Goal: Task Accomplishment & Management: Manage account settings

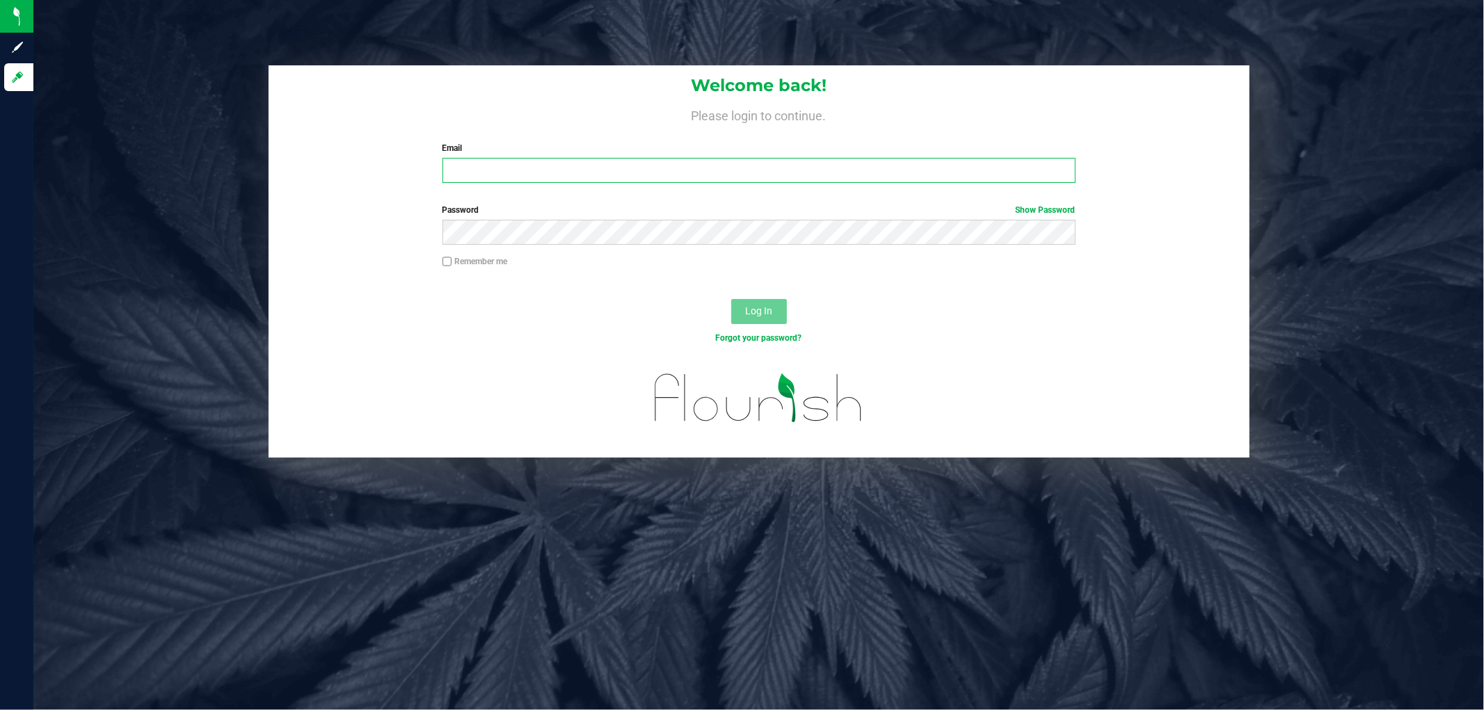
click at [582, 168] on input "Email" at bounding box center [758, 170] width 633 height 25
type input "[EMAIL_ADDRESS][DOMAIN_NAME]"
click at [731, 299] on button "Log In" at bounding box center [759, 311] width 56 height 25
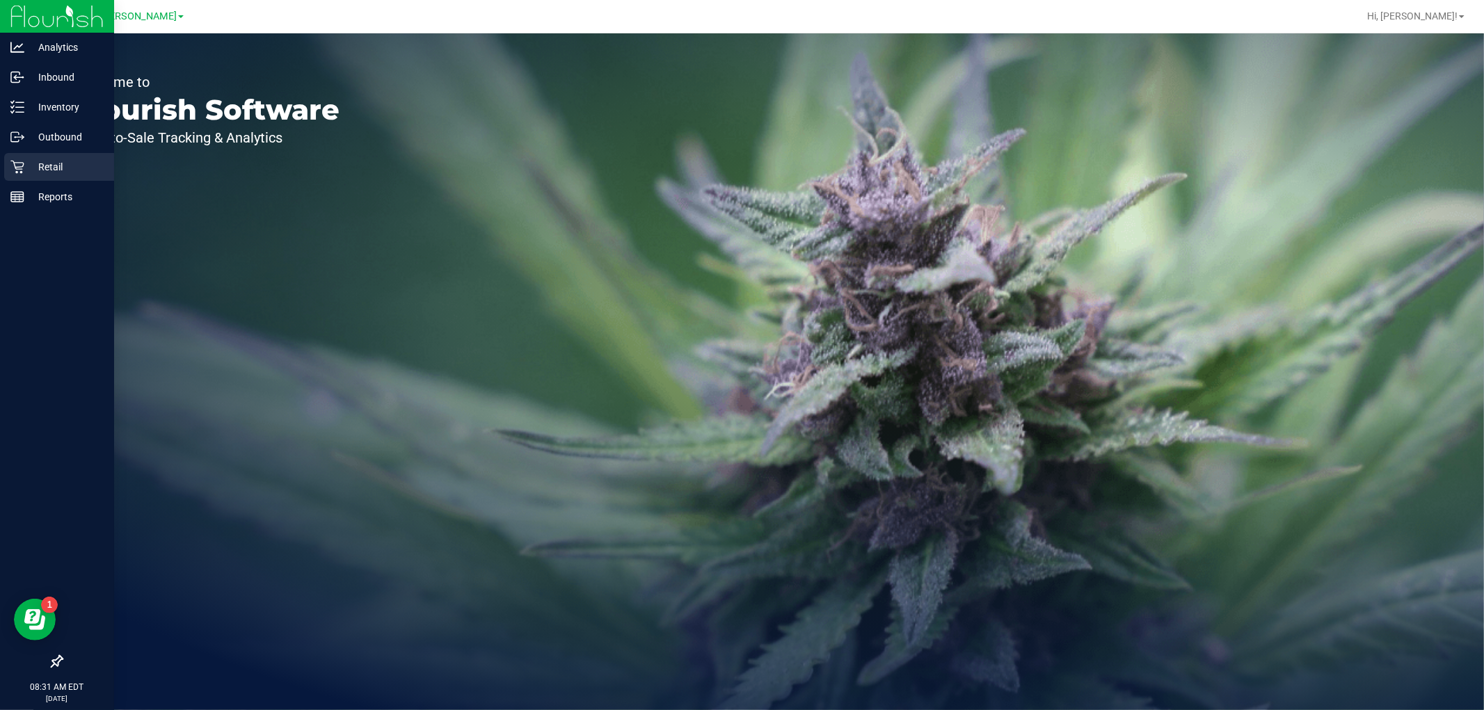
click at [33, 164] on p "Retail" at bounding box center [65, 167] width 83 height 17
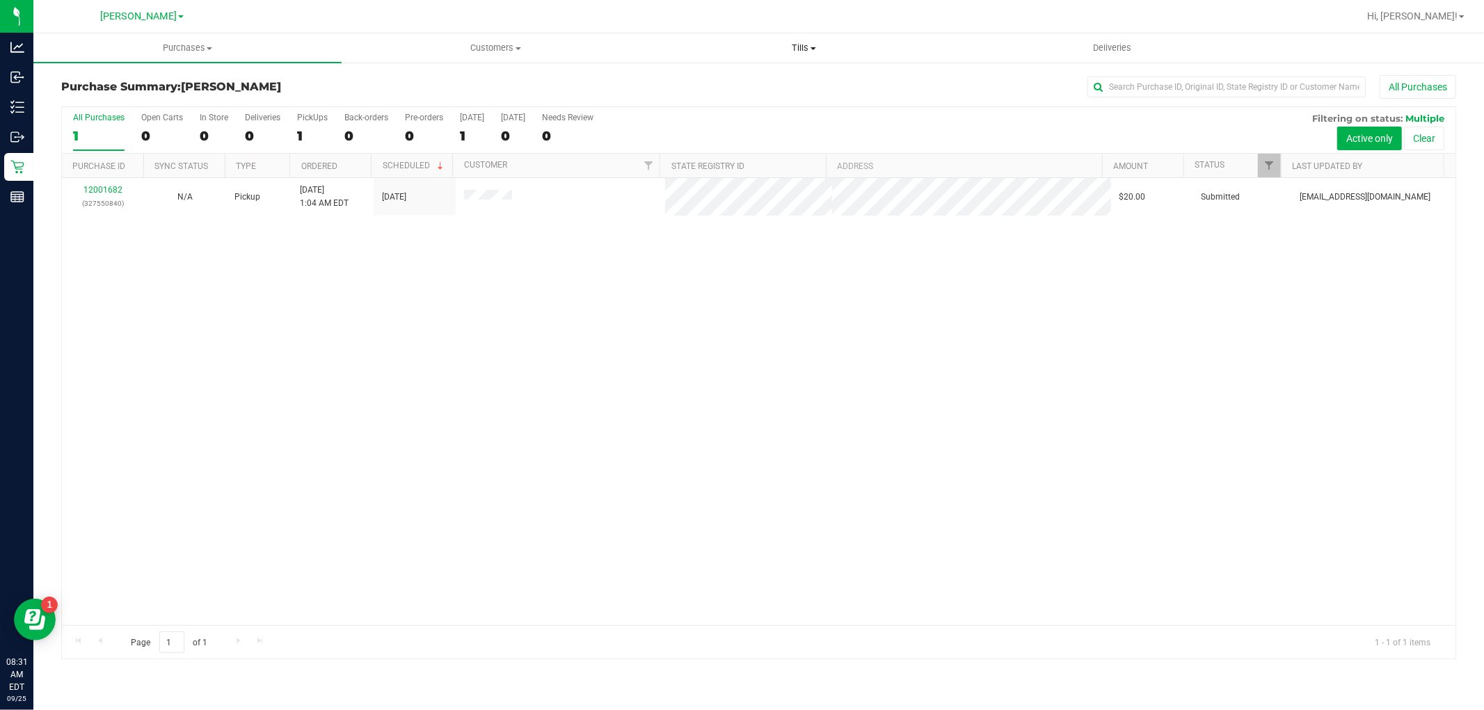
click at [804, 42] on span "Tills" at bounding box center [804, 48] width 307 height 13
click at [721, 78] on span "Manage tills" at bounding box center [697, 84] width 94 height 12
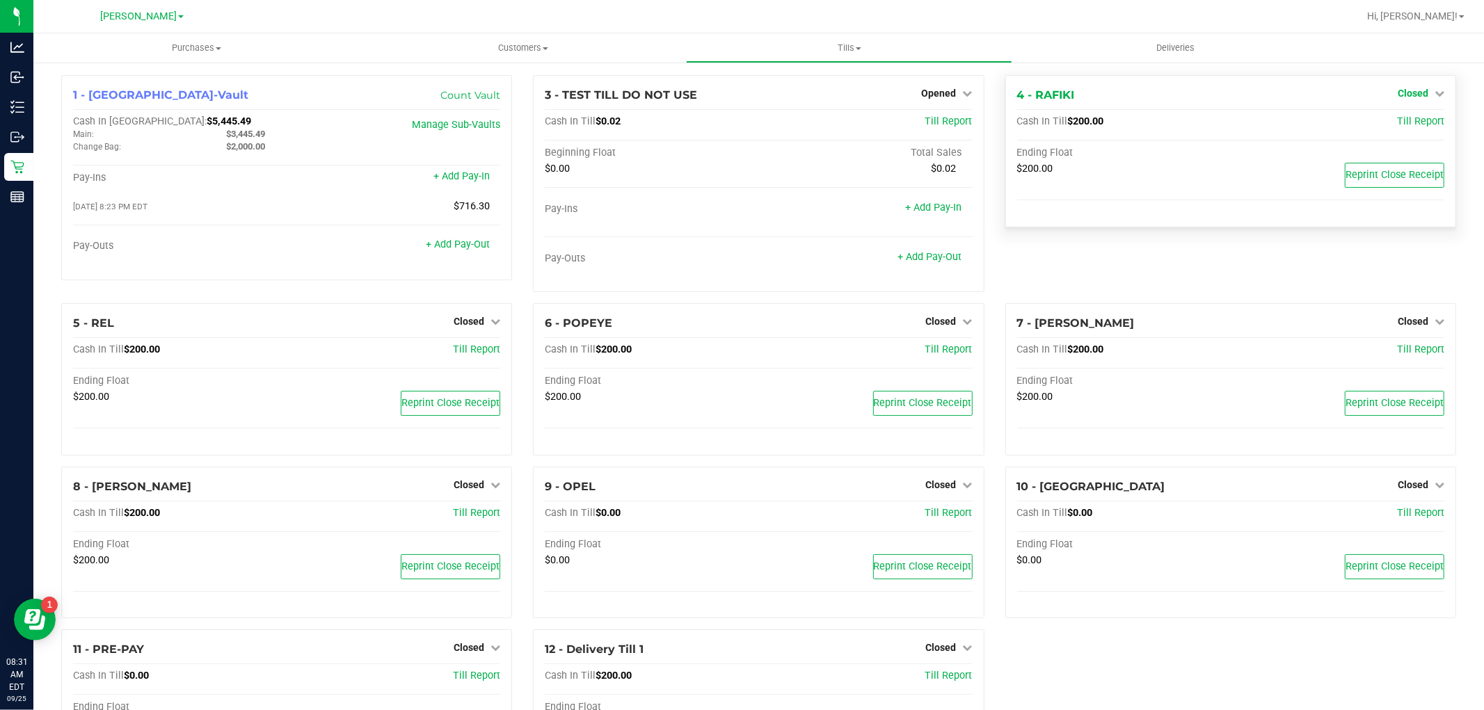
click at [1398, 94] on span "Closed" at bounding box center [1413, 93] width 31 height 11
click at [1394, 122] on link "Open Till" at bounding box center [1412, 122] width 37 height 11
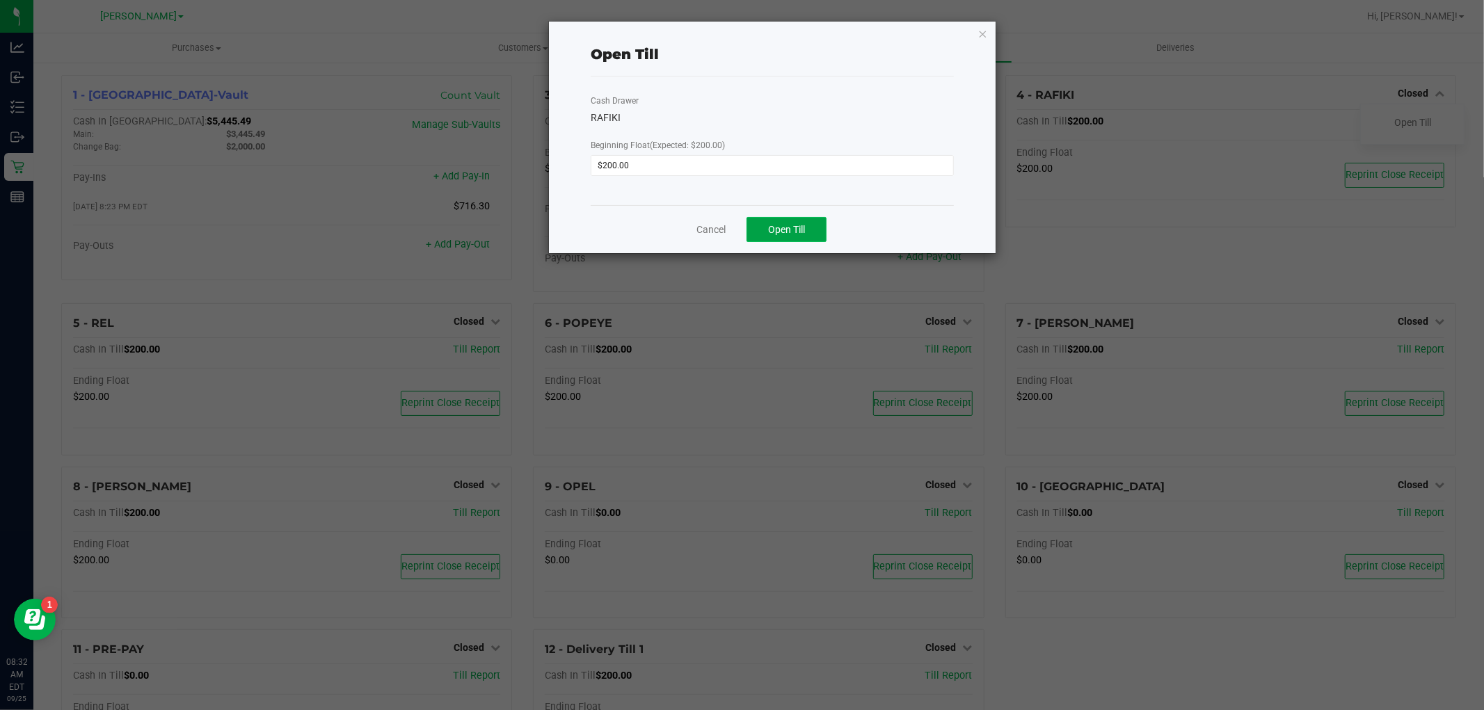
click at [783, 228] on span "Open Till" at bounding box center [786, 229] width 37 height 11
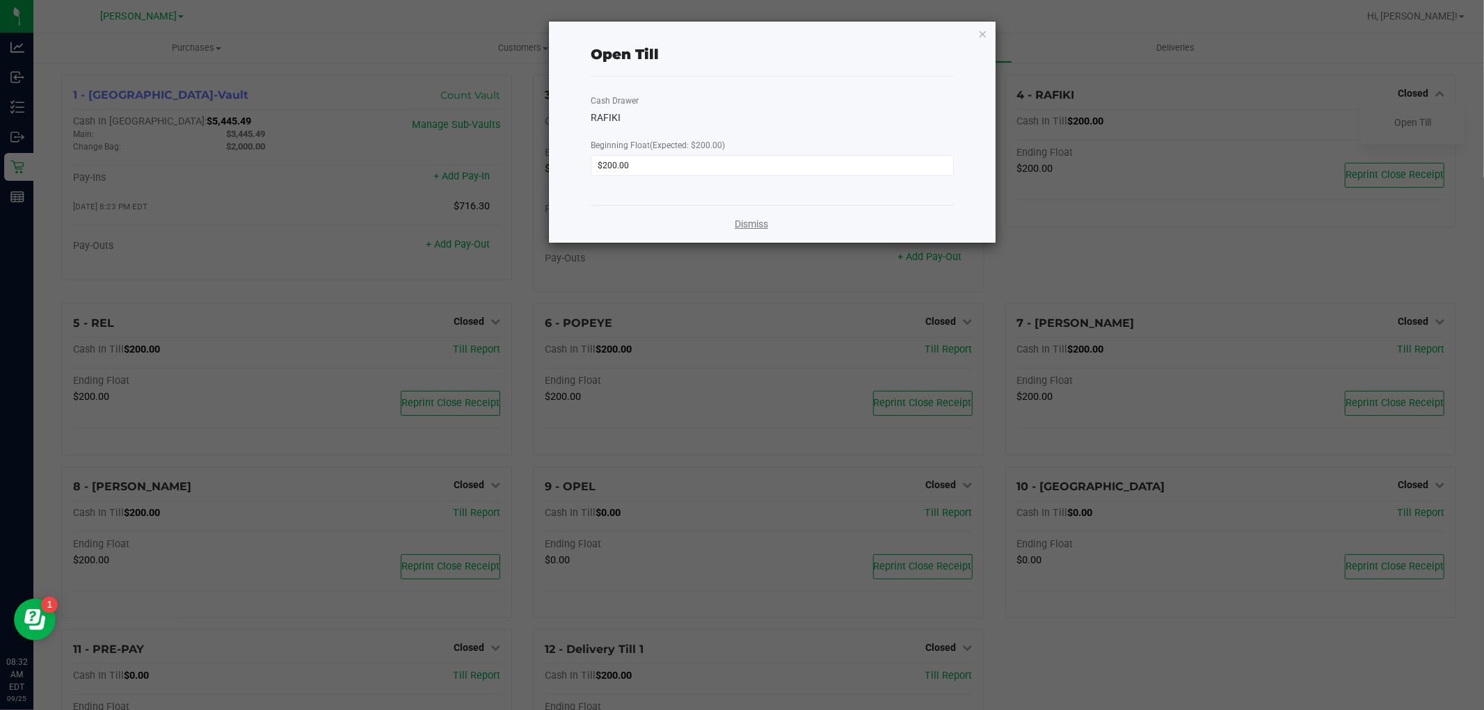
click at [736, 227] on link "Dismiss" at bounding box center [751, 224] width 33 height 15
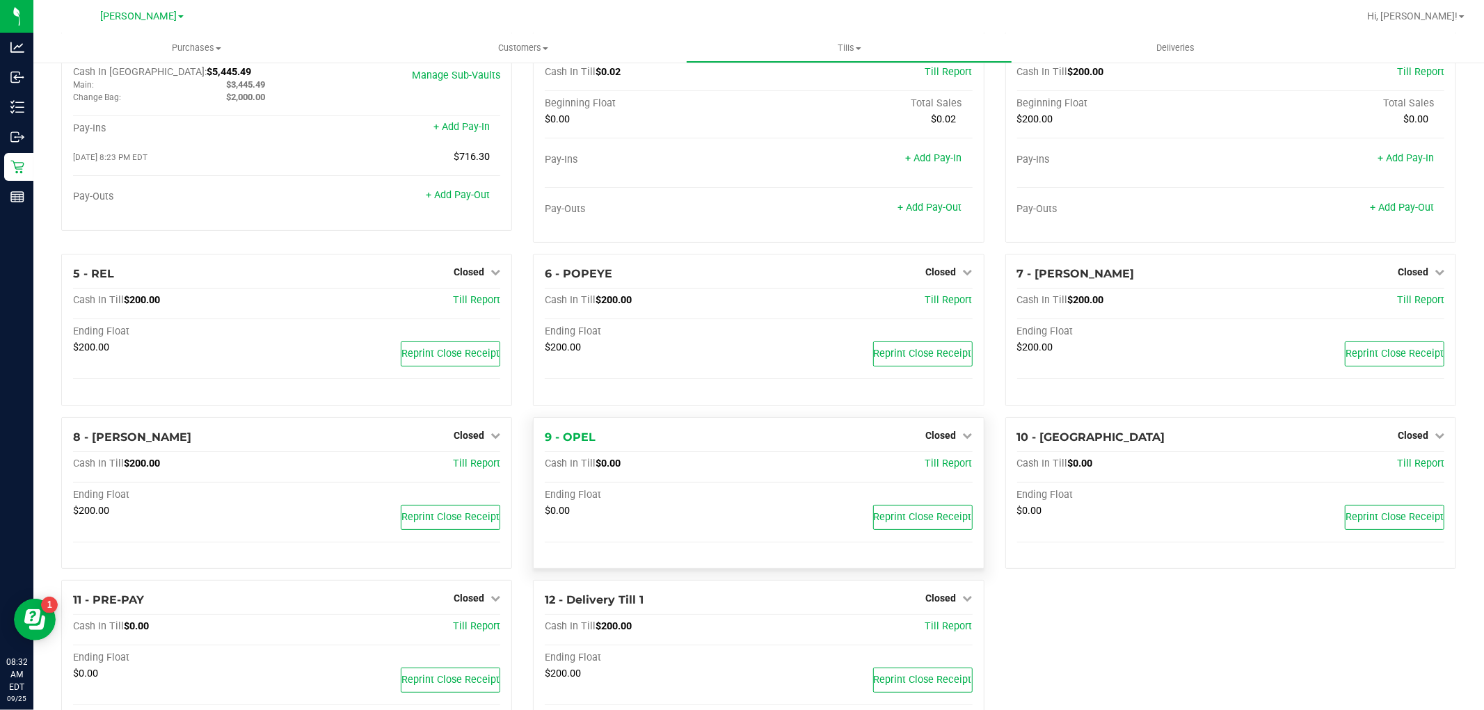
scroll to position [77, 0]
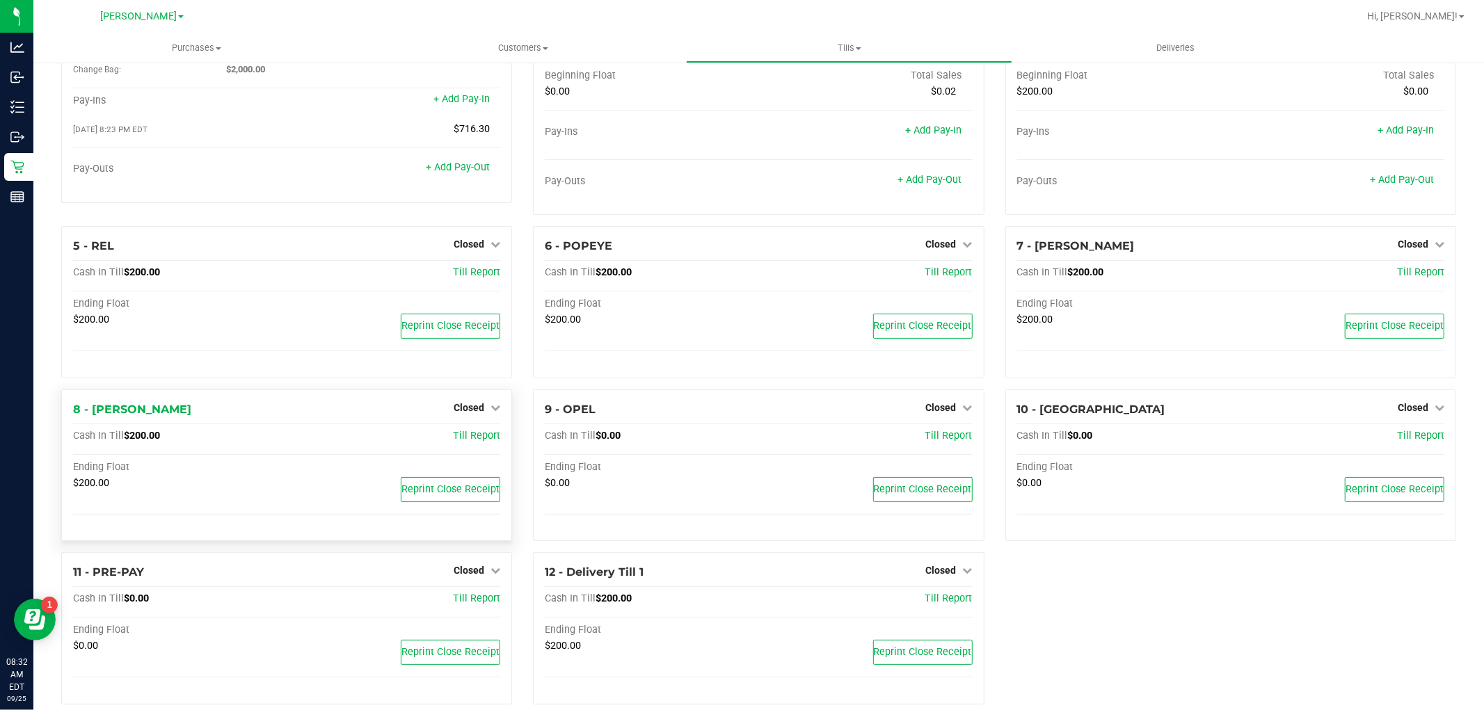
click at [465, 401] on div "Closed" at bounding box center [477, 407] width 47 height 17
click at [464, 408] on span "Closed" at bounding box center [469, 407] width 31 height 11
click at [476, 440] on link "Open Till" at bounding box center [468, 436] width 37 height 11
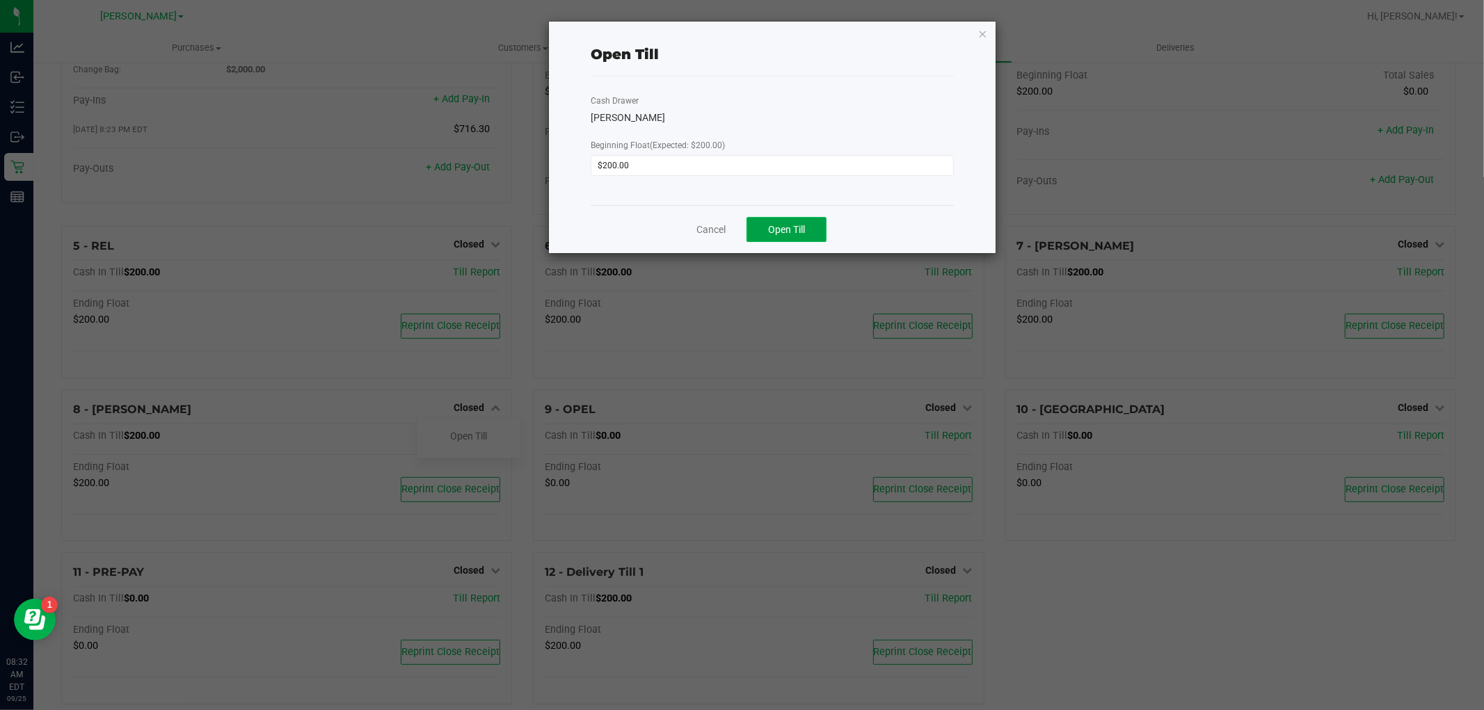
click at [795, 235] on button "Open Till" at bounding box center [787, 229] width 80 height 25
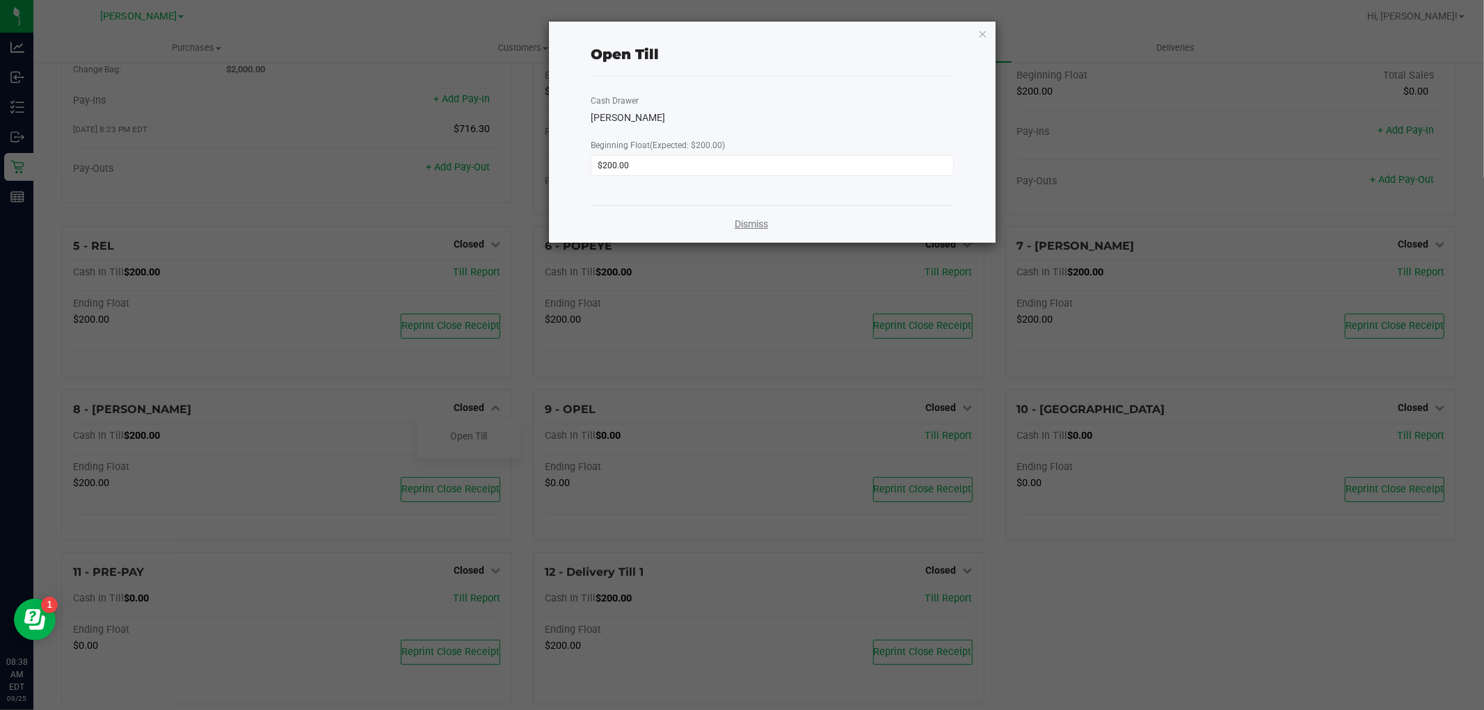
click at [756, 221] on link "Dismiss" at bounding box center [751, 224] width 33 height 15
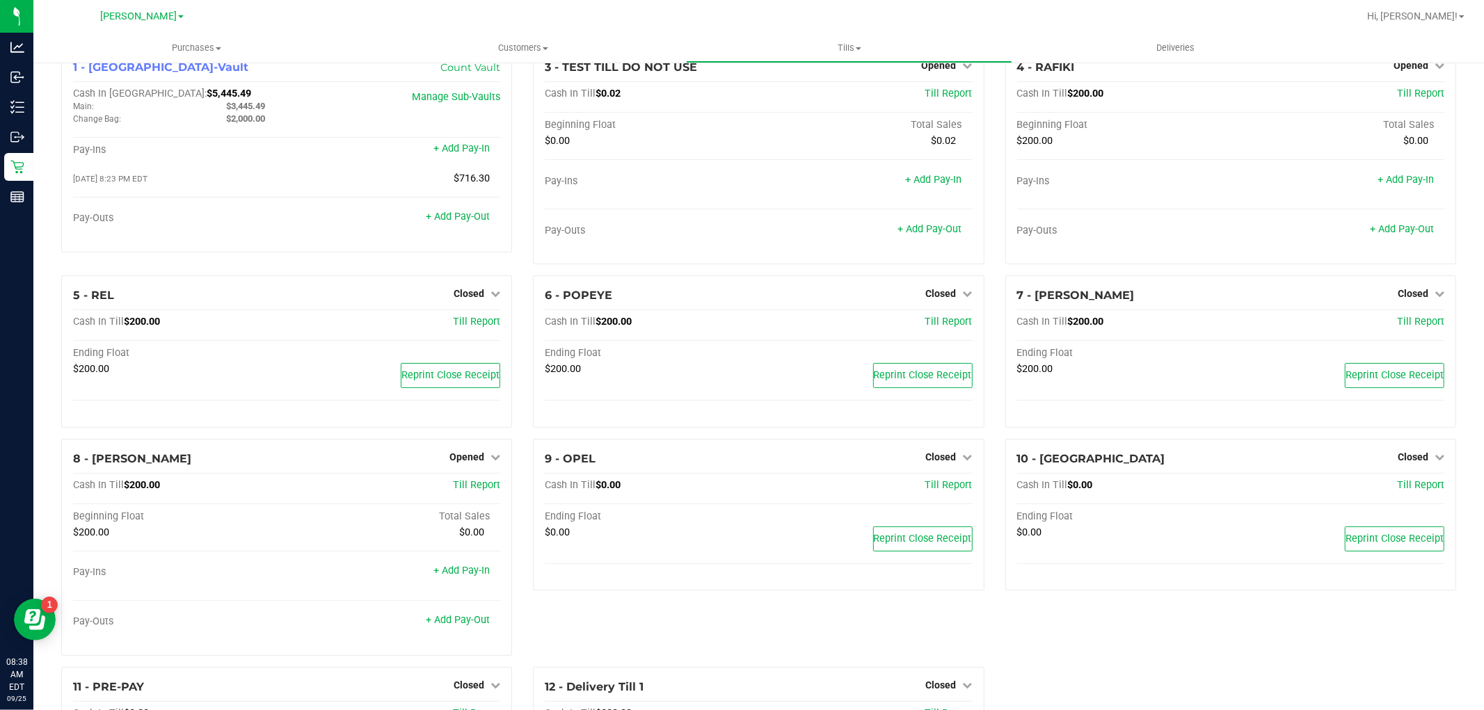
scroll to position [0, 0]
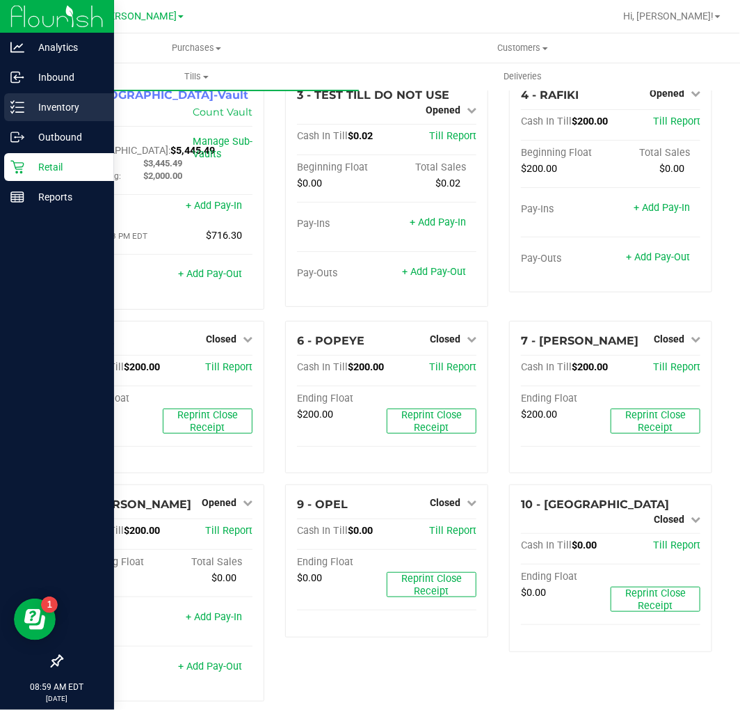
click at [31, 117] on div "Inventory" at bounding box center [59, 107] width 110 height 28
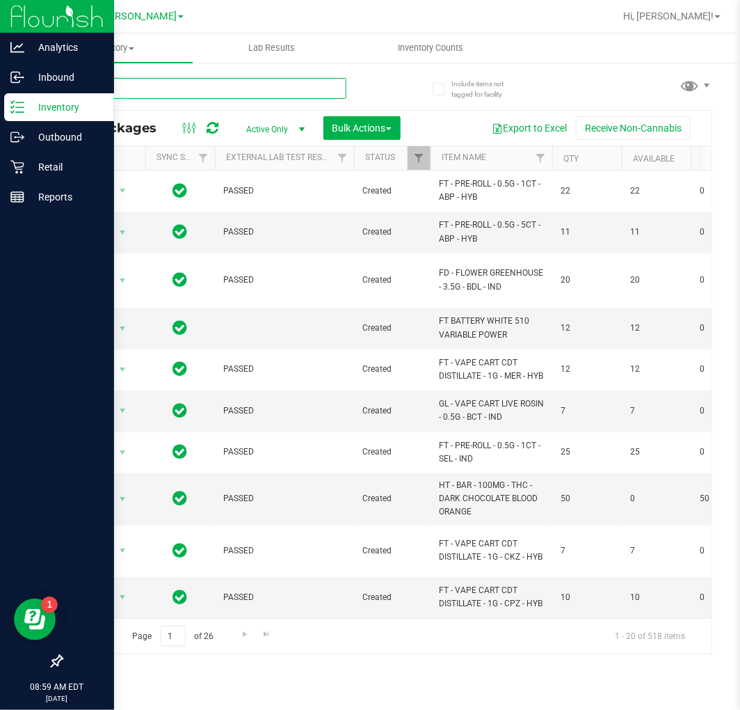
click at [158, 87] on input "text" at bounding box center [203, 88] width 285 height 21
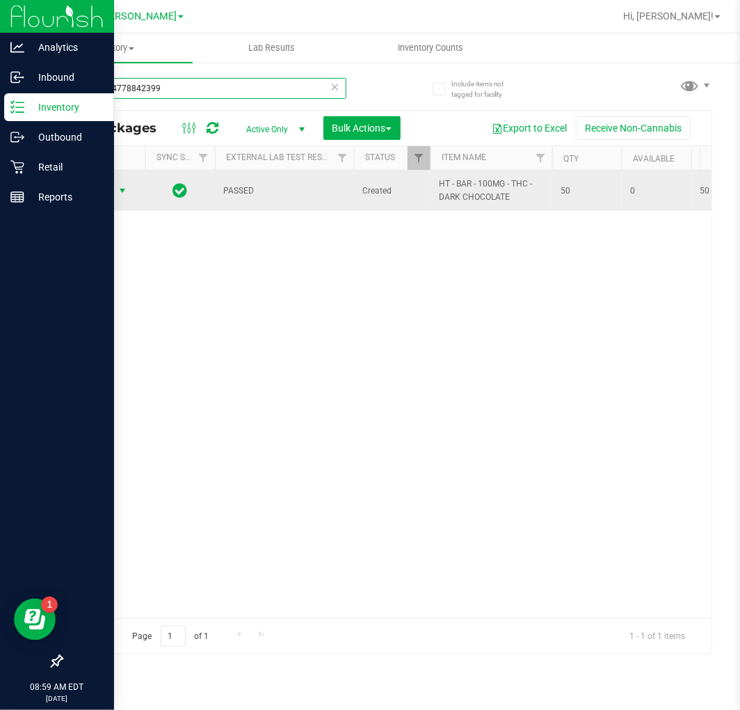
type input "4390934778842399"
click at [112, 192] on span "Action" at bounding box center [95, 190] width 38 height 19
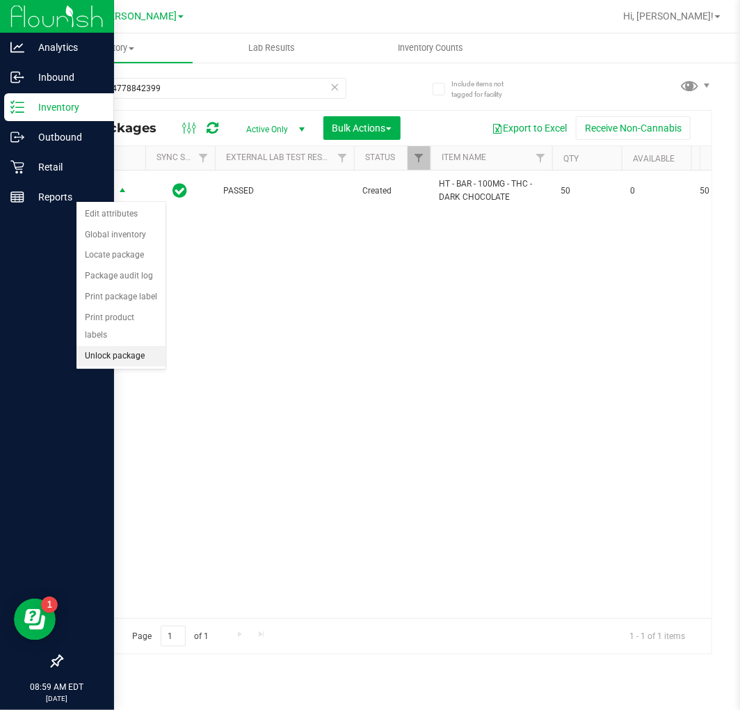
click at [127, 353] on li "Unlock package" at bounding box center [121, 356] width 89 height 21
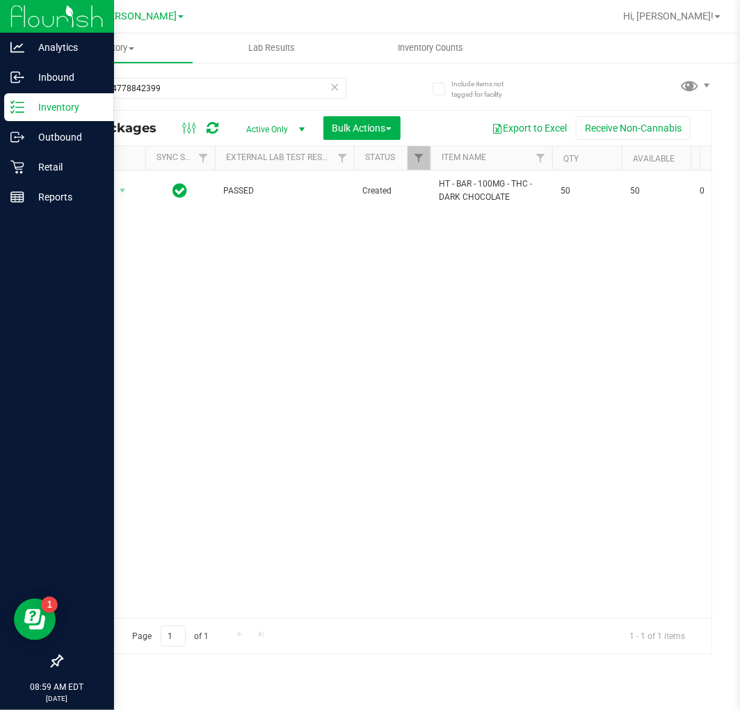
click at [331, 88] on icon at bounding box center [335, 86] width 10 height 17
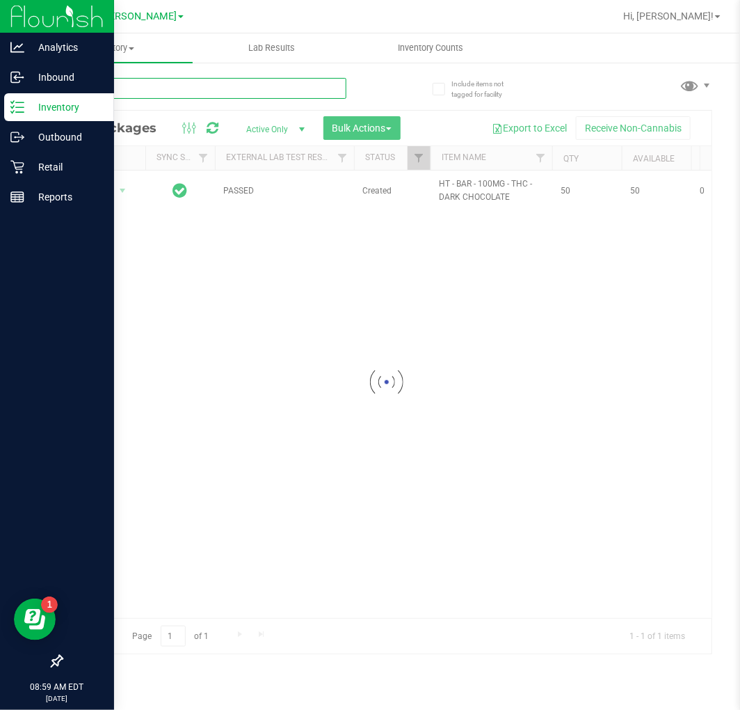
click at [317, 81] on input "text" at bounding box center [203, 88] width 285 height 21
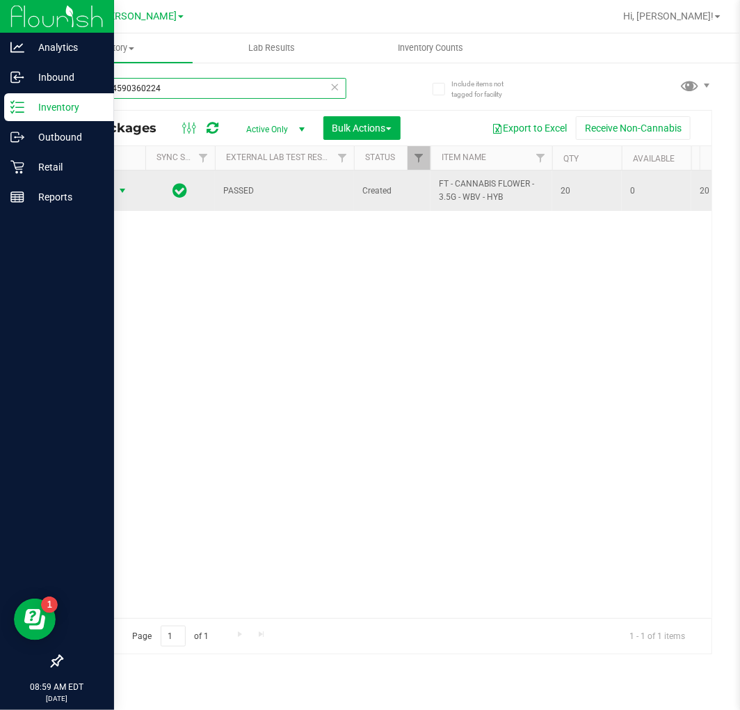
type input "3280334590360224"
click at [112, 191] on span "Action" at bounding box center [95, 190] width 38 height 19
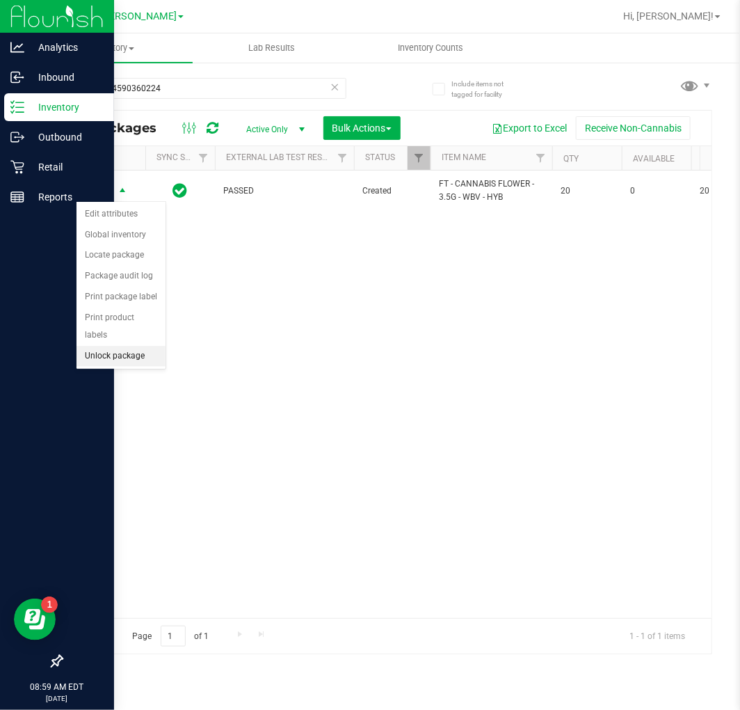
click at [136, 365] on li "Unlock package" at bounding box center [121, 356] width 89 height 21
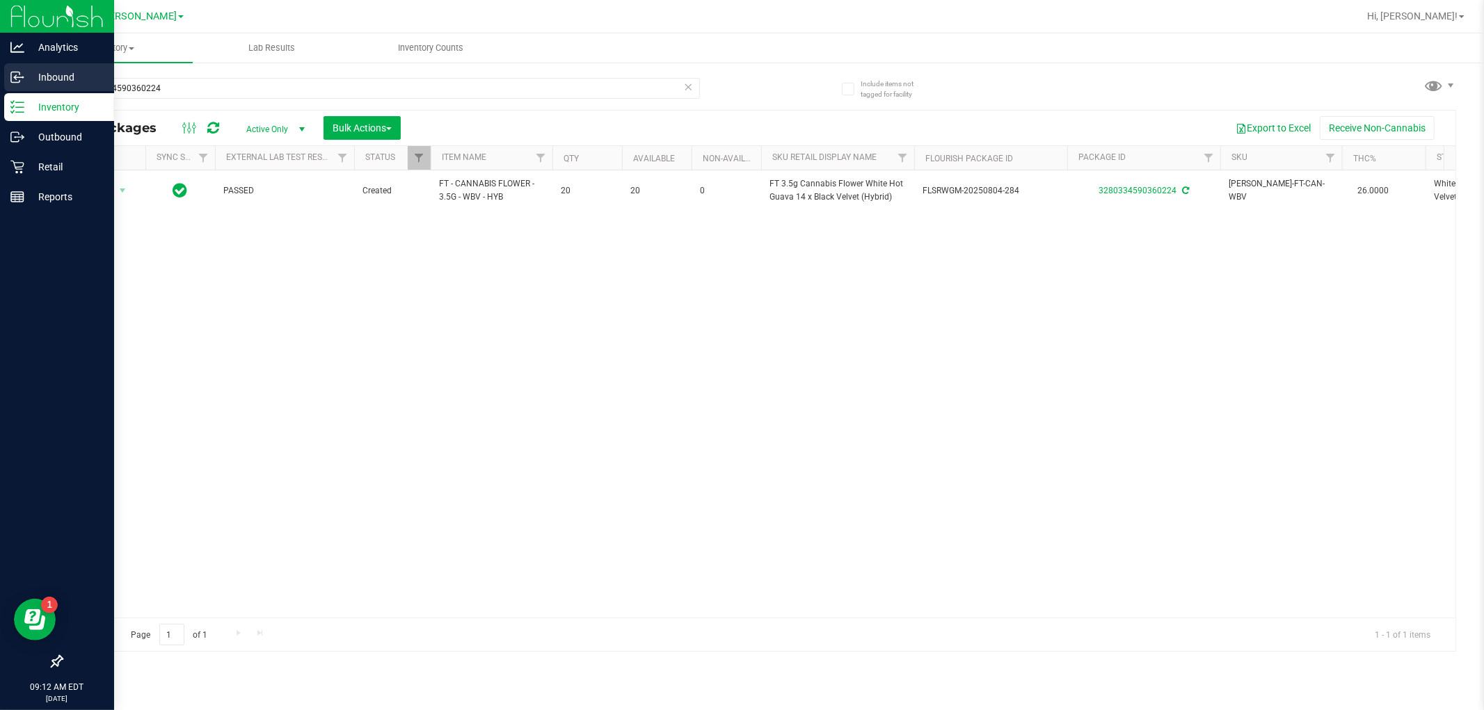
click at [42, 77] on p "Inbound" at bounding box center [65, 77] width 83 height 17
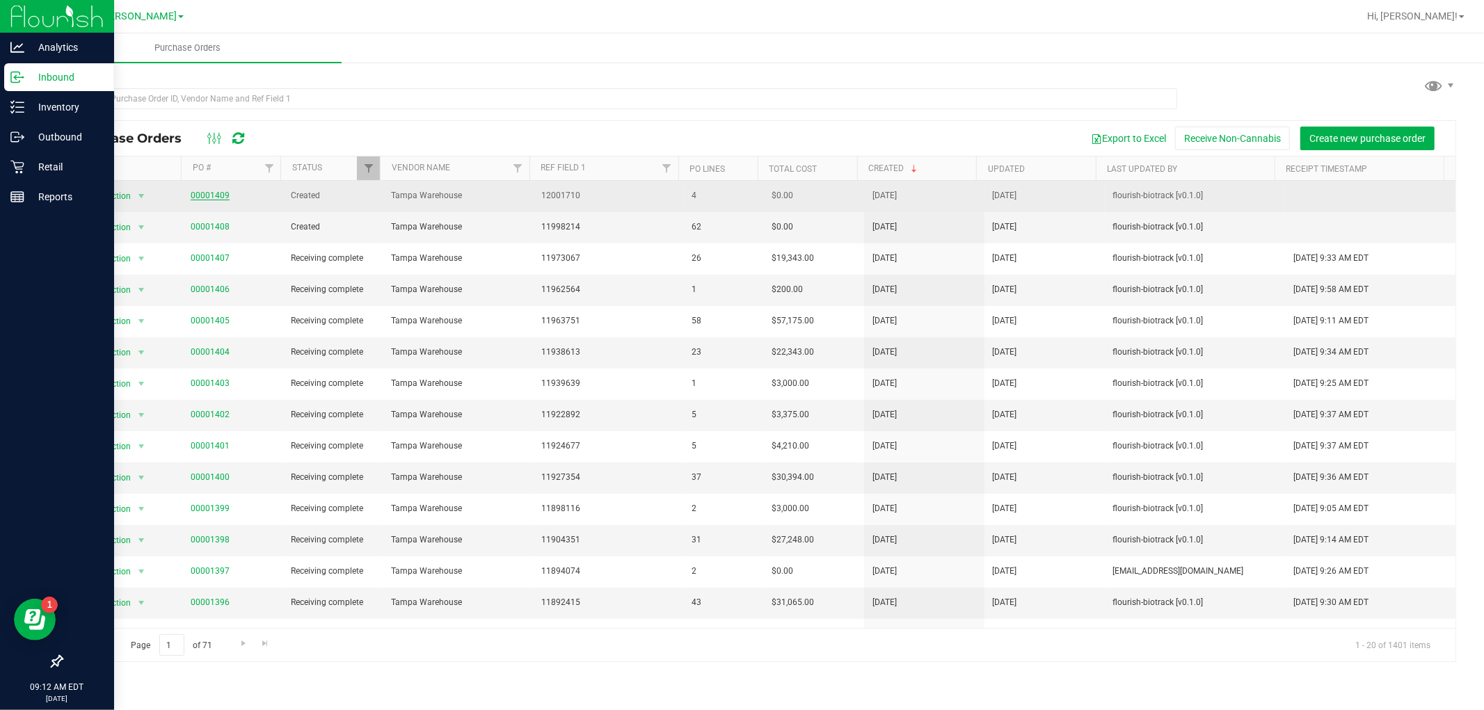
click at [206, 193] on link "00001409" at bounding box center [210, 196] width 39 height 10
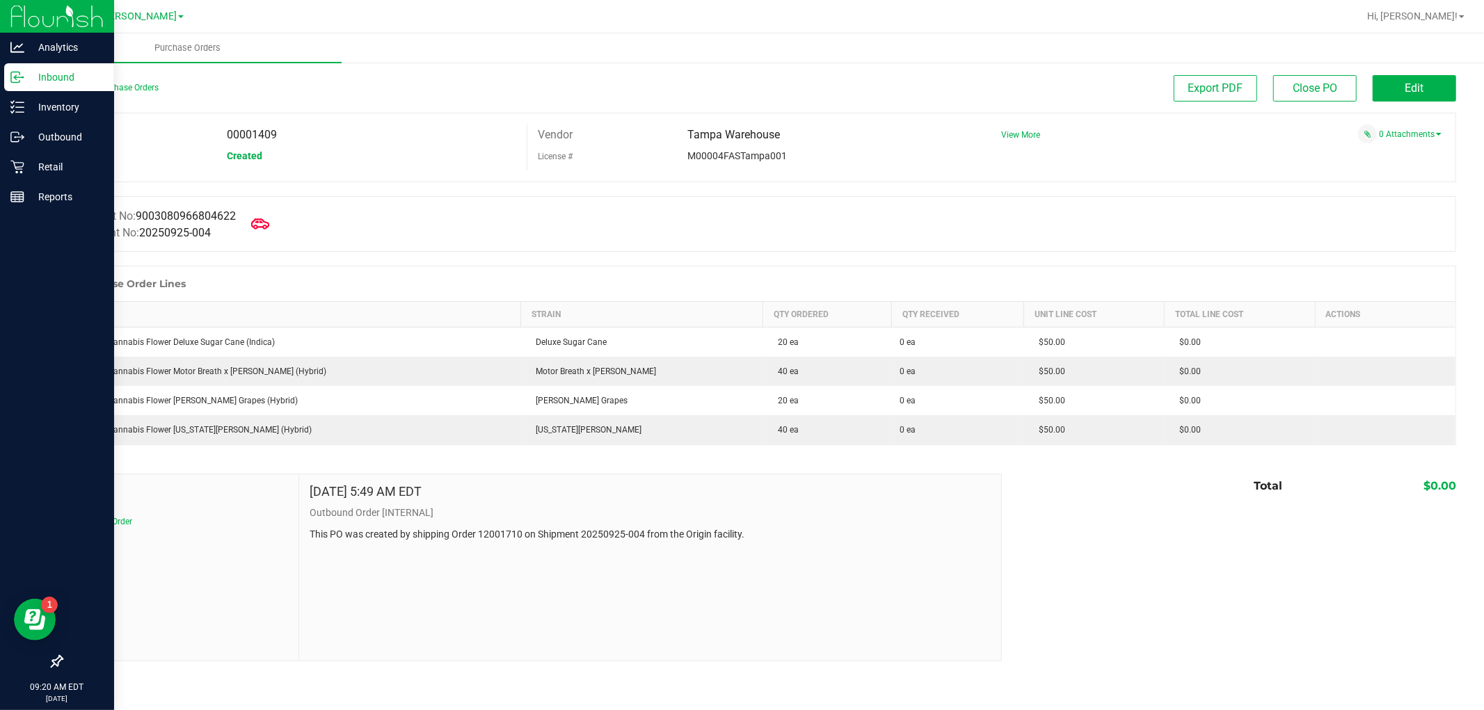
click at [264, 230] on icon at bounding box center [260, 224] width 18 height 18
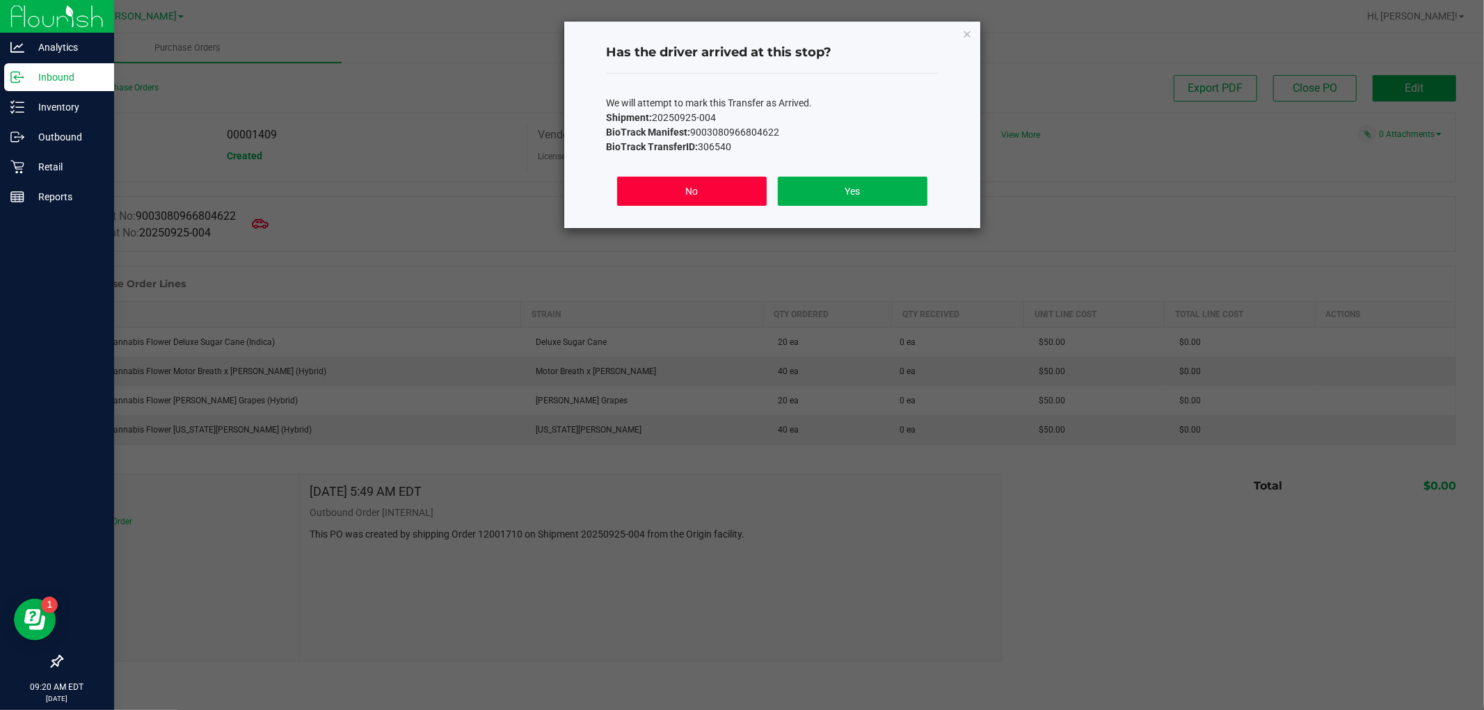
click at [647, 193] on button "No" at bounding box center [692, 191] width 150 height 29
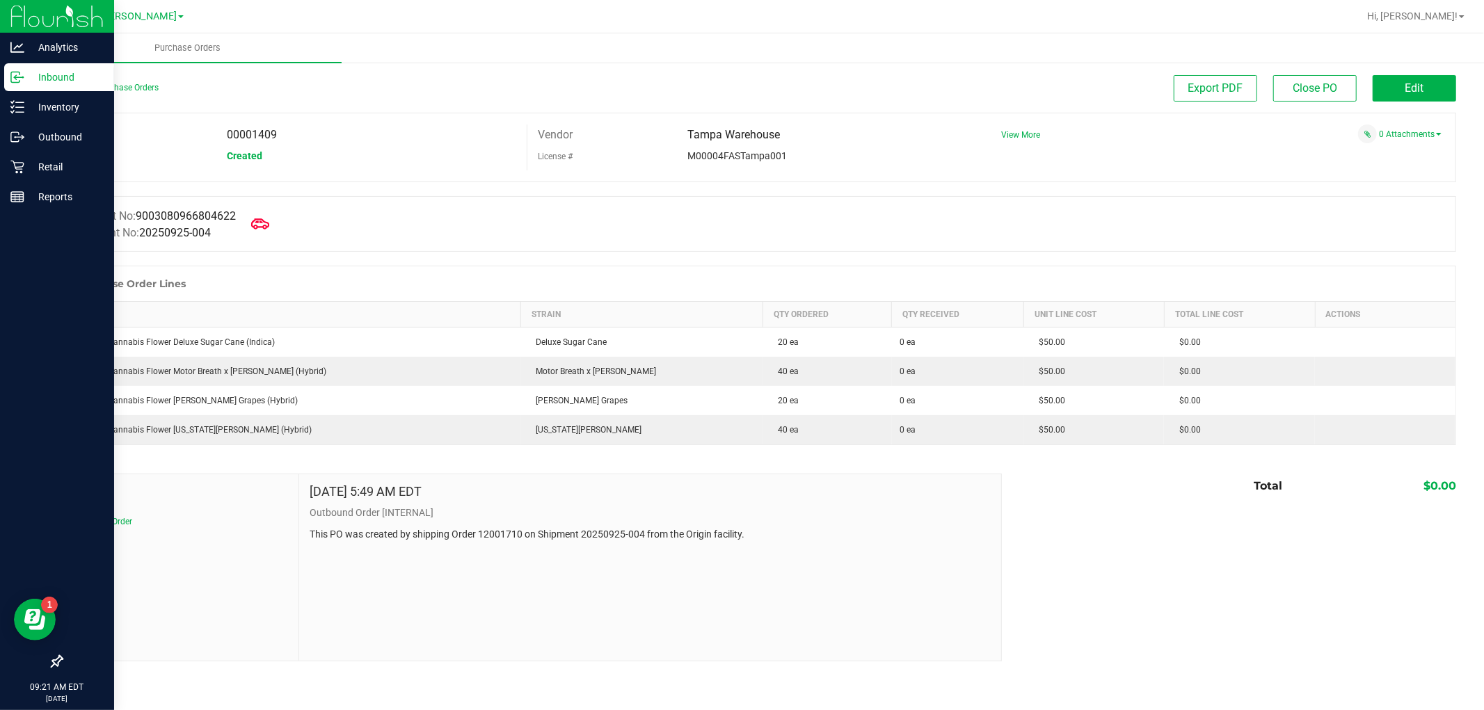
click at [263, 220] on icon at bounding box center [260, 224] width 18 height 18
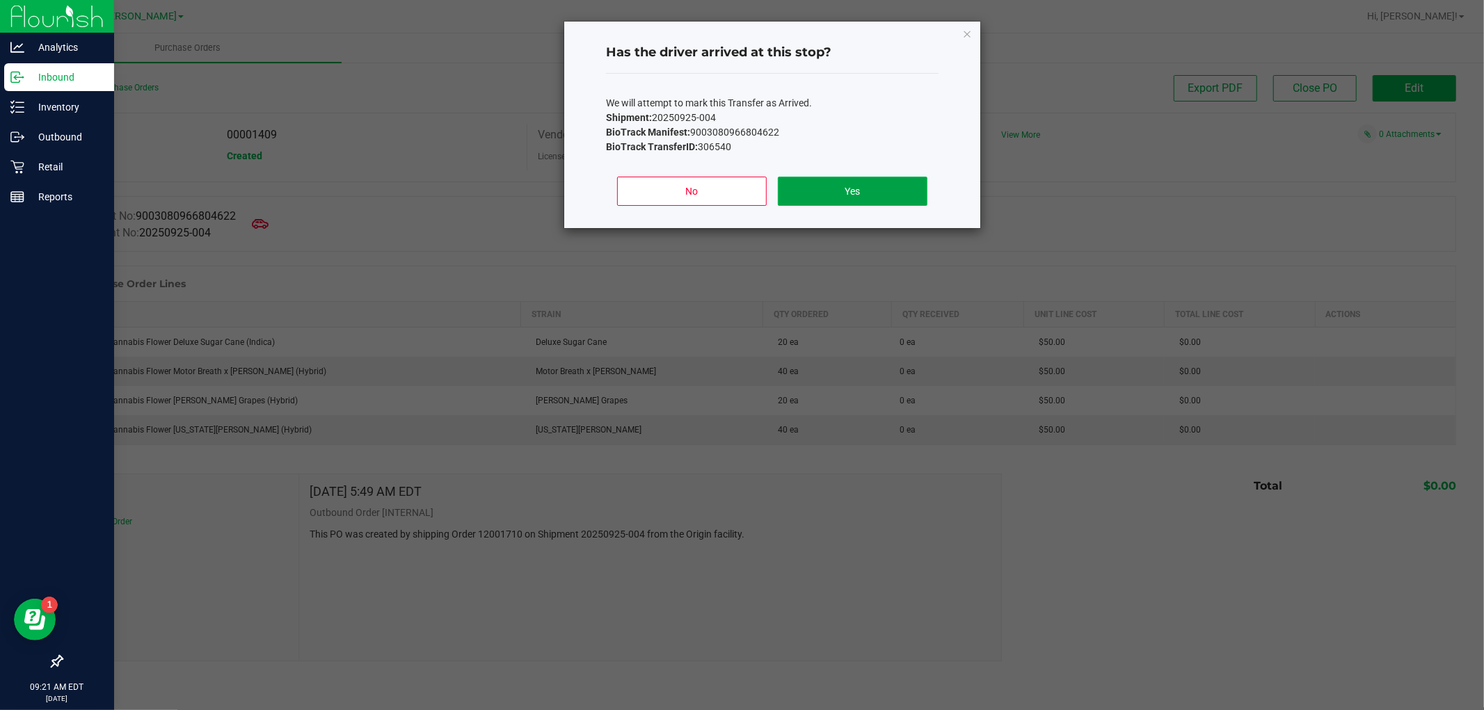
click at [875, 198] on button "Yes" at bounding box center [853, 191] width 150 height 29
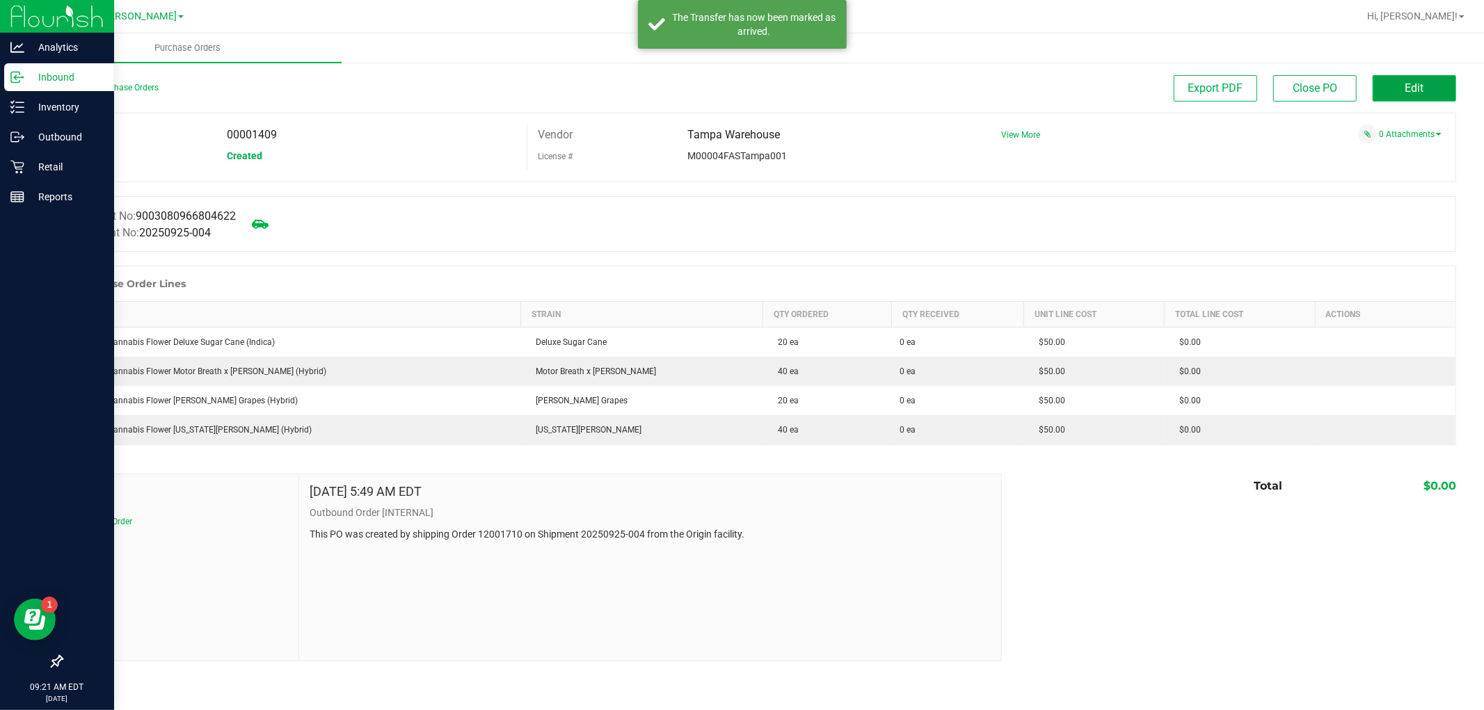
click at [1405, 88] on span "Edit" at bounding box center [1414, 87] width 19 height 13
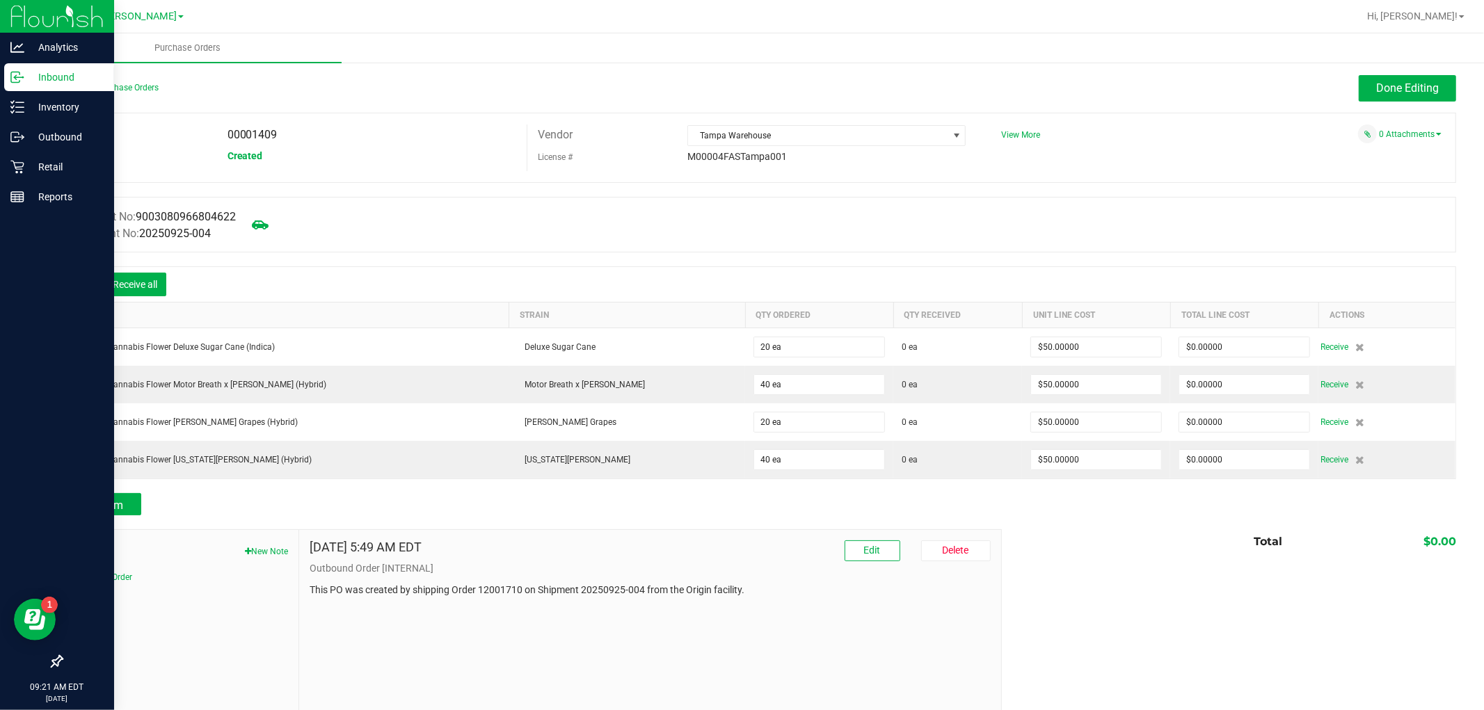
click at [84, 287] on icon at bounding box center [83, 286] width 14 height 14
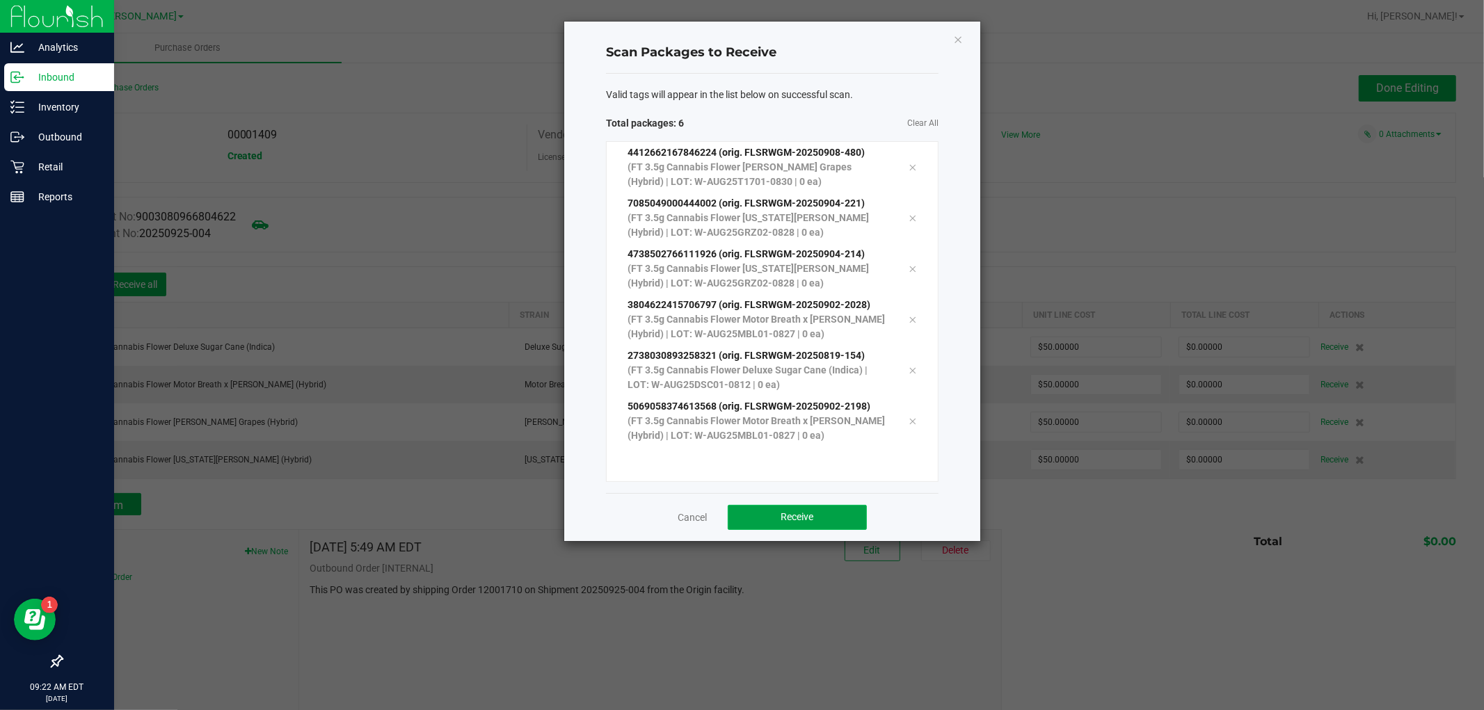
click at [816, 519] on button "Receive" at bounding box center [797, 517] width 139 height 25
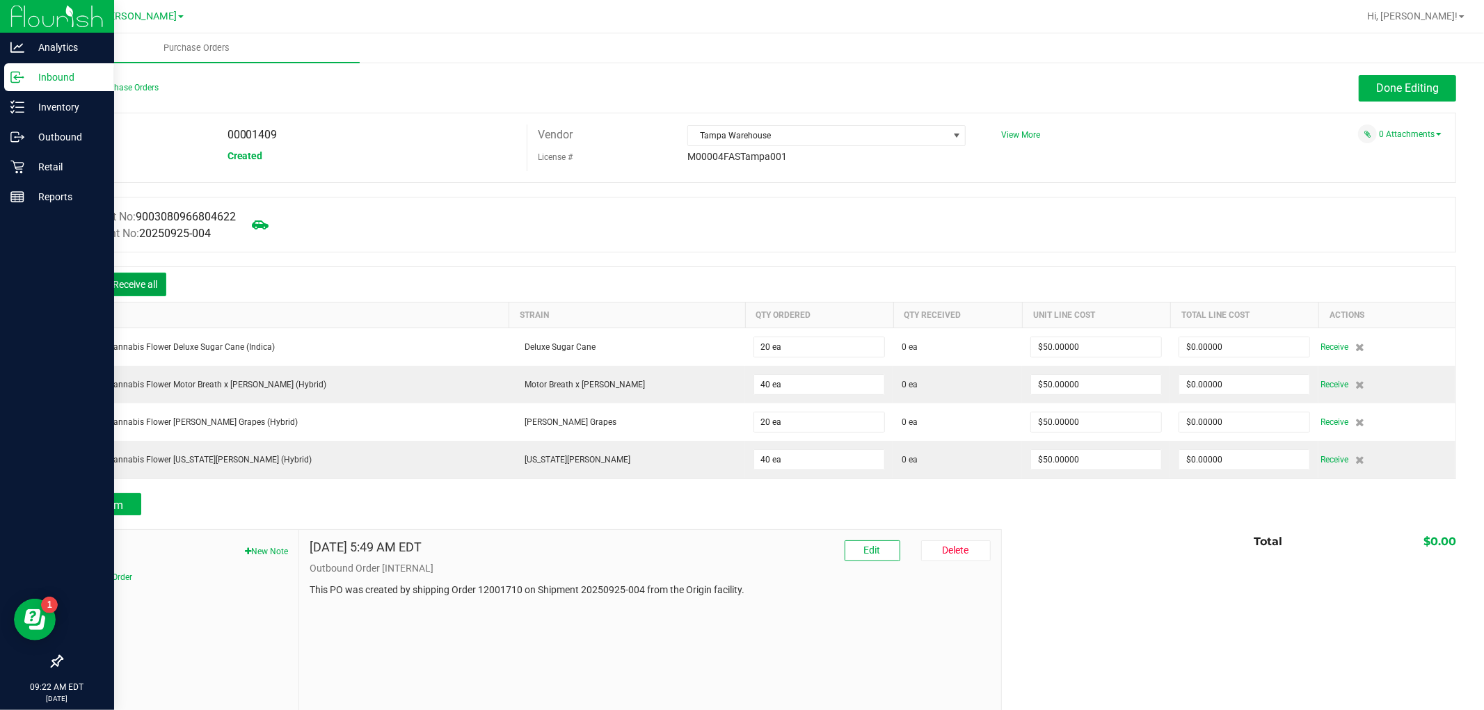
click at [143, 280] on button "Receive all" at bounding box center [135, 285] width 63 height 24
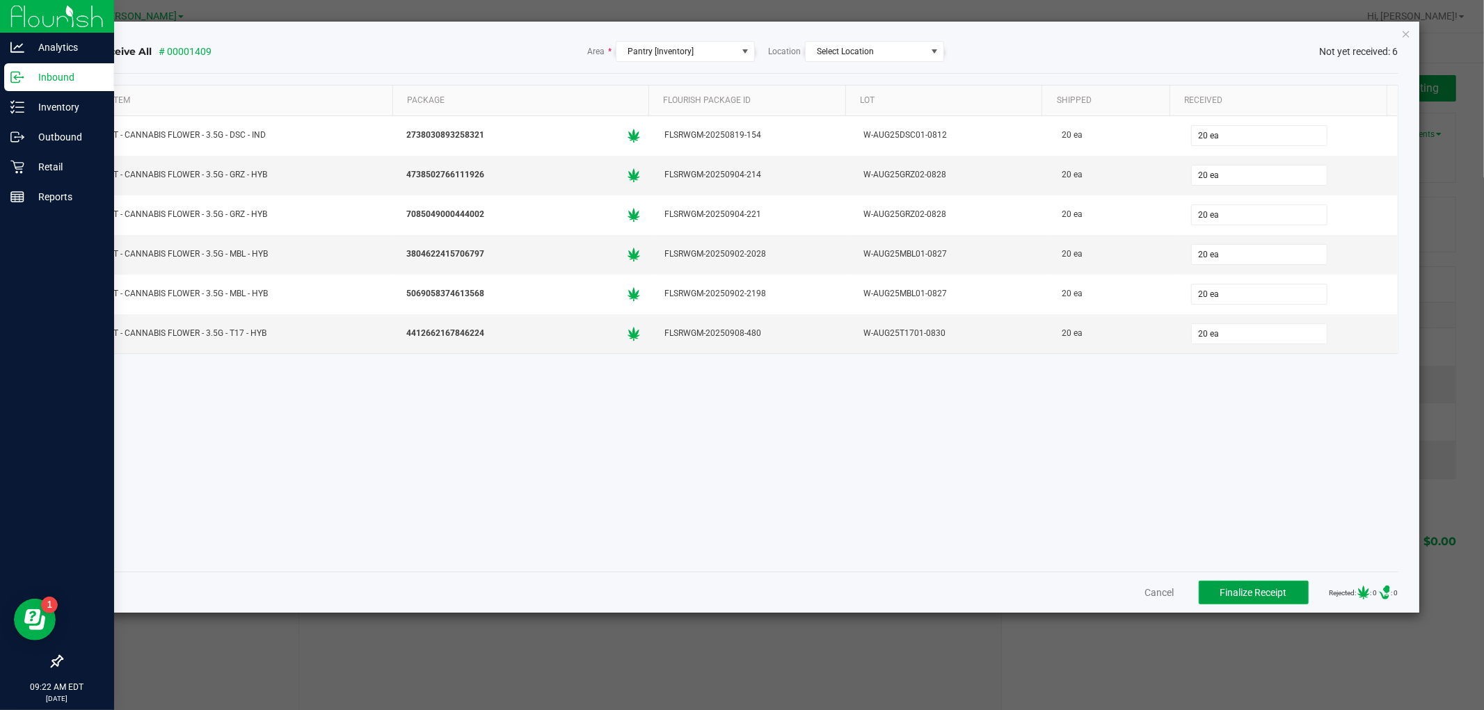
click at [1236, 602] on button "Finalize Receipt" at bounding box center [1254, 593] width 110 height 24
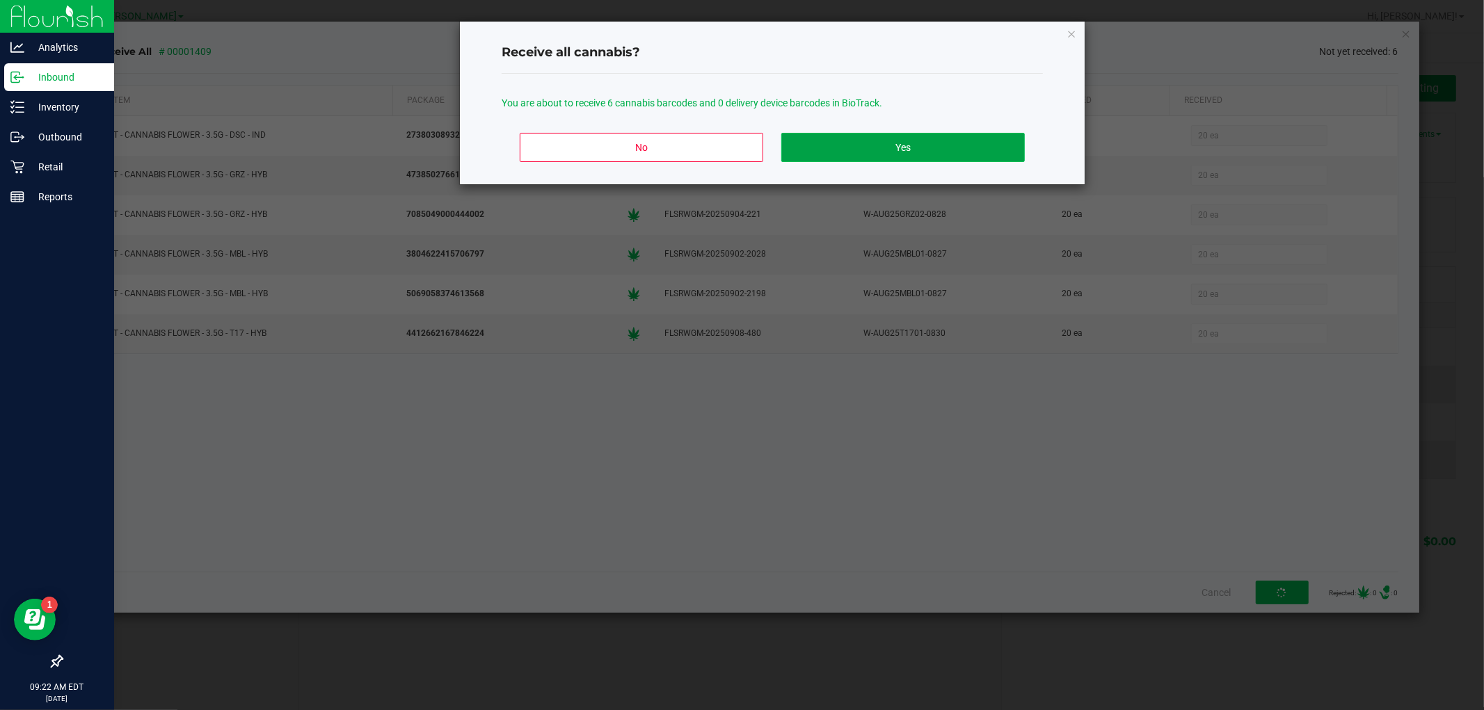
click at [879, 144] on button "Yes" at bounding box center [903, 147] width 244 height 29
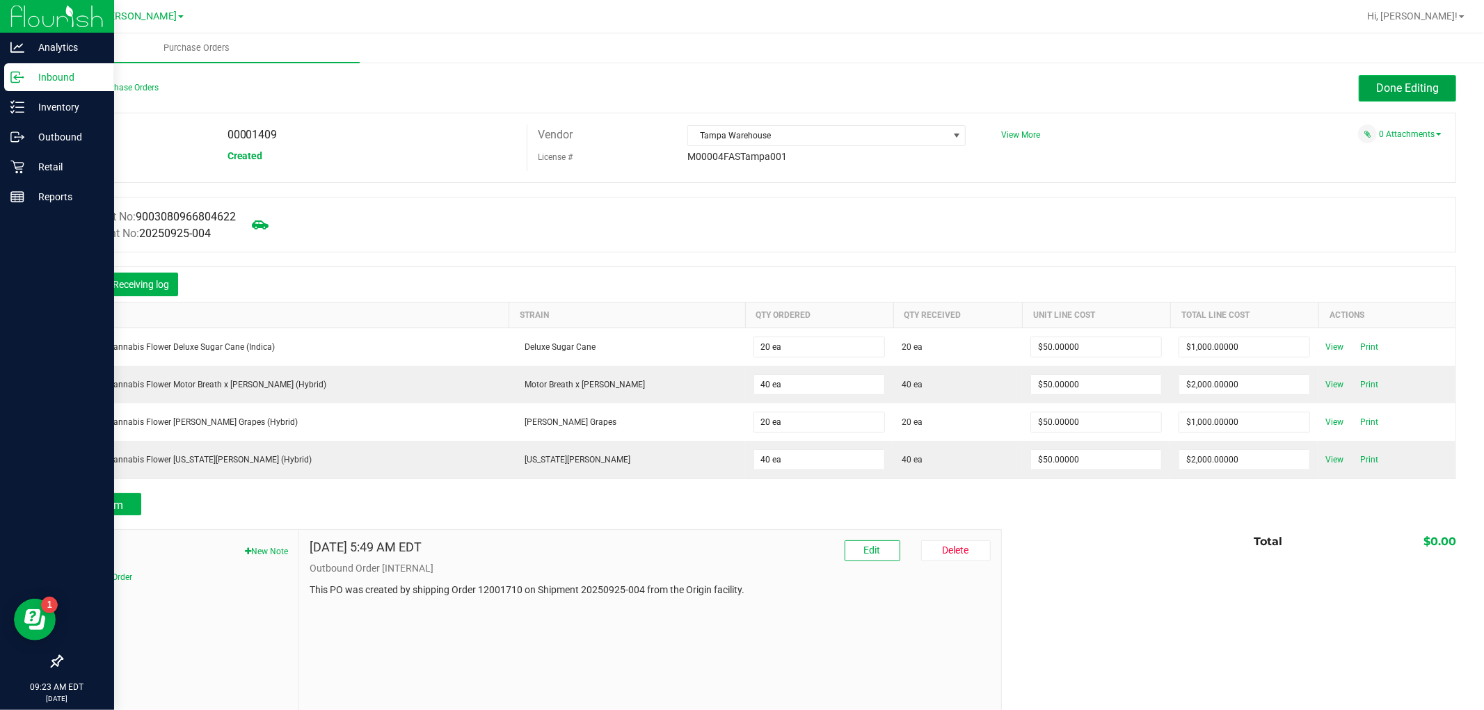
click at [1382, 81] on span "Done Editing" at bounding box center [1407, 87] width 63 height 13
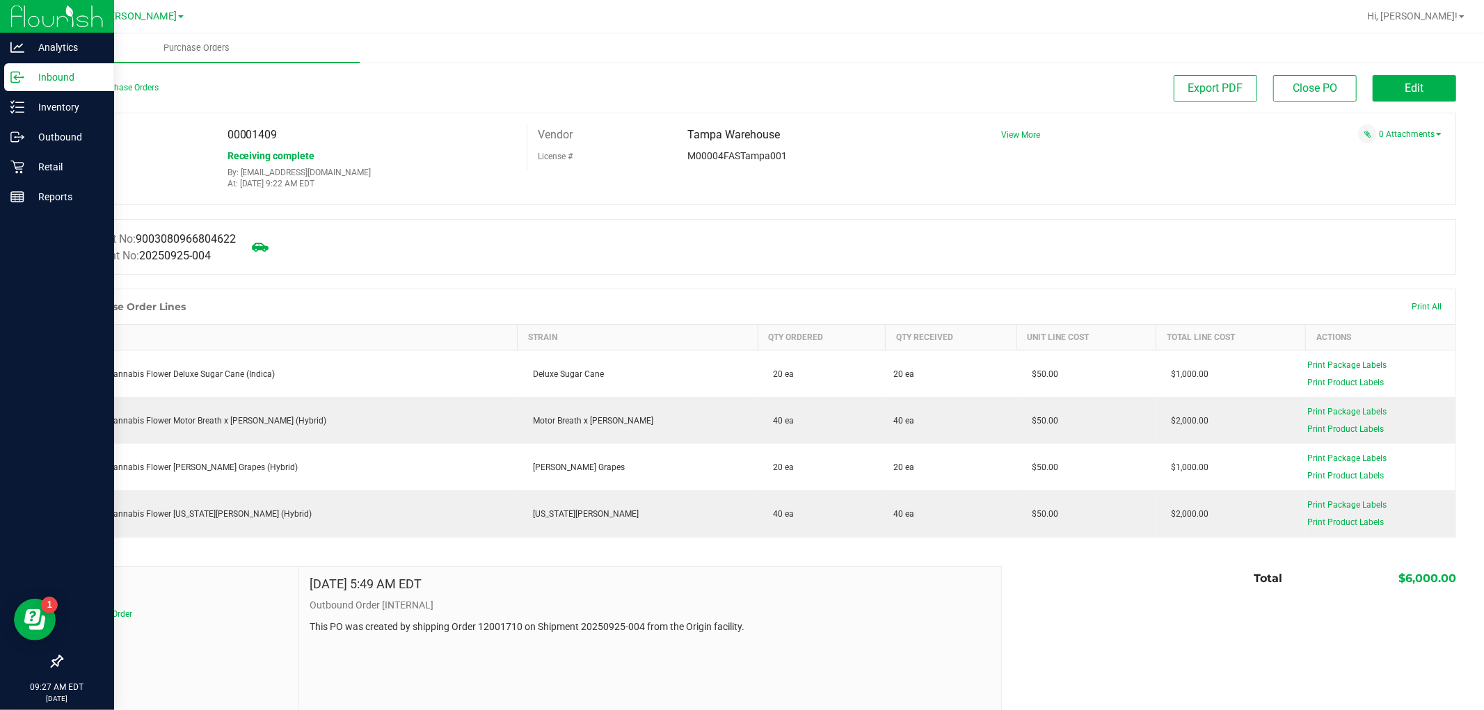
click at [18, 72] on icon at bounding box center [15, 77] width 8 height 10
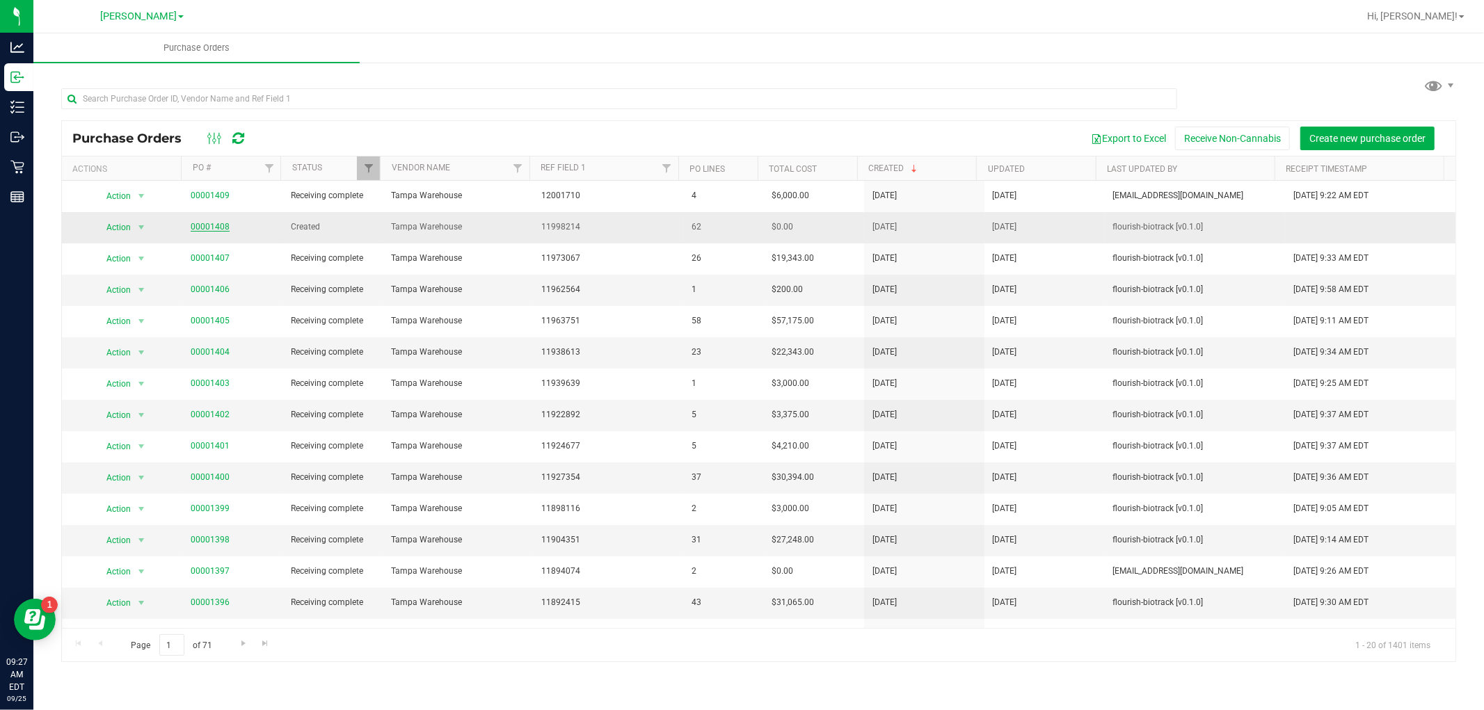
click at [216, 227] on link "00001408" at bounding box center [210, 227] width 39 height 10
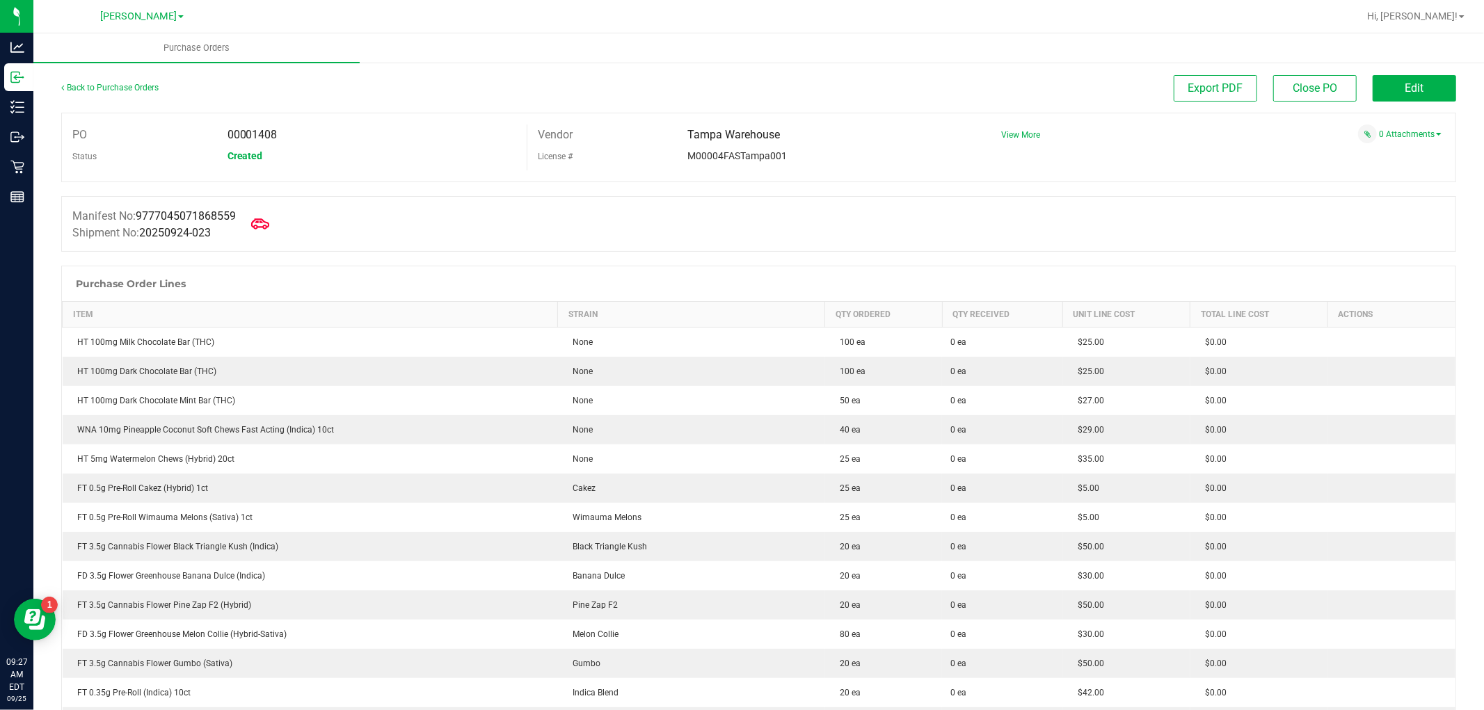
click at [266, 224] on icon at bounding box center [260, 224] width 18 height 18
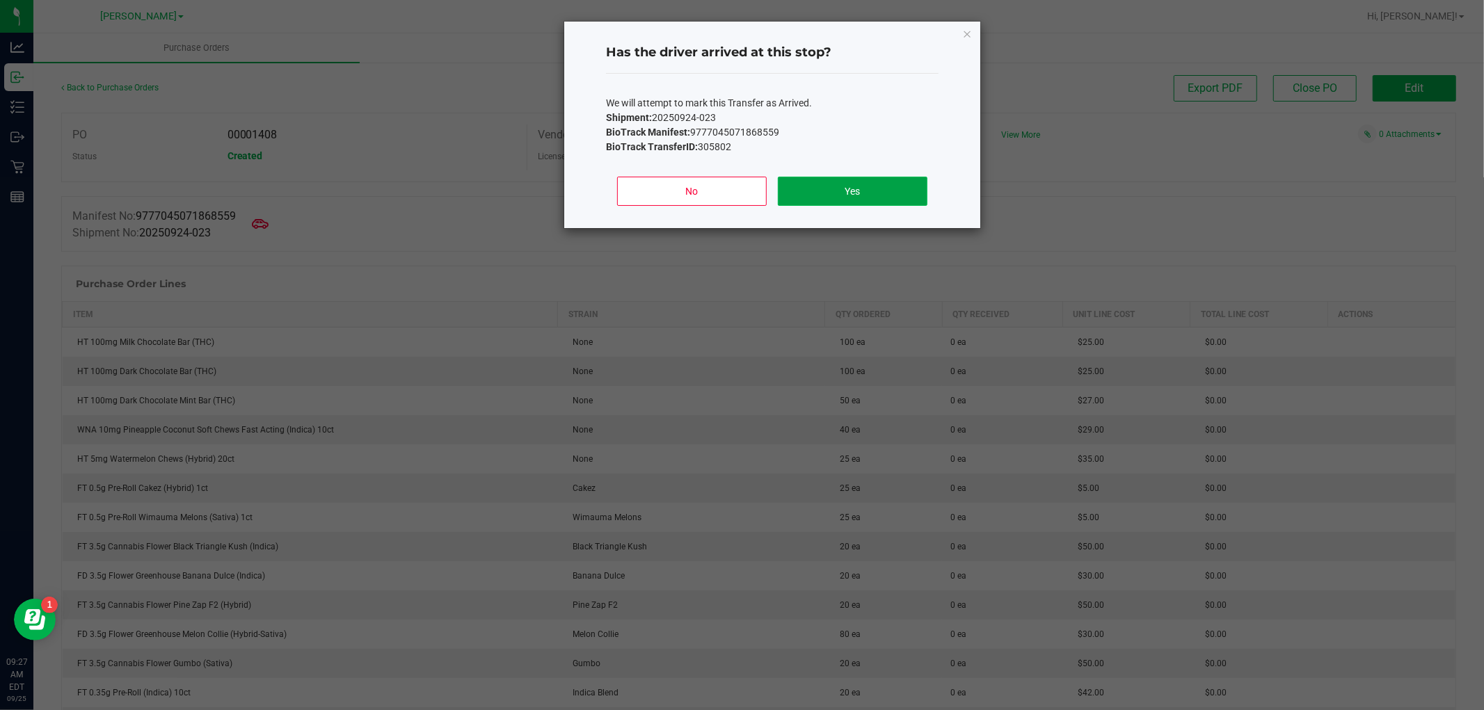
click at [880, 190] on button "Yes" at bounding box center [853, 191] width 150 height 29
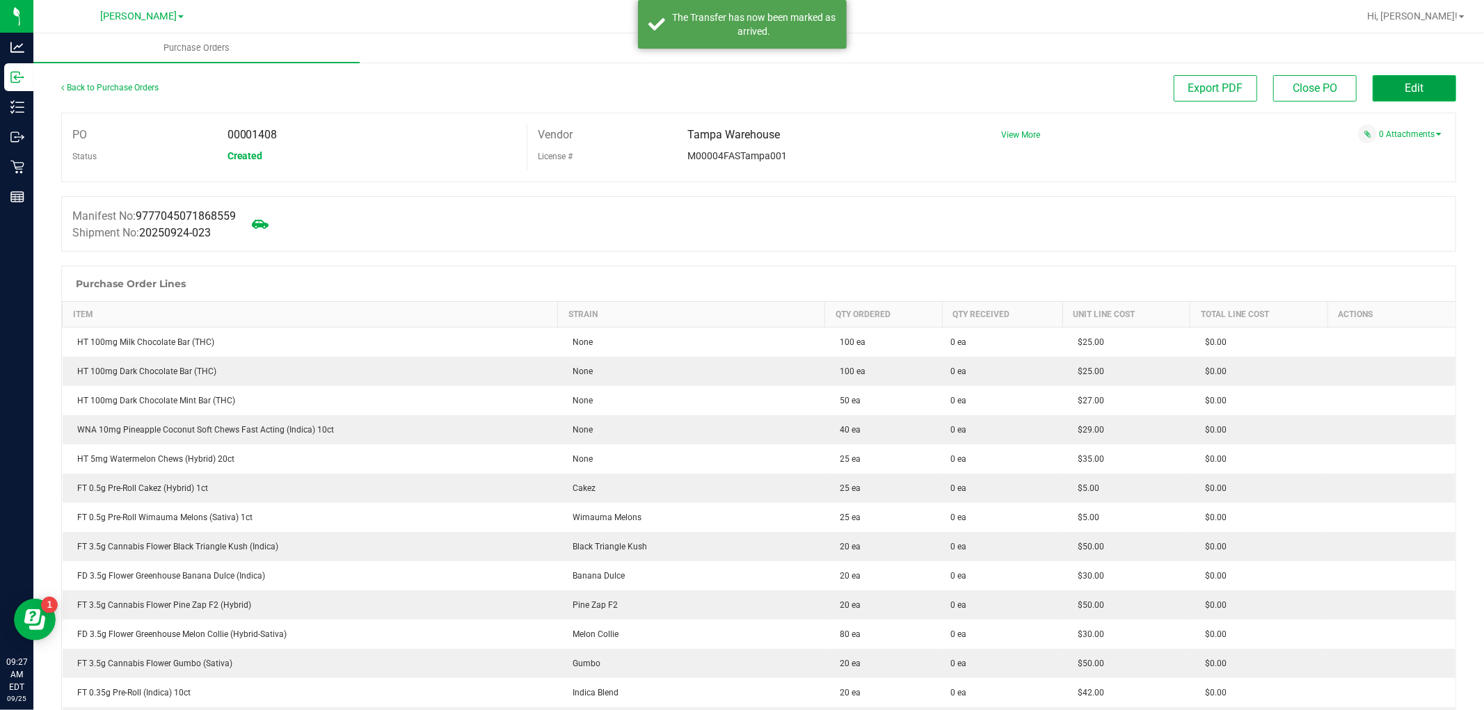
click at [1395, 79] on button "Edit" at bounding box center [1414, 88] width 83 height 26
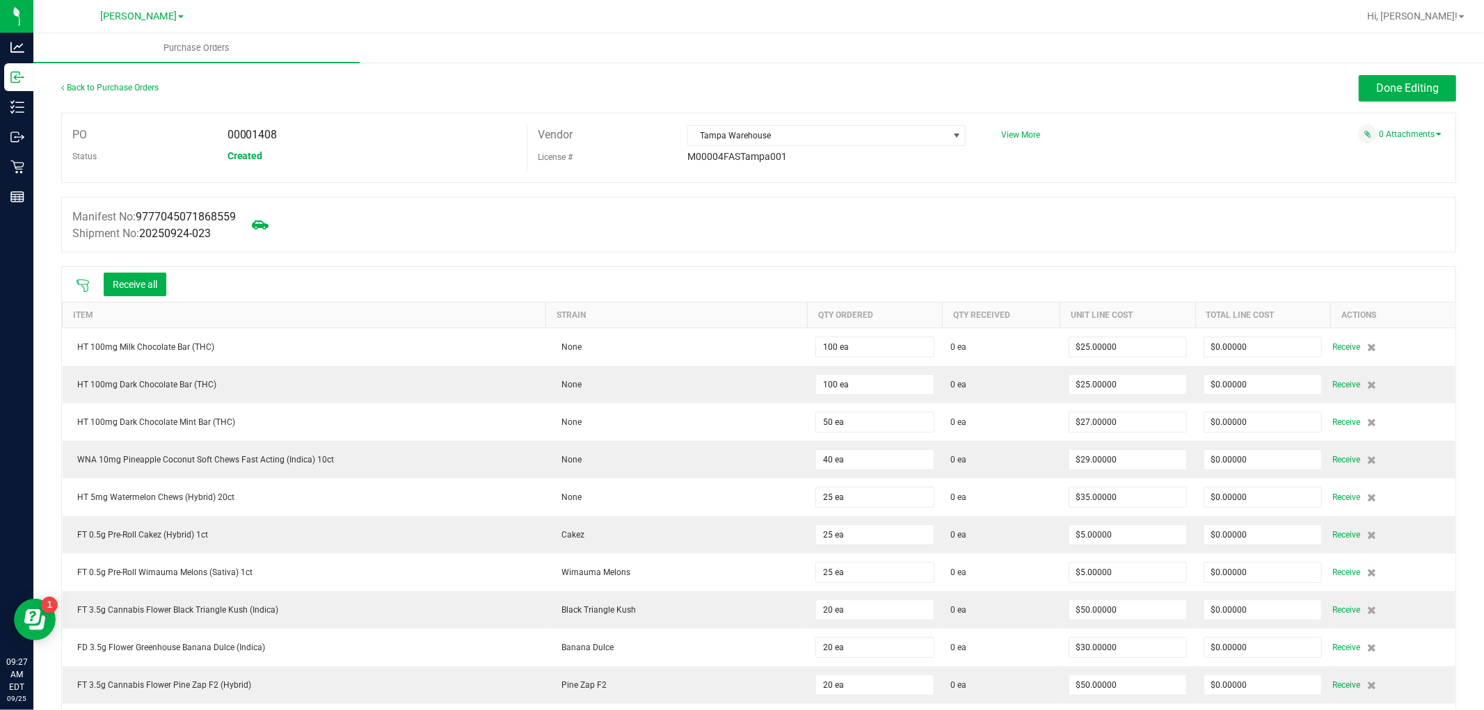
click at [86, 280] on icon at bounding box center [83, 286] width 14 height 14
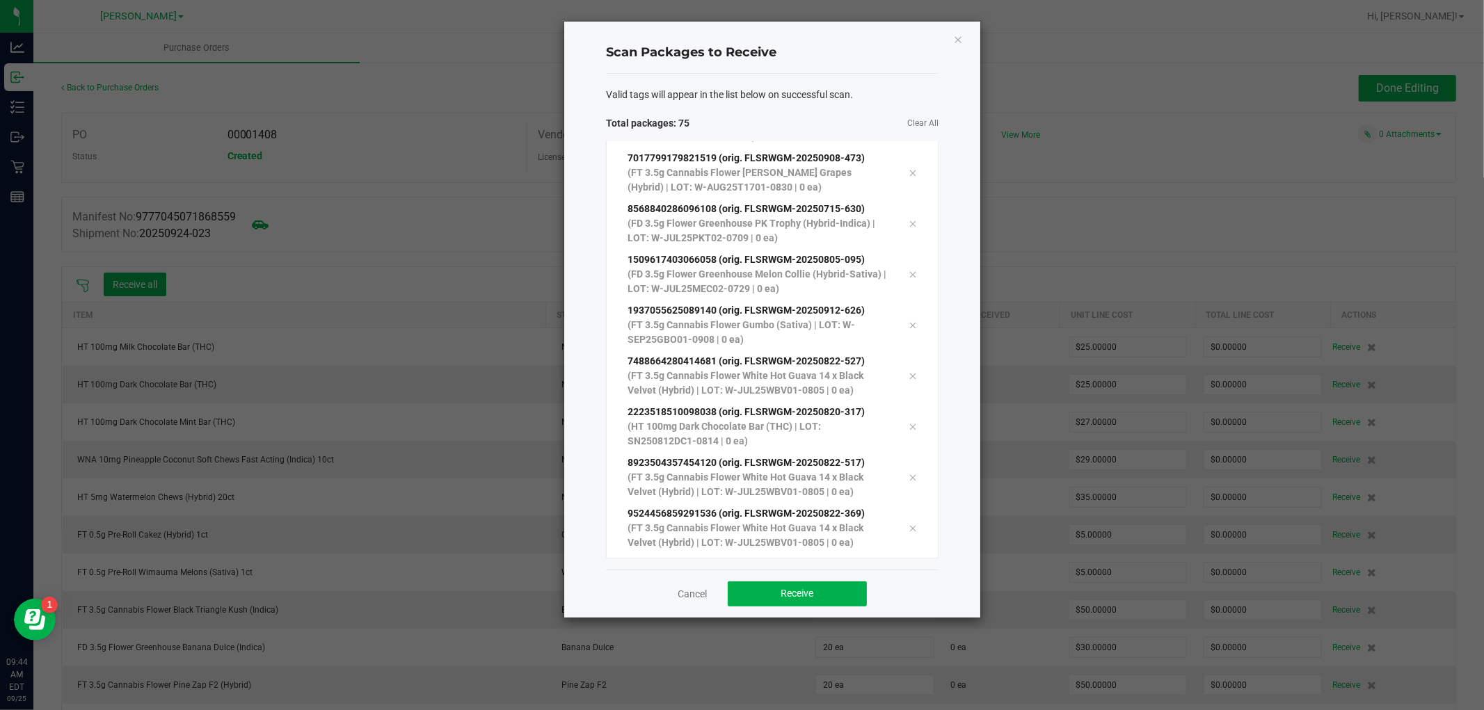
scroll to position [3440, 0]
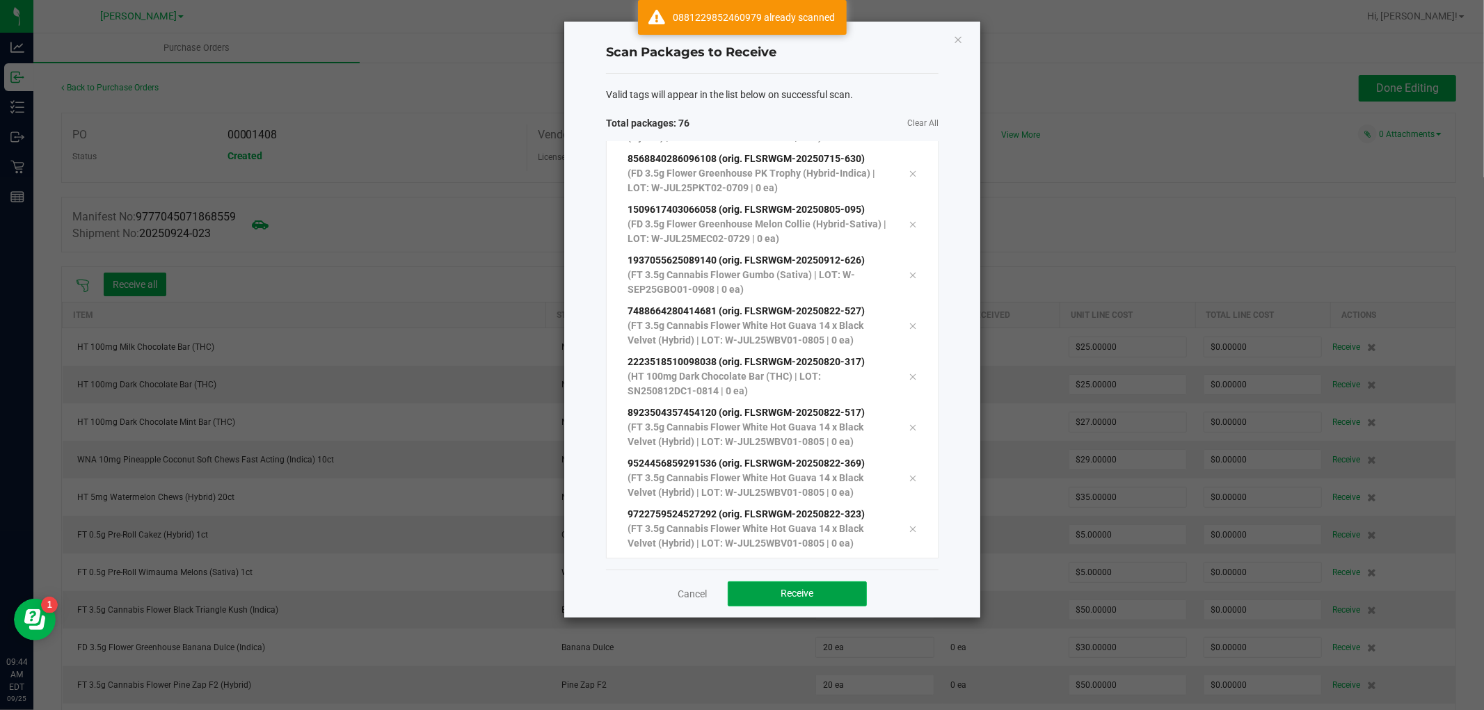
click at [774, 587] on button "Receive" at bounding box center [797, 594] width 139 height 25
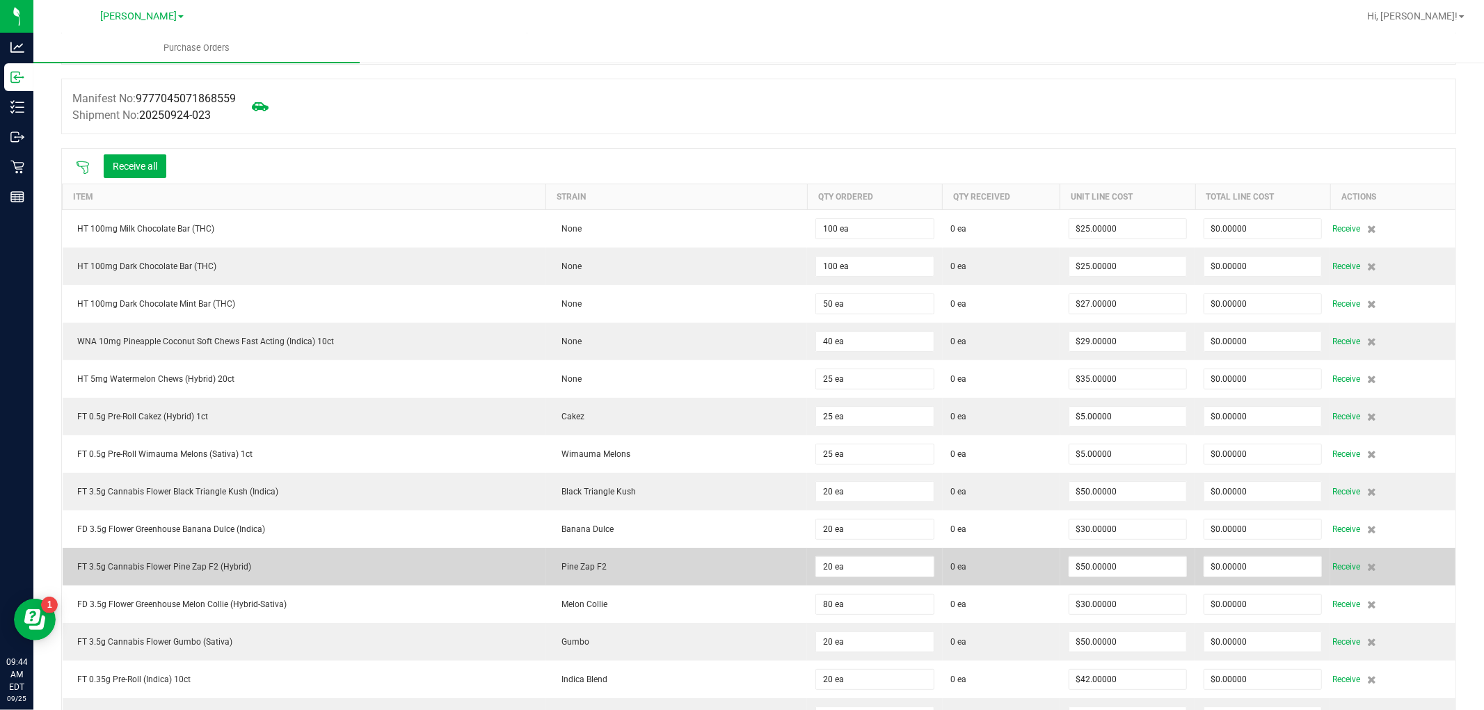
scroll to position [0, 0]
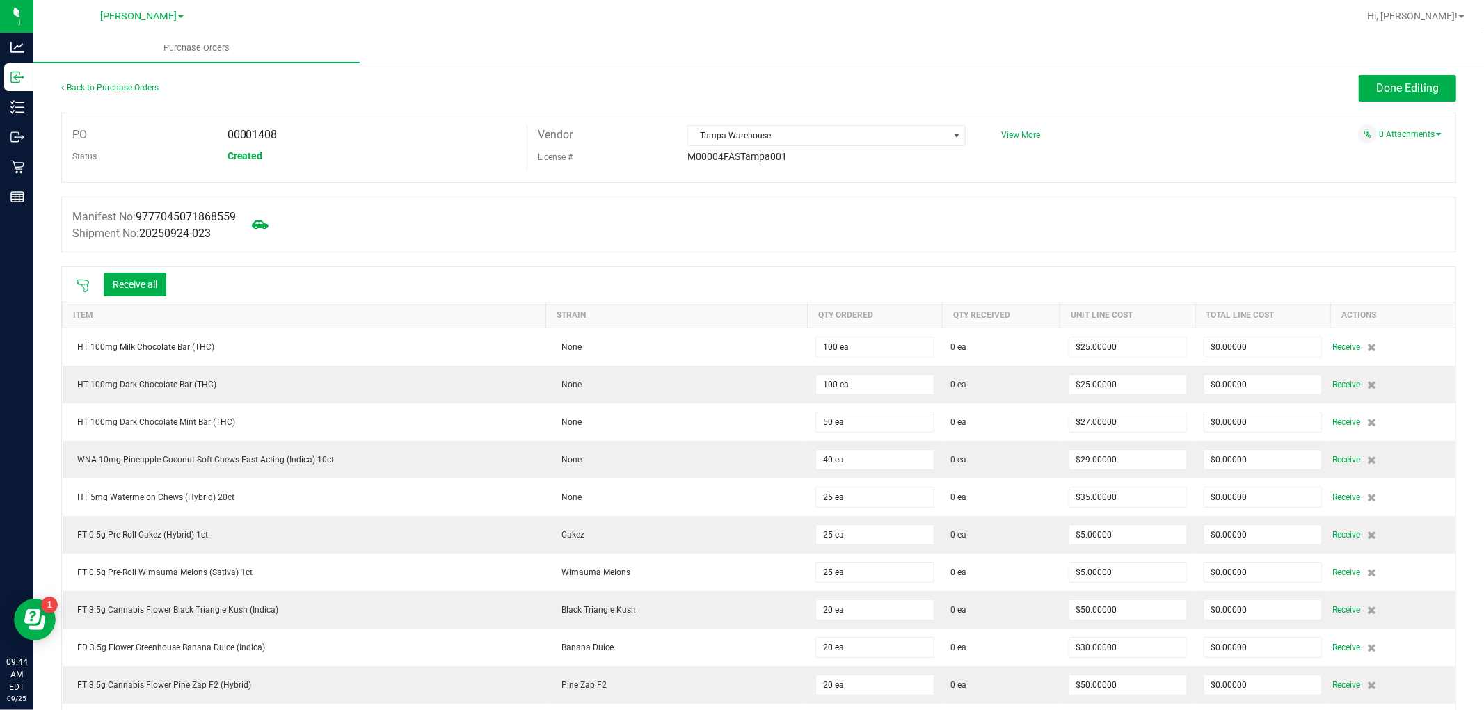
click at [83, 285] on icon at bounding box center [83, 286] width 14 height 14
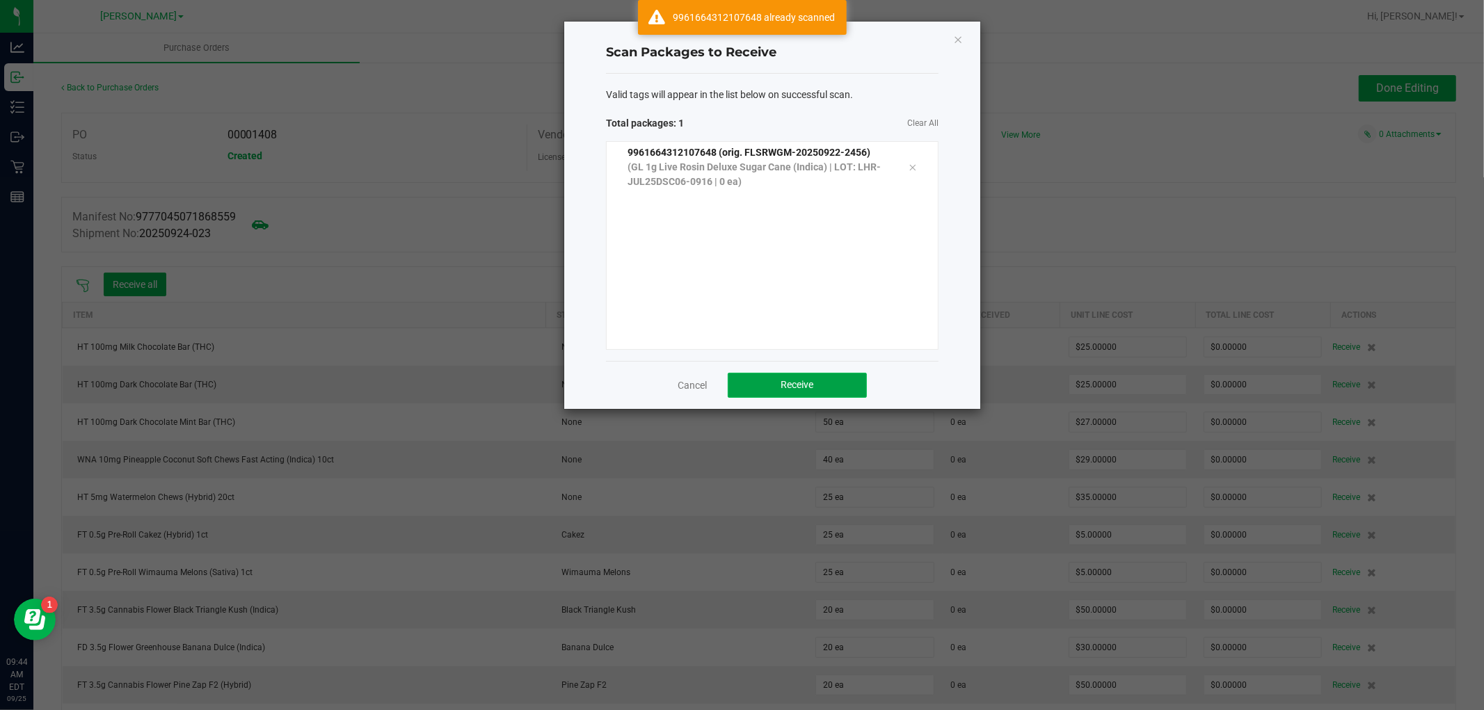
click at [791, 379] on span "Receive" at bounding box center [797, 384] width 33 height 11
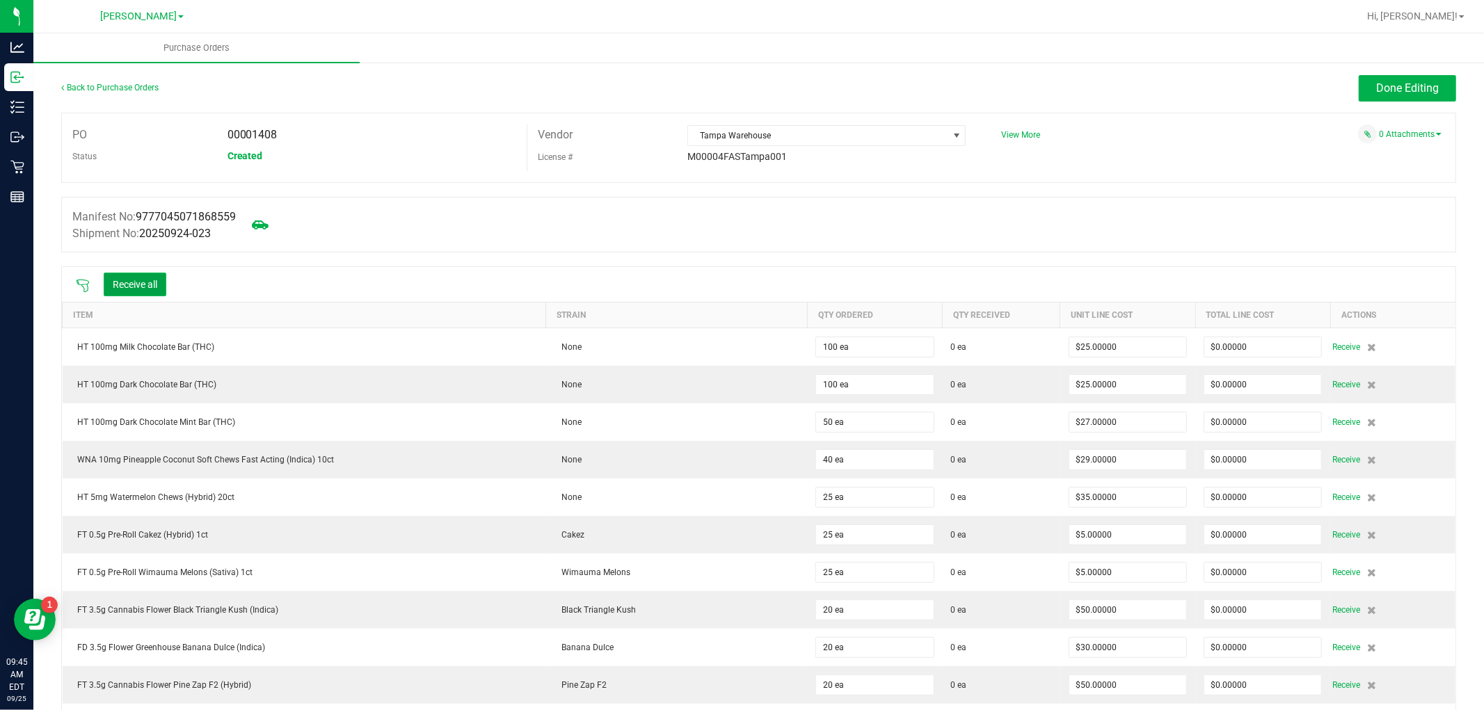
click at [157, 285] on button "Receive all" at bounding box center [135, 285] width 63 height 24
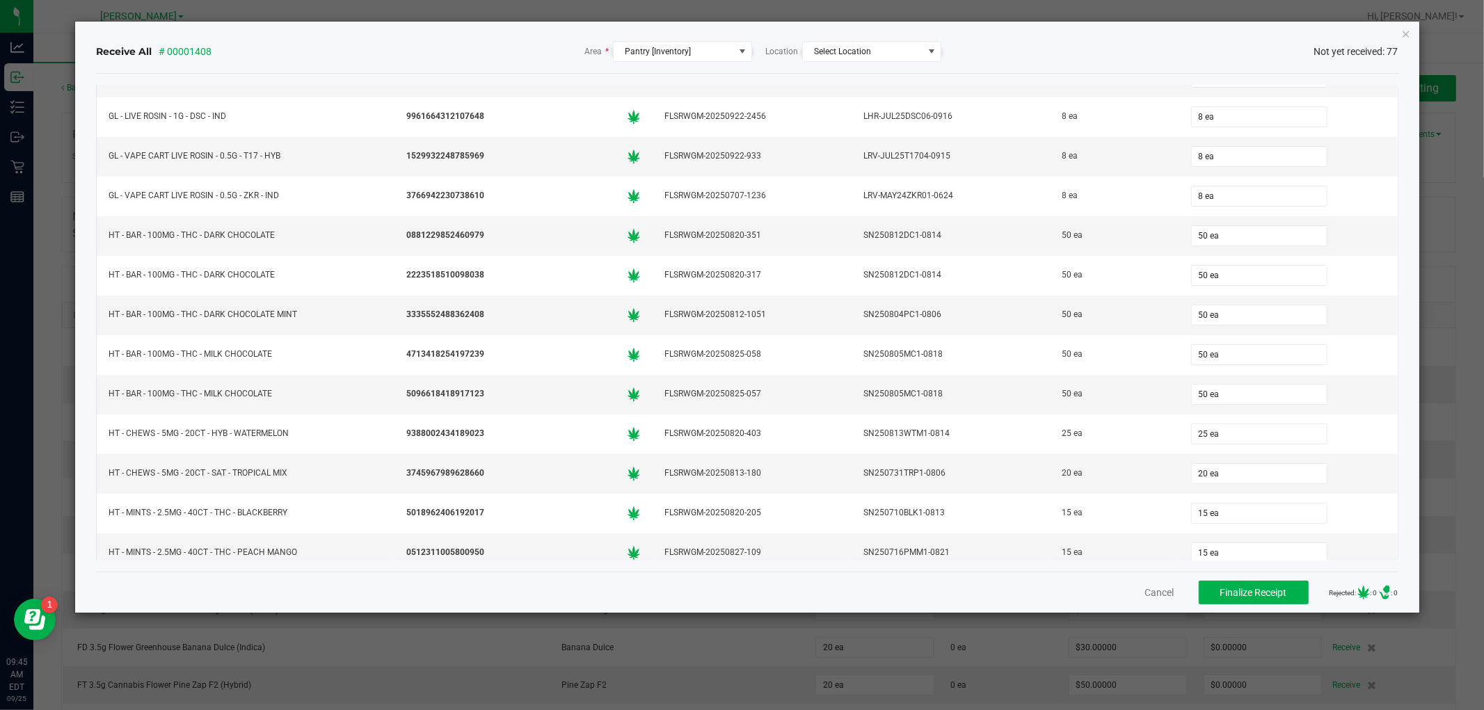
scroll to position [2631, 0]
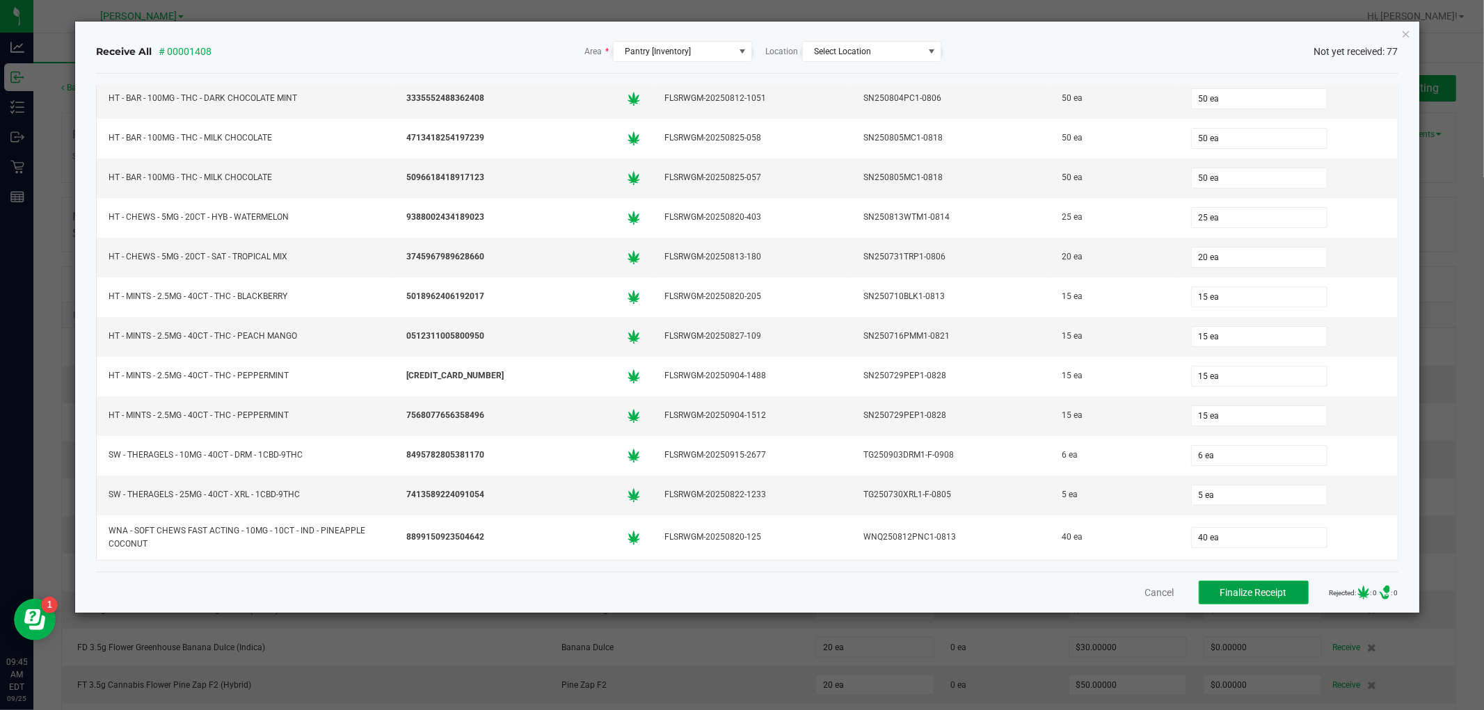
click at [1220, 592] on span "Finalize Receipt" at bounding box center [1253, 592] width 67 height 11
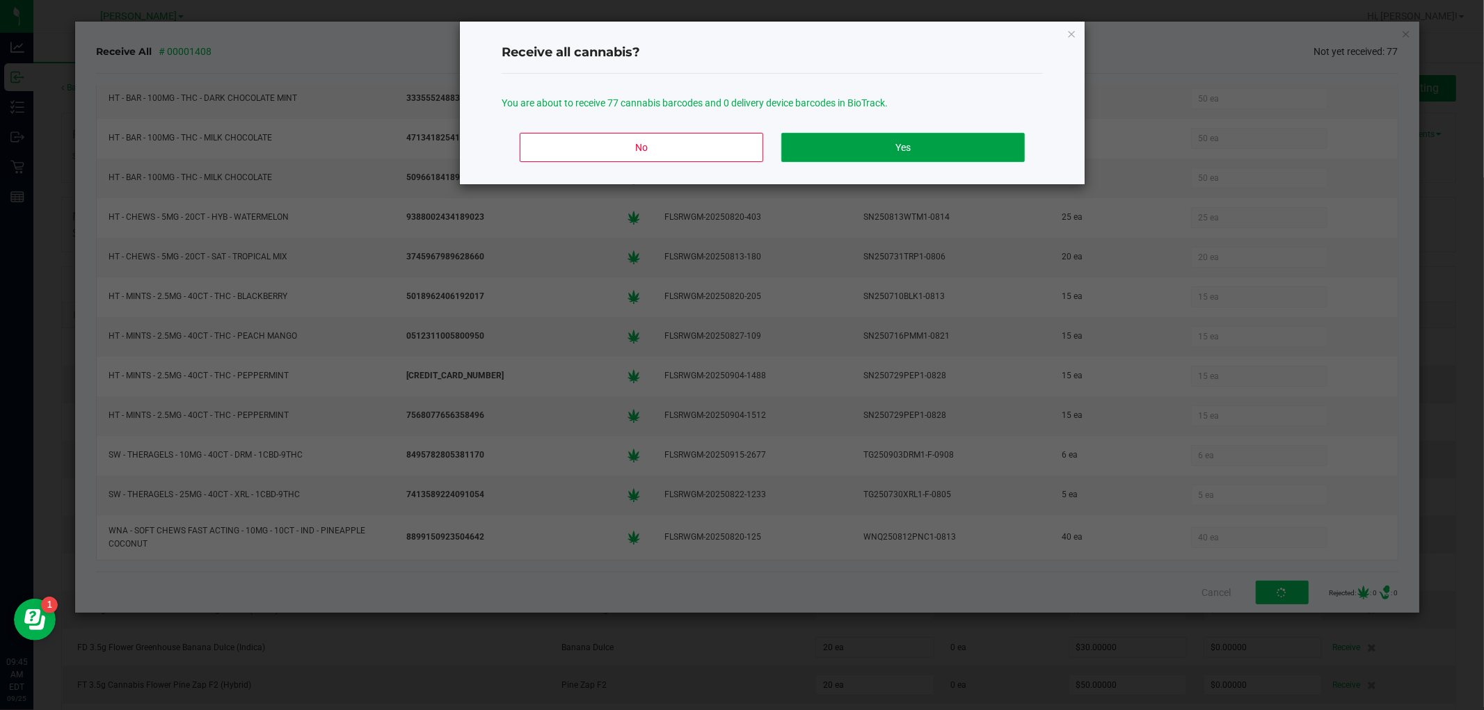
click at [861, 154] on button "Yes" at bounding box center [903, 147] width 244 height 29
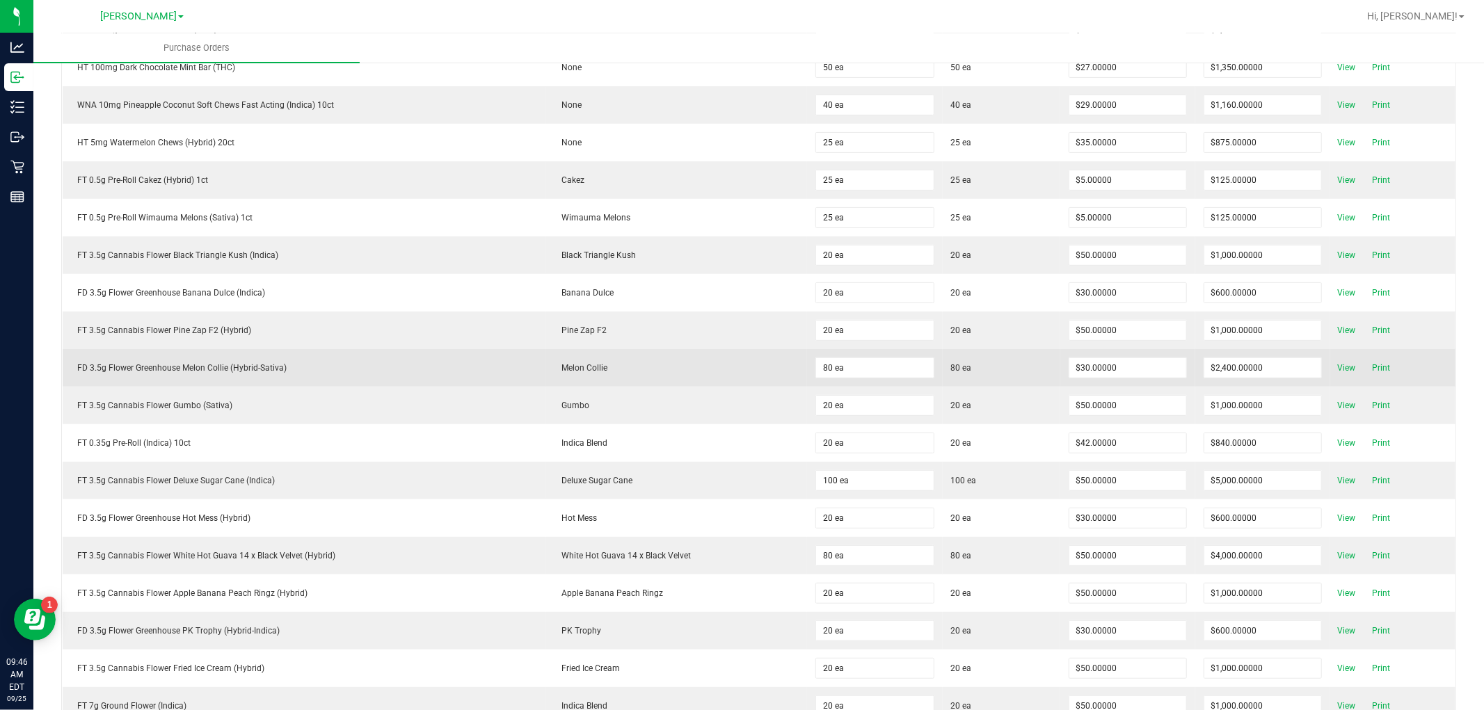
scroll to position [0, 0]
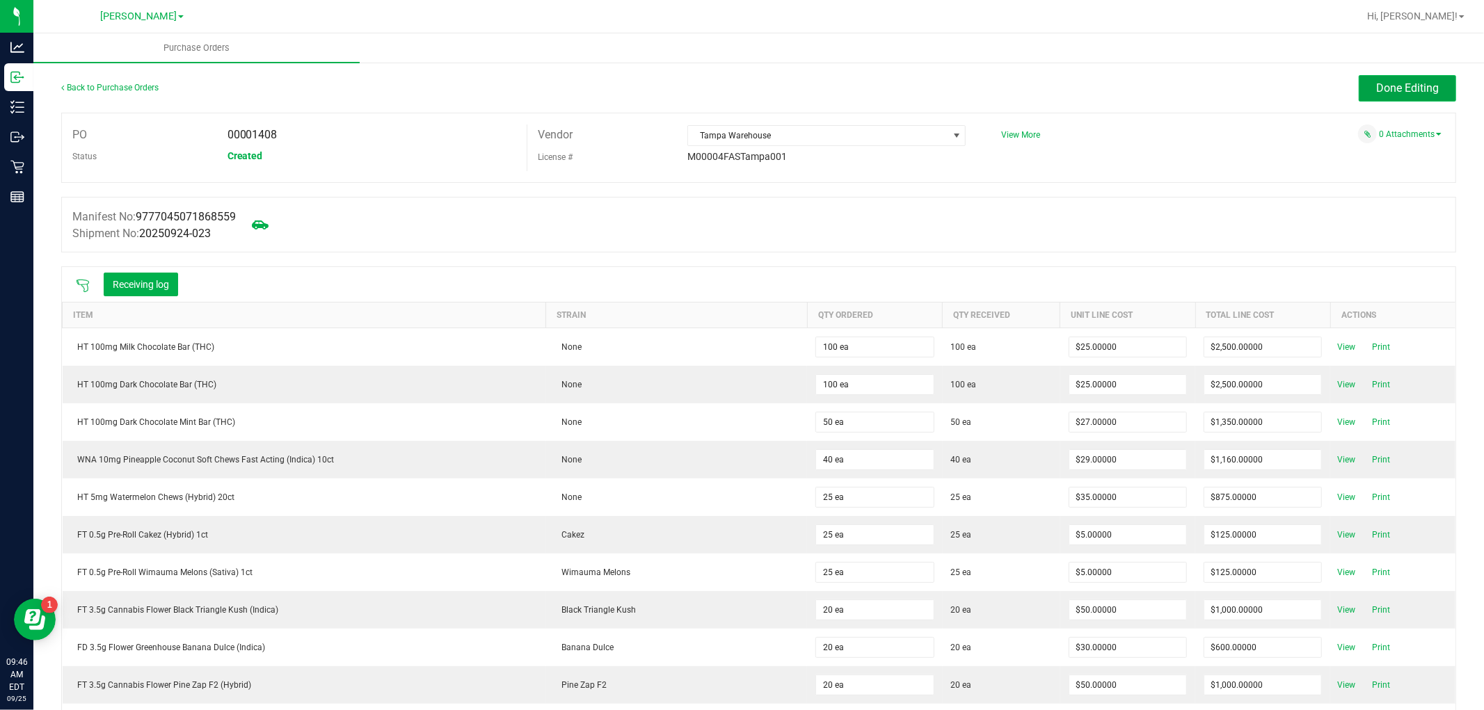
click at [1376, 91] on span "Done Editing" at bounding box center [1407, 87] width 63 height 13
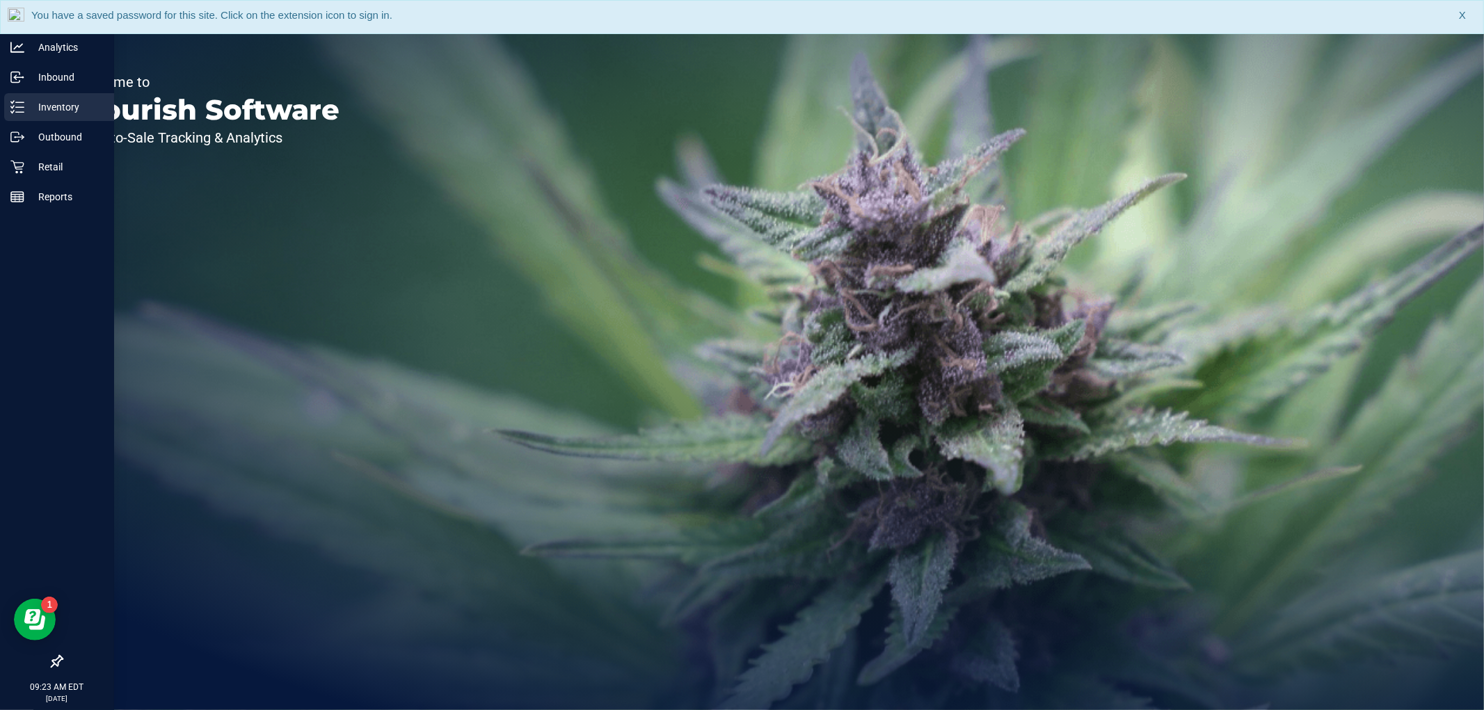
click at [39, 107] on p "Inventory" at bounding box center [65, 107] width 83 height 17
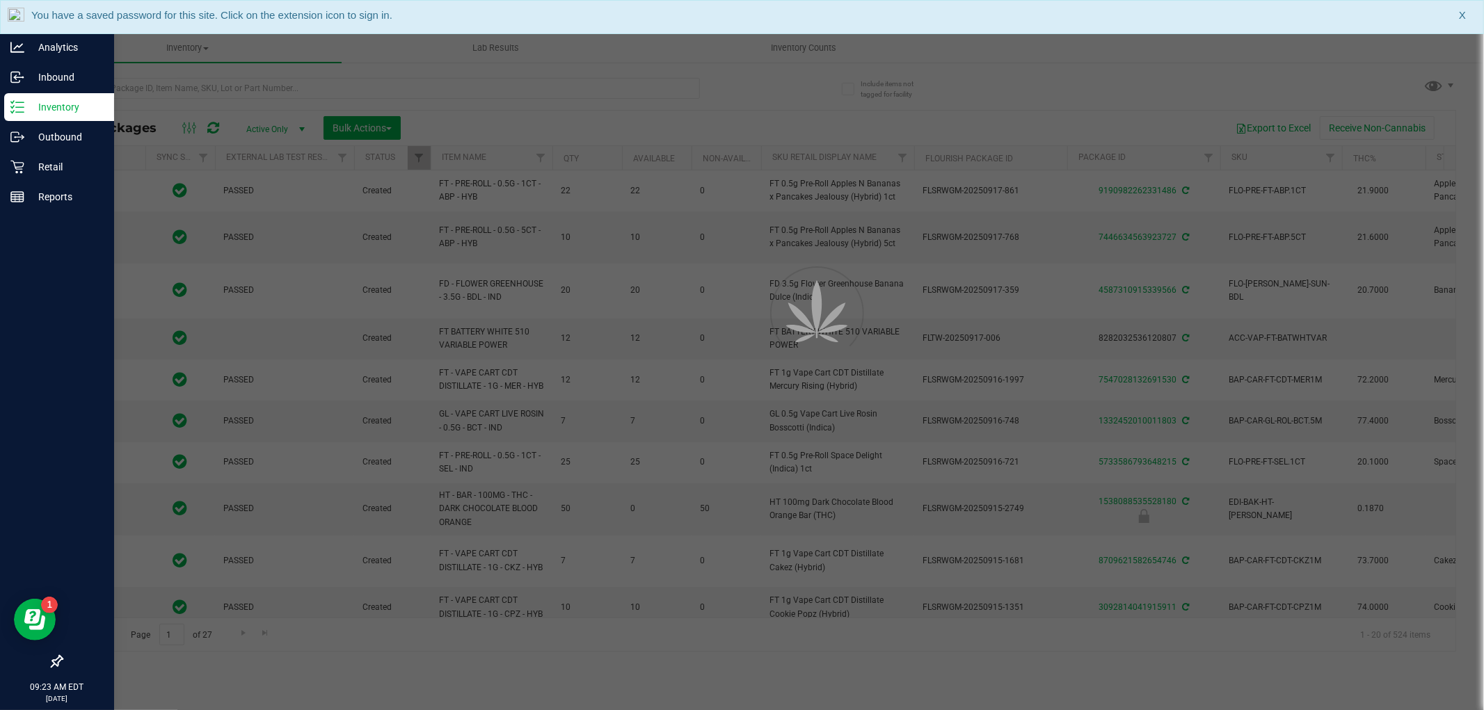
type input "[DATE]"
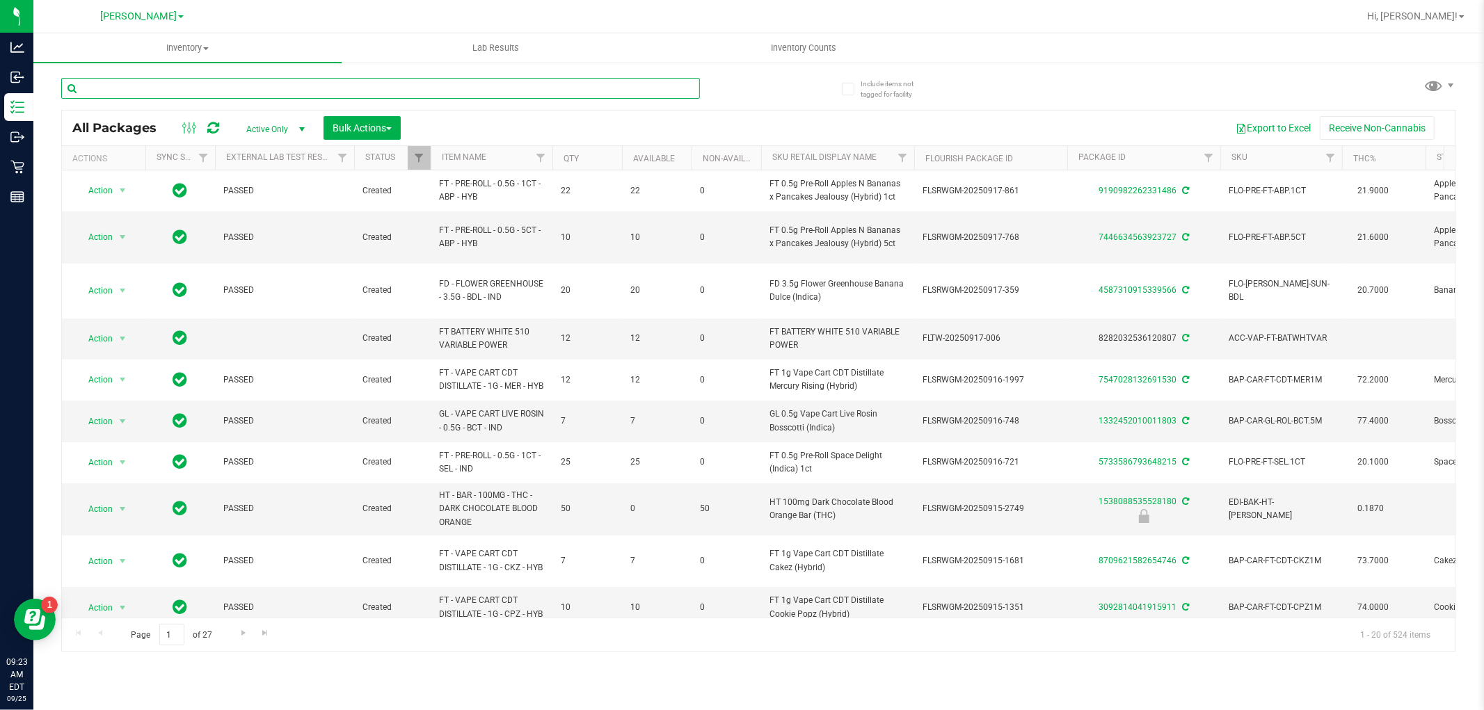
click at [191, 86] on input "text" at bounding box center [380, 88] width 639 height 21
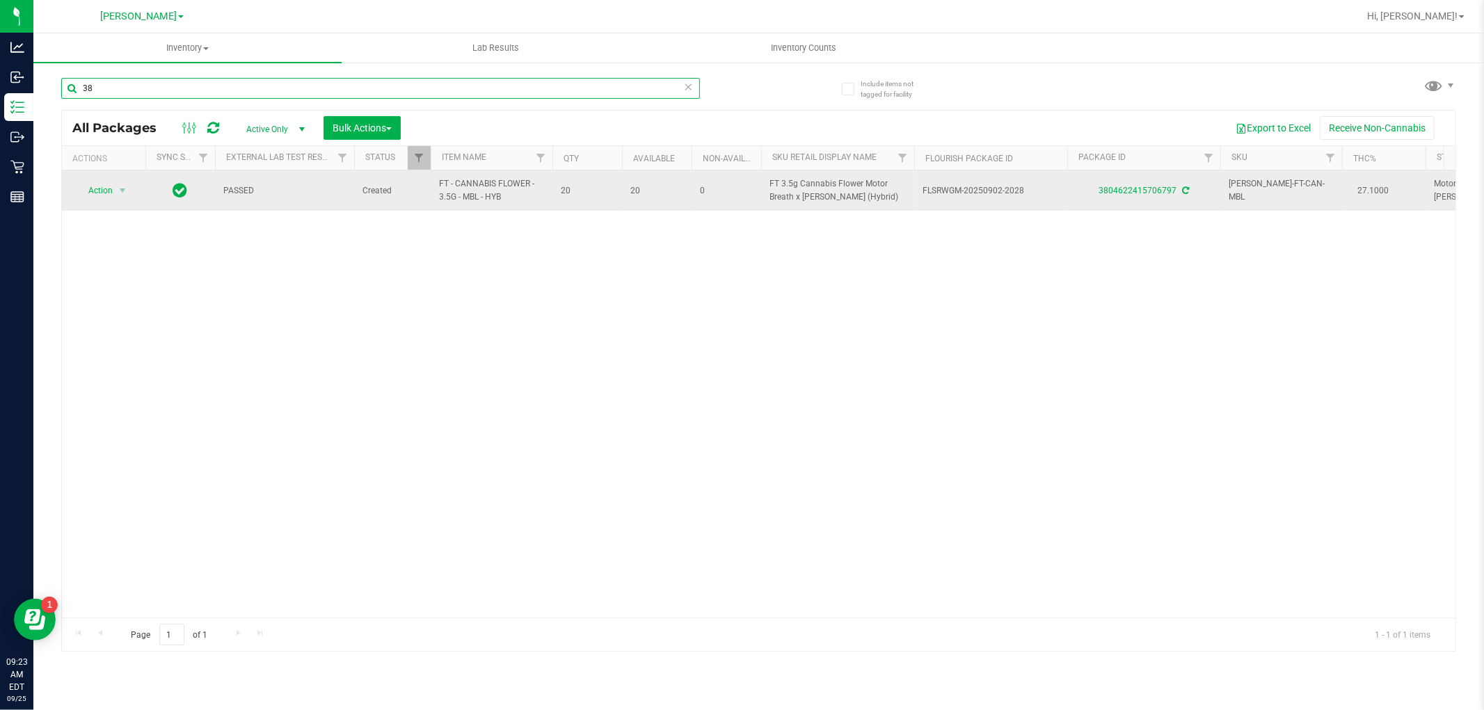
type input "3"
type input "4738502766111926"
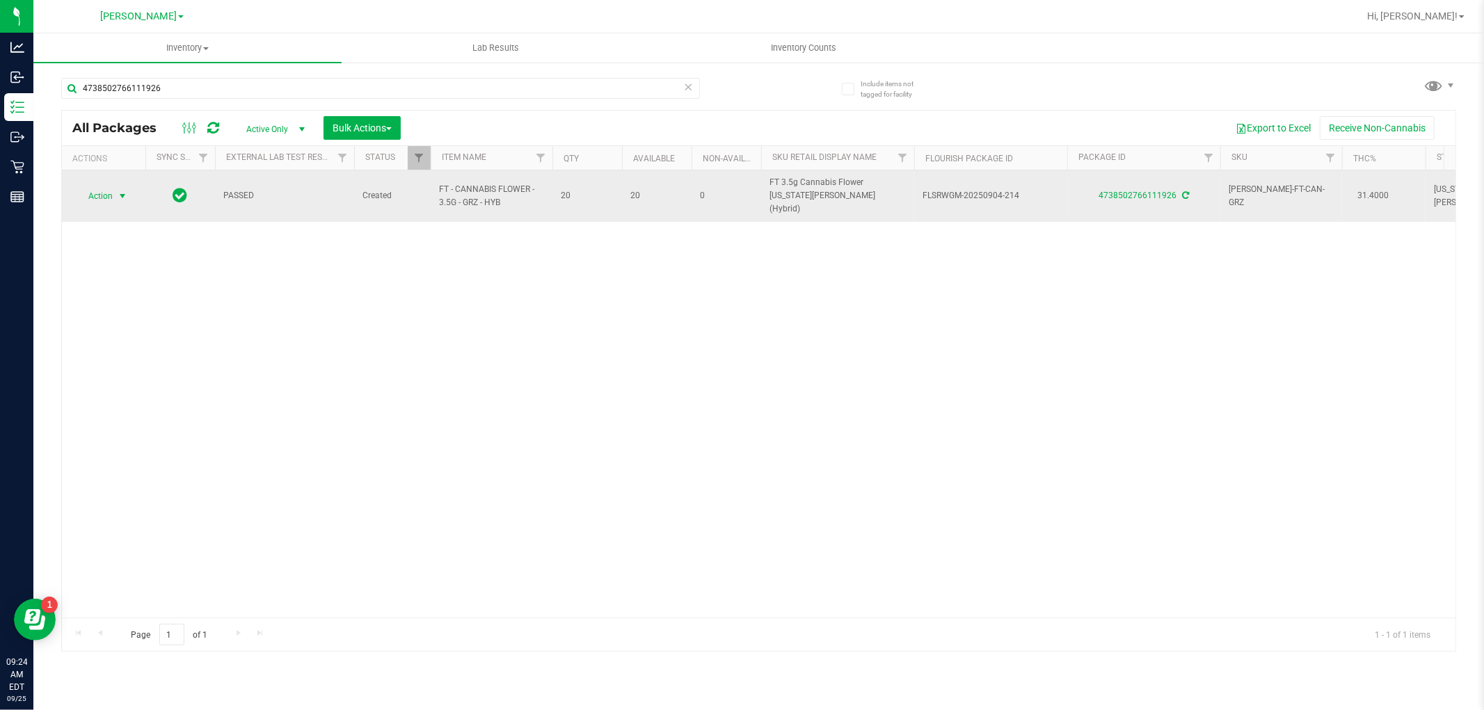
click at [106, 189] on span "Action" at bounding box center [95, 195] width 38 height 19
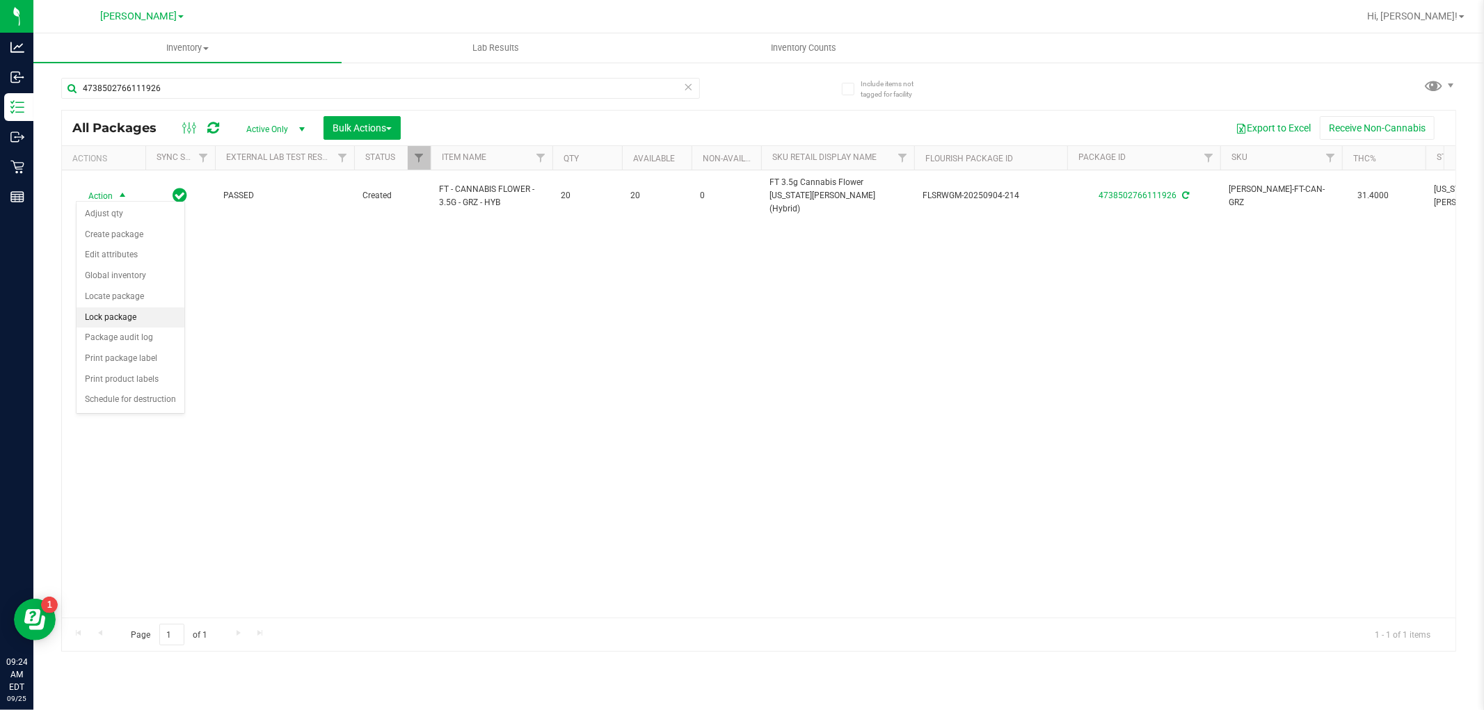
click at [112, 317] on li "Lock package" at bounding box center [131, 318] width 108 height 21
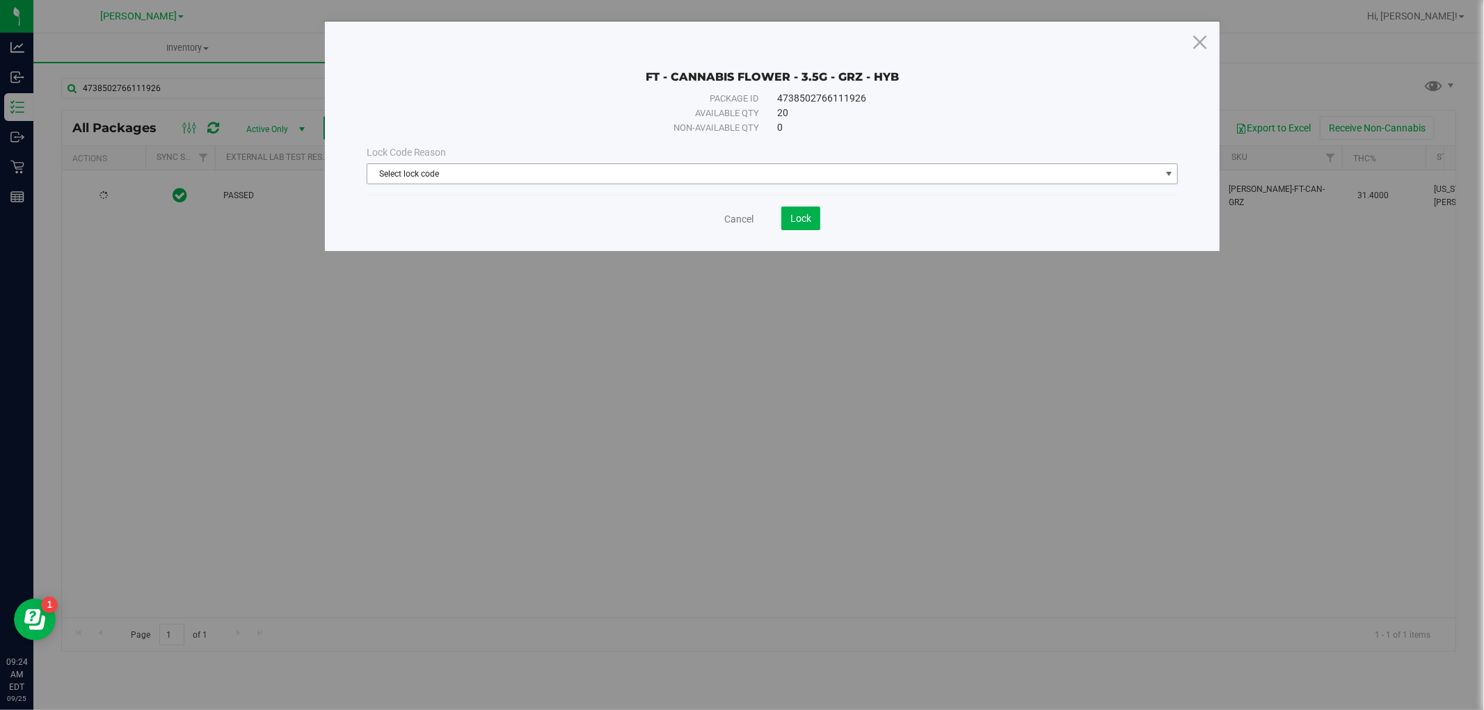
click at [618, 174] on span "Select lock code" at bounding box center [763, 173] width 793 height 19
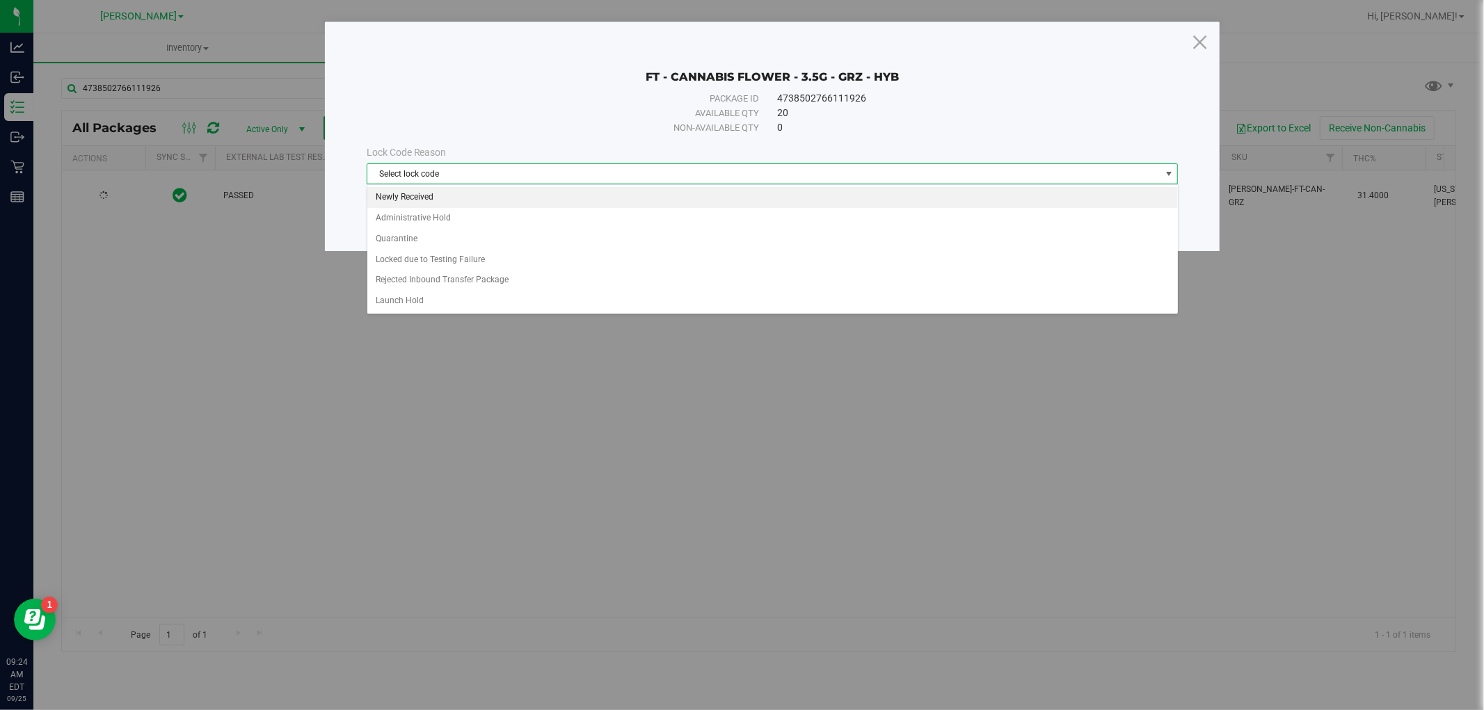
click at [599, 207] on li "Newly Received" at bounding box center [772, 197] width 811 height 21
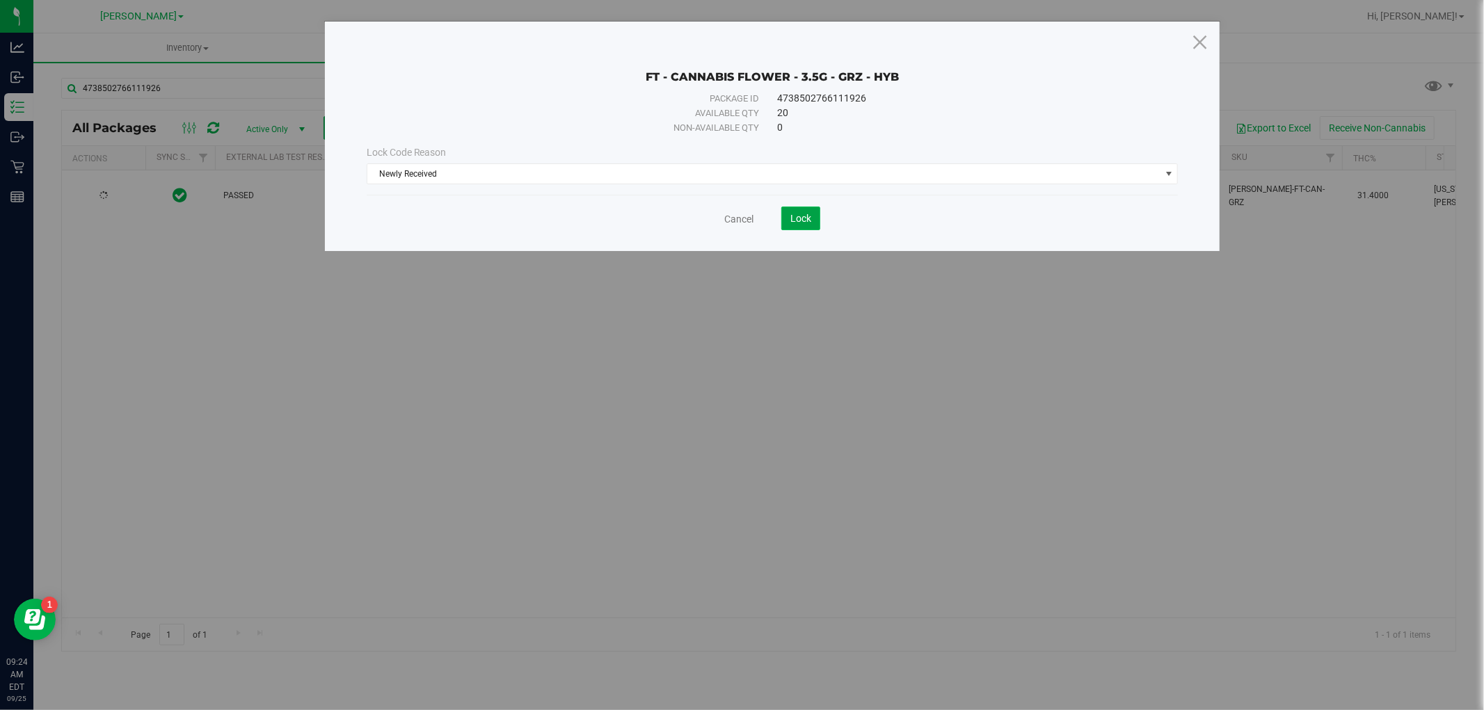
click at [802, 220] on span "Lock" at bounding box center [800, 218] width 21 height 11
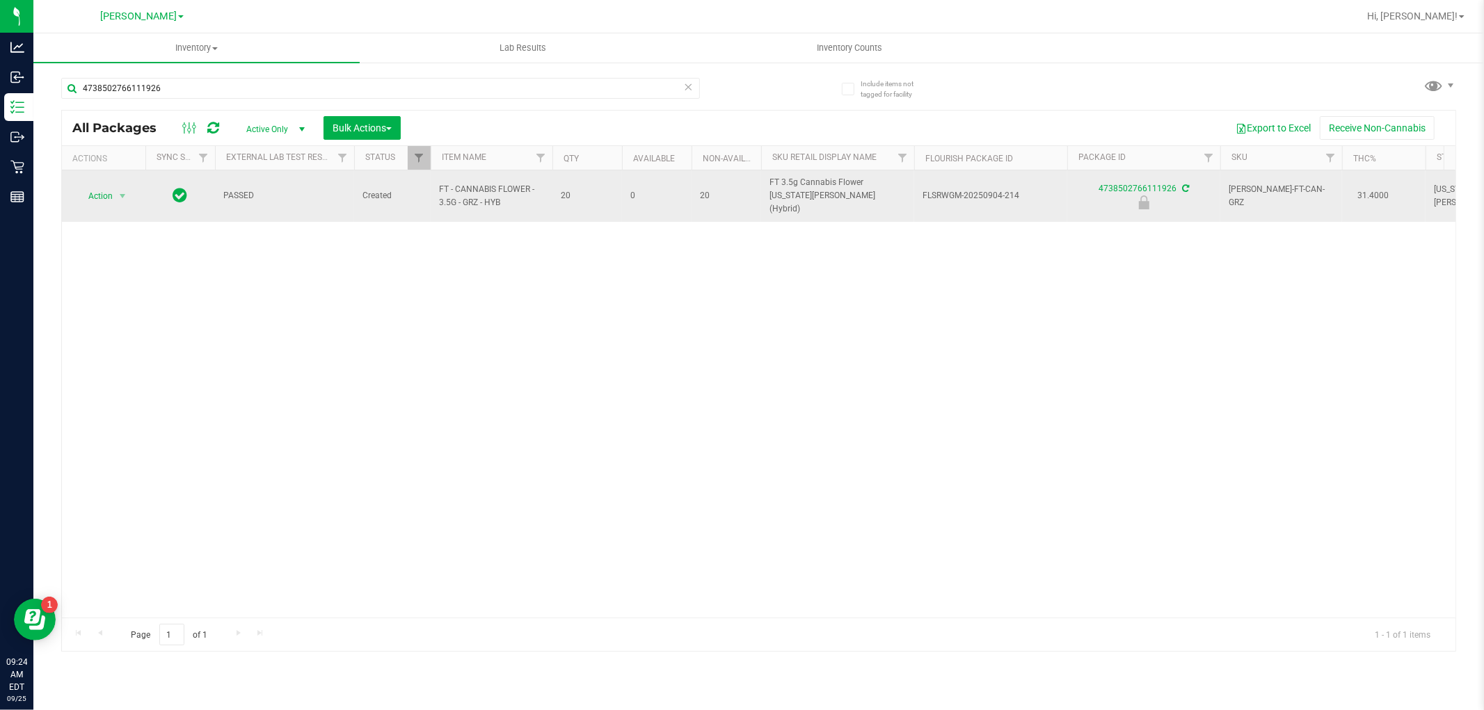
drag, startPoint x: 509, startPoint y: 199, endPoint x: 383, endPoint y: 184, distance: 126.8
copy tr "ed FT - CANNABIS FLOWER - 3.5G - GRZ - HYB"
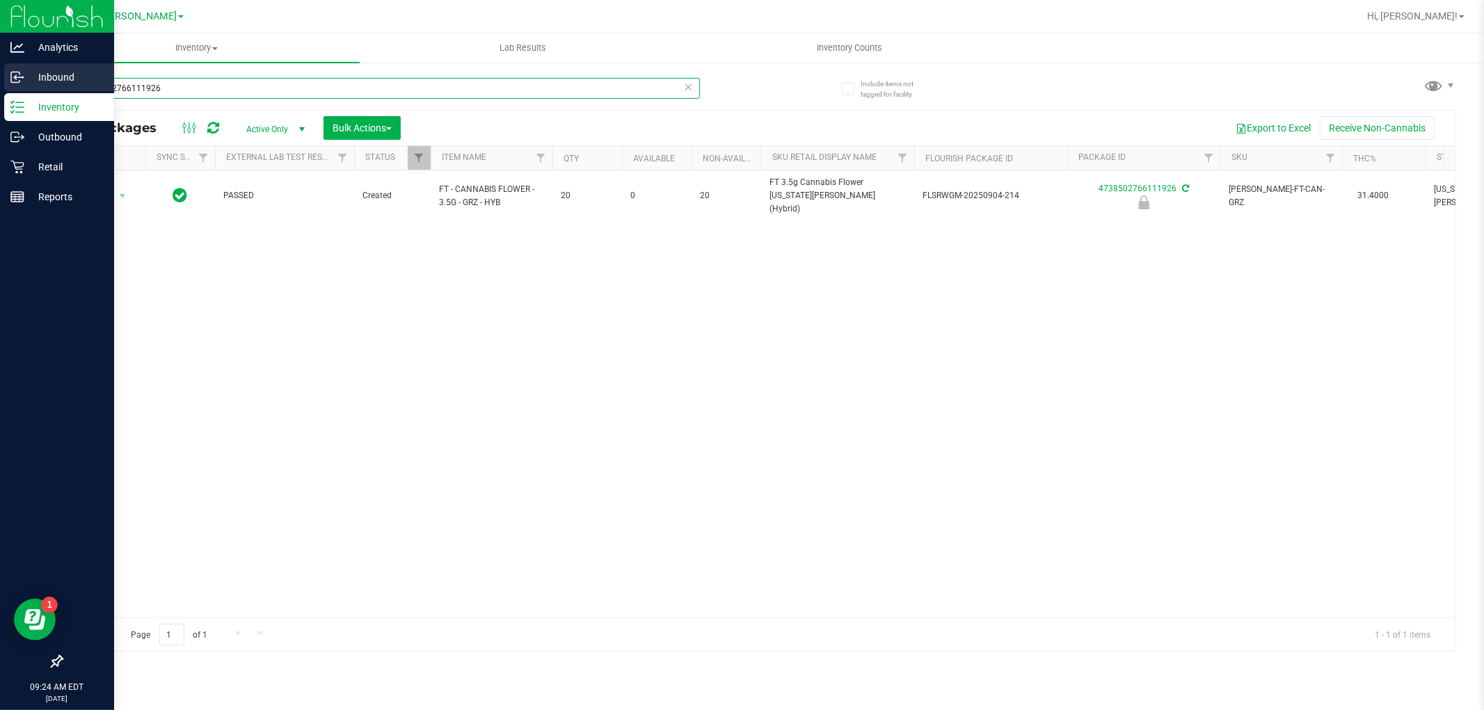
drag, startPoint x: 255, startPoint y: 79, endPoint x: 0, endPoint y: 83, distance: 255.4
click at [0, 83] on div "Analytics Inbound Inventory Outbound Retail Reports 09:24 AM EDT [DATE] 09/25 […" at bounding box center [742, 355] width 1484 height 710
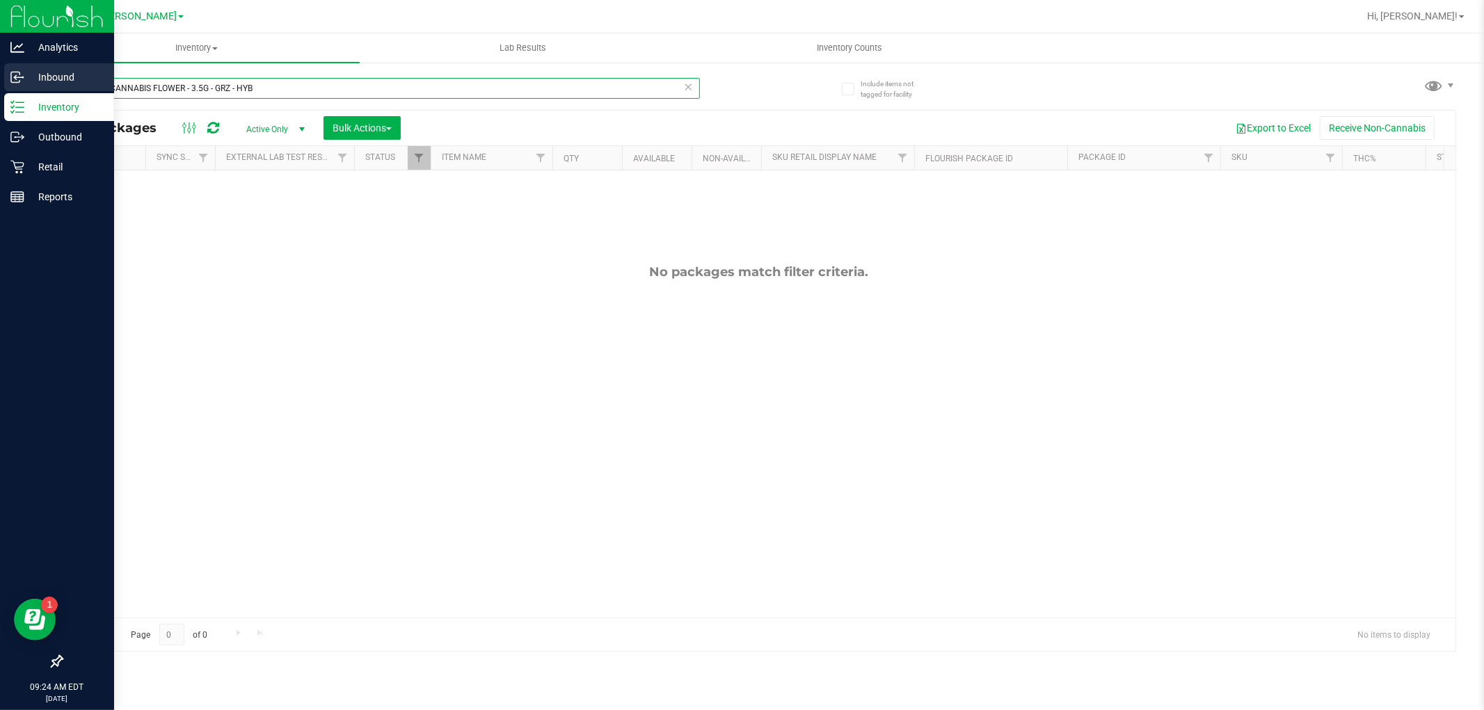
drag, startPoint x: 92, startPoint y: 88, endPoint x: 24, endPoint y: 88, distance: 67.5
click at [24, 88] on div "Analytics Inbound Inventory Outbound Retail Reports 09:24 AM EDT [DATE] 09/25 […" at bounding box center [742, 355] width 1484 height 710
type input "FT - CANNABIS FLOWER - 3.5G - GRZ - HYB"
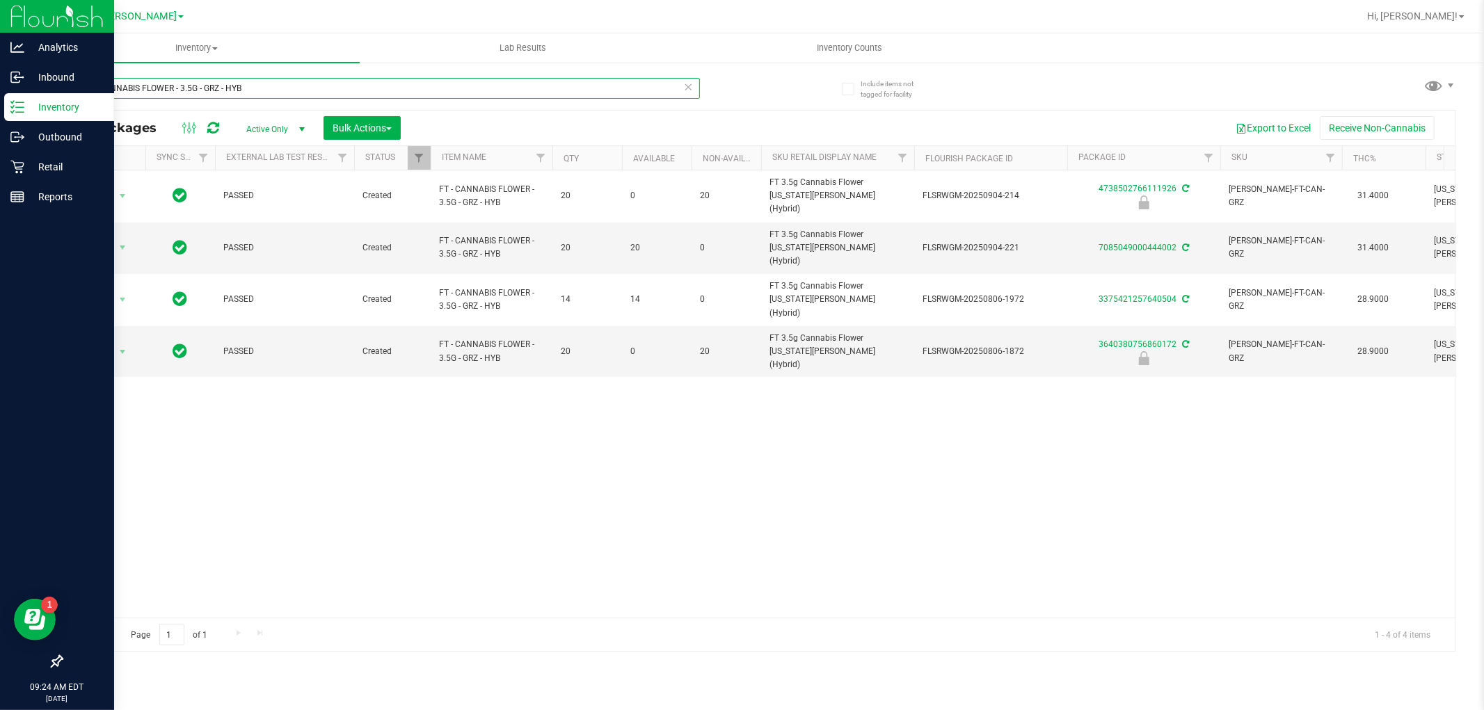
drag, startPoint x: 266, startPoint y: 95, endPoint x: 0, endPoint y: 95, distance: 266.5
click at [0, 95] on div "Analytics Inbound Inventory Outbound Retail Reports 09:24 AM EDT [DATE] 09/25 […" at bounding box center [742, 355] width 1484 height 710
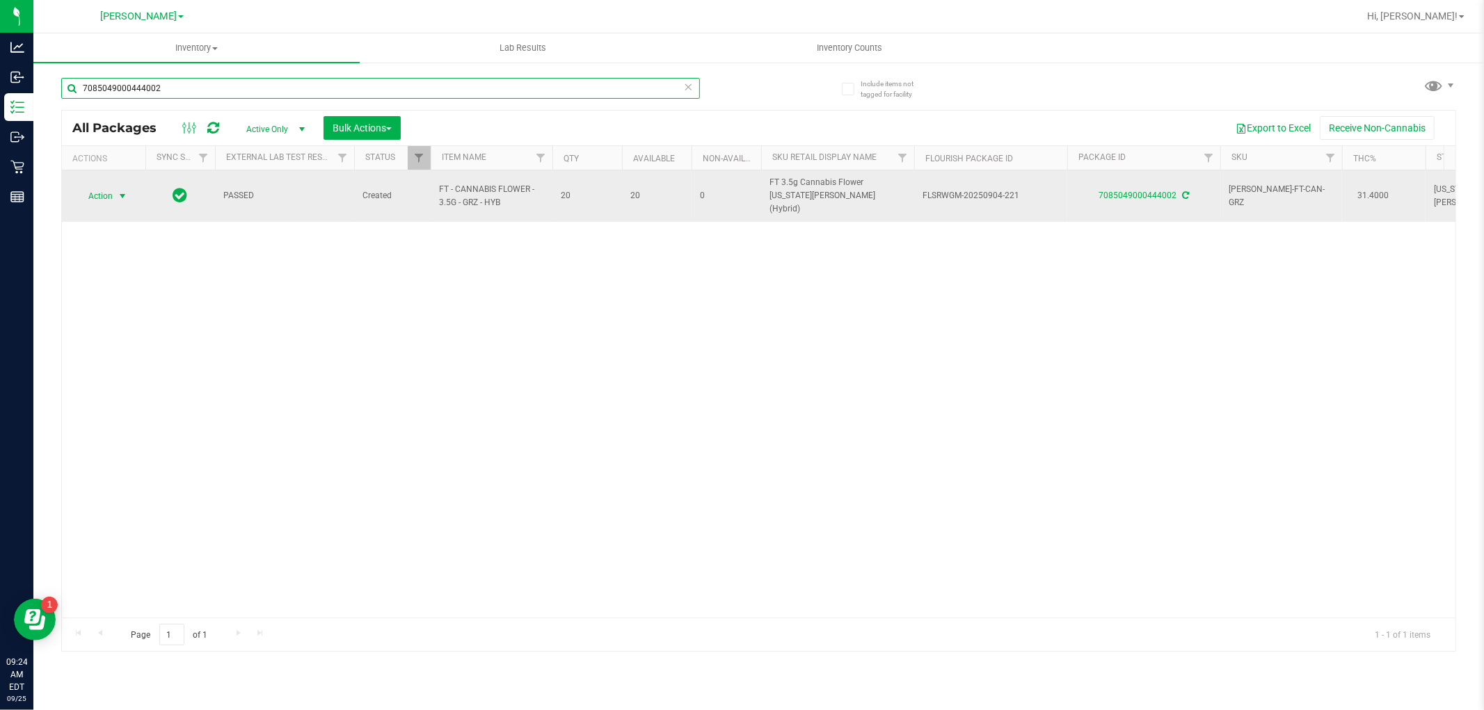
type input "7085049000444002"
click at [99, 192] on span "Action" at bounding box center [95, 195] width 38 height 19
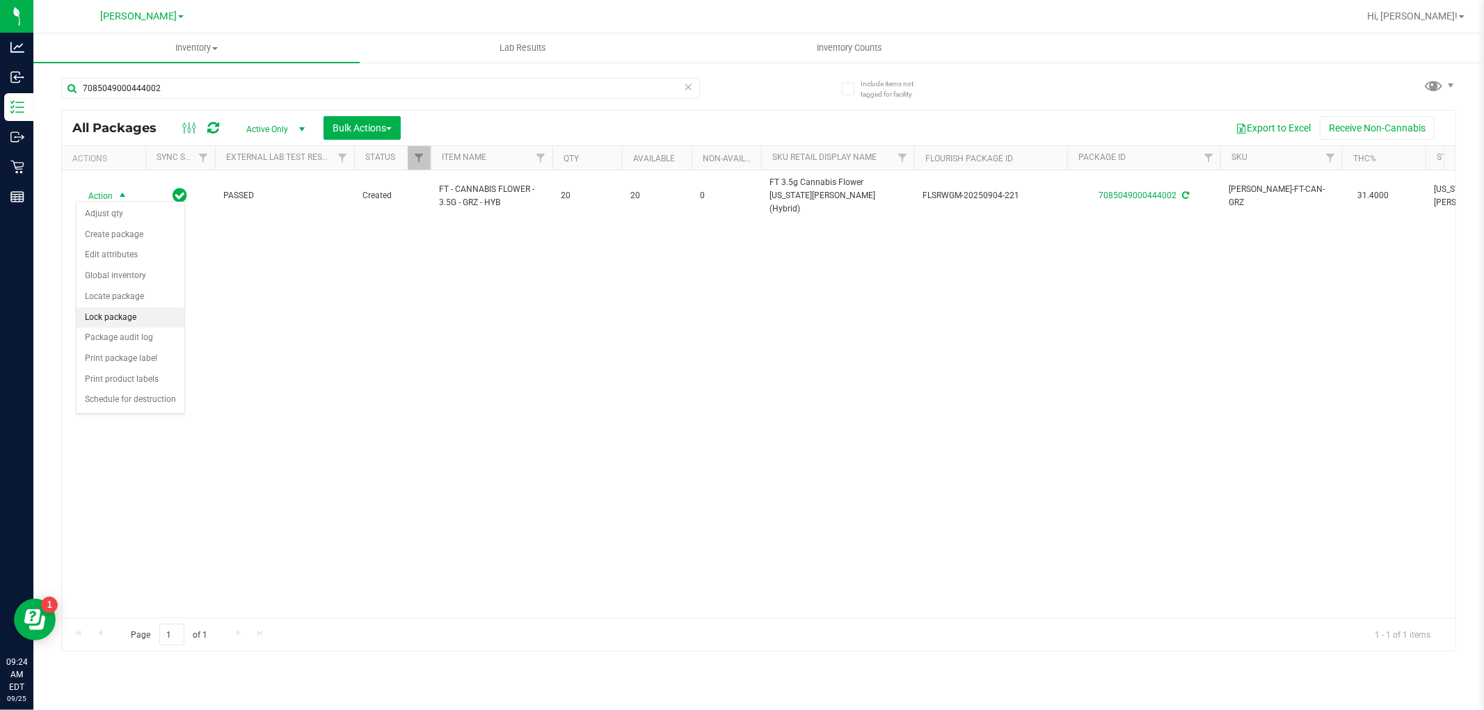
click at [120, 313] on li "Lock package" at bounding box center [131, 318] width 108 height 21
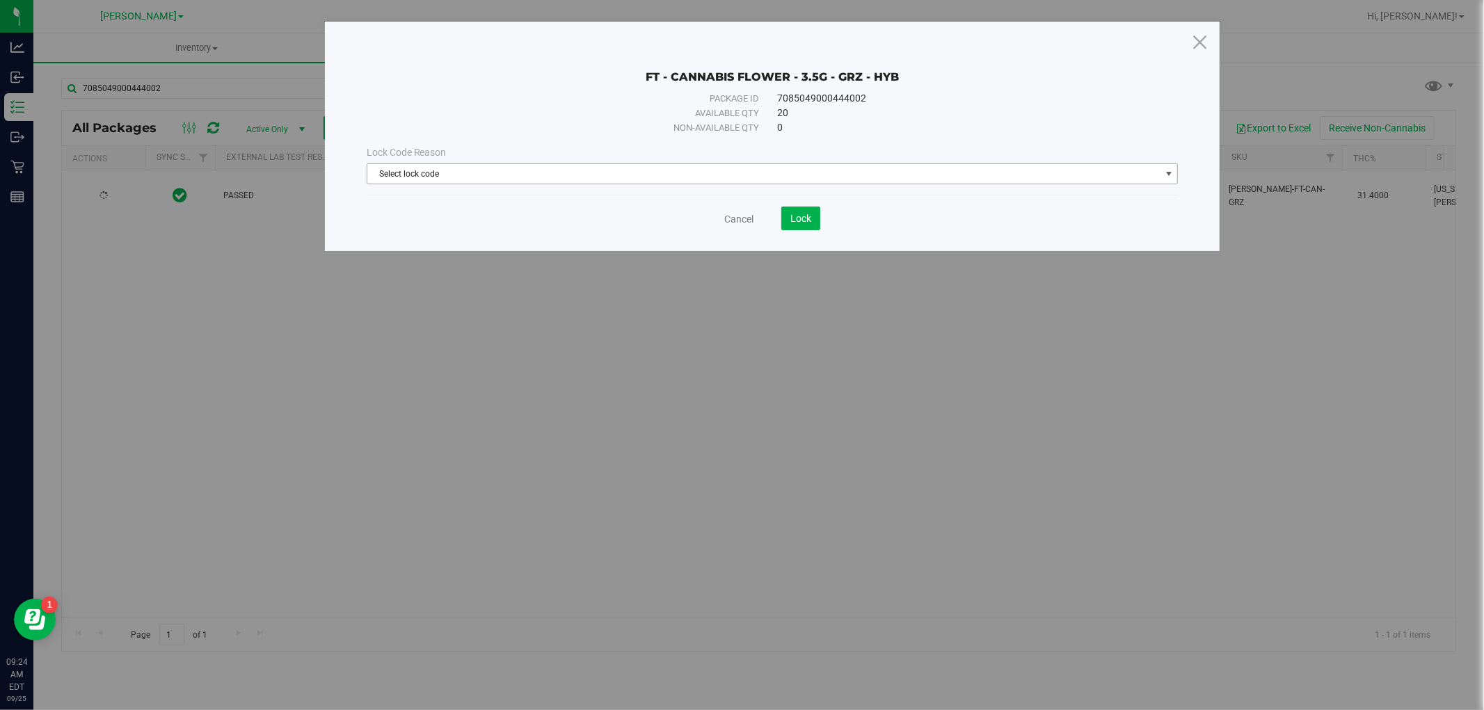
click at [532, 168] on span "Select lock code" at bounding box center [763, 173] width 793 height 19
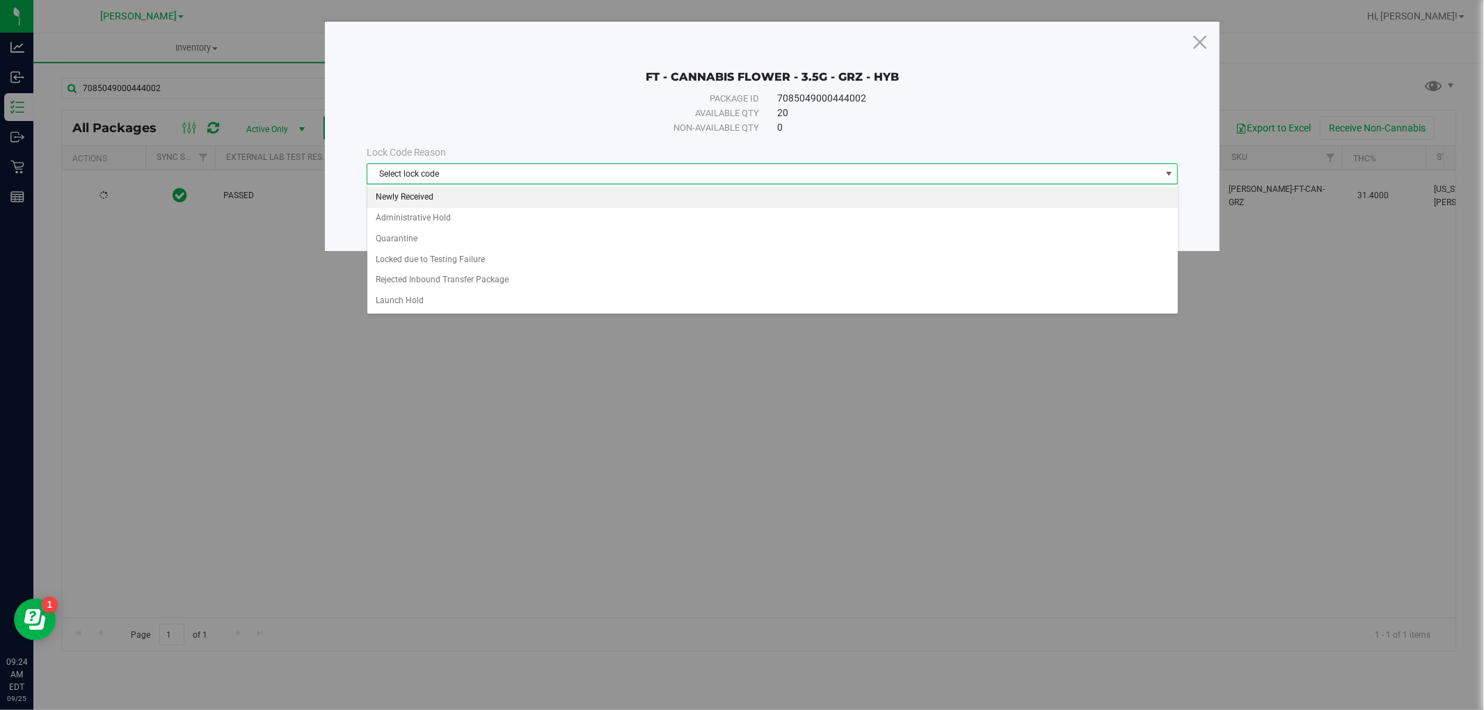
click at [504, 196] on li "Newly Received" at bounding box center [772, 197] width 811 height 21
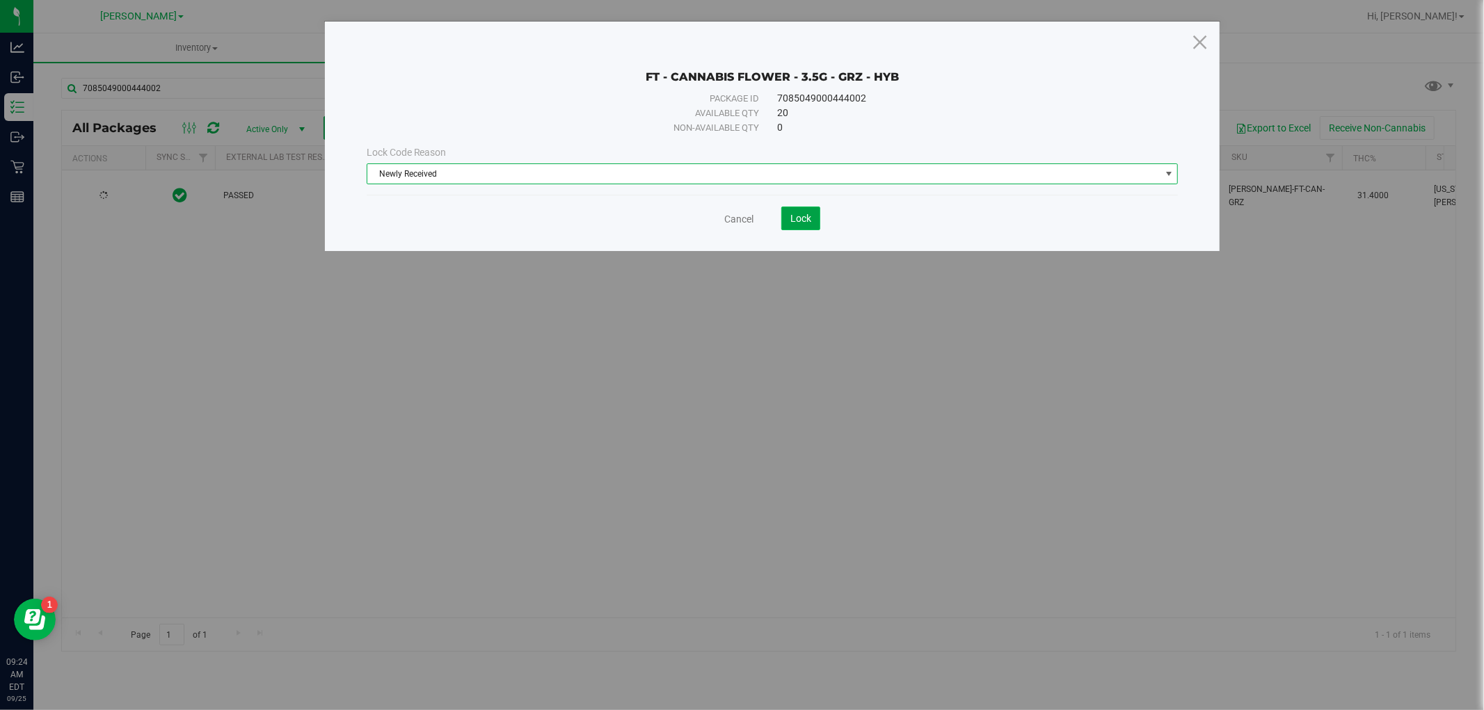
click at [799, 214] on span "Lock" at bounding box center [800, 218] width 21 height 11
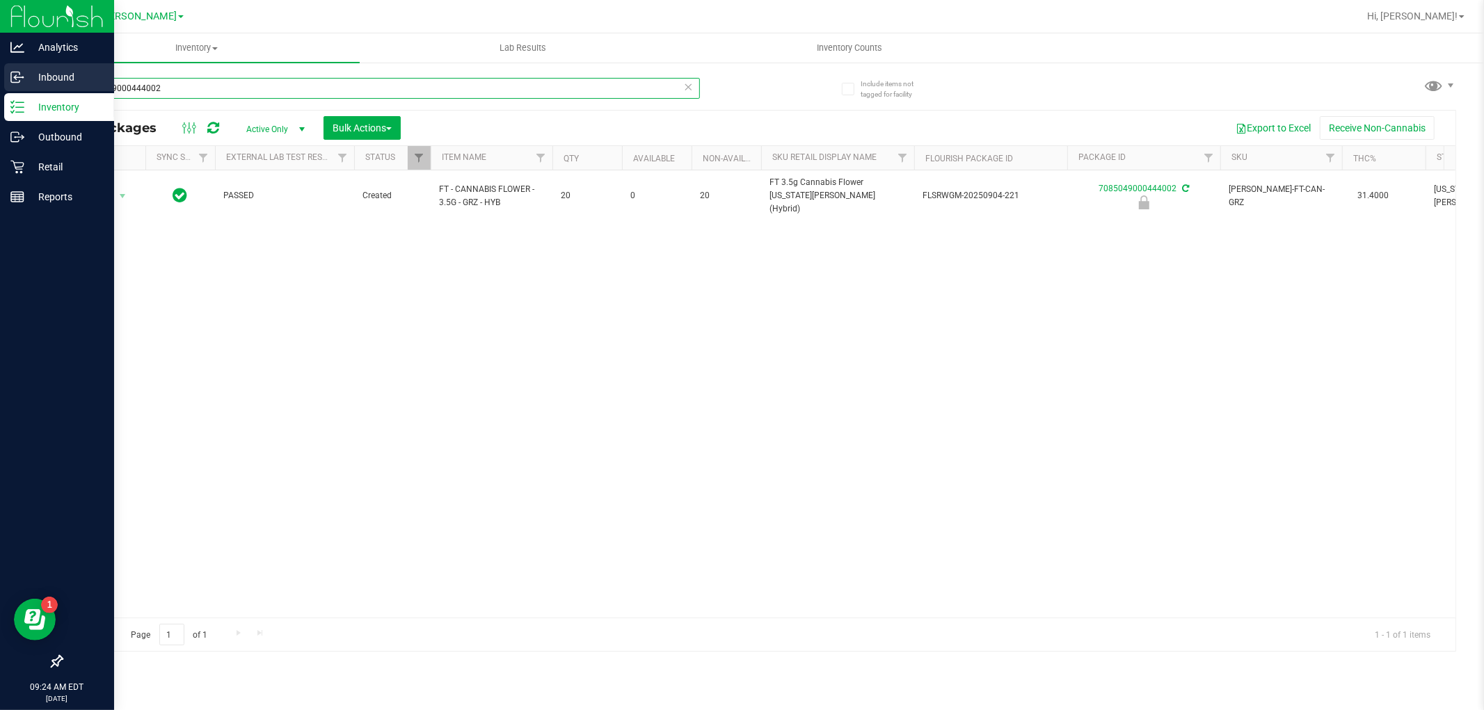
drag, startPoint x: 168, startPoint y: 79, endPoint x: 0, endPoint y: 88, distance: 168.7
click at [0, 88] on div "Analytics Inbound Inventory Outbound Retail Reports 09:24 AM EDT [DATE] 09/25 […" at bounding box center [742, 355] width 1484 height 710
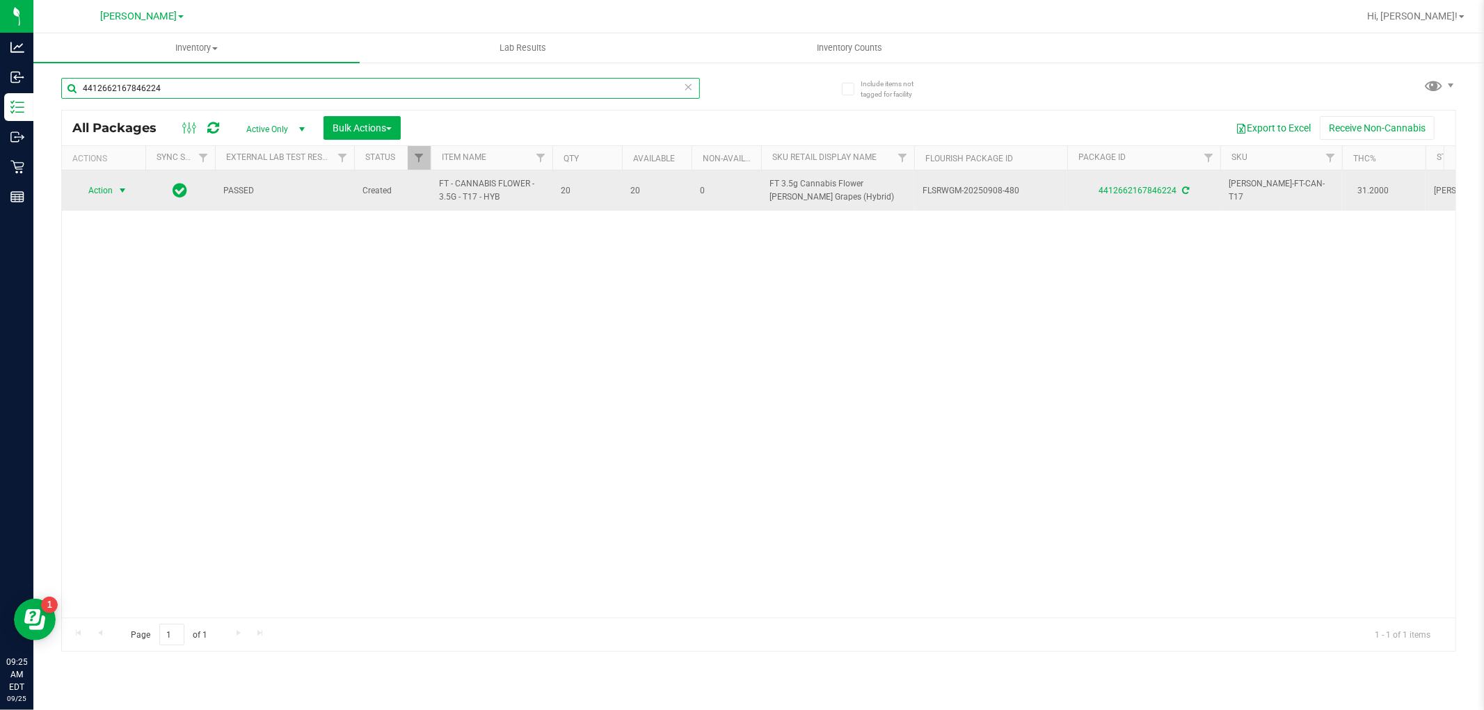
type input "4412662167846224"
click at [127, 188] on span "select" at bounding box center [122, 190] width 11 height 11
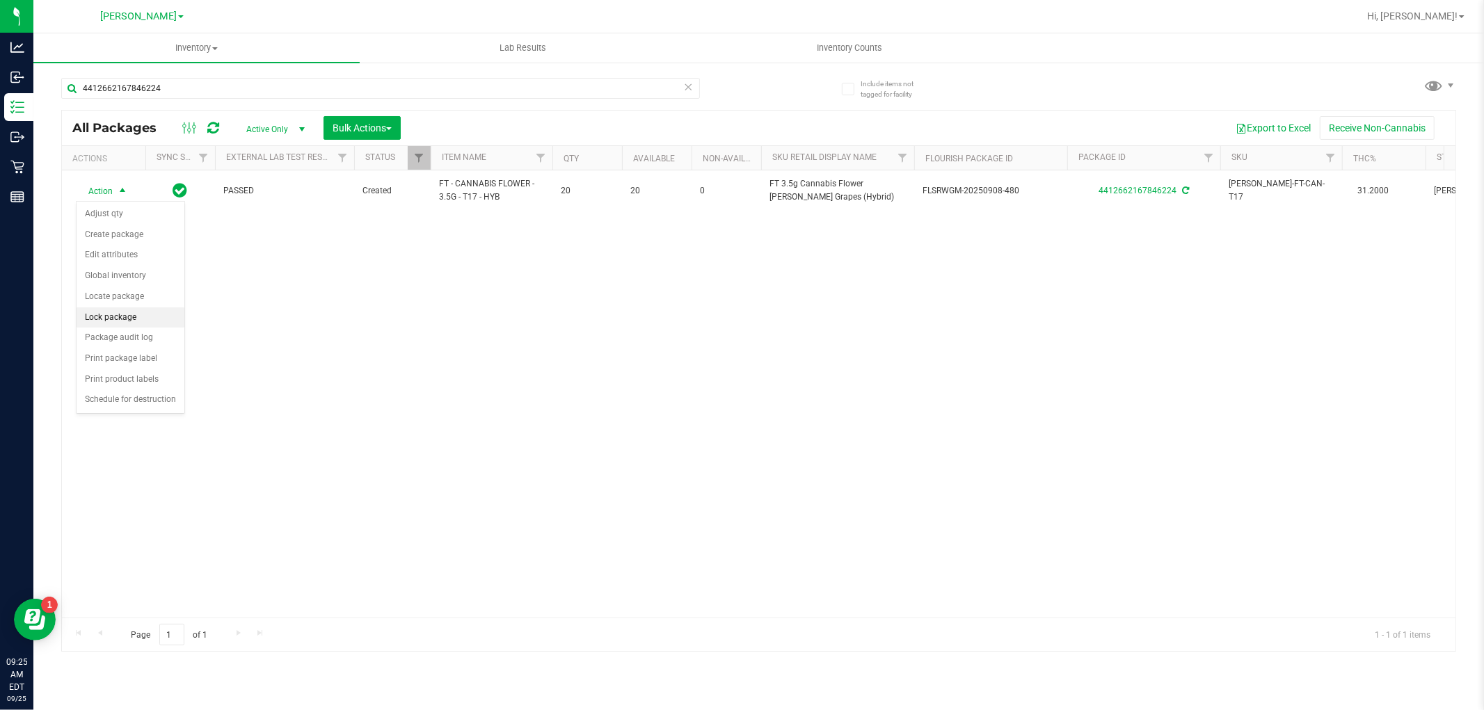
click at [119, 323] on li "Lock package" at bounding box center [131, 318] width 108 height 21
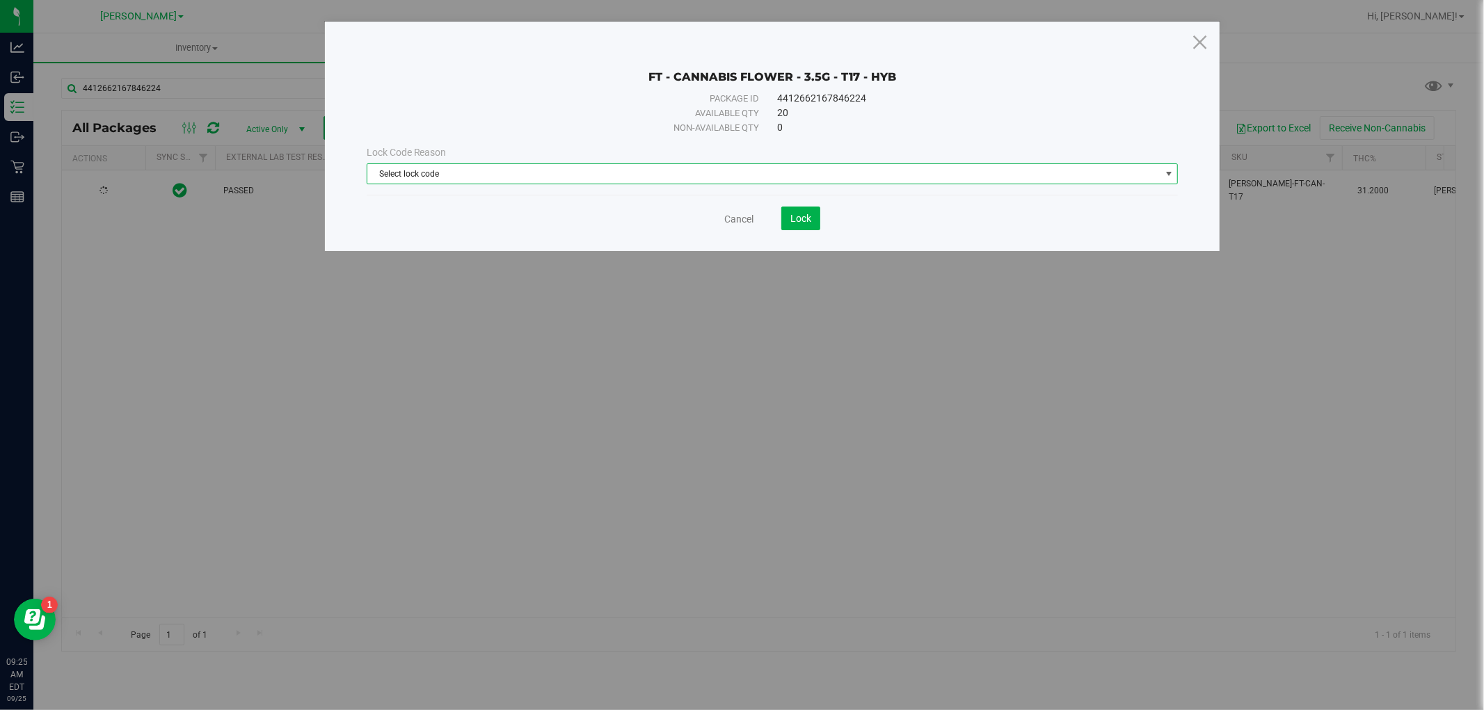
click at [568, 179] on span "Select lock code" at bounding box center [763, 173] width 793 height 19
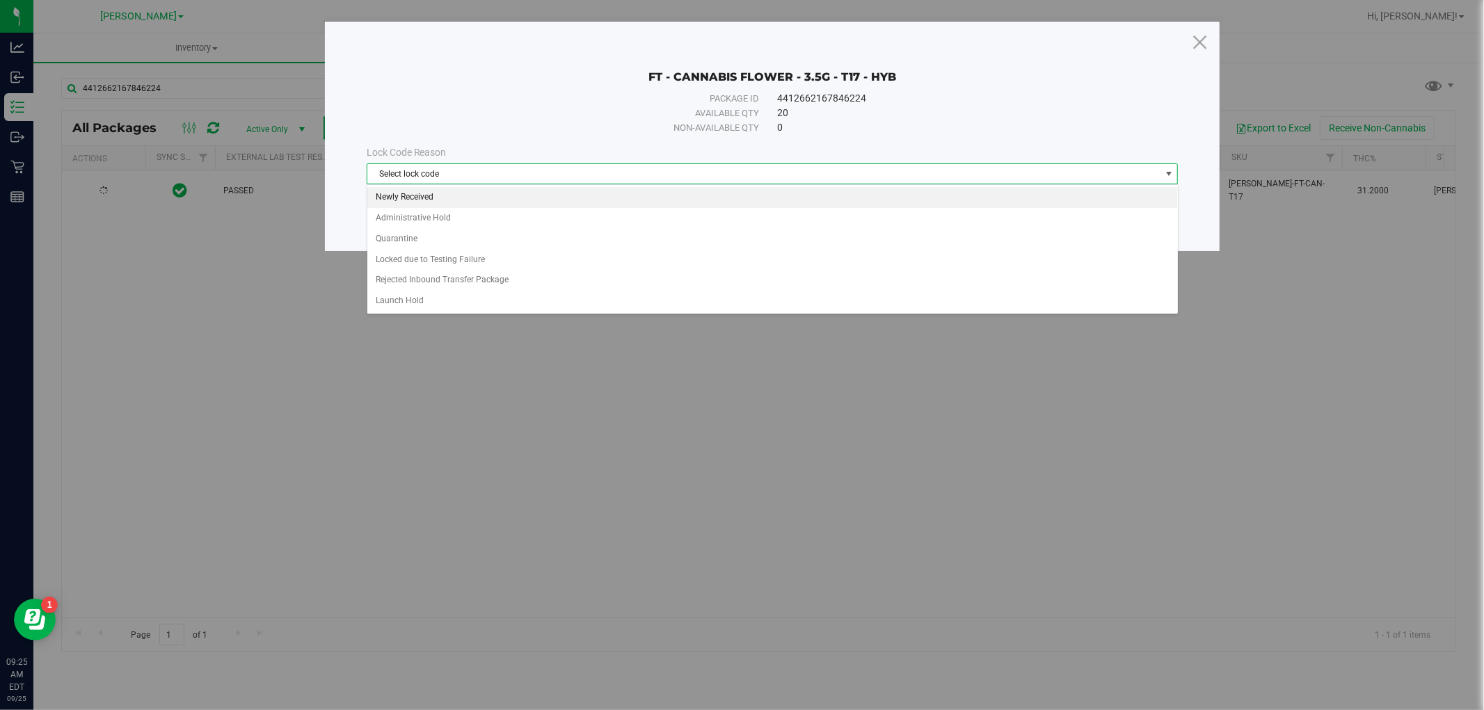
click at [550, 195] on li "Newly Received" at bounding box center [772, 197] width 811 height 21
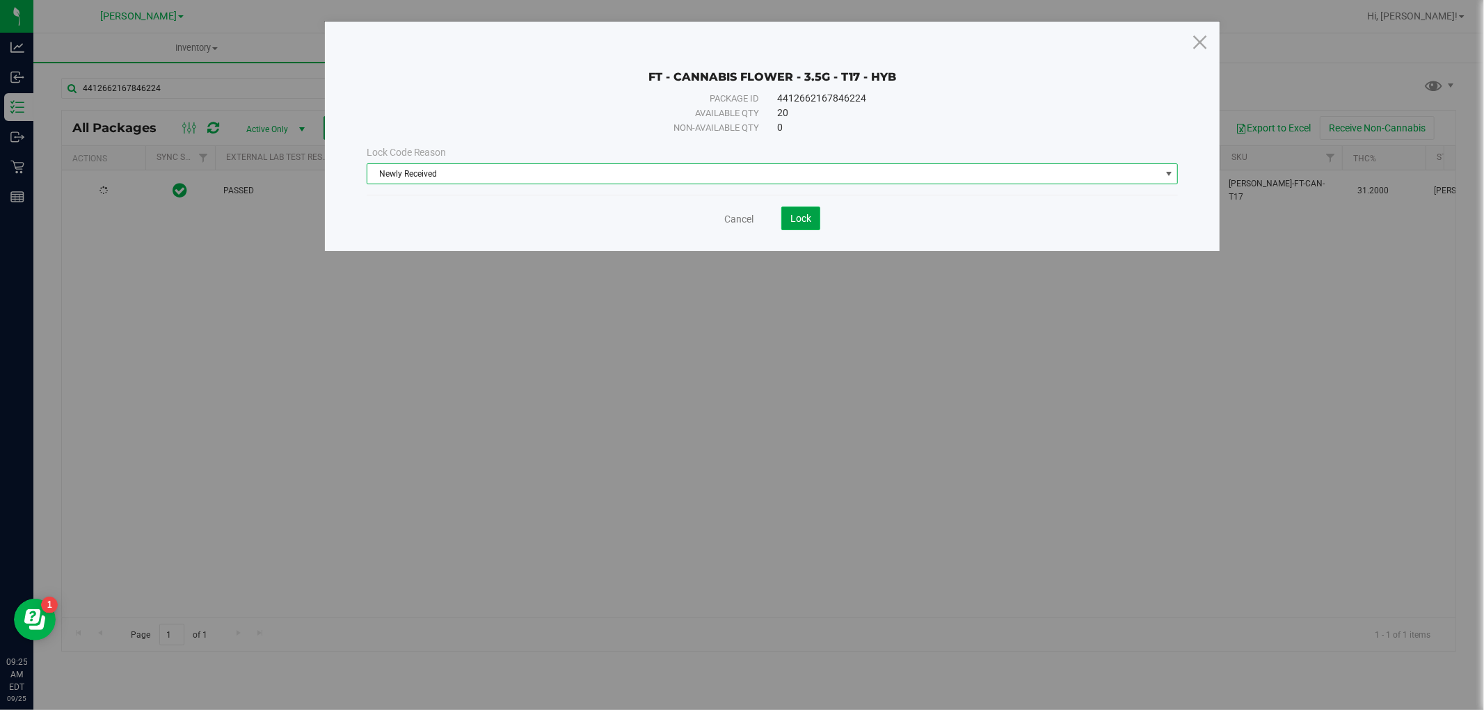
click at [799, 223] on span "Lock" at bounding box center [800, 218] width 21 height 11
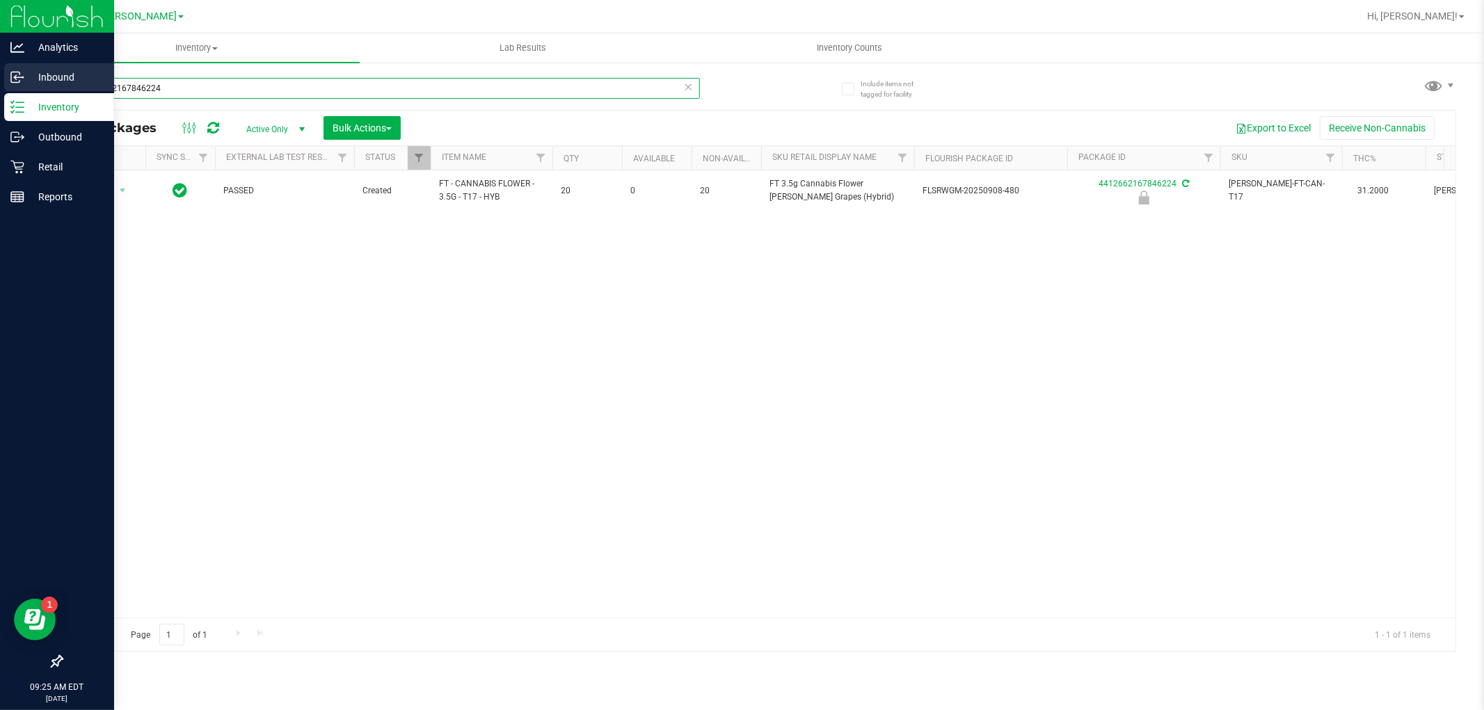
drag, startPoint x: 178, startPoint y: 93, endPoint x: 0, endPoint y: 66, distance: 180.1
click at [0, 66] on div "Analytics Inbound Inventory Outbound Retail Reports 09:25 AM EDT [DATE] 09/25 […" at bounding box center [742, 355] width 1484 height 710
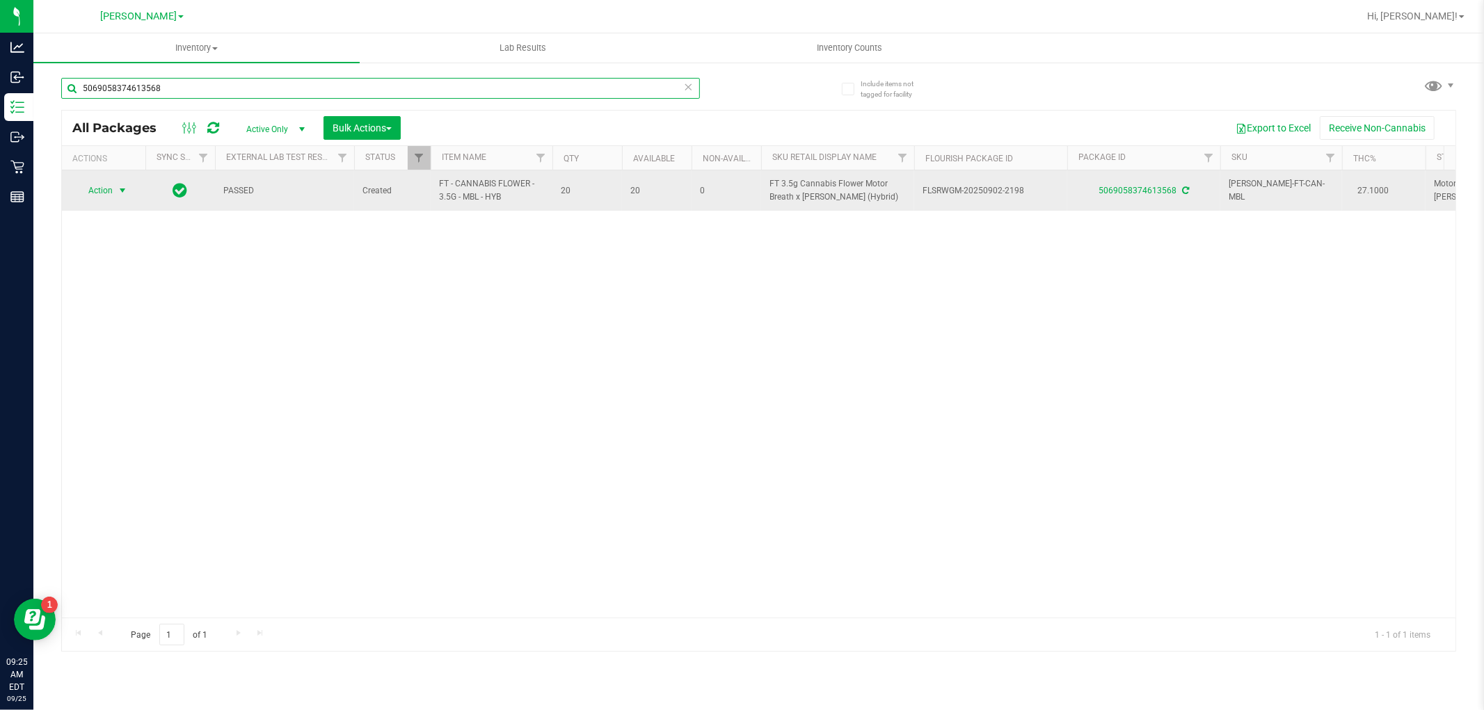
type input "5069058374613568"
click at [94, 193] on span "Action" at bounding box center [95, 190] width 38 height 19
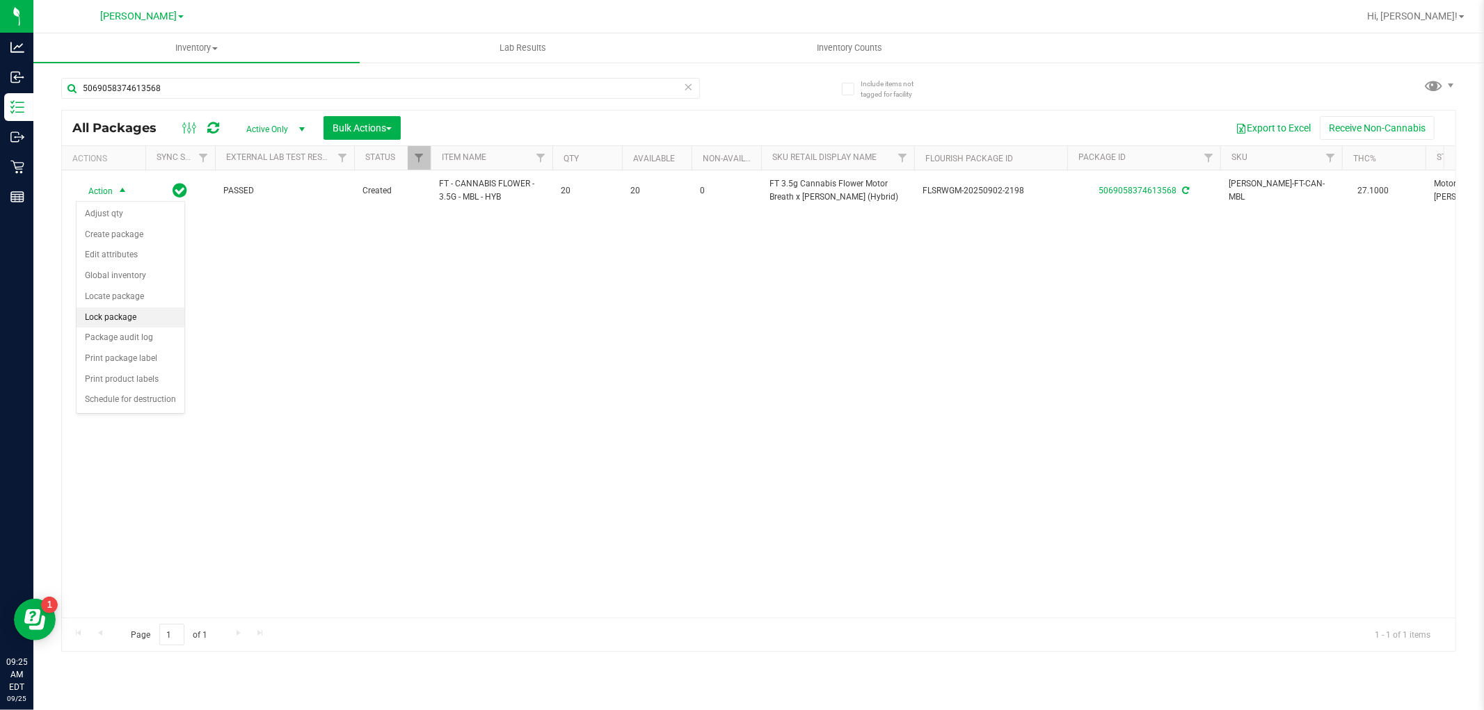
click at [120, 314] on li "Lock package" at bounding box center [131, 318] width 108 height 21
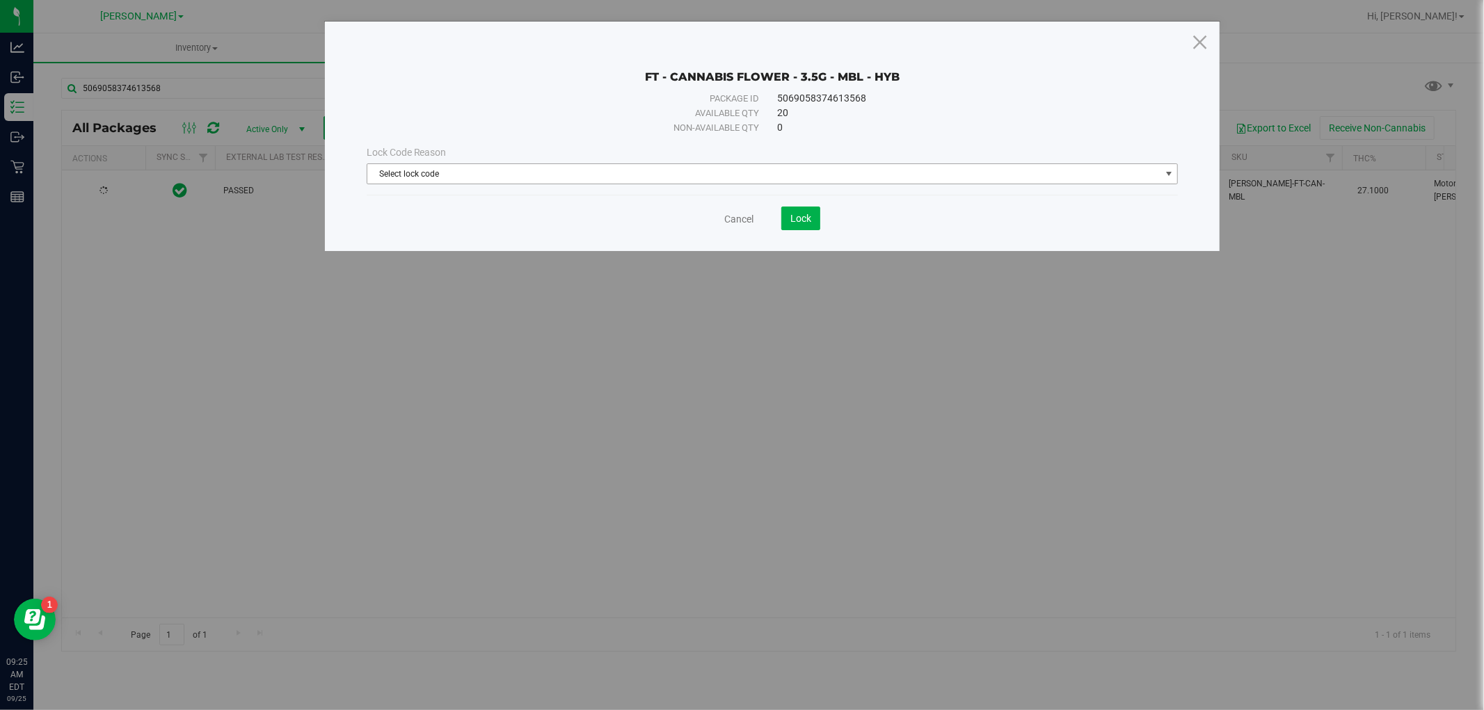
click at [588, 176] on span "Select lock code" at bounding box center [763, 173] width 793 height 19
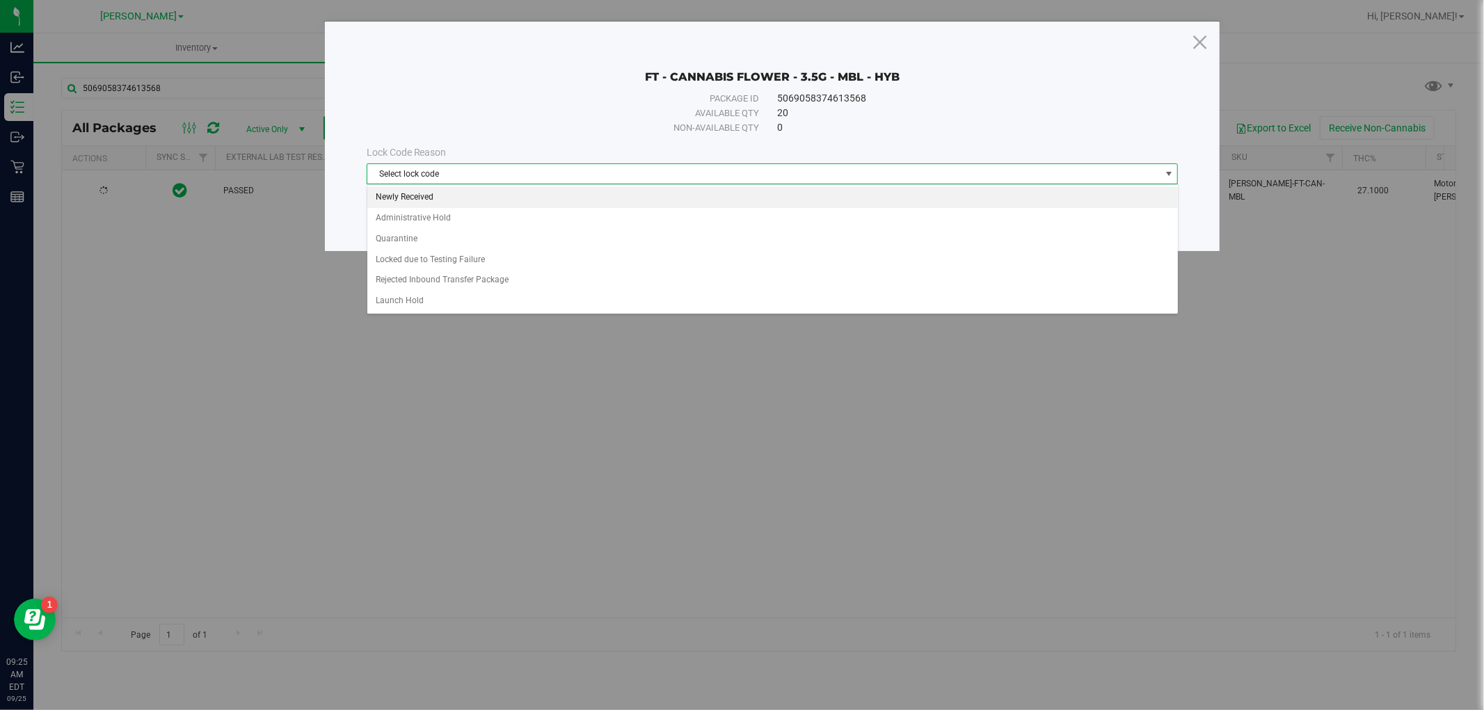
click at [569, 198] on li "Newly Received" at bounding box center [772, 197] width 811 height 21
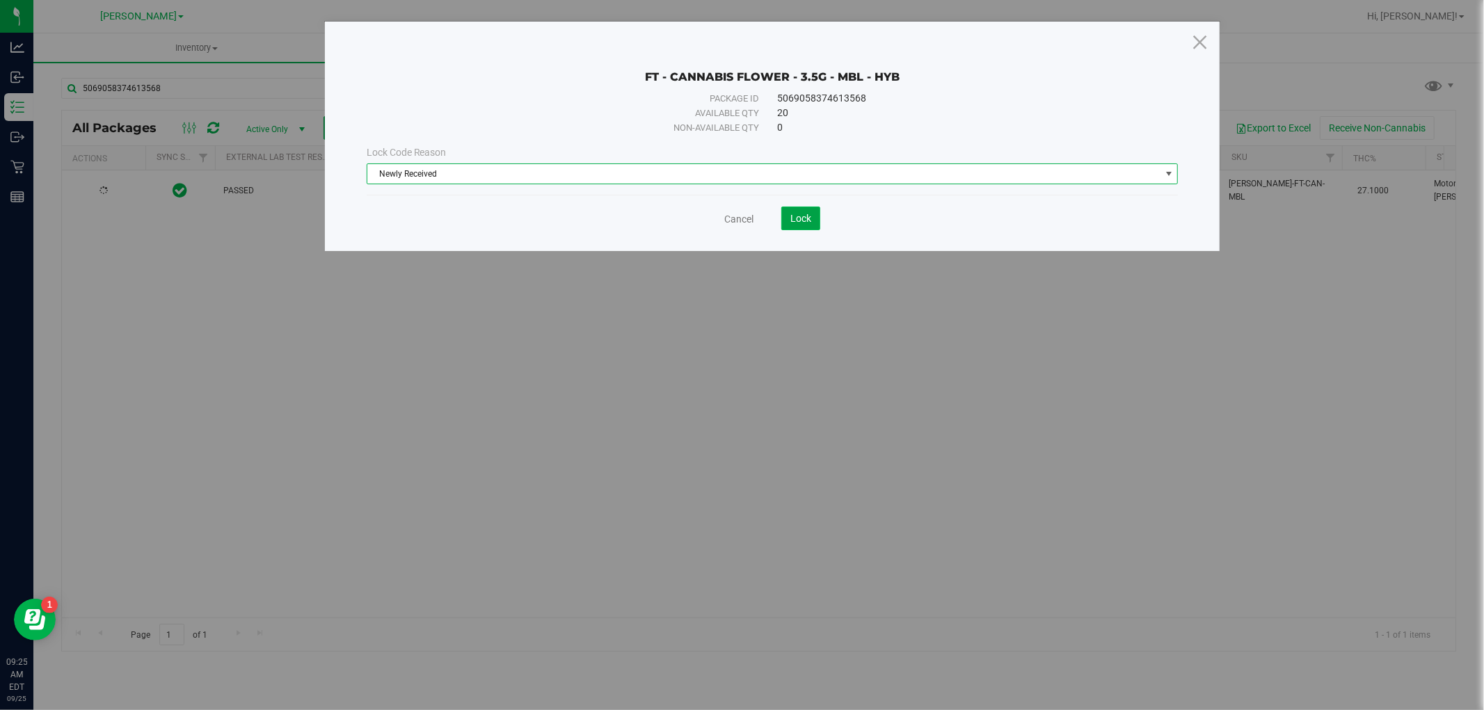
click at [799, 214] on span "Lock" at bounding box center [800, 218] width 21 height 11
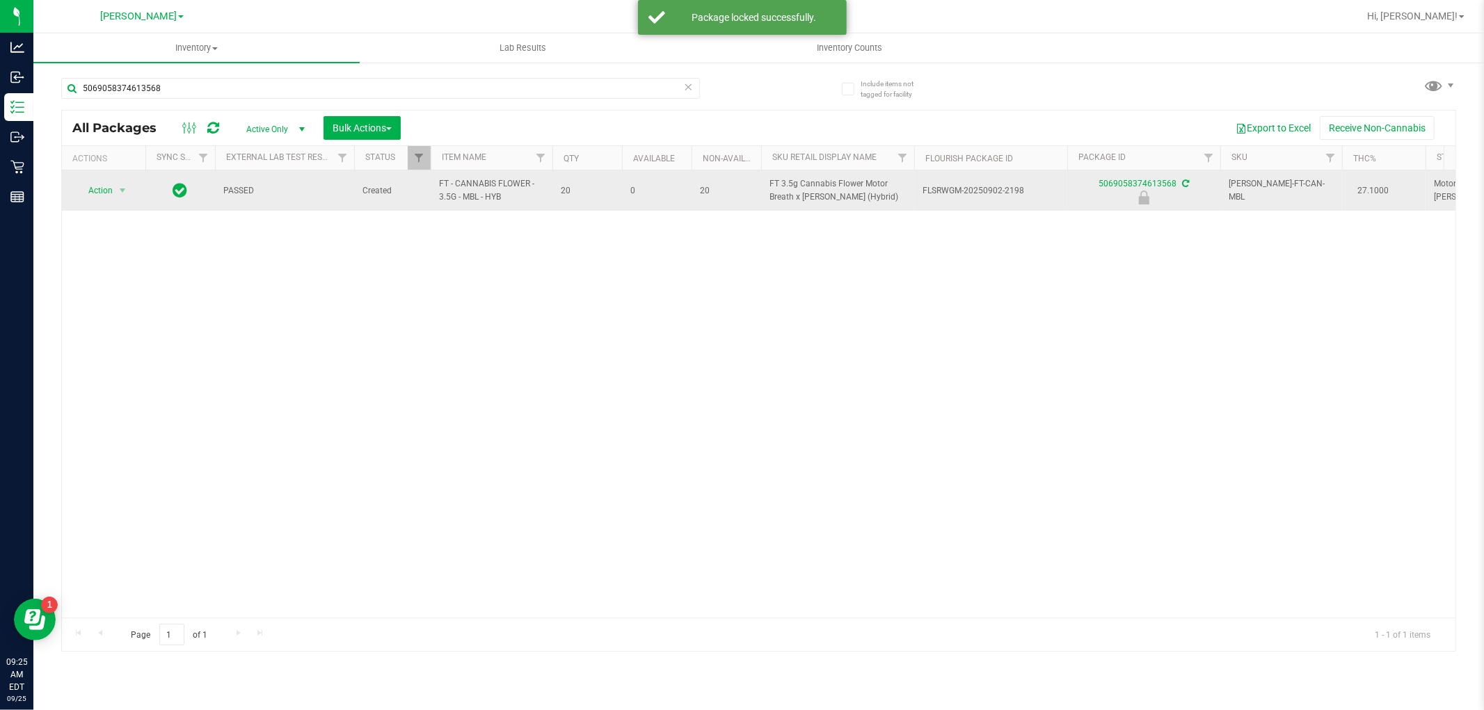
drag, startPoint x: 507, startPoint y: 195, endPoint x: 442, endPoint y: 199, distance: 64.1
copy tr "FT - CANNABIS FLOWER - 3.5G - MBL - HYB"
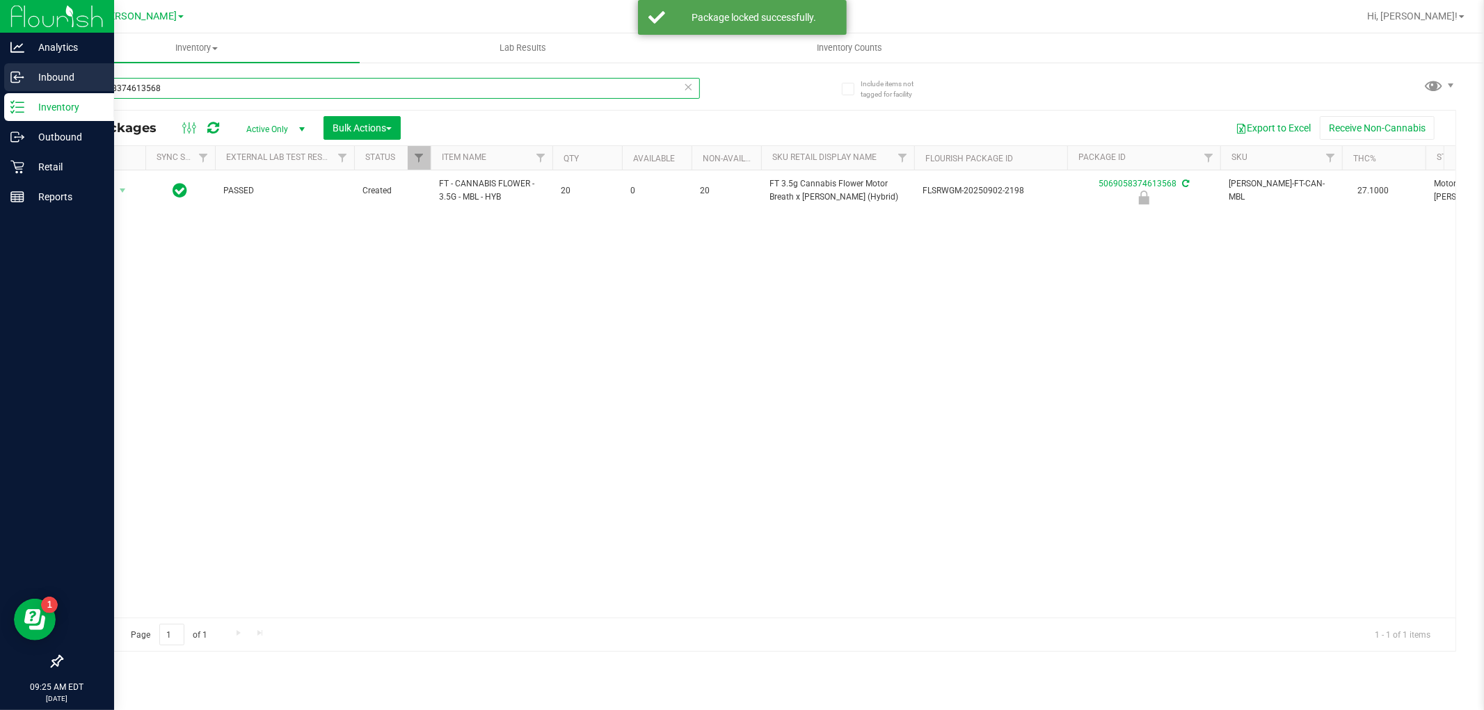
drag, startPoint x: 212, startPoint y: 88, endPoint x: 0, endPoint y: 87, distance: 211.5
click at [0, 87] on div "Analytics Inbound Inventory Outbound Retail Reports 09:25 AM EDT [DATE] 09/25 […" at bounding box center [742, 355] width 1484 height 710
paste input "FT - CANNABIS FLOWER - 3.5G - MBL - HYB"
type input "FT - CANNABIS FLOWER - 3.5G - MBL - HYB"
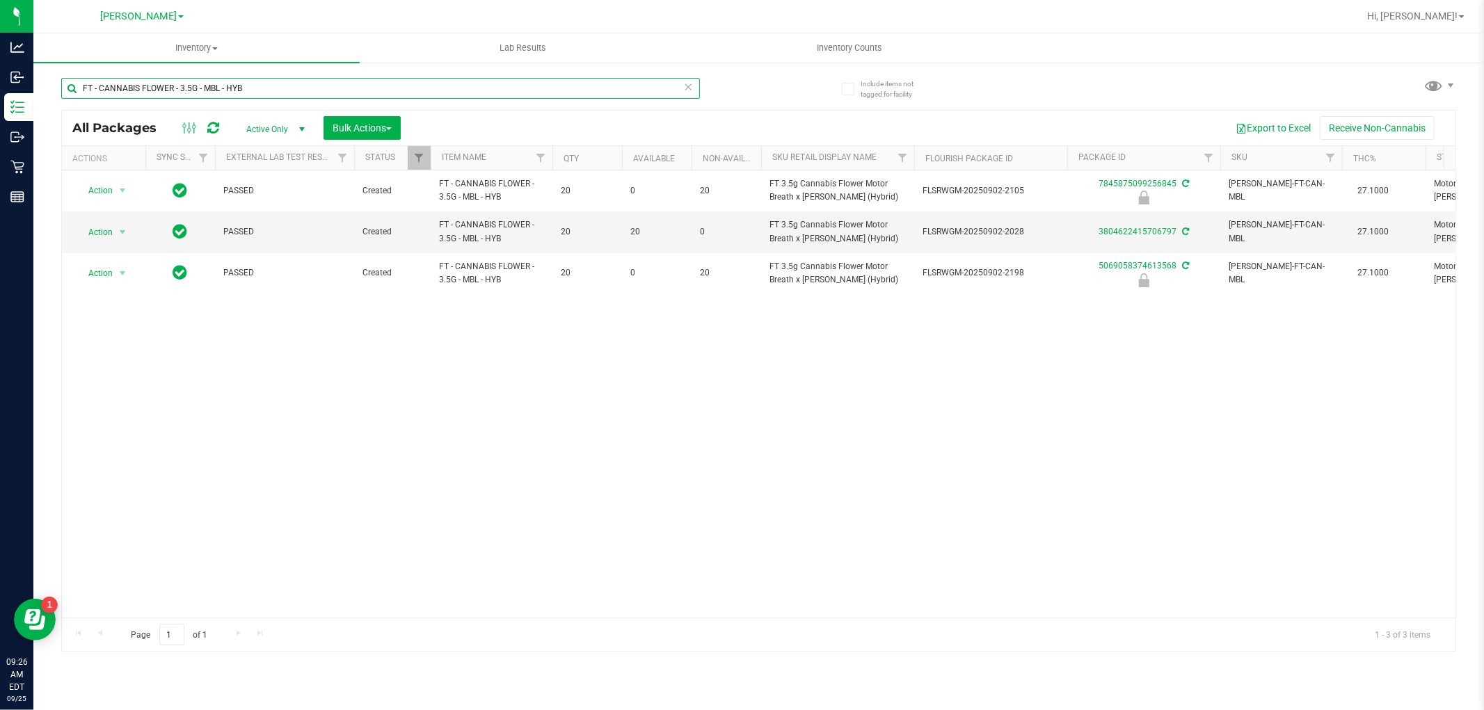
drag, startPoint x: 280, startPoint y: 93, endPoint x: 56, endPoint y: 88, distance: 224.1
click at [66, 88] on input "FT - CANNABIS FLOWER - 3.5G - MBL - HYB" at bounding box center [380, 88] width 639 height 21
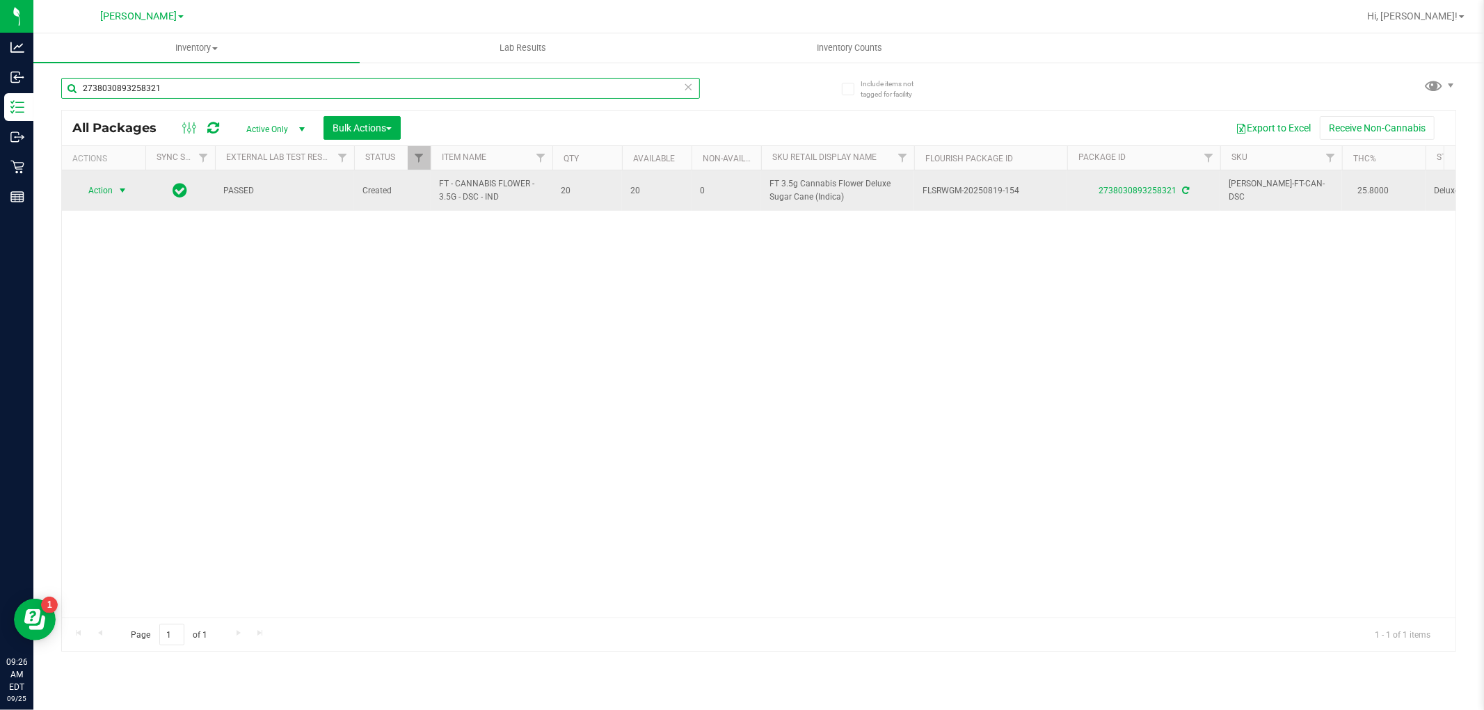
type input "2738030893258321"
click at [111, 196] on span "Action" at bounding box center [95, 190] width 38 height 19
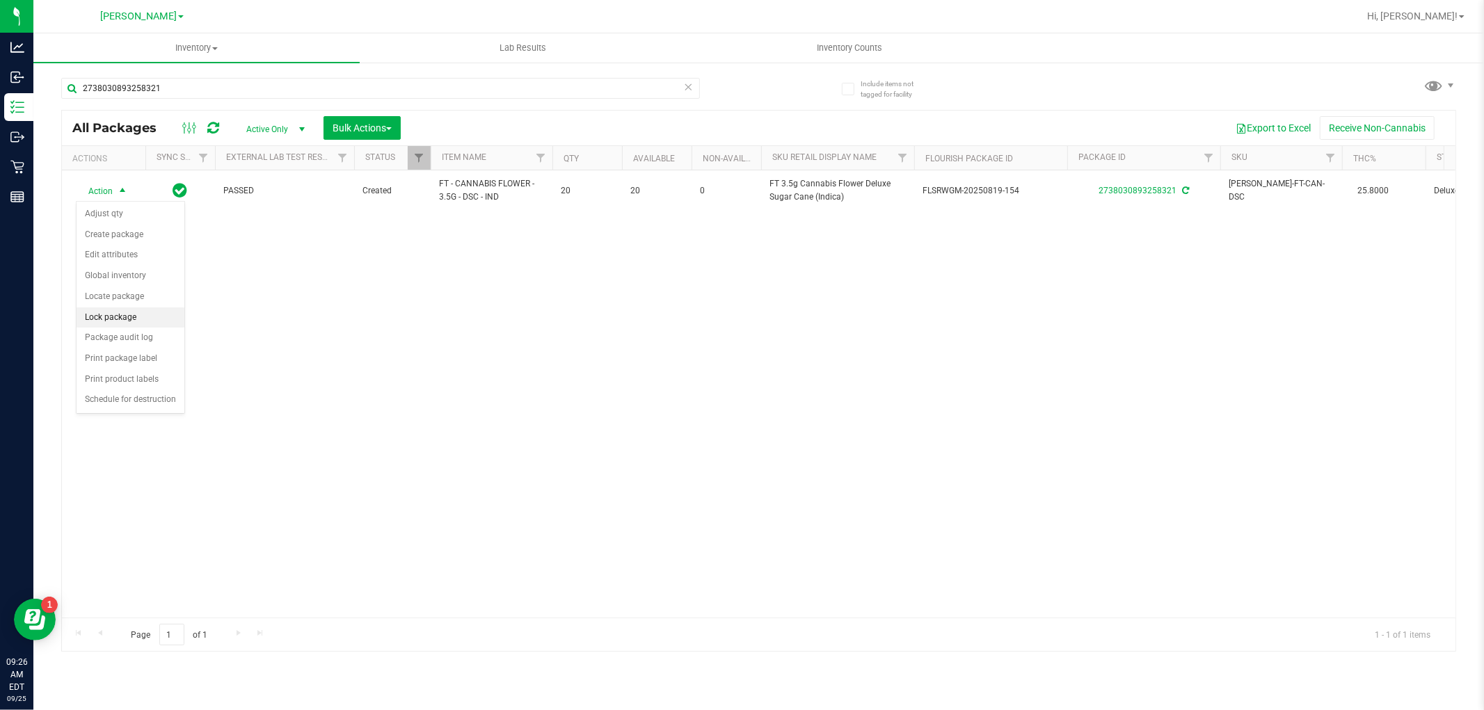
click at [112, 312] on li "Lock package" at bounding box center [131, 318] width 108 height 21
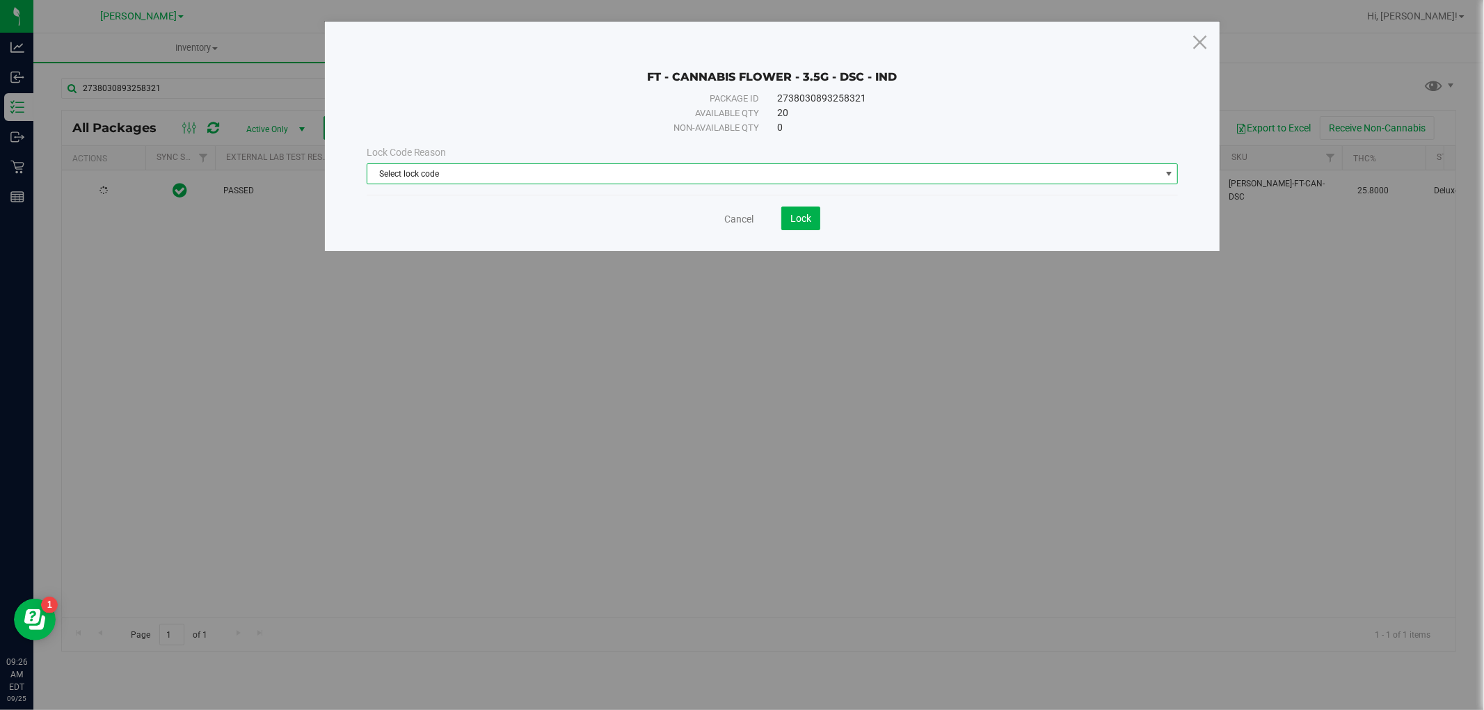
click at [578, 168] on span "Select lock code" at bounding box center [763, 173] width 793 height 19
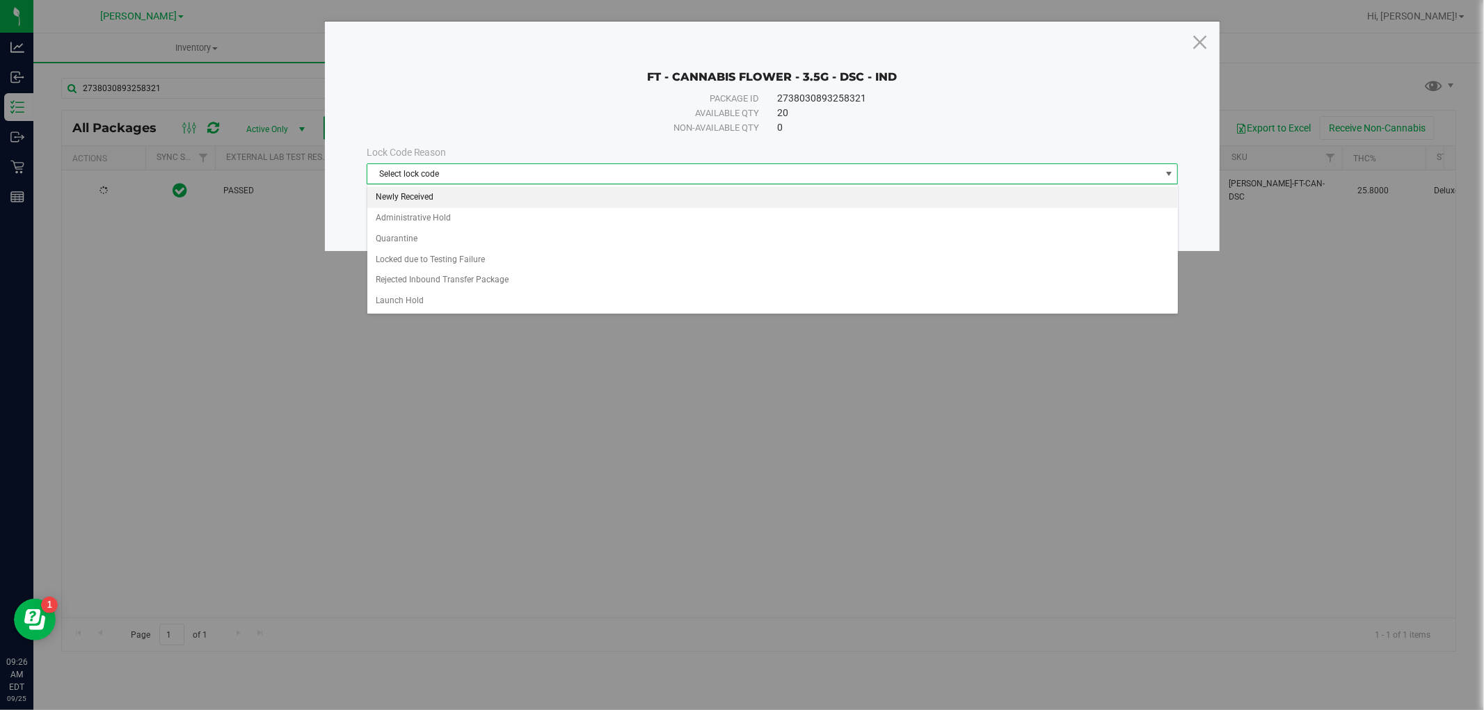
click at [569, 199] on li "Newly Received" at bounding box center [772, 197] width 811 height 21
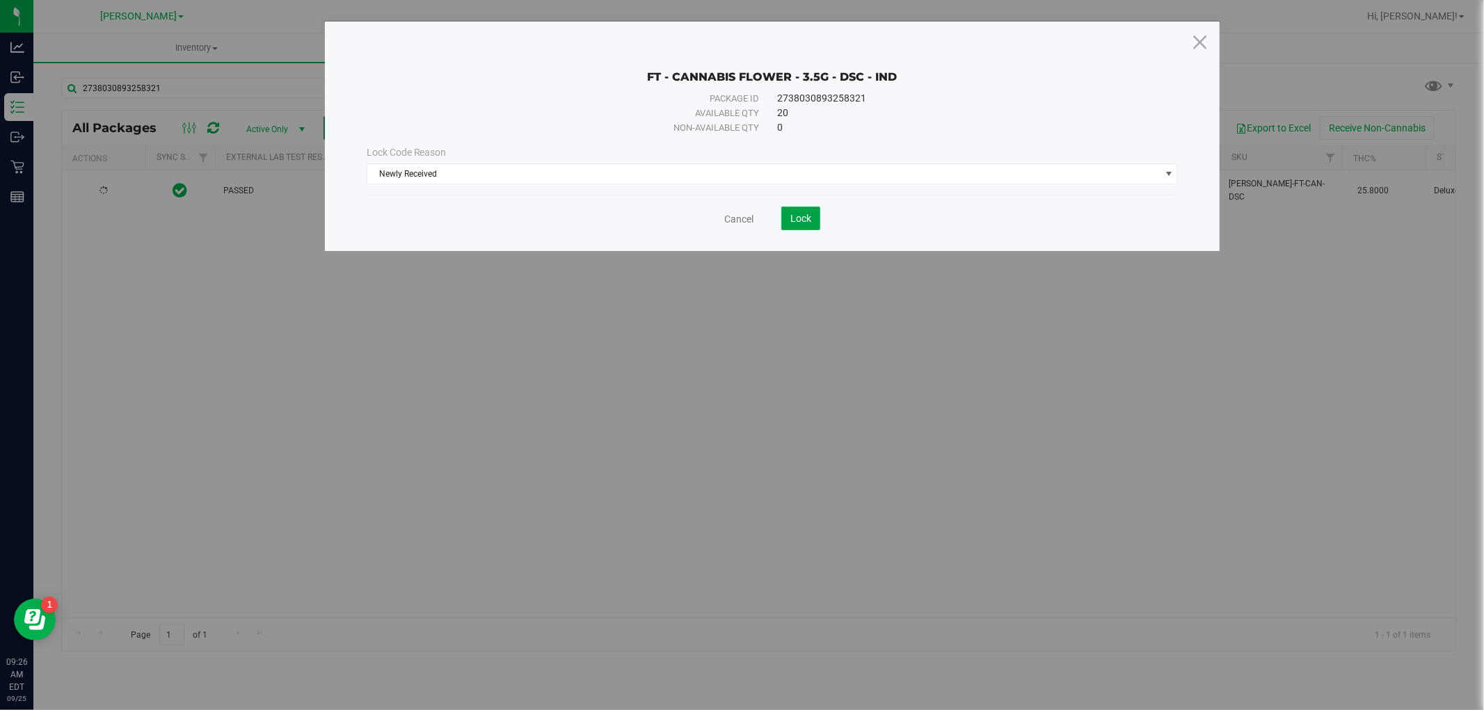
click at [804, 209] on button "Lock" at bounding box center [800, 219] width 39 height 24
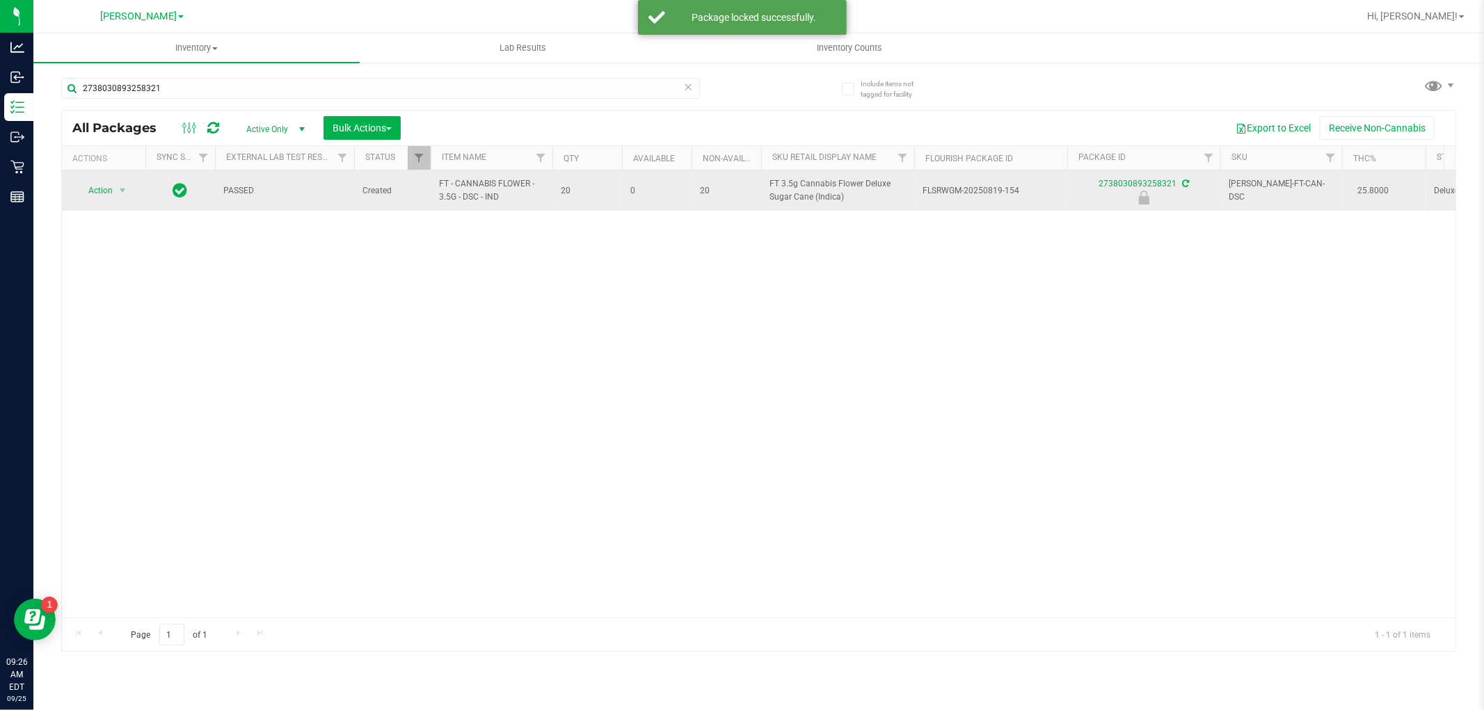
drag, startPoint x: 504, startPoint y: 192, endPoint x: 437, endPoint y: 189, distance: 67.5
click at [437, 189] on td "FT - CANNABIS FLOWER - 3.5G - DSC - IND" at bounding box center [492, 190] width 122 height 40
copy span "FT - CANNABIS FLOWER - 3.5G - DSC - IND"
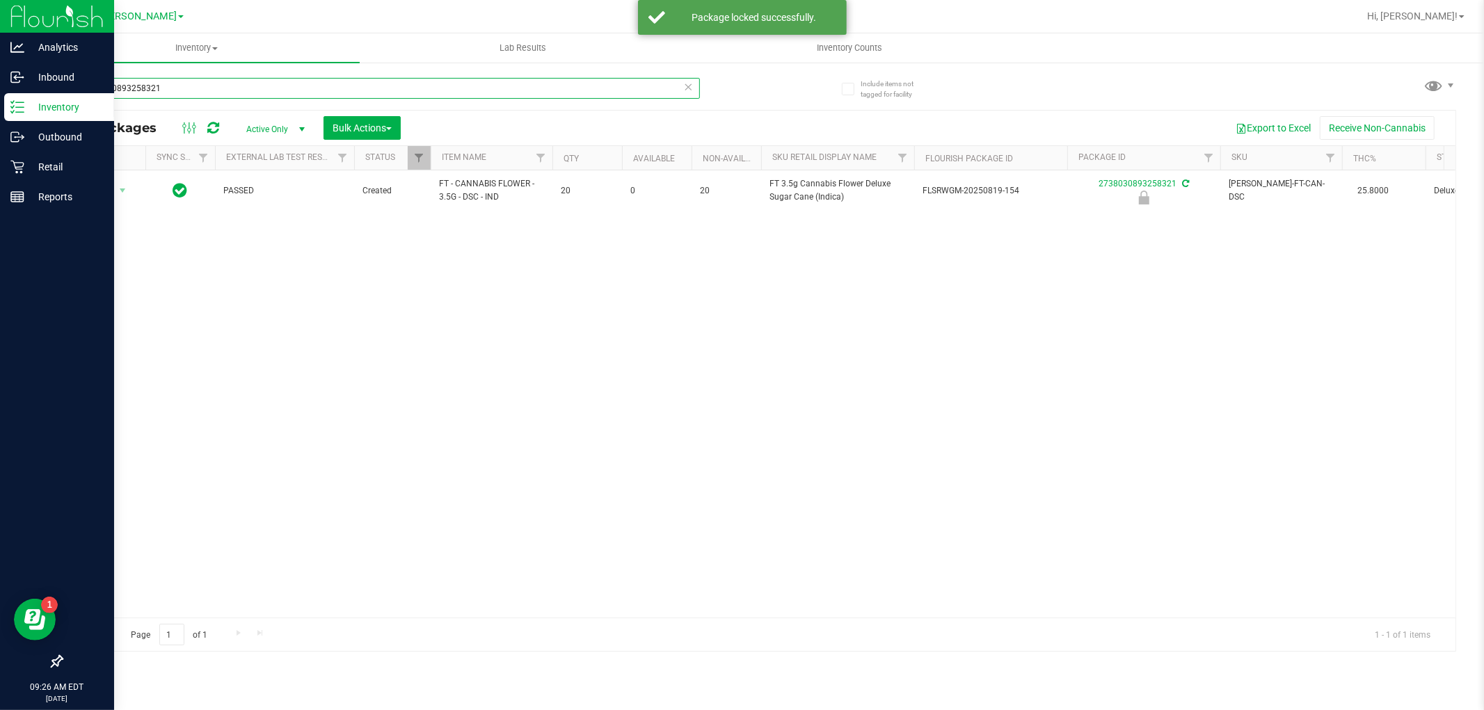
drag, startPoint x: 12, startPoint y: 92, endPoint x: 0, endPoint y: 99, distance: 14.1
click at [0, 99] on div "Analytics Inbound Inventory Outbound Retail Reports 09:26 AM EDT [DATE] 09/25 […" at bounding box center [742, 355] width 1484 height 710
paste input "FT - CANNABIS FLOWER - 3.5G - DSC - IND"
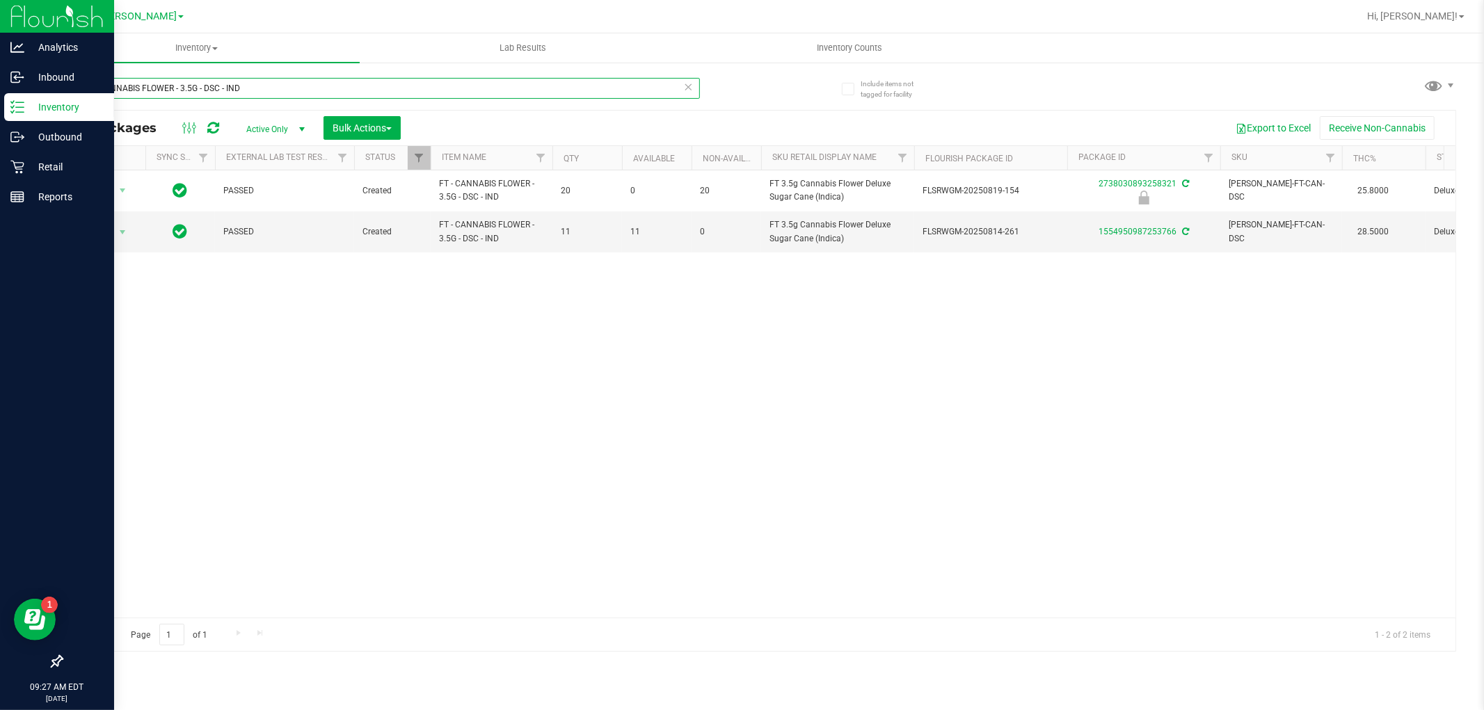
type input "FT - CANNABIS FLOWER - 3.5G - DSC - IND"
drag, startPoint x: 306, startPoint y: 84, endPoint x: 0, endPoint y: 95, distance: 306.3
click at [0, 95] on div "Analytics Inbound Inventory Outbound Retail Reports 09:46 AM EDT [DATE] 09/25 […" at bounding box center [742, 355] width 1484 height 710
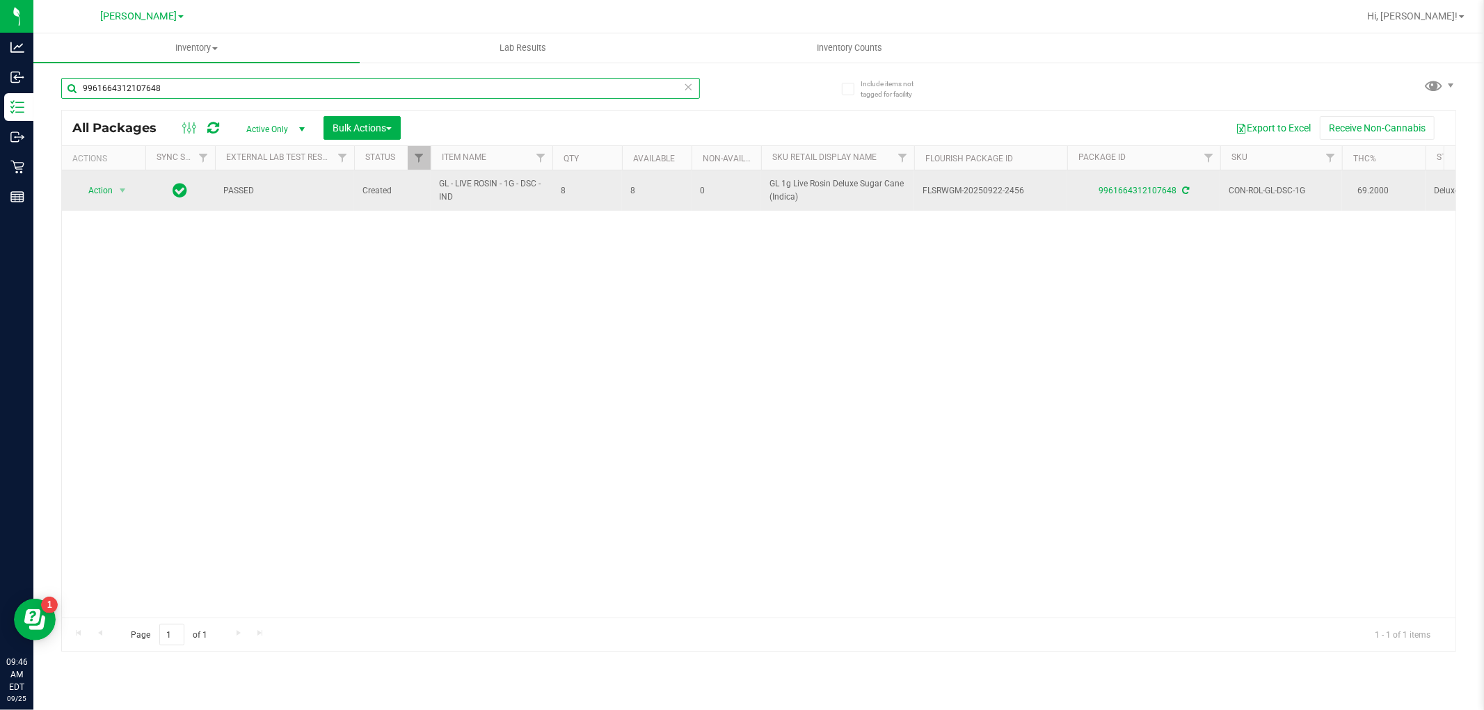
type input "9961664312107648"
drag, startPoint x: 457, startPoint y: 202, endPoint x: 454, endPoint y: 193, distance: 9.5
copy tr "GL - LIVE ROSIN - 1G - DSC - IND"
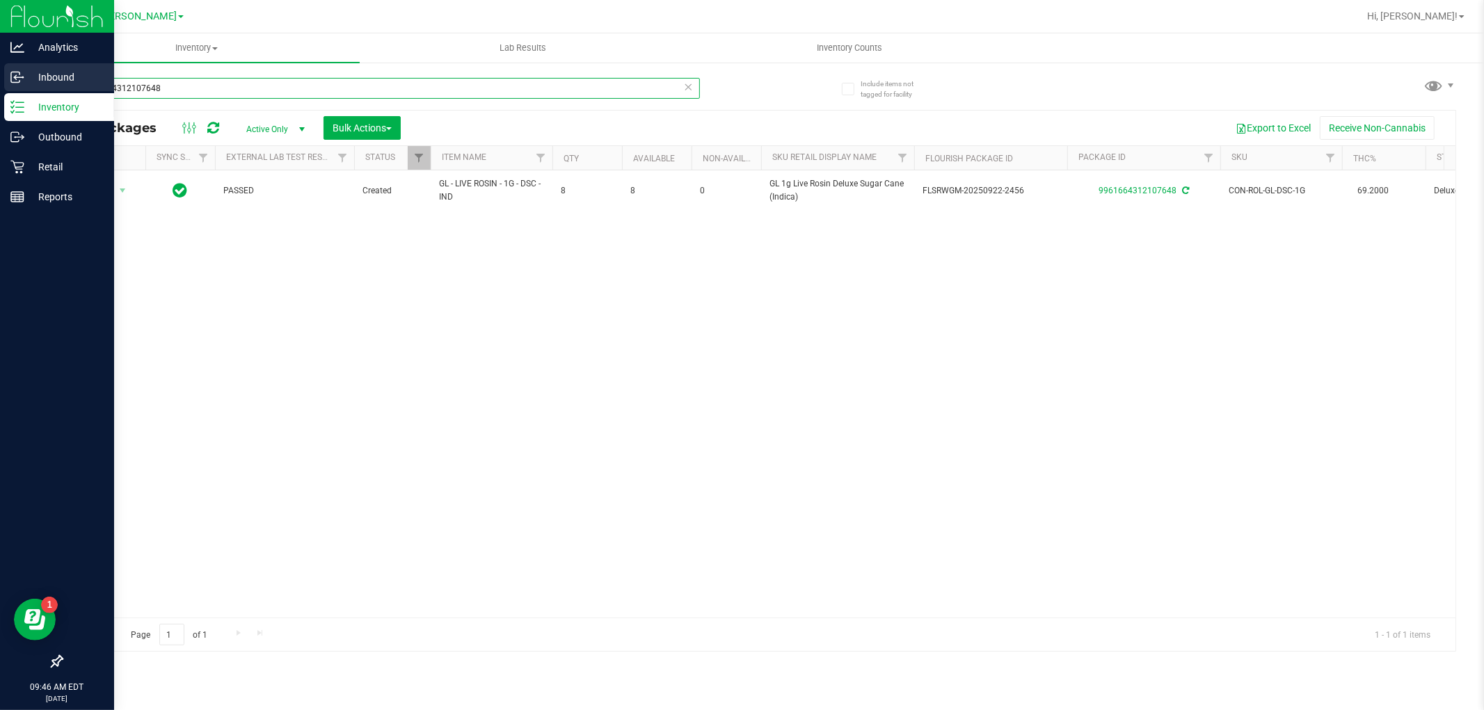
drag, startPoint x: 198, startPoint y: 81, endPoint x: 10, endPoint y: 90, distance: 188.1
click at [8, 90] on div "Analytics Inbound Inventory Outbound Retail Reports 09:46 AM EDT [DATE] 09/25 […" at bounding box center [742, 355] width 1484 height 710
paste input "GL - LIVE ROSIN - 1G - DSC - IND"
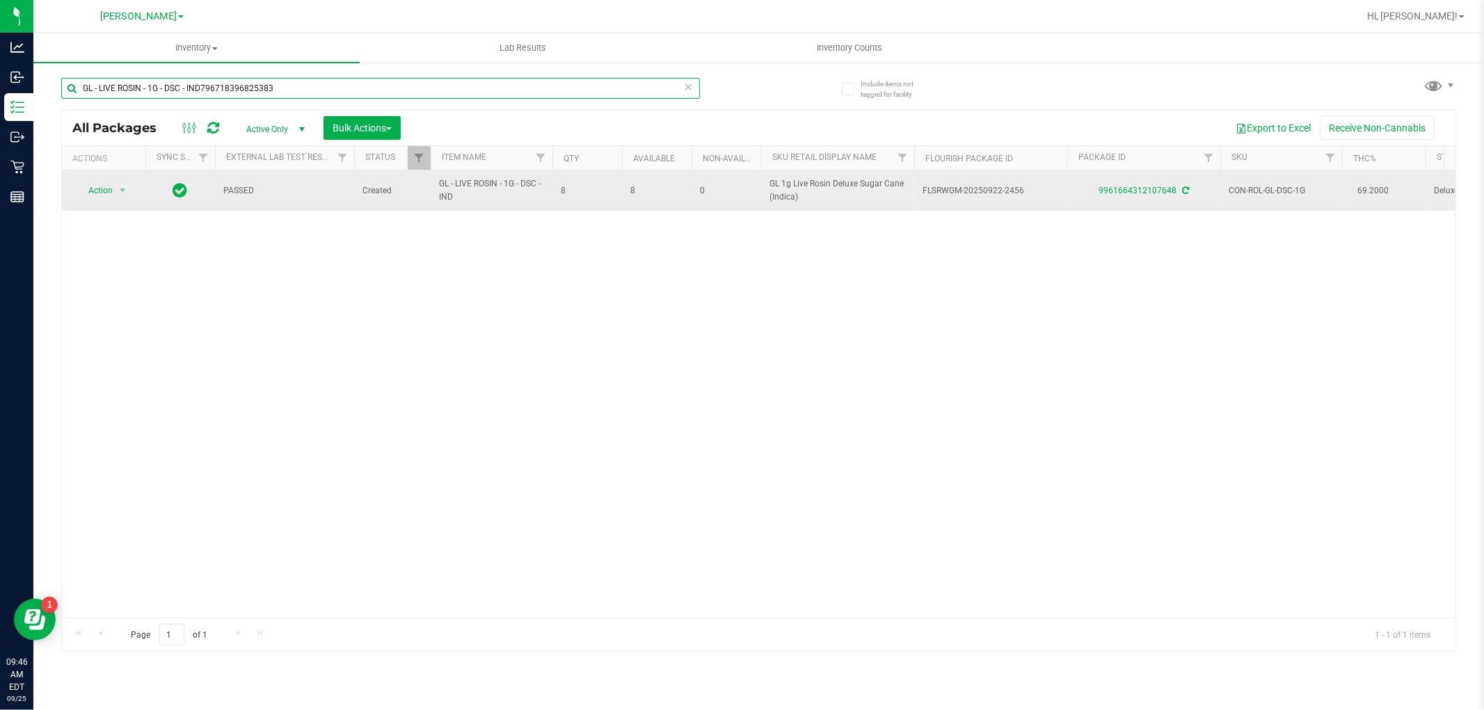
type input "GL - LIVE ROSIN - 1G - DSC - IND7967183968253835"
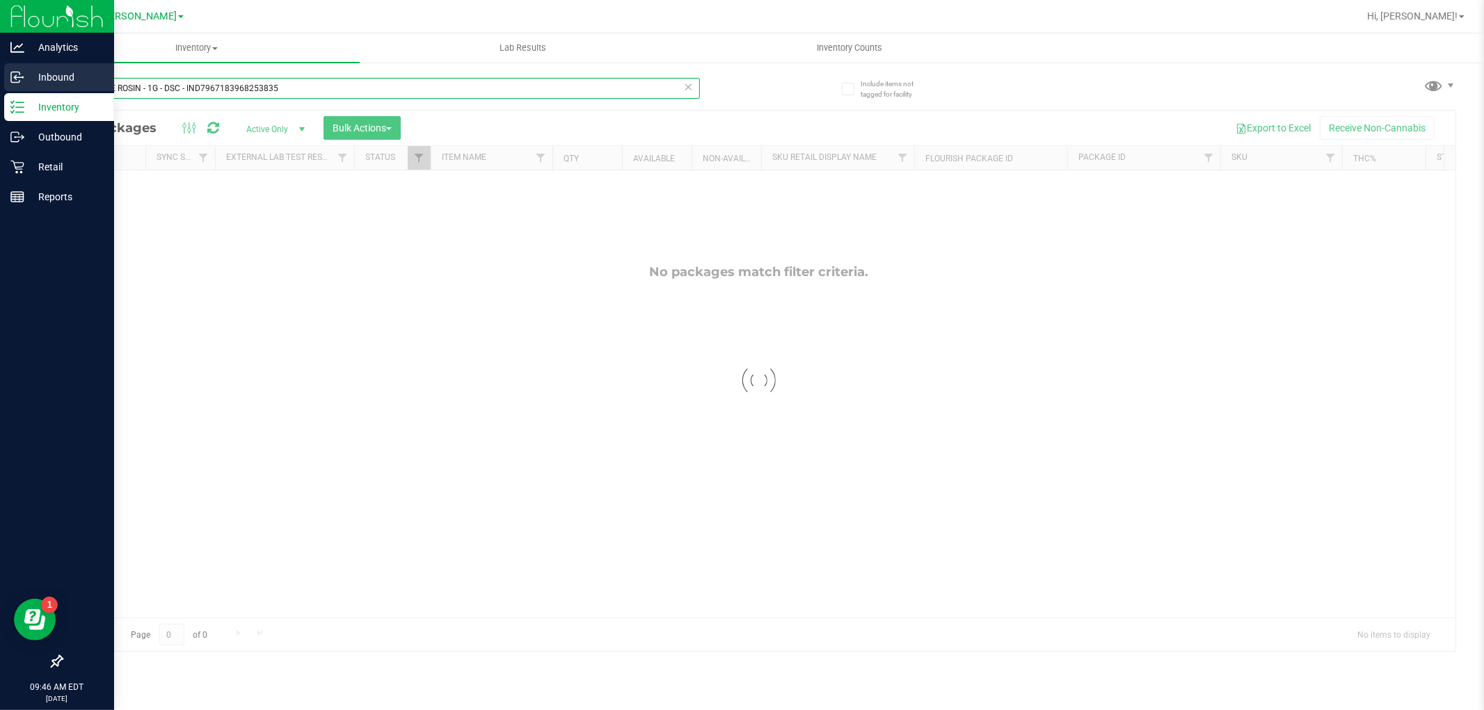
drag, startPoint x: 172, startPoint y: 88, endPoint x: 0, endPoint y: 88, distance: 171.9
click at [0, 88] on div "Analytics Inbound Inventory Outbound Retail Reports 09:46 AM EDT [DATE] 09/25 […" at bounding box center [742, 355] width 1484 height 710
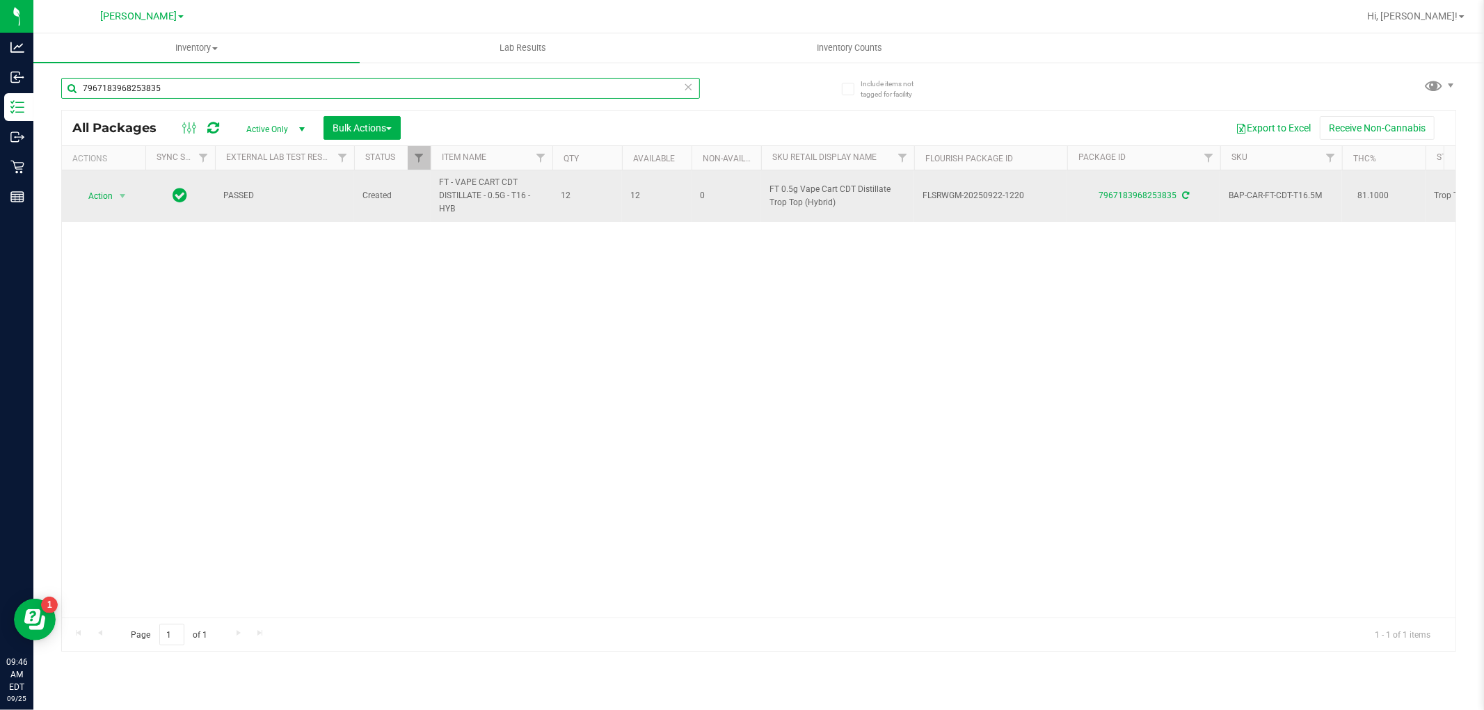
type input "7967183968253835"
copy tr "FT - VAPE CART CDT DISTILLATE - 0.5G - T16 - HYB"
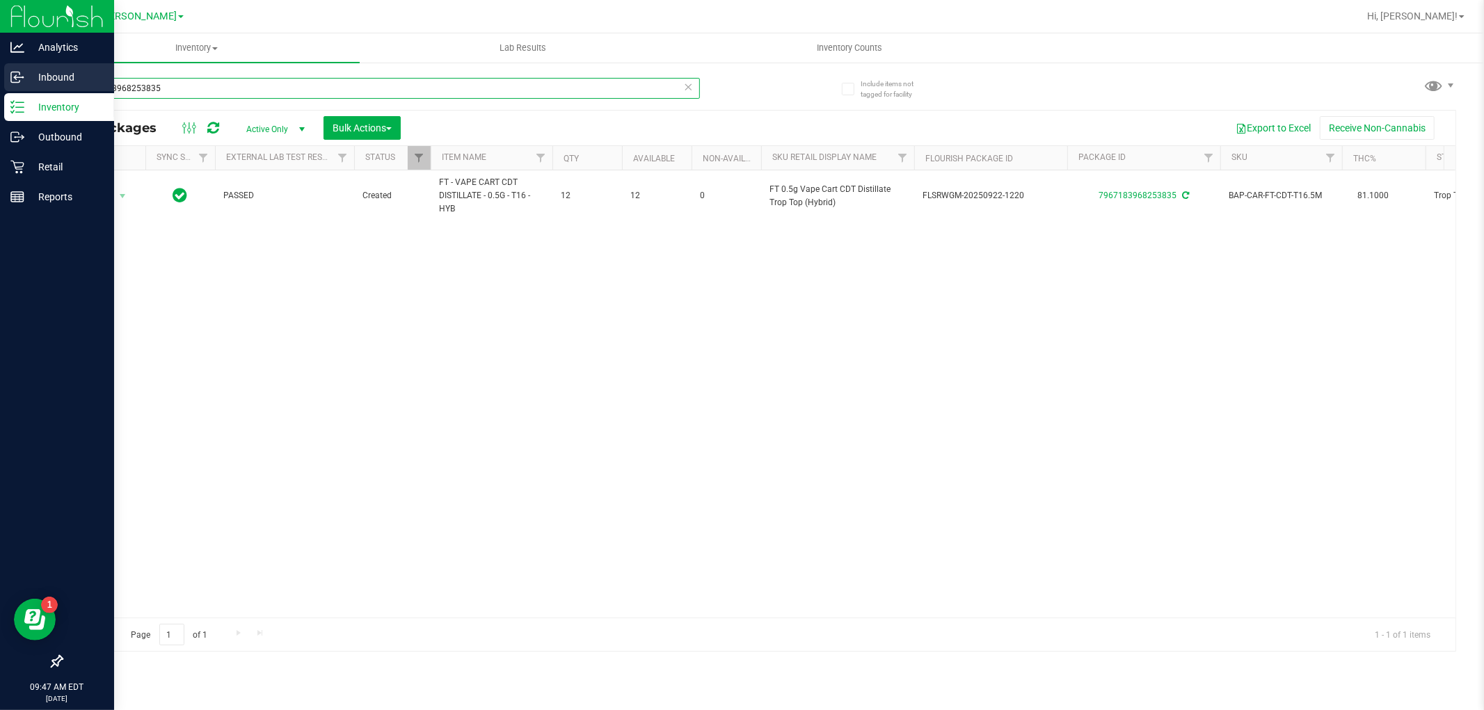
drag, startPoint x: 266, startPoint y: 90, endPoint x: 0, endPoint y: 86, distance: 265.8
click at [0, 86] on div "Analytics Inbound Inventory Outbound Retail Reports 09:47 AM EDT [DATE] 09/25 […" at bounding box center [742, 355] width 1484 height 710
paste input "FT - VAPE CART CDT DISTILLATE - 0.5G - T16 - HYB"
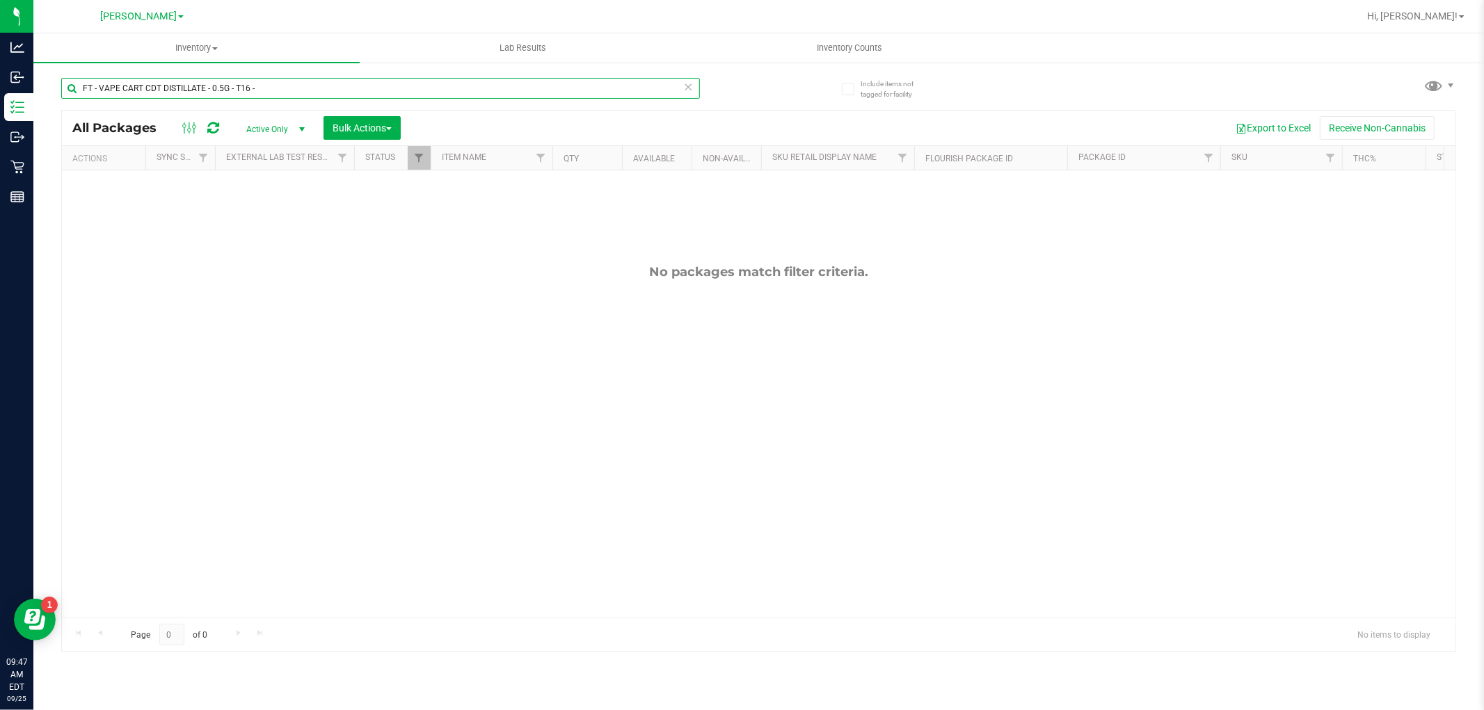
type input "FT - VAPE CART CDT DISTILLATE - 0.5G - T16"
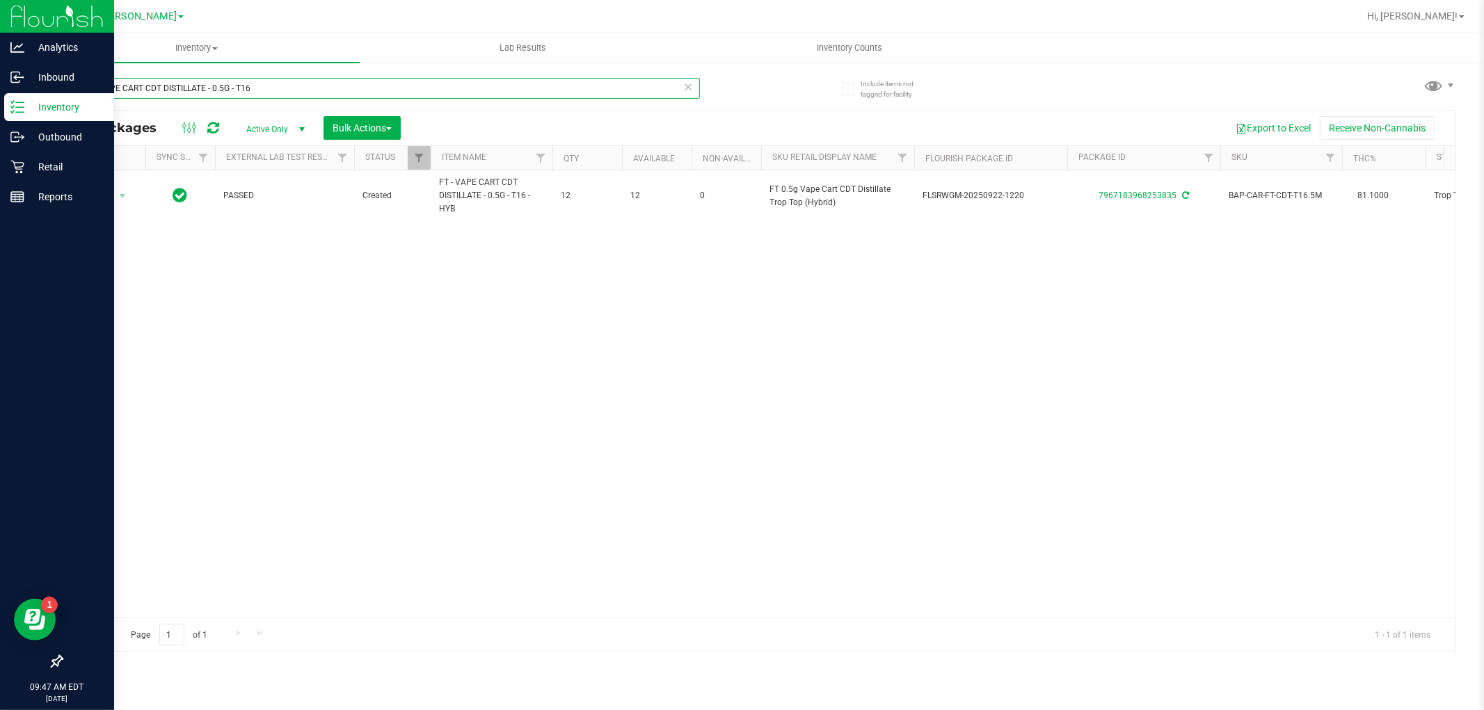
drag, startPoint x: 316, startPoint y: 84, endPoint x: 0, endPoint y: 29, distance: 320.7
click at [0, 29] on div "Analytics Inbound Inventory Outbound Retail Reports 09:47 AM EDT [DATE] 09/25 […" at bounding box center [742, 355] width 1484 height 710
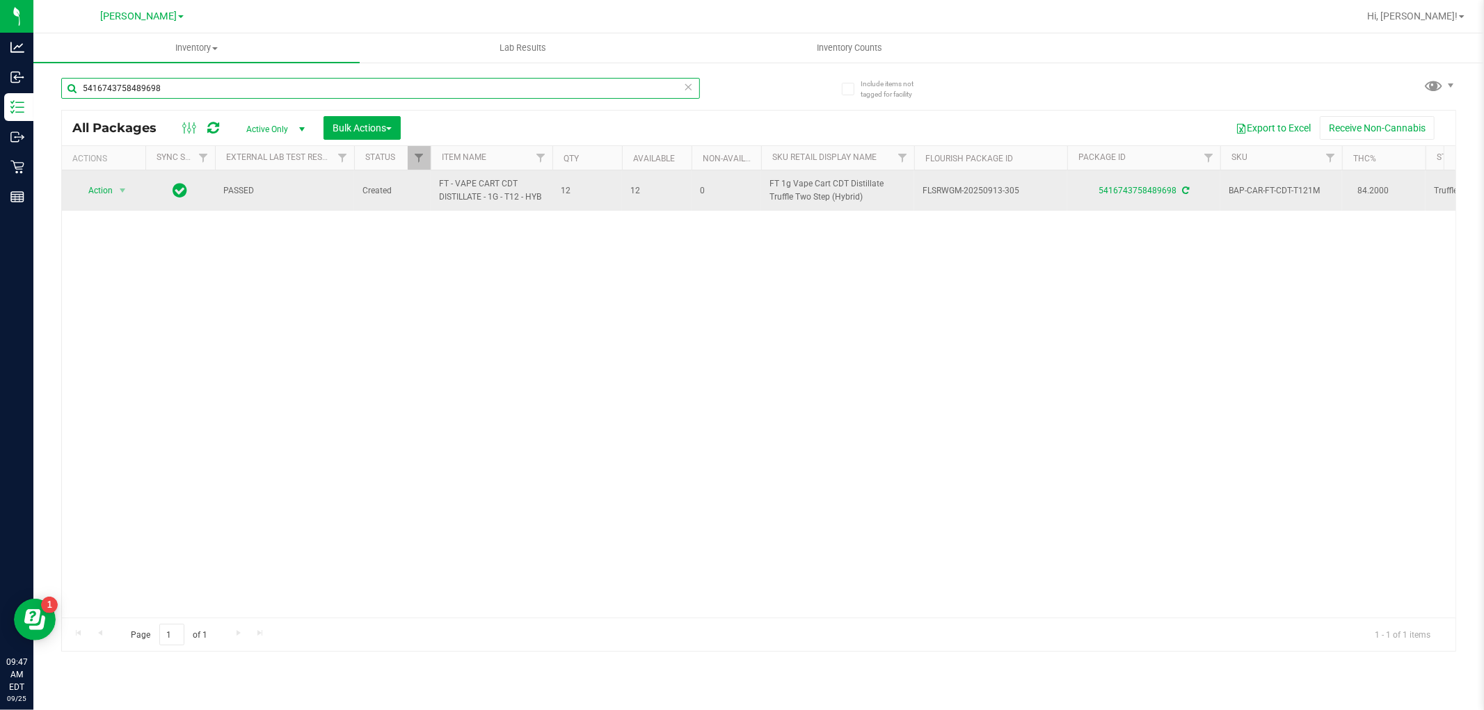
type input "5416743758489698"
drag, startPoint x: 550, startPoint y: 202, endPoint x: 431, endPoint y: 189, distance: 118.9
click at [431, 189] on td "FT - VAPE CART CDT DISTILLATE - 1G - T12 - HYB" at bounding box center [492, 190] width 122 height 40
copy span "FT - VAPE CART CDT DISTILLATE - 1G - T12 - HYB"
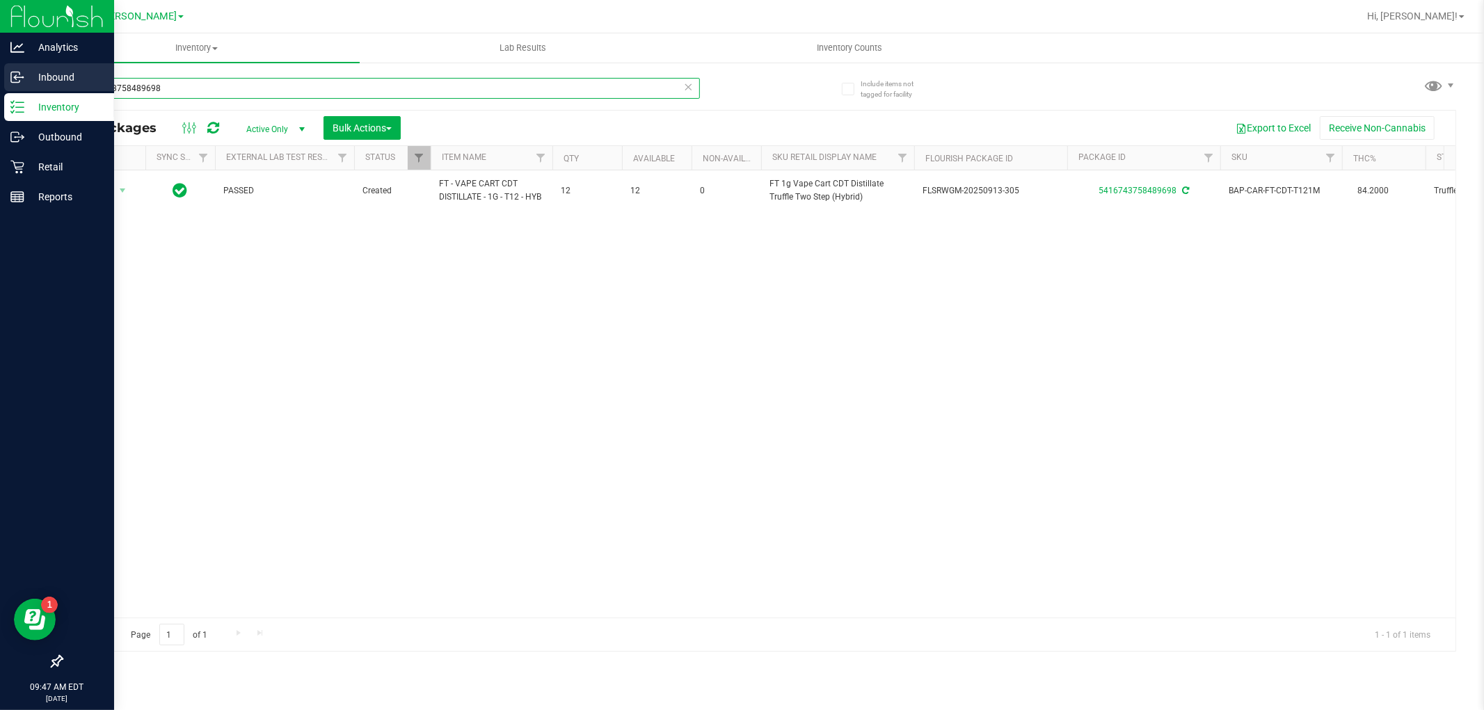
drag, startPoint x: 241, startPoint y: 83, endPoint x: 0, endPoint y: 83, distance: 241.4
click at [0, 83] on div "Analytics Inbound Inventory Outbound Retail Reports 09:47 AM EDT [DATE] 09/25 […" at bounding box center [742, 355] width 1484 height 710
paste input "FT - VAPE CART CDT DISTILLATE - 1G - T12 - HYB"
type input "FT - VAPE CART CDT DISTILLATE - 1G - T12 - HYB"
drag, startPoint x: 342, startPoint y: 88, endPoint x: 0, endPoint y: 88, distance: 341.6
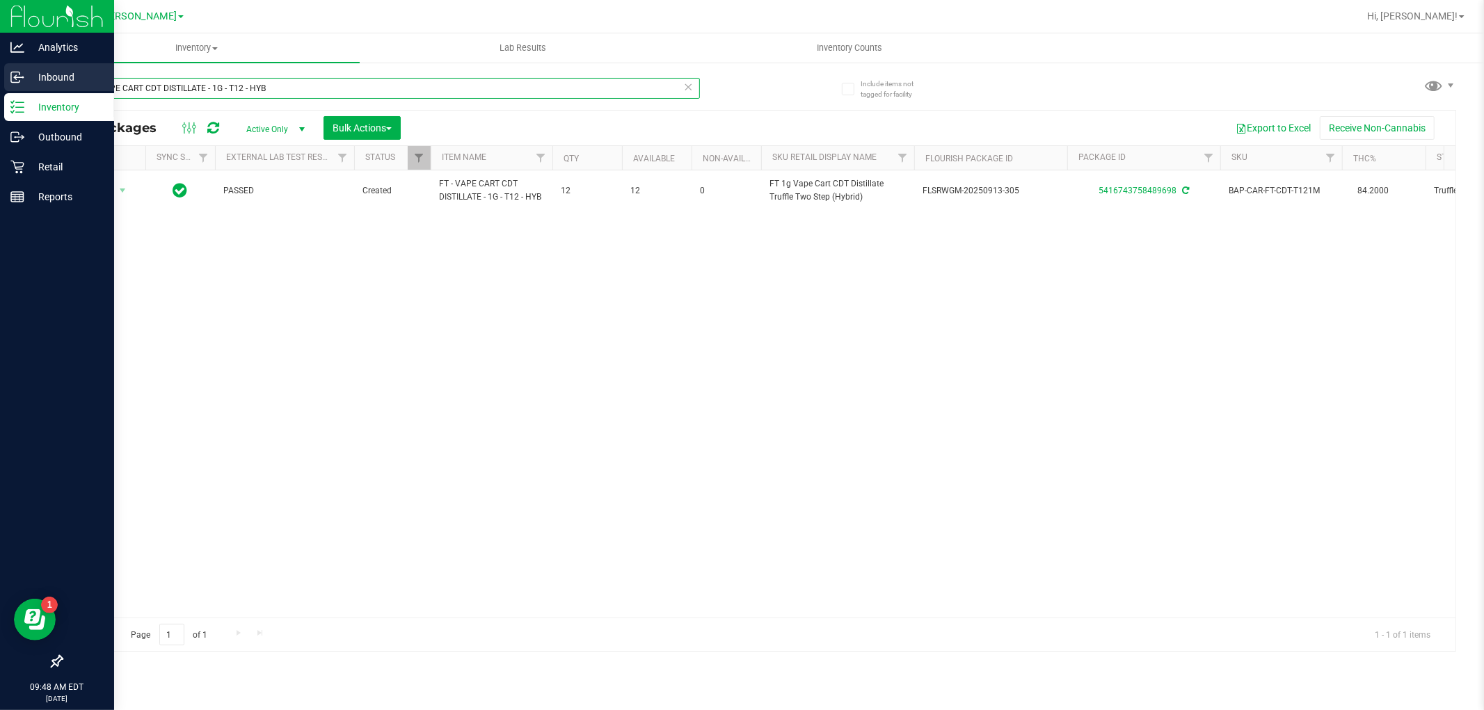
click at [0, 88] on div "Analytics Inbound Inventory Outbound Retail Reports 09:48 AM EDT [DATE] 09/25 […" at bounding box center [742, 355] width 1484 height 710
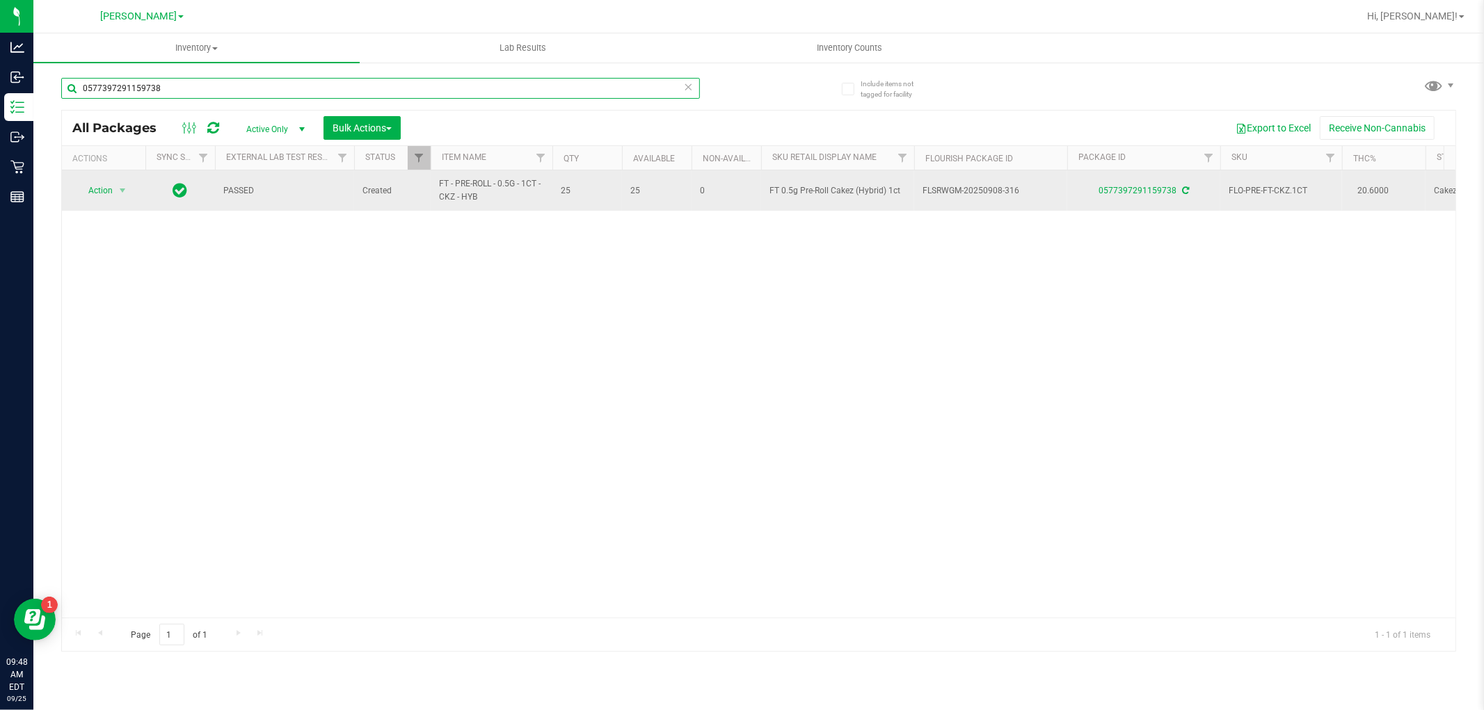
type input "0577397291159738"
drag, startPoint x: 494, startPoint y: 200, endPoint x: 430, endPoint y: 189, distance: 65.0
click at [431, 189] on td "FT - PRE-ROLL - 0.5G - 1CT - CKZ - HYB" at bounding box center [492, 190] width 122 height 40
copy span "FT - PRE-ROLL - 0.5G - 1CT - CKZ - HYB"
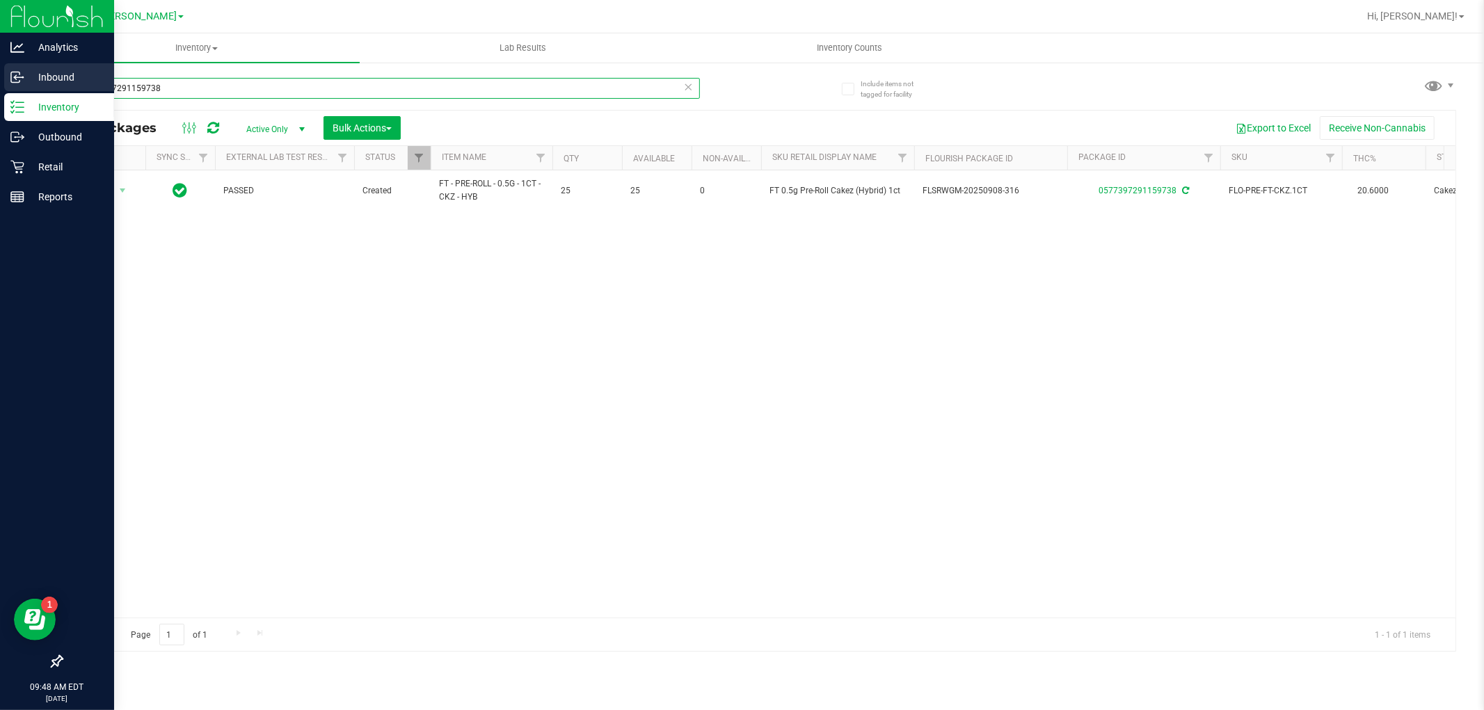
drag, startPoint x: 205, startPoint y: 89, endPoint x: 0, endPoint y: 86, distance: 204.6
click at [0, 86] on div "Analytics Inbound Inventory Outbound Retail Reports 09:48 AM EDT [DATE] 09/25 […" at bounding box center [742, 355] width 1484 height 710
paste input "FT - PRE-ROLL - 0.5G - 1CT - CKZ - HYB"
type input "FT - PRE-ROLL - 0.5G - 1CT - CKZ - HYB"
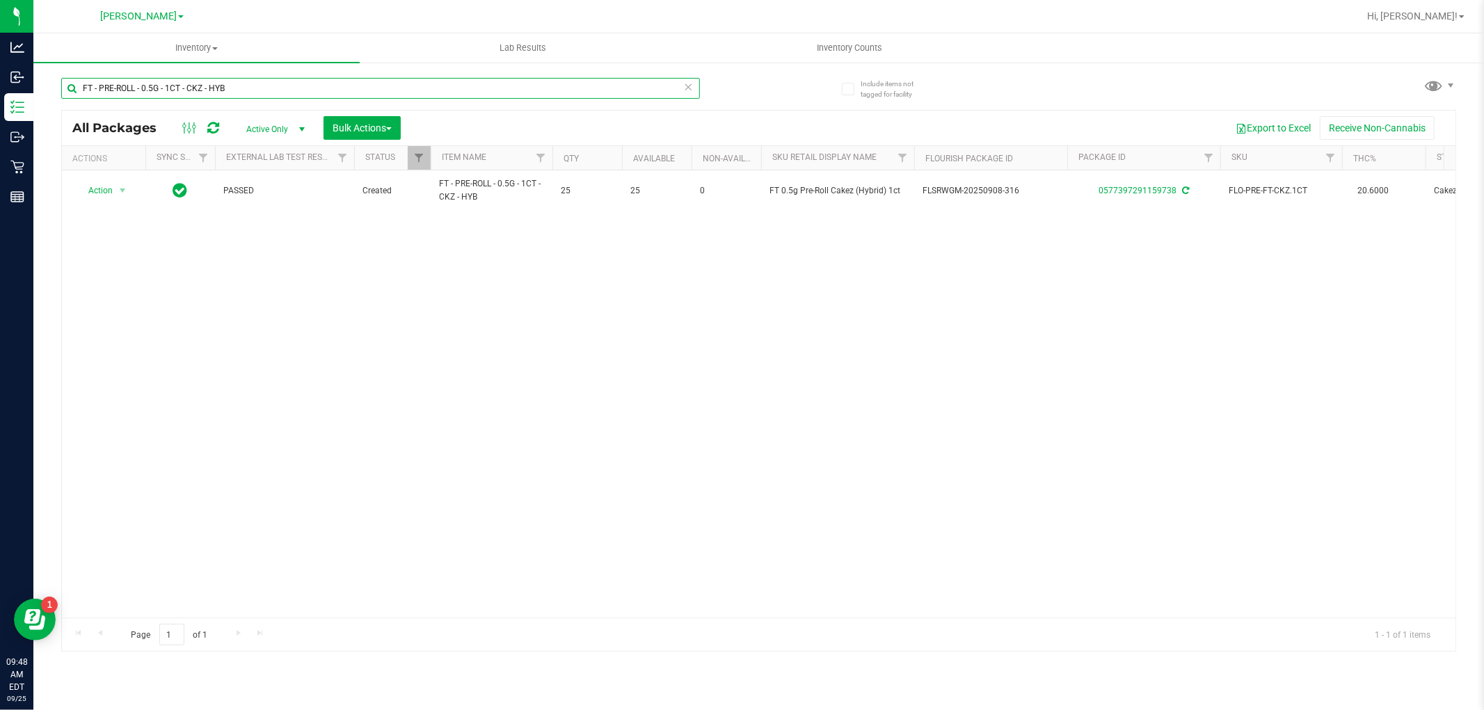
drag, startPoint x: 261, startPoint y: 87, endPoint x: 54, endPoint y: 90, distance: 207.4
click at [54, 90] on div "Include items not tagged for facility FT - PRE-ROLL - 0.5G - 1CT - CKZ - HYB Al…" at bounding box center [758, 273] width 1451 height 424
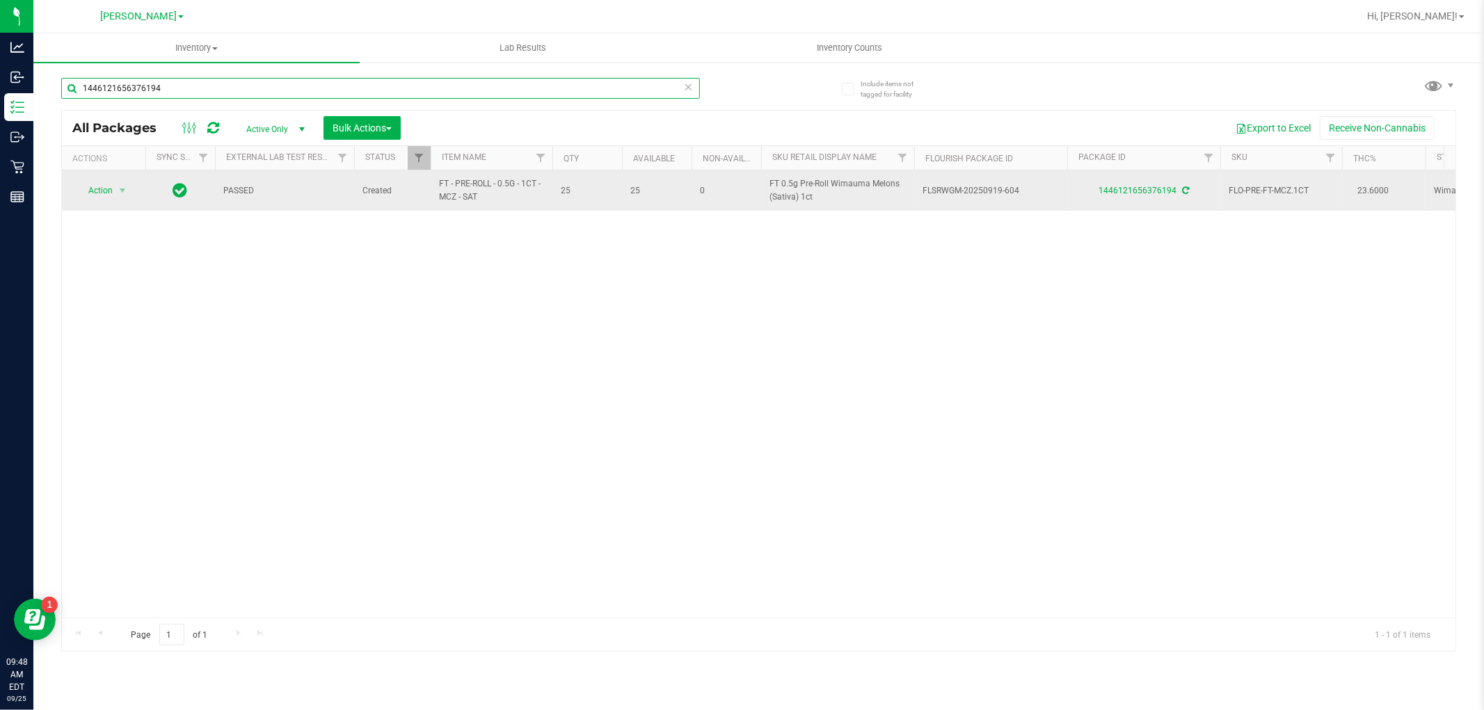
type input "1446121656376194"
drag, startPoint x: 495, startPoint y: 199, endPoint x: 424, endPoint y: 190, distance: 70.9
copy tr "FT - PRE-ROLL - 0.5G - 1CT - MCZ - SAT"
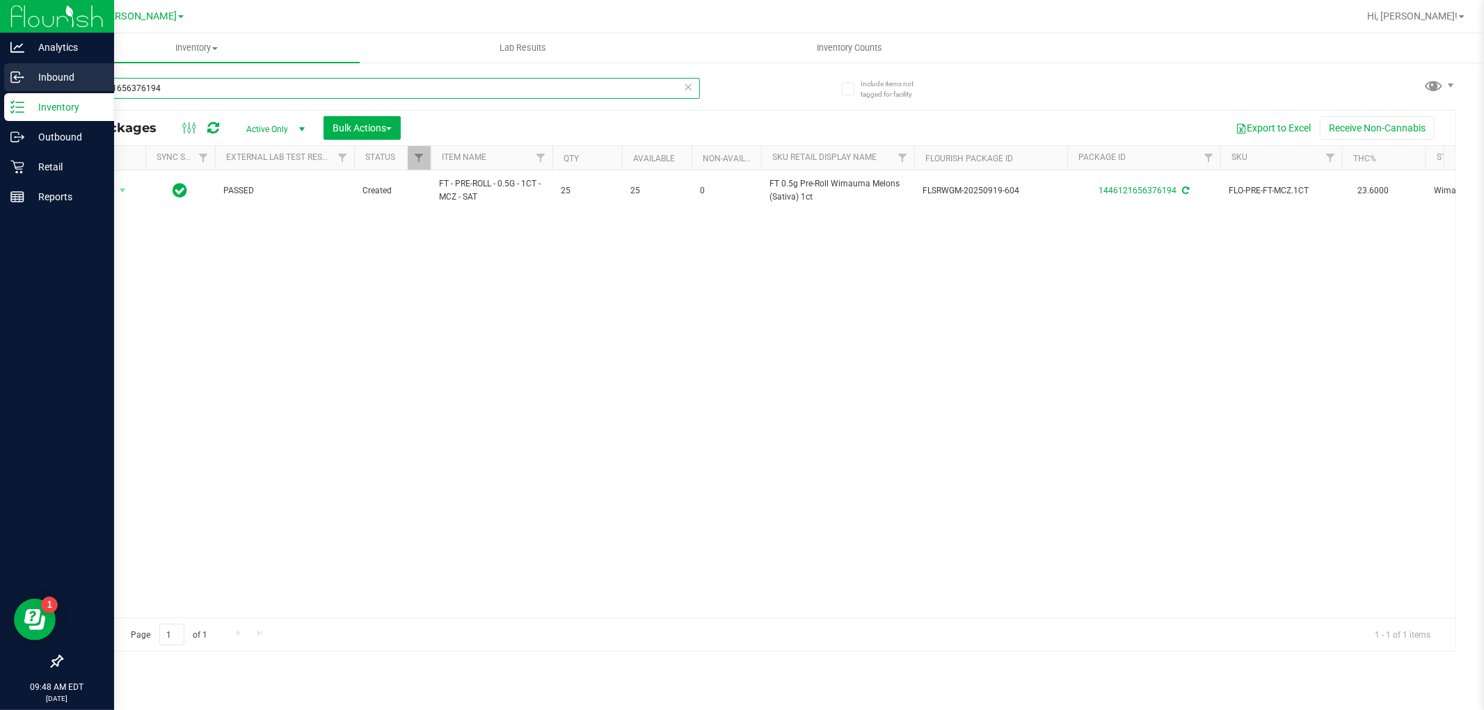
drag, startPoint x: 88, startPoint y: 74, endPoint x: 0, endPoint y: 68, distance: 87.9
click at [0, 68] on div "Analytics Inbound Inventory Outbound Retail Reports 09:48 AM EDT [DATE] 09/25 […" at bounding box center [742, 355] width 1484 height 710
paste input "FT - PRE-ROLL - 0.5G - 1CT - MCZ - SAT"
type input "FT - PRE-ROLL - 0.5G - 1CT - MCZ - SAT"
drag, startPoint x: 300, startPoint y: 87, endPoint x: 0, endPoint y: 87, distance: 299.9
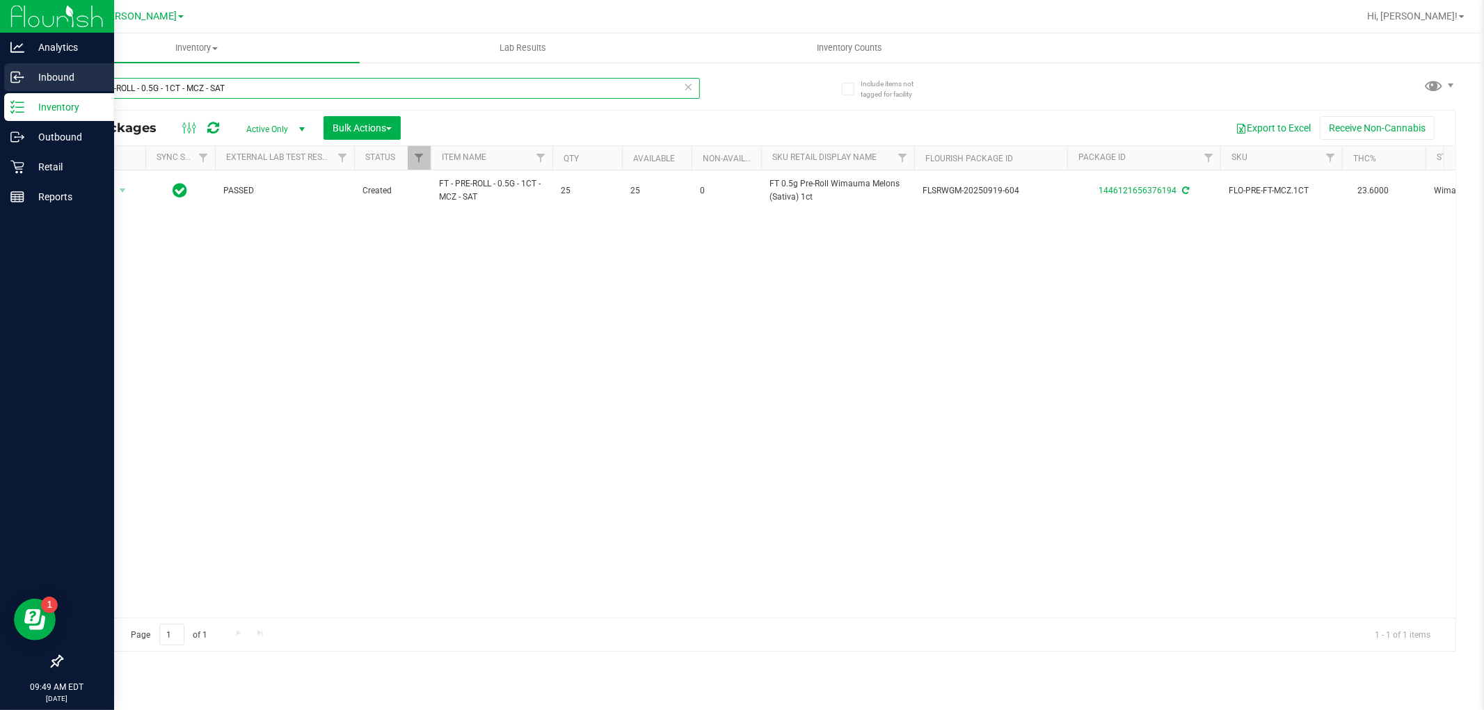
click at [0, 87] on div "Analytics Inbound Inventory Outbound Retail Reports 09:49 AM EDT [DATE] 09/25 […" at bounding box center [742, 355] width 1484 height 710
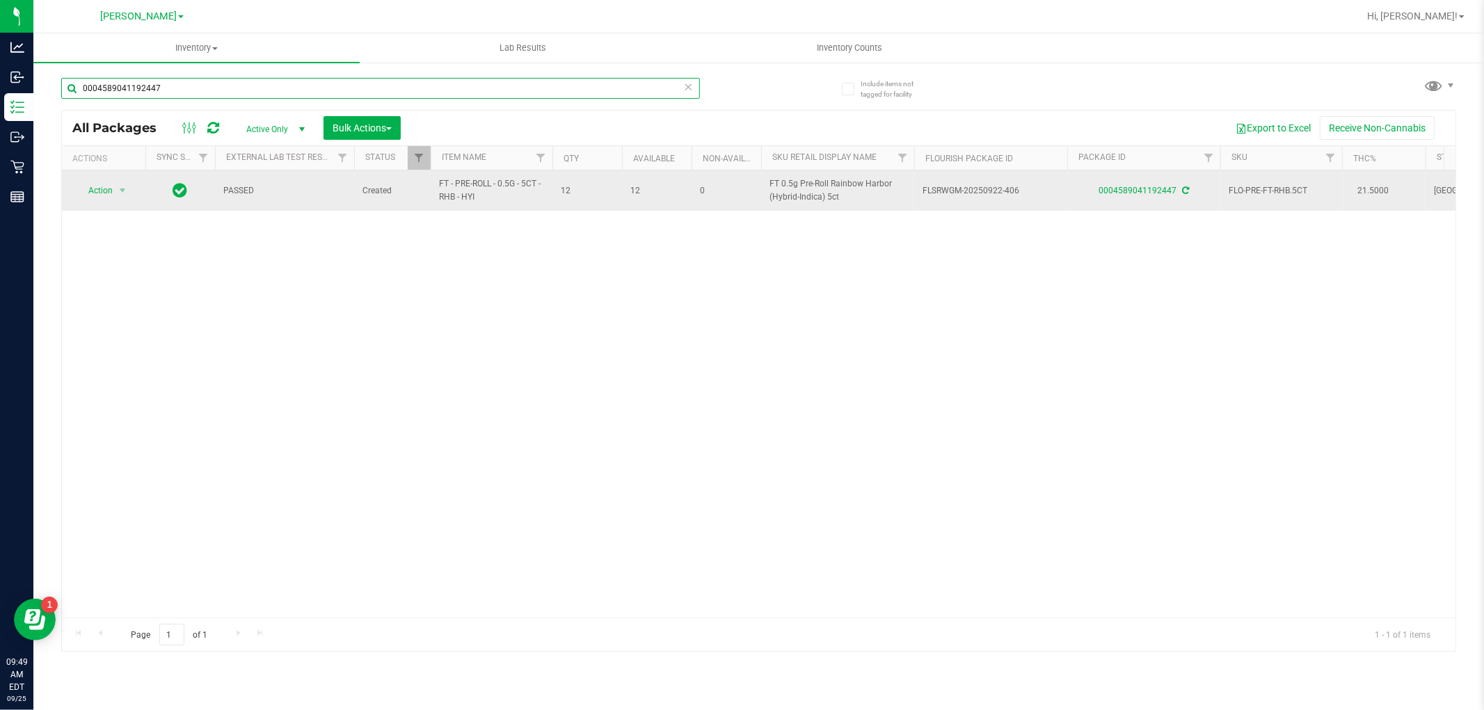
type input "0004589041192447"
drag, startPoint x: 495, startPoint y: 198, endPoint x: 419, endPoint y: 184, distance: 77.0
copy tr "FT - PRE-ROLL - 0.5G - 5CT - RHB - HYI"
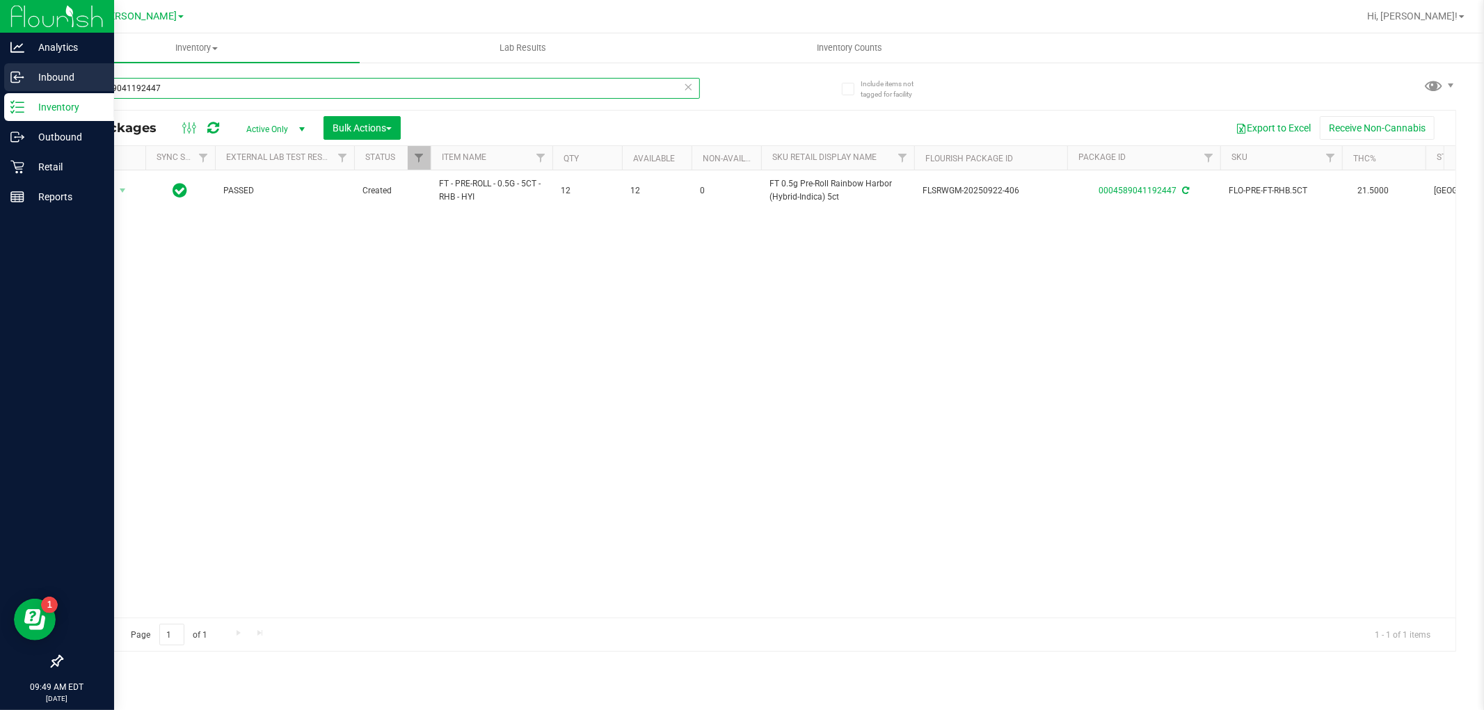
drag, startPoint x: 205, startPoint y: 84, endPoint x: 0, endPoint y: 87, distance: 205.3
click at [0, 87] on div "Analytics Inbound Inventory Outbound Retail Reports 09:49 AM EDT [DATE] 09/25 […" at bounding box center [742, 355] width 1484 height 710
paste input "FT - PRE-ROLL - 0.5G - 5CT - RHB - HYI"
type input "FT - PRE-ROLL - 0.5G - 5CT - RHB - HYI"
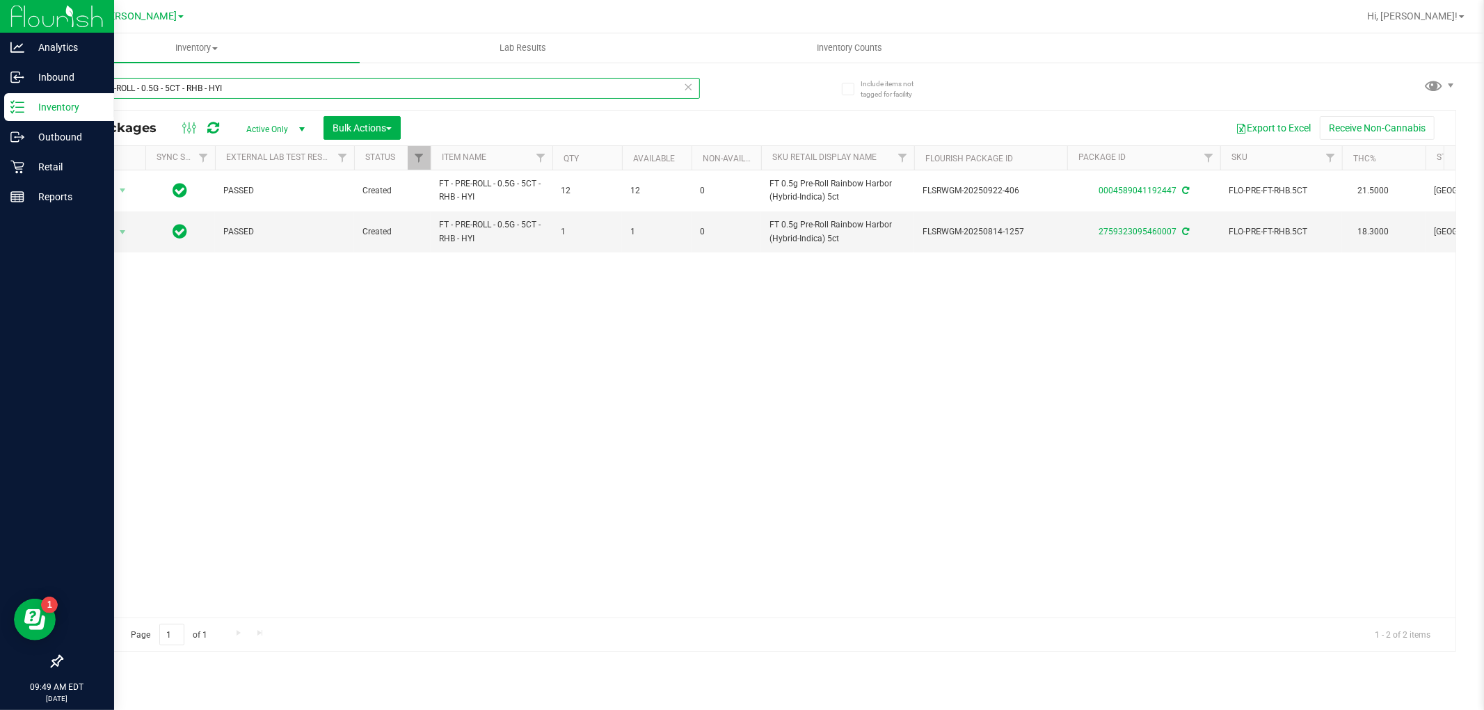
drag, startPoint x: 245, startPoint y: 90, endPoint x: 0, endPoint y: 93, distance: 244.9
click at [0, 93] on div "Analytics Inbound Inventory Outbound Retail Reports 09:49 AM EDT [DATE] 09/25 […" at bounding box center [742, 355] width 1484 height 710
type input "0004589041192447"
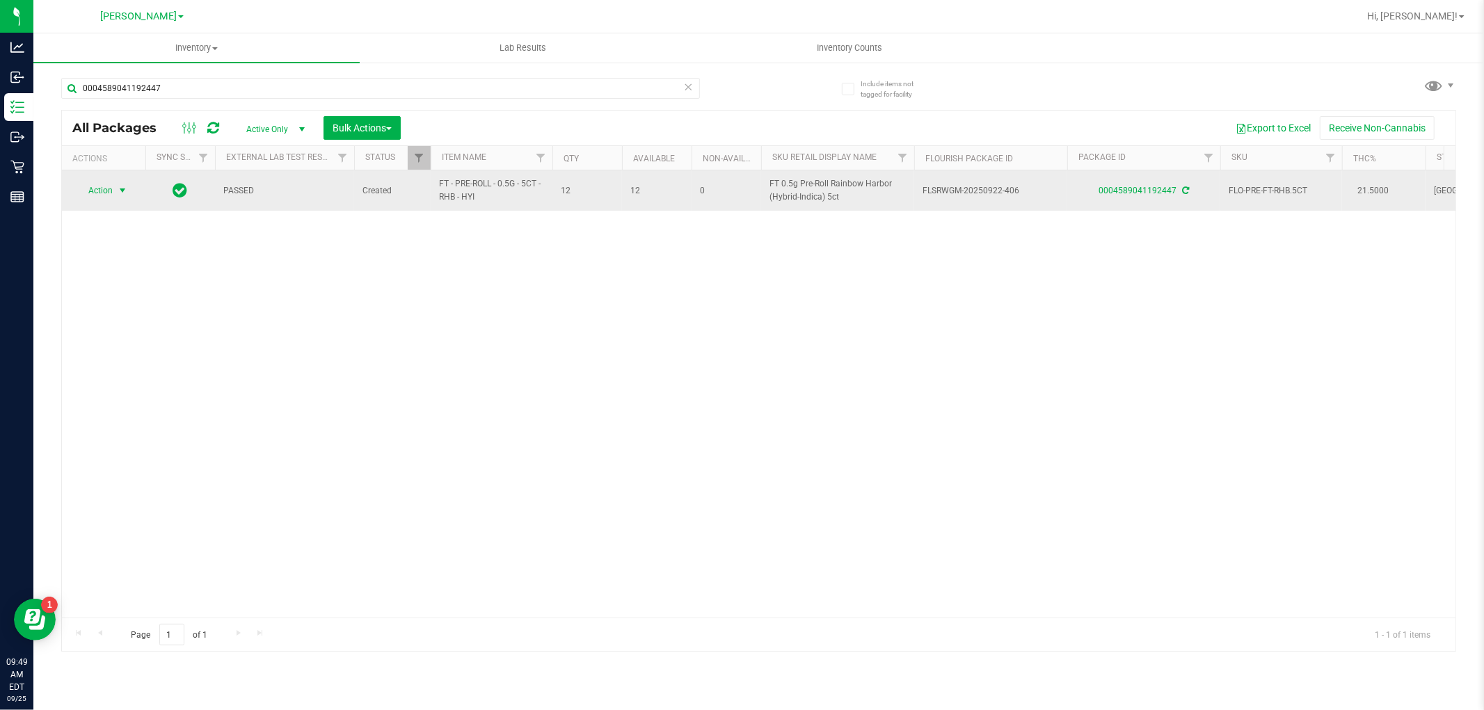
click at [112, 193] on span "Action" at bounding box center [95, 190] width 38 height 19
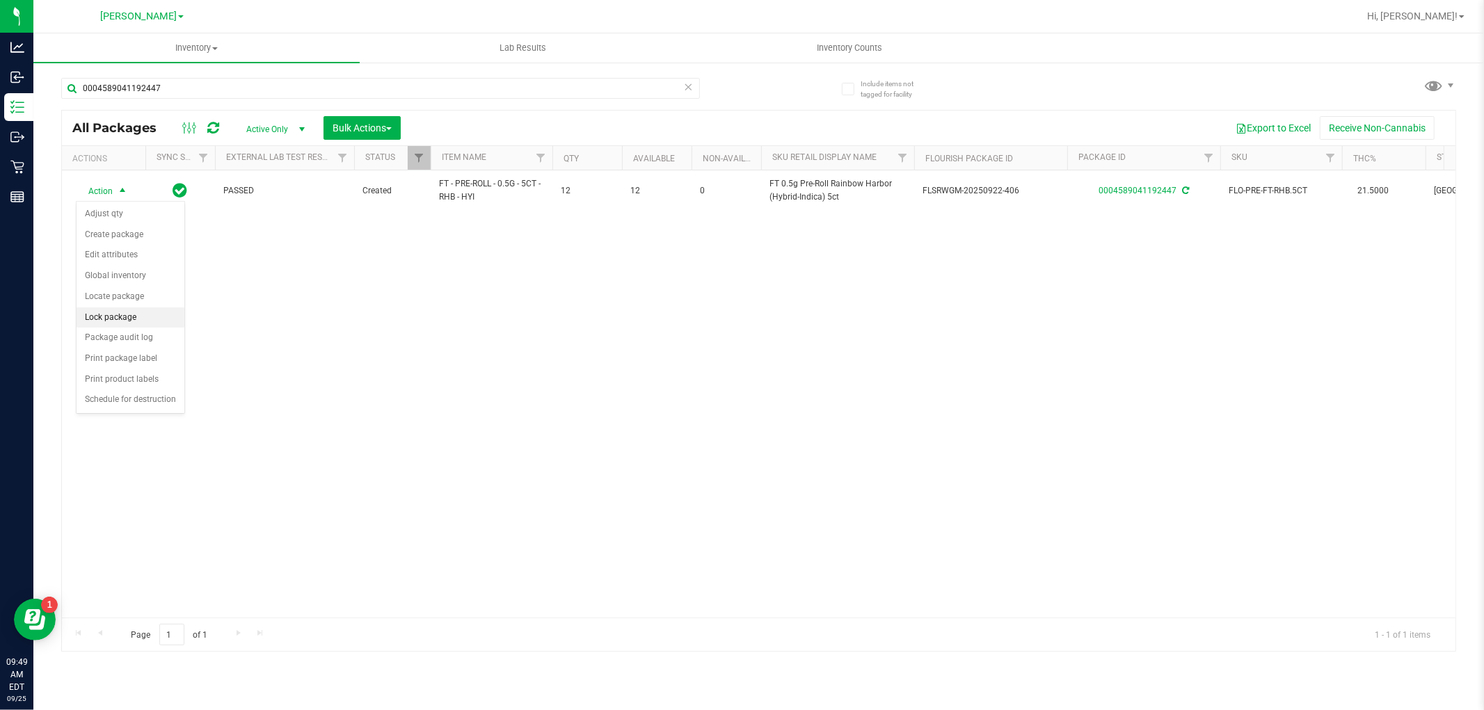
click at [127, 312] on li "Lock package" at bounding box center [131, 318] width 108 height 21
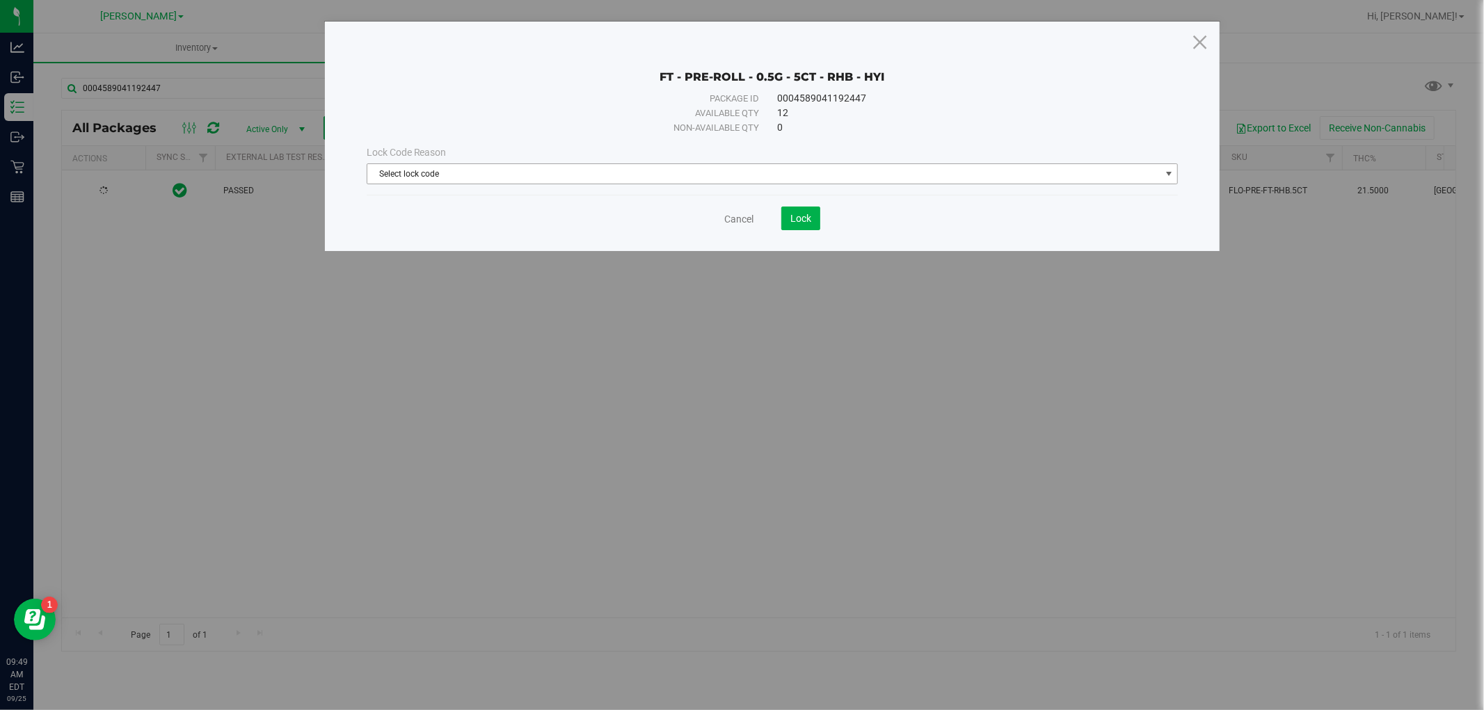
click at [422, 166] on span "Select lock code" at bounding box center [763, 173] width 793 height 19
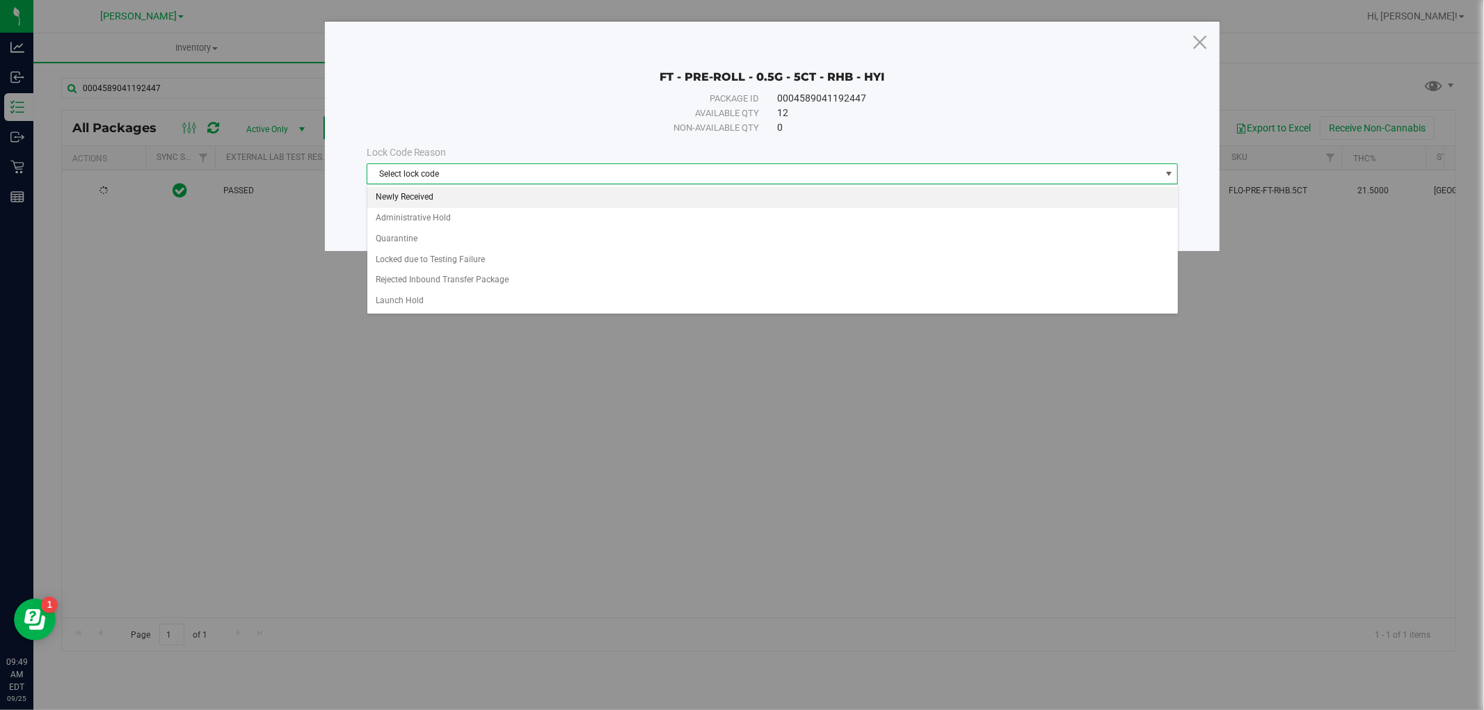
click at [420, 193] on li "Newly Received" at bounding box center [772, 197] width 811 height 21
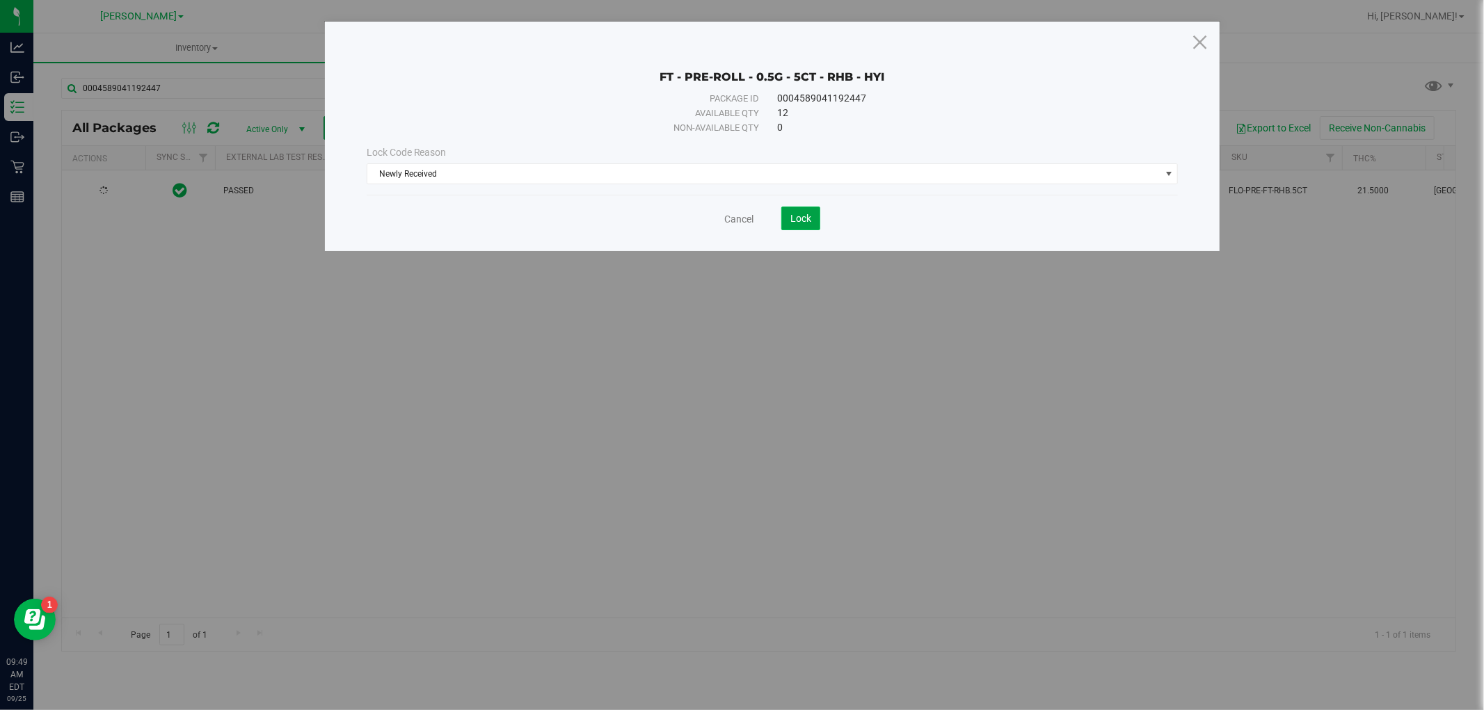
click at [800, 213] on span "Lock" at bounding box center [800, 218] width 21 height 11
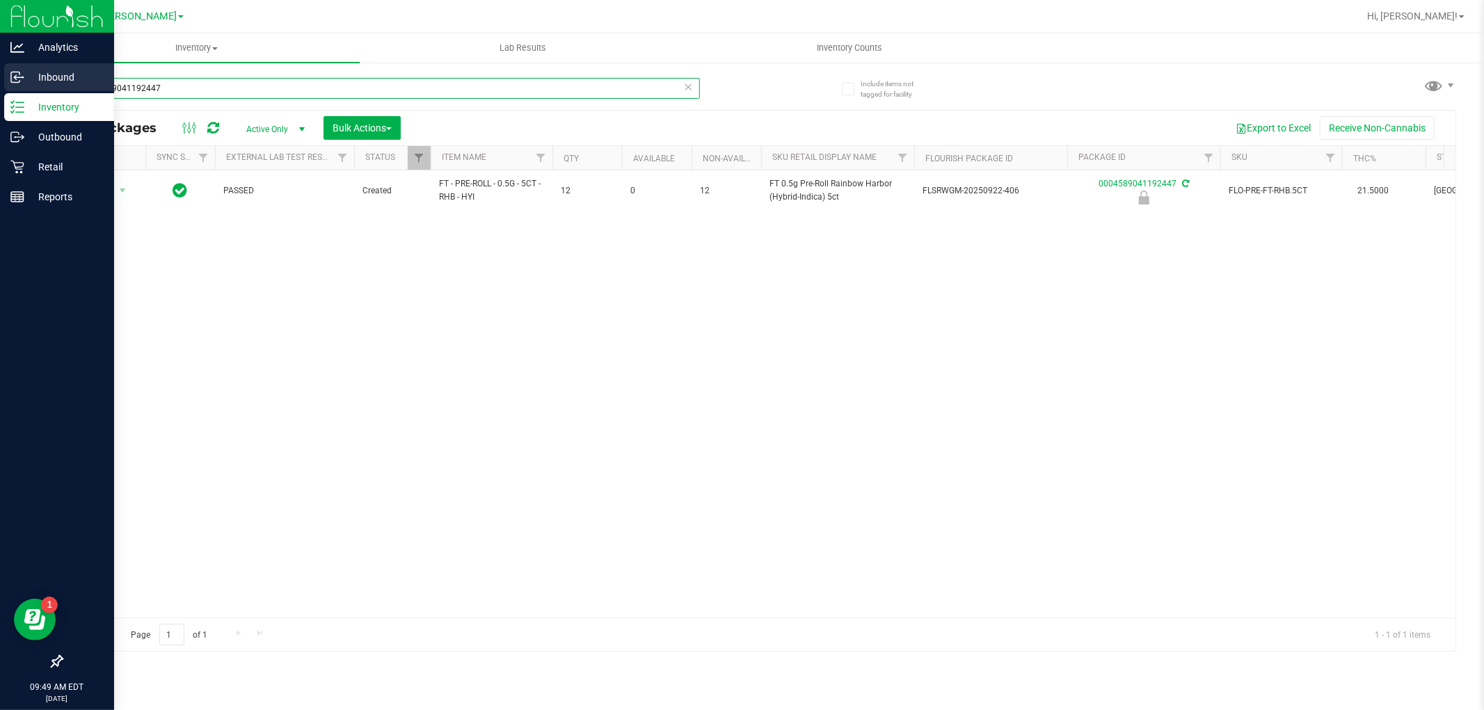
drag, startPoint x: 78, startPoint y: 86, endPoint x: 0, endPoint y: 86, distance: 77.9
click at [0, 86] on div "Analytics Inbound Inventory Outbound Retail Reports 09:49 AM EDT [DATE] 09/25 […" at bounding box center [742, 355] width 1484 height 710
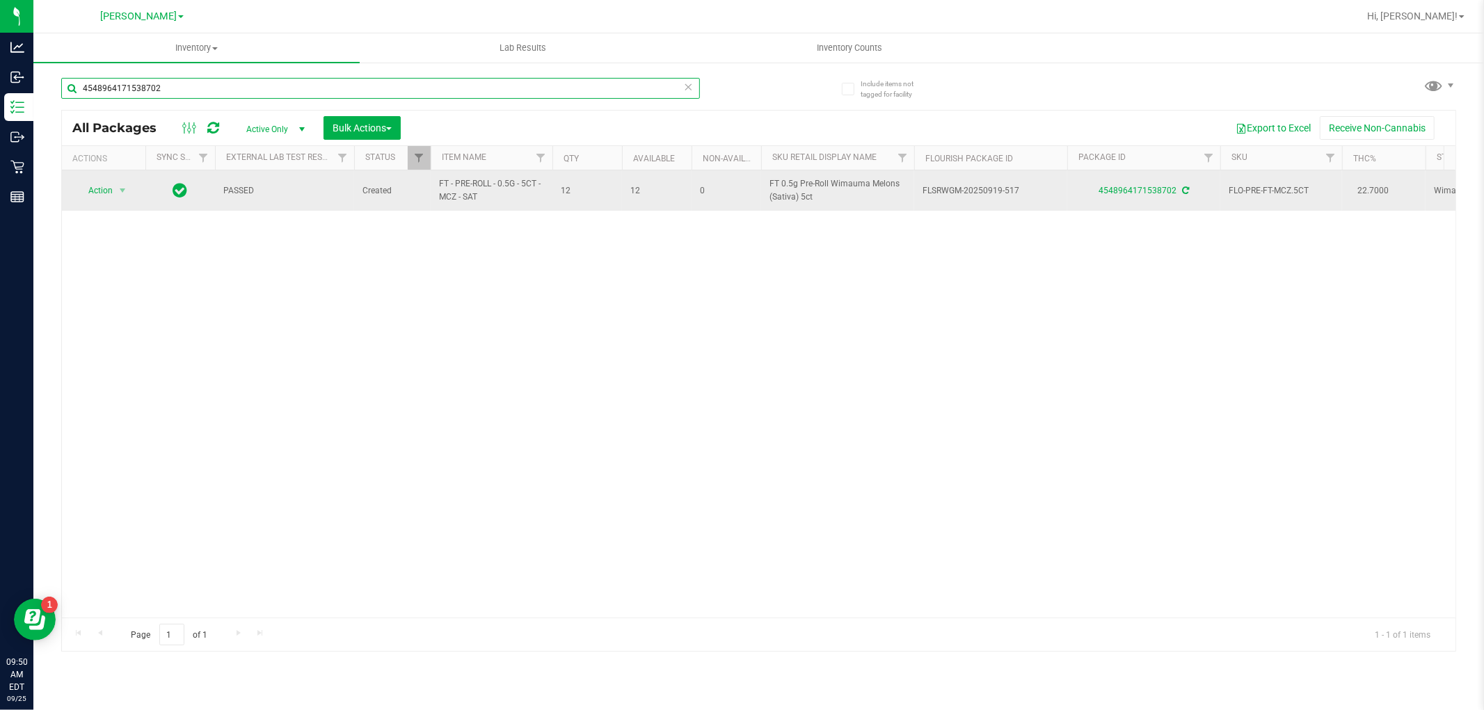
type input "4548964171538702"
drag, startPoint x: 491, startPoint y: 197, endPoint x: 418, endPoint y: 191, distance: 72.6
copy tr "FT - PRE-ROLL - 0.5G - 5CT - MCZ - SAT"
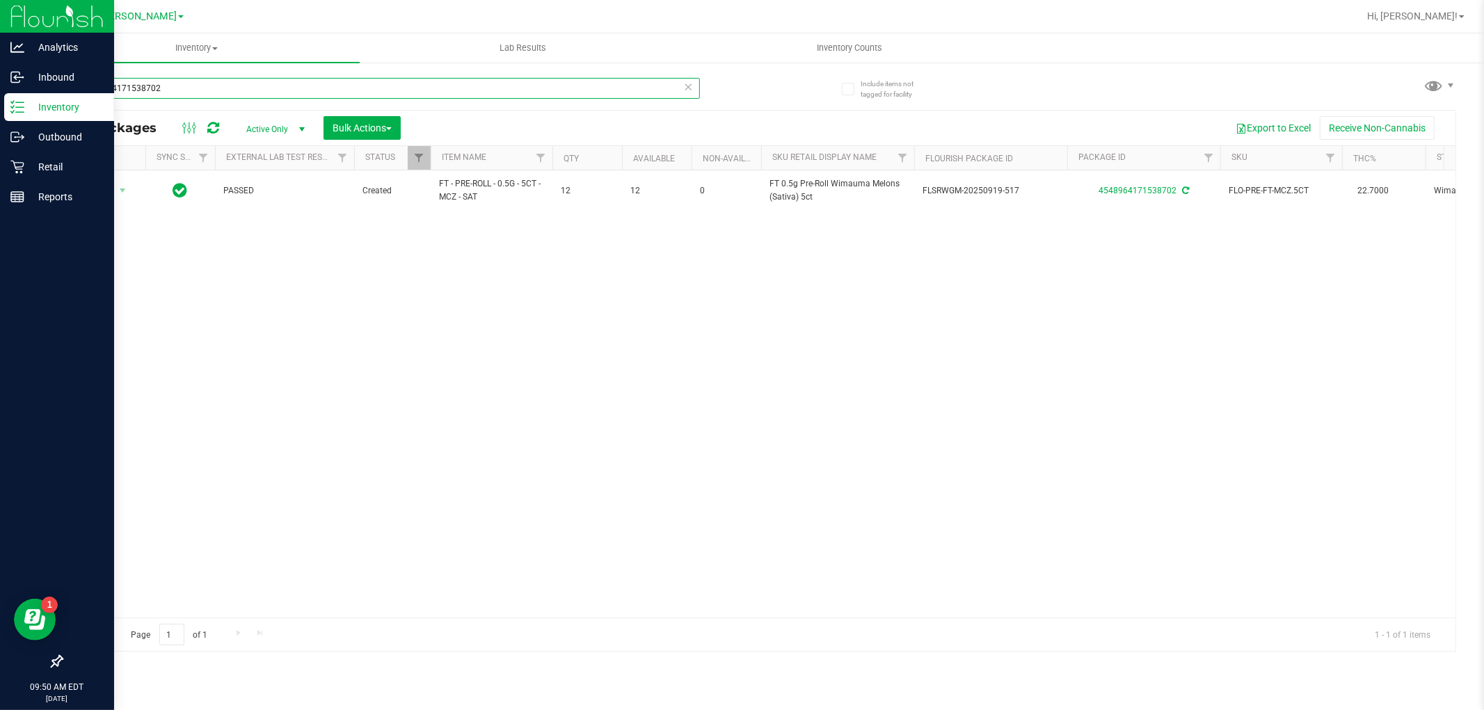
drag, startPoint x: 179, startPoint y: 89, endPoint x: 0, endPoint y: 95, distance: 178.9
click at [0, 95] on div "Analytics Inbound Inventory Outbound Retail Reports 09:50 AM EDT [DATE] 09/25 […" at bounding box center [742, 355] width 1484 height 710
paste input "FT - PRE-ROLL - 0.5G - 5CT - MCZ - SAT"
type input "FT - PRE-ROLL - 0.5G - 5CT - MCZ - SAT"
drag, startPoint x: 282, startPoint y: 89, endPoint x: 0, endPoint y: 91, distance: 282.5
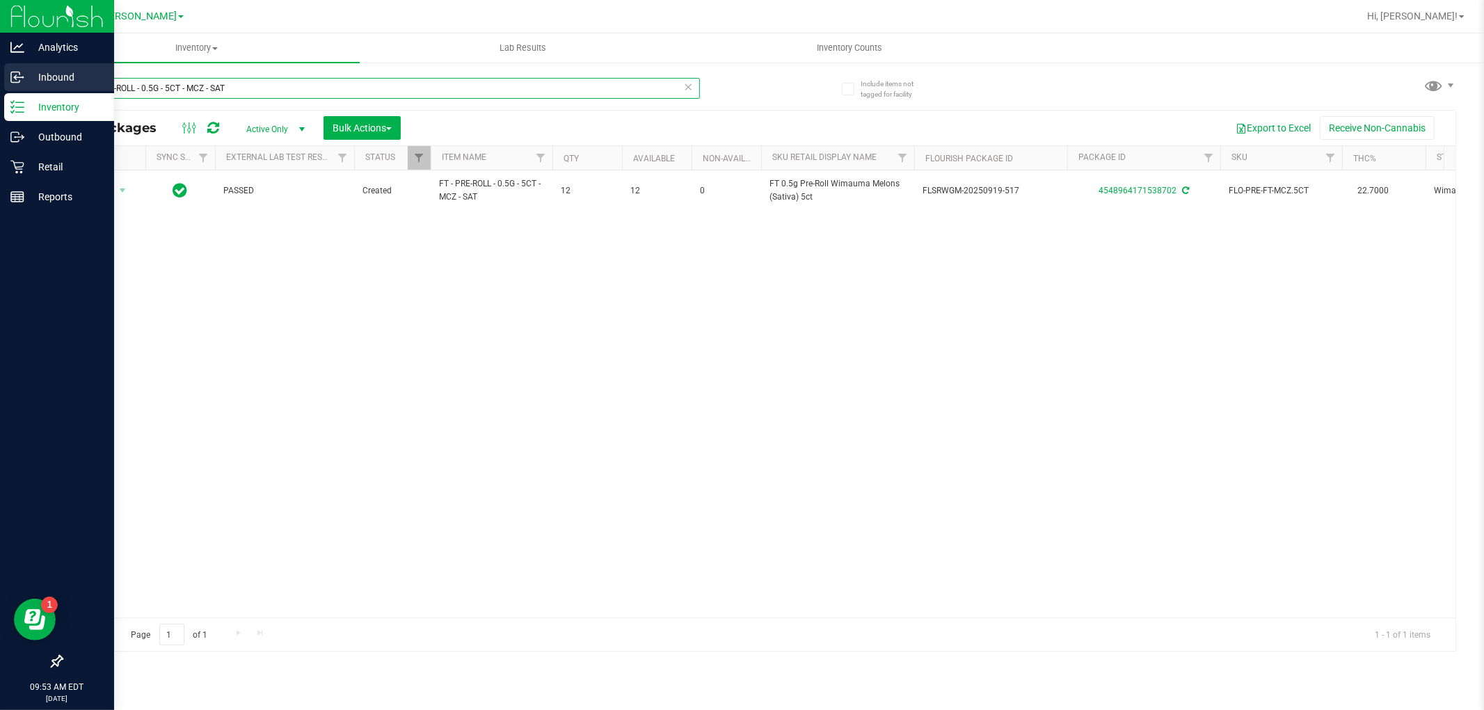
click at [0, 91] on div "Analytics Inbound Inventory Outbound Retail Reports 09:53 AM EDT [DATE] 09/25 […" at bounding box center [742, 355] width 1484 height 710
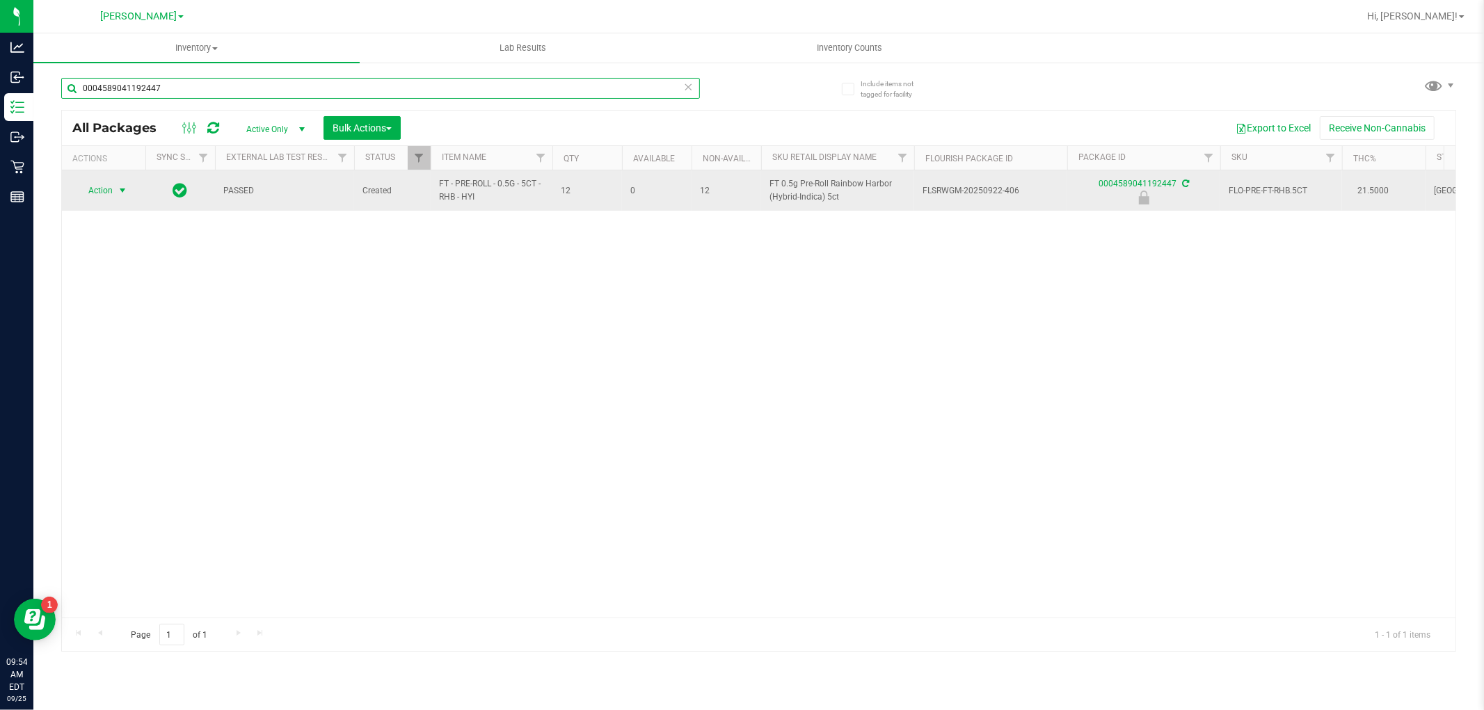
type input "0004589041192447"
click at [103, 192] on span "Action" at bounding box center [95, 190] width 38 height 19
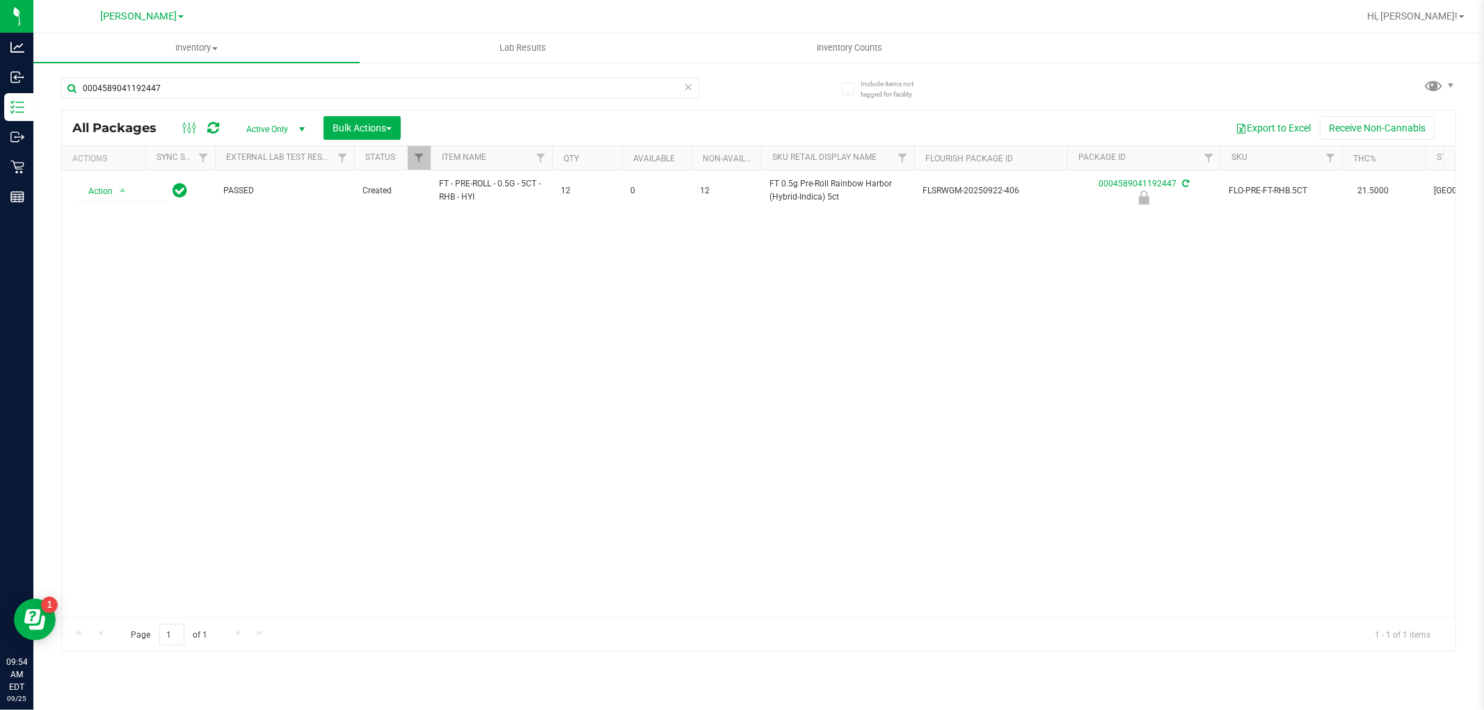
click at [435, 351] on div "Action Action Edit attributes Global inventory Locate package Package audit log…" at bounding box center [759, 393] width 1394 height 447
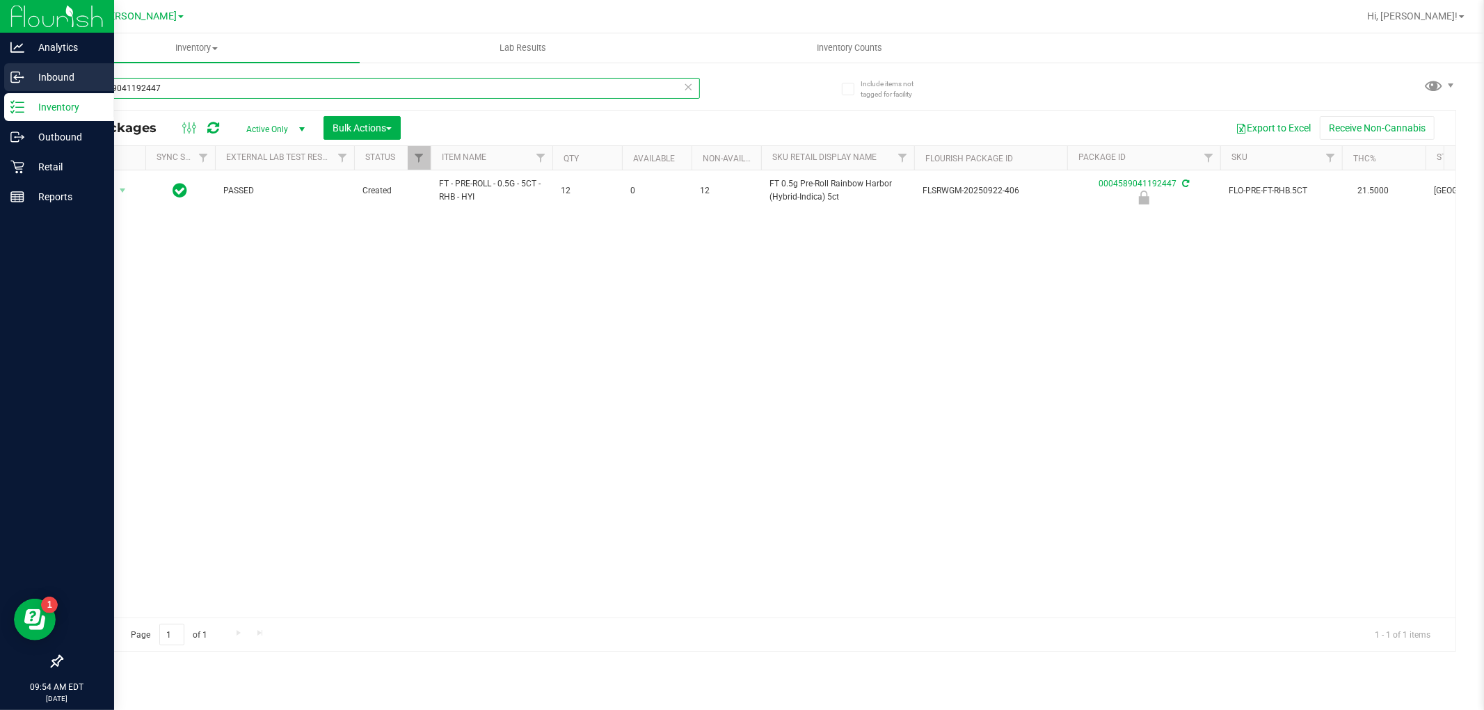
drag, startPoint x: 186, startPoint y: 81, endPoint x: 0, endPoint y: 81, distance: 186.5
click at [0, 81] on div "Analytics Inbound Inventory Outbound Retail Reports 09:54 AM EDT [DATE] 09/25 […" at bounding box center [742, 355] width 1484 height 710
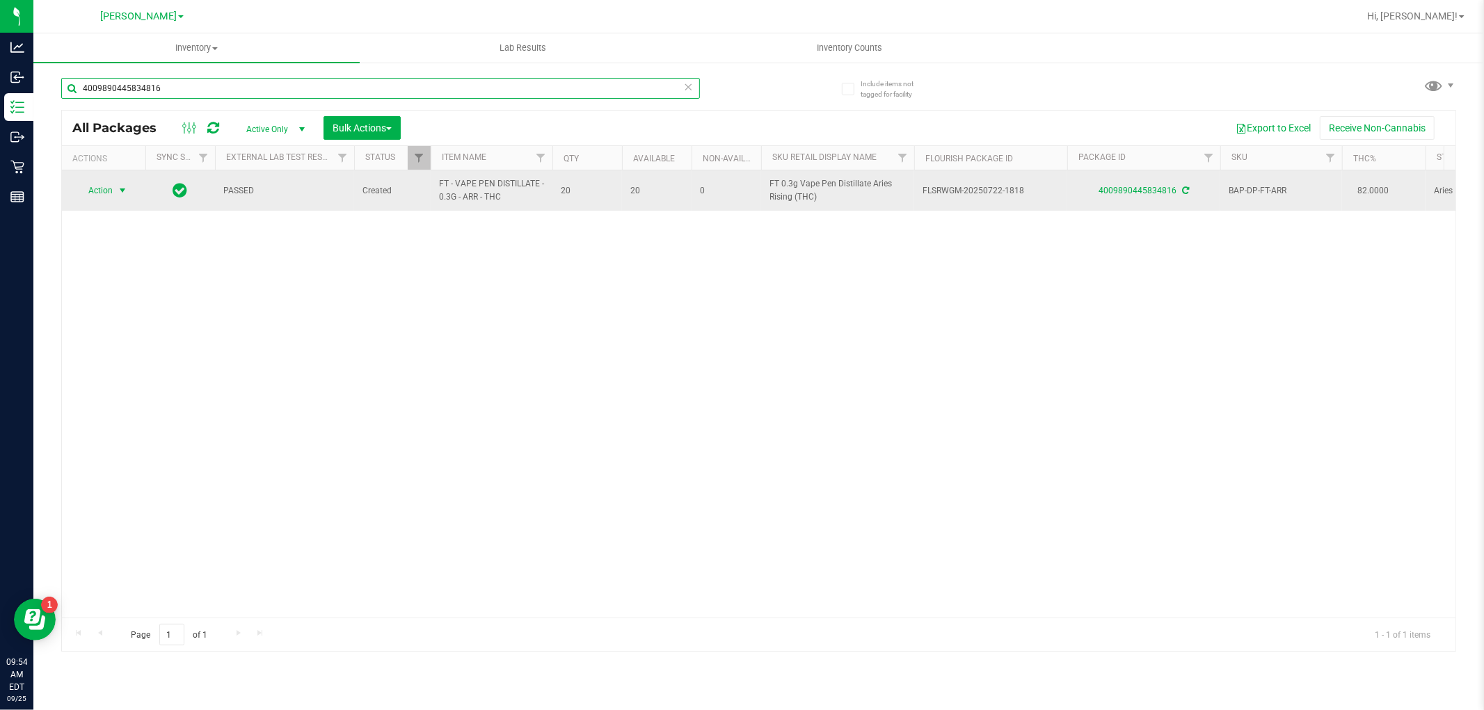
type input "4009890445834816"
click at [105, 196] on span "Action" at bounding box center [95, 190] width 38 height 19
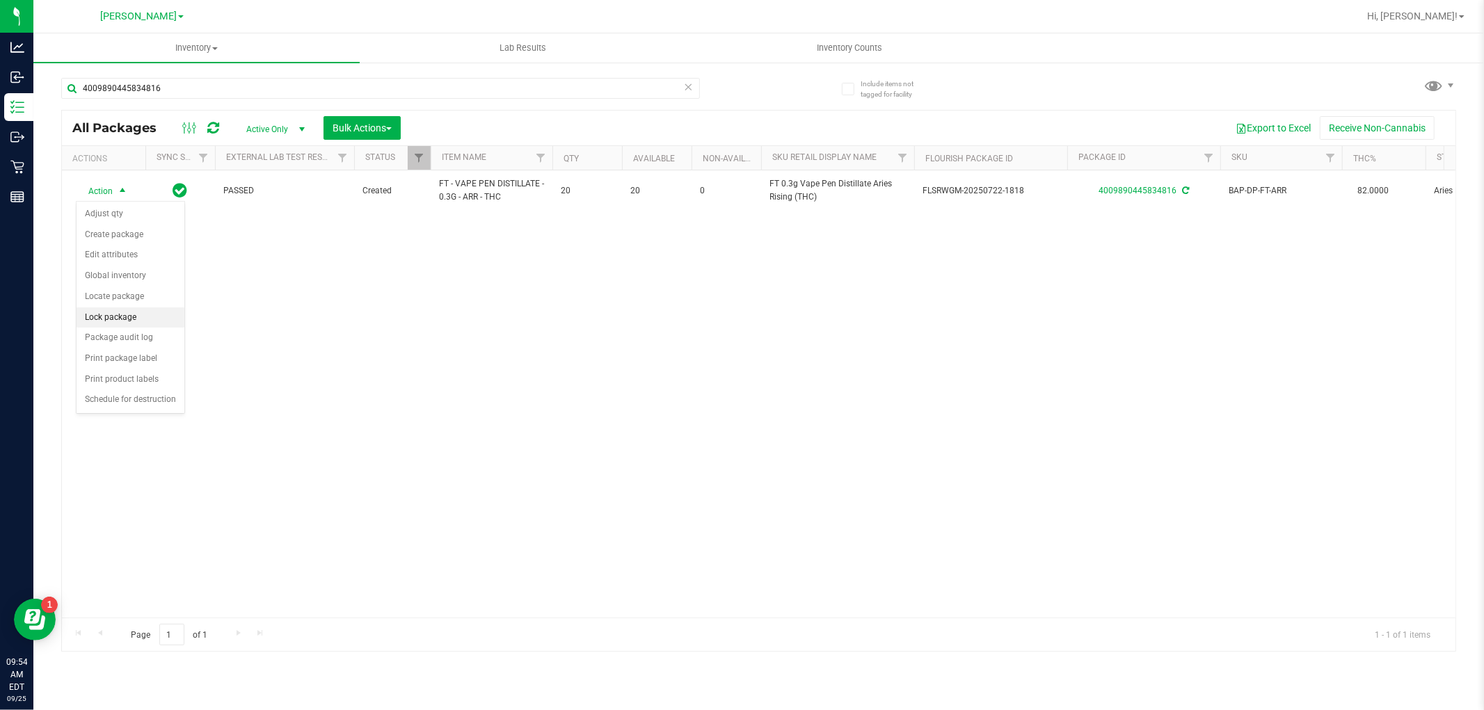
click at [120, 315] on li "Lock package" at bounding box center [131, 318] width 108 height 21
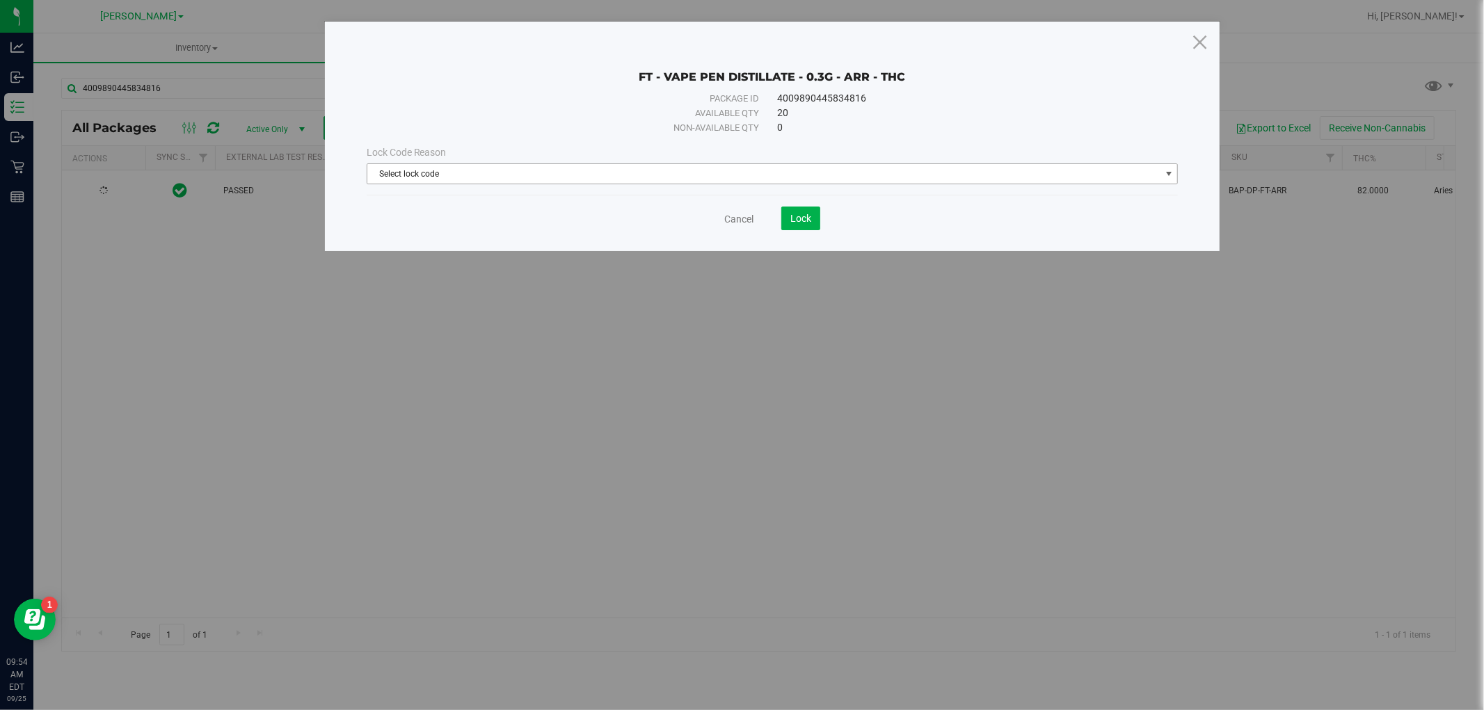
click at [518, 177] on span "Select lock code" at bounding box center [763, 173] width 793 height 19
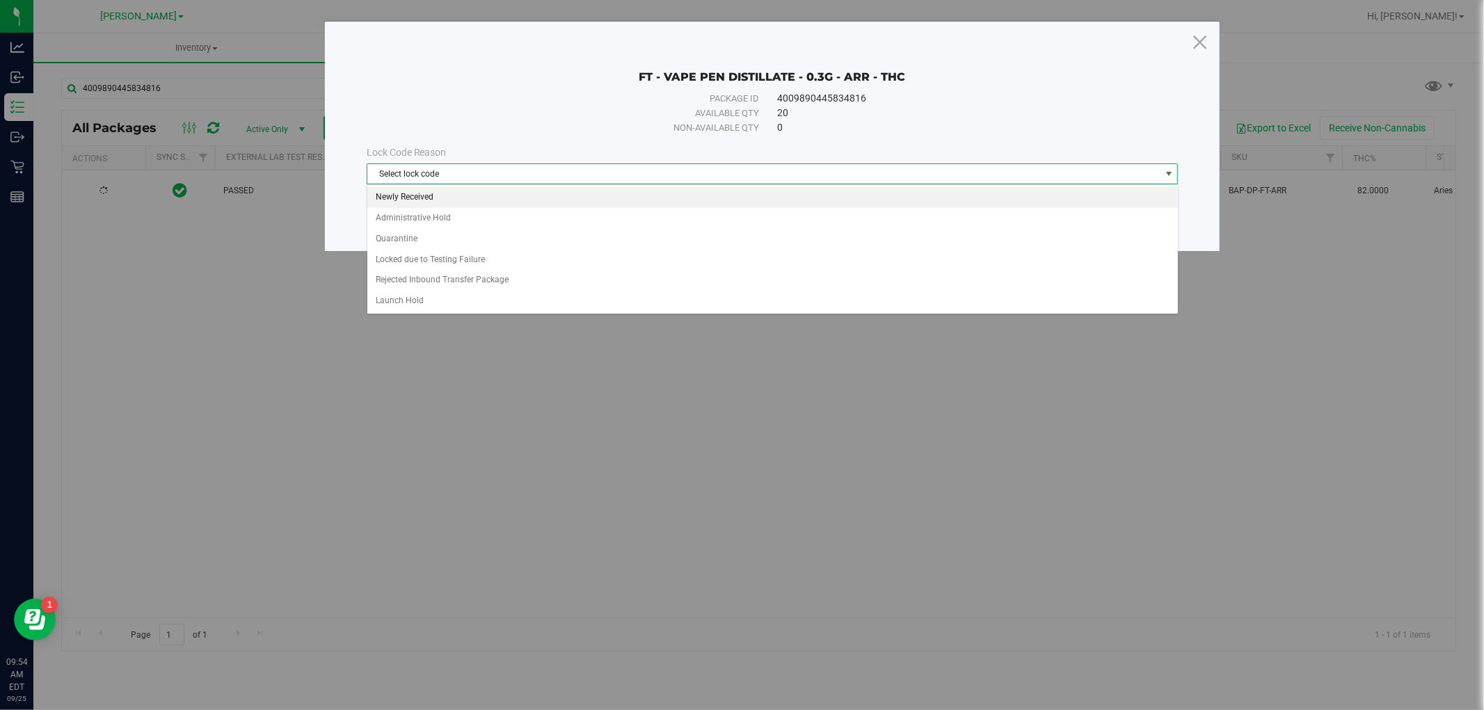
click at [503, 196] on li "Newly Received" at bounding box center [772, 197] width 811 height 21
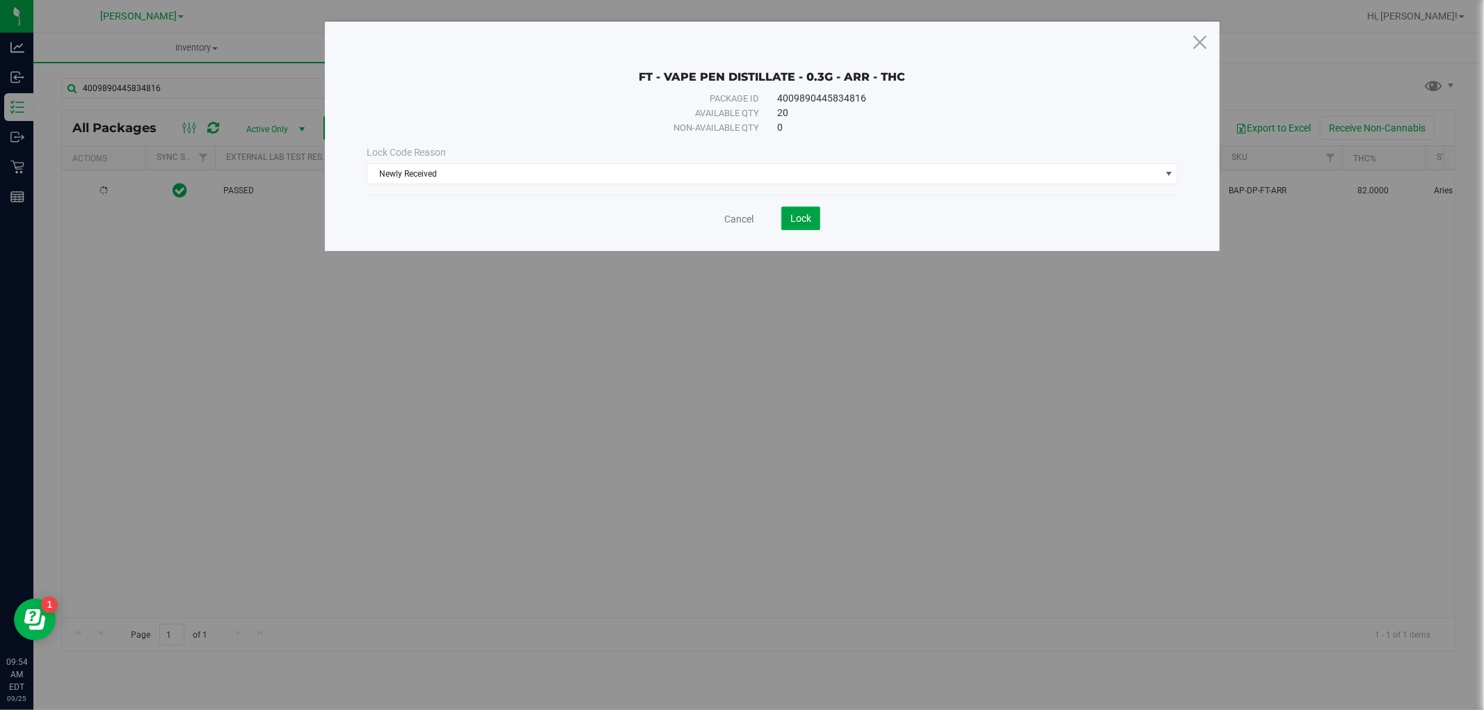
click at [791, 218] on span "Lock" at bounding box center [800, 218] width 21 height 11
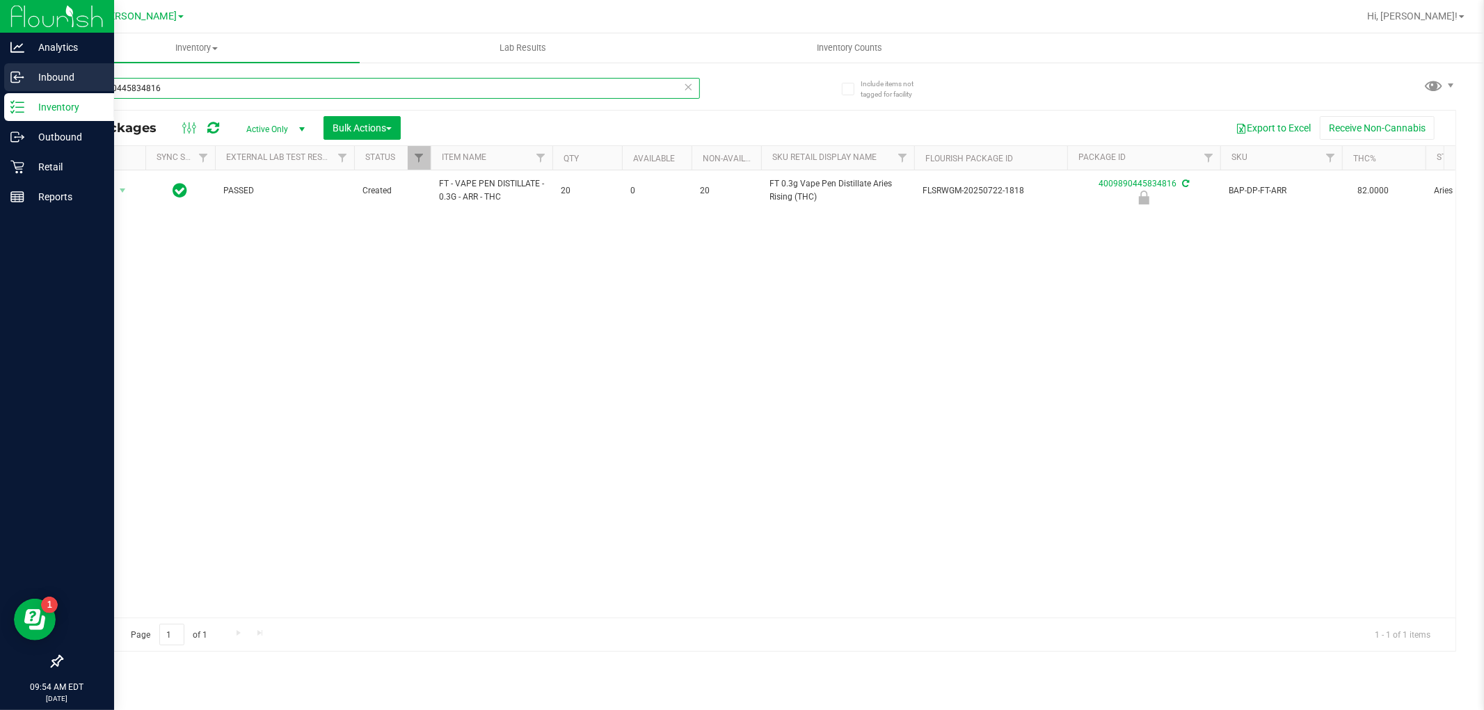
drag, startPoint x: 188, startPoint y: 92, endPoint x: 17, endPoint y: 78, distance: 171.0
click at [17, 78] on div "Analytics Inbound Inventory Outbound Retail Reports 09:54 AM EDT [DATE] 09/25 […" at bounding box center [742, 355] width 1484 height 710
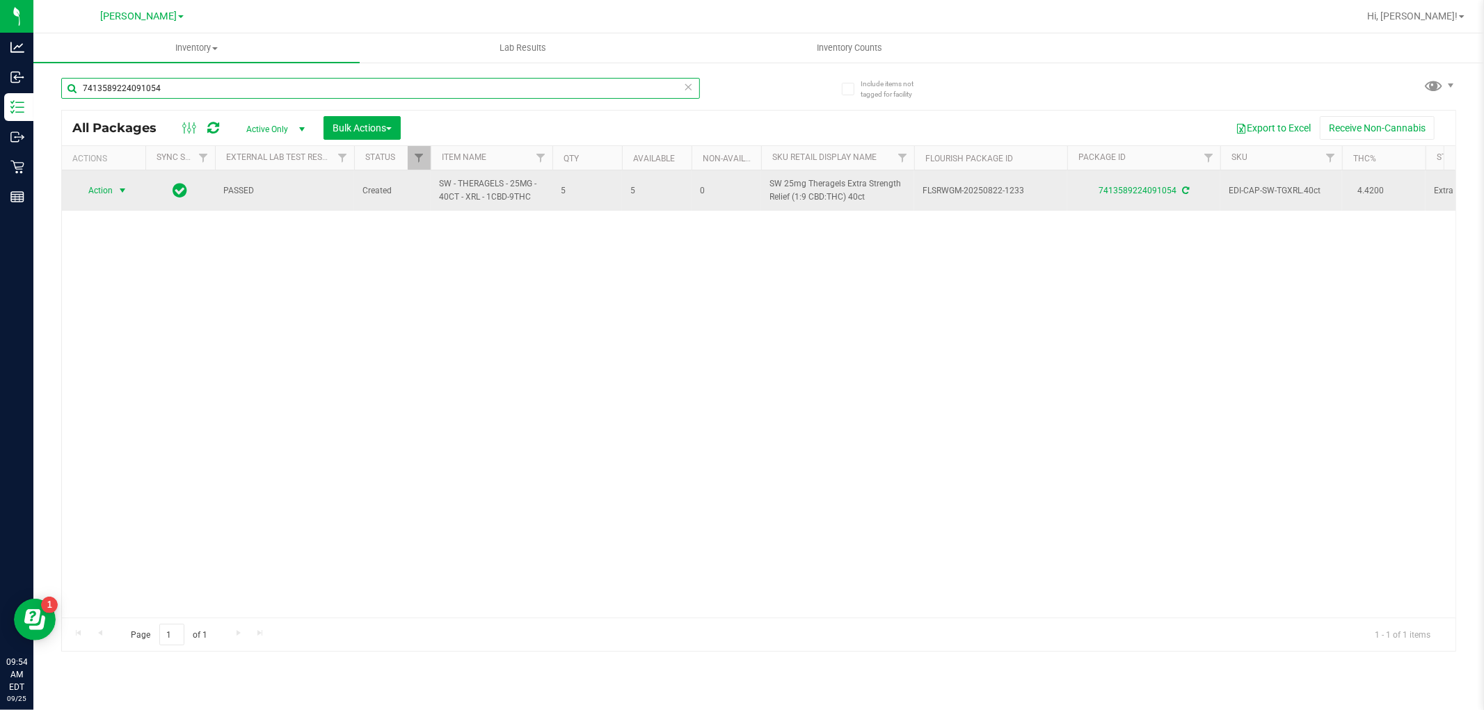
type input "7413589224091054"
click at [124, 197] on span "select" at bounding box center [122, 190] width 17 height 19
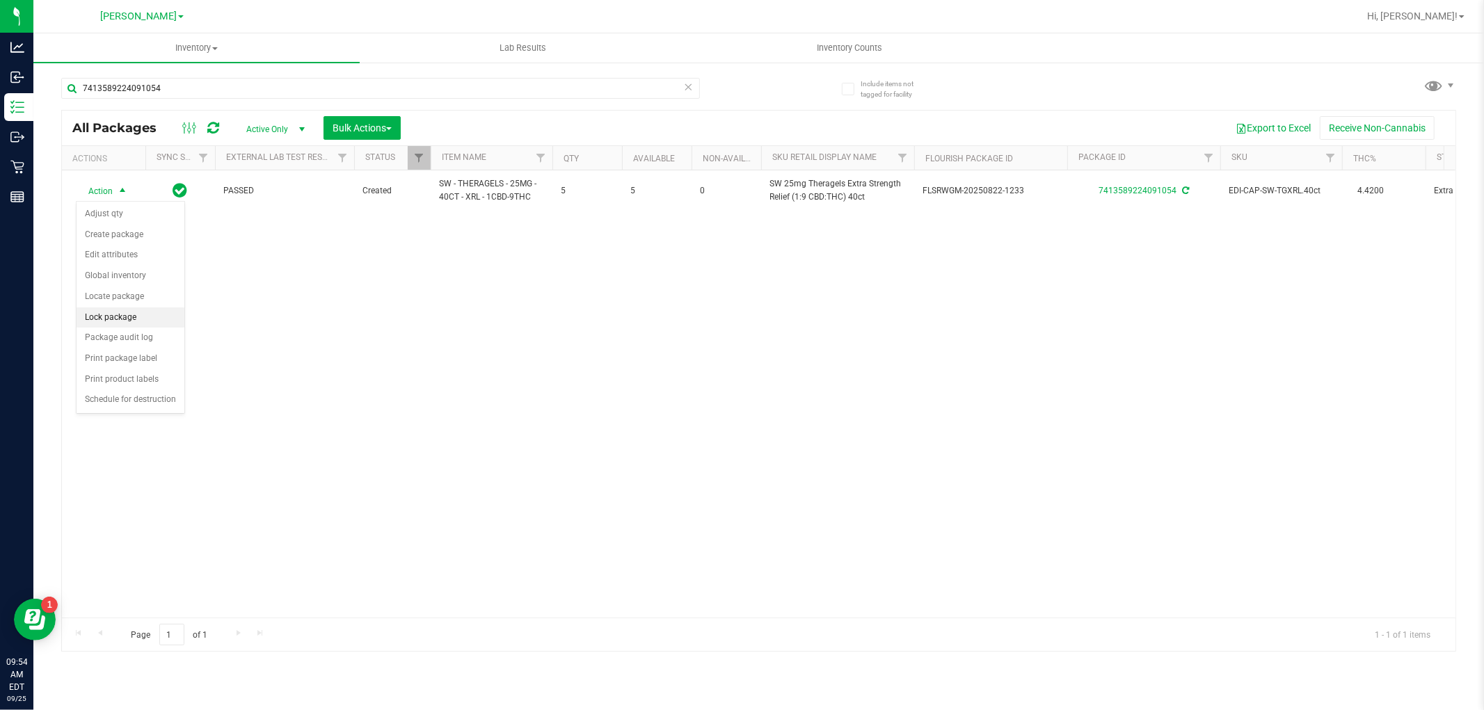
click at [141, 323] on li "Lock package" at bounding box center [131, 318] width 108 height 21
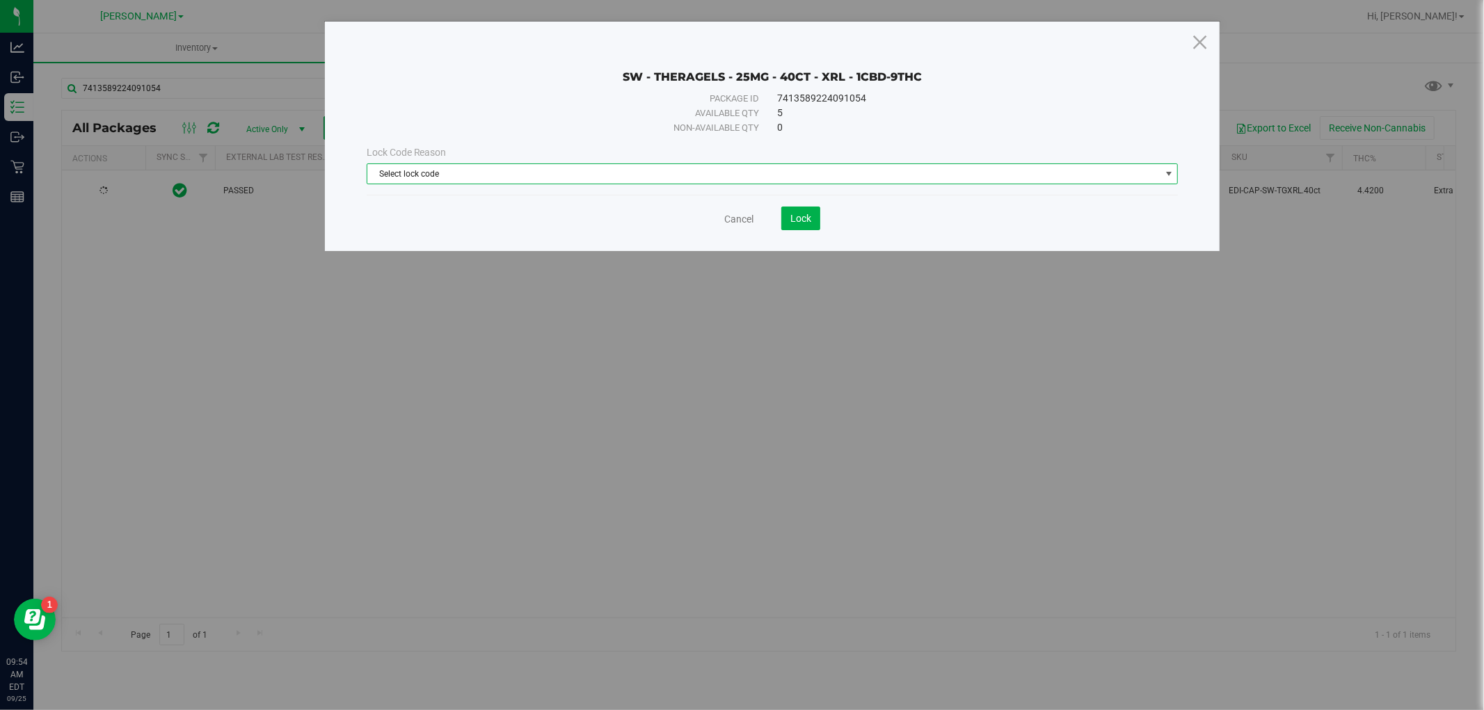
click at [631, 176] on span "Select lock code" at bounding box center [763, 173] width 793 height 19
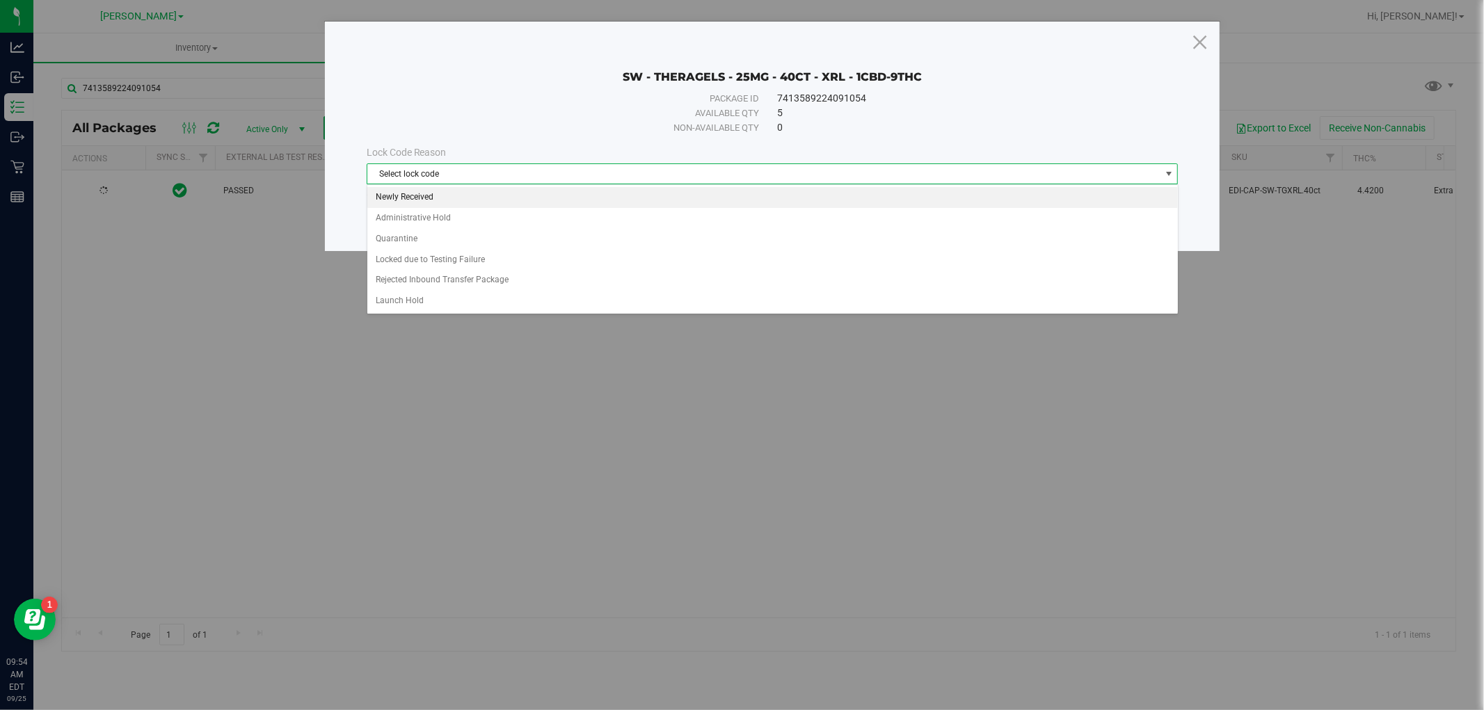
click at [587, 206] on li "Newly Received" at bounding box center [772, 197] width 811 height 21
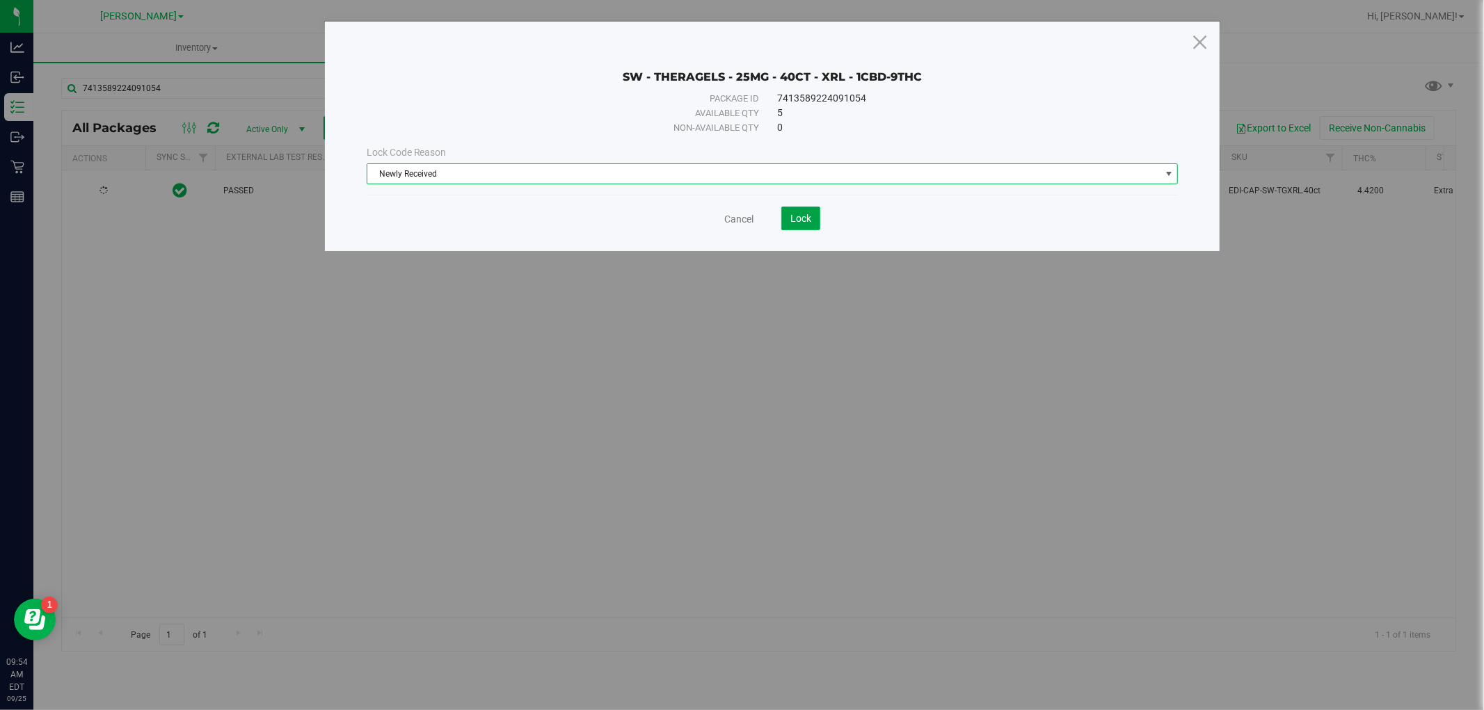
click at [804, 220] on span "Lock" at bounding box center [800, 218] width 21 height 11
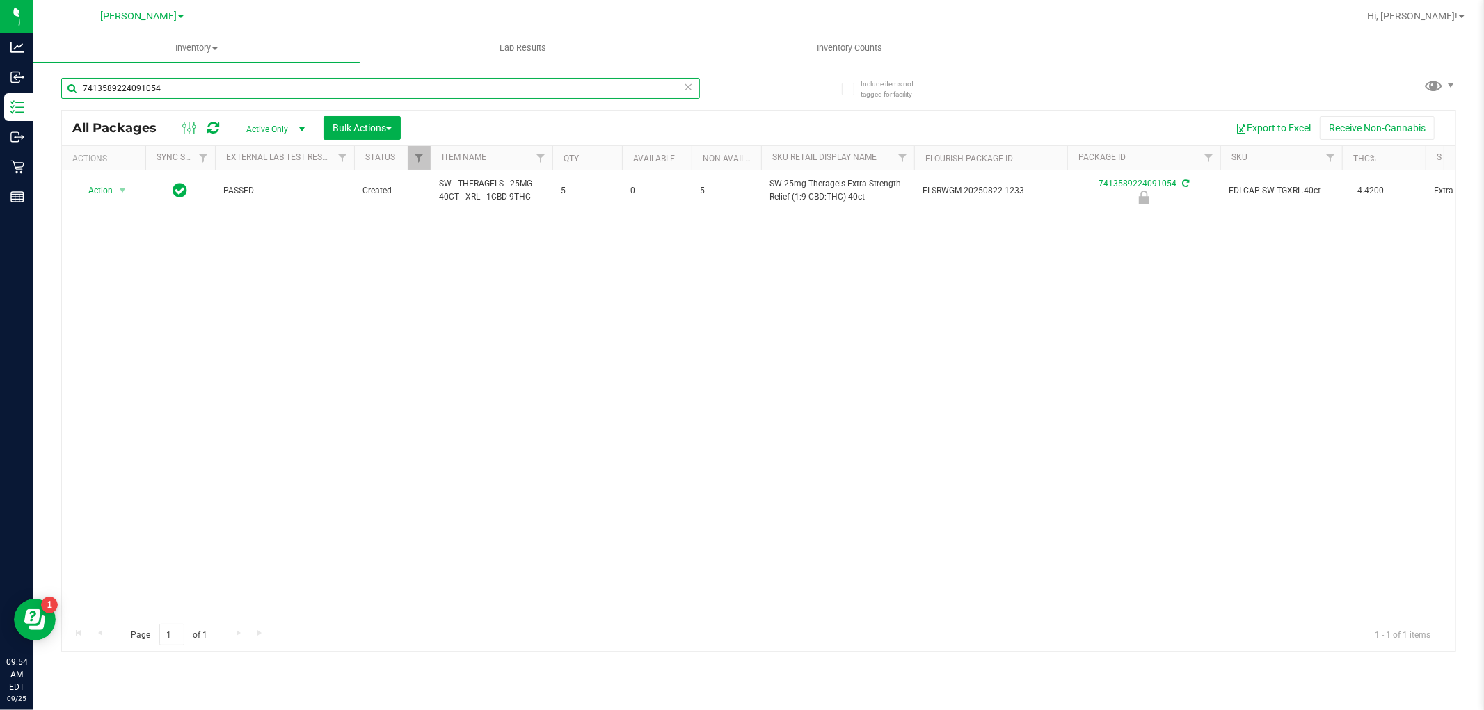
drag, startPoint x: 175, startPoint y: 87, endPoint x: 38, endPoint y: 84, distance: 136.4
click at [38, 84] on div "Include items not tagged for facility 7413589224091054 All Packages Active Only…" at bounding box center [758, 273] width 1451 height 424
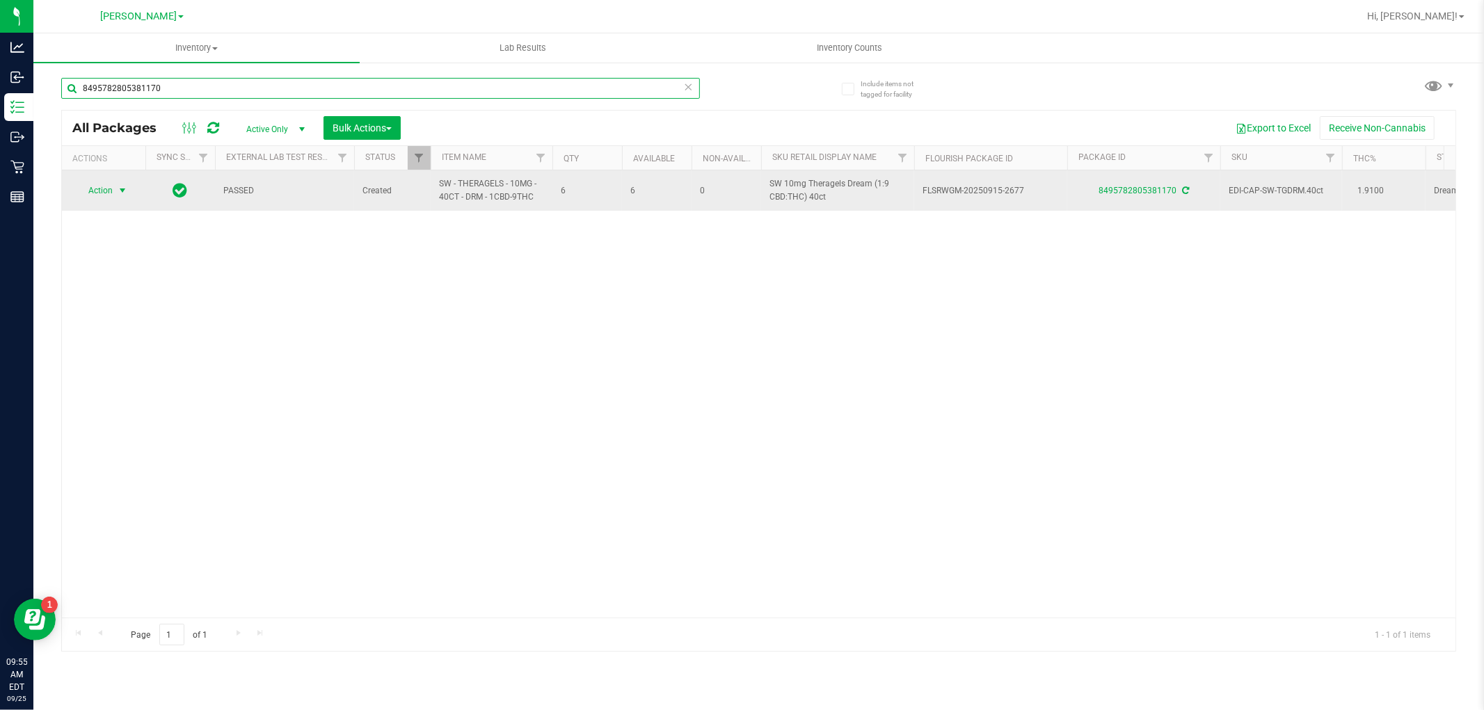
type input "8495782805381170"
click at [115, 185] on span "select" at bounding box center [122, 190] width 17 height 19
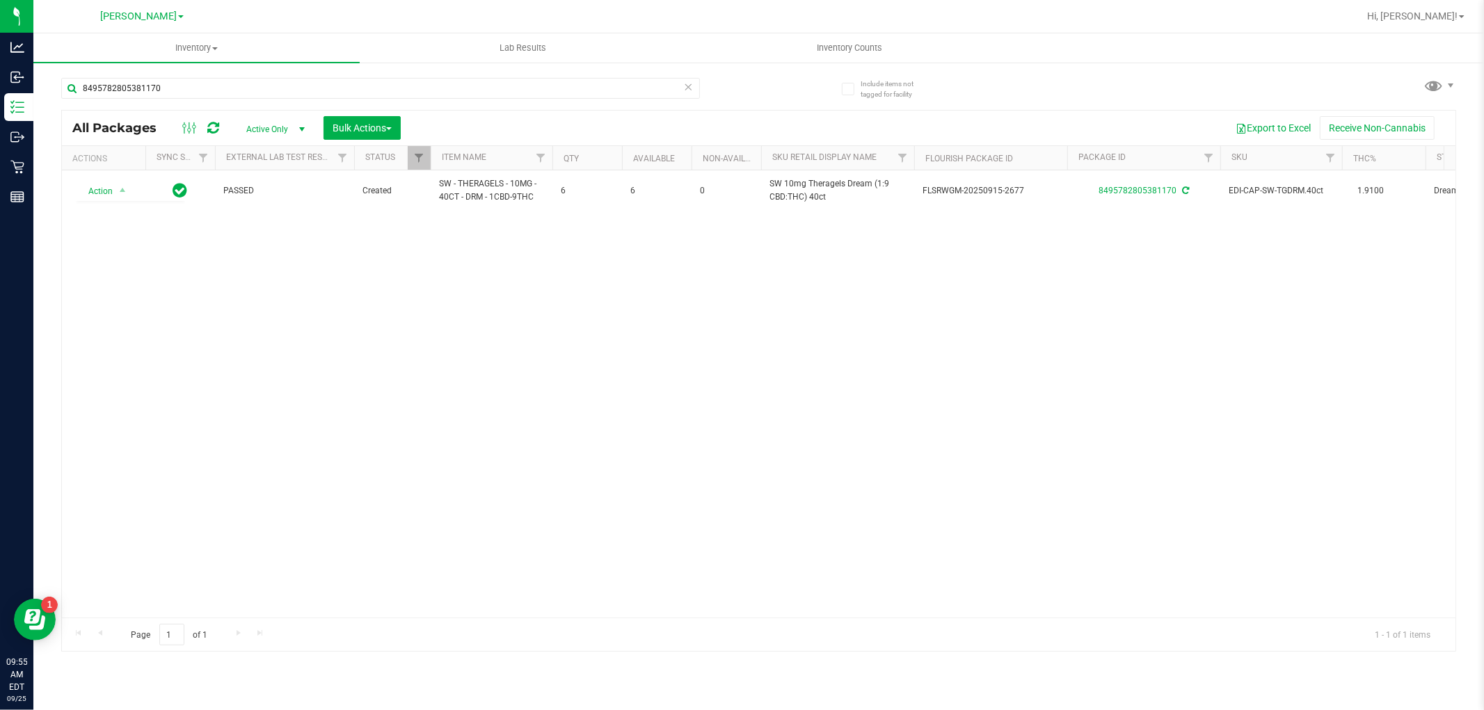
click at [325, 328] on div "Action Action Adjust qty Create package Edit attributes Global inventory Locate…" at bounding box center [759, 393] width 1394 height 447
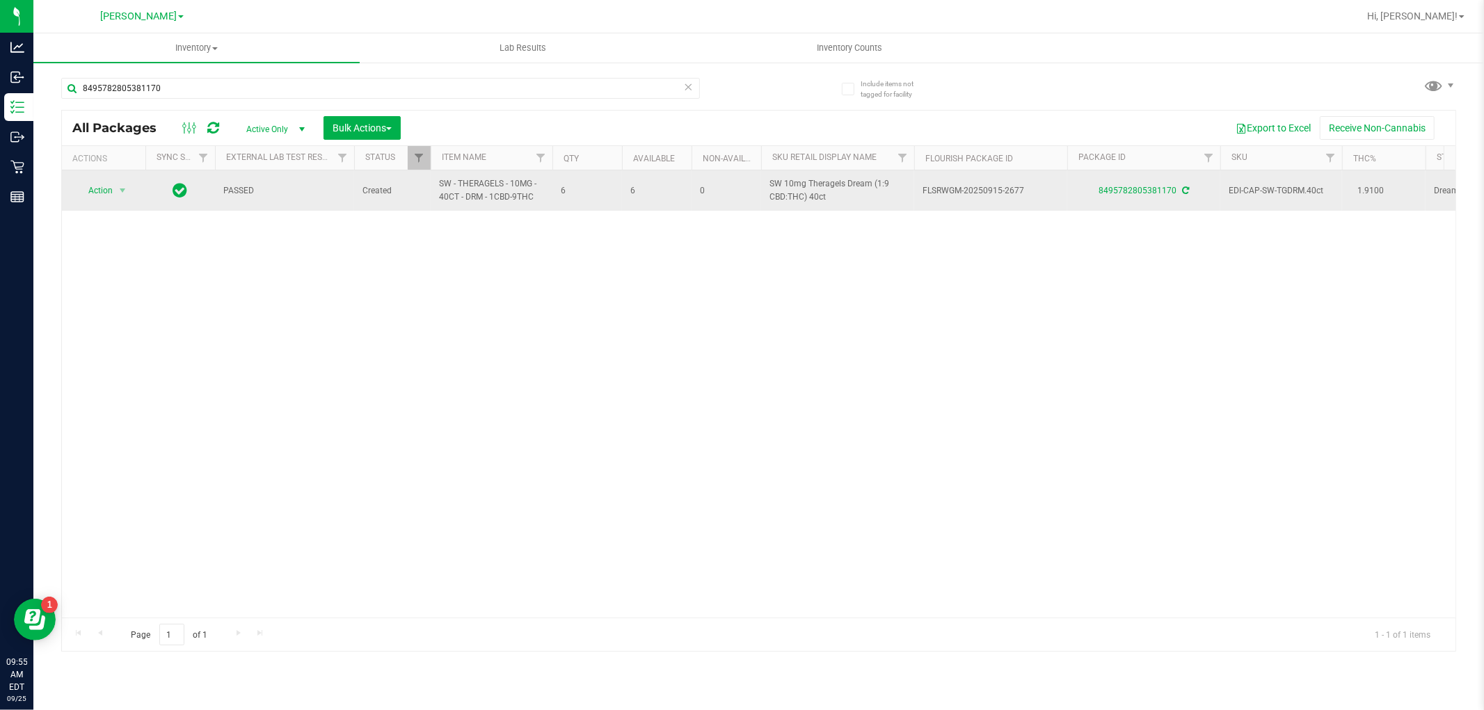
drag, startPoint x: 497, startPoint y: 199, endPoint x: 426, endPoint y: 191, distance: 70.8
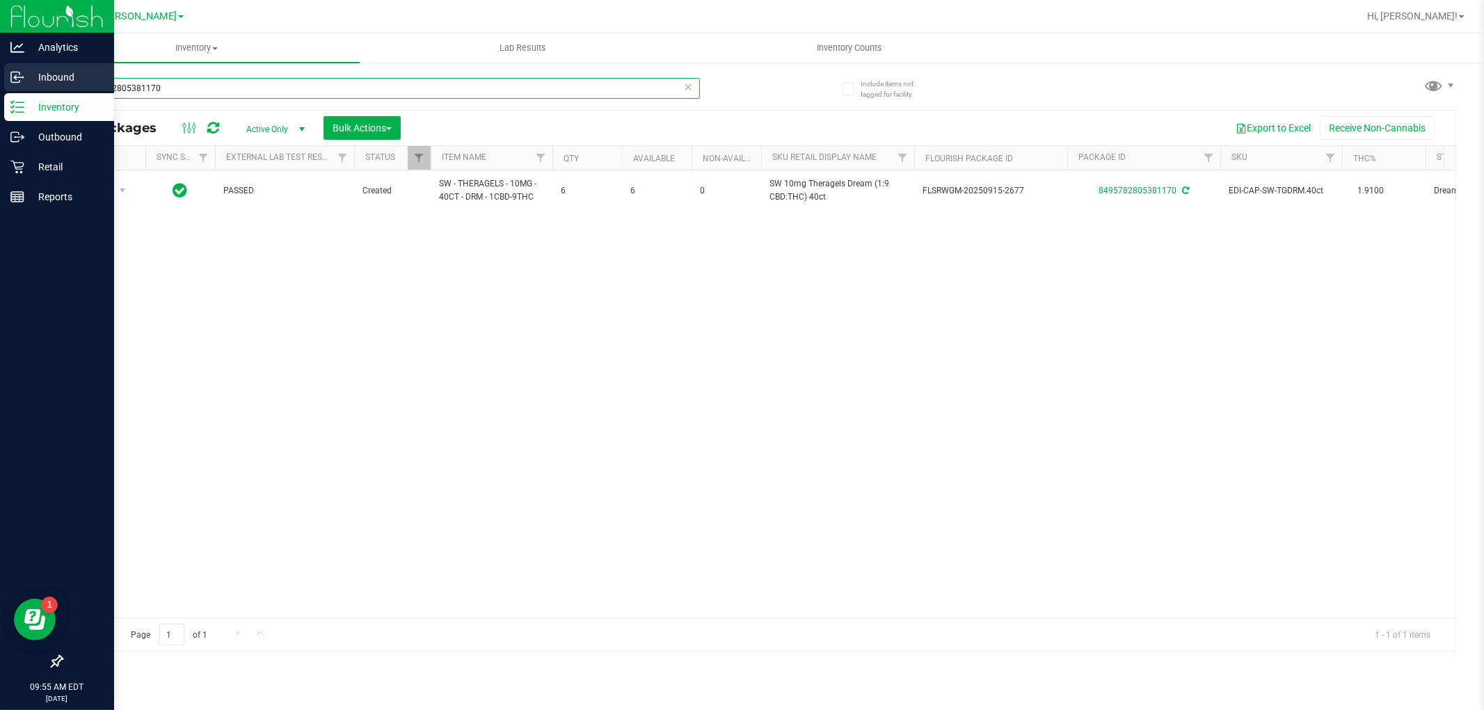
drag, startPoint x: 198, startPoint y: 86, endPoint x: 30, endPoint y: 86, distance: 168.4
click at [30, 86] on div "Analytics Inbound Inventory Outbound Retail Reports 09:55 AM EDT [DATE] 09/25 […" at bounding box center [742, 355] width 1484 height 710
paste input "SW - THERAGELS - 10MG - 40CT - DRM - 1CBD-9THC"
type input "SW - THERAGELS - 10MG - 40CT - DRM - 1CBD-9THC"
drag, startPoint x: 109, startPoint y: 86, endPoint x: 0, endPoint y: 86, distance: 108.5
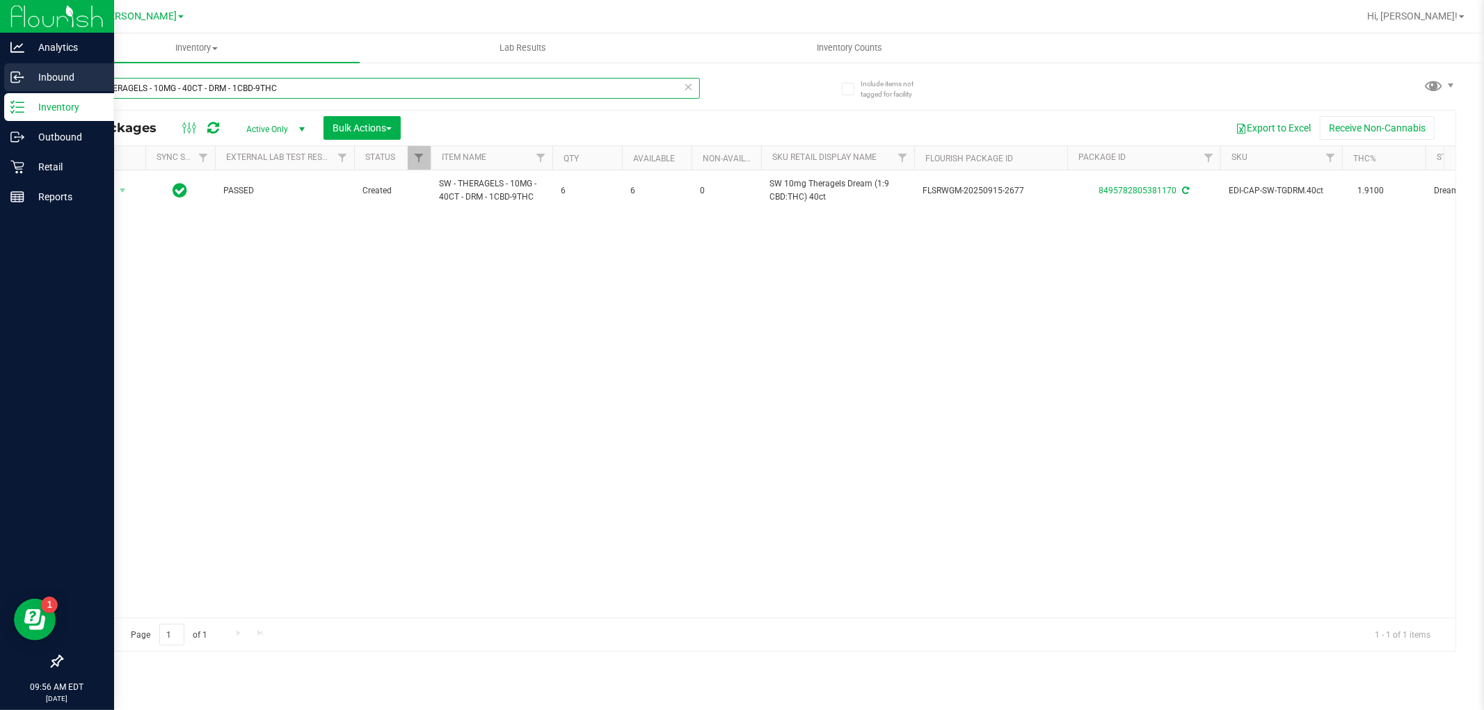
click at [0, 86] on div "Analytics Inbound Inventory Outbound Retail Reports 09:56 AM EDT [DATE] 09/25 […" at bounding box center [742, 355] width 1484 height 710
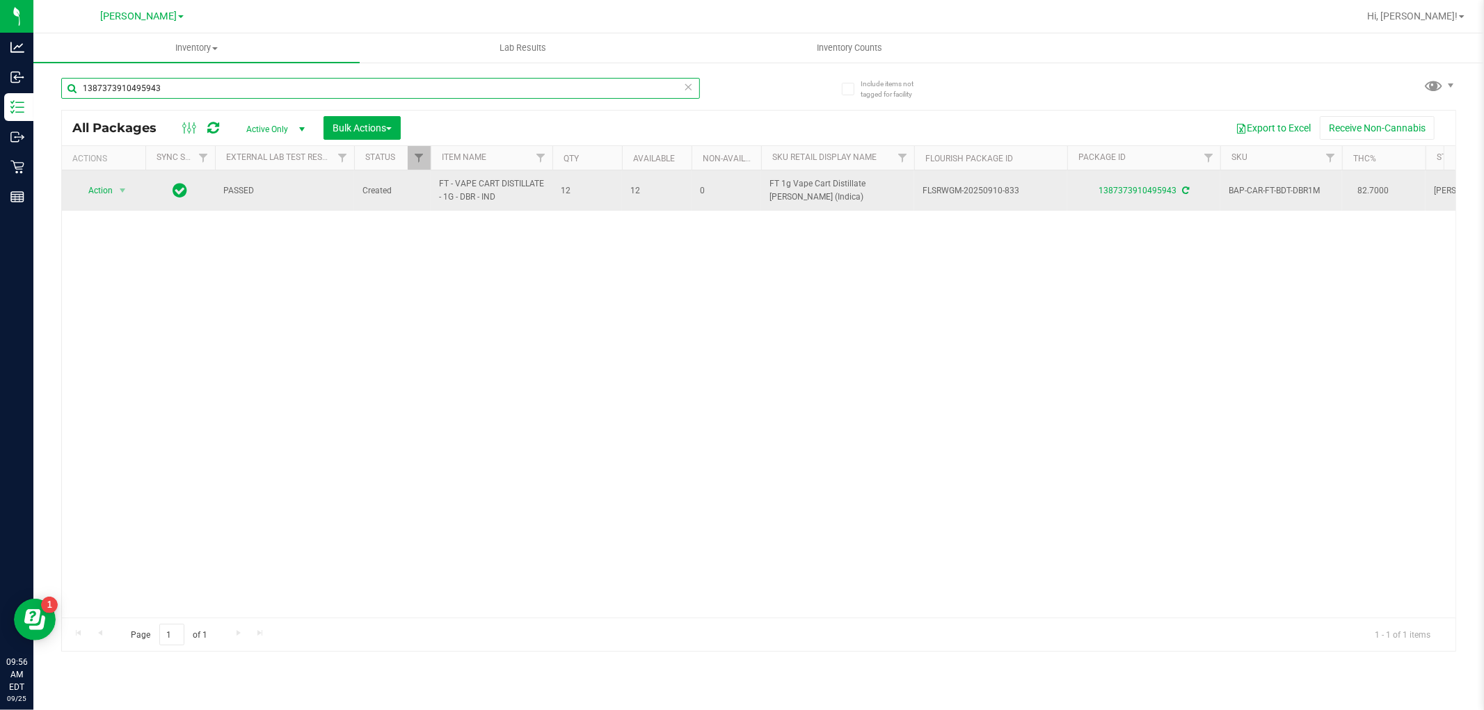
type input "1387373910495943"
drag, startPoint x: 507, startPoint y: 198, endPoint x: 431, endPoint y: 198, distance: 75.1
click at [431, 198] on td "FT - VAPE CART DISTILLATE - 1G - DBR - IND" at bounding box center [492, 190] width 122 height 40
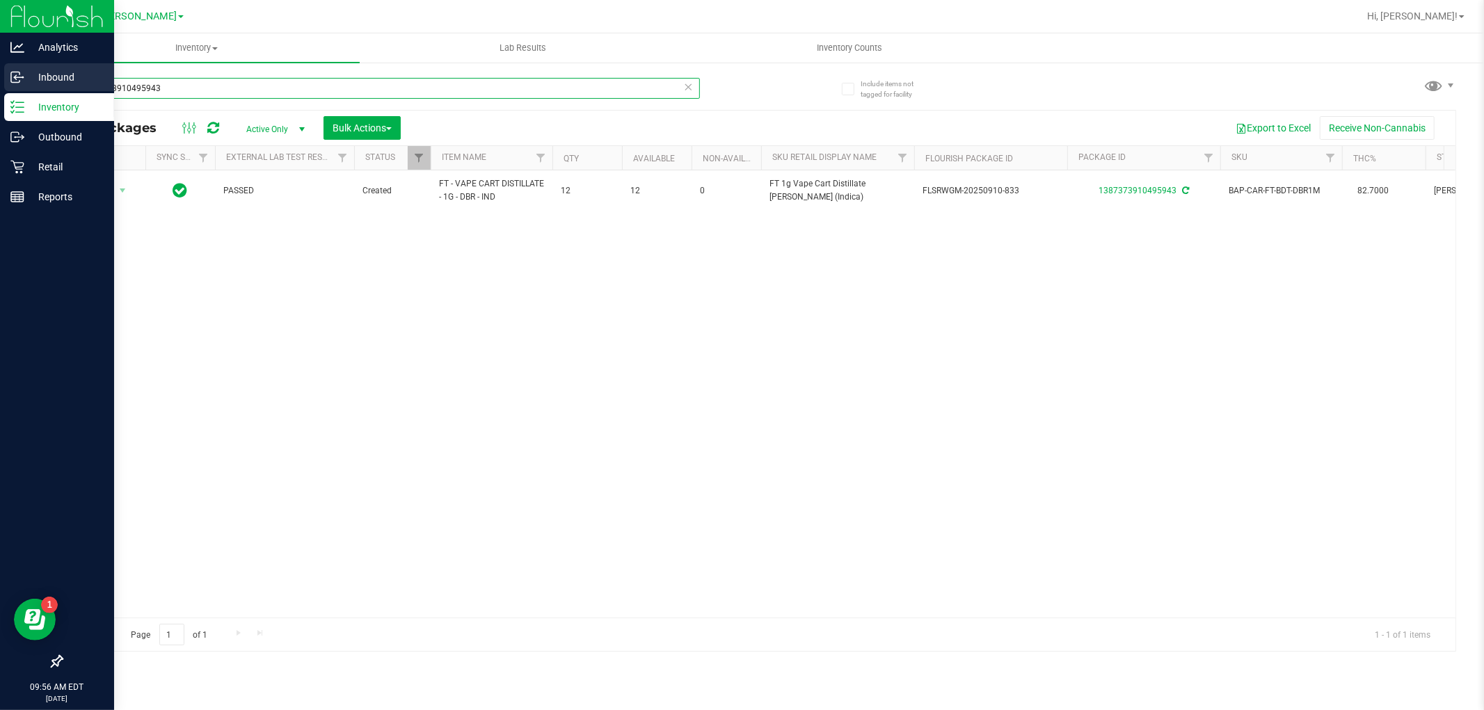
drag, startPoint x: 207, startPoint y: 87, endPoint x: 0, endPoint y: 85, distance: 206.6
click at [0, 85] on div "Analytics Inbound Inventory Outbound Retail Reports 09:56 AM EDT [DATE] 09/25 […" at bounding box center [742, 355] width 1484 height 710
paste input "FT - VAPE CART DISTILLATE - 1G - DBR - IND"
type input "FT - VAPE CART DISTILLATE - 1G - DBR - IND"
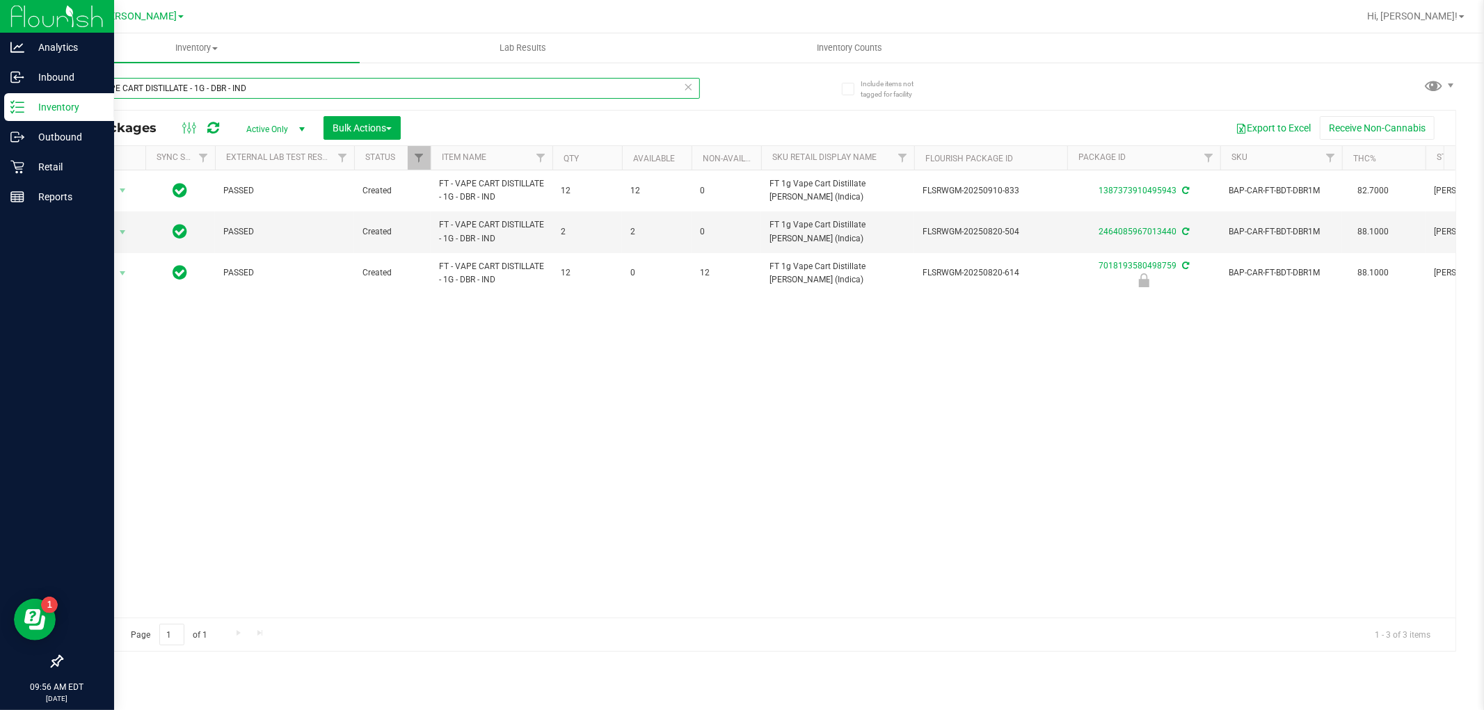
drag, startPoint x: 212, startPoint y: 93, endPoint x: 0, endPoint y: 93, distance: 212.2
click at [0, 93] on div "Analytics Inbound Inventory Outbound Retail Reports 09:56 AM EDT [DATE] 09/25 […" at bounding box center [742, 355] width 1484 height 710
type input "1387373910495943"
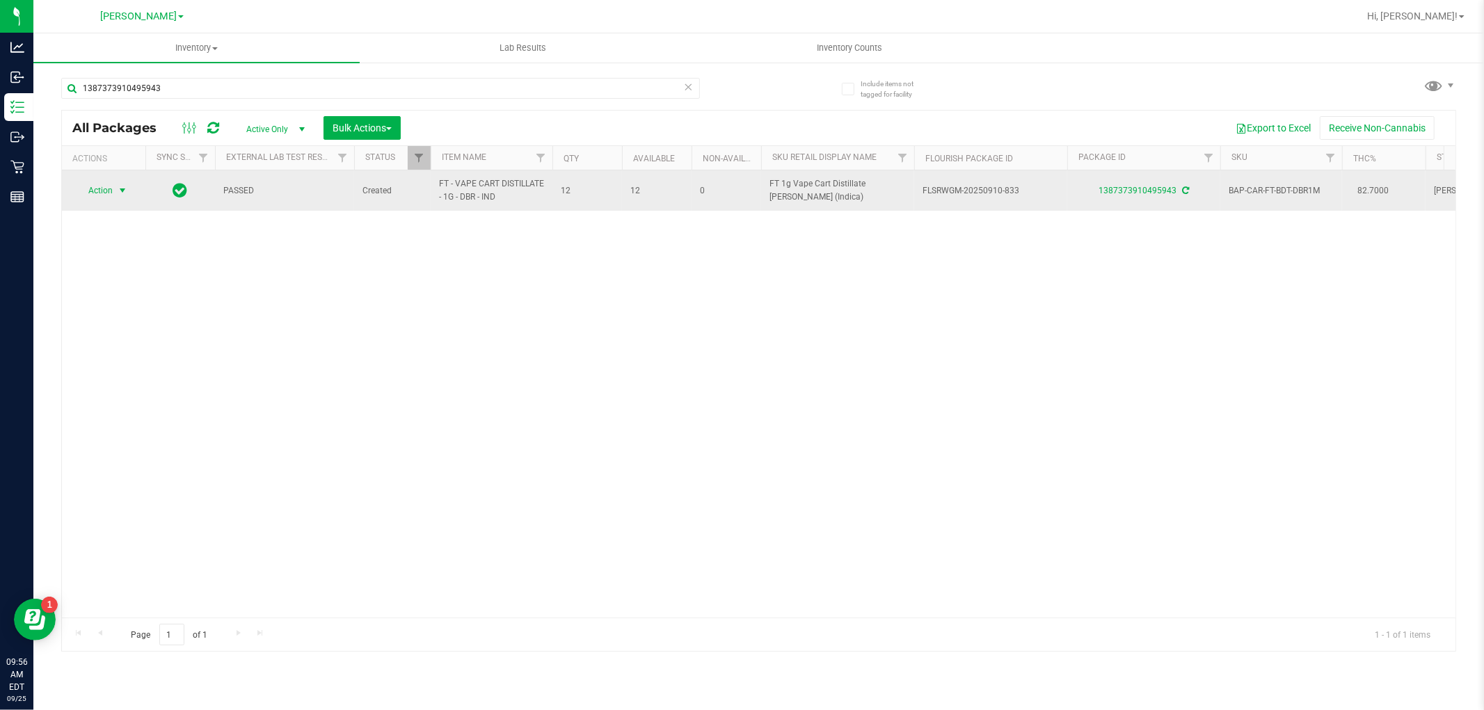
click at [115, 188] on span "select" at bounding box center [122, 190] width 17 height 19
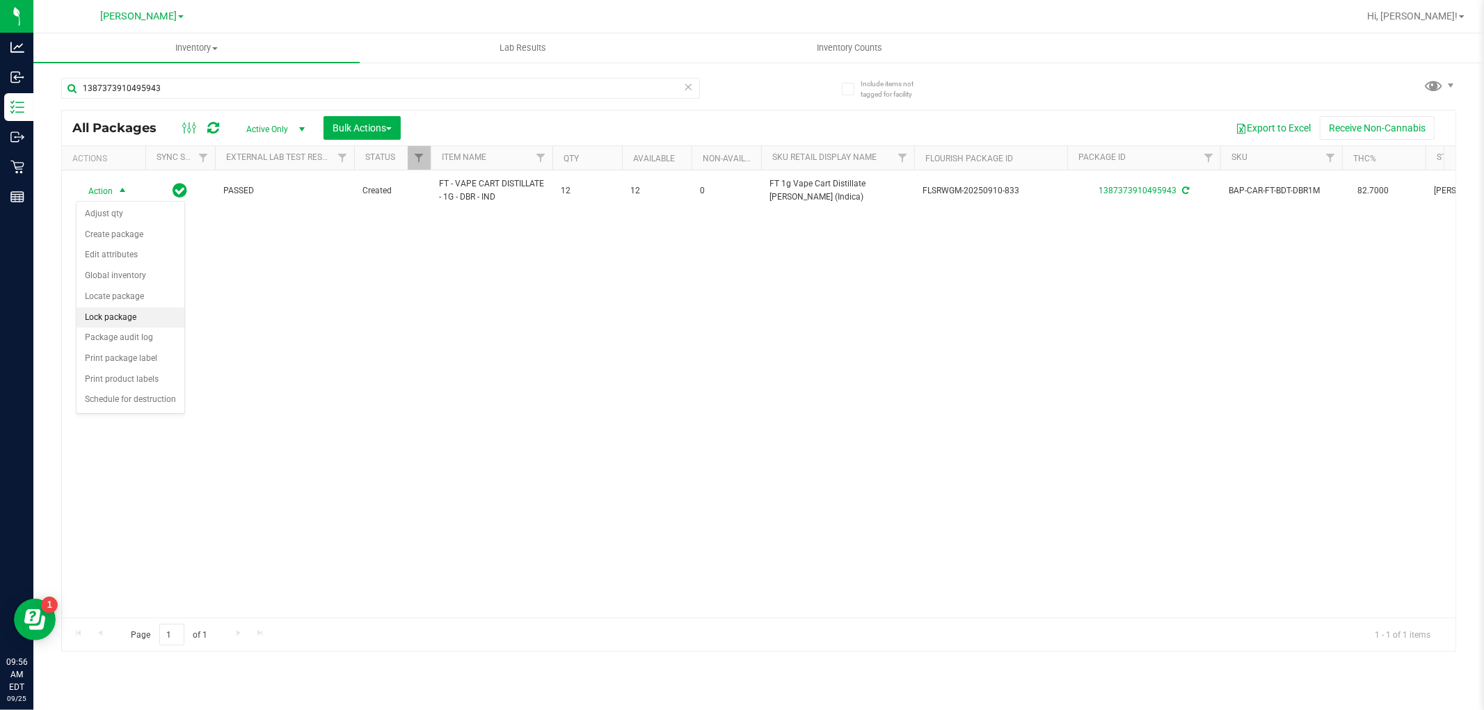
click at [120, 315] on li "Lock package" at bounding box center [131, 318] width 108 height 21
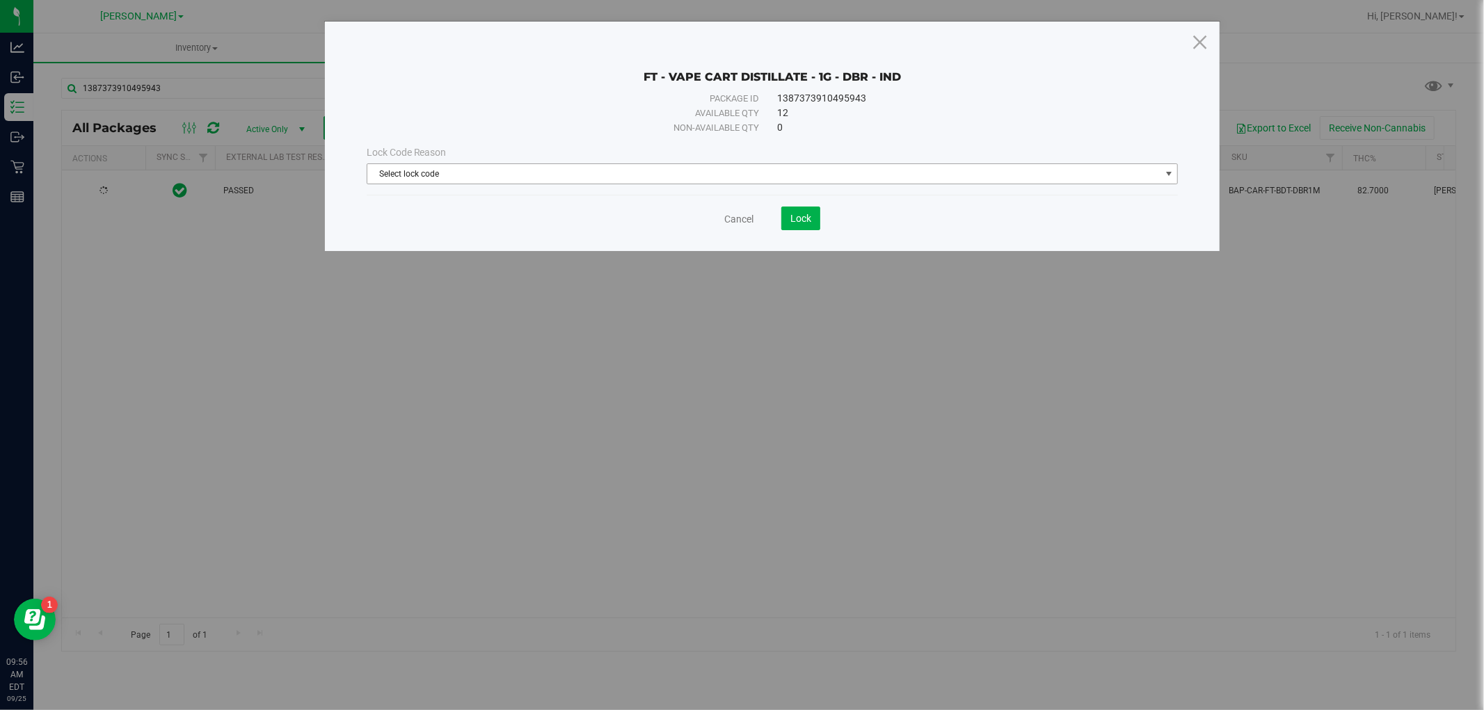
click at [543, 170] on span "Select lock code" at bounding box center [763, 173] width 793 height 19
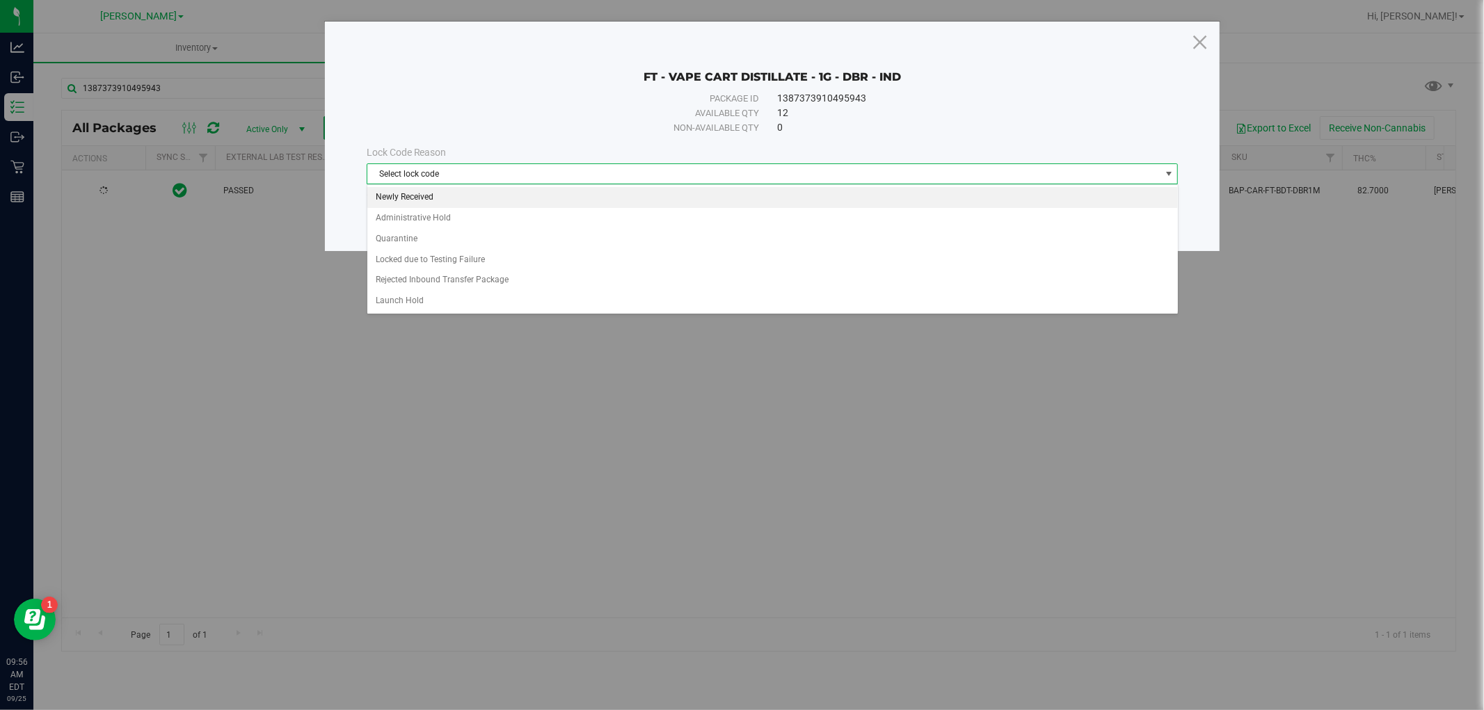
click at [527, 197] on li "Newly Received" at bounding box center [772, 197] width 811 height 21
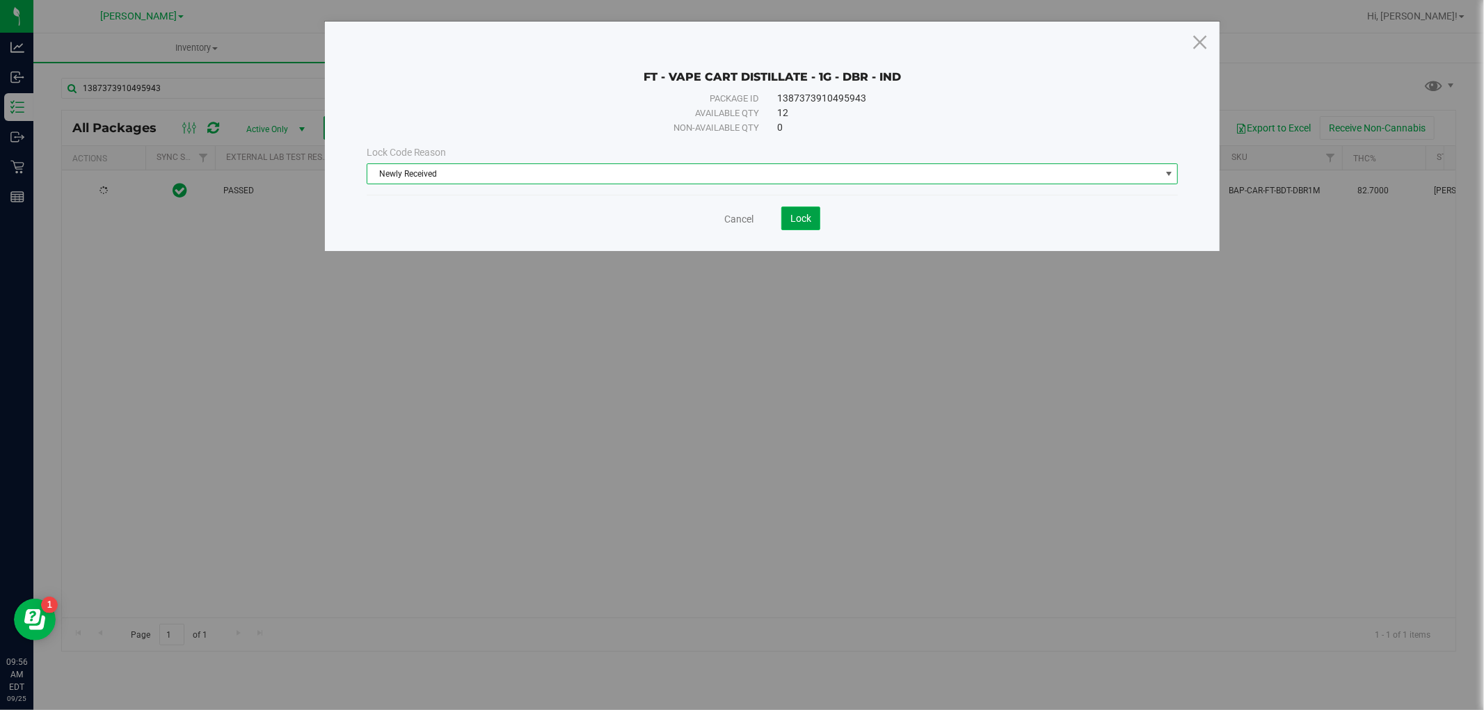
click at [809, 220] on span "Lock" at bounding box center [800, 218] width 21 height 11
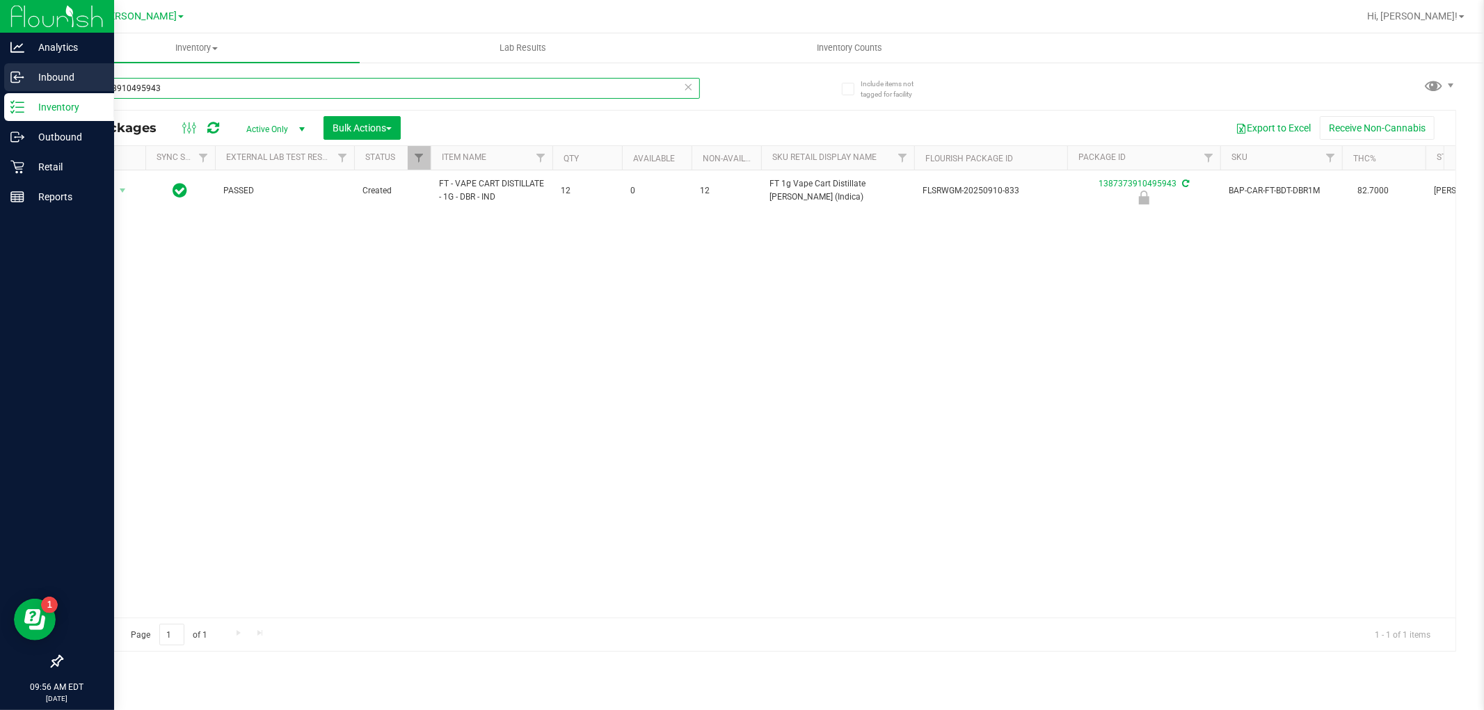
drag, startPoint x: 284, startPoint y: 89, endPoint x: 0, endPoint y: 89, distance: 283.9
click at [0, 89] on div "Analytics Inbound Inventory Outbound Retail Reports 09:56 AM EDT [DATE] 09/25 […" at bounding box center [742, 355] width 1484 height 710
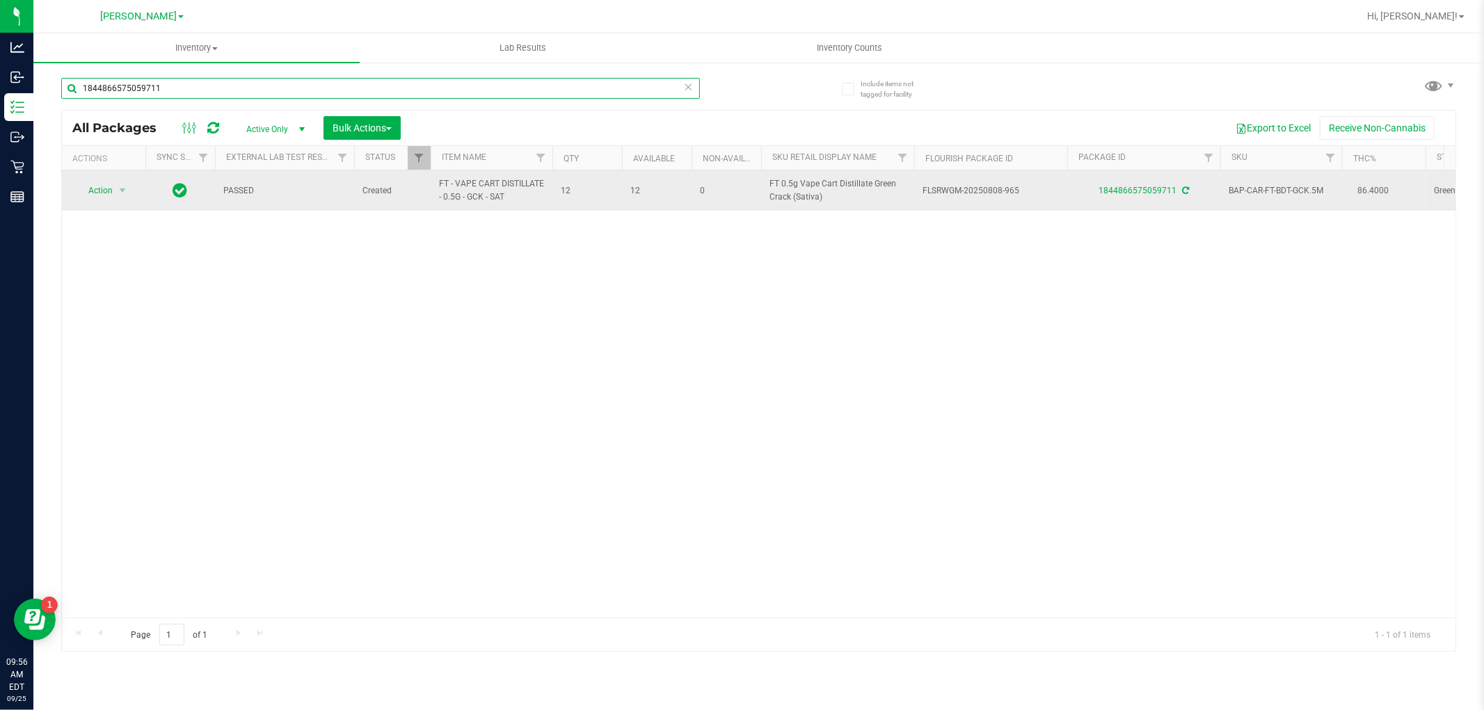
type input "1844866575059711"
drag, startPoint x: 516, startPoint y: 196, endPoint x: 411, endPoint y: 196, distance: 105.1
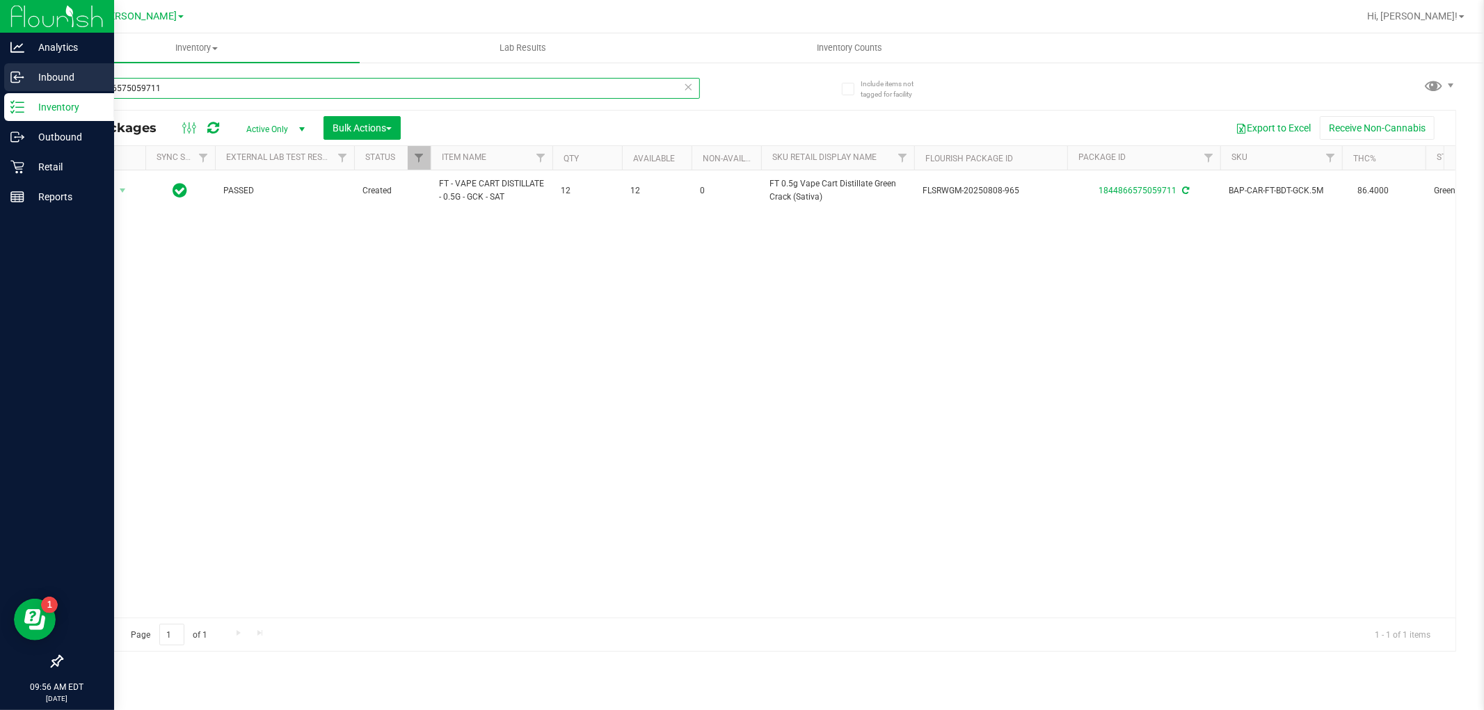
drag, startPoint x: 169, startPoint y: 92, endPoint x: 1, endPoint y: 91, distance: 167.7
click at [2, 92] on div "Analytics Inbound Inventory Outbound Retail Reports 09:56 AM EDT [DATE] 09/25 […" at bounding box center [742, 355] width 1484 height 710
paste input "FT - VAPE CART DISTILLATE - 0.5G - GCK - SAT"
type input "FT - VAPE CART DISTILLATE - 0.5G - GCK - SAT"
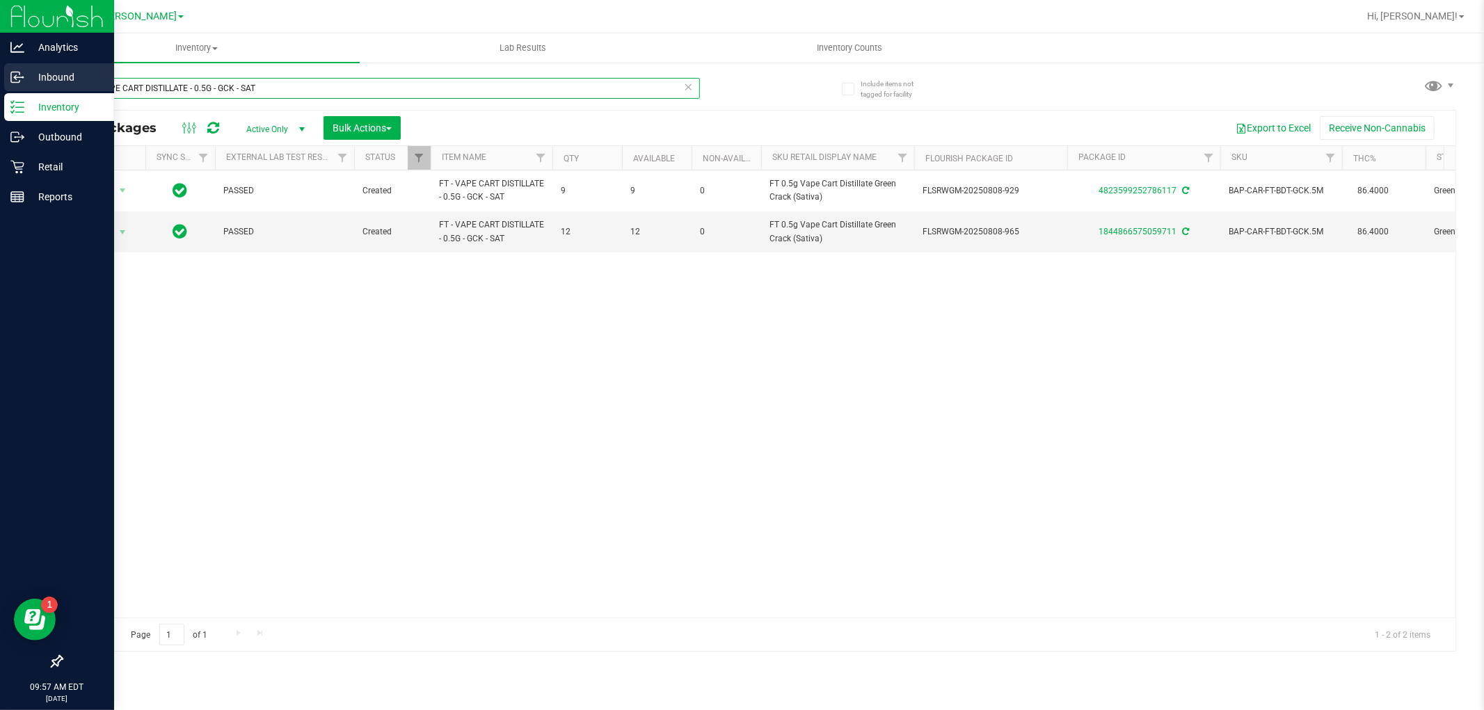
drag, startPoint x: 284, startPoint y: 88, endPoint x: 0, endPoint y: 86, distance: 283.9
click at [0, 86] on div "Analytics Inbound Inventory Outbound Retail Reports 09:57 AM EDT [DATE] 09/25 […" at bounding box center [742, 355] width 1484 height 710
type input "1844866575059711"
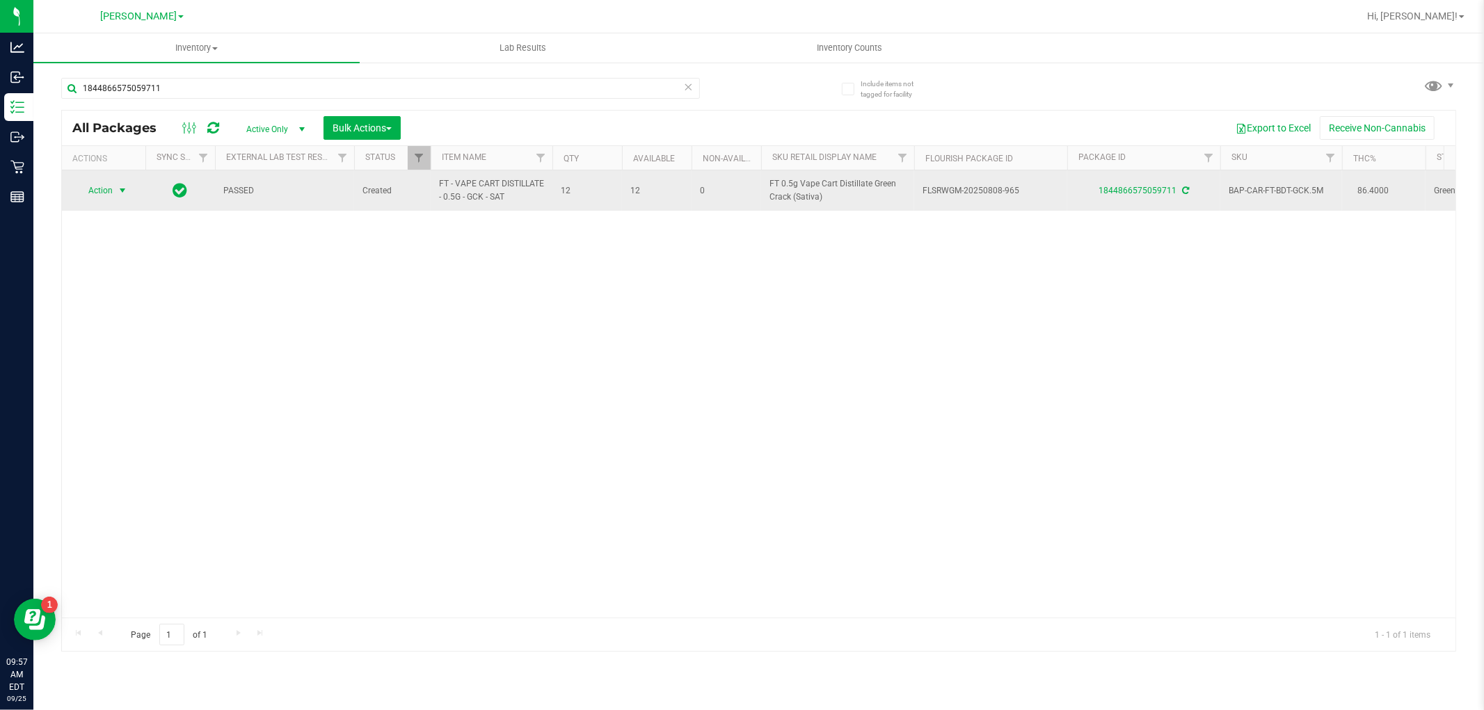
click at [107, 191] on span "Action" at bounding box center [95, 190] width 38 height 19
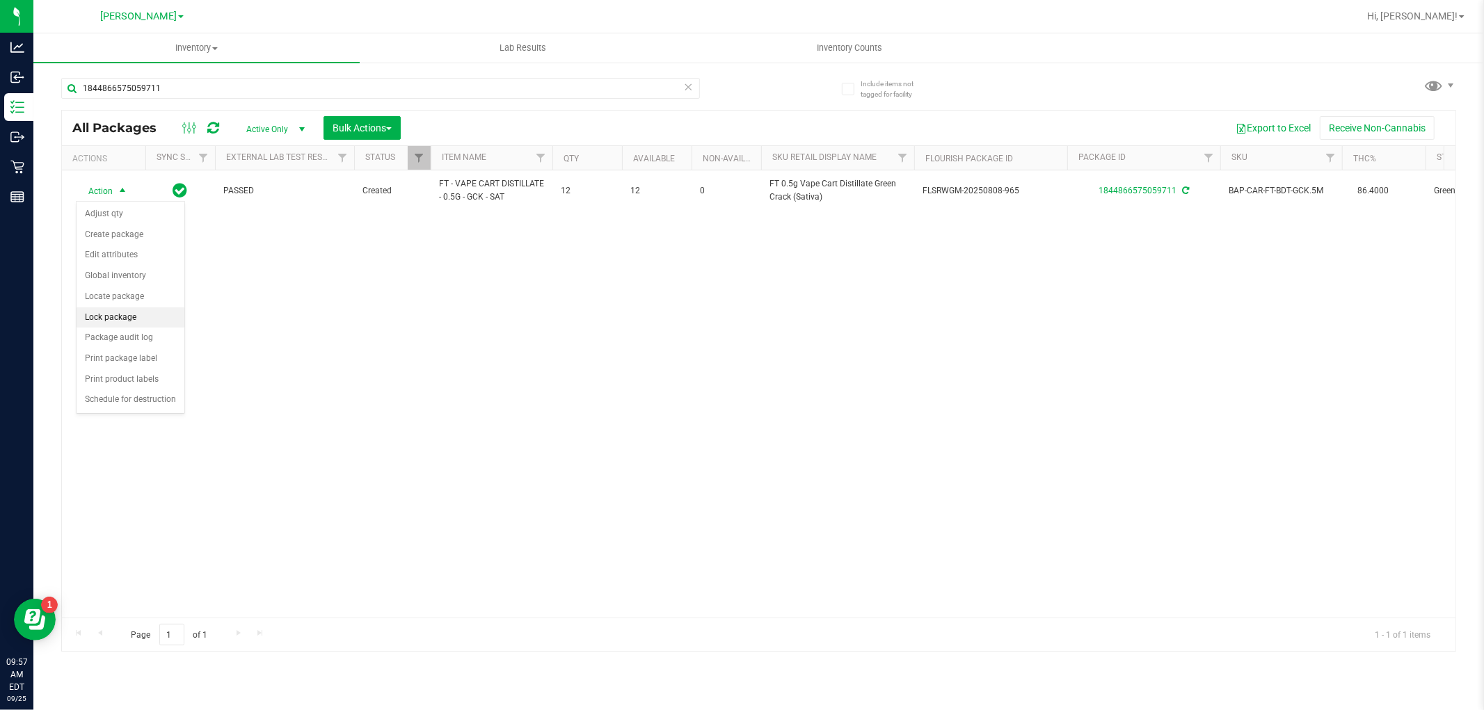
click at [134, 315] on li "Lock package" at bounding box center [131, 318] width 108 height 21
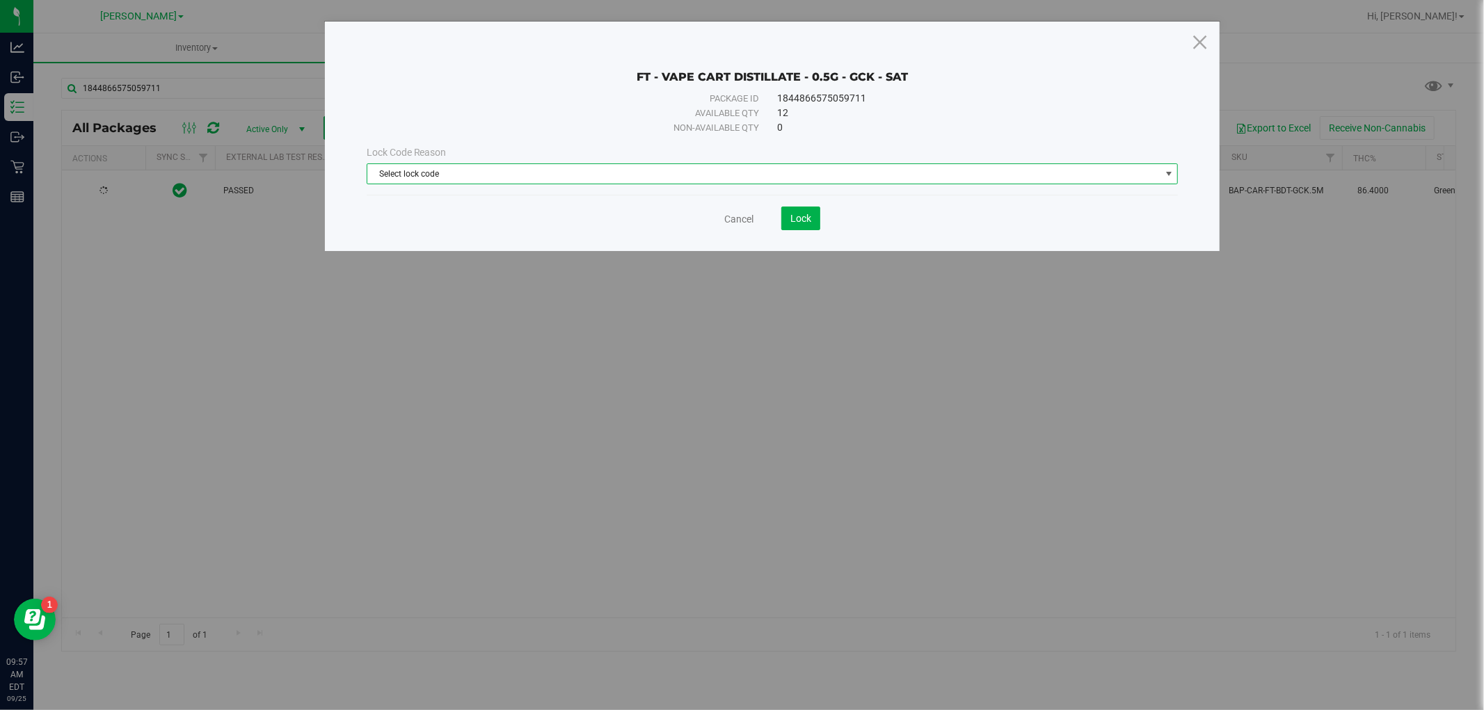
click at [571, 170] on span "Select lock code" at bounding box center [763, 173] width 793 height 19
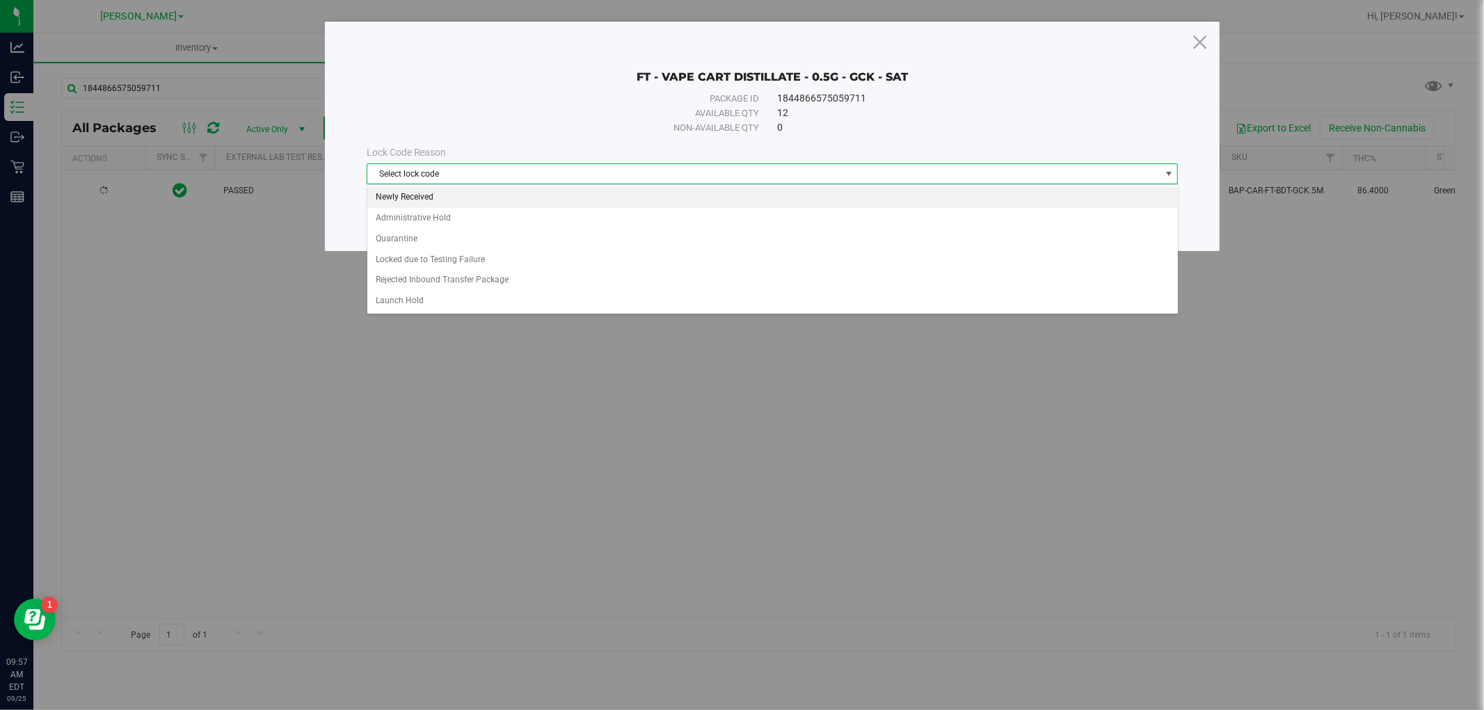
click at [559, 198] on li "Newly Received" at bounding box center [772, 197] width 811 height 21
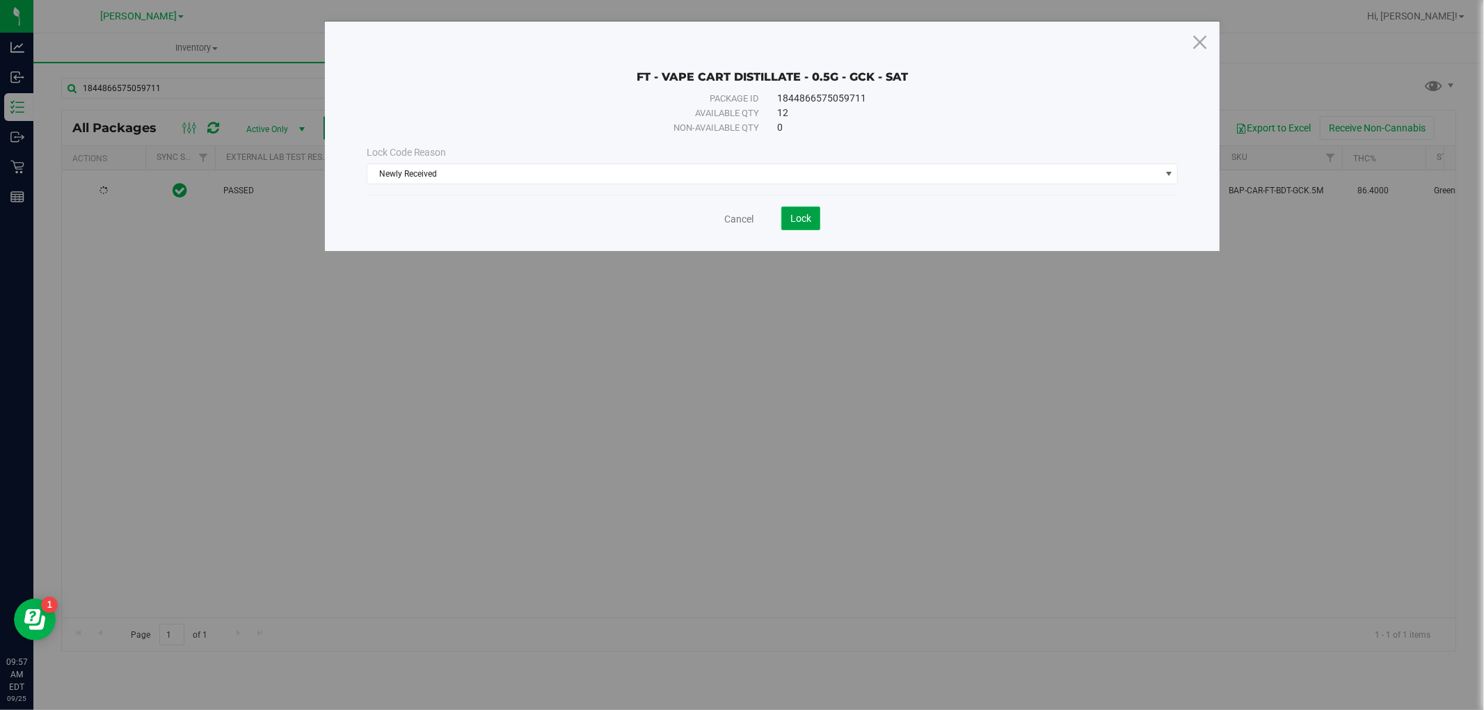
click at [811, 220] on span "Lock" at bounding box center [800, 218] width 21 height 11
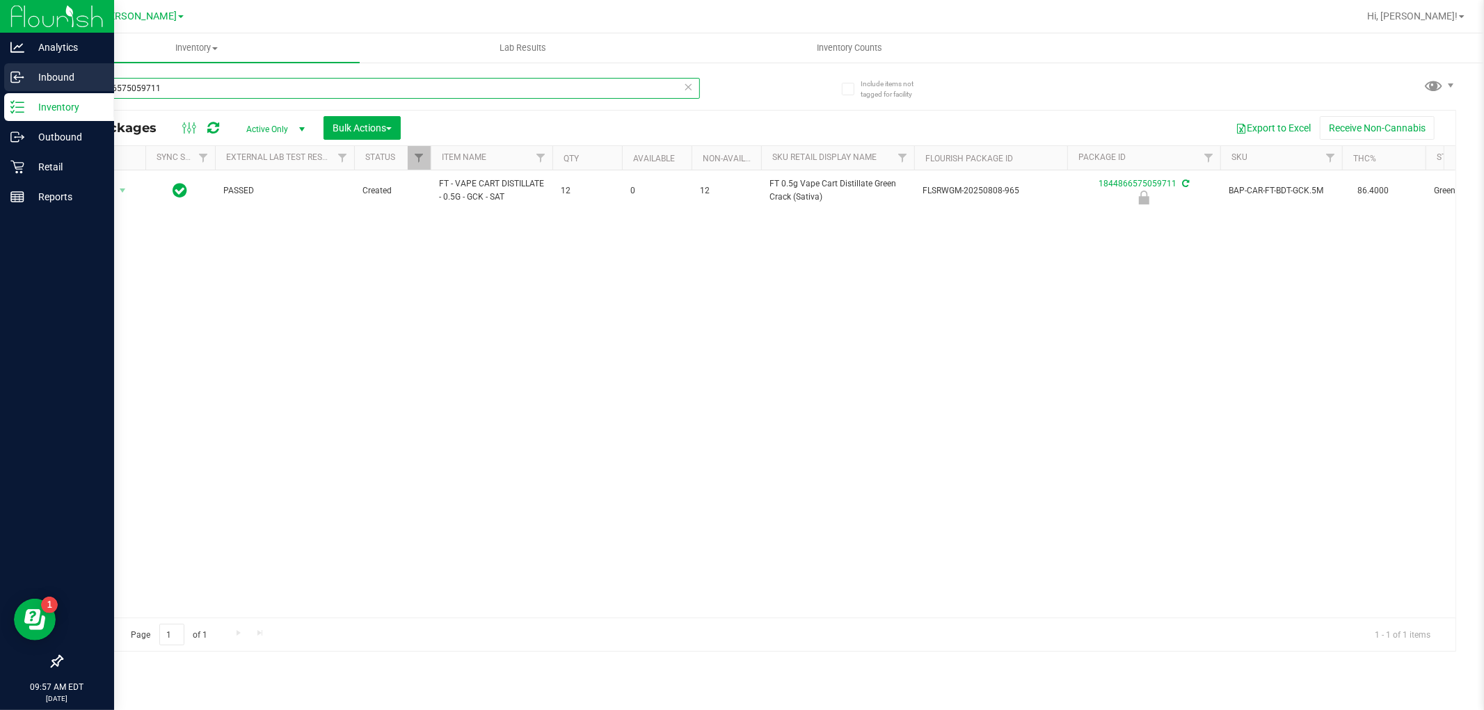
drag, startPoint x: 154, startPoint y: 83, endPoint x: 25, endPoint y: 83, distance: 128.7
click at [25, 83] on div "Analytics Inbound Inventory Outbound Retail Reports 09:57 AM EDT [DATE] 09/25 […" at bounding box center [742, 355] width 1484 height 710
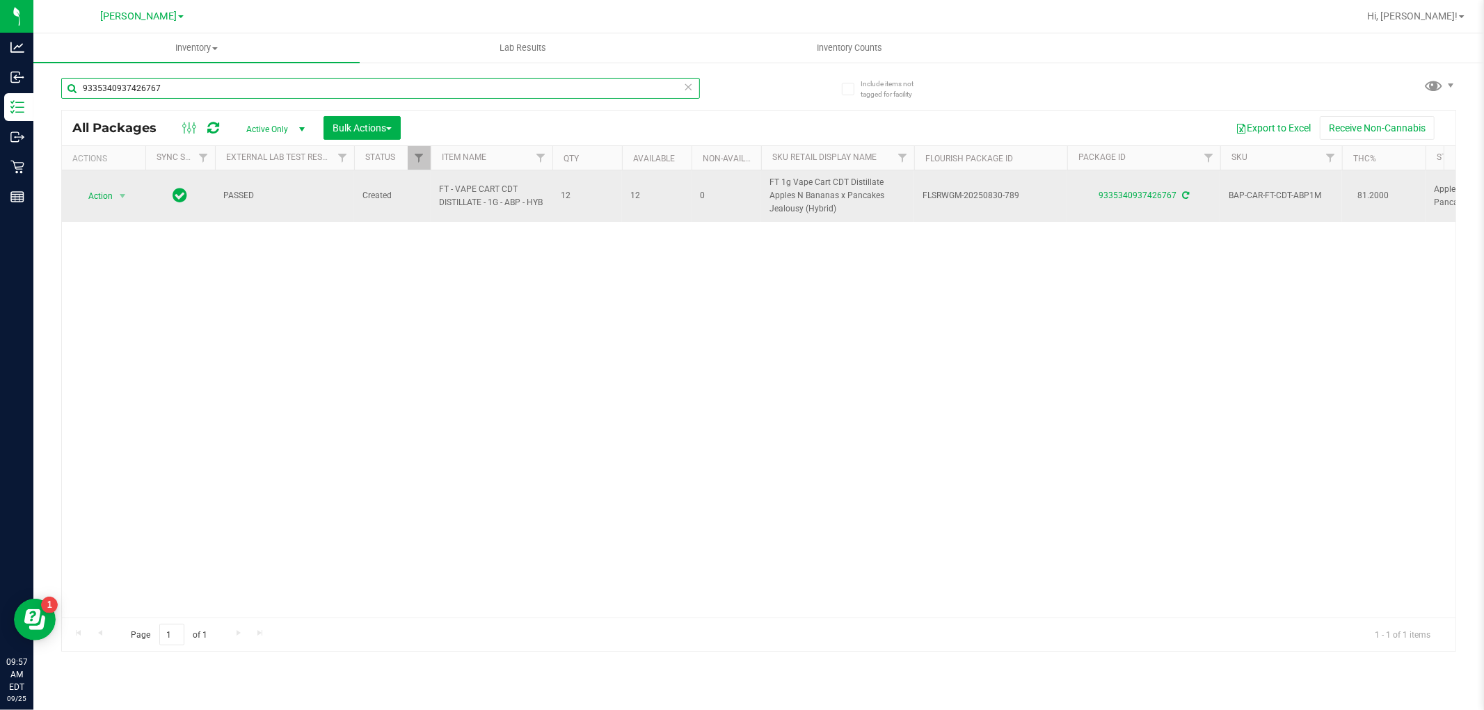
type input "9335340937426767"
drag, startPoint x: 466, startPoint y: 204, endPoint x: 450, endPoint y: 196, distance: 17.7
click at [436, 196] on td "FT - VAPE CART CDT DISTILLATE - 1G - ABP - HYB" at bounding box center [492, 195] width 122 height 51
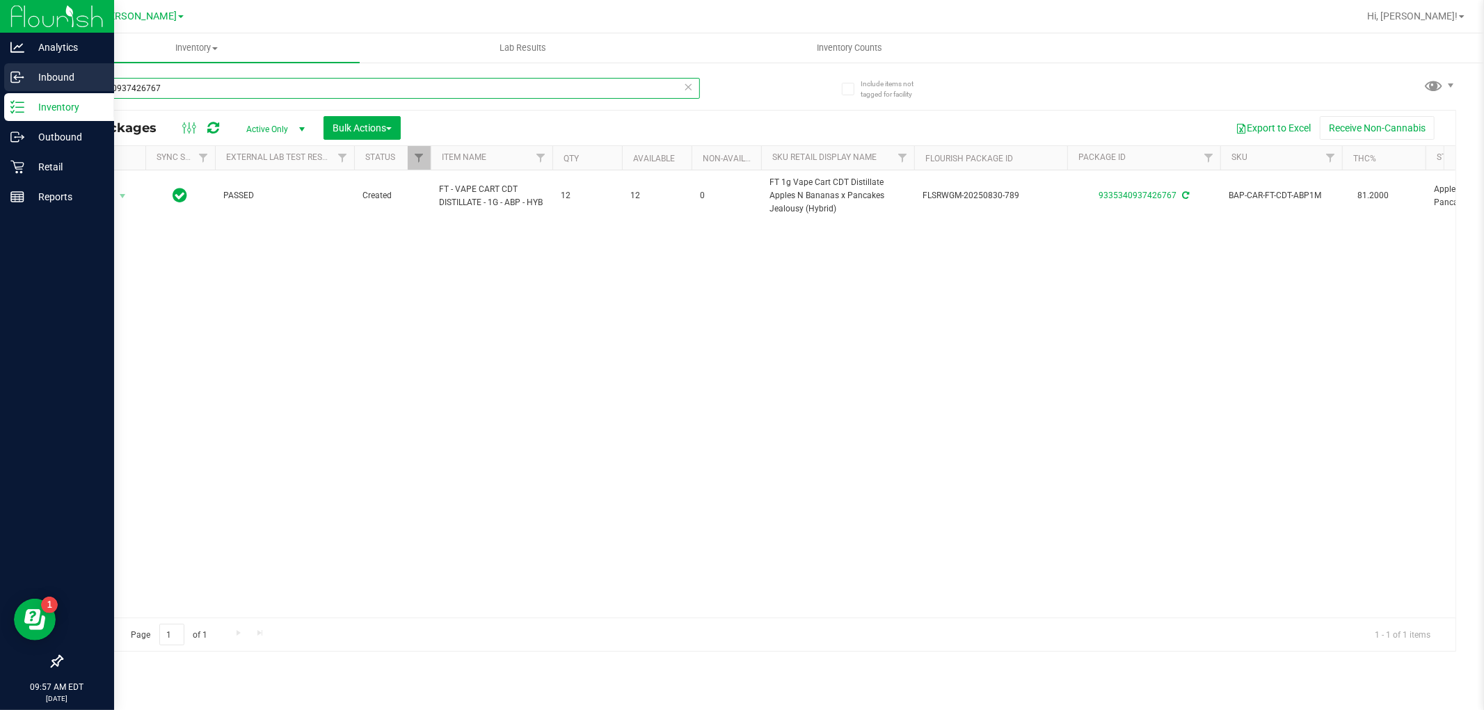
drag, startPoint x: 256, startPoint y: 81, endPoint x: 0, endPoint y: 82, distance: 256.0
click at [0, 84] on div "Analytics Inbound Inventory Outbound Retail Reports 09:57 AM EDT [DATE] 09/25 […" at bounding box center [742, 355] width 1484 height 710
paste input "FT - VAPE CART CDT DISTILLATE - 1G - ABP - HYB"
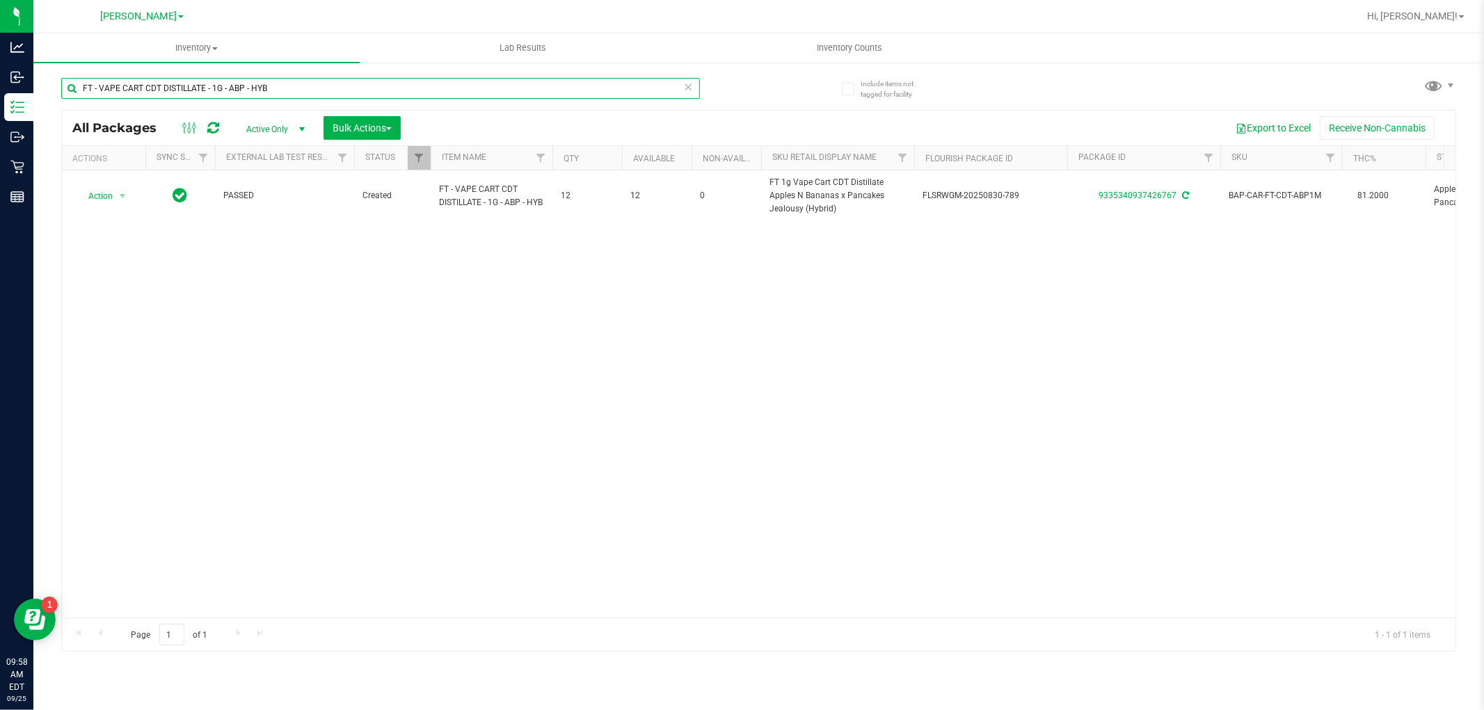
type input "FT - VAPE CART CDT DISTILLATE - 1G - ABP - HYB"
drag, startPoint x: 346, startPoint y: 70, endPoint x: 38, endPoint y: 81, distance: 307.7
click at [38, 81] on div "Include items not tagged for facility FT - VAPE CART CDT DISTILLATE - 1G - ABP …" at bounding box center [758, 273] width 1451 height 424
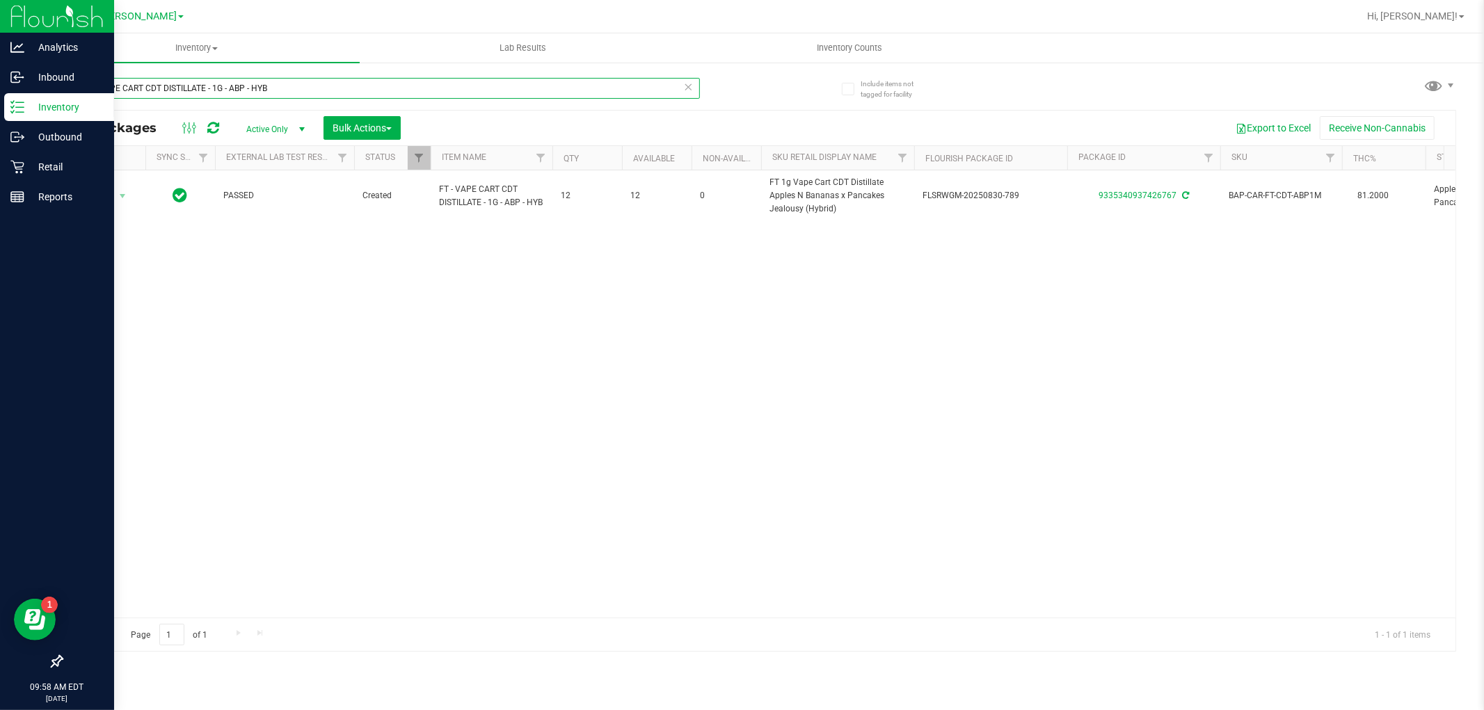
drag, startPoint x: 311, startPoint y: 86, endPoint x: 0, endPoint y: 93, distance: 311.1
click at [0, 93] on div "Analytics Inbound Inventory Outbound Retail Reports 09:58 AM EDT [DATE] 09/25 […" at bounding box center [742, 355] width 1484 height 710
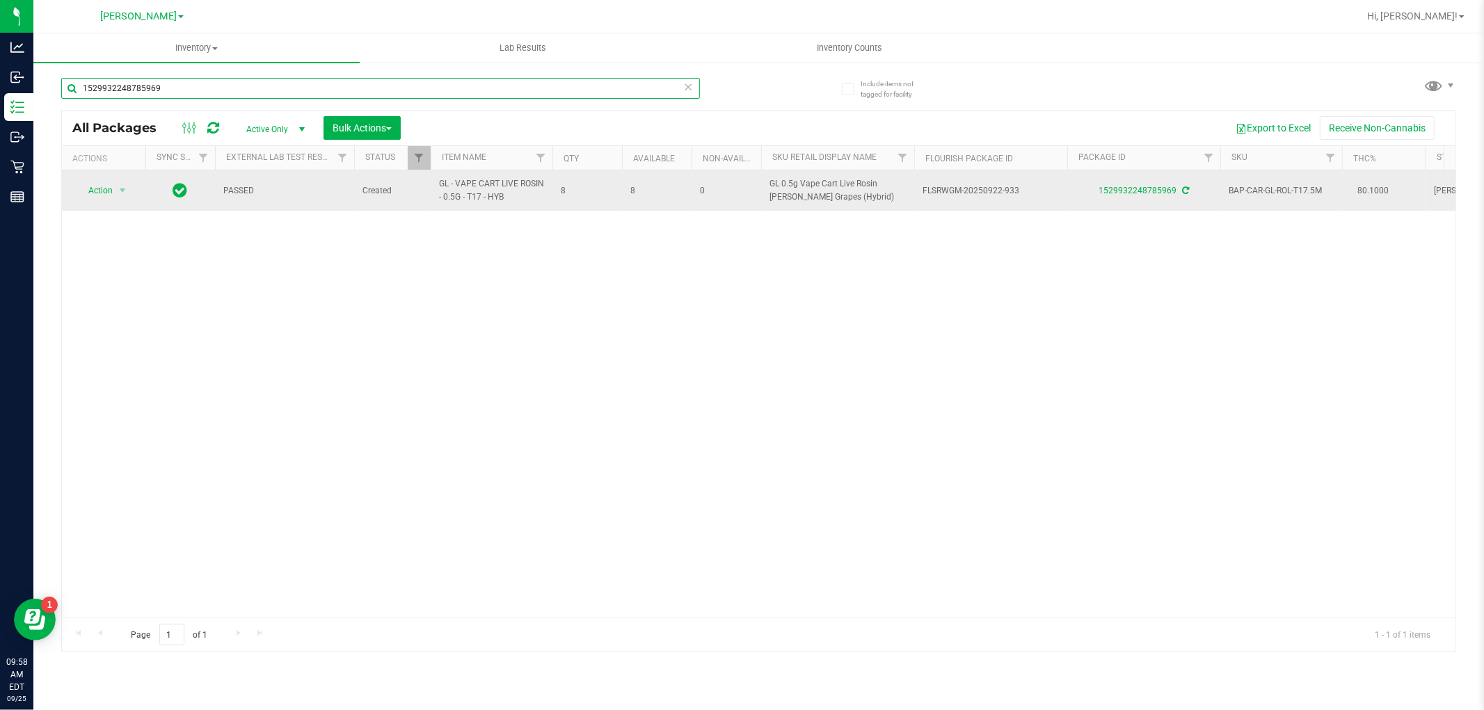
type input "1529932248785969"
drag, startPoint x: 516, startPoint y: 202, endPoint x: 438, endPoint y: 186, distance: 79.5
click at [439, 186] on span "GL - VAPE CART LIVE ROSIN - 0.5G - T17 - HYB" at bounding box center [491, 190] width 105 height 26
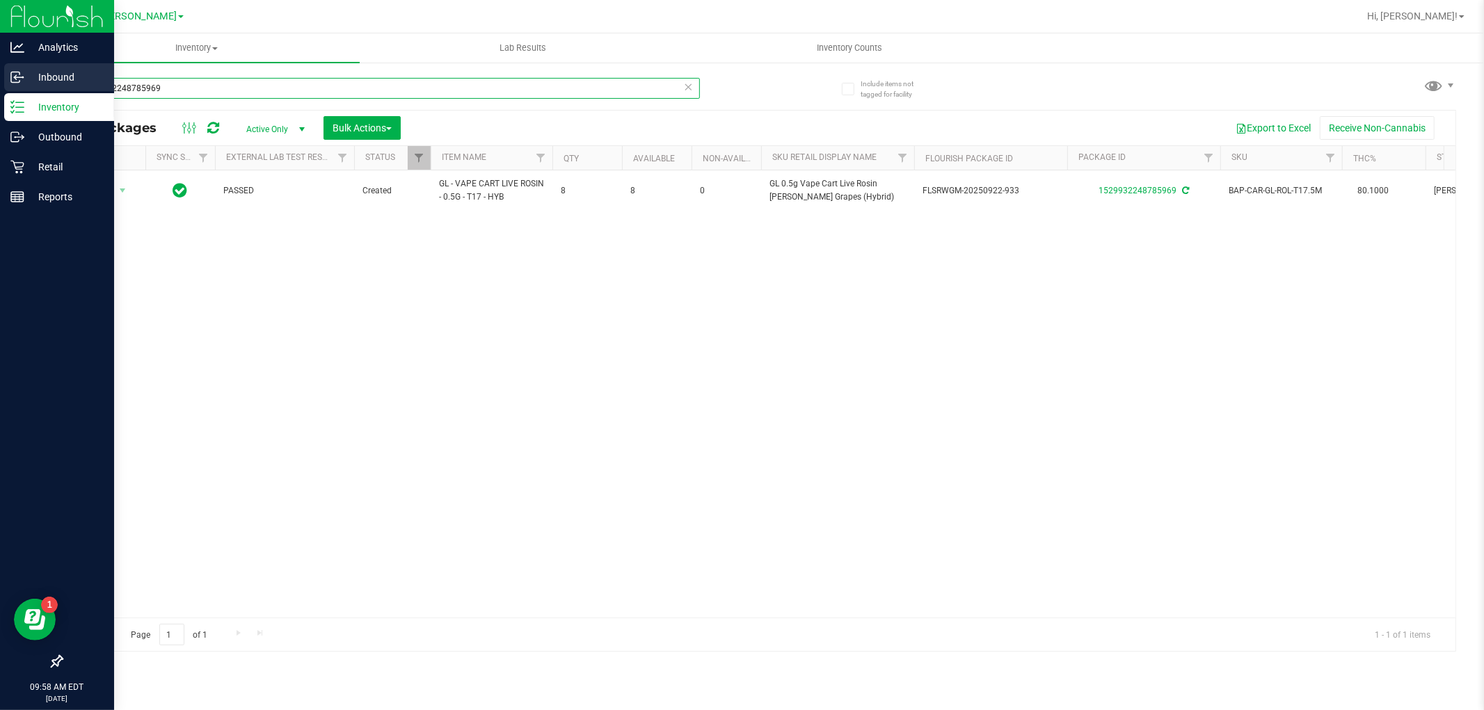
drag, startPoint x: 89, startPoint y: 92, endPoint x: 0, endPoint y: 92, distance: 89.1
click at [0, 92] on div "Analytics Inbound Inventory Outbound Retail Reports 09:58 AM EDT [DATE] 09/25 […" at bounding box center [742, 355] width 1484 height 710
paste input "GL - VAPE CART LIVE ROSIN - 0.5G - T17 - HYB"
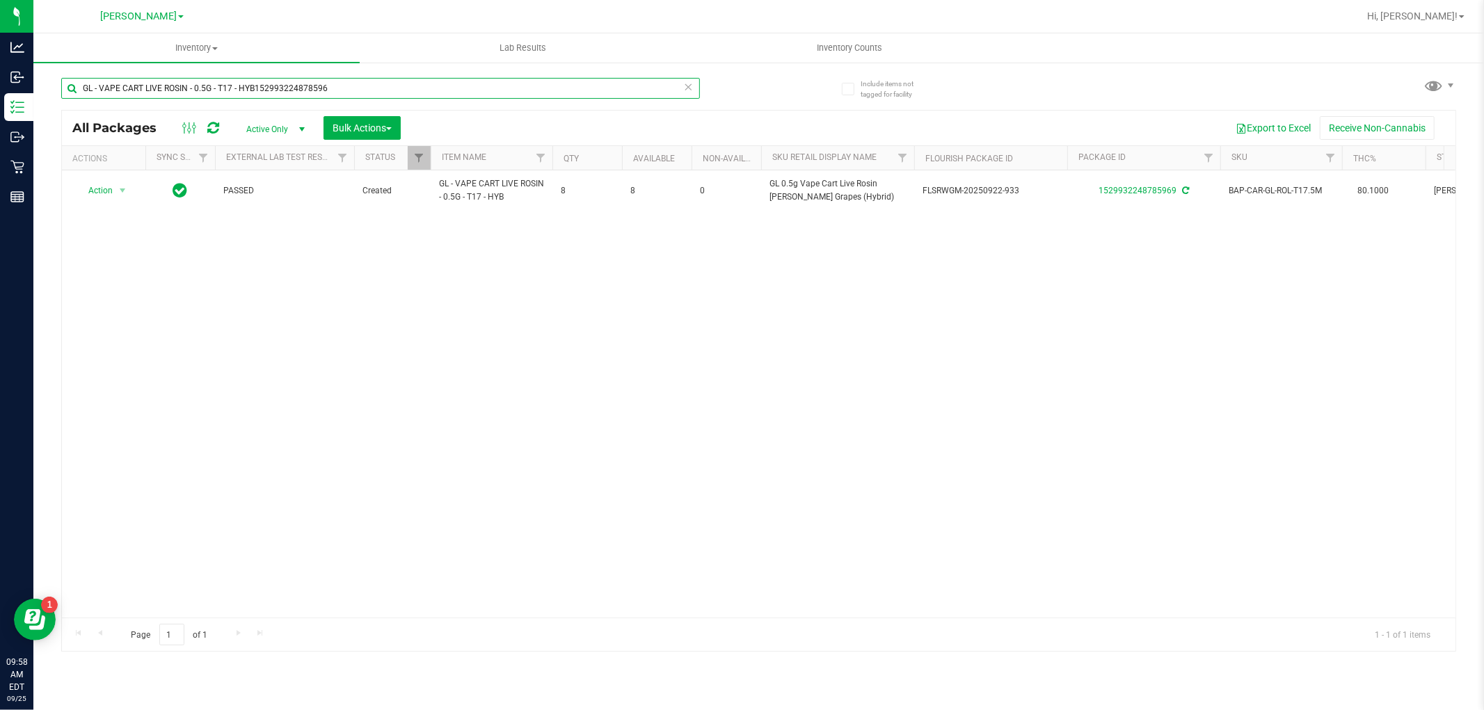
type input "GL - VAPE CART LIVE ROSIN - 0.5G - T17 - HYB1529932248785969"
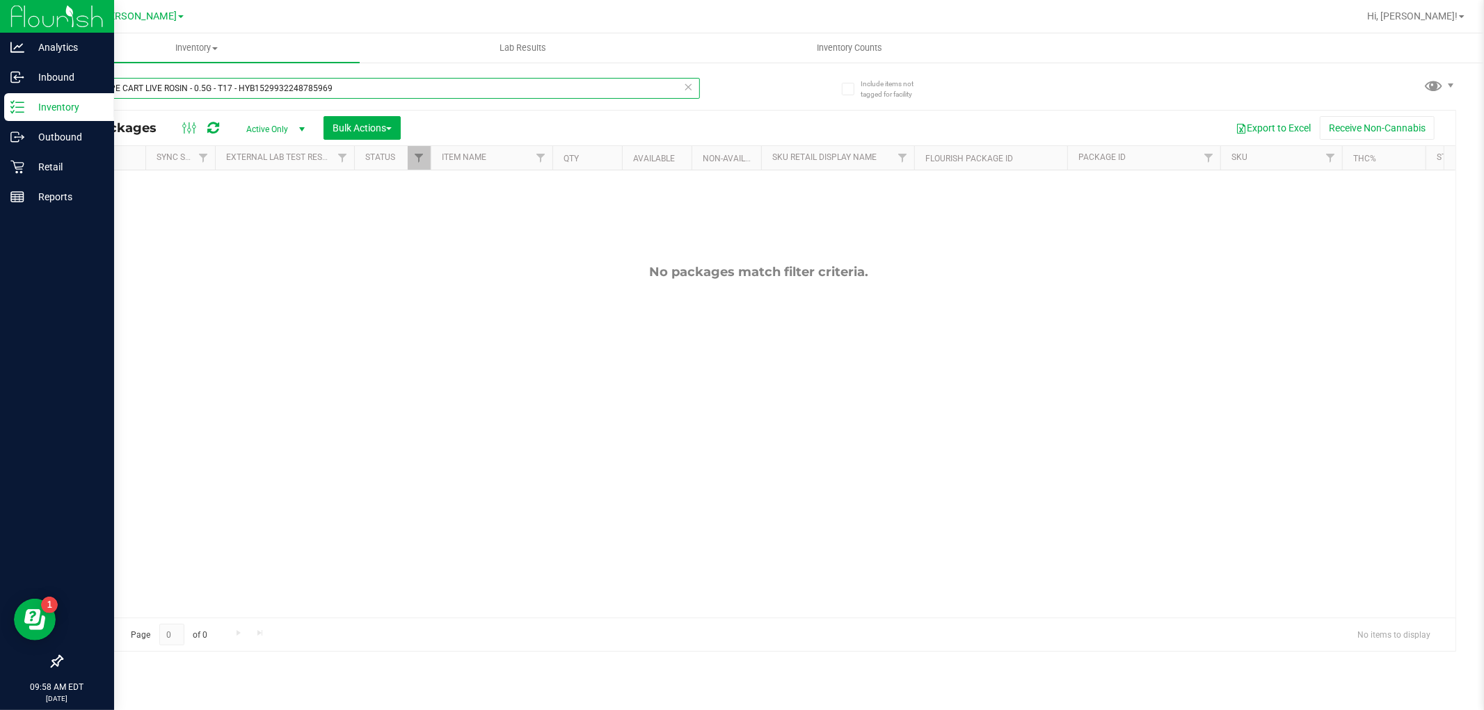
drag, startPoint x: 169, startPoint y: 89, endPoint x: 0, endPoint y: 93, distance: 169.1
click at [0, 93] on div "Analytics Inbound Inventory Outbound Retail Reports 09:58 AM EDT [DATE] 09/25 […" at bounding box center [742, 355] width 1484 height 710
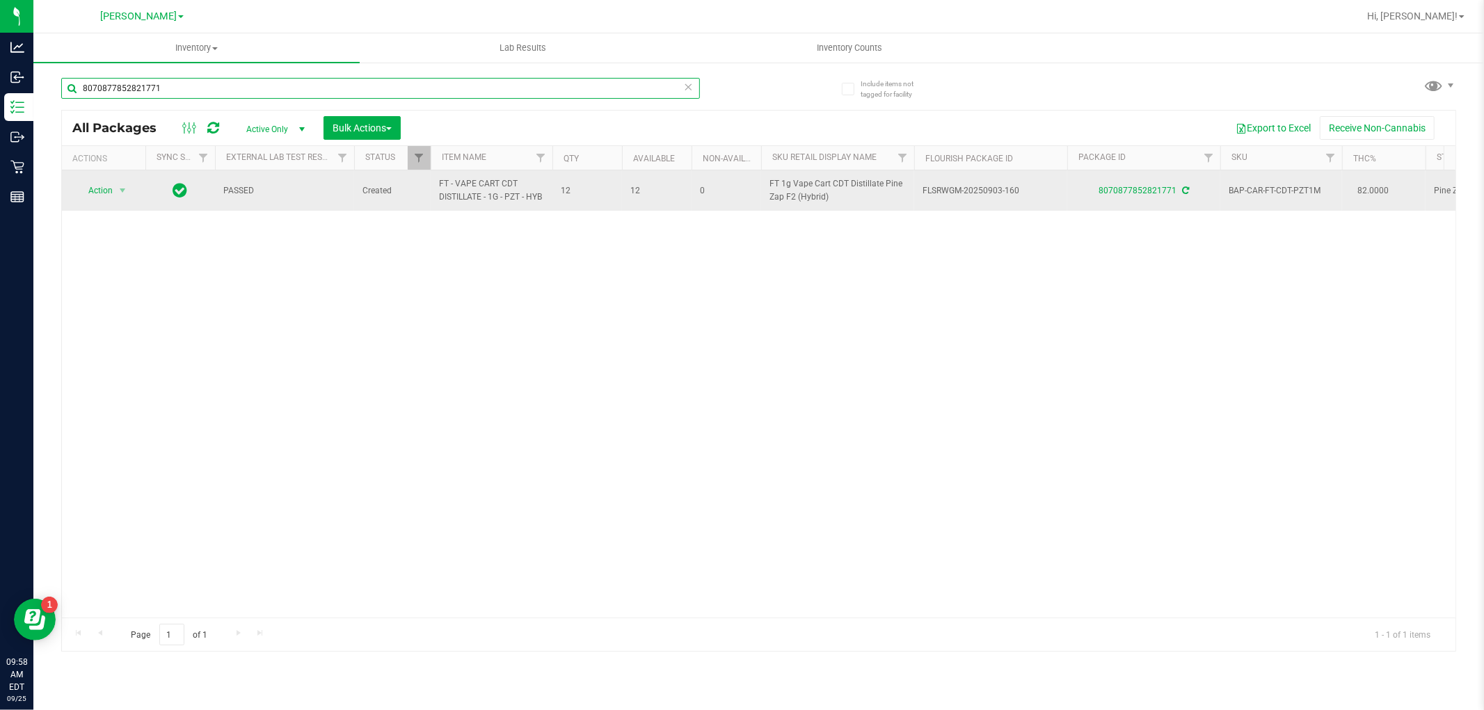
type input "8070877852821771"
drag, startPoint x: 548, startPoint y: 198, endPoint x: 415, endPoint y: 185, distance: 133.5
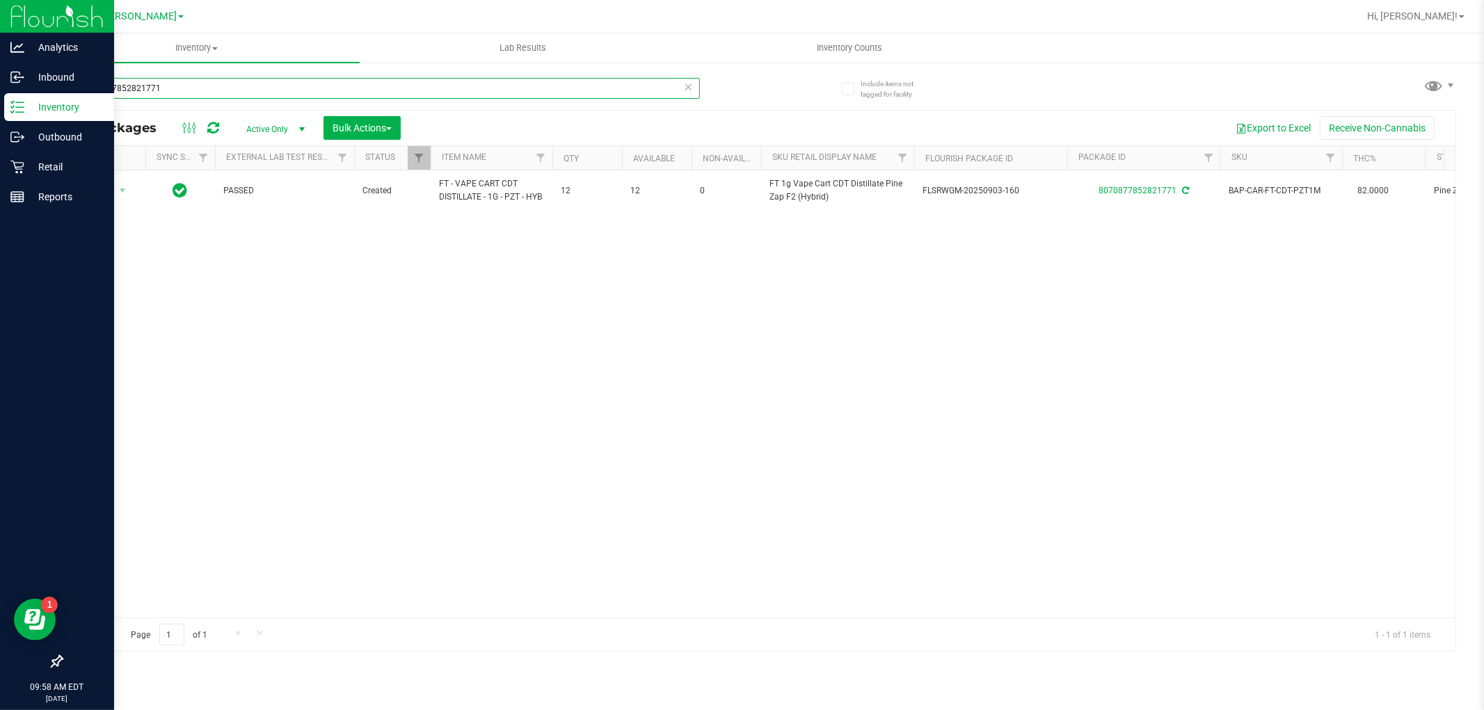
drag, startPoint x: 279, startPoint y: 80, endPoint x: 15, endPoint y: 95, distance: 264.1
click at [15, 95] on div "Analytics Inbound Inventory Outbound Retail Reports 09:58 AM EDT [DATE] 09/25 […" at bounding box center [742, 355] width 1484 height 710
paste input "FT - VAPE CART CDT DISTILLATE - 1G - PZT - HYB"
type input "FT - VAPE CART CDT DISTILLATE - 1G - PZT - HYB"
drag, startPoint x: 327, startPoint y: 82, endPoint x: 0, endPoint y: 85, distance: 327.0
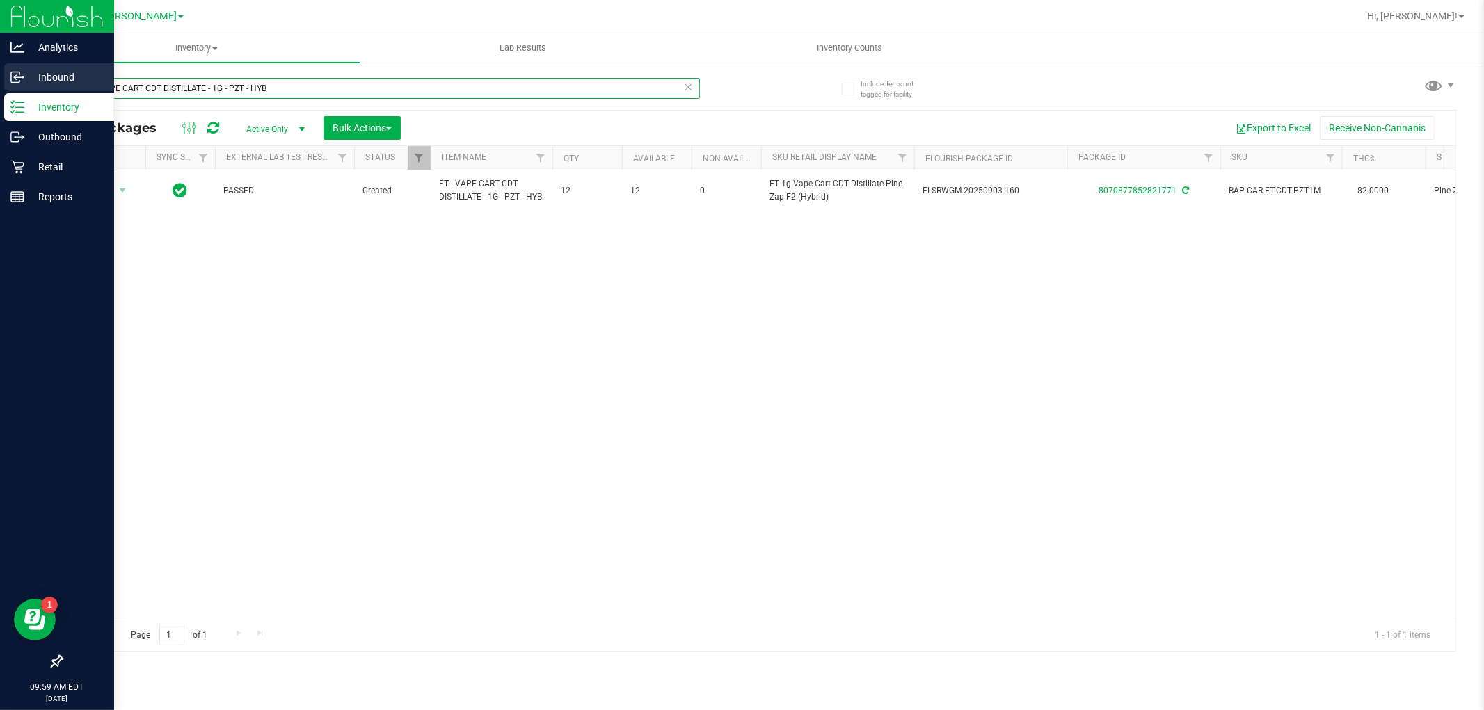
click at [0, 85] on div "Analytics Inbound Inventory Outbound Retail Reports 09:59 AM EDT [DATE] 09/25 […" at bounding box center [742, 355] width 1484 height 710
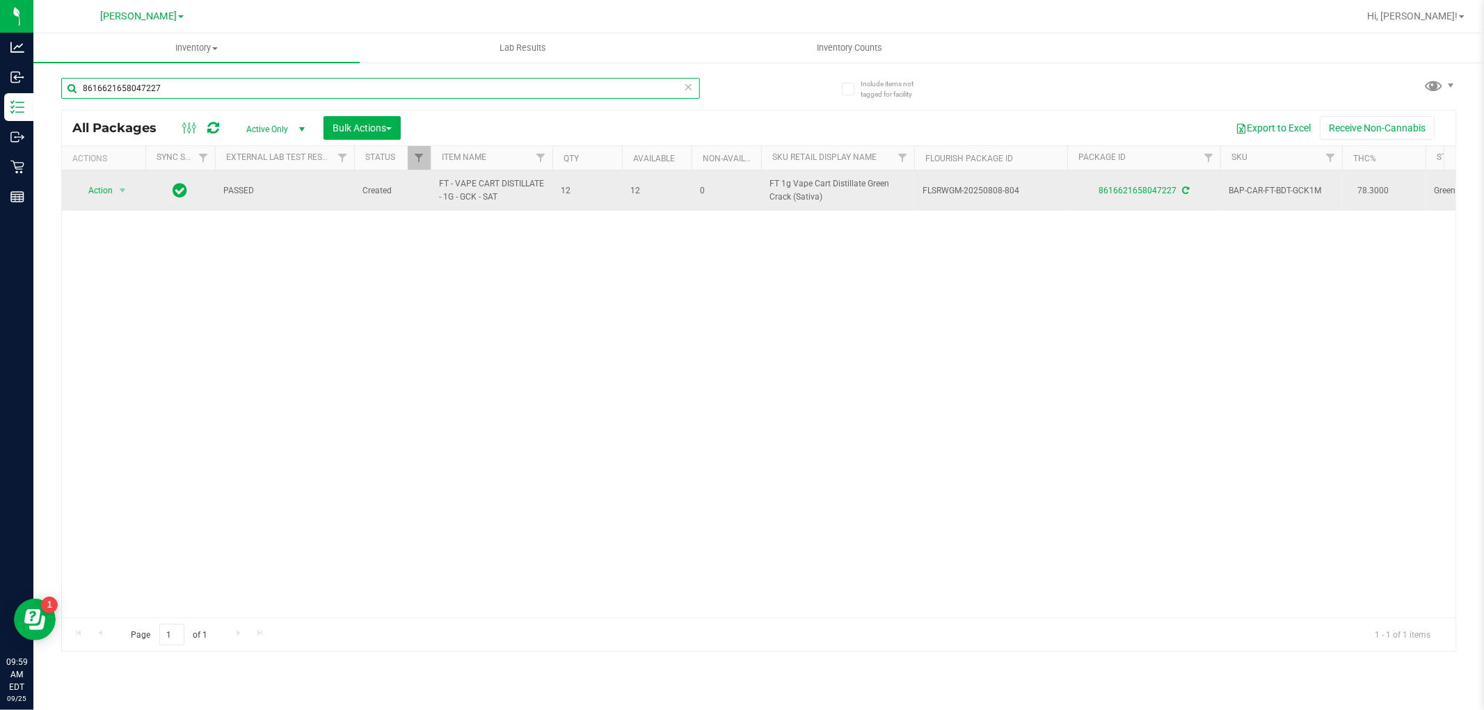
type input "8616621658047227"
drag, startPoint x: 513, startPoint y: 198, endPoint x: 437, endPoint y: 184, distance: 77.9
click at [437, 184] on td "FT - VAPE CART DISTILLATE - 1G - GCK - SAT" at bounding box center [492, 190] width 122 height 40
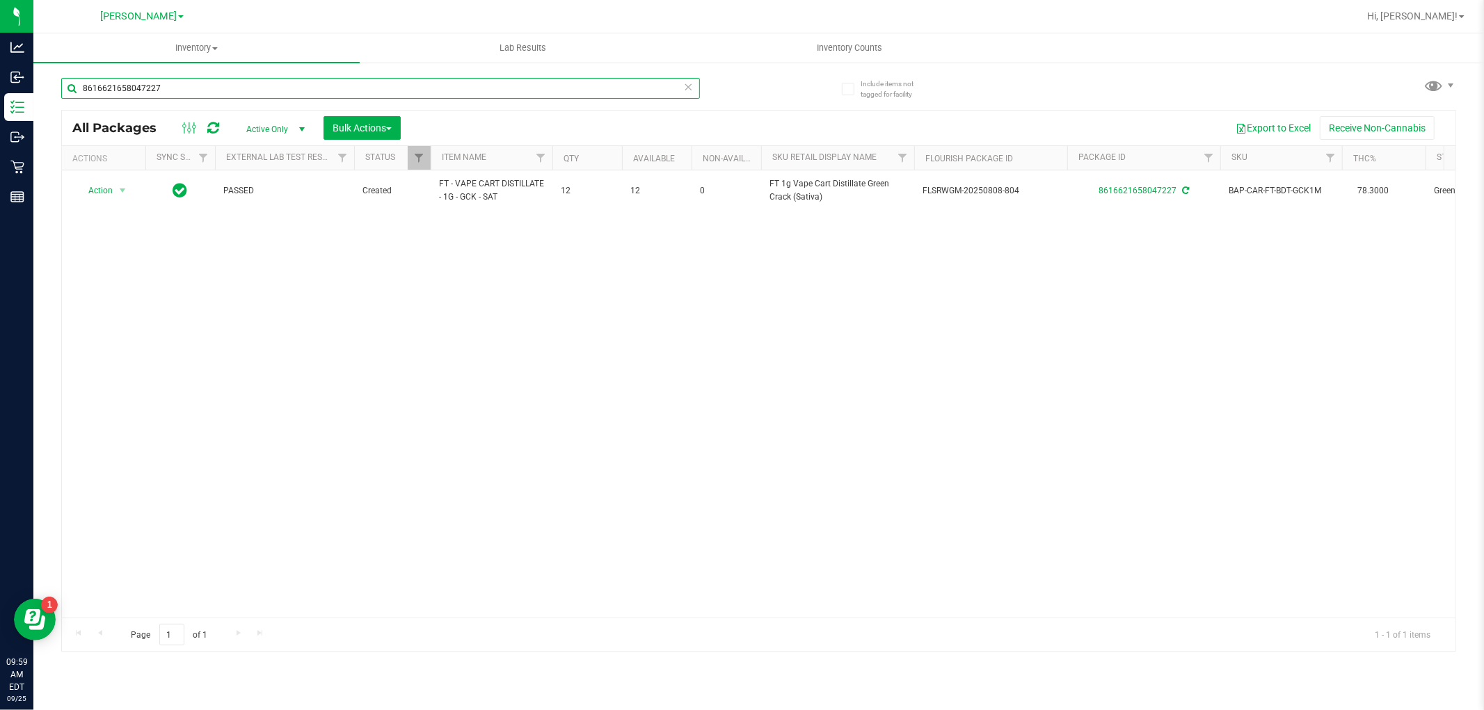
drag, startPoint x: 230, startPoint y: 80, endPoint x: 43, endPoint y: 99, distance: 187.5
click at [40, 99] on div "Include items not tagged for facility 8616621658047227 All Packages Active Only…" at bounding box center [758, 273] width 1451 height 424
paste input "FT - VAPE CART DISTILLATE - 1G - GCK - SAT"
type input "FT - VAPE CART DISTILLATE - 1G - GCK - SAT"
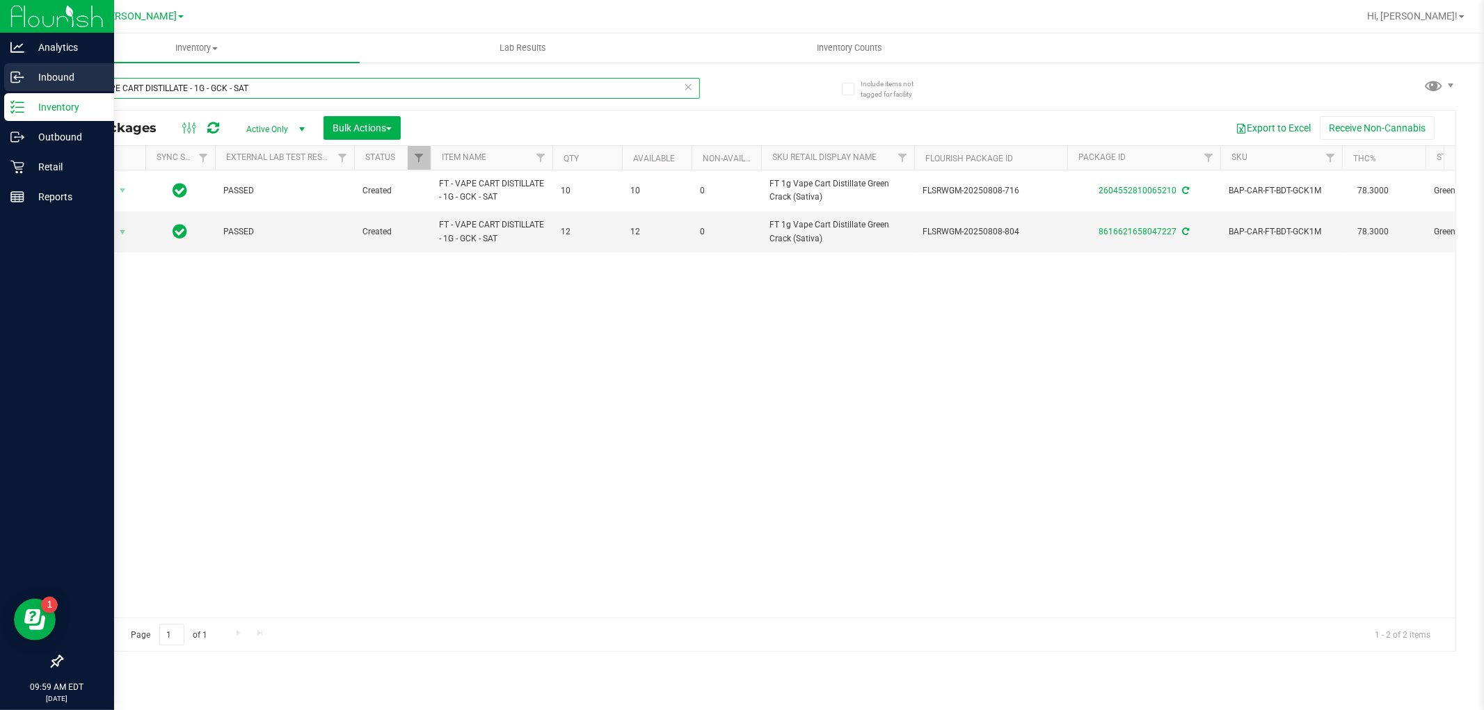
drag, startPoint x: 308, startPoint y: 86, endPoint x: 0, endPoint y: 89, distance: 308.2
click at [0, 89] on div "Analytics Inbound Inventory Outbound Retail Reports 09:59 AM EDT [DATE] 09/25 […" at bounding box center [742, 355] width 1484 height 710
type input "8616621658047227"
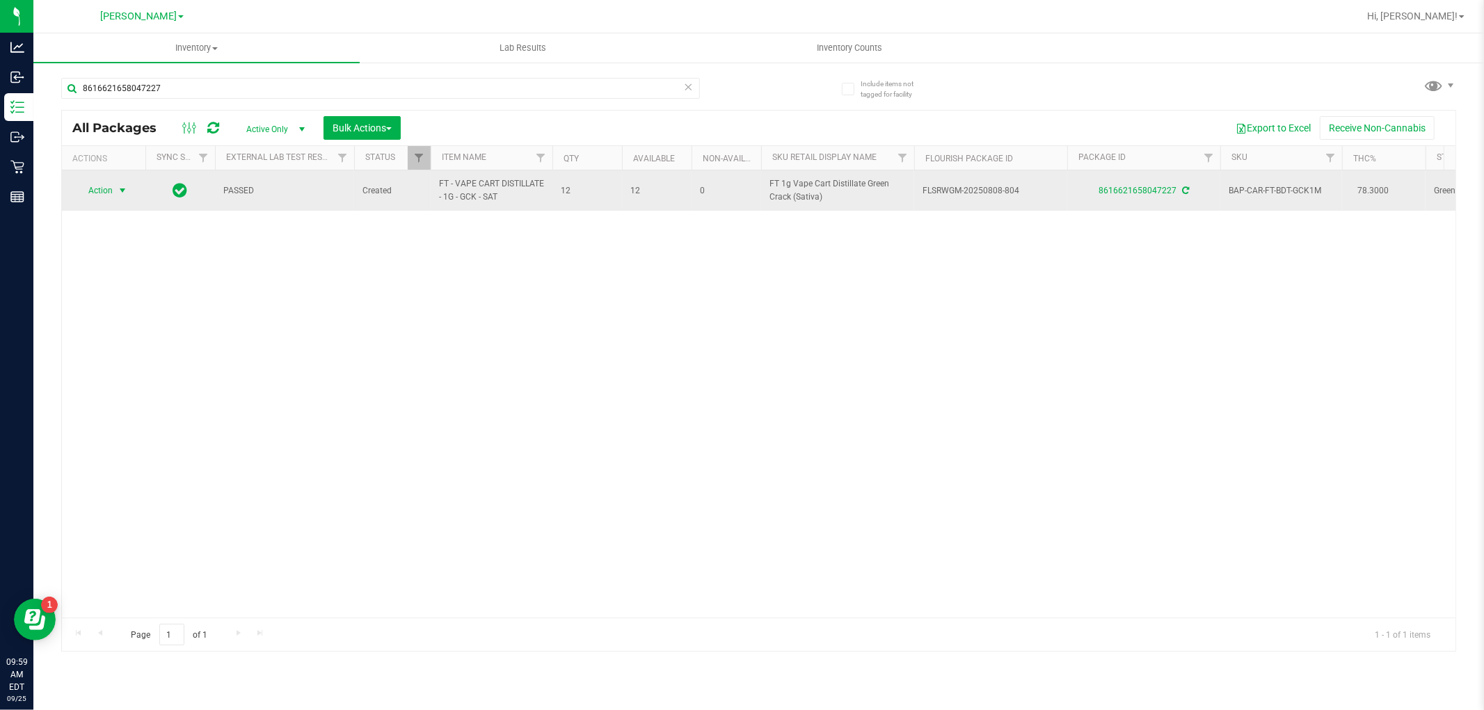
click at [117, 193] on span "select" at bounding box center [122, 190] width 11 height 11
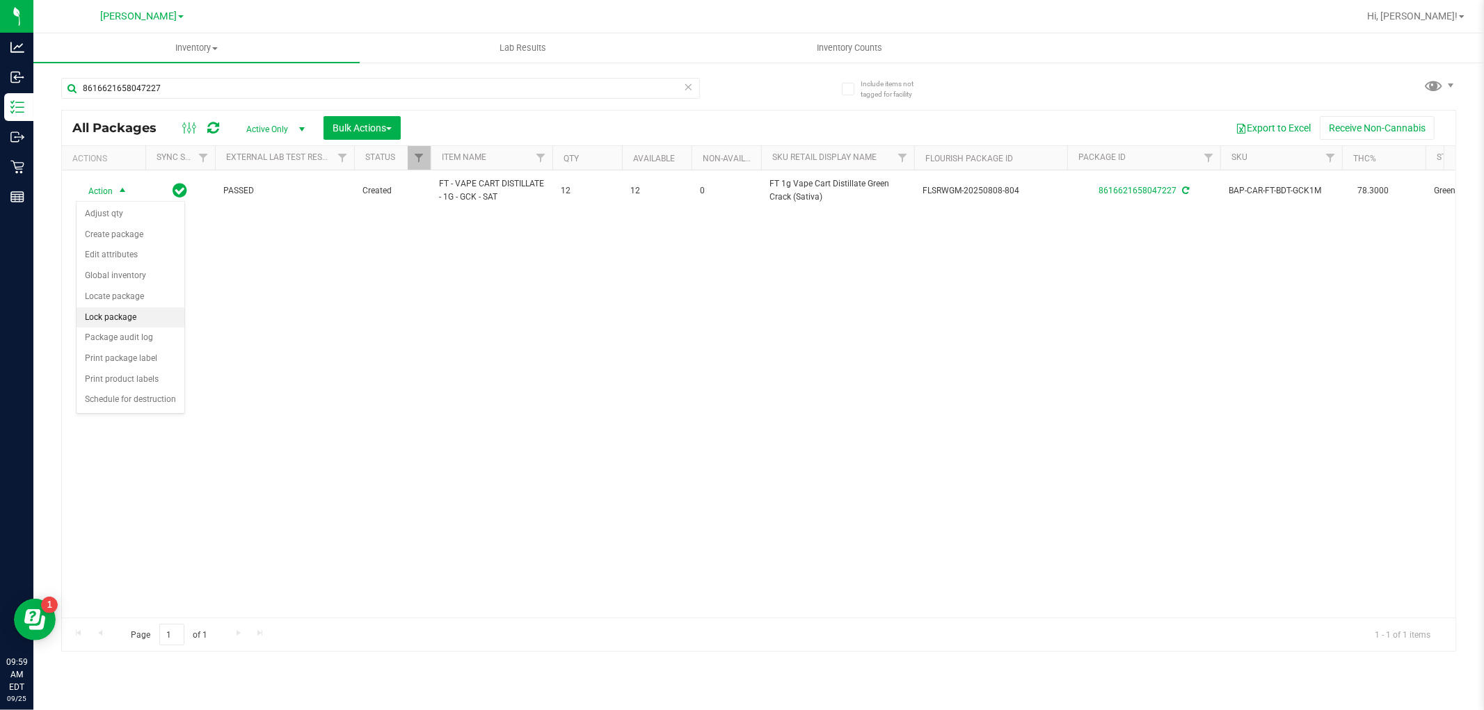
click at [133, 310] on li "Lock package" at bounding box center [131, 318] width 108 height 21
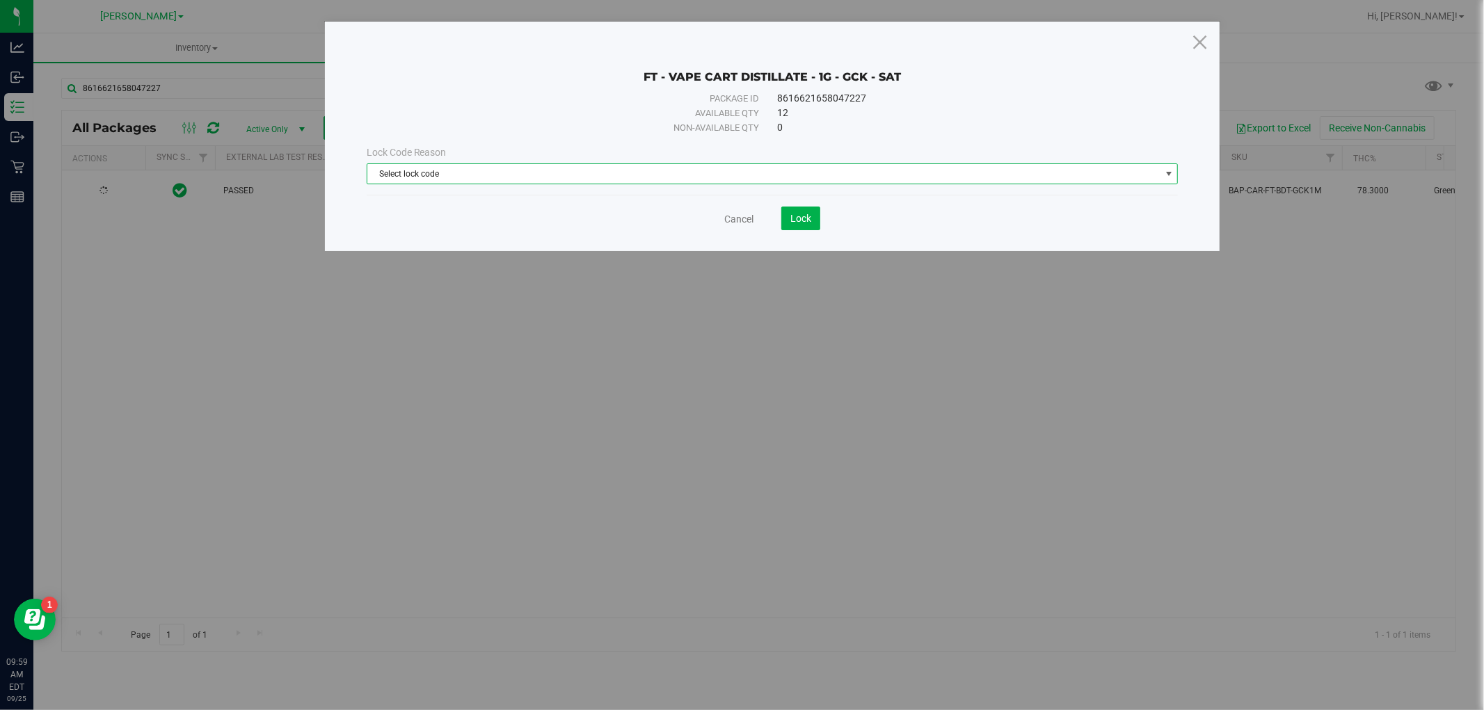
click at [610, 168] on span "Select lock code" at bounding box center [763, 173] width 793 height 19
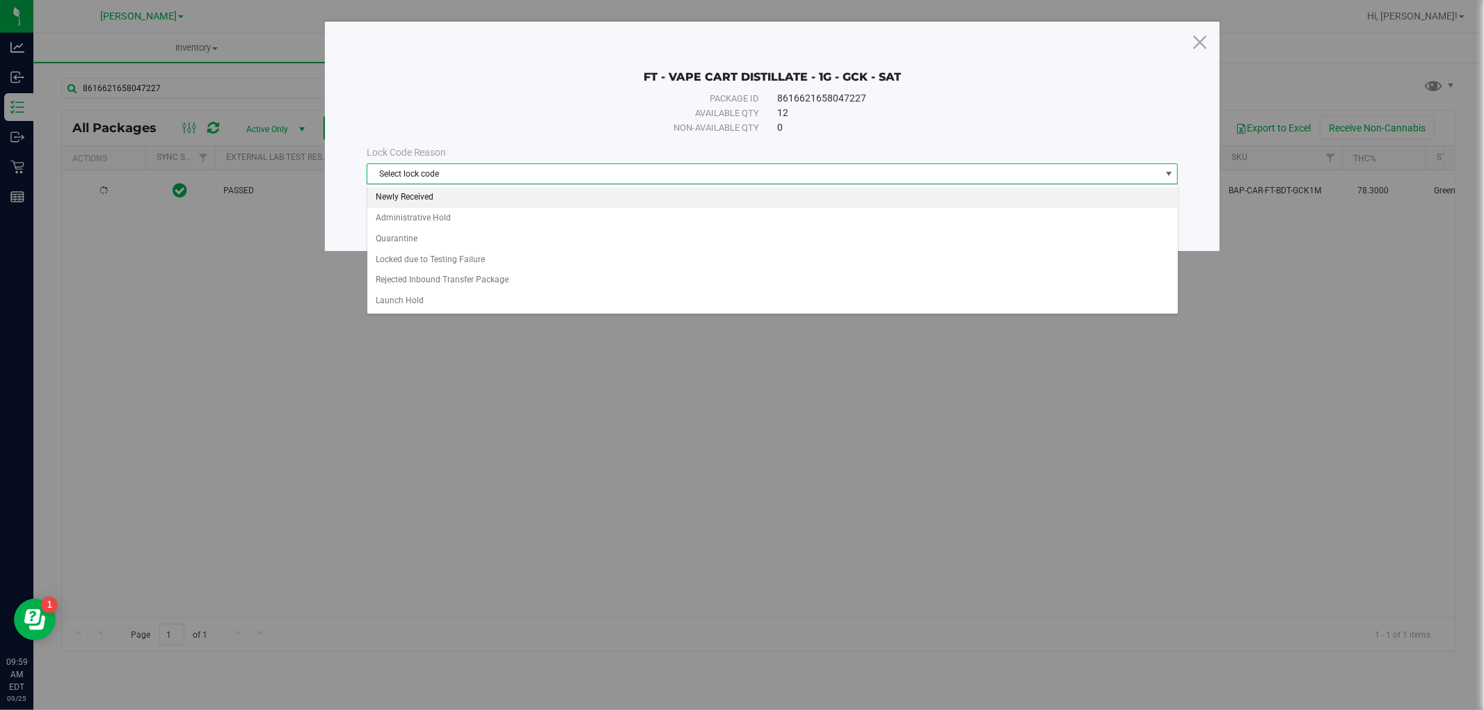
click at [573, 198] on li "Newly Received" at bounding box center [772, 197] width 811 height 21
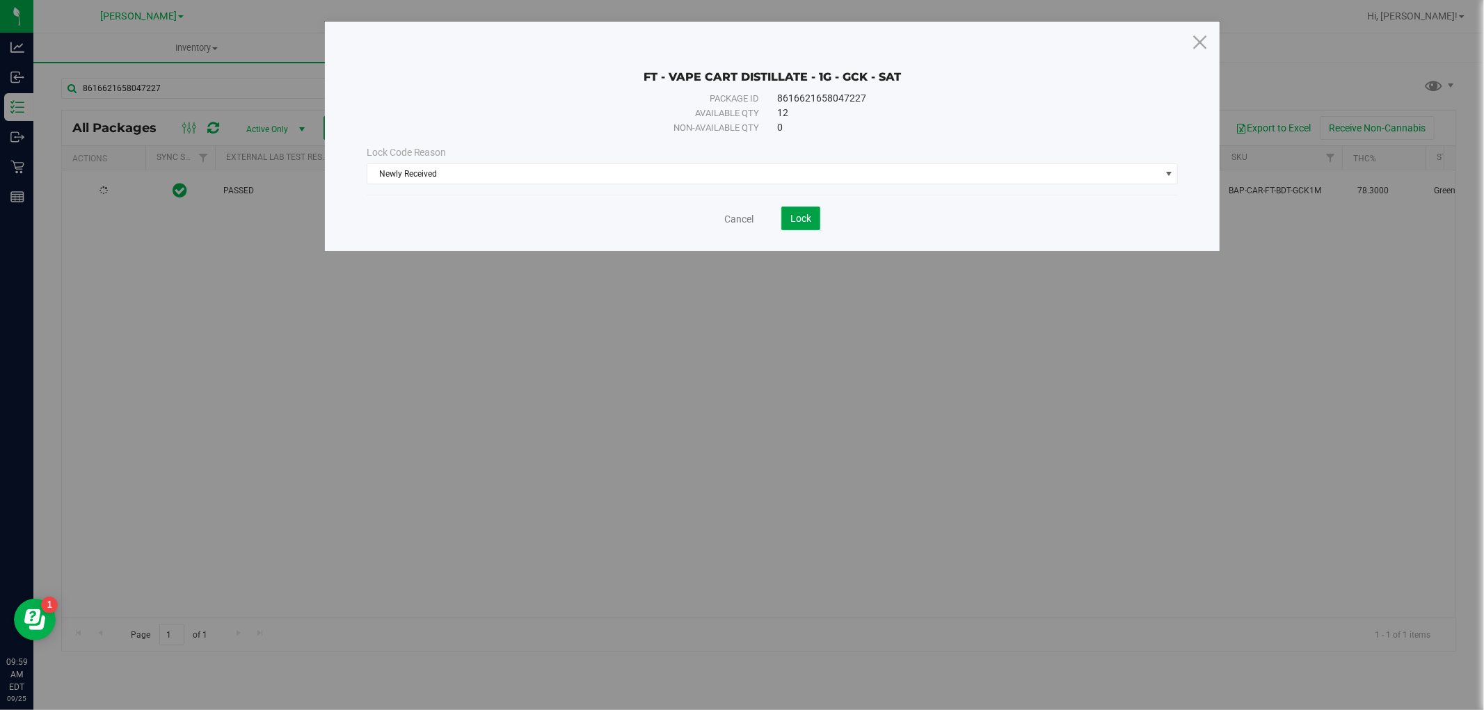
click at [789, 220] on button "Lock" at bounding box center [800, 219] width 39 height 24
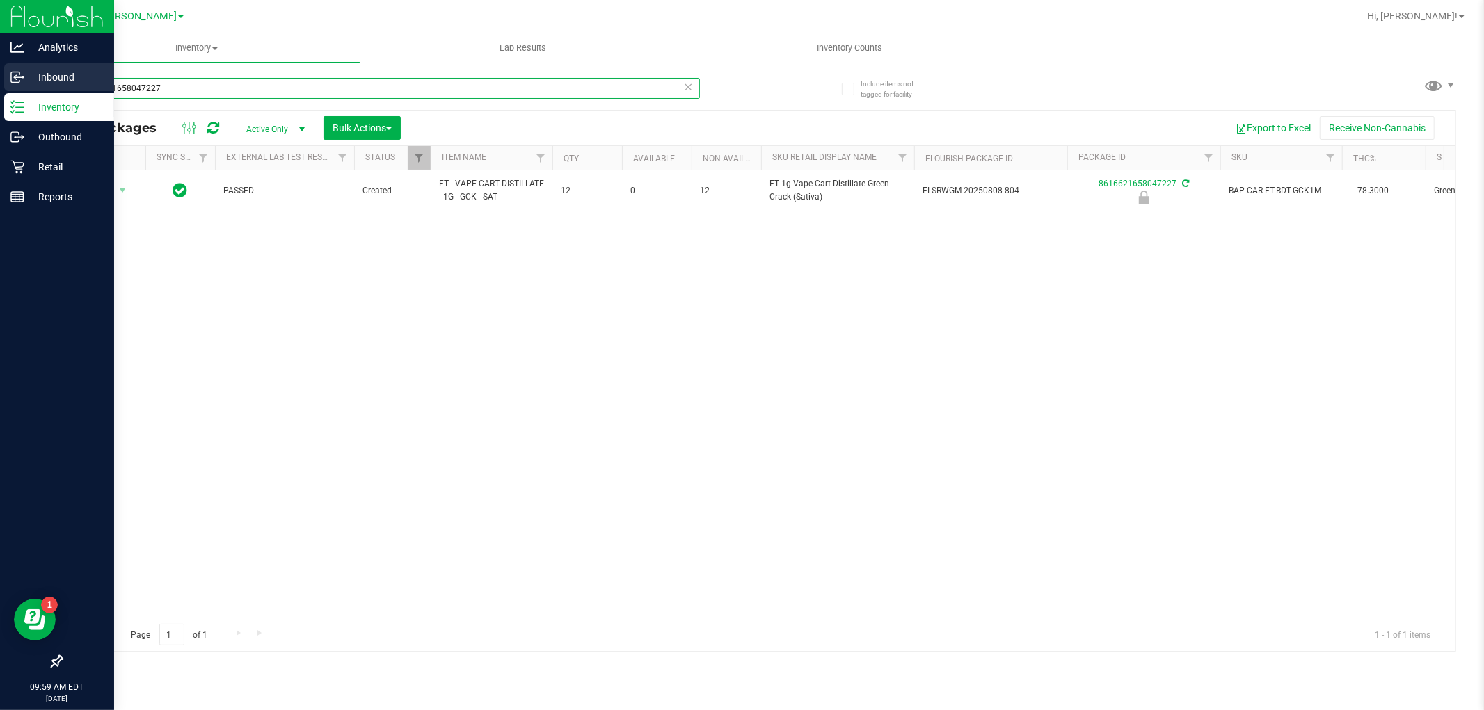
drag, startPoint x: 202, startPoint y: 86, endPoint x: 0, endPoint y: 86, distance: 201.8
click at [0, 86] on div "Analytics Inbound Inventory Outbound Retail Reports 09:59 AM EDT [DATE] 09/25 […" at bounding box center [742, 355] width 1484 height 710
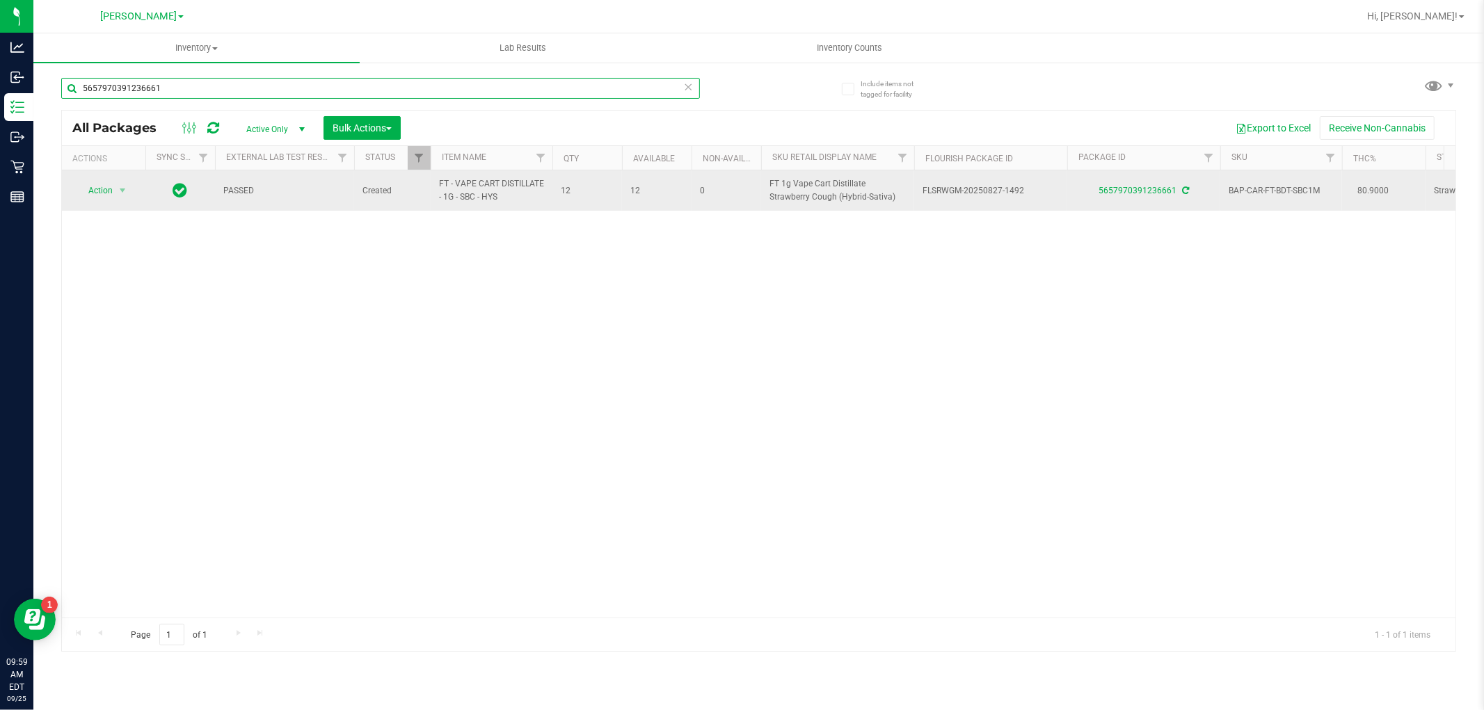
type input "5657970391236661"
drag, startPoint x: 504, startPoint y: 203, endPoint x: 453, endPoint y: 193, distance: 52.5
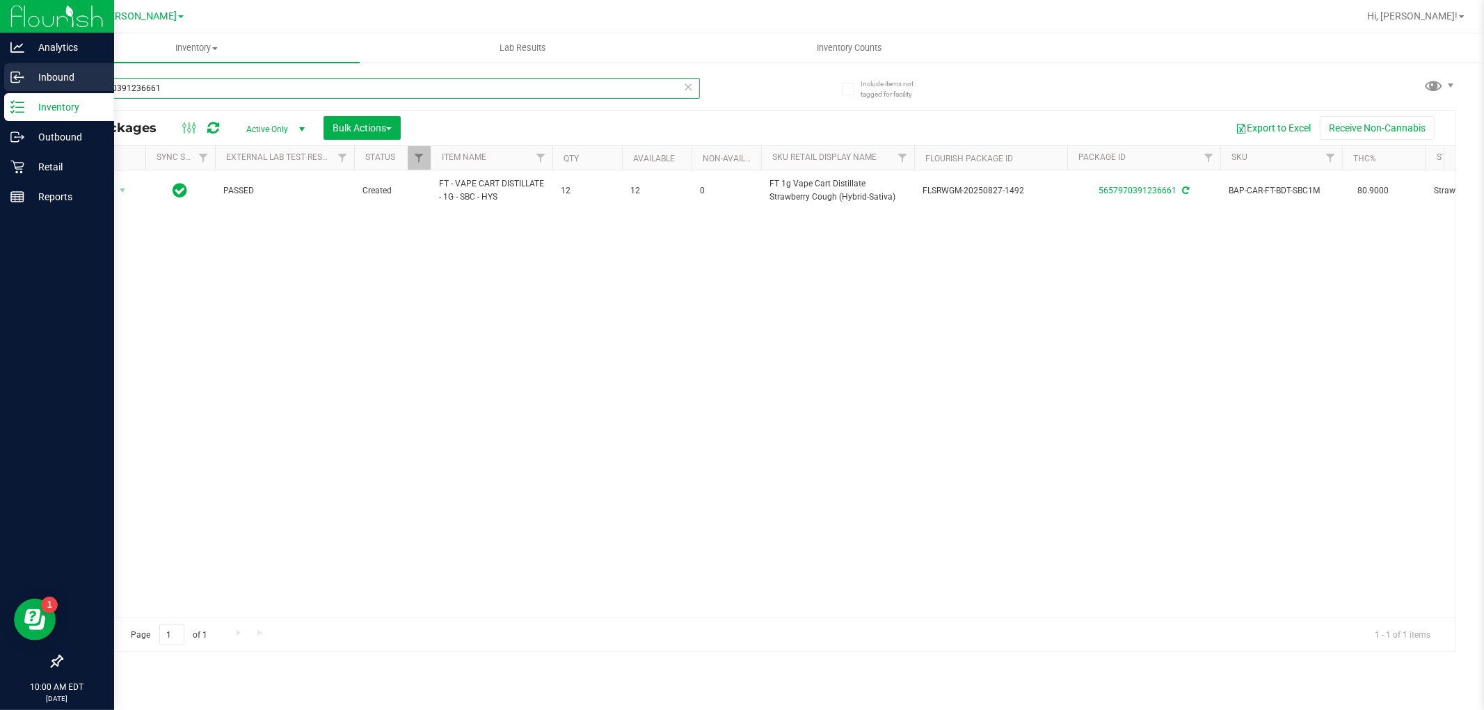
drag, startPoint x: 202, startPoint y: 85, endPoint x: 1, endPoint y: 92, distance: 201.9
click at [1, 92] on div "Analytics Inbound Inventory Outbound Retail Reports 10:00 AM EDT [DATE] 09/25 […" at bounding box center [742, 355] width 1484 height 710
paste input "FT - VAPE CART DISTILLATE - 1G - SBC - HYS"
type input "FT - VAPE CART DISTILLATE - 1G - SBC - HYS"
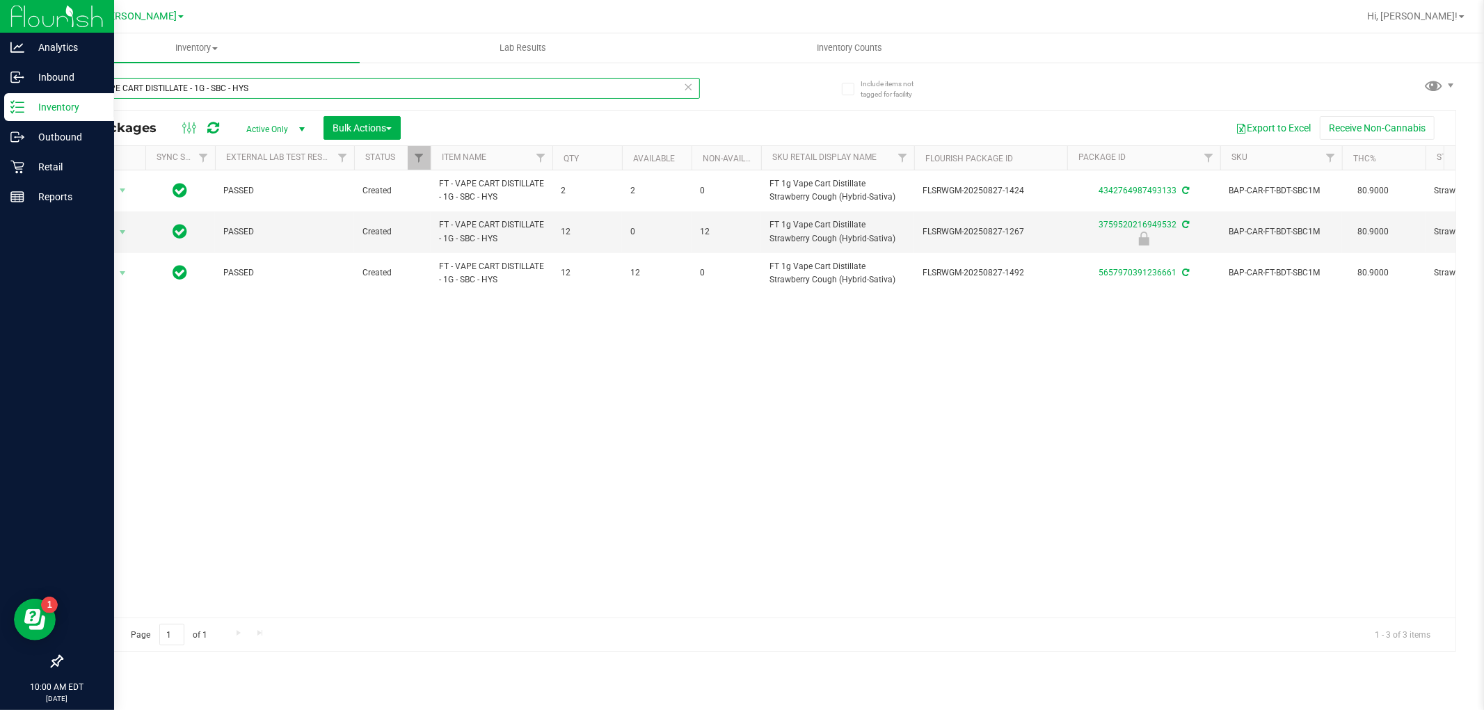
drag, startPoint x: 301, startPoint y: 87, endPoint x: 0, endPoint y: 101, distance: 300.9
click at [0, 101] on div "Analytics Inbound Inventory Outbound Retail Reports 10:00 AM EDT [DATE] 09/25 […" at bounding box center [742, 355] width 1484 height 710
type input "5657970391236661"
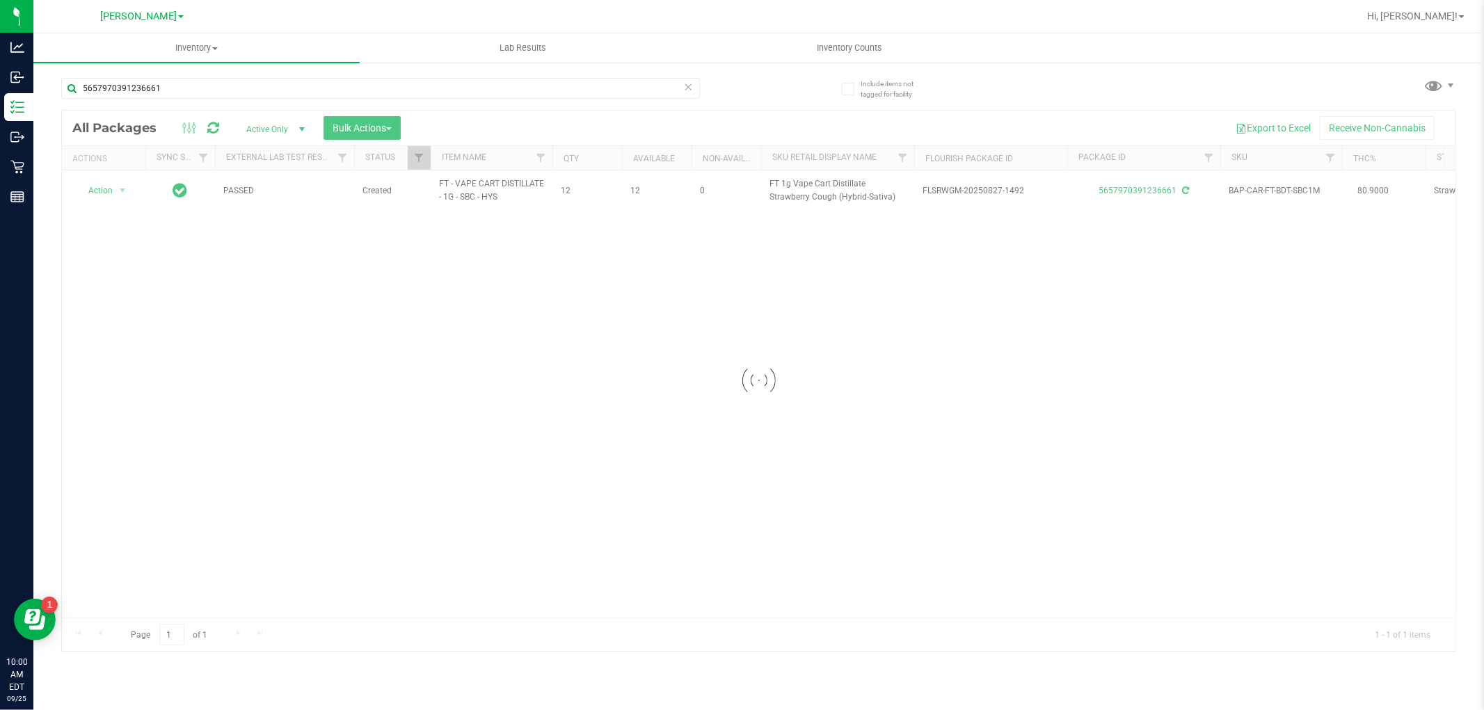
click at [107, 188] on div at bounding box center [759, 381] width 1394 height 541
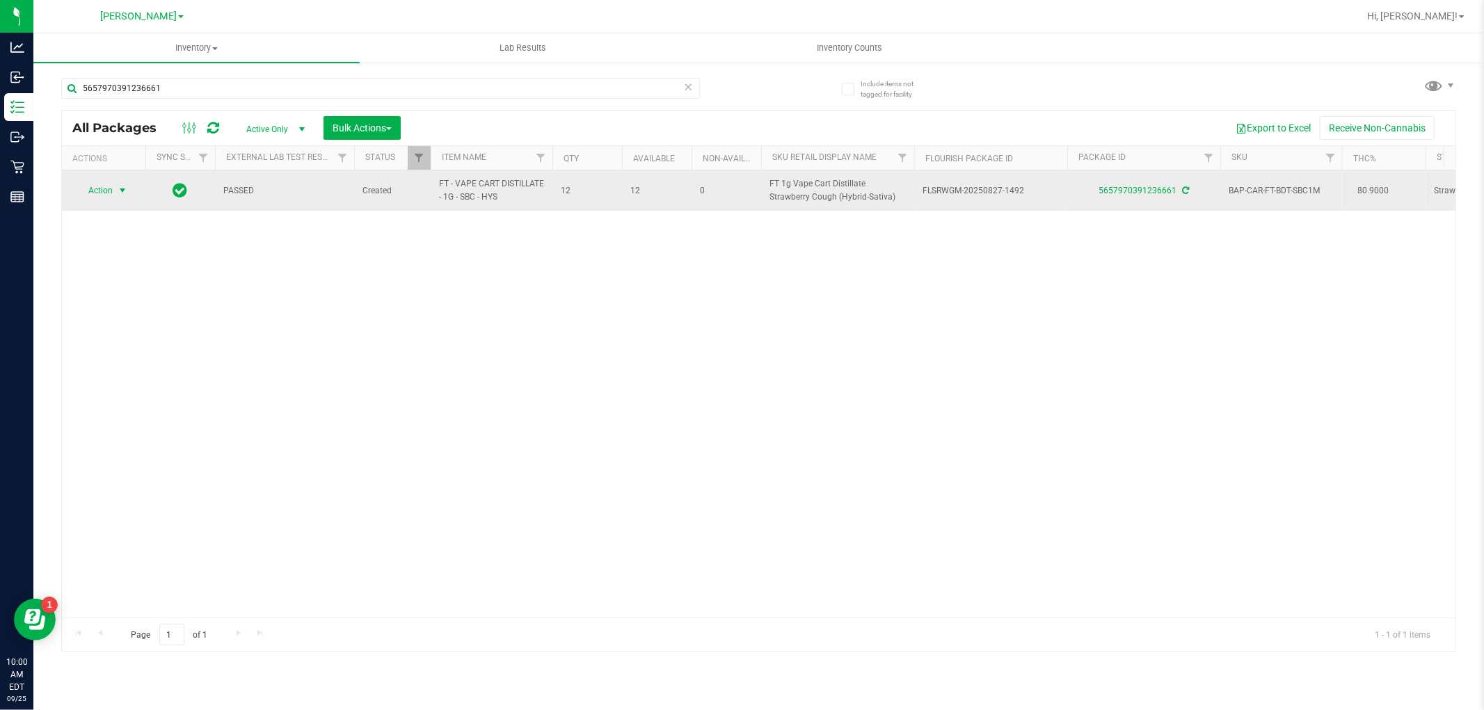
click at [108, 191] on span "Action" at bounding box center [95, 190] width 38 height 19
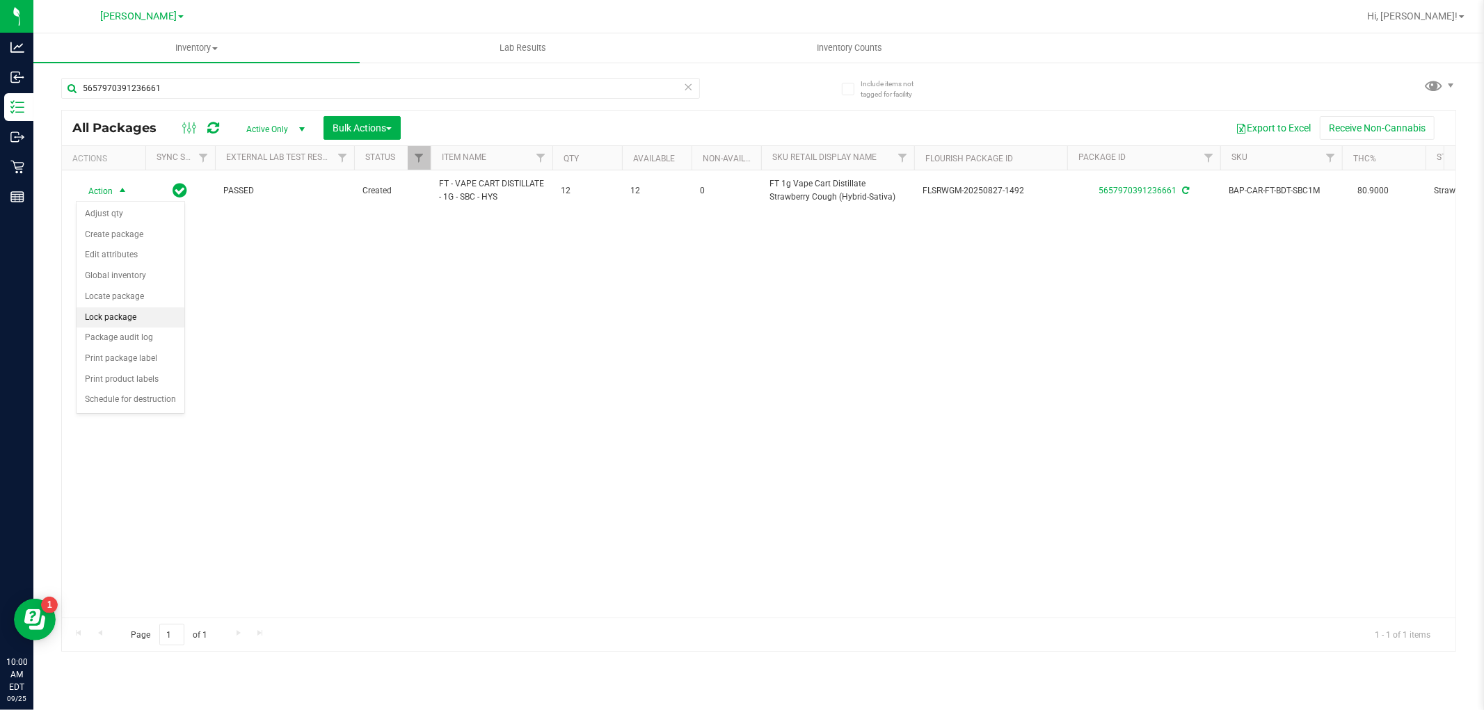
click at [122, 319] on li "Lock package" at bounding box center [131, 318] width 108 height 21
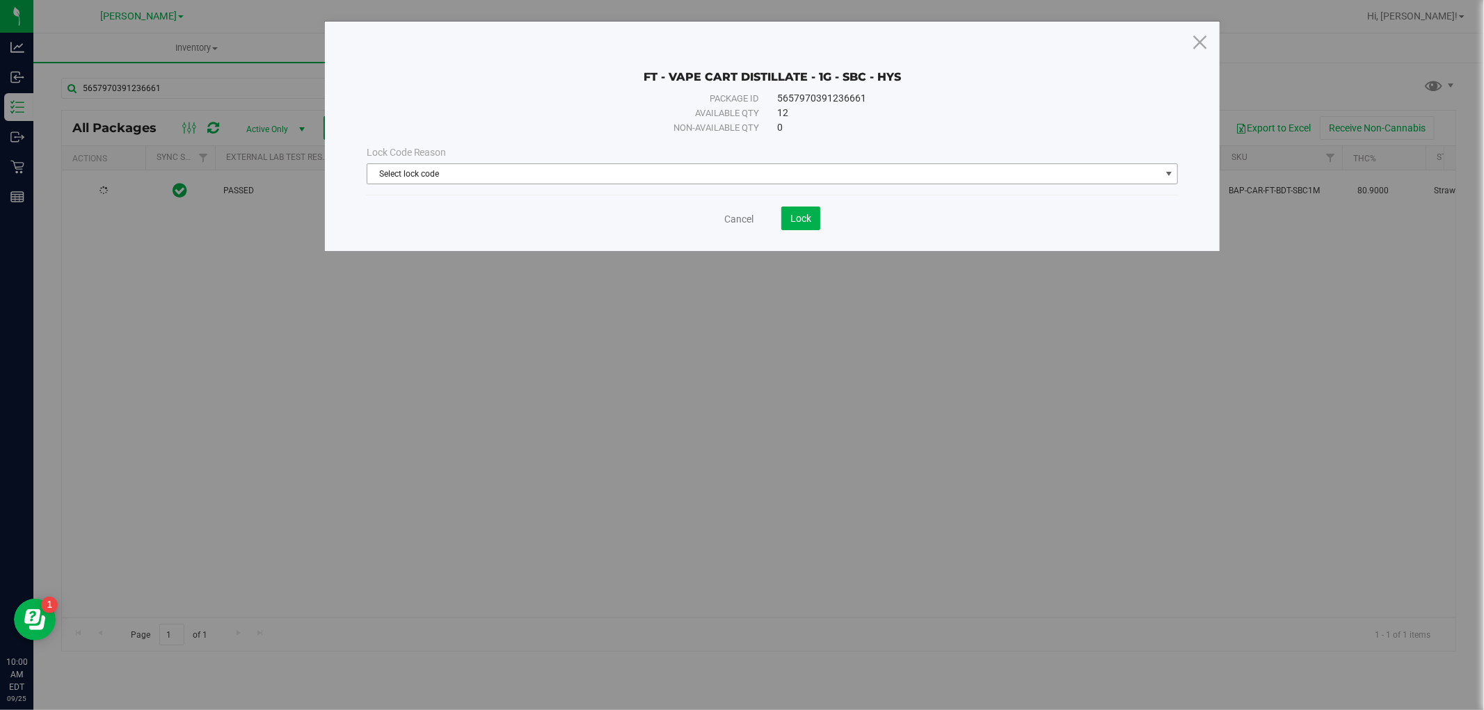
click at [472, 172] on span "Select lock code" at bounding box center [763, 173] width 793 height 19
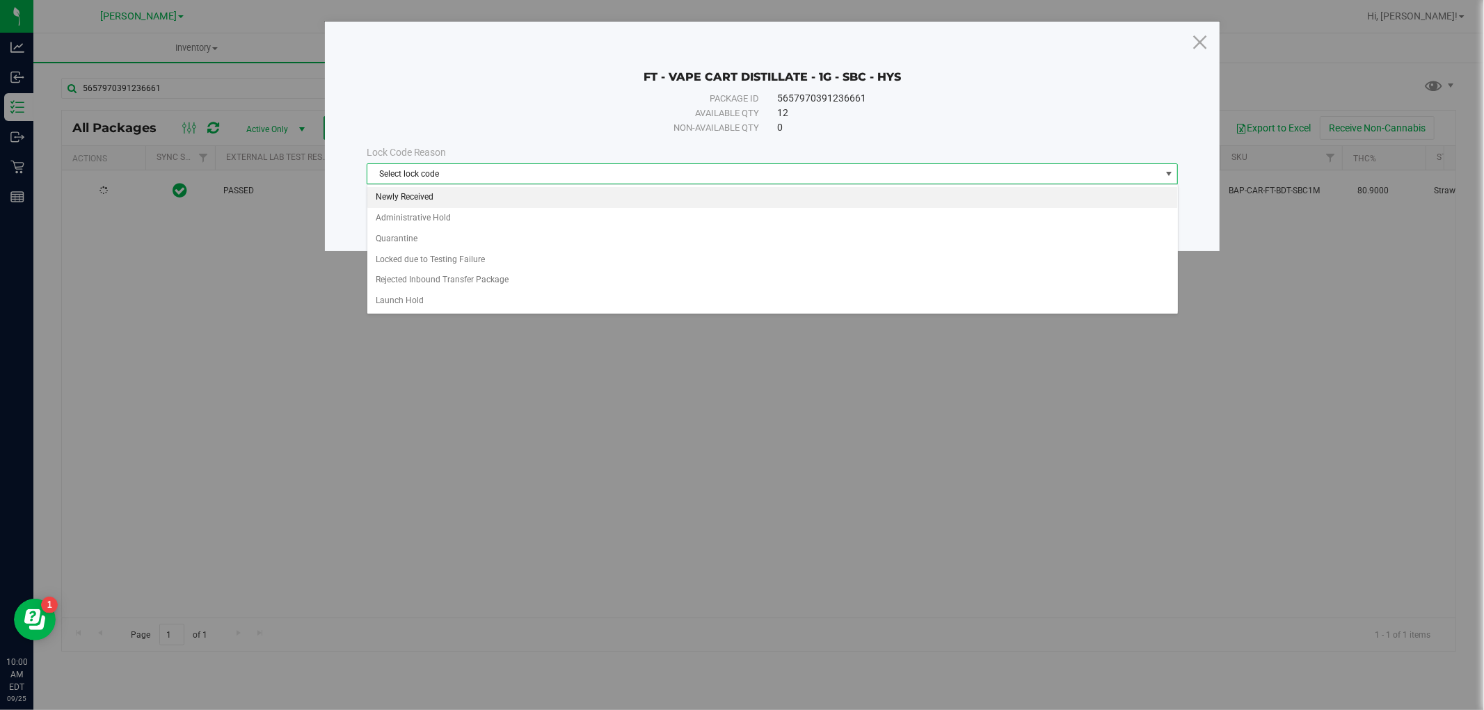
click at [468, 193] on li "Newly Received" at bounding box center [772, 197] width 811 height 21
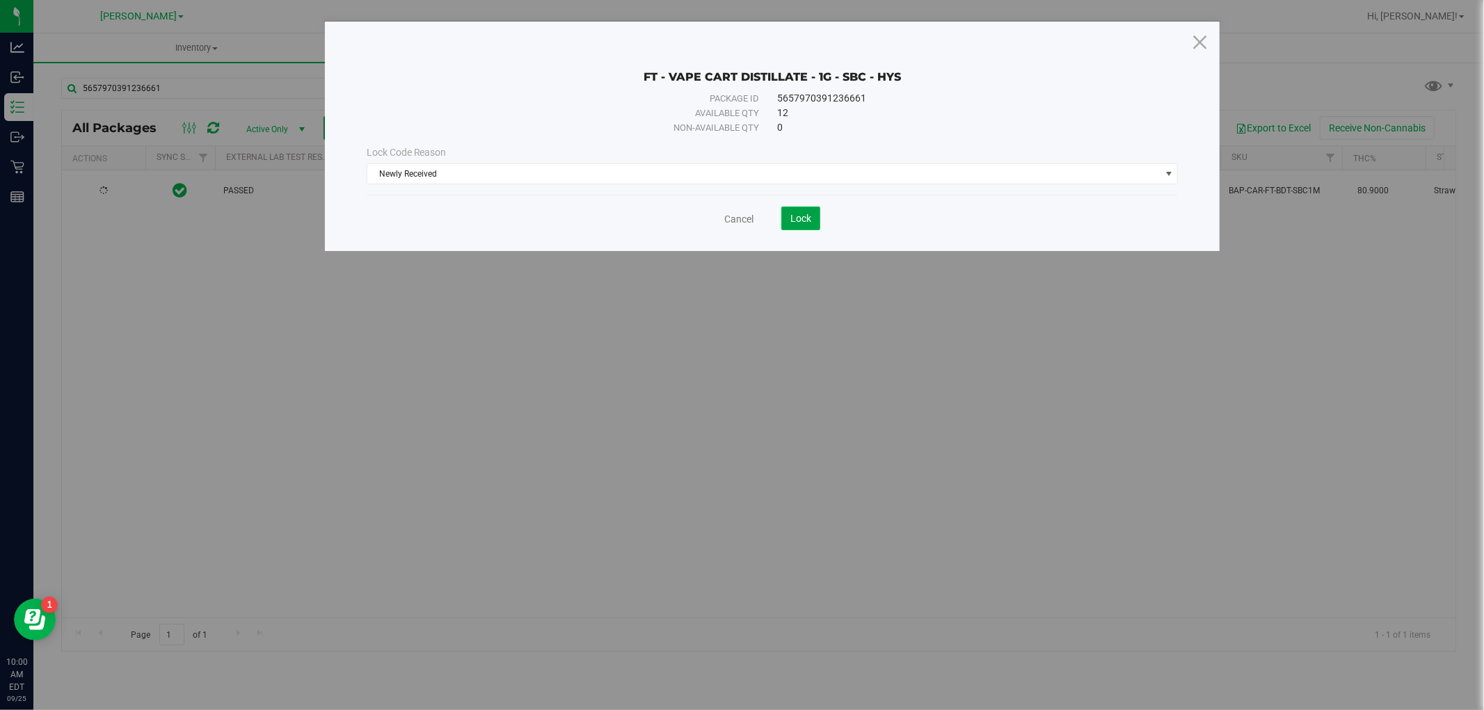
click at [795, 213] on span "Lock" at bounding box center [800, 218] width 21 height 11
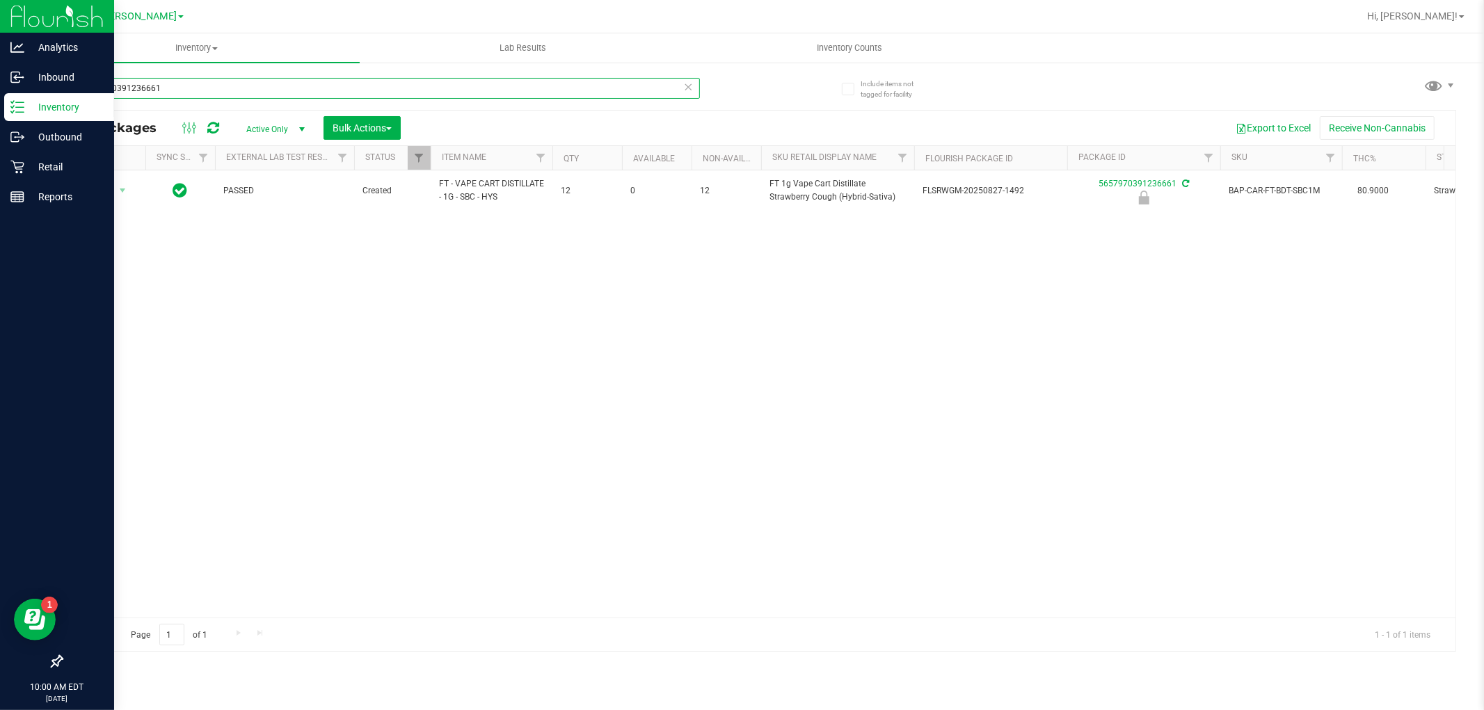
drag, startPoint x: 54, startPoint y: 93, endPoint x: 0, endPoint y: 94, distance: 54.3
click at [0, 94] on div "Analytics Inbound Inventory Outbound Retail Reports 10:00 AM EDT [DATE] 09/25 […" at bounding box center [742, 355] width 1484 height 710
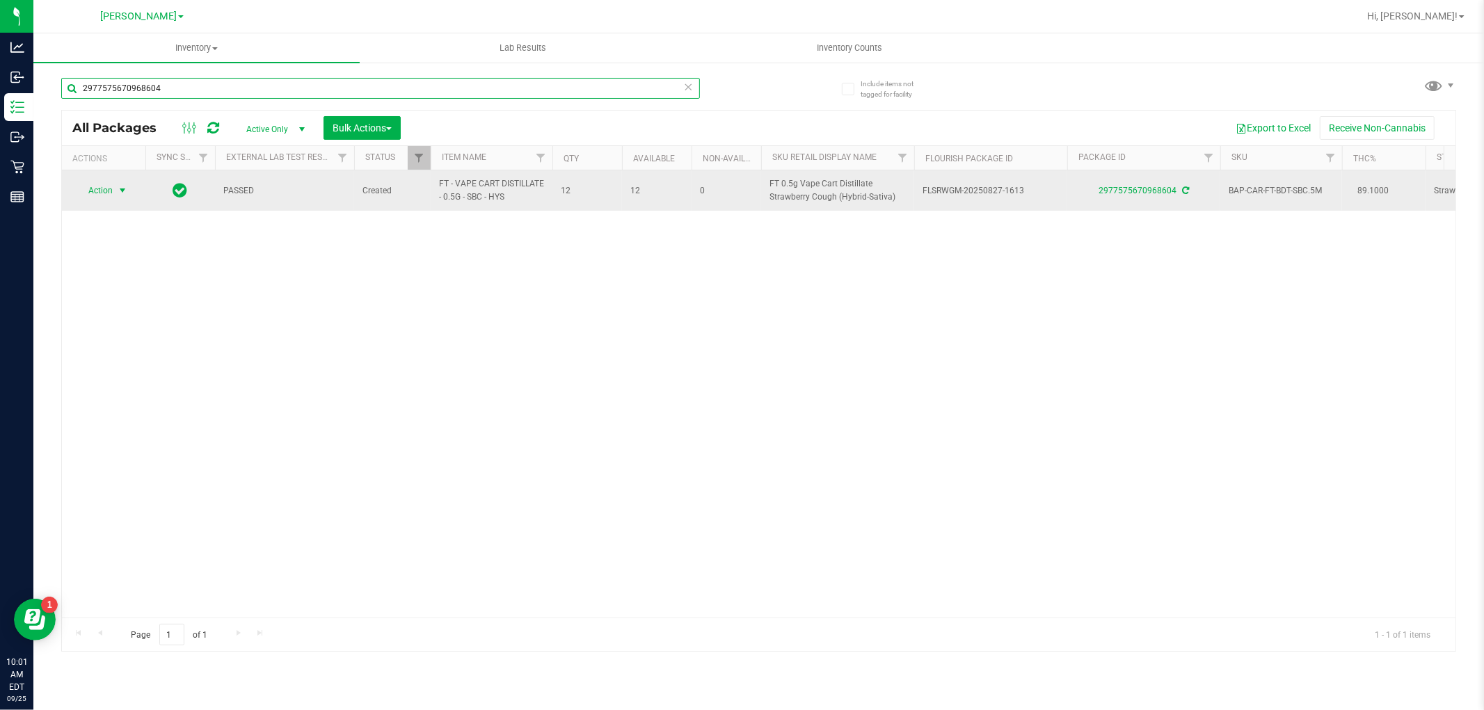
type input "2977575670968604"
click at [102, 190] on span "Action" at bounding box center [95, 190] width 38 height 19
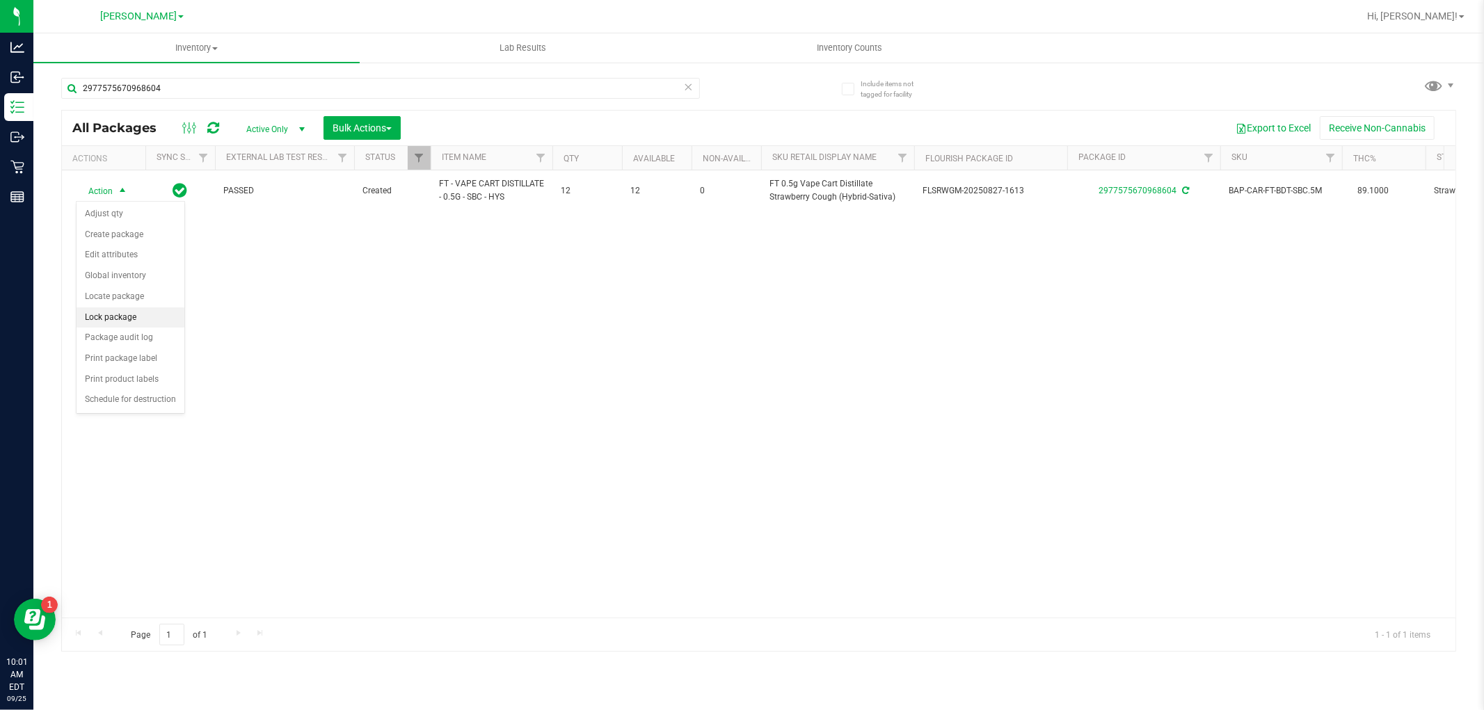
click at [135, 317] on li "Lock package" at bounding box center [131, 318] width 108 height 21
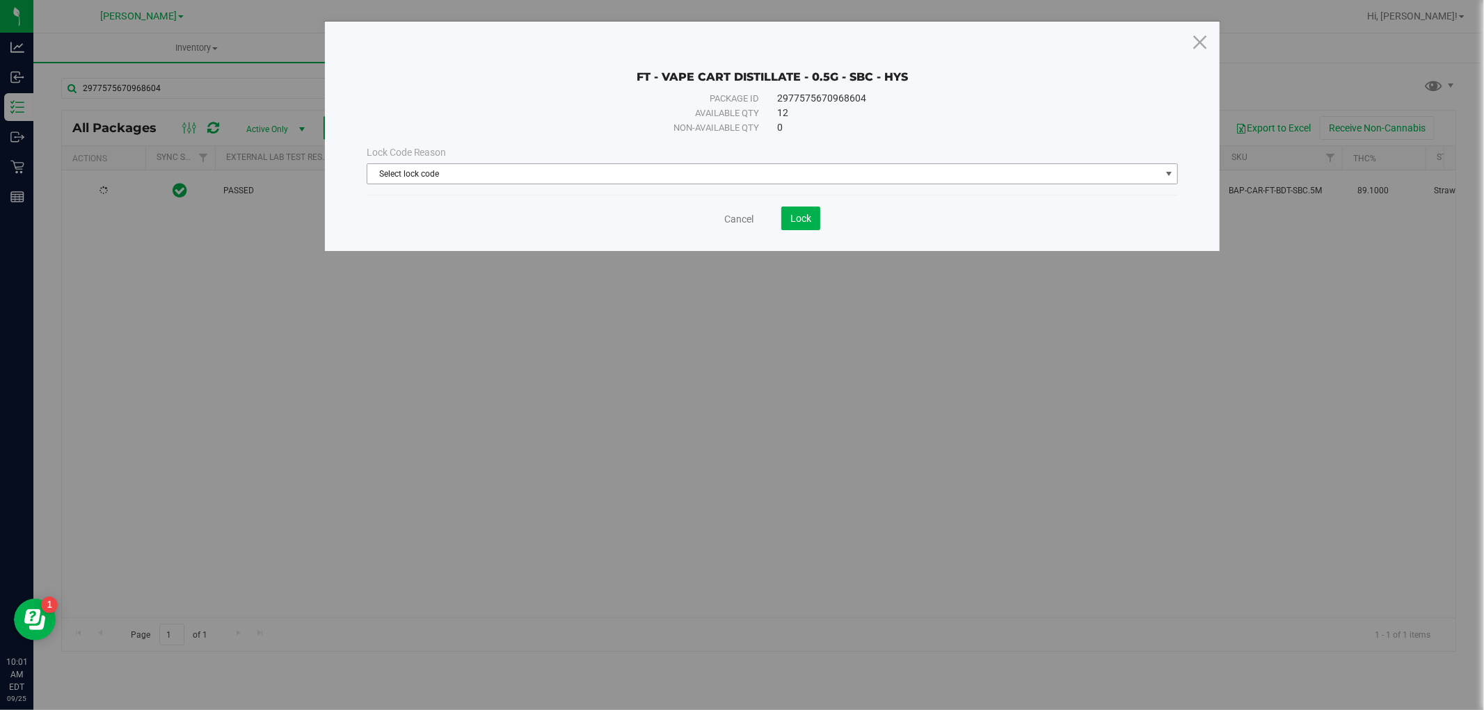
click at [571, 170] on span "Select lock code" at bounding box center [763, 173] width 793 height 19
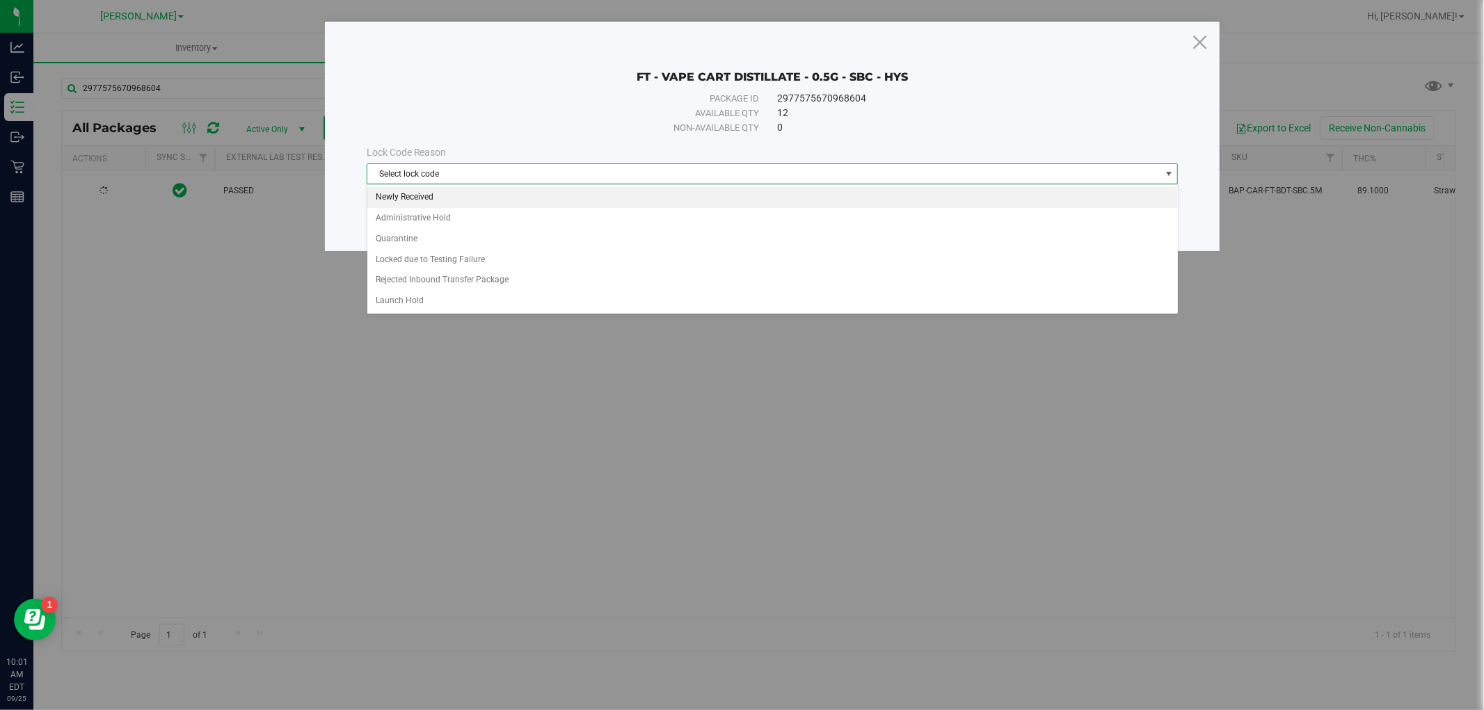
click at [552, 195] on li "Newly Received" at bounding box center [772, 197] width 811 height 21
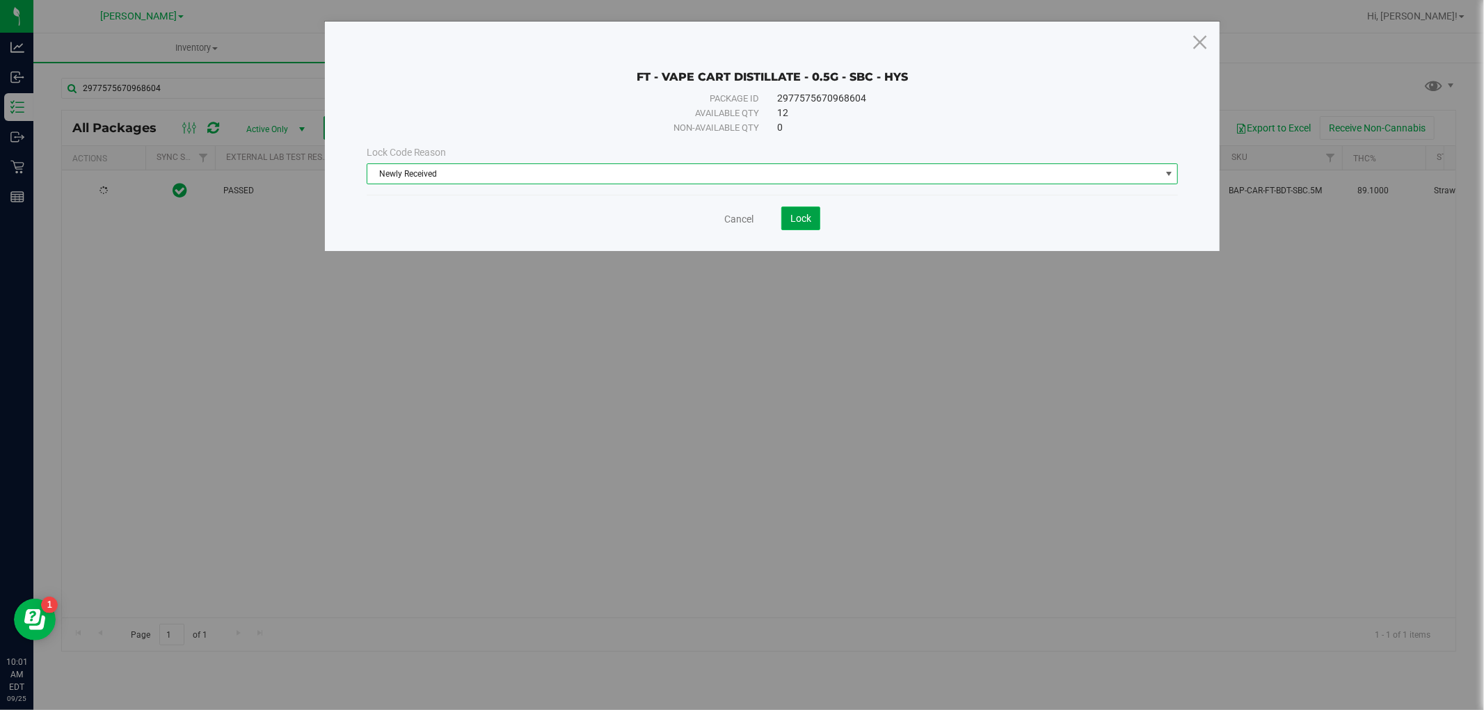
click at [796, 212] on button "Lock" at bounding box center [800, 219] width 39 height 24
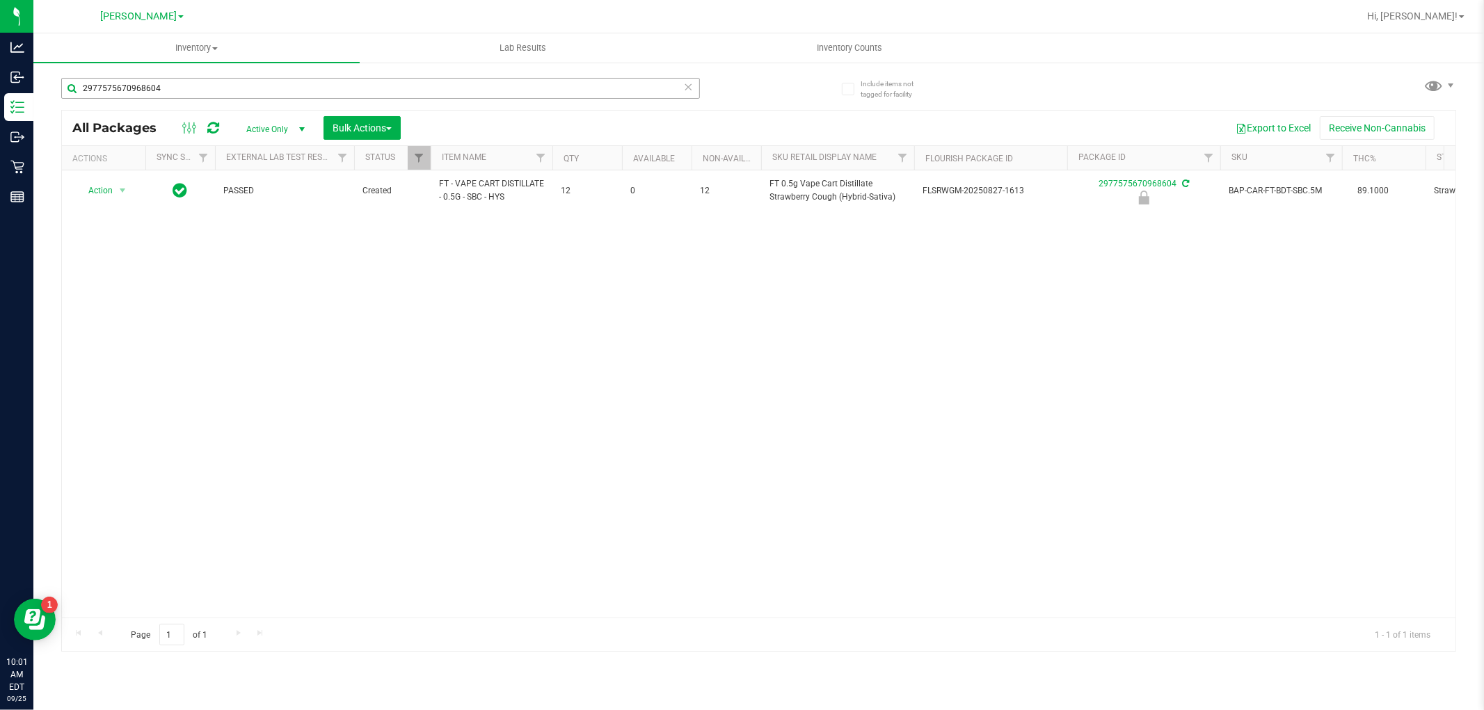
drag, startPoint x: 293, startPoint y: 100, endPoint x: 70, endPoint y: 88, distance: 223.6
click at [70, 88] on div "2977575670968604" at bounding box center [380, 94] width 639 height 32
click at [209, 86] on input "2977575670968604" at bounding box center [380, 88] width 639 height 21
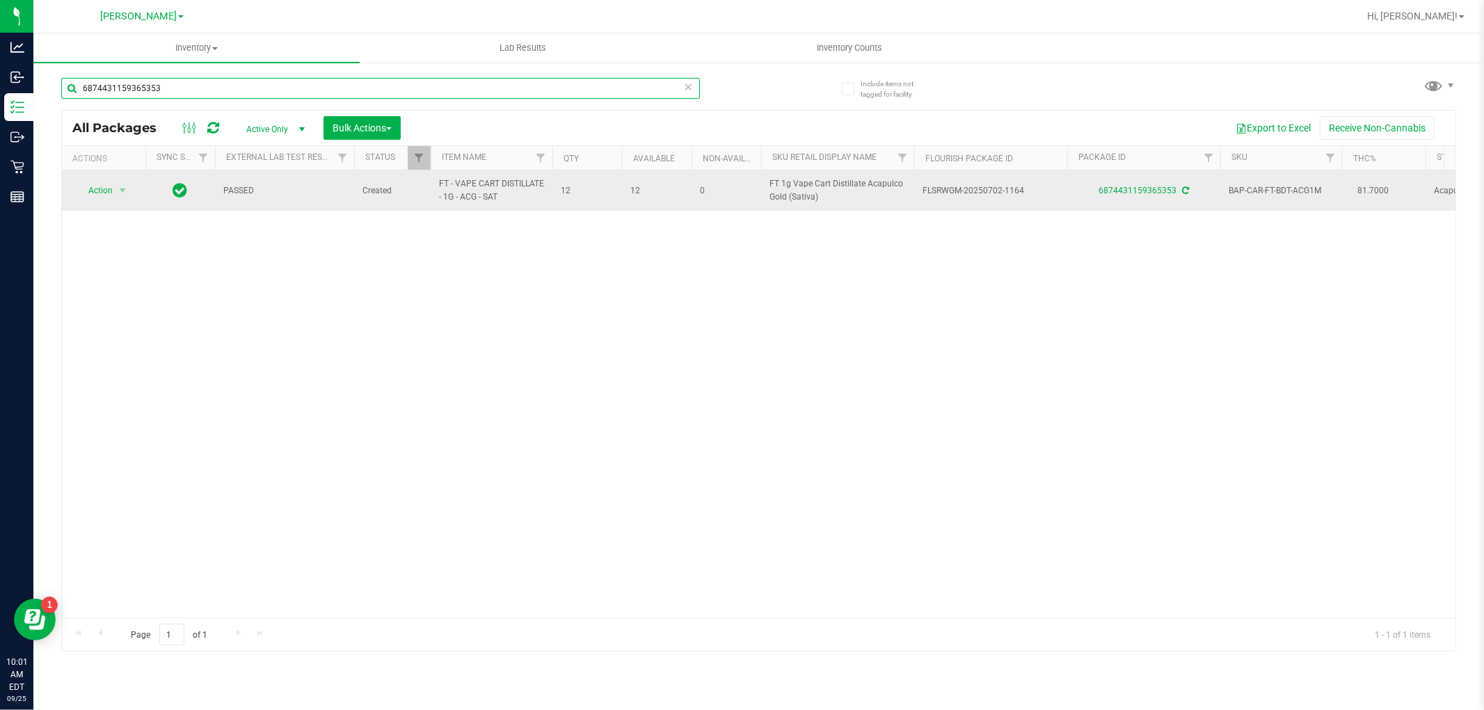
type input "6874431159365353"
drag, startPoint x: 513, startPoint y: 203, endPoint x: 460, endPoint y: 190, distance: 54.5
click at [431, 192] on td "FT - VAPE CART DISTILLATE - 1G - ACG - SAT" at bounding box center [492, 190] width 122 height 40
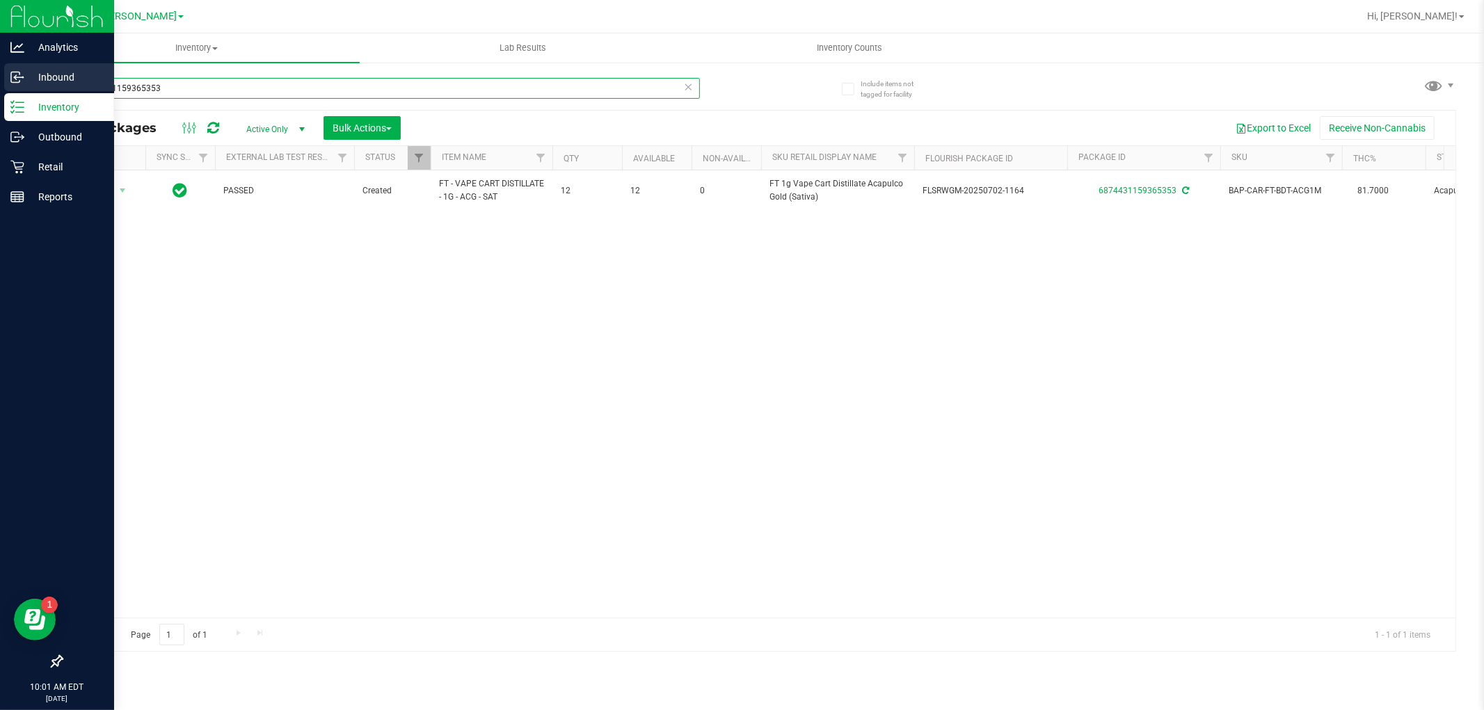
drag, startPoint x: 240, startPoint y: 85, endPoint x: 0, endPoint y: 74, distance: 240.3
click at [0, 74] on div "Analytics Inbound Inventory Outbound Retail Reports 10:01 AM EDT [DATE] 09/25 […" at bounding box center [742, 355] width 1484 height 710
paste input "FT - VAPE CART DISTILLATE - 1G - ACG - SAT"
type input "FT - VAPE CART DISTILLATE - 1G - ACG - SAT"
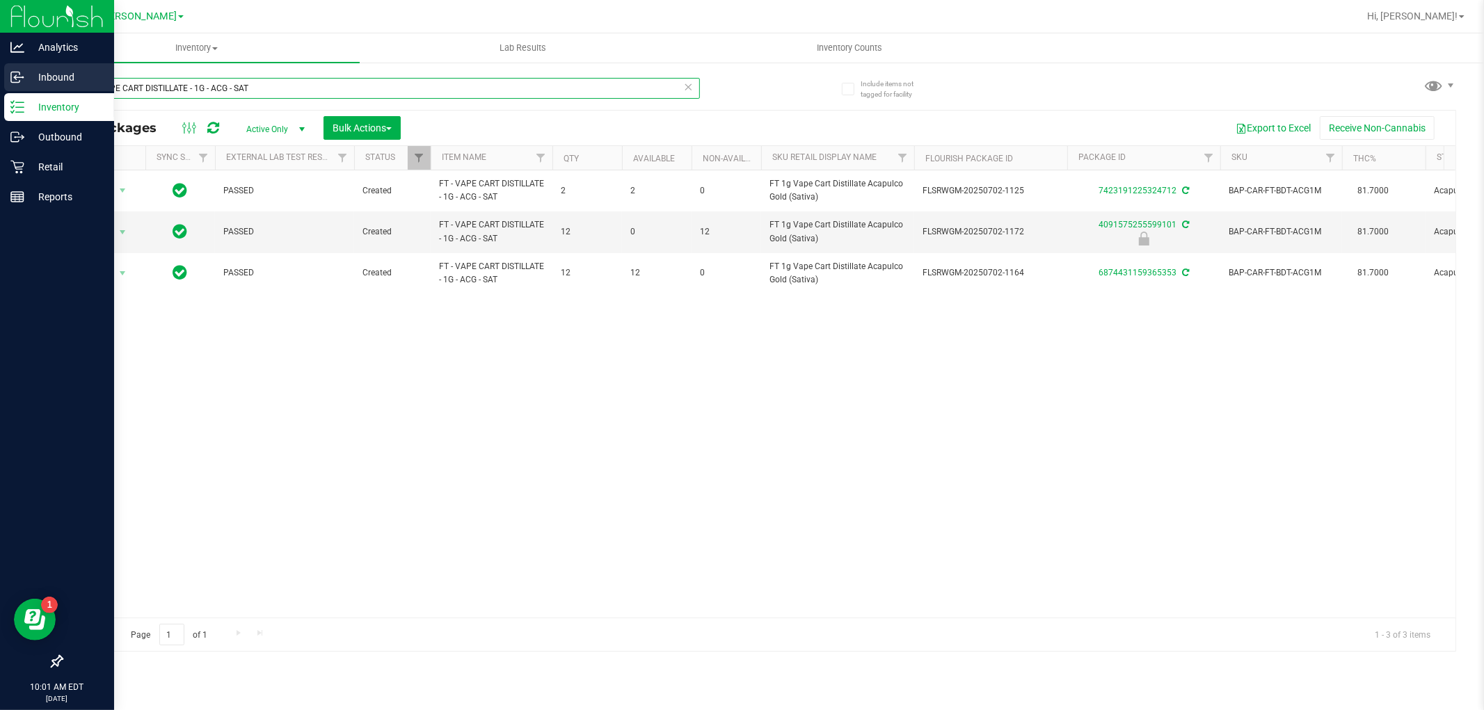
drag, startPoint x: 270, startPoint y: 91, endPoint x: 1, endPoint y: 79, distance: 268.9
click at [0, 79] on div "Analytics Inbound Inventory Outbound Retail Reports 10:01 AM EDT [DATE] 09/25 […" at bounding box center [742, 355] width 1484 height 710
type input "6874431159365353"
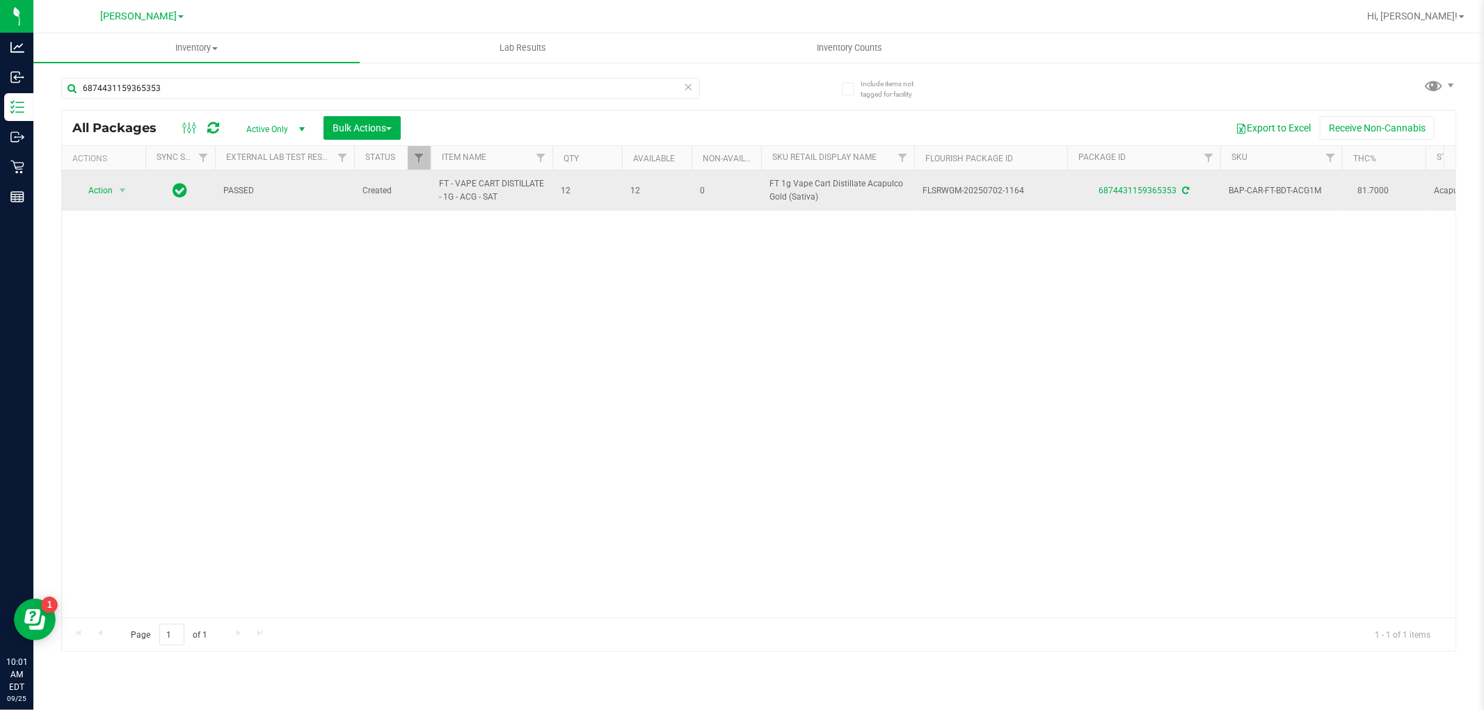
click at [106, 179] on td "Action Action Adjust qty Create package Edit attributes Global inventory Locate…" at bounding box center [103, 190] width 83 height 40
click at [109, 189] on span "Action" at bounding box center [95, 190] width 38 height 19
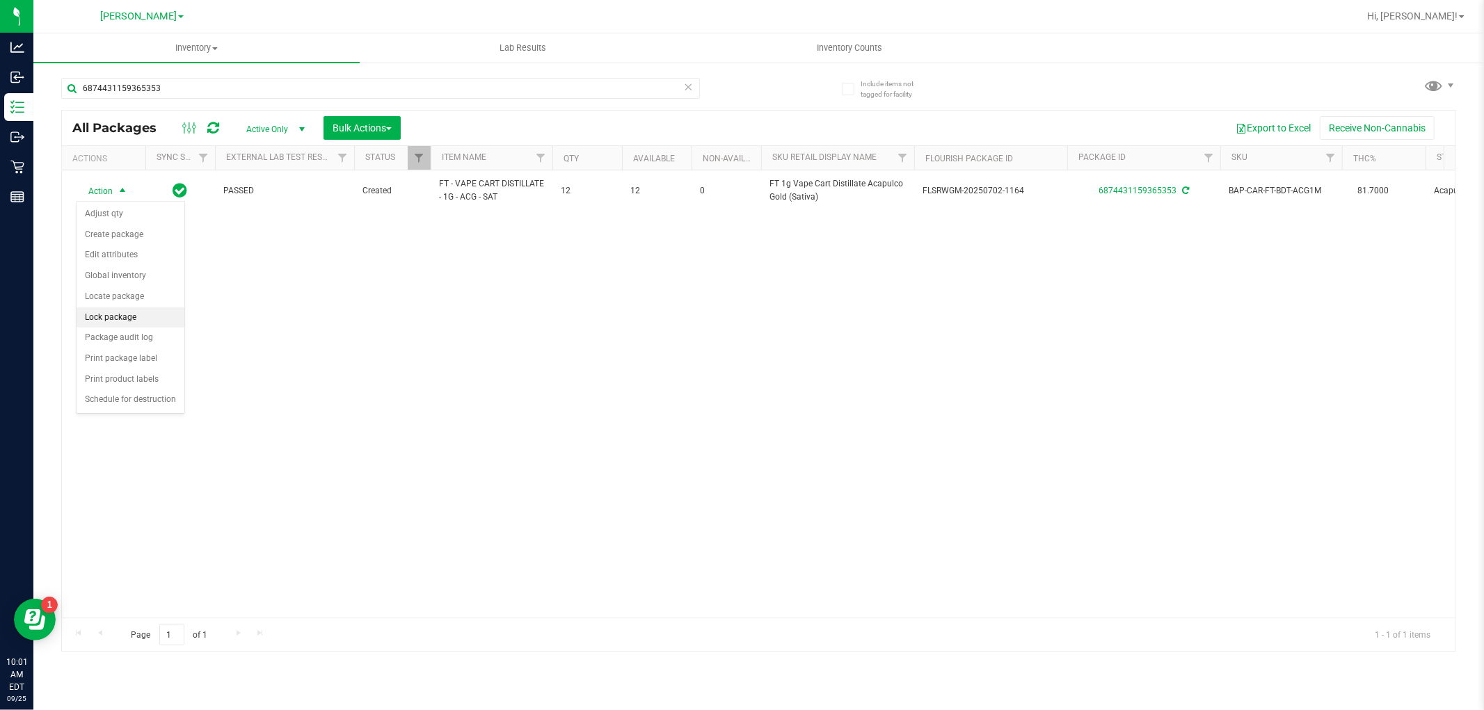
click at [128, 324] on li "Lock package" at bounding box center [131, 318] width 108 height 21
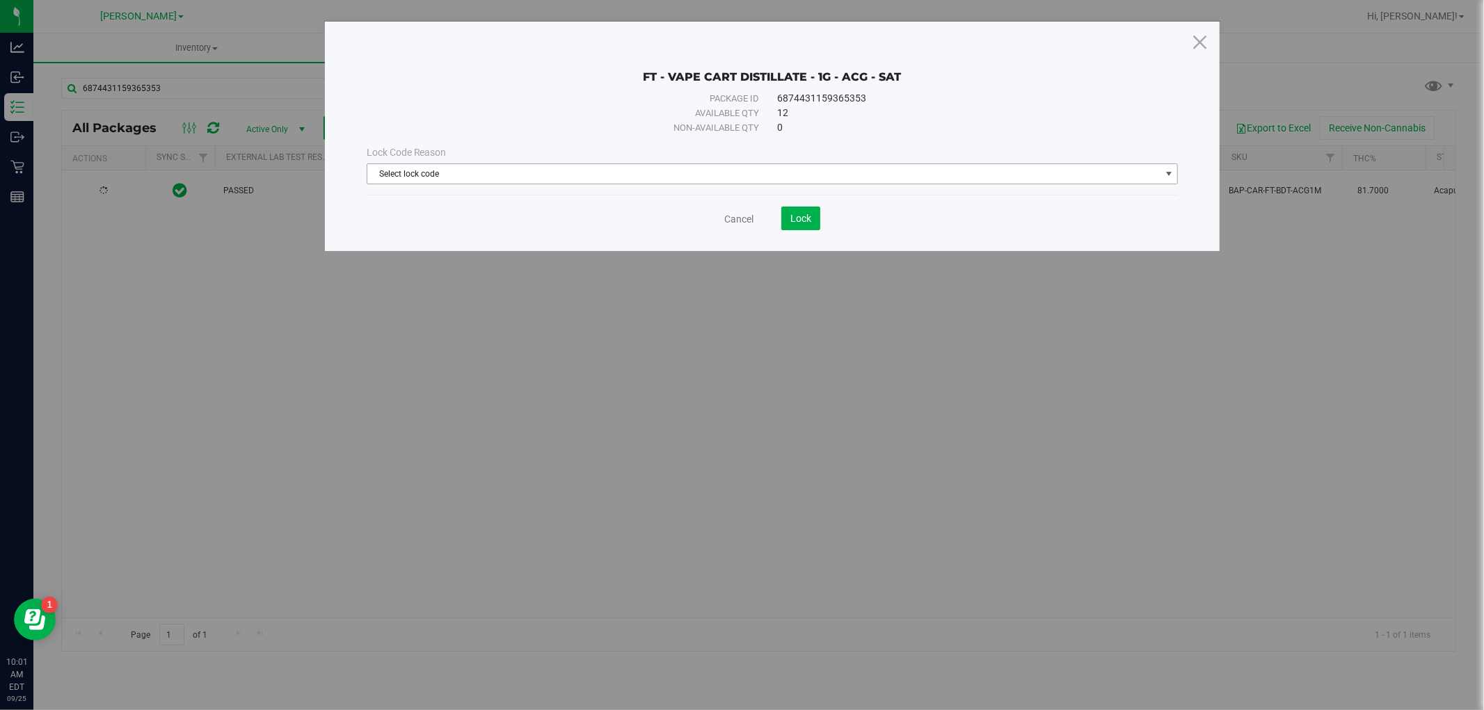
click at [766, 174] on span "Select lock code" at bounding box center [763, 173] width 793 height 19
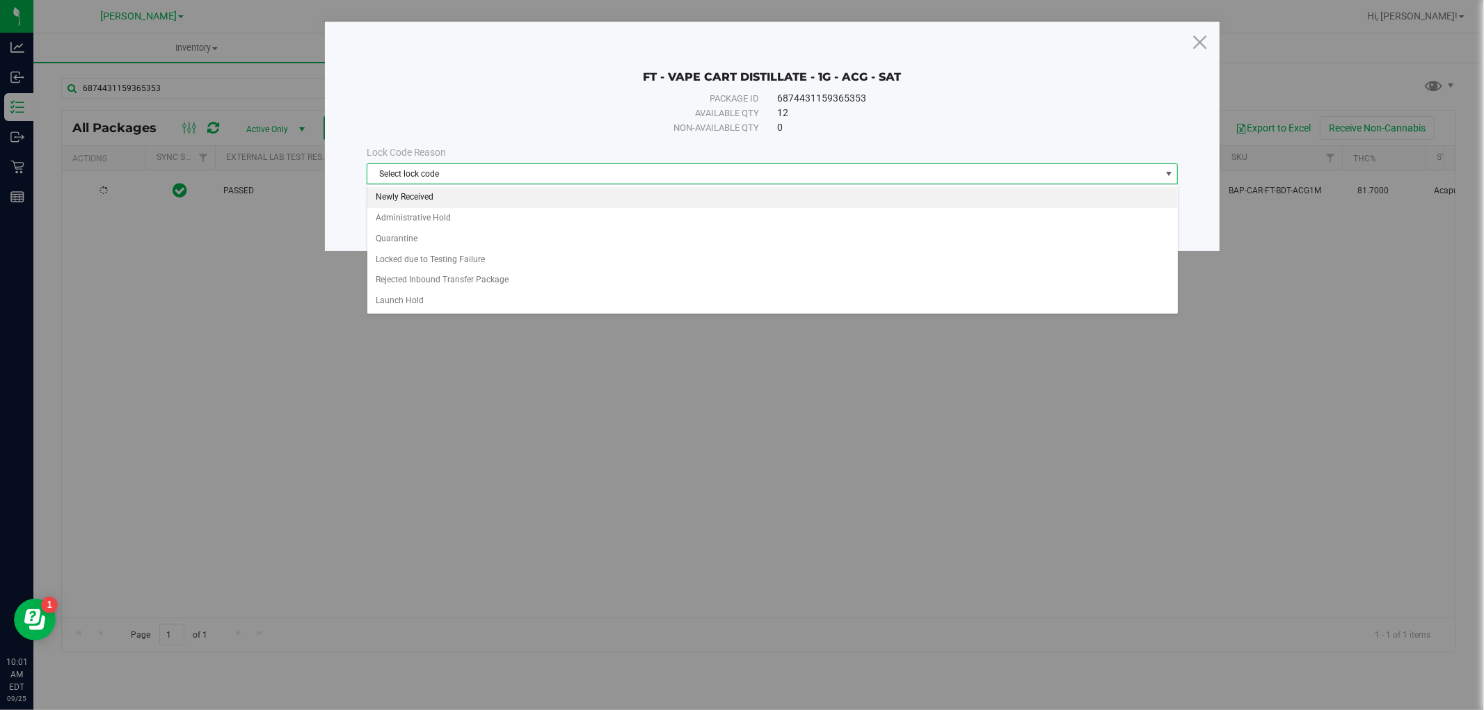
click at [713, 197] on li "Newly Received" at bounding box center [772, 197] width 811 height 21
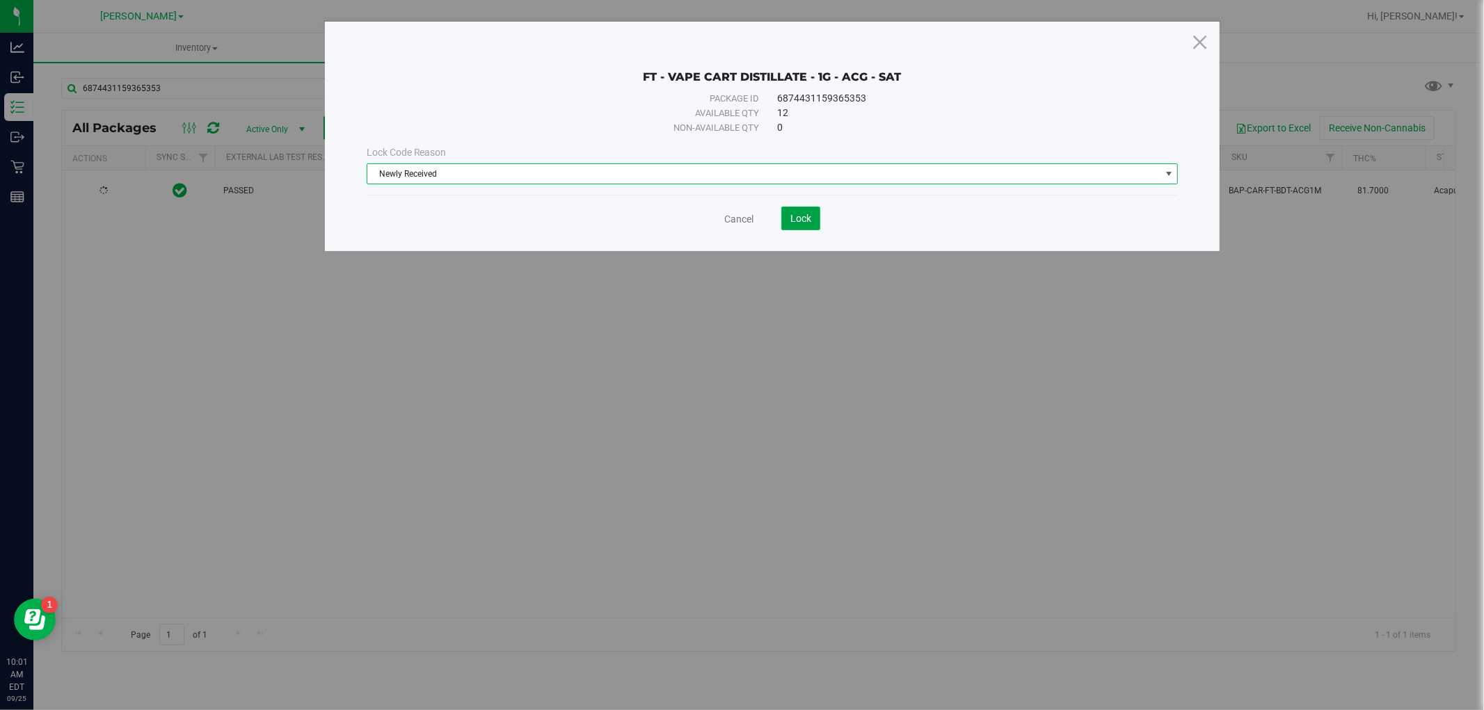
click at [793, 223] on span "Lock" at bounding box center [800, 218] width 21 height 11
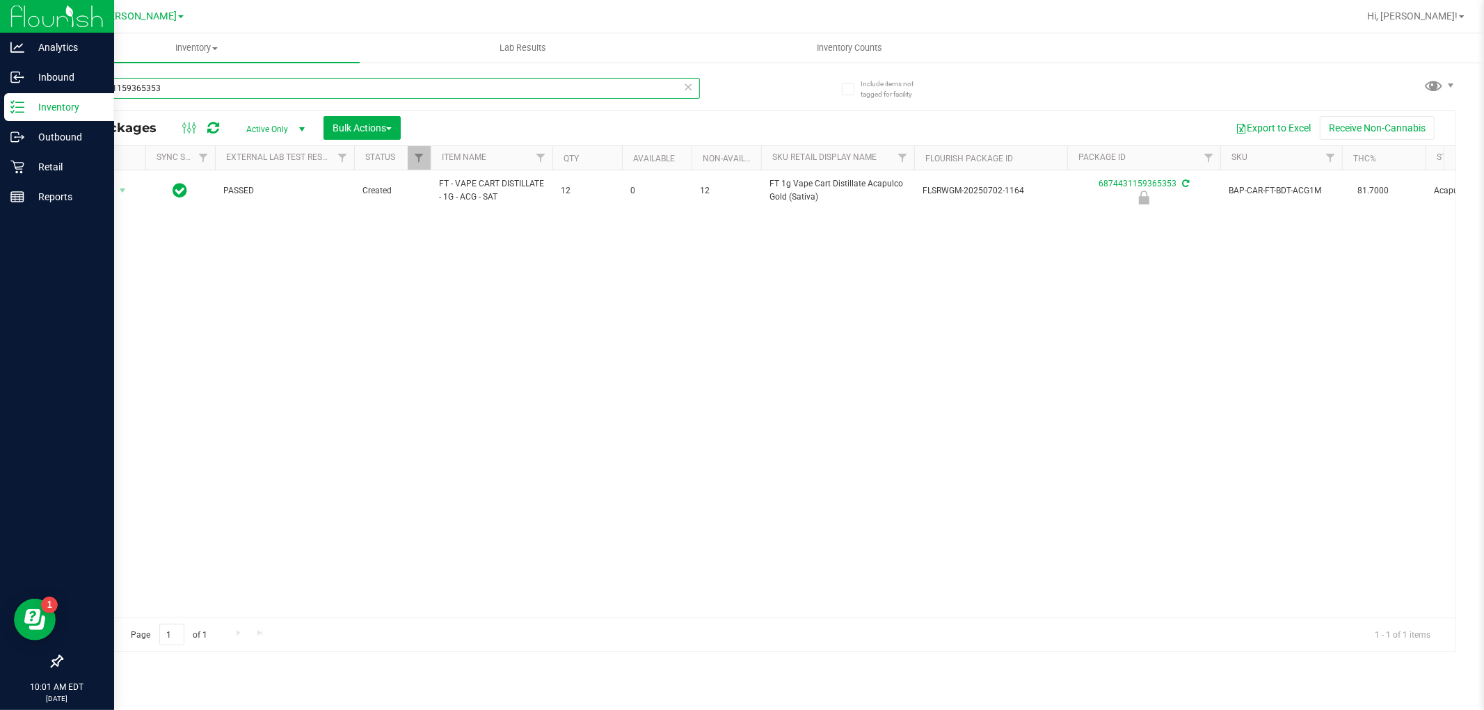
drag, startPoint x: 190, startPoint y: 81, endPoint x: 0, endPoint y: 97, distance: 190.7
click at [0, 97] on div "Analytics Inbound Inventory Outbound Retail Reports 10:01 AM EDT [DATE] 09/25 […" at bounding box center [742, 355] width 1484 height 710
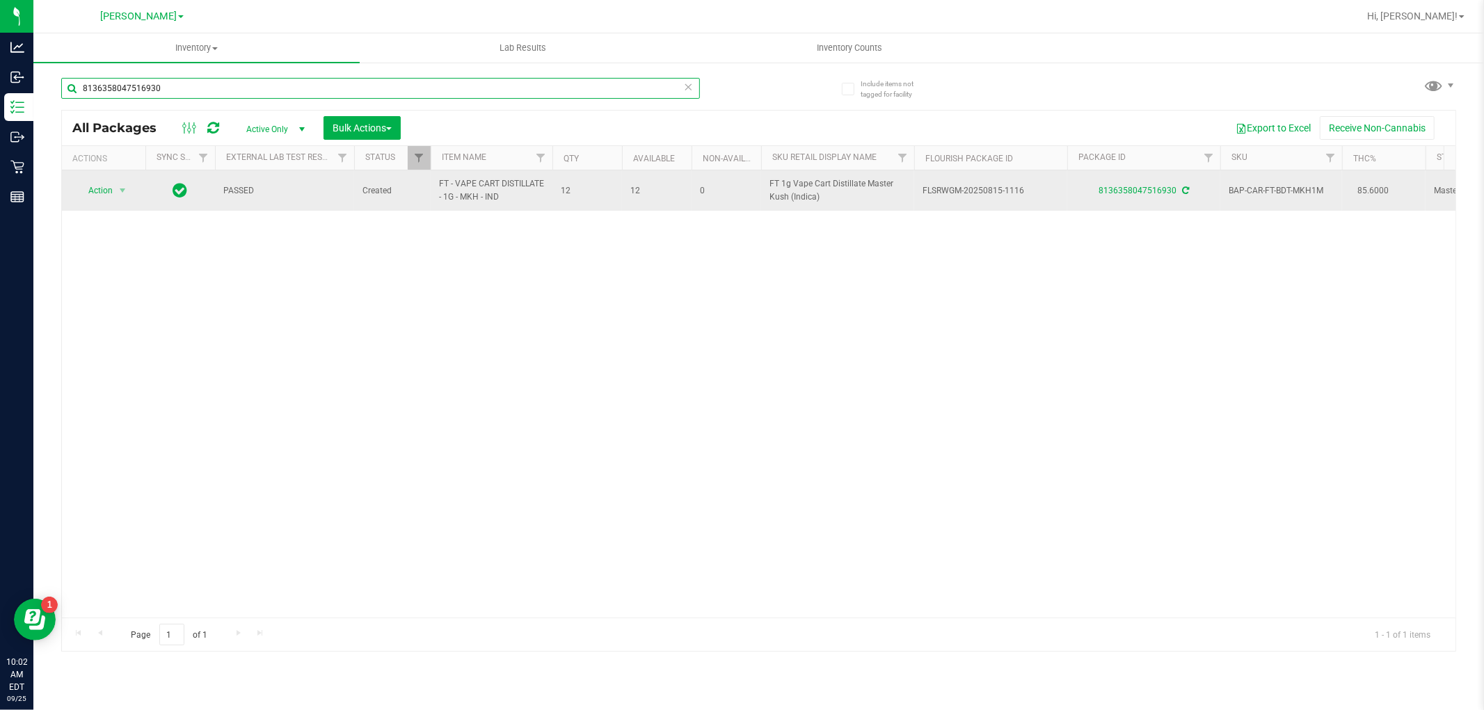
type input "8136358047516930"
drag, startPoint x: 507, startPoint y: 204, endPoint x: 425, endPoint y: 198, distance: 81.6
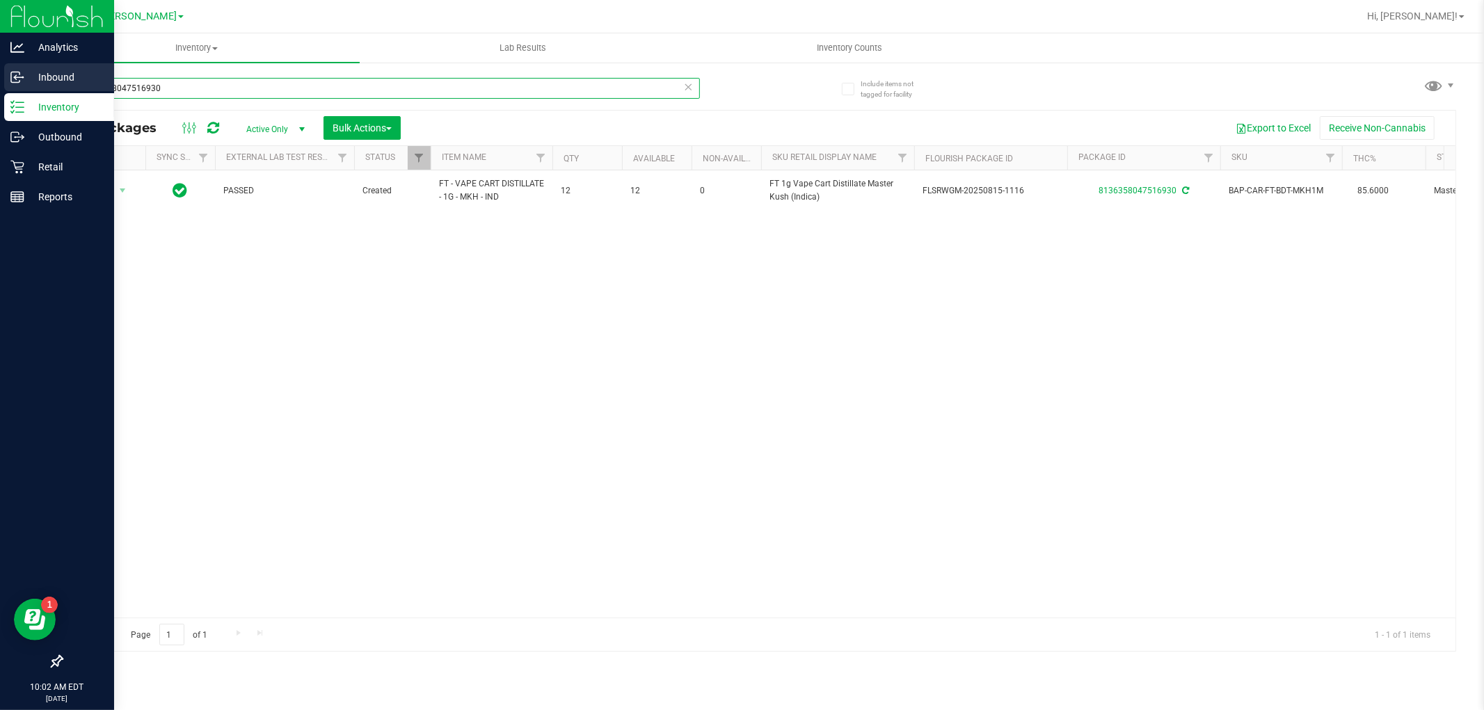
drag, startPoint x: 225, startPoint y: 87, endPoint x: 0, endPoint y: 82, distance: 224.8
click at [0, 82] on div "Analytics Inbound Inventory Outbound Retail Reports 10:02 AM EDT [DATE] 09/25 […" at bounding box center [742, 355] width 1484 height 710
paste input "FT - VAPE CART DISTILLATE - 1G - MKH - IND"
type input "FT - VAPE CART DISTILLATE - 1G - MKH - IND"
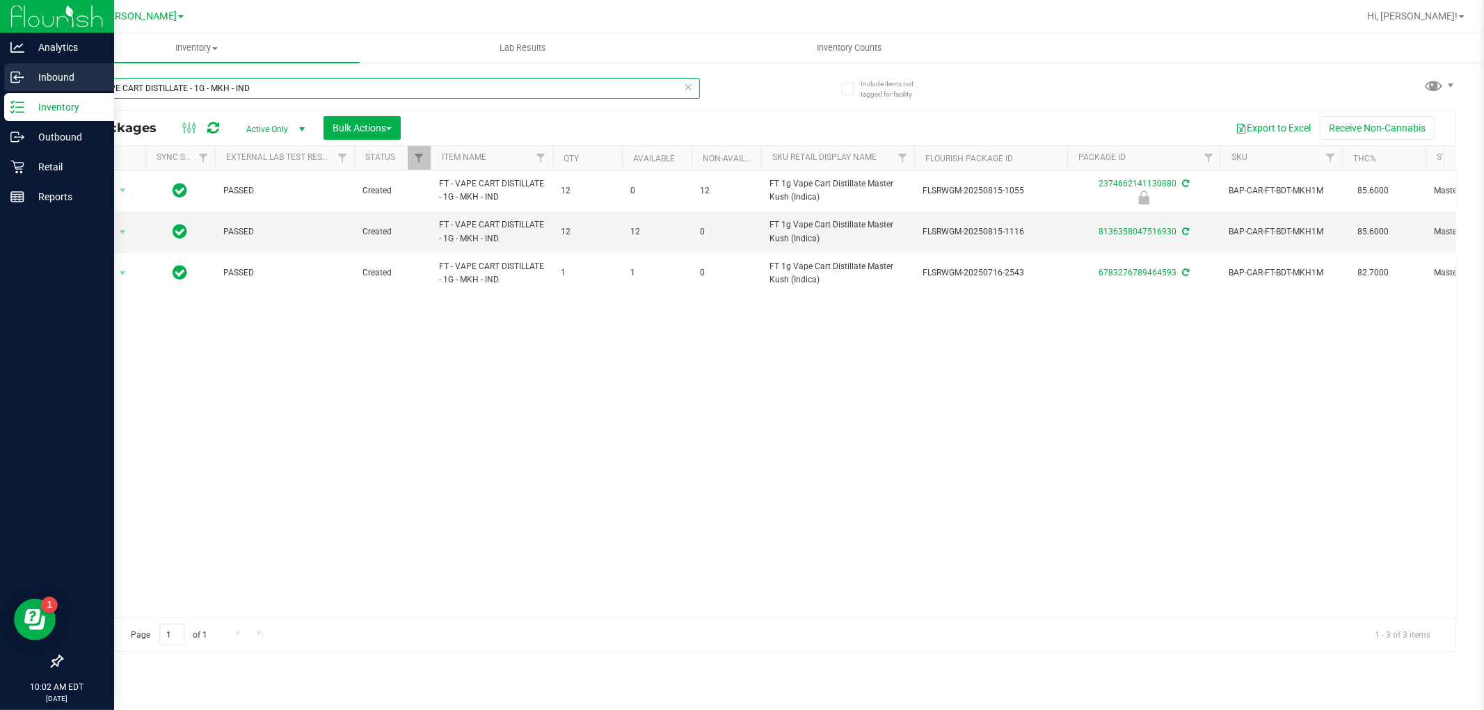
drag, startPoint x: 269, startPoint y: 89, endPoint x: 0, endPoint y: 89, distance: 269.3
click at [0, 89] on div "Analytics Inbound Inventory Outbound Retail Reports 10:02 AM EDT [DATE] 09/25 […" at bounding box center [742, 355] width 1484 height 710
type input "8136358047516930"
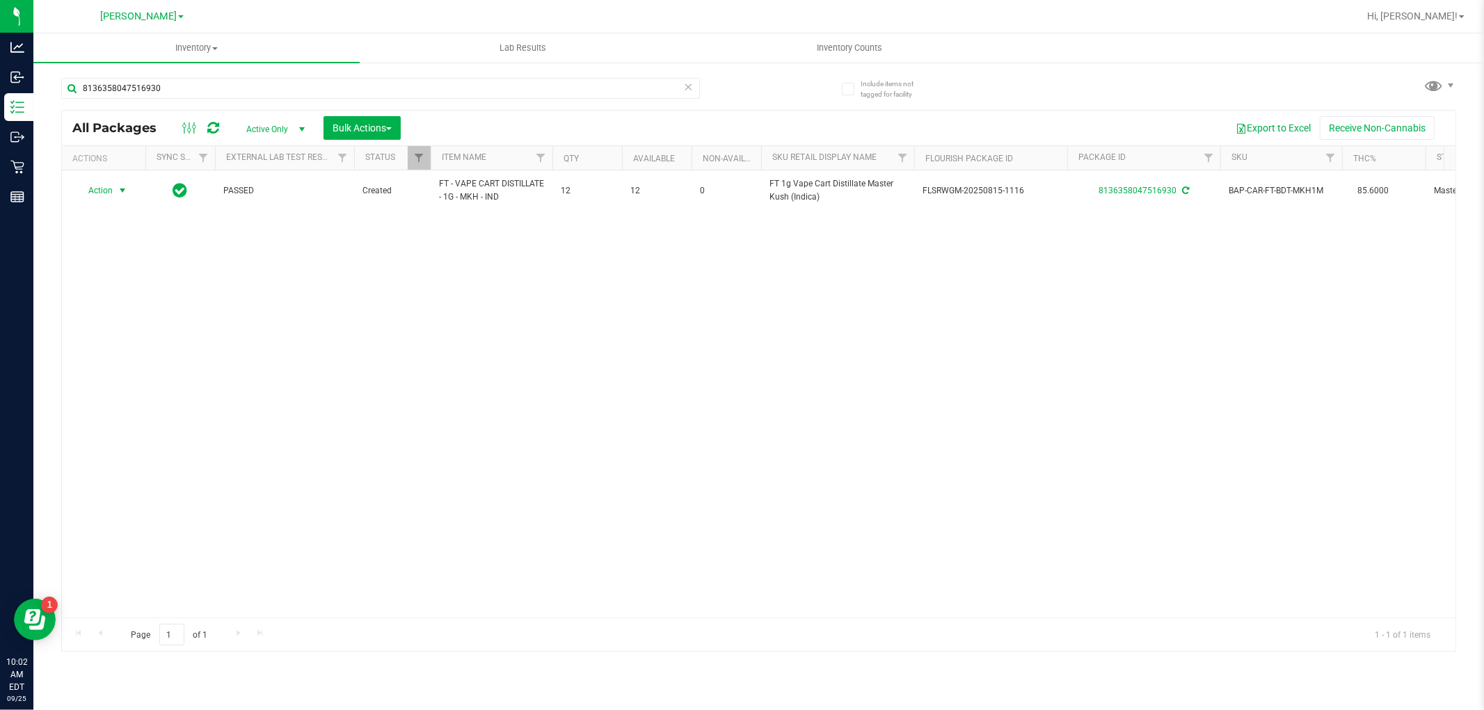
click at [115, 189] on span "select" at bounding box center [122, 190] width 17 height 19
click at [129, 310] on li "Lock package" at bounding box center [131, 318] width 108 height 21
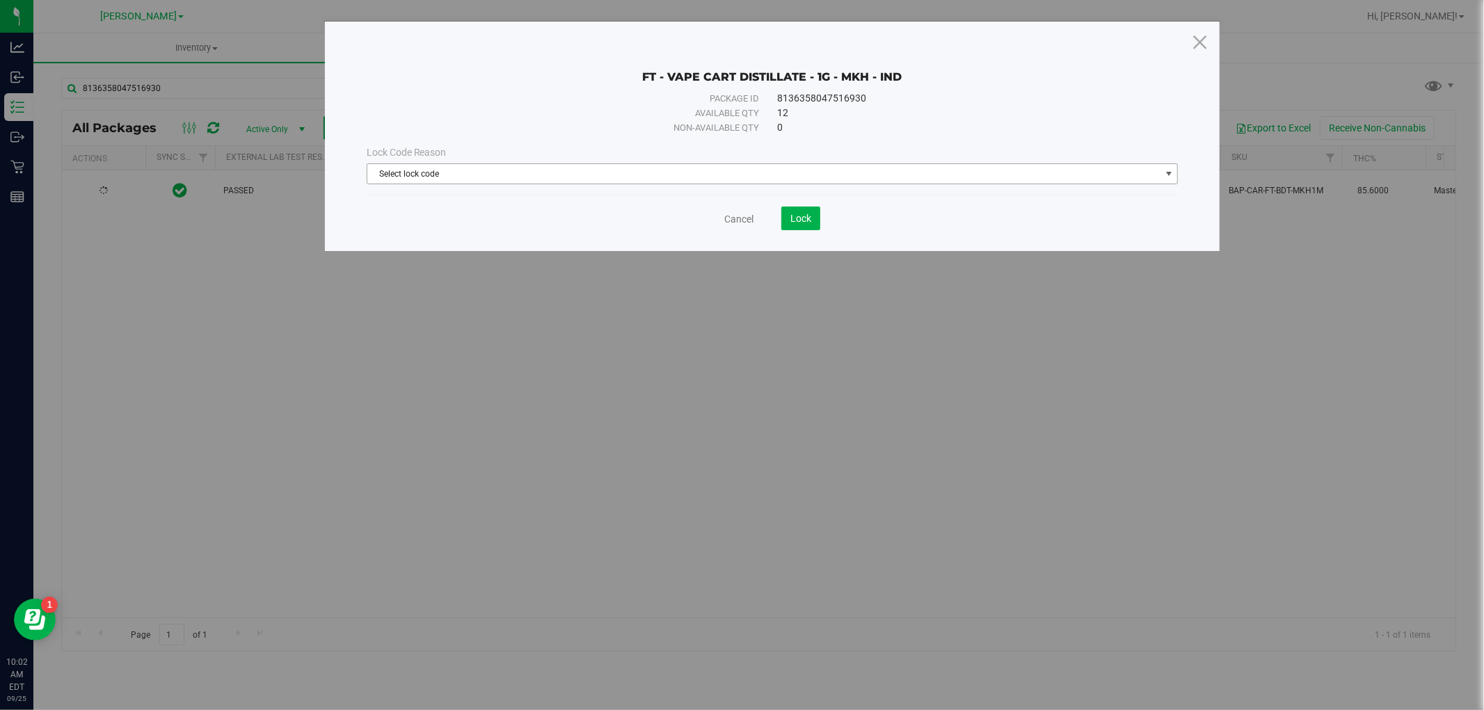
click at [572, 174] on span "Select lock code" at bounding box center [763, 173] width 793 height 19
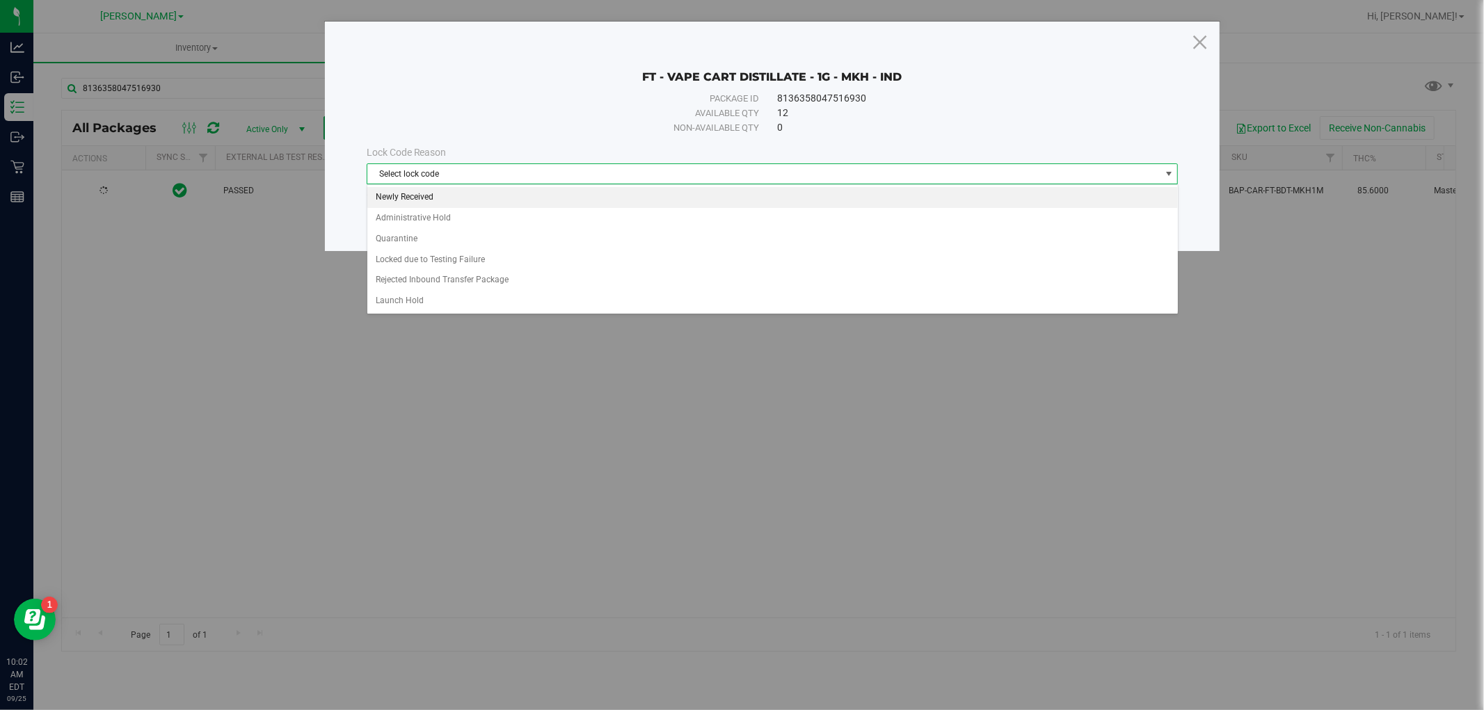
click at [552, 196] on li "Newly Received" at bounding box center [772, 197] width 811 height 21
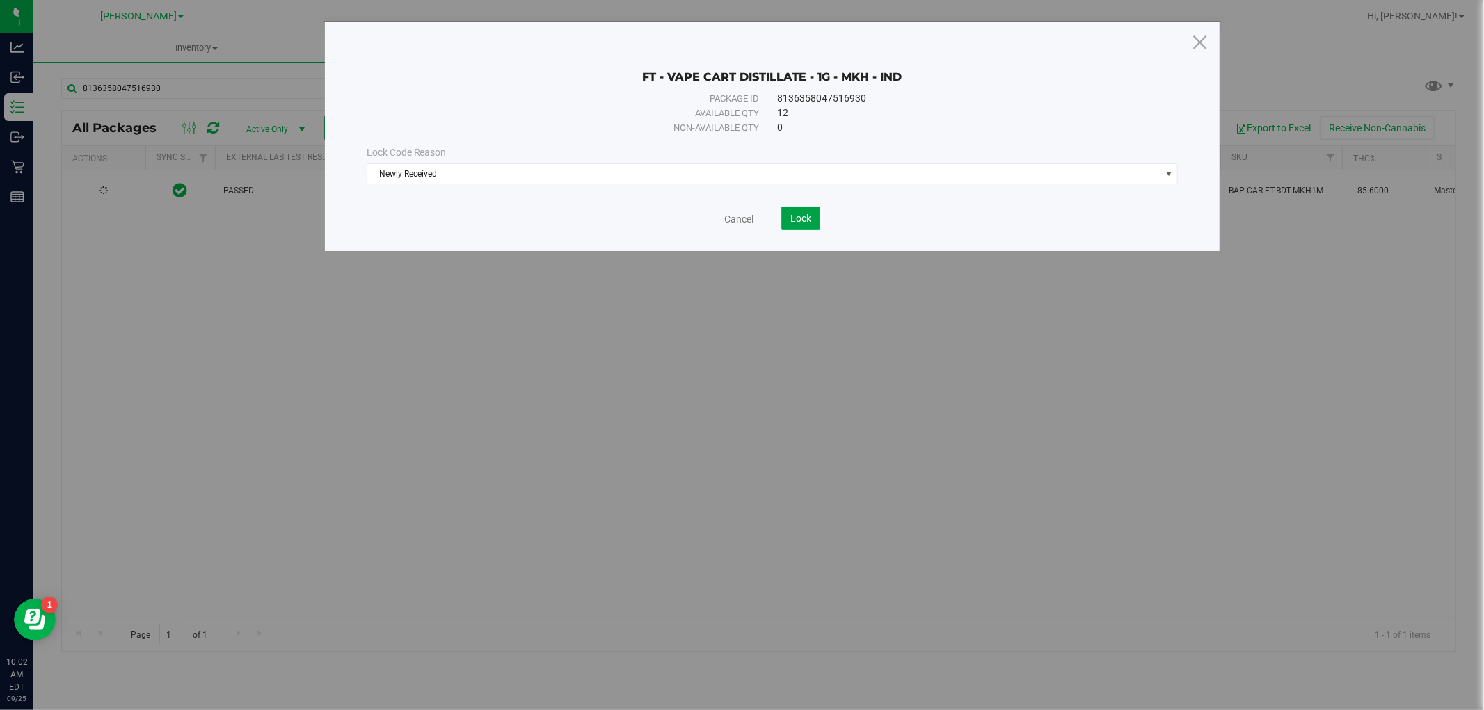
click at [813, 219] on button "Lock" at bounding box center [800, 219] width 39 height 24
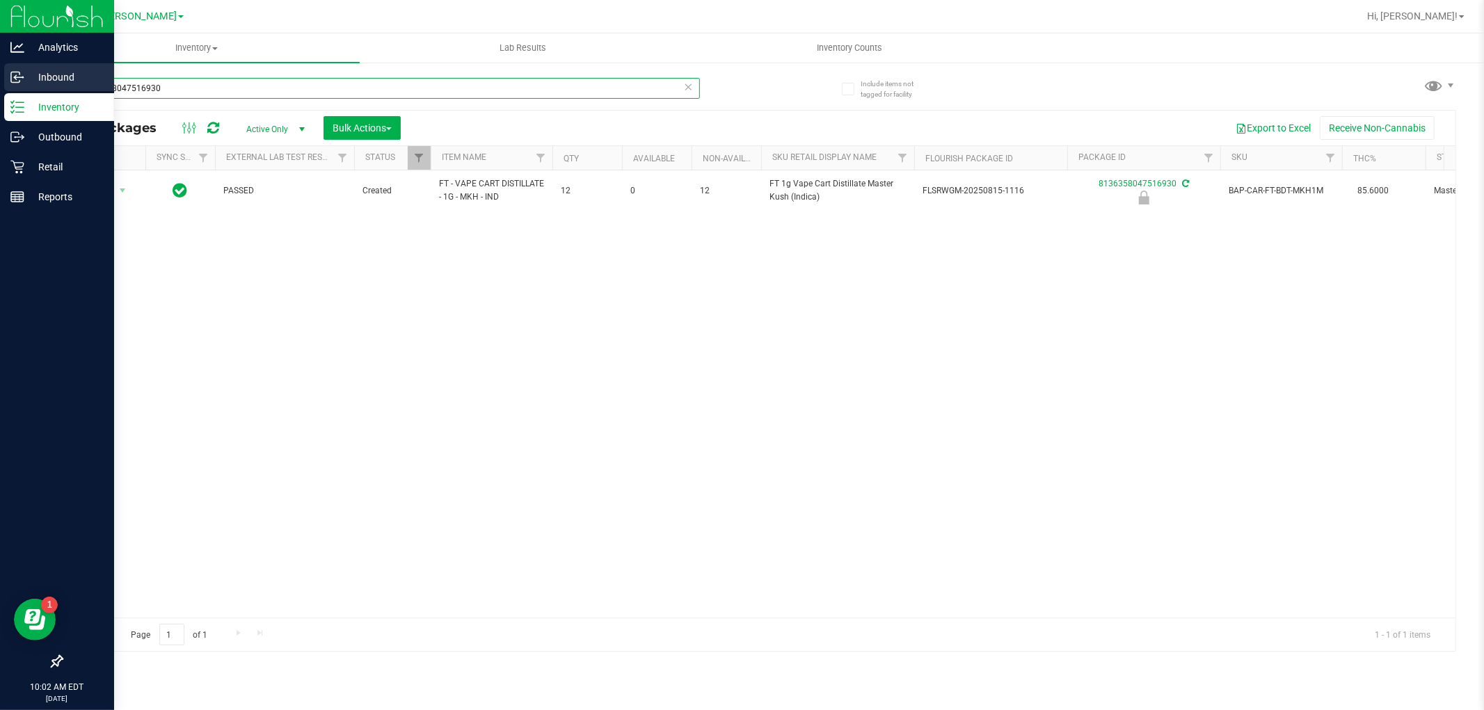
drag, startPoint x: 193, startPoint y: 92, endPoint x: 0, endPoint y: 92, distance: 193.4
click at [0, 92] on div "Analytics Inbound Inventory Outbound Retail Reports 10:02 AM EDT [DATE] 09/25 […" at bounding box center [742, 355] width 1484 height 710
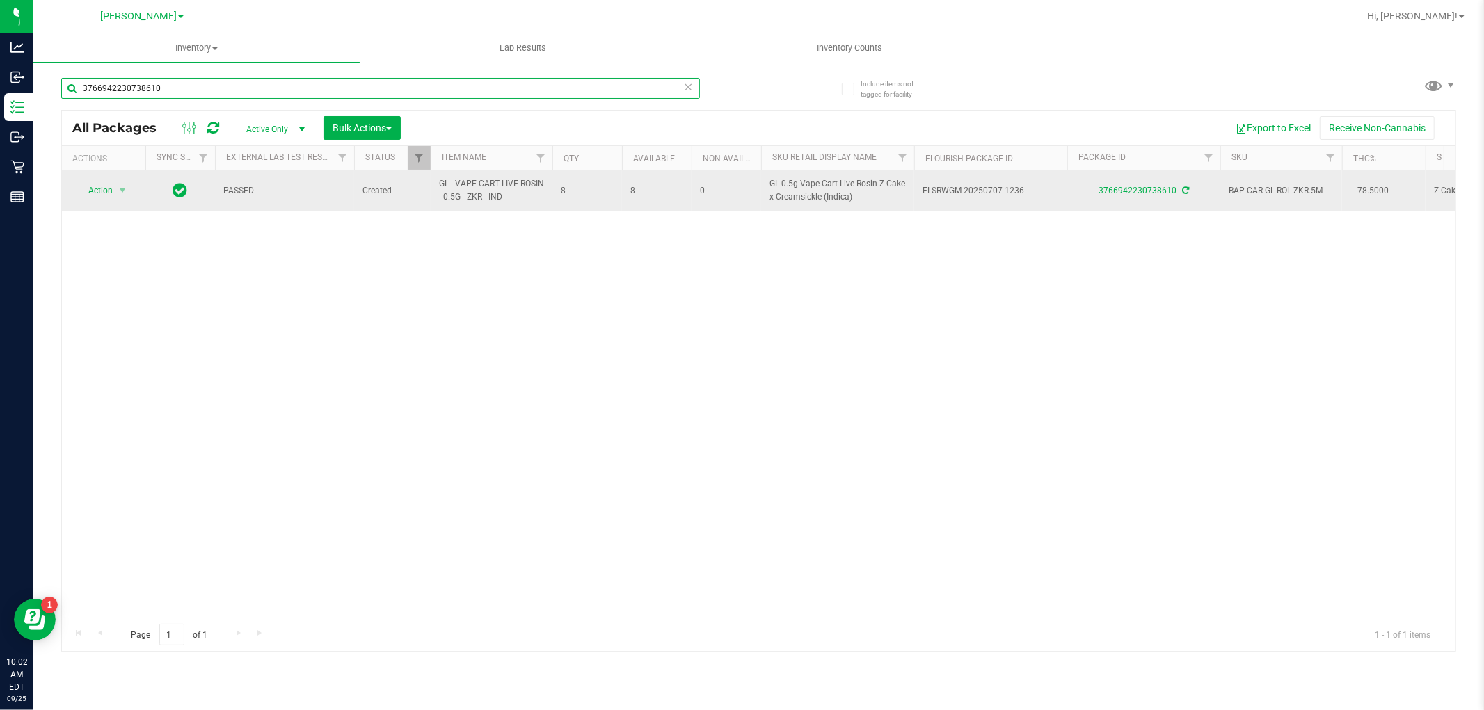
type input "3766942230738610"
drag, startPoint x: 502, startPoint y: 195, endPoint x: 432, endPoint y: 192, distance: 70.3
click at [432, 192] on td "GL - VAPE CART LIVE ROSIN - 0.5G - ZKR - IND" at bounding box center [492, 190] width 122 height 40
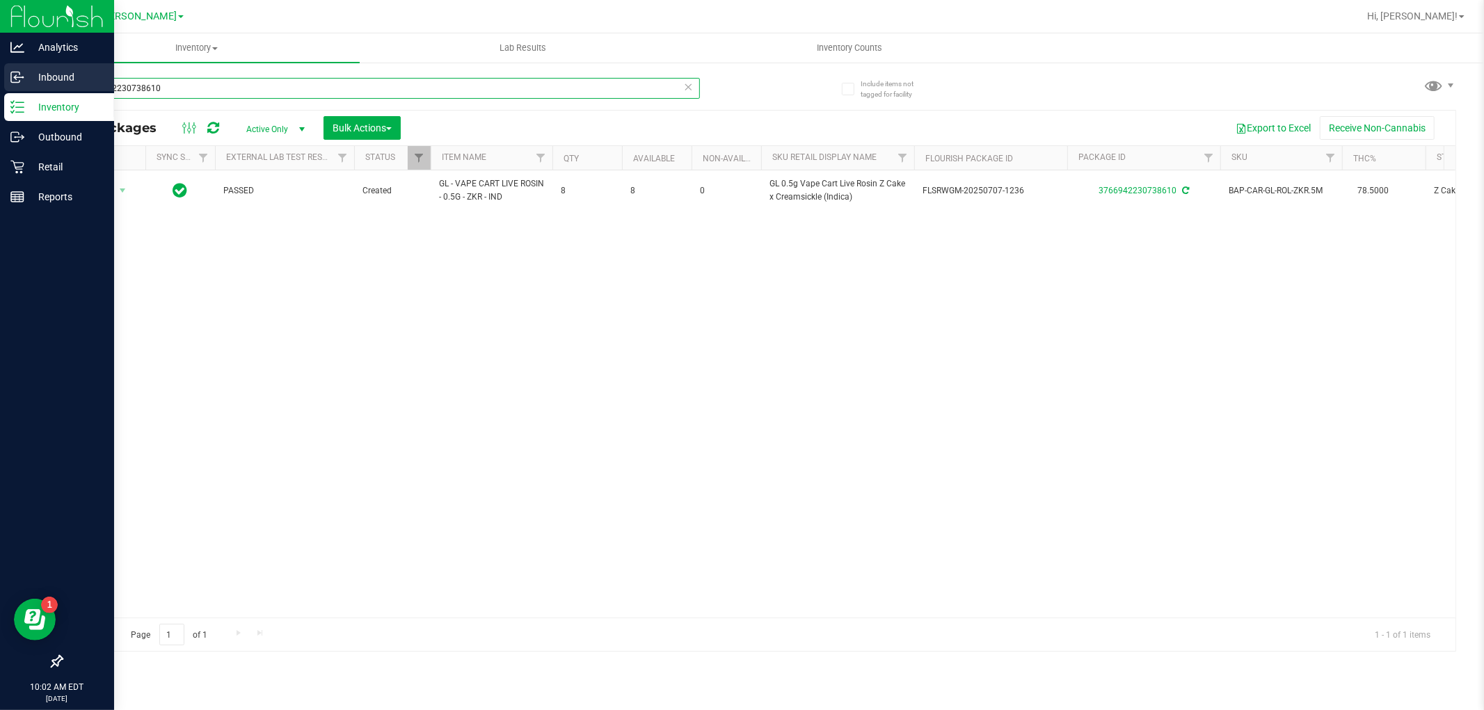
drag, startPoint x: 188, startPoint y: 89, endPoint x: 0, endPoint y: 80, distance: 188.1
click at [0, 80] on div "Analytics Inbound Inventory Outbound Retail Reports 10:02 AM EDT [DATE] 09/25 […" at bounding box center [742, 355] width 1484 height 710
paste input "GL - VAPE CART LIVE ROSIN - 0.5G - ZKR - IND"
type input "GL - VAPE CART LIVE ROSIN - 0.5G - ZKR - IND"
drag, startPoint x: 285, startPoint y: 95, endPoint x: 8, endPoint y: 95, distance: 276.9
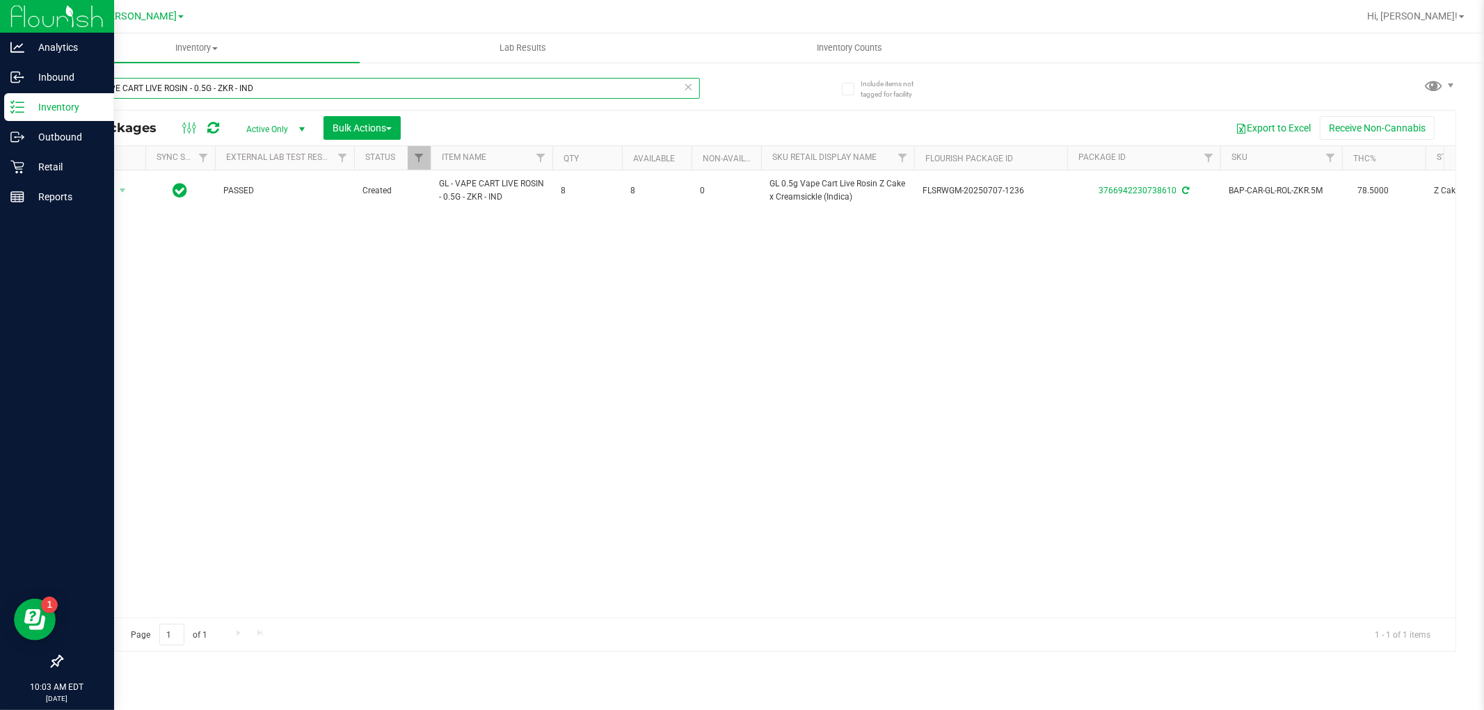
click at [8, 95] on div "Analytics Inbound Inventory Outbound Retail Reports 10:03 AM EDT [DATE] 09/25 […" at bounding box center [742, 355] width 1484 height 710
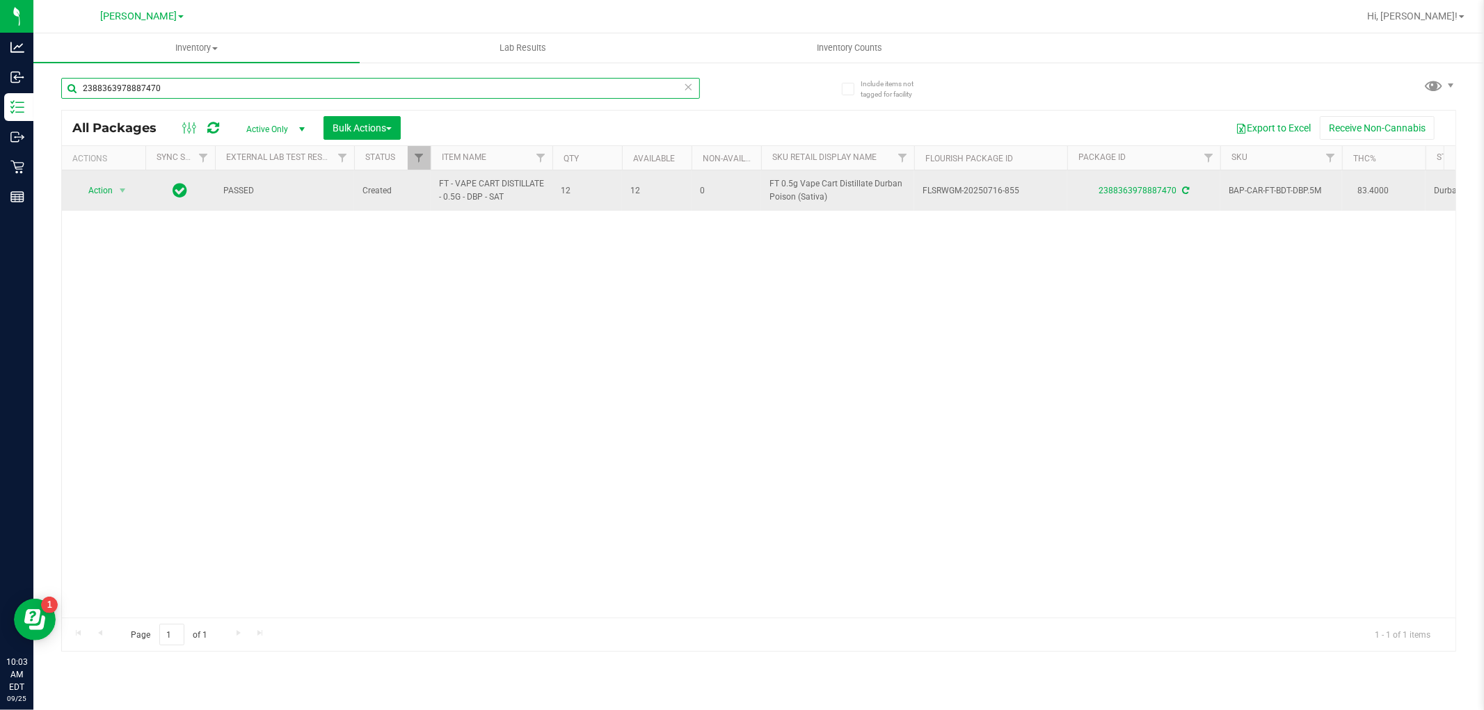
type input "2388363978887470"
drag, startPoint x: 520, startPoint y: 199, endPoint x: 458, endPoint y: 184, distance: 63.6
click at [439, 183] on span "FT - VAPE CART DISTILLATE - 0.5G - DBP - SAT" at bounding box center [491, 190] width 105 height 26
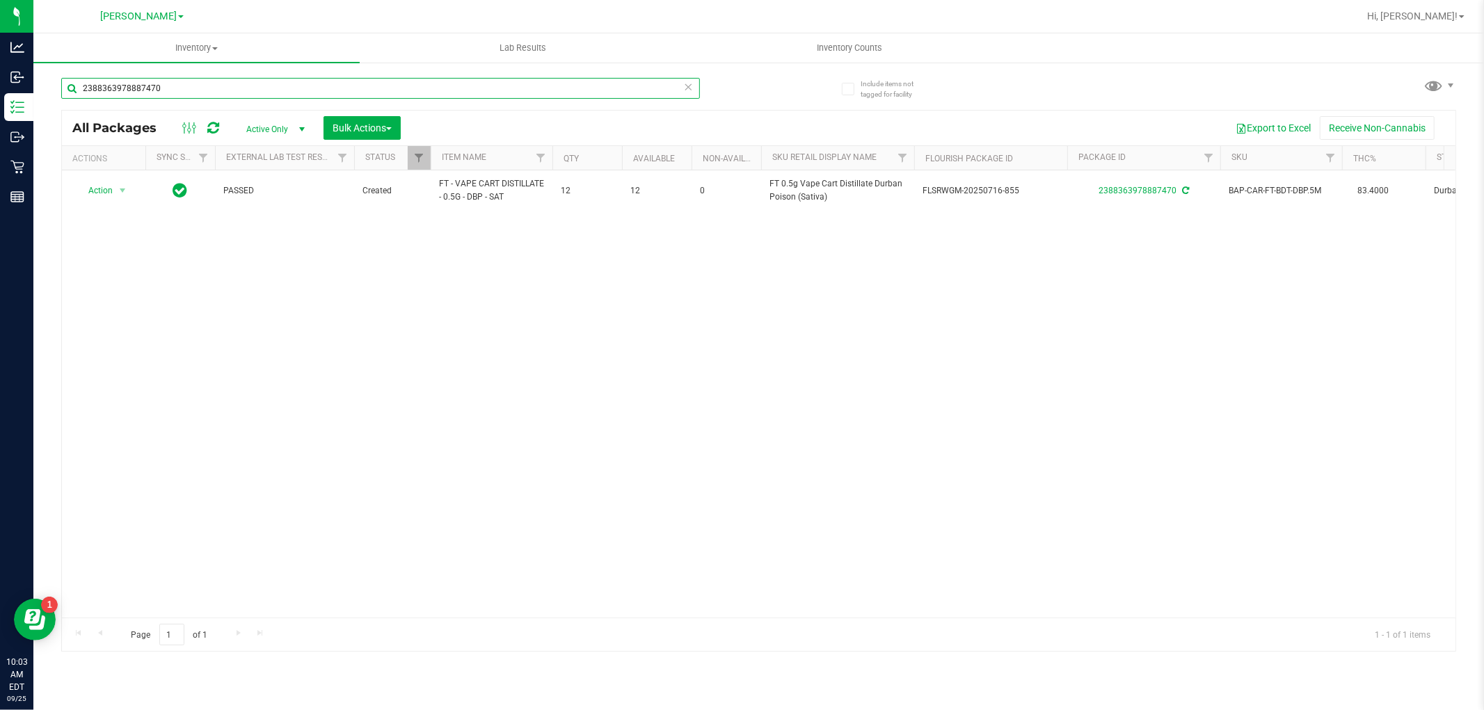
drag, startPoint x: 181, startPoint y: 90, endPoint x: 49, endPoint y: 91, distance: 131.5
click at [49, 91] on div "Include items not tagged for facility 2388363978887470 All Packages Active Only…" at bounding box center [758, 273] width 1451 height 424
paste input "FT - VAPE CART DISTILLATE - 0.5G - DBP - SAT"
type input "FT - VAPE CART DISTILLATE - 0.5G - DBP - SAT"
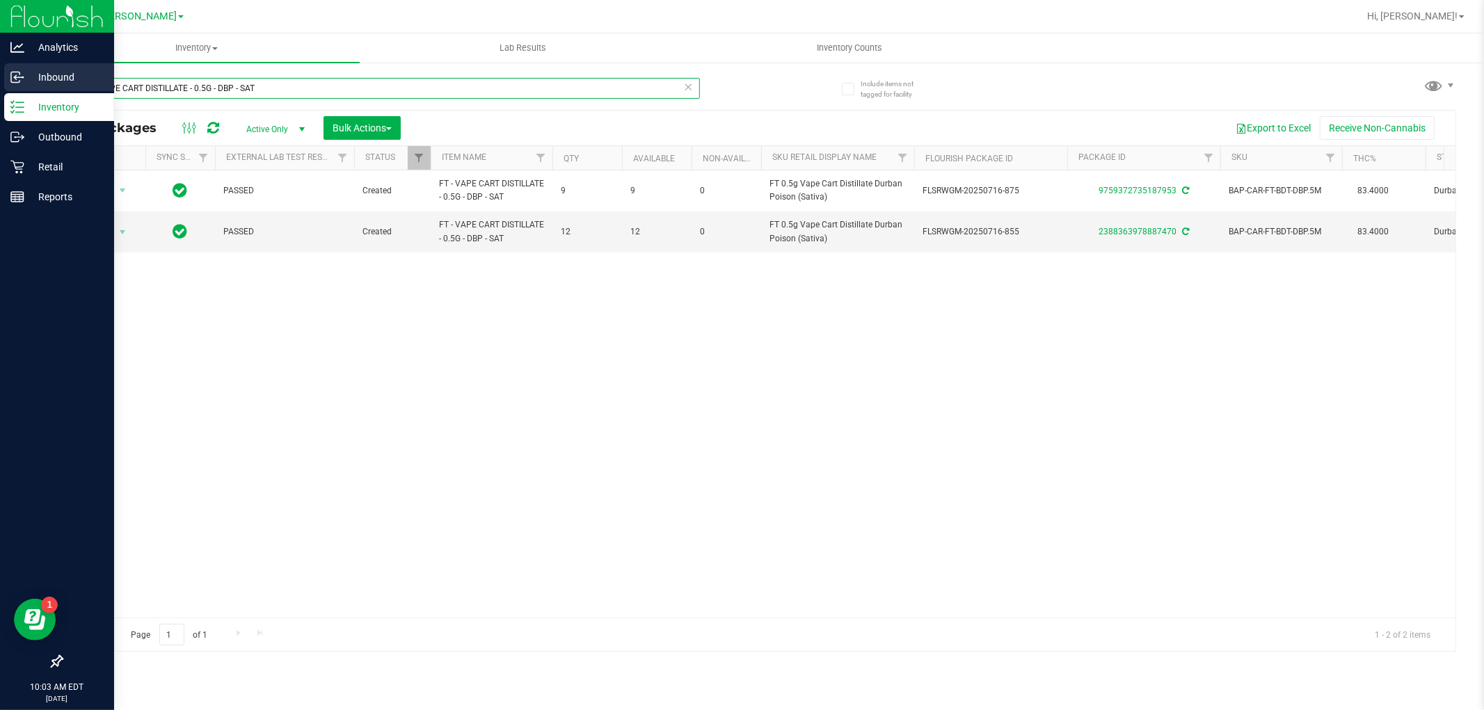
drag, startPoint x: 301, startPoint y: 88, endPoint x: 0, endPoint y: 88, distance: 301.3
click at [0, 88] on div "Analytics Inbound Inventory Outbound Retail Reports 10:03 AM EDT [DATE] 09/25 […" at bounding box center [742, 355] width 1484 height 710
type input "2388363978887470"
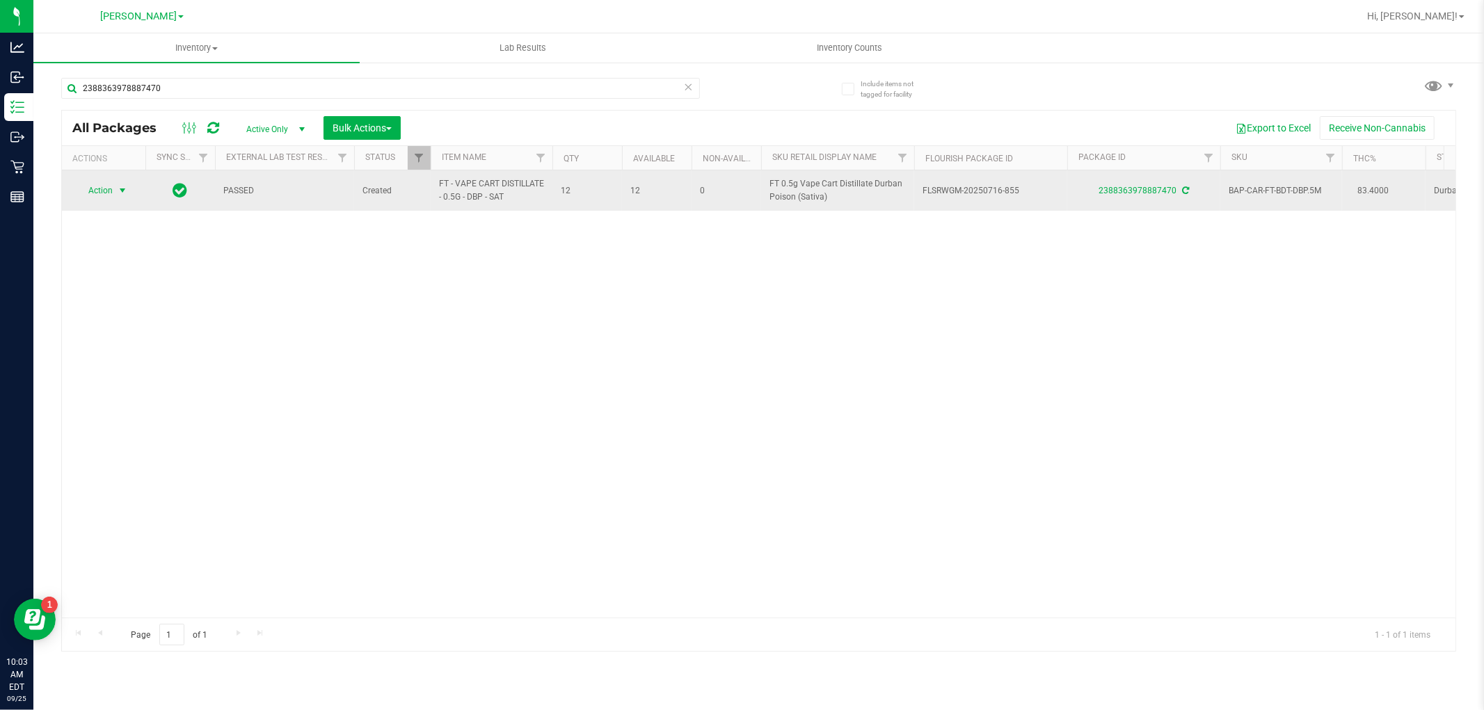
click at [121, 193] on span "select" at bounding box center [122, 190] width 11 height 11
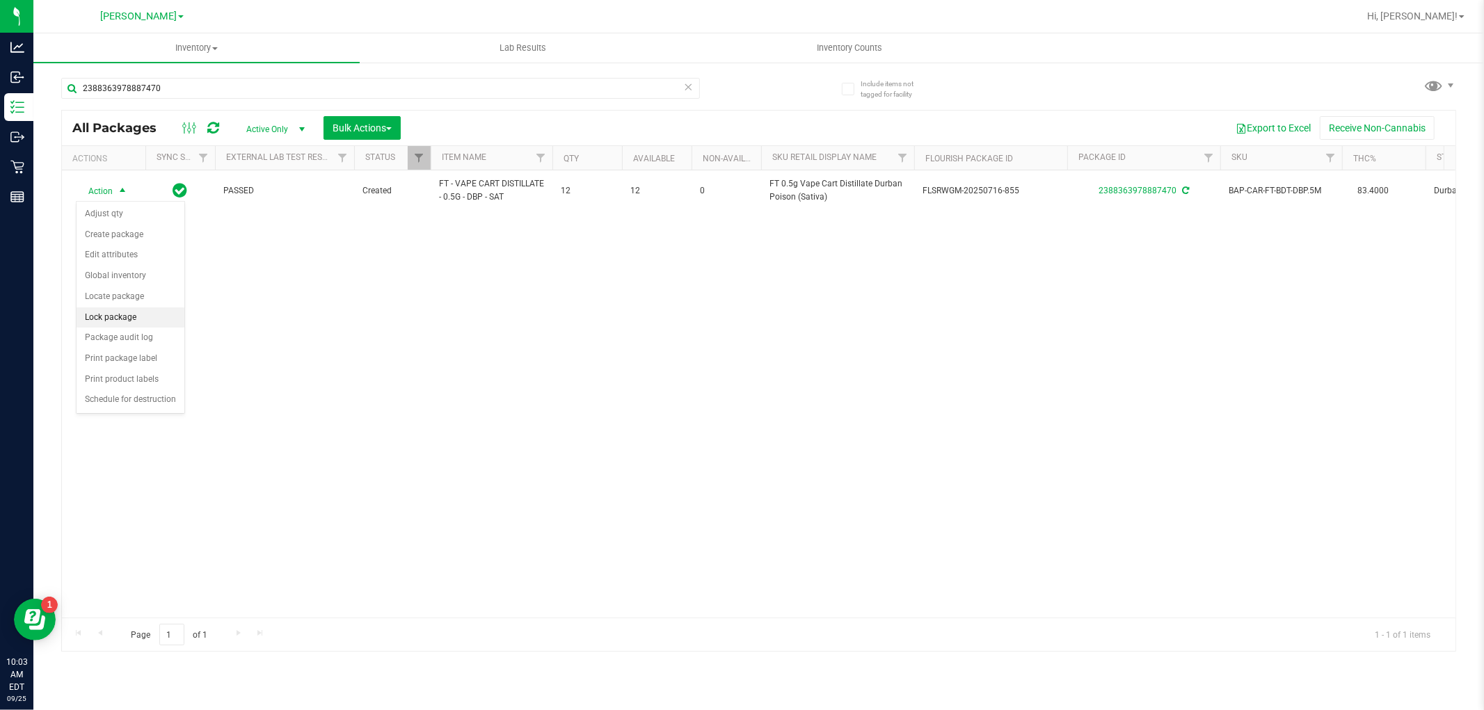
click at [141, 316] on li "Lock package" at bounding box center [131, 318] width 108 height 21
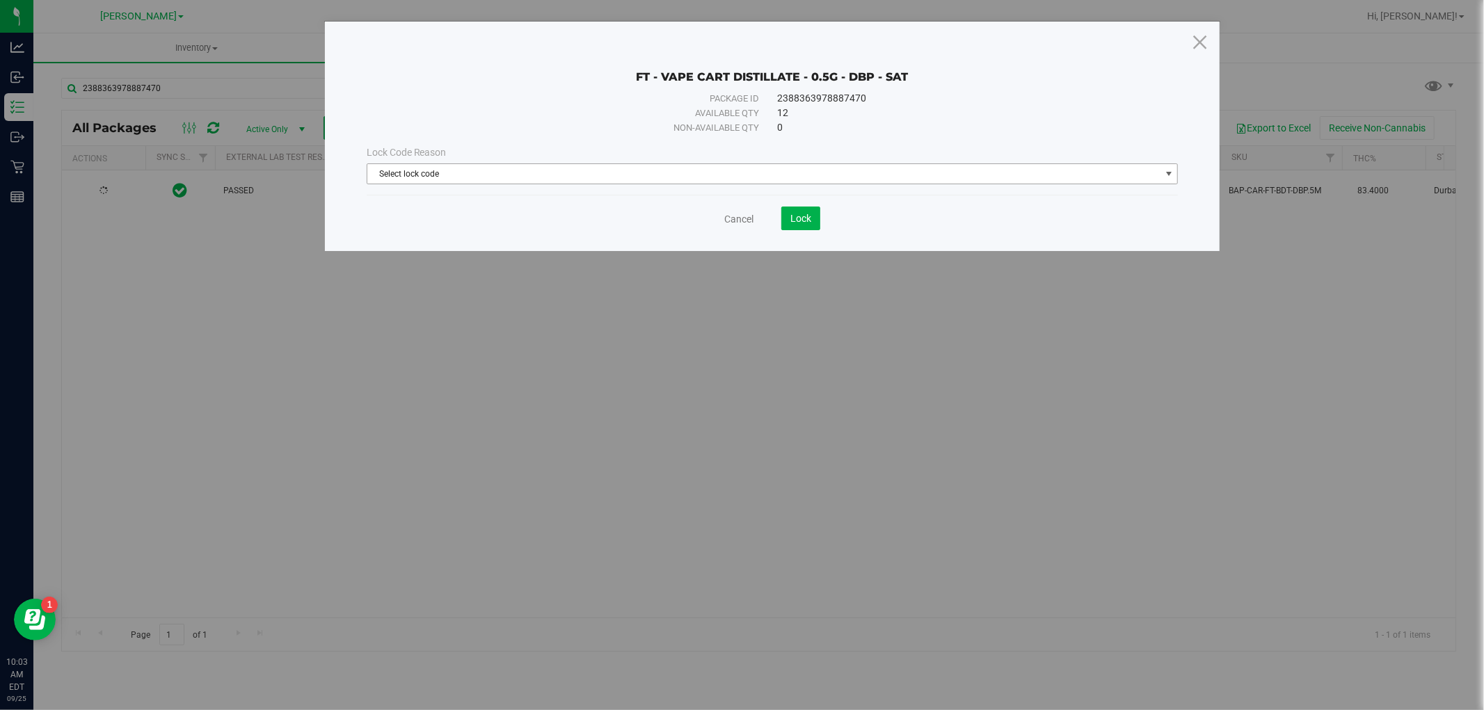
click at [669, 169] on span "Select lock code" at bounding box center [763, 173] width 793 height 19
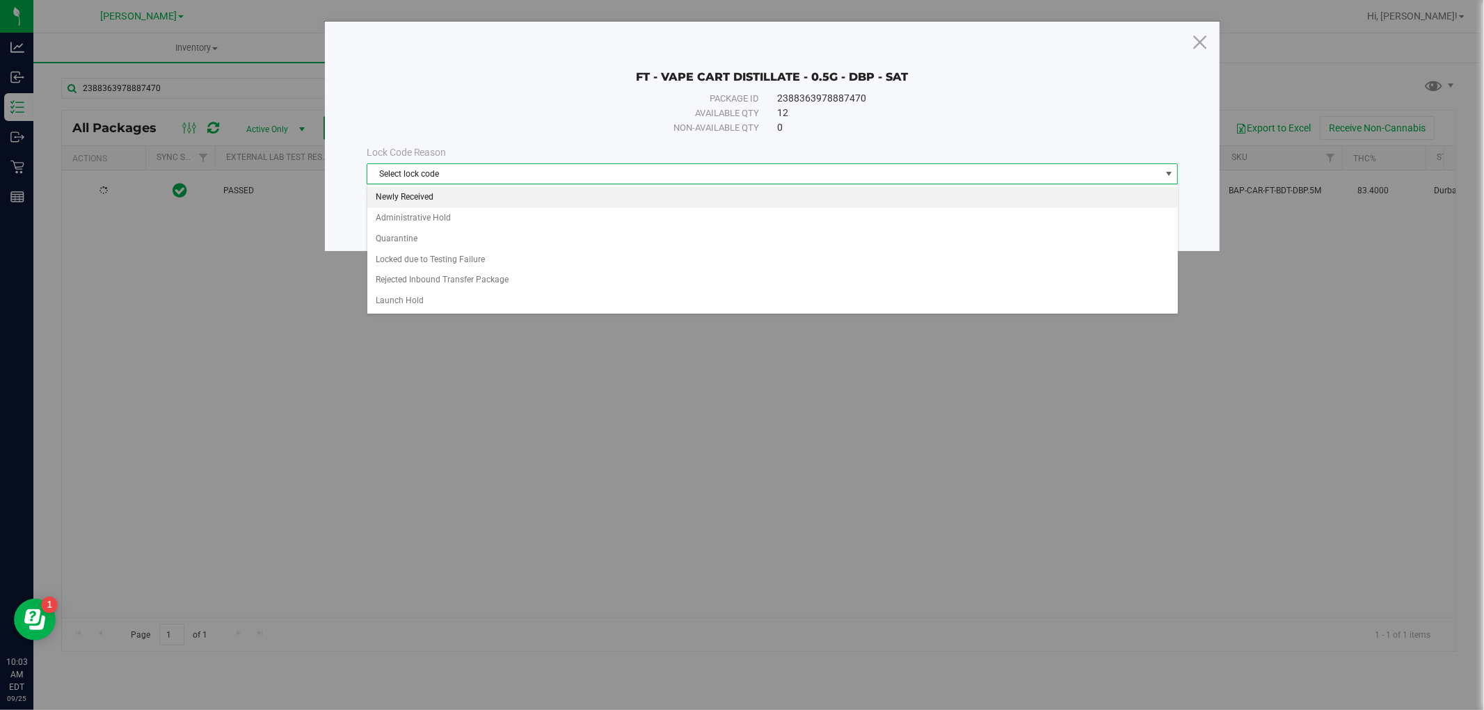
click at [627, 195] on li "Newly Received" at bounding box center [772, 197] width 811 height 21
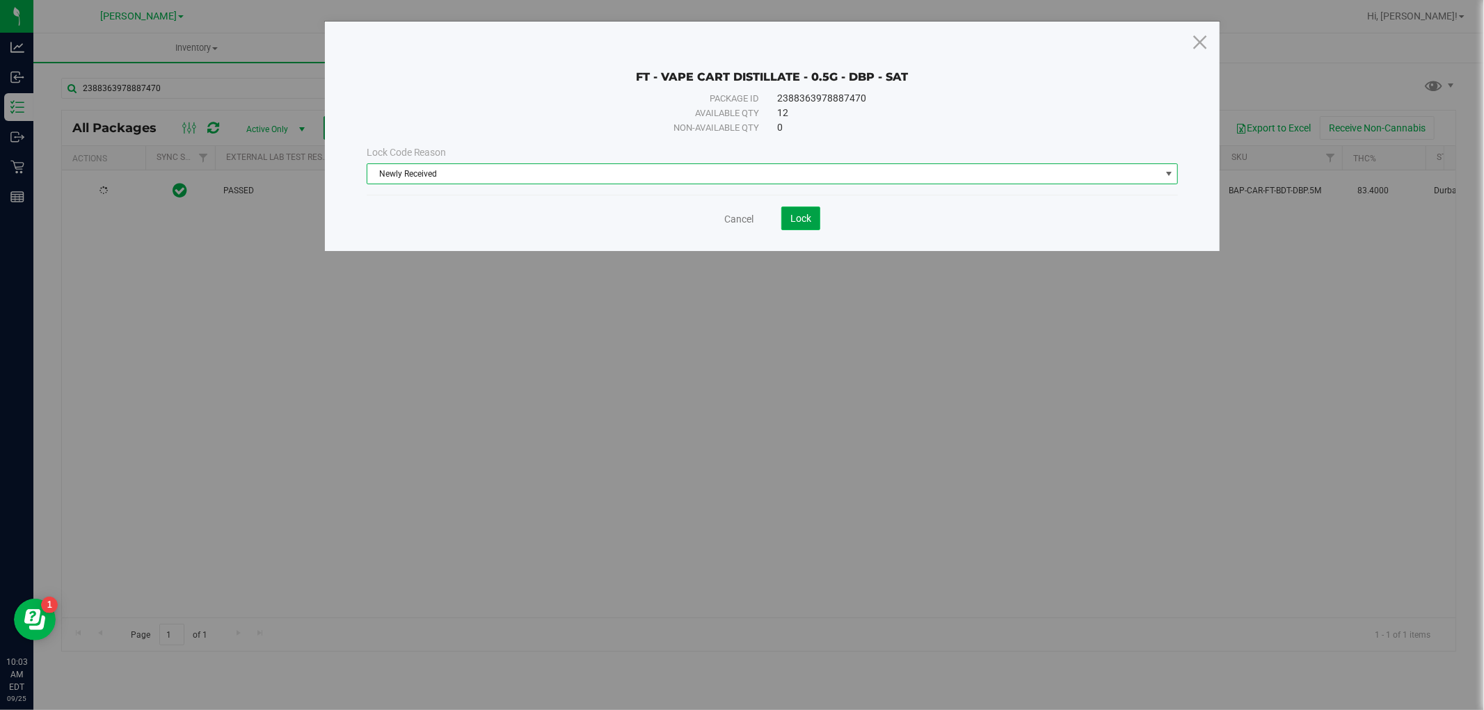
click at [801, 214] on span "Lock" at bounding box center [800, 218] width 21 height 11
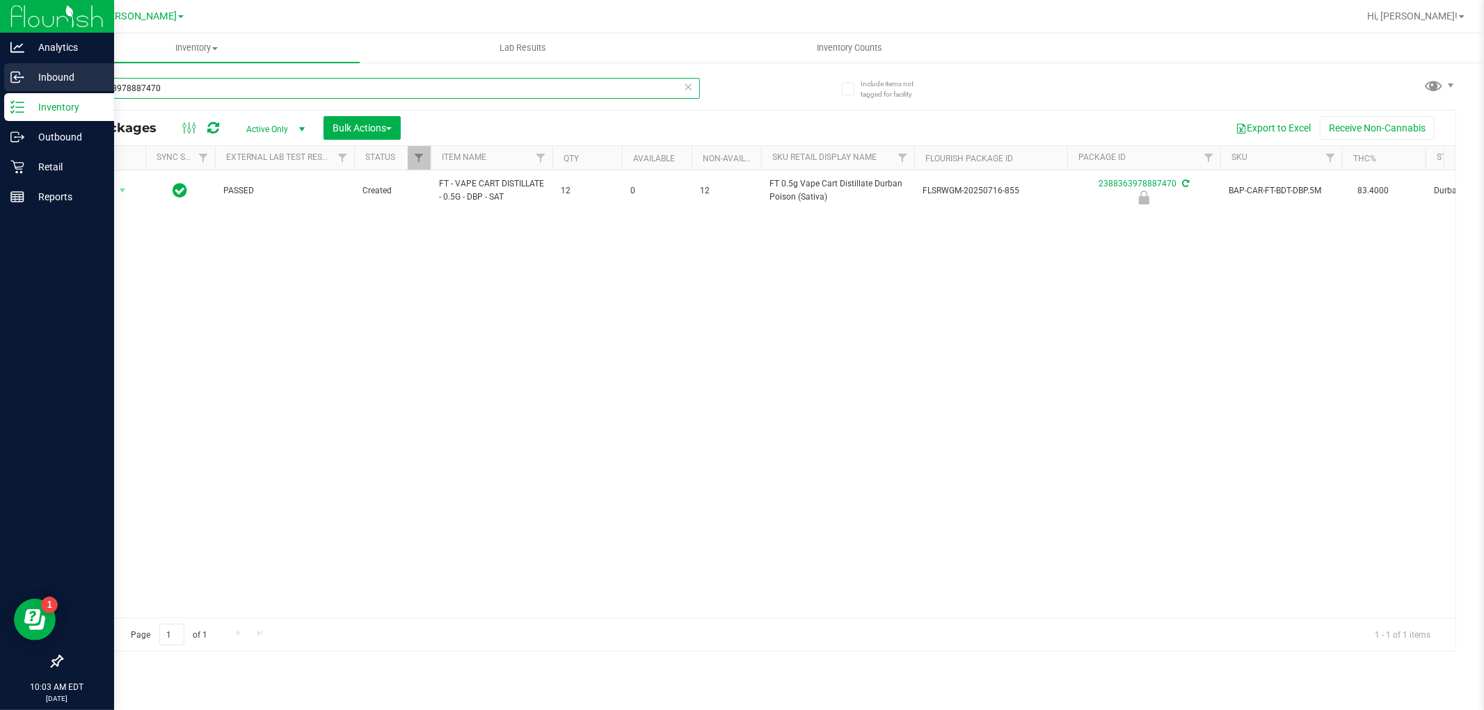
drag, startPoint x: 176, startPoint y: 93, endPoint x: 0, endPoint y: 92, distance: 176.0
click at [0, 92] on div "Analytics Inbound Inventory Outbound Retail Reports 10:03 AM EDT [DATE] 09/25 […" at bounding box center [742, 355] width 1484 height 710
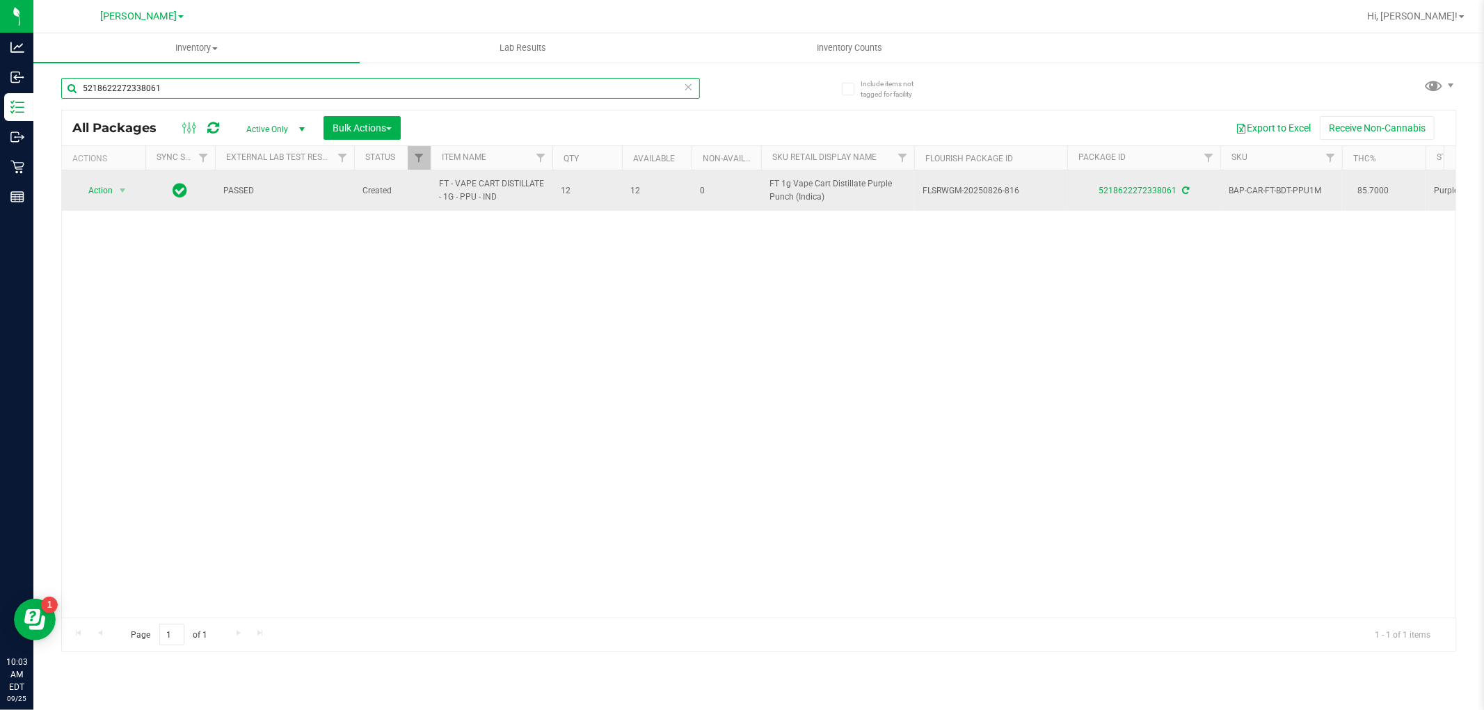
type input "5218622272338061"
drag, startPoint x: 507, startPoint y: 196, endPoint x: 408, endPoint y: 185, distance: 98.7
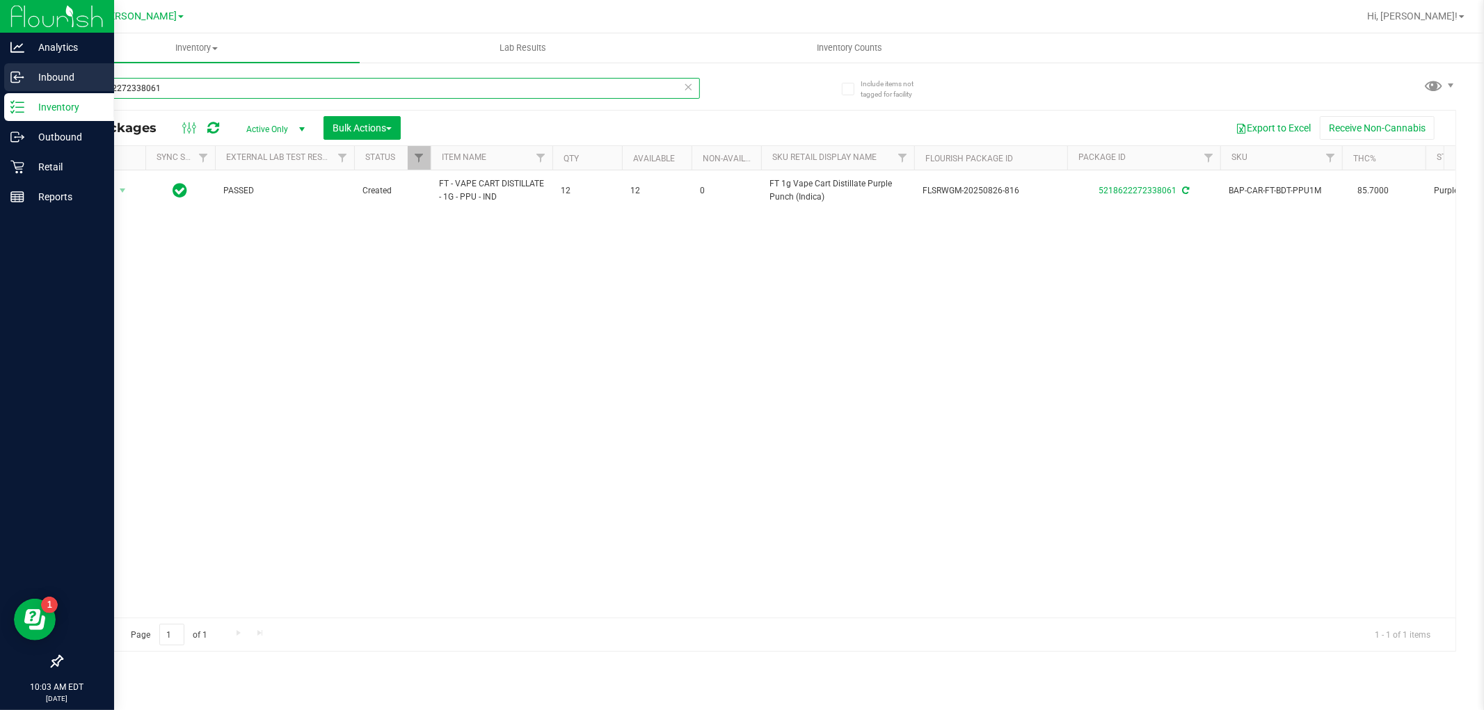
drag, startPoint x: 244, startPoint y: 91, endPoint x: 0, endPoint y: 88, distance: 243.5
click at [0, 88] on div "Analytics Inbound Inventory Outbound Retail Reports 10:03 AM EDT [DATE] 09/25 […" at bounding box center [742, 355] width 1484 height 710
paste input "FT - VAPE CART DISTILLATE - 1G - PPU - IND"
type input "FT - VAPE CART DISTILLATE - 1G - PPU - IND"
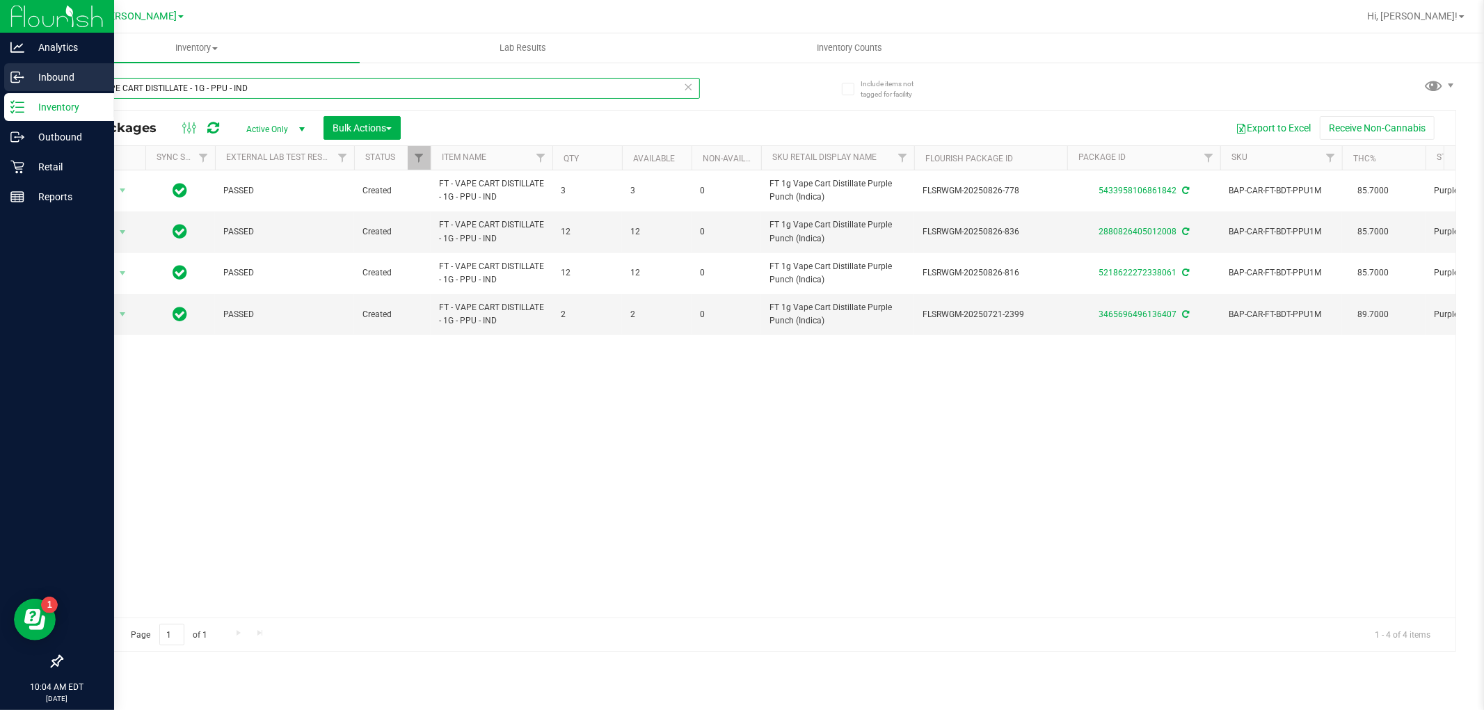
drag, startPoint x: 286, startPoint y: 91, endPoint x: 0, endPoint y: 89, distance: 286.0
click at [0, 89] on div "Analytics Inbound Inventory Outbound Retail Reports 10:04 AM EDT [DATE] 09/25 […" at bounding box center [742, 355] width 1484 height 710
type input "5218622272338061"
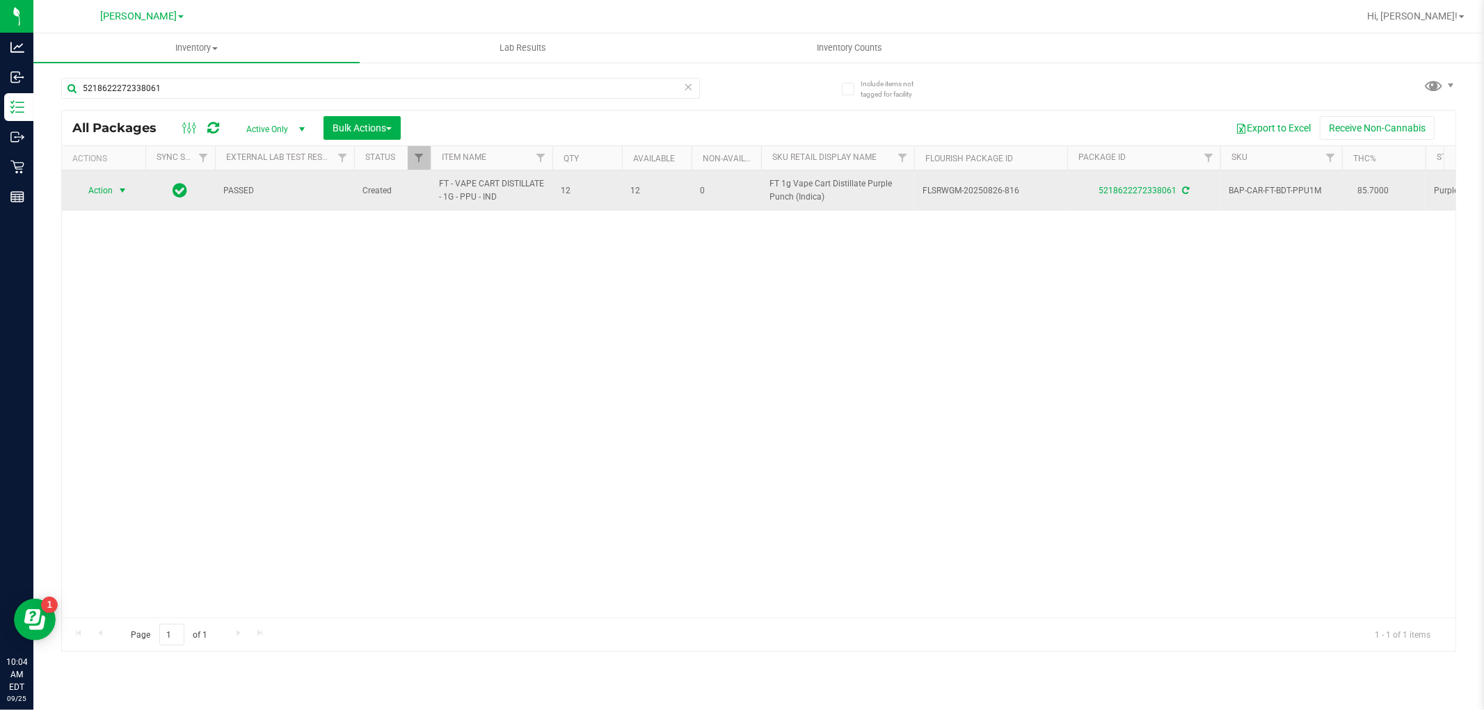
click at [111, 197] on span "Action" at bounding box center [95, 190] width 38 height 19
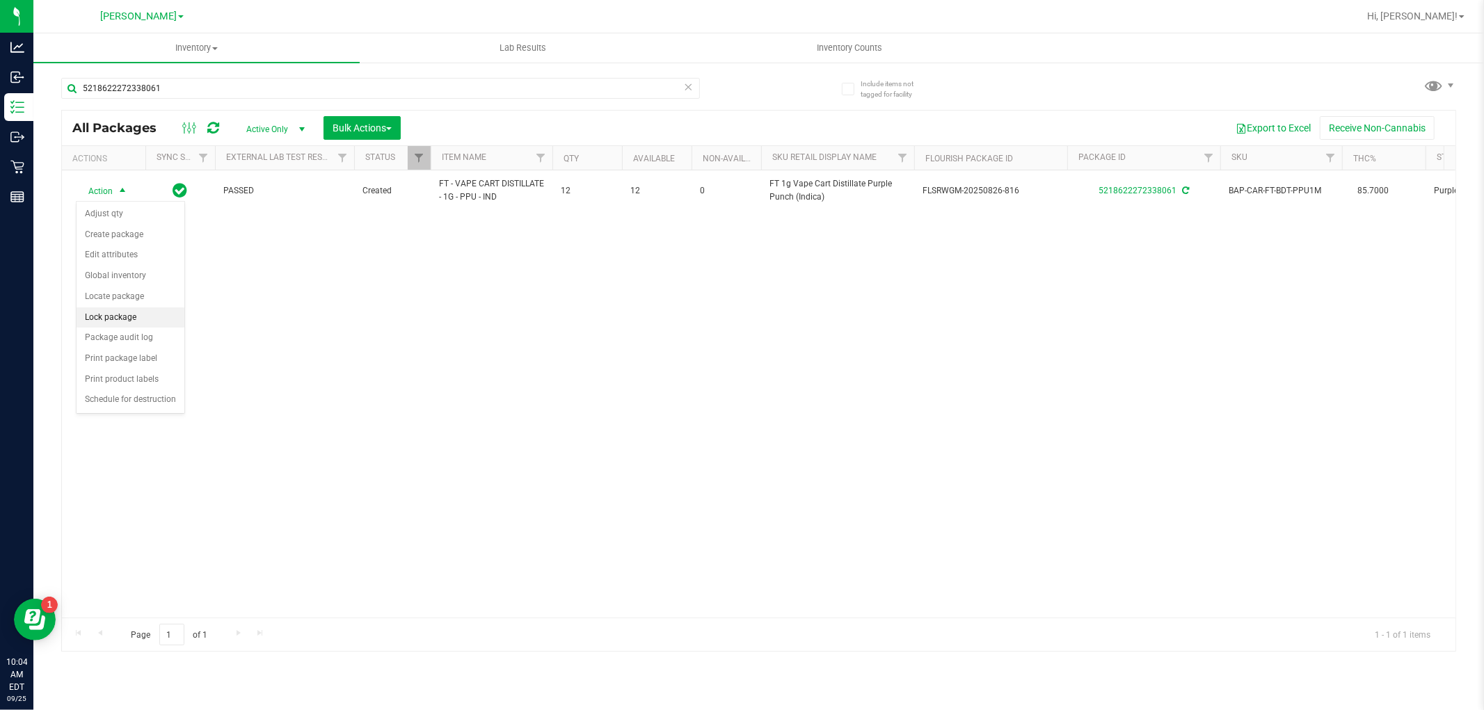
click at [141, 318] on li "Lock package" at bounding box center [131, 318] width 108 height 21
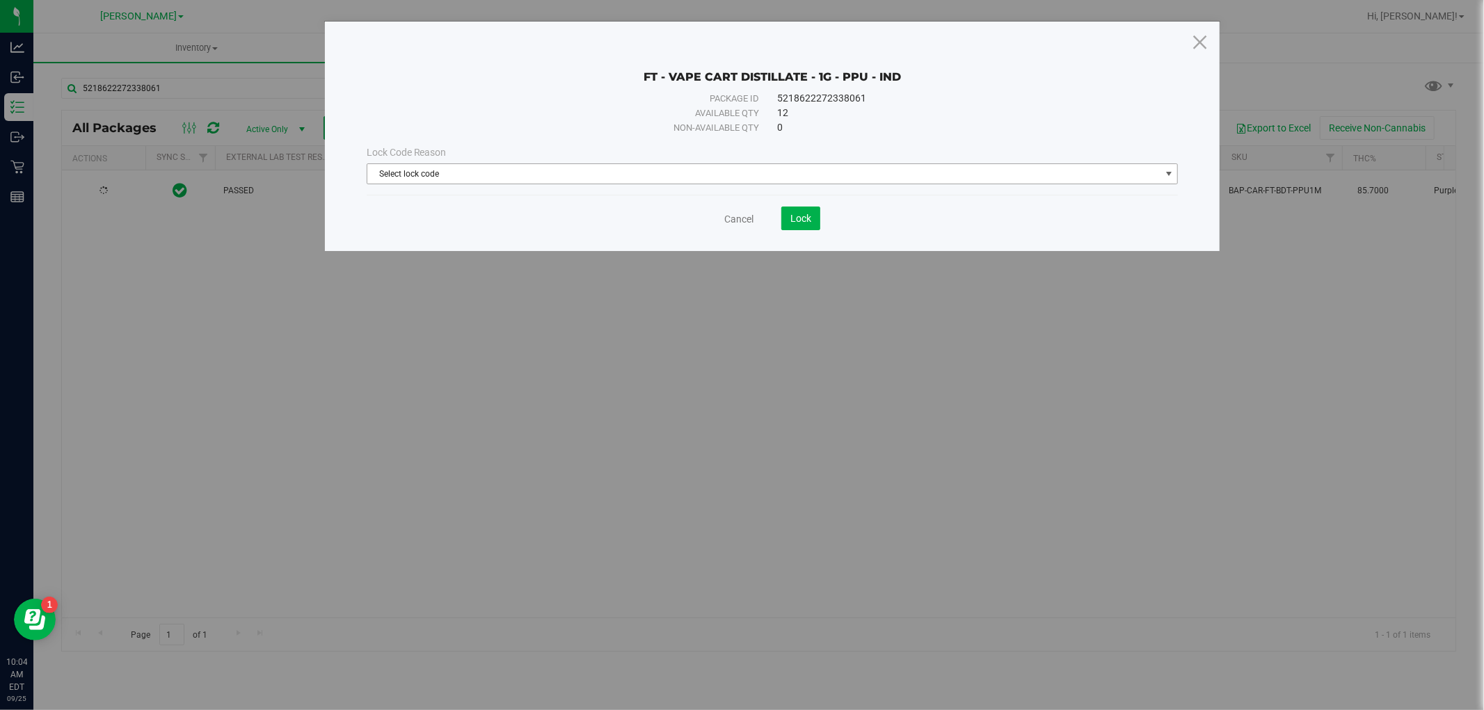
click at [544, 179] on span "Select lock code" at bounding box center [763, 173] width 793 height 19
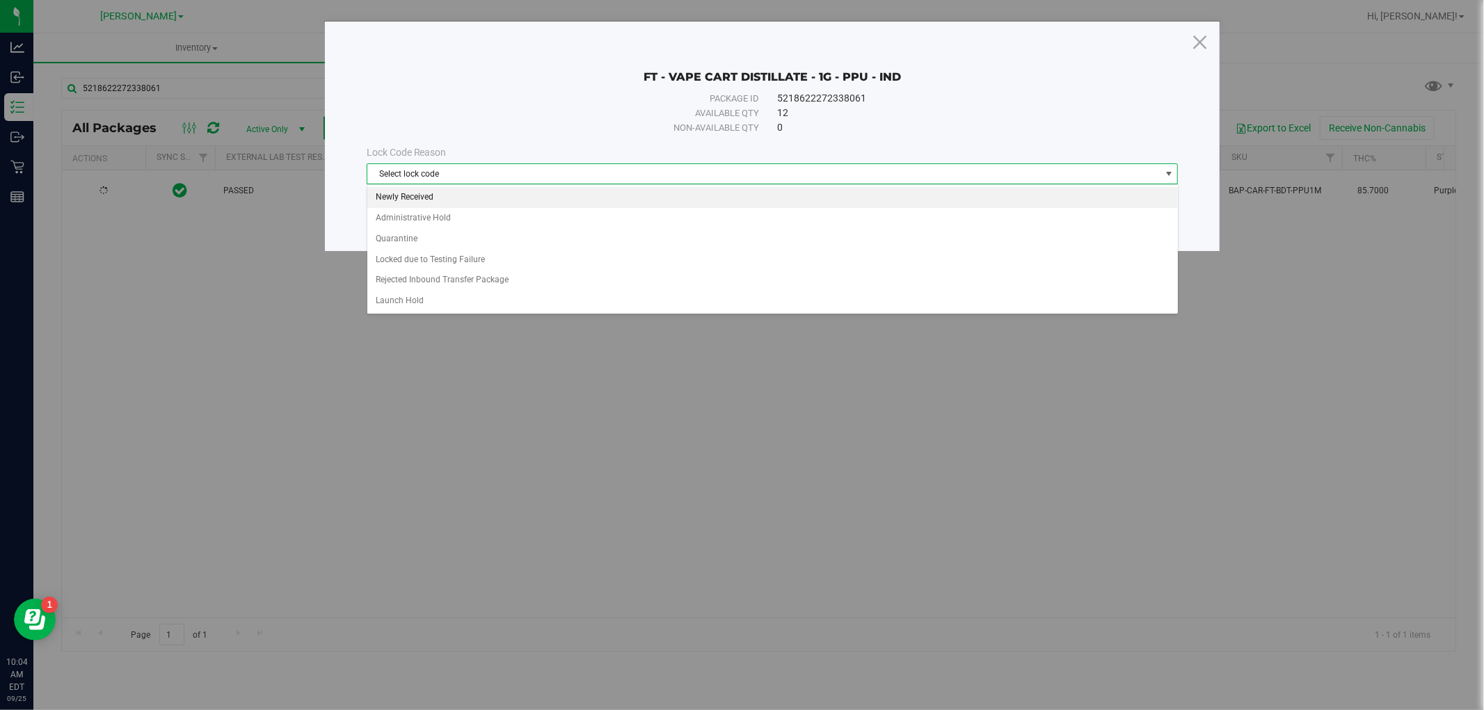
drag, startPoint x: 544, startPoint y: 196, endPoint x: 559, endPoint y: 202, distance: 16.5
click at [545, 197] on li "Newly Received" at bounding box center [772, 197] width 811 height 21
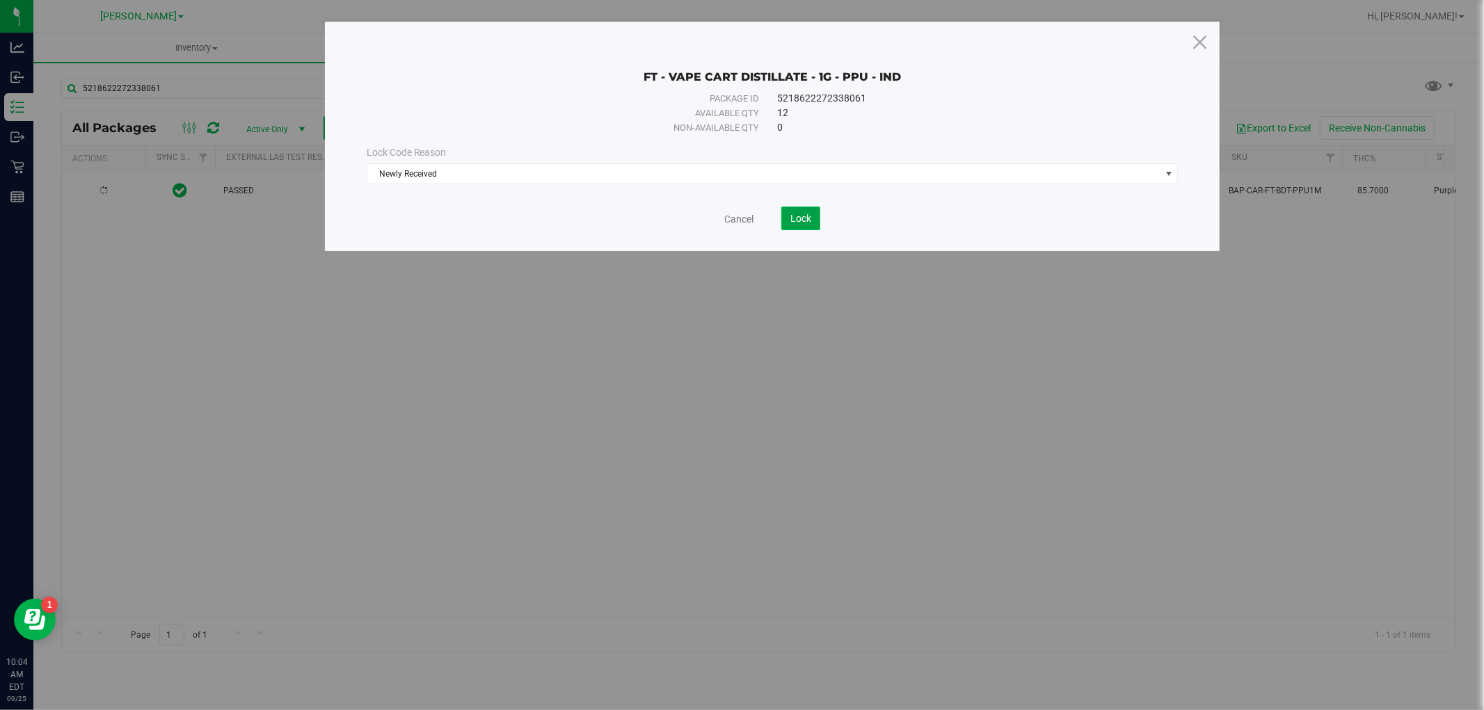
click at [795, 224] on span "Lock" at bounding box center [800, 218] width 21 height 11
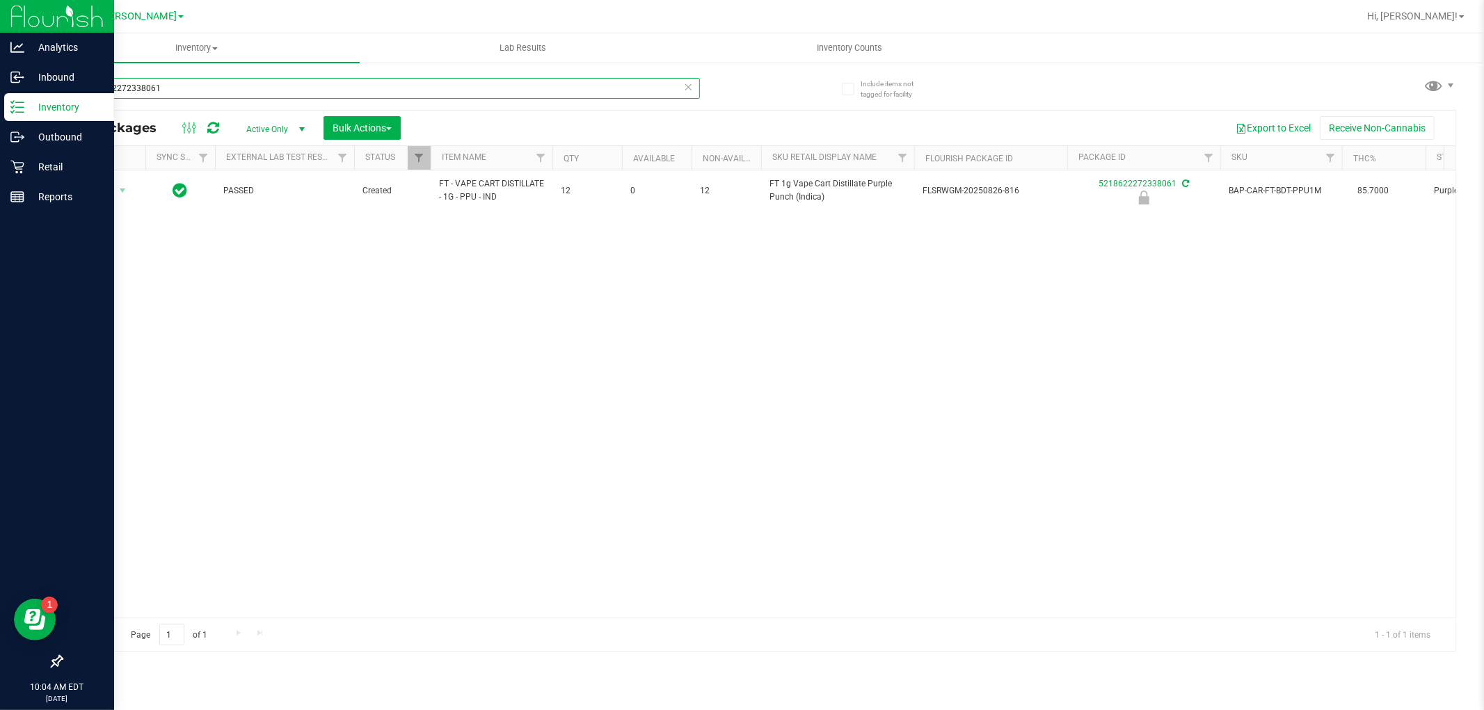
drag, startPoint x: 289, startPoint y: 95, endPoint x: 0, endPoint y: 28, distance: 296.5
click at [0, 28] on div "Analytics Inbound Inventory Outbound Retail Reports 10:04 AM EDT [DATE] 09/25 […" at bounding box center [742, 355] width 1484 height 710
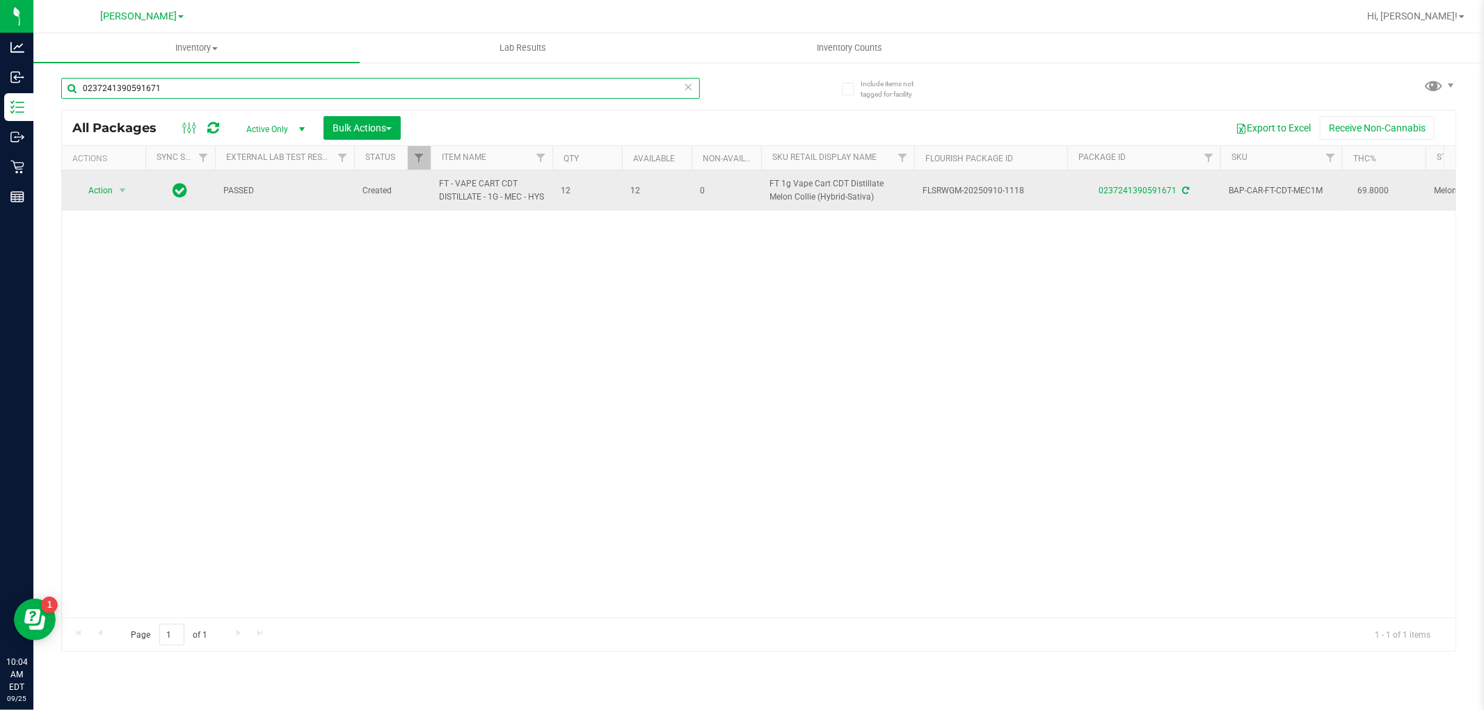
type input "0237241390591671"
drag, startPoint x: 456, startPoint y: 213, endPoint x: 433, endPoint y: 196, distance: 28.8
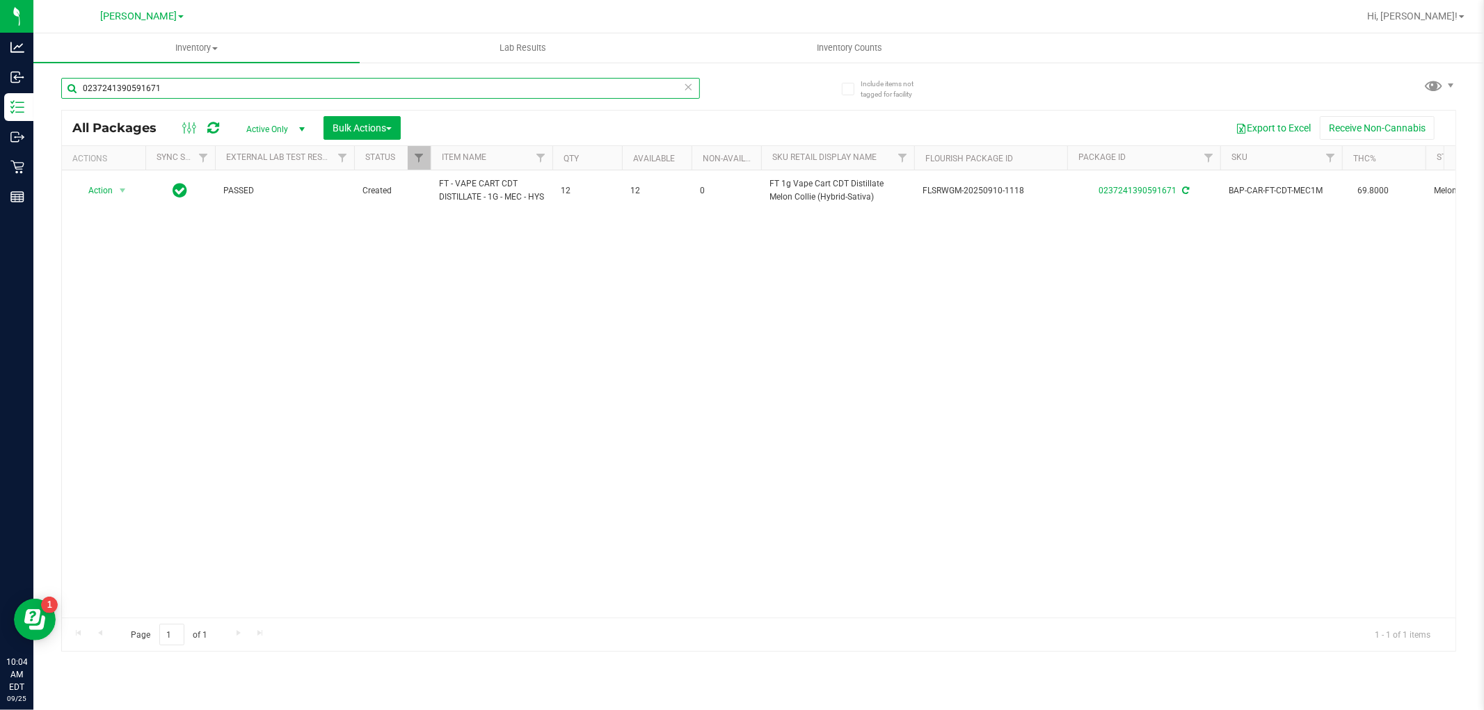
drag, startPoint x: 185, startPoint y: 90, endPoint x: 52, endPoint y: 95, distance: 133.0
click at [52, 95] on div "Include items not tagged for facility 0237241390591671 All Packages Active Only…" at bounding box center [758, 273] width 1451 height 424
paste input "FT - VAPE CART CDT DISTILLATE - 1G - MEC - HYS"
type input "FT - VAPE CART CDT DISTILLATE - 1G - MEC - HYS"
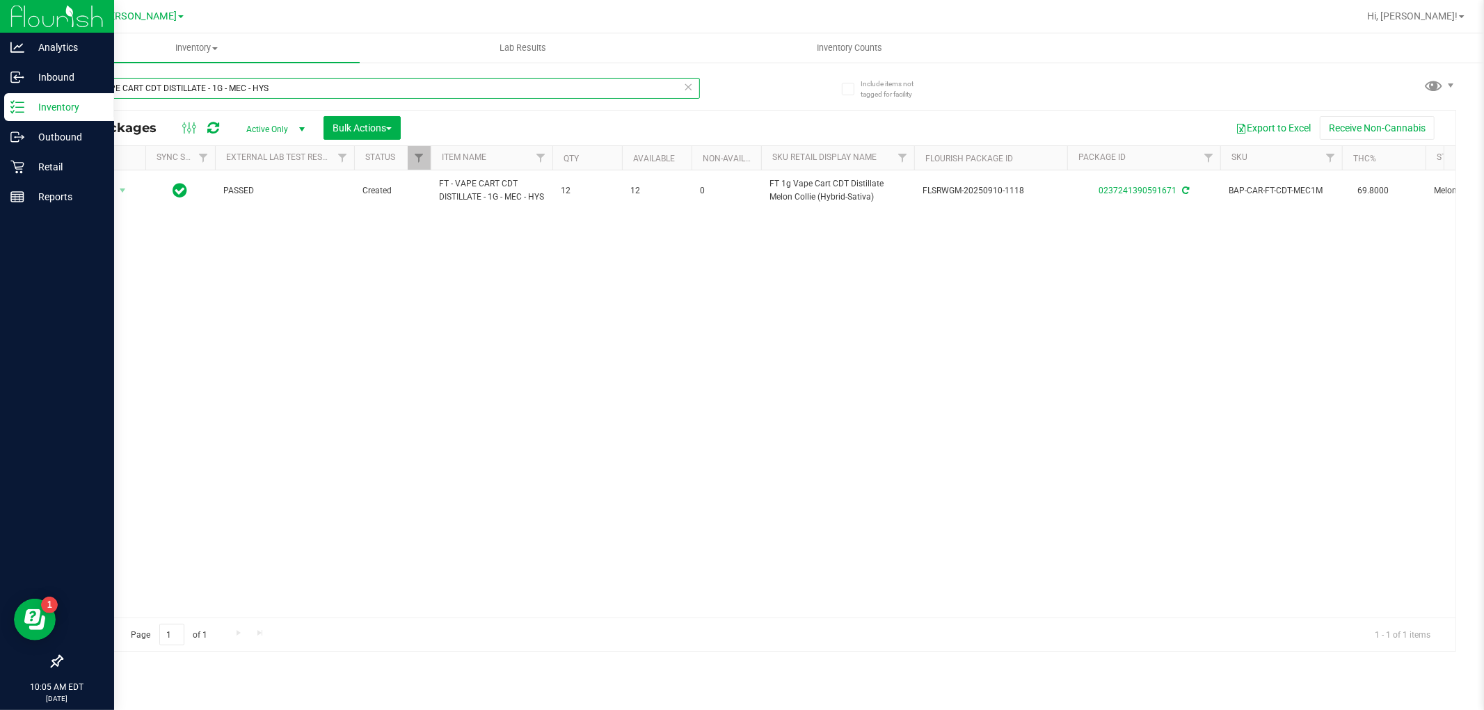
drag, startPoint x: 317, startPoint y: 92, endPoint x: 0, endPoint y: 95, distance: 317.3
click at [0, 95] on div "Analytics Inbound Inventory Outbound Retail Reports 10:05 AM EDT [DATE] 09/25 […" at bounding box center [742, 355] width 1484 height 710
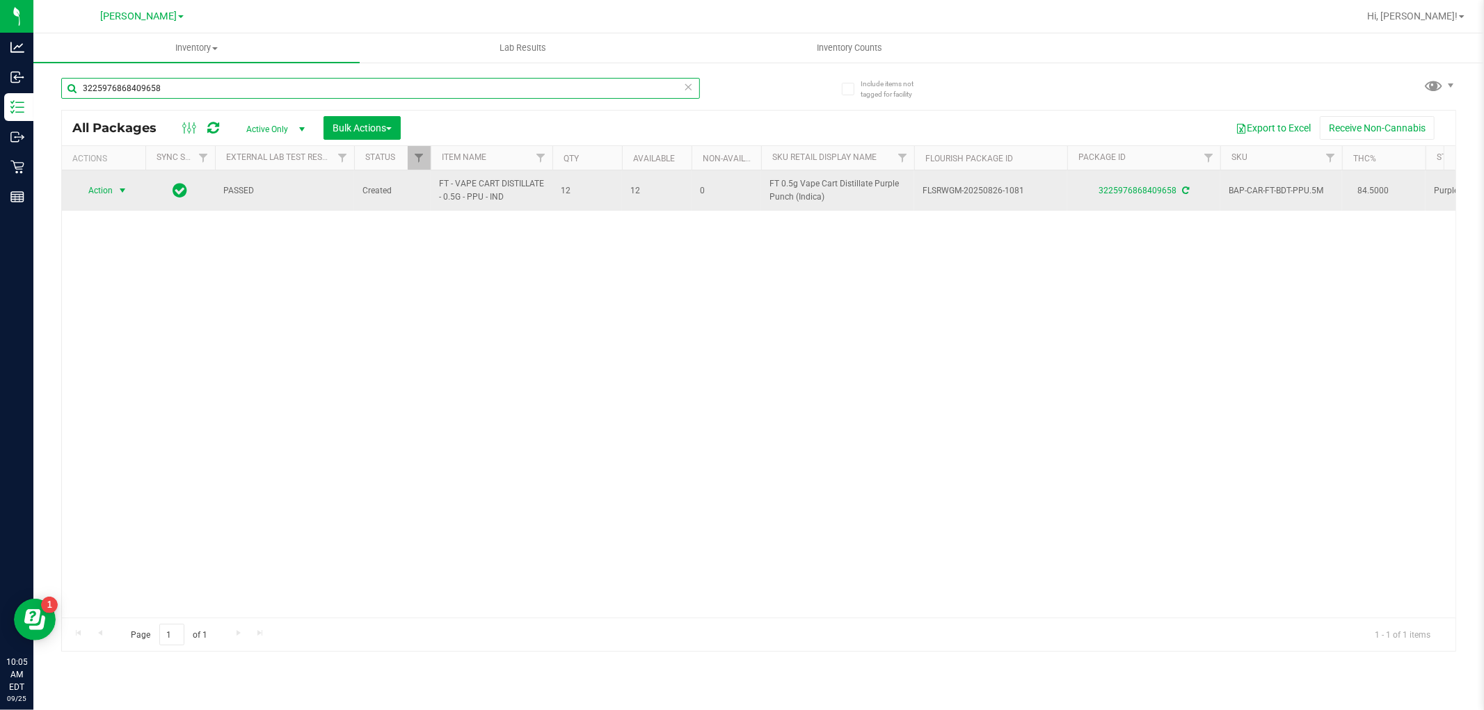
type input "3225976868409658"
click at [112, 189] on span "Action" at bounding box center [95, 190] width 38 height 19
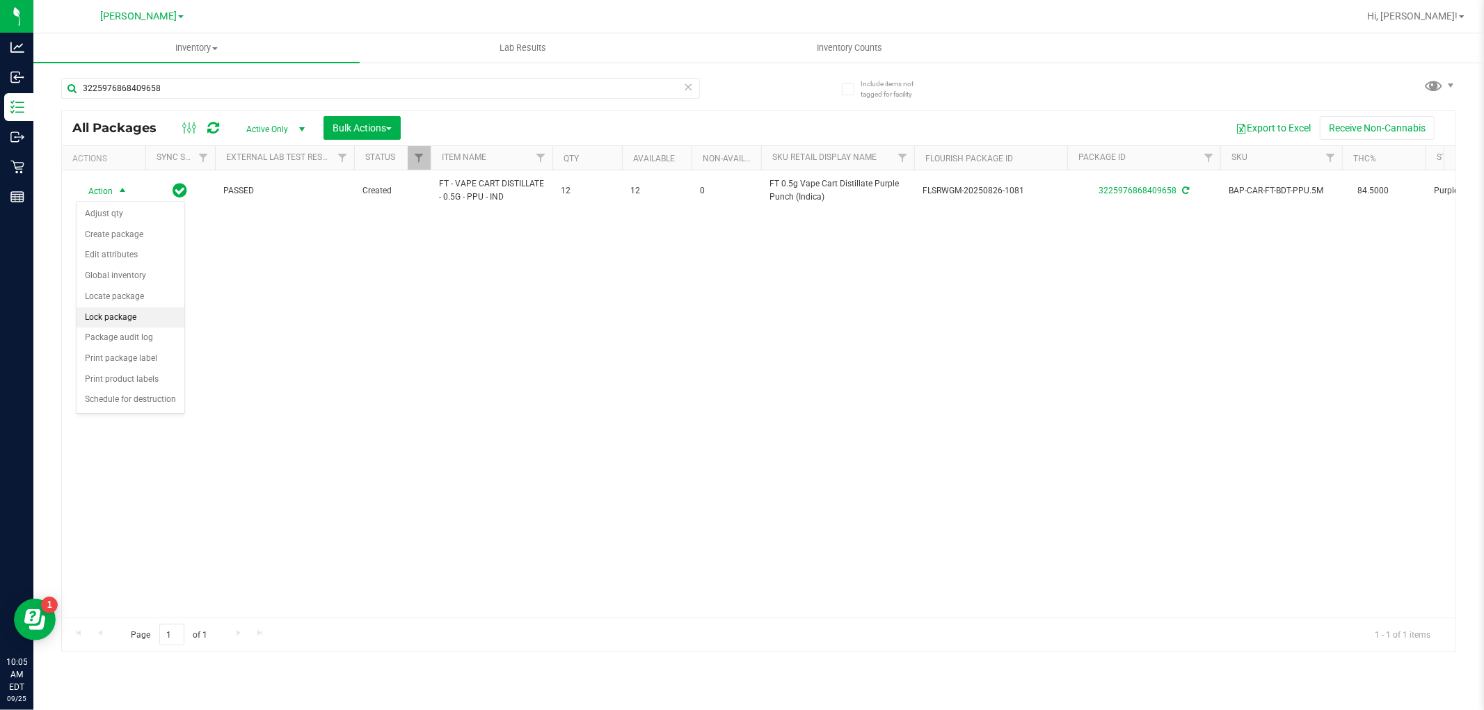
click at [128, 314] on li "Lock package" at bounding box center [131, 318] width 108 height 21
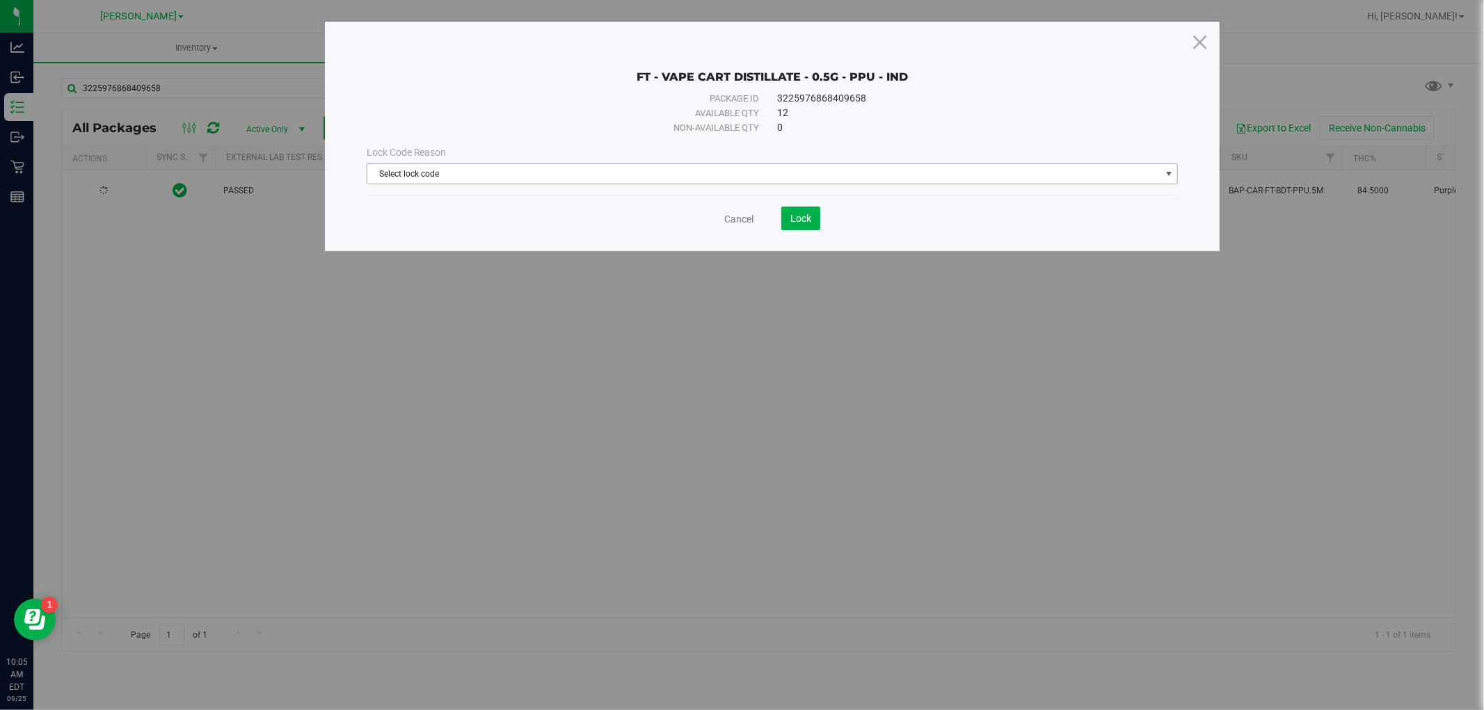
click at [529, 170] on span "Select lock code" at bounding box center [763, 173] width 793 height 19
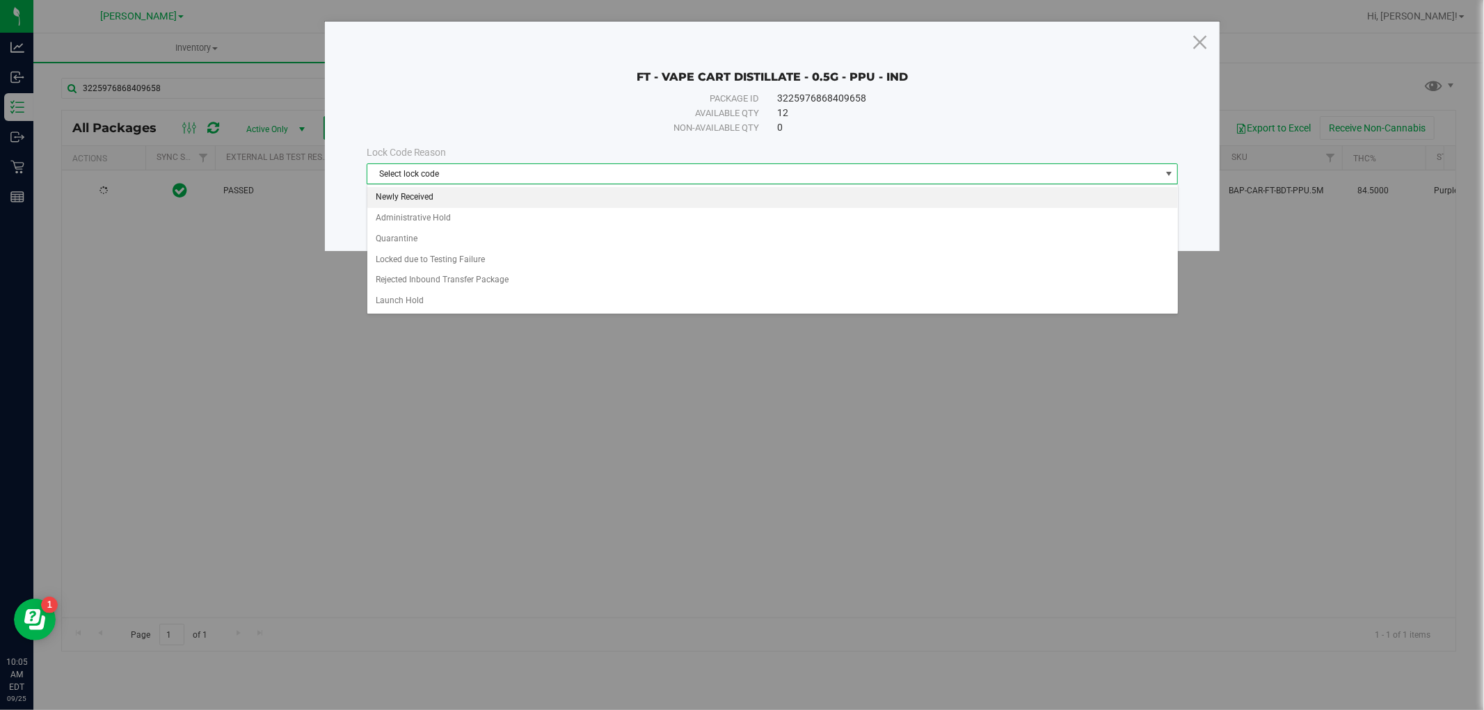
click at [518, 202] on li "Newly Received" at bounding box center [772, 197] width 811 height 21
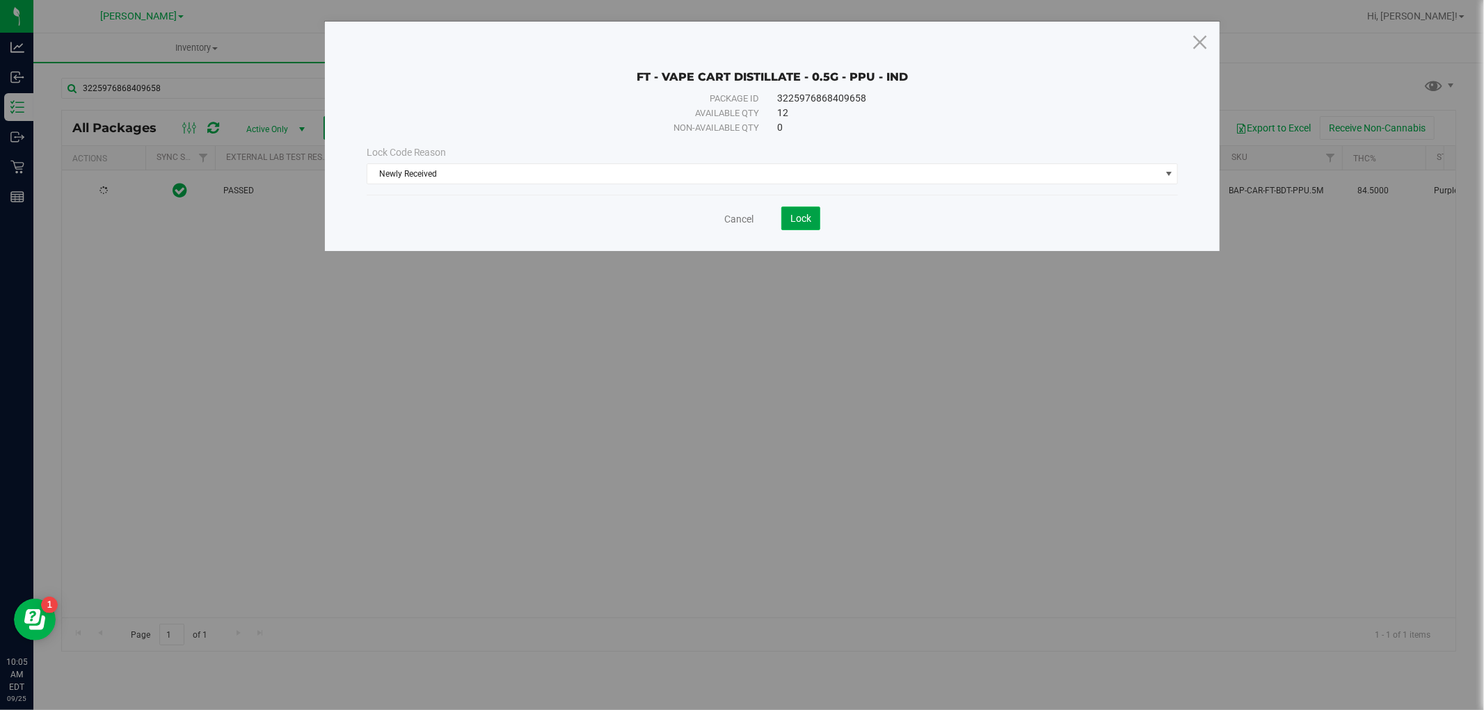
click at [802, 218] on span "Lock" at bounding box center [800, 218] width 21 height 11
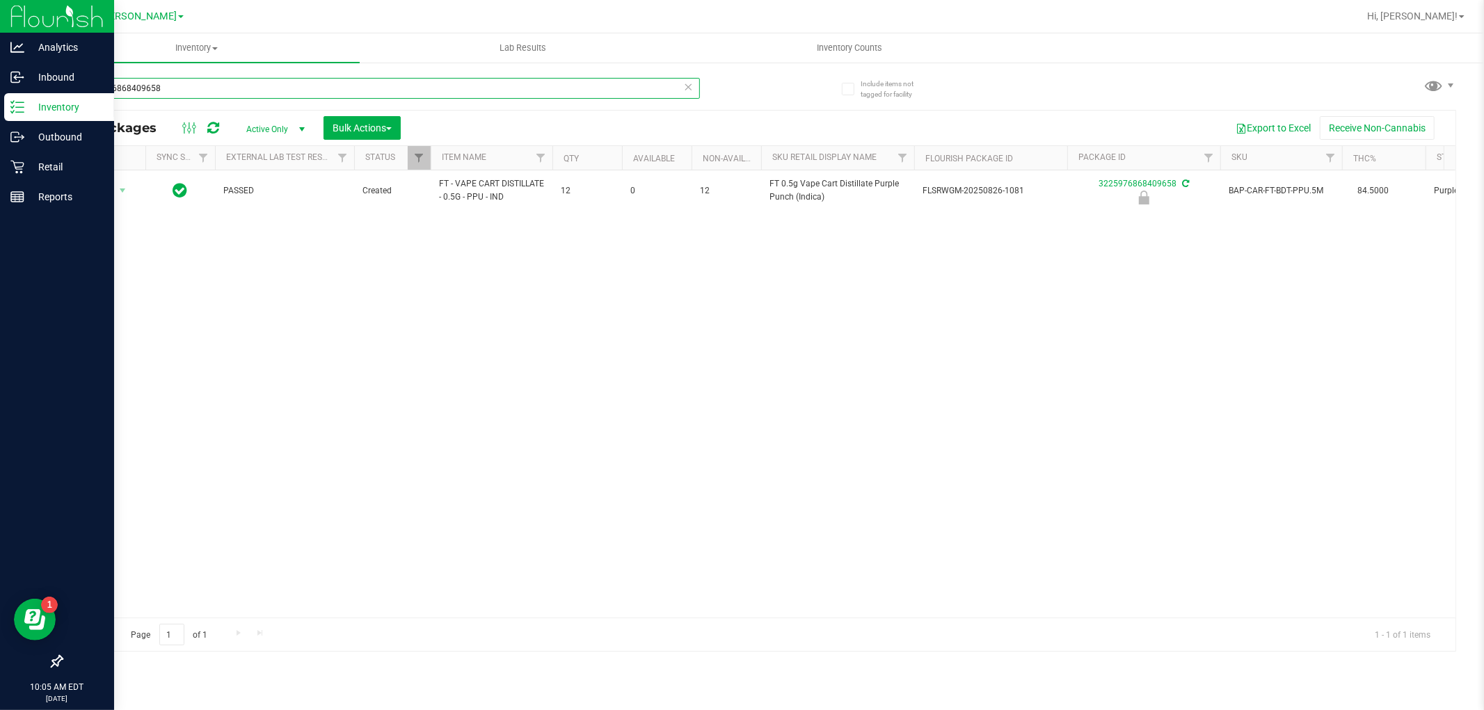
drag, startPoint x: 197, startPoint y: 88, endPoint x: 53, endPoint y: 98, distance: 144.4
click at [32, 88] on div "Analytics Inbound Inventory Outbound Retail Reports 10:05 AM EDT [DATE] 09/25 […" at bounding box center [742, 355] width 1484 height 710
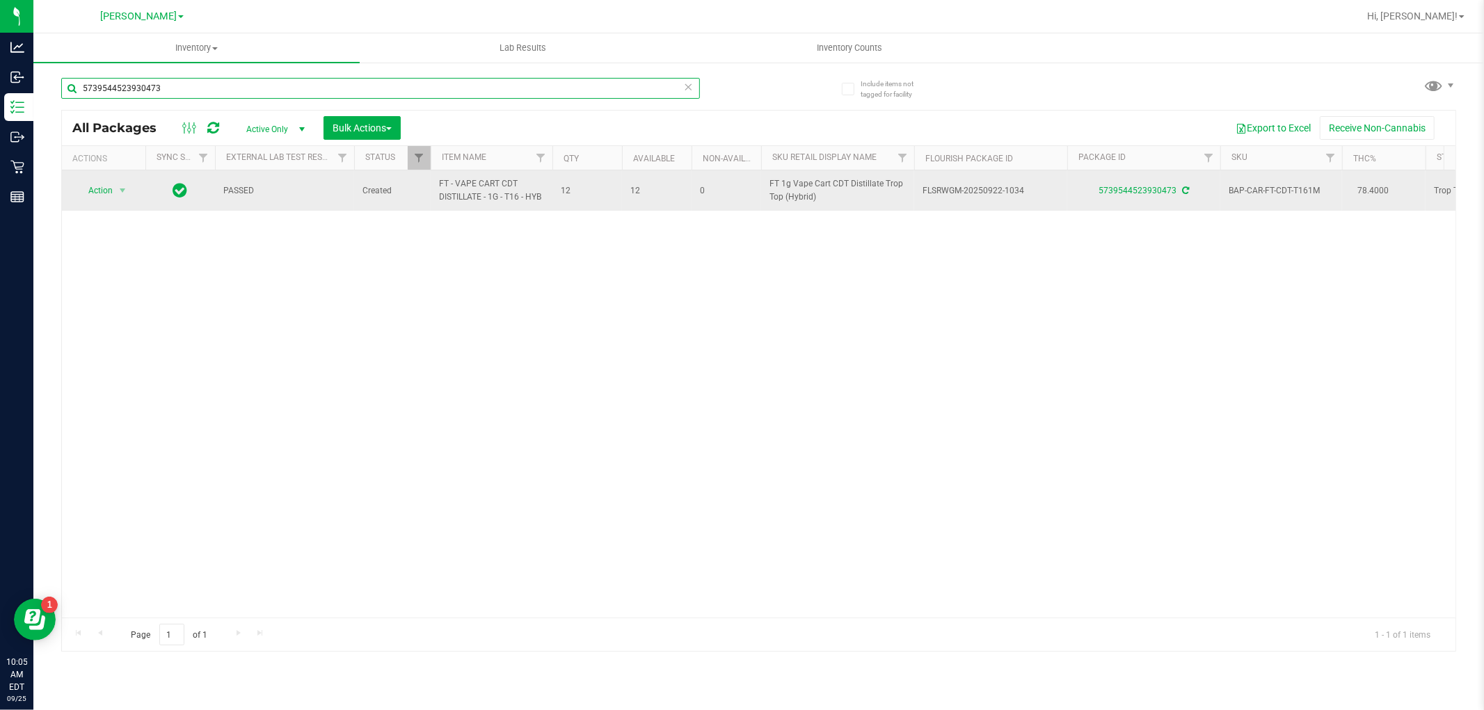
type input "5739544523930473"
drag, startPoint x: 555, startPoint y: 199, endPoint x: 408, endPoint y: 200, distance: 146.8
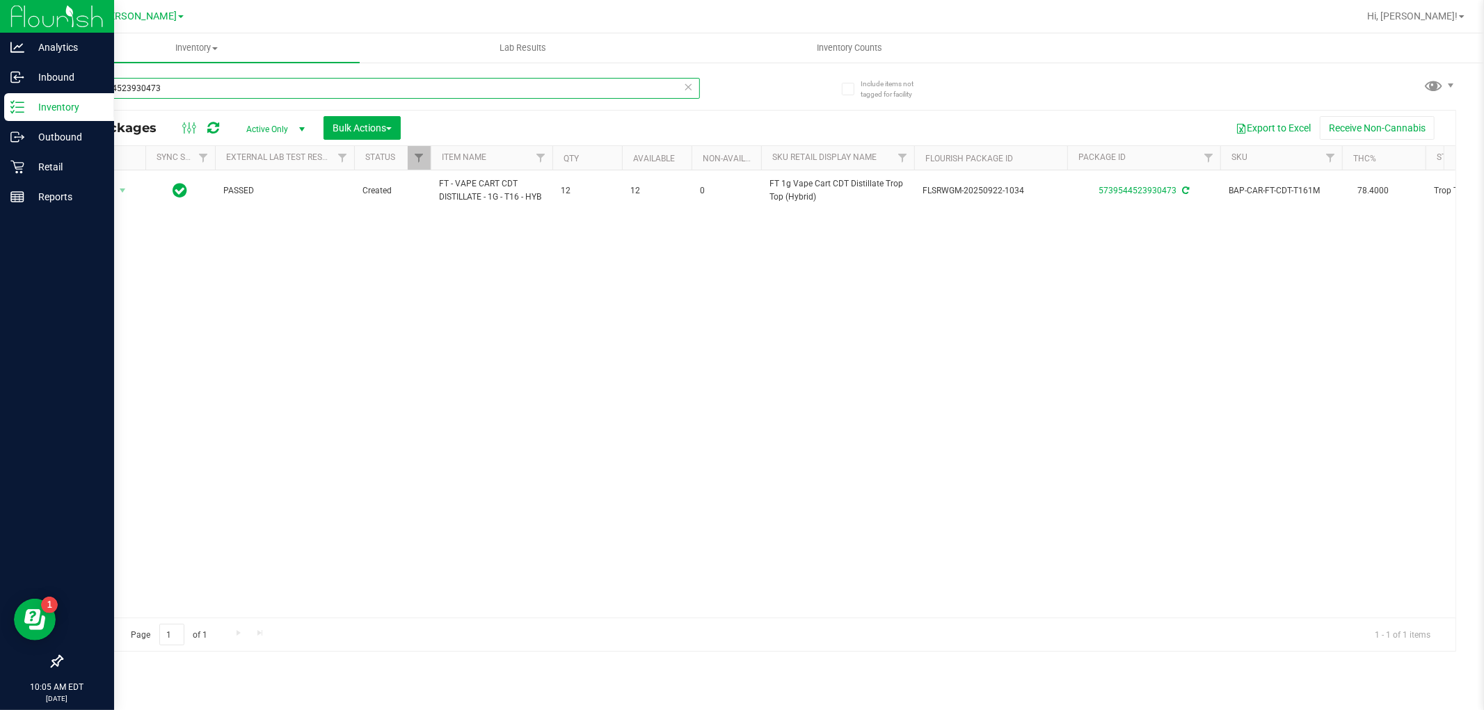
drag, startPoint x: 221, startPoint y: 93, endPoint x: 0, endPoint y: 93, distance: 220.6
click at [0, 93] on div "Analytics Inbound Inventory Outbound Retail Reports 10:05 AM EDT [DATE] 09/25 […" at bounding box center [742, 355] width 1484 height 710
paste input "FT - VAPE CART CDT DISTILLATE - 1G - T16 - HYB"
type input "FT - VAPE CART CDT DISTILLATE - 1G - T16 - HYB"
drag, startPoint x: 321, startPoint y: 87, endPoint x: 0, endPoint y: 94, distance: 321.5
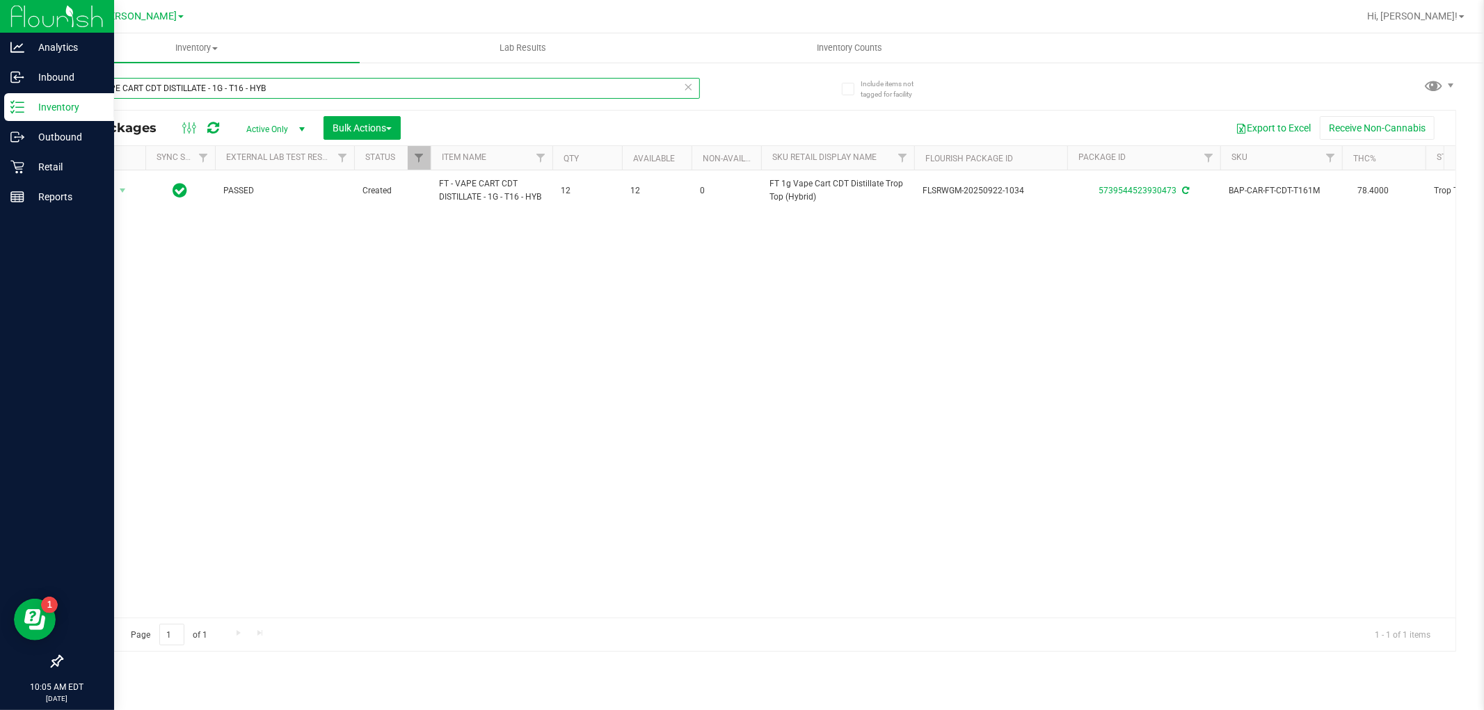
click at [0, 94] on div "Analytics Inbound Inventory Outbound Retail Reports 10:05 AM EDT [DATE] 09/25 […" at bounding box center [742, 355] width 1484 height 710
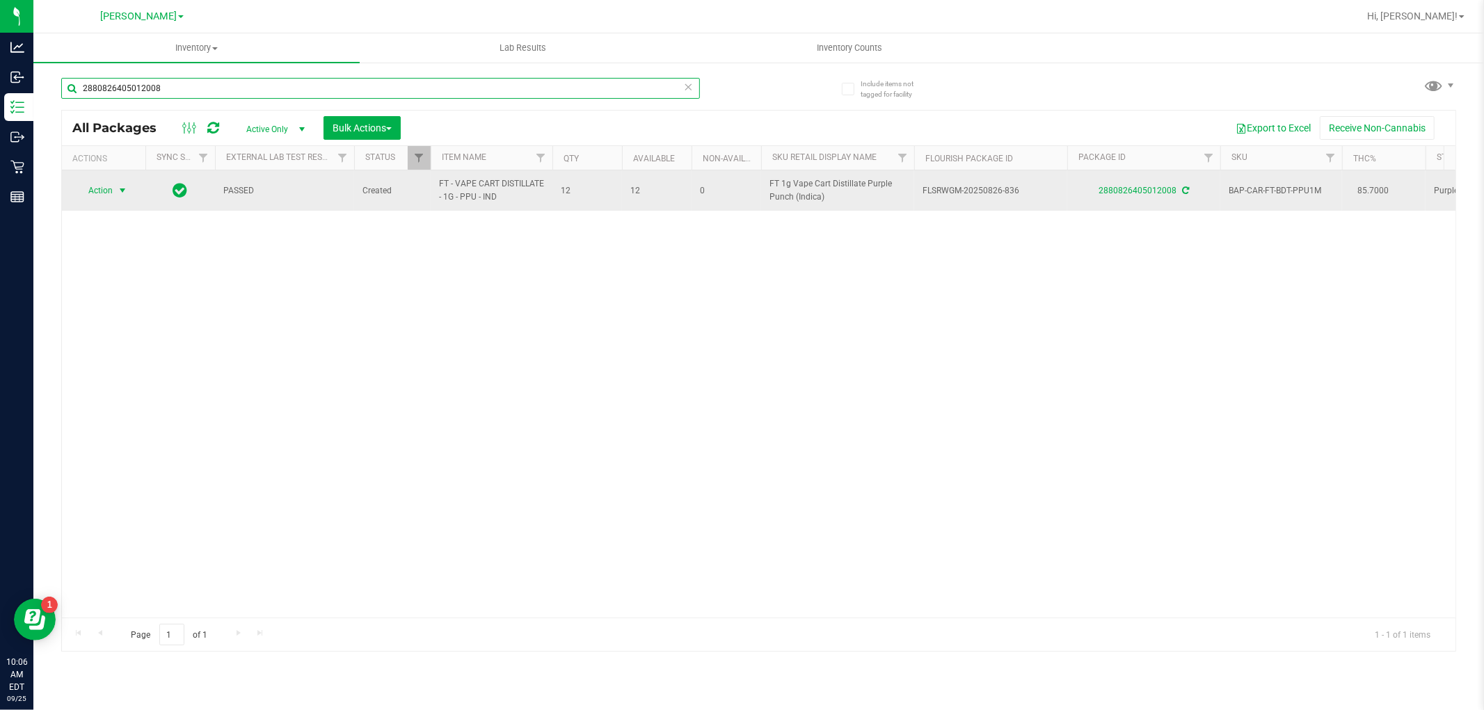
type input "2880826405012008"
click at [93, 189] on span "Action" at bounding box center [95, 190] width 38 height 19
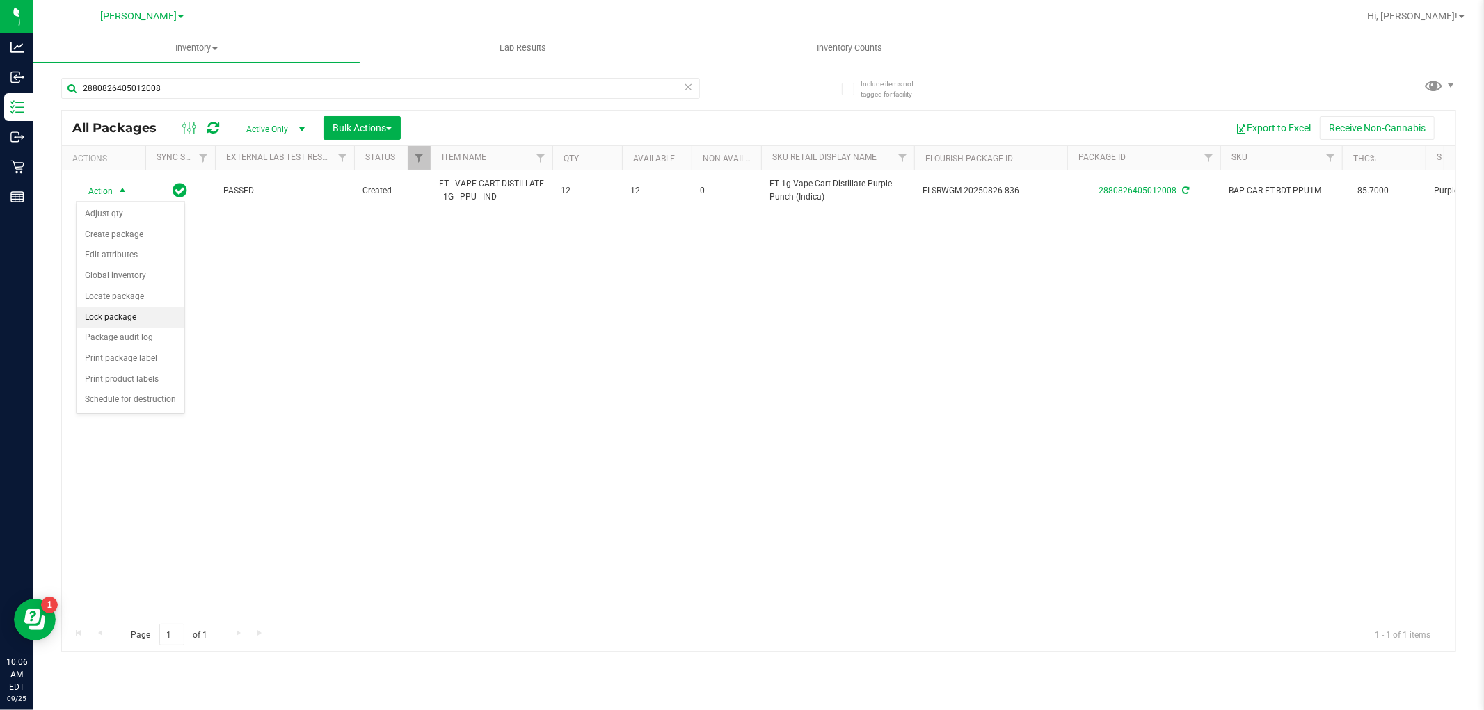
click at [123, 313] on li "Lock package" at bounding box center [131, 318] width 108 height 21
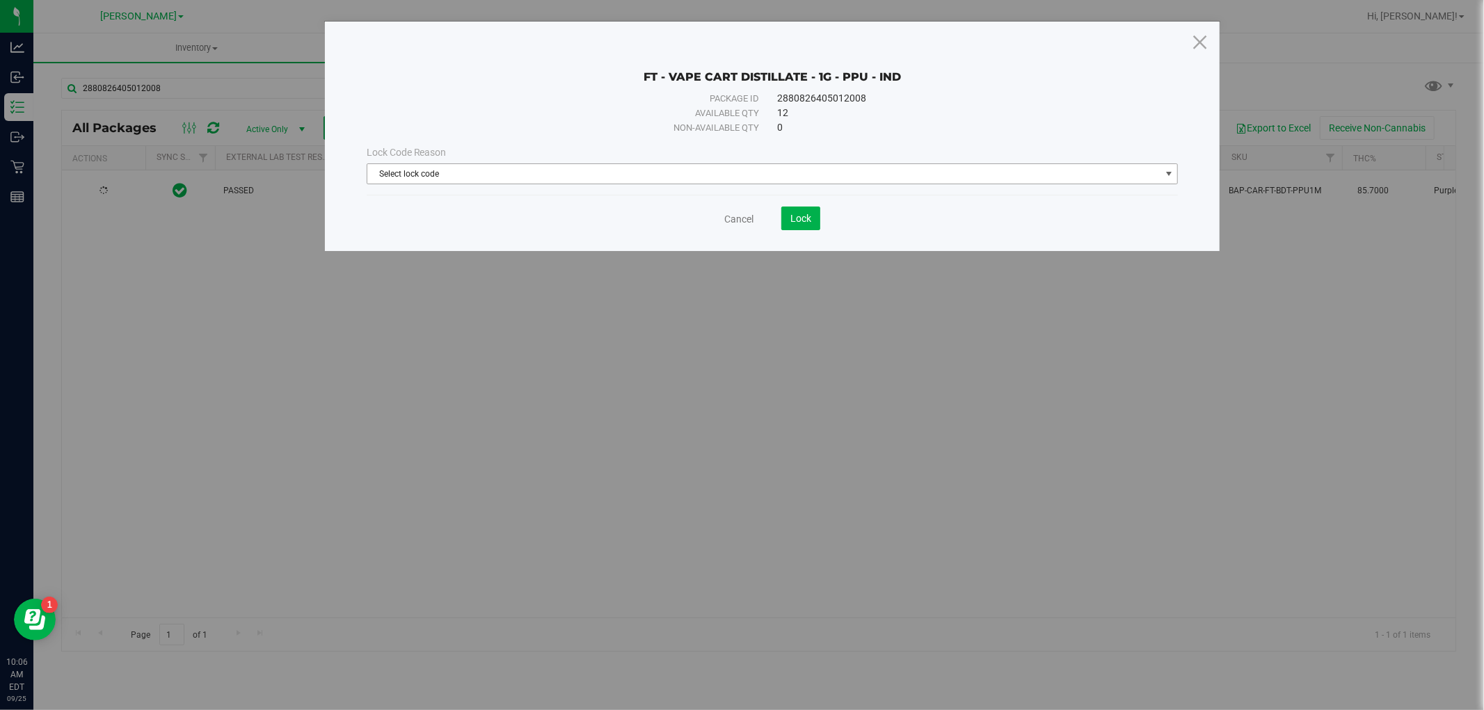
click at [756, 175] on span "Select lock code" at bounding box center [763, 173] width 793 height 19
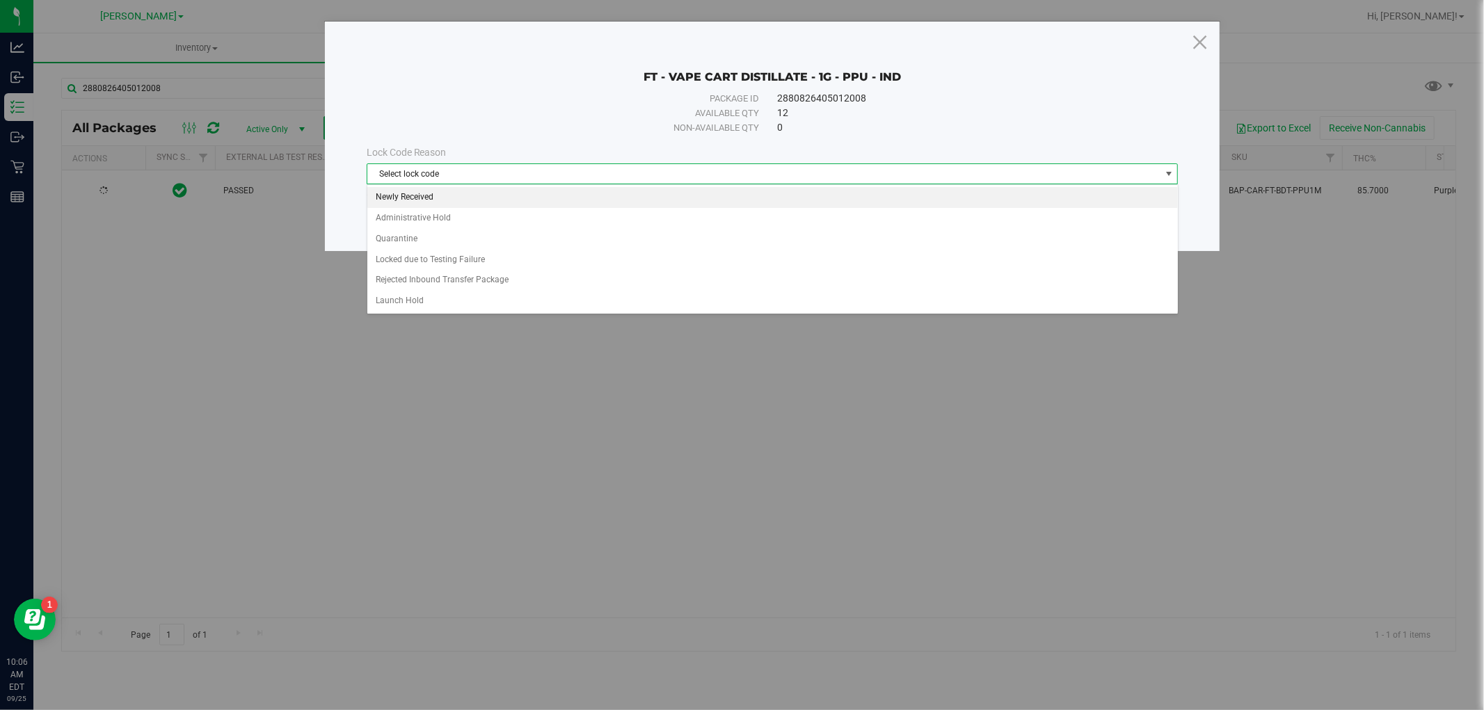
click at [678, 200] on li "Newly Received" at bounding box center [772, 197] width 811 height 21
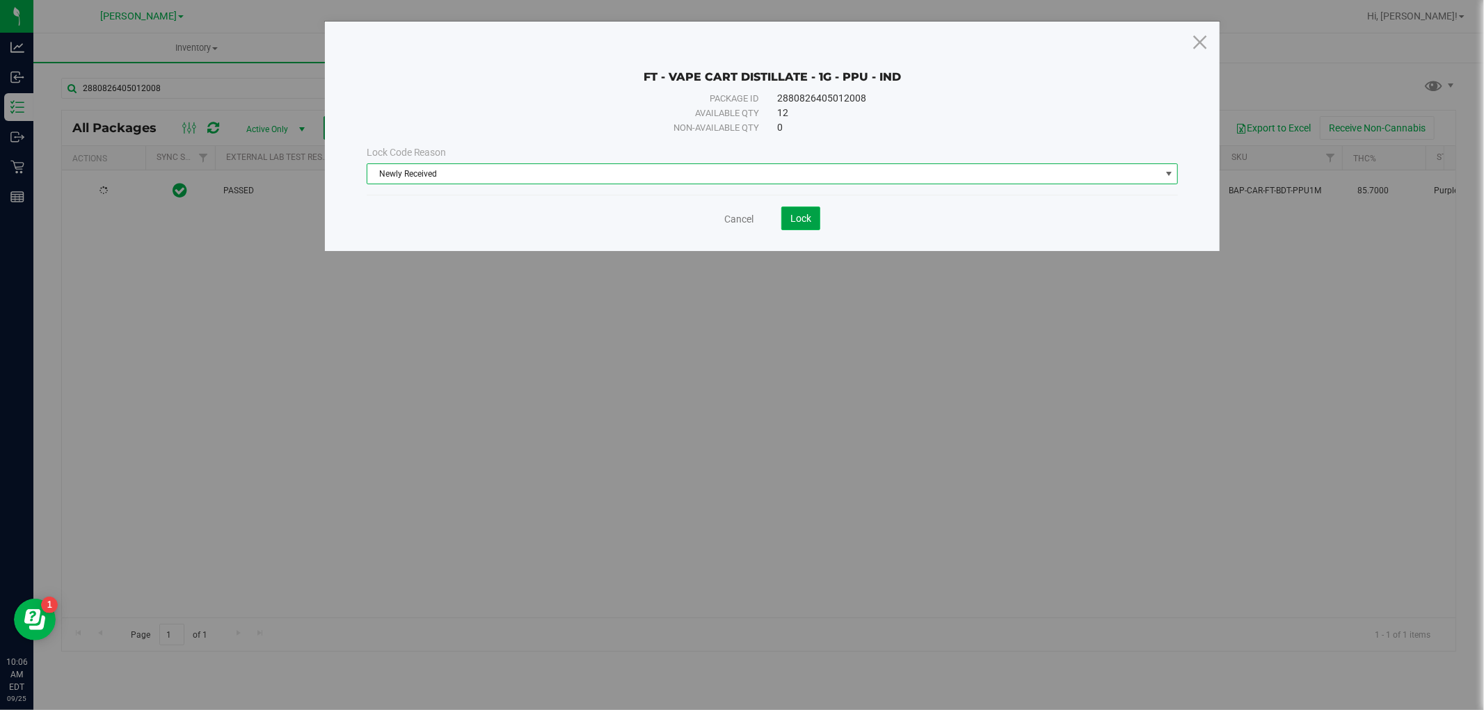
click at [795, 218] on span "Lock" at bounding box center [800, 218] width 21 height 11
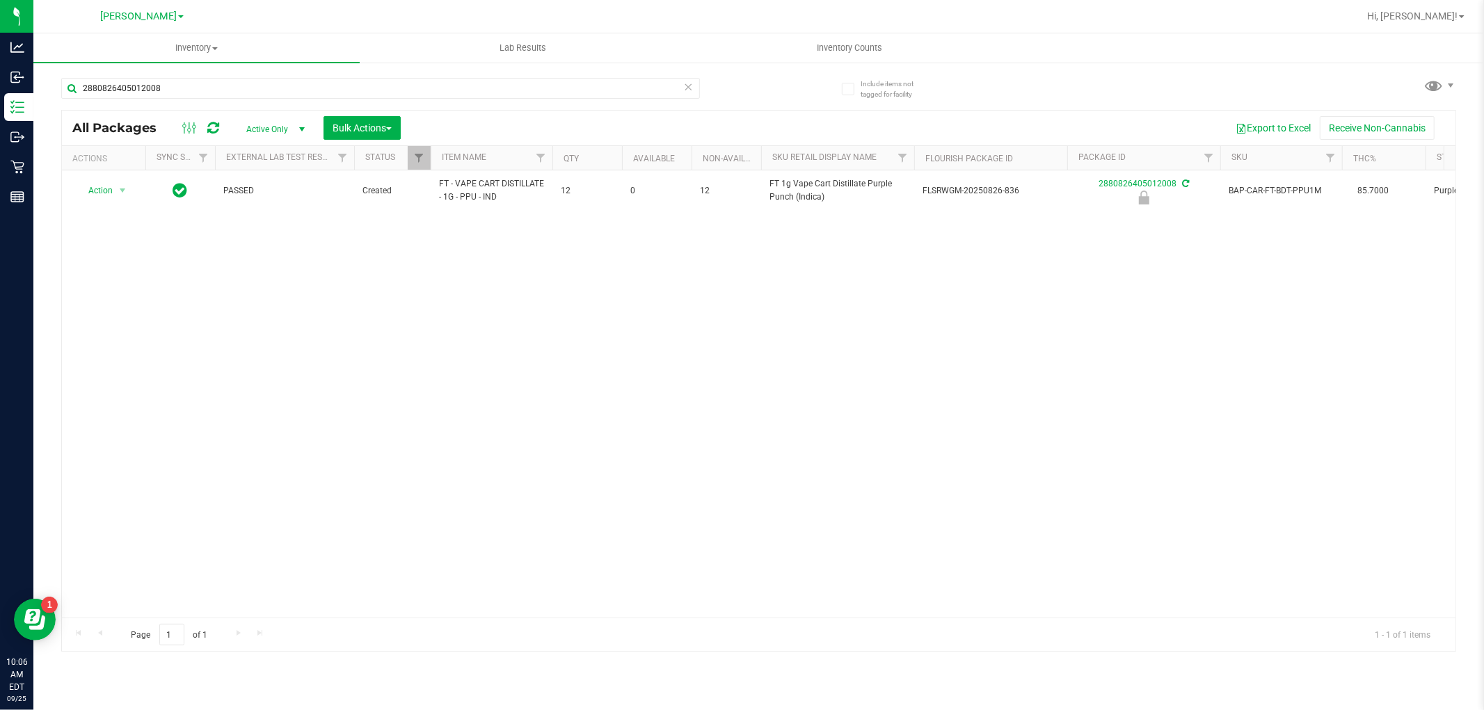
drag, startPoint x: 264, startPoint y: 105, endPoint x: 77, endPoint y: 104, distance: 187.9
click at [77, 104] on div "2880826405012008" at bounding box center [380, 94] width 639 height 32
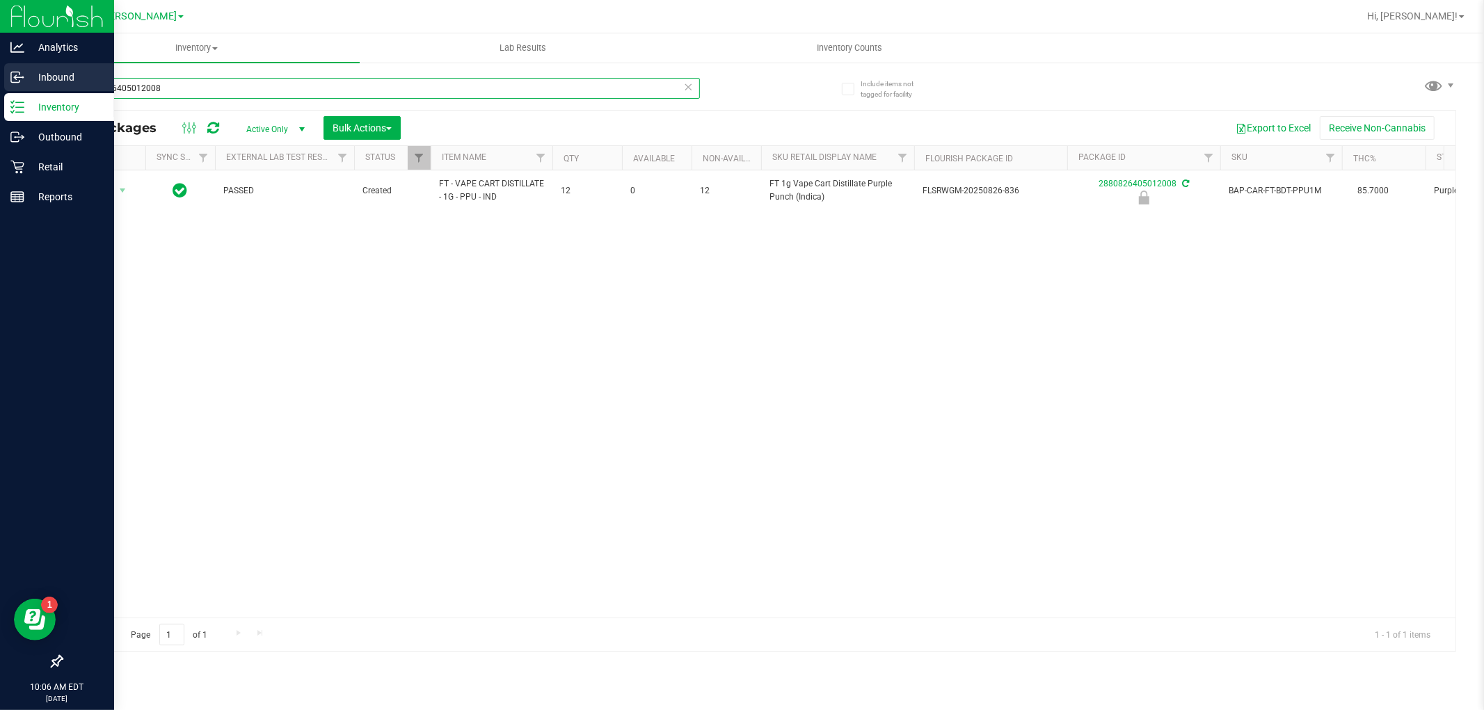
drag, startPoint x: 185, startPoint y: 86, endPoint x: 3, endPoint y: 86, distance: 182.3
click at [3, 86] on div "Analytics Inbound Inventory Outbound Retail Reports 10:06 AM EDT [DATE] 09/25 […" at bounding box center [742, 355] width 1484 height 710
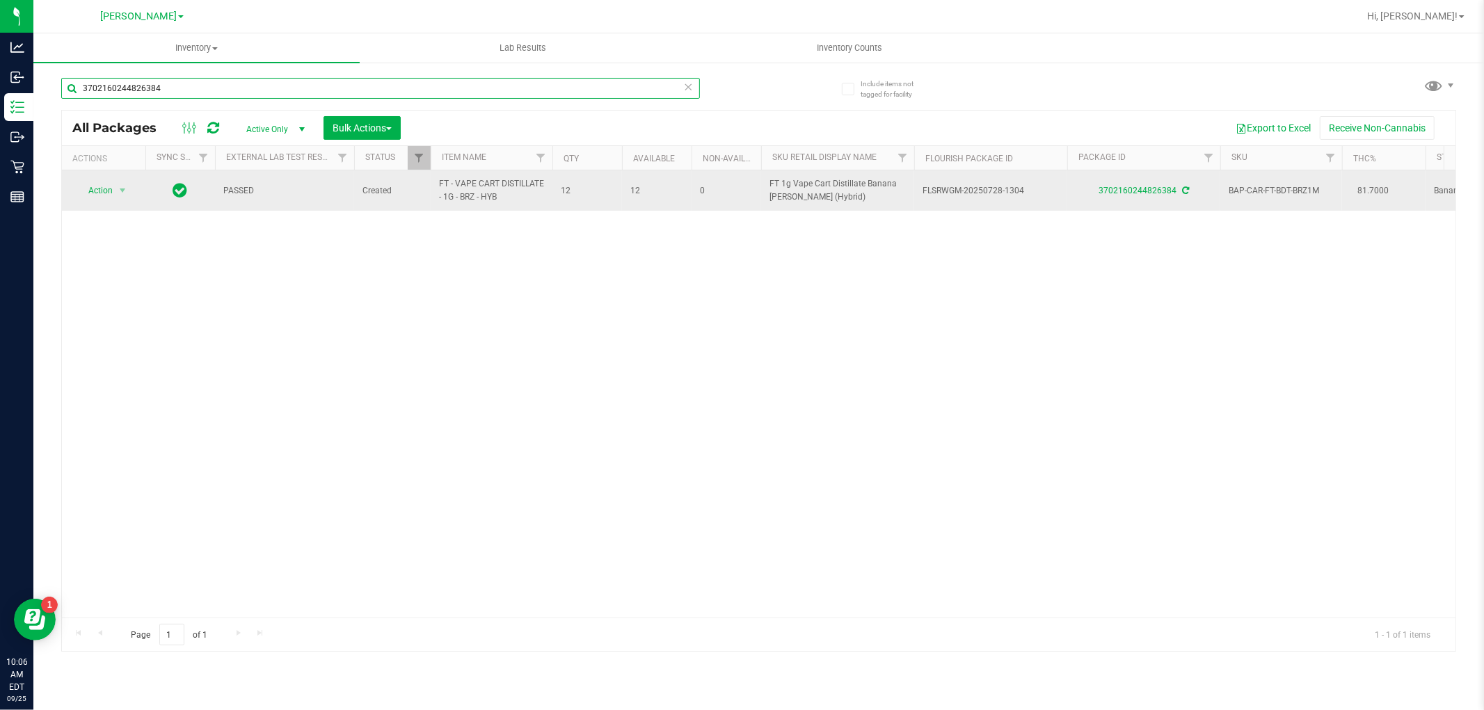
type input "3702160244826384"
drag, startPoint x: 511, startPoint y: 191, endPoint x: 435, endPoint y: 177, distance: 77.8
click at [435, 177] on td "FT - VAPE CART DISTILLATE - 1G - BRZ - HYB" at bounding box center [492, 190] width 122 height 40
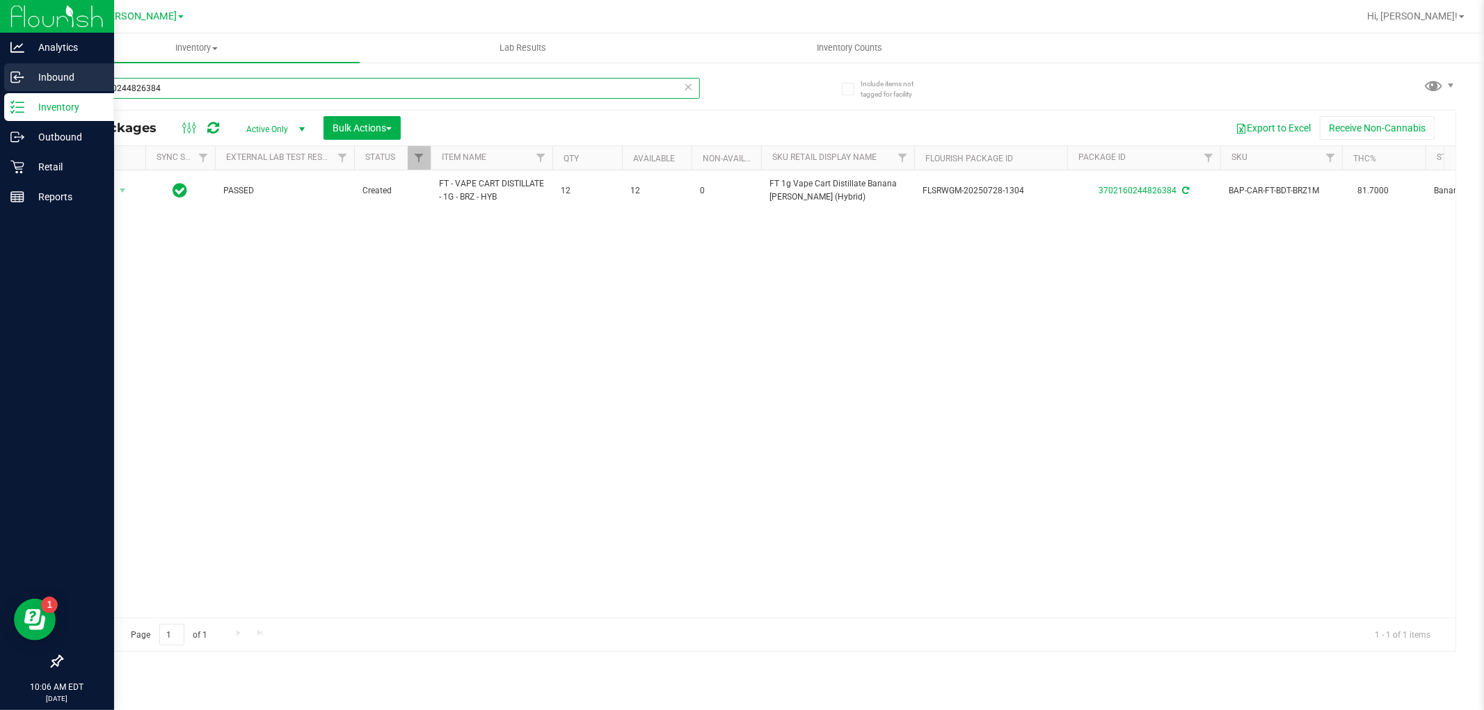
drag, startPoint x: 266, startPoint y: 86, endPoint x: 0, endPoint y: 86, distance: 265.8
click at [0, 86] on div "Analytics Inbound Inventory Outbound Retail Reports 10:06 AM EDT [DATE] 09/25 […" at bounding box center [742, 355] width 1484 height 710
paste input "FT - VAPE CART DISTILLATE - 1G - BRZ - HYB"
type input "FT - VAPE CART DISTILLATE - 1G - BRZ - HYB"
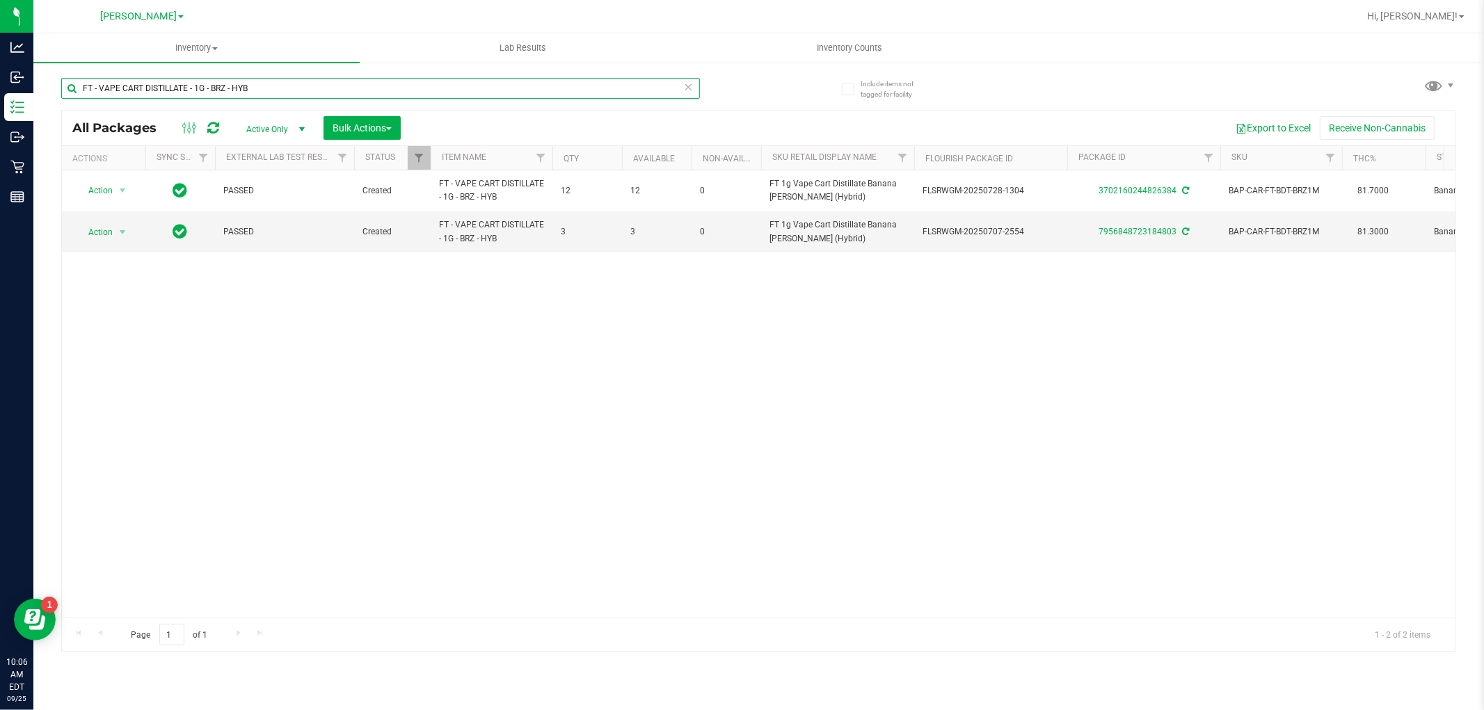
drag, startPoint x: 265, startPoint y: 85, endPoint x: 54, endPoint y: 85, distance: 210.8
click at [54, 85] on div "Include items not tagged for facility FT - VAPE CART DISTILLATE - 1G - BRZ - HY…" at bounding box center [758, 273] width 1451 height 424
type input "3702160244826384"
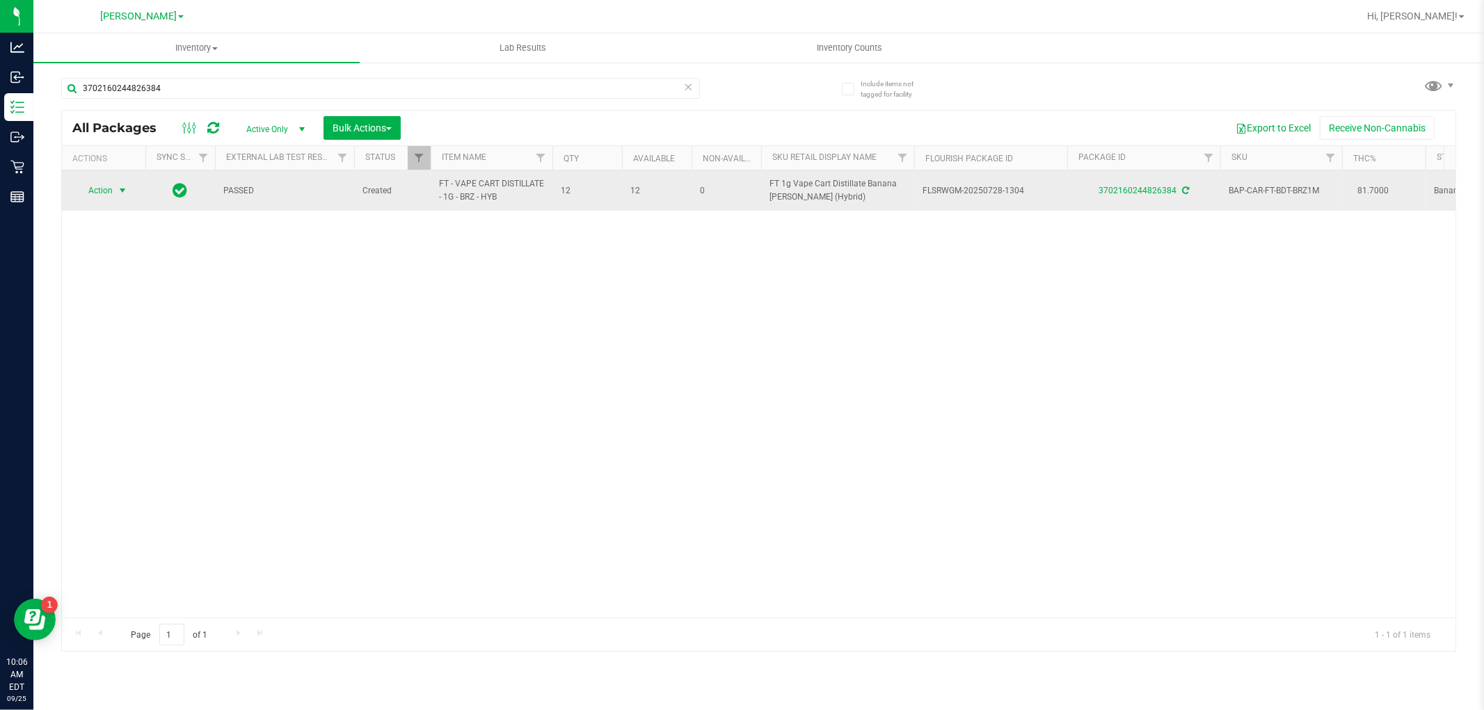
click at [112, 193] on span "Action" at bounding box center [95, 190] width 38 height 19
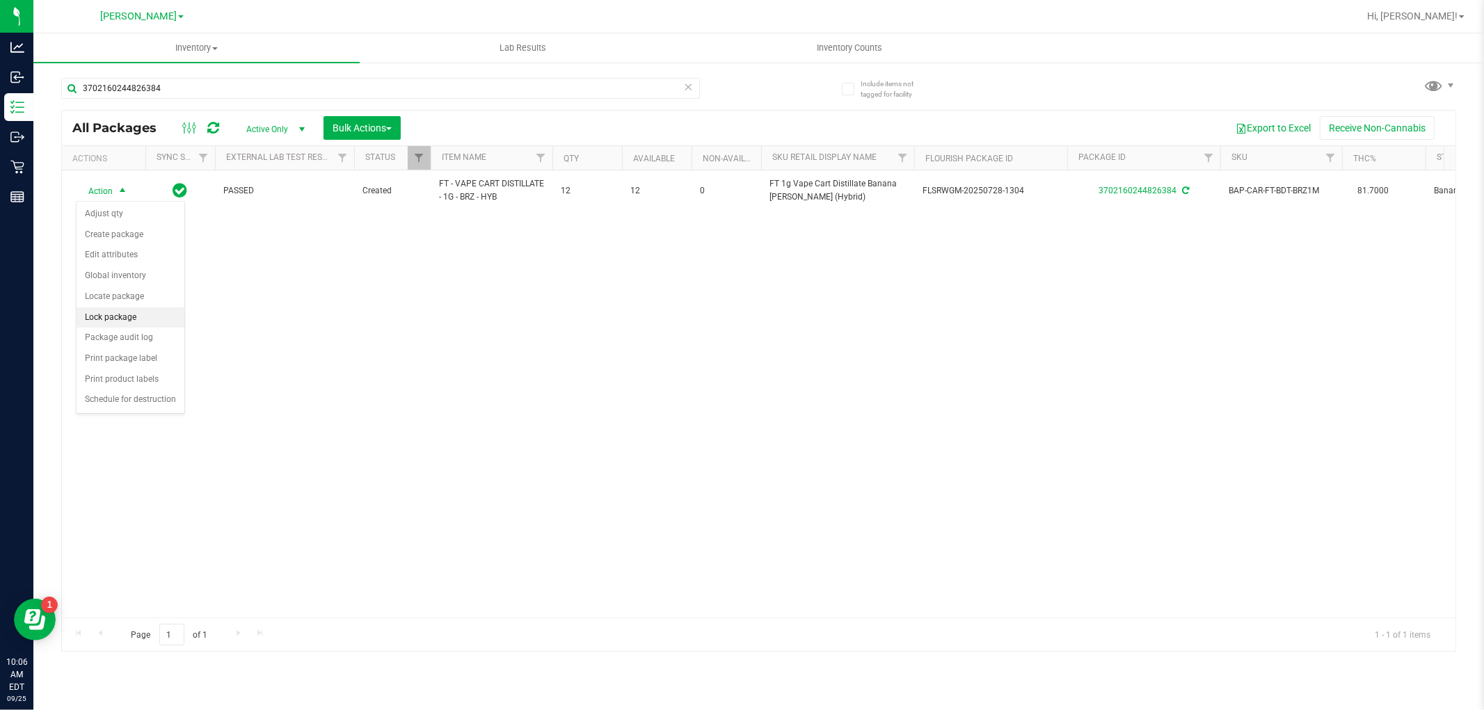
click at [143, 313] on li "Lock package" at bounding box center [131, 318] width 108 height 21
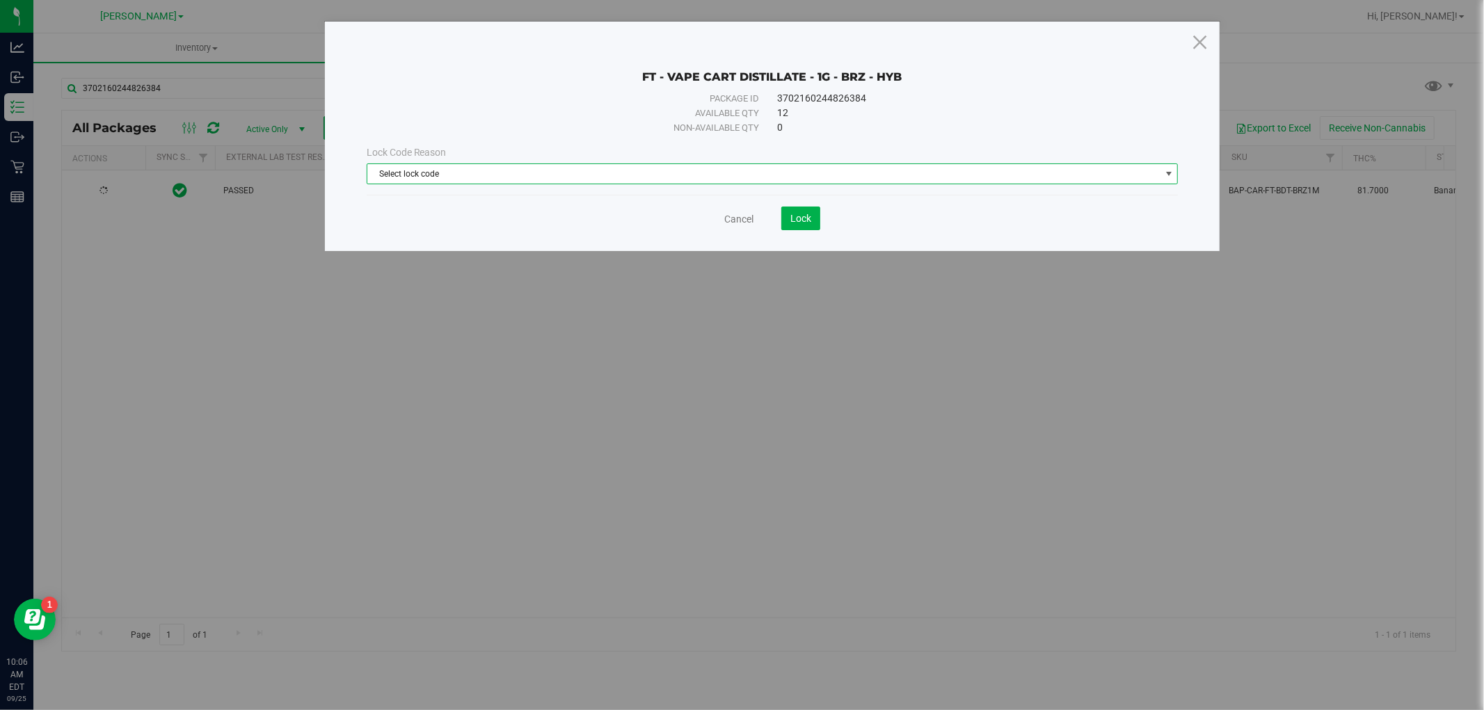
click at [508, 180] on span "Select lock code" at bounding box center [763, 173] width 793 height 19
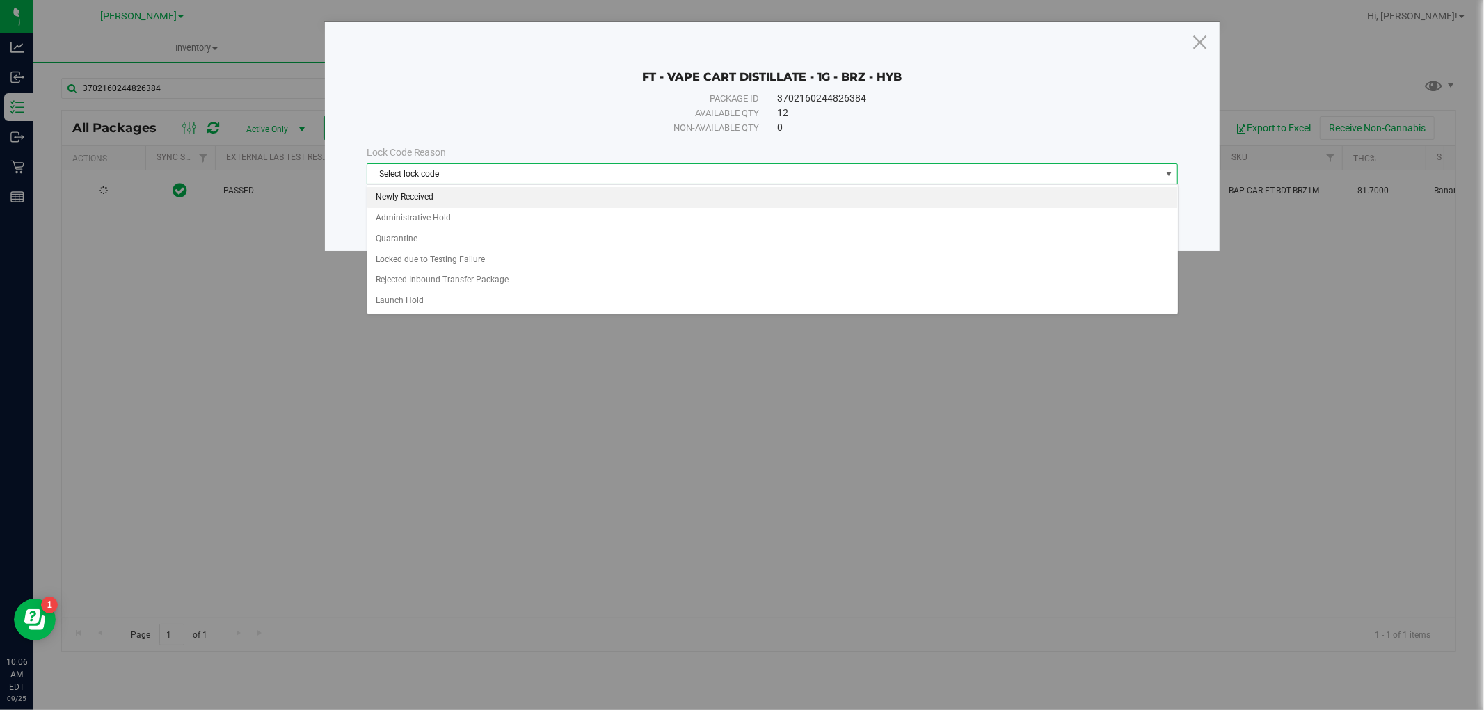
click at [506, 196] on li "Newly Received" at bounding box center [772, 197] width 811 height 21
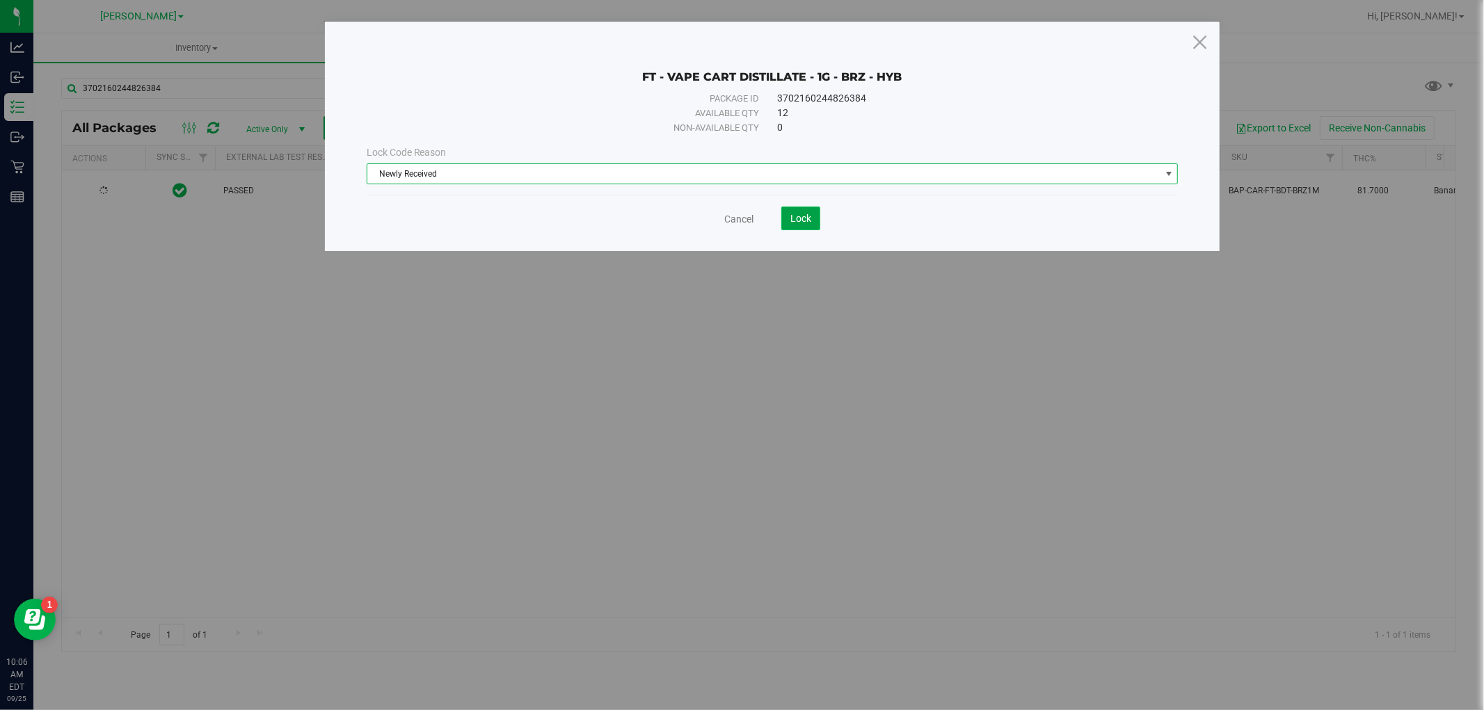
click at [798, 219] on span "Lock" at bounding box center [800, 218] width 21 height 11
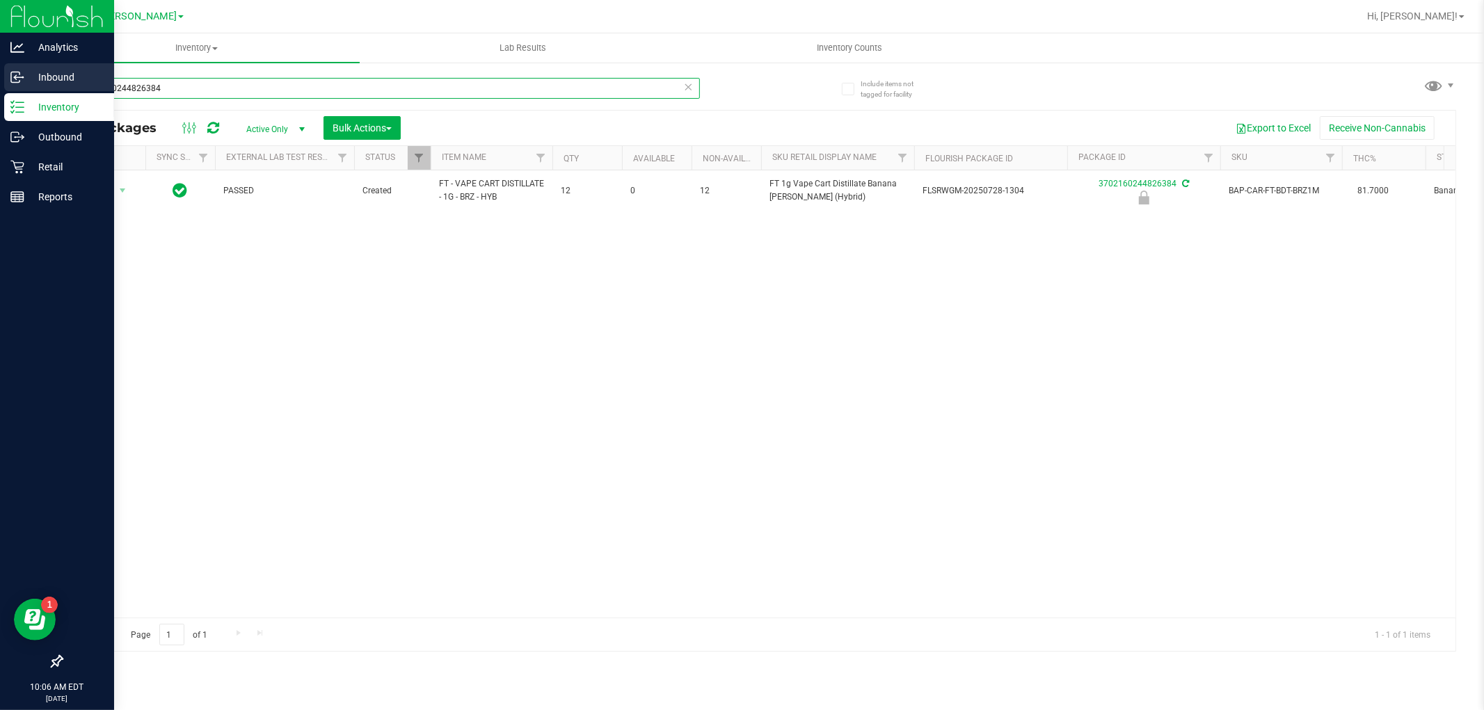
drag, startPoint x: 185, startPoint y: 87, endPoint x: 0, endPoint y: 88, distance: 185.1
click at [0, 88] on div "Analytics Inbound Inventory Outbound Retail Reports 10:06 AM EDT [DATE] 09/25 […" at bounding box center [742, 355] width 1484 height 710
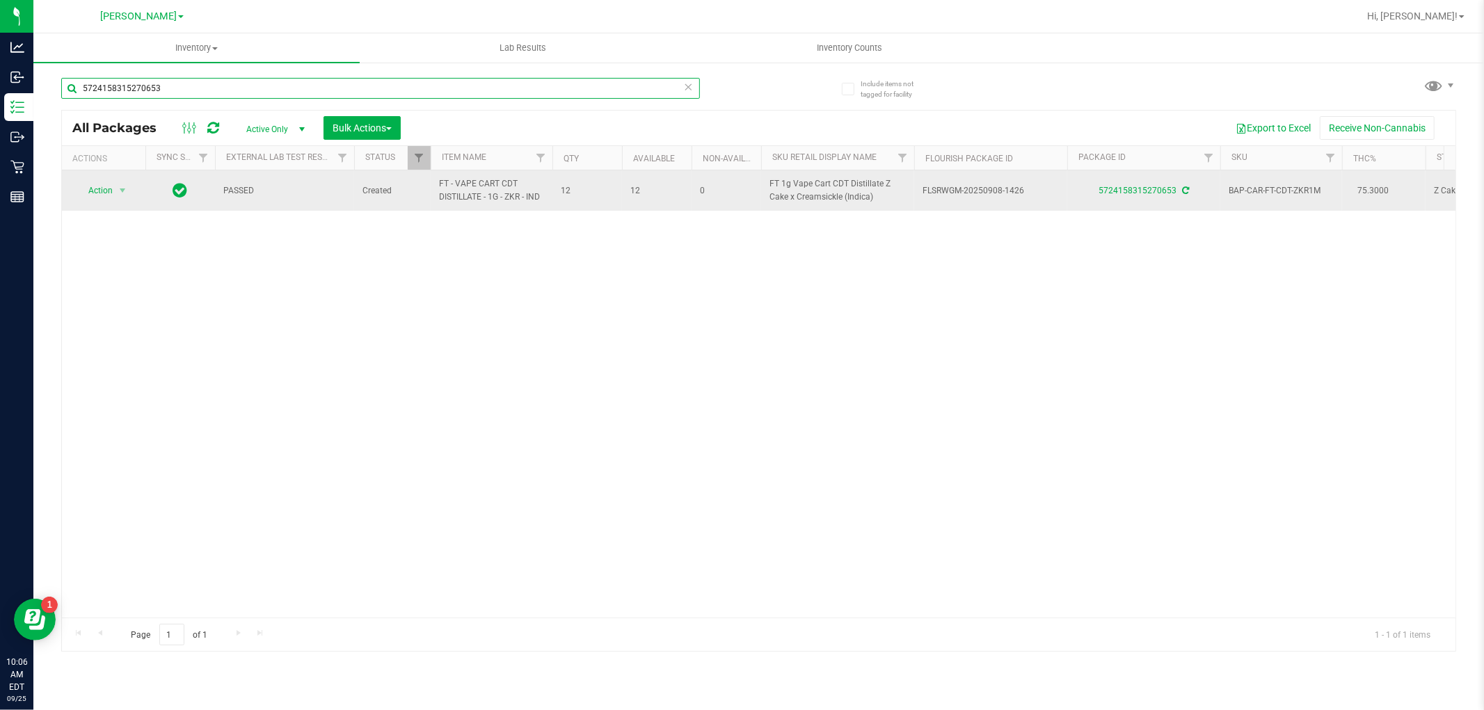
type input "5724158315270653"
drag, startPoint x: 511, startPoint y: 198, endPoint x: 425, endPoint y: 179, distance: 88.3
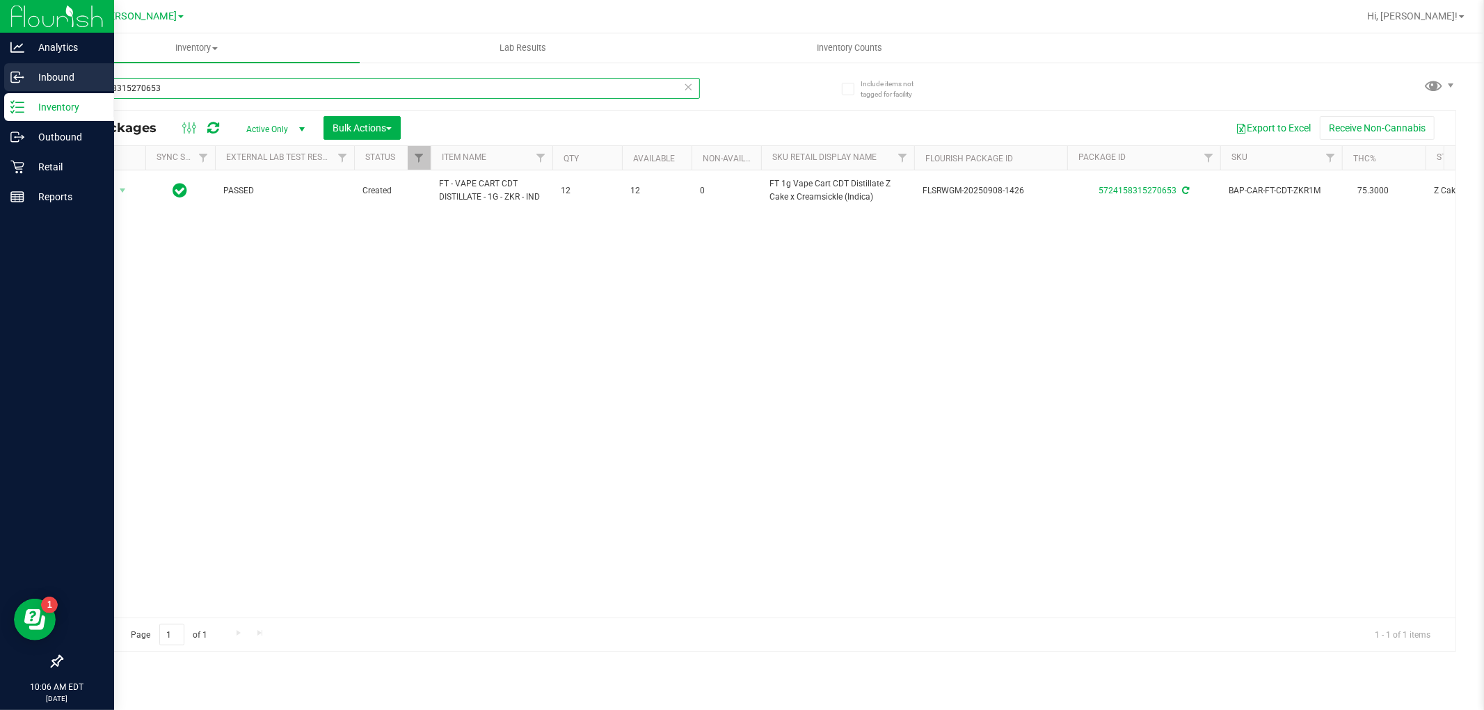
drag, startPoint x: 206, startPoint y: 86, endPoint x: 0, endPoint y: 86, distance: 205.9
click at [0, 86] on div "Analytics Inbound Inventory Outbound Retail Reports 10:06 AM EDT [DATE] 09/25 […" at bounding box center [742, 355] width 1484 height 710
paste input "FT - VAPE CART CDT DISTILLATE - 1G - ZKR - IND"
type input "FT - VAPE CART CDT DISTILLATE - 1G - ZKR - IND"
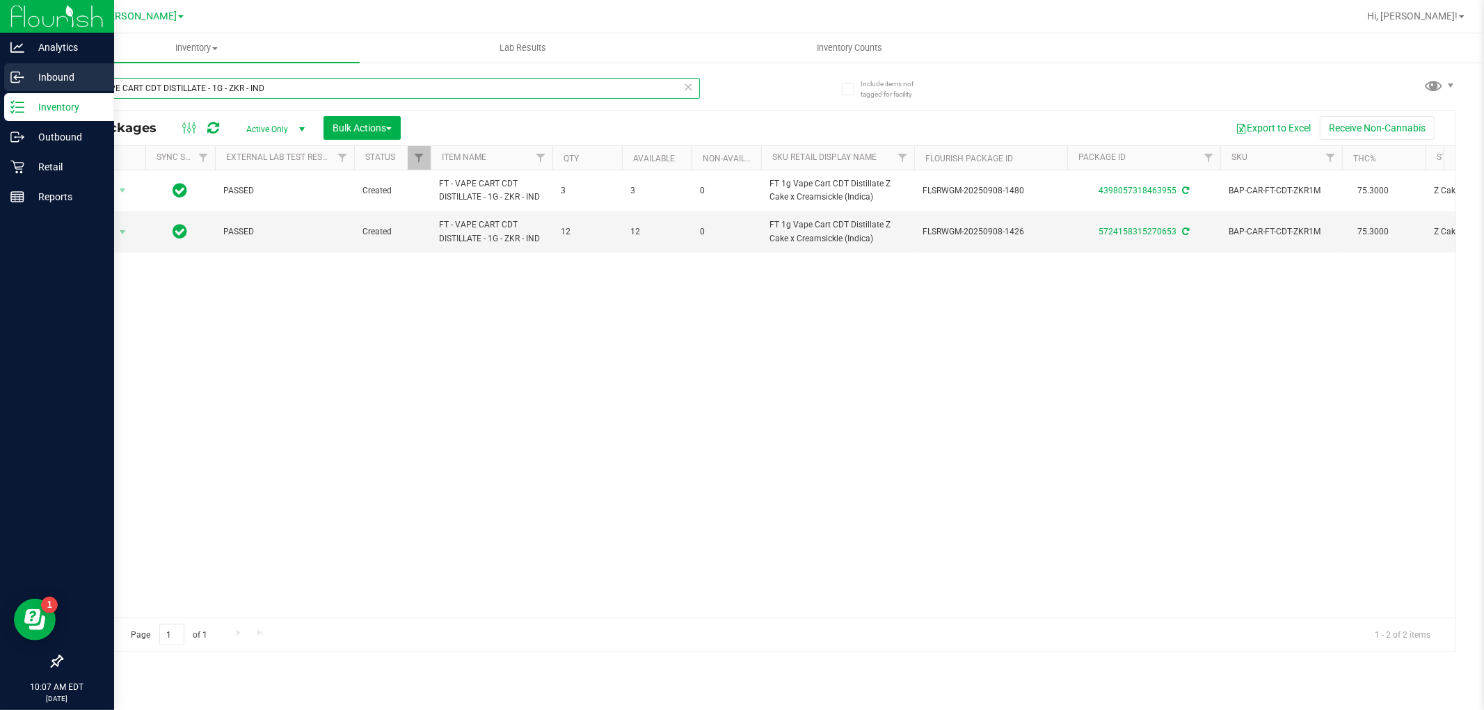
drag, startPoint x: 317, startPoint y: 88, endPoint x: 0, endPoint y: 88, distance: 316.6
click at [0, 88] on div "Analytics Inbound Inventory Outbound Retail Reports 10:07 AM EDT [DATE] 09/25 […" at bounding box center [742, 355] width 1484 height 710
type input "5724158315270653"
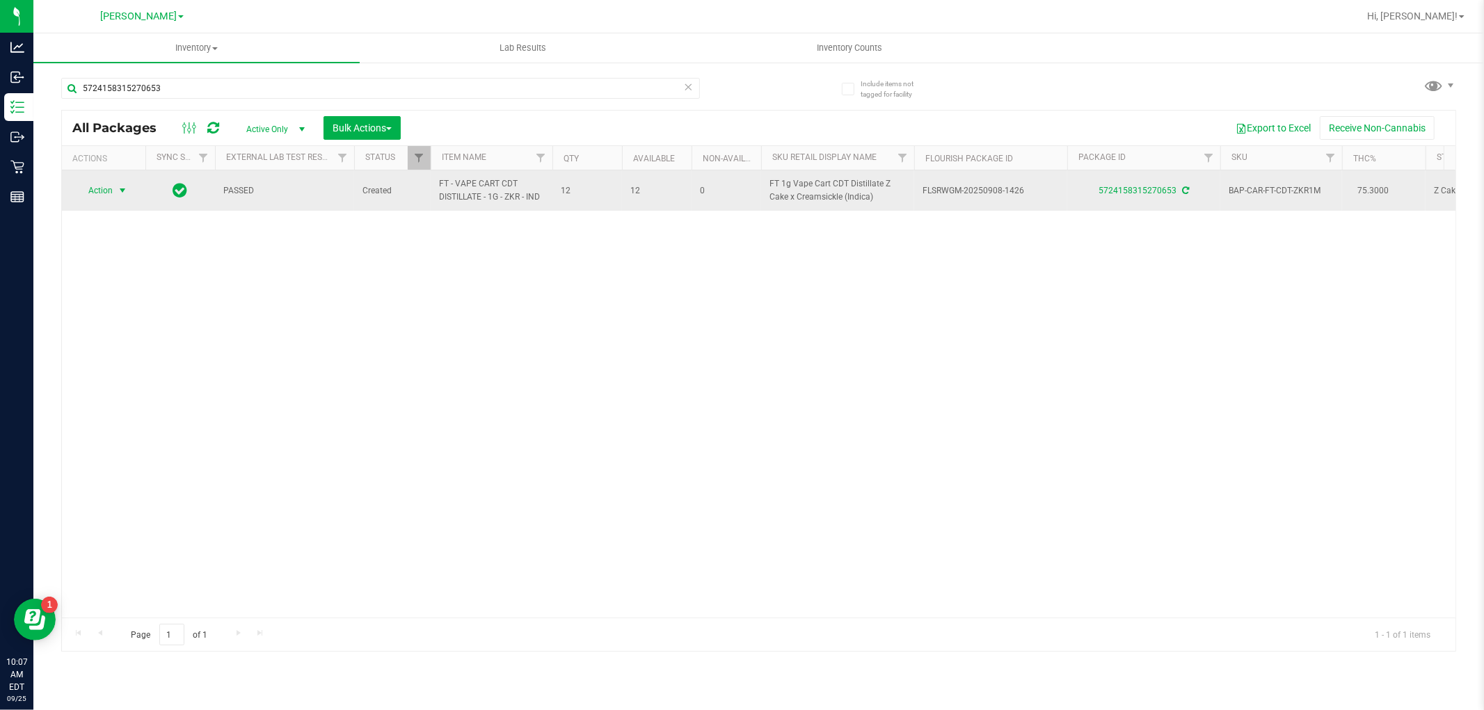
click at [111, 186] on span "Action" at bounding box center [95, 190] width 38 height 19
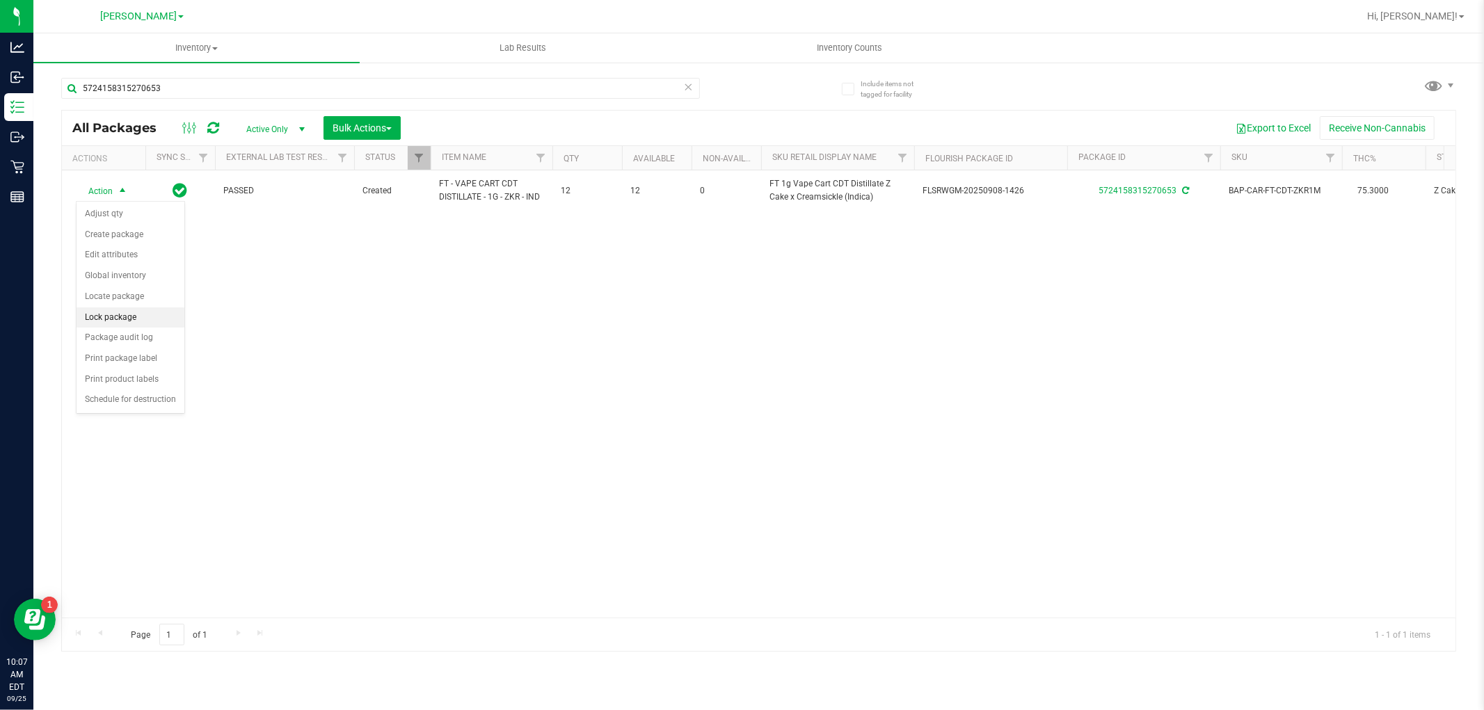
click at [113, 317] on li "Lock package" at bounding box center [131, 318] width 108 height 21
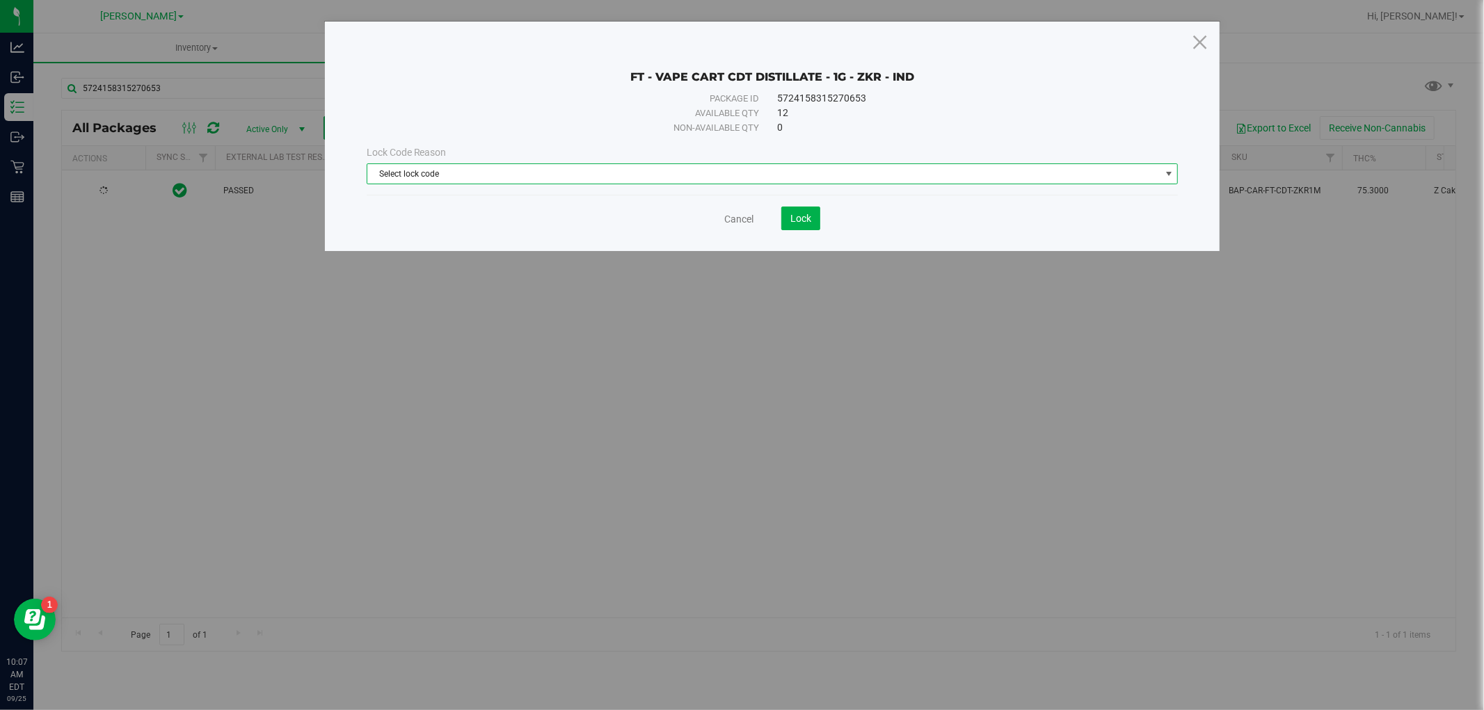
click at [566, 170] on span "Select lock code" at bounding box center [763, 173] width 793 height 19
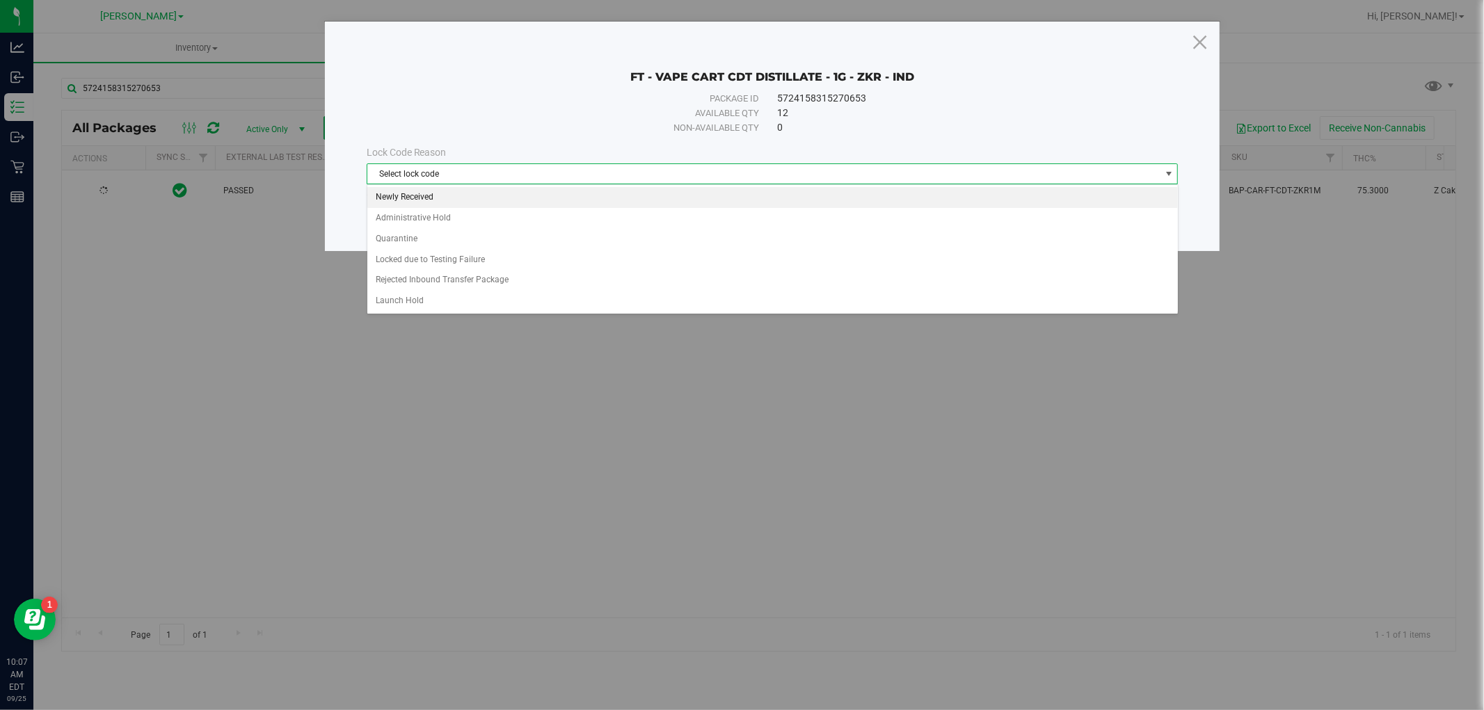
click at [540, 193] on li "Newly Received" at bounding box center [772, 197] width 811 height 21
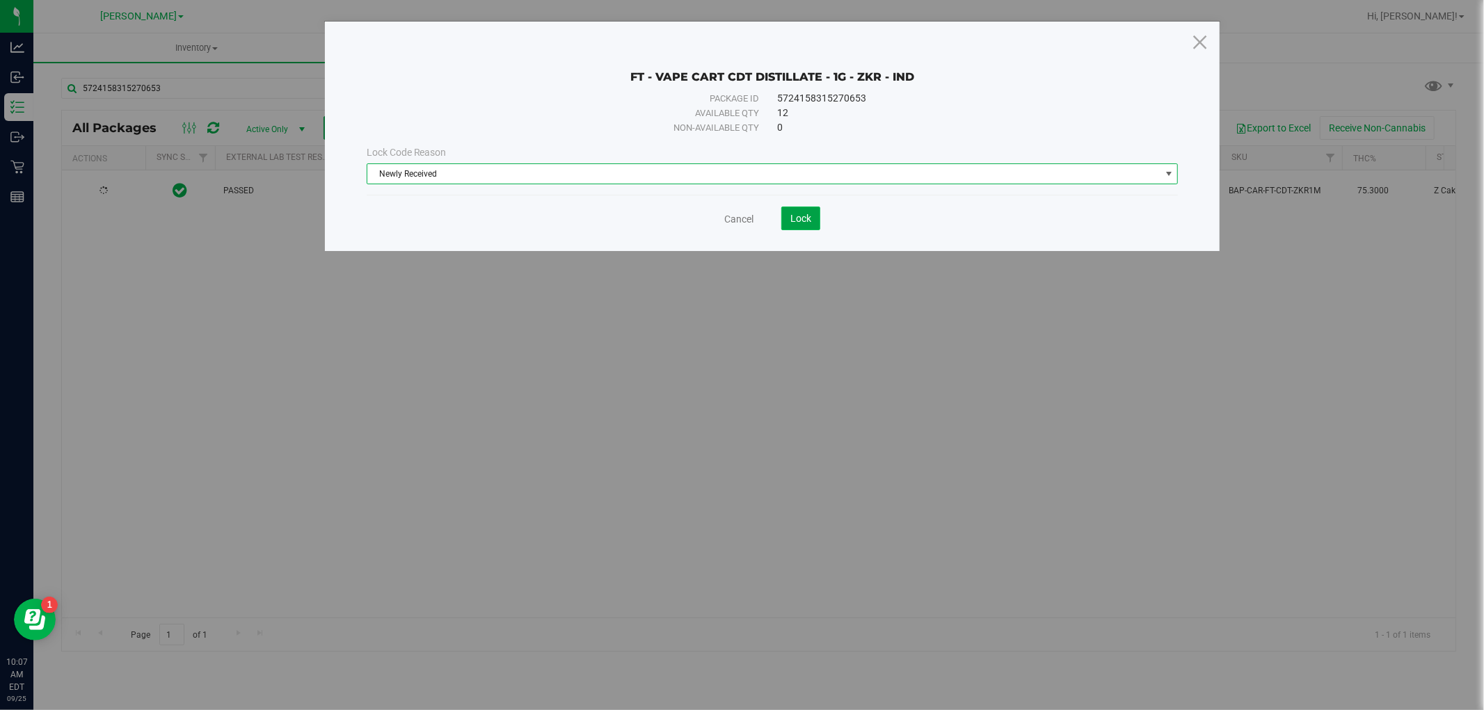
click at [804, 218] on span "Lock" at bounding box center [800, 218] width 21 height 11
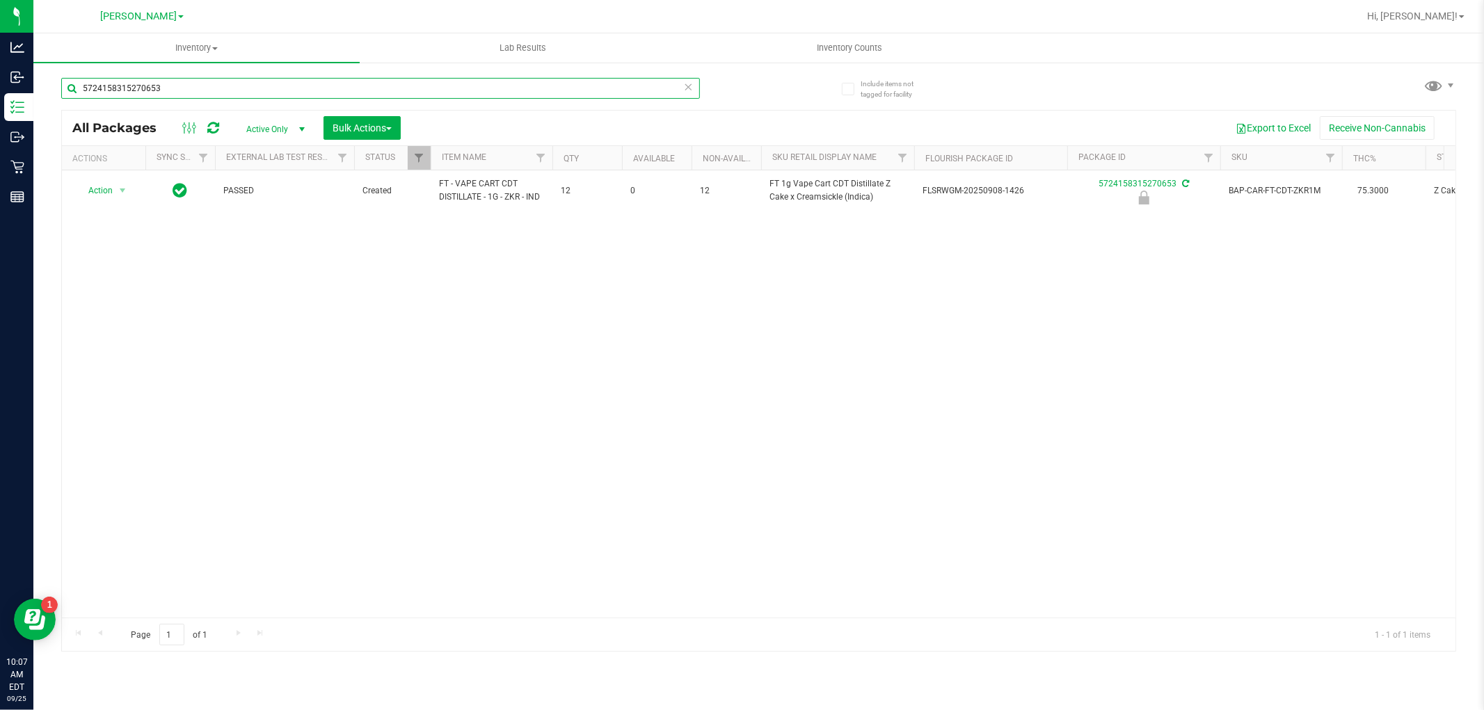
drag, startPoint x: 182, startPoint y: 88, endPoint x: 49, endPoint y: 80, distance: 133.8
click at [49, 80] on div "Include items not tagged for facility 5724158315270653 All Packages Active Only…" at bounding box center [758, 273] width 1451 height 424
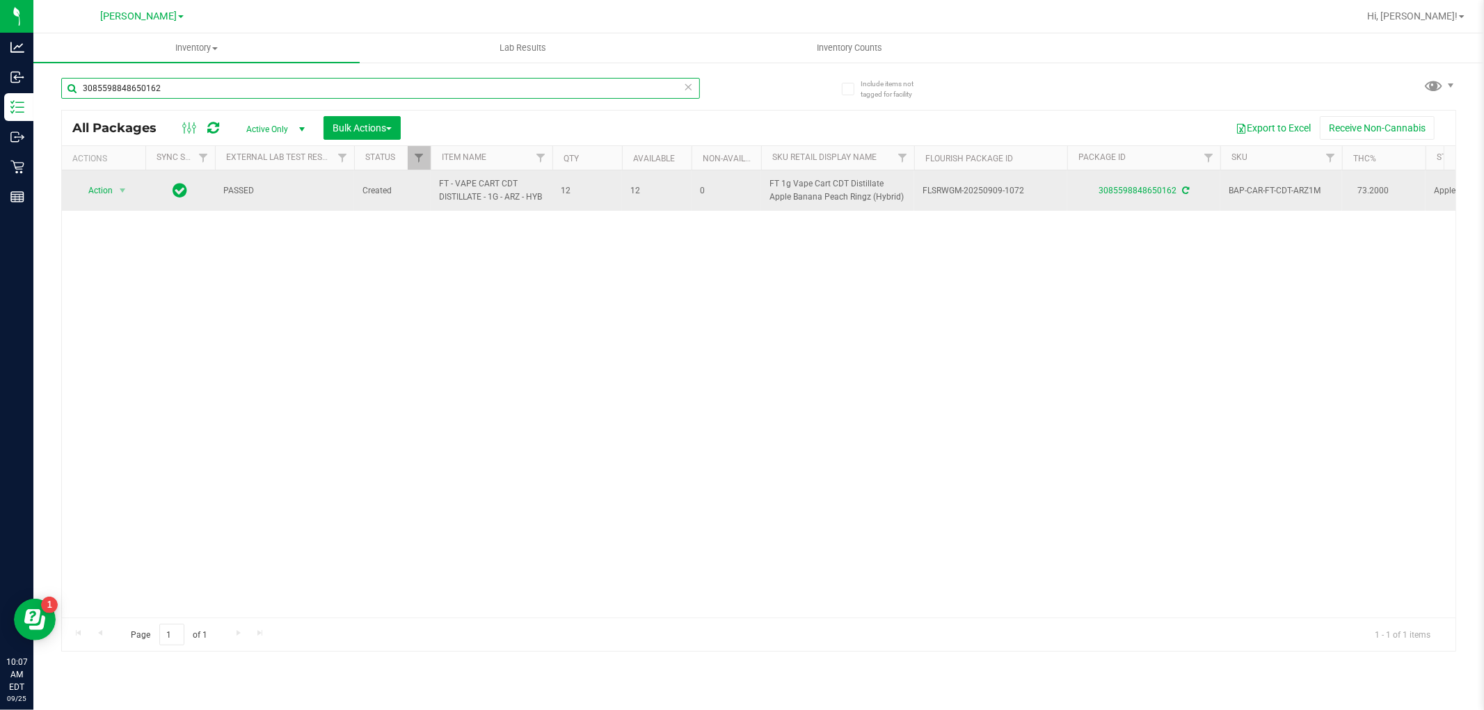
type input "3085598848650162"
drag, startPoint x: 550, startPoint y: 204, endPoint x: 413, endPoint y: 199, distance: 137.8
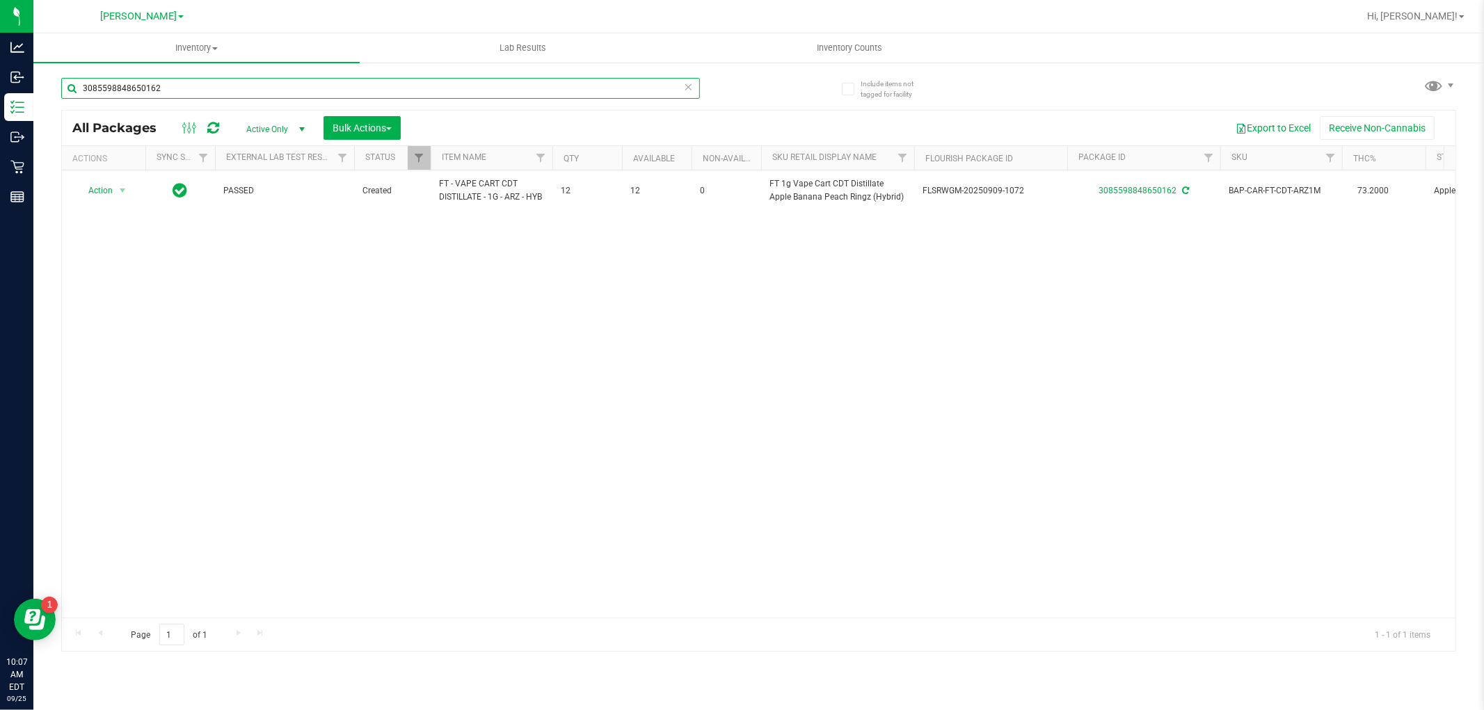
drag, startPoint x: 244, startPoint y: 91, endPoint x: 47, endPoint y: 91, distance: 196.9
click at [47, 91] on div "Include items not tagged for facility 3085598848650162 All Packages Active Only…" at bounding box center [758, 273] width 1451 height 424
paste input "FT - VAPE CART CDT DISTILLATE - 1G - ARZ - HYB"
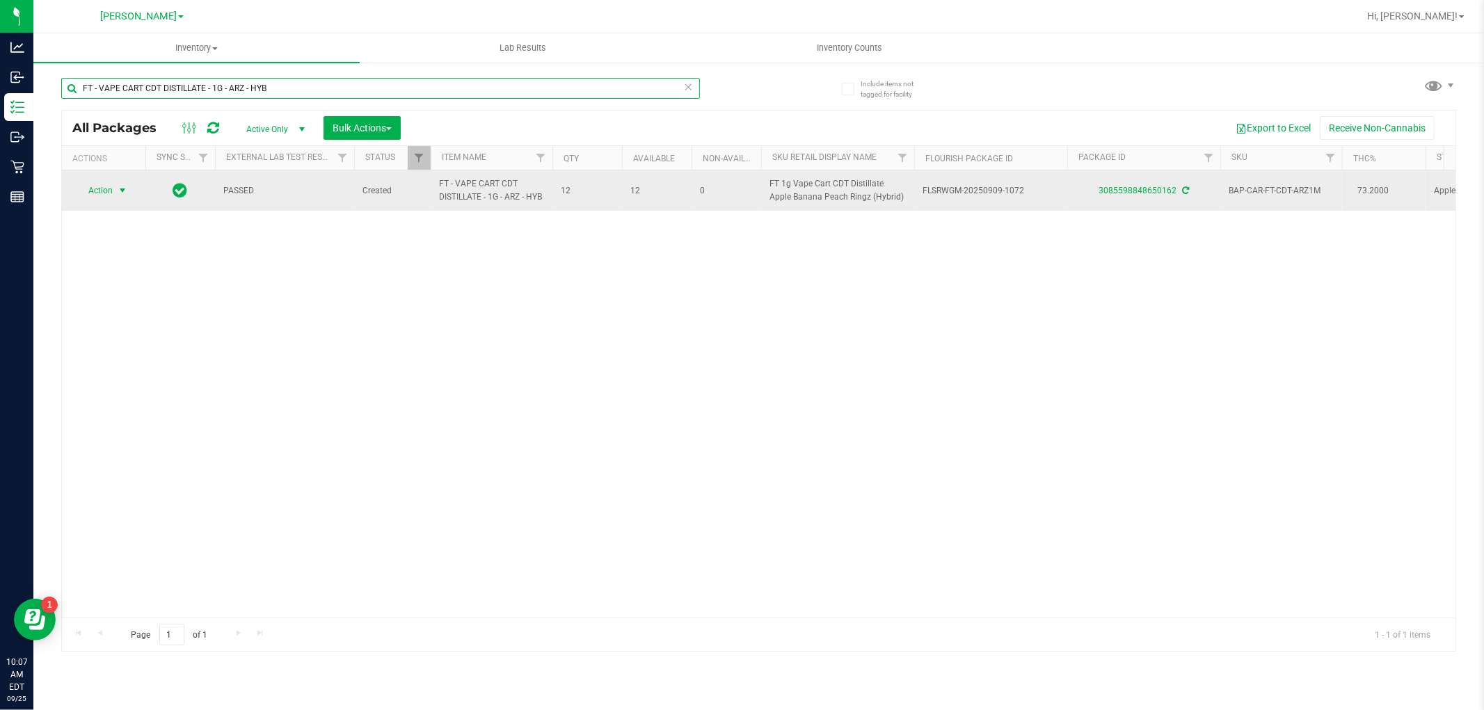
type input "FT - VAPE CART CDT DISTILLATE - 1G - ARZ - HYB"
click at [117, 188] on span "select" at bounding box center [122, 190] width 11 height 11
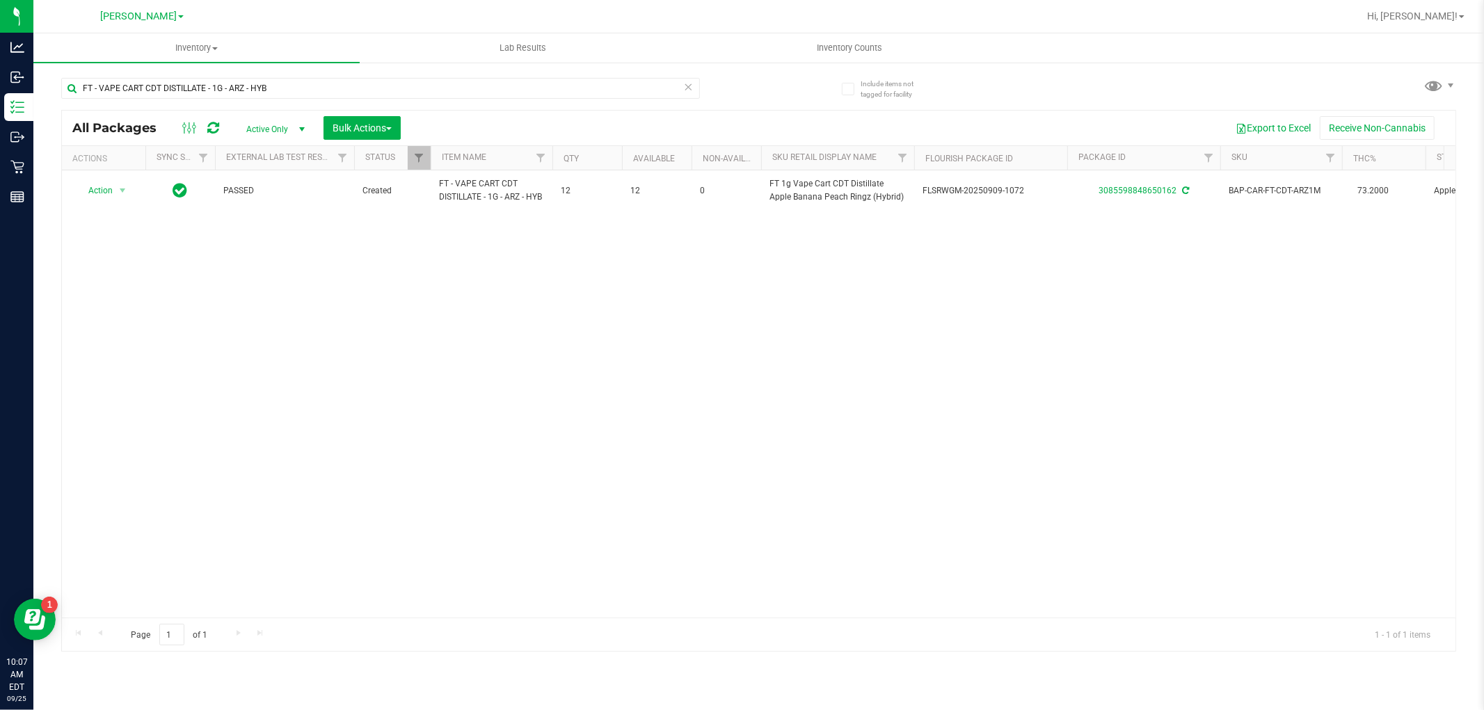
click at [485, 374] on div "Action Action Adjust qty Create package Edit attributes Global inventory Locate…" at bounding box center [759, 393] width 1394 height 447
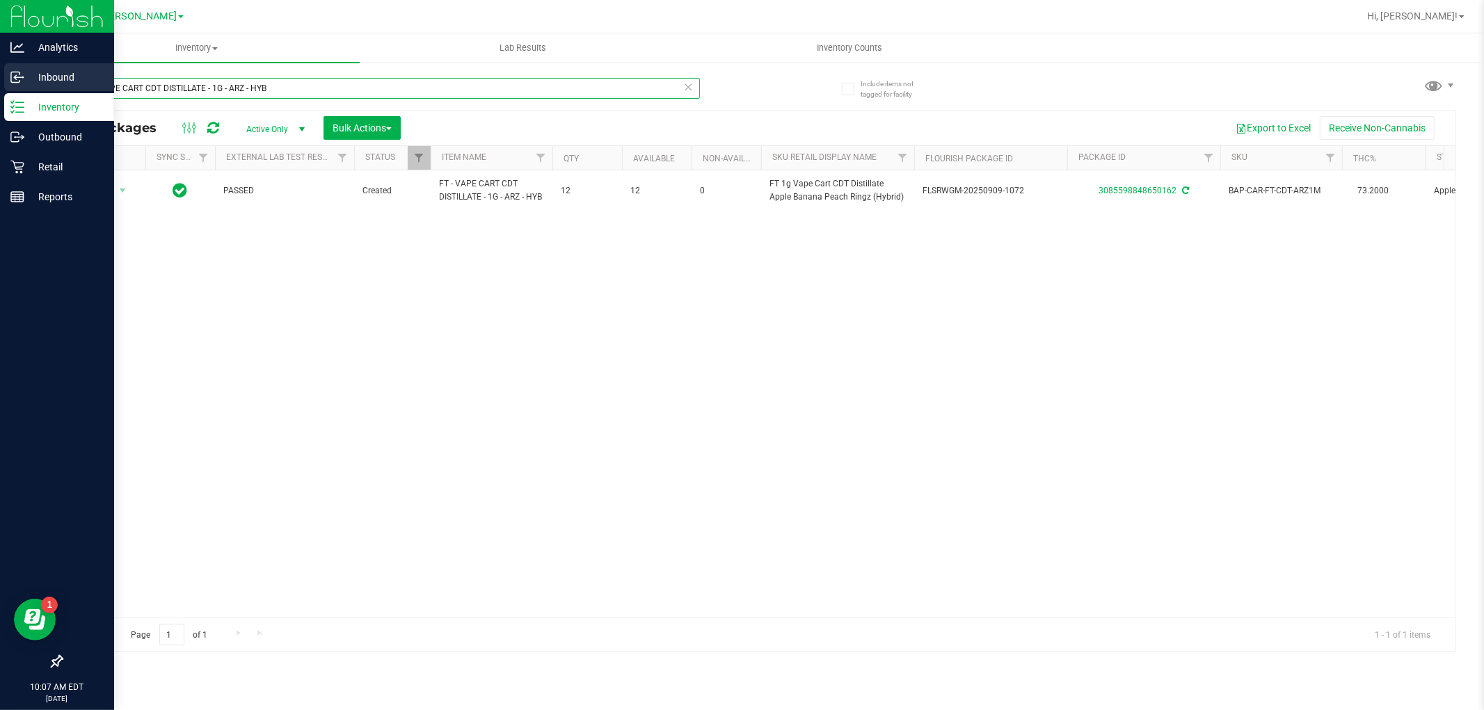
drag, startPoint x: 312, startPoint y: 92, endPoint x: 0, endPoint y: 92, distance: 311.7
click at [0, 92] on div "Analytics Inbound Inventory Outbound Retail Reports 10:07 AM EDT [DATE] 09/25 […" at bounding box center [742, 355] width 1484 height 710
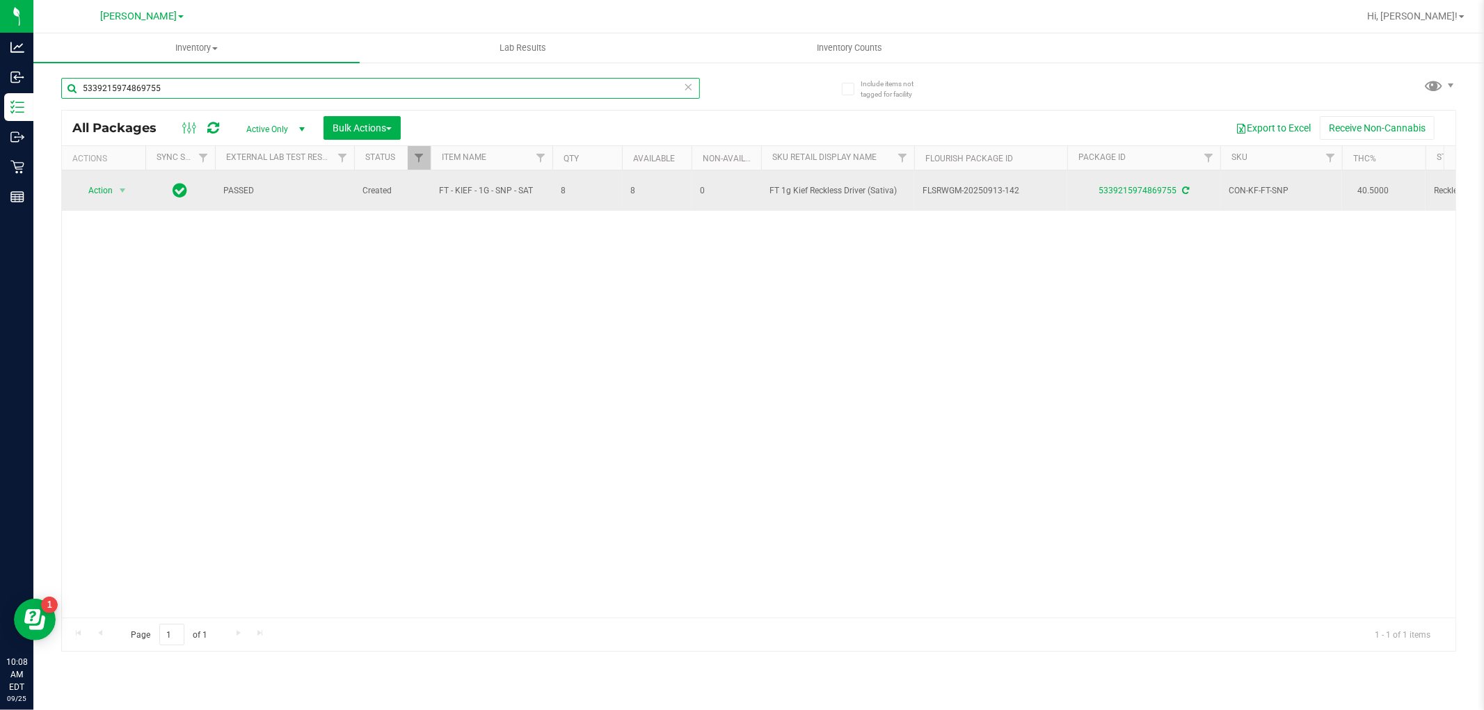
type input "5339215974869755"
drag, startPoint x: 536, startPoint y: 188, endPoint x: 418, endPoint y: 192, distance: 117.7
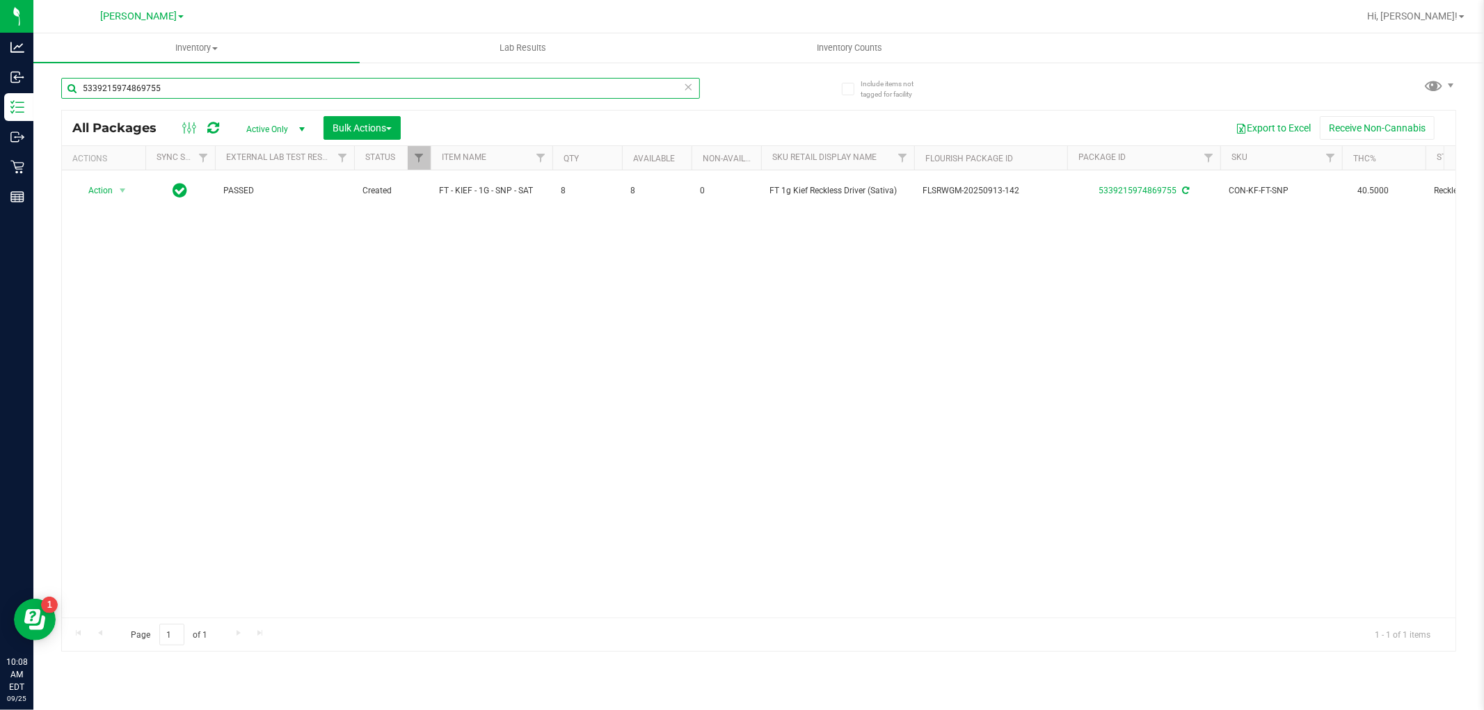
drag, startPoint x: 193, startPoint y: 81, endPoint x: 58, endPoint y: 93, distance: 134.8
click at [58, 93] on div "Include items not tagged for facility 5339215974869755 All Packages Active Only…" at bounding box center [758, 273] width 1451 height 424
paste input "FT - KIEF - 1G - SNP - SAT"
type input "FT - KIEF - 1G - SNP - SAT"
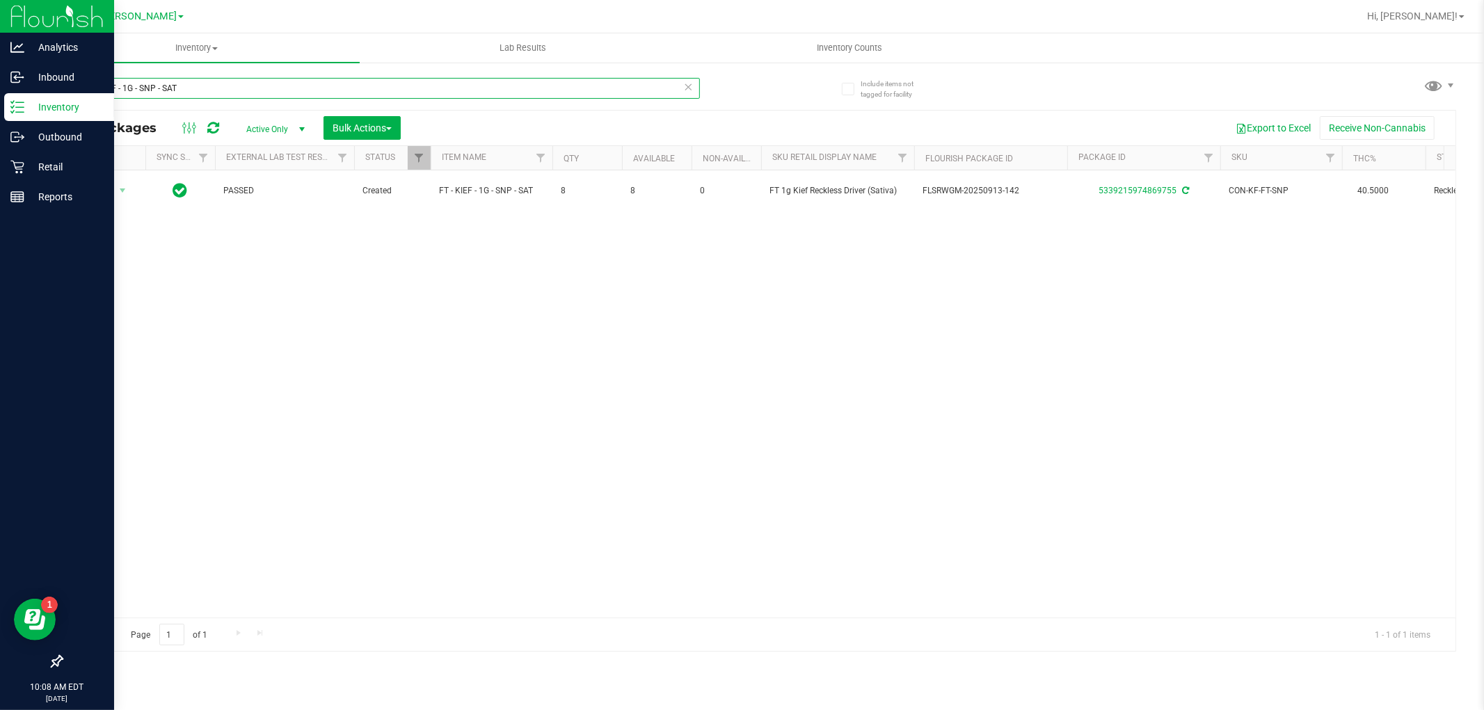
drag, startPoint x: 248, startPoint y: 85, endPoint x: 0, endPoint y: 93, distance: 247.8
click at [0, 93] on div "Analytics Inbound Inventory Outbound Retail Reports 10:08 AM EDT [DATE] 09/25 […" at bounding box center [742, 355] width 1484 height 710
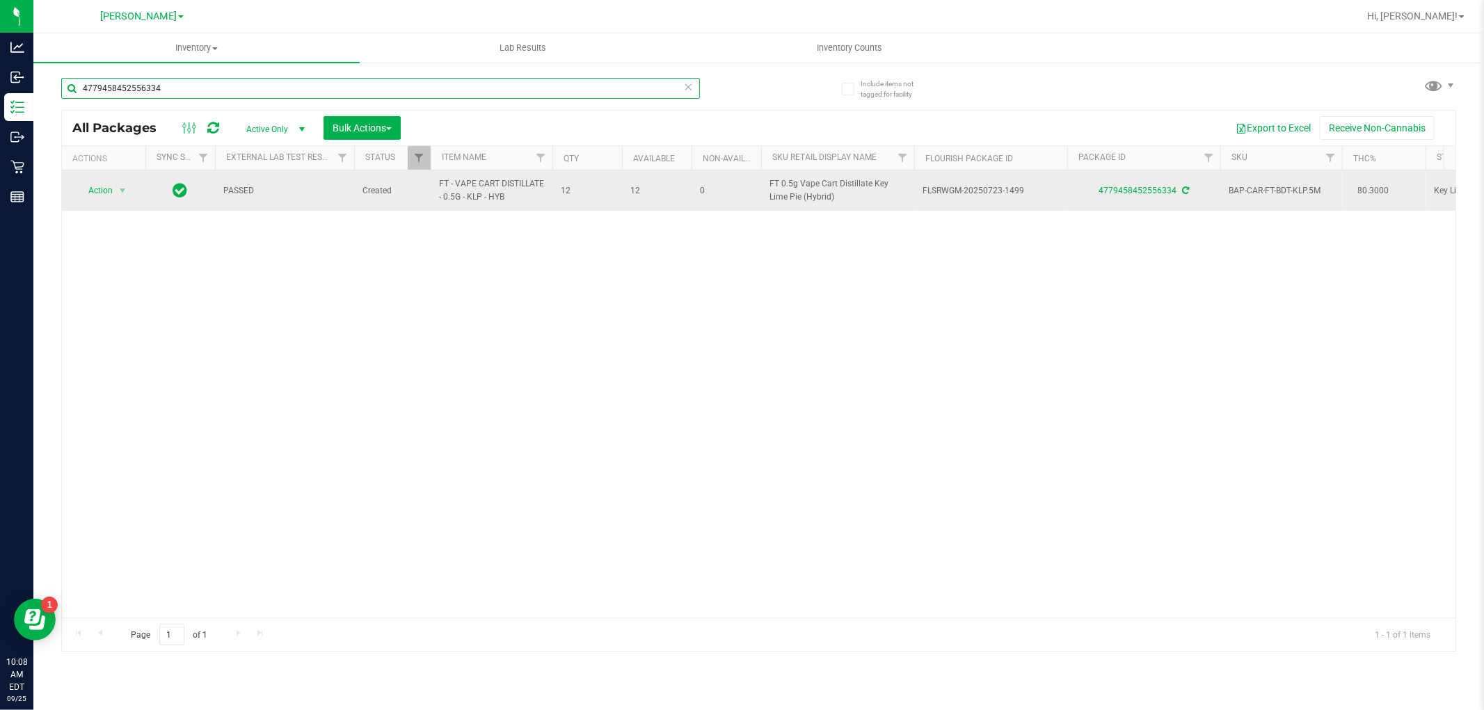
type input "4779458452556334"
drag, startPoint x: 477, startPoint y: 200, endPoint x: 464, endPoint y: 189, distance: 17.7
click at [433, 189] on td "FT - VAPE CART DISTILLATE - 0.5G - KLP - HYB" at bounding box center [492, 190] width 122 height 40
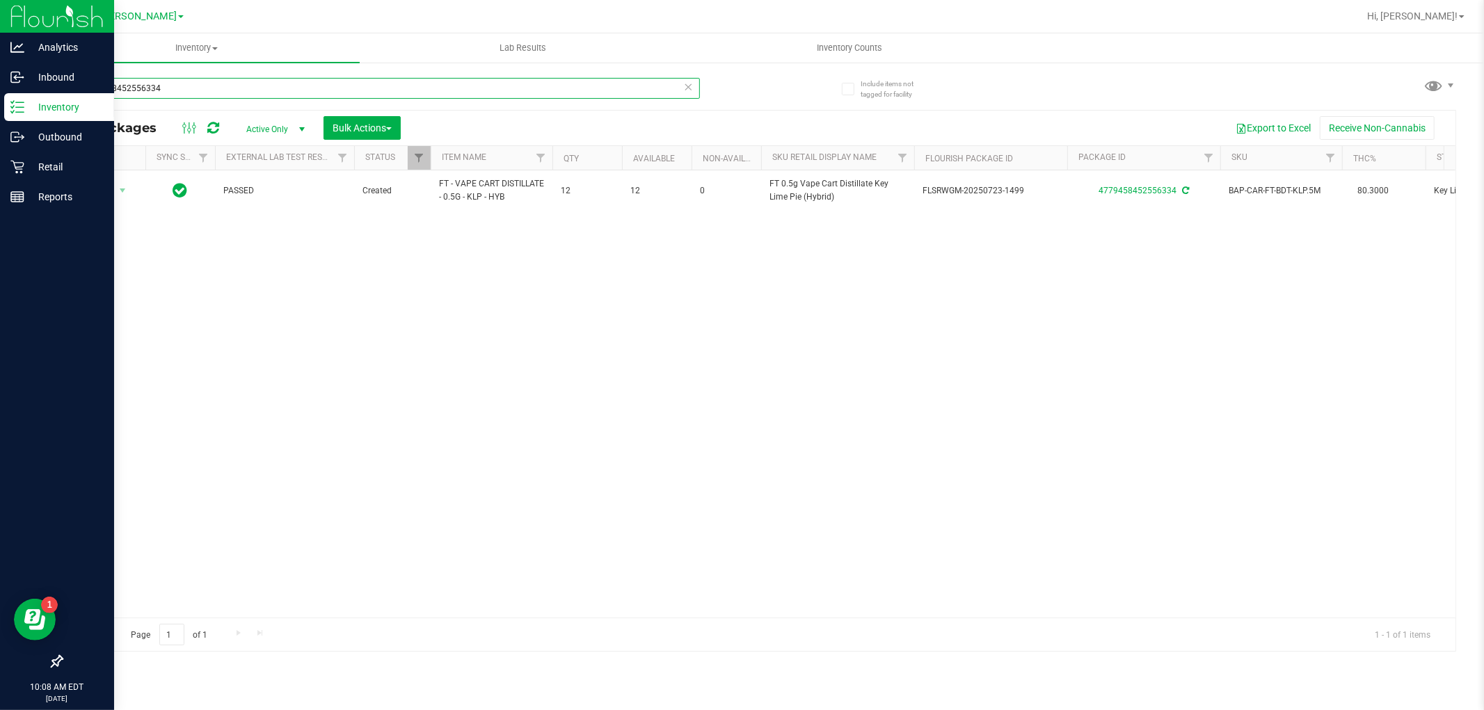
drag, startPoint x: 253, startPoint y: 98, endPoint x: 0, endPoint y: 97, distance: 253.3
click at [0, 97] on div "Analytics Inbound Inventory Outbound Retail Reports 10:08 AM EDT [DATE] 09/25 […" at bounding box center [742, 355] width 1484 height 710
paste input "FT - VAPE CART DISTILLATE - 0.5G - KLP - HYB"
type input "FT - VAPE CART DISTILLATE - 0.5G - KLP - HYB"
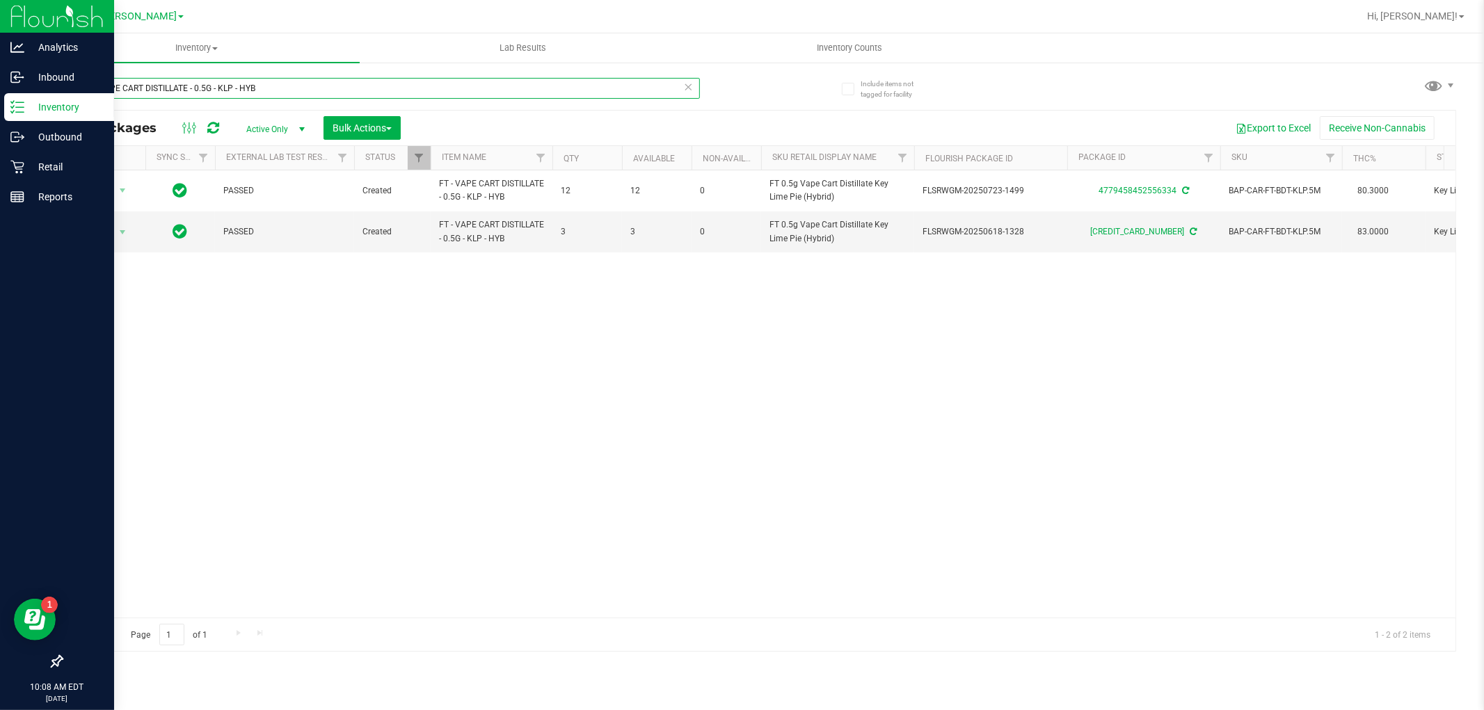
drag, startPoint x: 314, startPoint y: 82, endPoint x: 0, endPoint y: 102, distance: 314.4
click at [0, 102] on div "Analytics Inbound Inventory Outbound Retail Reports 10:08 AM EDT [DATE] 09/25 […" at bounding box center [742, 355] width 1484 height 710
type input "4779458452556334"
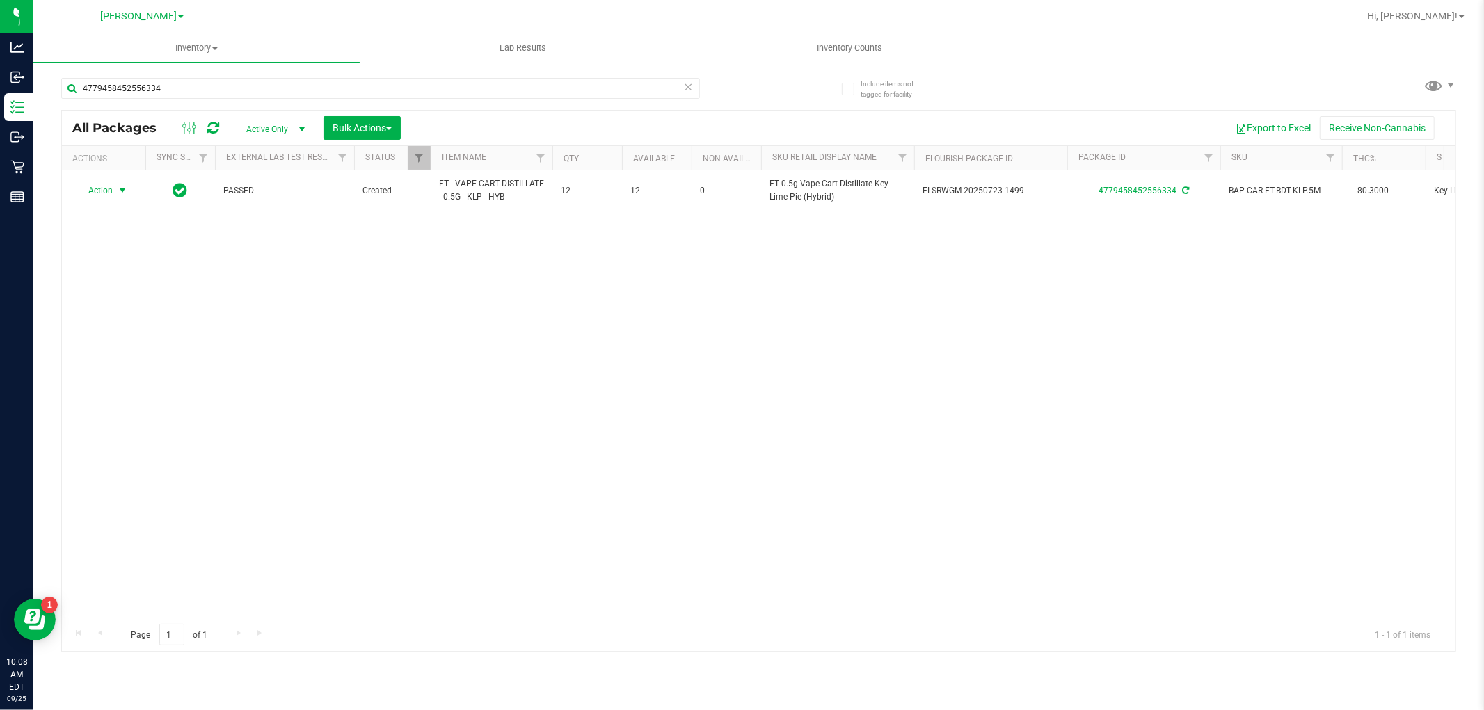
click at [114, 191] on span "select" at bounding box center [122, 190] width 17 height 19
click at [124, 314] on li "Lock package" at bounding box center [131, 318] width 108 height 21
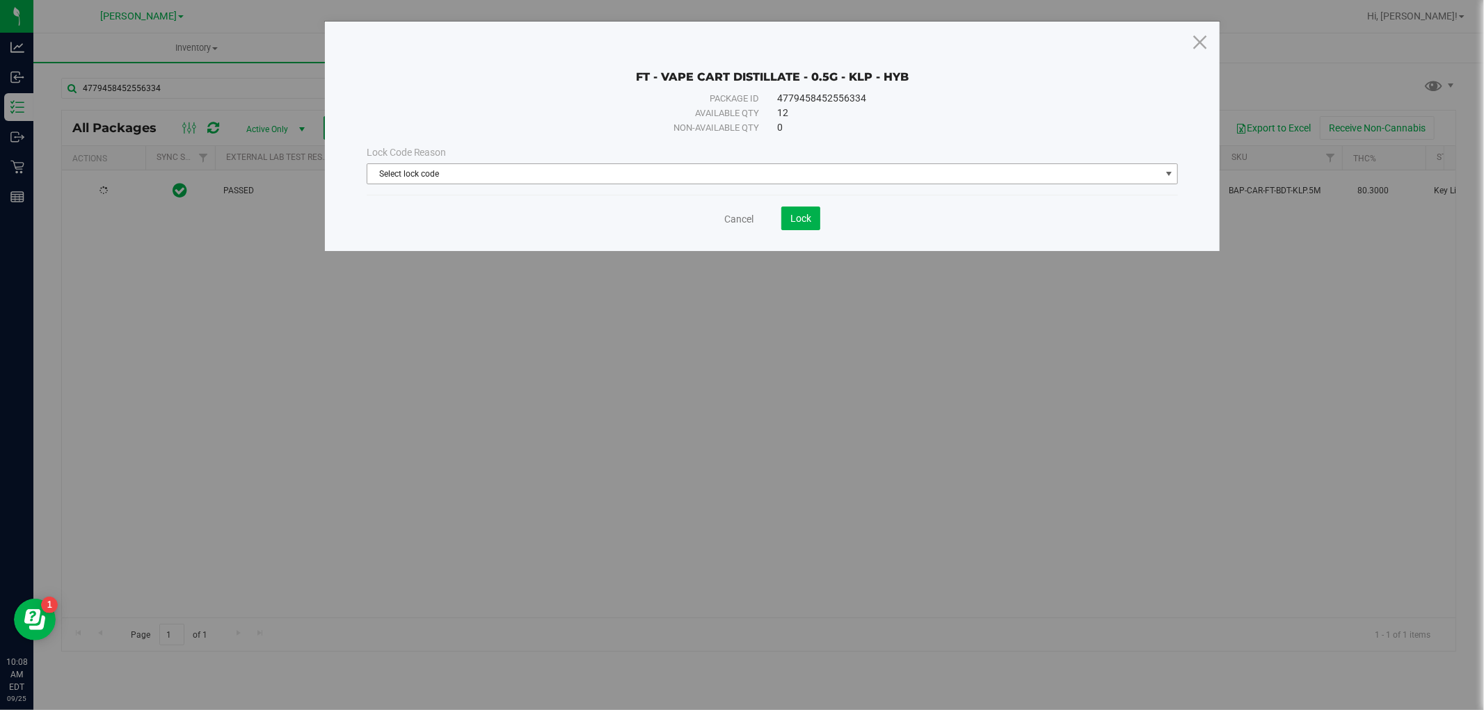
click at [569, 175] on span "Select lock code" at bounding box center [763, 173] width 793 height 19
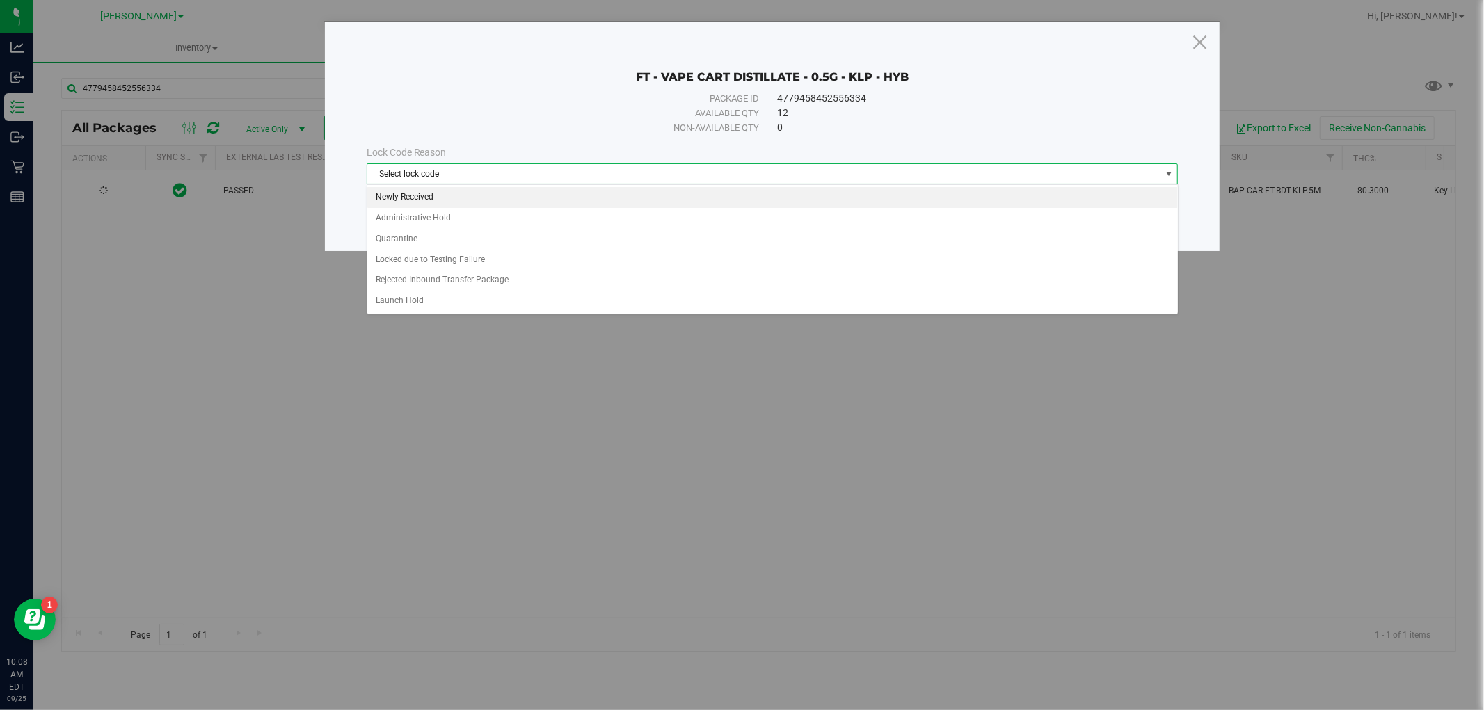
click at [559, 193] on li "Newly Received" at bounding box center [772, 197] width 811 height 21
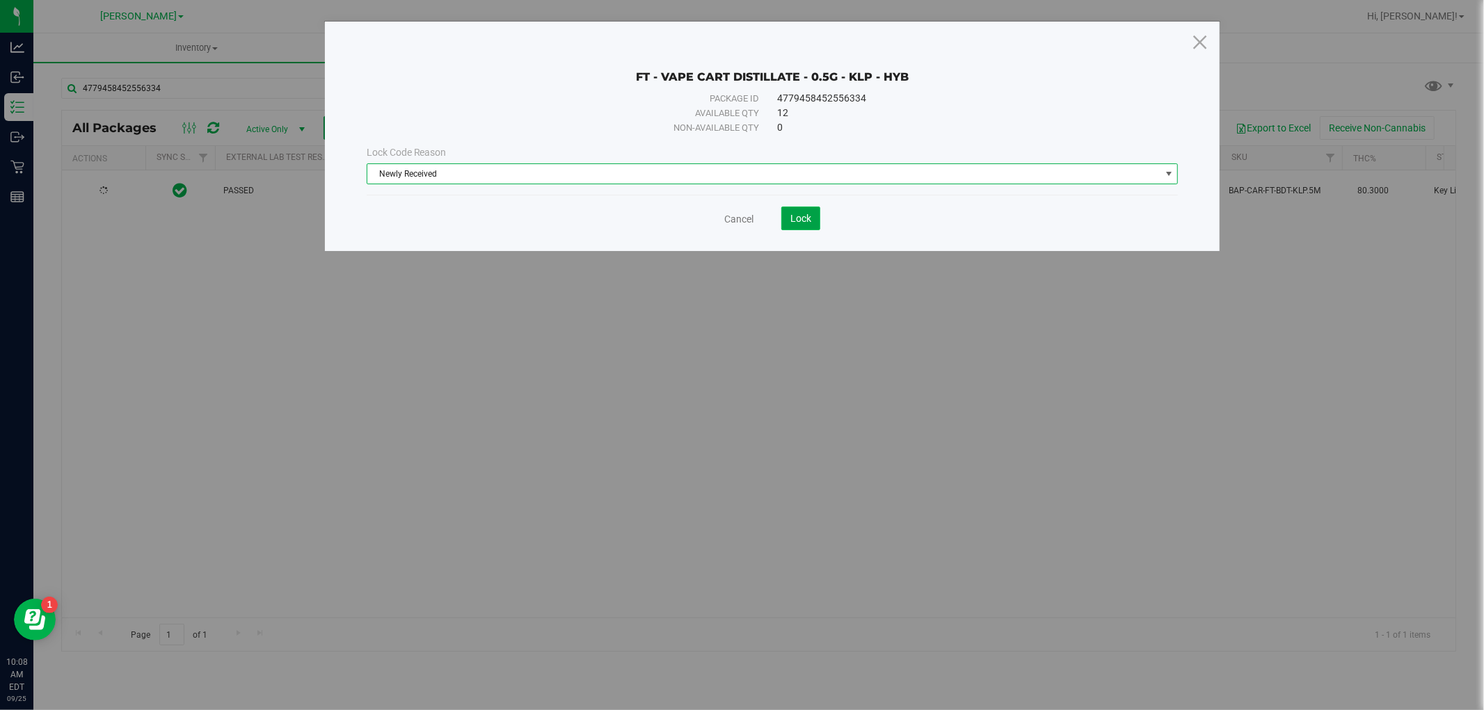
click at [805, 221] on span "Lock" at bounding box center [800, 218] width 21 height 11
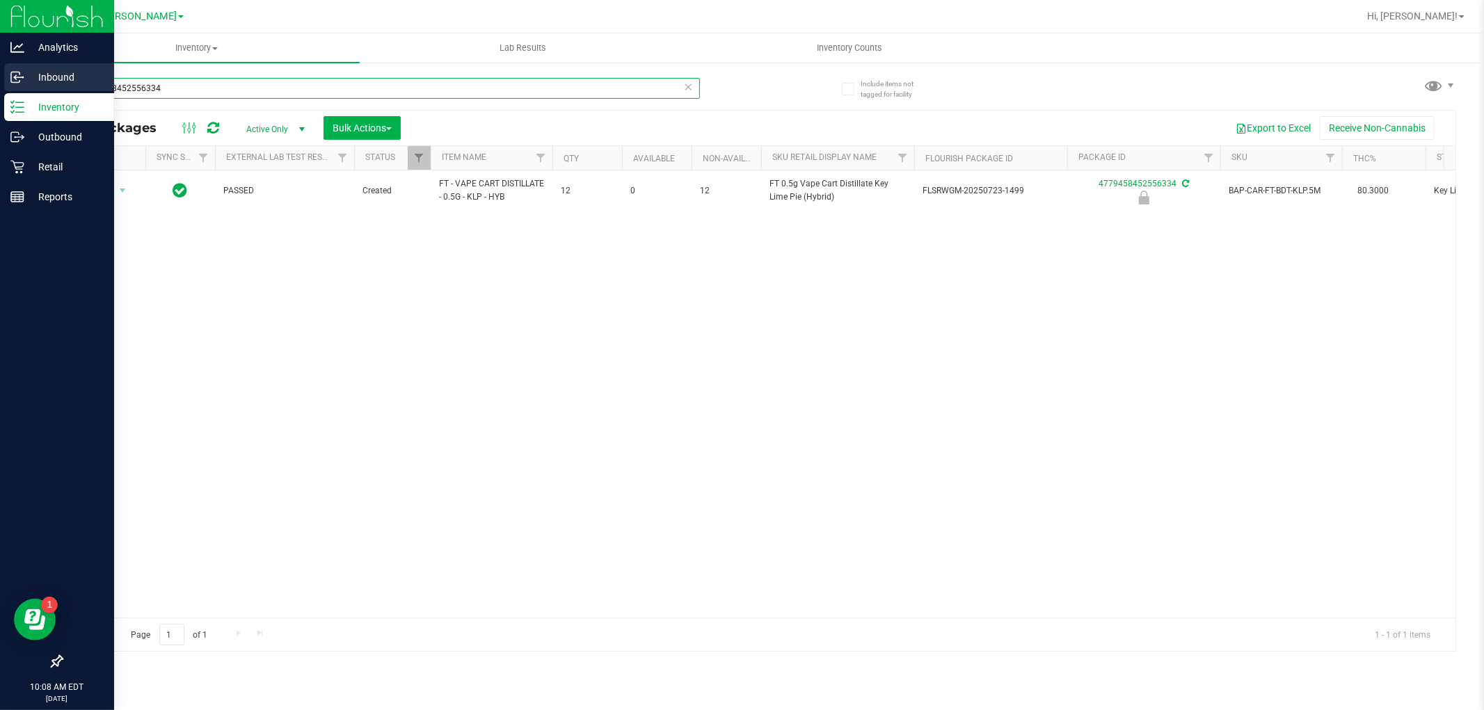
drag, startPoint x: 209, startPoint y: 81, endPoint x: 22, endPoint y: 81, distance: 187.2
click at [22, 81] on div "Analytics Inbound Inventory Outbound Retail Reports 10:08 AM EDT [DATE] 09/25 […" at bounding box center [742, 355] width 1484 height 710
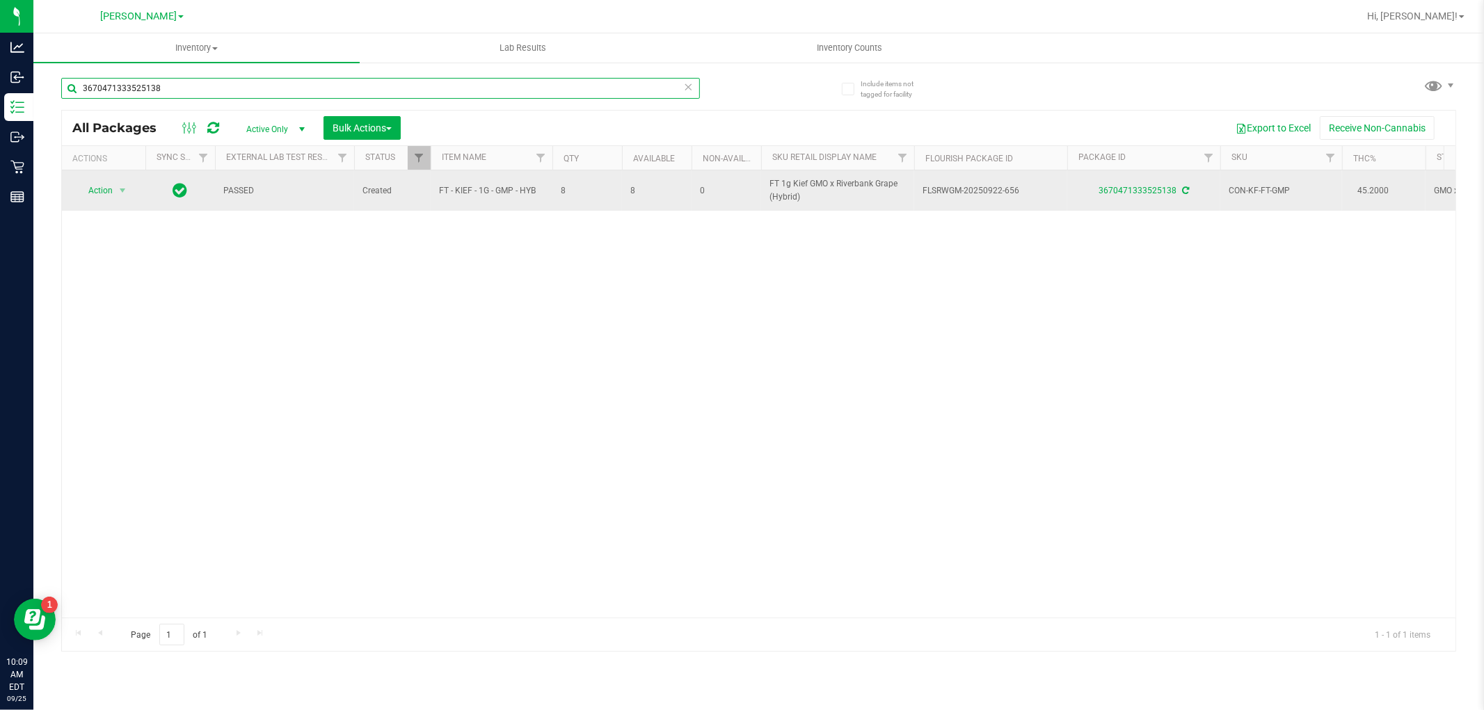
type input "3670471333525138"
drag, startPoint x: 536, startPoint y: 190, endPoint x: 449, endPoint y: 190, distance: 86.3
click at [436, 190] on td "FT - KIEF - 1G - GMP - HYB" at bounding box center [492, 190] width 122 height 40
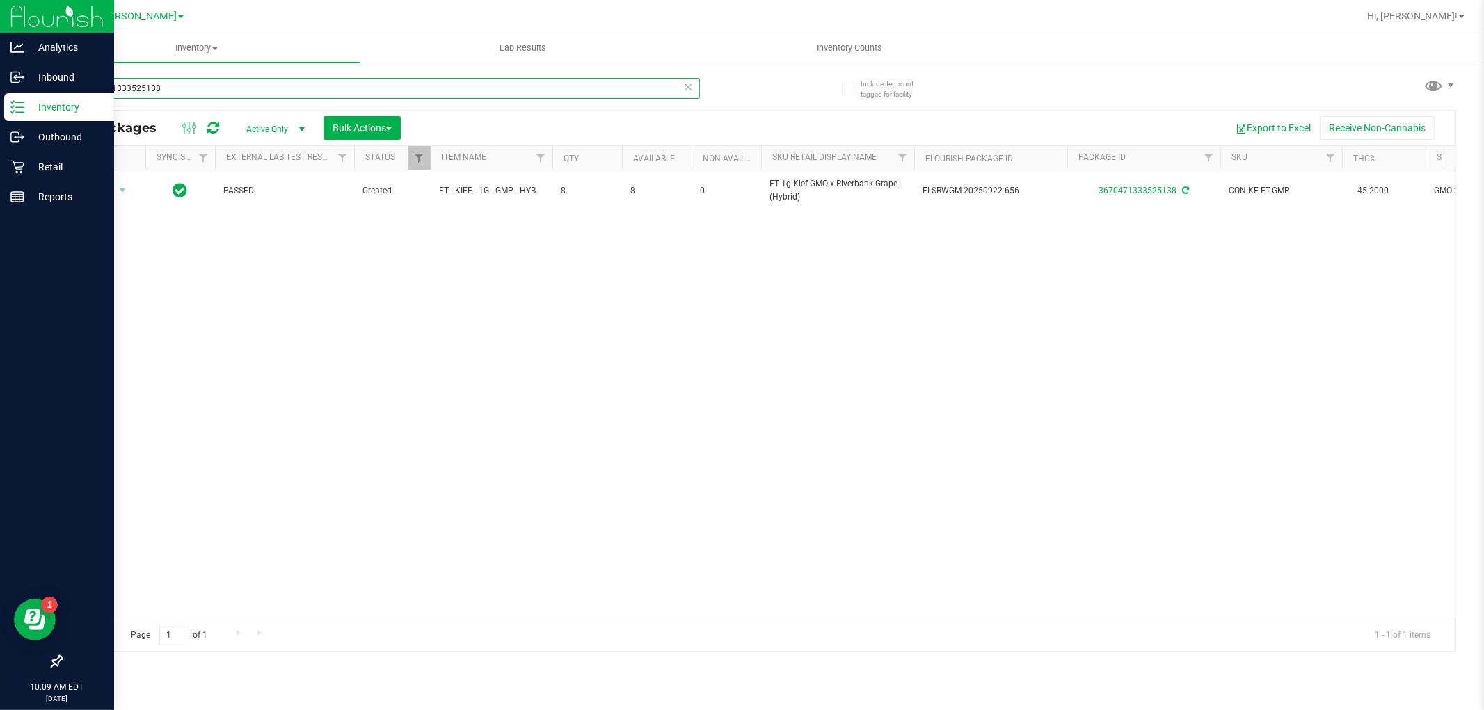
drag, startPoint x: 191, startPoint y: 86, endPoint x: 22, endPoint y: 101, distance: 169.8
click at [22, 101] on div "Analytics Inbound Inventory Outbound Retail Reports 10:09 AM EDT [DATE] 09/25 […" at bounding box center [742, 355] width 1484 height 710
paste input "FT - KIEF - 1G - GMP - HYB"
type input "FT - KIEF - 1G - GMP - HYB"
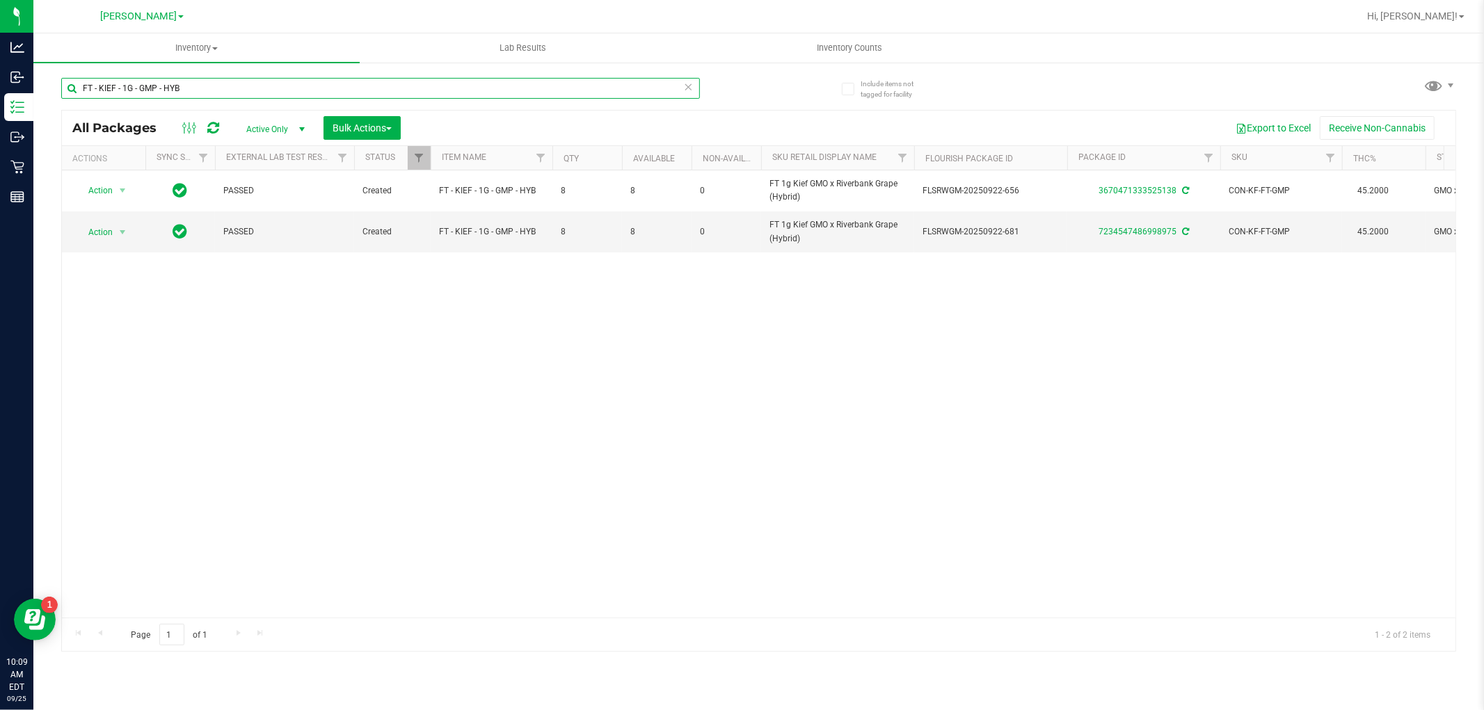
drag, startPoint x: 188, startPoint y: 85, endPoint x: 39, endPoint y: 67, distance: 149.9
click at [39, 67] on div "Include items not tagged for facility FT - KIEF - 1G - GMP - HYB All Packages A…" at bounding box center [758, 273] width 1451 height 424
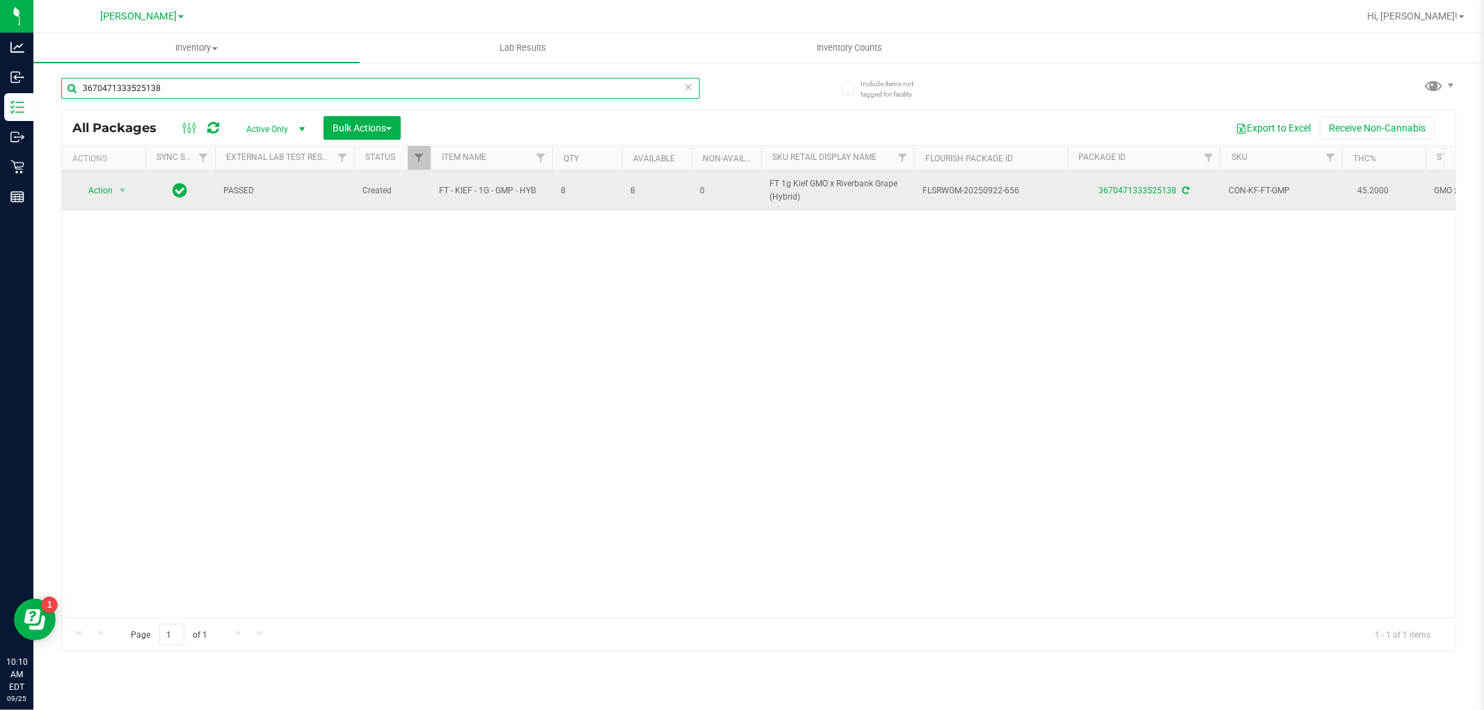
type input "3670471333525138"
drag, startPoint x: 538, startPoint y: 191, endPoint x: 464, endPoint y: 189, distance: 73.8
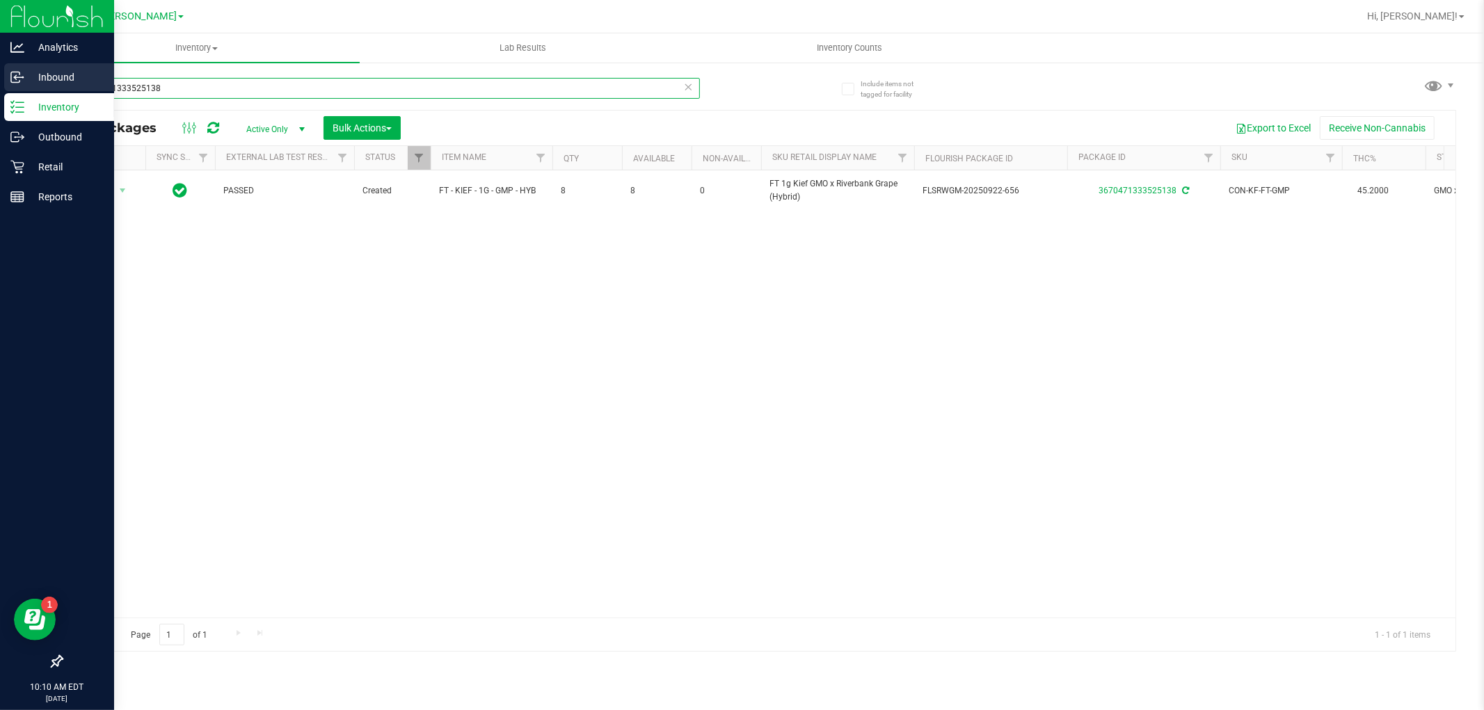
drag, startPoint x: 197, startPoint y: 87, endPoint x: 0, endPoint y: 91, distance: 196.9
click at [0, 91] on div "Analytics Inbound Inventory Outbound Retail Reports 10:10 AM EDT [DATE] 09/25 […" at bounding box center [742, 355] width 1484 height 710
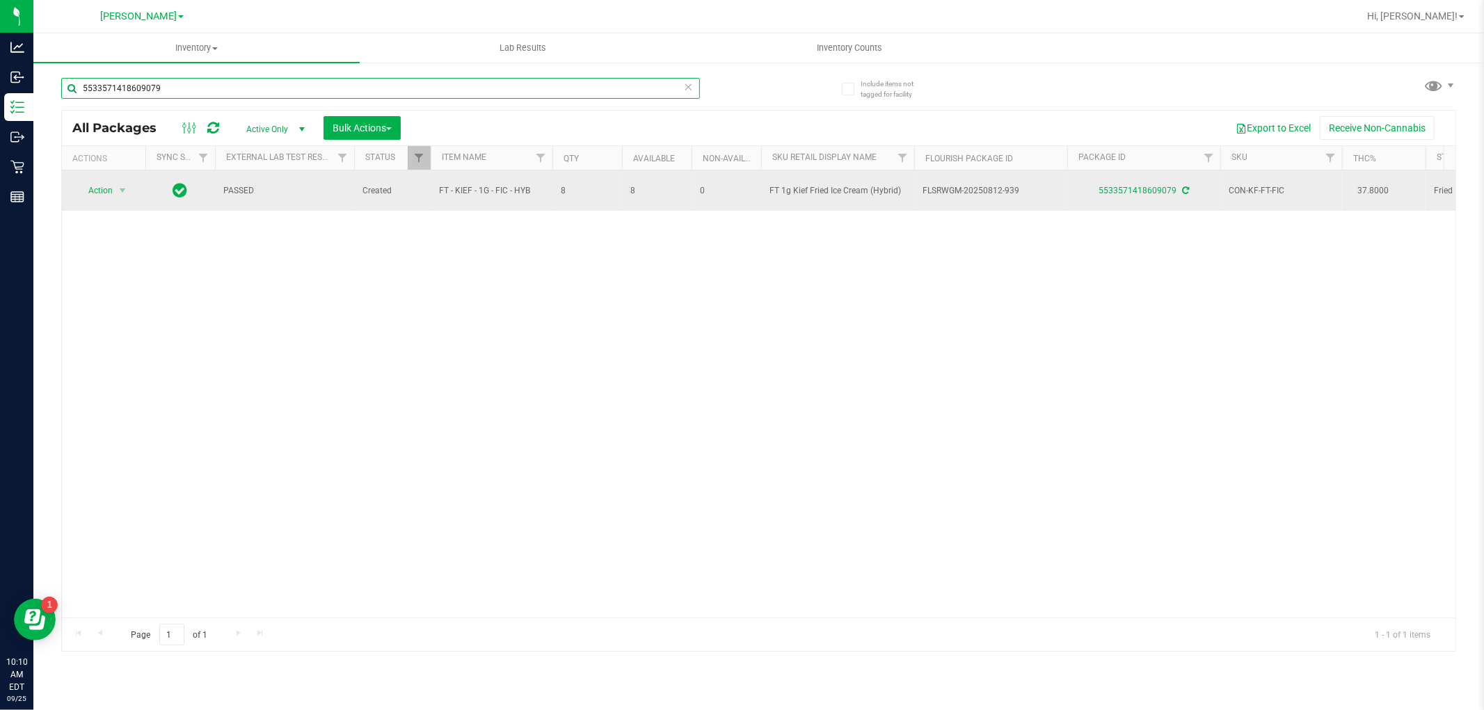
type input "5533571418609079"
drag, startPoint x: 541, startPoint y: 192, endPoint x: 433, endPoint y: 192, distance: 107.8
click at [433, 192] on td "FT - KIEF - 1G - FIC - HYB" at bounding box center [492, 190] width 122 height 40
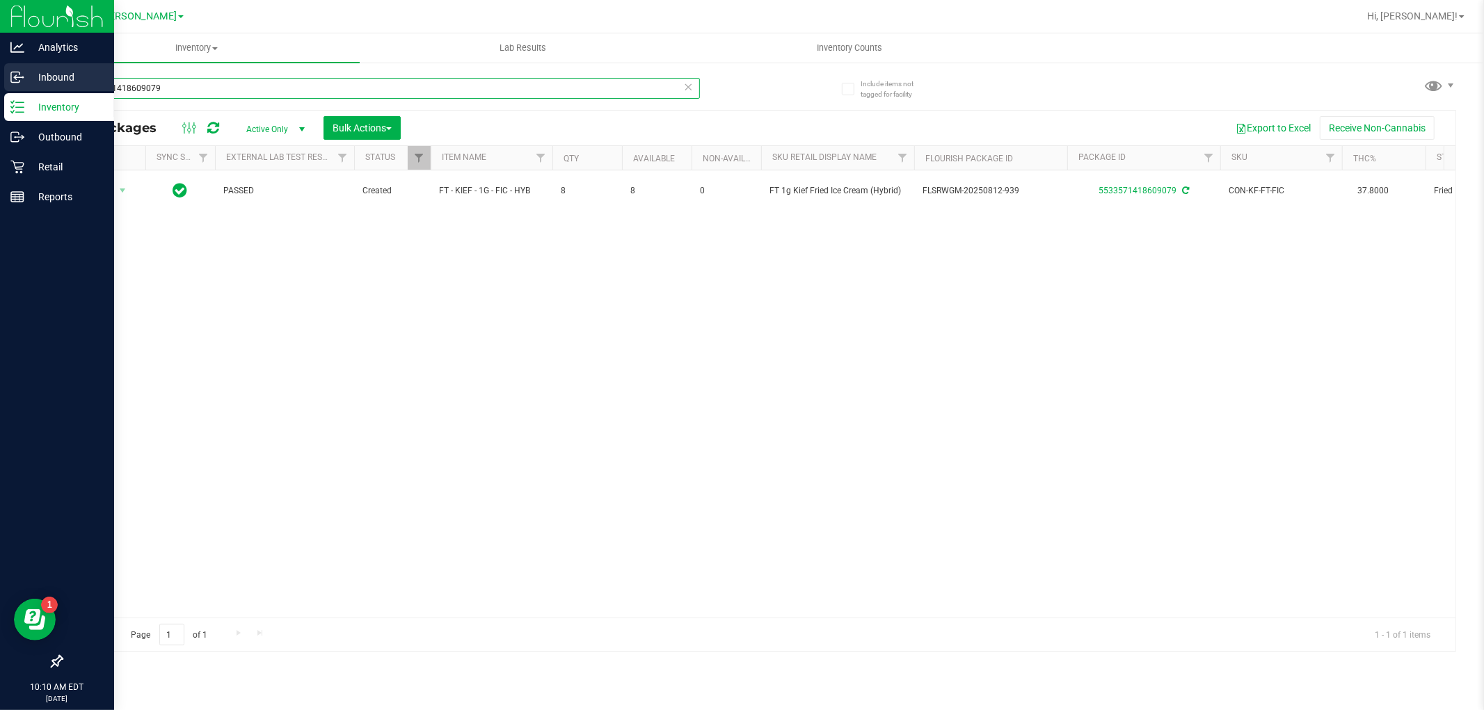
drag, startPoint x: 164, startPoint y: 88, endPoint x: 0, endPoint y: 88, distance: 163.5
click at [0, 88] on div "Analytics Inbound Inventory Outbound Retail Reports 10:10 AM EDT [DATE] 09/25 […" at bounding box center [742, 355] width 1484 height 710
paste input "FT - KIEF - 1G - FIC - HYB"
type input "FT - KIEF - 1G - FIC - HYB"
drag, startPoint x: 272, startPoint y: 86, endPoint x: 9, endPoint y: 86, distance: 263.0
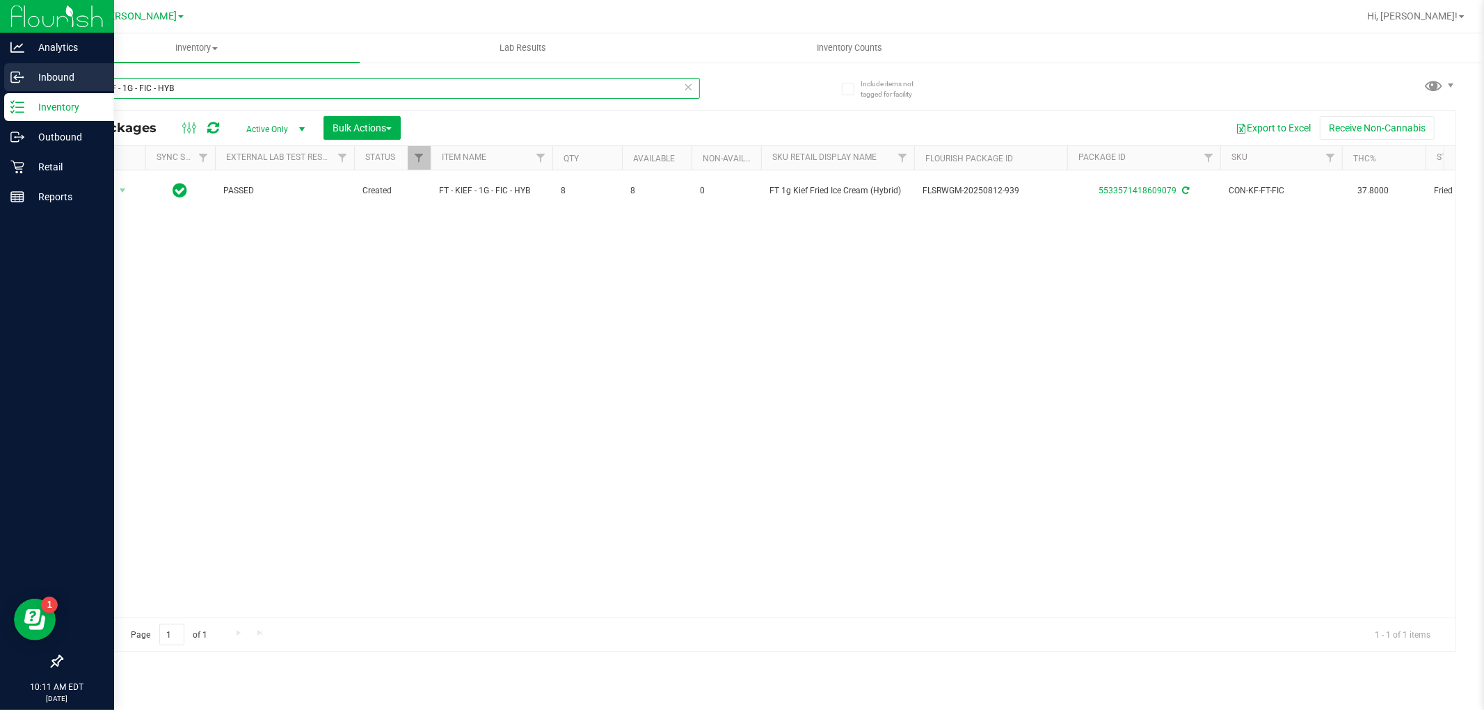
click at [9, 86] on div "Analytics Inbound Inventory Outbound Retail Reports 10:11 AM EDT [DATE] 09/25 […" at bounding box center [742, 355] width 1484 height 710
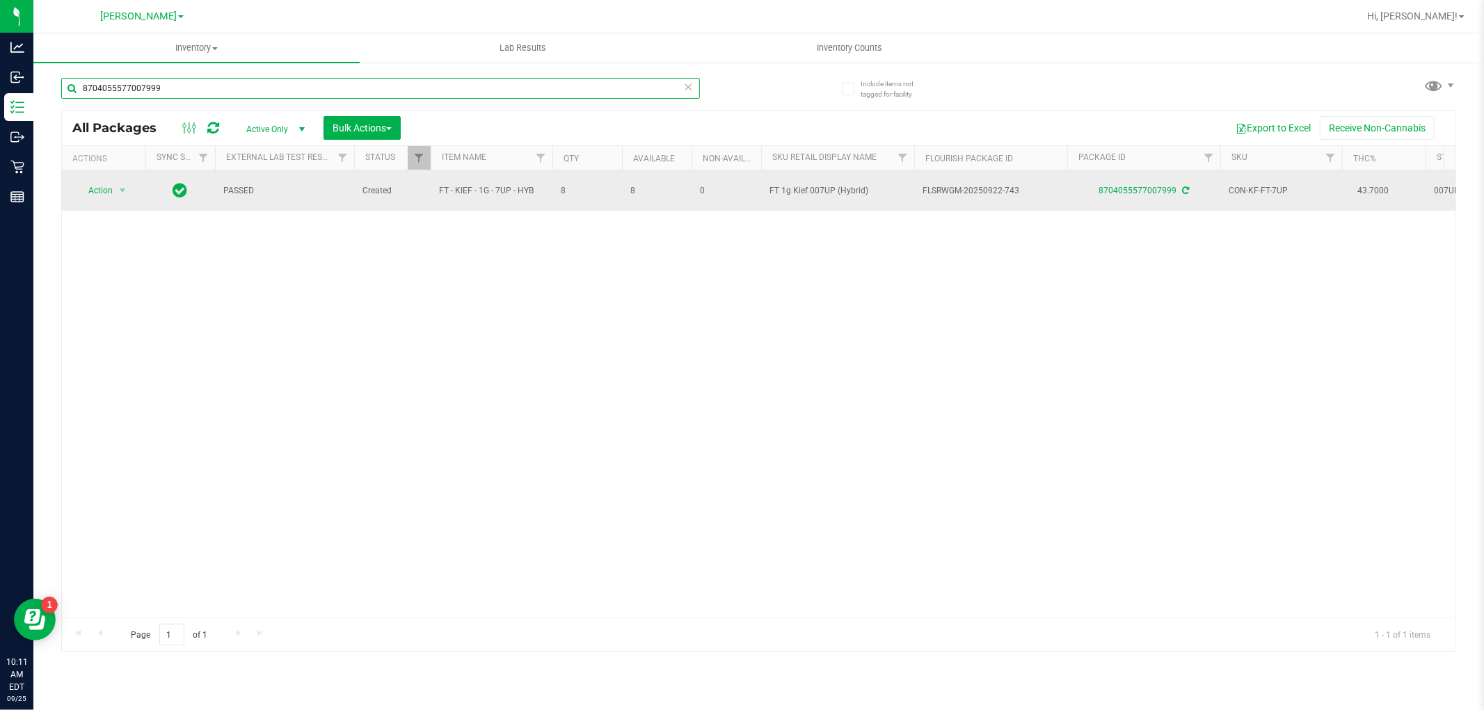
type input "8704055577007999"
drag, startPoint x: 533, startPoint y: 192, endPoint x: 432, endPoint y: 202, distance: 101.4
click at [432, 202] on td "FT - KIEF - 1G - 7UP - HYB" at bounding box center [492, 190] width 122 height 40
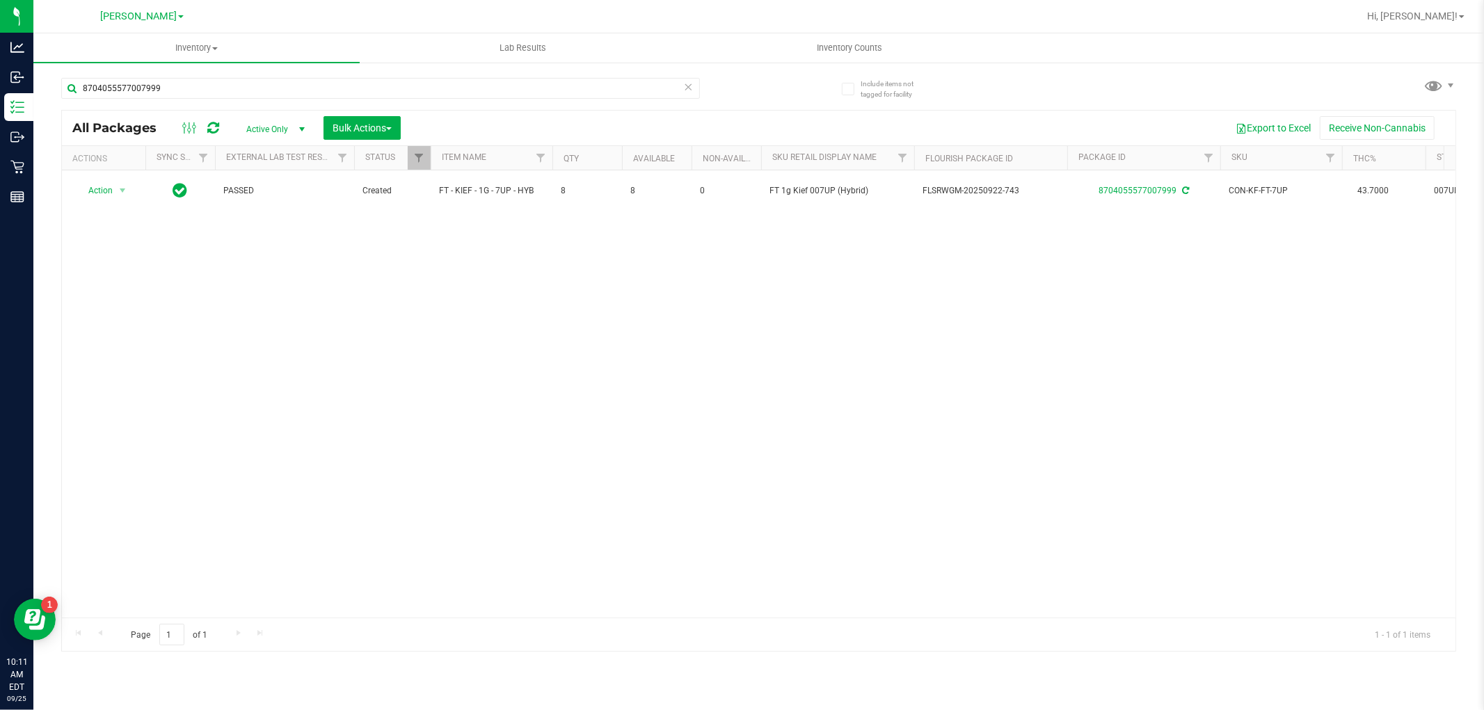
drag, startPoint x: 481, startPoint y: 199, endPoint x: 439, endPoint y: 216, distance: 45.2
click at [439, 247] on div "Action Action Adjust qty Create package Edit attributes Global inventory Locate…" at bounding box center [759, 393] width 1394 height 447
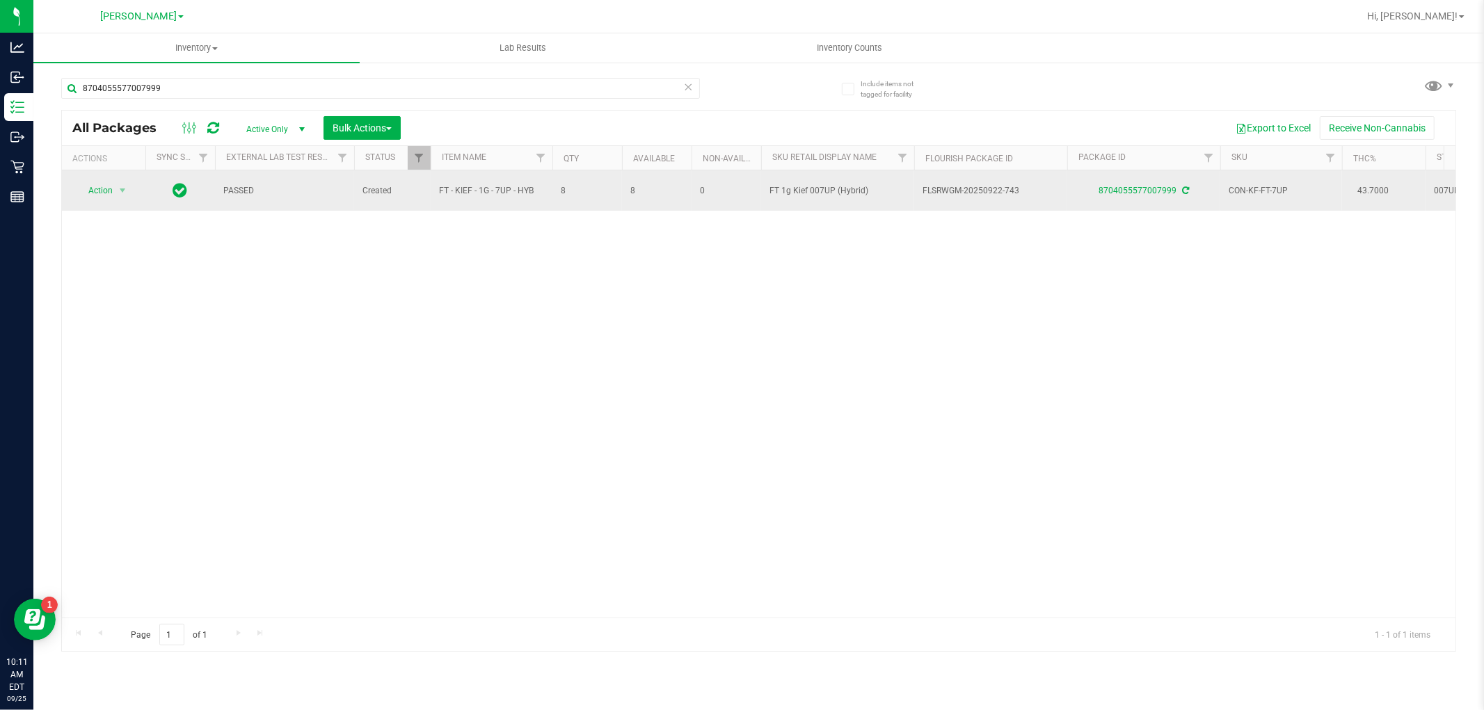
drag, startPoint x: 436, startPoint y: 191, endPoint x: 532, endPoint y: 191, distance: 96.0
click at [532, 191] on td "FT - KIEF - 1G - 7UP - HYB" at bounding box center [492, 190] width 122 height 40
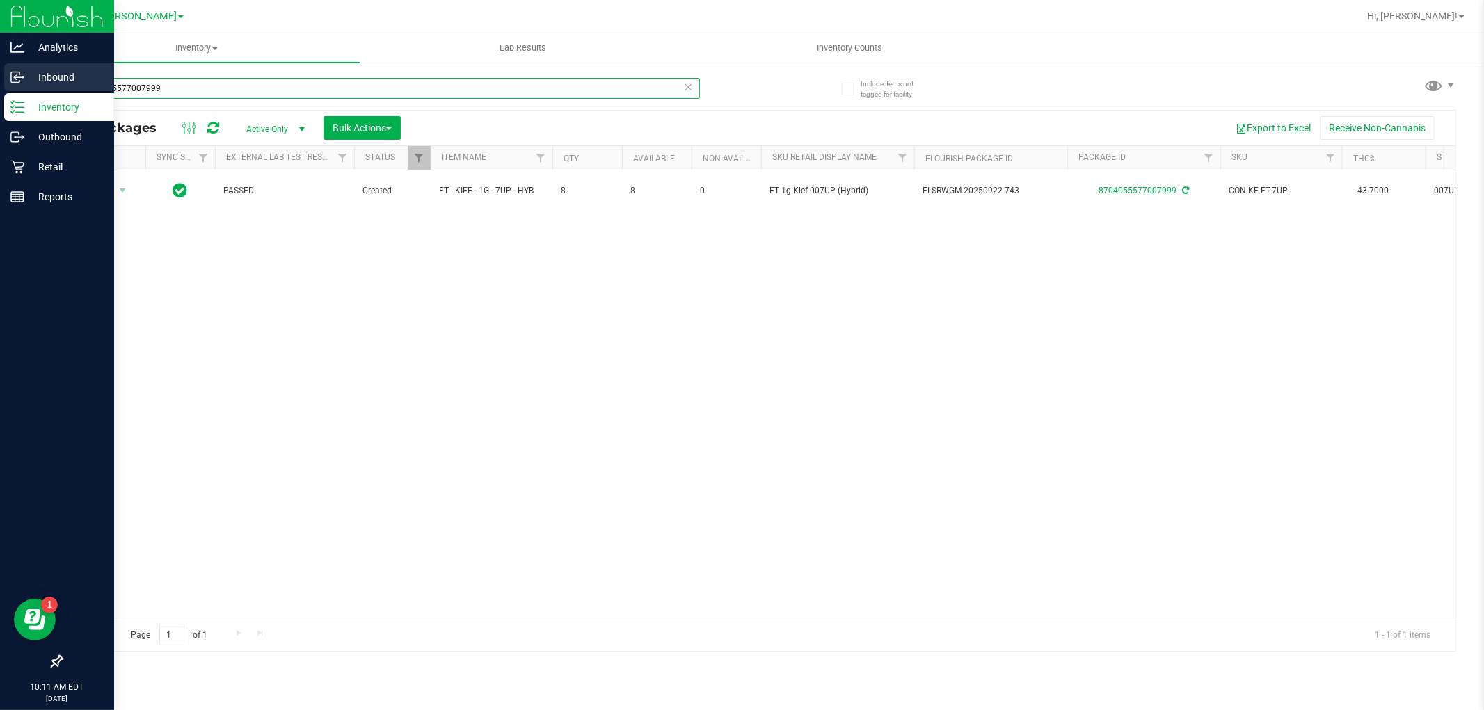
drag, startPoint x: 230, startPoint y: 88, endPoint x: 3, endPoint y: 88, distance: 227.5
click at [0, 88] on div "Analytics Inbound Inventory Outbound Retail Reports 10:11 AM EDT [DATE] 09/25 […" at bounding box center [742, 355] width 1484 height 710
paste input "FT - KIEF - 1G - 7UP - HYB"
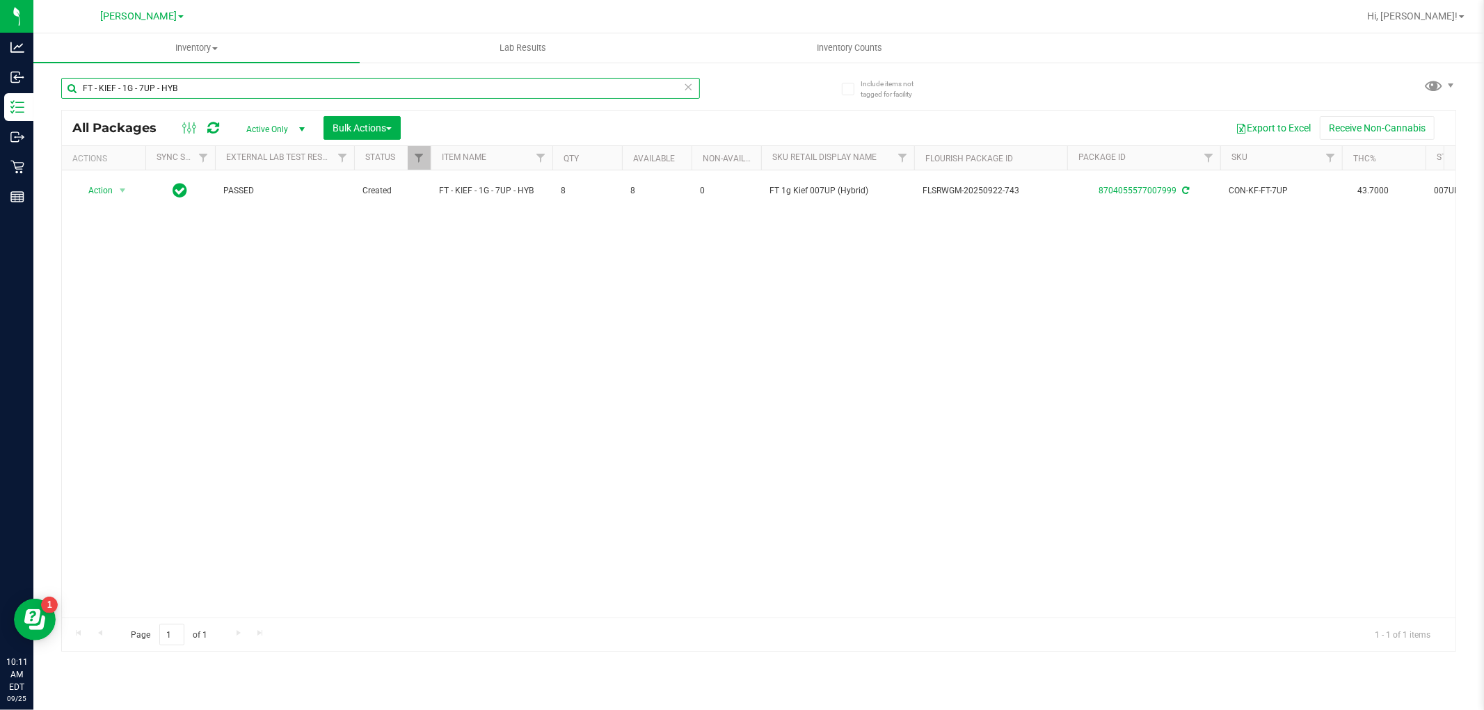
type input "FT - KIEF - 1G - 7UP - HYB"
drag, startPoint x: 214, startPoint y: 71, endPoint x: 210, endPoint y: 80, distance: 9.7
click at [212, 77] on div "FT - KIEF - 1G - 7UP - HYB" at bounding box center [410, 87] width 698 height 45
drag, startPoint x: 180, startPoint y: 86, endPoint x: 58, endPoint y: 93, distance: 122.0
click at [58, 93] on div "Include items not tagged for facility FT - KIEF - 1G - 7UP - HYB All Packages A…" at bounding box center [758, 273] width 1451 height 424
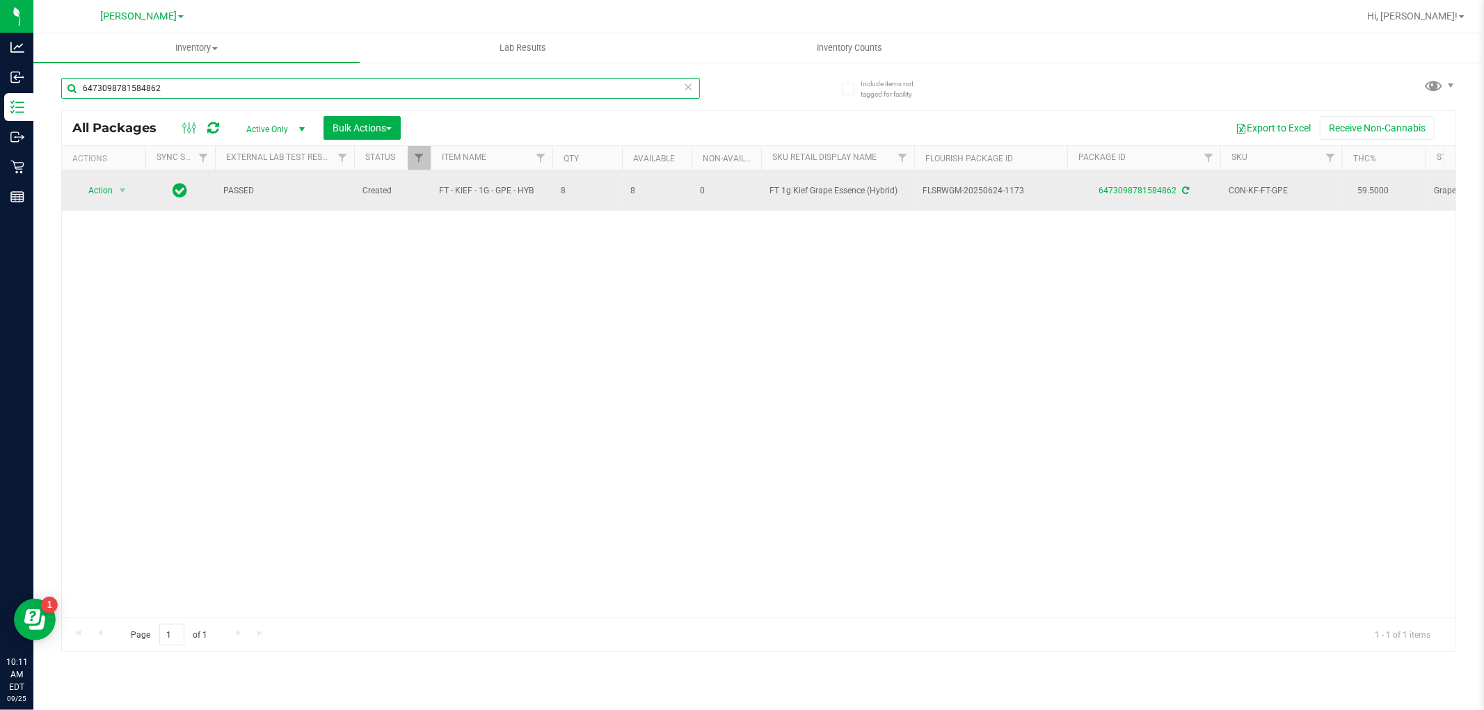
type input "6473098781584862"
drag, startPoint x: 539, startPoint y: 189, endPoint x: 416, endPoint y: 197, distance: 122.7
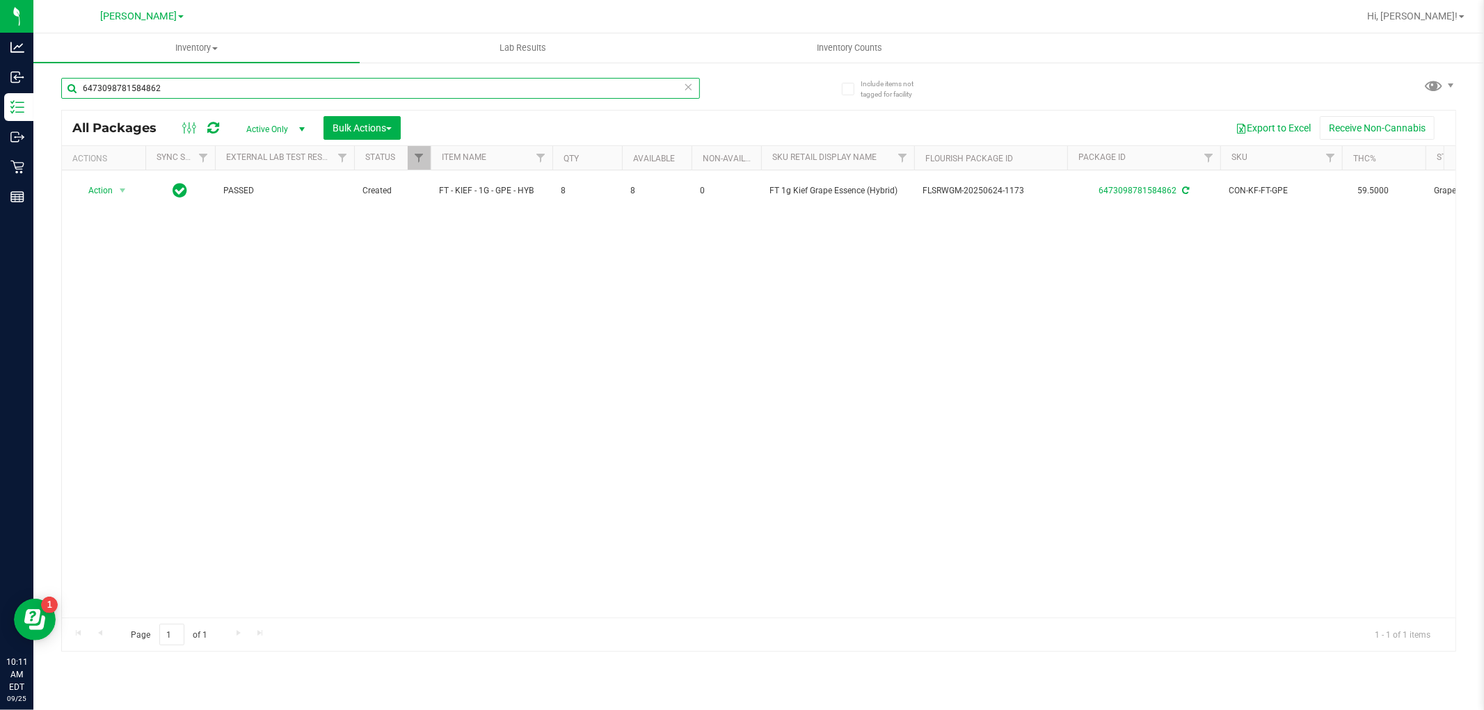
drag, startPoint x: 168, startPoint y: 95, endPoint x: 45, endPoint y: 95, distance: 123.1
click at [45, 95] on div "Include items not tagged for facility 6473098781584862 All Packages Active Only…" at bounding box center [758, 273] width 1451 height 424
paste input "FT - KIEF - 1G - GPE - HYB"
type input "FT - KIEF - 1G - GPE - HYB"
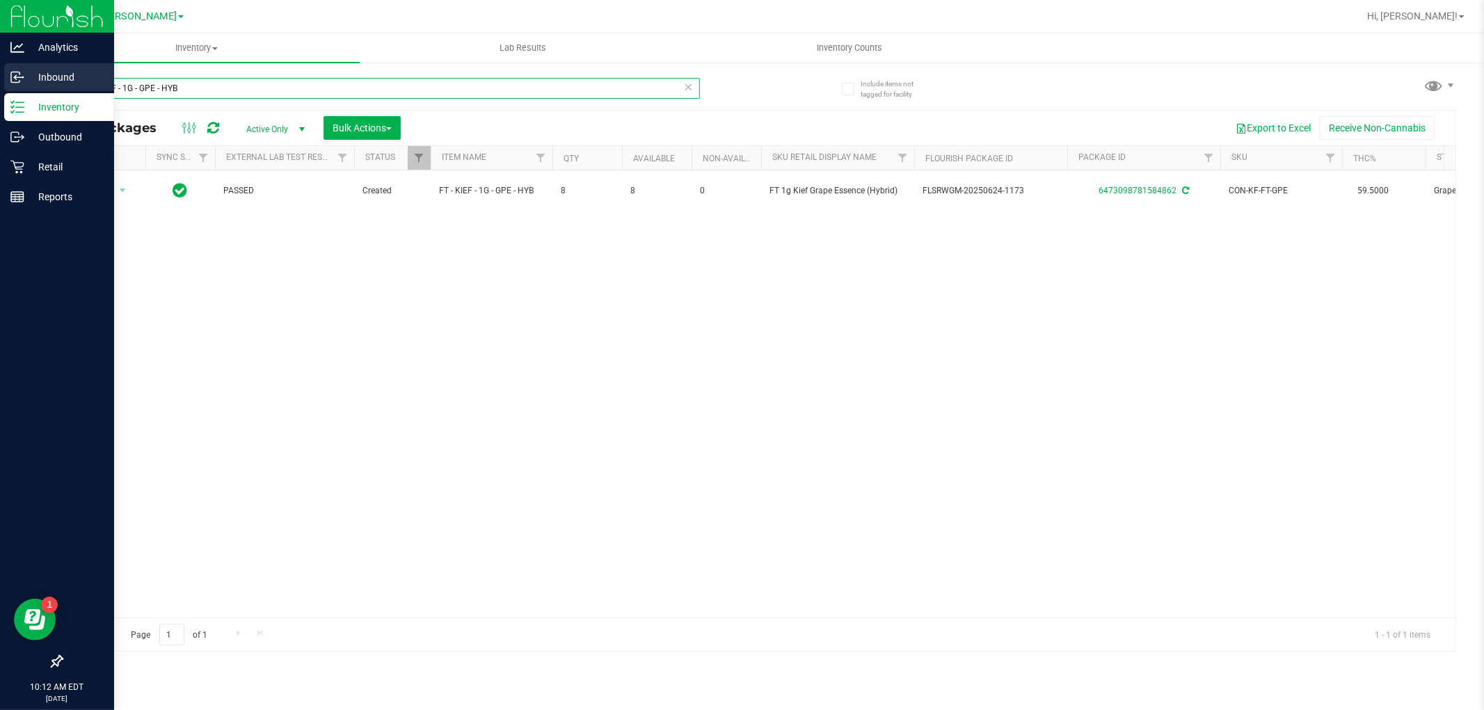
drag, startPoint x: 228, startPoint y: 86, endPoint x: 26, endPoint y: 88, distance: 201.8
click at [26, 88] on div "Analytics Inbound Inventory Outbound Retail Reports 10:12 AM EDT [DATE] 09/25 […" at bounding box center [742, 355] width 1484 height 710
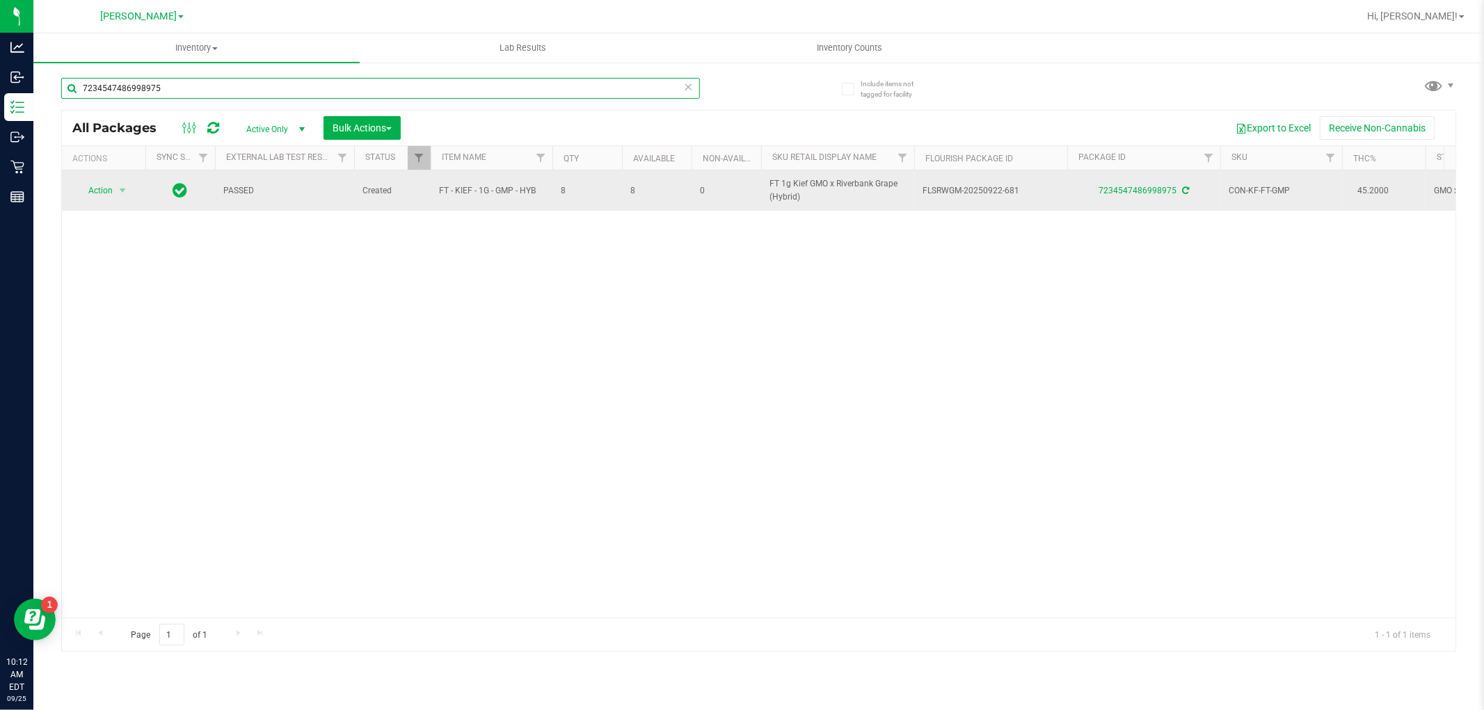
type input "7234547486998975"
drag, startPoint x: 541, startPoint y: 186, endPoint x: 432, endPoint y: 196, distance: 109.0
click at [432, 196] on td "FT - KIEF - 1G - GMP - HYB" at bounding box center [492, 190] width 122 height 40
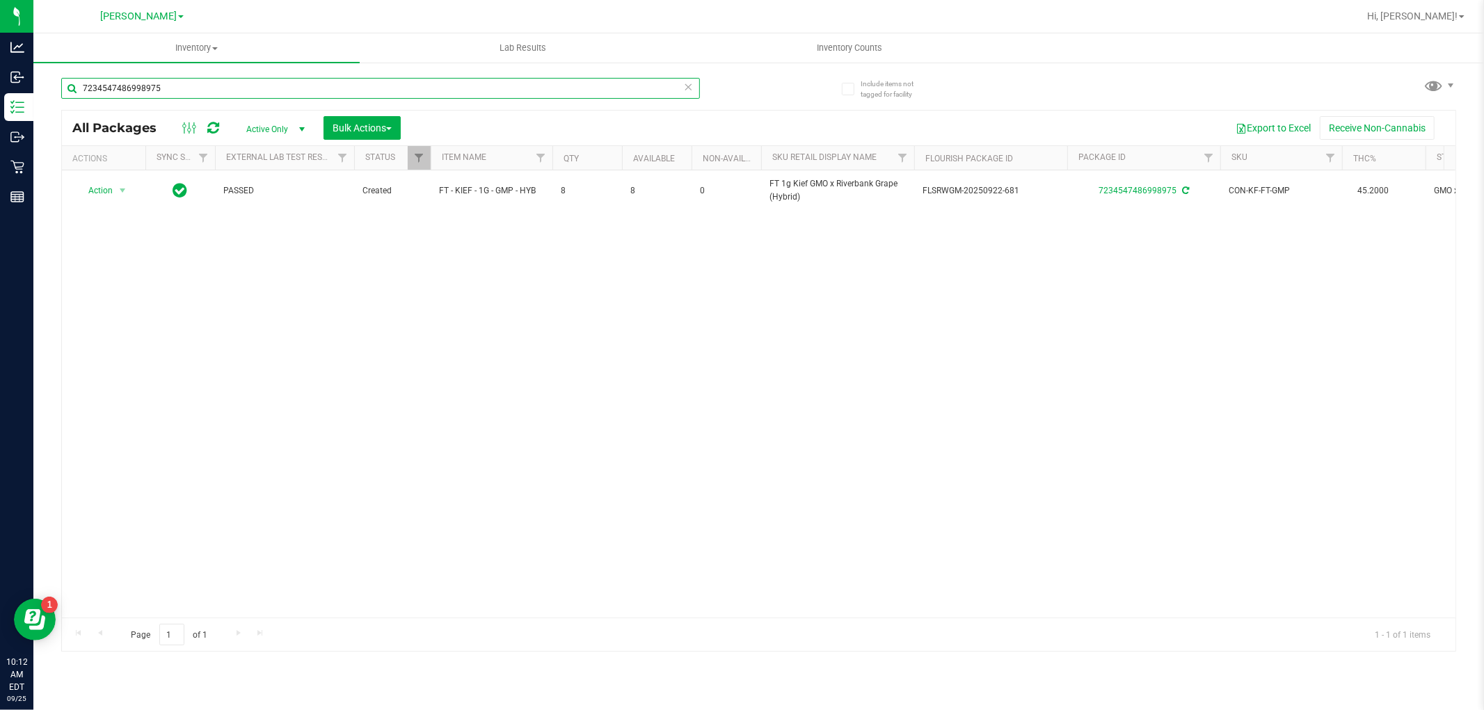
drag, startPoint x: 278, startPoint y: 95, endPoint x: 71, endPoint y: 92, distance: 207.4
click at [71, 92] on input "7234547486998975" at bounding box center [380, 88] width 639 height 21
paste input "FT - KIEF - 1G - GMP - HYB"
type input "FT - KIEF - 1G - GMP - HYB"
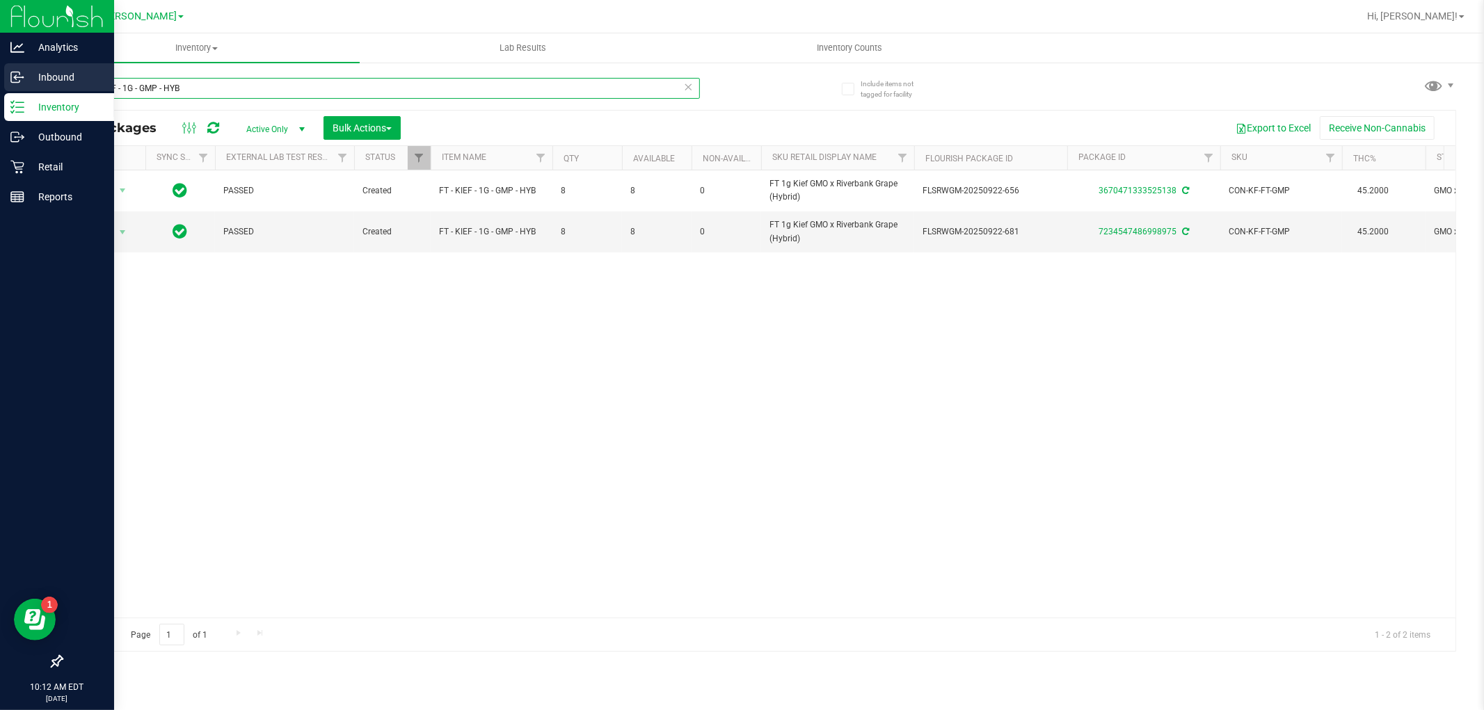
drag, startPoint x: 212, startPoint y: 93, endPoint x: 0, endPoint y: 92, distance: 212.2
click at [0, 92] on div "Analytics Inbound Inventory Outbound Retail Reports 10:12 AM EDT [DATE] 09/25 […" at bounding box center [742, 355] width 1484 height 710
type input "7234547486998975"
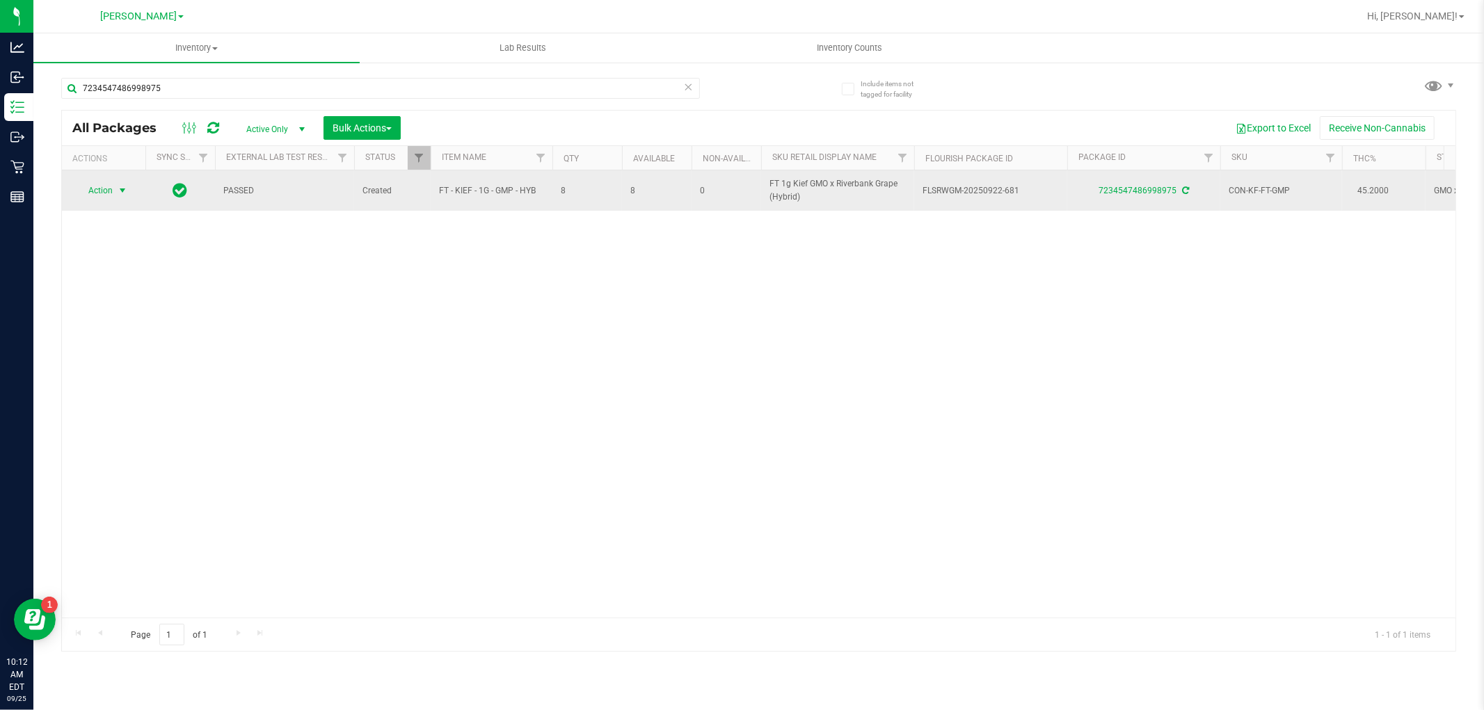
click at [106, 192] on span "Action" at bounding box center [95, 190] width 38 height 19
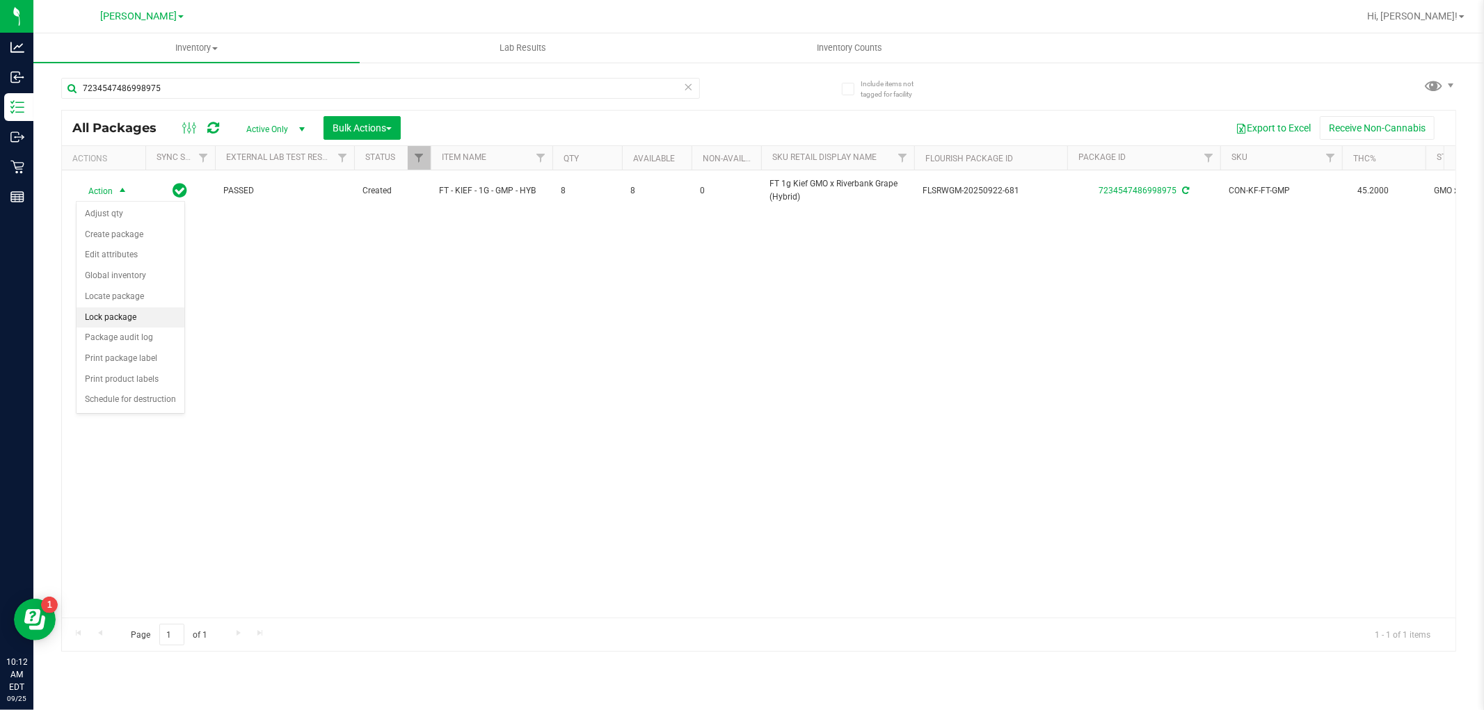
click at [120, 315] on li "Lock package" at bounding box center [131, 318] width 108 height 21
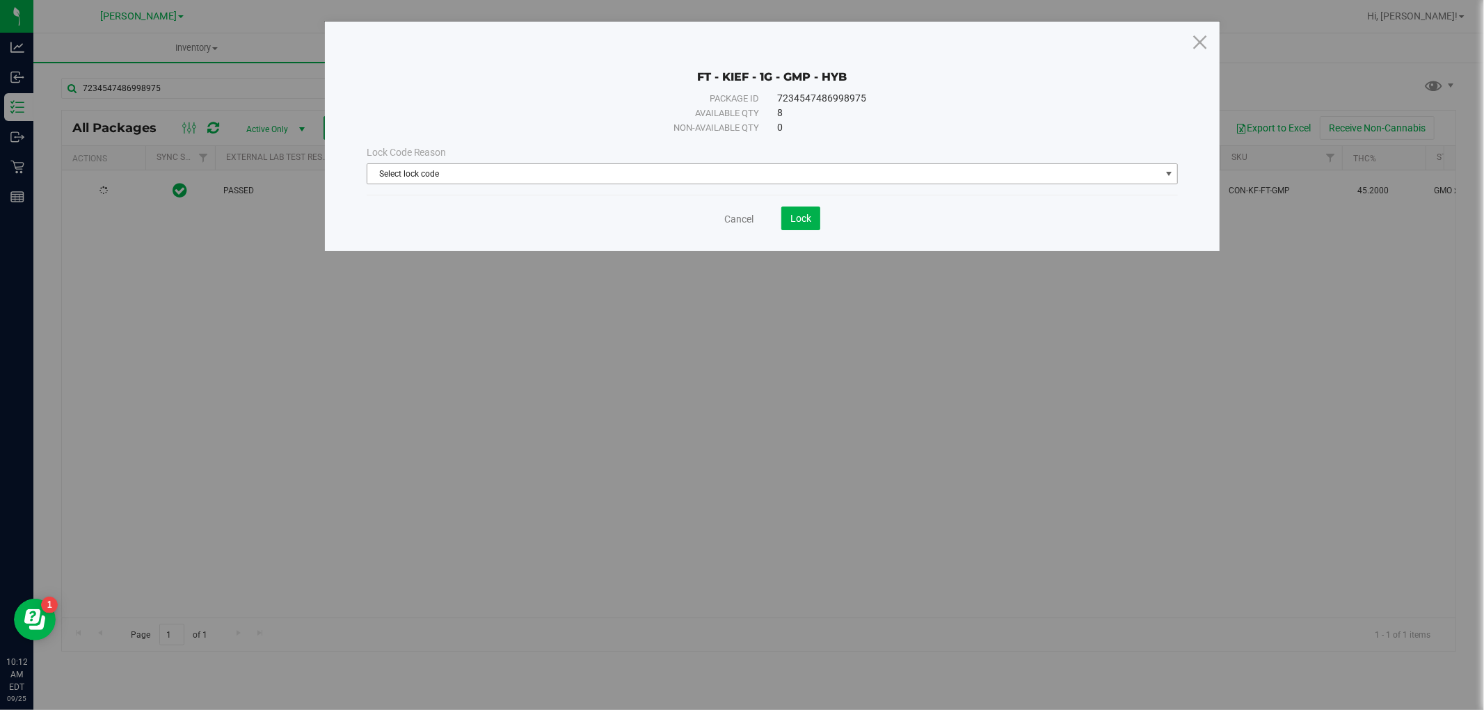
click at [561, 167] on span "Select lock code" at bounding box center [763, 173] width 793 height 19
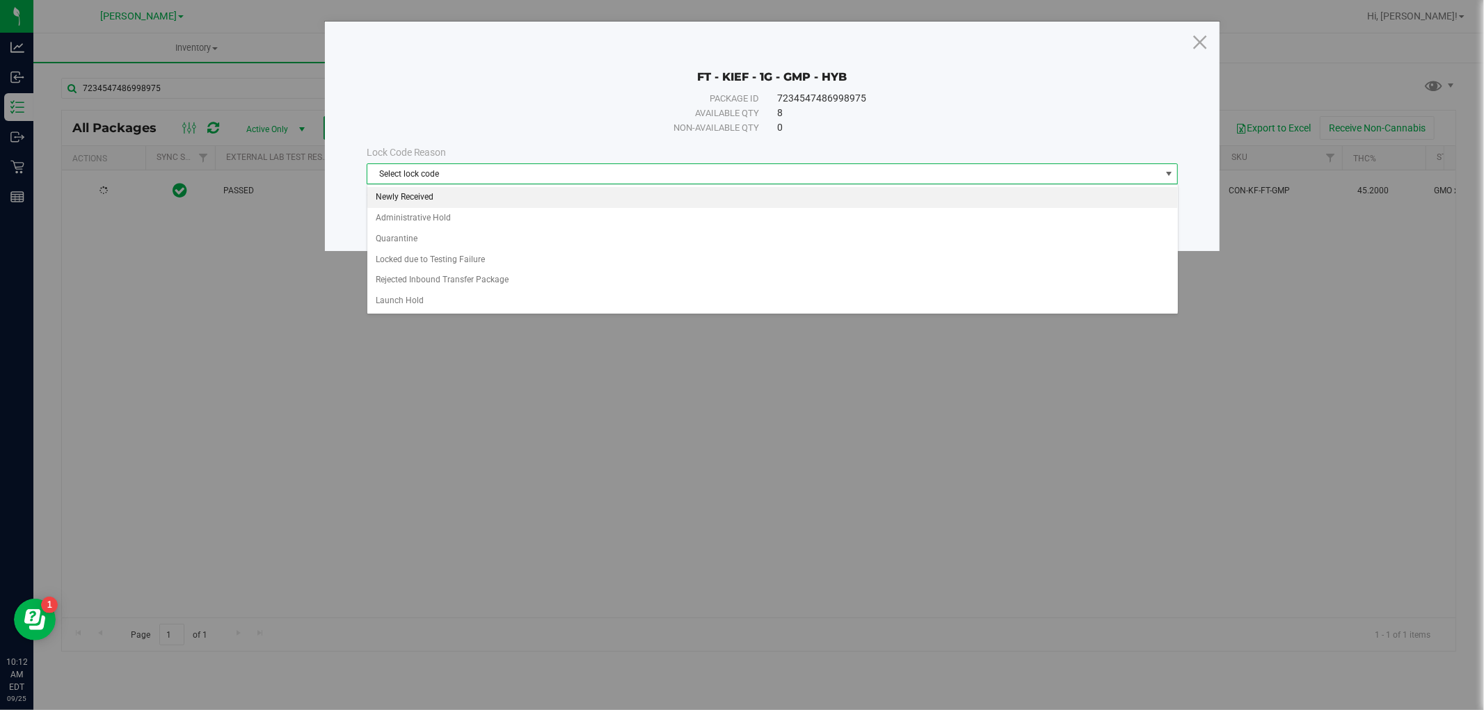
click at [538, 196] on li "Newly Received" at bounding box center [772, 197] width 811 height 21
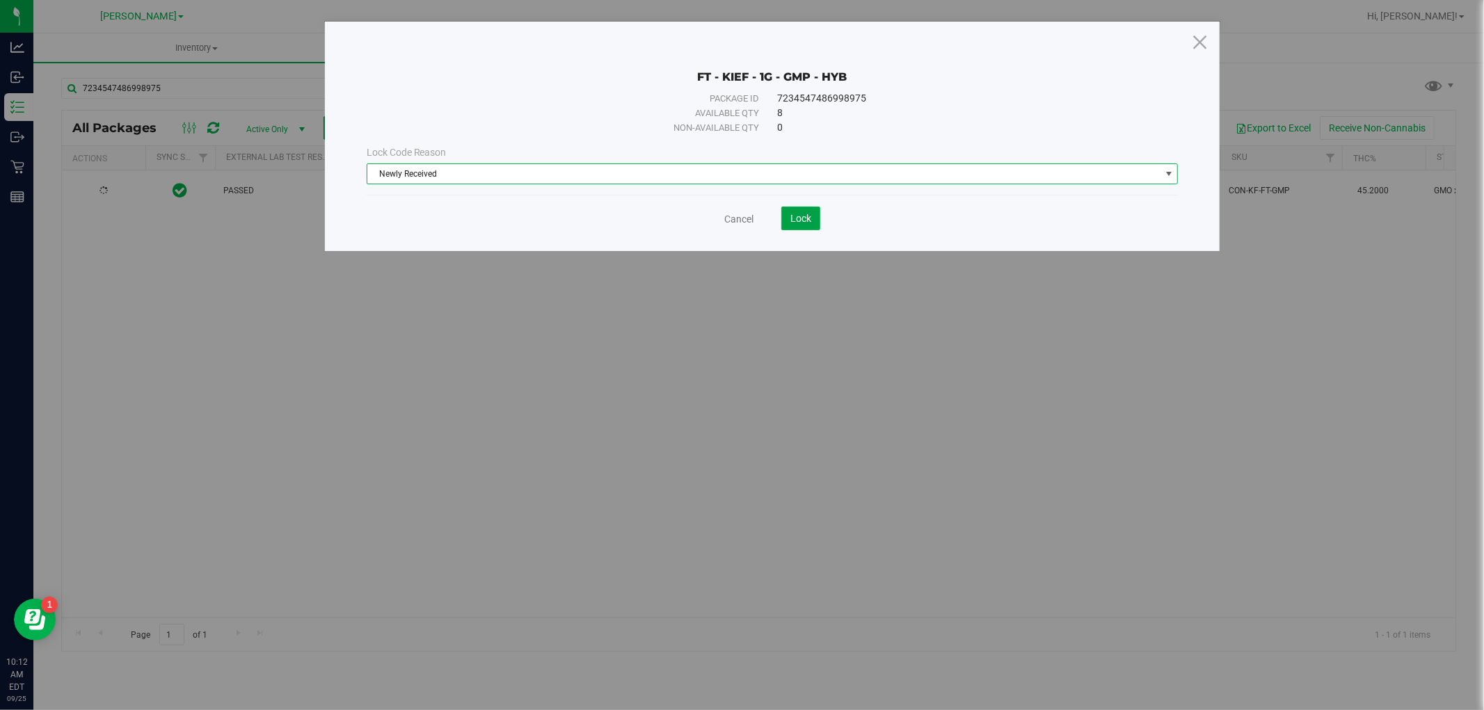
click at [788, 223] on button "Lock" at bounding box center [800, 219] width 39 height 24
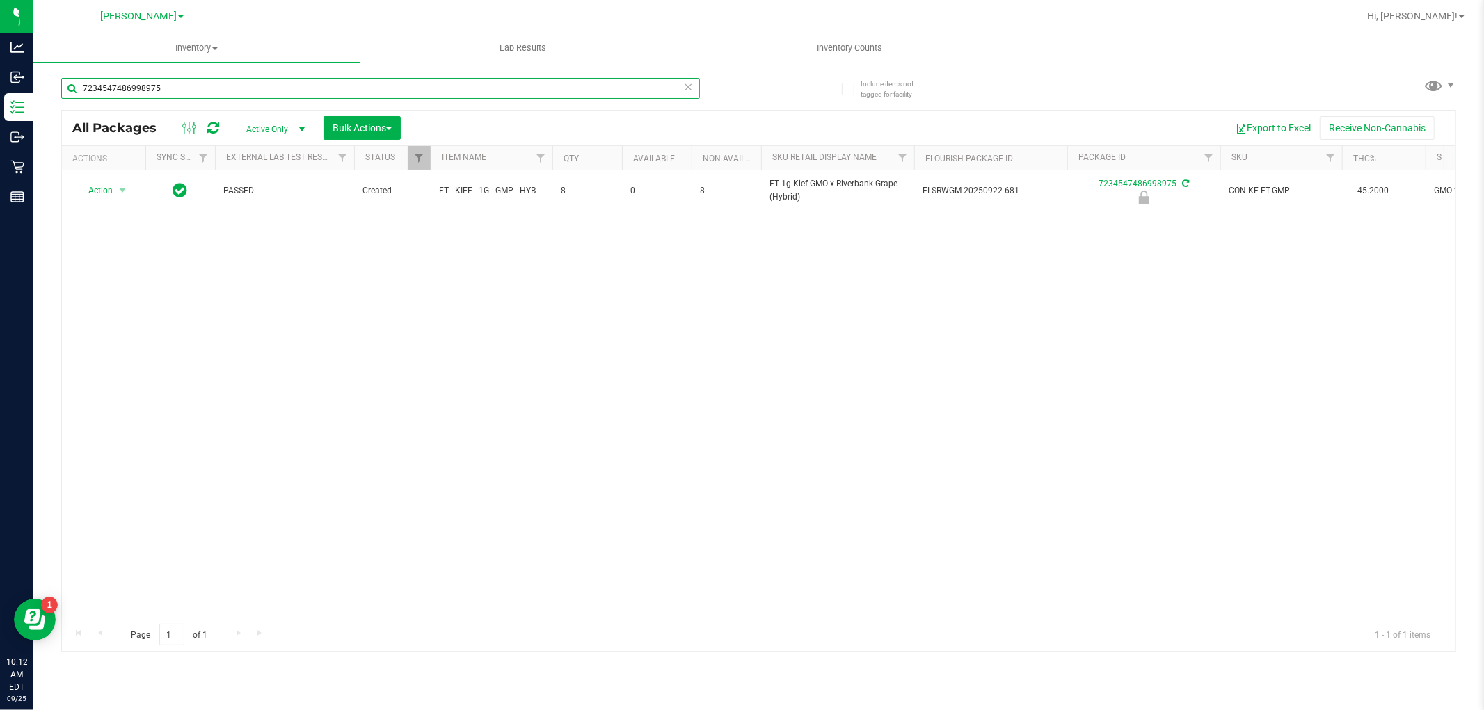
drag, startPoint x: 184, startPoint y: 81, endPoint x: 35, endPoint y: 88, distance: 149.7
click at [35, 88] on div "Include items not tagged for facility 7234547486998975 All Packages Active Only…" at bounding box center [758, 273] width 1451 height 424
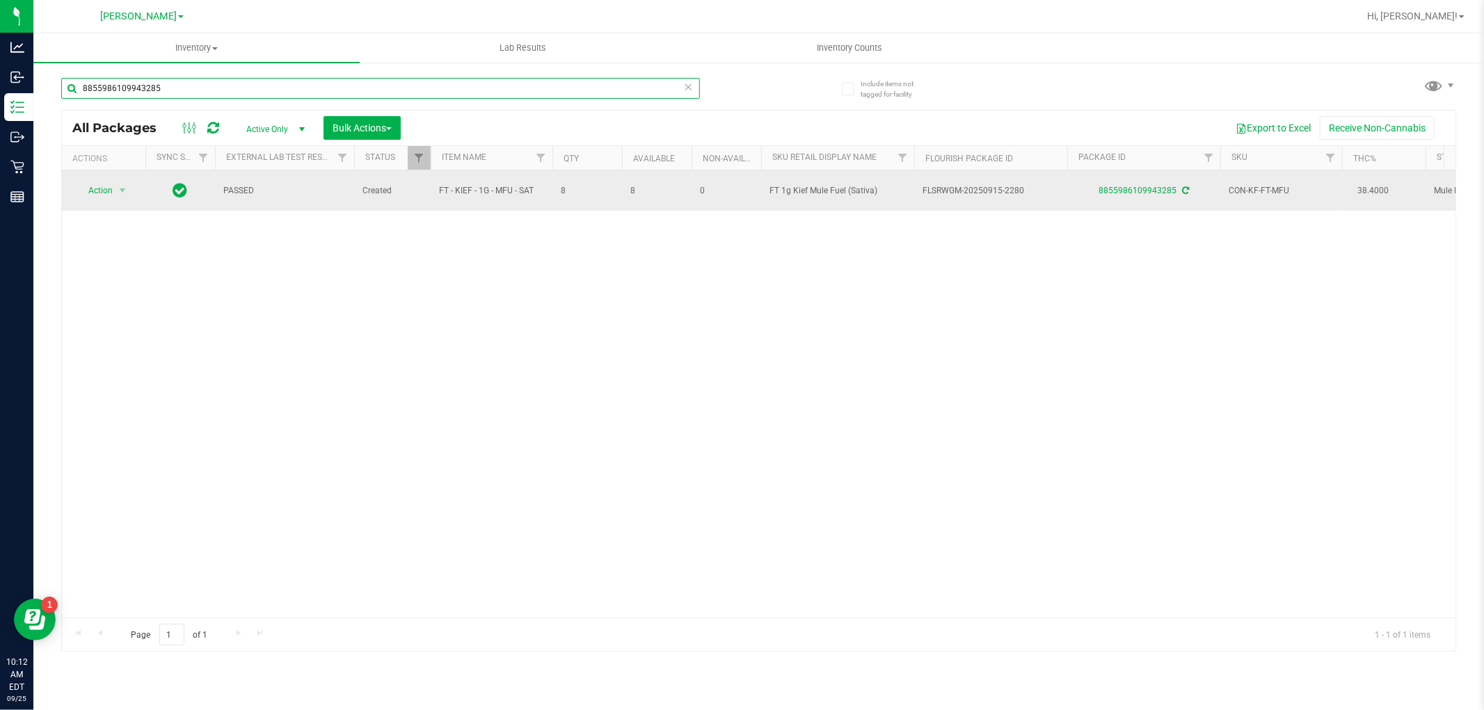
type input "8855986109943285"
drag, startPoint x: 538, startPoint y: 188, endPoint x: 420, endPoint y: 193, distance: 118.4
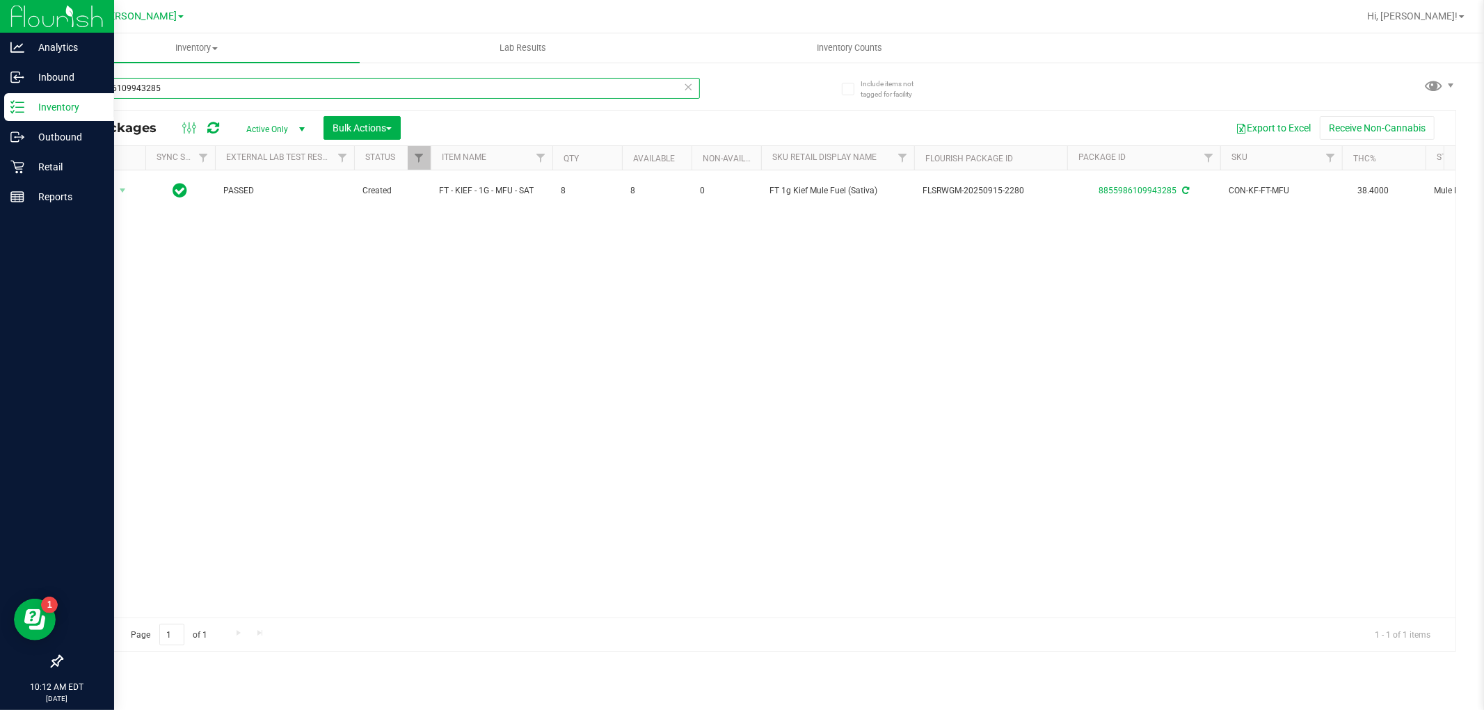
drag, startPoint x: 173, startPoint y: 93, endPoint x: 0, endPoint y: 93, distance: 172.5
click at [0, 93] on div "Analytics Inbound Inventory Outbound Retail Reports 10:12 AM EDT [DATE] 09/25 […" at bounding box center [742, 355] width 1484 height 710
paste input "FT - KIEF - 1G - MFU - SAT"
type input "FT - KIEF - 1G - MFU - SAT"
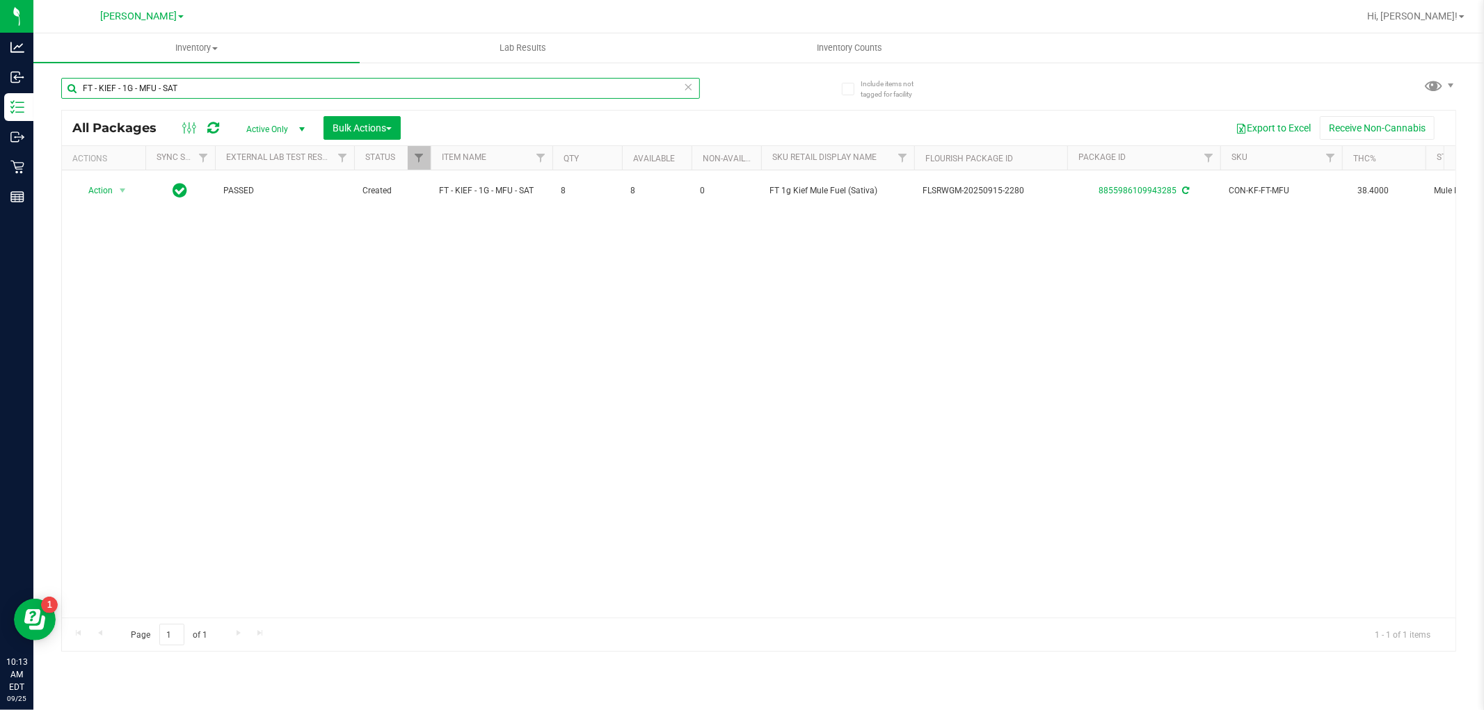
drag, startPoint x: 234, startPoint y: 86, endPoint x: 38, endPoint y: 101, distance: 196.7
click at [38, 101] on div "Include items not tagged for facility FT - KIEF - 1G - MFU - SAT All Packages A…" at bounding box center [758, 273] width 1451 height 424
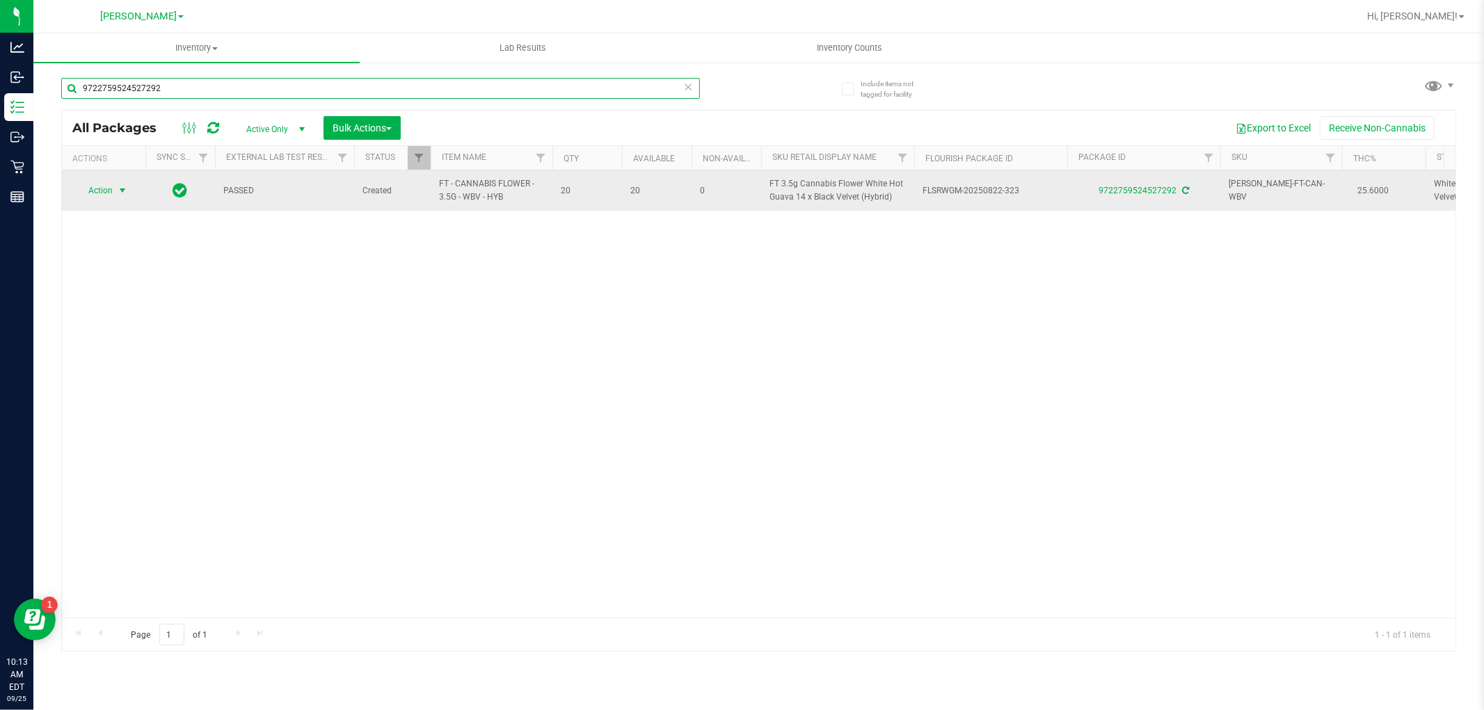
type input "9722759524527292"
click at [108, 188] on span "Action" at bounding box center [95, 190] width 38 height 19
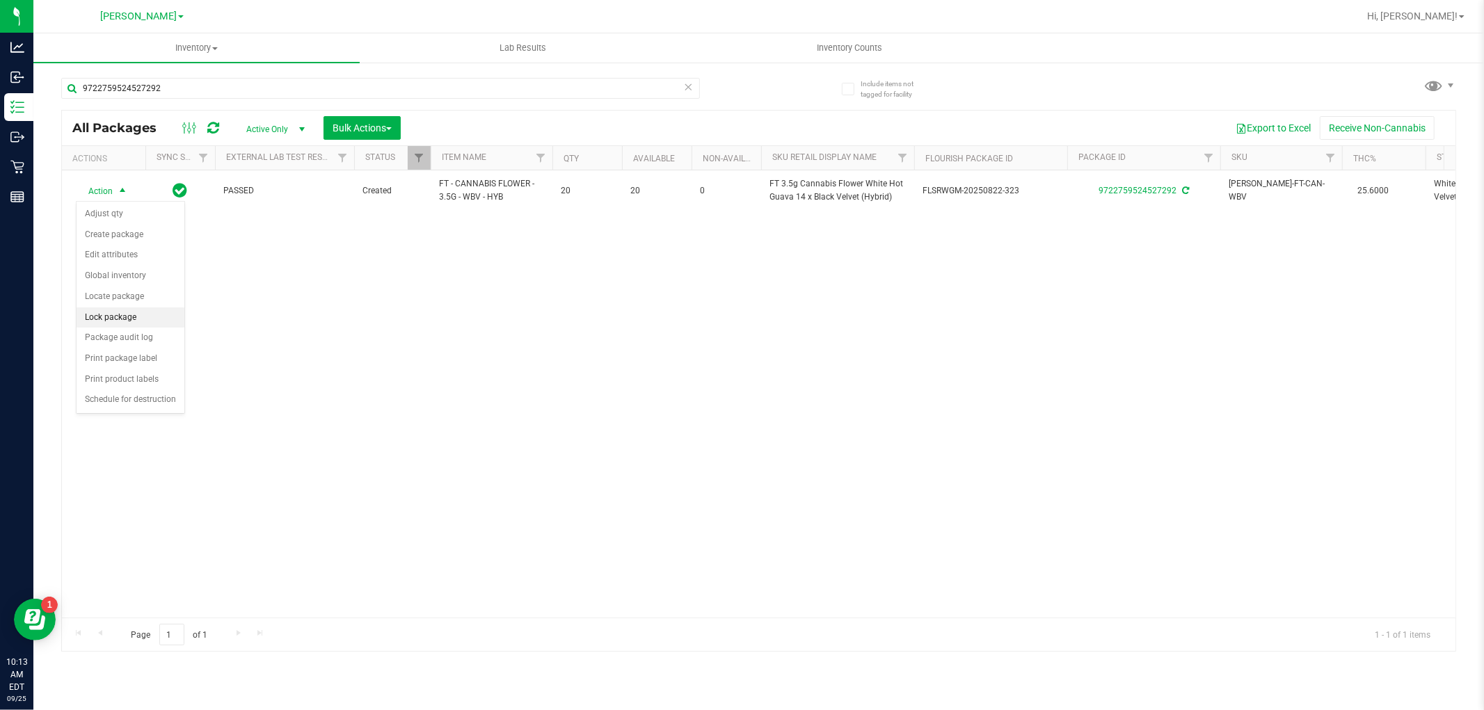
click at [123, 318] on li "Lock package" at bounding box center [131, 318] width 108 height 21
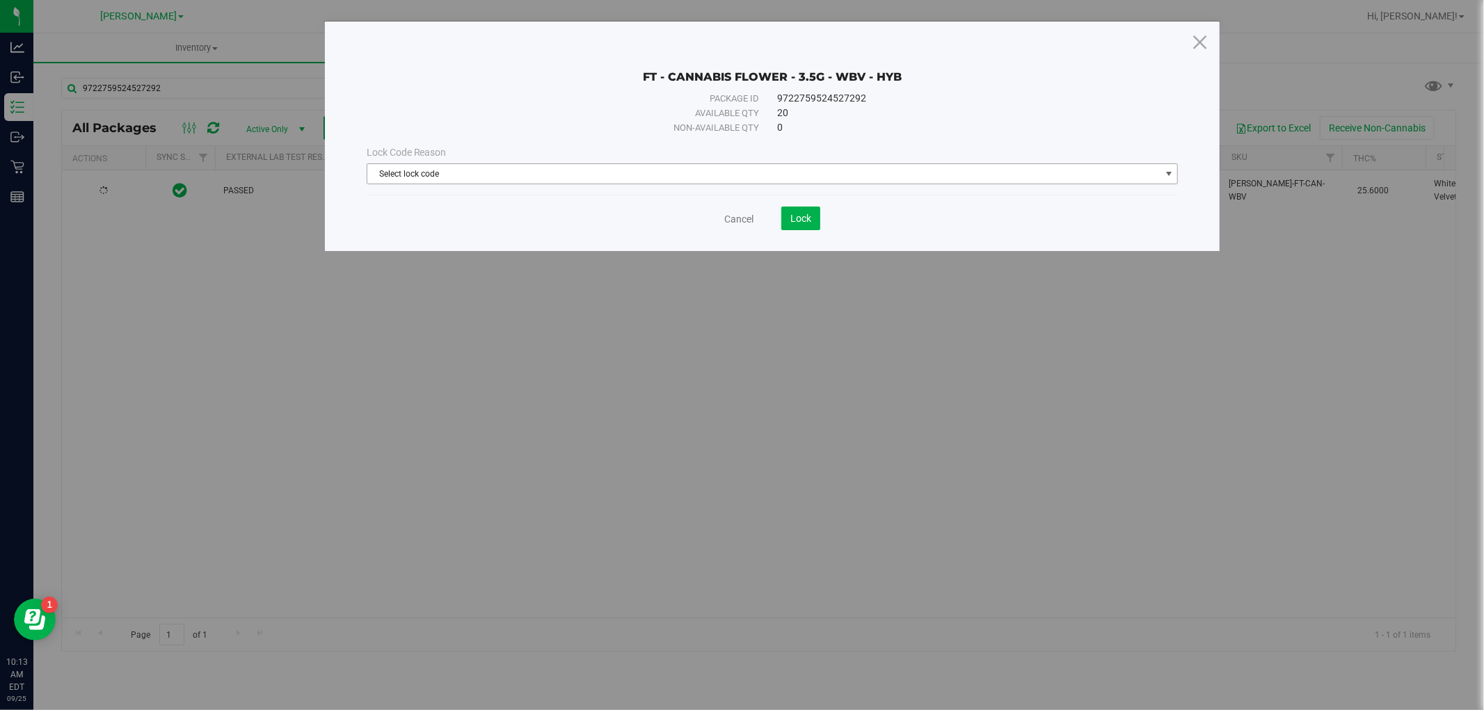
click at [552, 170] on span "Select lock code" at bounding box center [763, 173] width 793 height 19
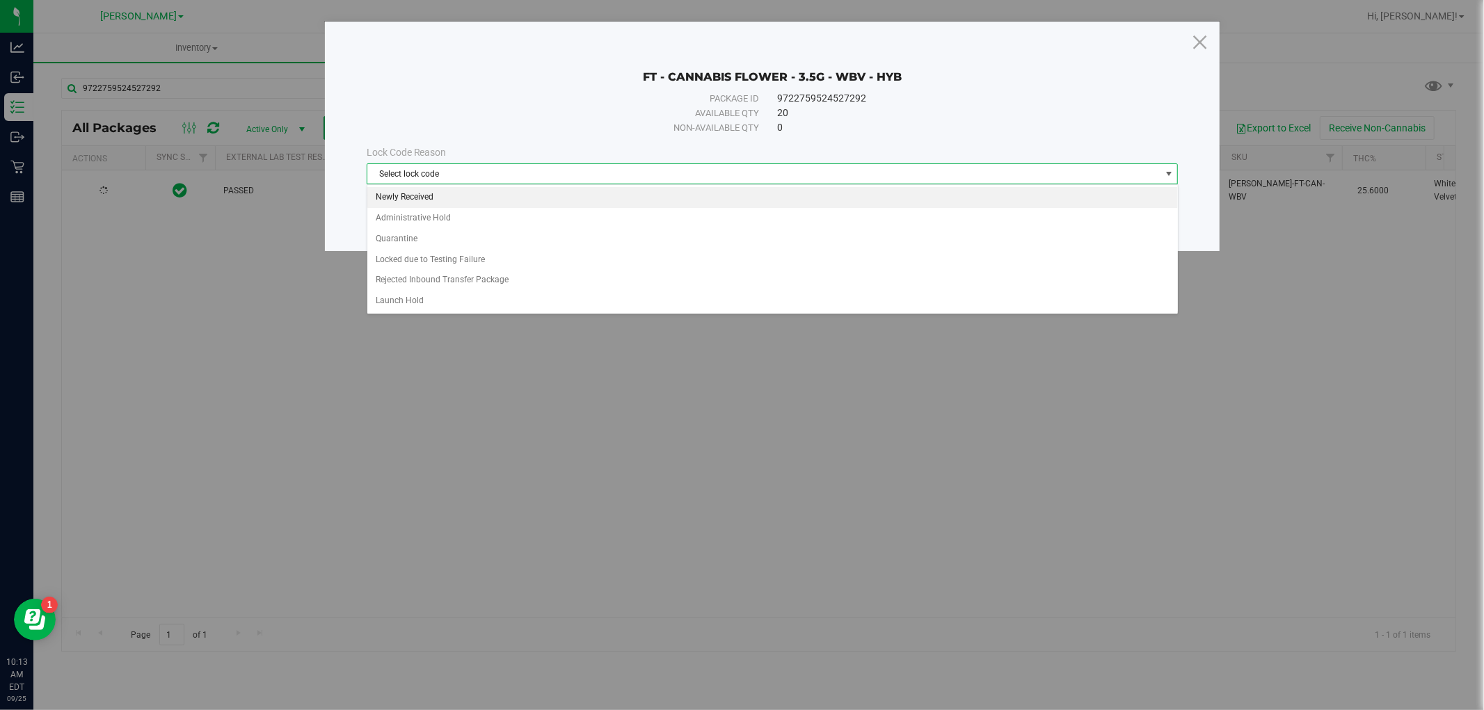
click at [527, 198] on li "Newly Received" at bounding box center [772, 197] width 811 height 21
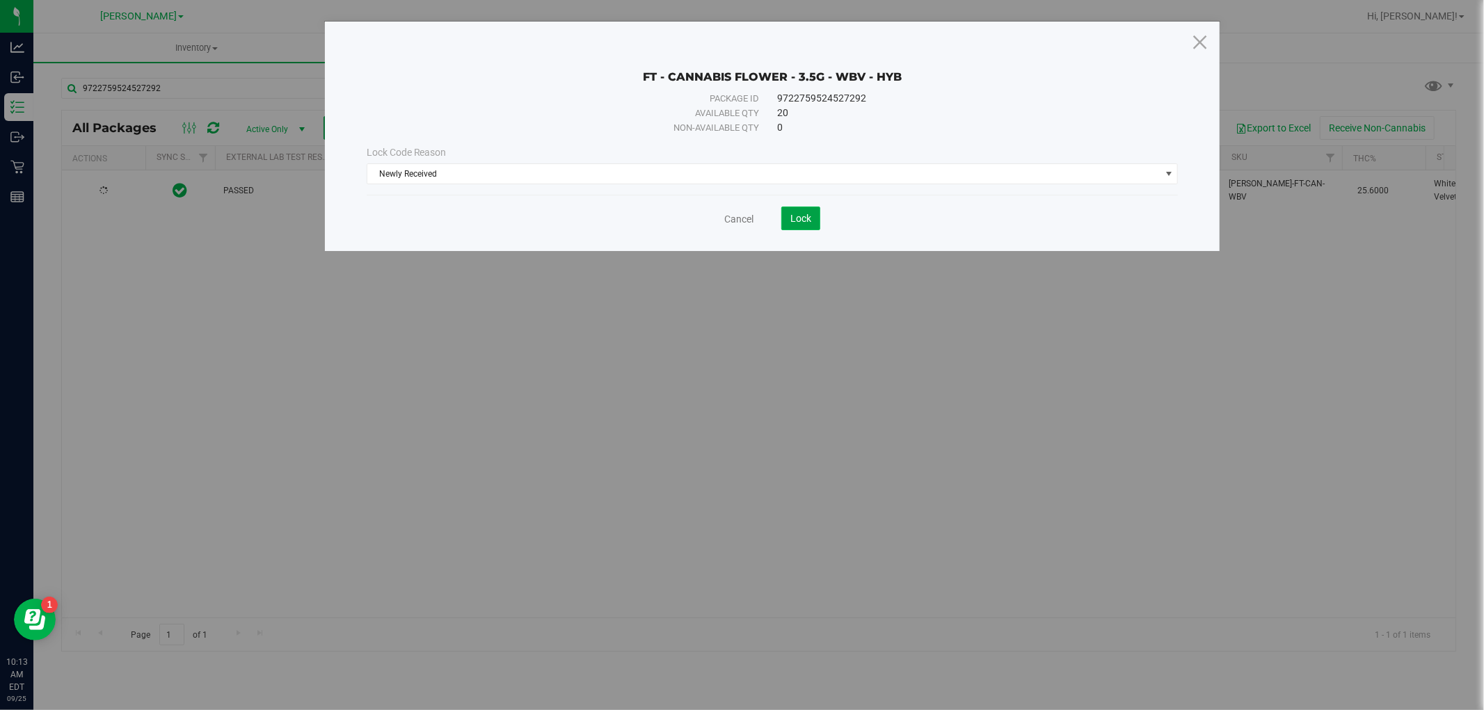
click at [799, 218] on span "Lock" at bounding box center [800, 218] width 21 height 11
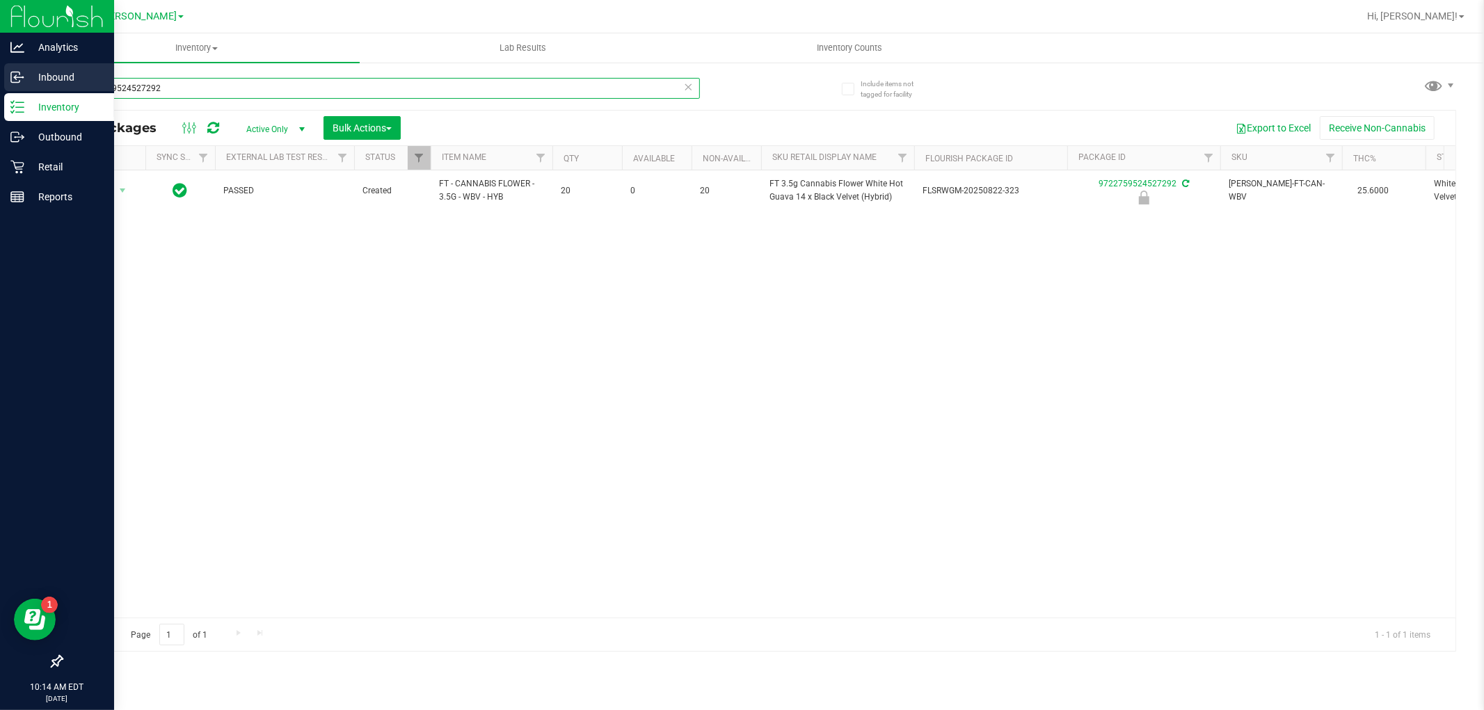
drag, startPoint x: 198, startPoint y: 79, endPoint x: 0, endPoint y: 92, distance: 198.7
click at [0, 92] on div "Analytics Inbound Inventory Outbound Retail Reports 10:14 AM EDT [DATE] 09/25 […" at bounding box center [742, 355] width 1484 height 710
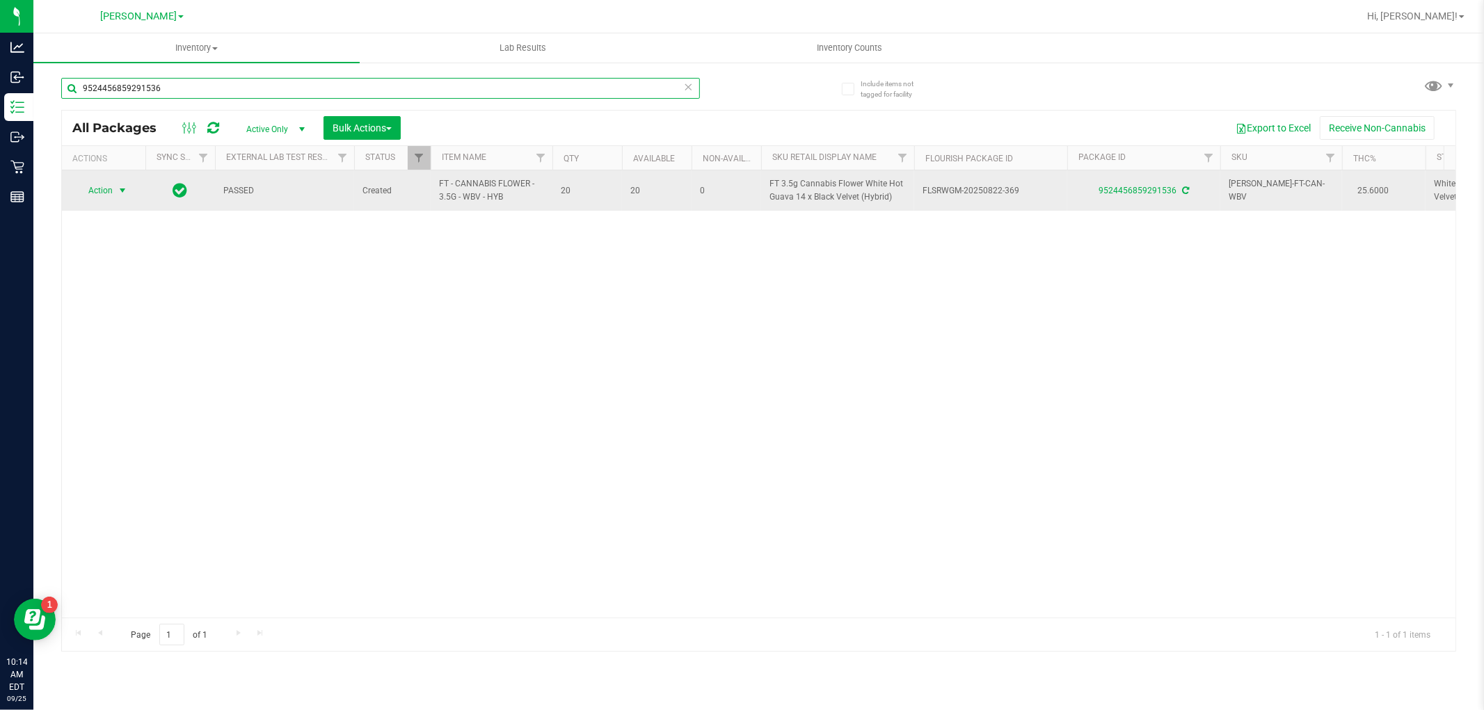
type input "9524456859291536"
click at [107, 190] on span "Action" at bounding box center [95, 190] width 38 height 19
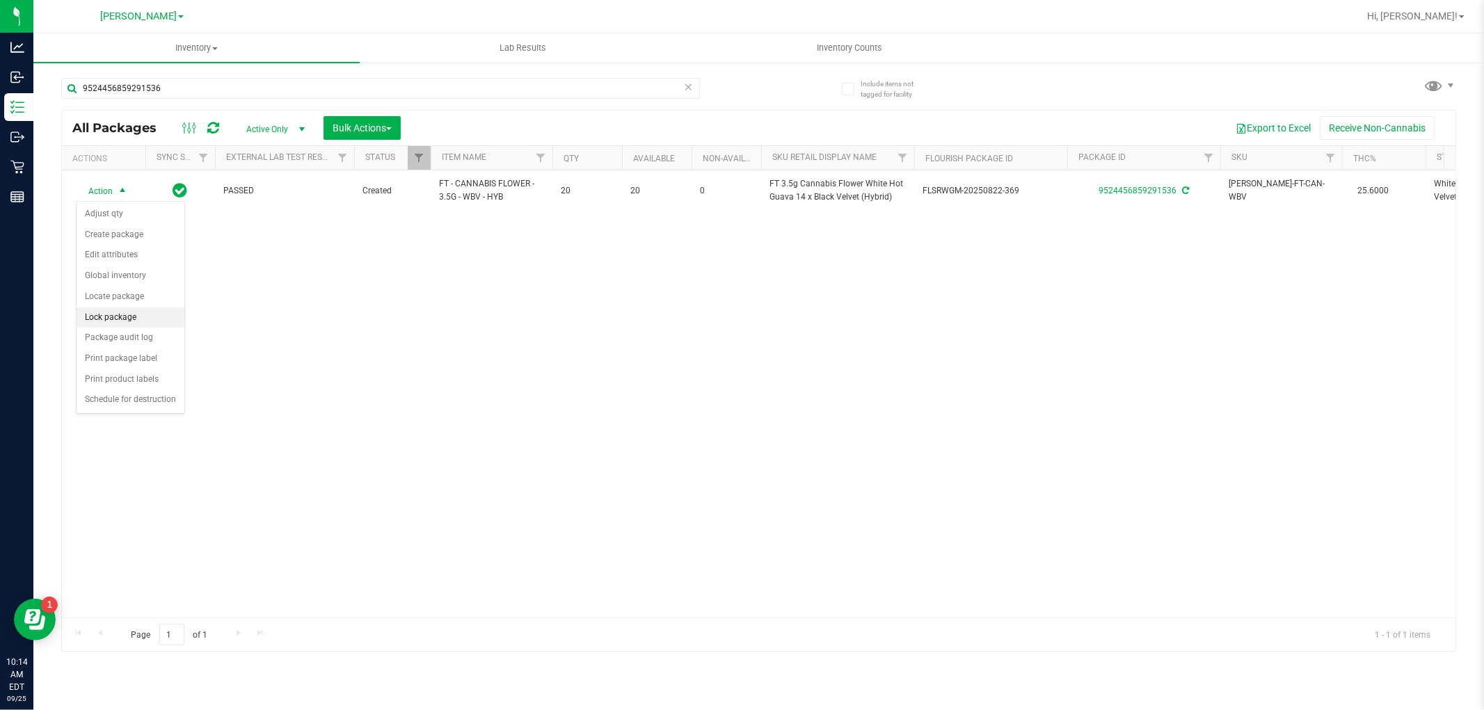
click at [134, 312] on li "Lock package" at bounding box center [131, 318] width 108 height 21
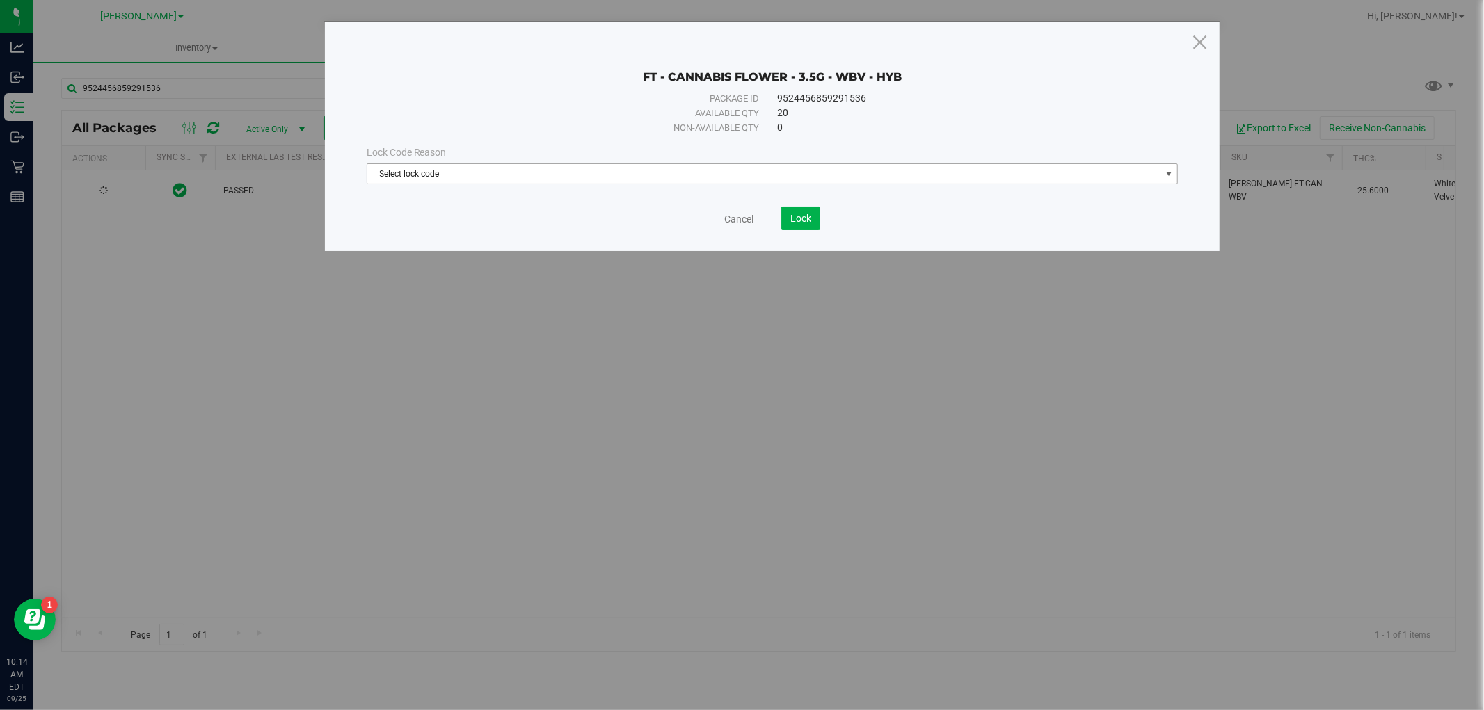
click at [603, 181] on span "Select lock code" at bounding box center [763, 173] width 793 height 19
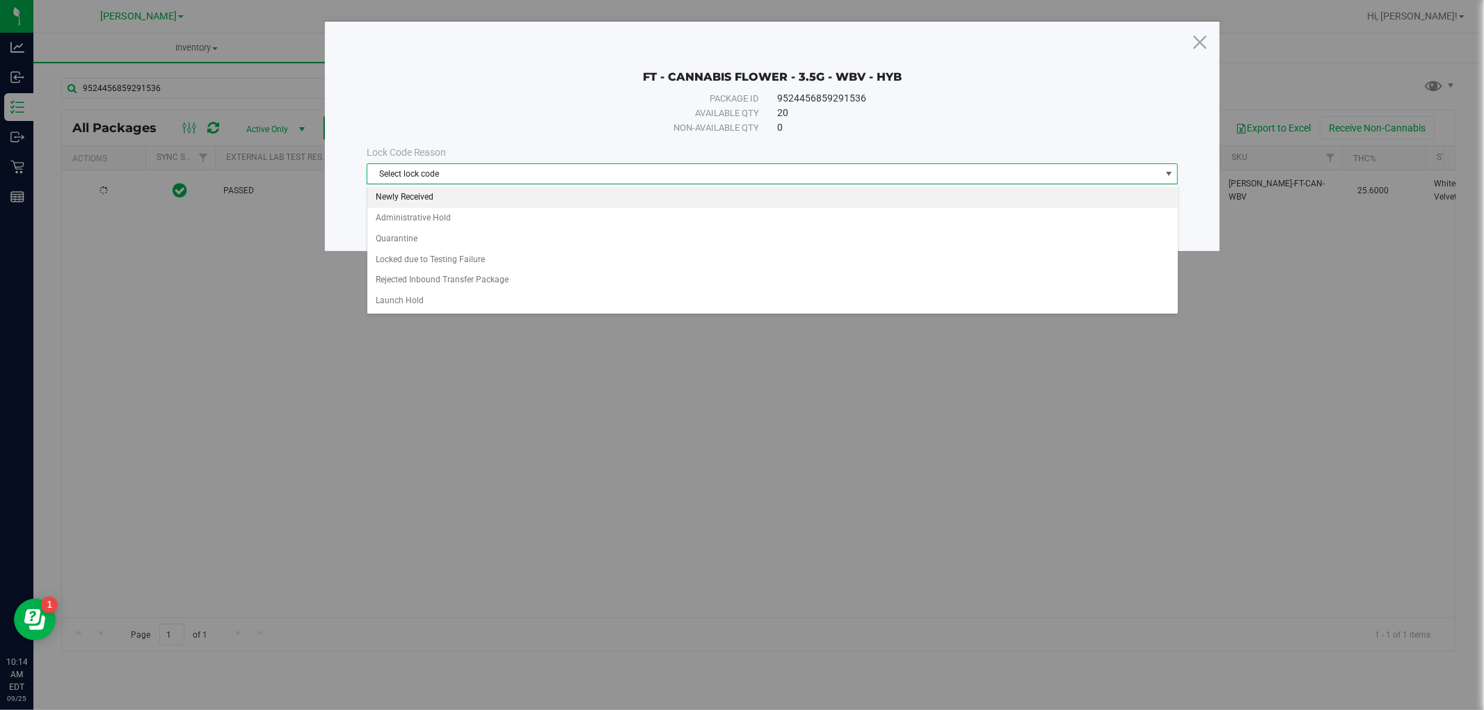
click at [575, 196] on li "Newly Received" at bounding box center [772, 197] width 811 height 21
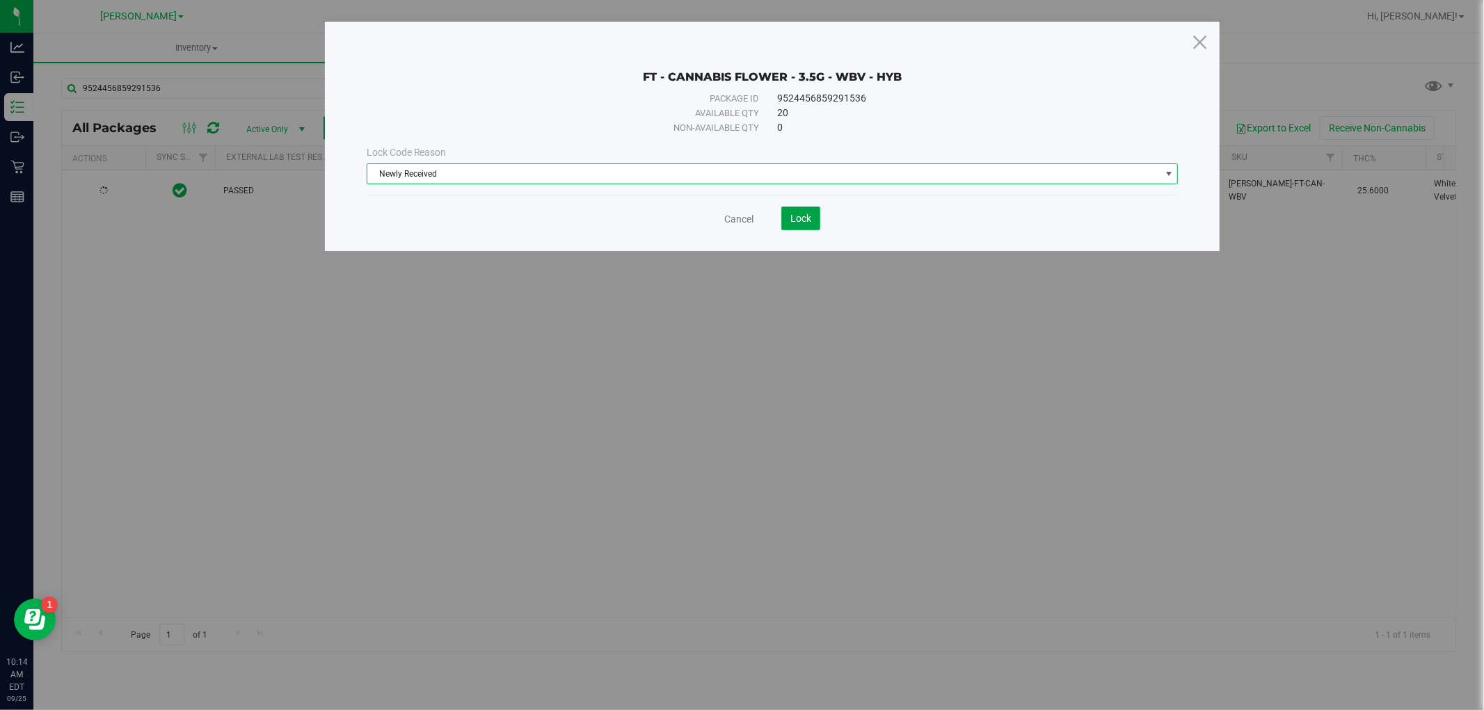
click at [799, 217] on span "Lock" at bounding box center [800, 218] width 21 height 11
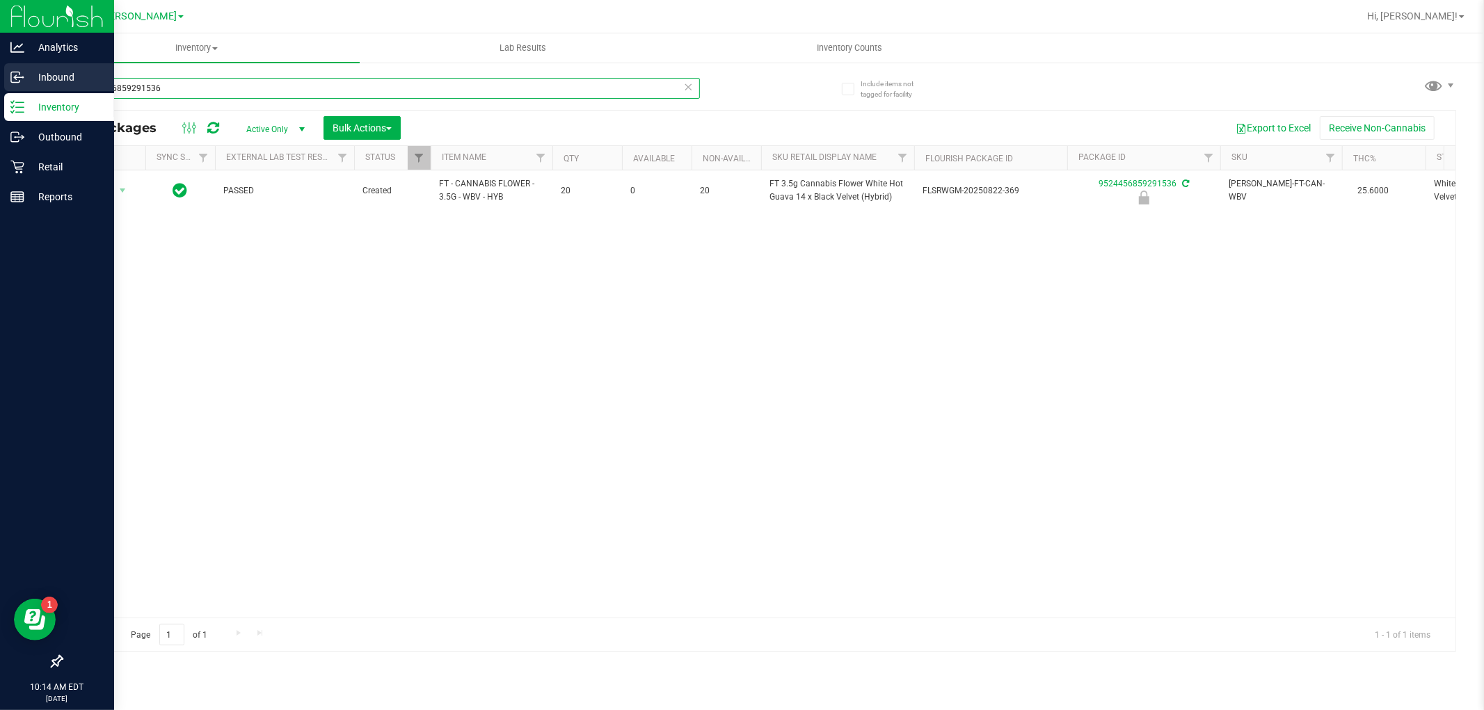
drag, startPoint x: 210, startPoint y: 88, endPoint x: 0, endPoint y: 85, distance: 210.1
click at [0, 85] on div "Analytics Inbound Inventory Outbound Retail Reports 10:14 AM EDT [DATE] 09/25 […" at bounding box center [742, 355] width 1484 height 710
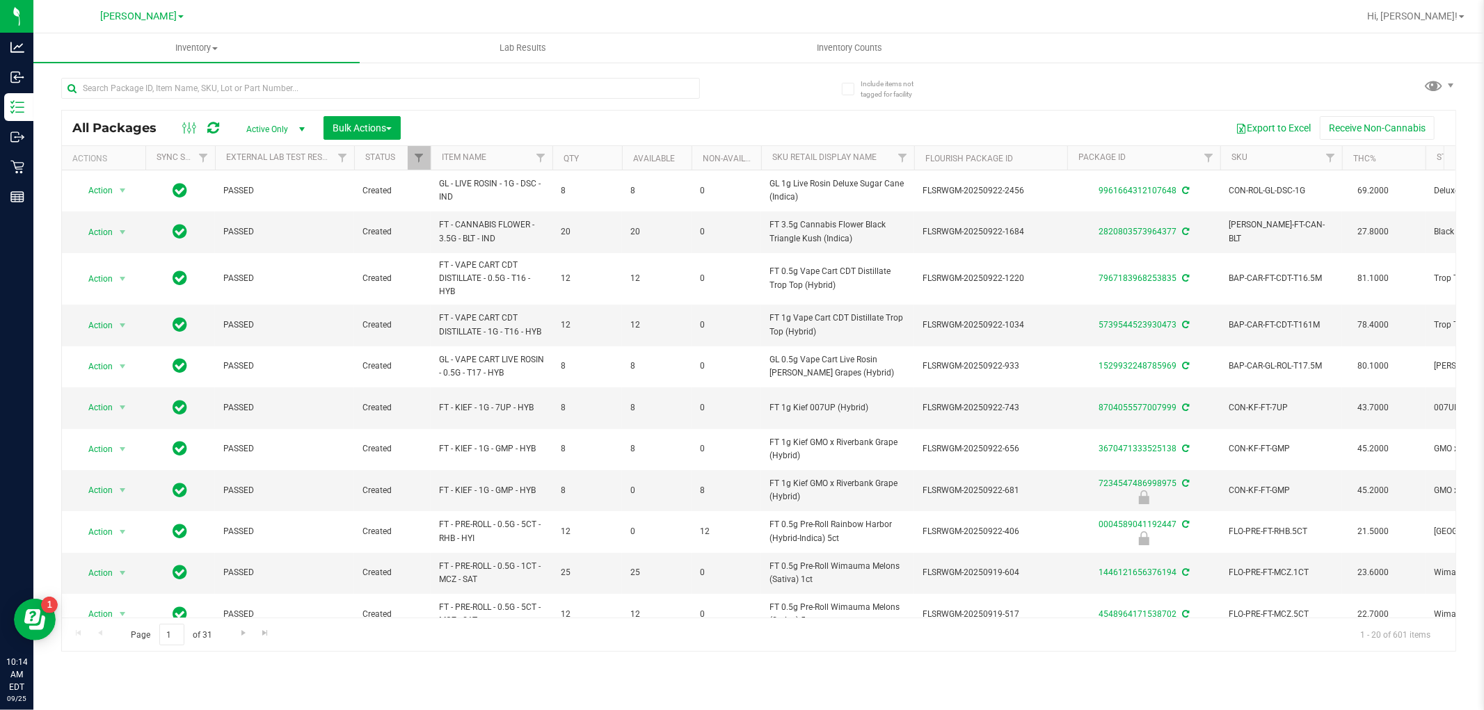
click at [420, 675] on div "Inventory All packages All inventory Waste log Create inventory Lab Results Inv…" at bounding box center [758, 371] width 1451 height 677
click at [136, 83] on input "text" at bounding box center [380, 88] width 639 height 21
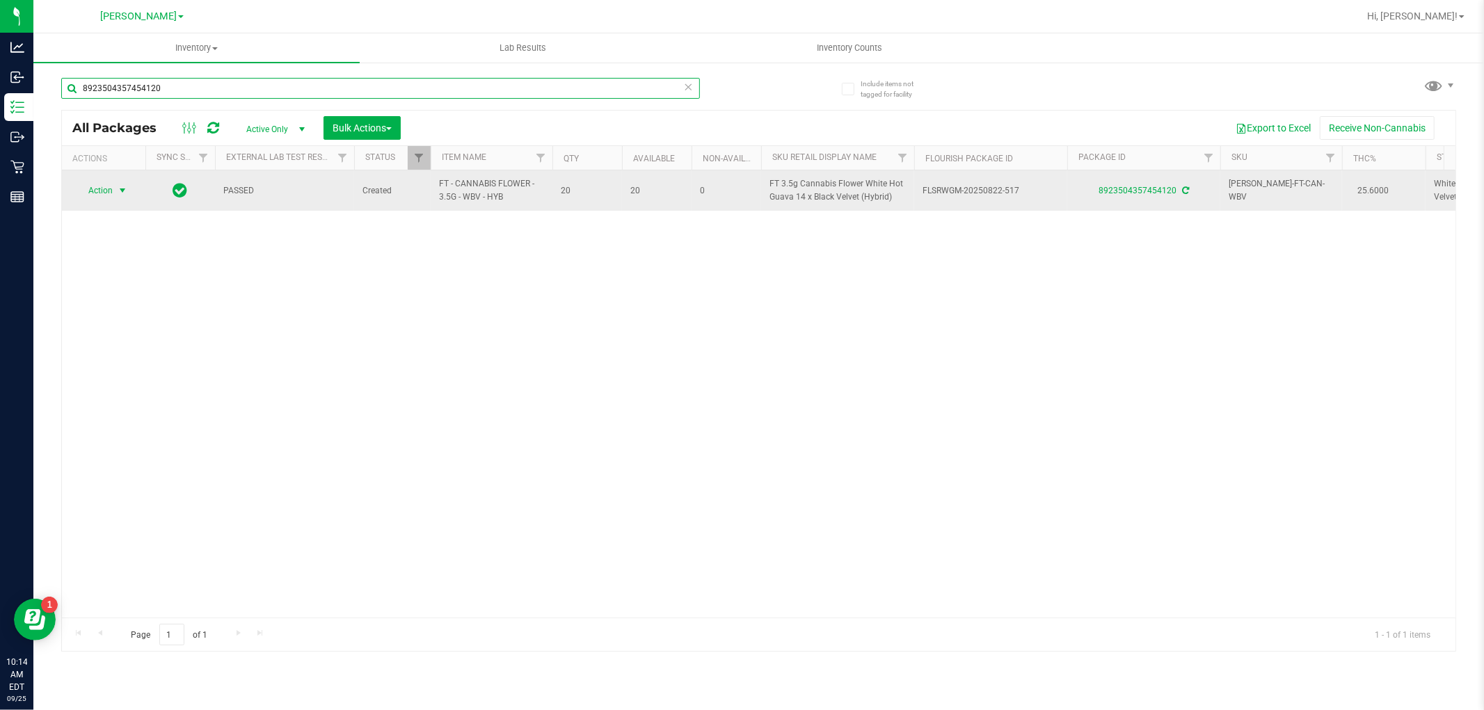
type input "8923504357454120"
click at [115, 186] on span "select" at bounding box center [122, 190] width 17 height 19
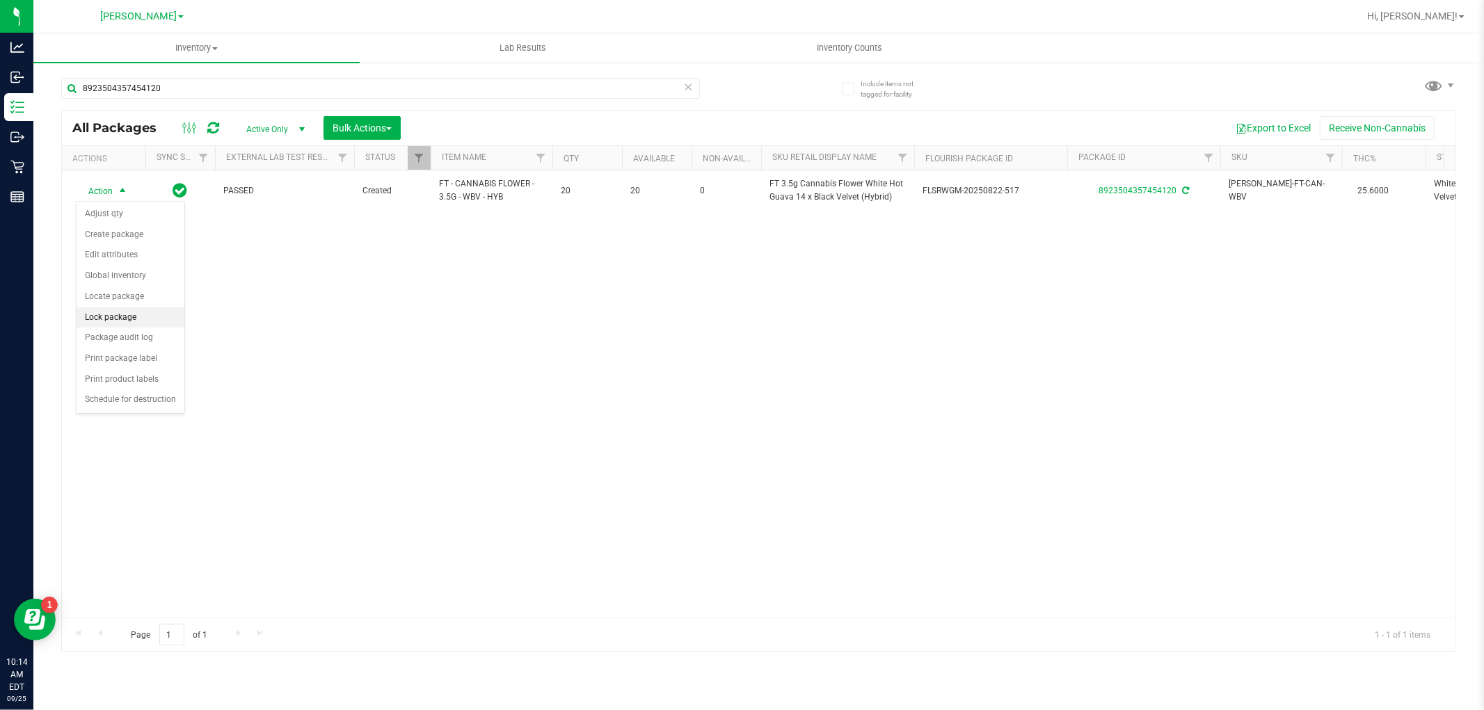
click at [116, 313] on li "Lock package" at bounding box center [131, 318] width 108 height 21
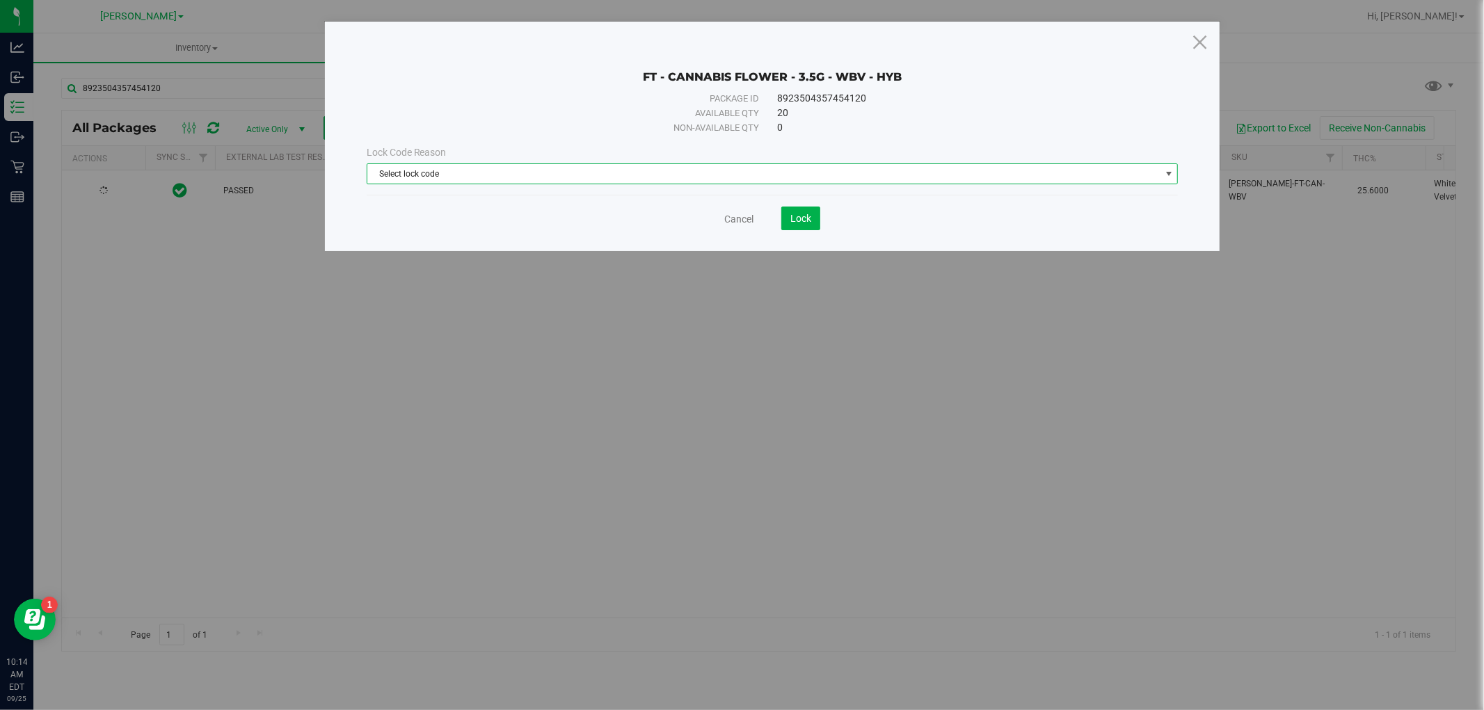
click at [540, 164] on span "Select lock code" at bounding box center [773, 174] width 812 height 21
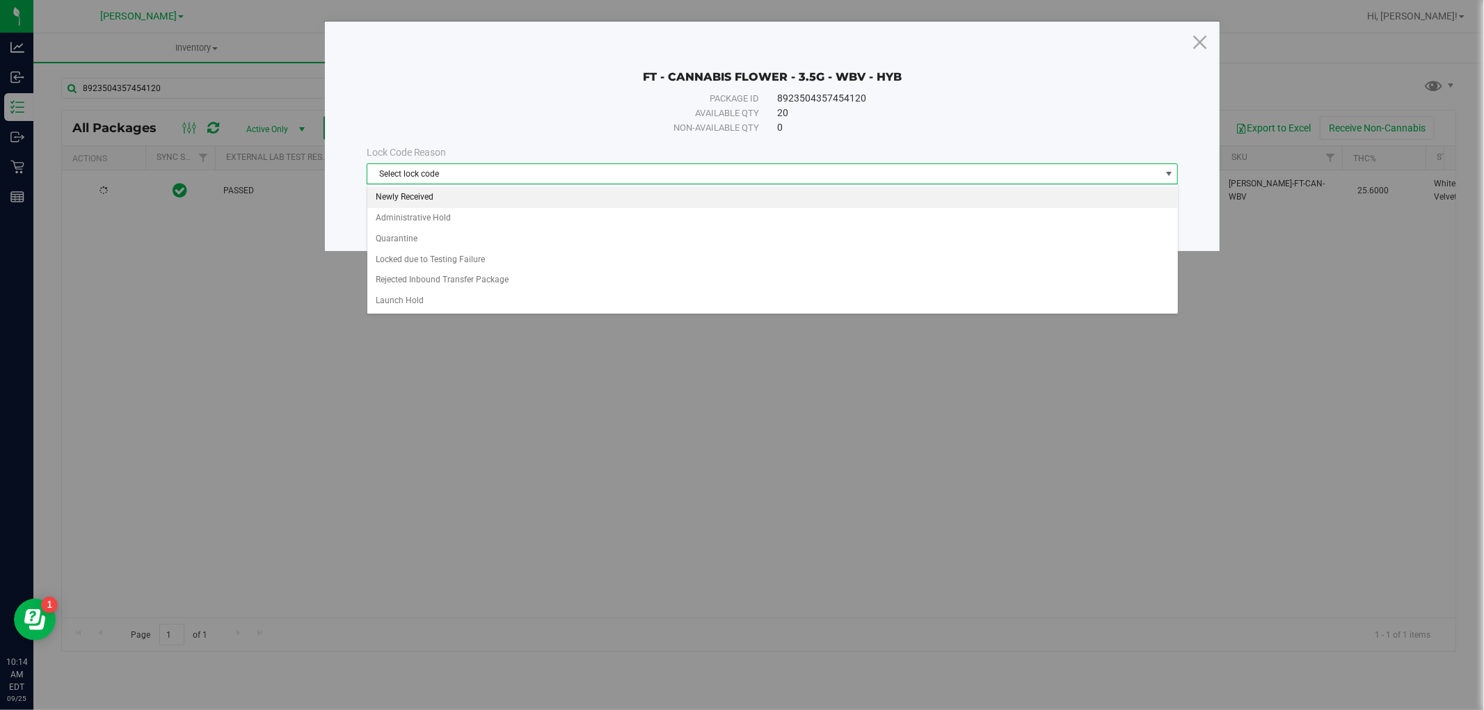
click at [523, 192] on li "Newly Received" at bounding box center [772, 197] width 811 height 21
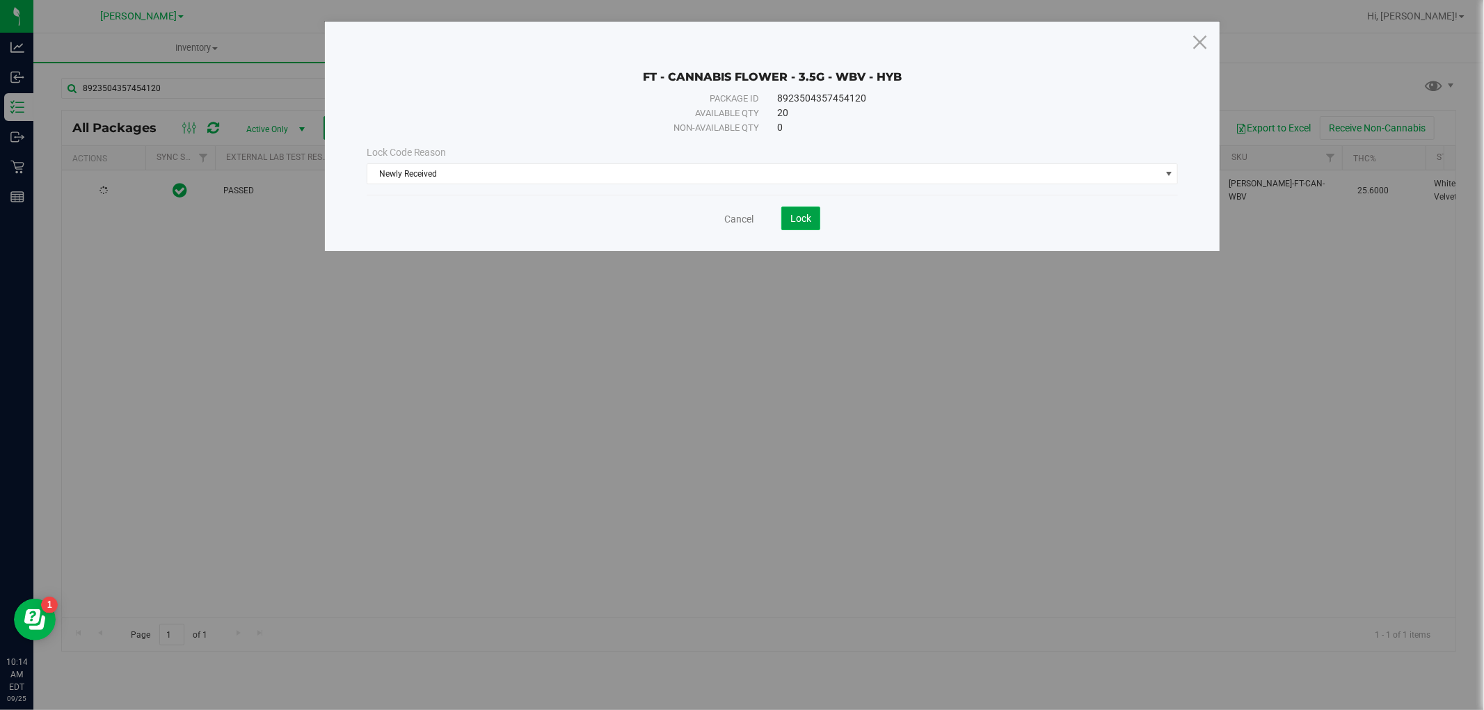
click at [795, 217] on span "Lock" at bounding box center [800, 218] width 21 height 11
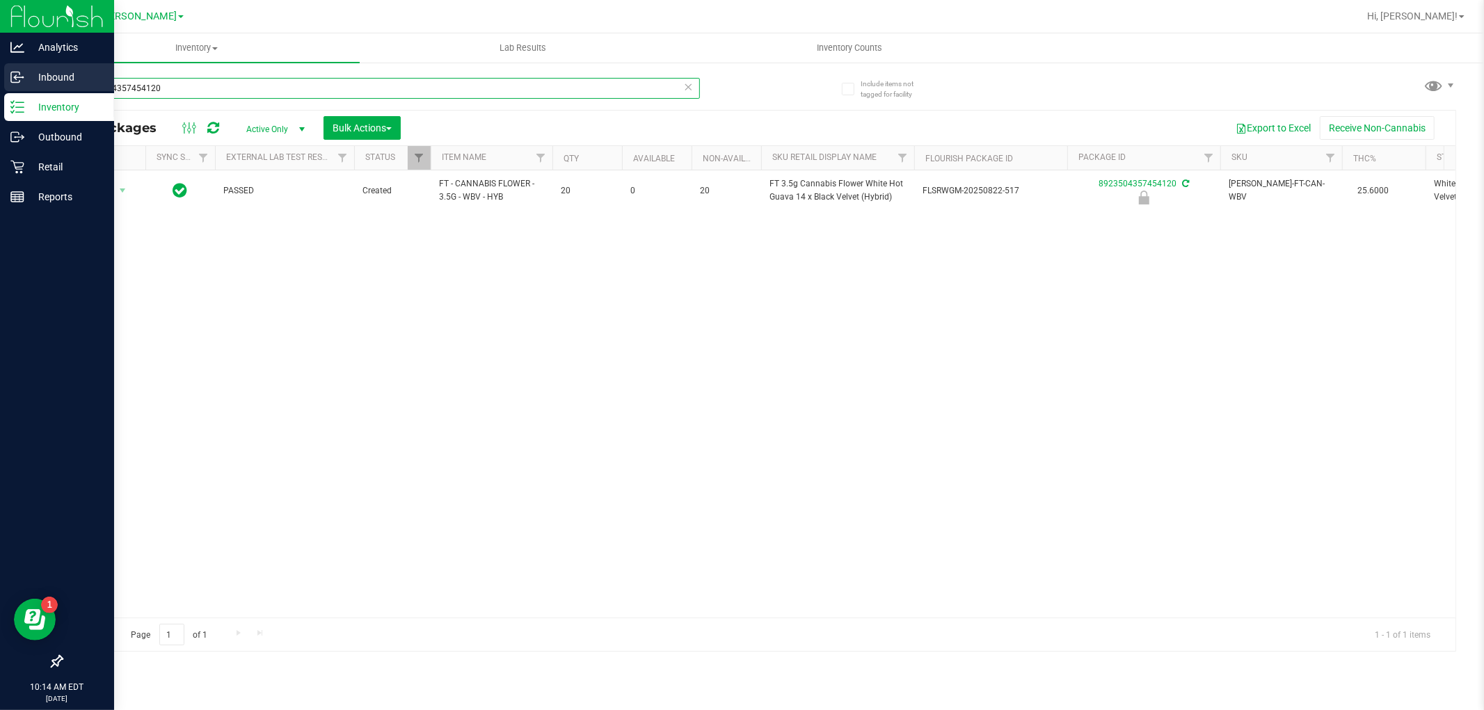
drag, startPoint x: 130, startPoint y: 85, endPoint x: 28, endPoint y: 85, distance: 102.3
click at [28, 85] on div "Analytics Inbound Inventory Outbound Retail Reports 10:14 AM EDT [DATE] 09/25 […" at bounding box center [742, 355] width 1484 height 710
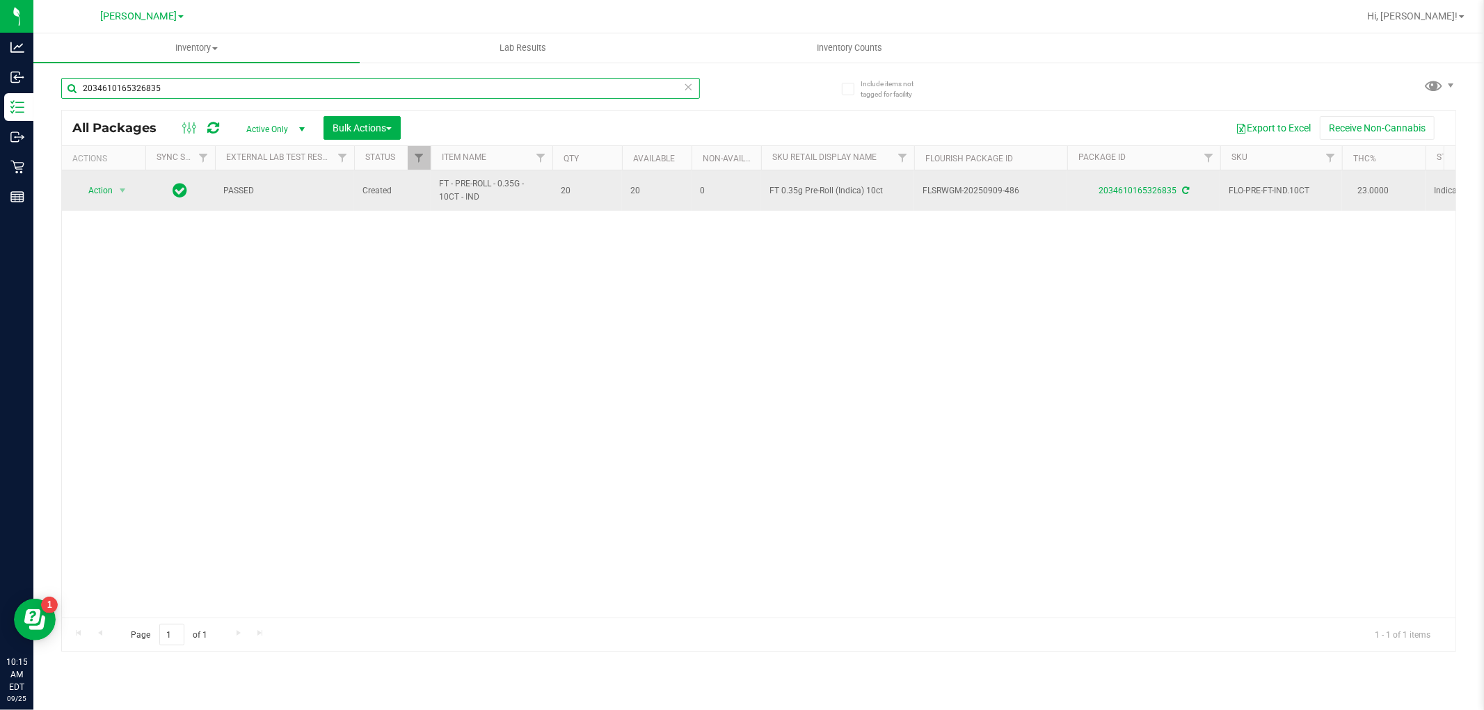
type input "2034610165326835"
drag, startPoint x: 440, startPoint y: 198, endPoint x: 420, endPoint y: 192, distance: 21.1
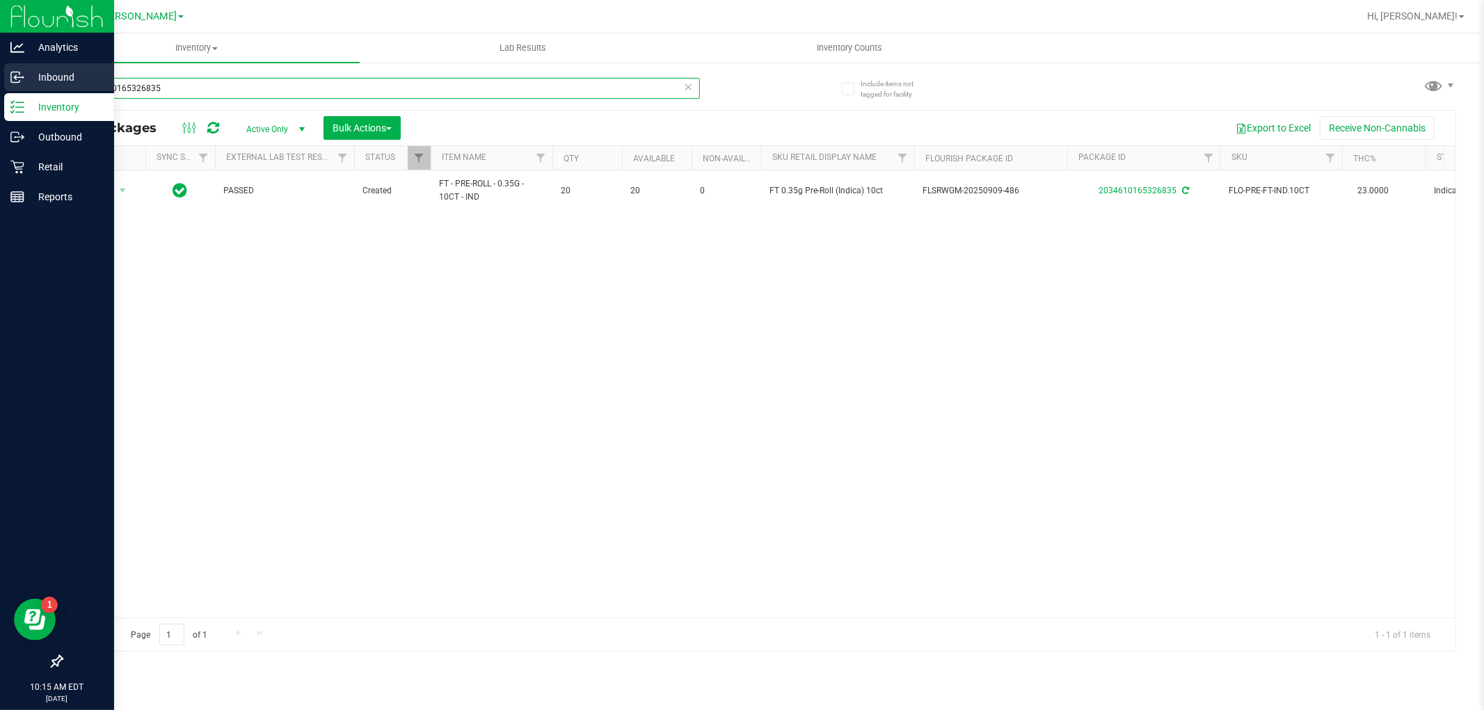
drag, startPoint x: 249, startPoint y: 89, endPoint x: 0, endPoint y: 88, distance: 249.1
click at [0, 88] on div "Analytics Inbound Inventory Outbound Retail Reports 10:15 AM EDT [DATE] 09/25 […" at bounding box center [742, 355] width 1484 height 710
paste input "FT - PRE-ROLL - 0.35G - 10CT - IND"
type input "FT - PRE-ROLL - 0.35G - 10CT - IND"
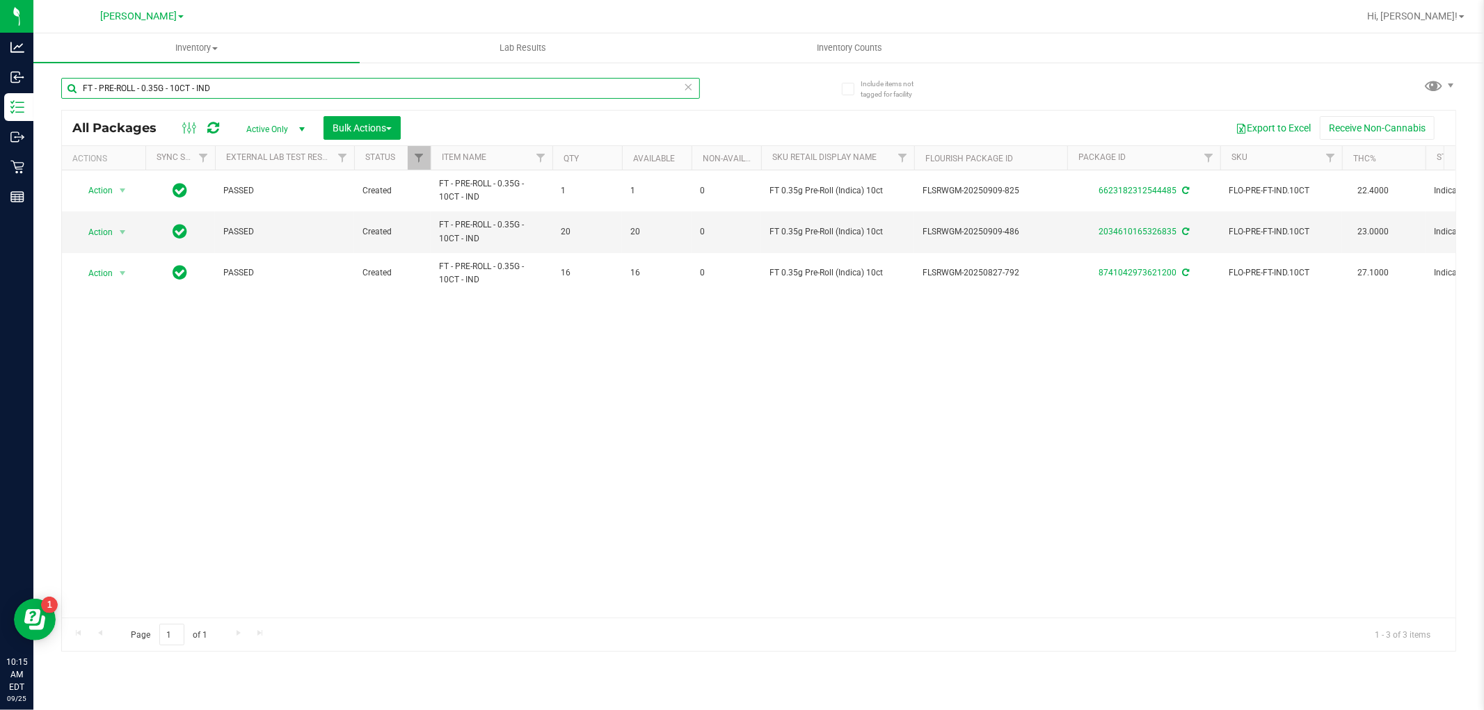
drag, startPoint x: 248, startPoint y: 87, endPoint x: 38, endPoint y: 63, distance: 212.2
click at [38, 63] on inventory "Inventory All packages All inventory Waste log Create inventory Lab Results Inv…" at bounding box center [758, 259] width 1451 height 452
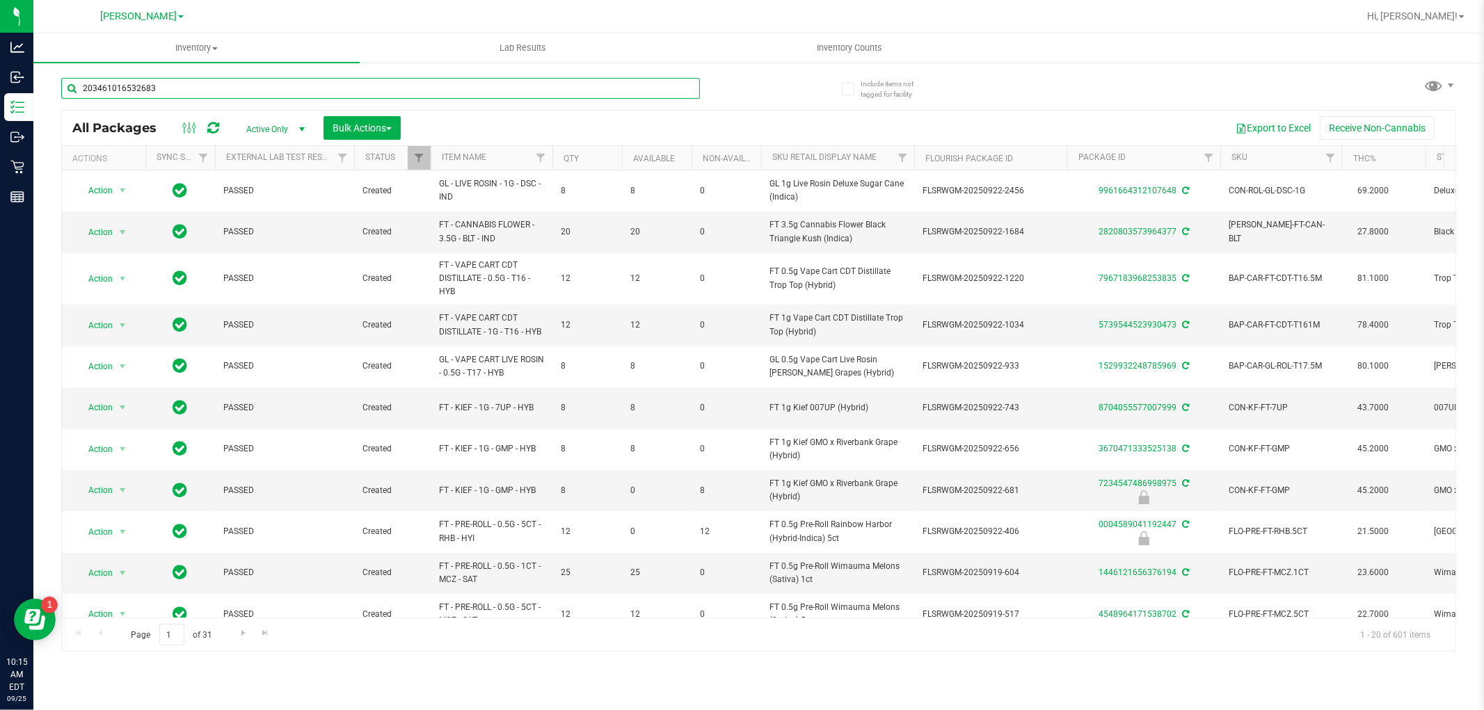
type input "2034610165326835"
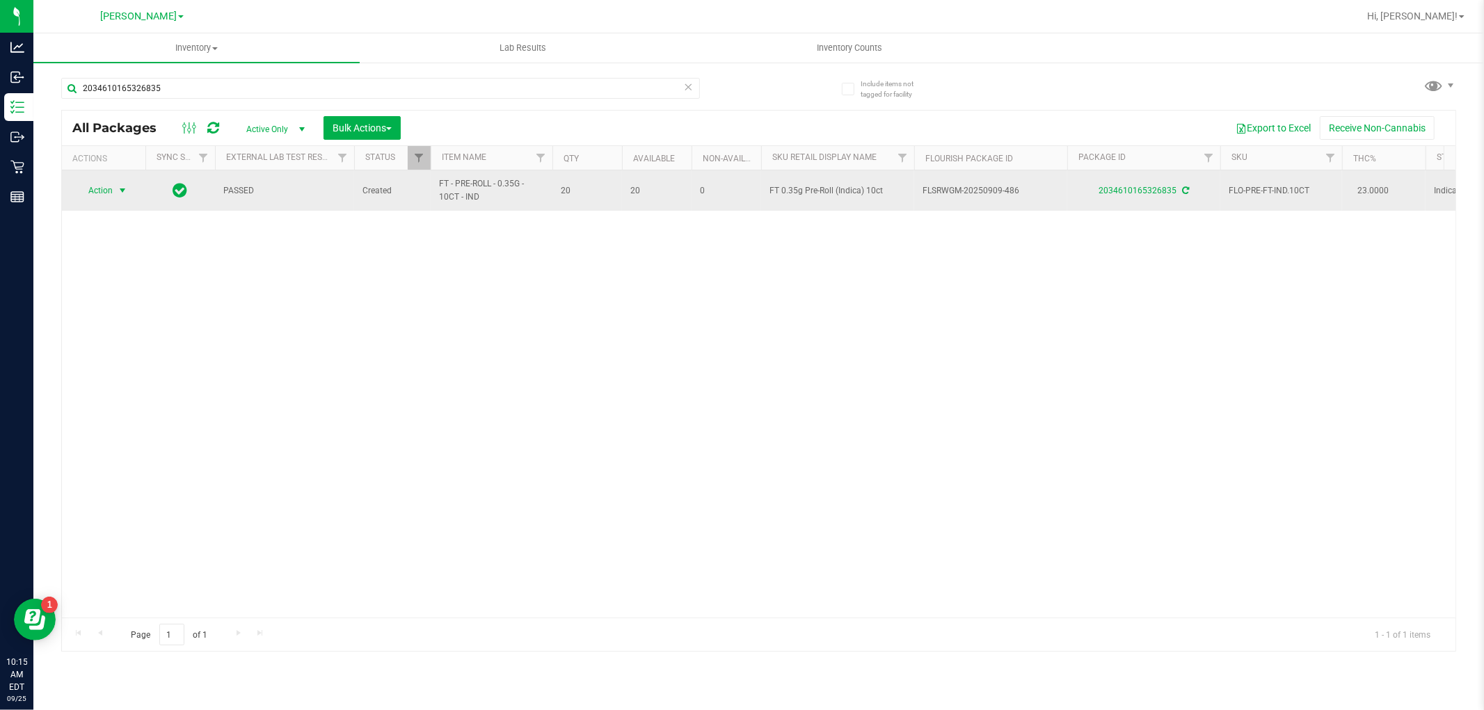
click at [122, 185] on span "select" at bounding box center [122, 190] width 11 height 11
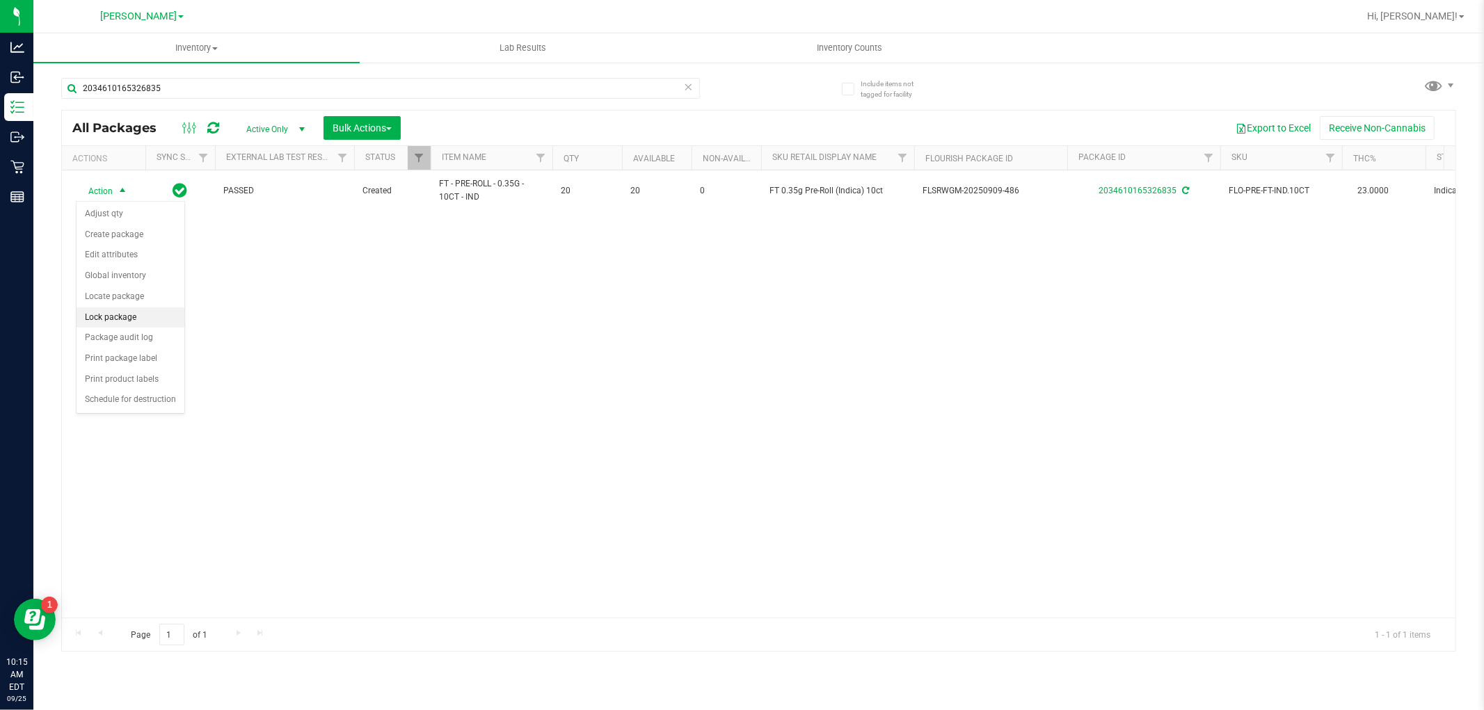
click at [125, 314] on li "Lock package" at bounding box center [131, 318] width 108 height 21
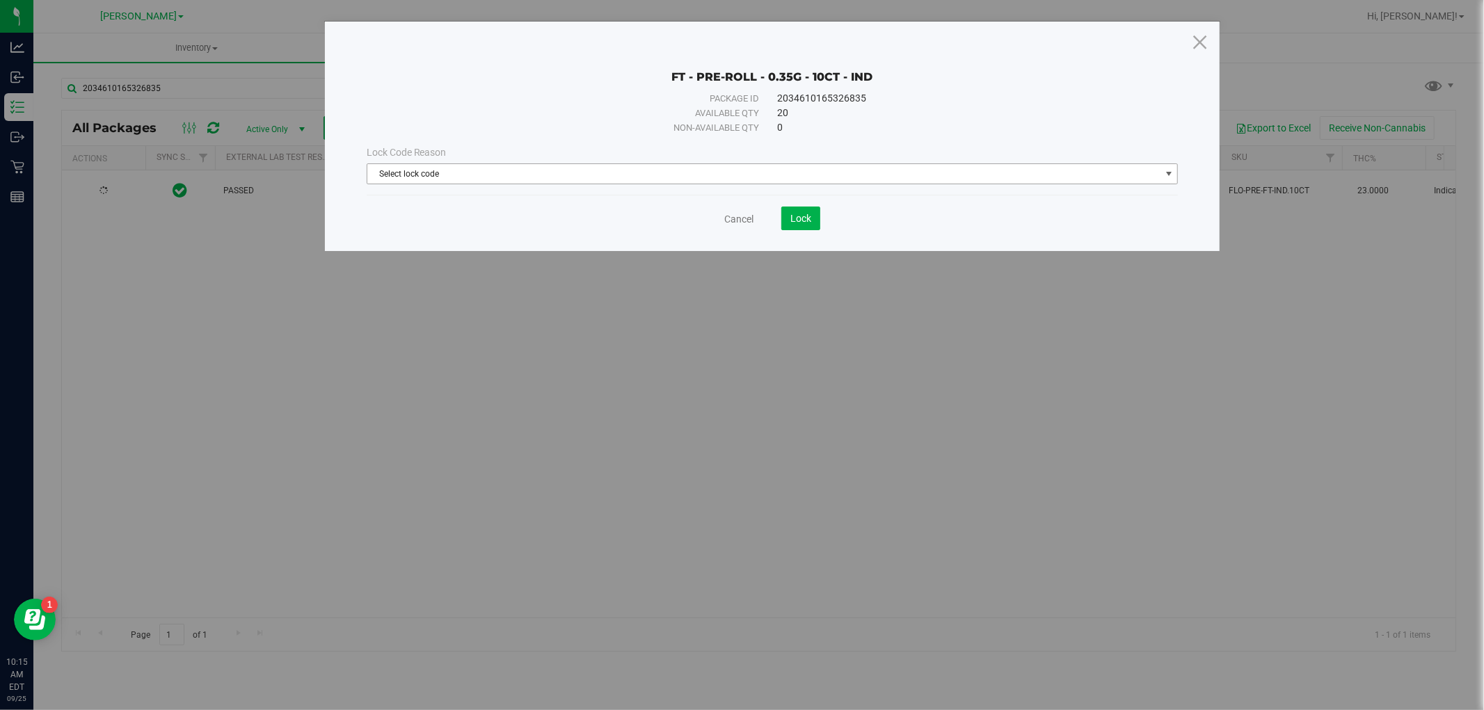
click at [606, 177] on span "Select lock code" at bounding box center [763, 173] width 793 height 19
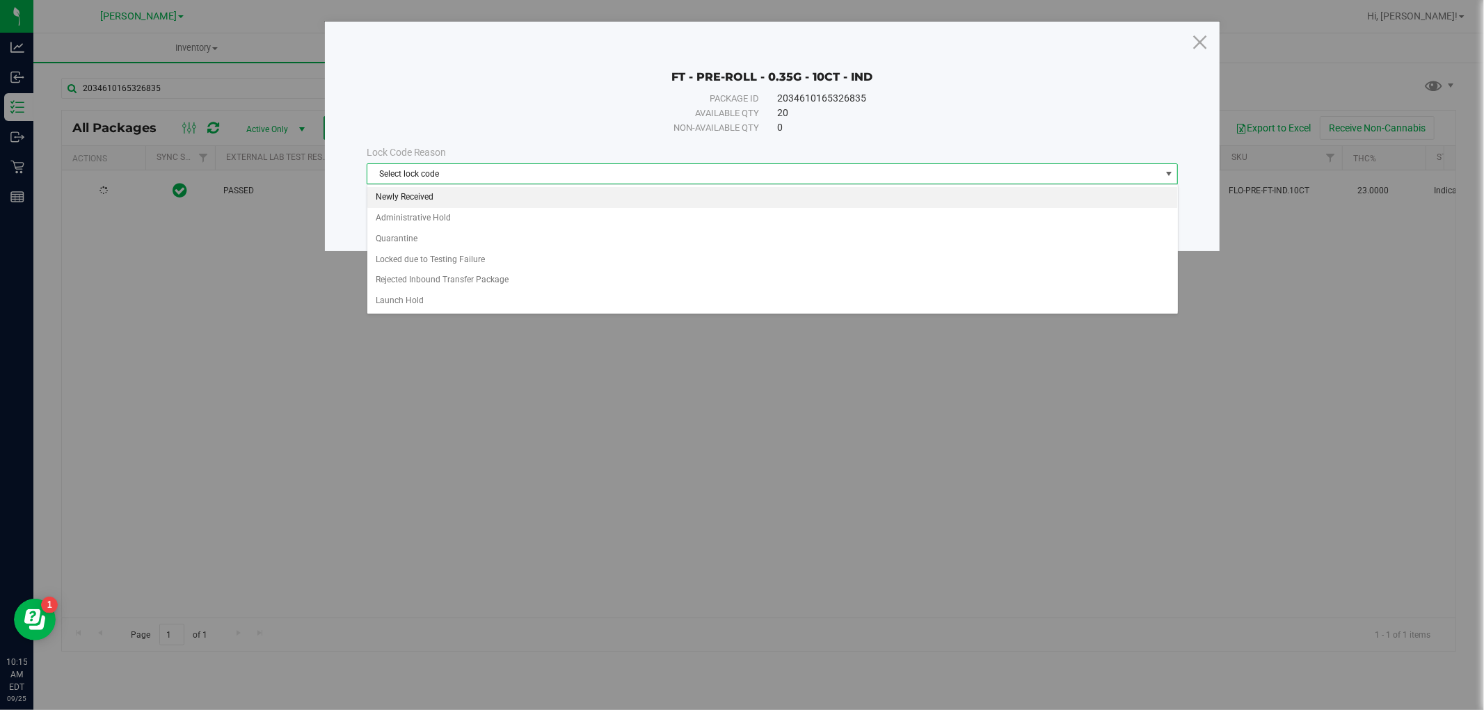
click at [593, 198] on li "Newly Received" at bounding box center [772, 197] width 811 height 21
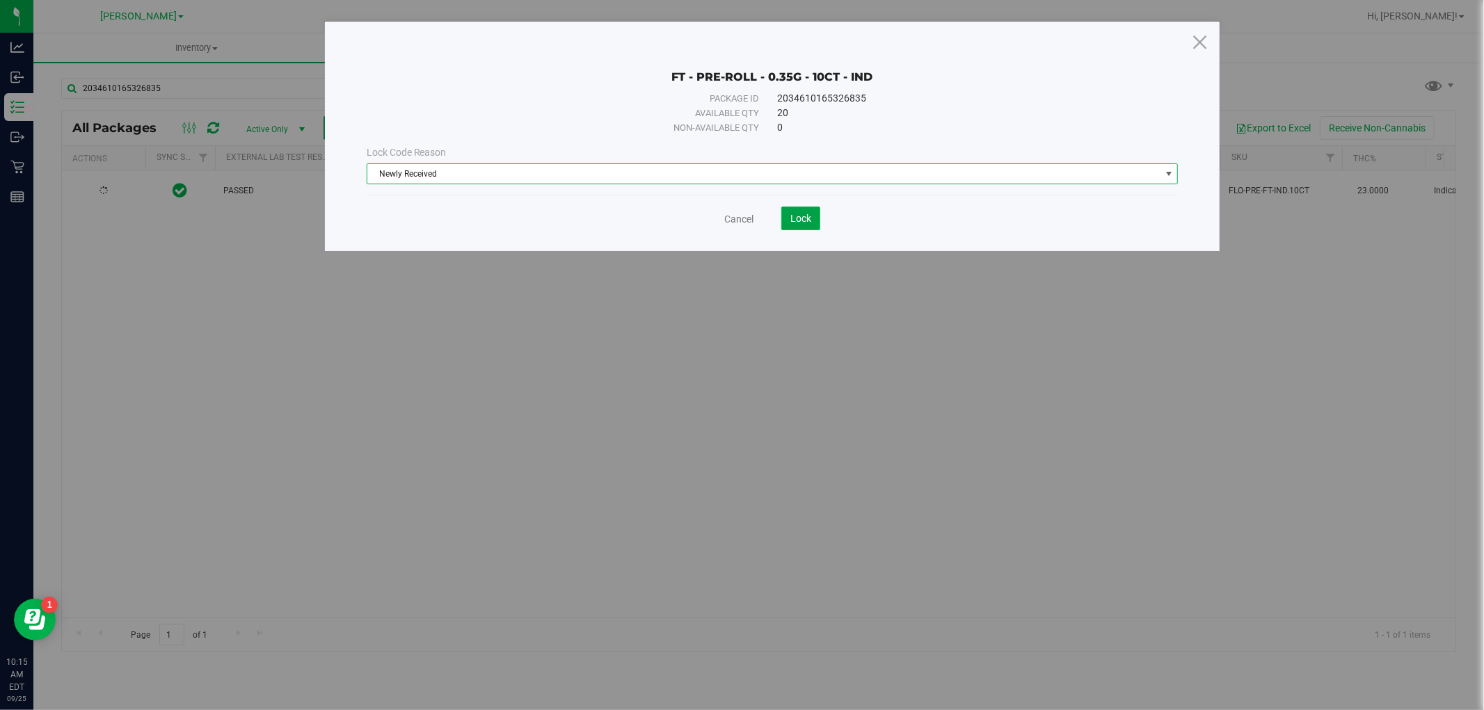
click at [811, 213] on span "Lock" at bounding box center [800, 218] width 21 height 11
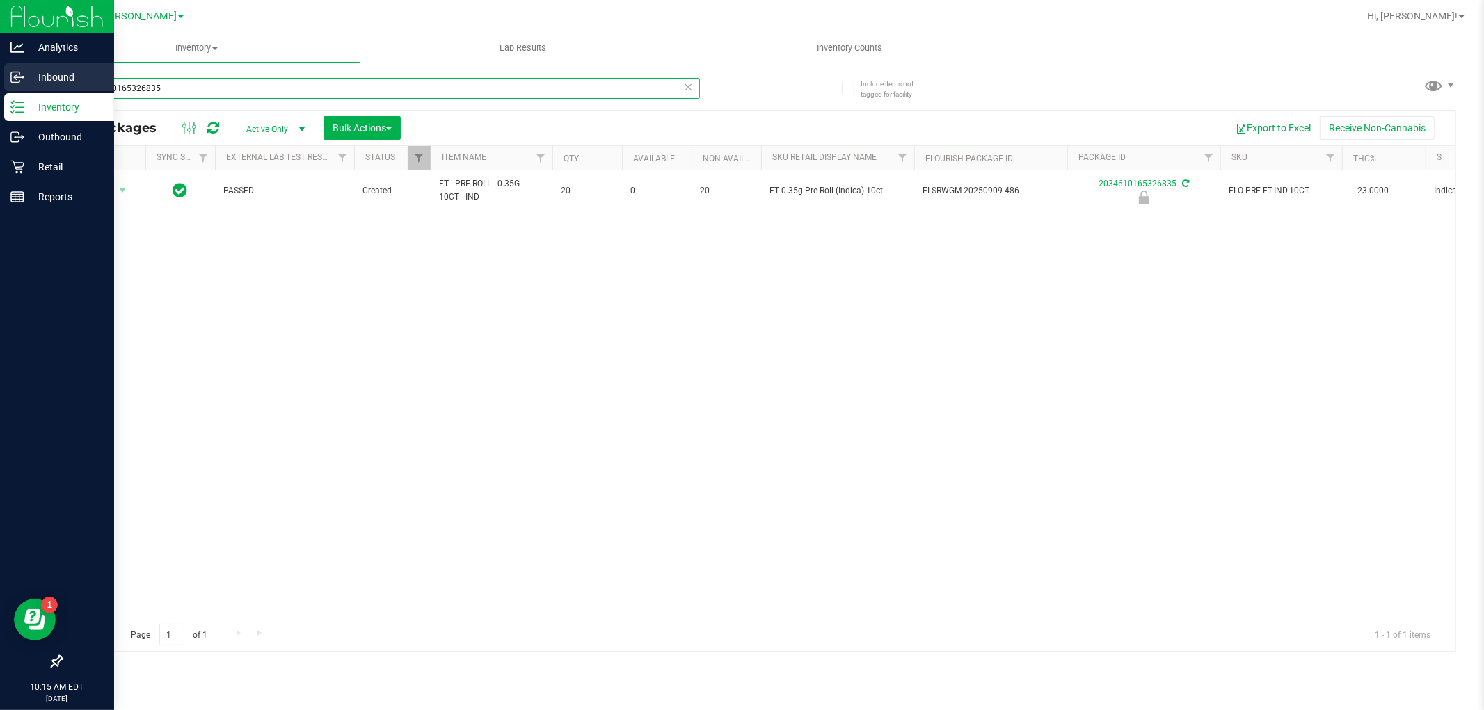
drag, startPoint x: 170, startPoint y: 89, endPoint x: 0, endPoint y: 89, distance: 170.5
click at [0, 89] on div "Analytics Inbound Inventory Outbound Retail Reports 10:15 AM EDT [DATE] 09/25 […" at bounding box center [742, 355] width 1484 height 710
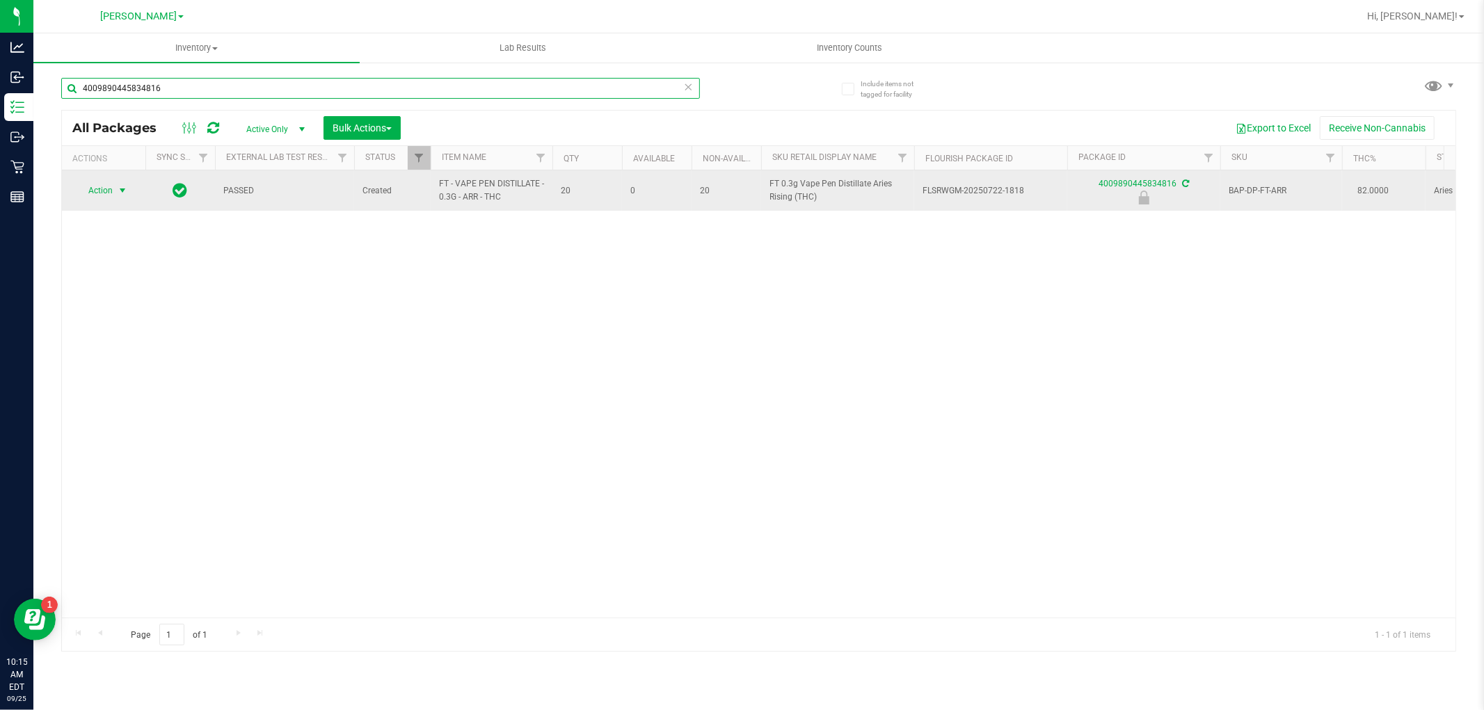
type input "4009890445834816"
click at [90, 186] on span "Action" at bounding box center [95, 190] width 38 height 19
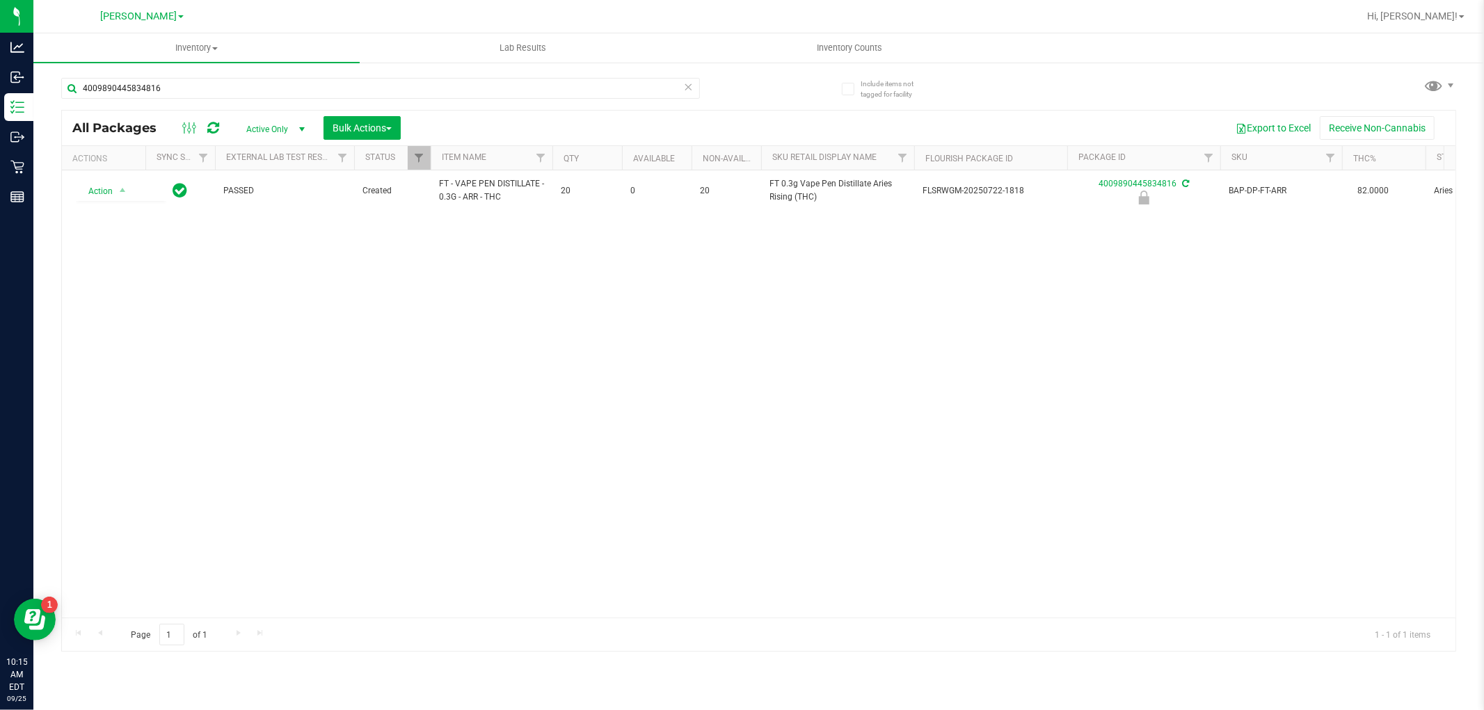
click at [466, 441] on div "Action Action Edit attributes Global inventory Locate package Package audit log…" at bounding box center [759, 393] width 1394 height 447
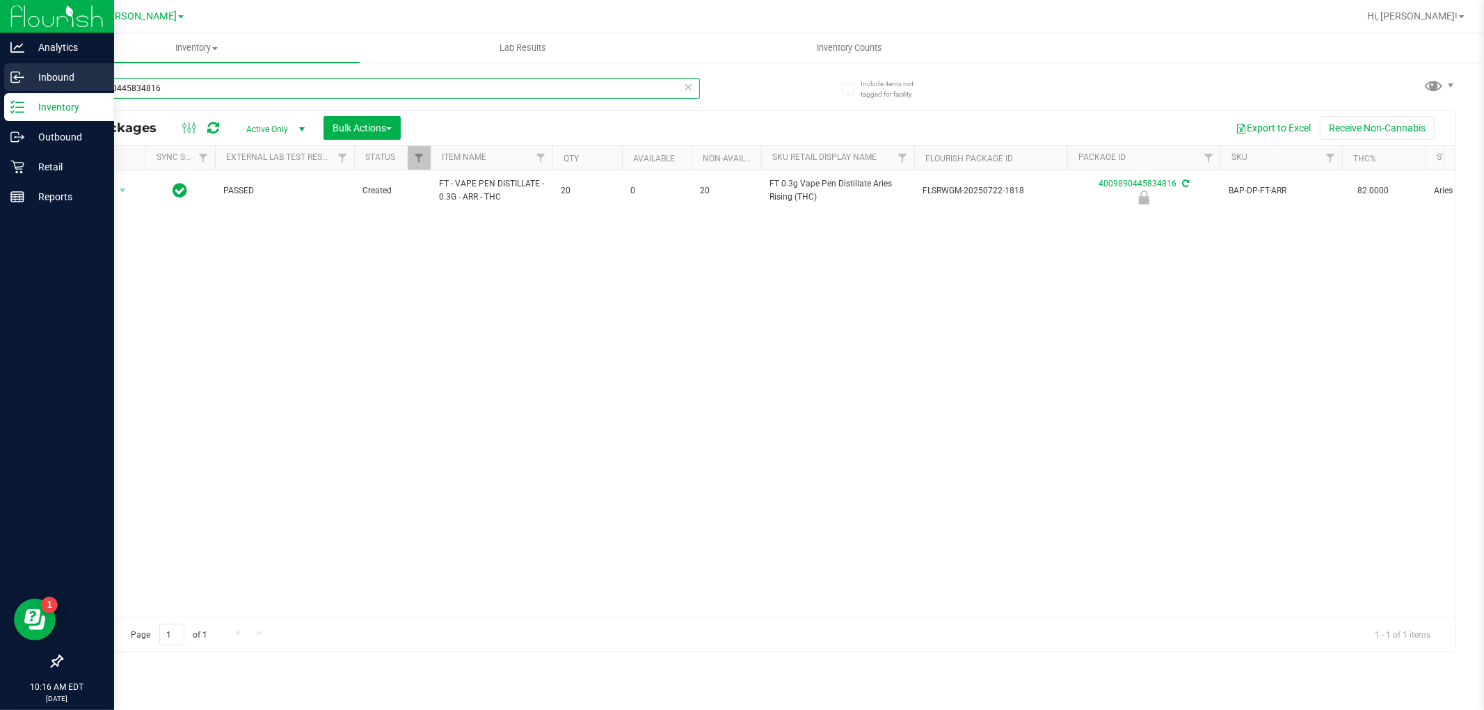
drag, startPoint x: 183, startPoint y: 95, endPoint x: 0, endPoint y: 81, distance: 183.5
click at [0, 81] on div "Analytics Inbound Inventory Outbound Retail Reports 10:16 AM EDT [DATE] 09/25 […" at bounding box center [742, 355] width 1484 height 710
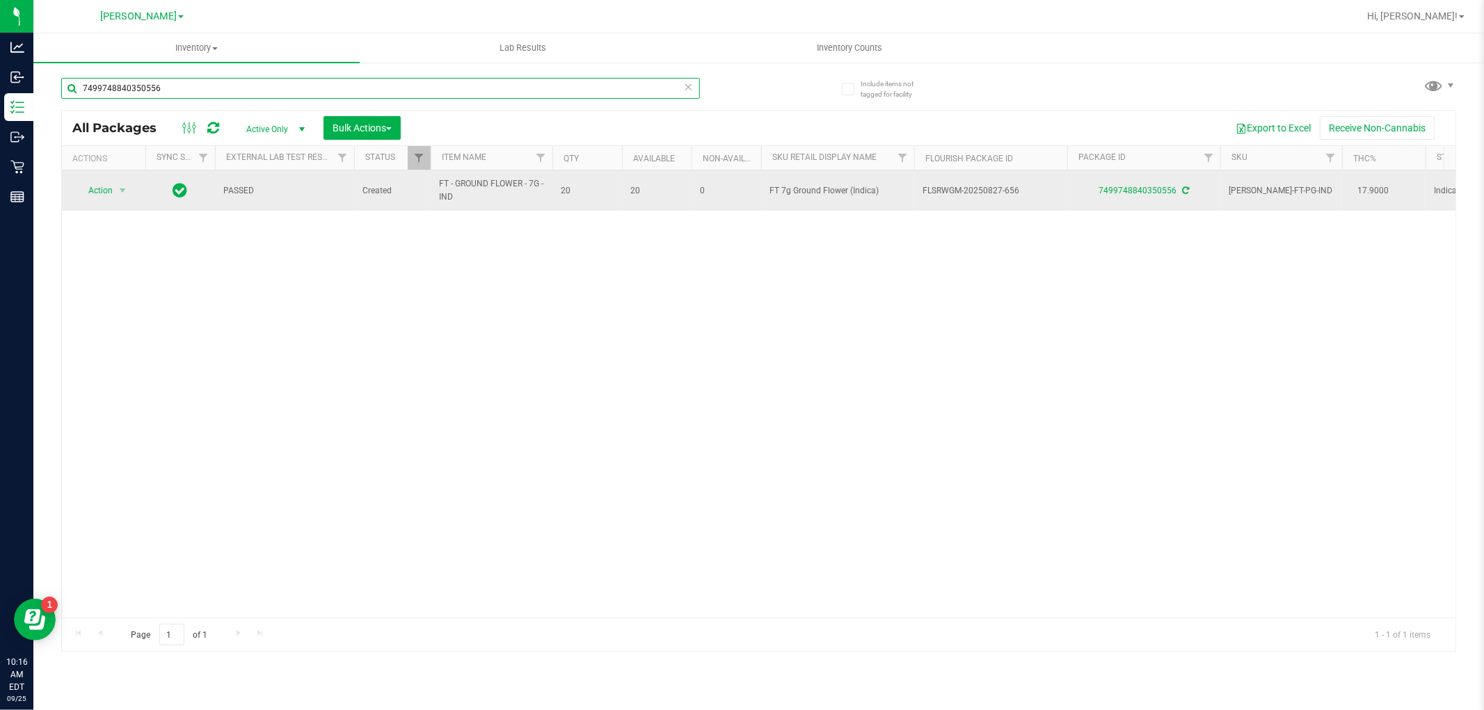
type input "7499748840350556"
drag, startPoint x: 480, startPoint y: 197, endPoint x: 406, endPoint y: 184, distance: 74.9
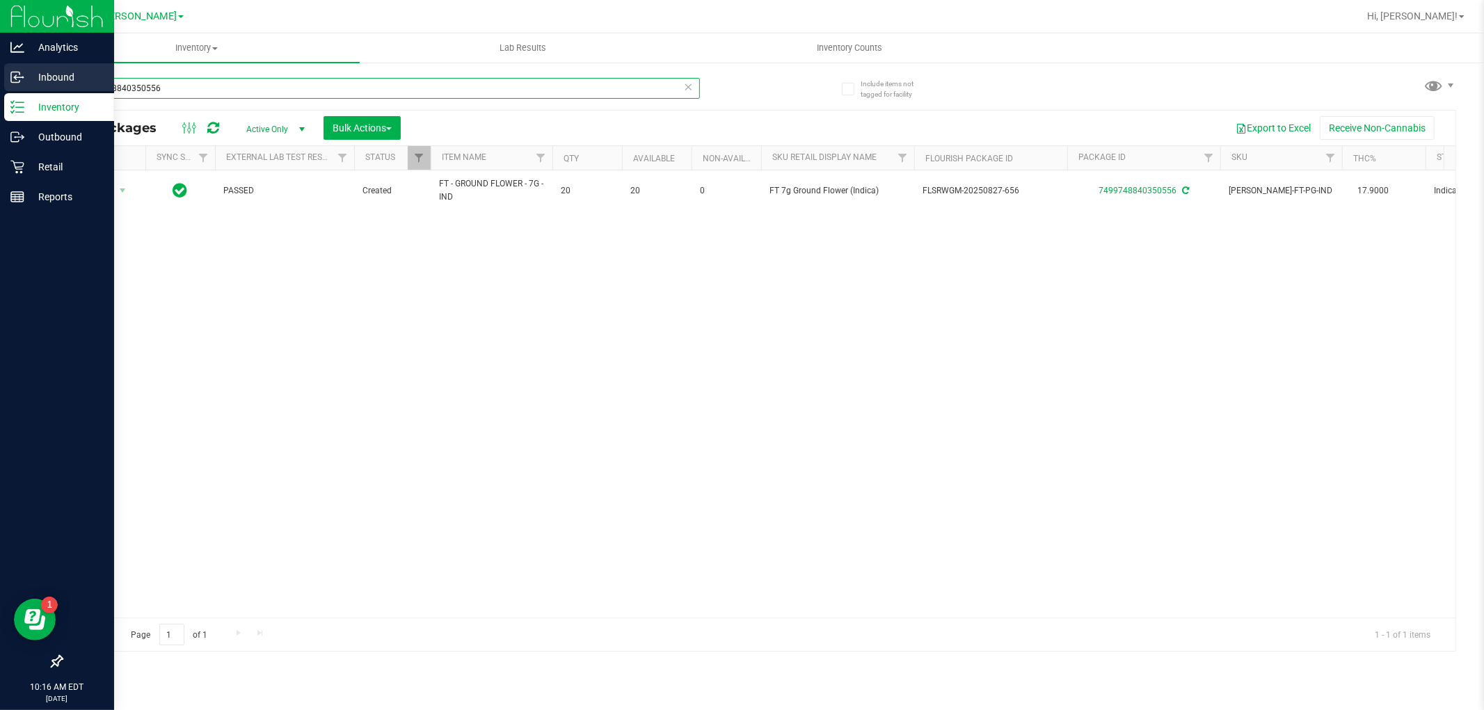
drag, startPoint x: 285, startPoint y: 88, endPoint x: 0, endPoint y: 82, distance: 285.3
click at [0, 82] on div "Analytics Inbound Inventory Outbound Retail Reports 10:16 AM EDT [DATE] 09/25 […" at bounding box center [742, 355] width 1484 height 710
paste input "FT - GROUND FLOWER - 7G - IND"
type input "FT - GROUND FLOWER - 7G - IND"
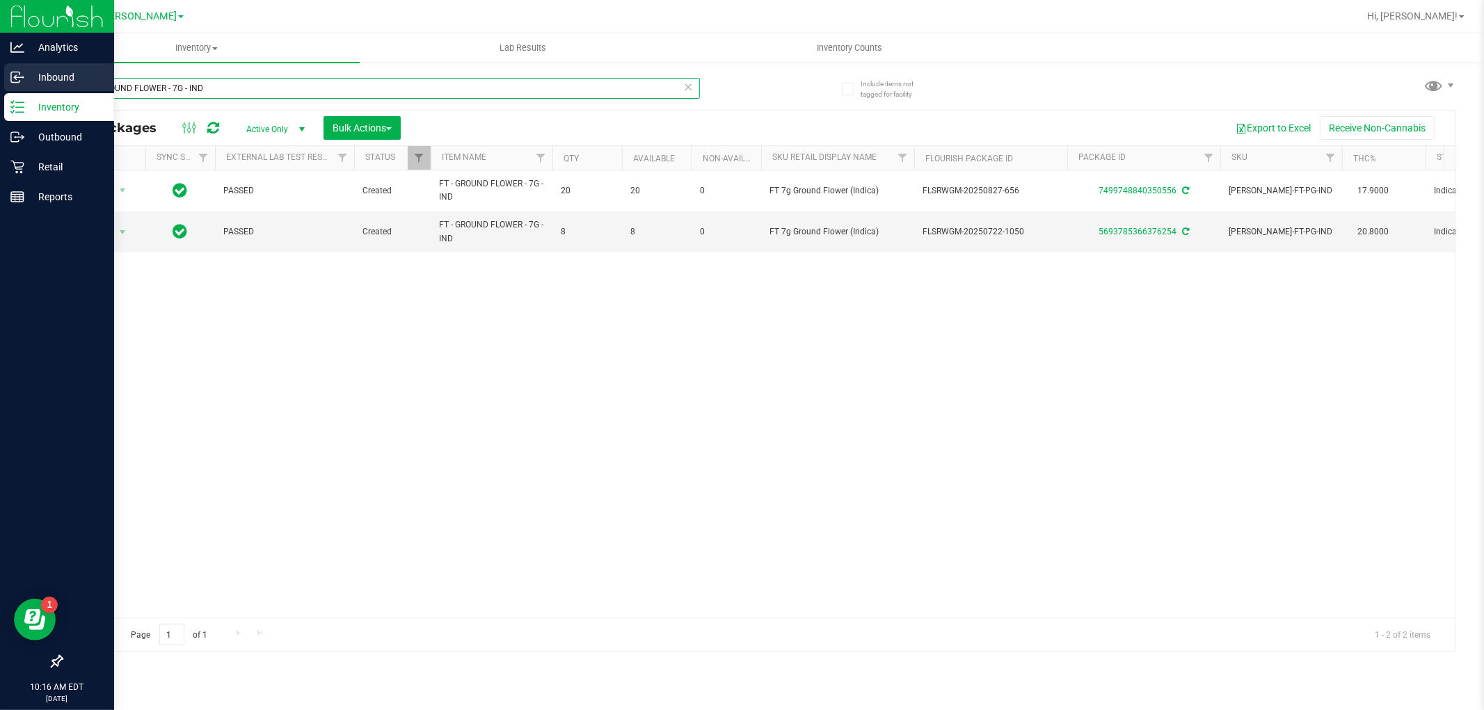
drag, startPoint x: 244, startPoint y: 88, endPoint x: 0, endPoint y: 84, distance: 243.5
click at [0, 84] on div "Analytics Inbound Inventory Outbound Retail Reports 10:16 AM EDT [DATE] 09/25 […" at bounding box center [742, 355] width 1484 height 710
type input "7499748840350556"
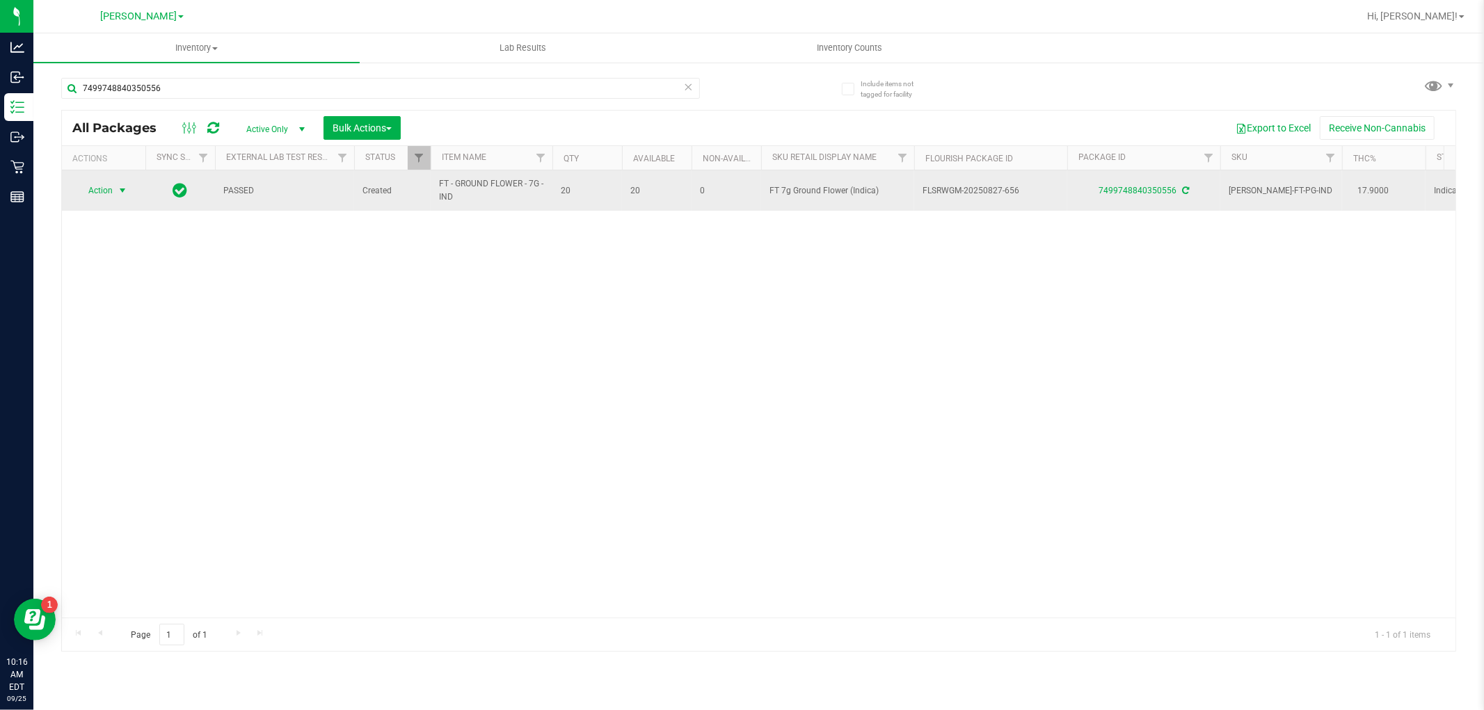
click at [97, 193] on span "Action" at bounding box center [95, 190] width 38 height 19
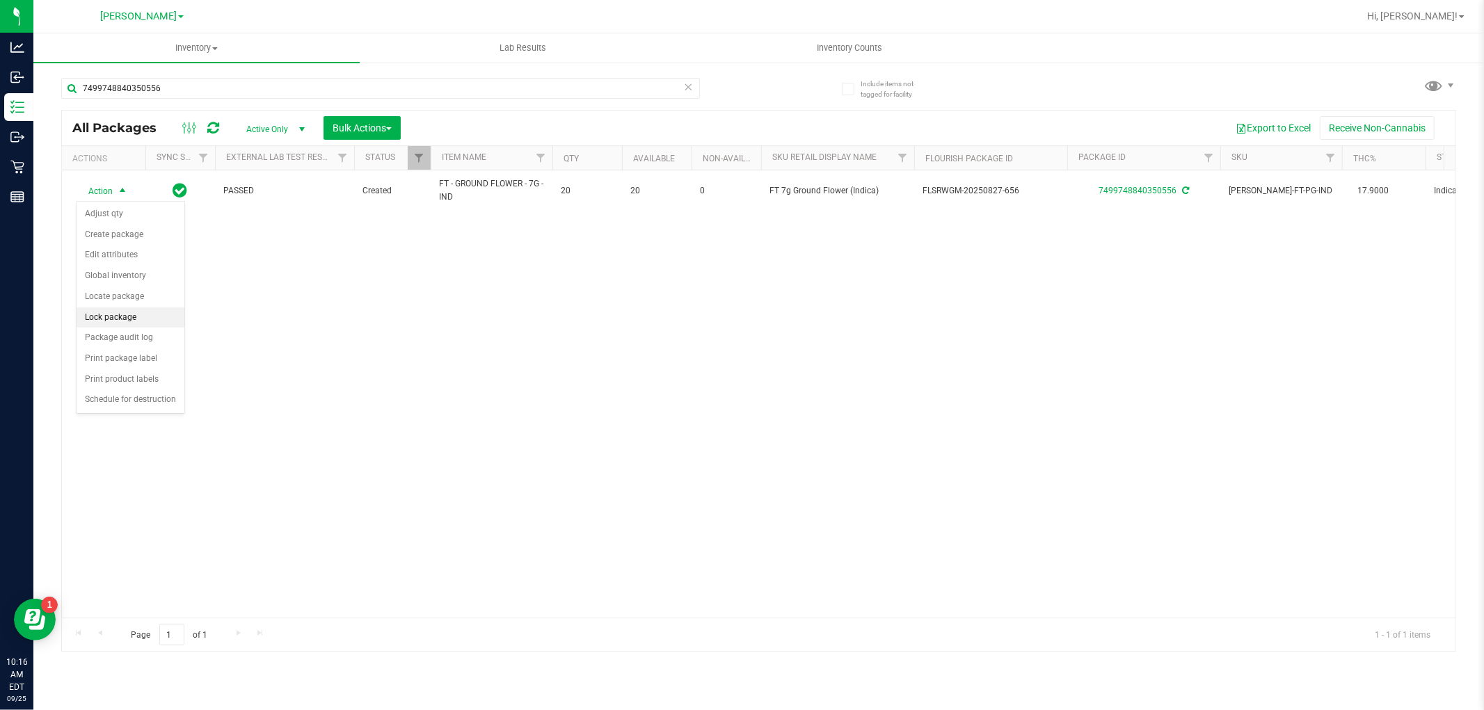
click at [123, 315] on li "Lock package" at bounding box center [131, 318] width 108 height 21
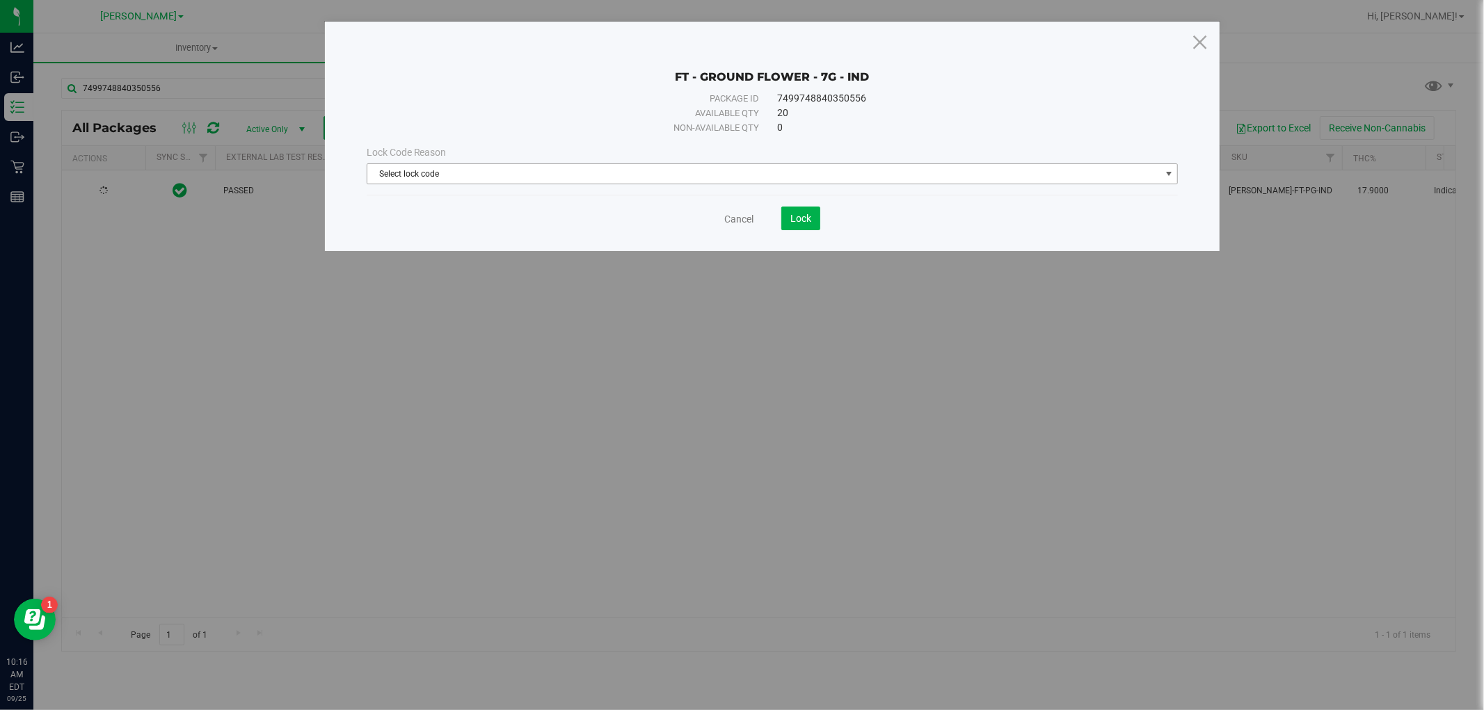
click at [451, 170] on span "Select lock code" at bounding box center [763, 173] width 793 height 19
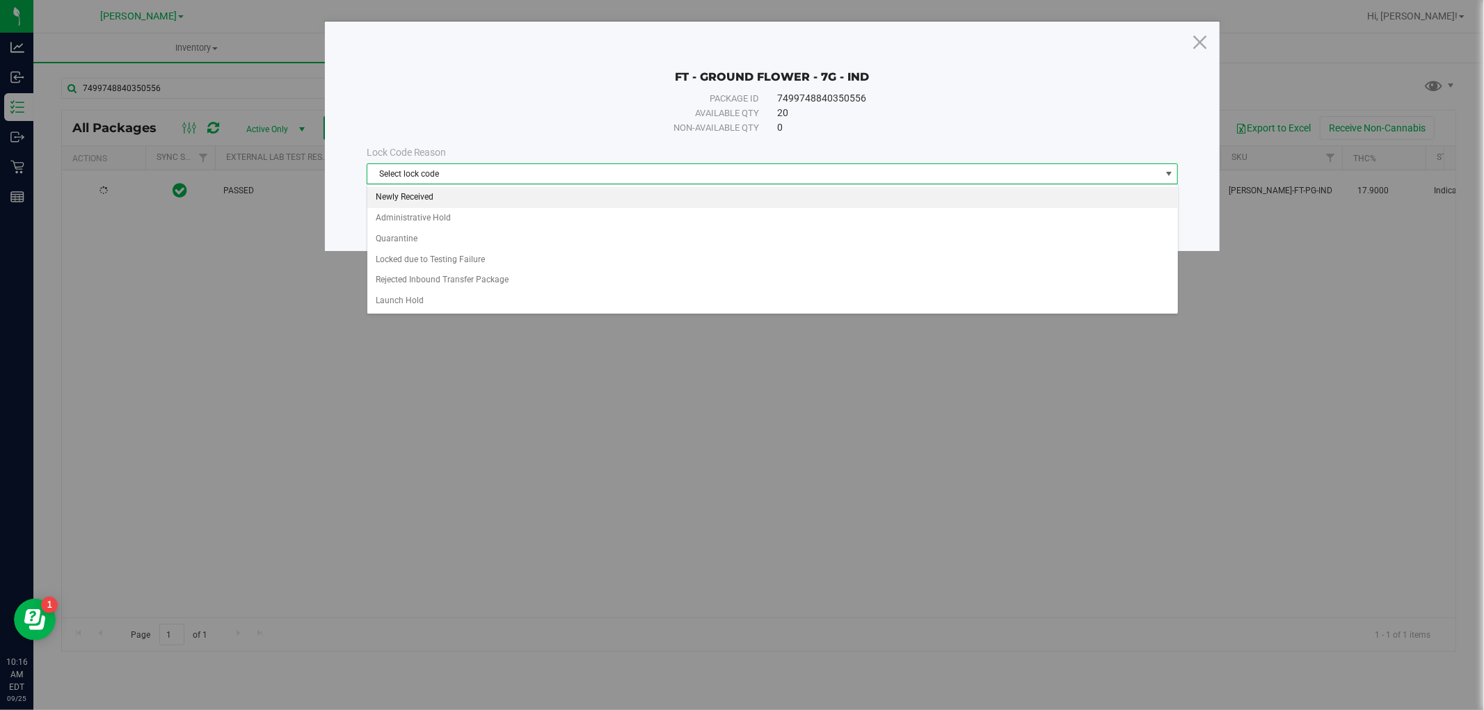
click at [450, 198] on li "Newly Received" at bounding box center [772, 197] width 811 height 21
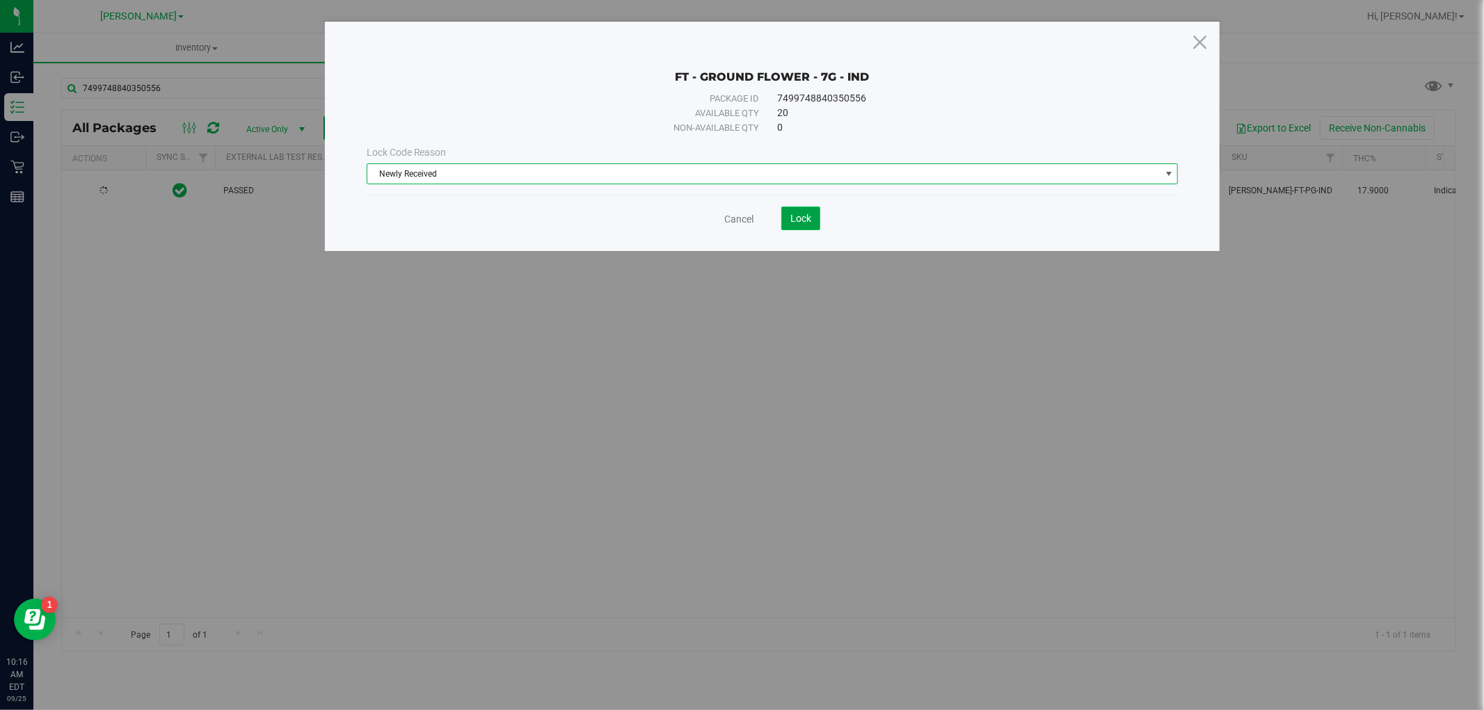
click at [802, 219] on span "Lock" at bounding box center [800, 218] width 21 height 11
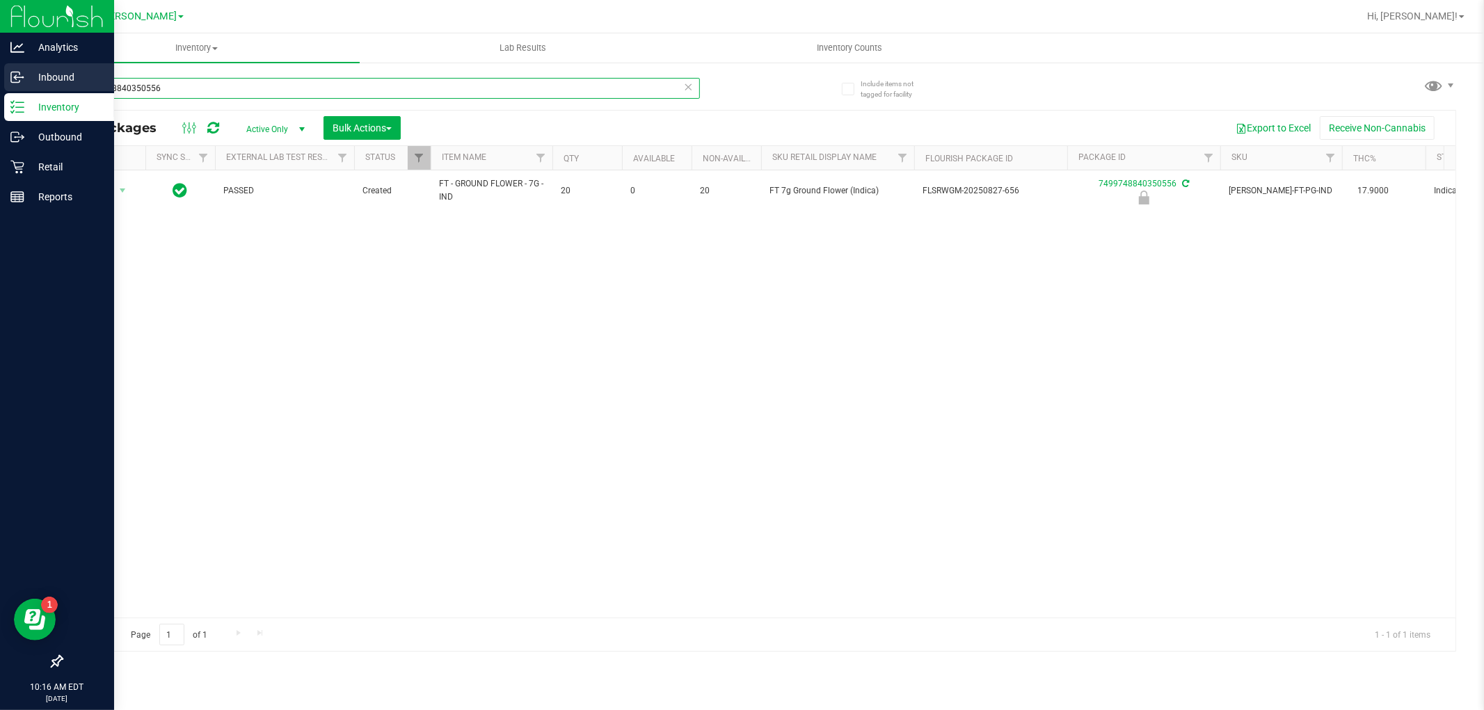
drag, startPoint x: 184, startPoint y: 91, endPoint x: 0, endPoint y: 84, distance: 184.5
click at [0, 84] on div "Analytics Inbound Inventory Outbound Retail Reports 10:16 AM EDT [DATE] 09/25 […" at bounding box center [742, 355] width 1484 height 710
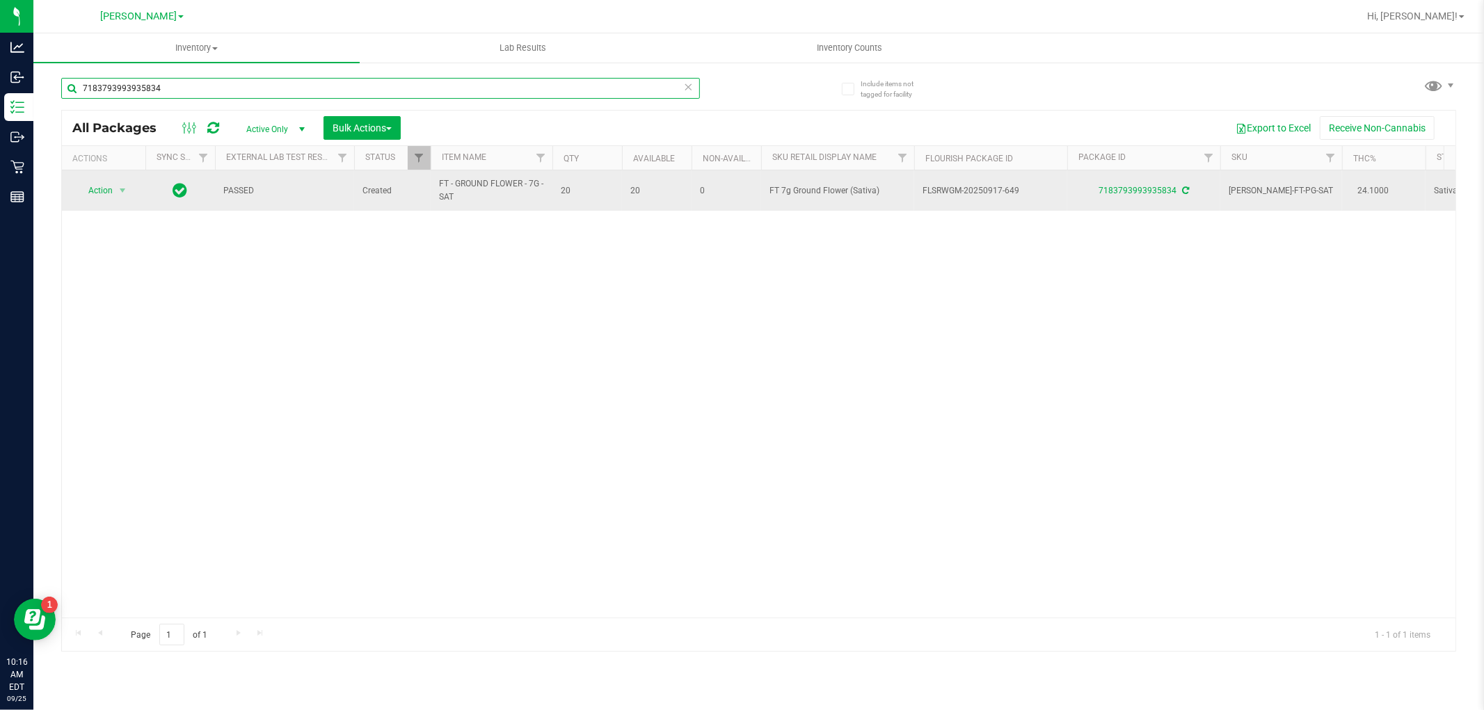
type input "7183793993935834"
drag, startPoint x: 486, startPoint y: 196, endPoint x: 429, endPoint y: 184, distance: 57.4
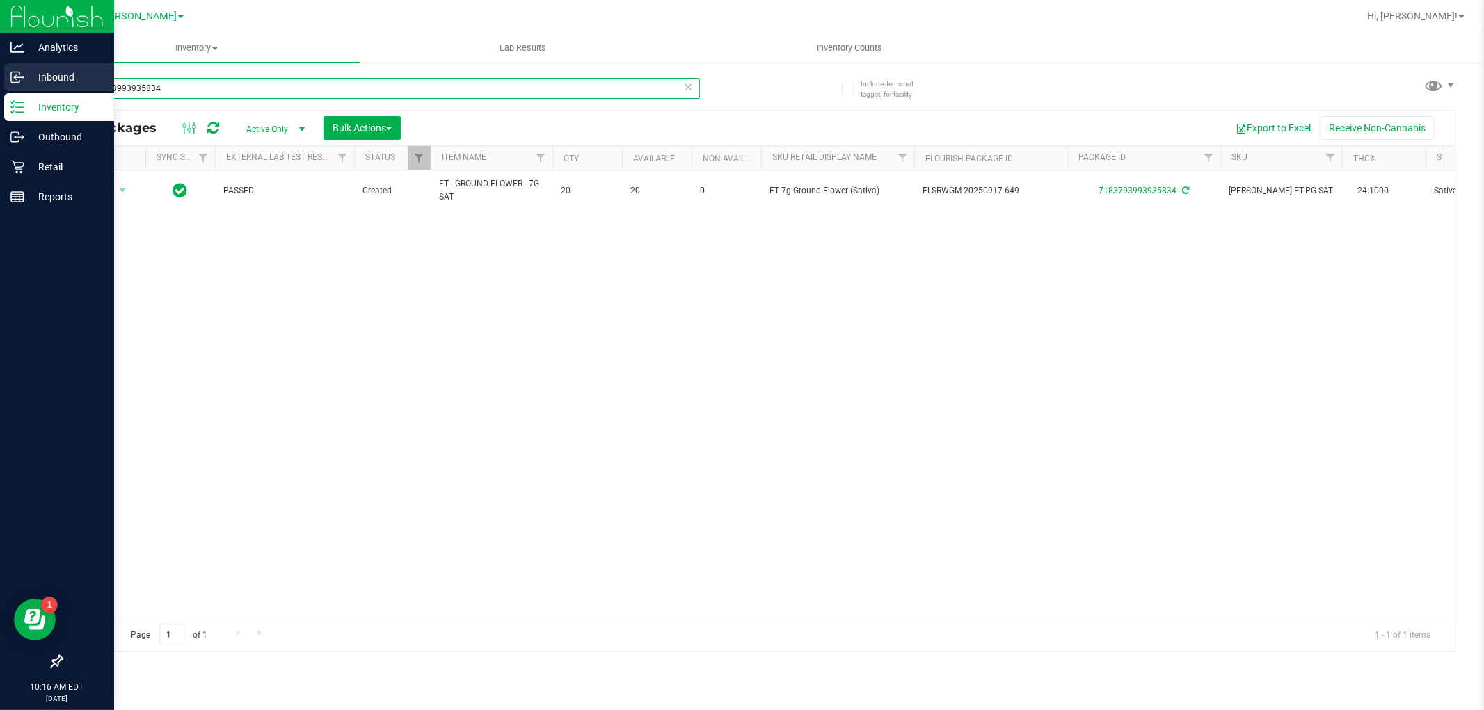
drag, startPoint x: 286, startPoint y: 85, endPoint x: 0, endPoint y: 86, distance: 286.0
click at [0, 86] on div "Analytics Inbound Inventory Outbound Retail Reports 10:16 AM EDT [DATE] 09/25 […" at bounding box center [742, 355] width 1484 height 710
paste input "FT - GROUND FLOWER - 7G - SAT"
type input "FT - GROUND FLOWER - 7G - SAT"
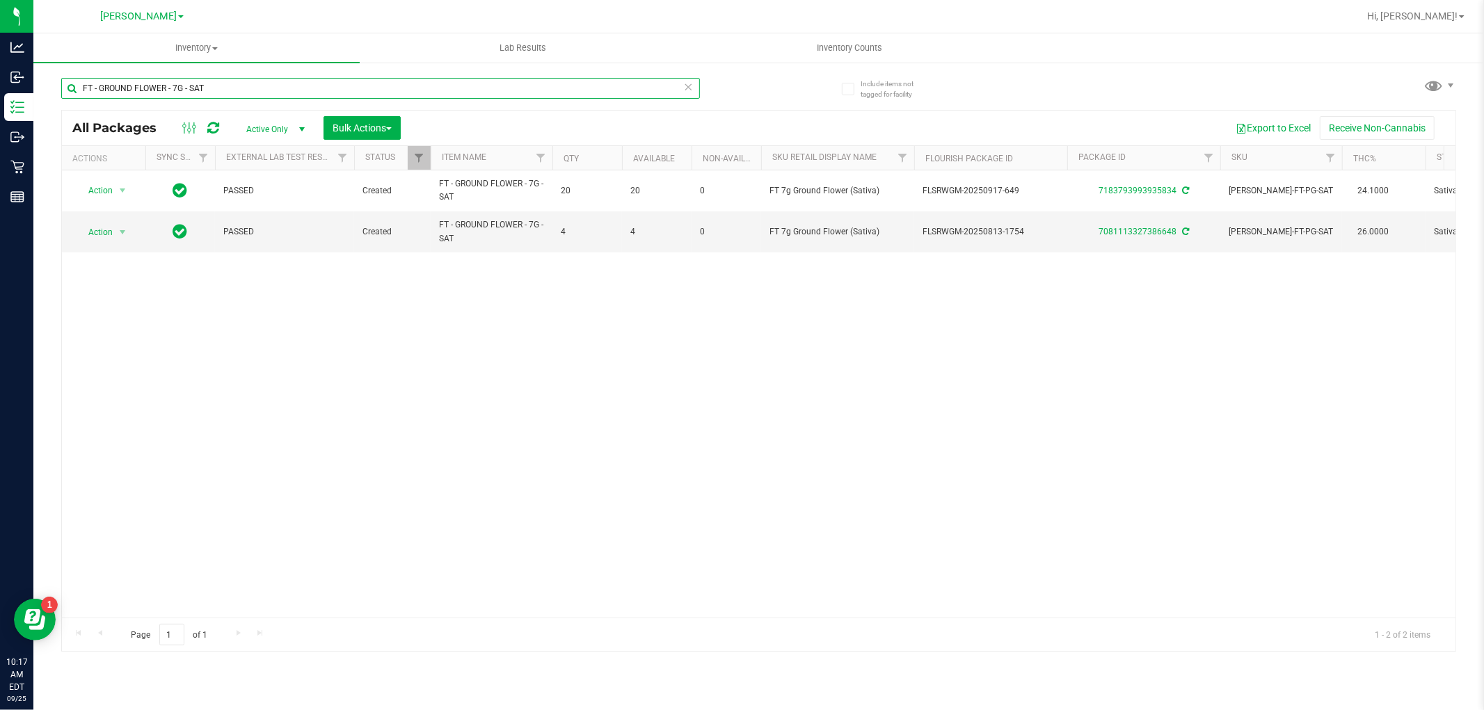
drag, startPoint x: 232, startPoint y: 88, endPoint x: 88, endPoint y: 88, distance: 143.3
click at [88, 88] on input "FT - GROUND FLOWER - 7G - SAT" at bounding box center [380, 88] width 639 height 21
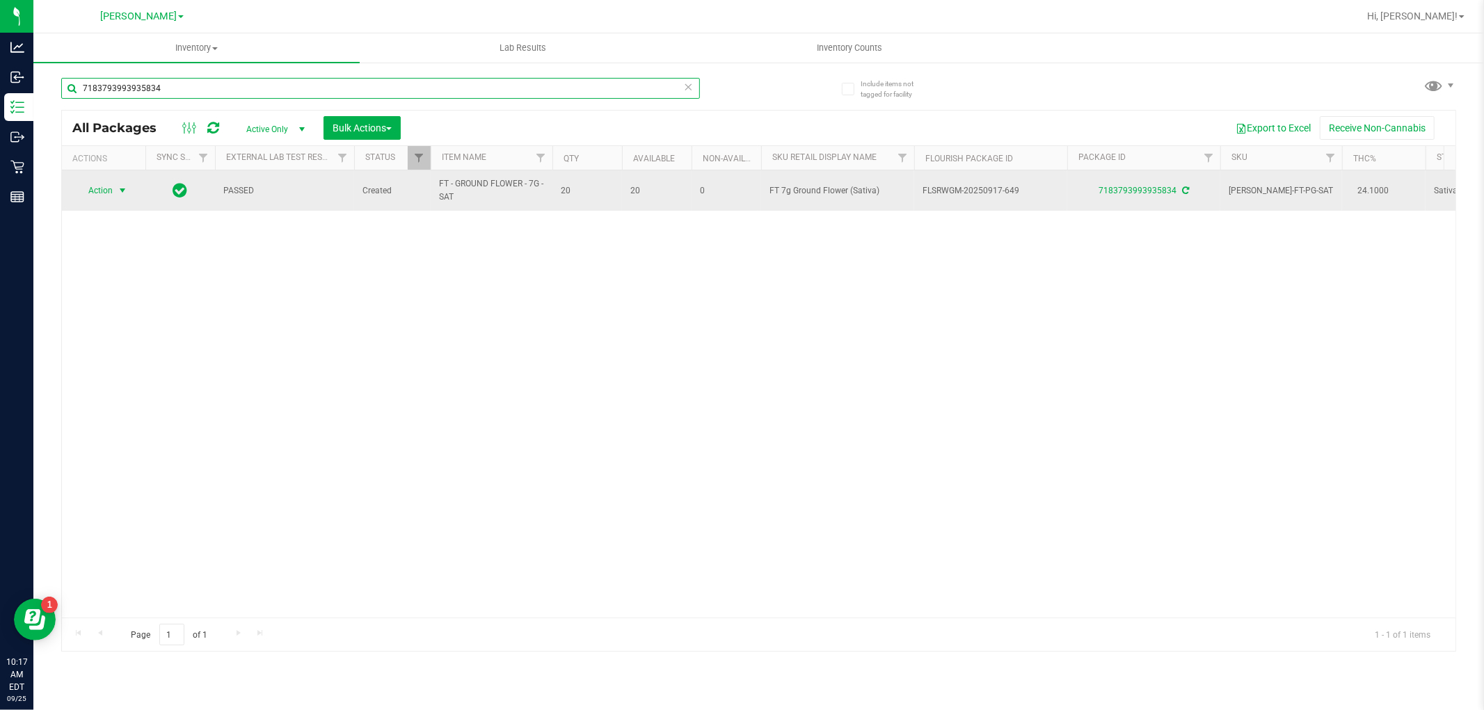
type input "7183793993935834"
click at [117, 189] on span "select" at bounding box center [122, 190] width 11 height 11
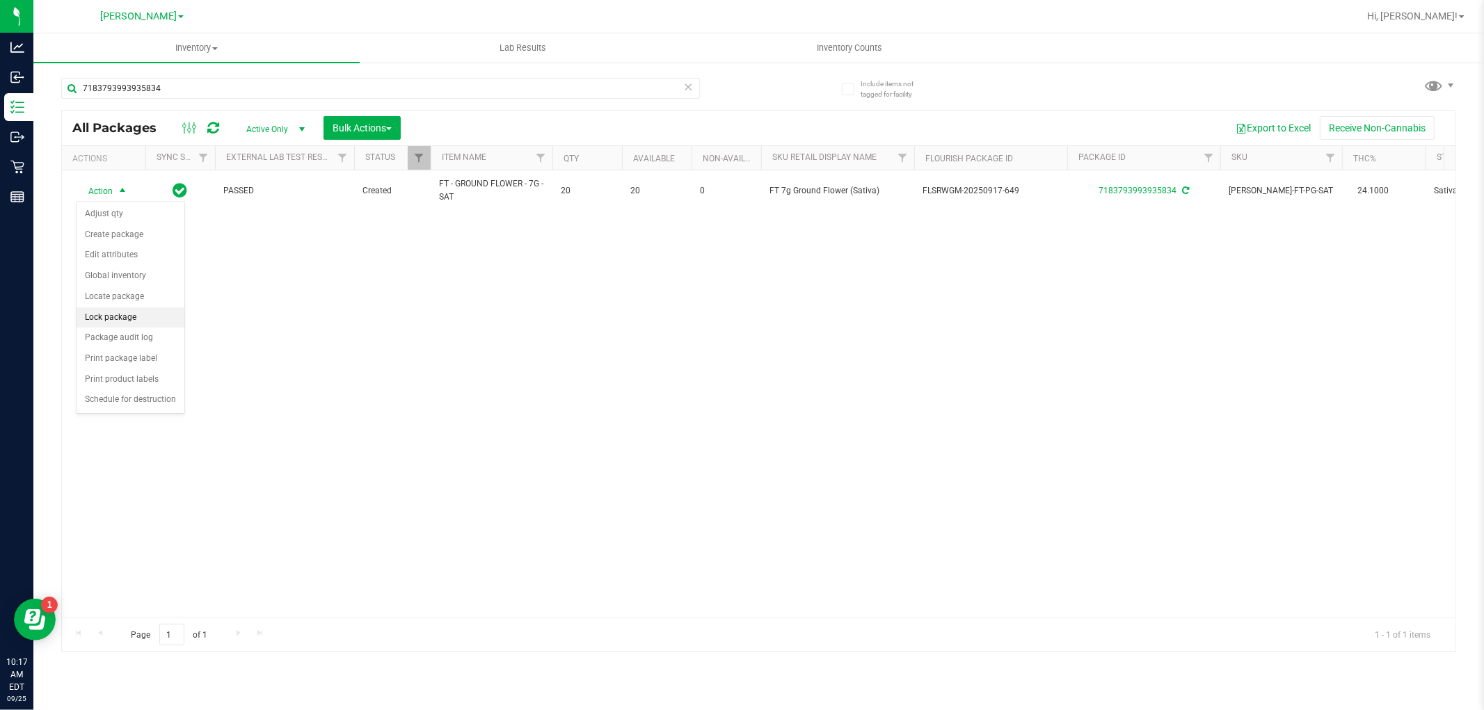
click at [115, 314] on li "Lock package" at bounding box center [131, 318] width 108 height 21
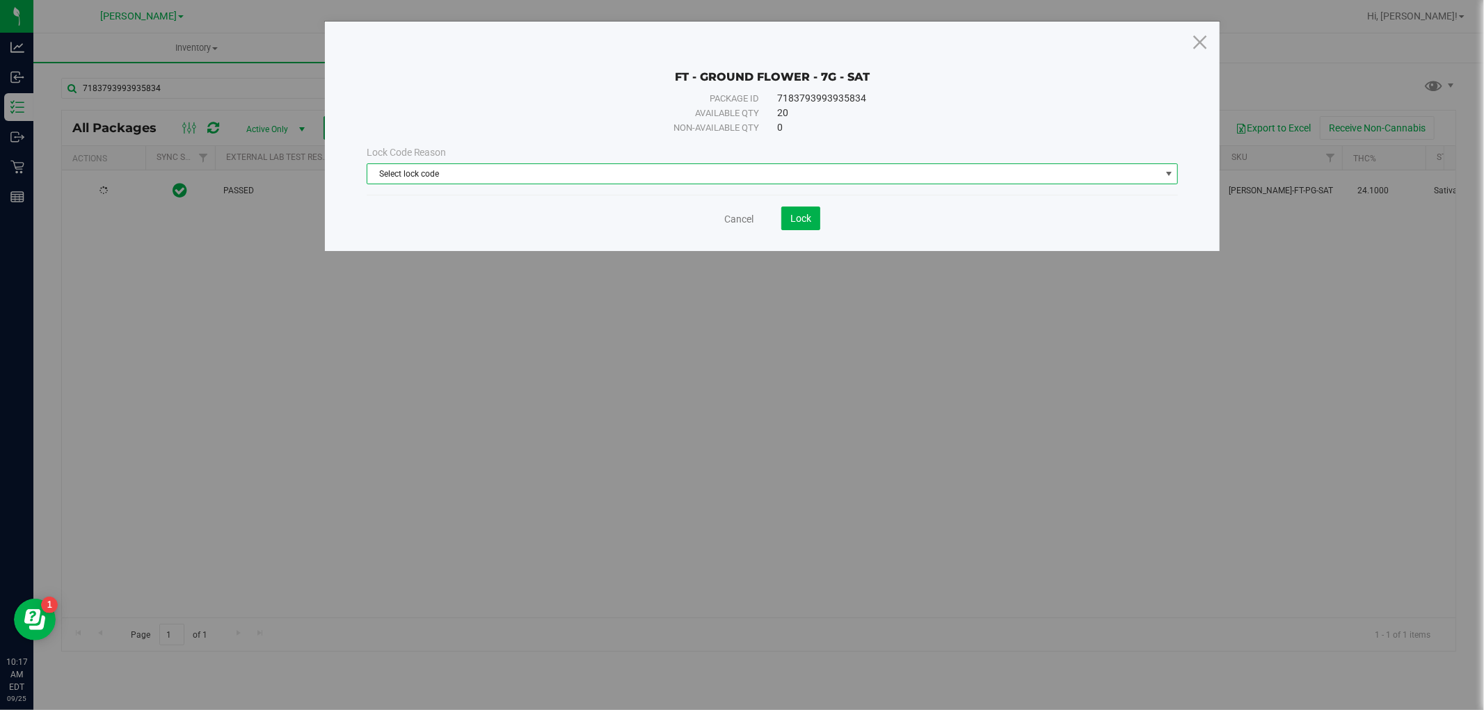
click at [554, 169] on span "Select lock code" at bounding box center [763, 173] width 793 height 19
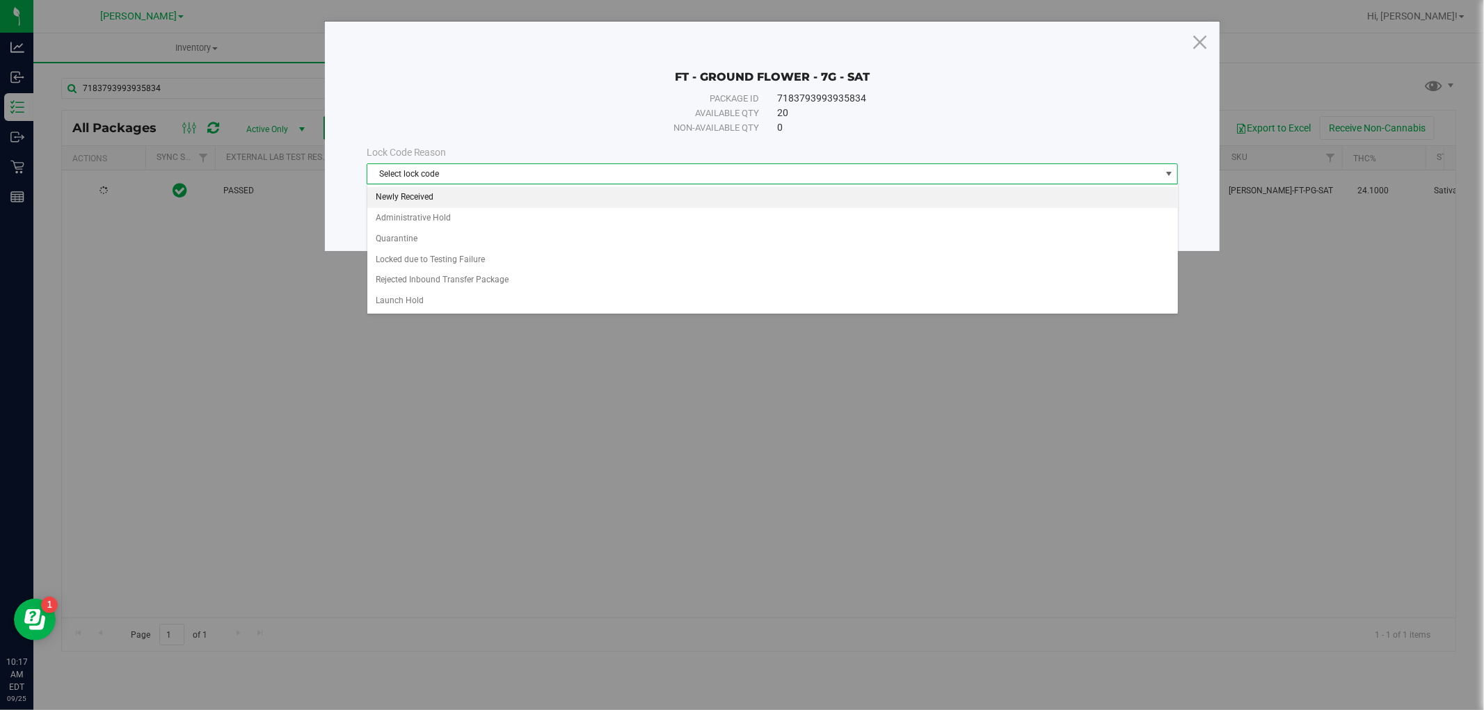
click at [550, 198] on li "Newly Received" at bounding box center [772, 197] width 811 height 21
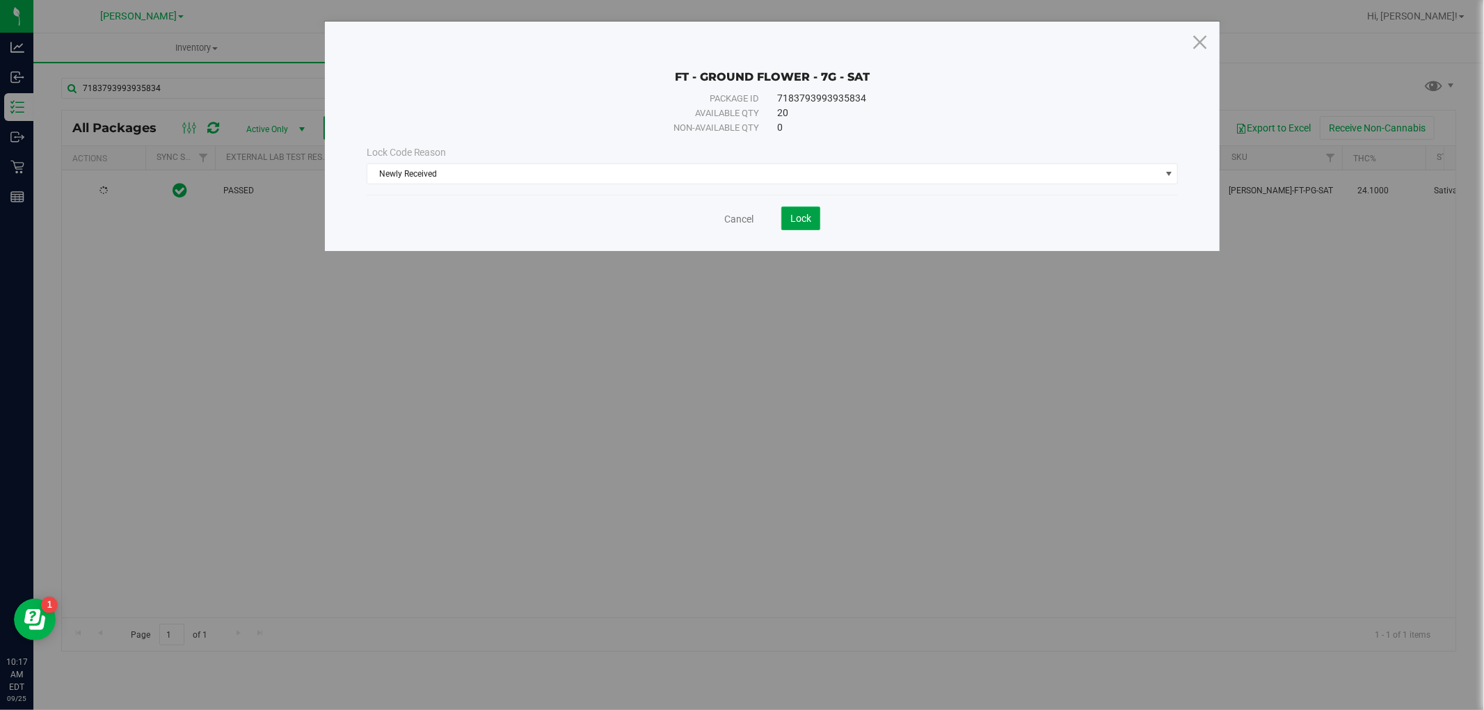
click at [790, 216] on span "Lock" at bounding box center [800, 218] width 21 height 11
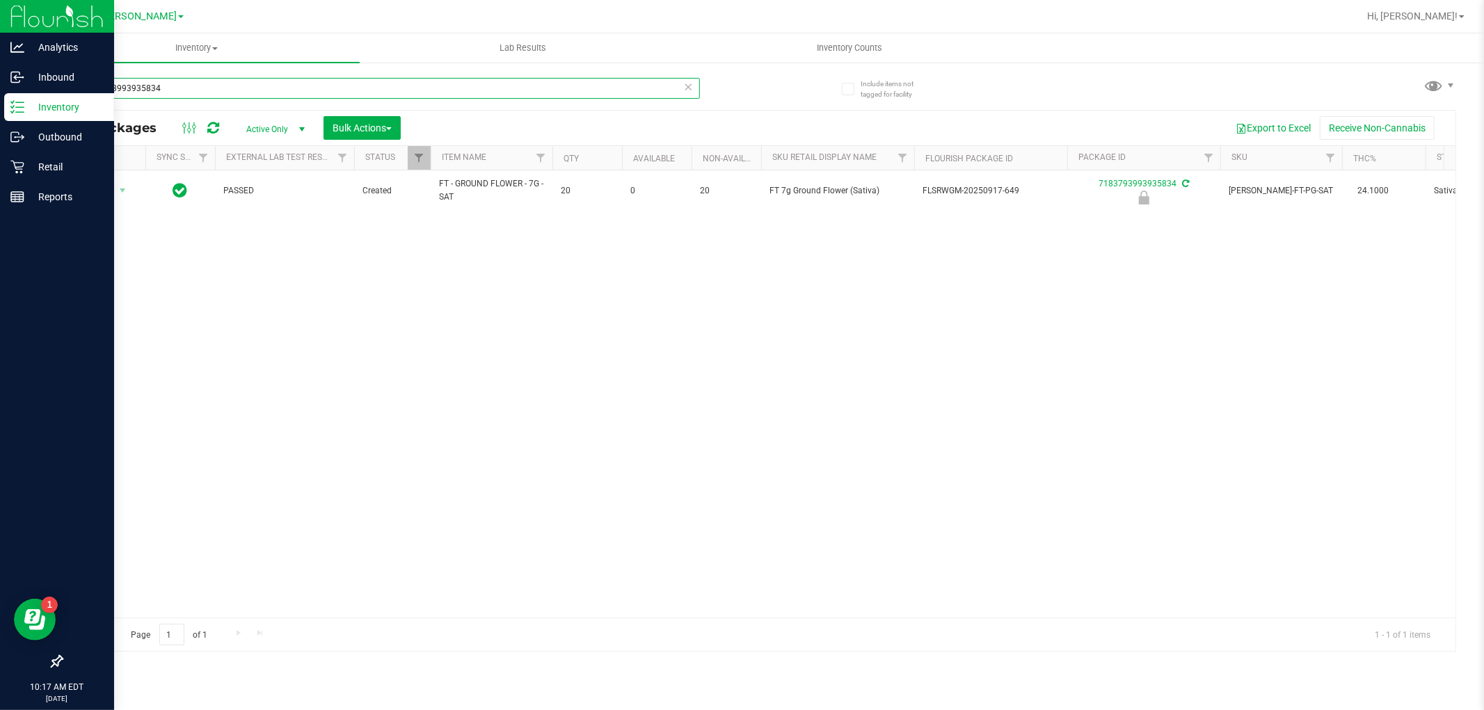
drag, startPoint x: 207, startPoint y: 93, endPoint x: 0, endPoint y: 93, distance: 207.3
click at [0, 93] on div "Analytics Inbound Inventory Outbound Retail Reports 10:17 AM EDT [DATE] 09/25 […" at bounding box center [742, 355] width 1484 height 710
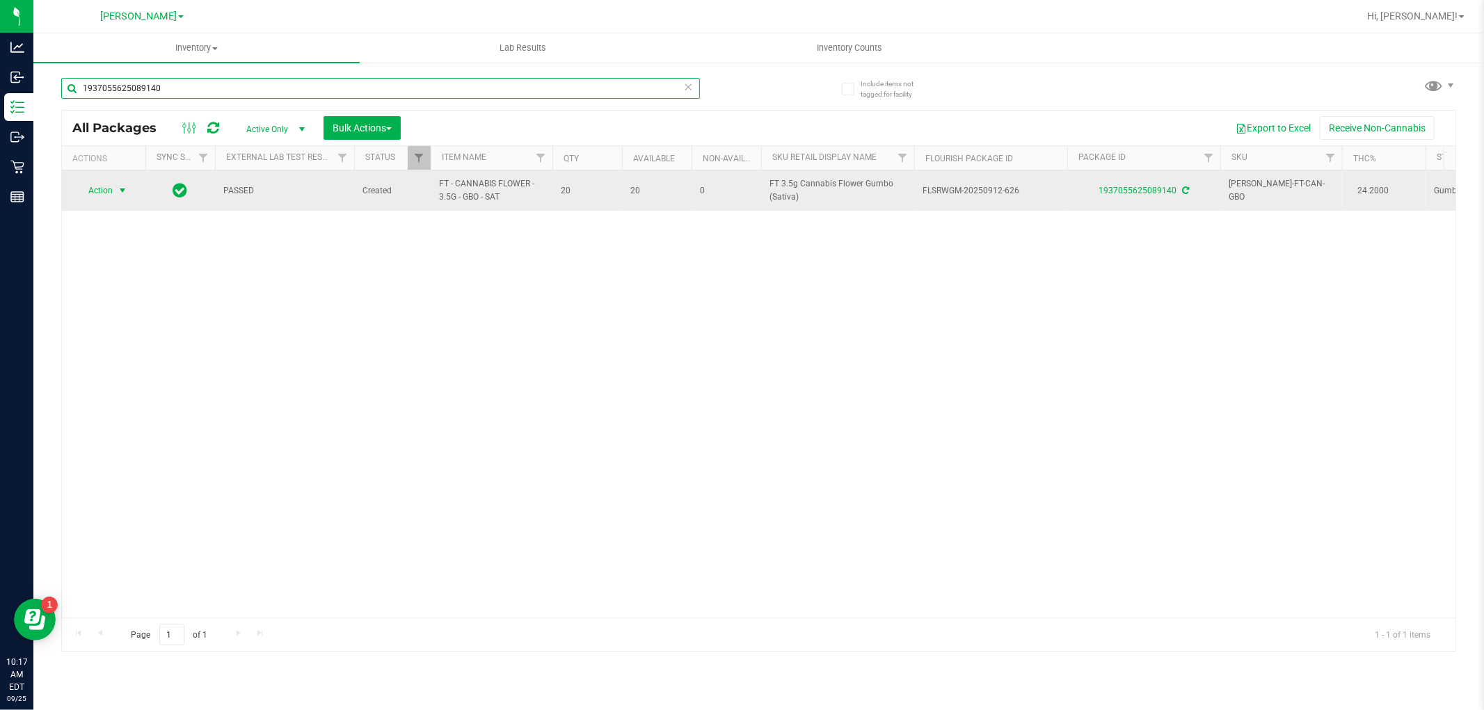
type input "1937055625089140"
click at [101, 185] on span "Action" at bounding box center [95, 190] width 38 height 19
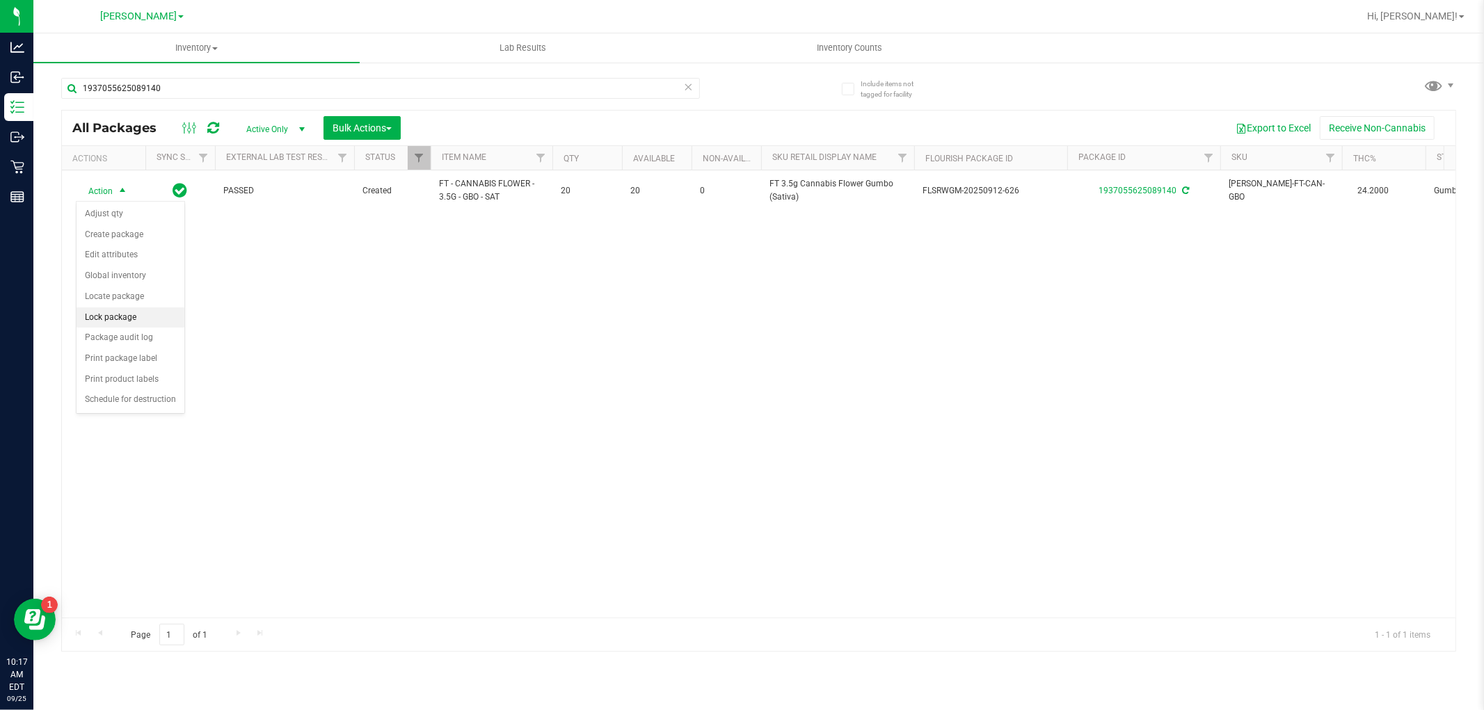
click at [103, 311] on li "Lock package" at bounding box center [131, 318] width 108 height 21
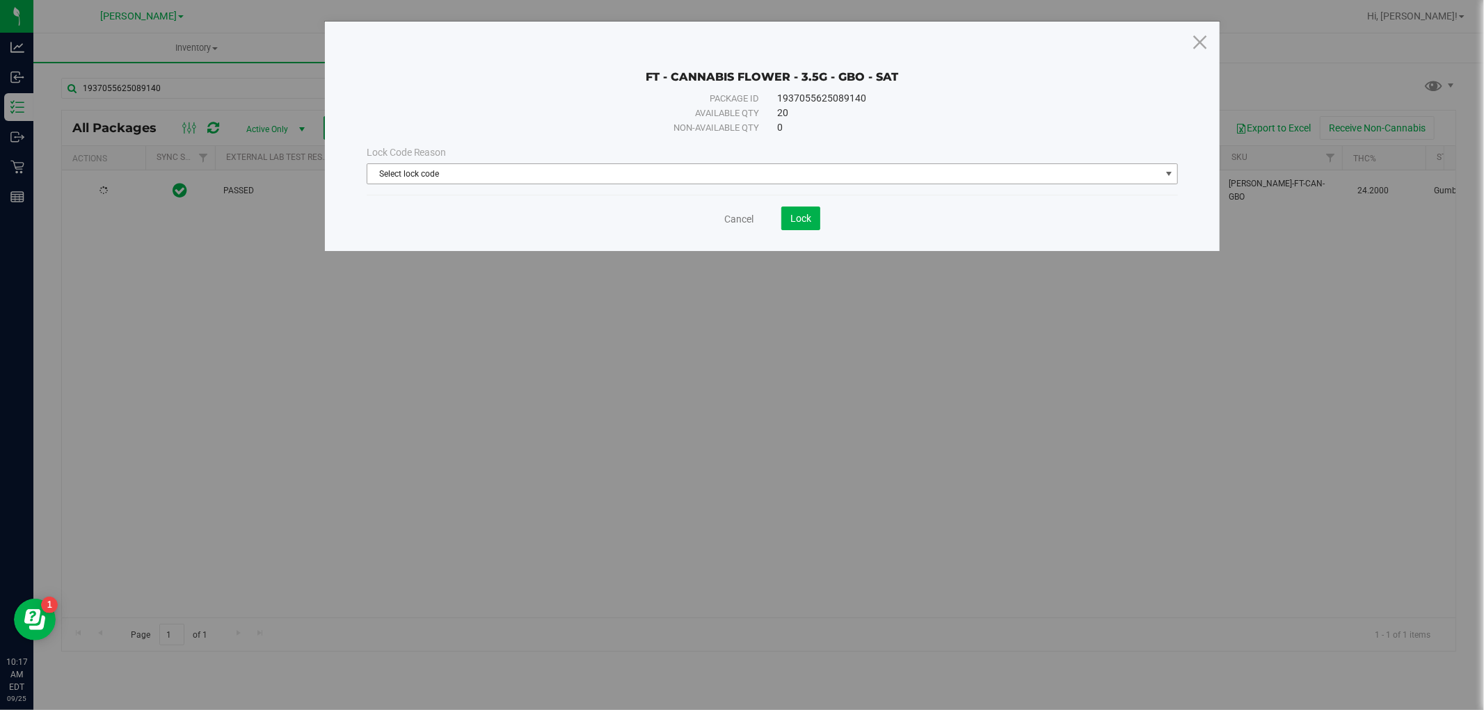
click at [445, 181] on span "Select lock code" at bounding box center [763, 173] width 793 height 19
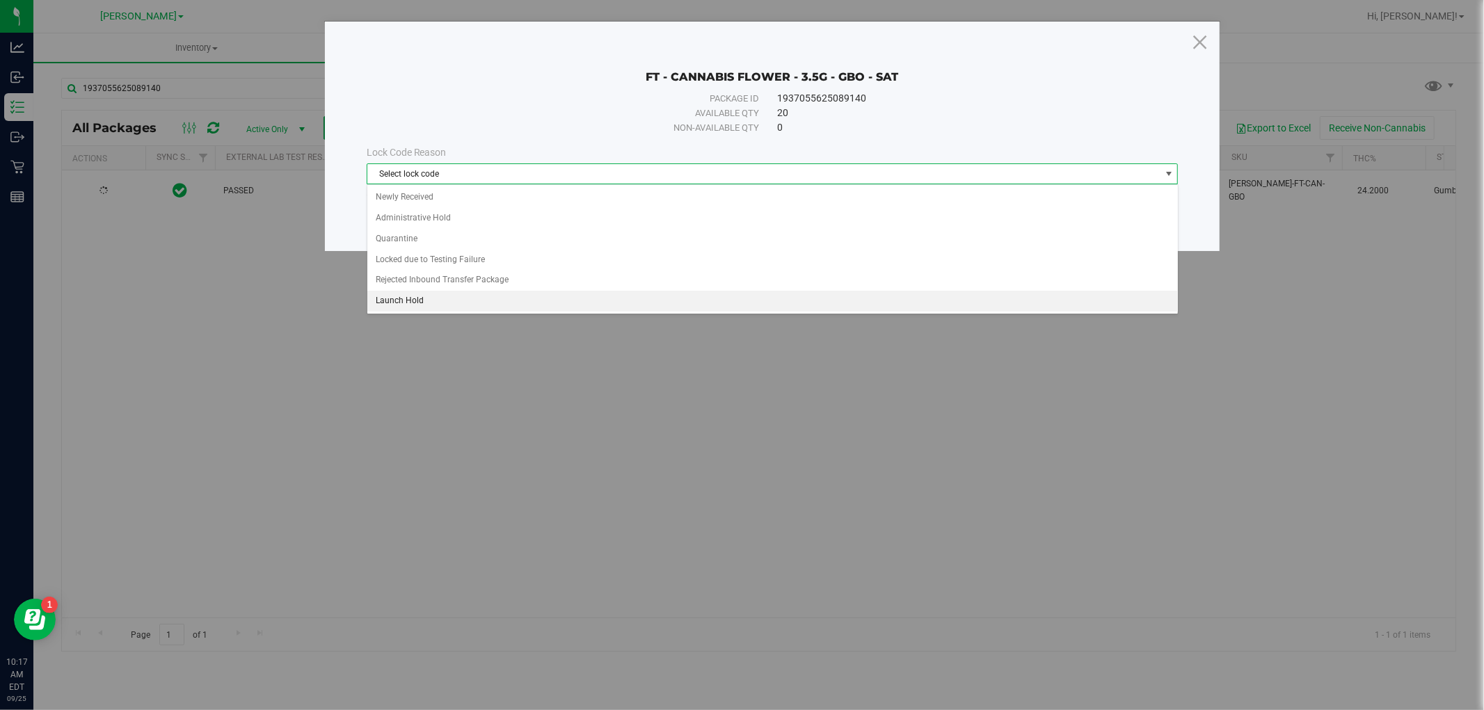
click at [431, 298] on li "Launch Hold" at bounding box center [772, 301] width 811 height 21
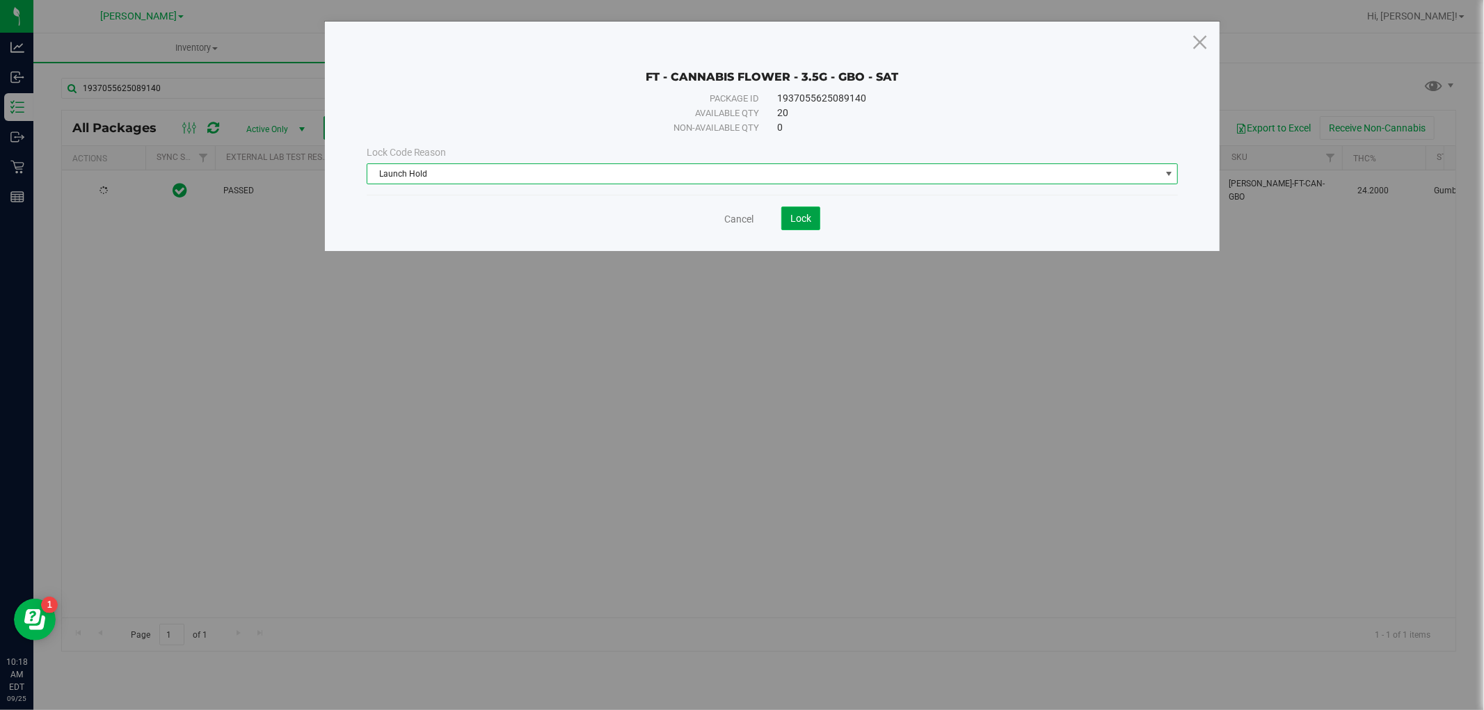
click at [797, 223] on span "Lock" at bounding box center [800, 218] width 21 height 11
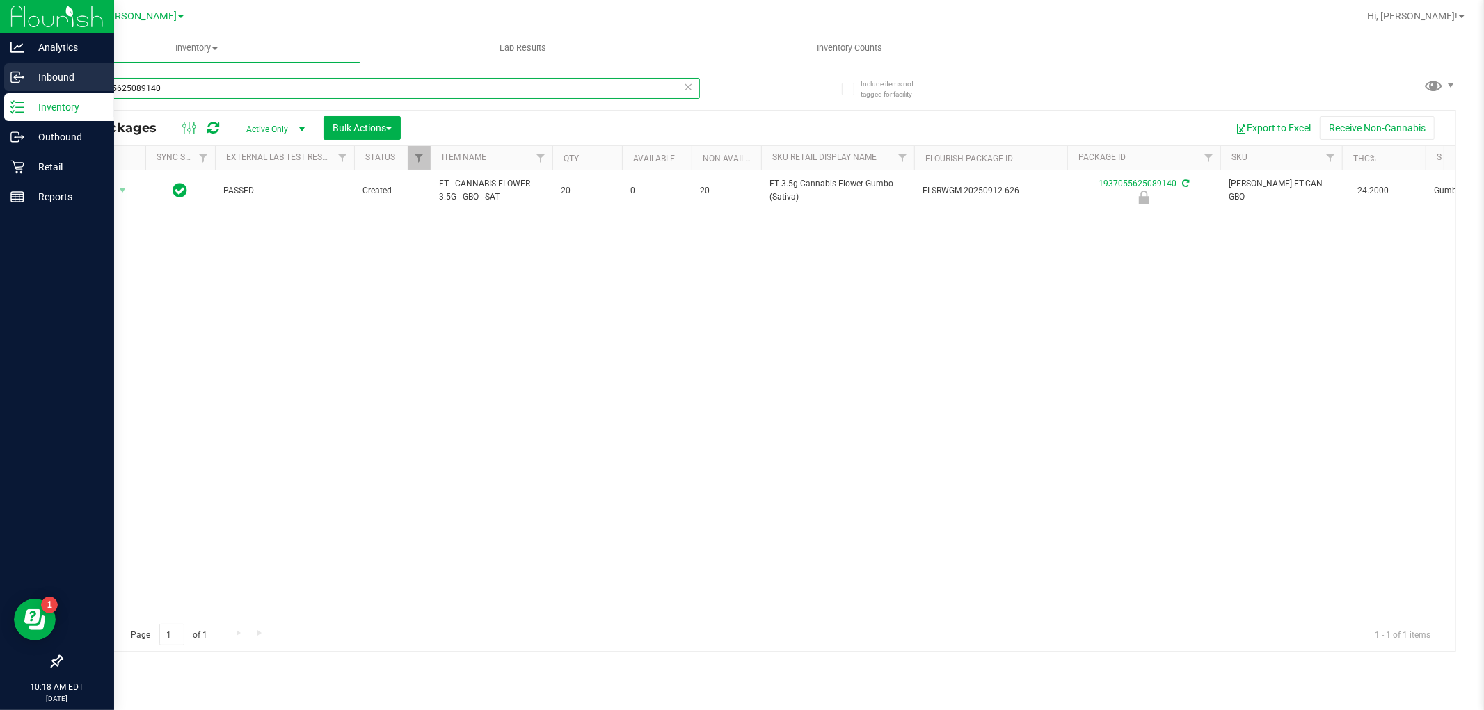
drag, startPoint x: 191, startPoint y: 81, endPoint x: 14, endPoint y: 84, distance: 177.4
click at [15, 86] on div "Analytics Inbound Inventory Outbound Retail Reports 10:18 AM EDT [DATE] 09/25 […" at bounding box center [742, 355] width 1484 height 710
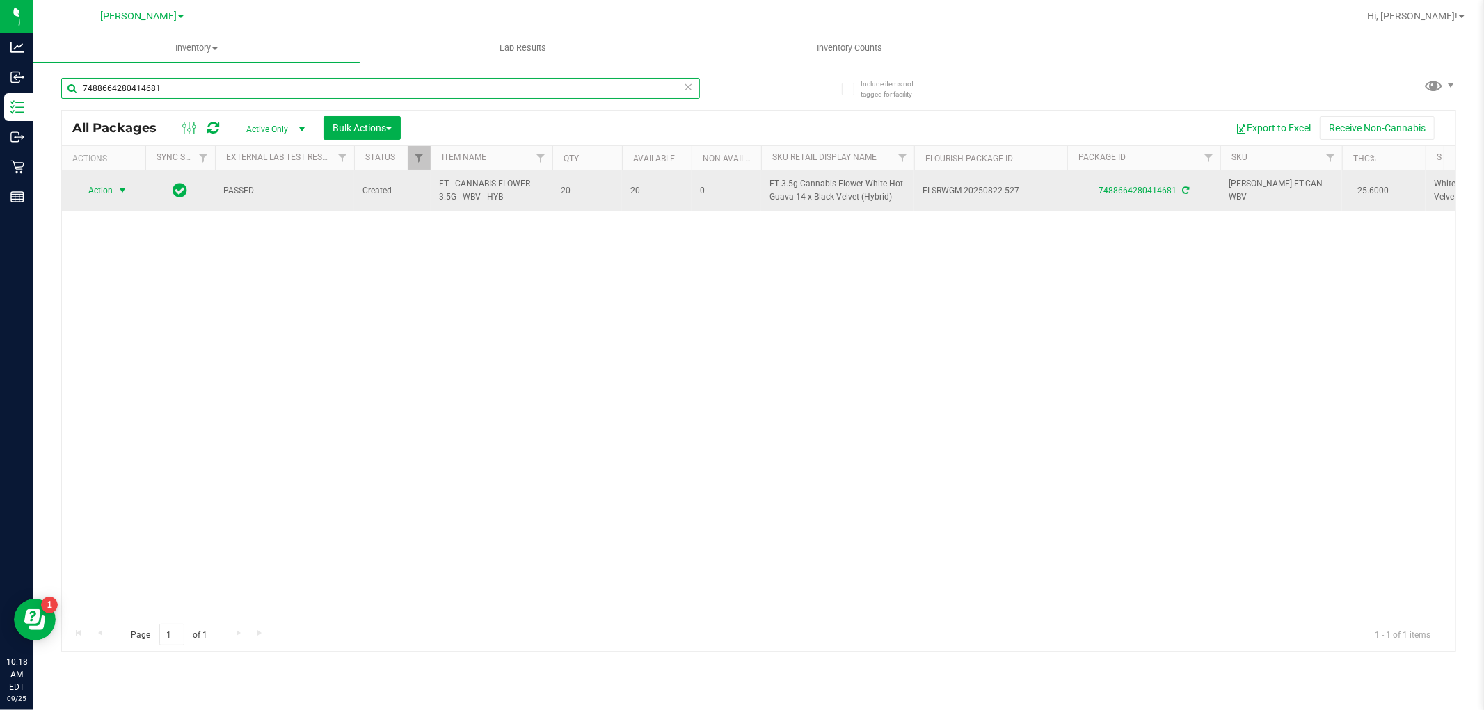
type input "7488664280414681"
click at [112, 189] on span "Action" at bounding box center [95, 190] width 38 height 19
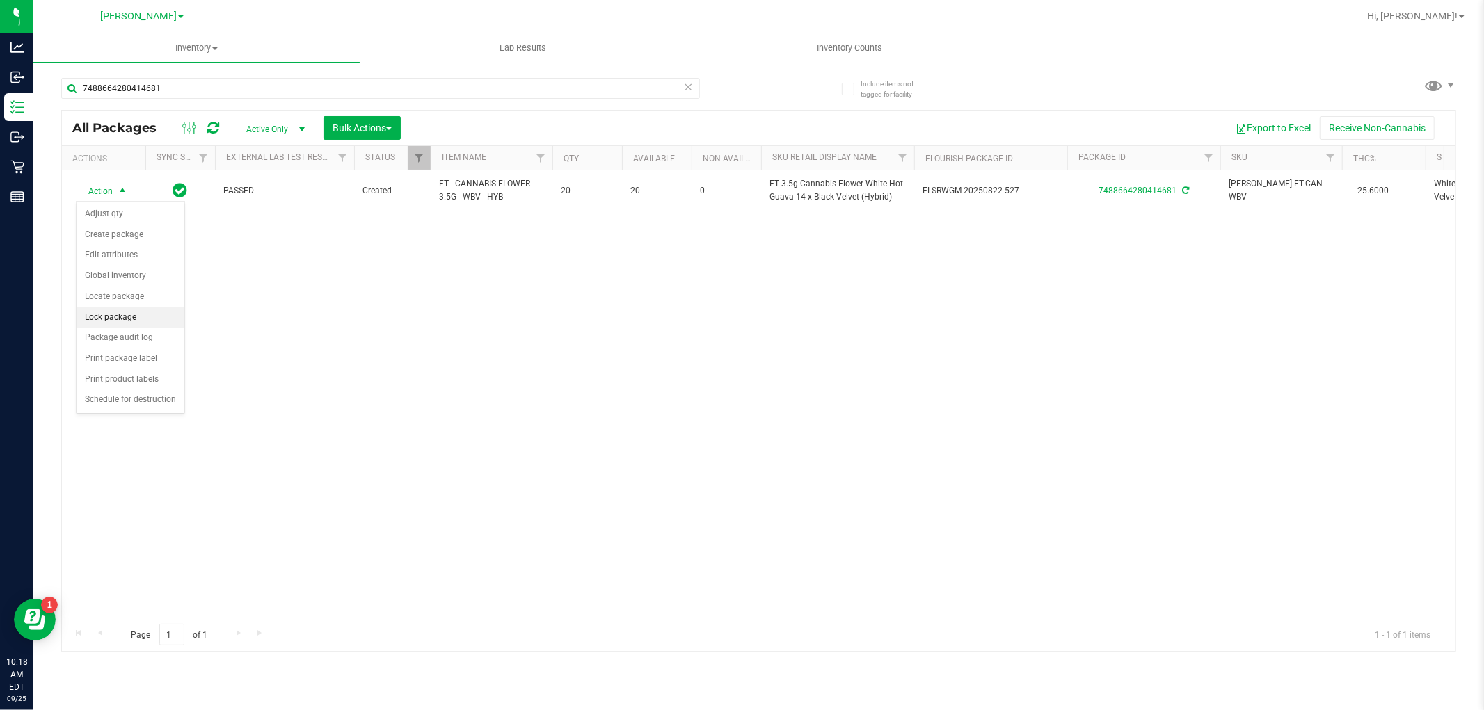
click at [127, 322] on li "Lock package" at bounding box center [131, 318] width 108 height 21
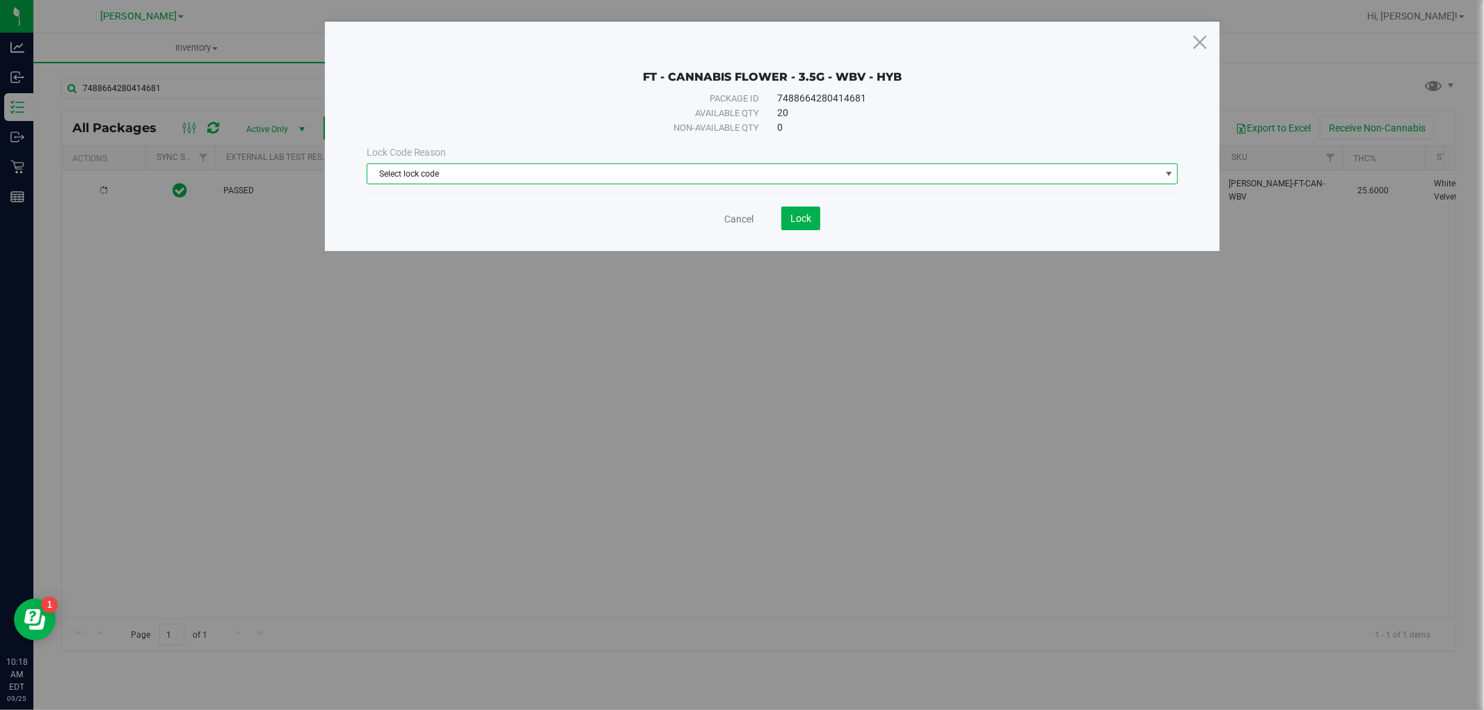
click at [607, 172] on span "Select lock code" at bounding box center [763, 173] width 793 height 19
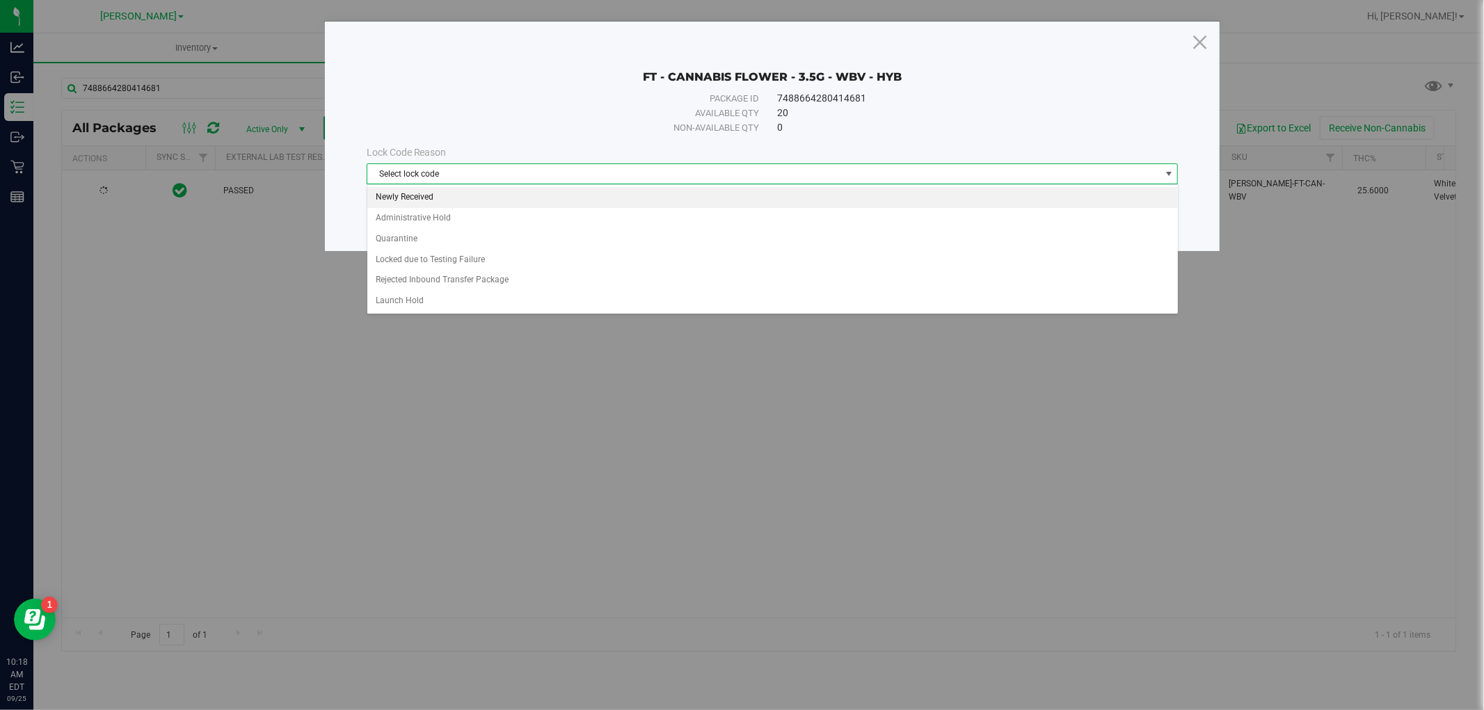
click at [562, 200] on li "Newly Received" at bounding box center [772, 197] width 811 height 21
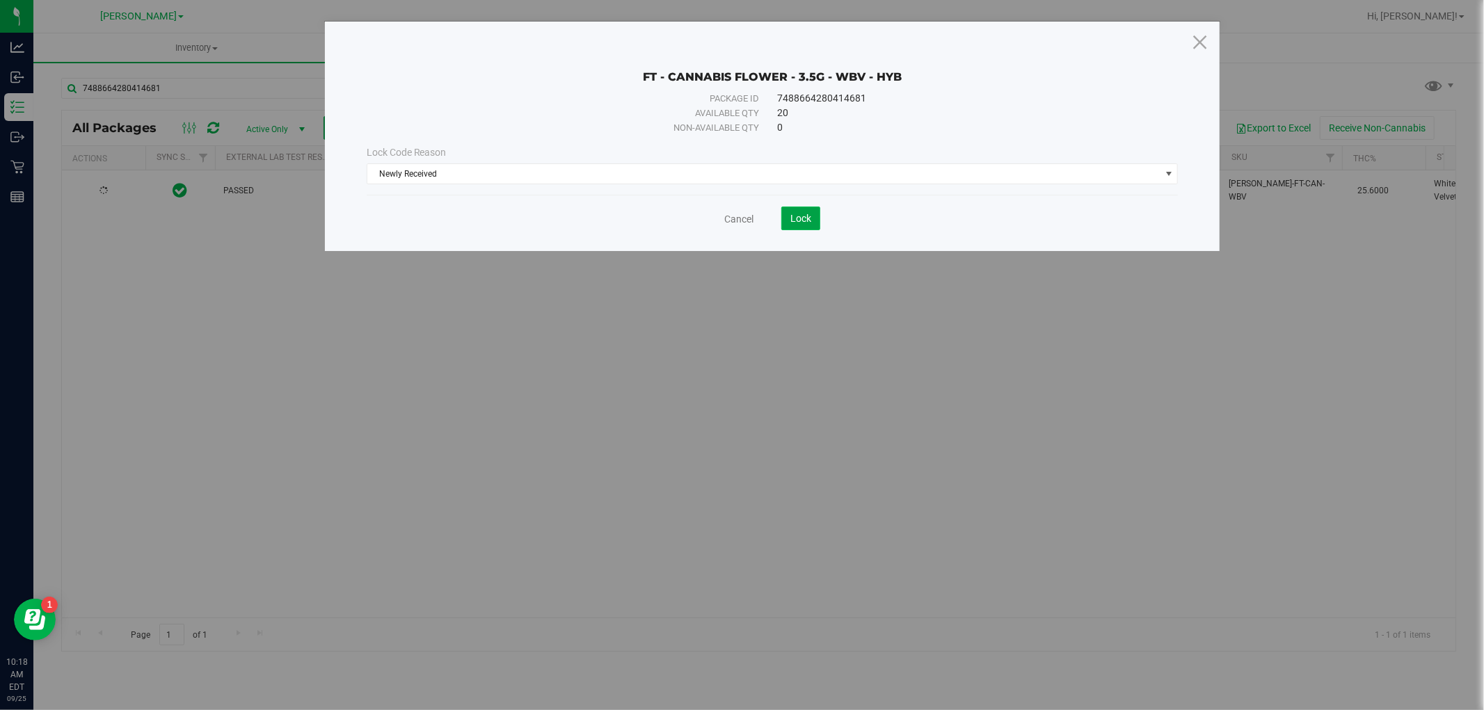
click at [798, 221] on span "Lock" at bounding box center [800, 218] width 21 height 11
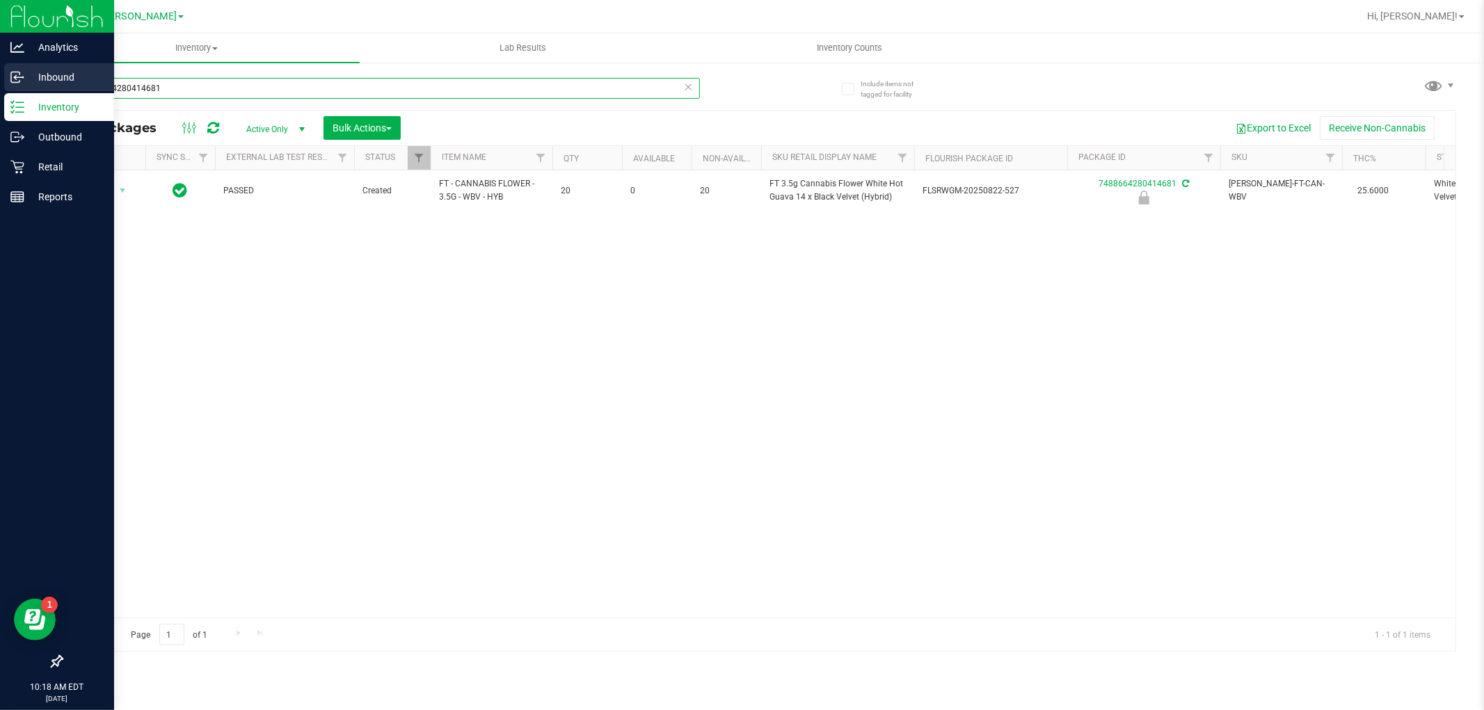
drag, startPoint x: 198, startPoint y: 95, endPoint x: 0, endPoint y: 65, distance: 199.7
click at [0, 65] on div "Analytics Inbound Inventory Outbound Retail Reports 10:18 AM EDT [DATE] 09/25 […" at bounding box center [742, 355] width 1484 height 710
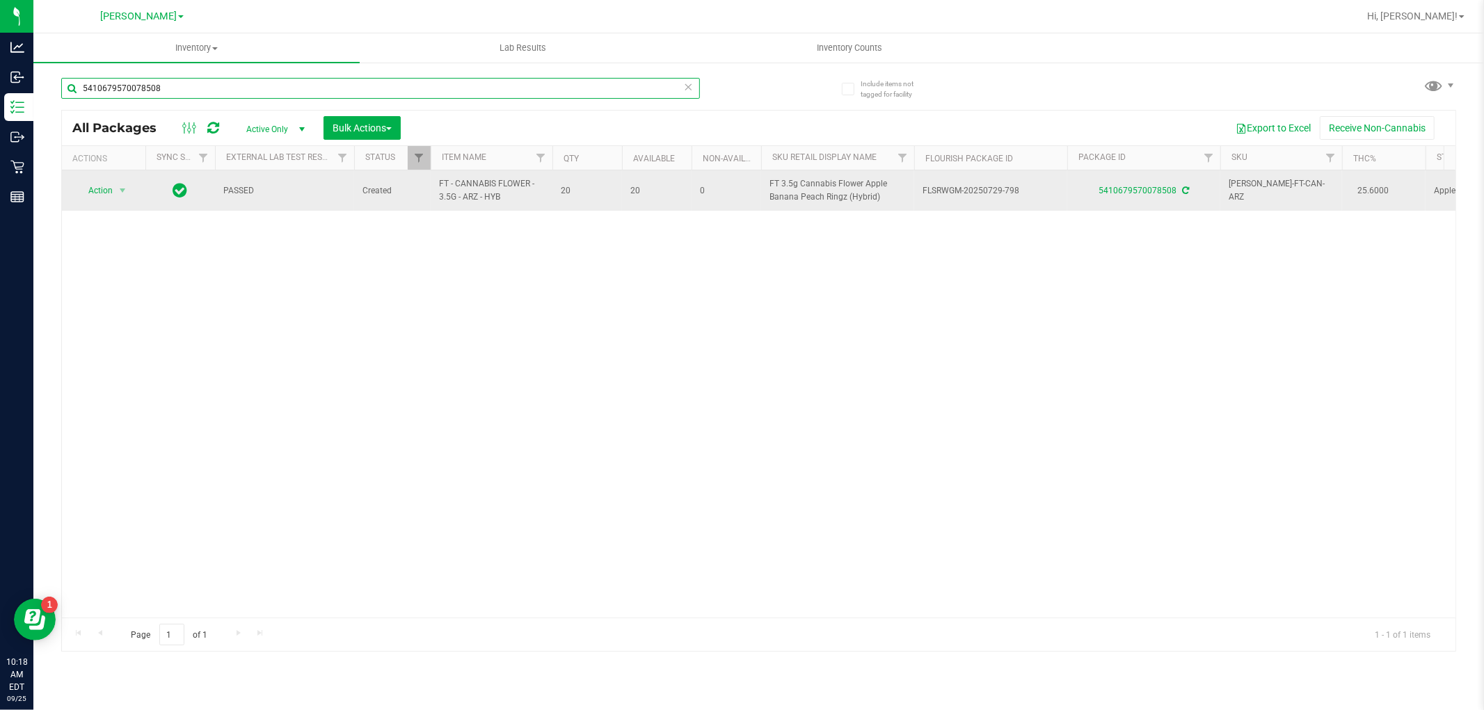
type input "5410679570078508"
drag, startPoint x: 499, startPoint y: 200, endPoint x: 439, endPoint y: 189, distance: 60.7
click at [439, 189] on span "FT - CANNABIS FLOWER - 3.5G - ARZ - HYB" at bounding box center [491, 190] width 105 height 26
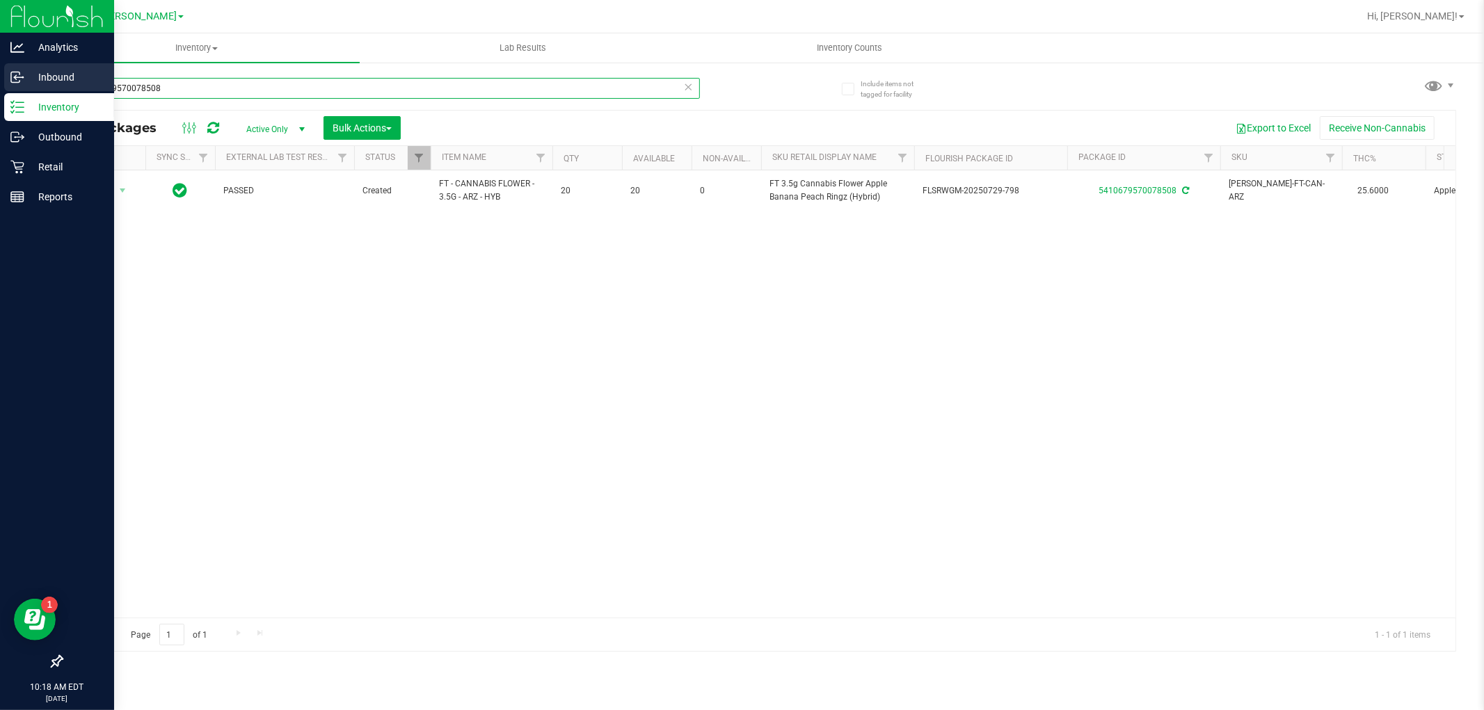
drag, startPoint x: 70, startPoint y: 87, endPoint x: 0, endPoint y: 85, distance: 70.3
click at [0, 85] on div "Analytics Inbound Inventory Outbound Retail Reports 10:18 AM EDT [DATE] 09/25 […" at bounding box center [742, 355] width 1484 height 710
paste input "FT - CANNABIS FLOWER - 3.5G - ARZ - HYB"
type input "FT - CANNABIS FLOWER - 3.5G - ARZ - HYB"
drag, startPoint x: 260, startPoint y: 92, endPoint x: 0, endPoint y: 84, distance: 260.3
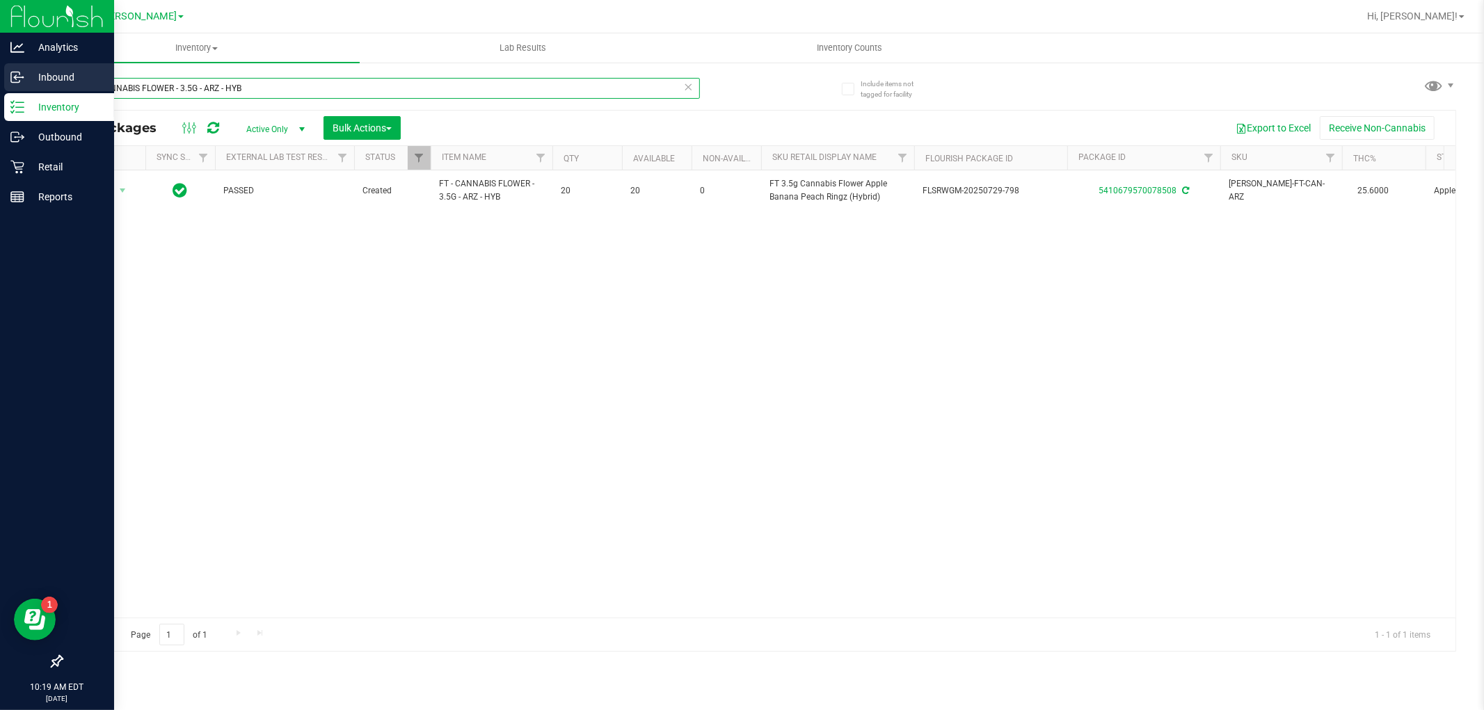
click at [0, 84] on div "Analytics Inbound Inventory Outbound Retail Reports 10:19 AM EDT [DATE] 09/25 […" at bounding box center [742, 355] width 1484 height 710
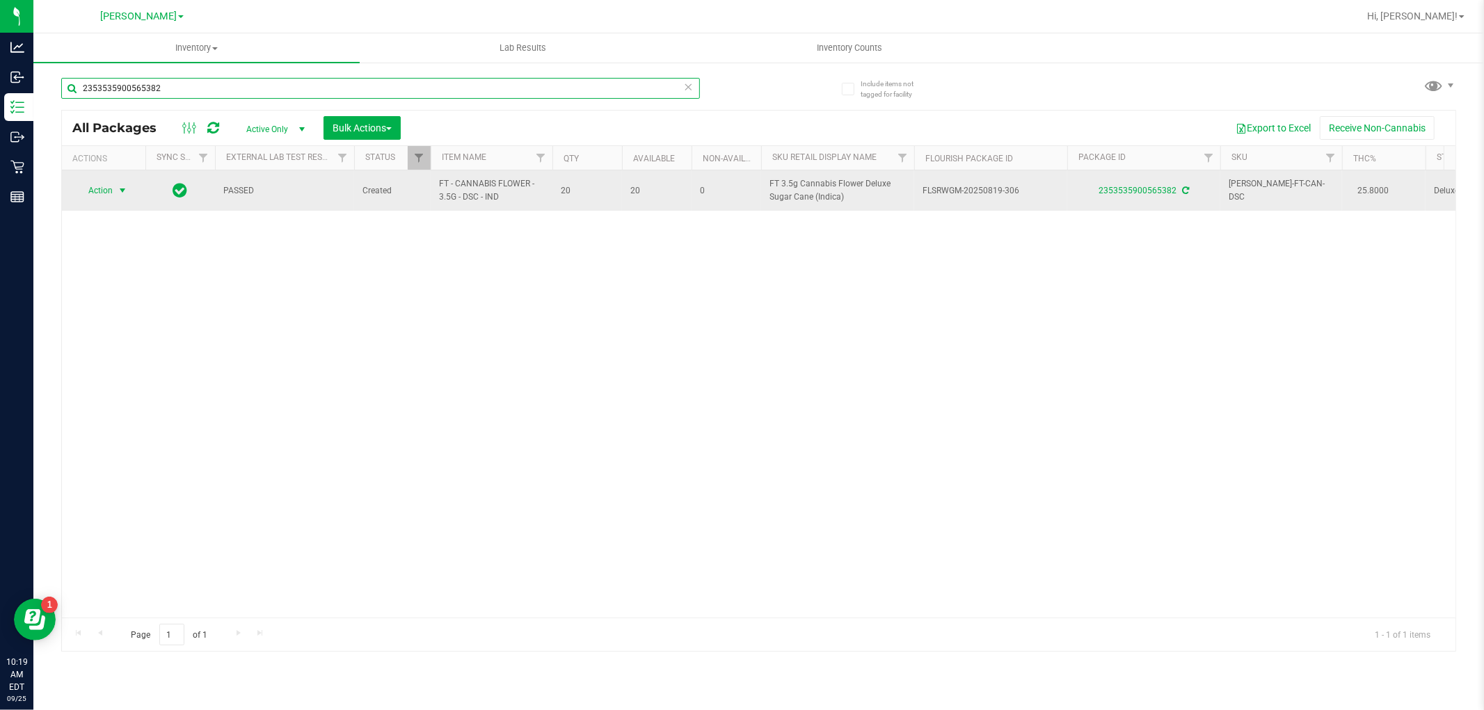
type input "2353535900565382"
click at [113, 190] on span "Action" at bounding box center [95, 190] width 38 height 19
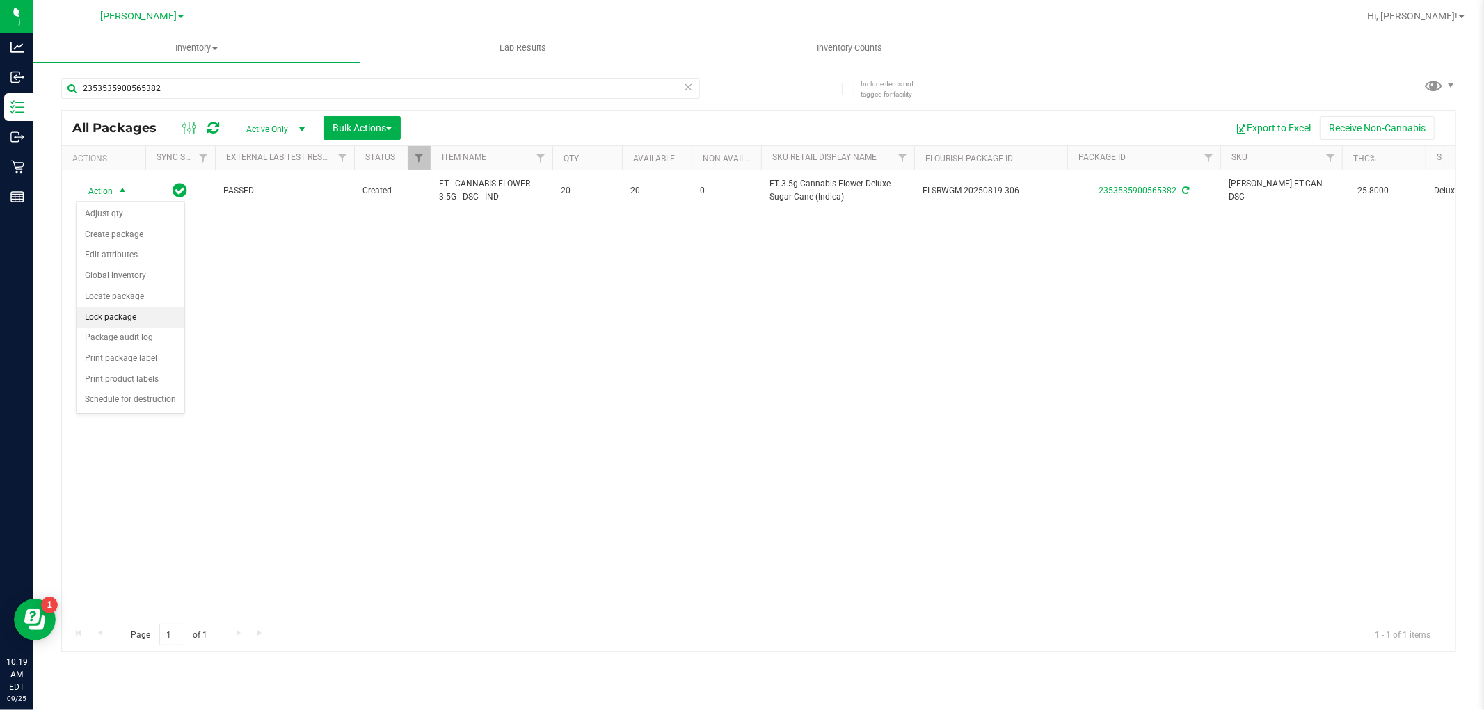
click at [120, 319] on li "Lock package" at bounding box center [131, 318] width 108 height 21
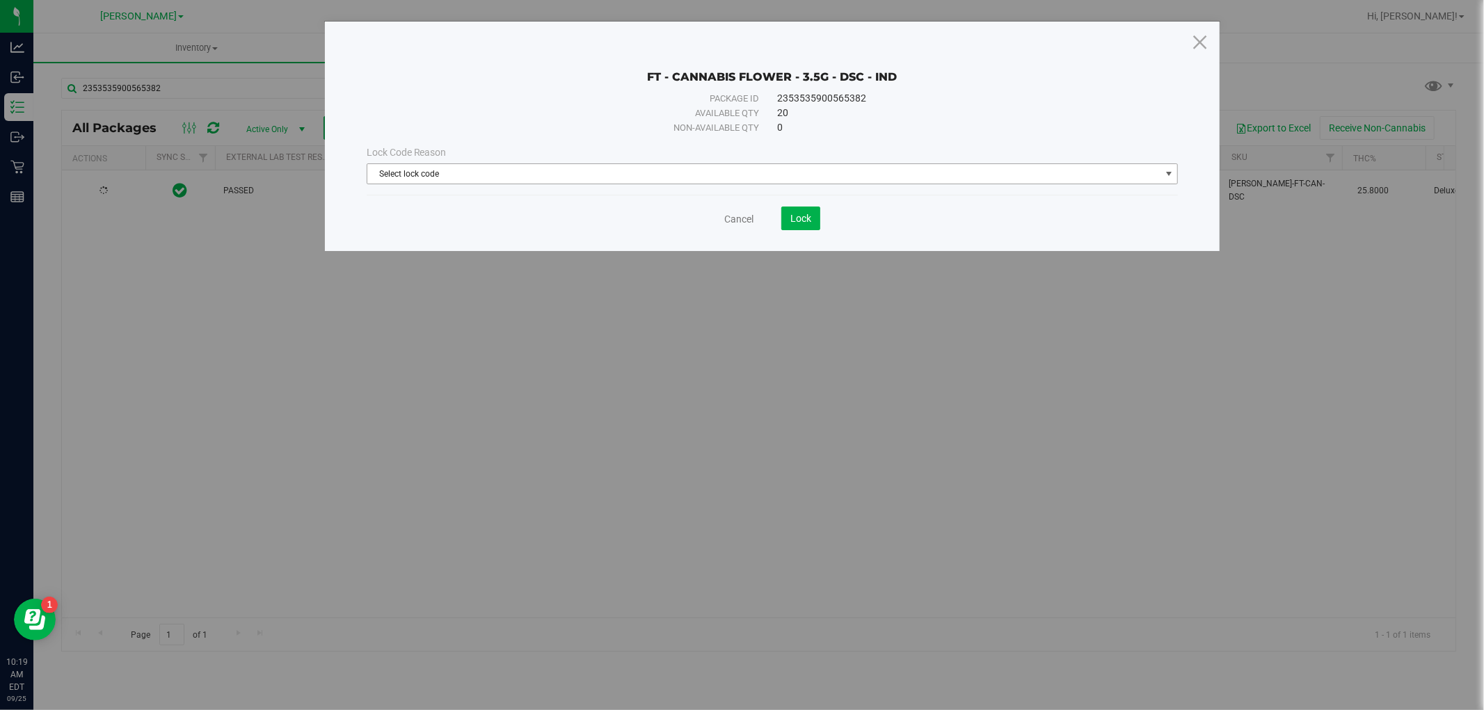
click at [541, 181] on span "Select lock code" at bounding box center [763, 173] width 793 height 19
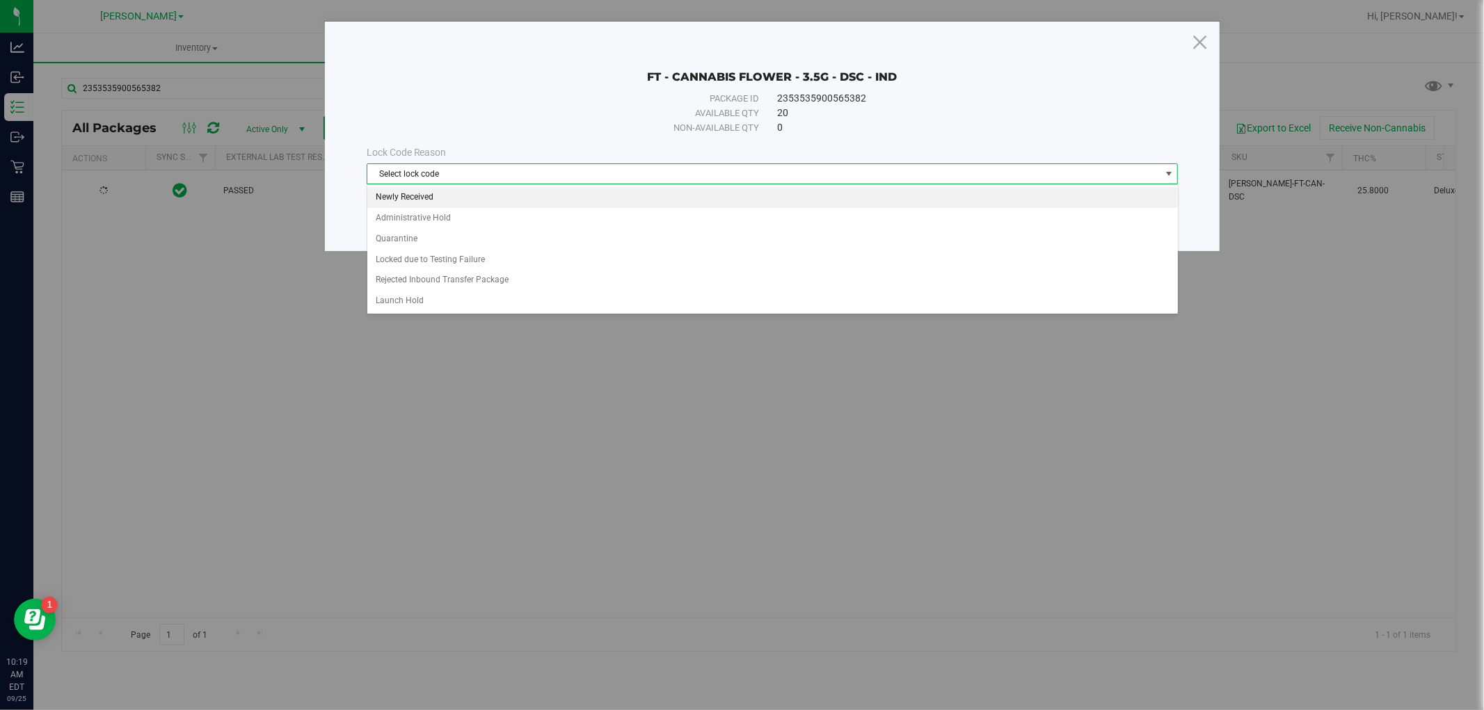
click at [529, 198] on li "Newly Received" at bounding box center [772, 197] width 811 height 21
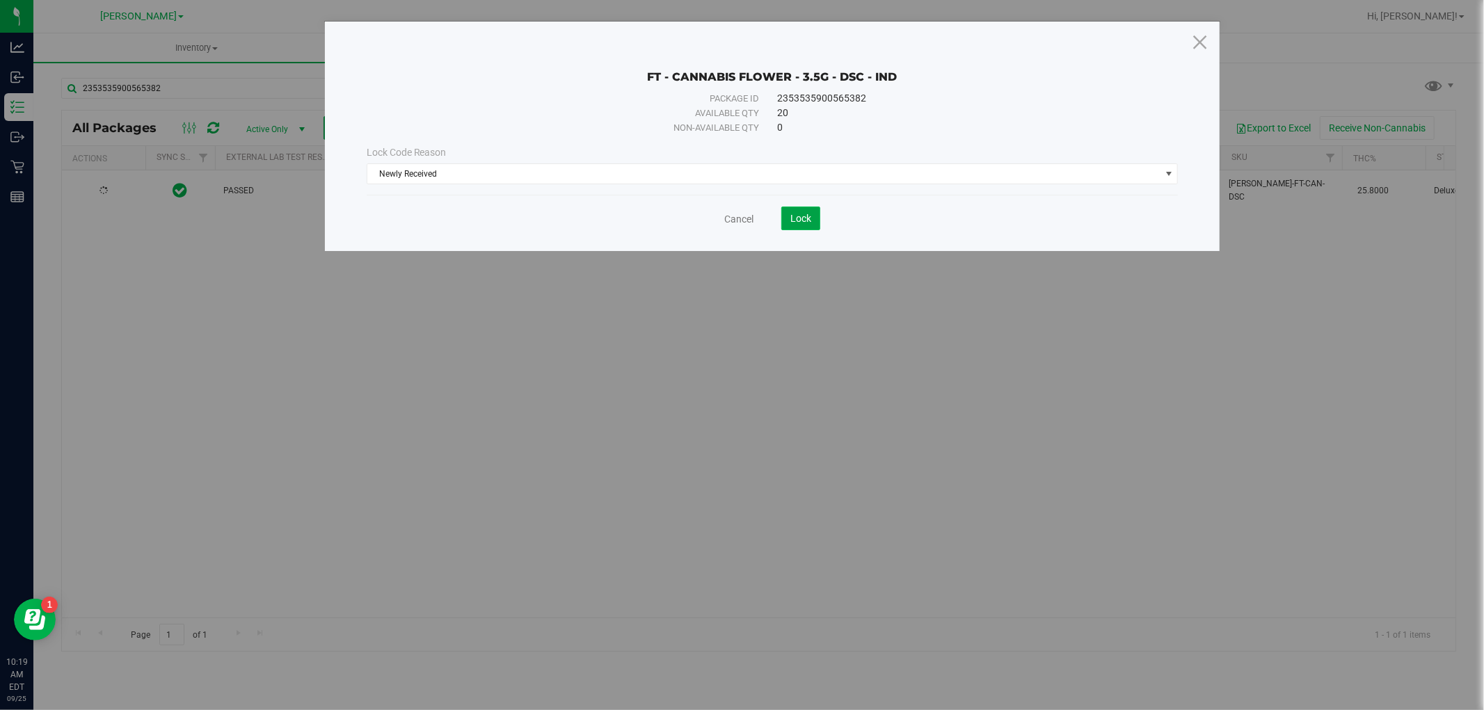
click at [795, 214] on span "Lock" at bounding box center [800, 218] width 21 height 11
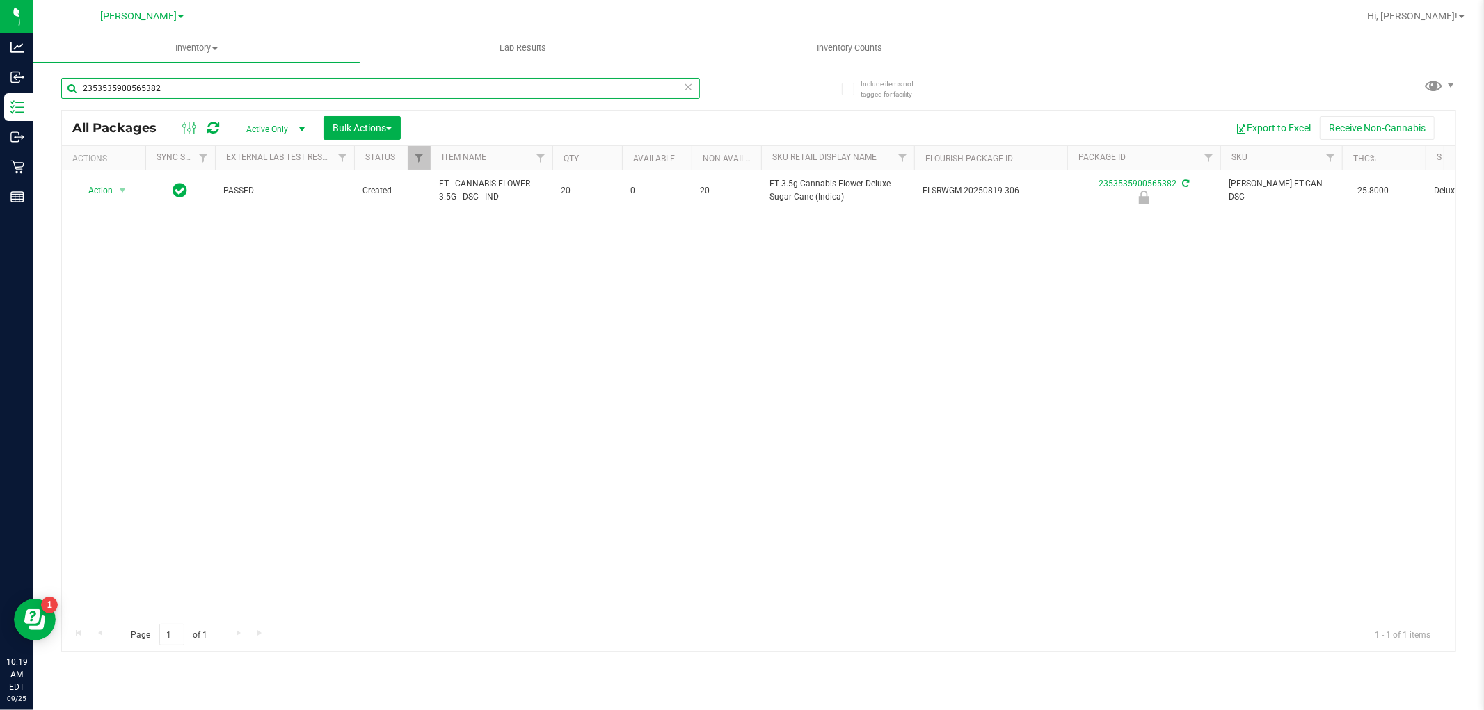
drag, startPoint x: 184, startPoint y: 93, endPoint x: 33, endPoint y: 79, distance: 152.3
click at [35, 80] on div "Include items not tagged for facility 2353535900565382 All Packages Active Only…" at bounding box center [758, 273] width 1451 height 424
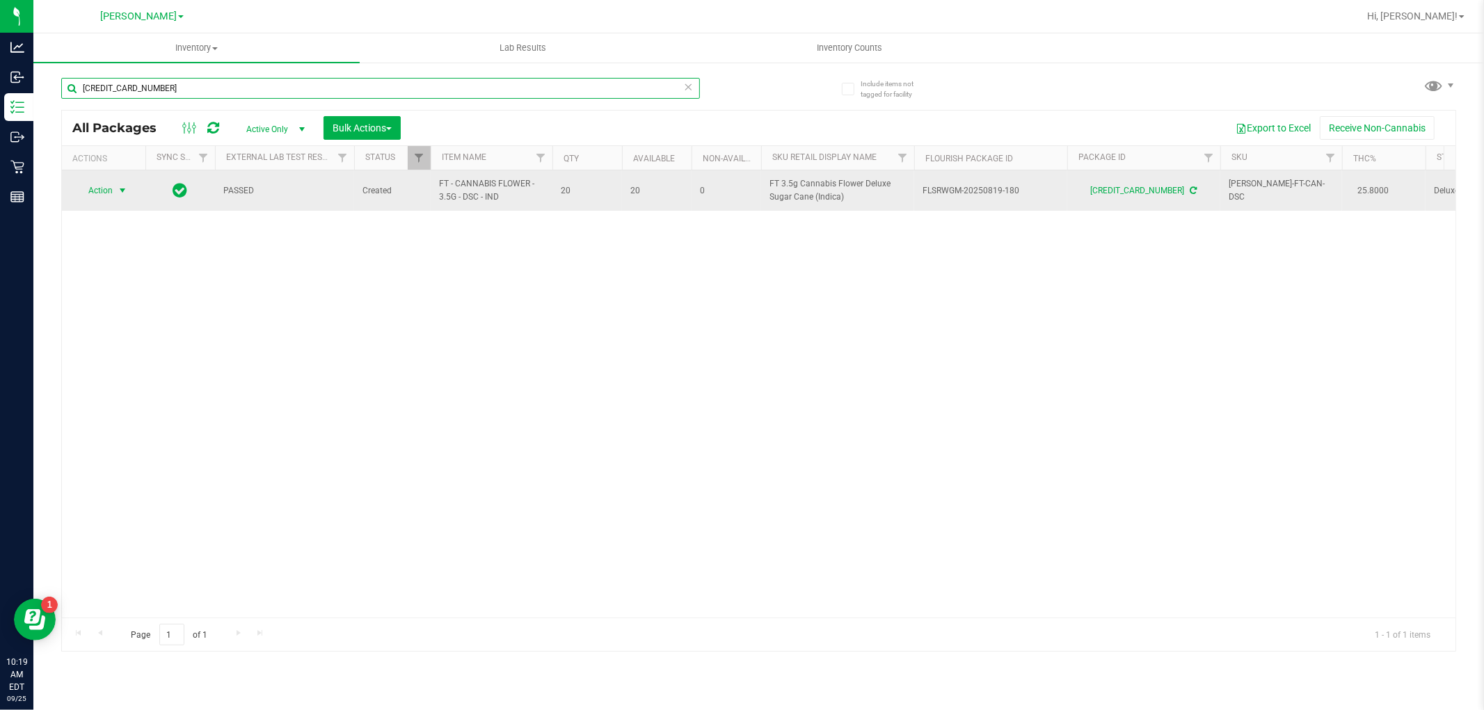
type input "[CREDIT_CARD_NUMBER]"
click at [104, 192] on span "Action" at bounding box center [95, 190] width 38 height 19
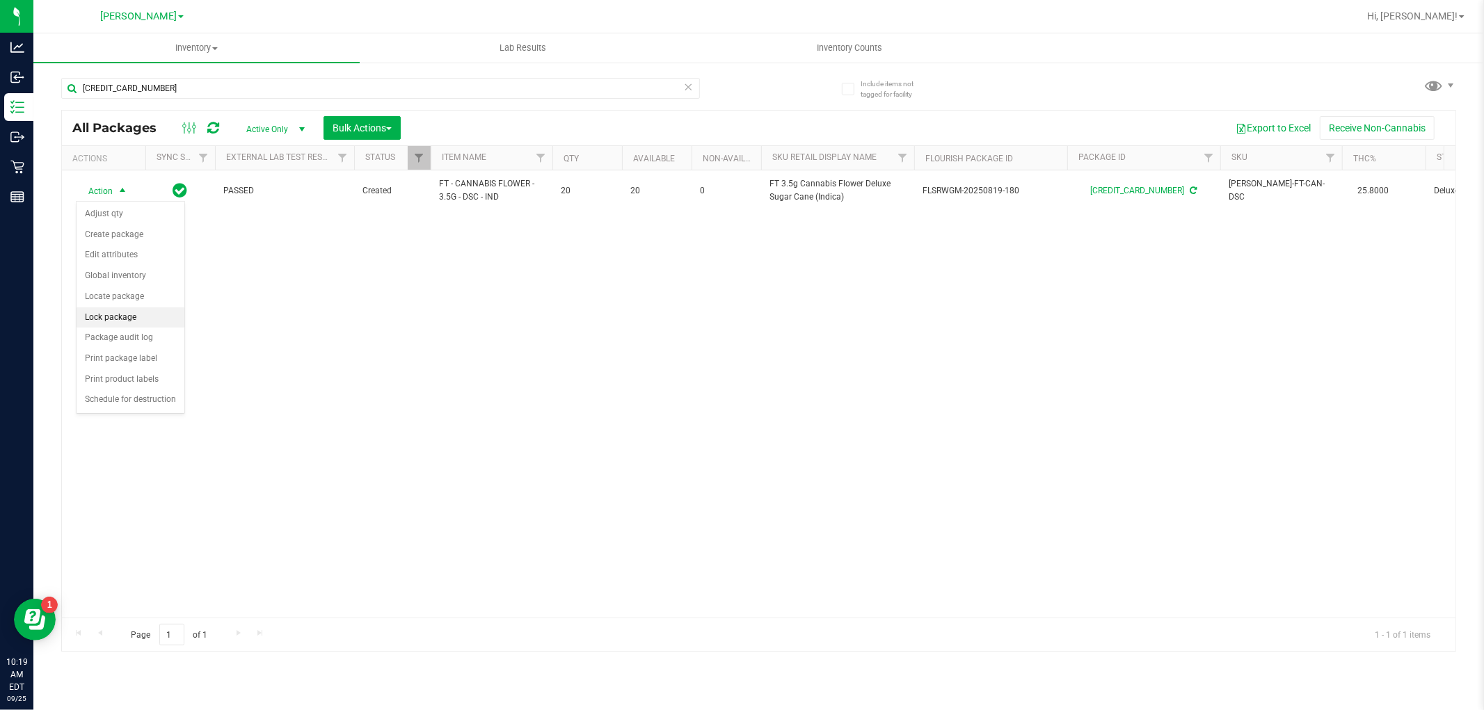
click at [117, 313] on li "Lock package" at bounding box center [131, 318] width 108 height 21
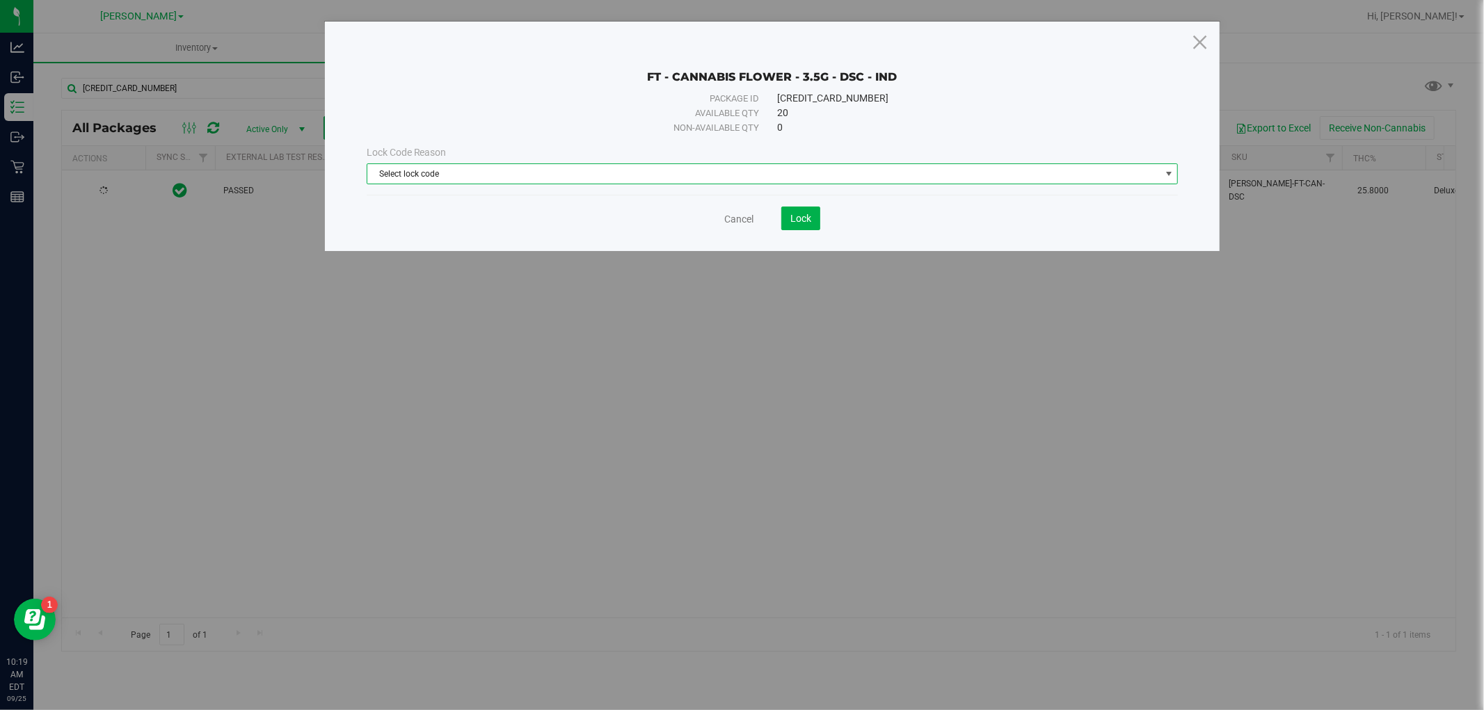
click at [486, 181] on span "Select lock code" at bounding box center [763, 173] width 793 height 19
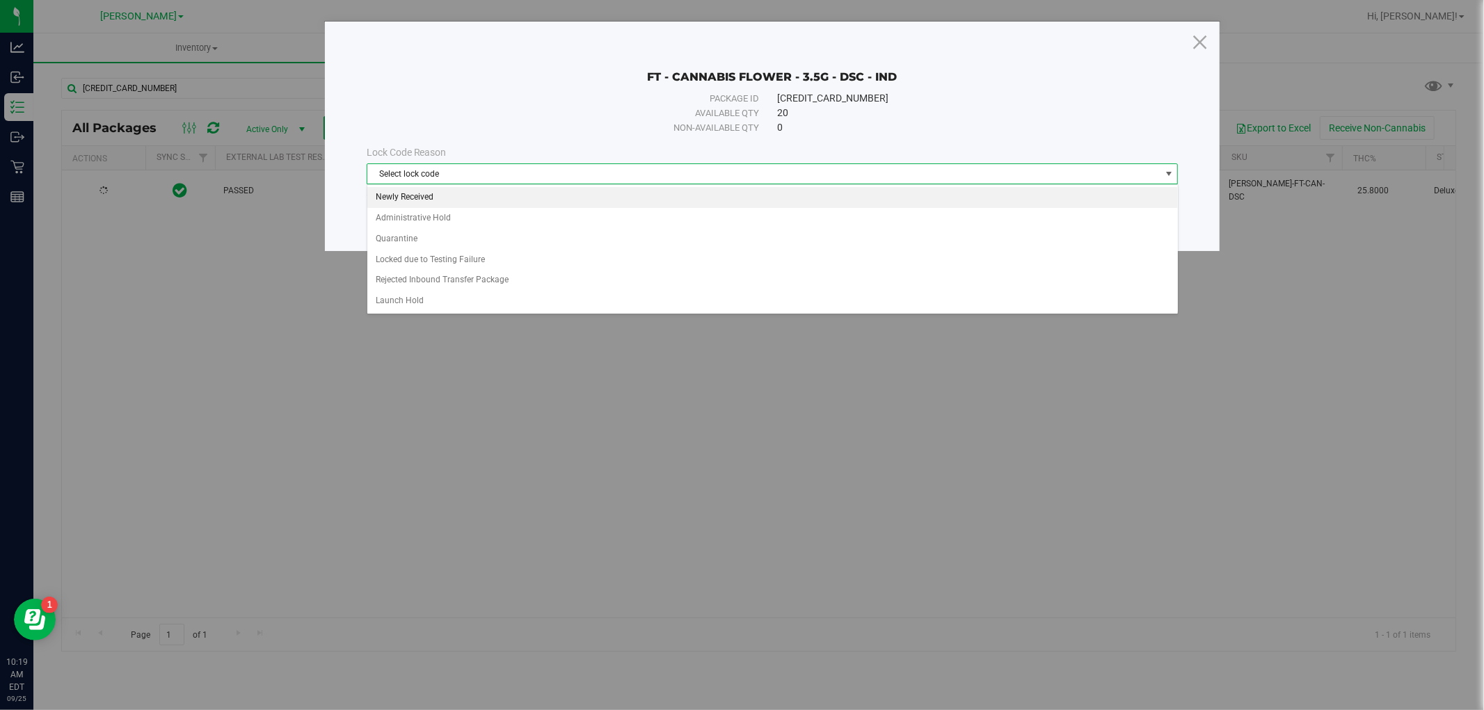
click at [486, 197] on li "Newly Received" at bounding box center [772, 197] width 811 height 21
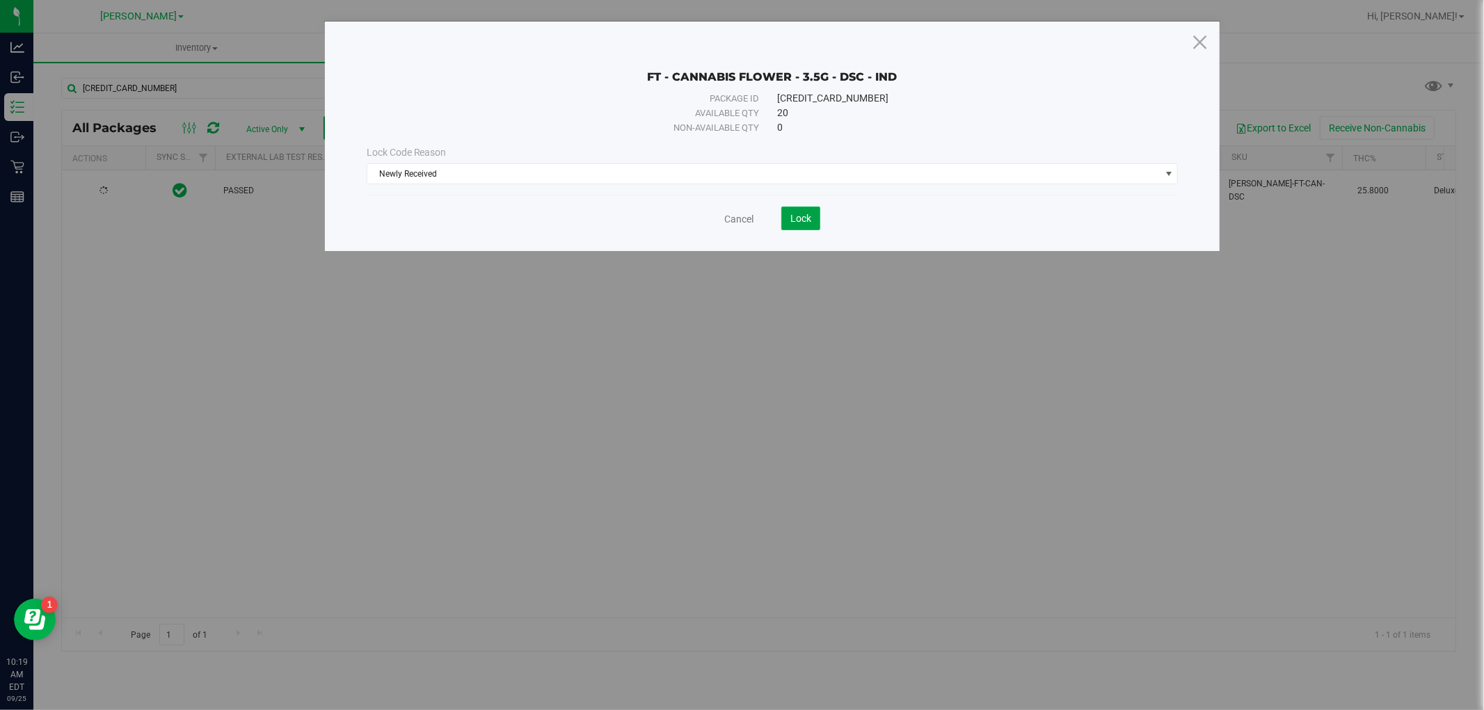
click at [798, 218] on span "Lock" at bounding box center [800, 218] width 21 height 11
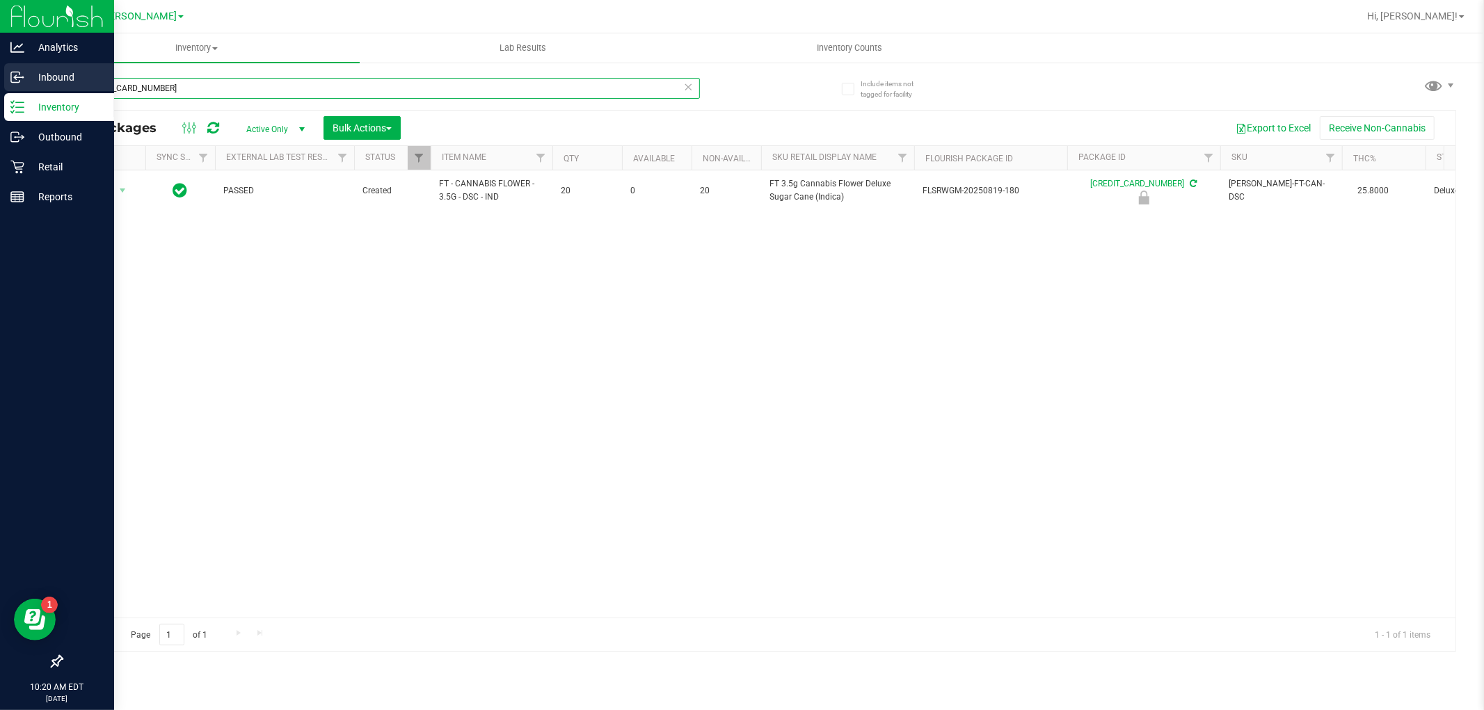
drag, startPoint x: 184, startPoint y: 93, endPoint x: 21, endPoint y: 84, distance: 163.0
click at [21, 84] on div "Analytics Inbound Inventory Outbound Retail Reports 10:20 AM EDT [DATE] 09/25 […" at bounding box center [742, 355] width 1484 height 710
type input "2738030893258321"
drag, startPoint x: 207, startPoint y: 85, endPoint x: 10, endPoint y: 85, distance: 196.9
click at [10, 85] on div "Analytics Inbound Inventory Outbound Retail Reports 10:20 AM EDT [DATE] 09/25 […" at bounding box center [742, 355] width 1484 height 710
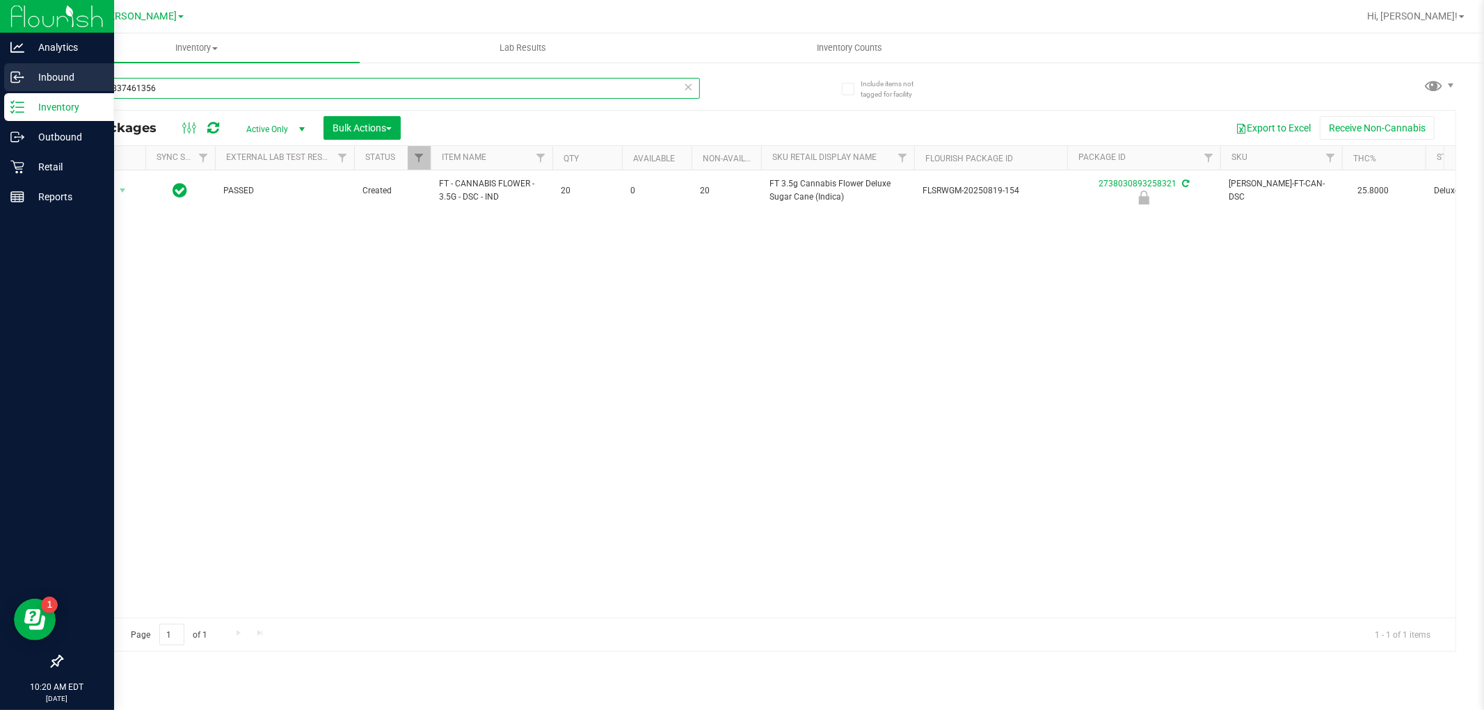
type input "5069058374613568"
drag, startPoint x: 186, startPoint y: 94, endPoint x: 9, endPoint y: 94, distance: 176.7
click at [9, 94] on div "Analytics Inbound Inventory Outbound Retail Reports 10:20 AM EDT [DATE] 09/25 […" at bounding box center [742, 355] width 1484 height 710
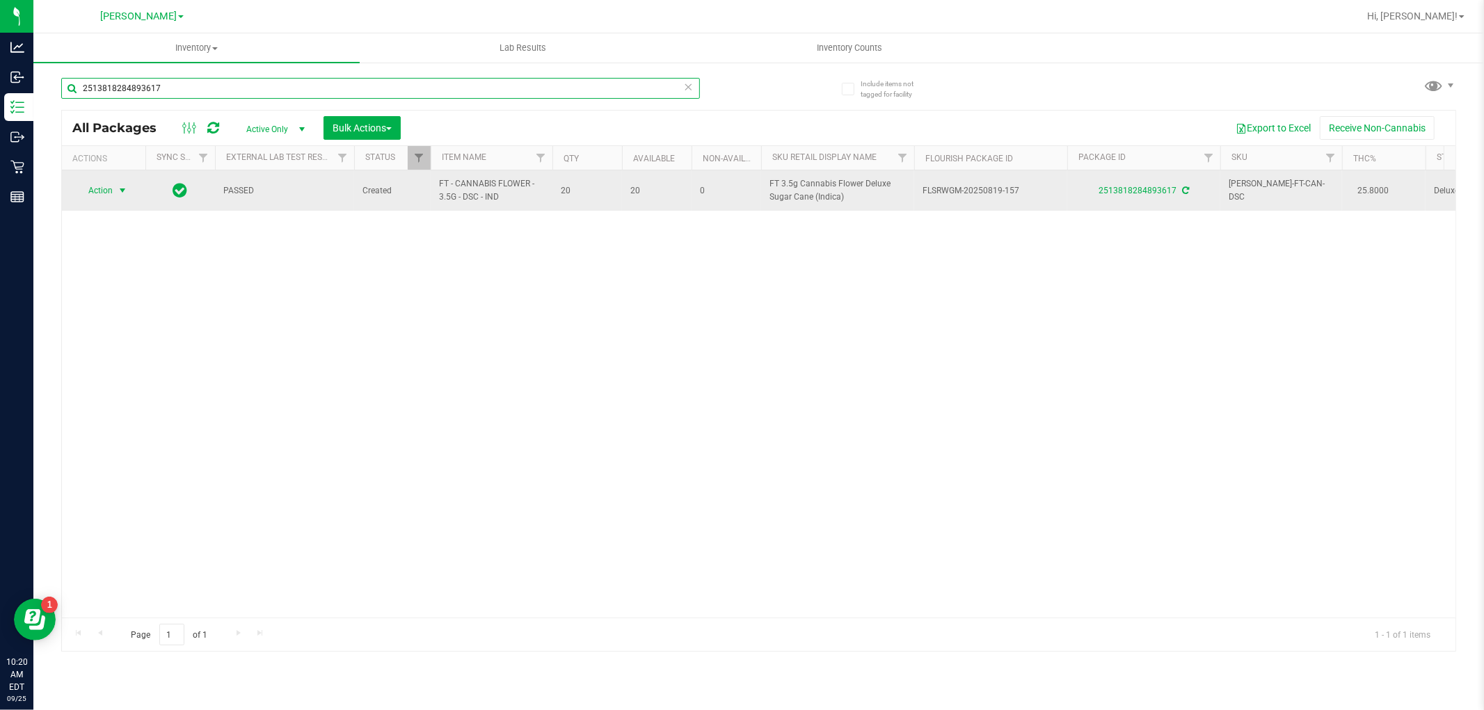
type input "2513818284893617"
click at [102, 189] on span "Action" at bounding box center [95, 190] width 38 height 19
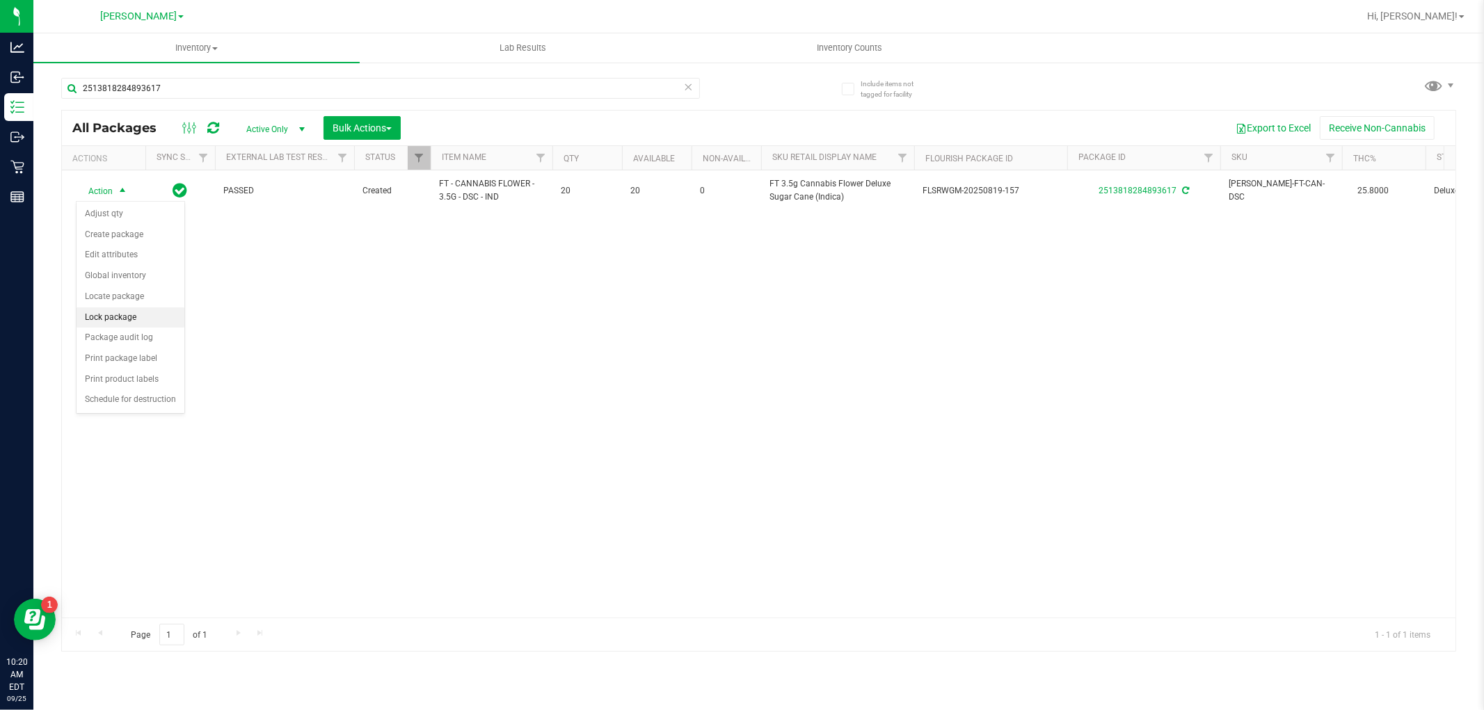
click at [128, 313] on li "Lock package" at bounding box center [131, 318] width 108 height 21
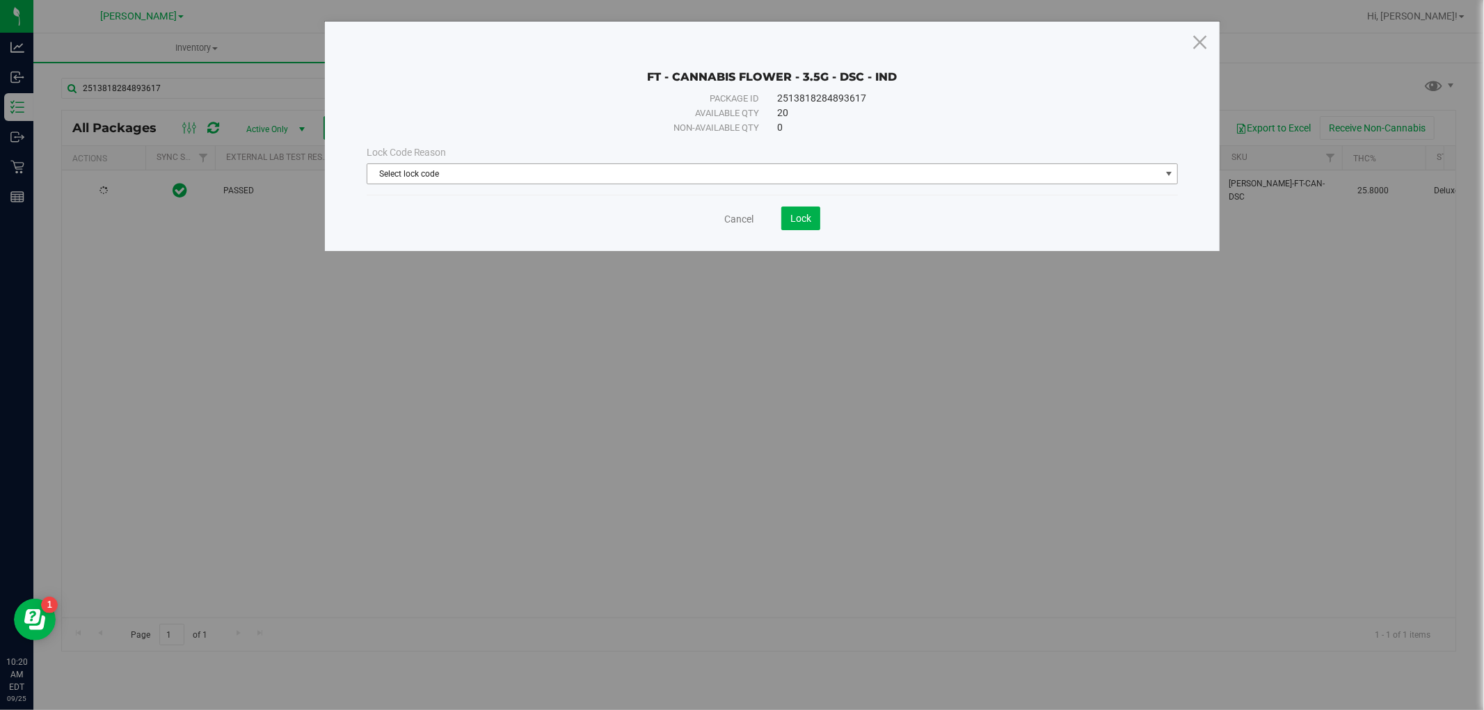
click at [566, 164] on span "Select lock code" at bounding box center [763, 173] width 793 height 19
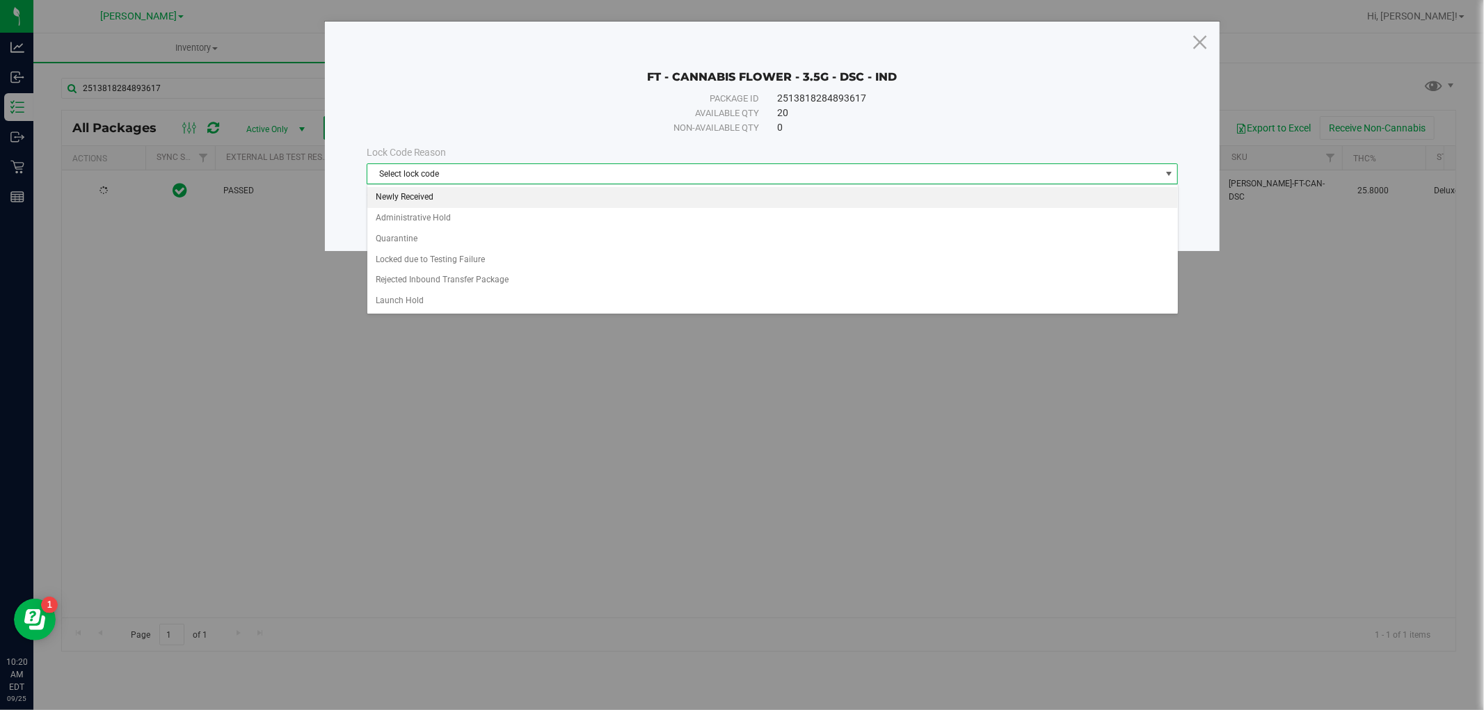
click at [524, 195] on li "Newly Received" at bounding box center [772, 197] width 811 height 21
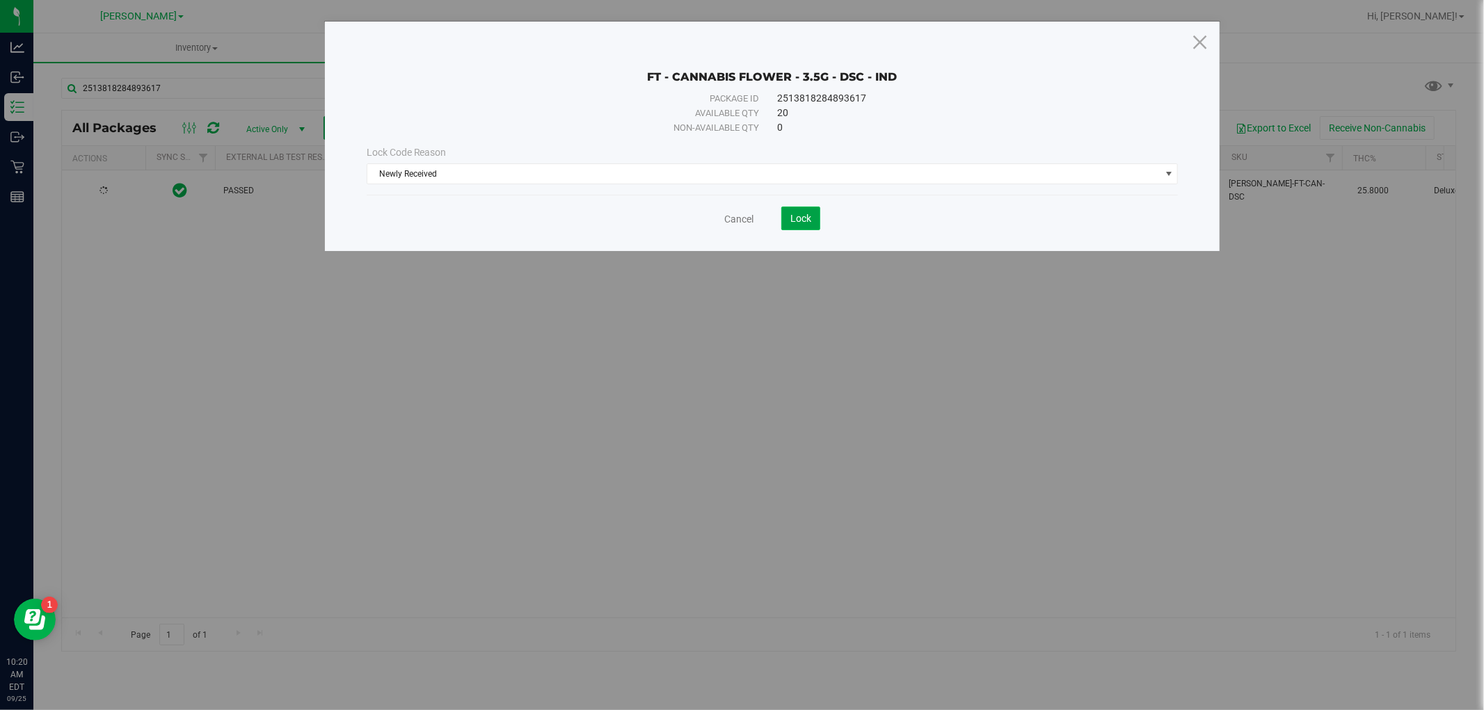
click at [808, 216] on span "Lock" at bounding box center [800, 218] width 21 height 11
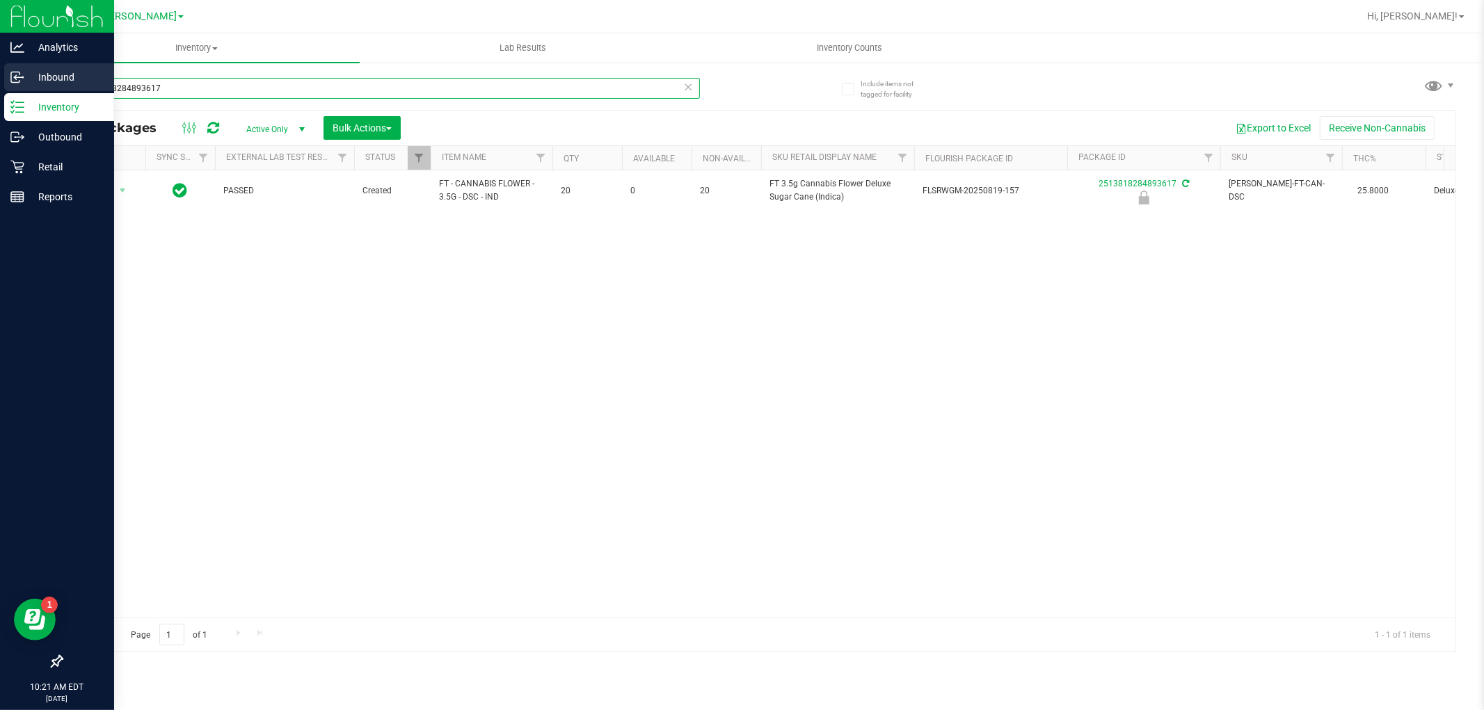
drag, startPoint x: 176, startPoint y: 86, endPoint x: 0, endPoint y: 86, distance: 176.0
click at [0, 86] on div "Analytics Inbound Inventory Outbound Retail Reports 10:21 AM EDT [DATE] 09/25 […" at bounding box center [742, 355] width 1484 height 710
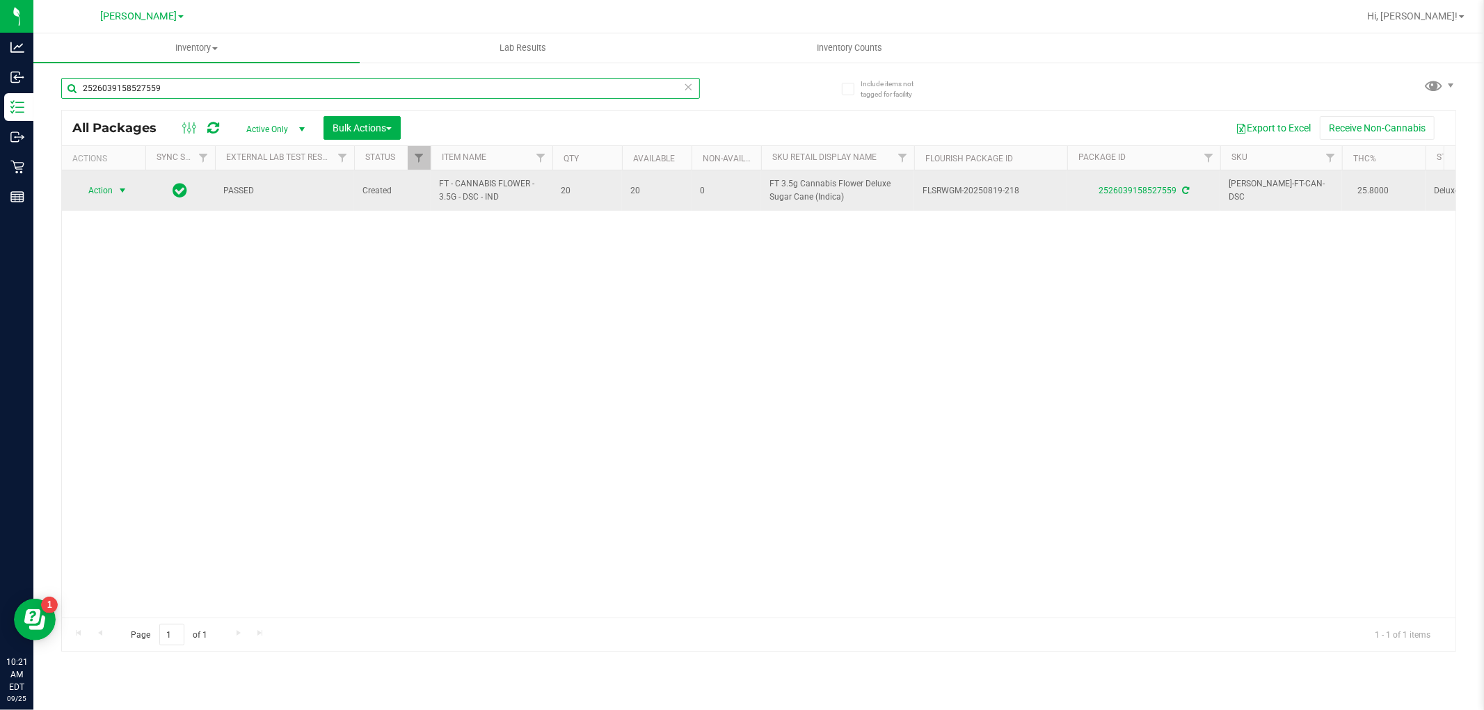
type input "2526039158527559"
click at [114, 190] on span "select" at bounding box center [122, 190] width 17 height 19
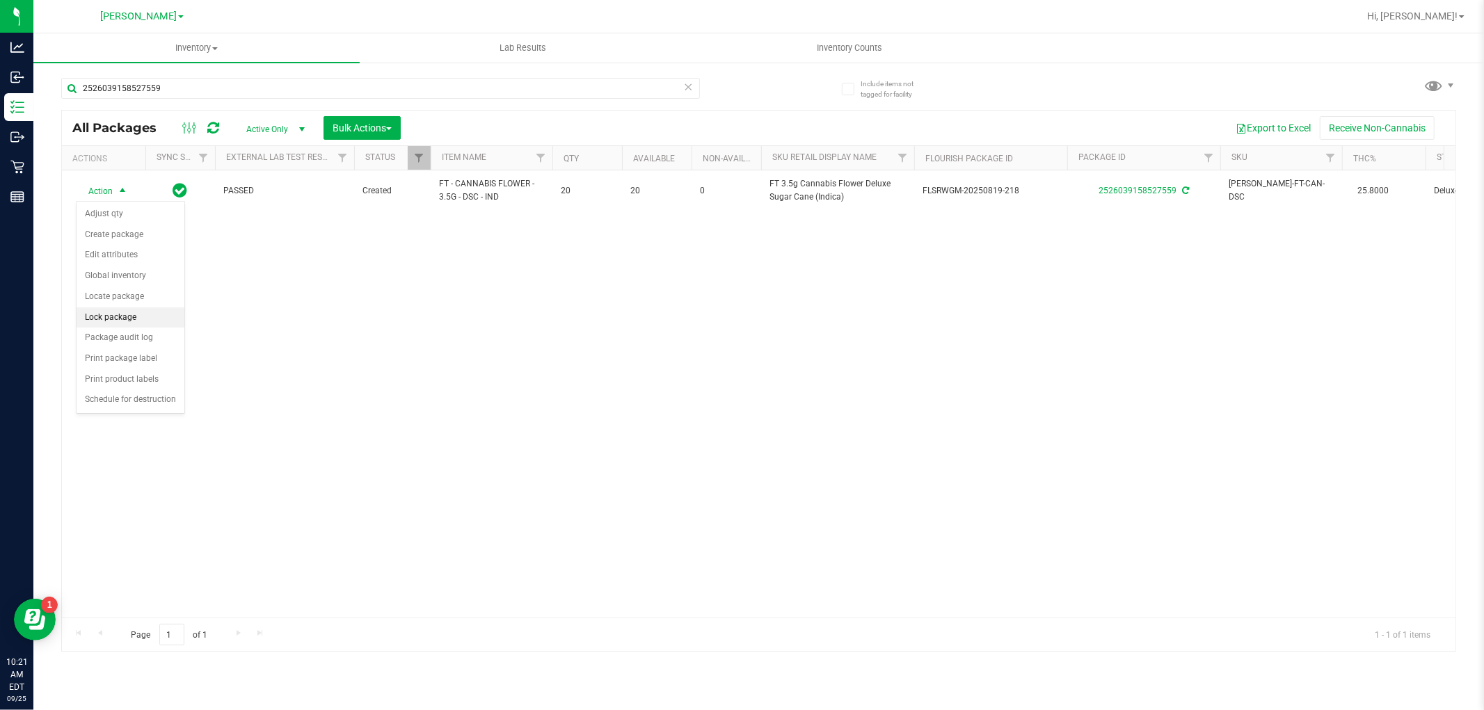
click at [117, 317] on li "Lock package" at bounding box center [131, 318] width 108 height 21
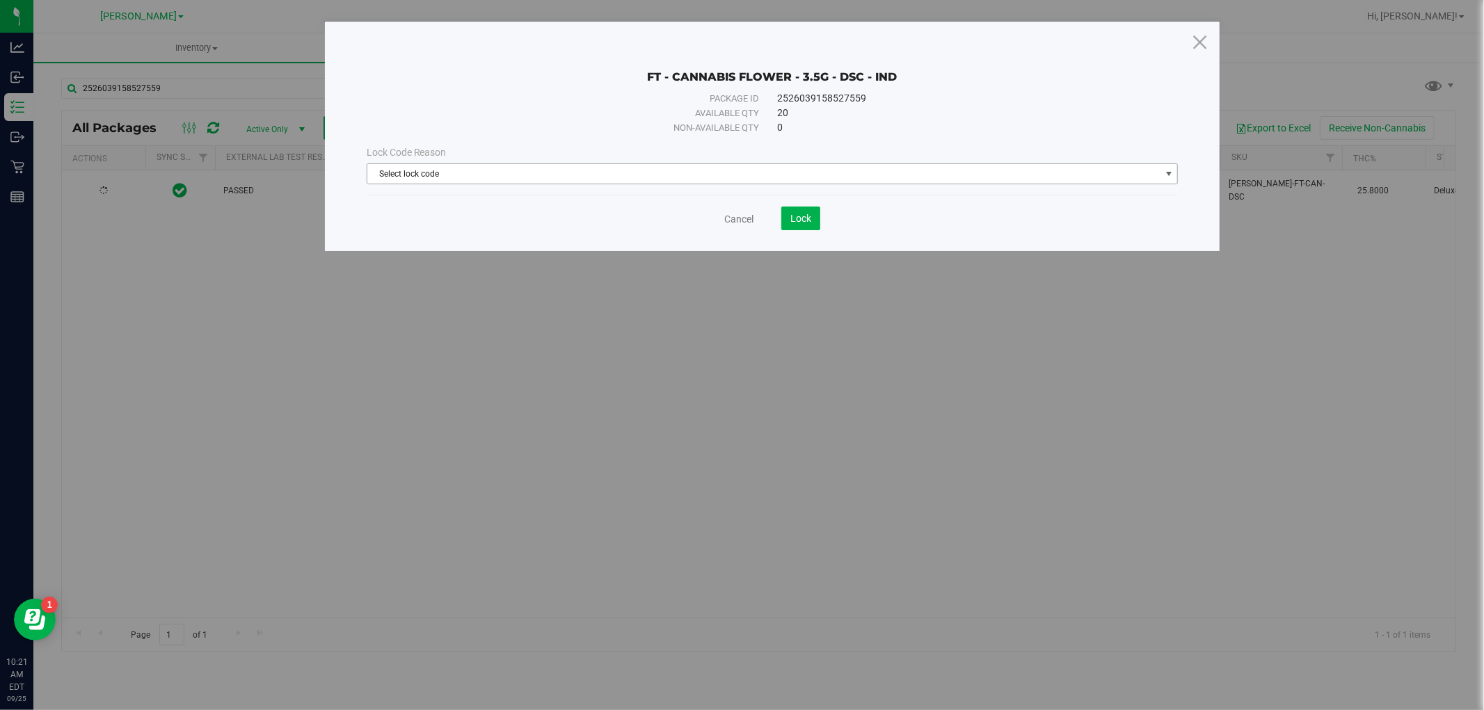
click at [566, 170] on span "Select lock code" at bounding box center [763, 173] width 793 height 19
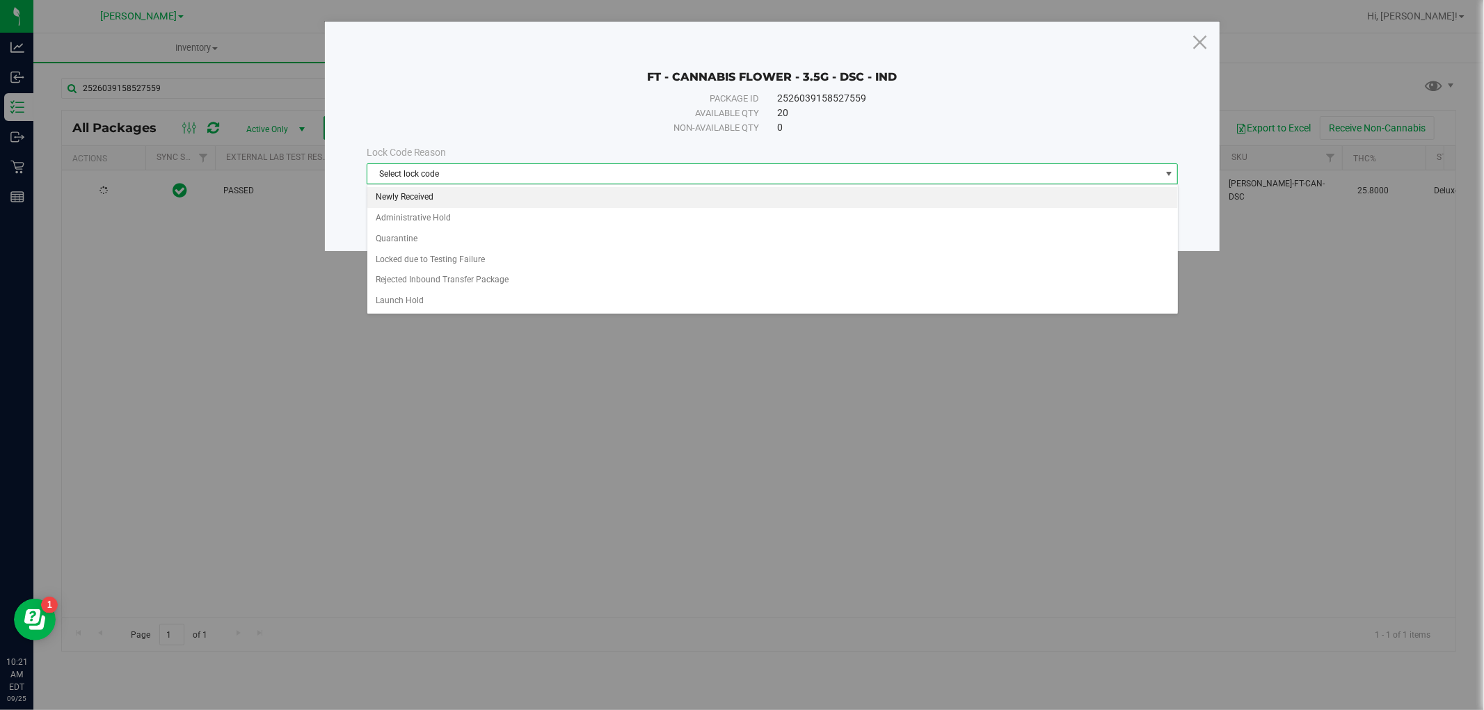
click at [534, 193] on li "Newly Received" at bounding box center [772, 197] width 811 height 21
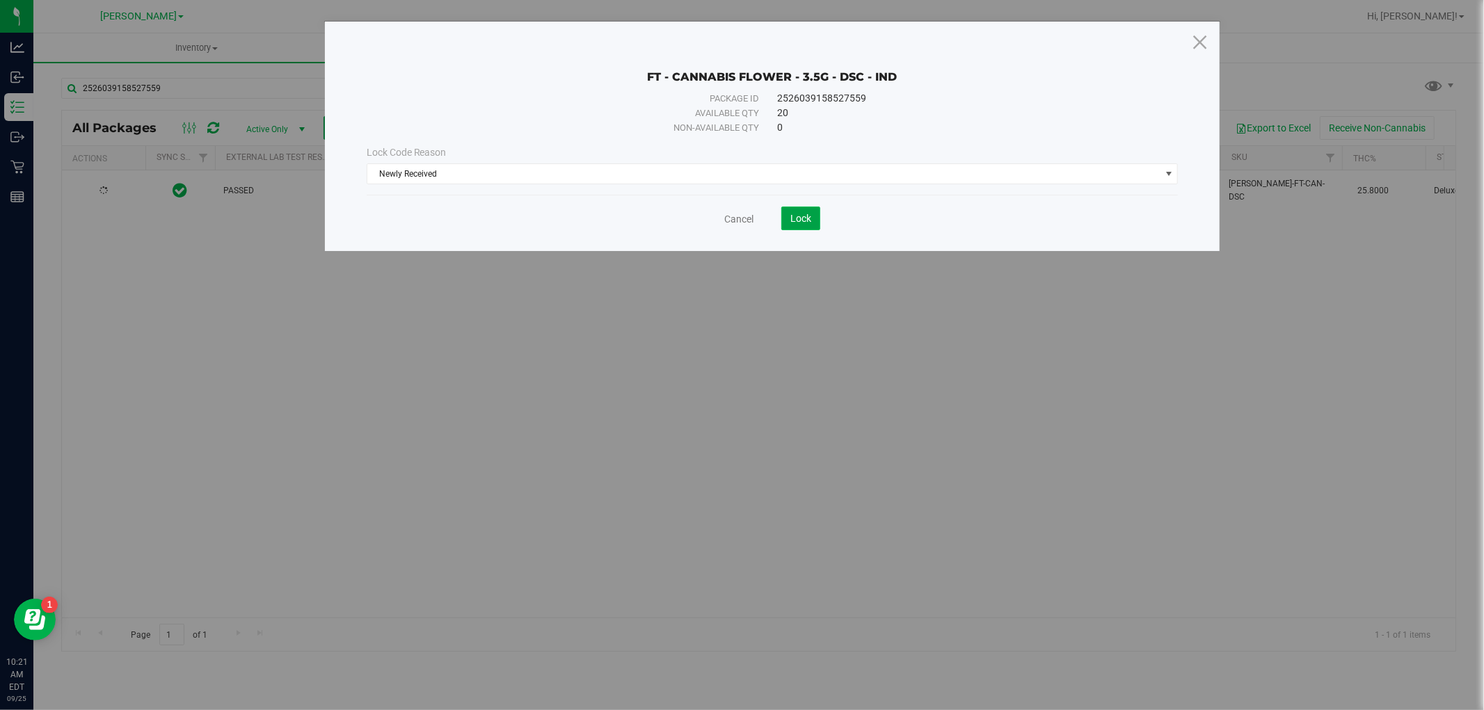
click at [789, 212] on button "Lock" at bounding box center [800, 219] width 39 height 24
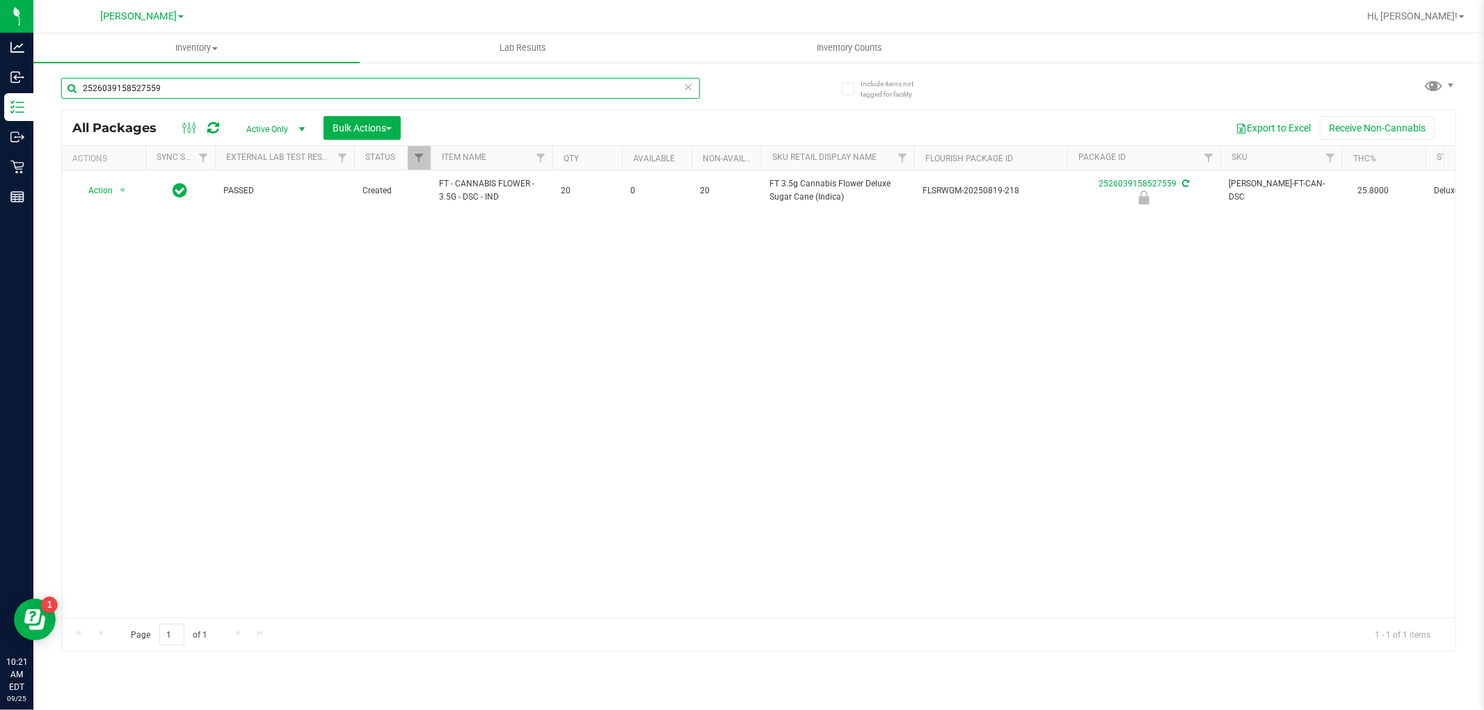
drag, startPoint x: 232, startPoint y: 90, endPoint x: 36, endPoint y: 91, distance: 196.2
click at [36, 91] on div "Include items not tagged for facility 2526039158527559 All Packages Active Only…" at bounding box center [758, 273] width 1451 height 424
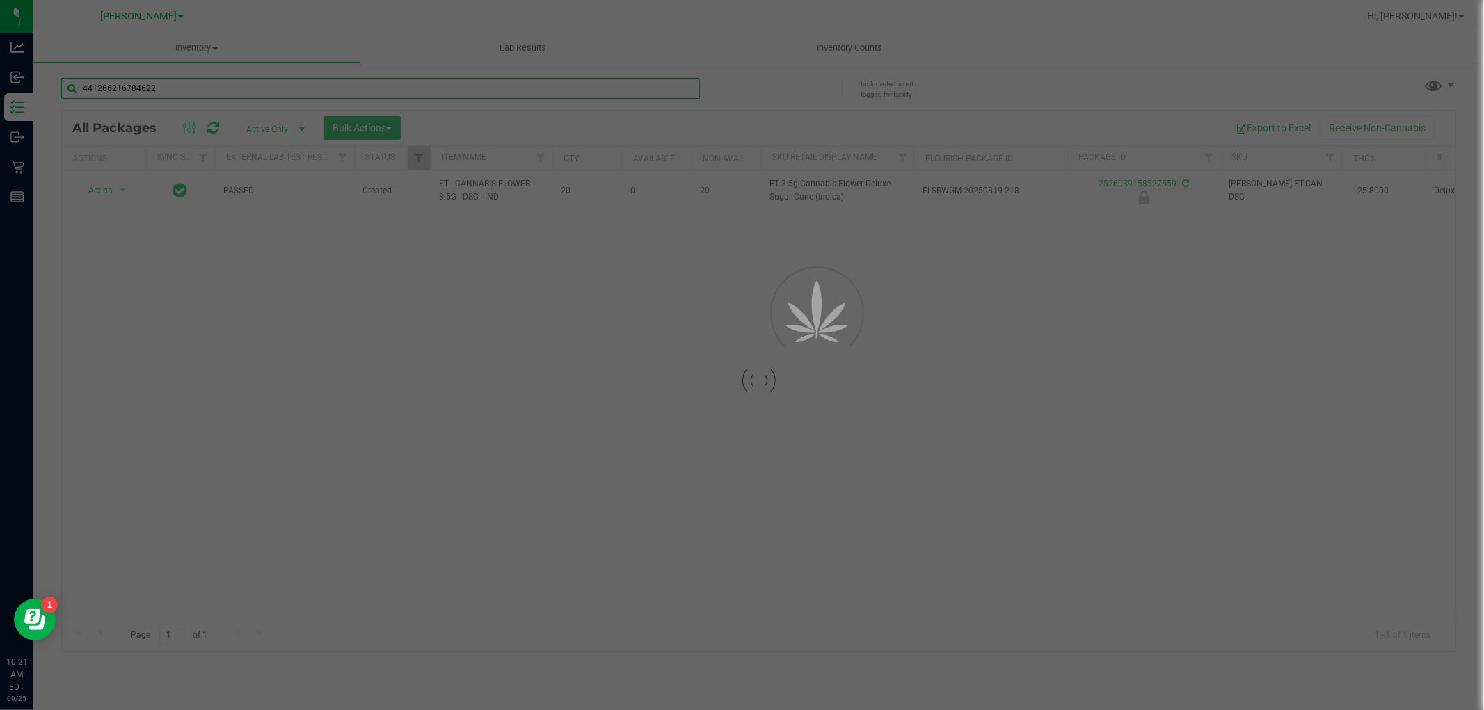
type input "4412662167846224"
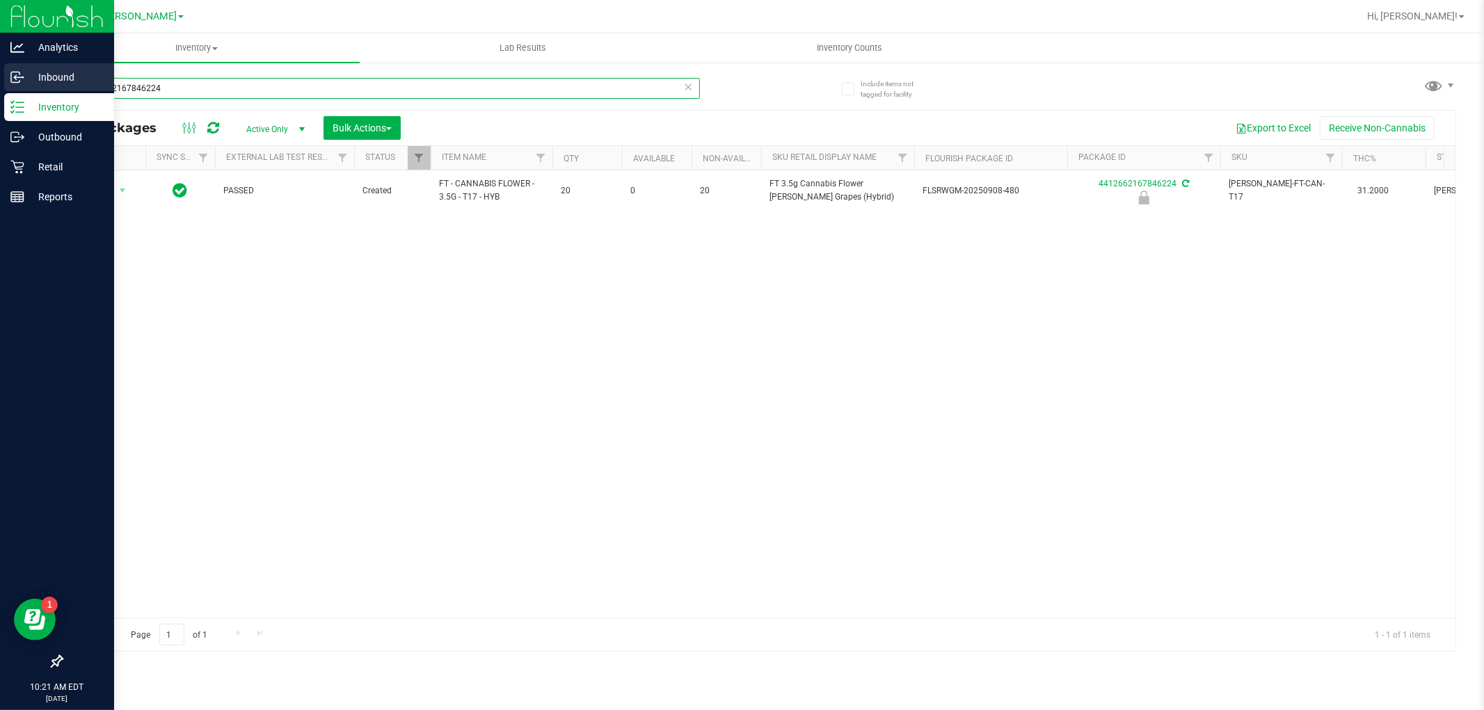
drag, startPoint x: 184, startPoint y: 86, endPoint x: 0, endPoint y: 86, distance: 183.7
click at [0, 86] on div "Analytics Inbound Inventory Outbound Retail Reports 10:21 AM EDT [DATE] 09/25 […" at bounding box center [742, 355] width 1484 height 710
type input "7085049000444002"
drag, startPoint x: 178, startPoint y: 86, endPoint x: 10, endPoint y: 85, distance: 168.4
click at [10, 85] on div "Analytics Inbound Inventory Outbound Retail Reports 10:22 AM EDT [DATE] 09/25 […" at bounding box center [742, 355] width 1484 height 710
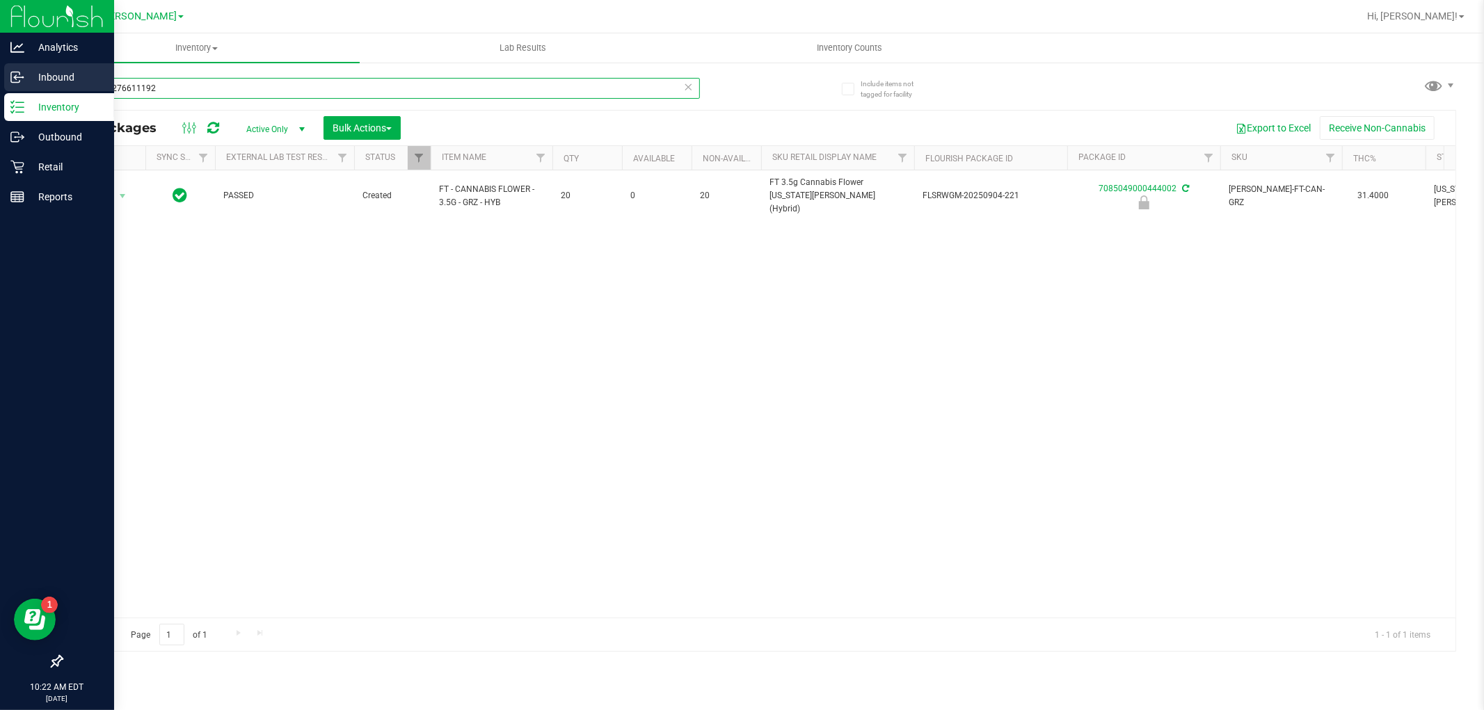
type input "4738502766111926"
drag, startPoint x: 244, startPoint y: 85, endPoint x: 0, endPoint y: 77, distance: 243.7
click at [0, 77] on div "Analytics Inbound Inventory Outbound Retail Reports 10:22 AM EDT [DATE] 09/25 […" at bounding box center [742, 355] width 1484 height 710
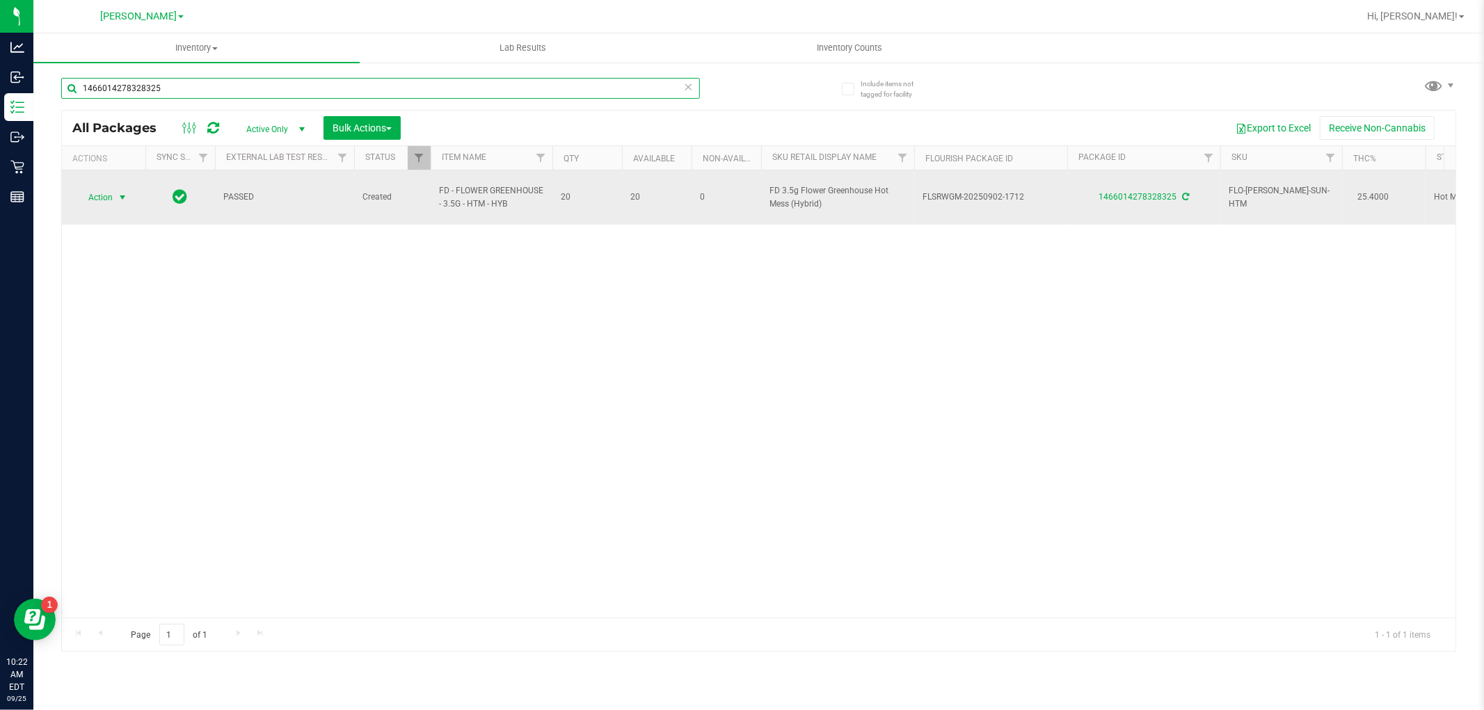
type input "1466014278328325"
click at [110, 192] on span "Action" at bounding box center [95, 197] width 38 height 19
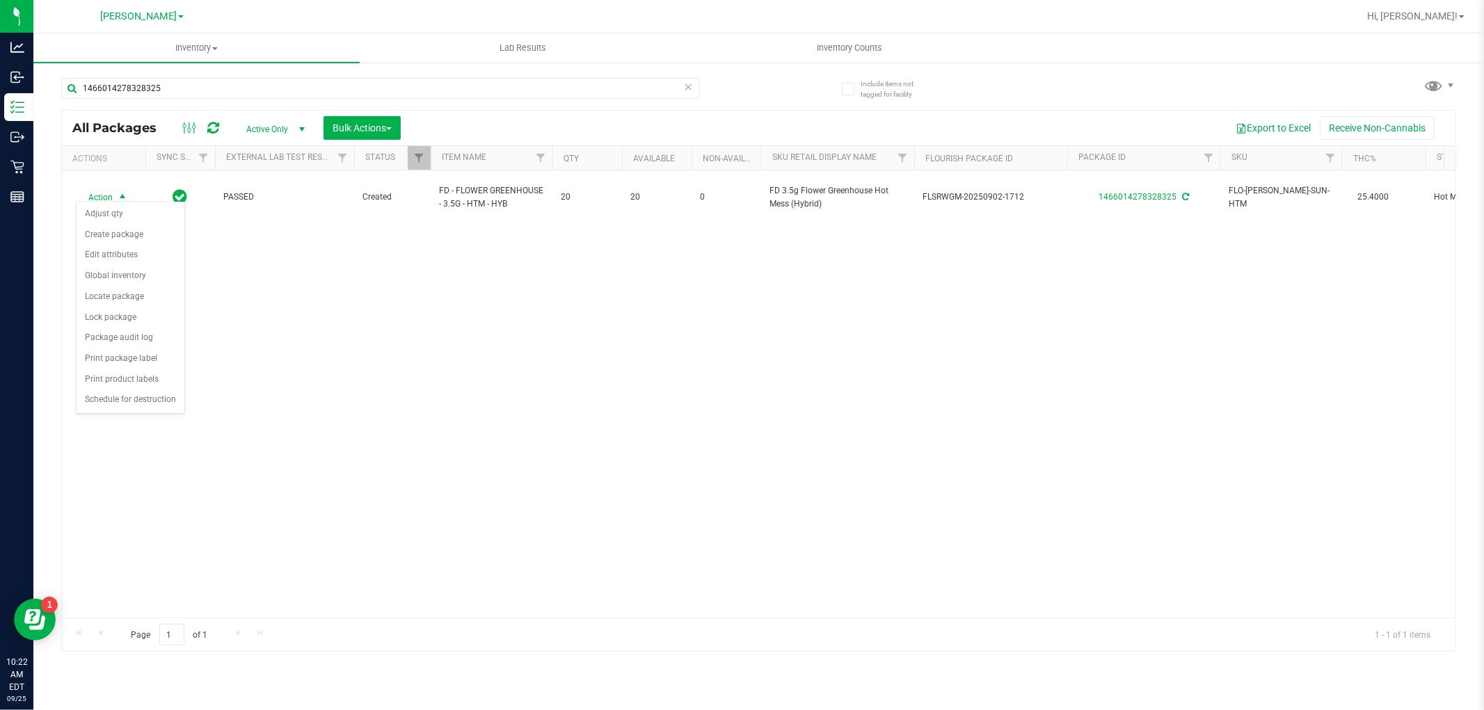
click at [349, 267] on div "Action Action Adjust qty Create package Edit attributes Global inventory Locate…" at bounding box center [759, 393] width 1394 height 447
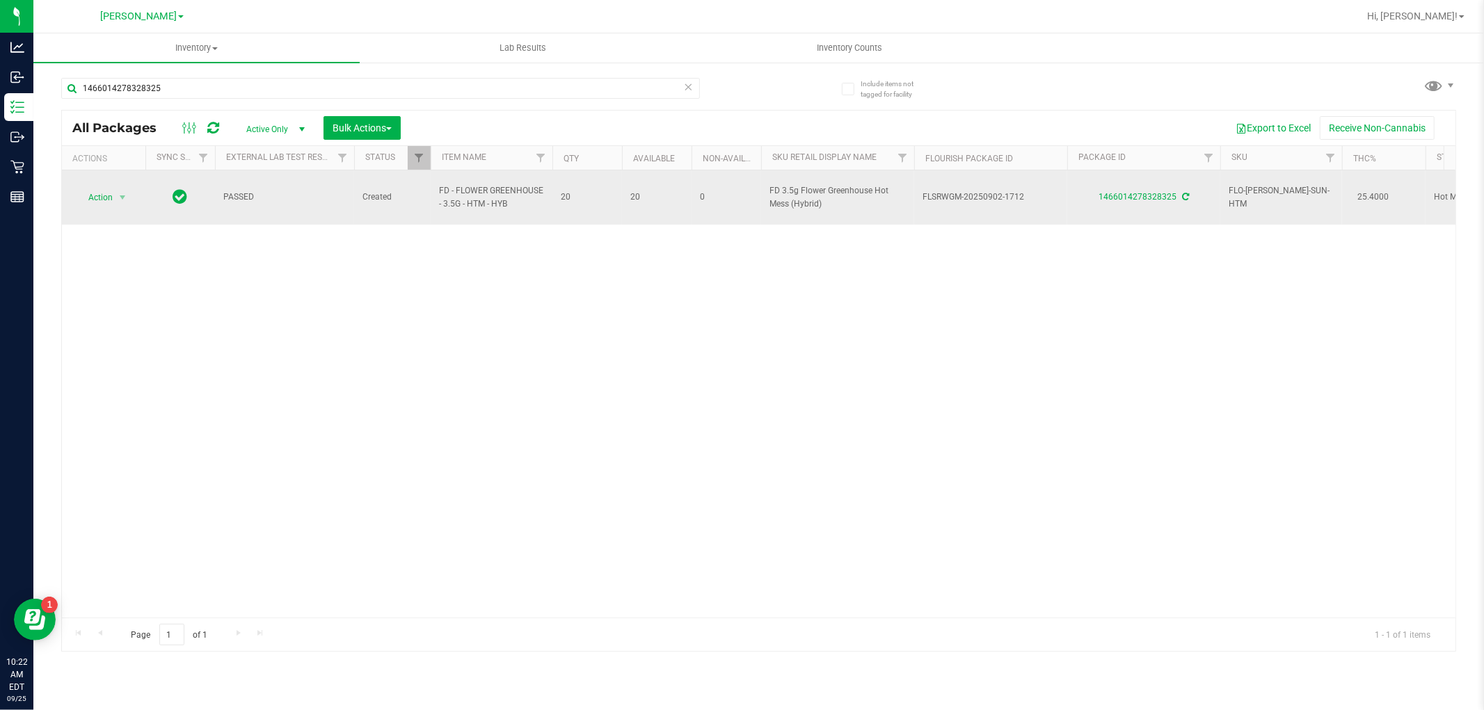
drag, startPoint x: 524, startPoint y: 196, endPoint x: 430, endPoint y: 183, distance: 94.9
click at [431, 183] on td "FD - FLOWER GREENHOUSE - 3.5G - HTM - HYB" at bounding box center [492, 197] width 122 height 54
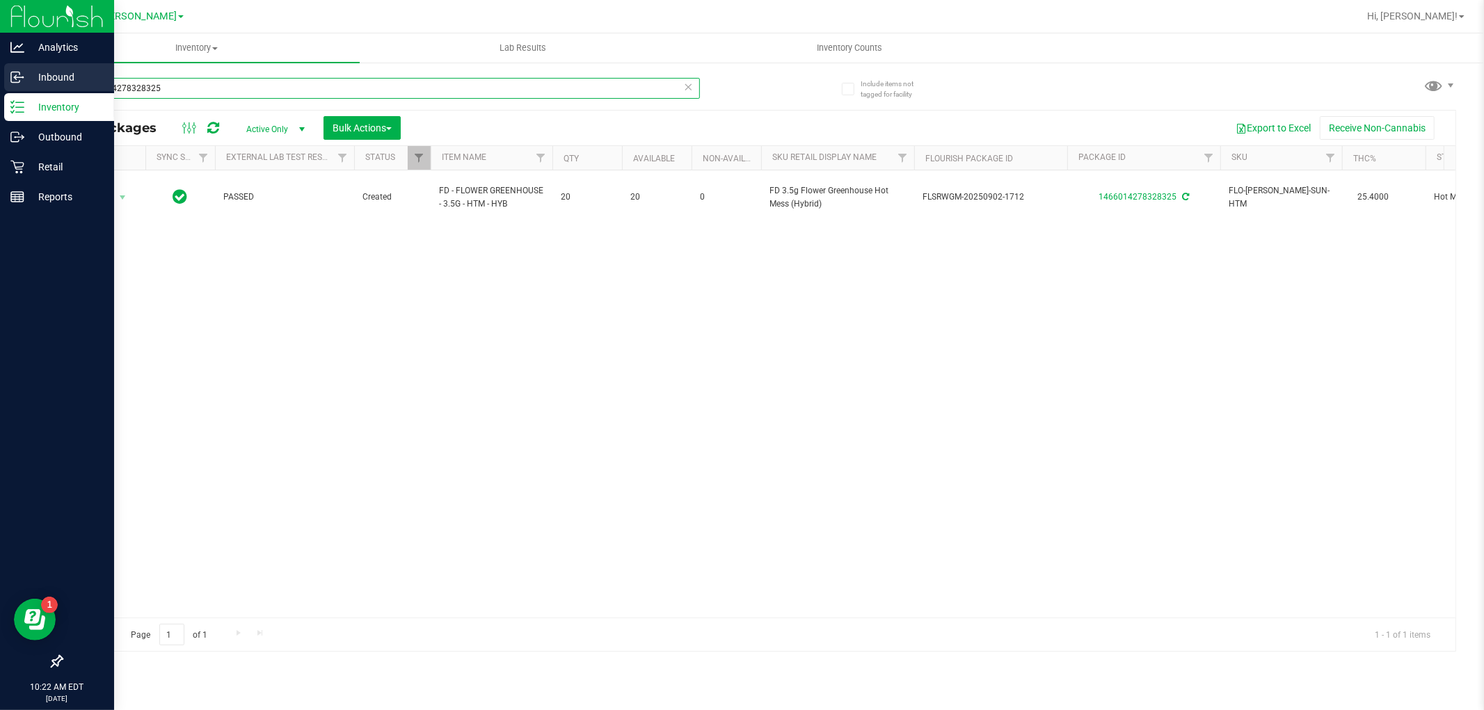
drag, startPoint x: 115, startPoint y: 89, endPoint x: 0, endPoint y: 86, distance: 114.8
click at [0, 86] on div "Analytics Inbound Inventory Outbound Retail Reports 10:22 AM EDT [DATE] 09/25 […" at bounding box center [742, 355] width 1484 height 710
paste input "FD - FLOWER GREENHOUSE - 3.5G - HTM - HYB"
type input "FD - FLOWER GREENHOUSE - 3.5G - HTM - HYB"
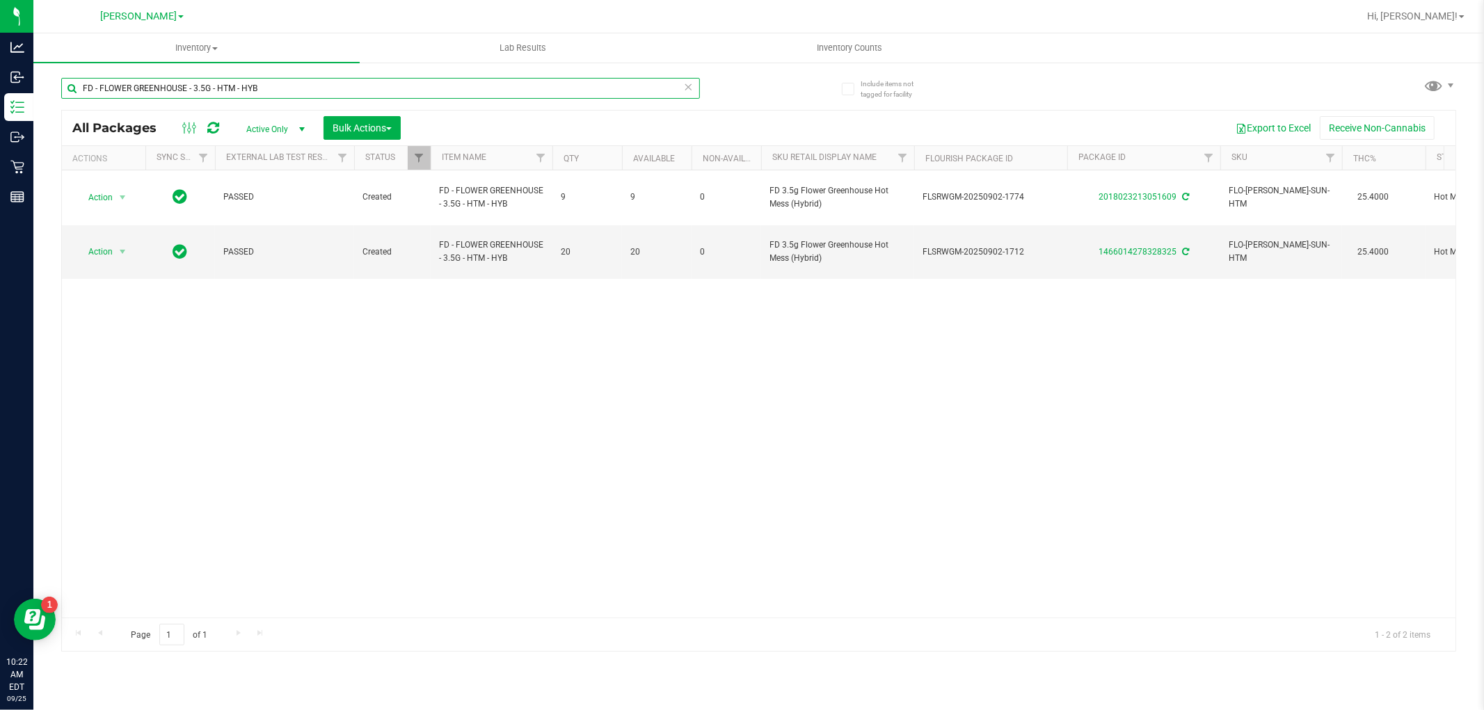
drag, startPoint x: 282, startPoint y: 90, endPoint x: 65, endPoint y: 80, distance: 217.3
click at [65, 80] on input "FD - FLOWER GREENHOUSE - 3.5G - HTM - HYB" at bounding box center [380, 88] width 639 height 21
type input "1466014278328325"
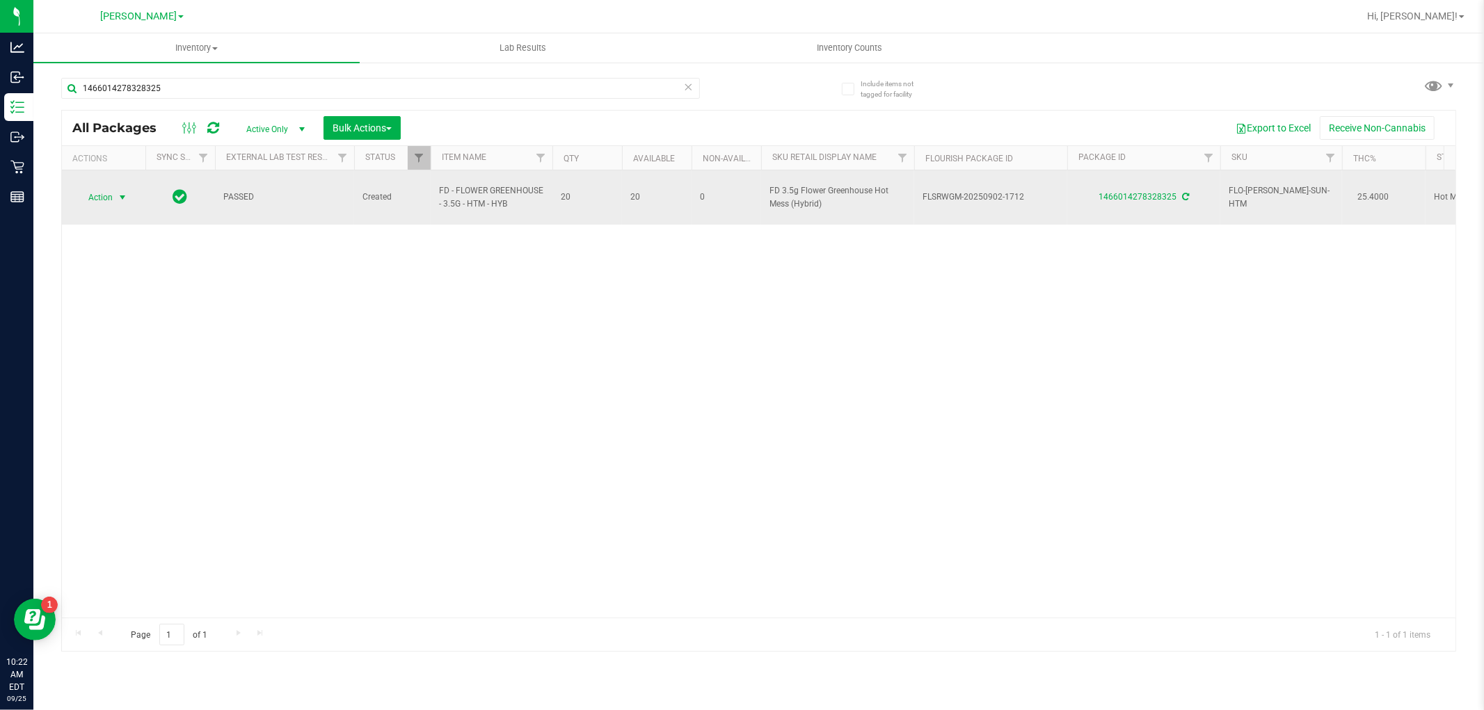
click at [113, 193] on span "Action" at bounding box center [95, 197] width 38 height 19
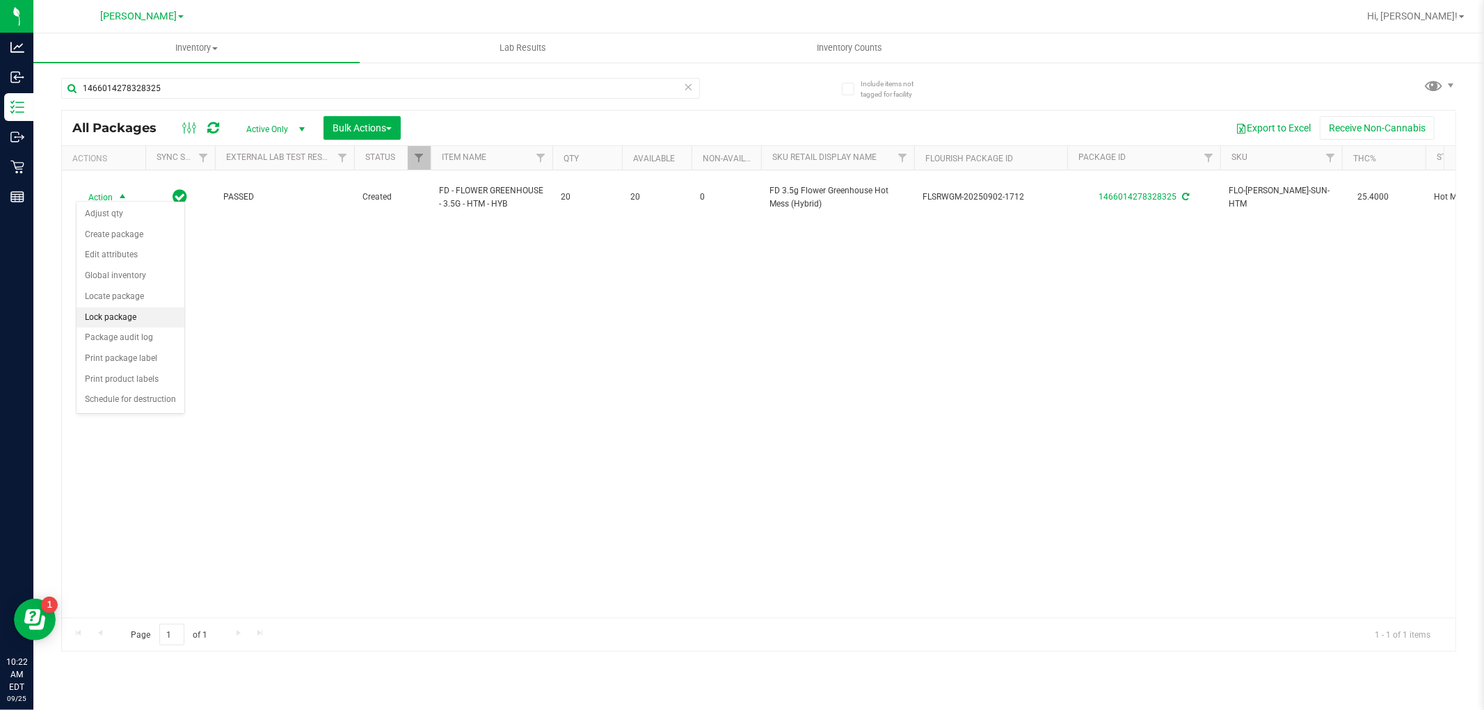
click at [129, 316] on li "Lock package" at bounding box center [131, 318] width 108 height 21
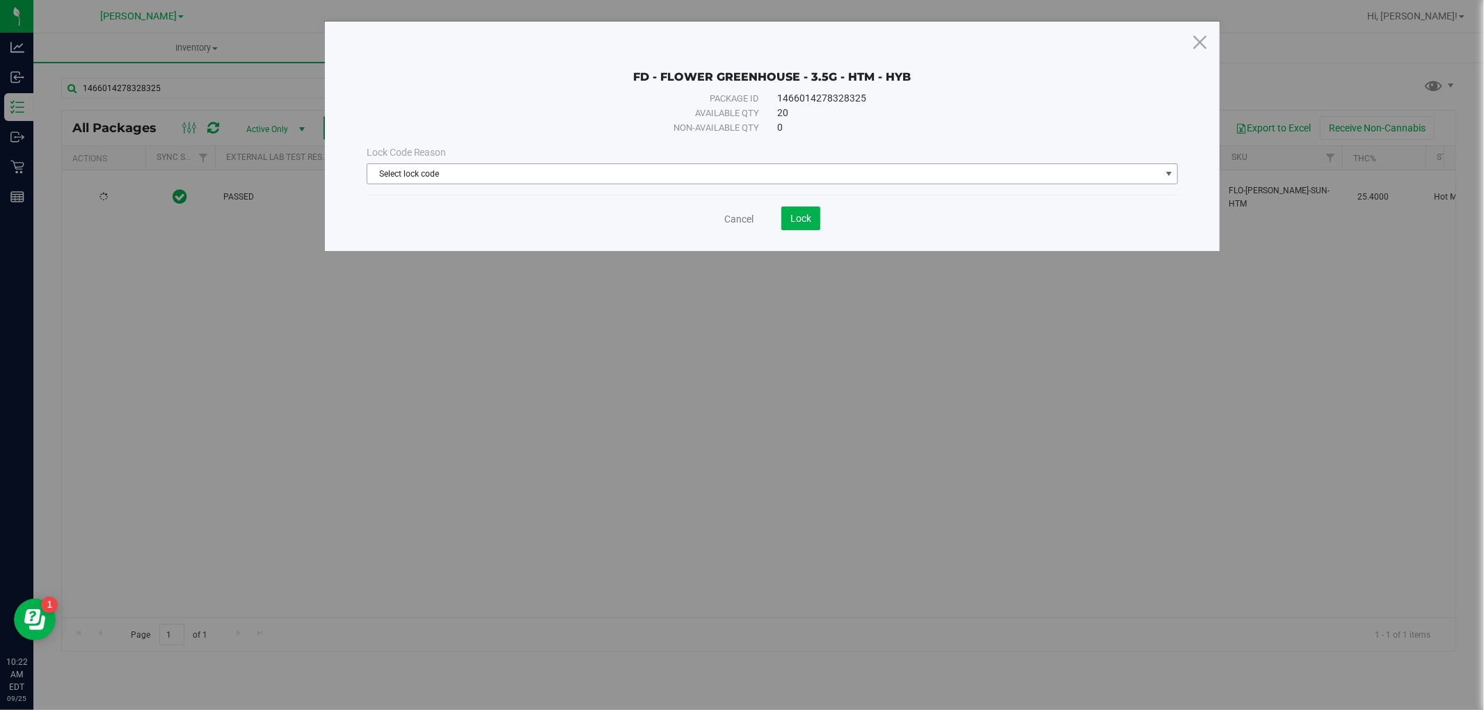
click at [561, 167] on span "Select lock code" at bounding box center [763, 173] width 793 height 19
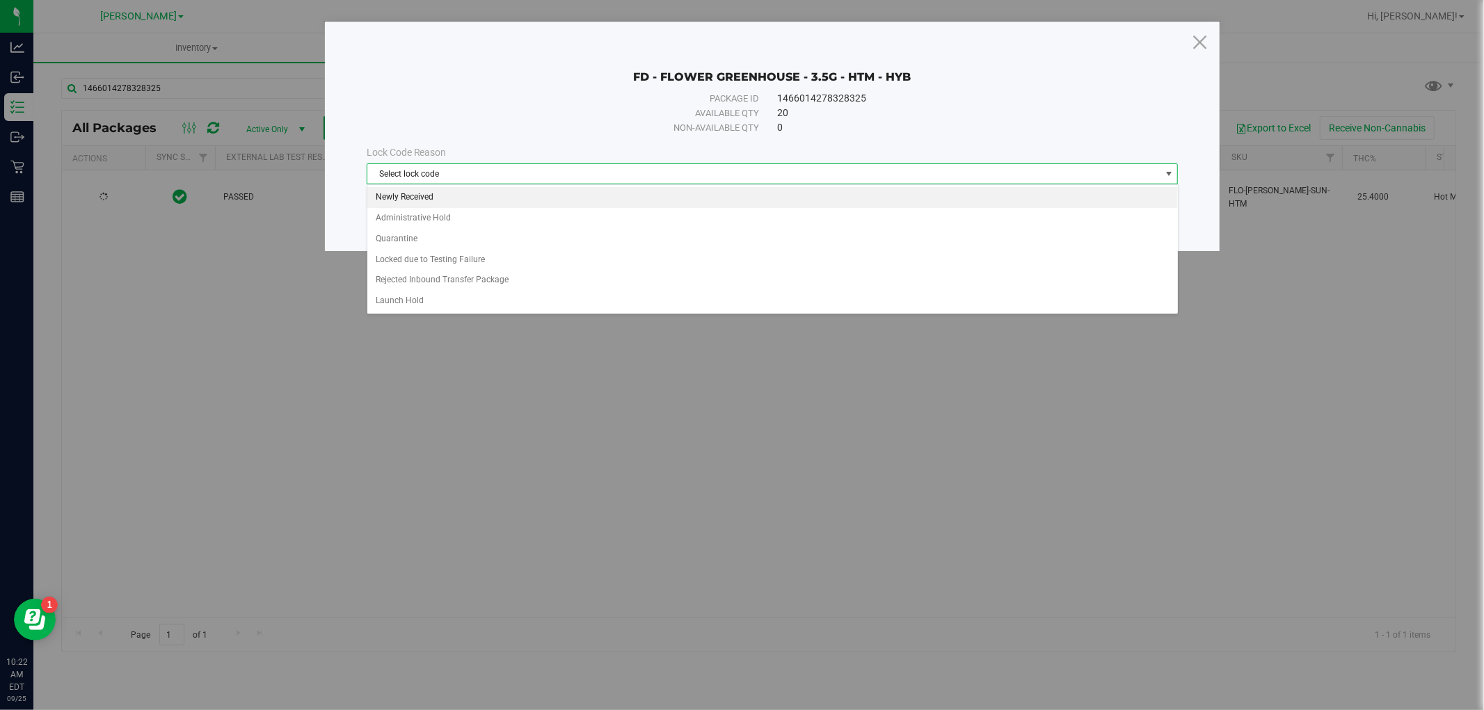
click at [555, 193] on li "Newly Received" at bounding box center [772, 197] width 811 height 21
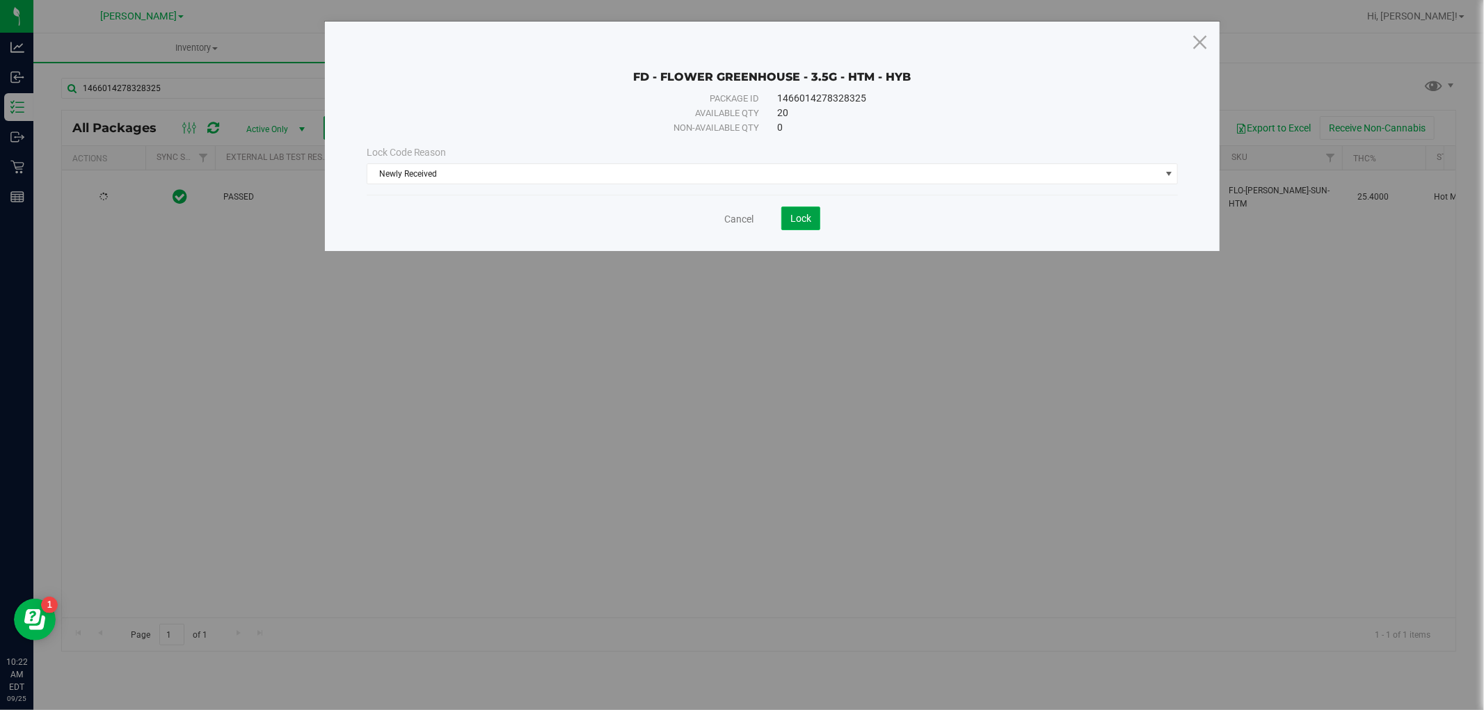
click at [812, 217] on button "Lock" at bounding box center [800, 219] width 39 height 24
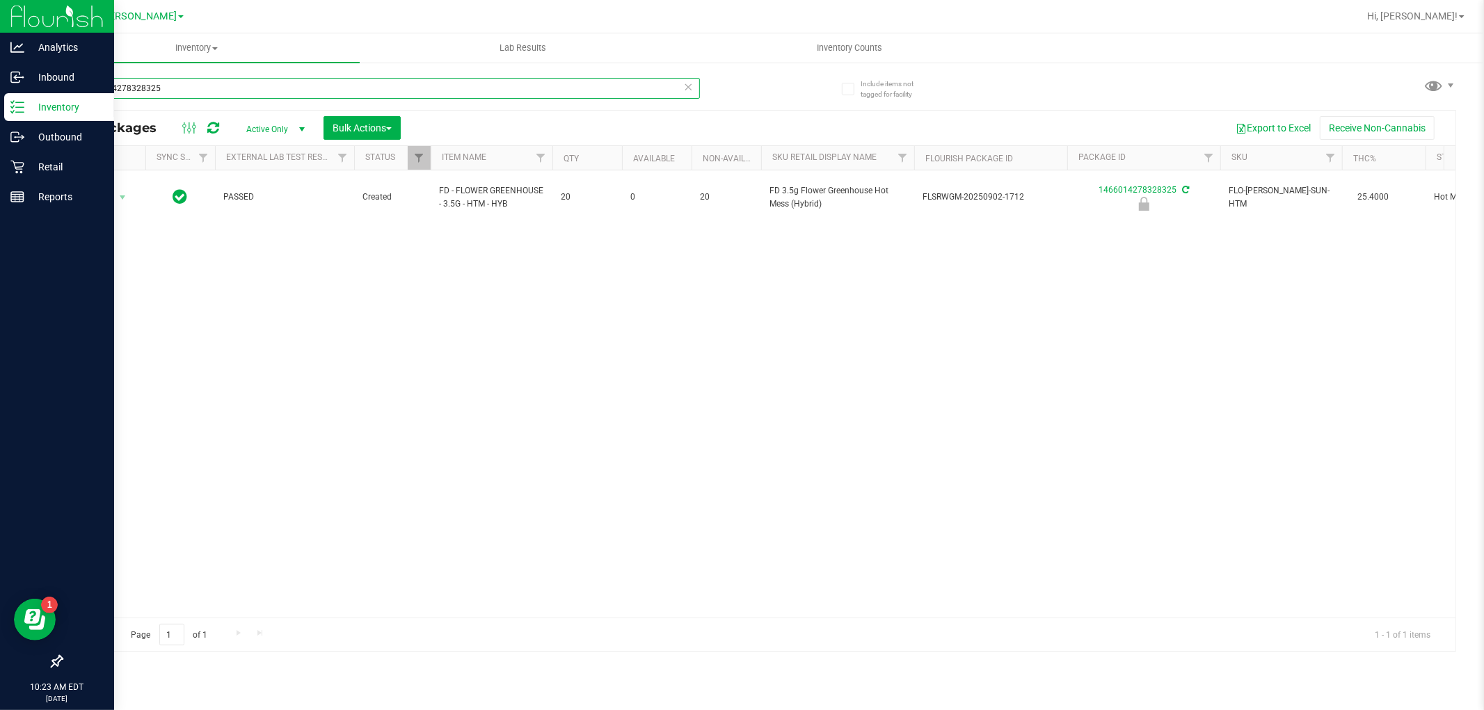
drag, startPoint x: 202, startPoint y: 94, endPoint x: 0, endPoint y: 93, distance: 201.8
click at [0, 93] on div "Analytics Inbound Inventory Outbound Retail Reports 10:23 AM EDT [DATE] 09/25 […" at bounding box center [742, 355] width 1484 height 710
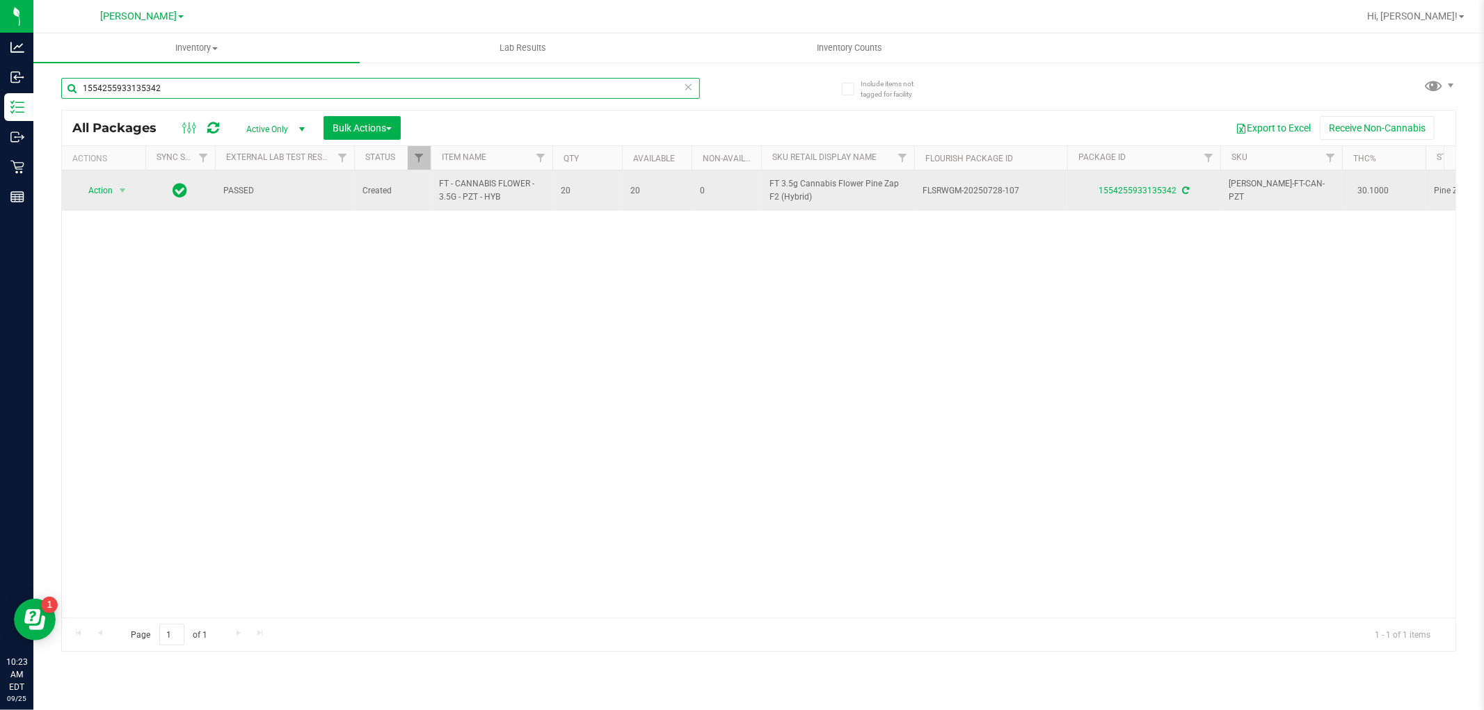
type input "1554255933135342"
drag, startPoint x: 513, startPoint y: 200, endPoint x: 410, endPoint y: 191, distance: 103.4
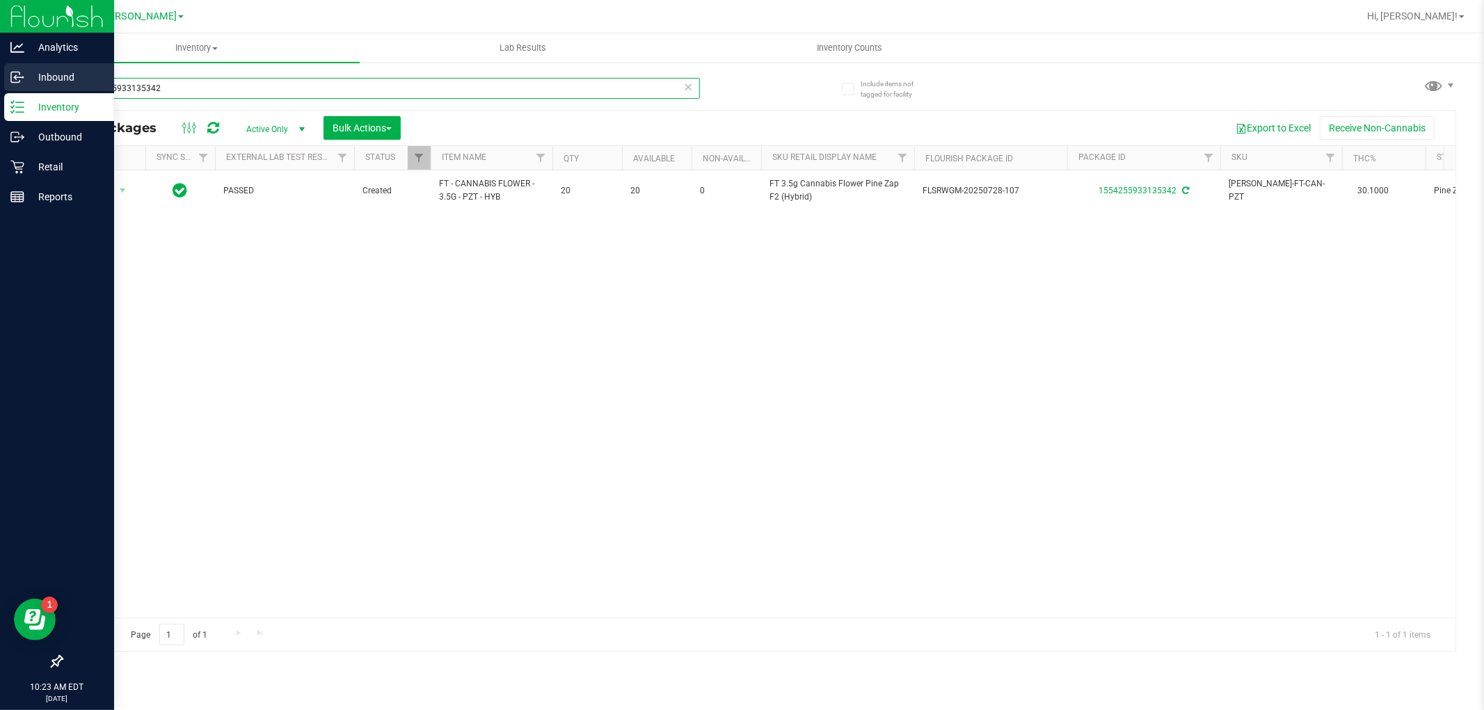
drag, startPoint x: 212, startPoint y: 85, endPoint x: 0, endPoint y: 85, distance: 212.2
click at [0, 85] on div "Analytics Inbound Inventory Outbound Retail Reports 10:23 AM EDT [DATE] 09/25 […" at bounding box center [742, 355] width 1484 height 710
paste input "FT - CANNABIS FLOWER - 3.5G - PZT - HYB"
type input "FT - CANNABIS FLOWER - 3.5G - PZT - HYB"
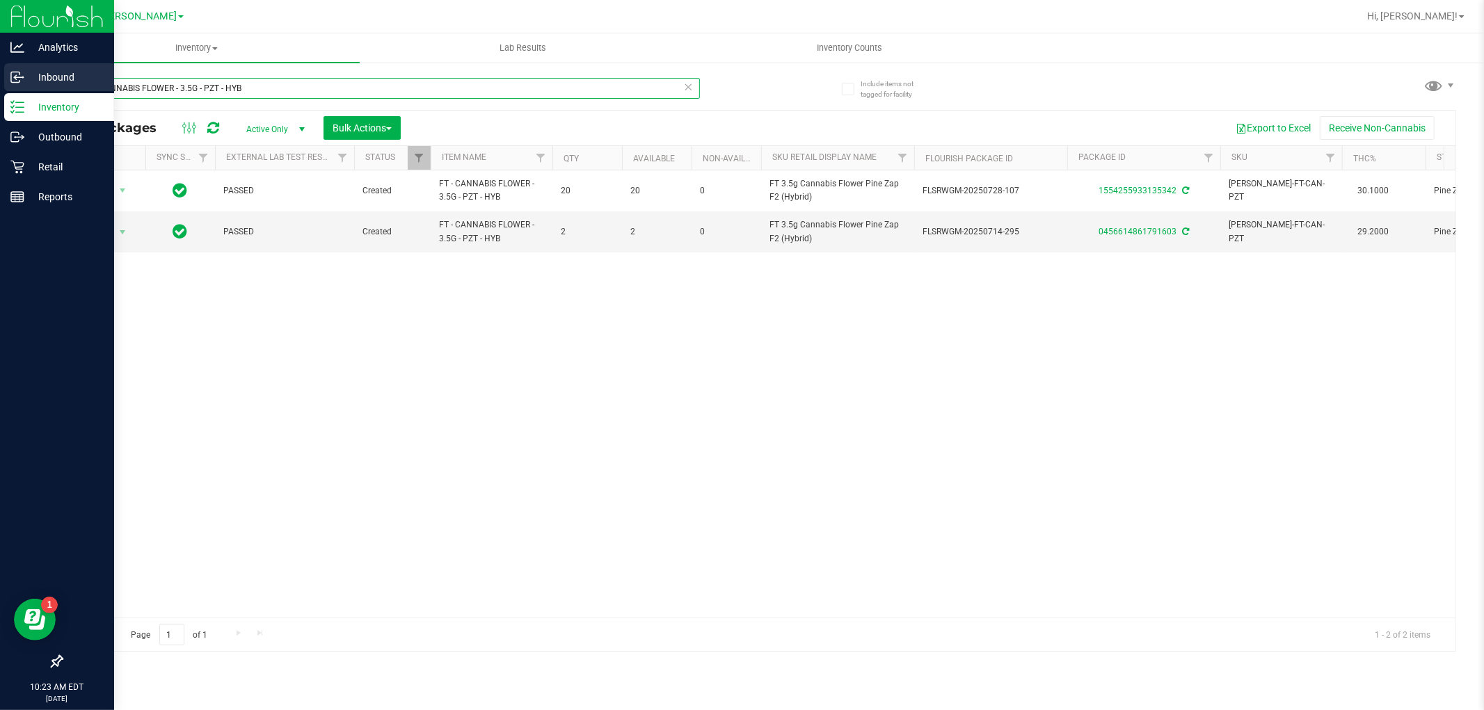
drag, startPoint x: 294, startPoint y: 83, endPoint x: 0, endPoint y: 82, distance: 294.3
click at [0, 82] on div "Analytics Inbound Inventory Outbound Retail Reports 10:23 AM EDT [DATE] 09/25 […" at bounding box center [742, 355] width 1484 height 710
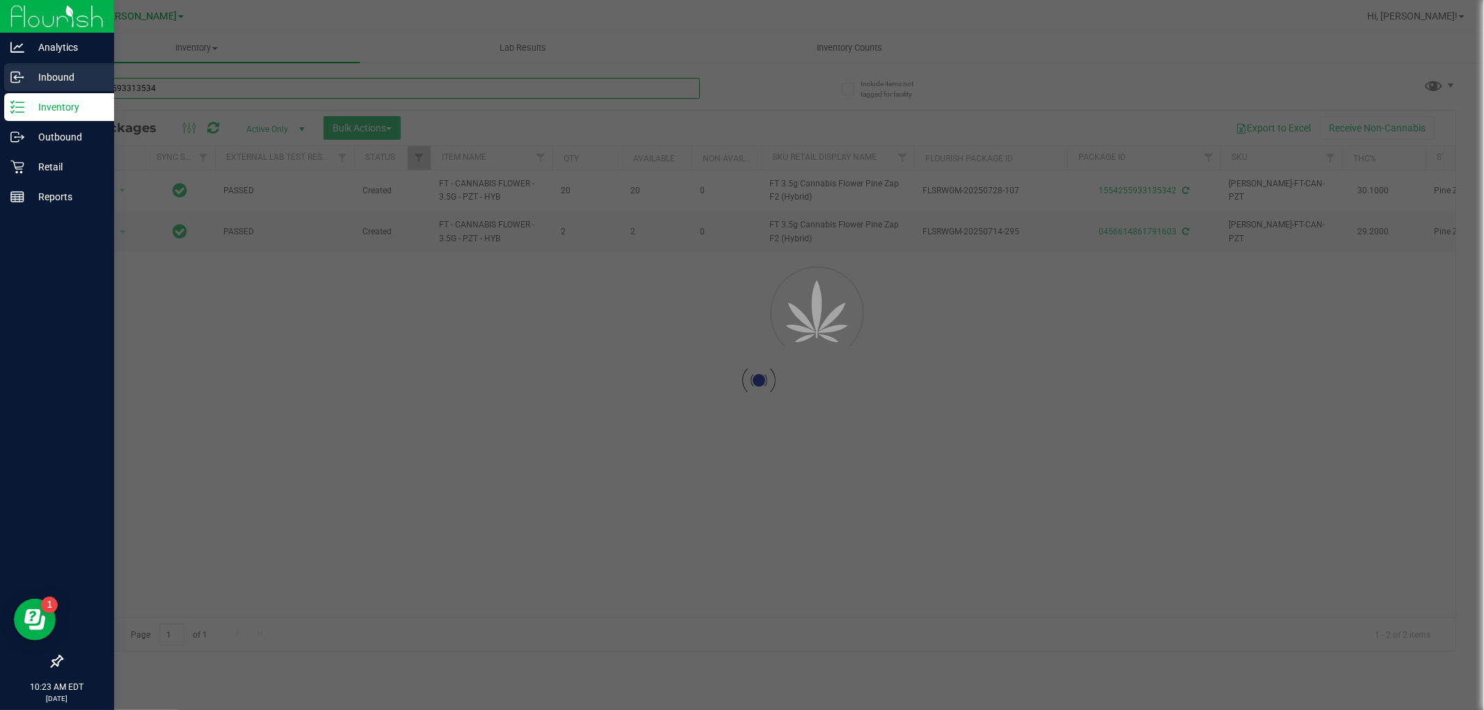
type input "1554255933135342"
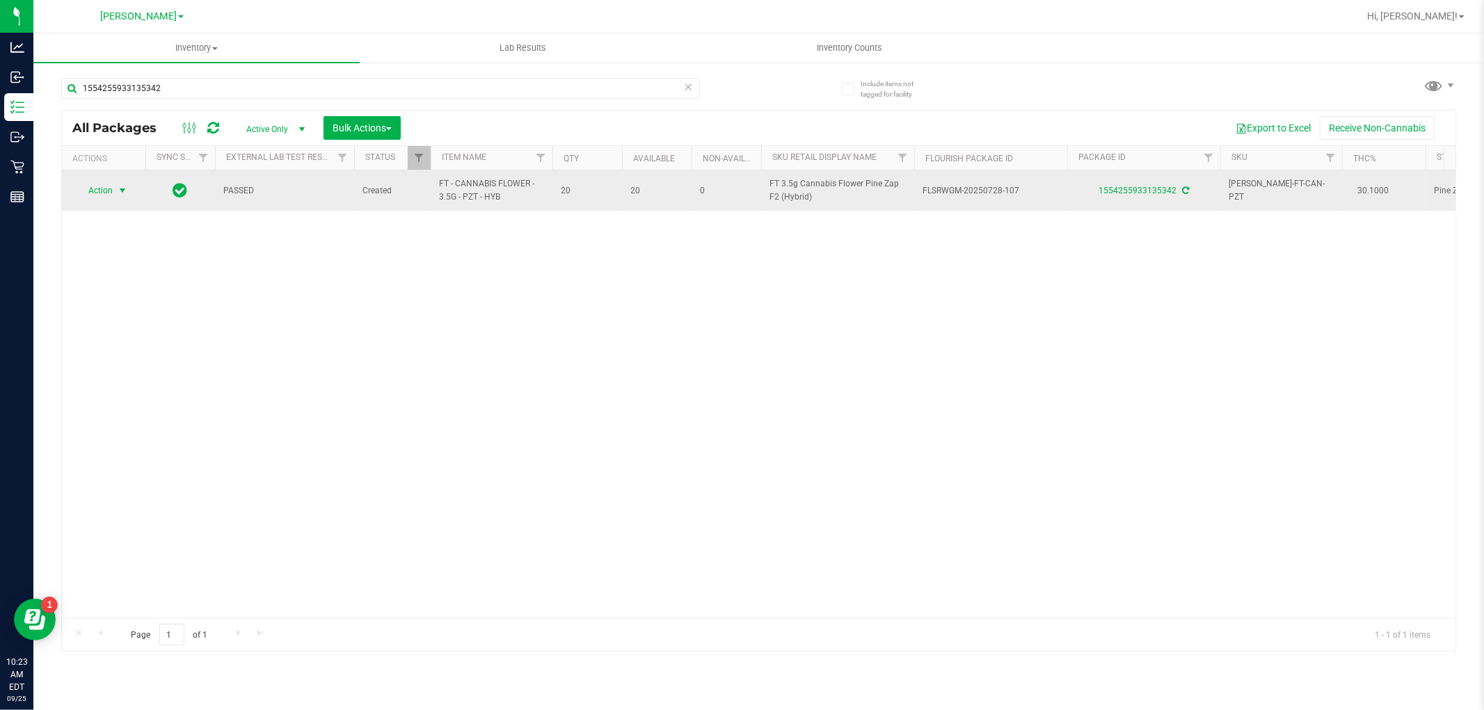
click at [106, 186] on span "Action" at bounding box center [95, 190] width 38 height 19
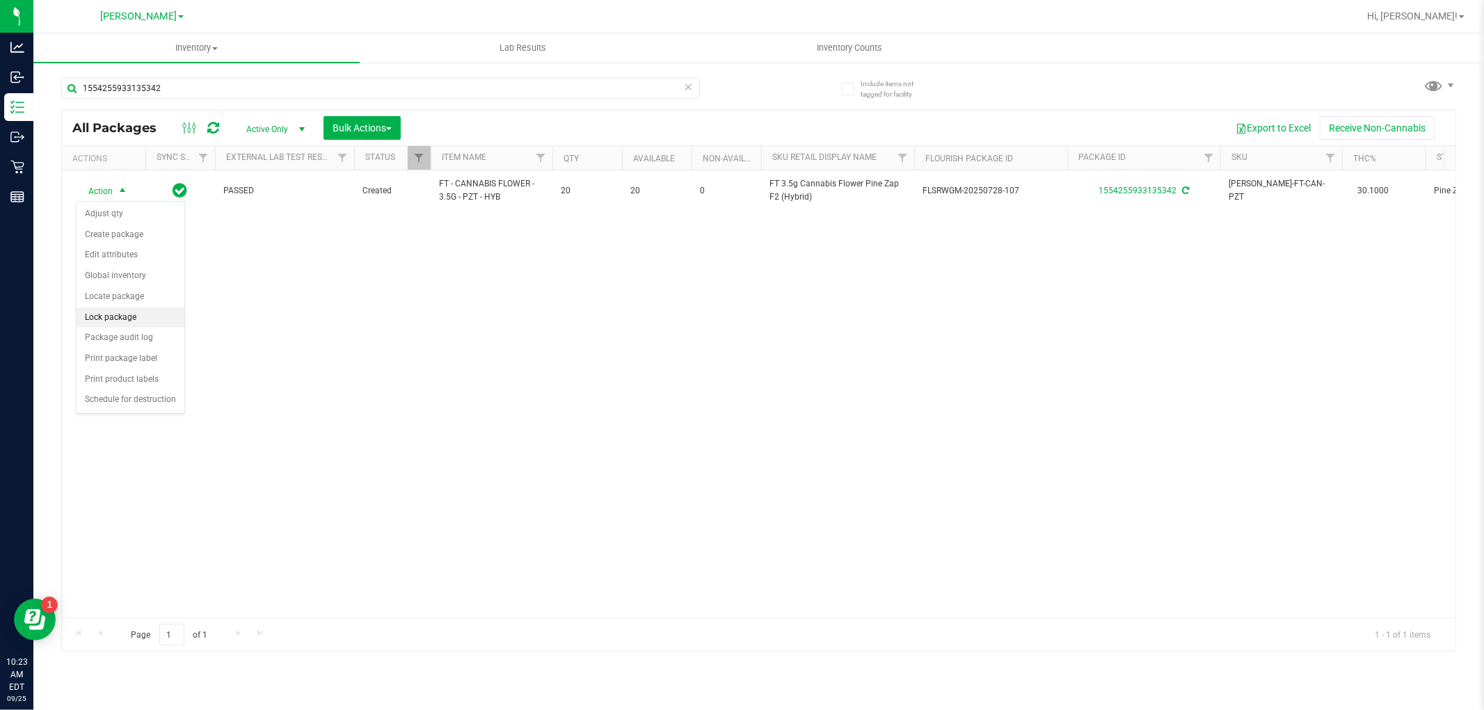
click at [115, 314] on li "Lock package" at bounding box center [131, 318] width 108 height 21
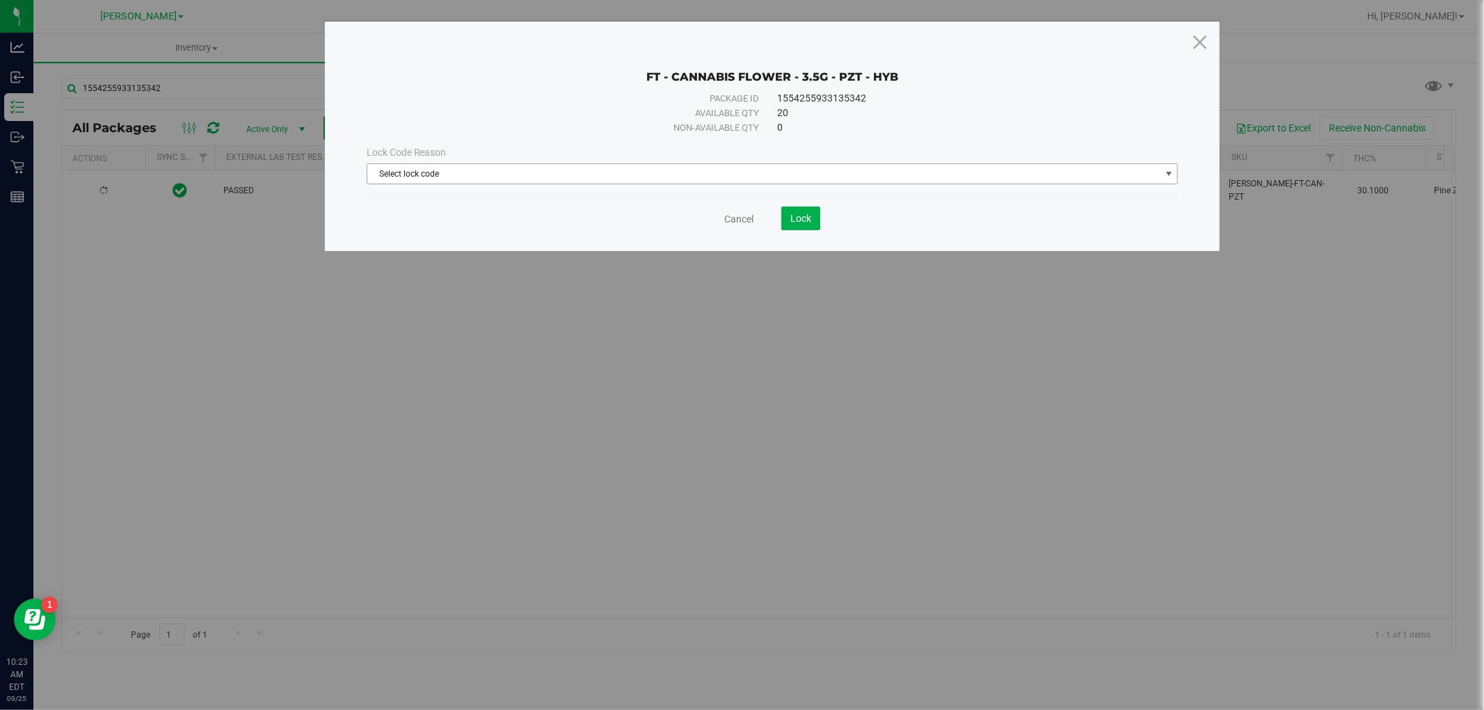
click at [608, 179] on span "Select lock code" at bounding box center [763, 173] width 793 height 19
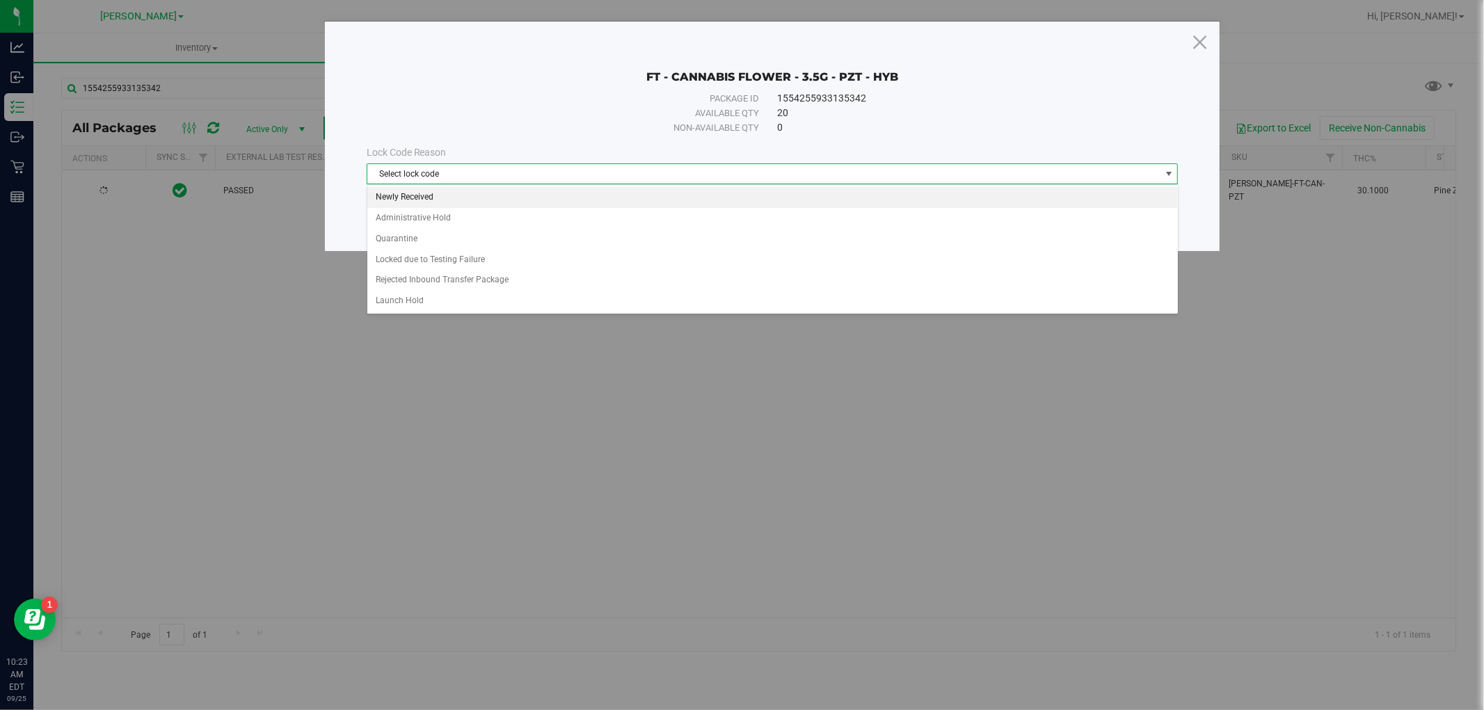
click at [580, 193] on li "Newly Received" at bounding box center [772, 197] width 811 height 21
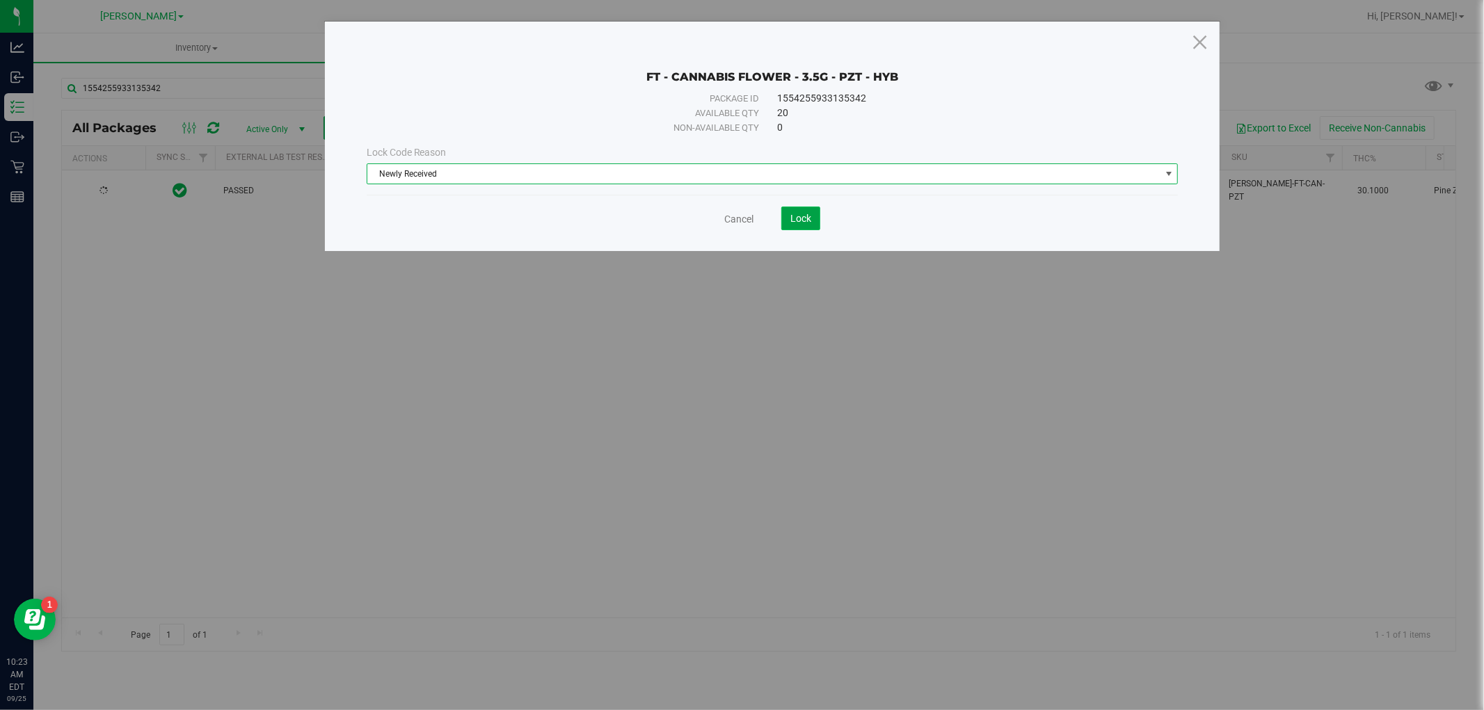
click at [794, 217] on span "Lock" at bounding box center [800, 218] width 21 height 11
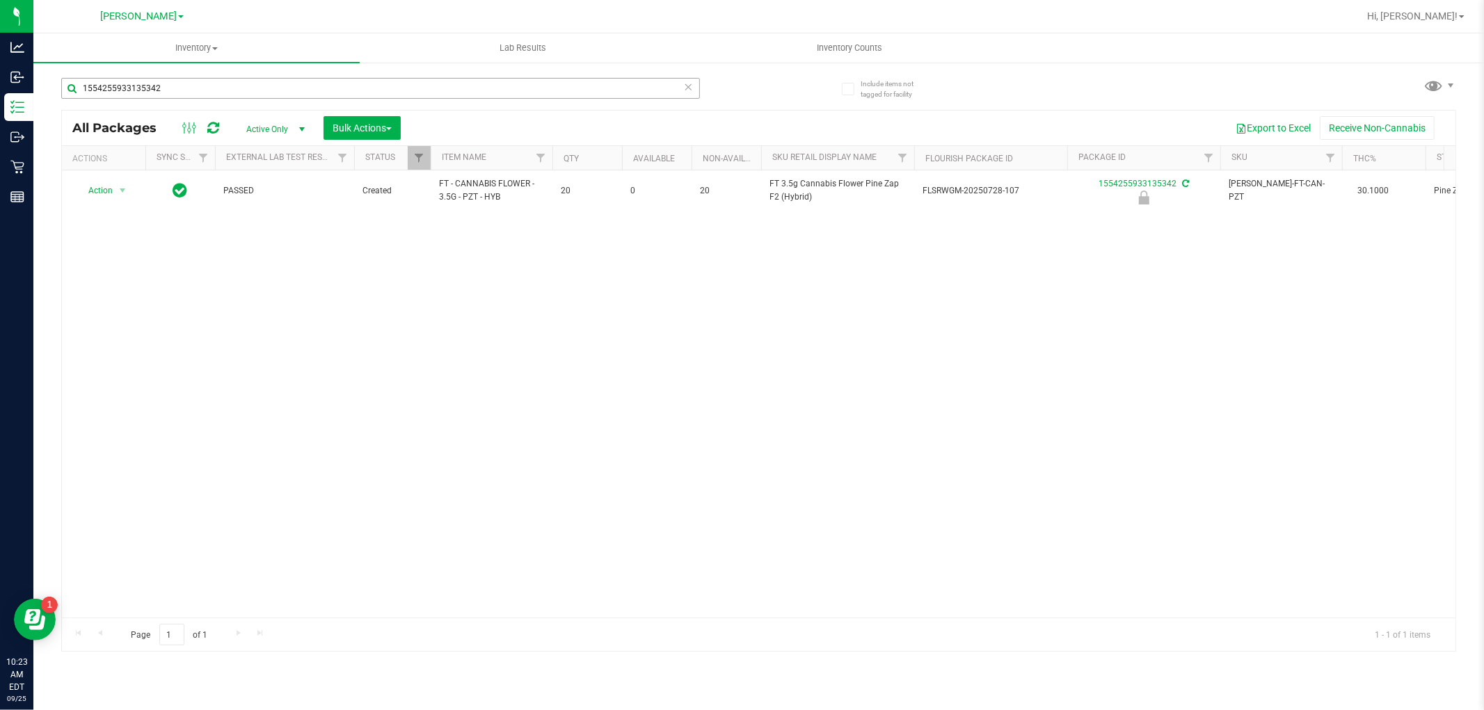
drag, startPoint x: 228, startPoint y: 91, endPoint x: 214, endPoint y: 86, distance: 15.0
click at [224, 88] on div "1554255933135342" at bounding box center [380, 94] width 639 height 32
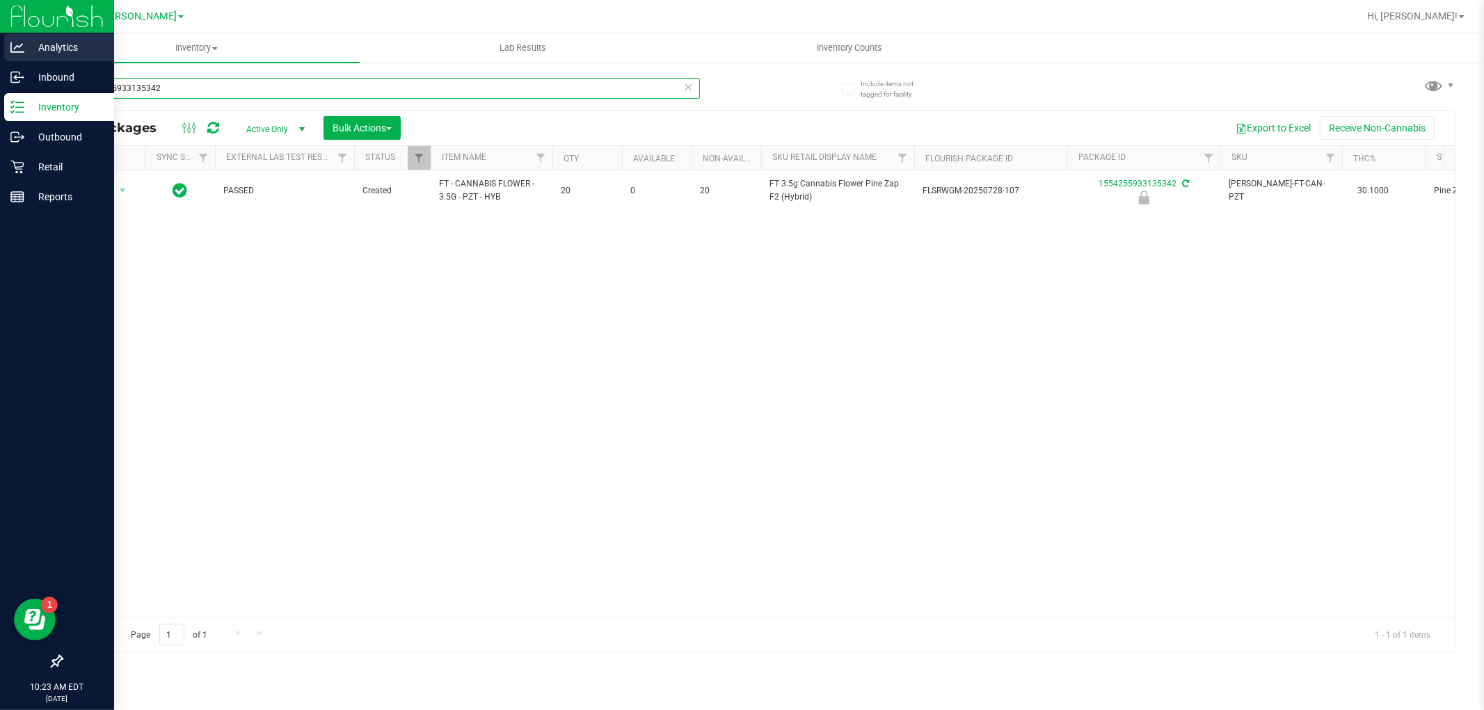
drag, startPoint x: 212, startPoint y: 86, endPoint x: 0, endPoint y: 53, distance: 214.7
click at [0, 53] on div "Analytics Inbound Inventory Outbound Retail Reports 10:23 AM EDT [DATE] 09/25 […" at bounding box center [742, 355] width 1484 height 710
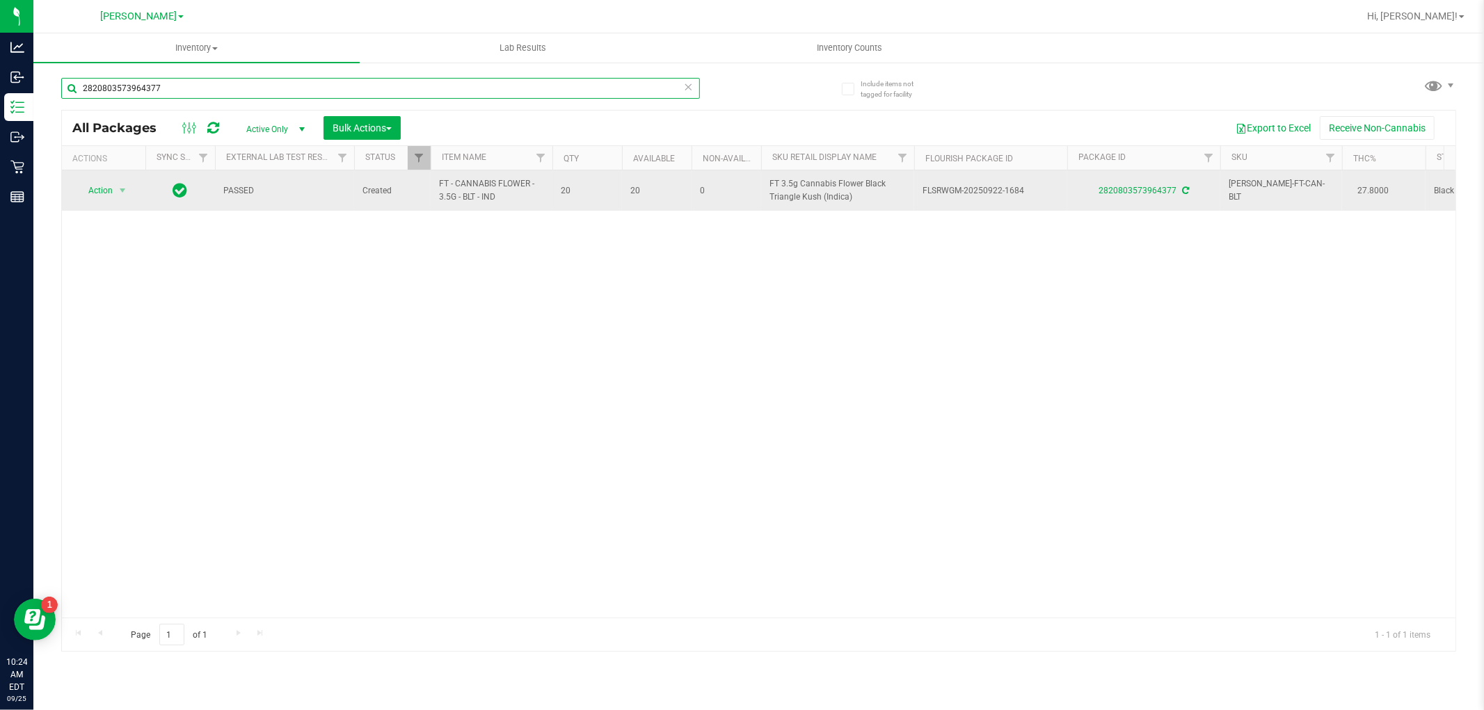
type input "2820803573964377"
drag, startPoint x: 515, startPoint y: 202, endPoint x: 413, endPoint y: 196, distance: 101.8
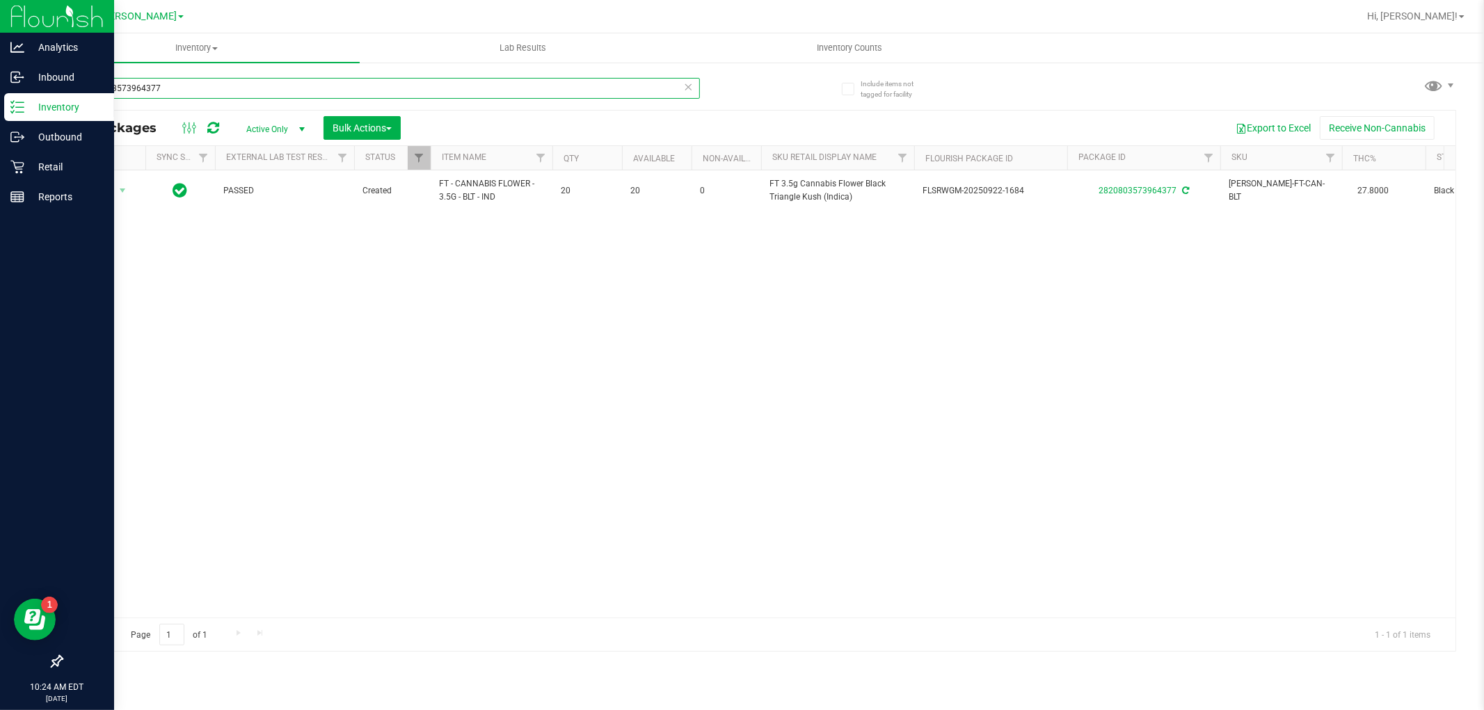
drag, startPoint x: 189, startPoint y: 77, endPoint x: 21, endPoint y: 97, distance: 168.9
click at [21, 97] on div "Analytics Inbound Inventory Outbound Retail Reports 10:24 AM EDT [DATE] 09/25 […" at bounding box center [742, 355] width 1484 height 710
paste input "FT - CANNABIS FLOWER - 3.5G - BLT - IND"
type input "FT - CANNABIS FLOWER - 3.5G - BLT - IND"
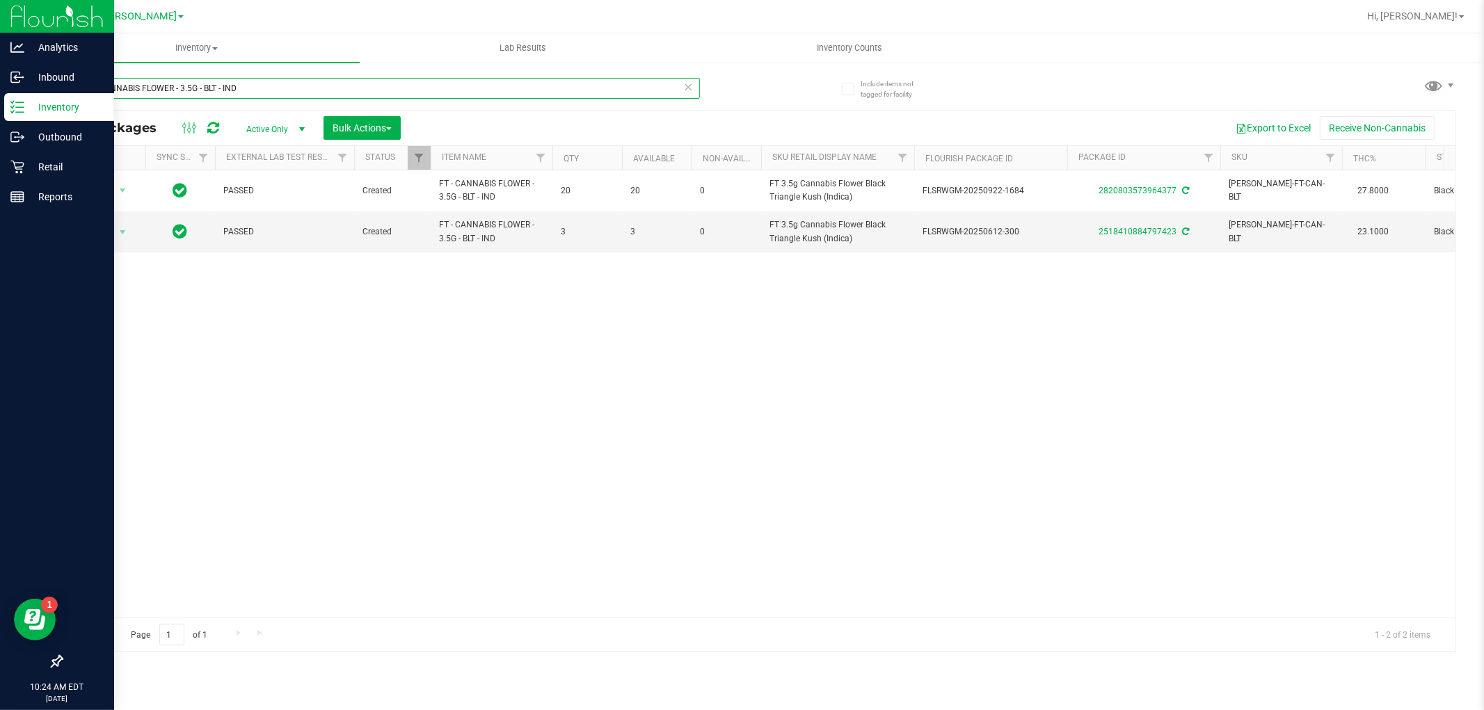
drag, startPoint x: 275, startPoint y: 86, endPoint x: 0, endPoint y: 94, distance: 274.9
click at [0, 94] on div "Analytics Inbound Inventory Outbound Retail Reports 10:24 AM EDT [DATE] 09/25 […" at bounding box center [742, 355] width 1484 height 710
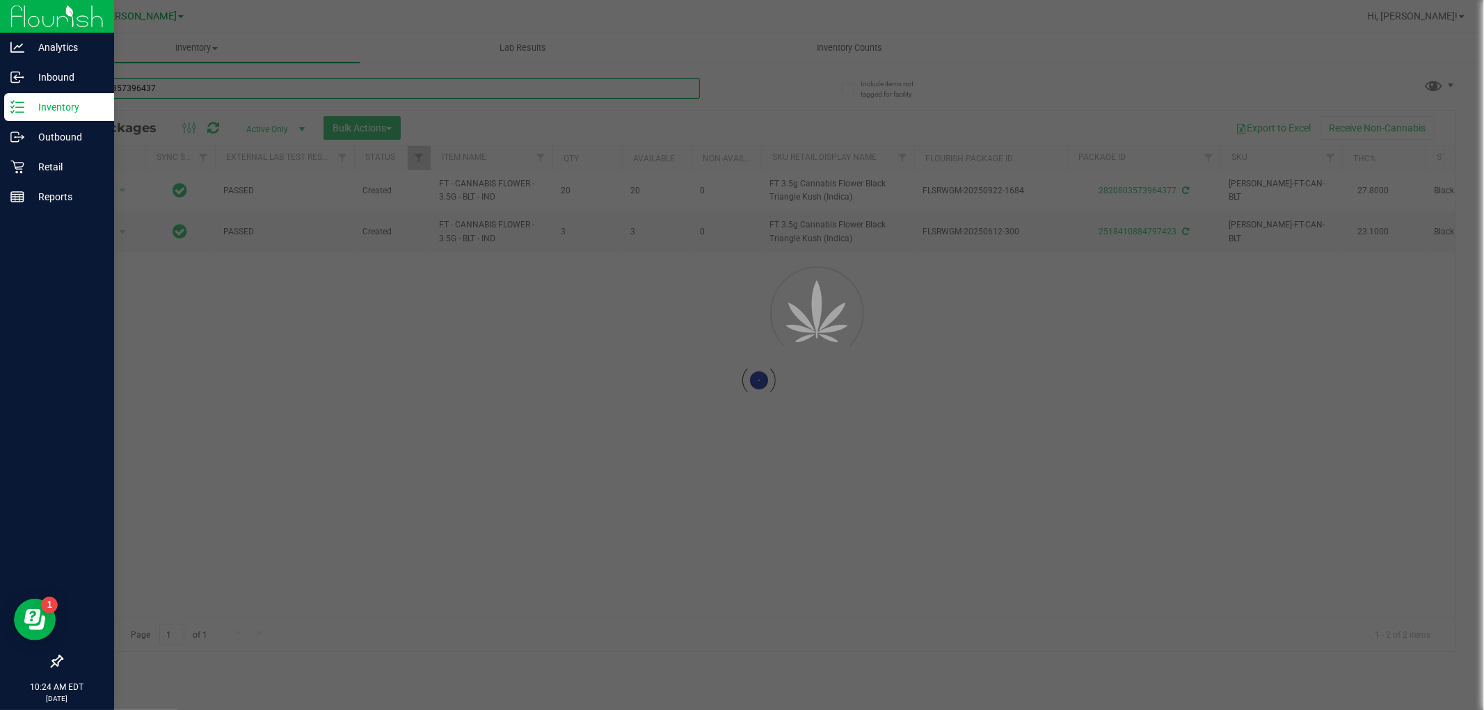
type input "2820803573964377"
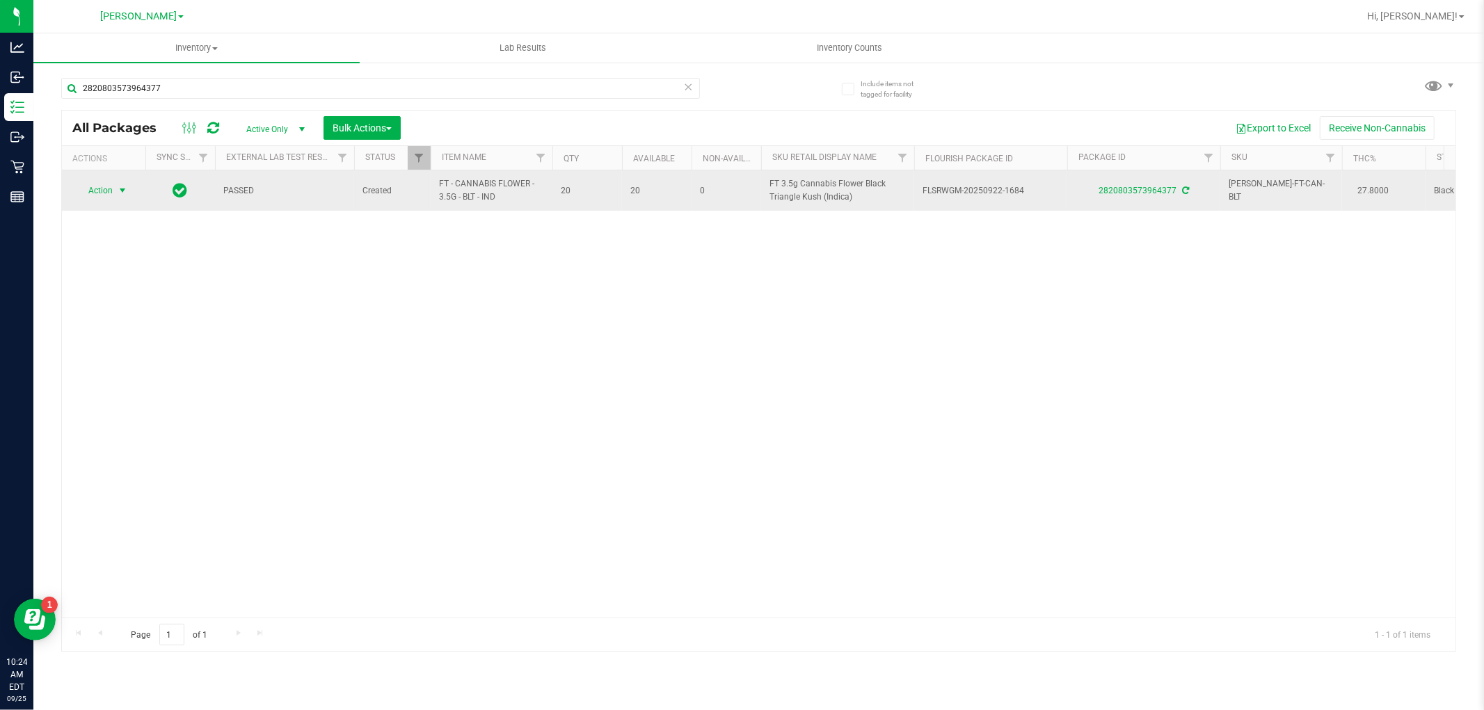
click at [122, 193] on span "select" at bounding box center [122, 190] width 11 height 11
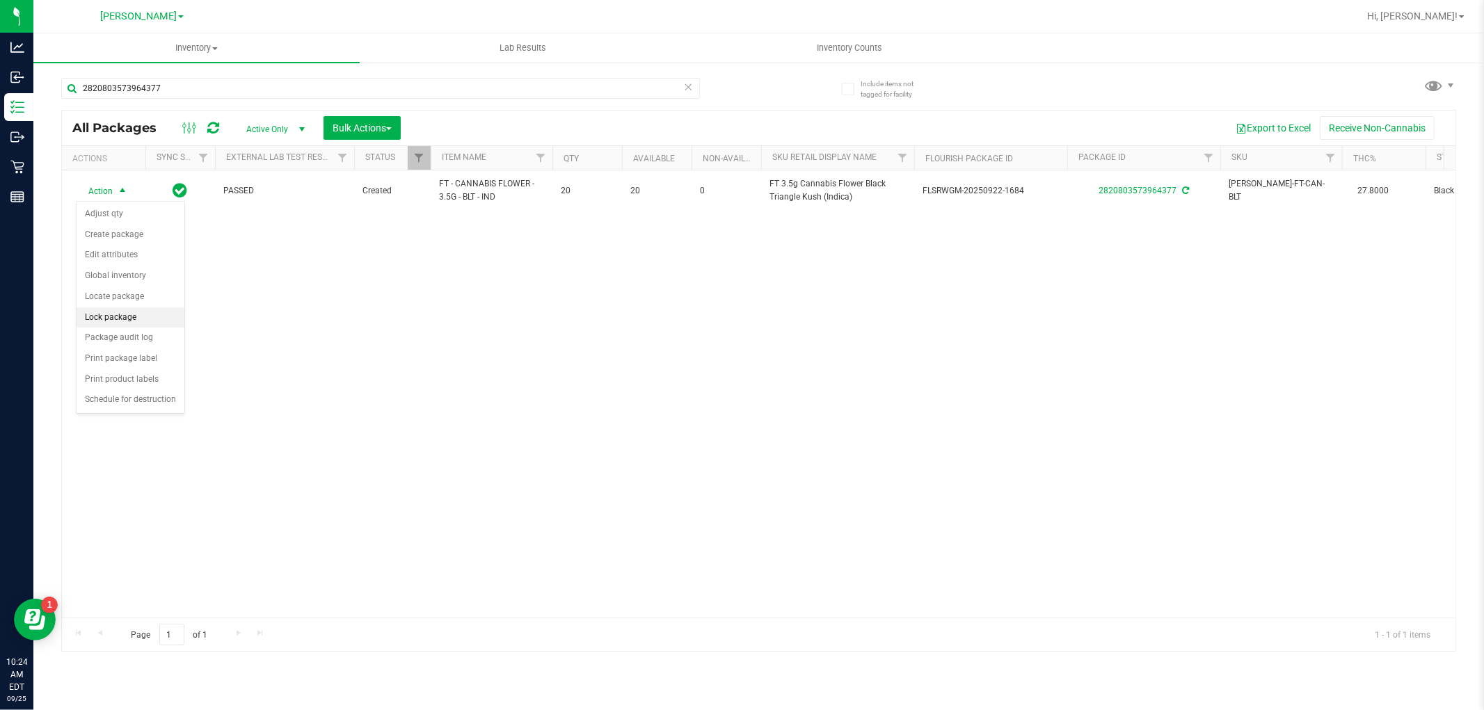
click at [129, 321] on li "Lock package" at bounding box center [131, 318] width 108 height 21
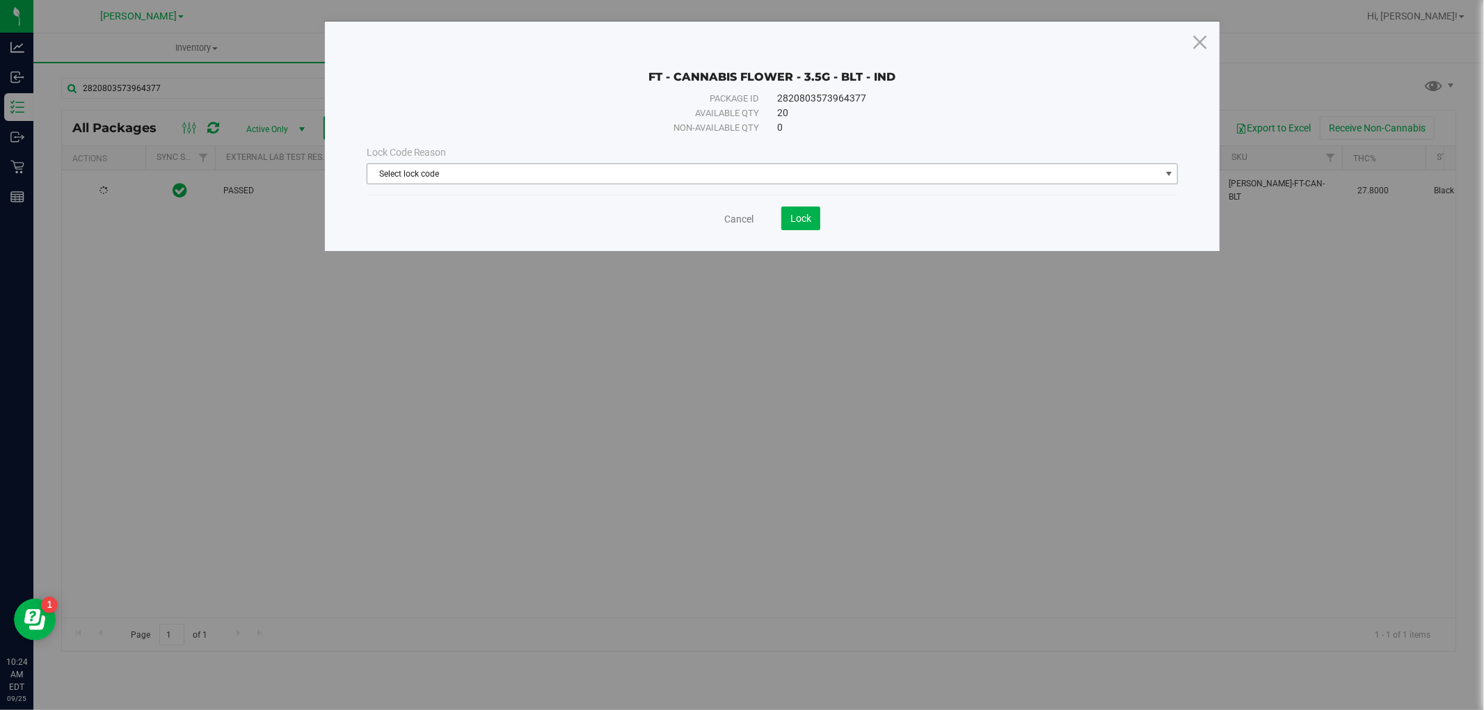
click at [652, 171] on span "Select lock code" at bounding box center [763, 173] width 793 height 19
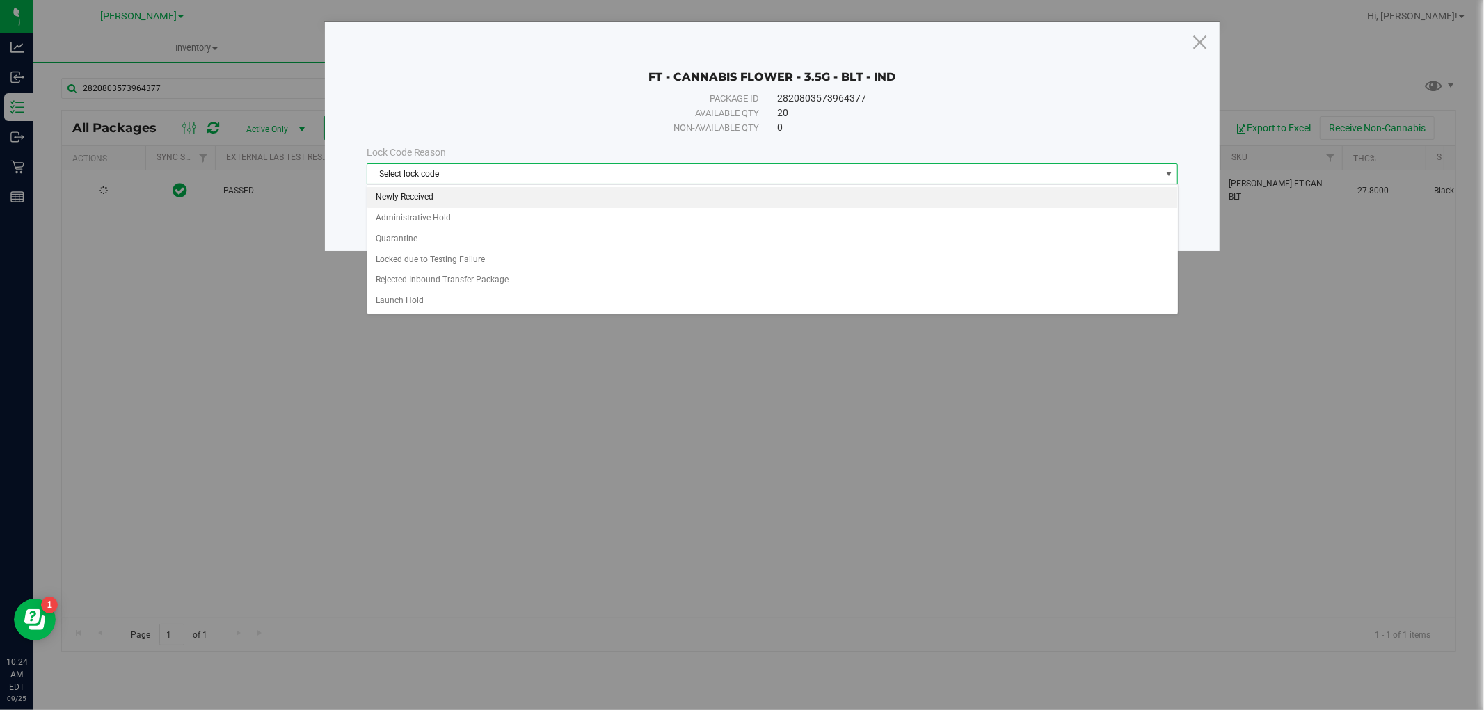
click at [607, 197] on li "Newly Received" at bounding box center [772, 197] width 811 height 21
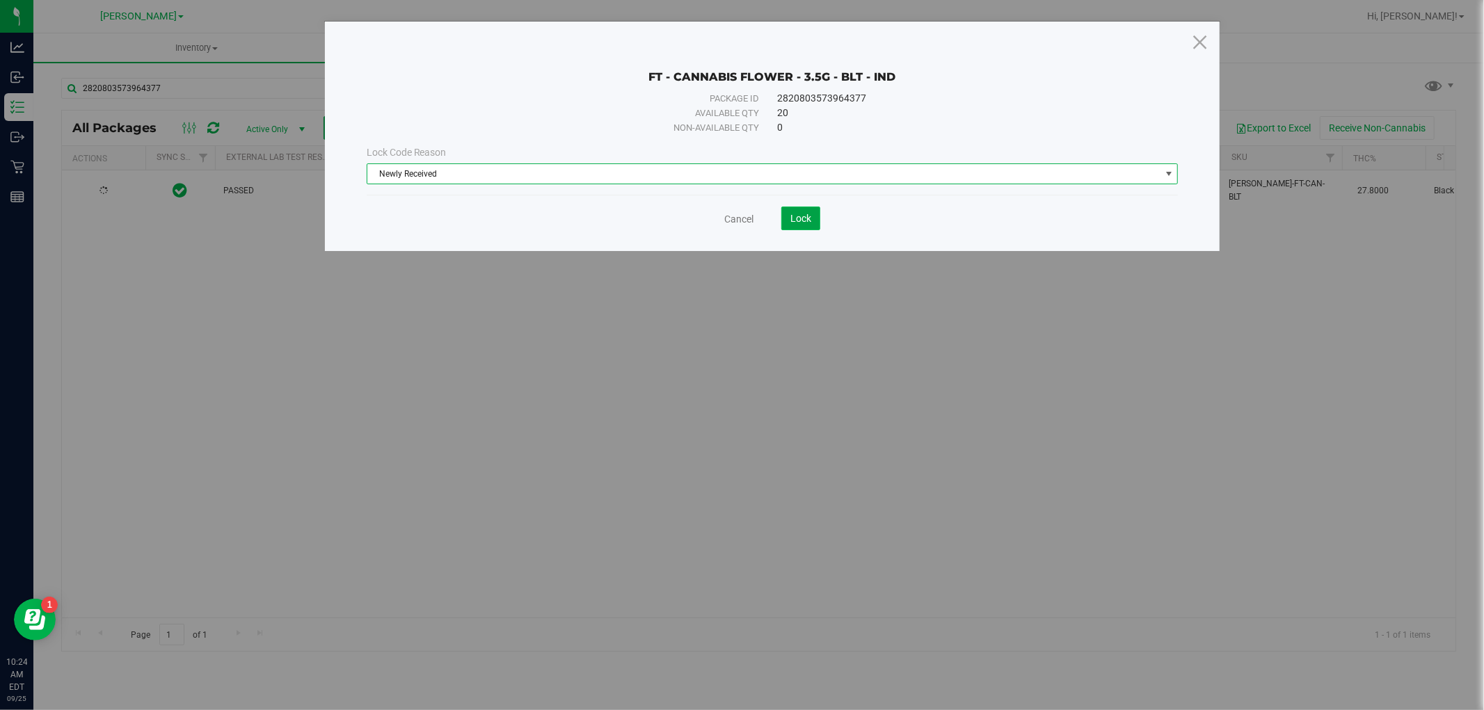
click at [810, 210] on button "Lock" at bounding box center [800, 219] width 39 height 24
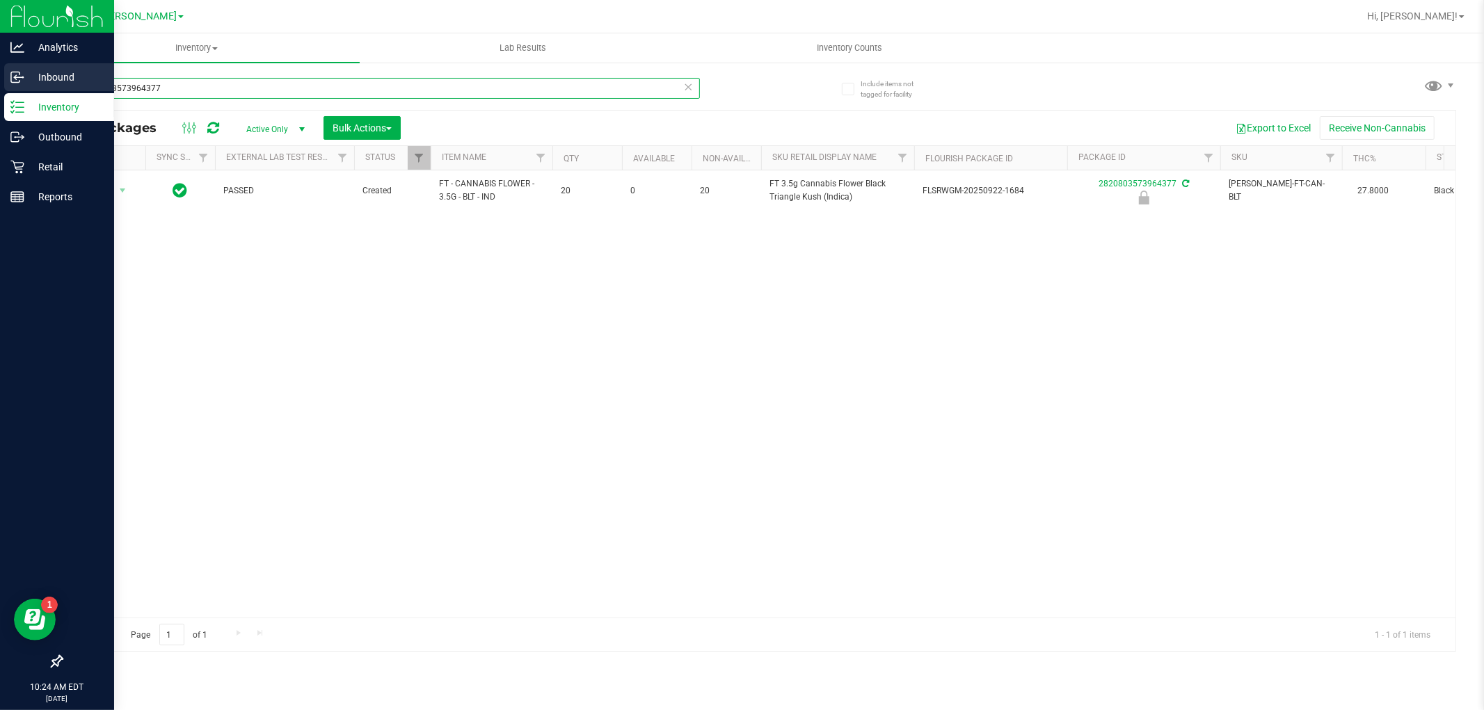
drag, startPoint x: 180, startPoint y: 88, endPoint x: 0, endPoint y: 88, distance: 179.5
click at [0, 88] on div "Analytics Inbound Inventory Outbound Retail Reports 10:24 AM EDT [DATE] 09/25 […" at bounding box center [742, 355] width 1484 height 710
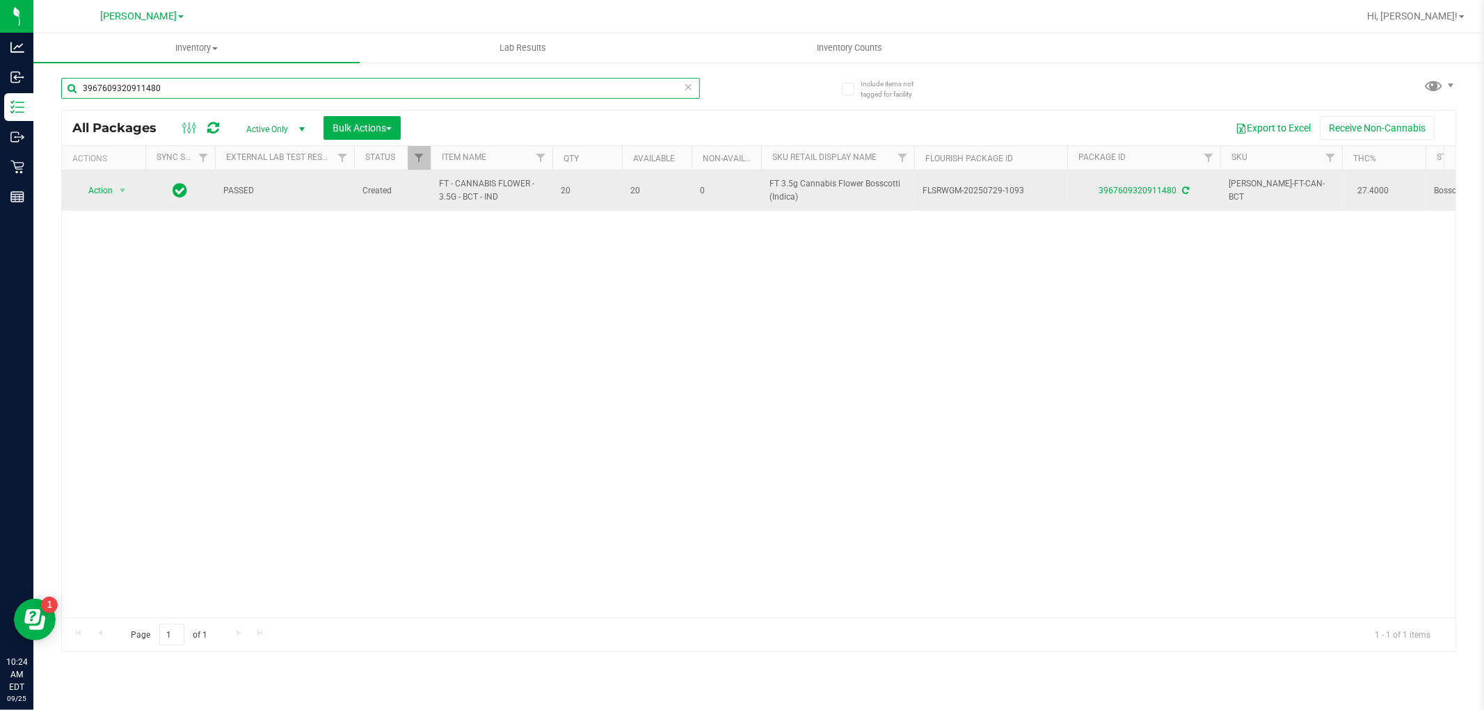
type input "3967609320911480"
drag, startPoint x: 467, startPoint y: 197, endPoint x: 430, endPoint y: 191, distance: 37.4
click at [431, 191] on td "FT - CANNABIS FLOWER - 3.5G - BCT - IND" at bounding box center [492, 190] width 122 height 40
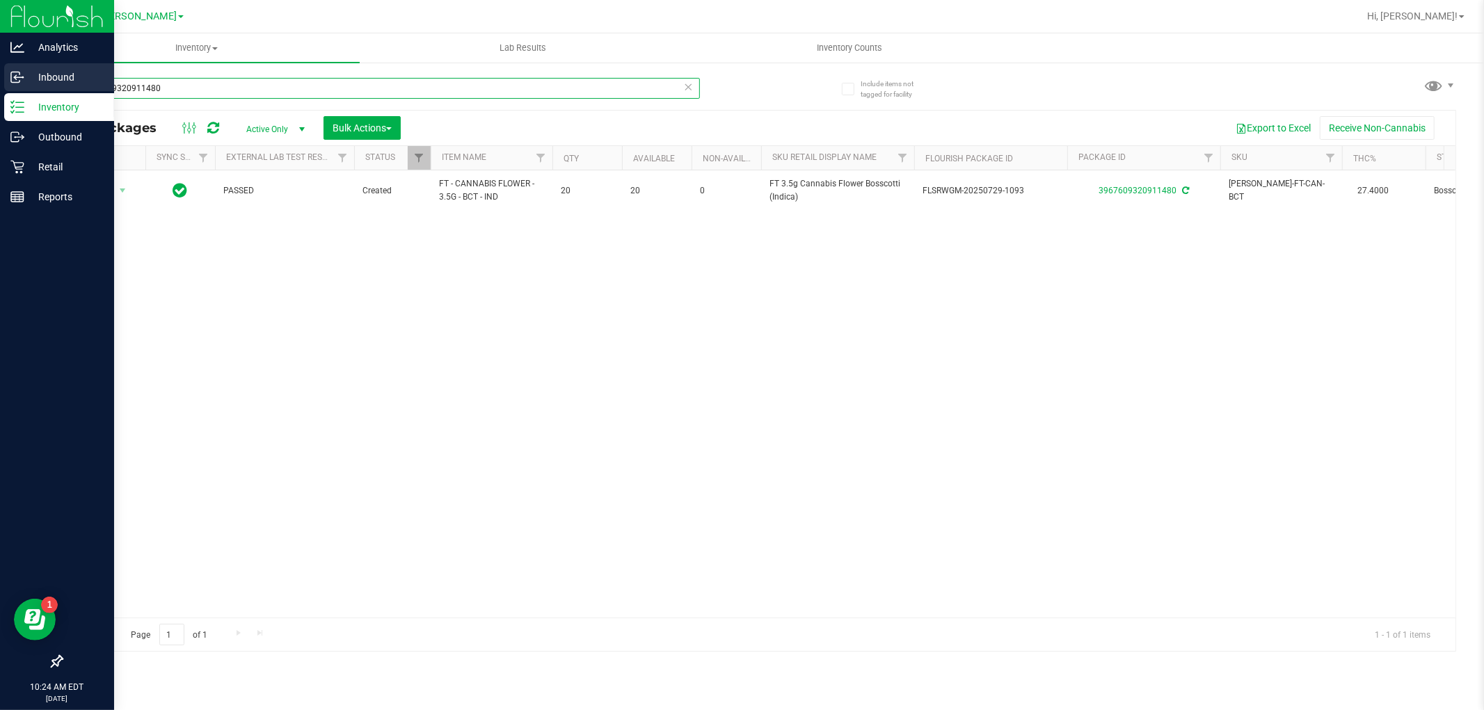
drag, startPoint x: 204, startPoint y: 91, endPoint x: 0, endPoint y: 91, distance: 203.9
click at [0, 91] on div "Analytics Inbound Inventory Outbound Retail Reports 10:24 AM EDT [DATE] 09/25 […" at bounding box center [742, 355] width 1484 height 710
paste input "FT - CANNABIS FLOWER - 3.5G - BCT - IND"
type input "FT - CANNABIS FLOWER - 3.5G - BCT - IND"
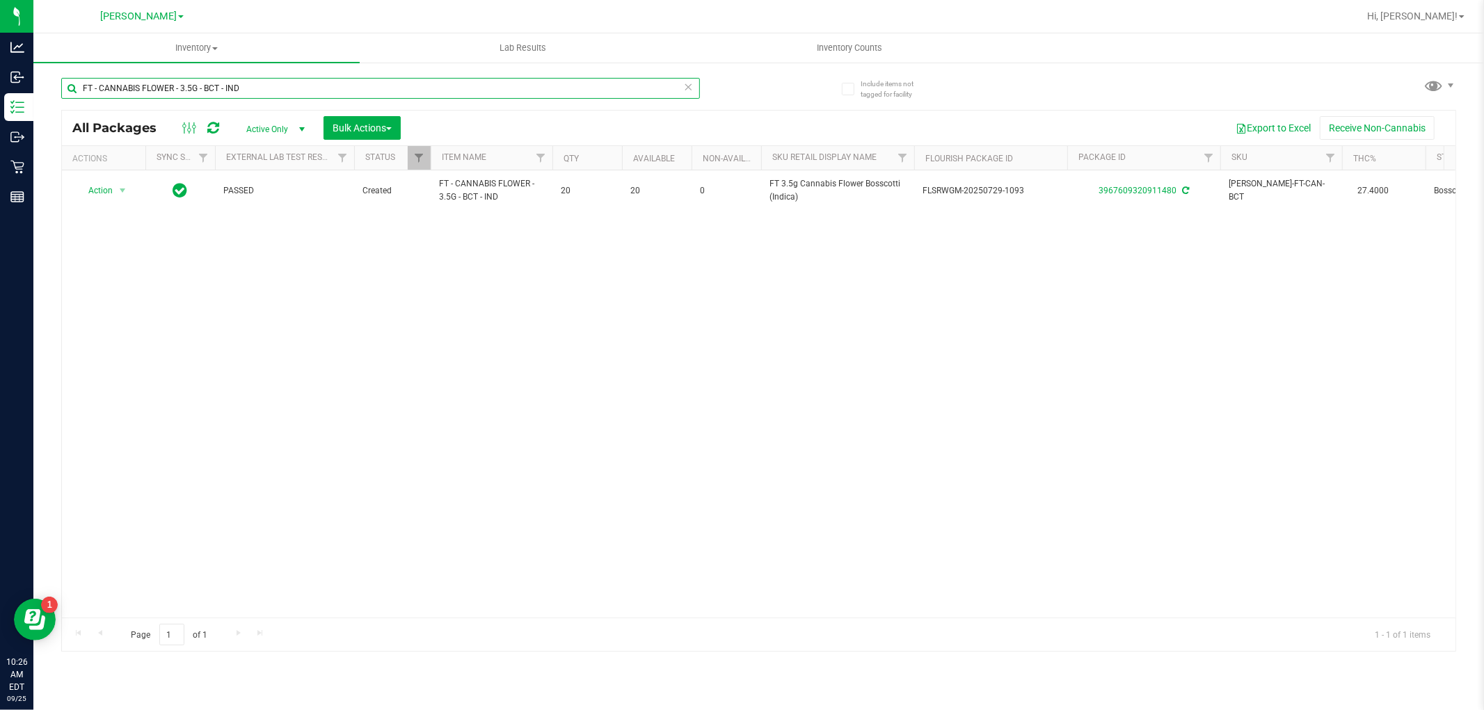
drag, startPoint x: 251, startPoint y: 90, endPoint x: 37, endPoint y: 97, distance: 214.4
click at [37, 97] on div "Include items not tagged for facility FT - CANNABIS FLOWER - 3.5G - BCT - IND A…" at bounding box center [758, 273] width 1451 height 424
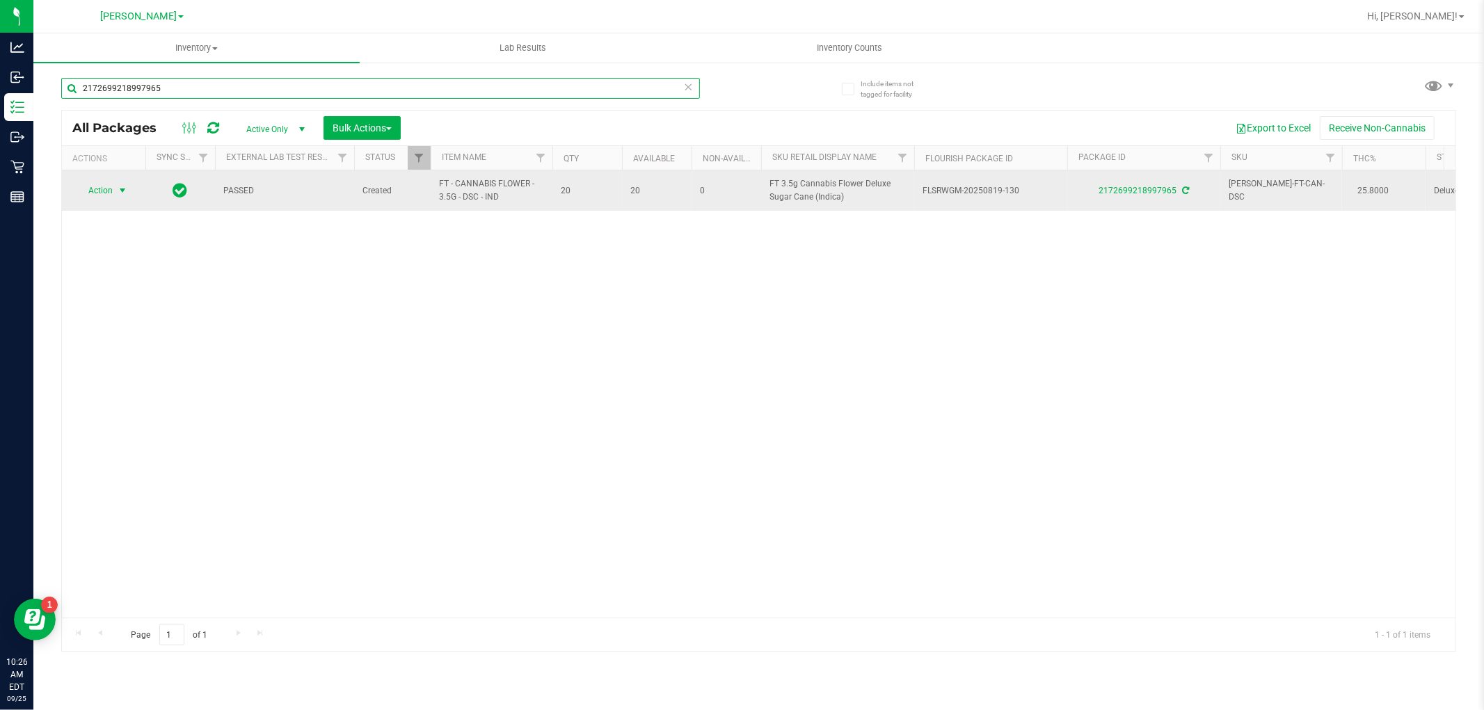
type input "2172699218997965"
click at [85, 192] on span "Action" at bounding box center [95, 190] width 38 height 19
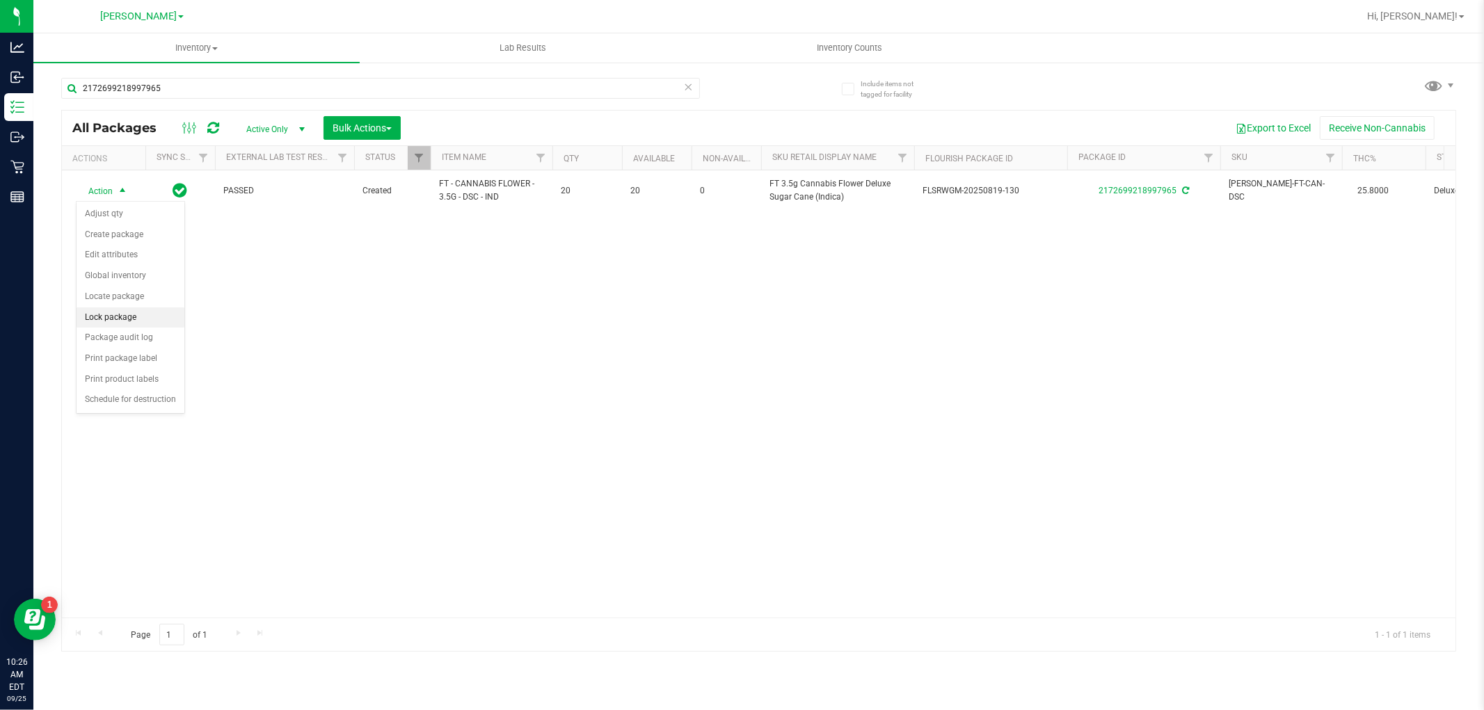
click at [112, 317] on li "Lock package" at bounding box center [131, 318] width 108 height 21
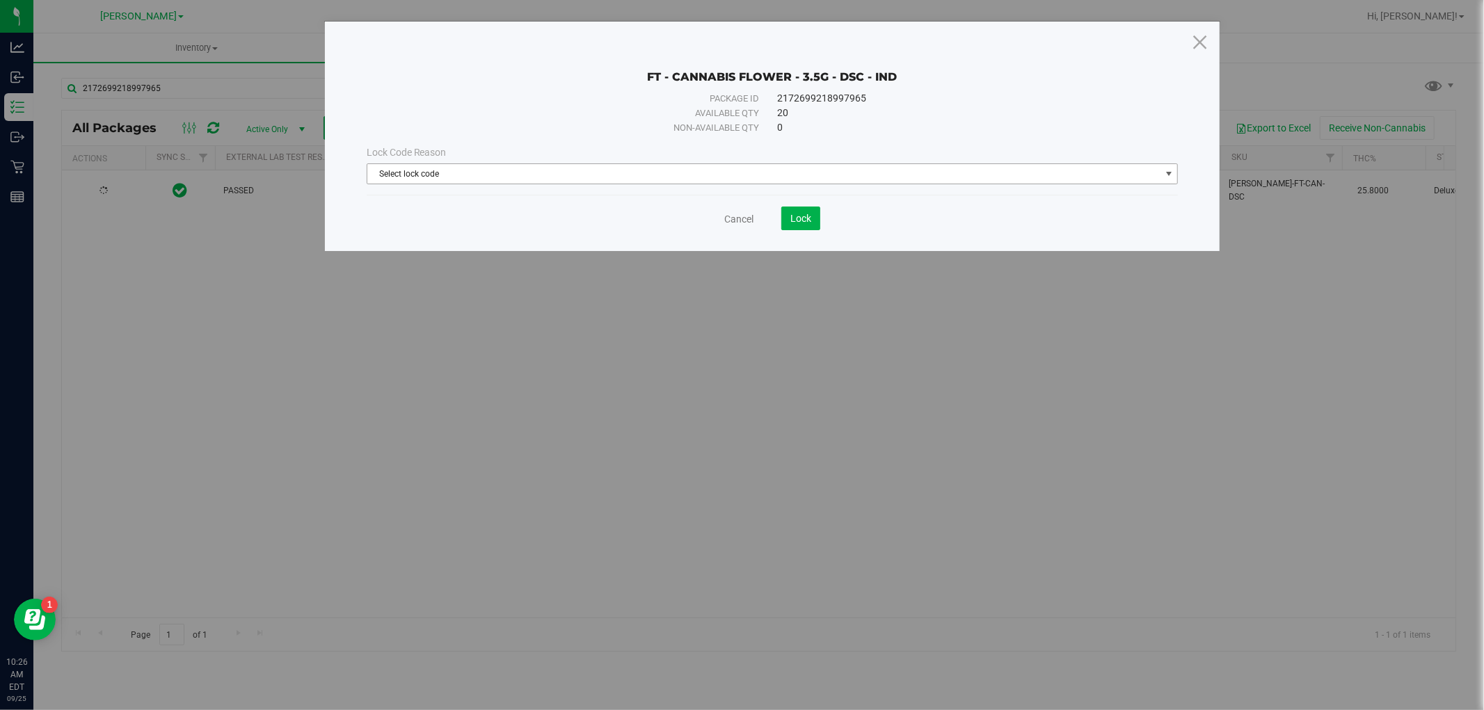
click at [504, 168] on span "Select lock code" at bounding box center [763, 173] width 793 height 19
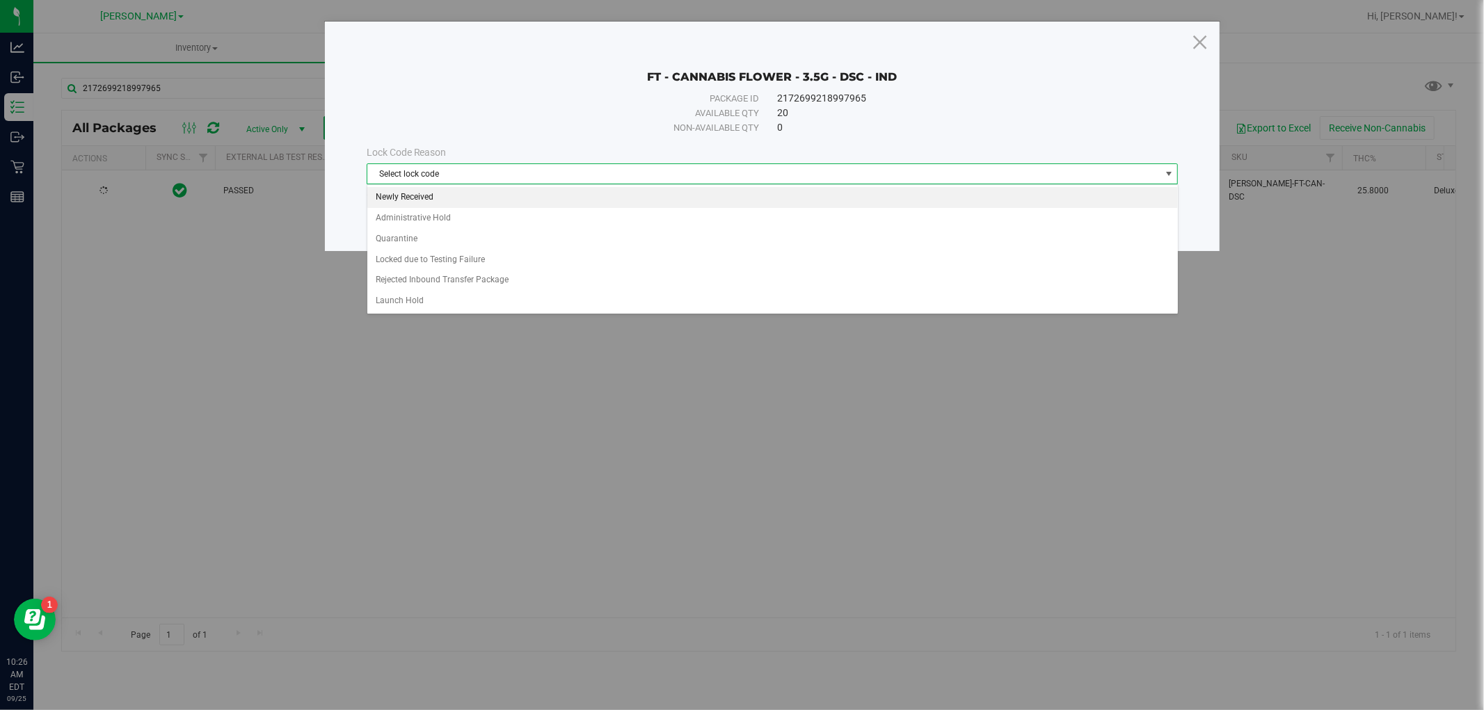
click at [489, 189] on li "Newly Received" at bounding box center [772, 197] width 811 height 21
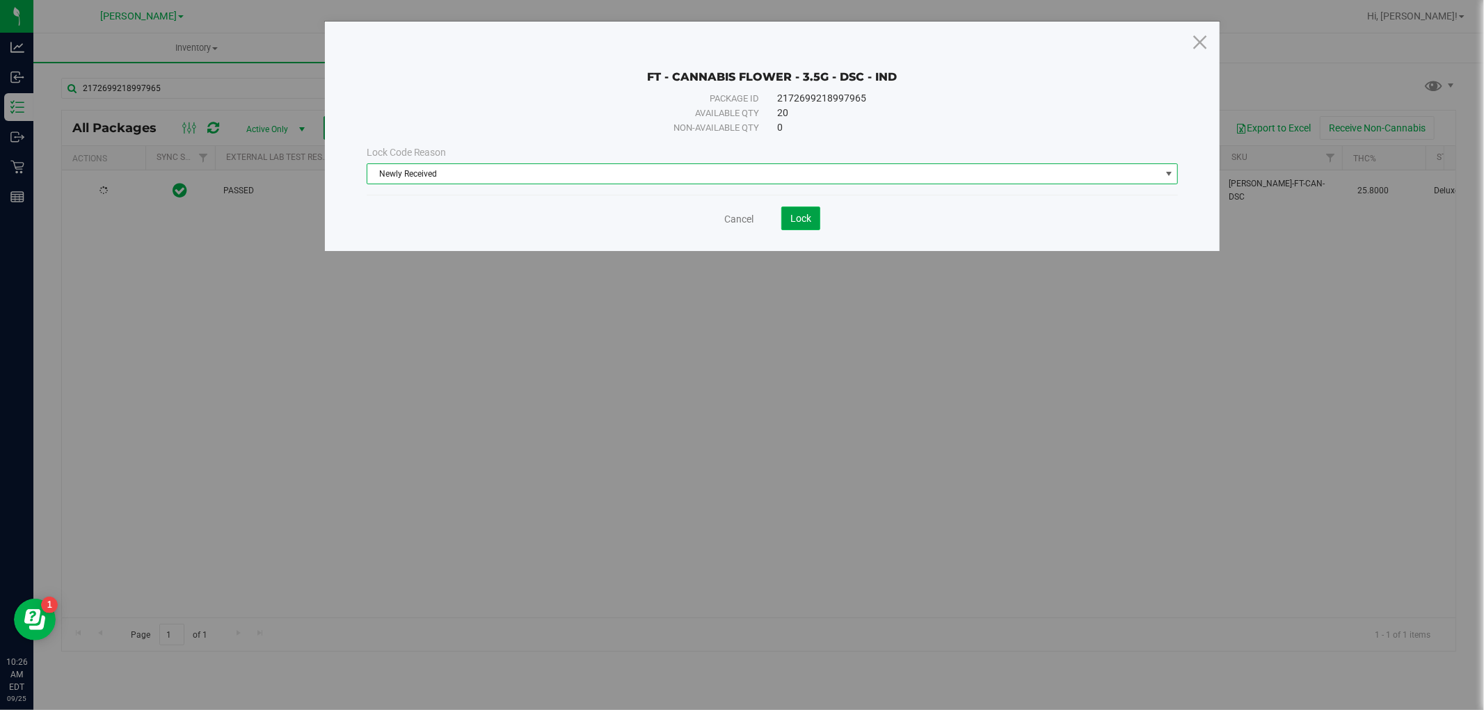
click at [799, 209] on button "Lock" at bounding box center [800, 219] width 39 height 24
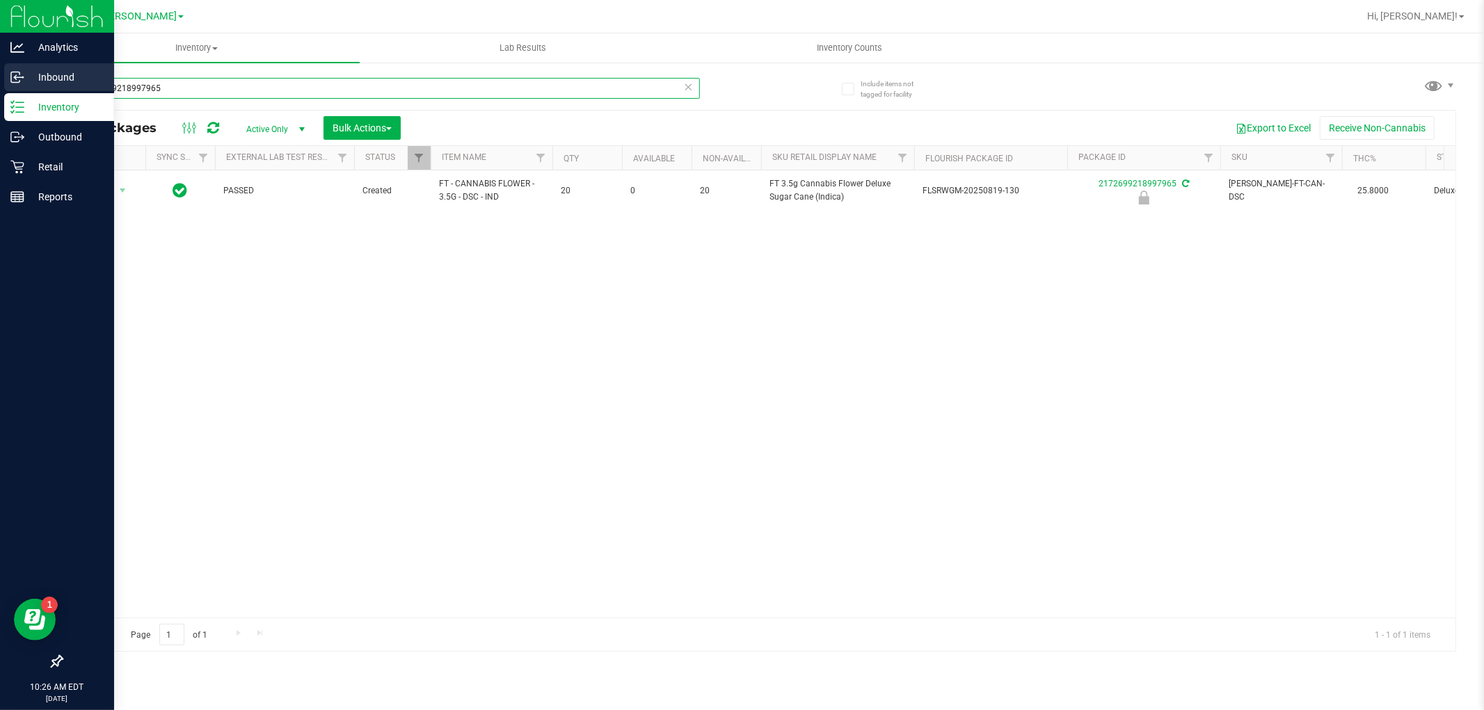
drag, startPoint x: 190, startPoint y: 90, endPoint x: 0, endPoint y: 83, distance: 190.1
click at [0, 83] on div "Analytics Inbound Inventory Outbound Retail Reports 10:26 AM EDT [DATE] 09/25 […" at bounding box center [742, 355] width 1484 height 710
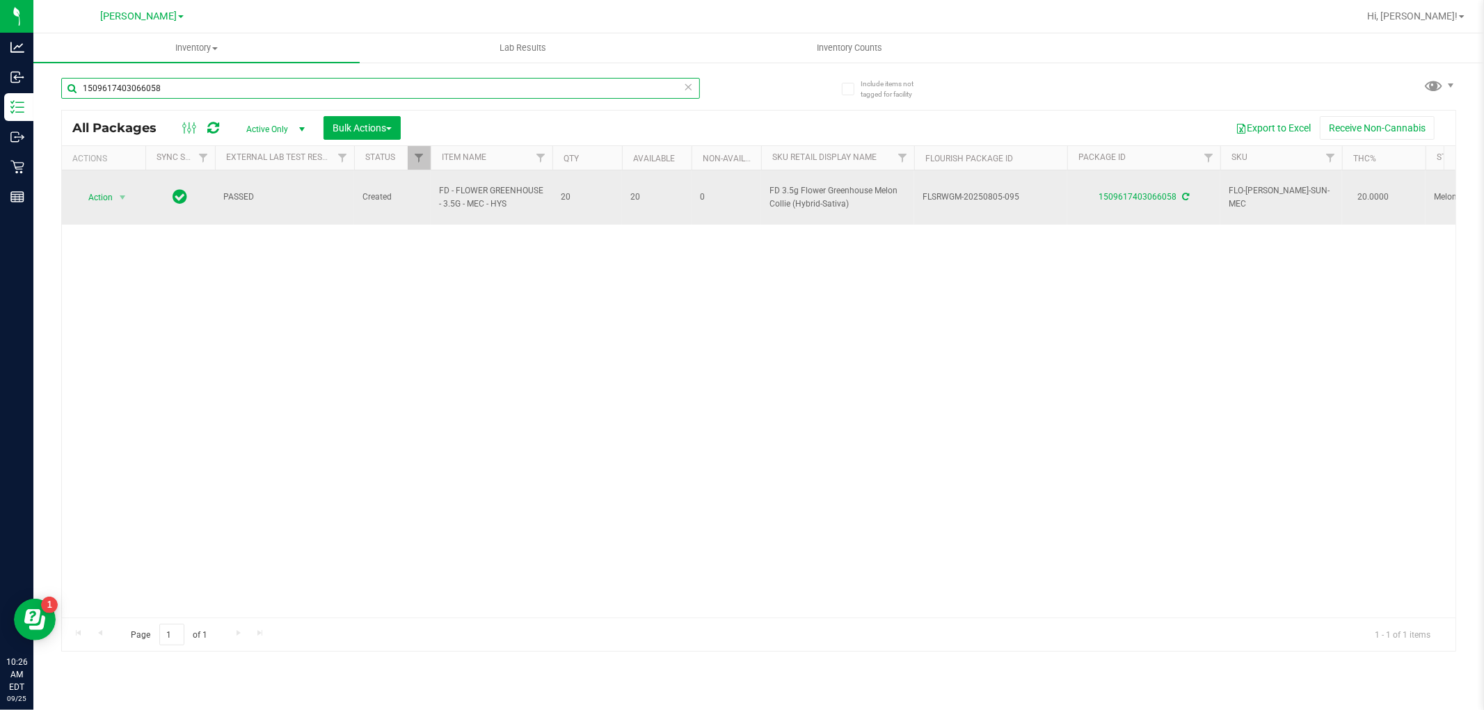
type input "1509617403066058"
drag, startPoint x: 518, startPoint y: 199, endPoint x: 422, endPoint y: 191, distance: 96.3
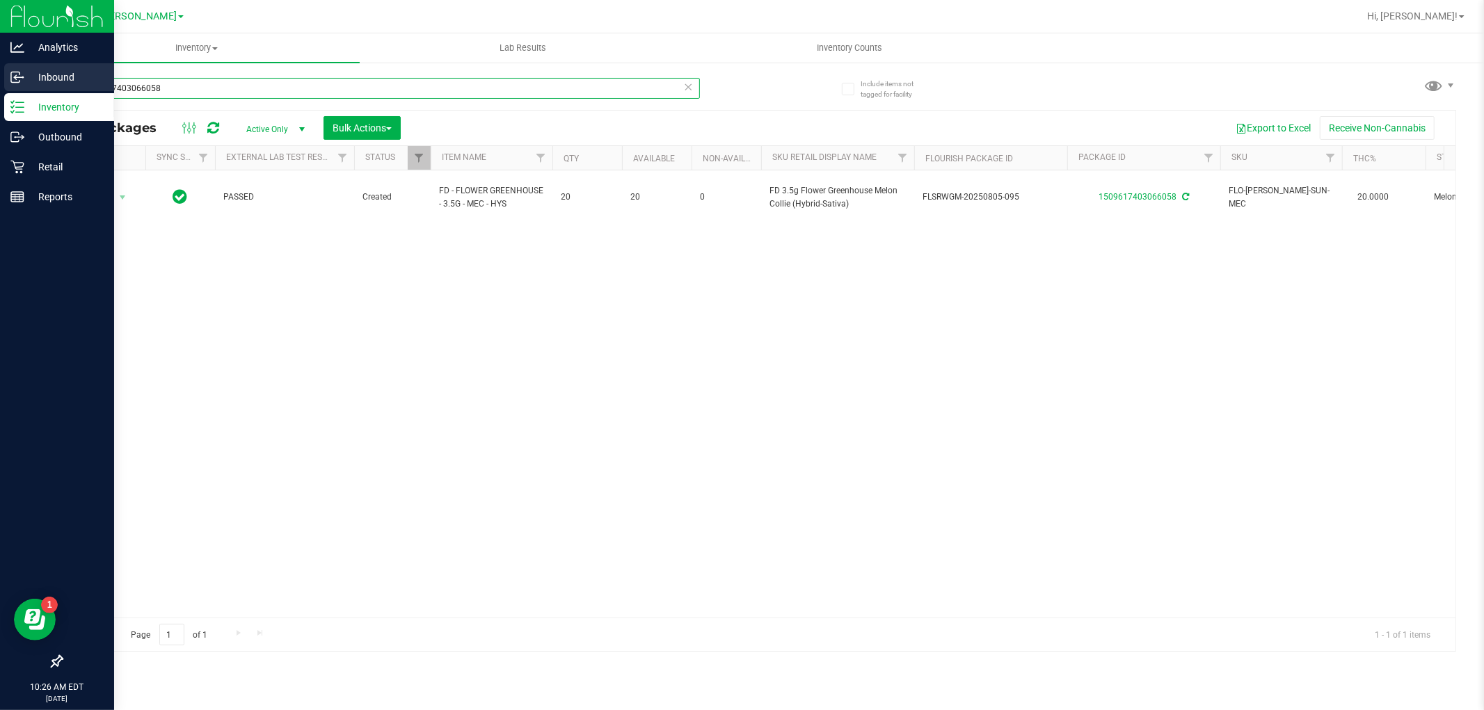
drag, startPoint x: 273, startPoint y: 86, endPoint x: 0, endPoint y: 86, distance: 273.4
click at [0, 86] on div "Analytics Inbound Inventory Outbound Retail Reports 10:26 AM EDT [DATE] 09/25 […" at bounding box center [742, 355] width 1484 height 710
paste input "FD - FLOWER GREENHOUSE - 3.5G - MEC - HYS"
type input "FD - FLOWER GREENHOUSE - 3.5G - MEC - HYS"
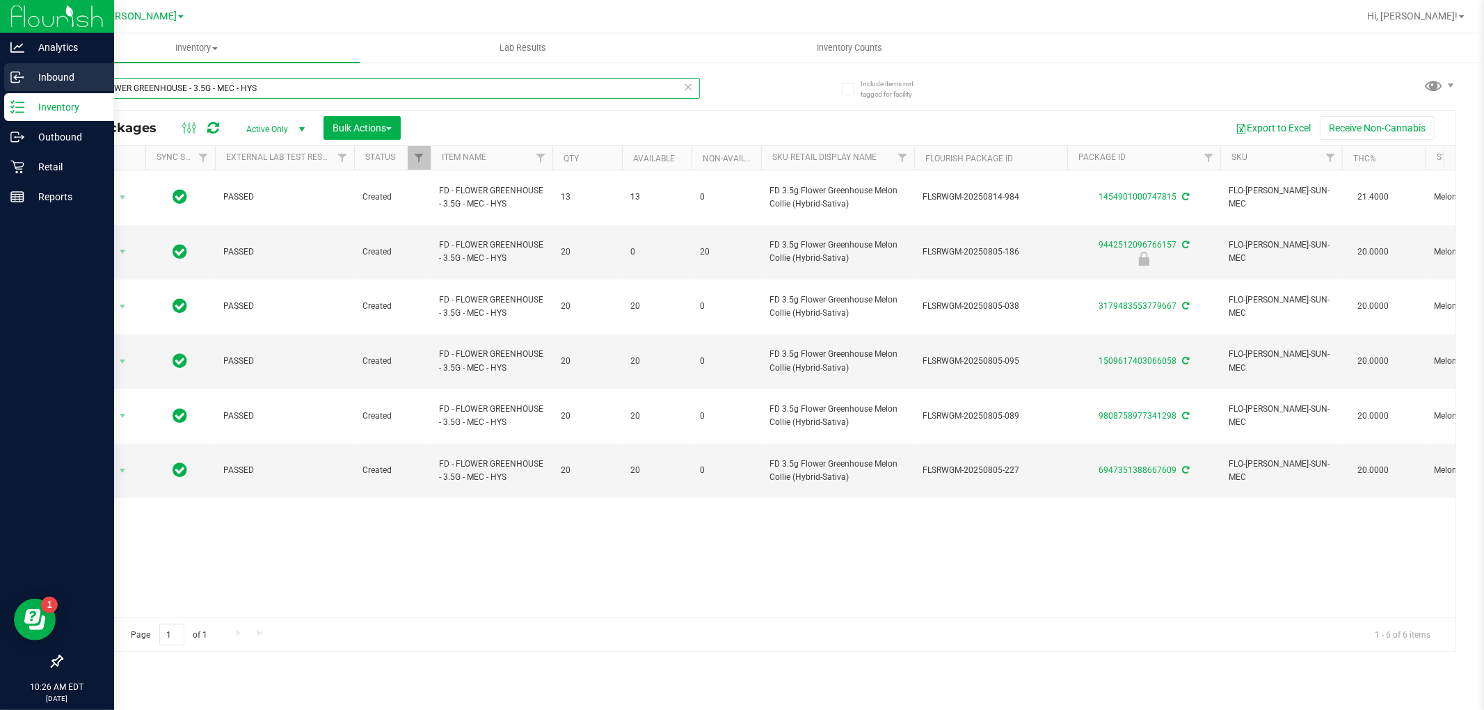
drag, startPoint x: 273, startPoint y: 92, endPoint x: 19, endPoint y: 92, distance: 253.9
click at [19, 92] on div "Analytics Inbound Inventory Outbound Retail Reports 10:26 AM EDT [DATE] 09/25 […" at bounding box center [742, 355] width 1484 height 710
type input "1509617403066058"
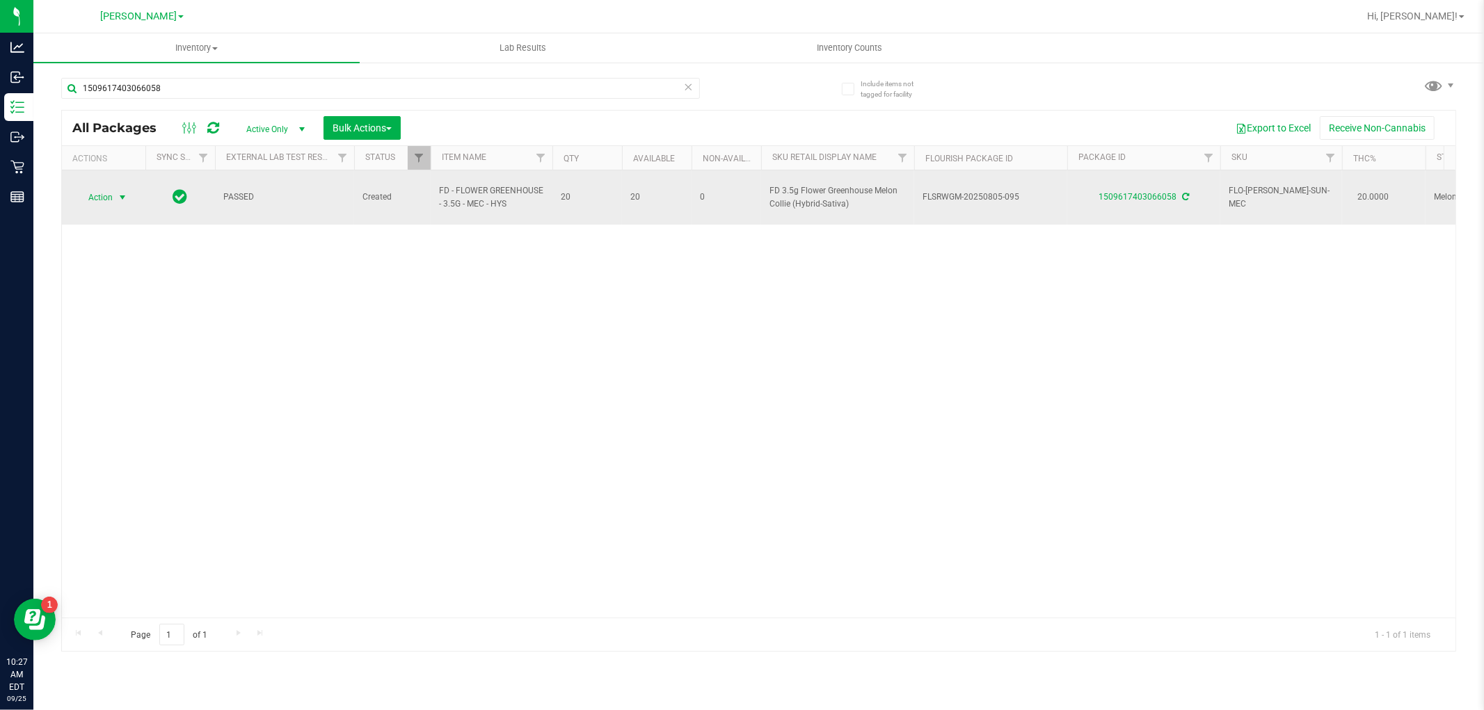
click at [111, 190] on span "Action" at bounding box center [95, 197] width 38 height 19
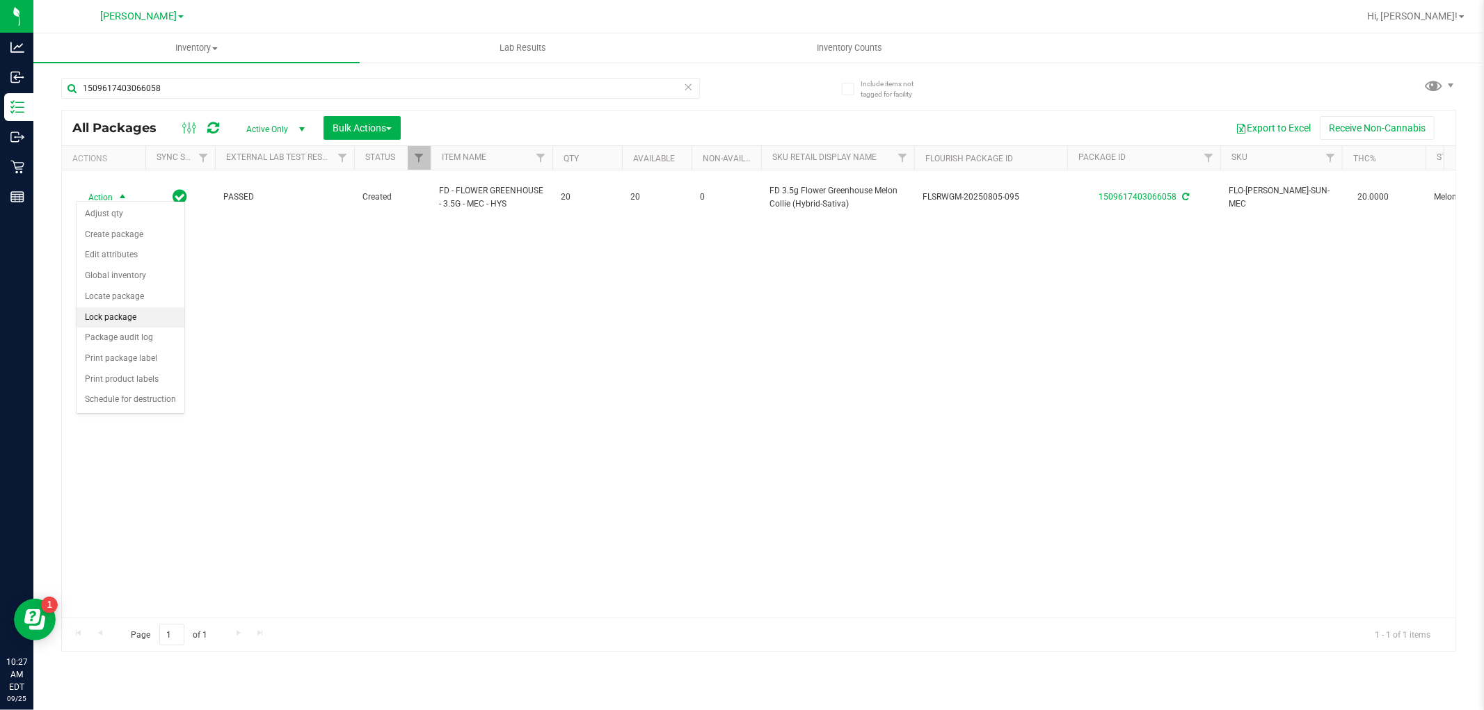
click at [137, 317] on li "Lock package" at bounding box center [131, 318] width 108 height 21
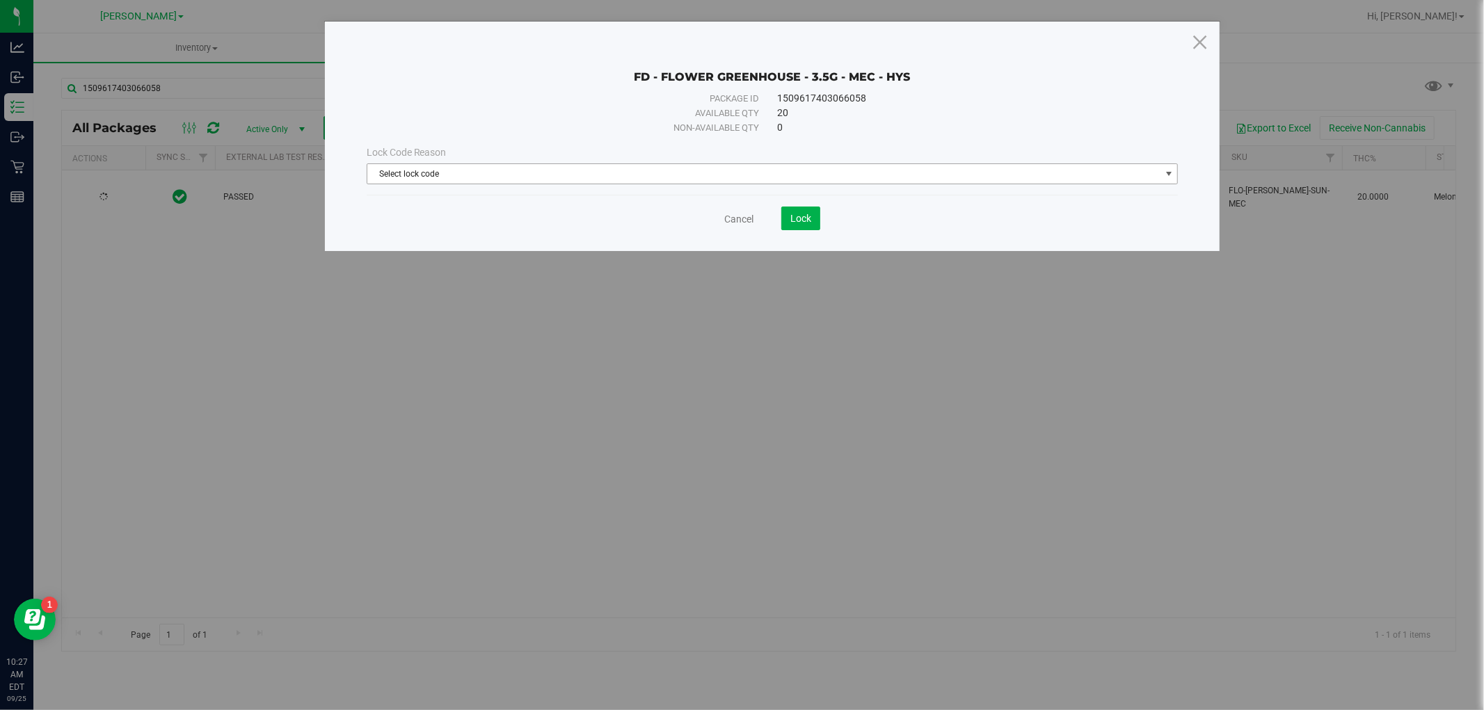
click at [763, 175] on span "Select lock code" at bounding box center [763, 173] width 793 height 19
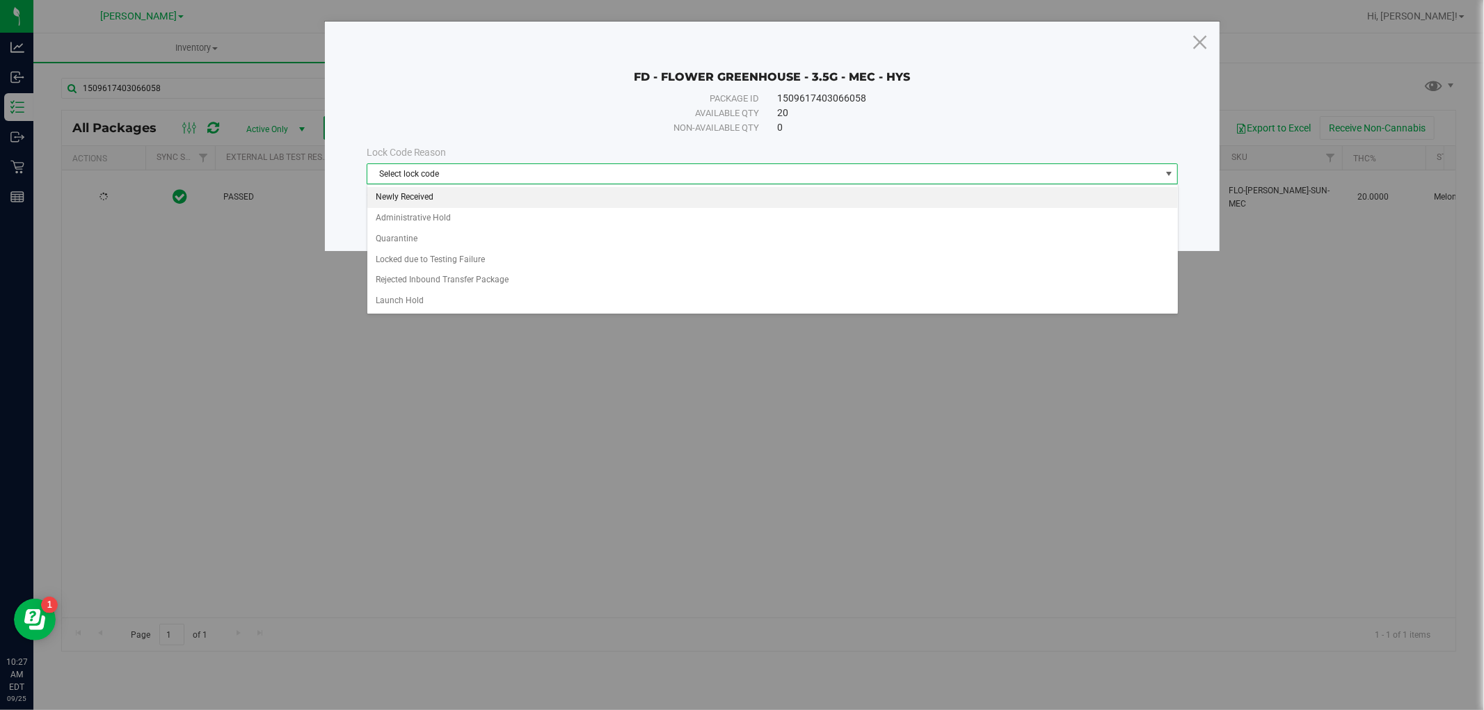
click at [675, 205] on li "Newly Received" at bounding box center [772, 197] width 811 height 21
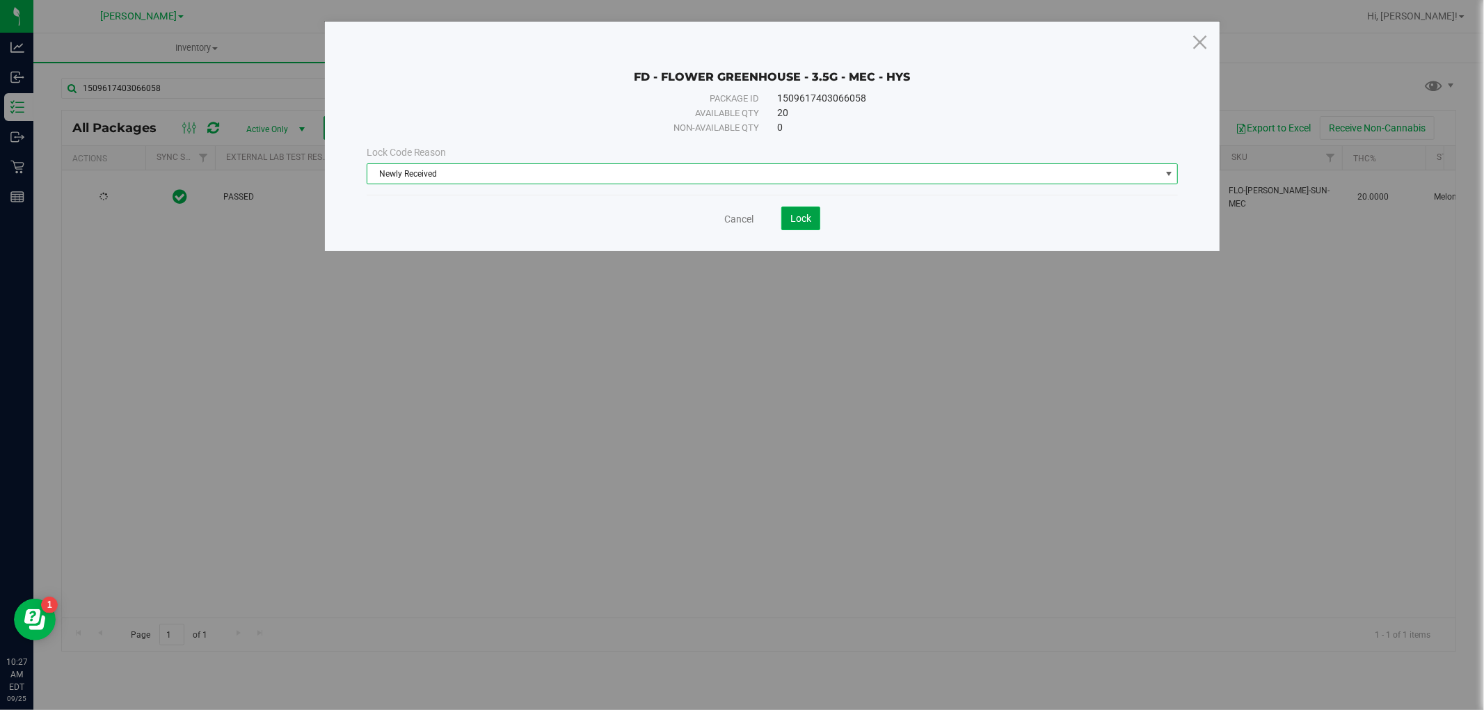
click at [799, 218] on span "Lock" at bounding box center [800, 218] width 21 height 11
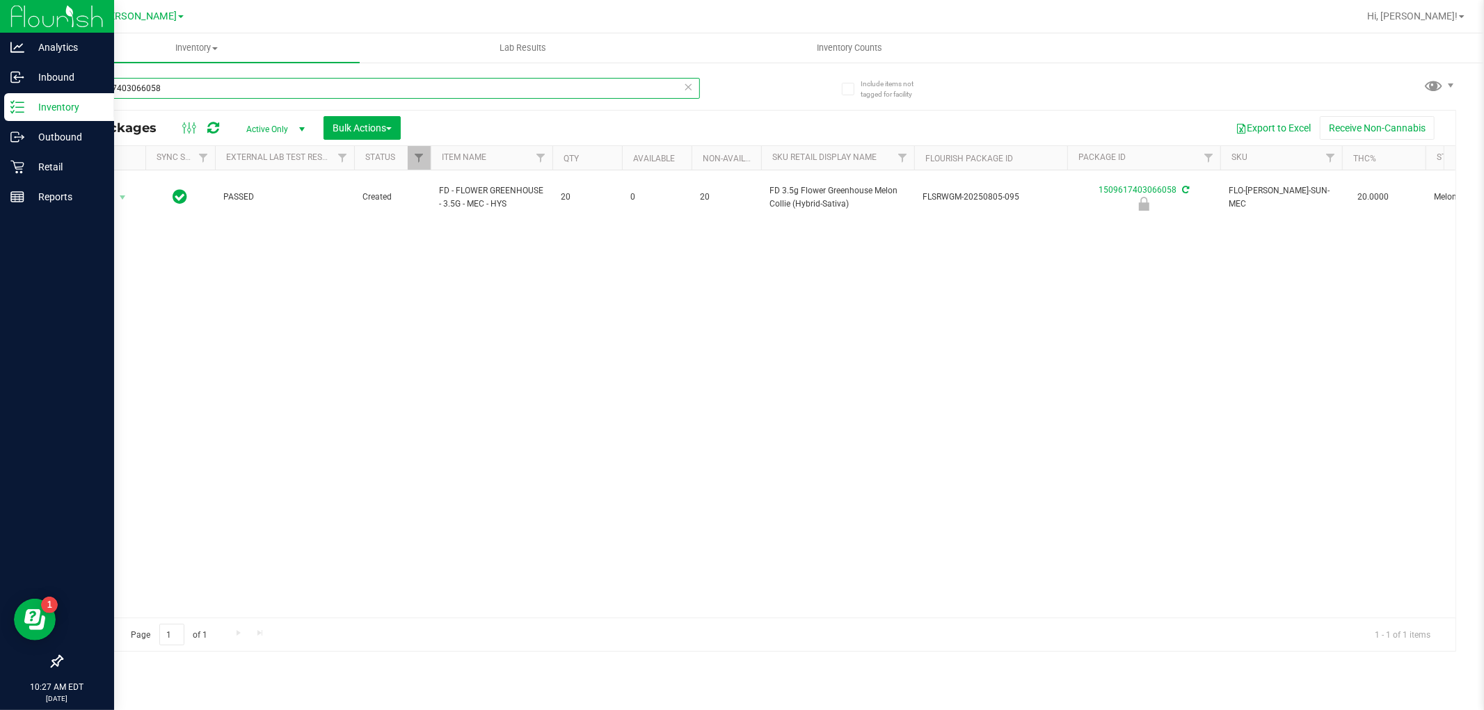
drag, startPoint x: 227, startPoint y: 84, endPoint x: 0, endPoint y: 105, distance: 227.8
click at [0, 105] on div "Analytics Inbound Inventory Outbound Retail Reports 10:27 AM EDT [DATE] 09/25 […" at bounding box center [742, 355] width 1484 height 710
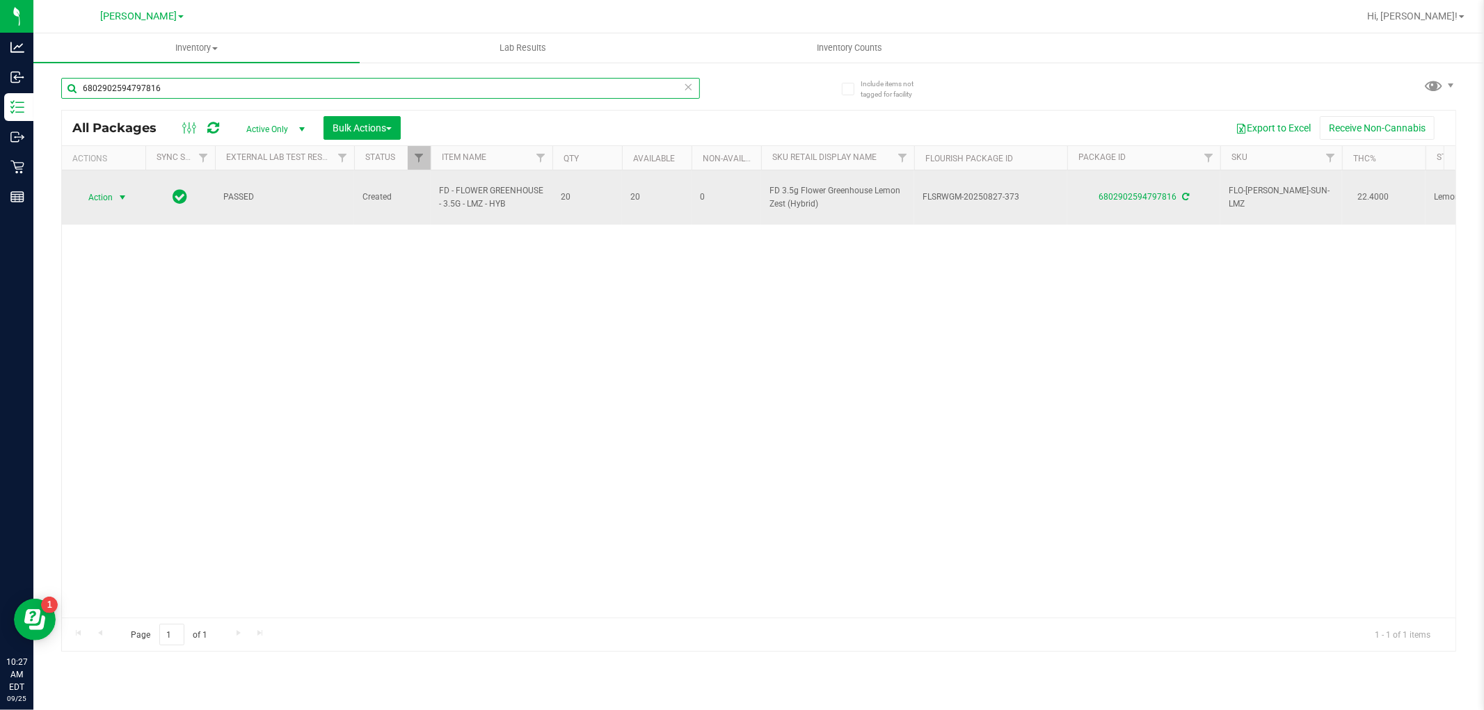
type input "6802902594797816"
click at [121, 192] on span "select" at bounding box center [122, 197] width 11 height 11
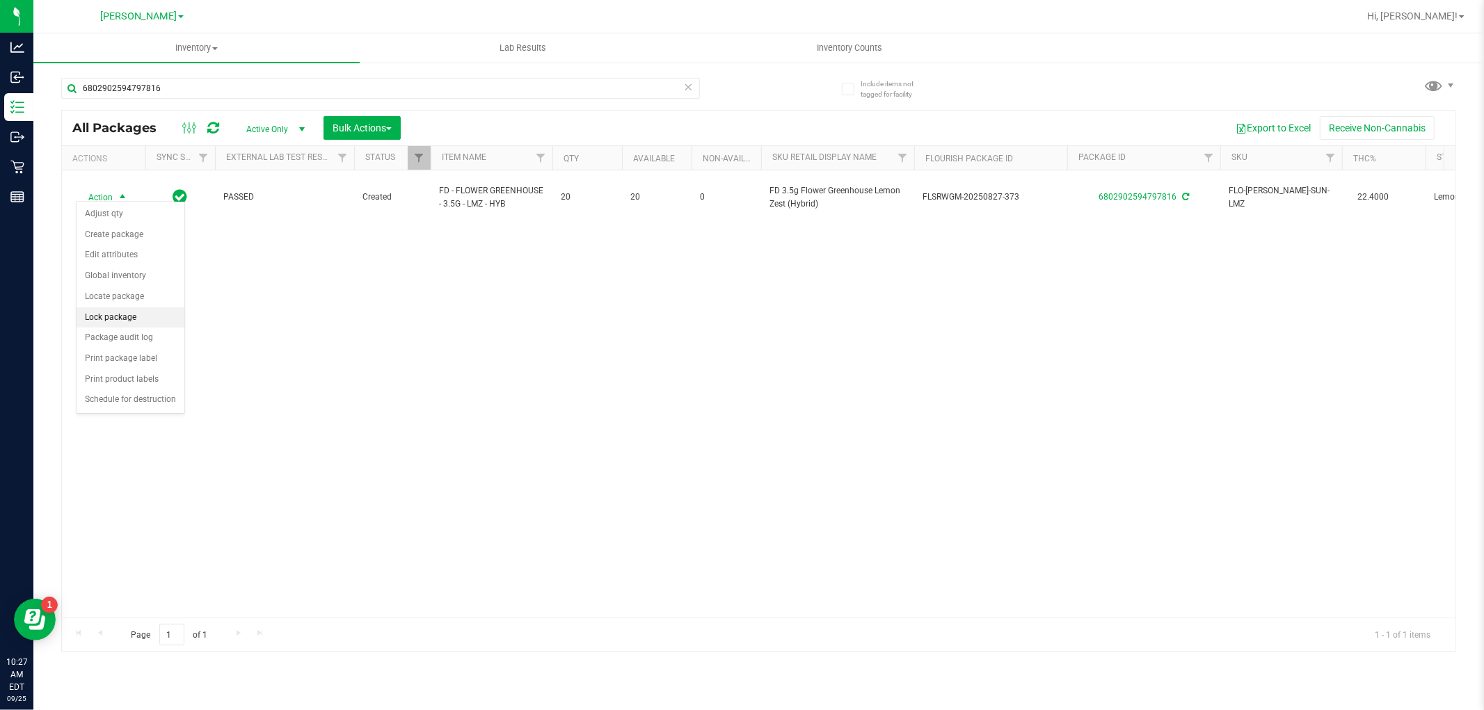
click at [123, 316] on li "Lock package" at bounding box center [131, 318] width 108 height 21
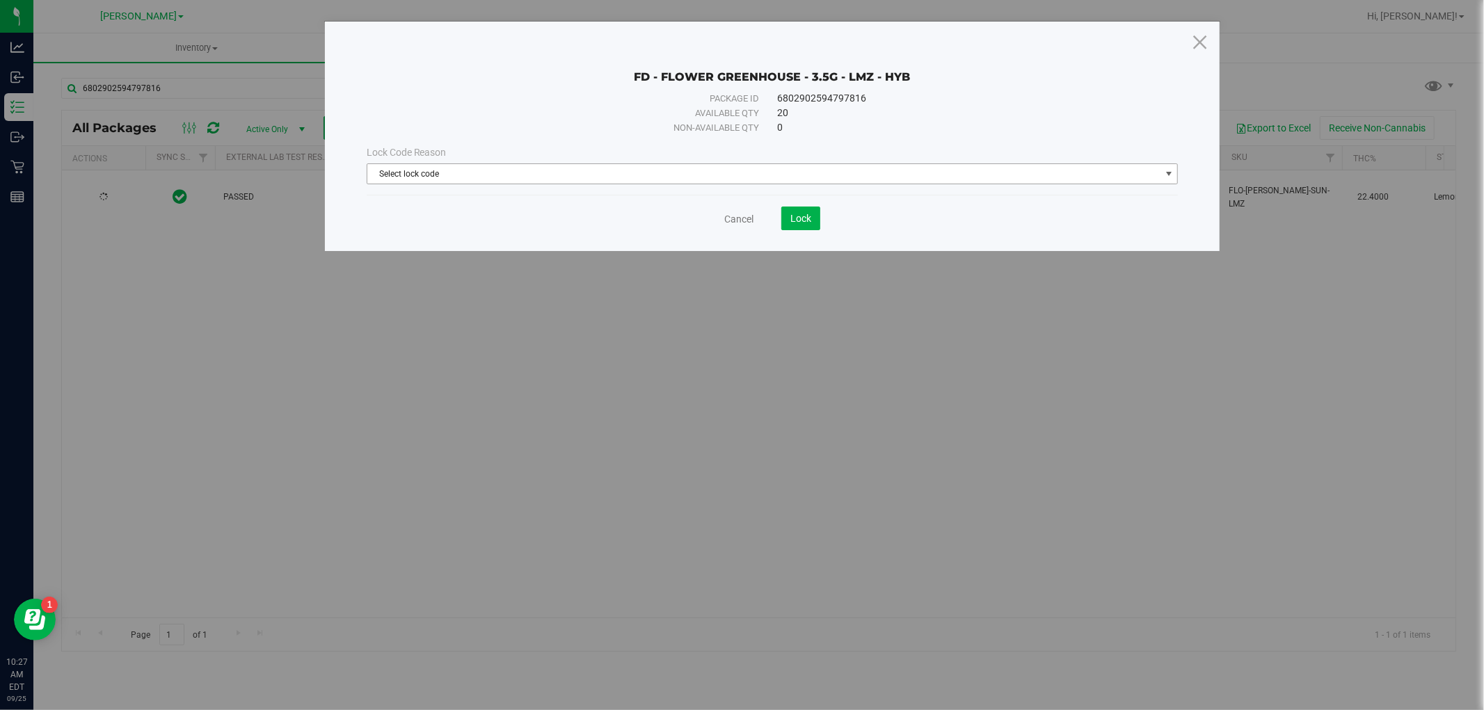
click at [456, 177] on span "Select lock code" at bounding box center [763, 173] width 793 height 19
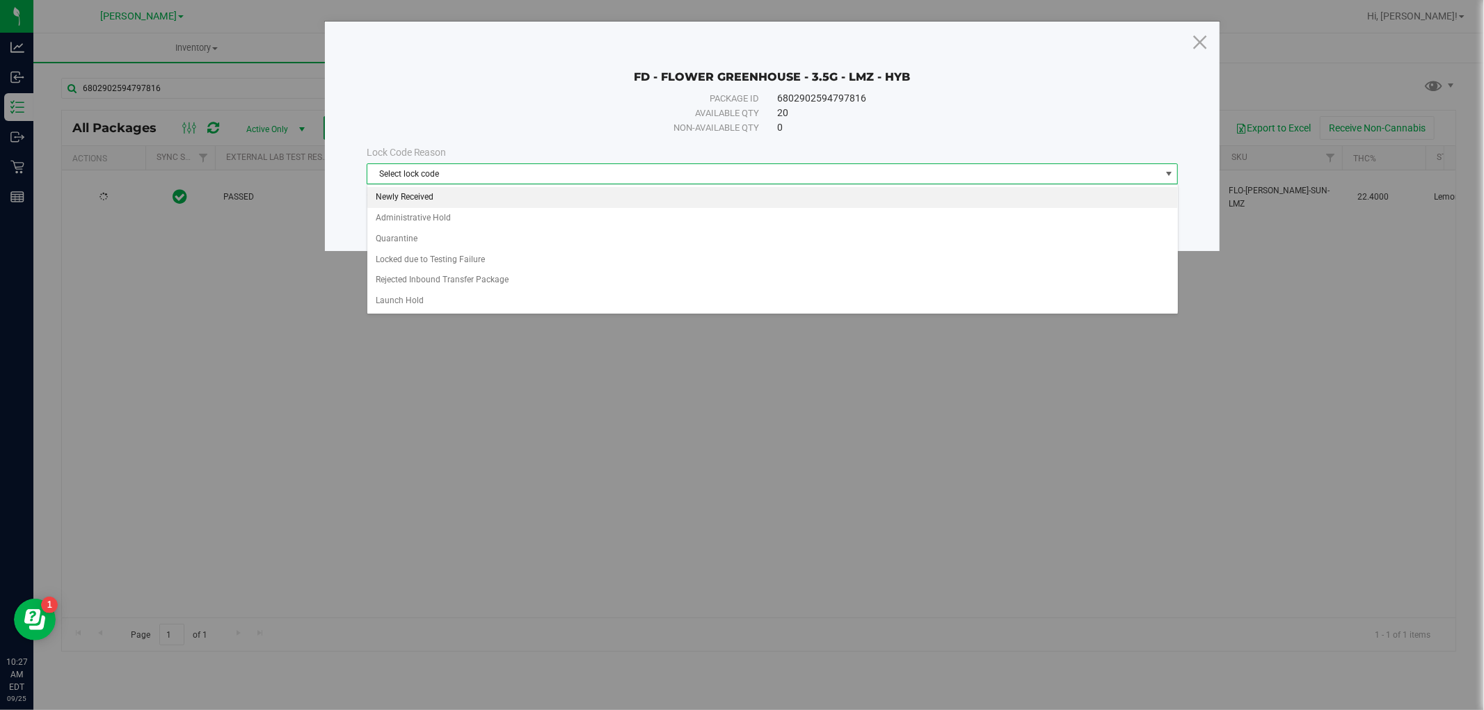
click at [462, 202] on li "Newly Received" at bounding box center [772, 197] width 811 height 21
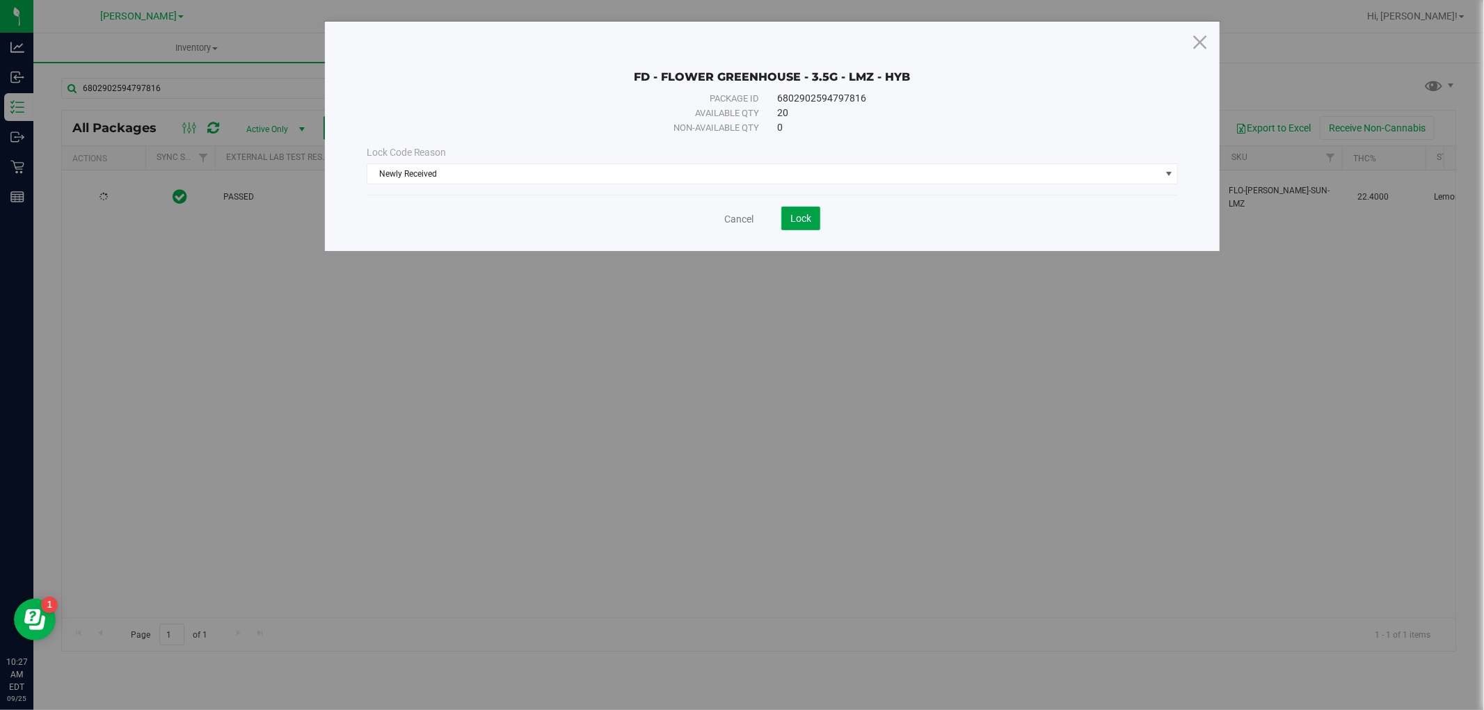
click at [798, 228] on button "Lock" at bounding box center [800, 219] width 39 height 24
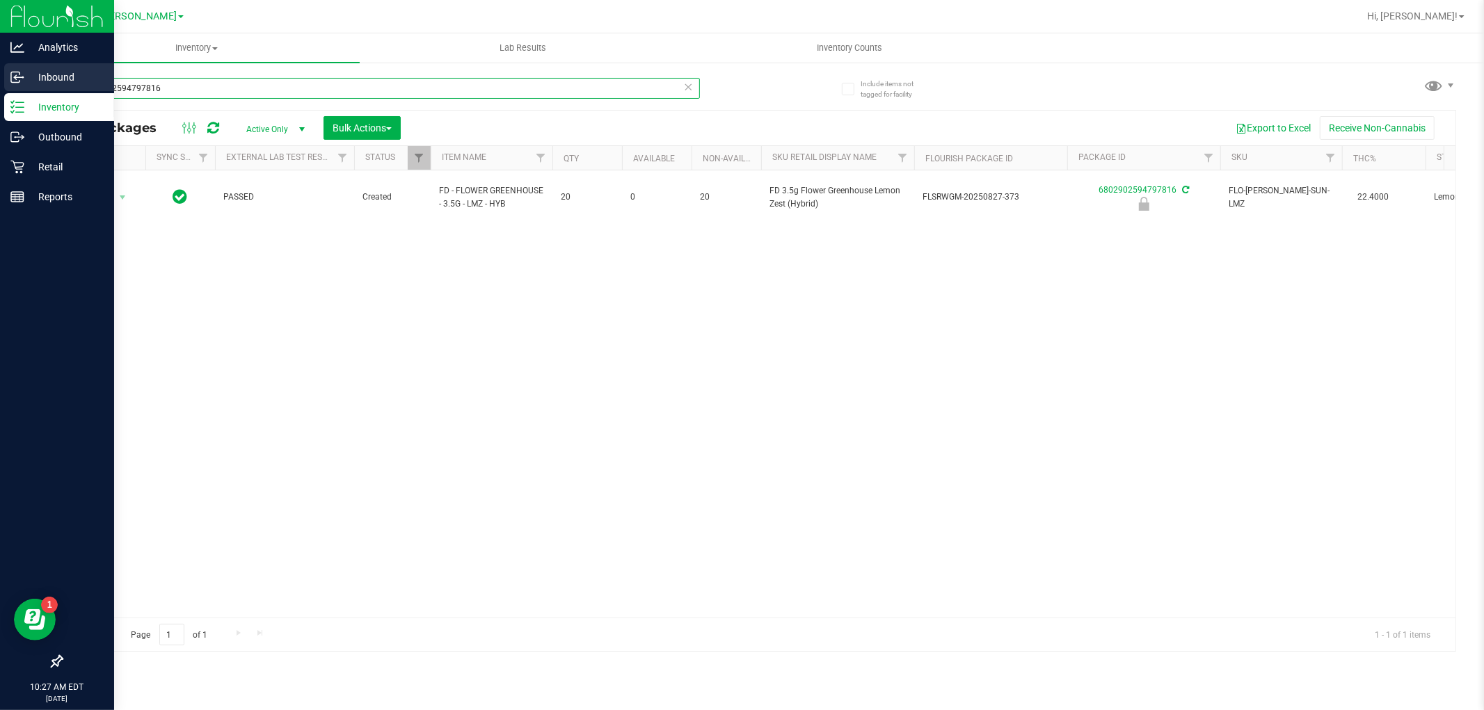
drag, startPoint x: 174, startPoint y: 92, endPoint x: 0, endPoint y: 92, distance: 173.9
click at [0, 92] on div "Analytics Inbound Inventory Outbound Retail Reports 10:27 AM EDT [DATE] 09/25 […" at bounding box center [742, 355] width 1484 height 710
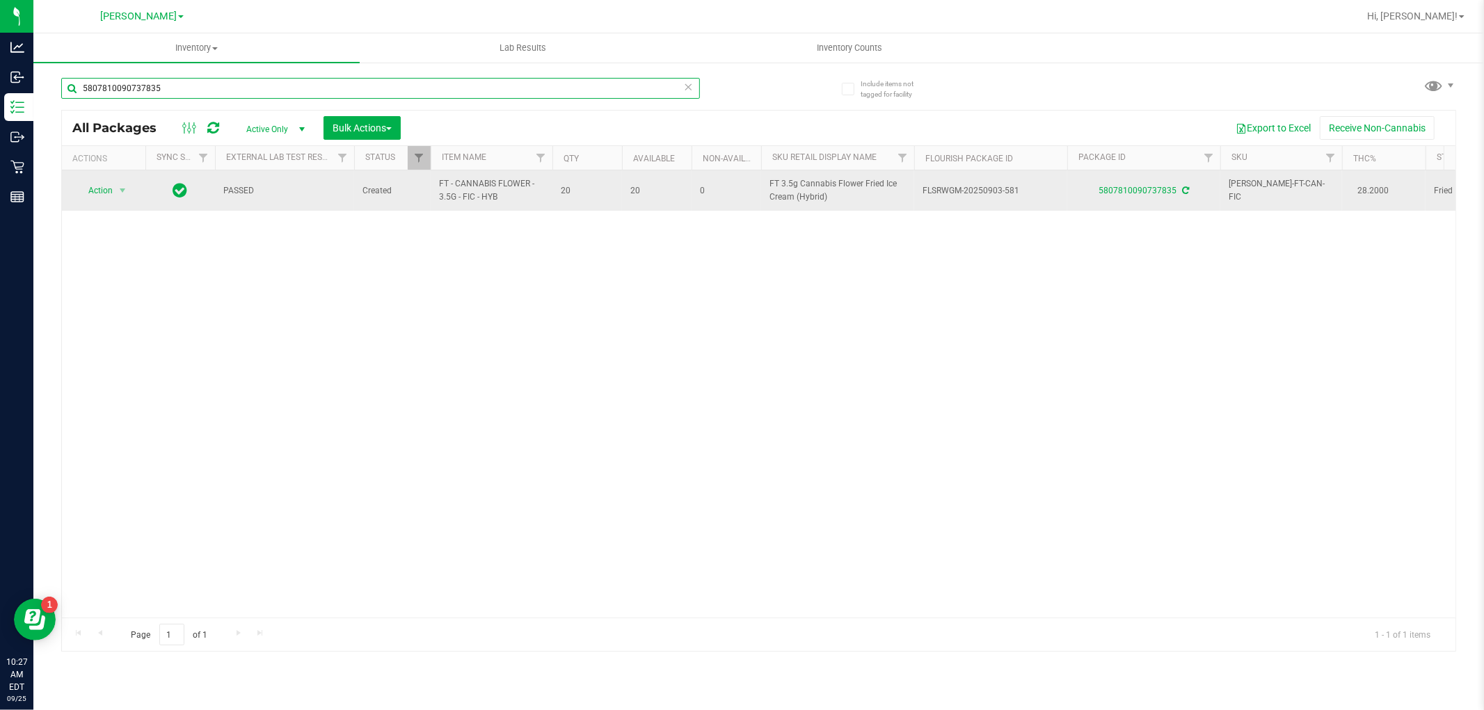
type input "5807810090737835"
drag, startPoint x: 506, startPoint y: 198, endPoint x: 416, endPoint y: 191, distance: 90.0
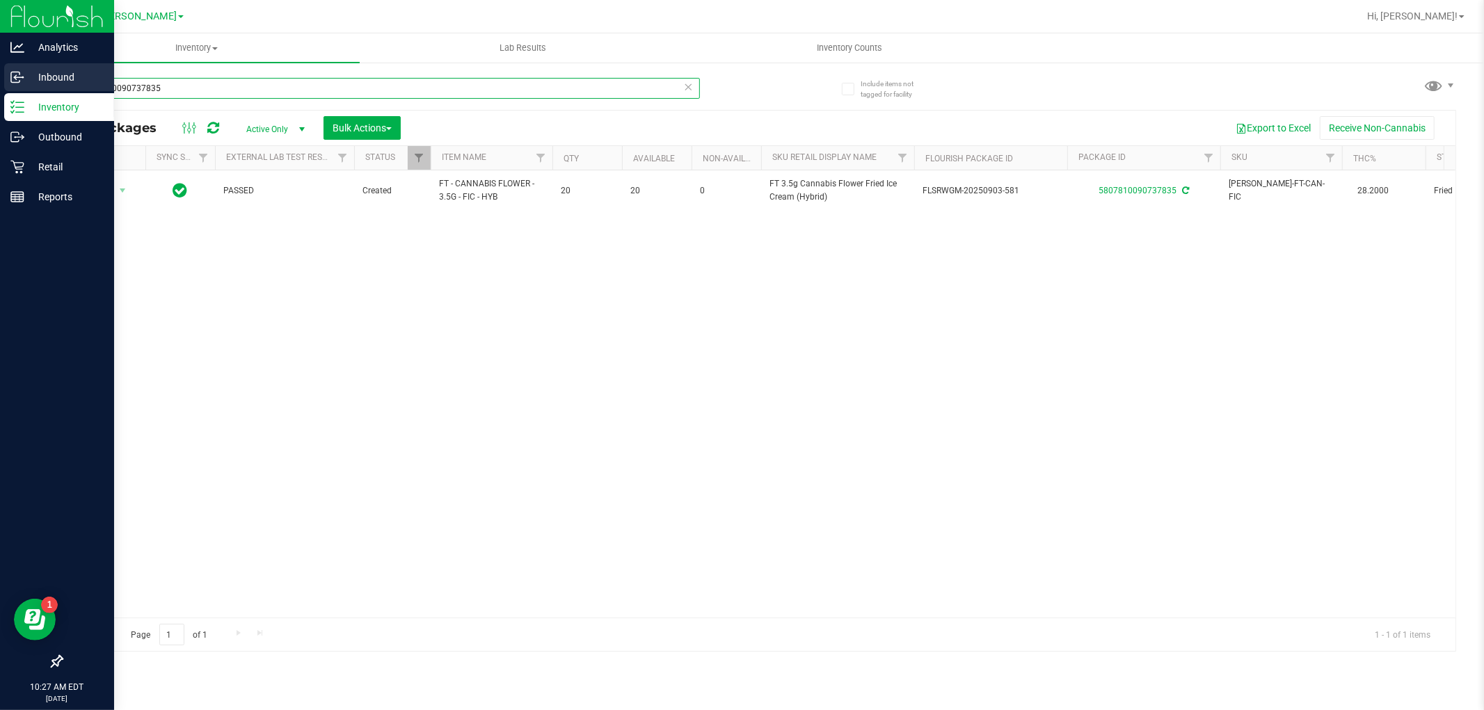
drag, startPoint x: 205, startPoint y: 88, endPoint x: 0, endPoint y: 88, distance: 204.5
click at [0, 88] on div "Analytics Inbound Inventory Outbound Retail Reports 10:27 AM EDT [DATE] 09/25 […" at bounding box center [742, 355] width 1484 height 710
paste input "FT - CANNABIS FLOWER - 3.5G - FIC - HYB"
type input "FT - CANNABIS FLOWER - 3.5G - FIC - HYB"
drag, startPoint x: 294, startPoint y: 84, endPoint x: 0, endPoint y: 84, distance: 294.3
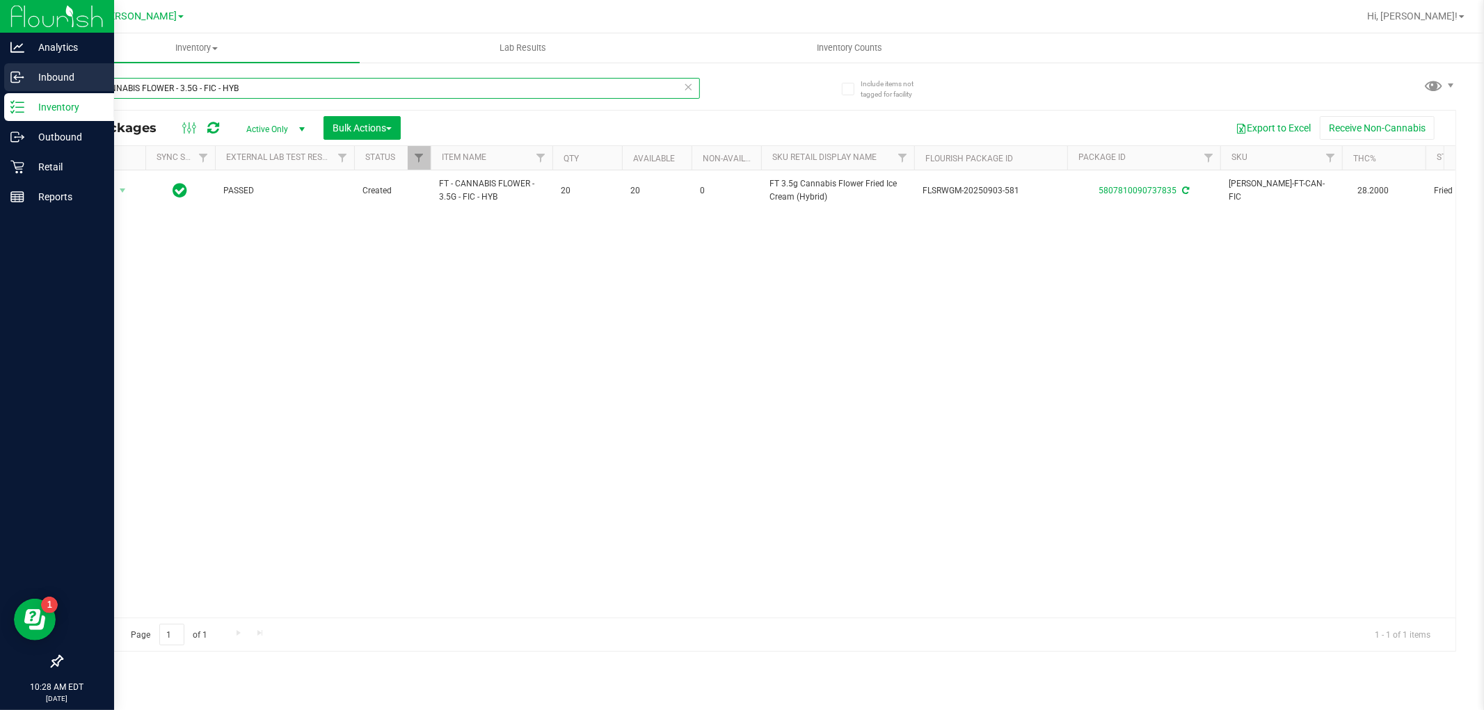
click at [0, 84] on div "Analytics Inbound Inventory Outbound Retail Reports 10:28 AM EDT [DATE] 09/25 […" at bounding box center [742, 355] width 1484 height 710
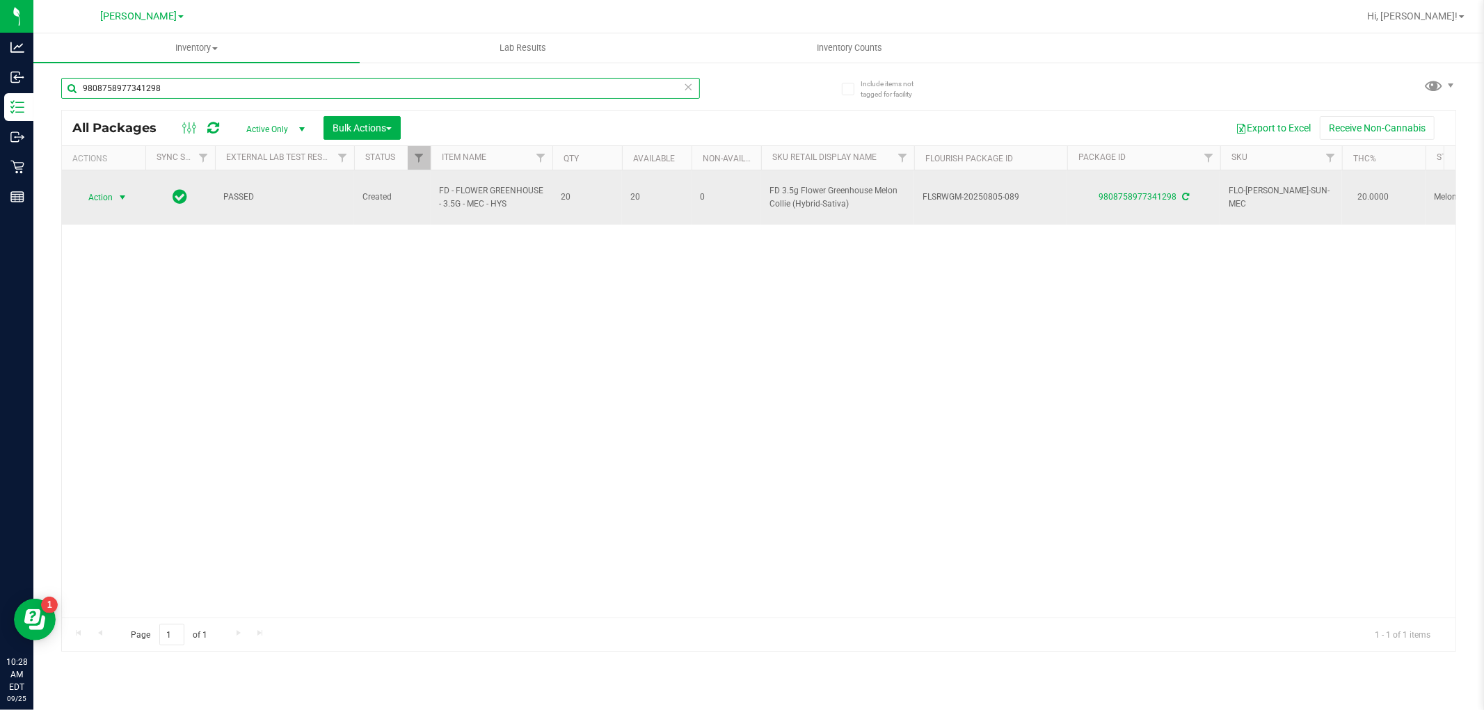
type input "9808758977341298"
click at [122, 192] on span "select" at bounding box center [122, 197] width 11 height 11
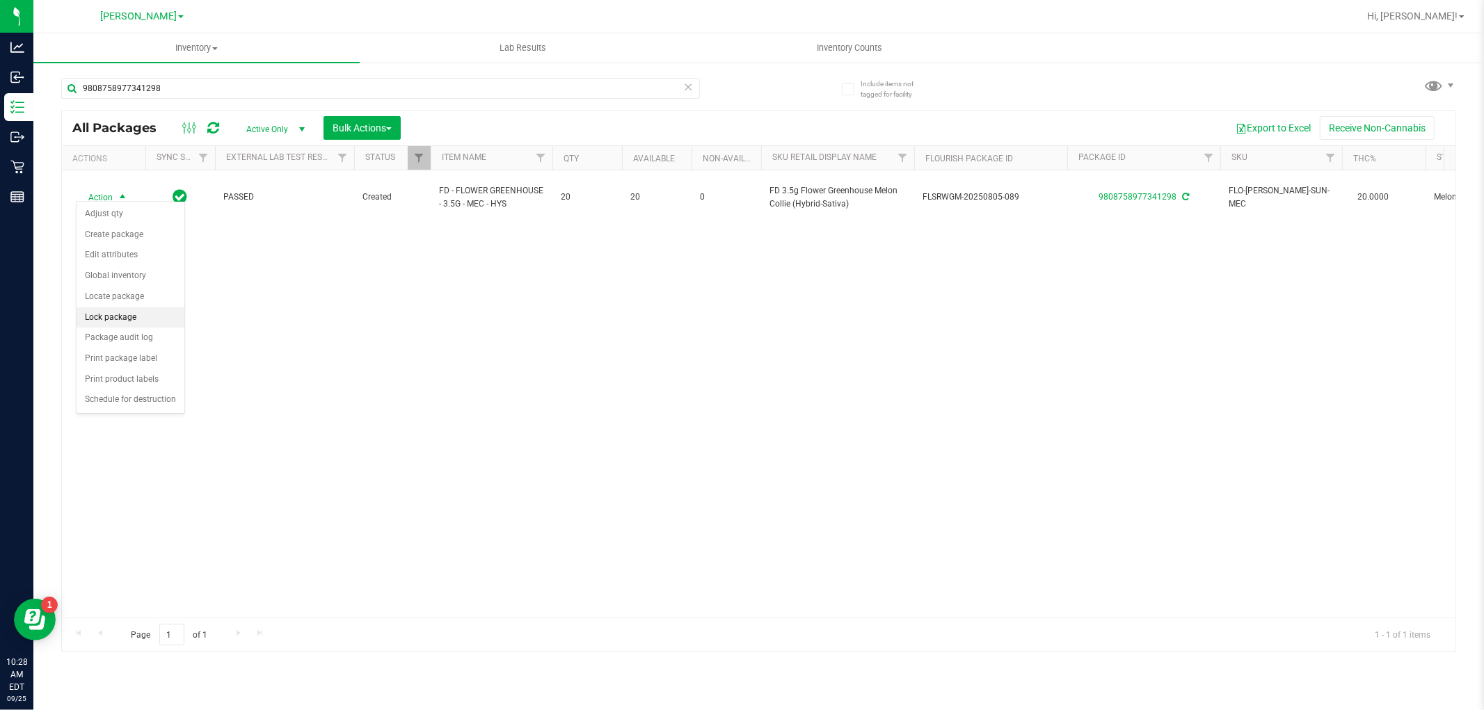
click at [123, 317] on li "Lock package" at bounding box center [131, 318] width 108 height 21
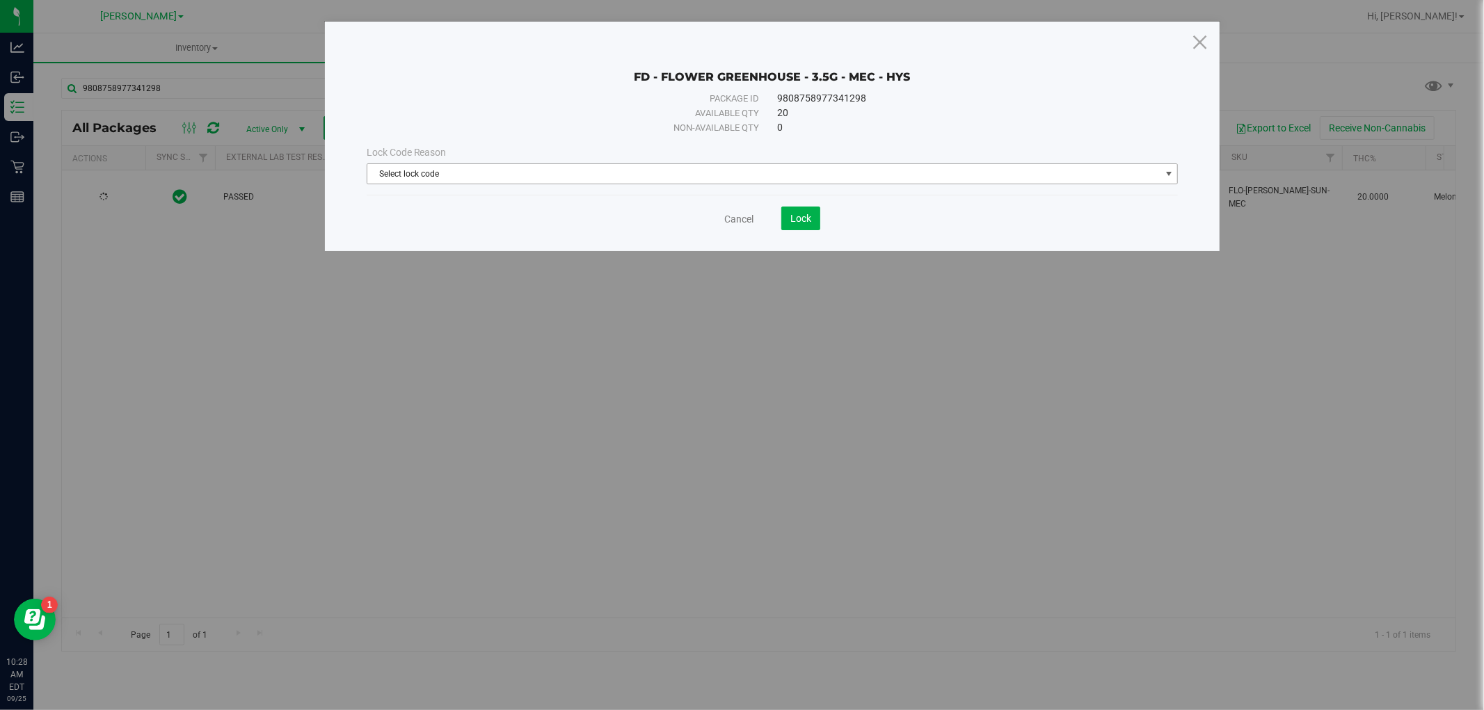
click at [552, 175] on span "Select lock code" at bounding box center [763, 173] width 793 height 19
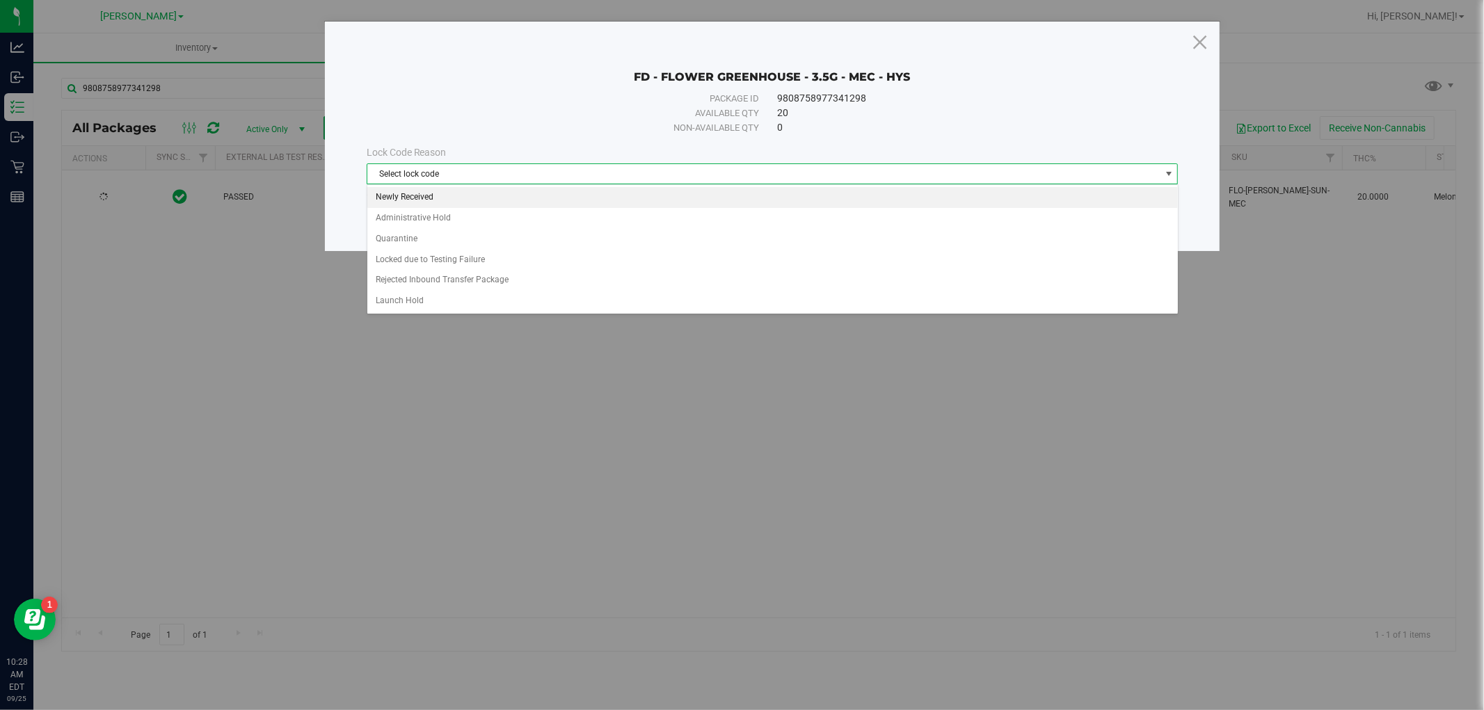
click at [532, 199] on li "Newly Received" at bounding box center [772, 197] width 811 height 21
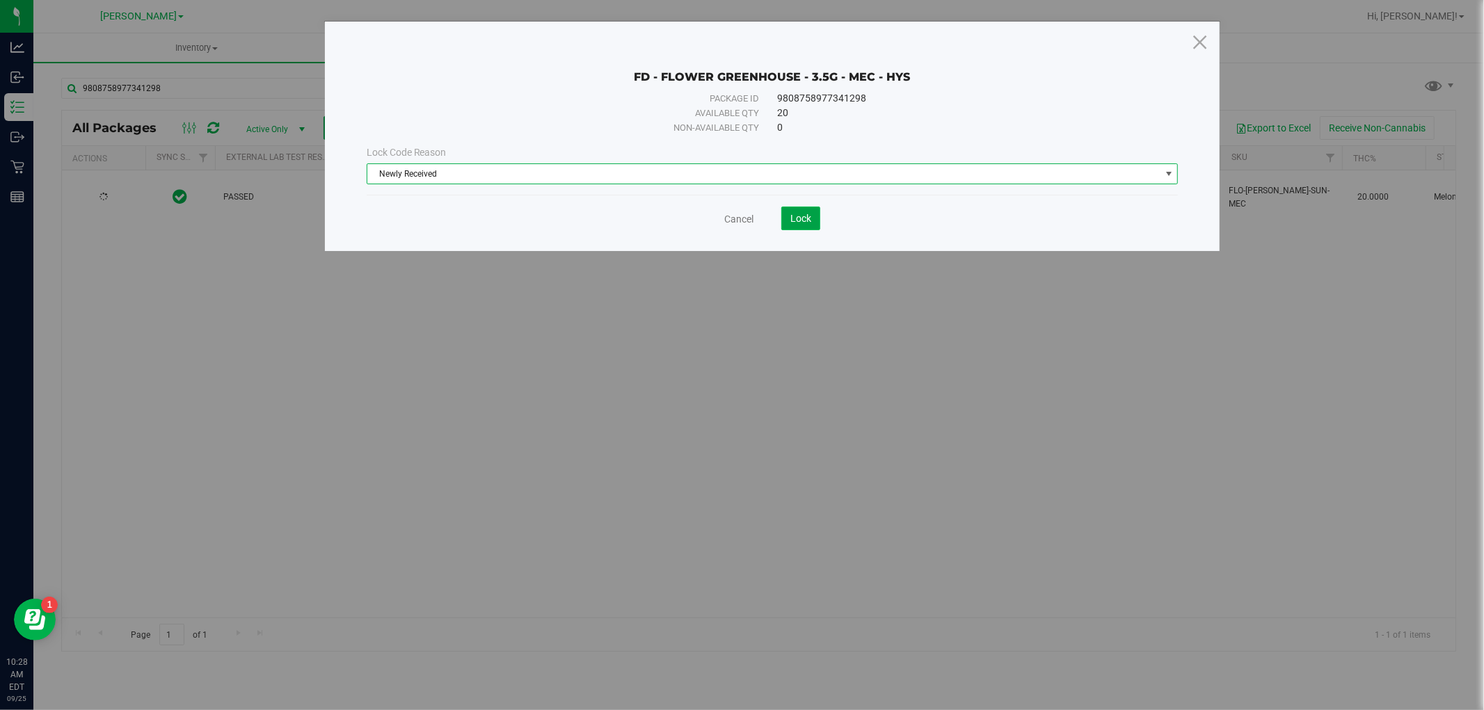
click at [796, 216] on span "Lock" at bounding box center [800, 218] width 21 height 11
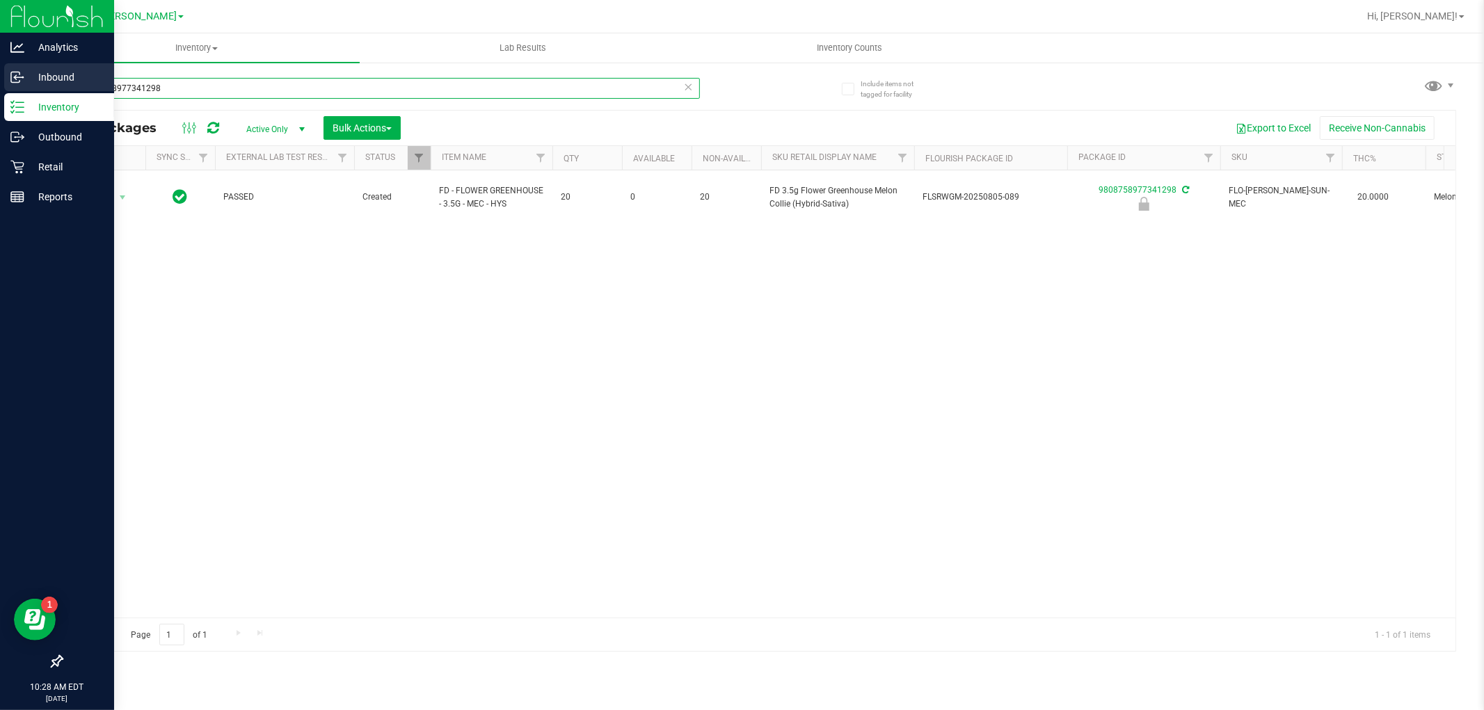
drag, startPoint x: 209, startPoint y: 88, endPoint x: 24, endPoint y: 90, distance: 185.1
click at [24, 90] on div "Analytics Inbound Inventory Outbound Retail Reports 10:28 AM EDT [DATE] 09/25 […" at bounding box center [742, 355] width 1484 height 710
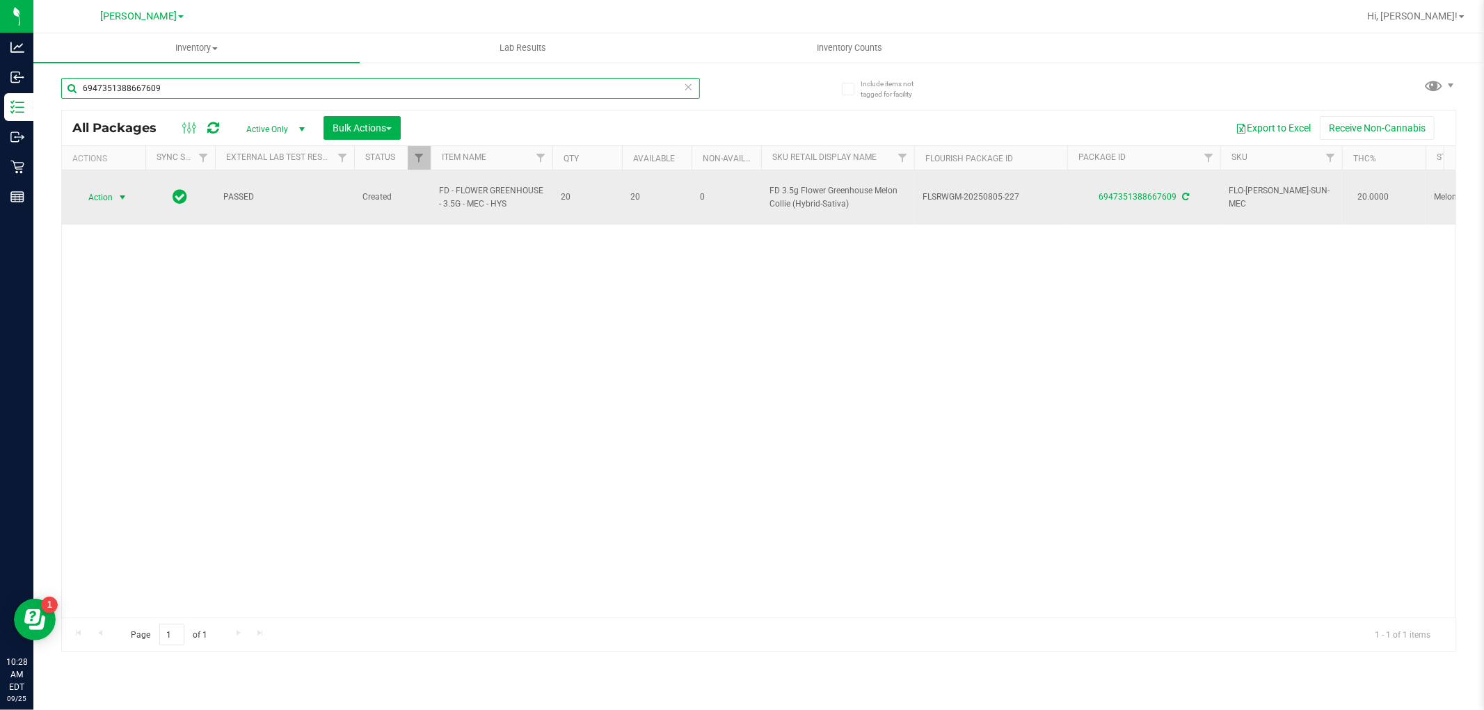
type input "6947351388667609"
click at [117, 193] on span "select" at bounding box center [122, 197] width 11 height 11
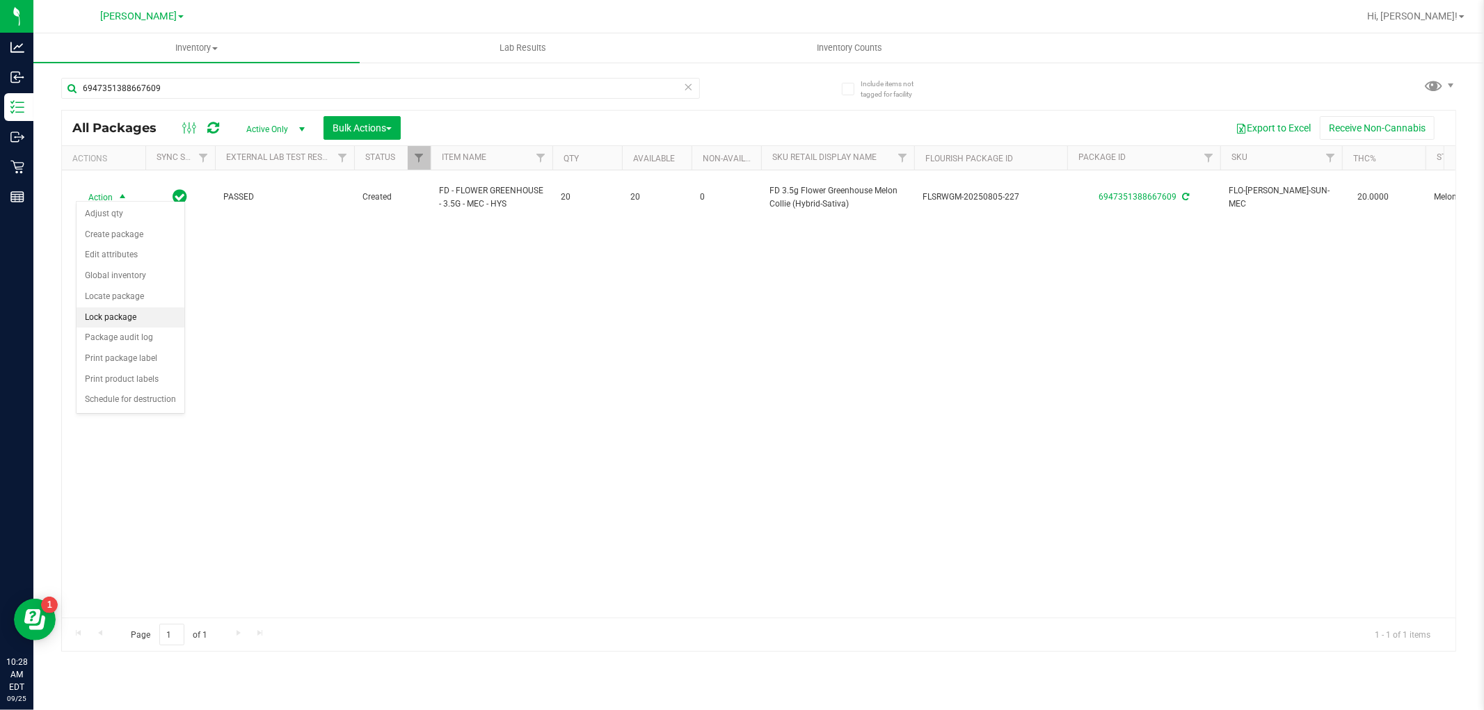
click at [115, 317] on li "Lock package" at bounding box center [131, 318] width 108 height 21
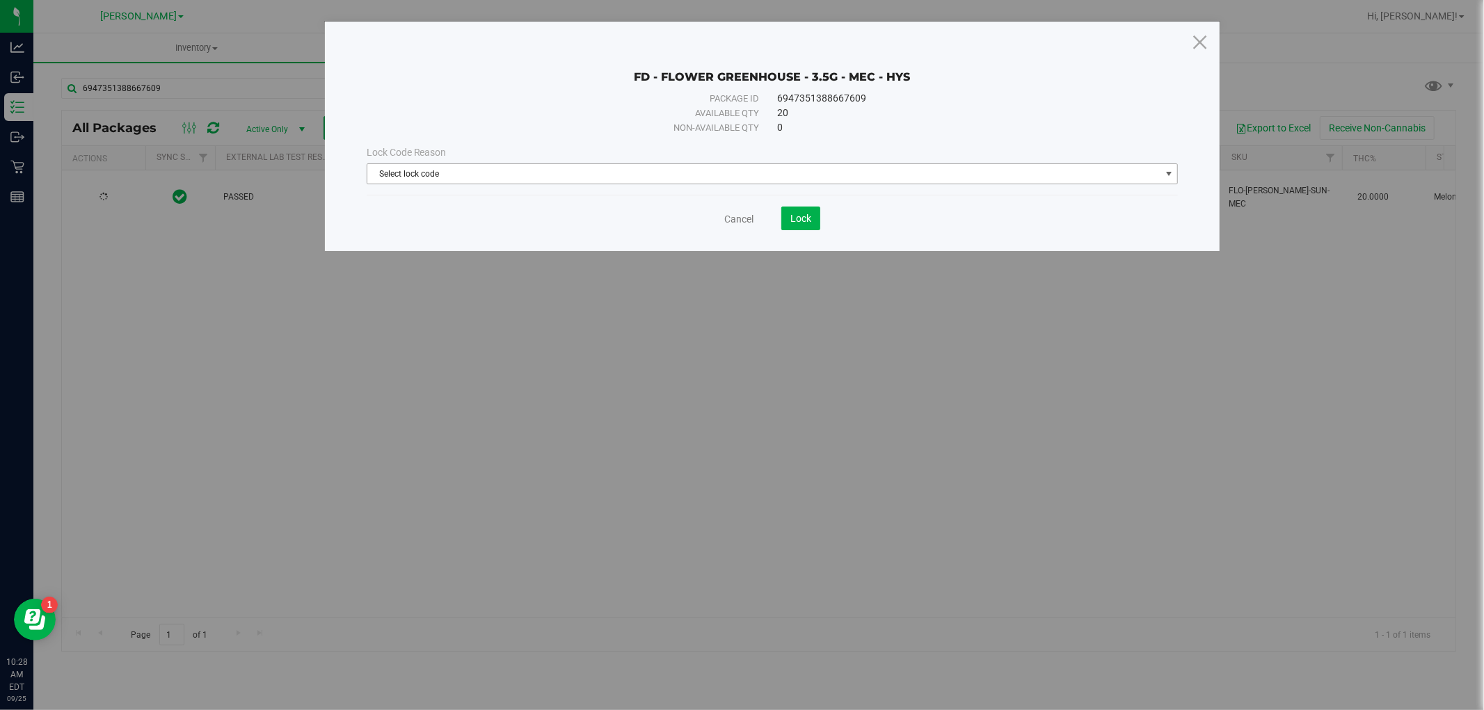
click at [429, 175] on span "Select lock code" at bounding box center [763, 173] width 793 height 19
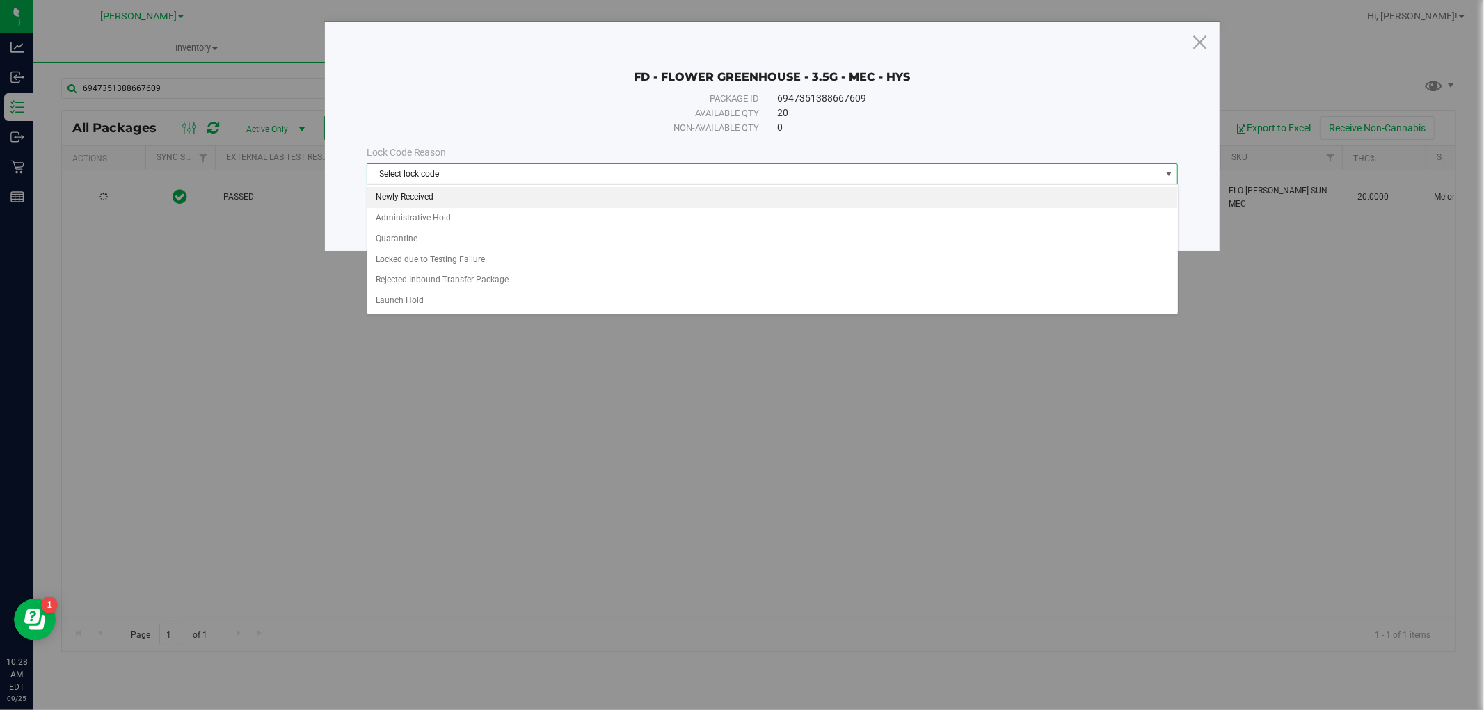
click at [442, 202] on li "Newly Received" at bounding box center [772, 197] width 811 height 21
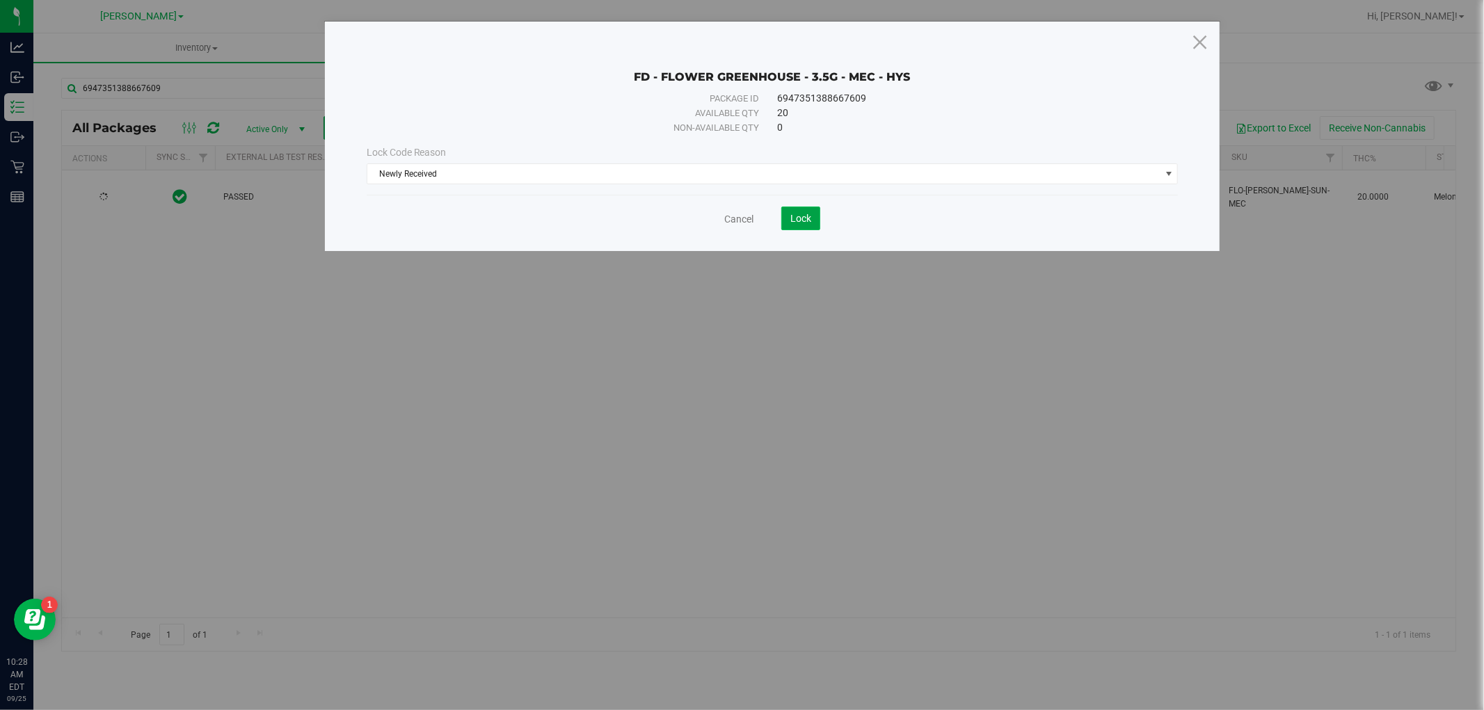
click at [781, 223] on button "Lock" at bounding box center [800, 219] width 39 height 24
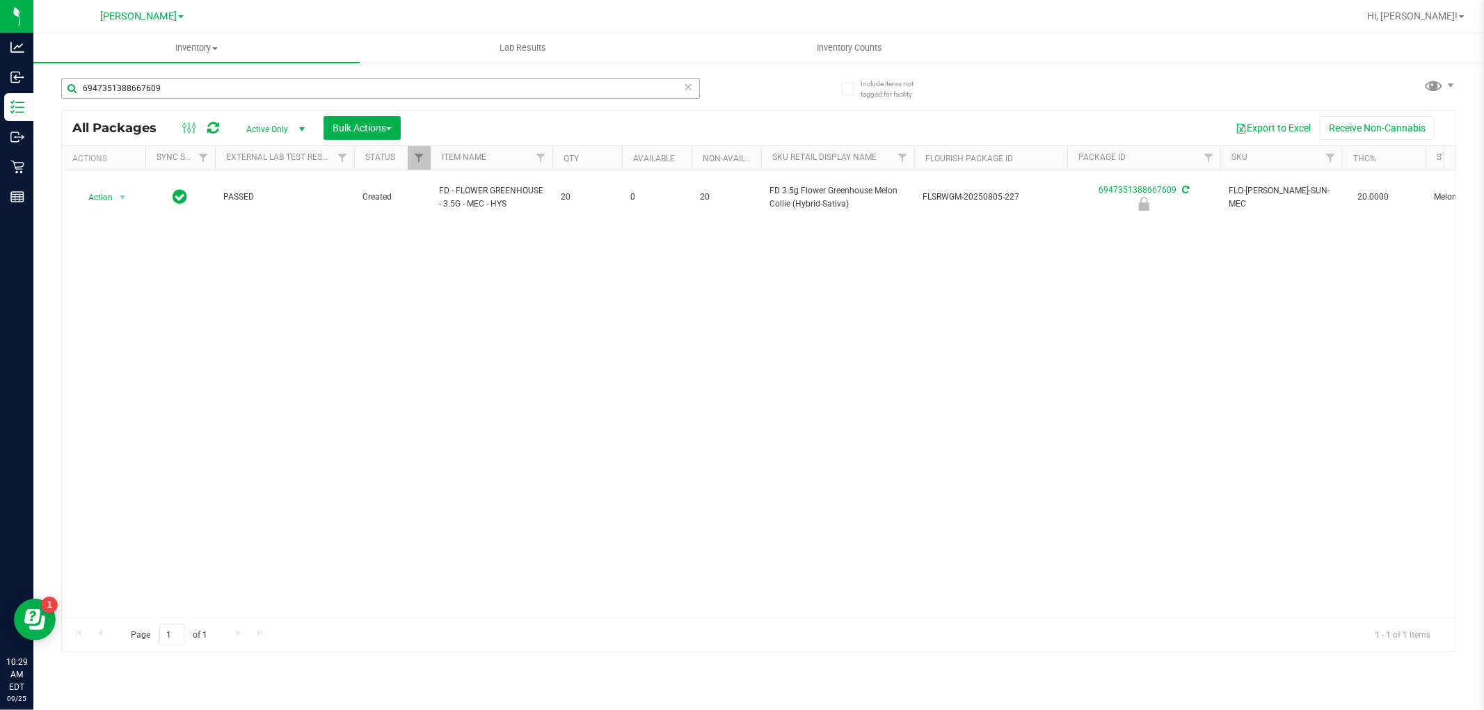
drag, startPoint x: 209, startPoint y: 100, endPoint x: 191, endPoint y: 93, distance: 18.7
click at [192, 94] on div "6947351388667609" at bounding box center [380, 94] width 639 height 32
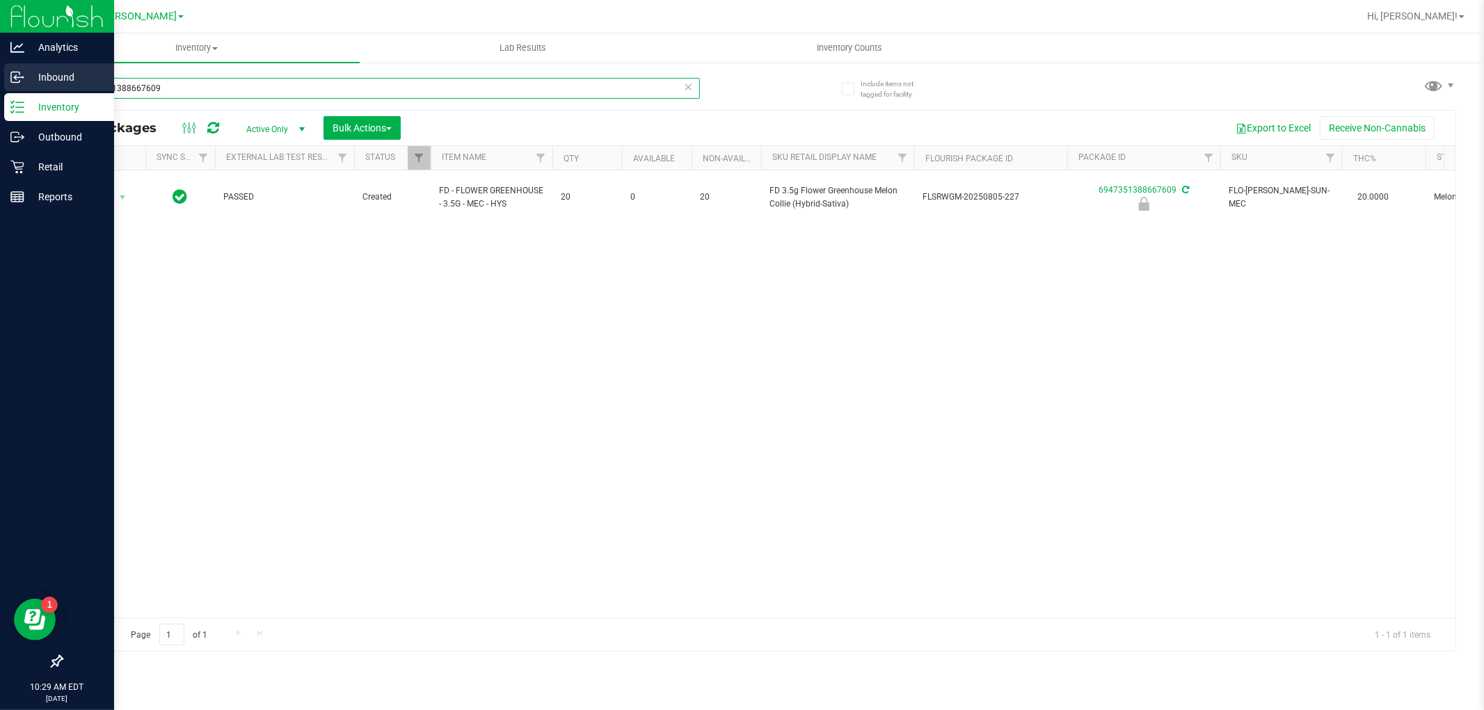
drag, startPoint x: 138, startPoint y: 93, endPoint x: 0, endPoint y: 67, distance: 140.1
click at [0, 67] on div "Analytics Inbound Inventory Outbound Retail Reports 10:29 AM EDT [DATE] 09/25 […" at bounding box center [742, 355] width 1484 height 710
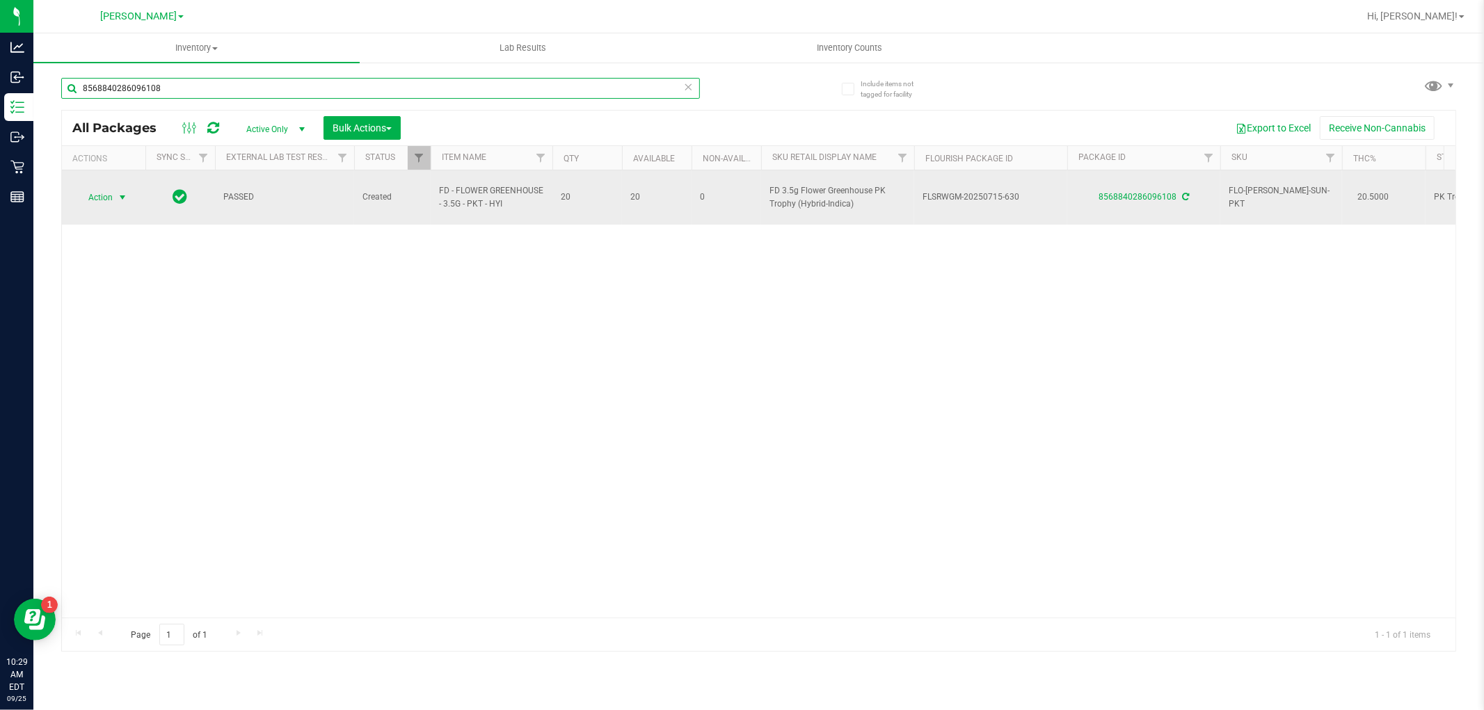
type input "8568840286096108"
click at [120, 192] on span "select" at bounding box center [122, 197] width 11 height 11
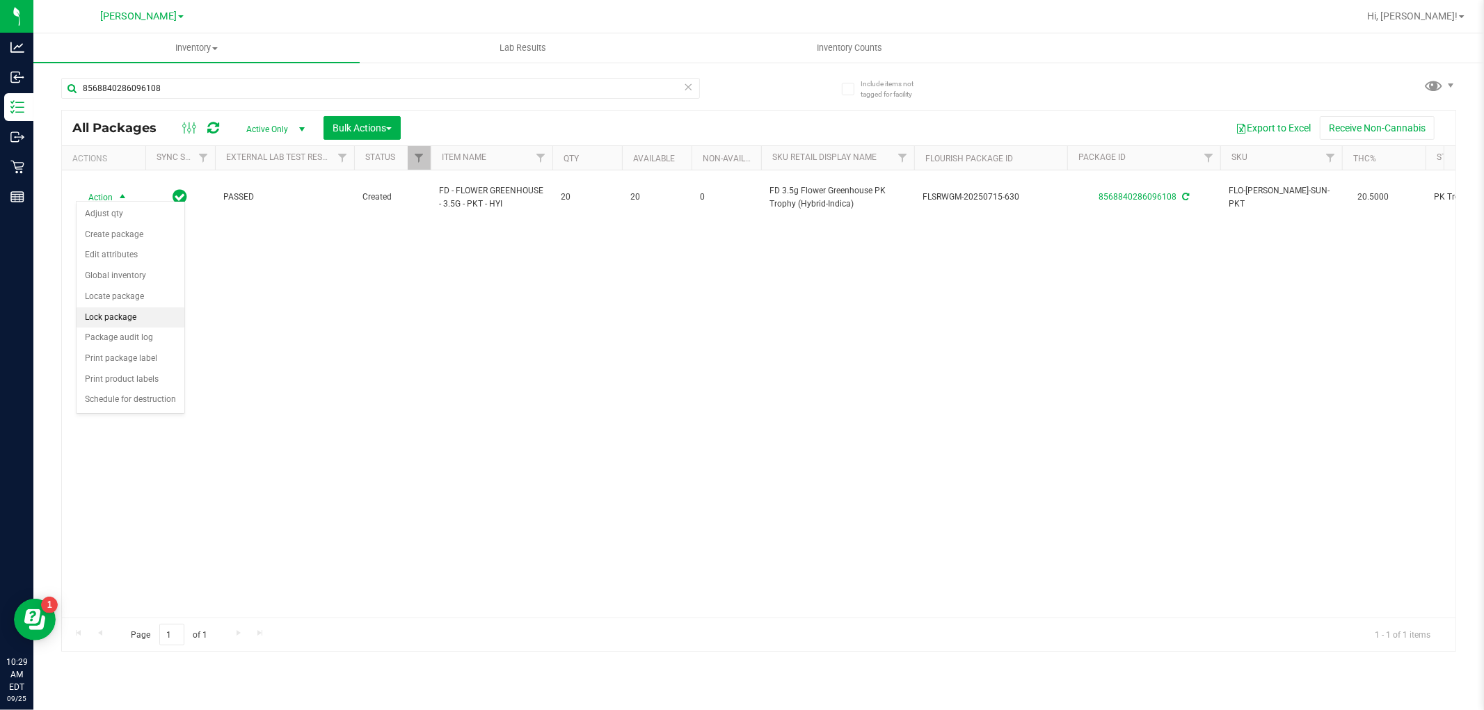
click at [122, 316] on li "Lock package" at bounding box center [131, 318] width 108 height 21
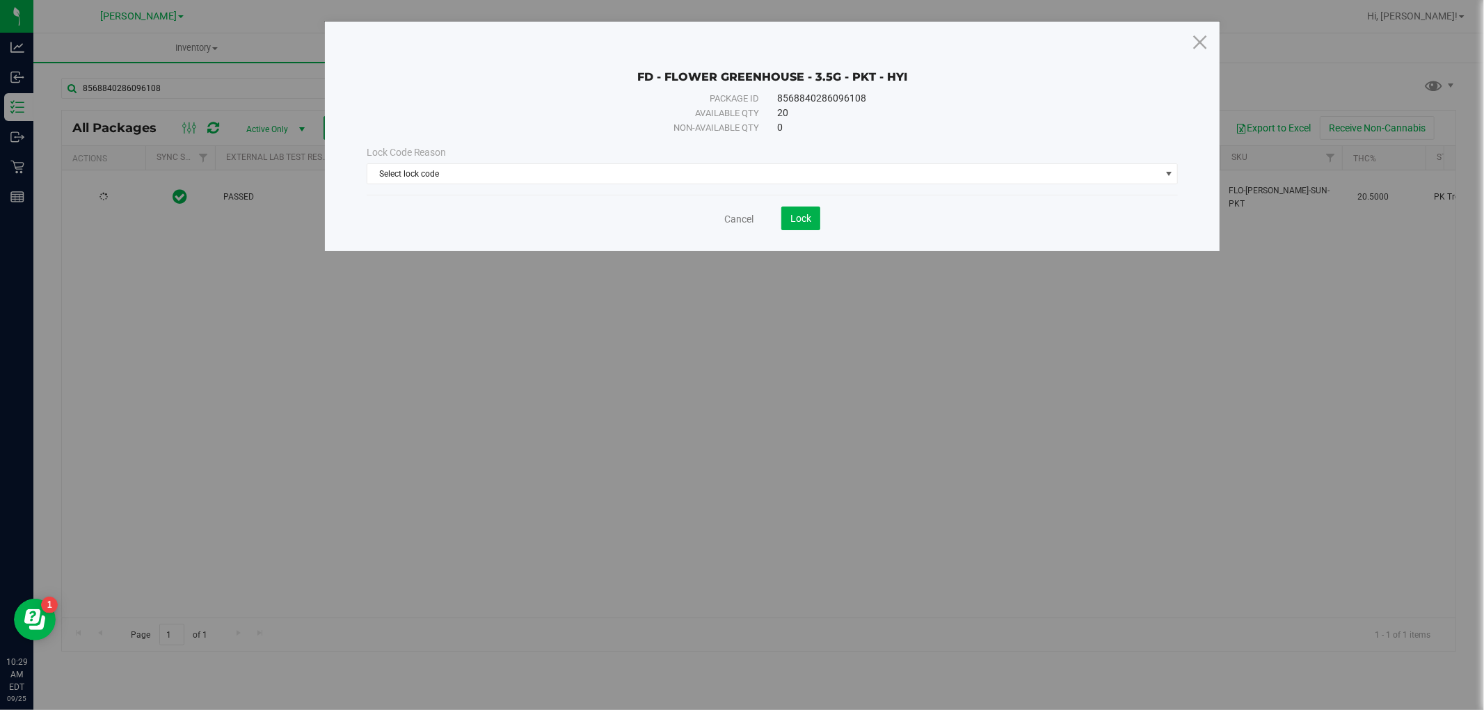
click at [541, 184] on div "Lock Code Reason Select lock code Select lock code Newly Received Administrativ…" at bounding box center [772, 165] width 833 height 60
click at [538, 181] on span "Select lock code" at bounding box center [763, 173] width 793 height 19
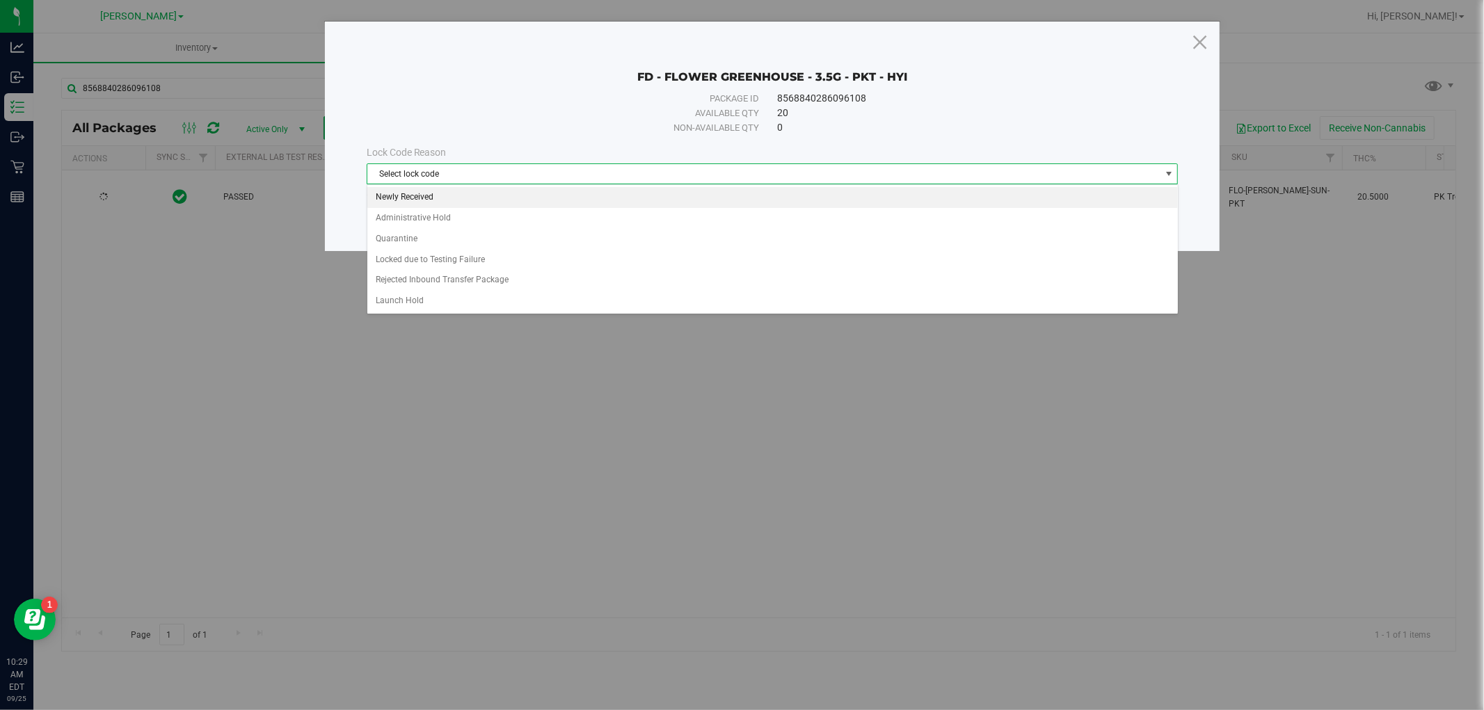
click at [522, 199] on li "Newly Received" at bounding box center [772, 197] width 811 height 21
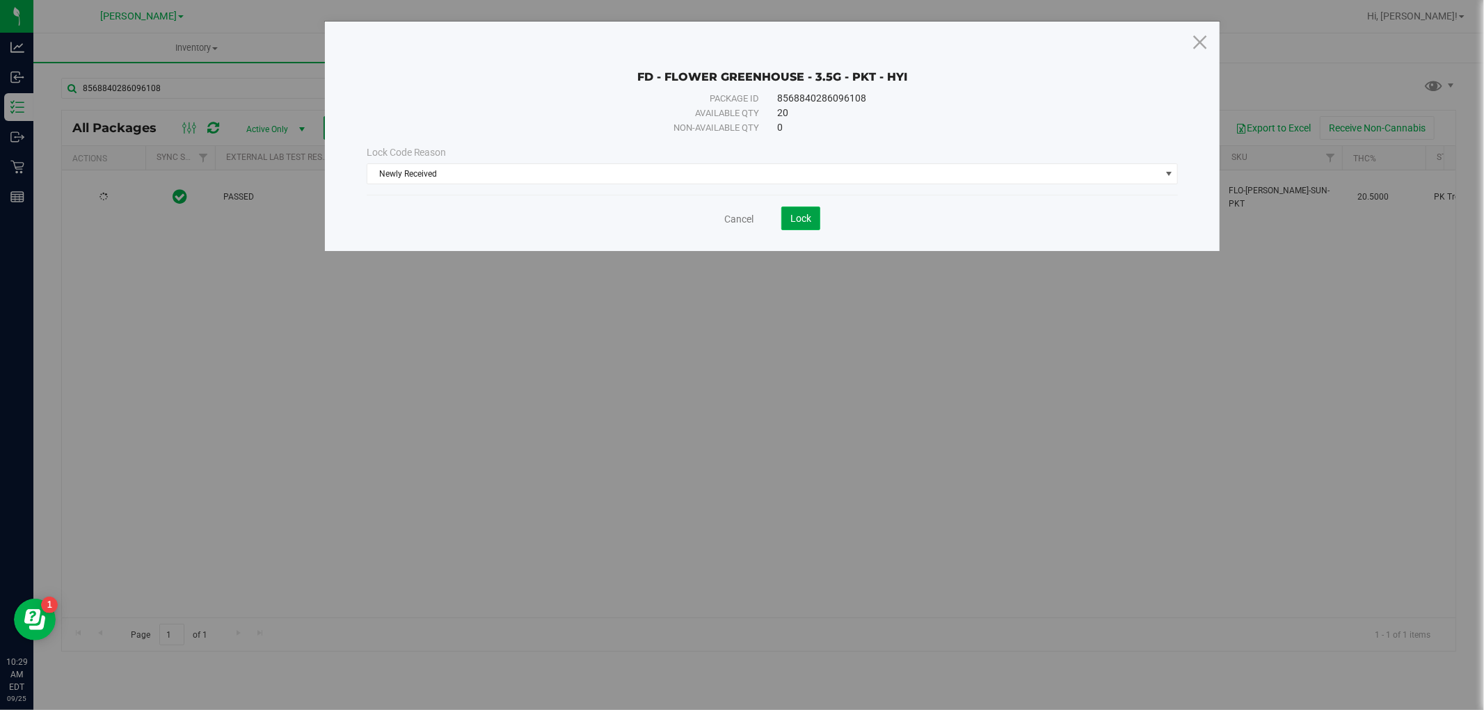
click at [812, 207] on button "Lock" at bounding box center [800, 219] width 39 height 24
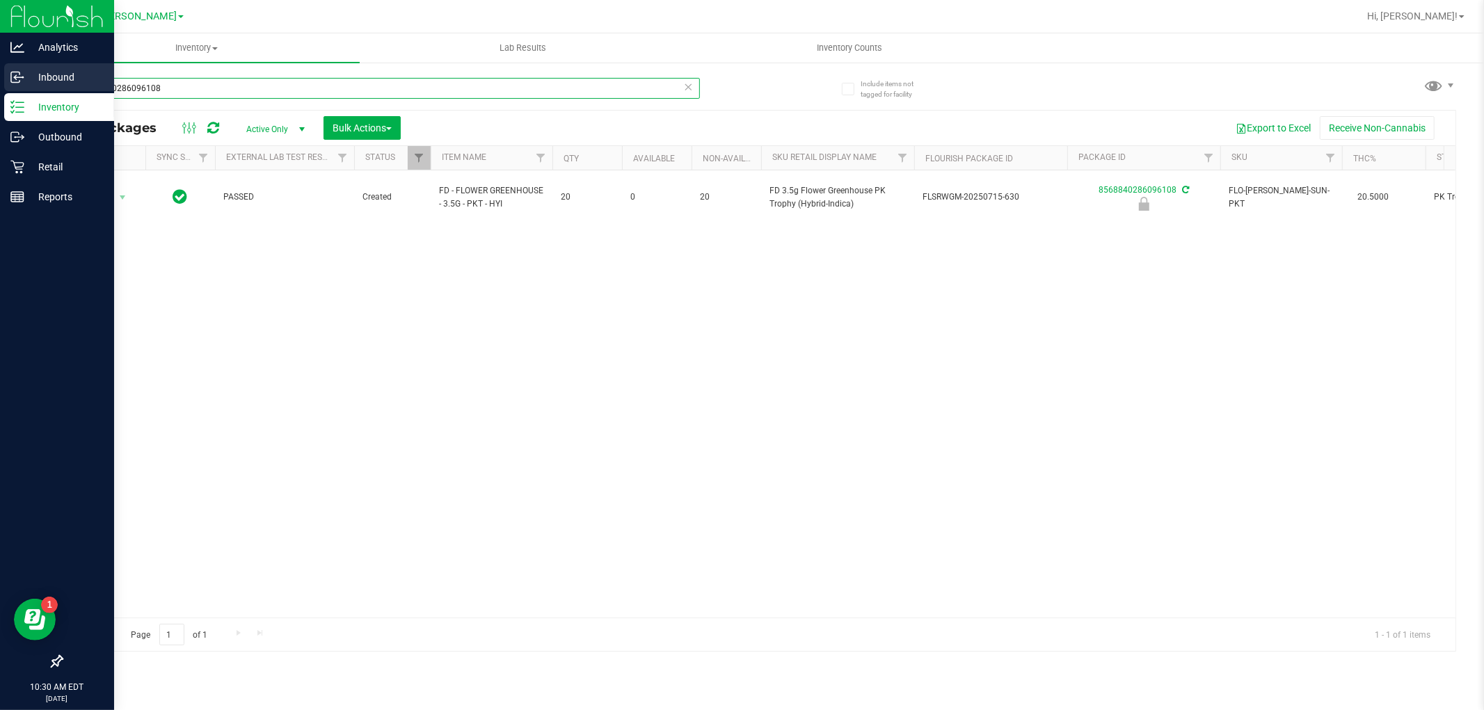
drag, startPoint x: 190, startPoint y: 80, endPoint x: 1, endPoint y: 83, distance: 189.3
click at [5, 83] on div "Analytics Inbound Inventory Outbound Retail Reports 10:30 AM EDT [DATE] 09/25 […" at bounding box center [742, 355] width 1484 height 710
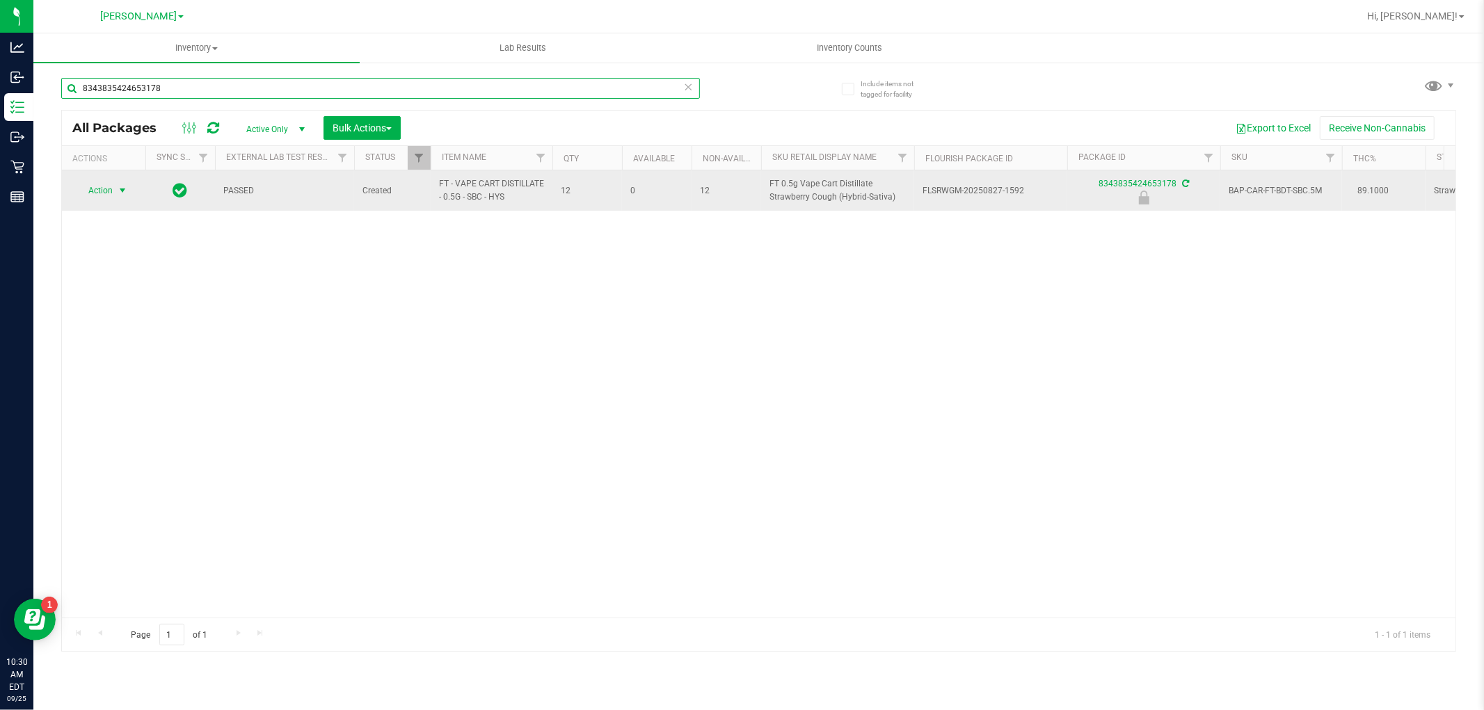
type input "8343835424653178"
click at [106, 195] on span "Action" at bounding box center [95, 190] width 38 height 19
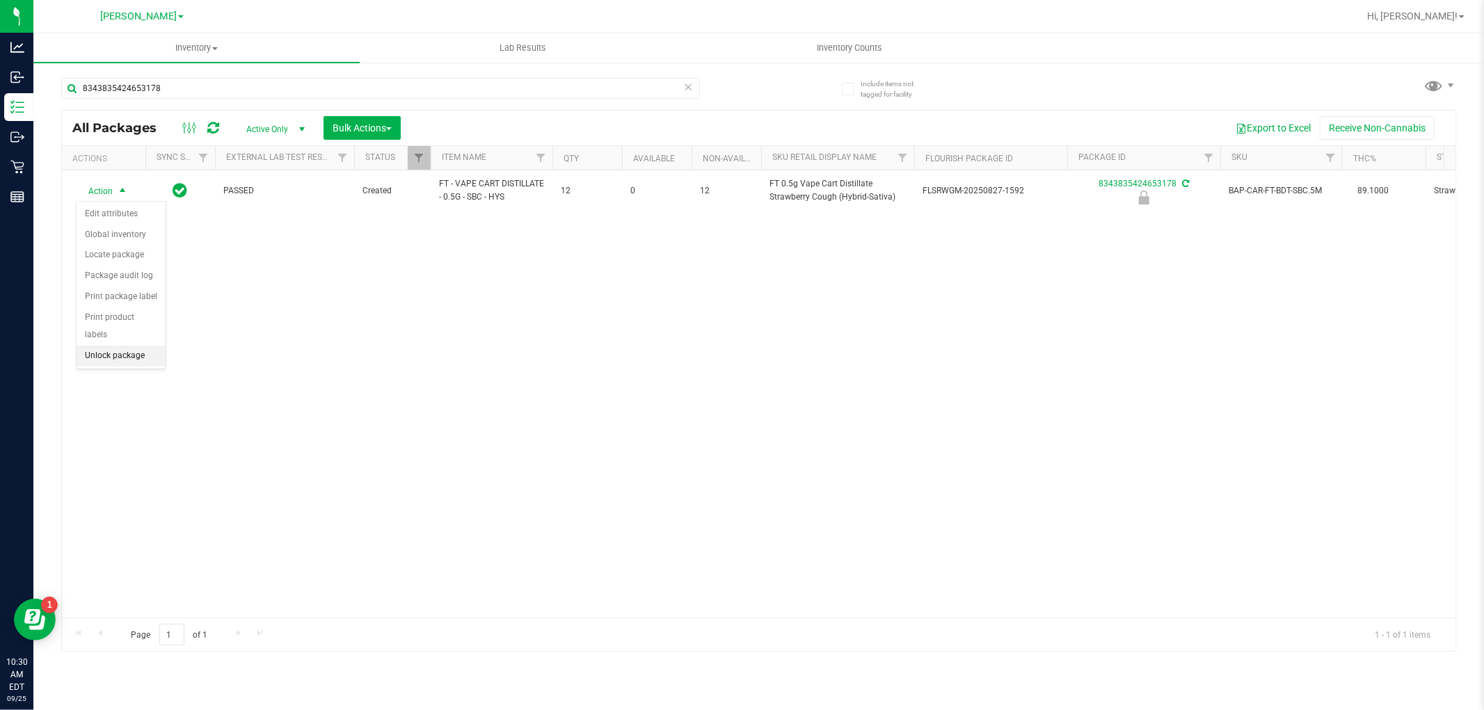
click at [134, 353] on li "Unlock package" at bounding box center [121, 356] width 89 height 21
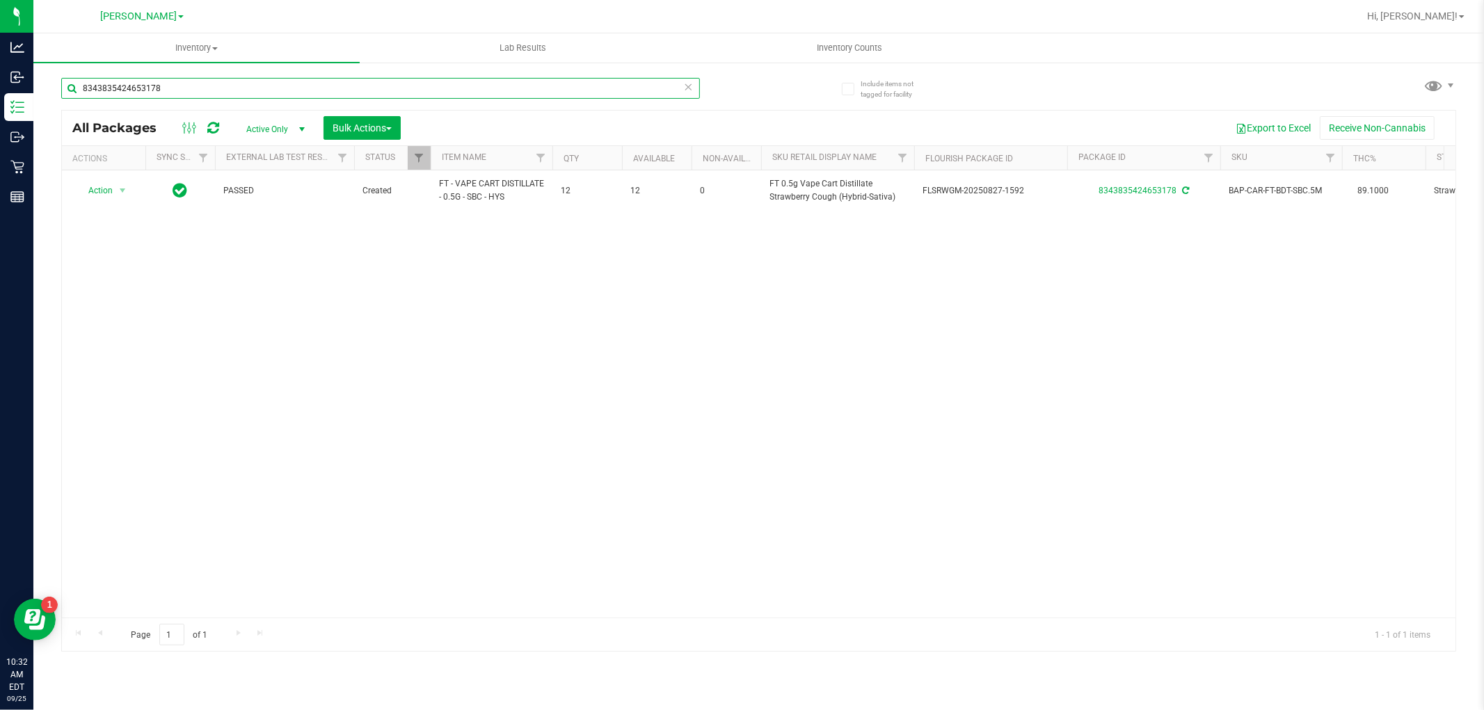
drag, startPoint x: 232, startPoint y: 94, endPoint x: 45, endPoint y: 93, distance: 187.9
click at [45, 93] on div "Include items not tagged for facility 8343835424653178 All Packages Active Only…" at bounding box center [758, 273] width 1451 height 424
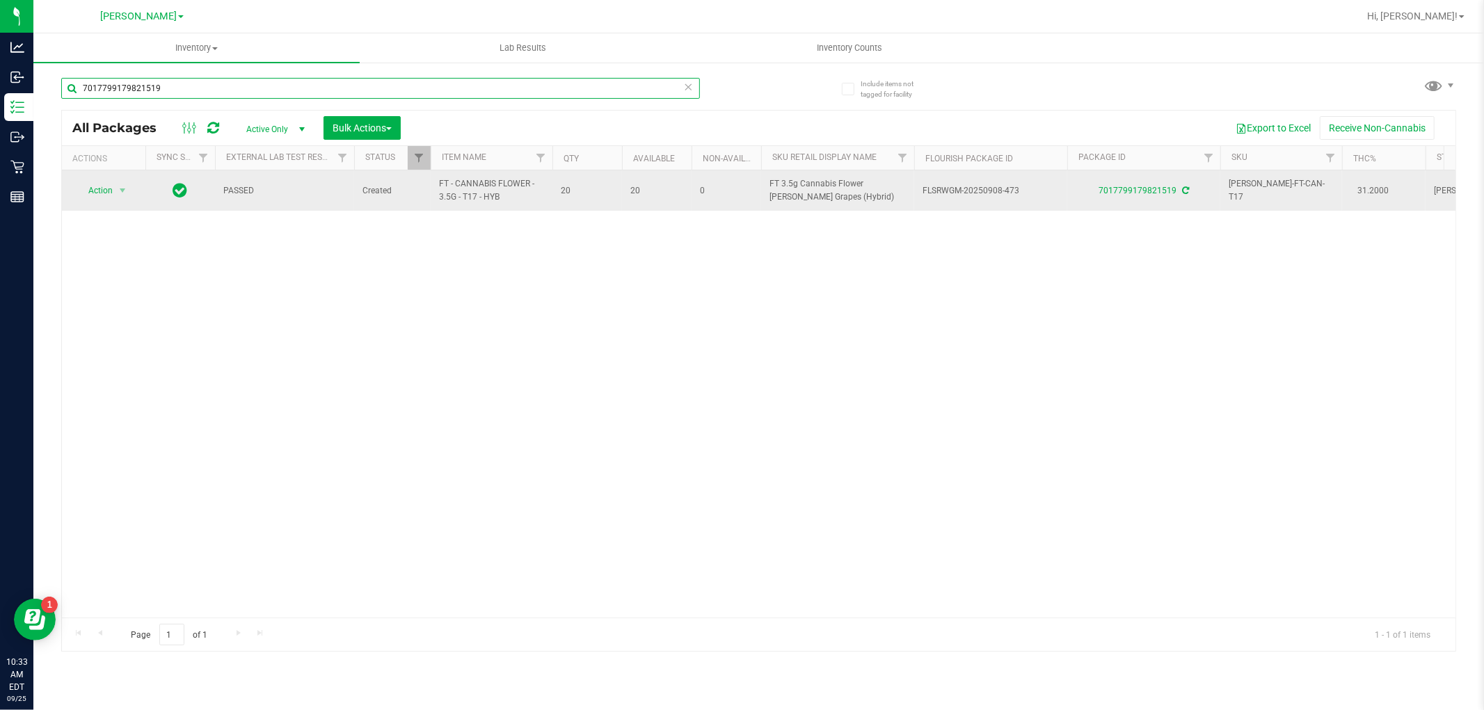
type input "7017799179821519"
click at [106, 189] on span "Action" at bounding box center [95, 190] width 38 height 19
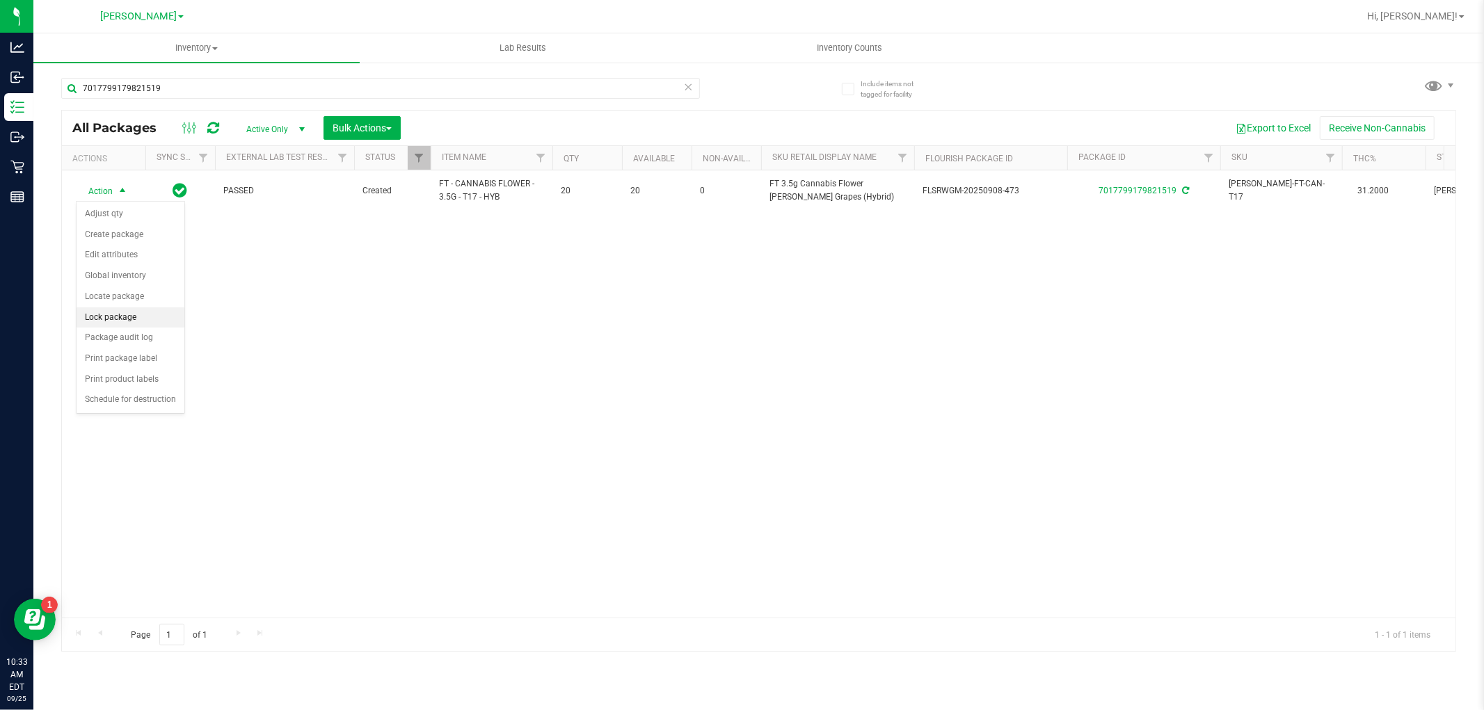
click at [124, 321] on li "Lock package" at bounding box center [131, 318] width 108 height 21
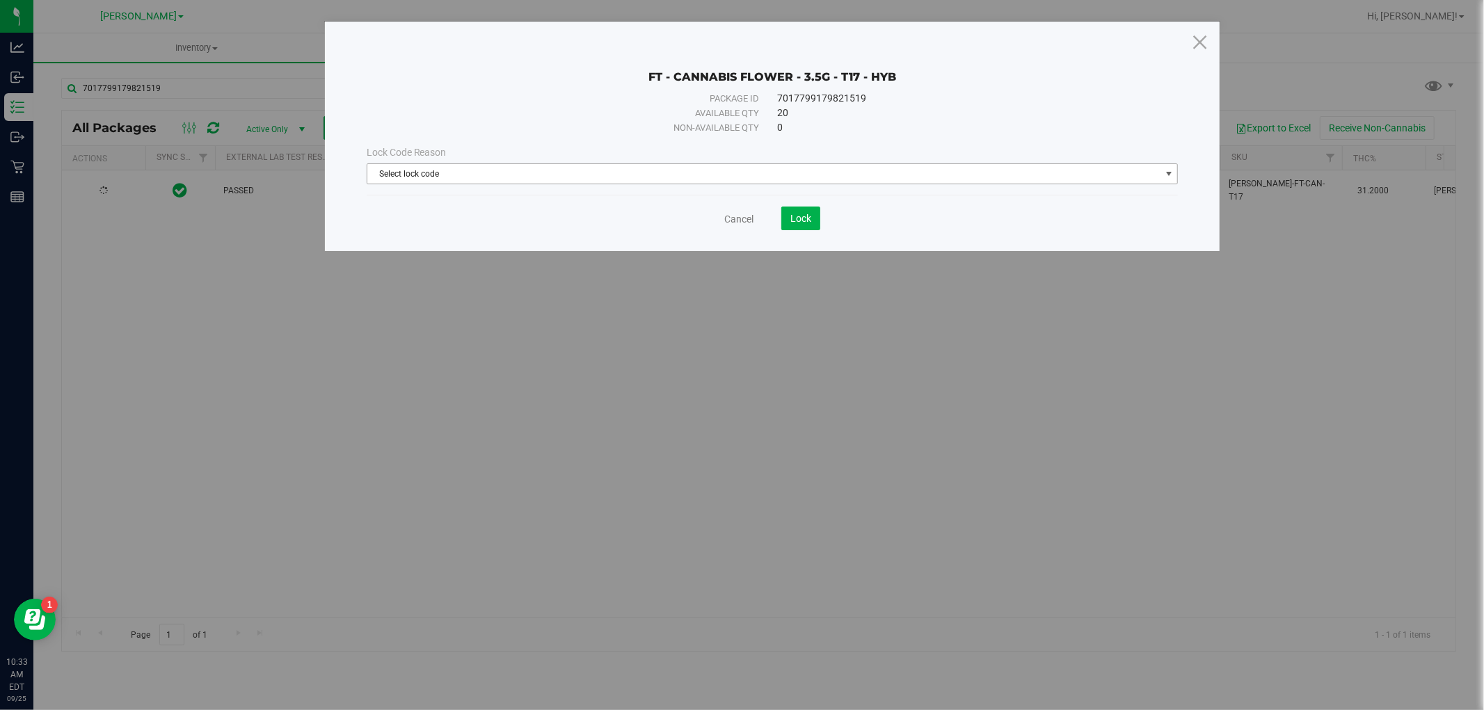
click at [548, 173] on span "Select lock code" at bounding box center [763, 173] width 793 height 19
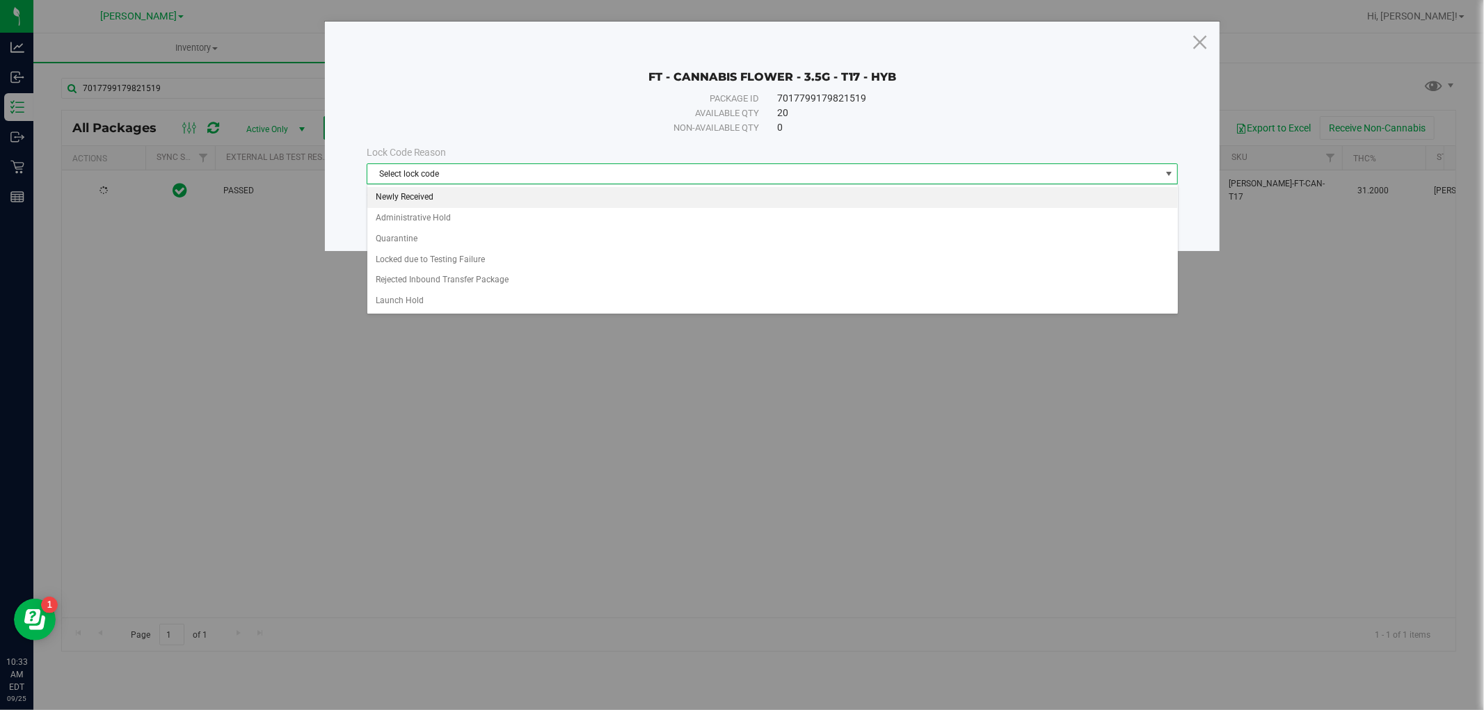
click at [520, 198] on li "Newly Received" at bounding box center [772, 197] width 811 height 21
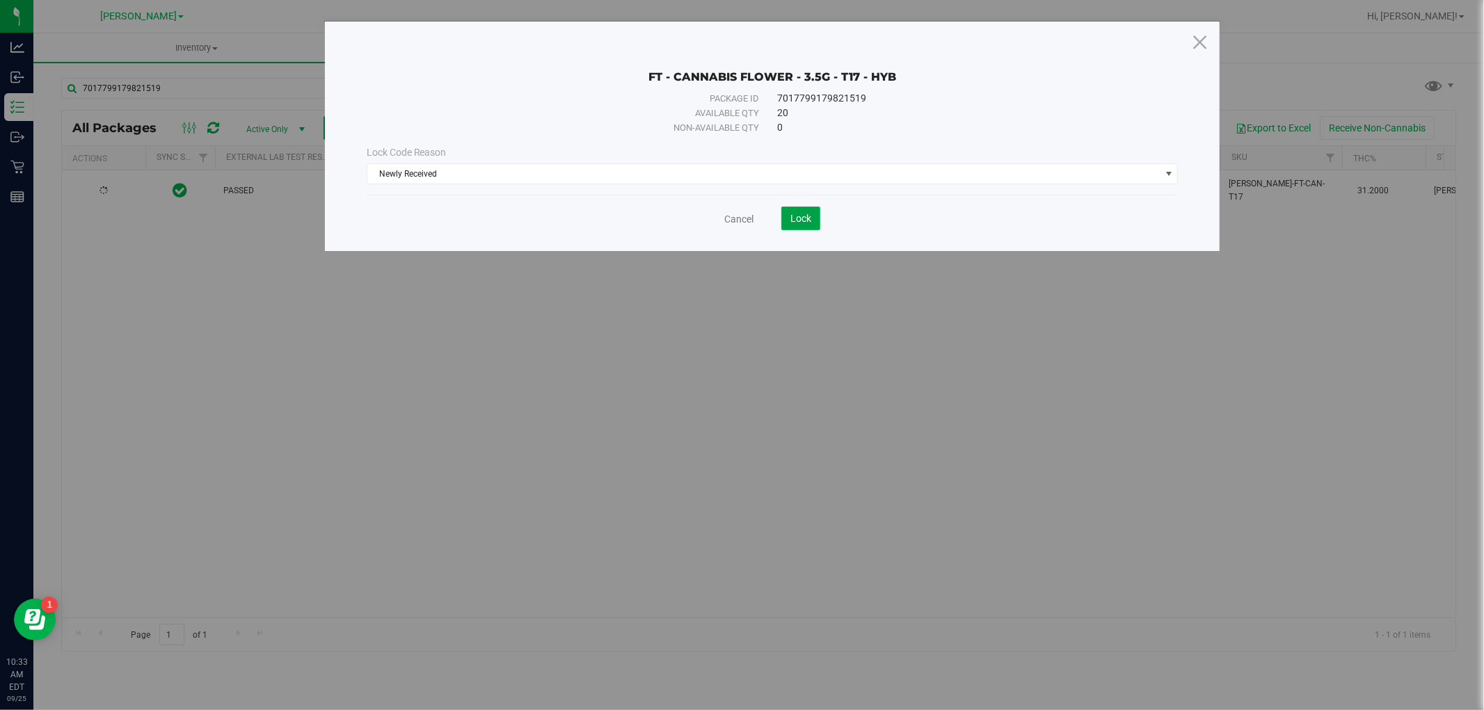
click at [797, 209] on button "Lock" at bounding box center [800, 219] width 39 height 24
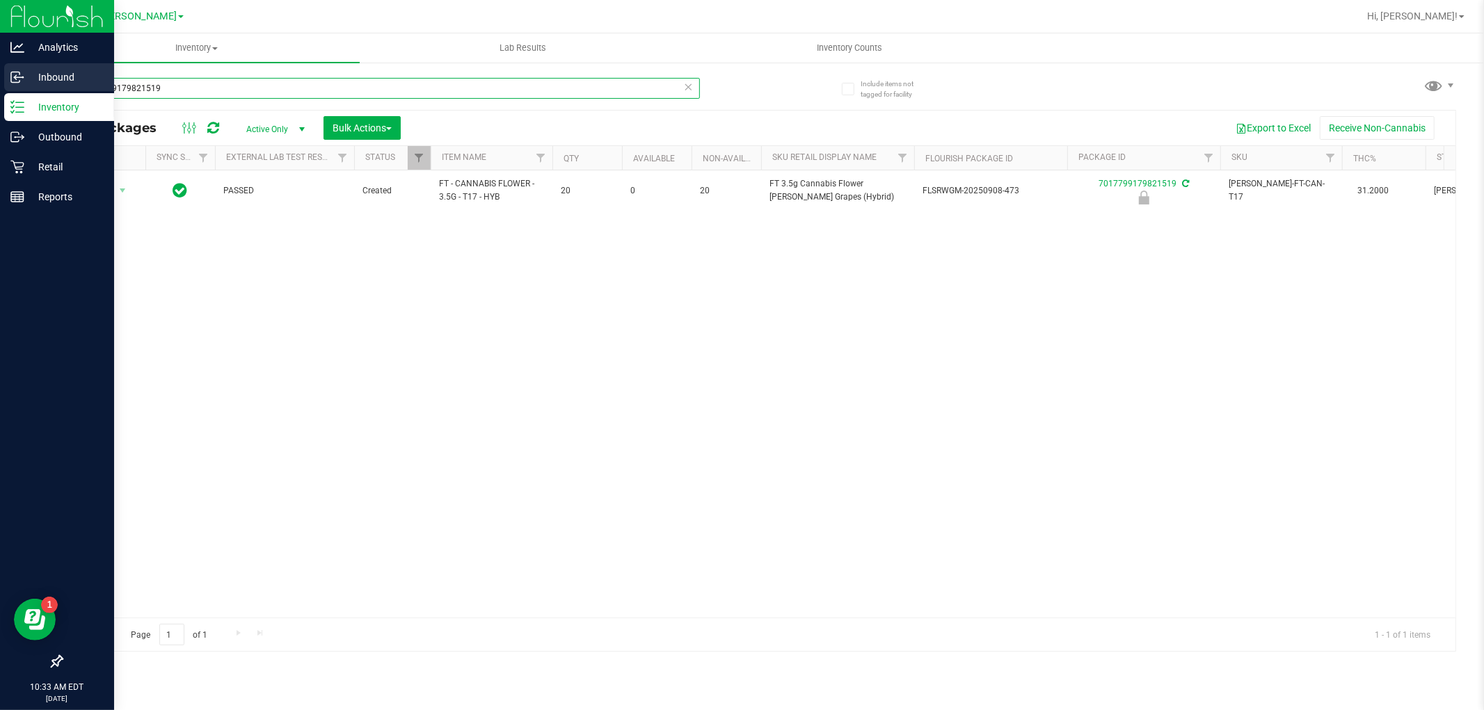
drag, startPoint x: 294, startPoint y: 88, endPoint x: 0, endPoint y: 87, distance: 294.3
click at [0, 87] on div "Analytics Inbound Inventory Outbound Retail Reports 10:33 AM EDT [DATE] 09/25 […" at bounding box center [742, 355] width 1484 height 710
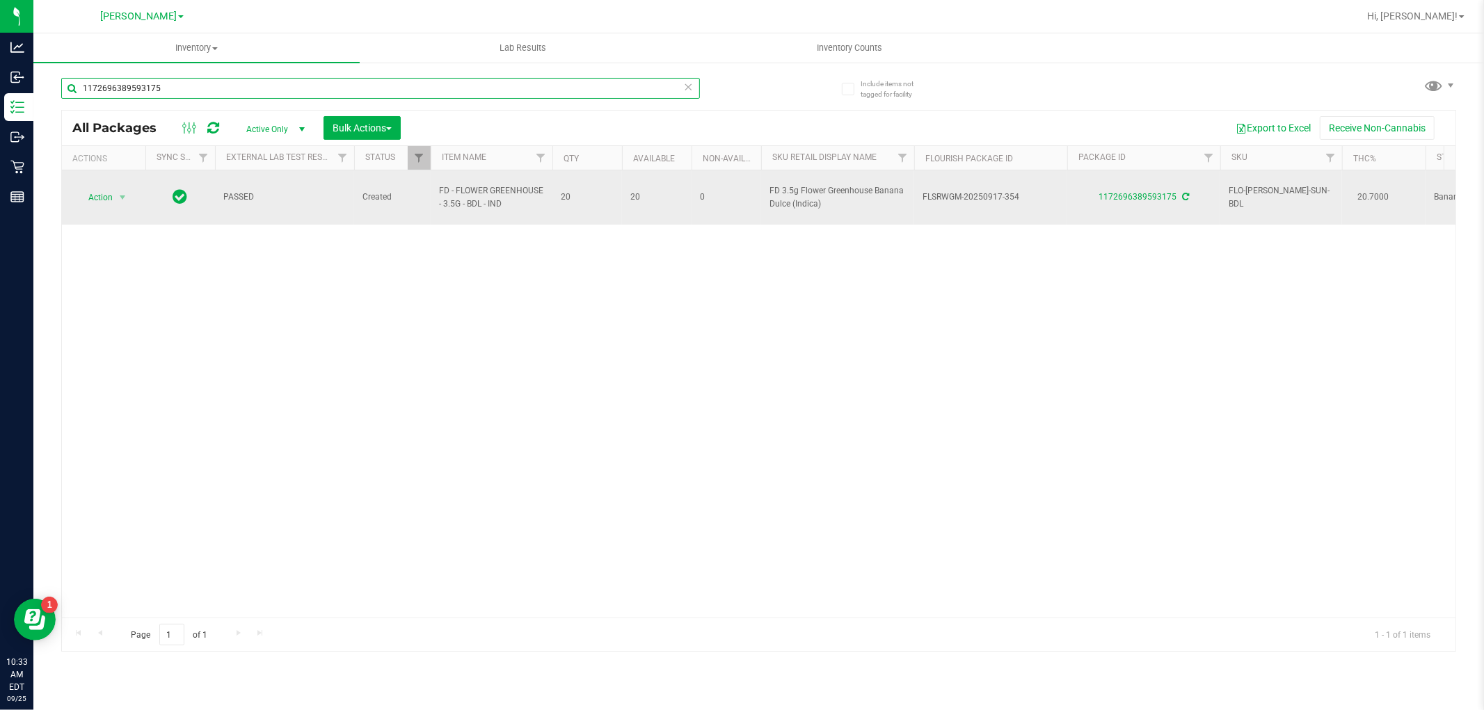
type input "1172696389593175"
drag, startPoint x: 511, startPoint y: 202, endPoint x: 431, endPoint y: 180, distance: 82.4
click at [431, 180] on td "FD - FLOWER GREENHOUSE - 3.5G - BDL - IND" at bounding box center [492, 197] width 122 height 54
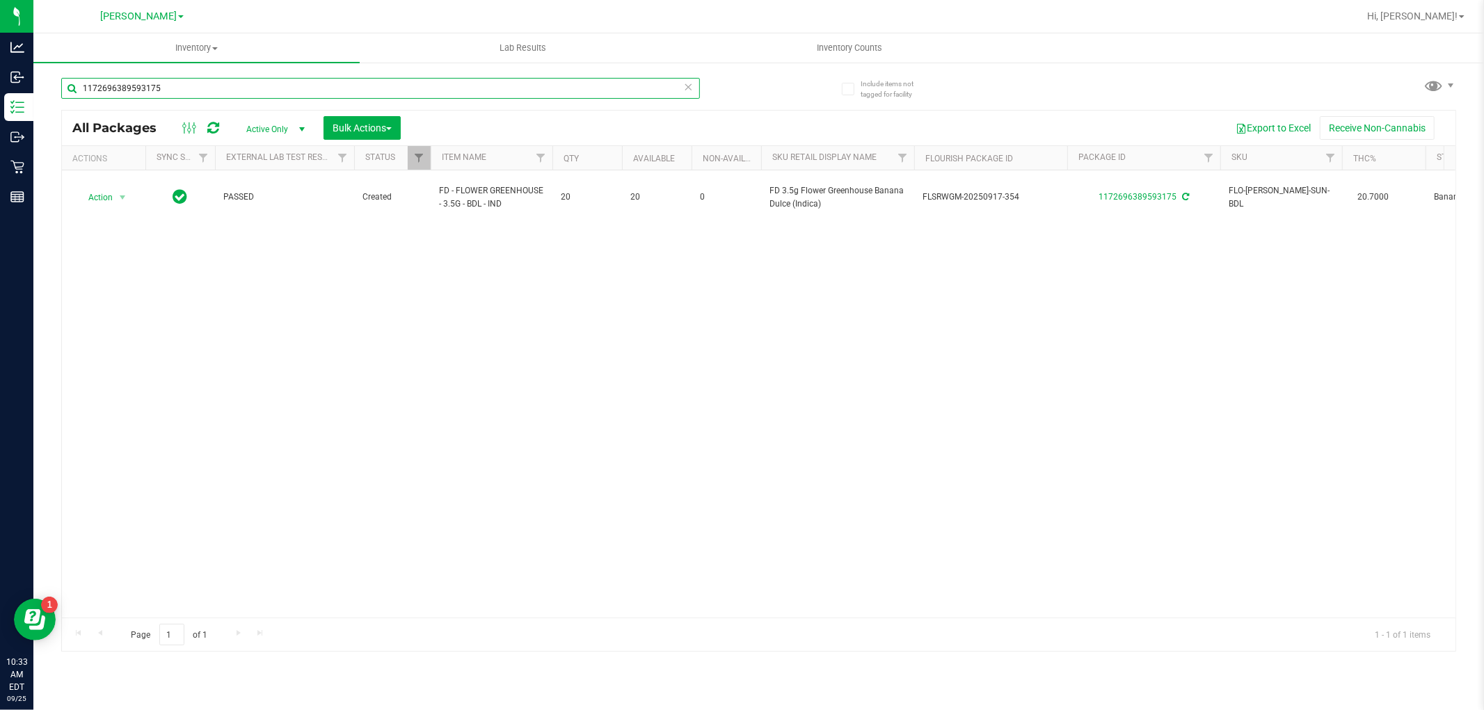
drag, startPoint x: 475, startPoint y: 186, endPoint x: 58, endPoint y: 91, distance: 427.5
click at [58, 91] on div "Include items not tagged for facility 1172696389593175 All Packages Active Only…" at bounding box center [758, 273] width 1451 height 424
paste input "[URL][DOMAIN_NAME]"
click at [232, 86] on input "https://[DOMAIN_NAME]/inventory/5d722164908940196e5ee11e/packages?include_exter…" at bounding box center [380, 88] width 639 height 21
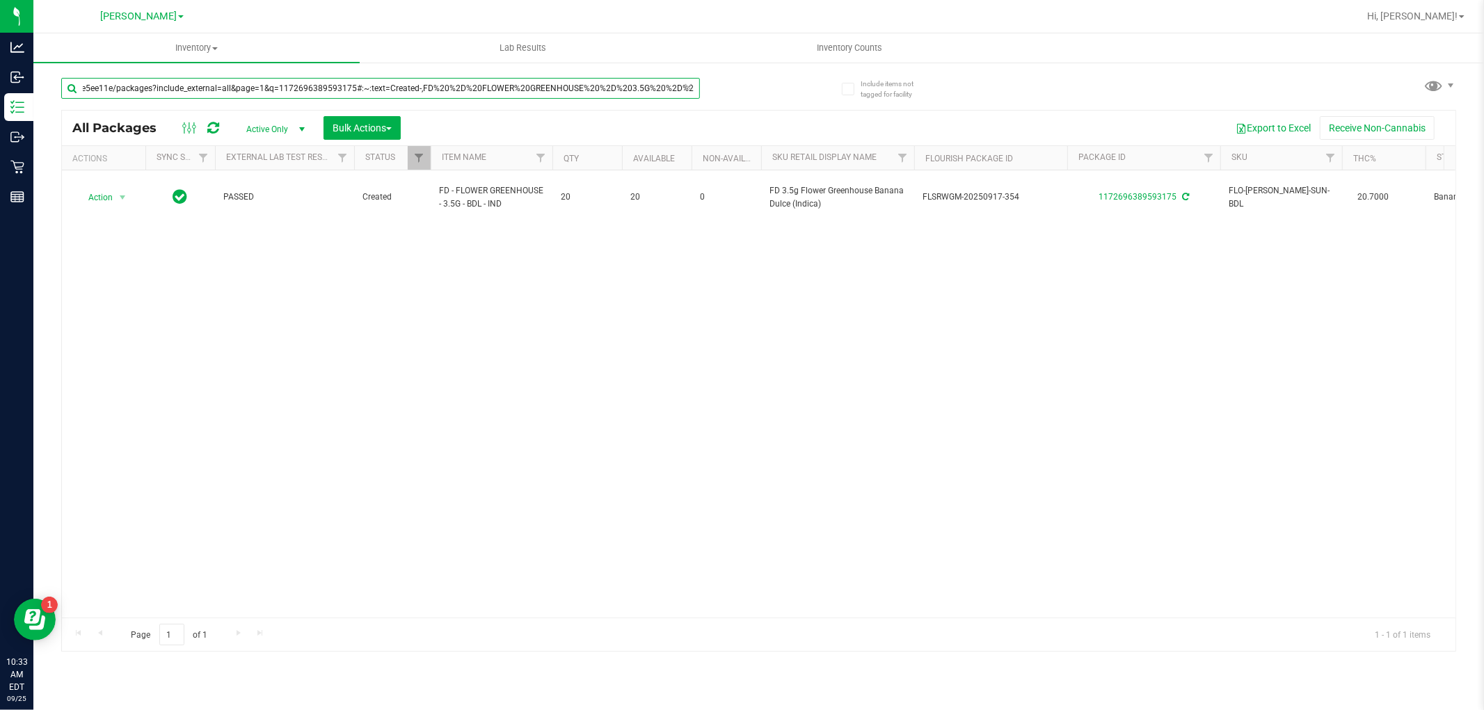
type input "https://[DOMAIN_NAME]/inventory/5d722164908940196e5ee11e/packages?include_exter…"
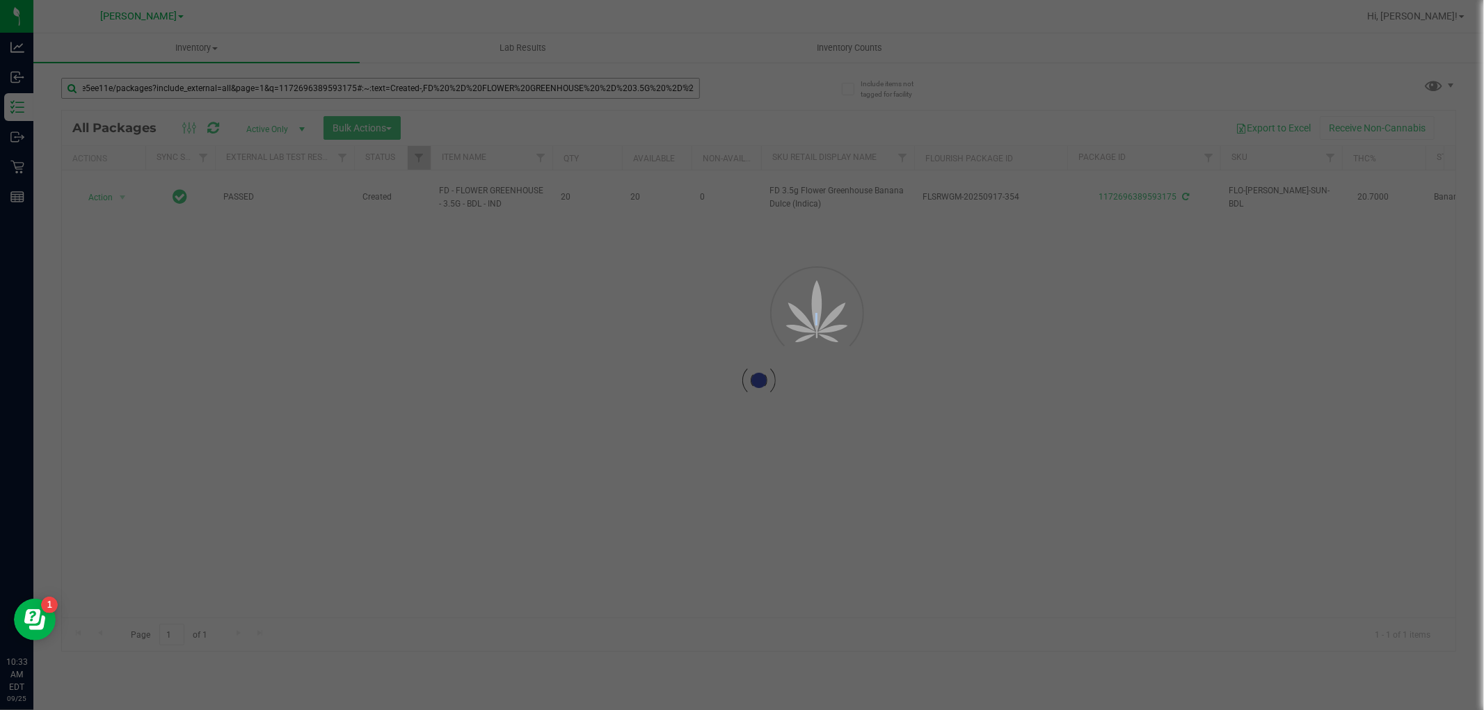
scroll to position [0, 0]
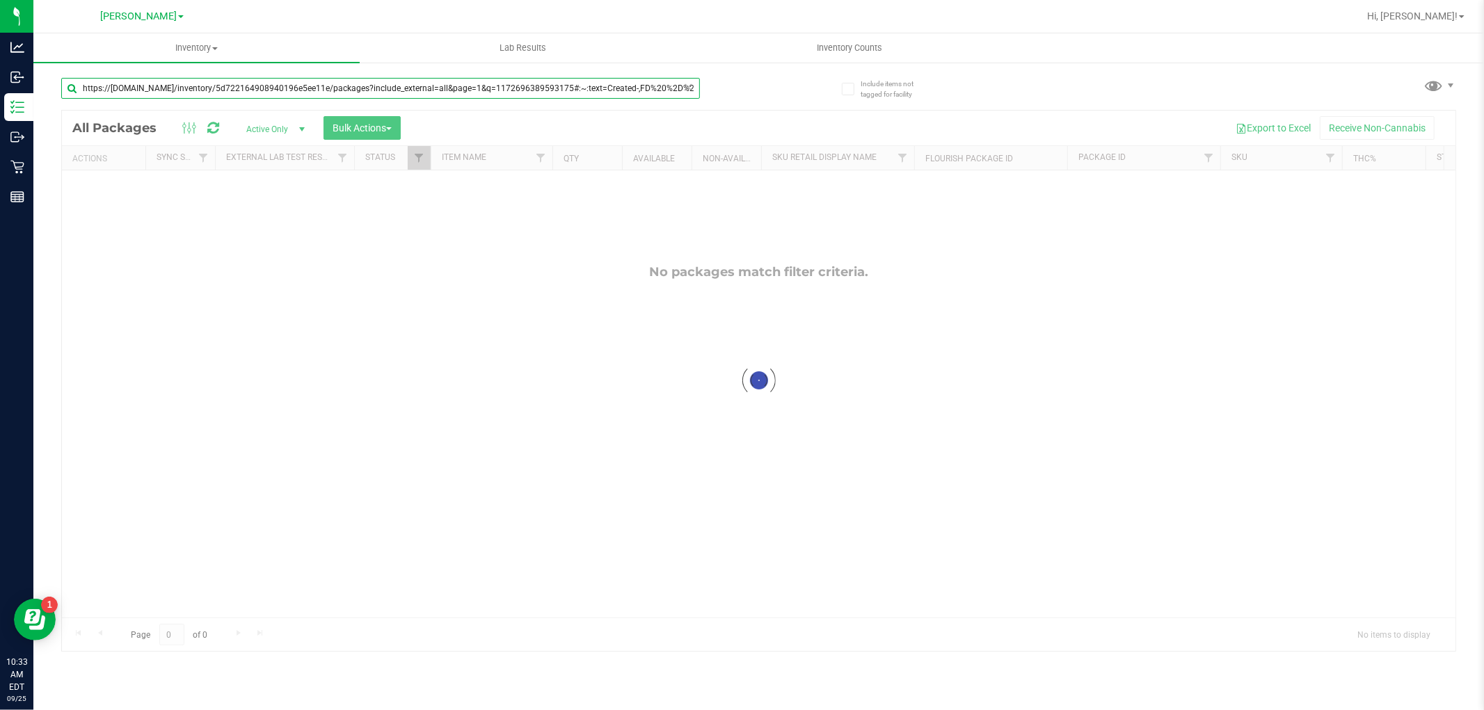
click at [224, 87] on input "https://[DOMAIN_NAME]/inventory/5d722164908940196e5ee11e/packages?include_exter…" at bounding box center [380, 88] width 639 height 21
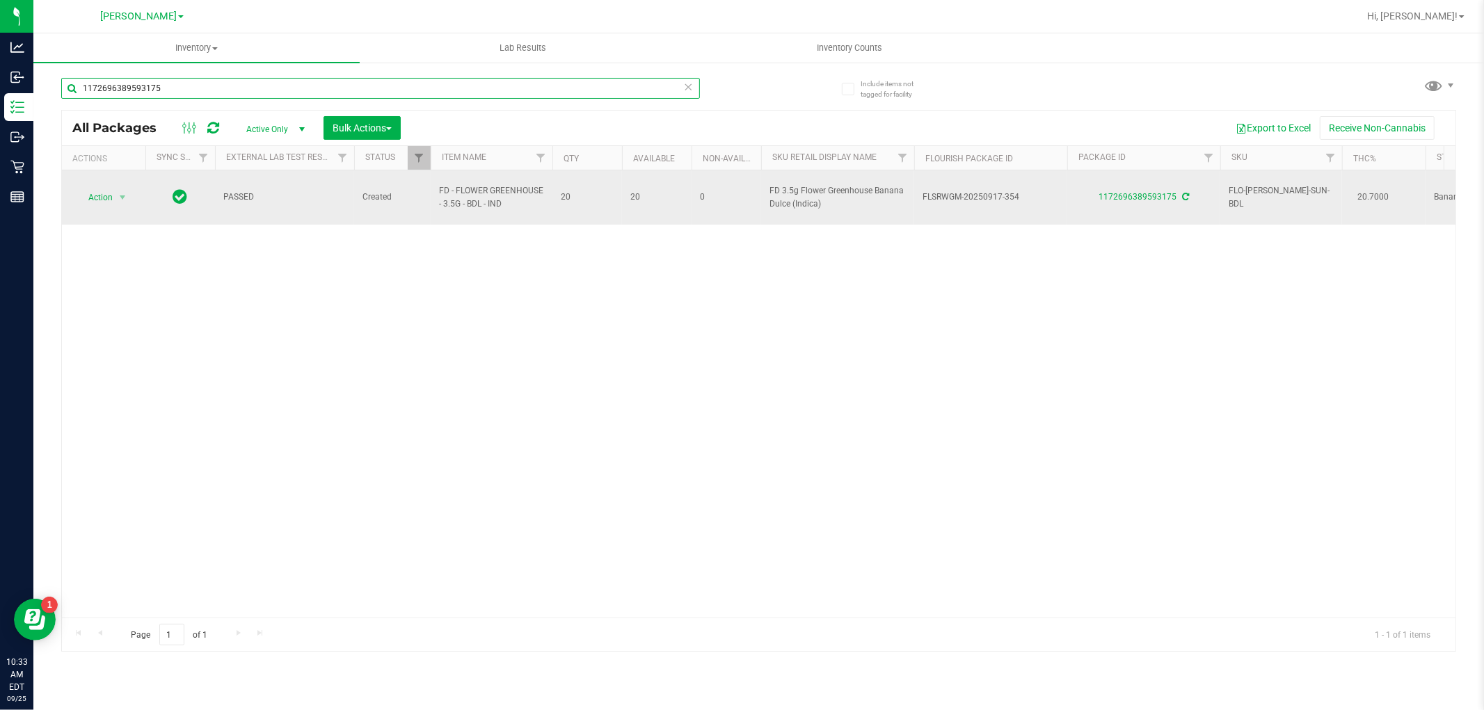
type input "1172696389593175"
drag, startPoint x: 508, startPoint y: 202, endPoint x: 441, endPoint y: 199, distance: 66.8
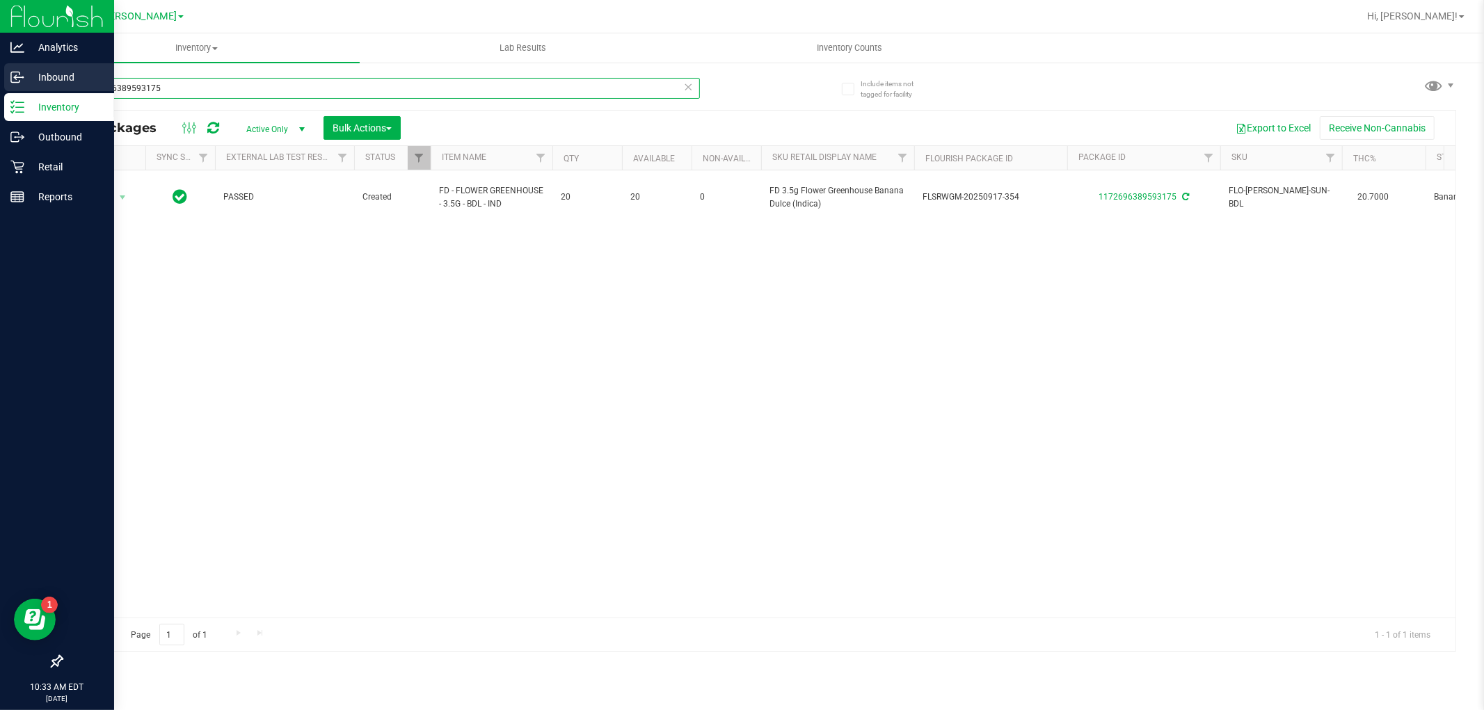
drag, startPoint x: 253, startPoint y: 90, endPoint x: 0, endPoint y: 78, distance: 253.6
click at [0, 78] on div "Analytics Inbound Inventory Outbound Retail Reports 10:33 AM EDT [DATE] 09/25 […" at bounding box center [742, 355] width 1484 height 710
paste input "FD - FLOWER GREENHOUSE - 3.5G - BDL - IND"
type input "FD - FLOWER GREENHOUSE - 3.5G - BDL - IND"
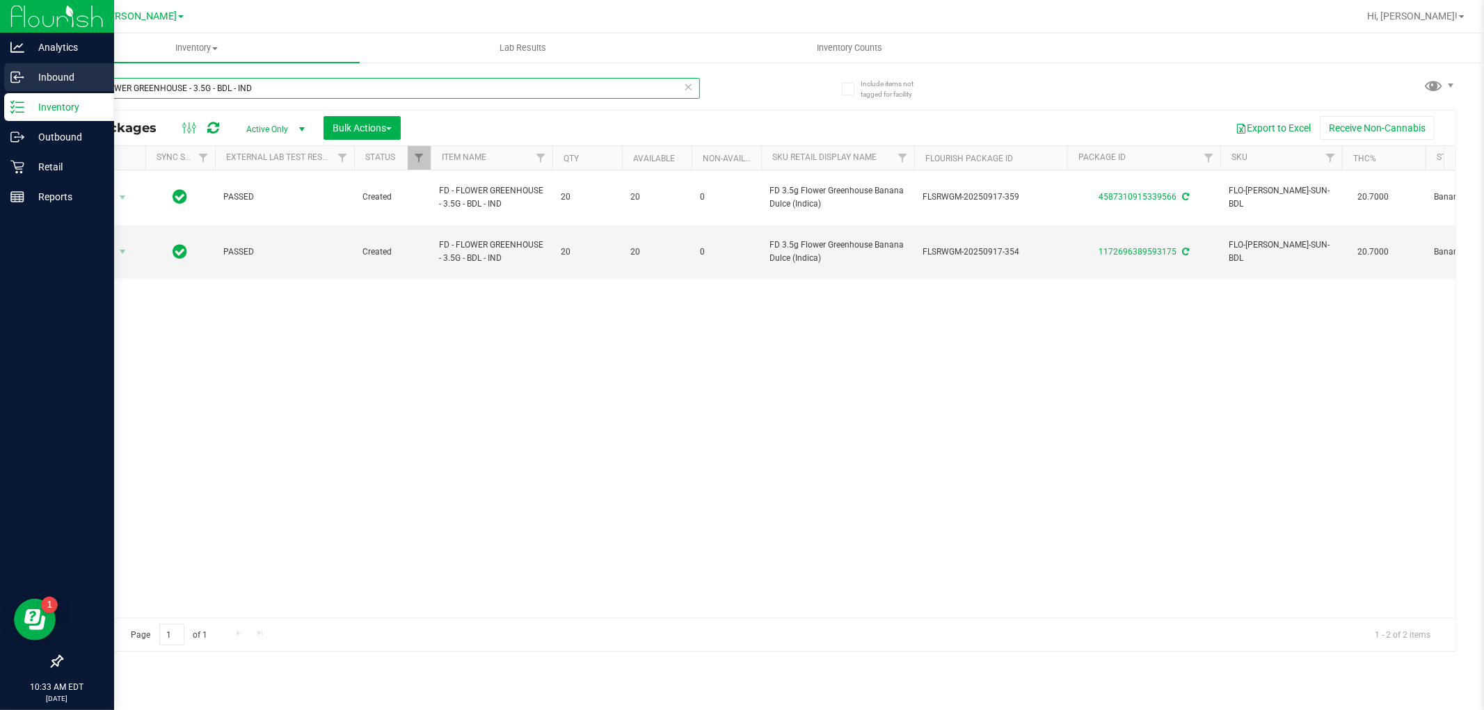
drag, startPoint x: 287, startPoint y: 84, endPoint x: 0, endPoint y: 86, distance: 286.7
click at [0, 86] on div "Analytics Inbound Inventory Outbound Retail Reports 10:33 AM EDT [DATE] 09/25 […" at bounding box center [742, 355] width 1484 height 710
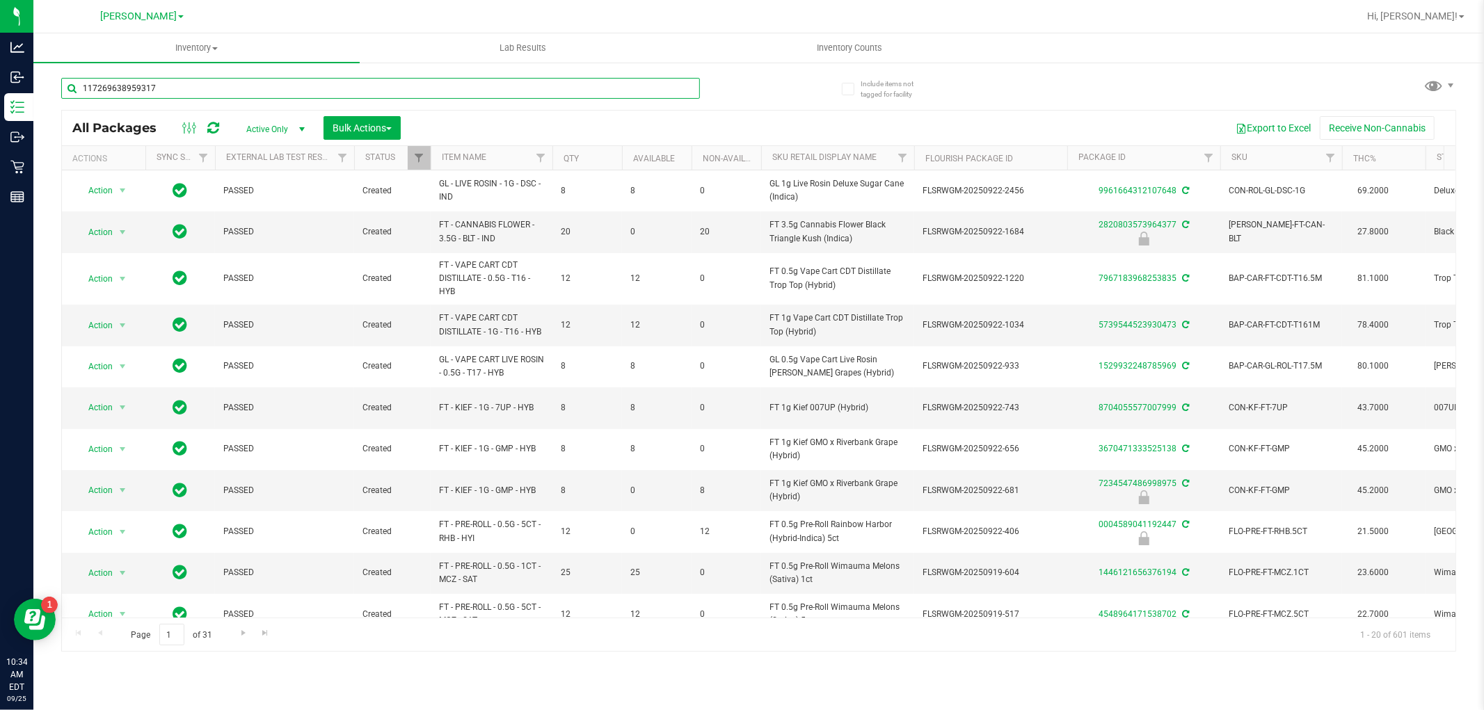
type input "1172696389593175"
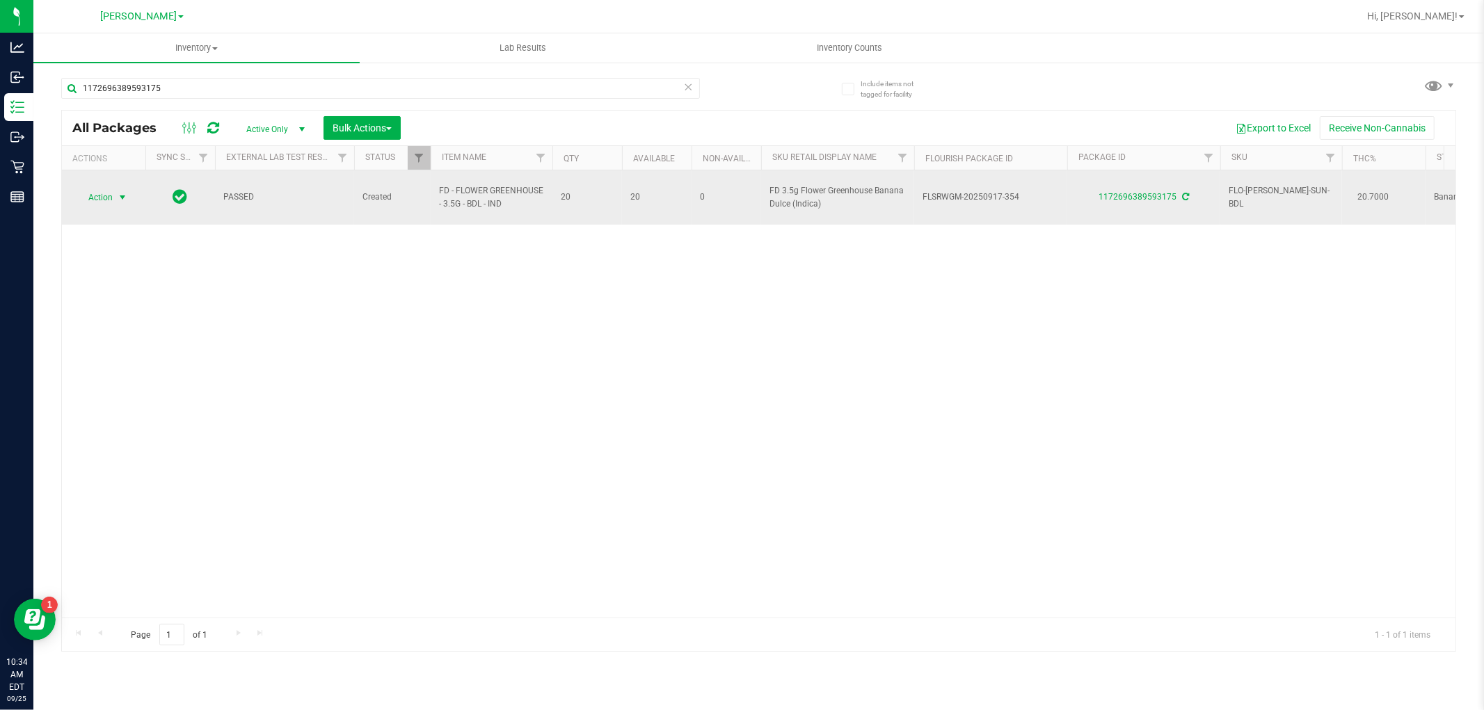
click at [120, 192] on span "select" at bounding box center [122, 197] width 11 height 11
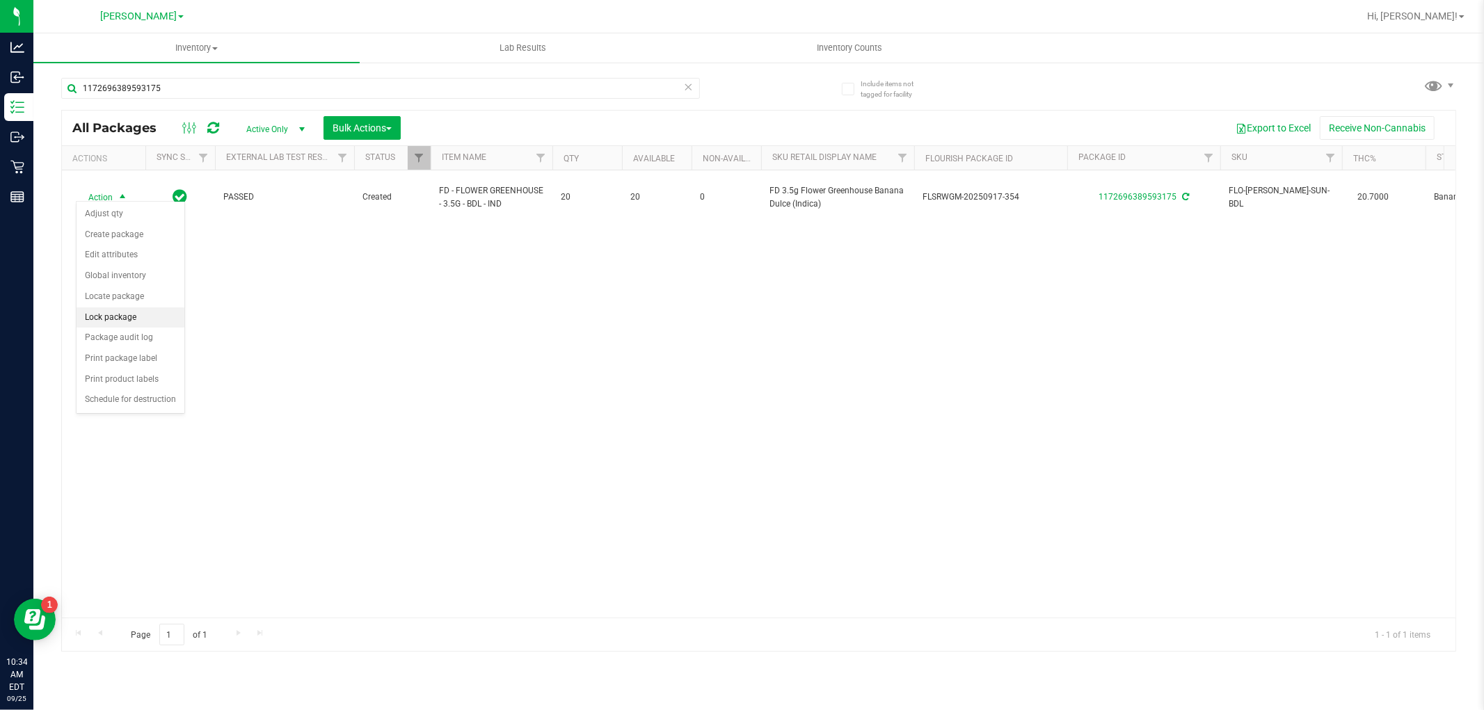
click at [109, 321] on li "Lock package" at bounding box center [131, 318] width 108 height 21
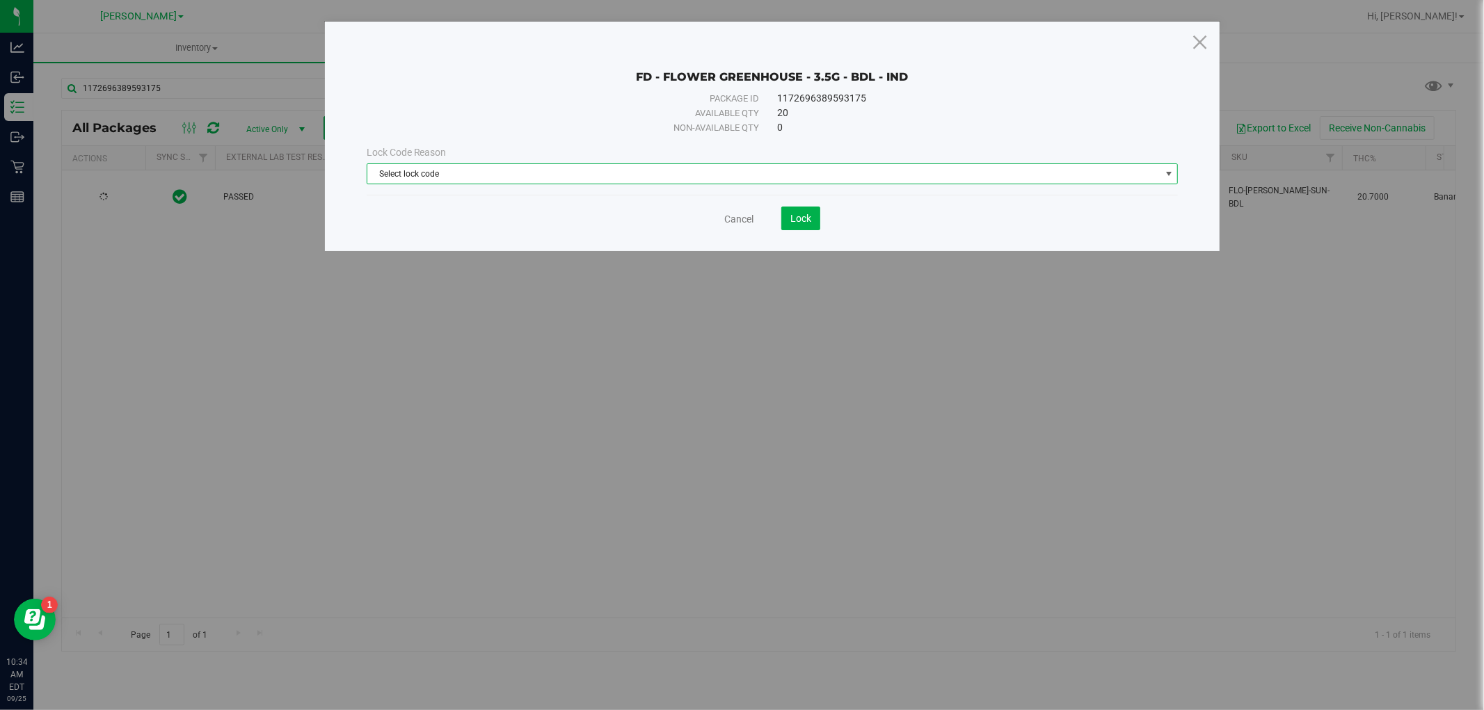
click at [766, 179] on span "Select lock code" at bounding box center [763, 173] width 793 height 19
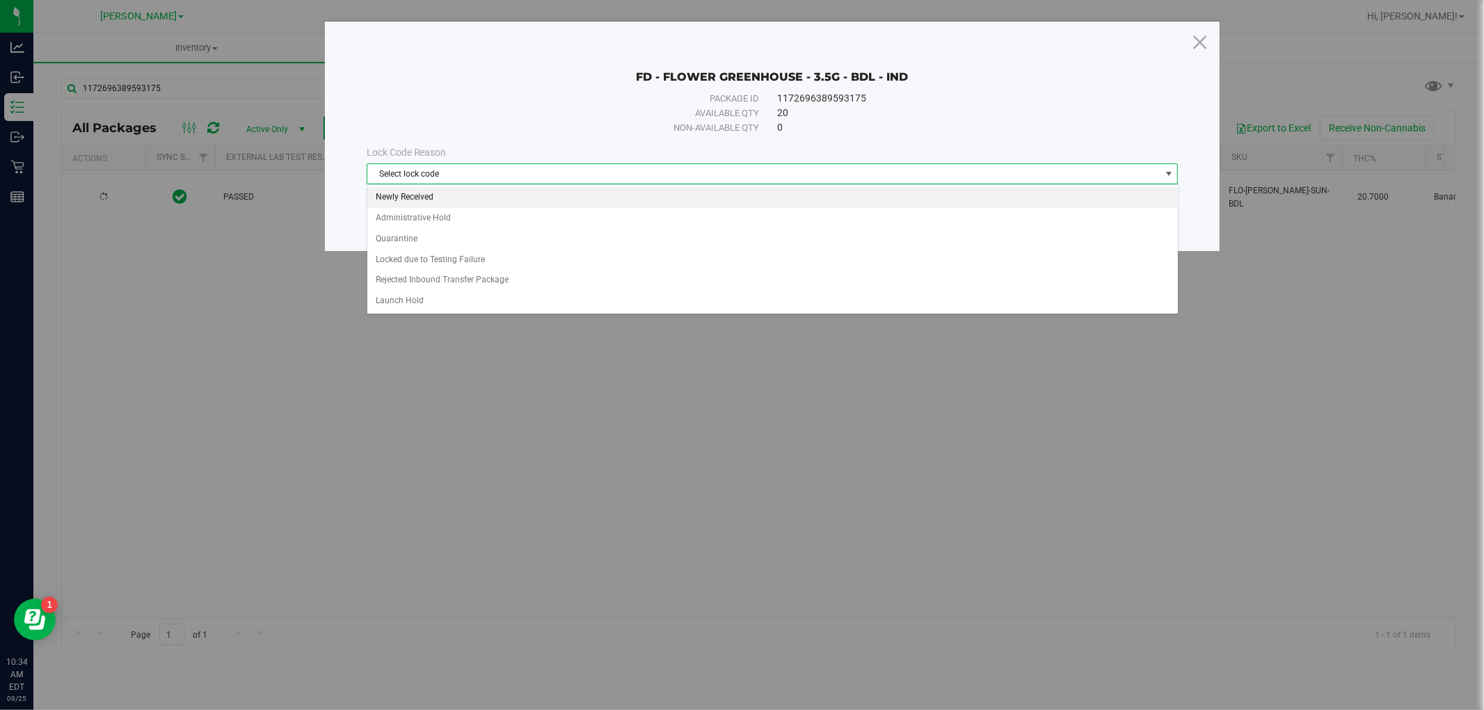
click at [693, 203] on li "Newly Received" at bounding box center [772, 197] width 811 height 21
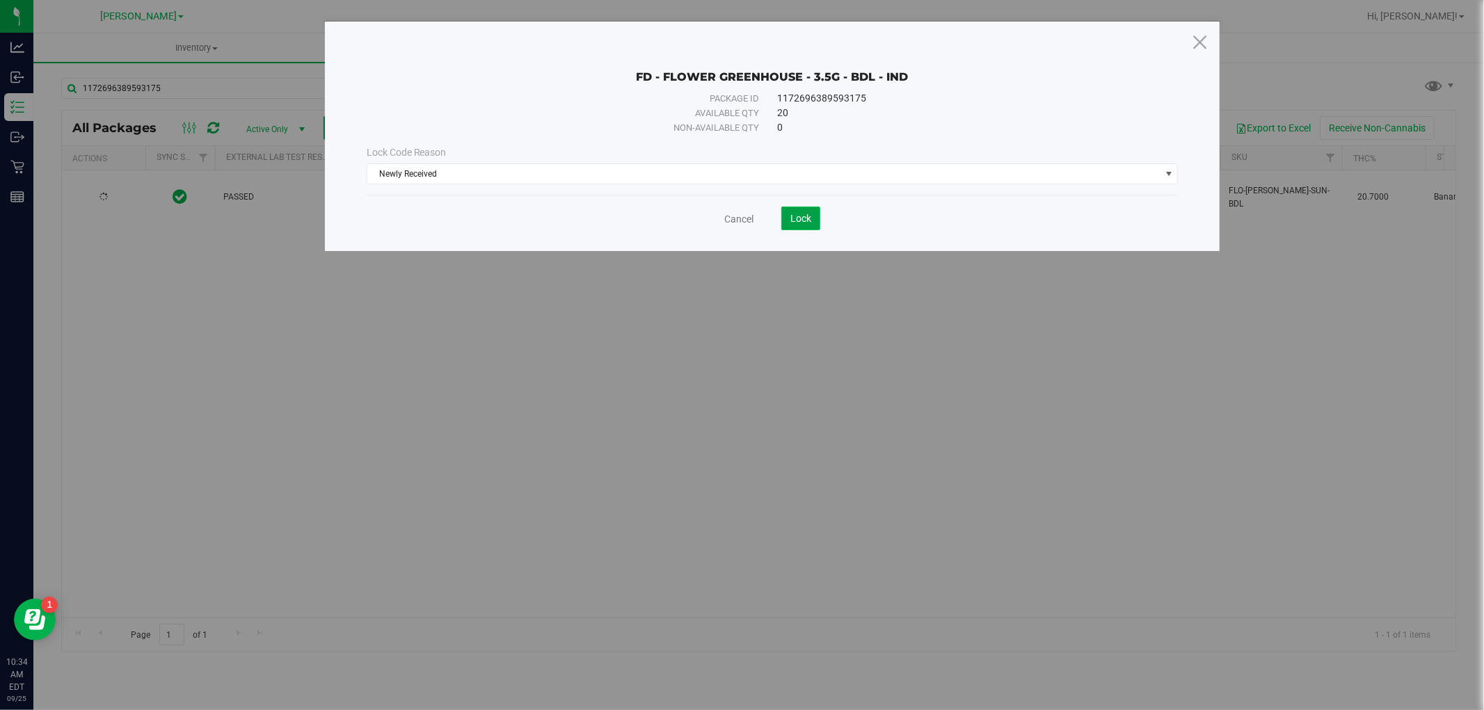
click at [798, 217] on span "Lock" at bounding box center [800, 218] width 21 height 11
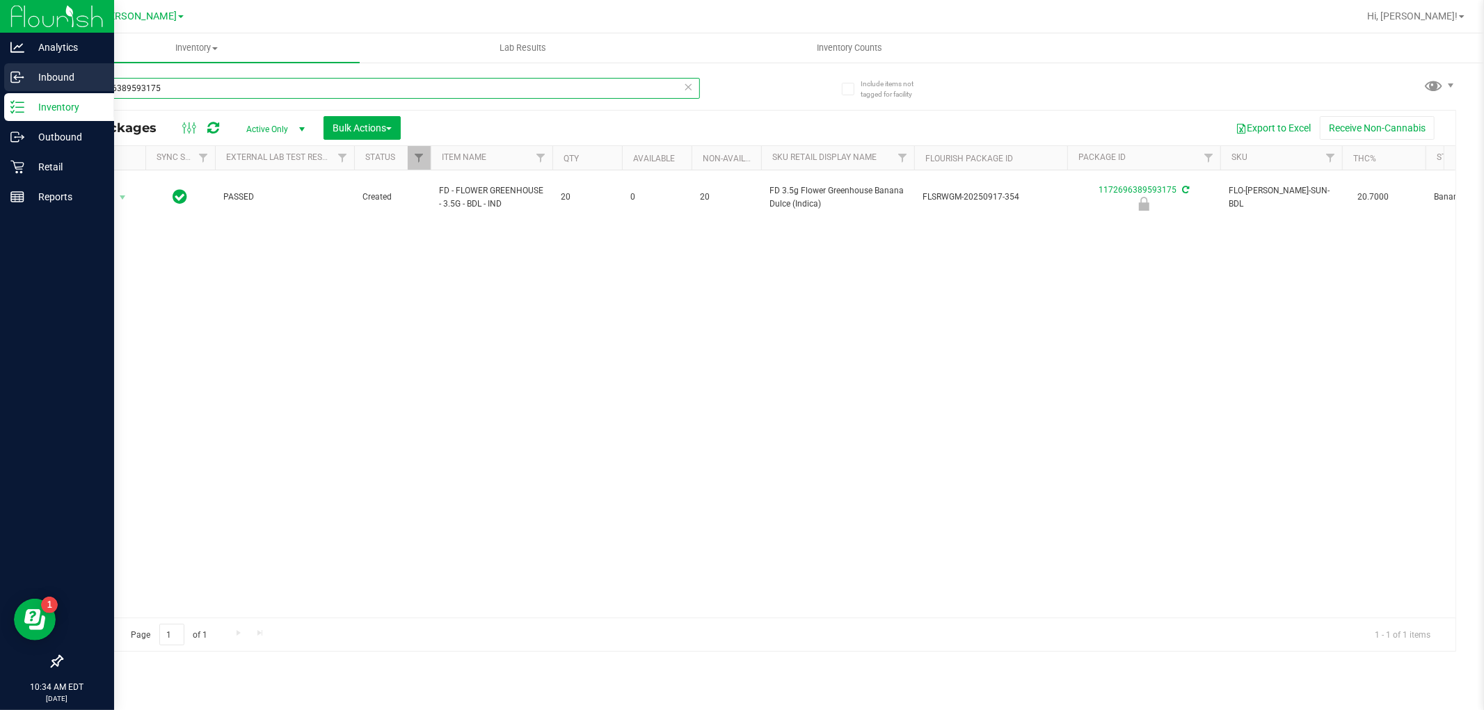
drag, startPoint x: 256, startPoint y: 86, endPoint x: 0, endPoint y: 86, distance: 256.0
click at [0, 86] on div "Analytics Inbound Inventory Outbound Retail Reports 10:34 AM EDT [DATE] 09/25 […" at bounding box center [742, 355] width 1484 height 710
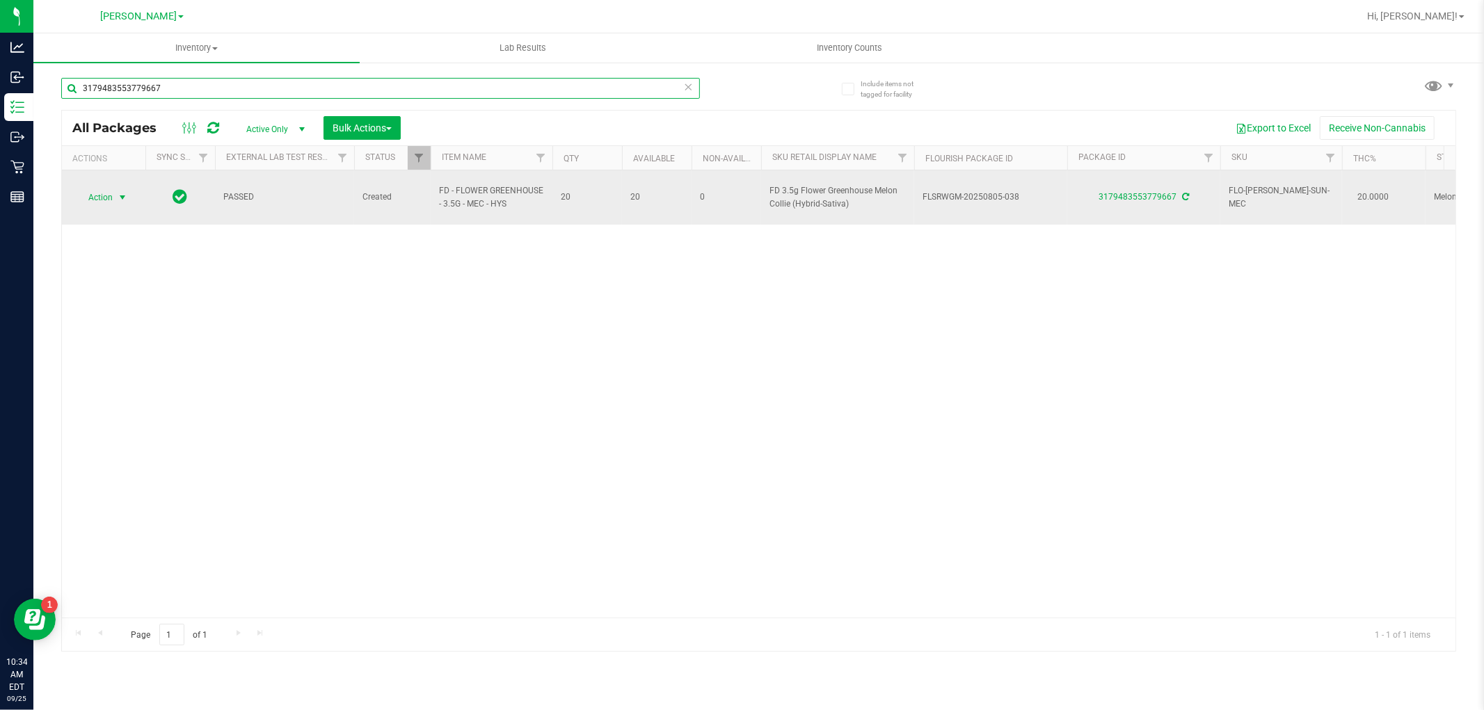
type input "3179483553779667"
click at [122, 192] on span "select" at bounding box center [122, 197] width 11 height 11
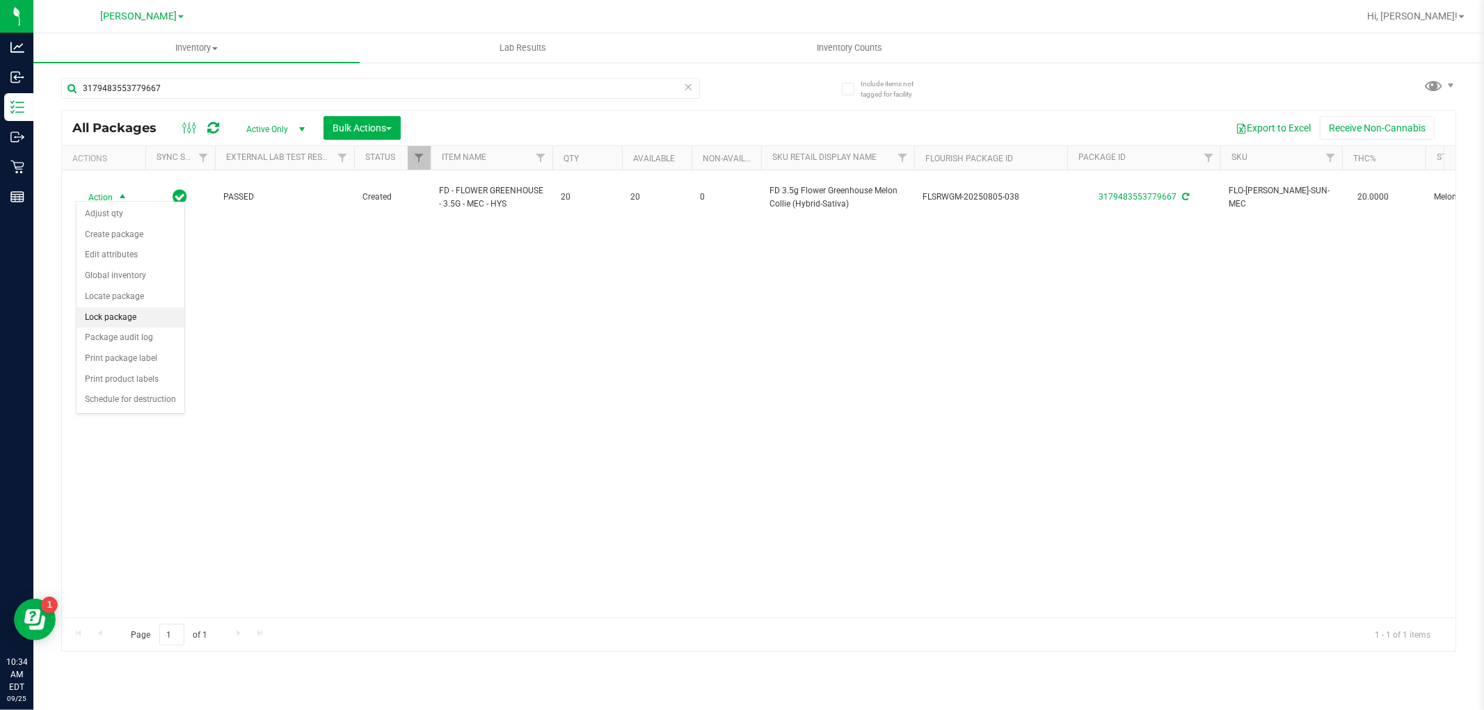
click at [124, 318] on li "Lock package" at bounding box center [131, 318] width 108 height 21
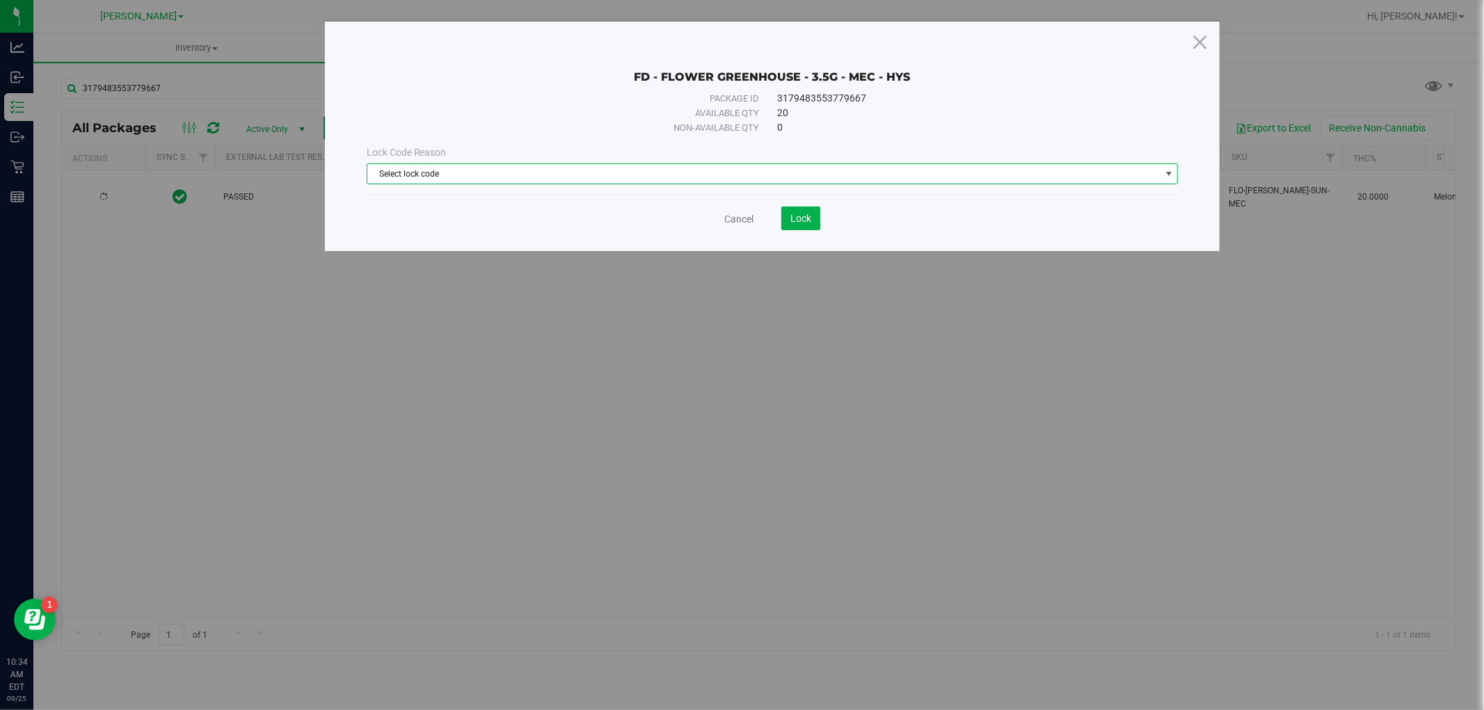
click at [717, 172] on span "Select lock code" at bounding box center [763, 173] width 793 height 19
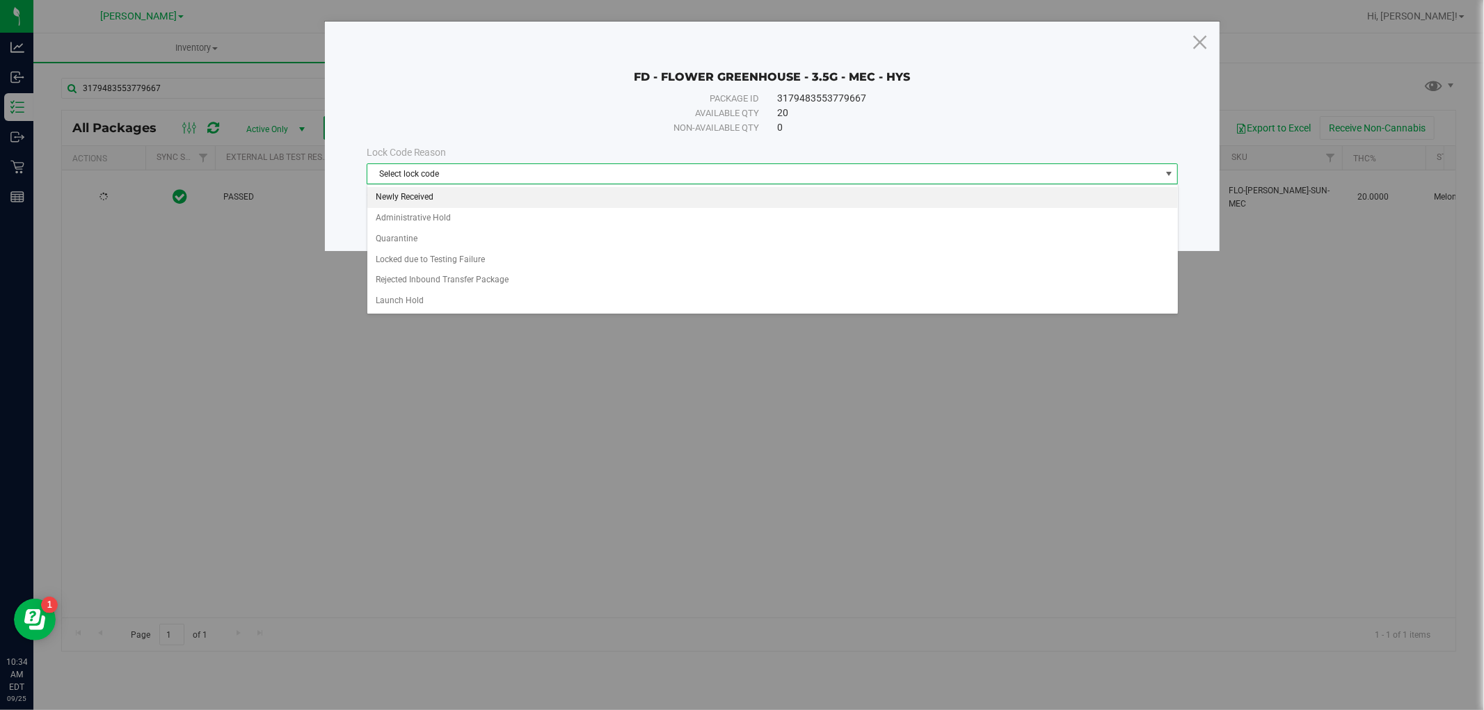
click at [659, 191] on li "Newly Received" at bounding box center [772, 197] width 811 height 21
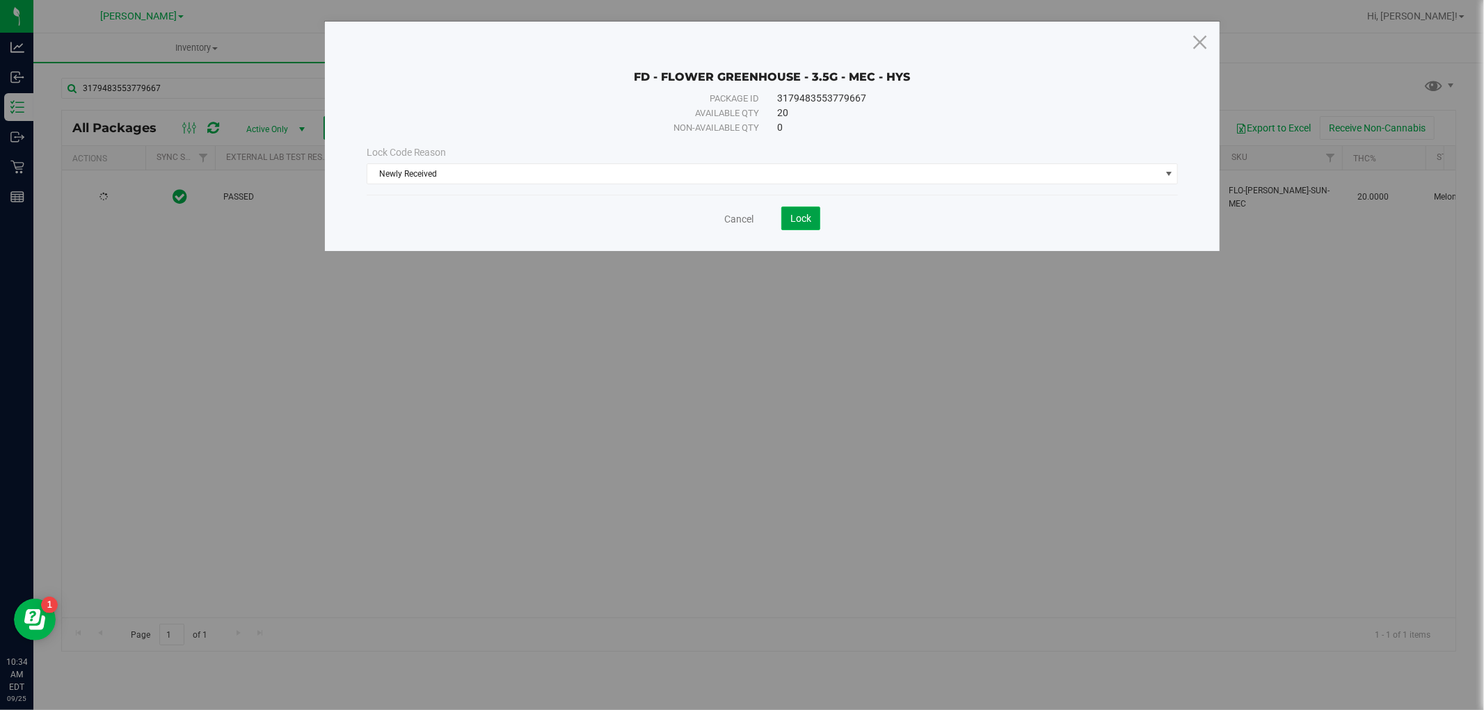
click at [791, 216] on span "Lock" at bounding box center [800, 218] width 21 height 11
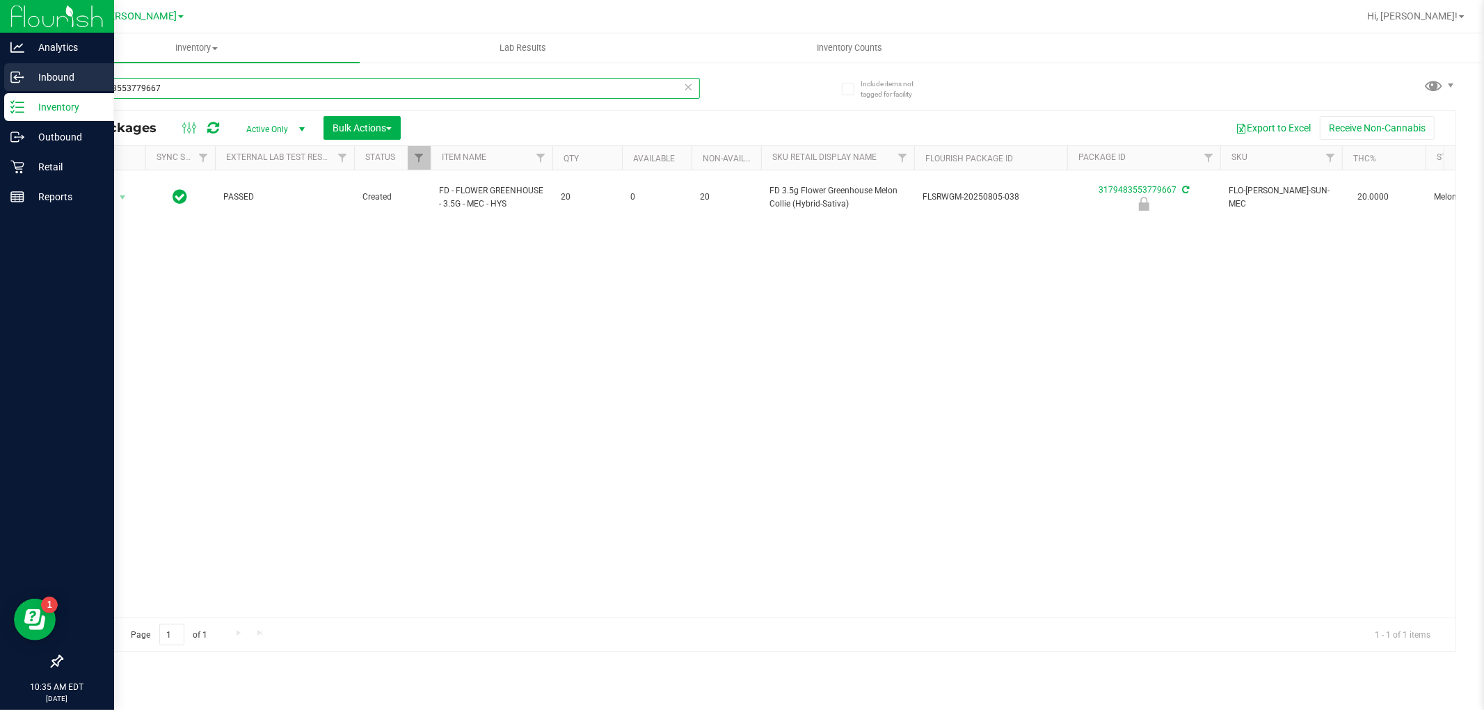
drag, startPoint x: 314, startPoint y: 84, endPoint x: 0, endPoint y: 84, distance: 313.8
click at [0, 84] on div "Analytics Inbound Inventory Outbound Retail Reports 10:35 AM EDT [DATE] 09/25 […" at bounding box center [742, 355] width 1484 height 710
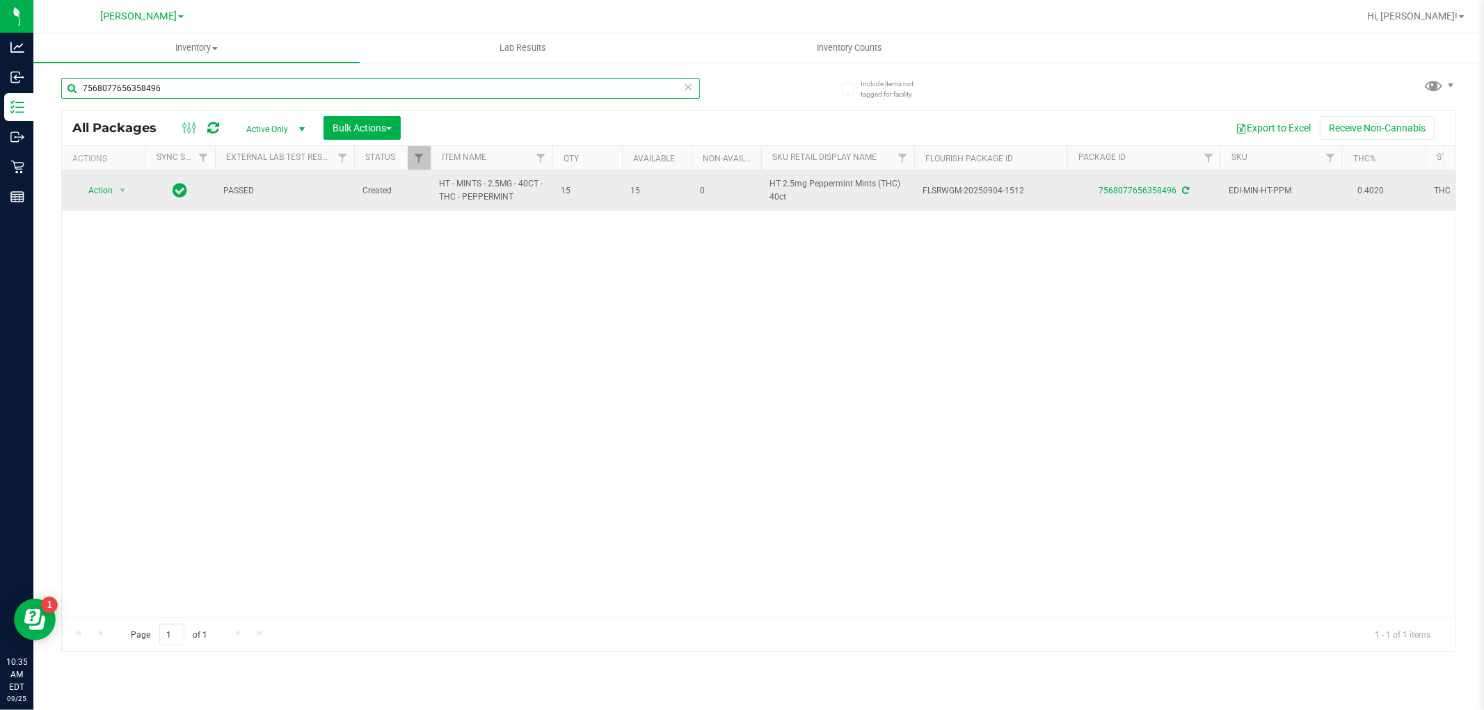
type input "7568077656358496"
drag, startPoint x: 515, startPoint y: 198, endPoint x: 428, endPoint y: 196, distance: 87.0
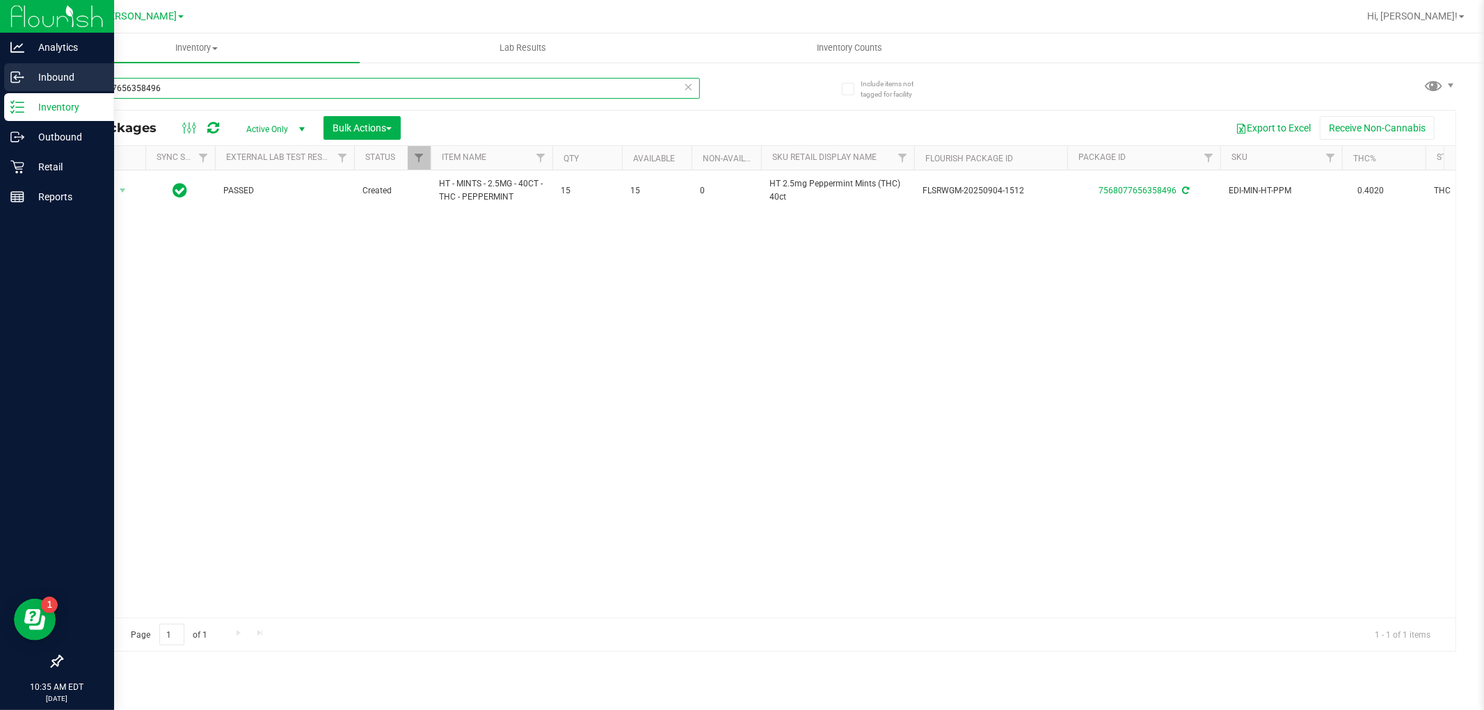
drag, startPoint x: 189, startPoint y: 84, endPoint x: 0, endPoint y: 86, distance: 189.2
click at [0, 86] on div "Analytics Inbound Inventory Outbound Retail Reports 10:35 AM EDT [DATE] 09/25 […" at bounding box center [742, 355] width 1484 height 710
paste input "HT - MINTS - 2.5MG - 40CT - THC - PEPPERMINT"
type input "HT - MINTS - 2.5MG - 40CT - THC - PEPPERMINT"
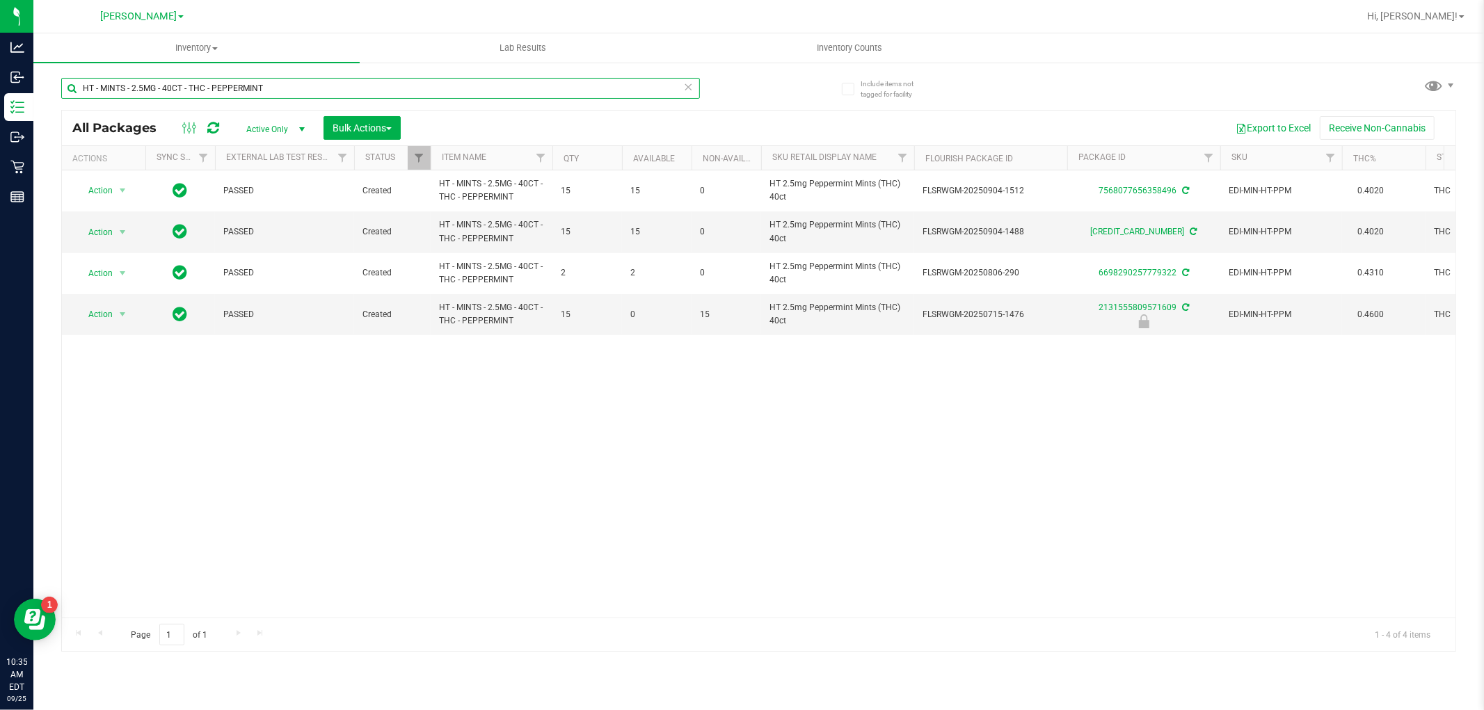
drag, startPoint x: 127, startPoint y: 86, endPoint x: 35, endPoint y: 85, distance: 92.5
click at [35, 85] on div "Include items not tagged for facility HT - MINTS - 2.5MG - 40CT - THC - PEPPERM…" at bounding box center [758, 273] width 1451 height 424
type input "7568077656358496"
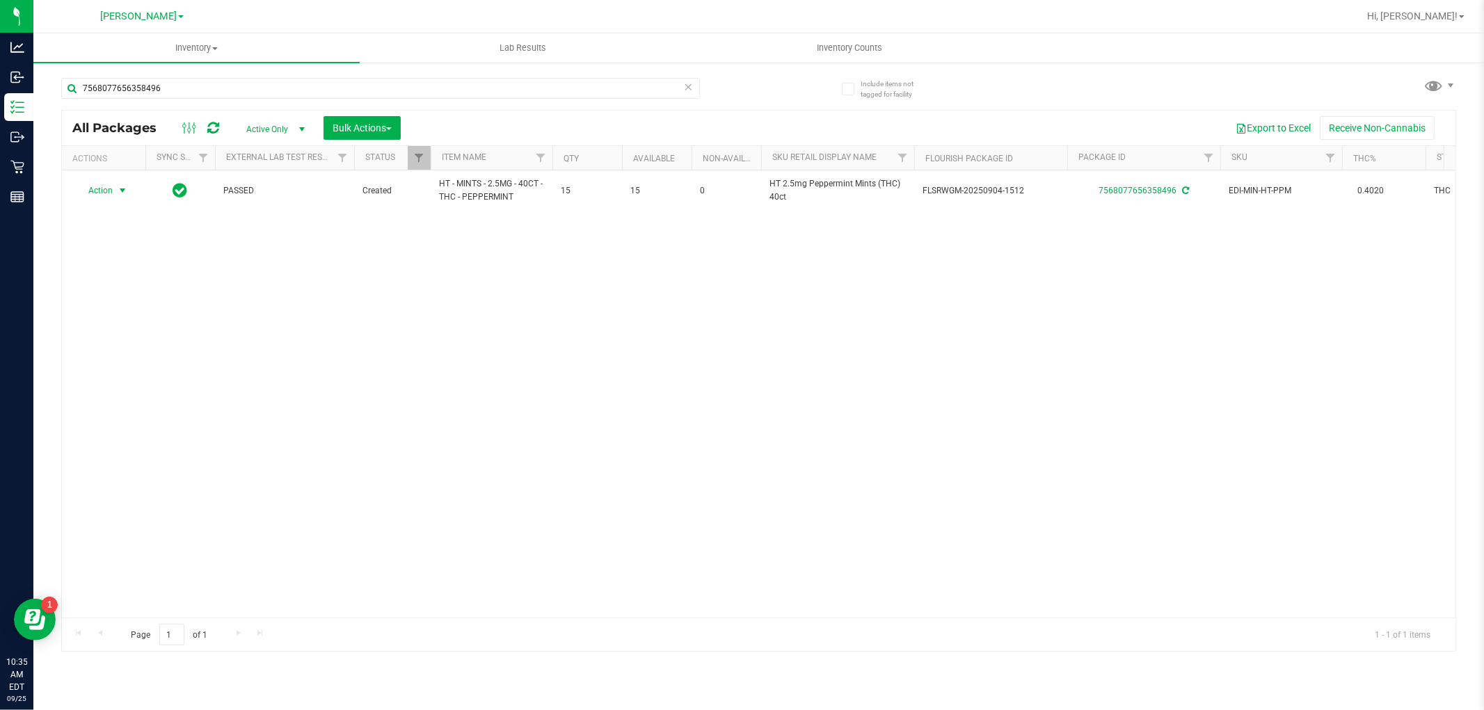
click at [110, 193] on span "Action" at bounding box center [95, 190] width 38 height 19
click at [122, 314] on li "Lock package" at bounding box center [131, 318] width 108 height 21
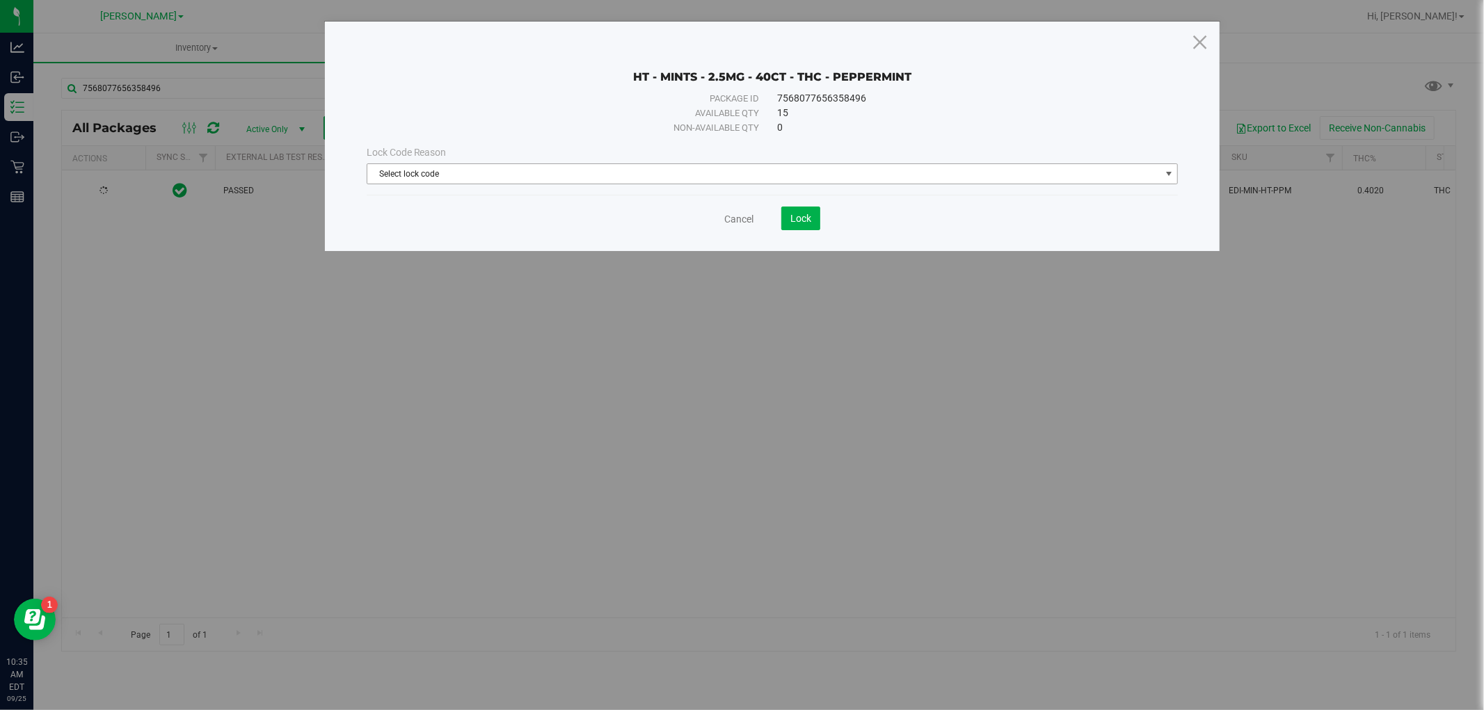
click at [537, 175] on span "Select lock code" at bounding box center [763, 173] width 793 height 19
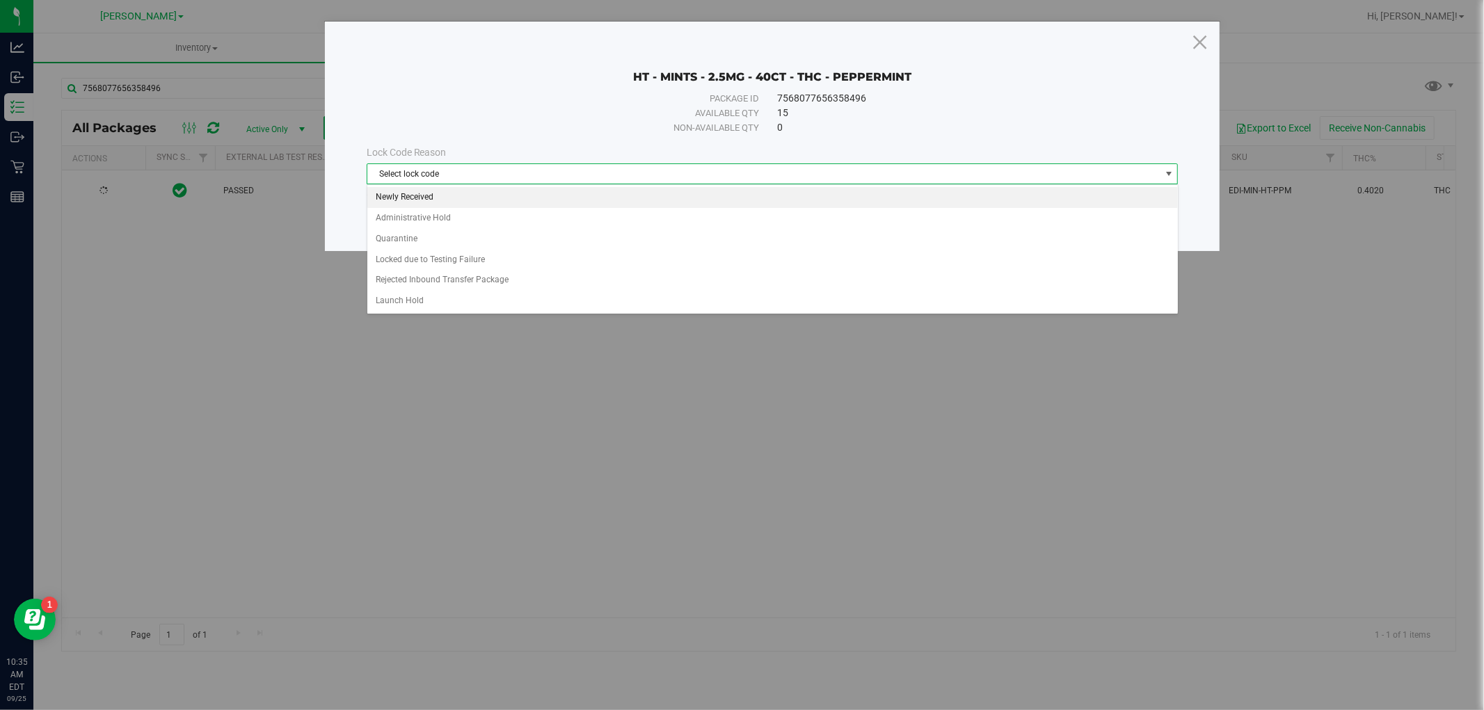
click at [524, 199] on li "Newly Received" at bounding box center [772, 197] width 811 height 21
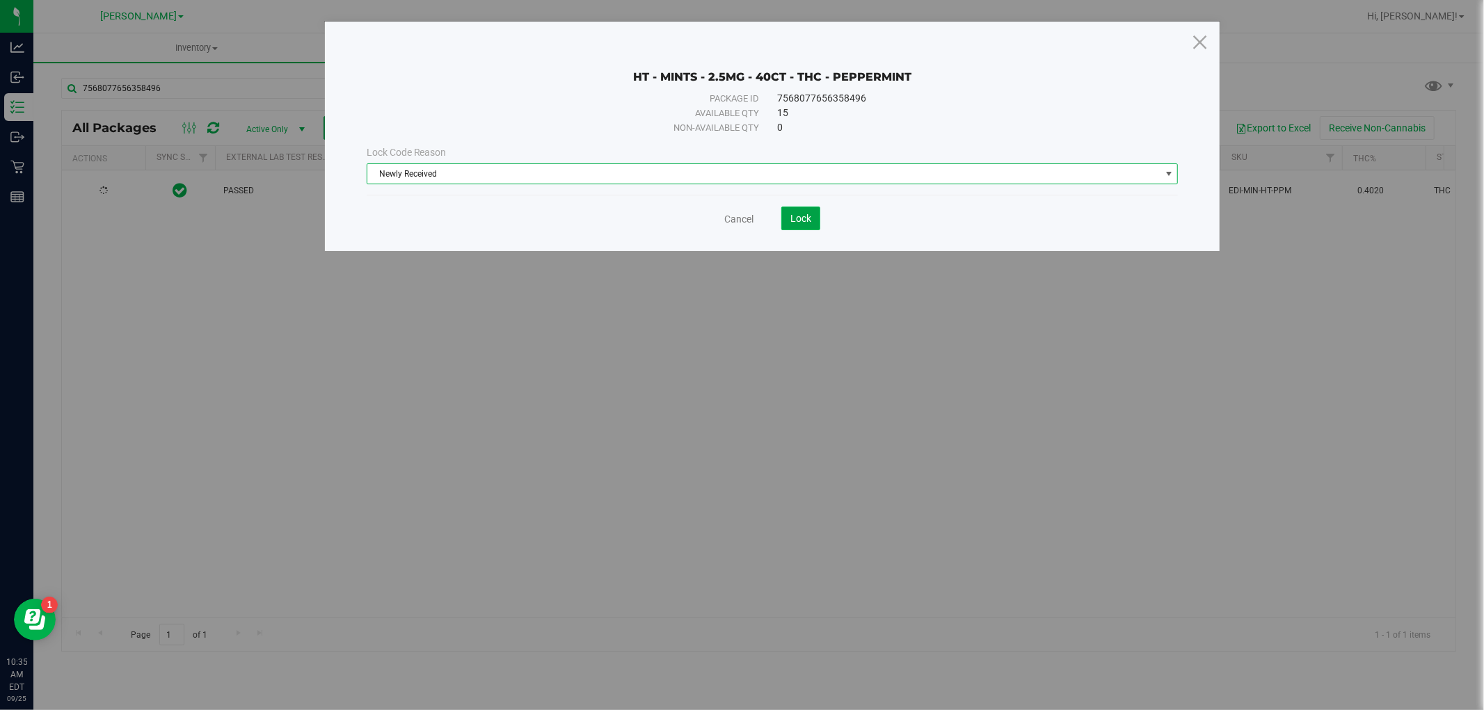
click at [812, 218] on button "Lock" at bounding box center [800, 219] width 39 height 24
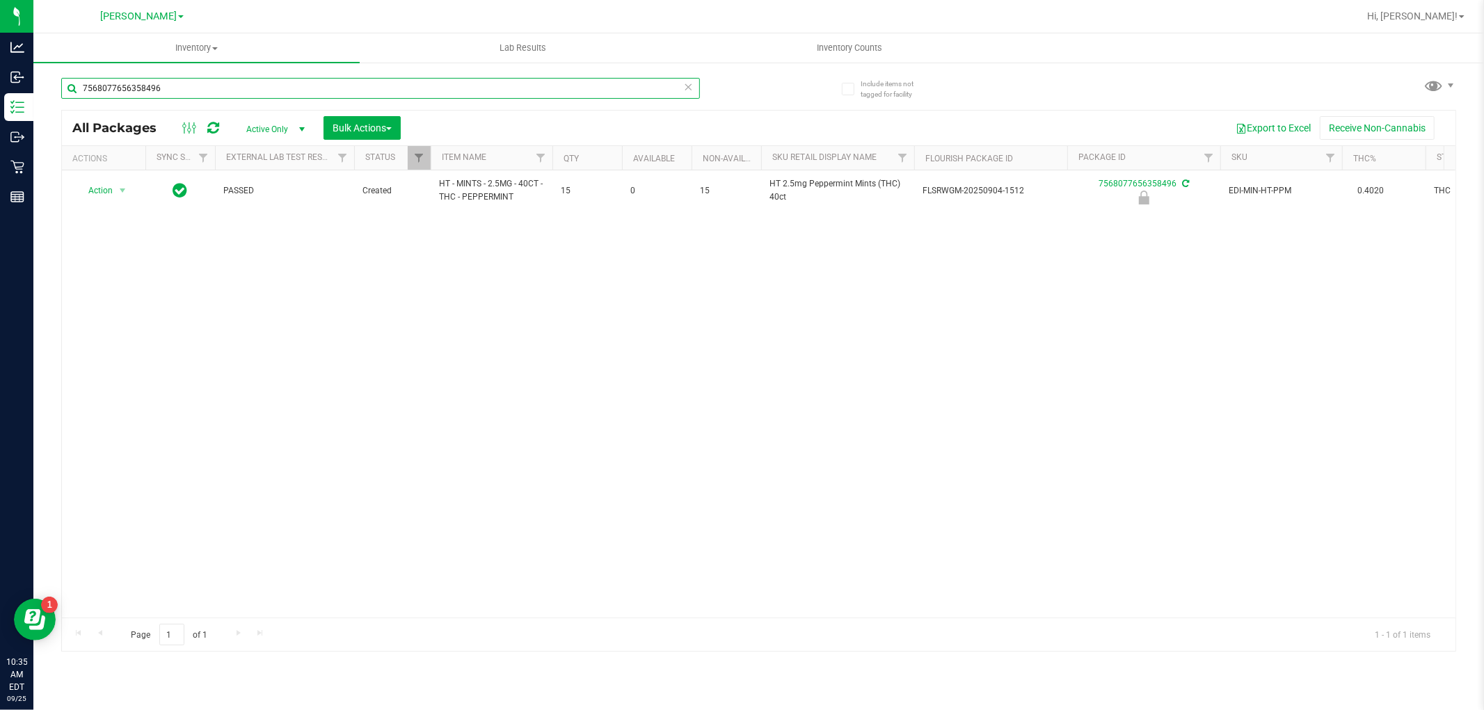
drag, startPoint x: 143, startPoint y: 91, endPoint x: 47, endPoint y: 103, distance: 96.0
click at [47, 103] on div "Include items not tagged for facility 7568077656358496 All Packages Active Only…" at bounding box center [758, 273] width 1451 height 424
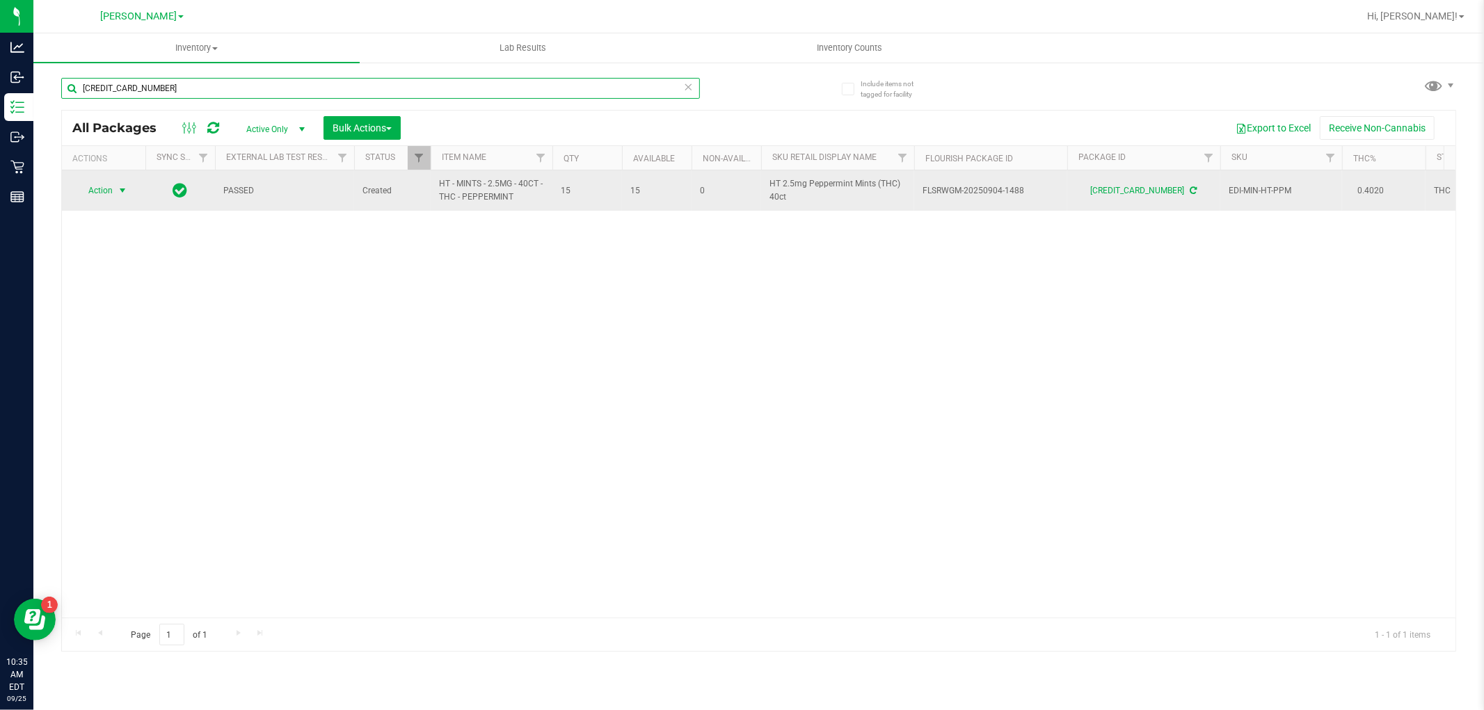
type input "[CREDIT_CARD_NUMBER]"
click at [111, 193] on span "Action" at bounding box center [95, 190] width 38 height 19
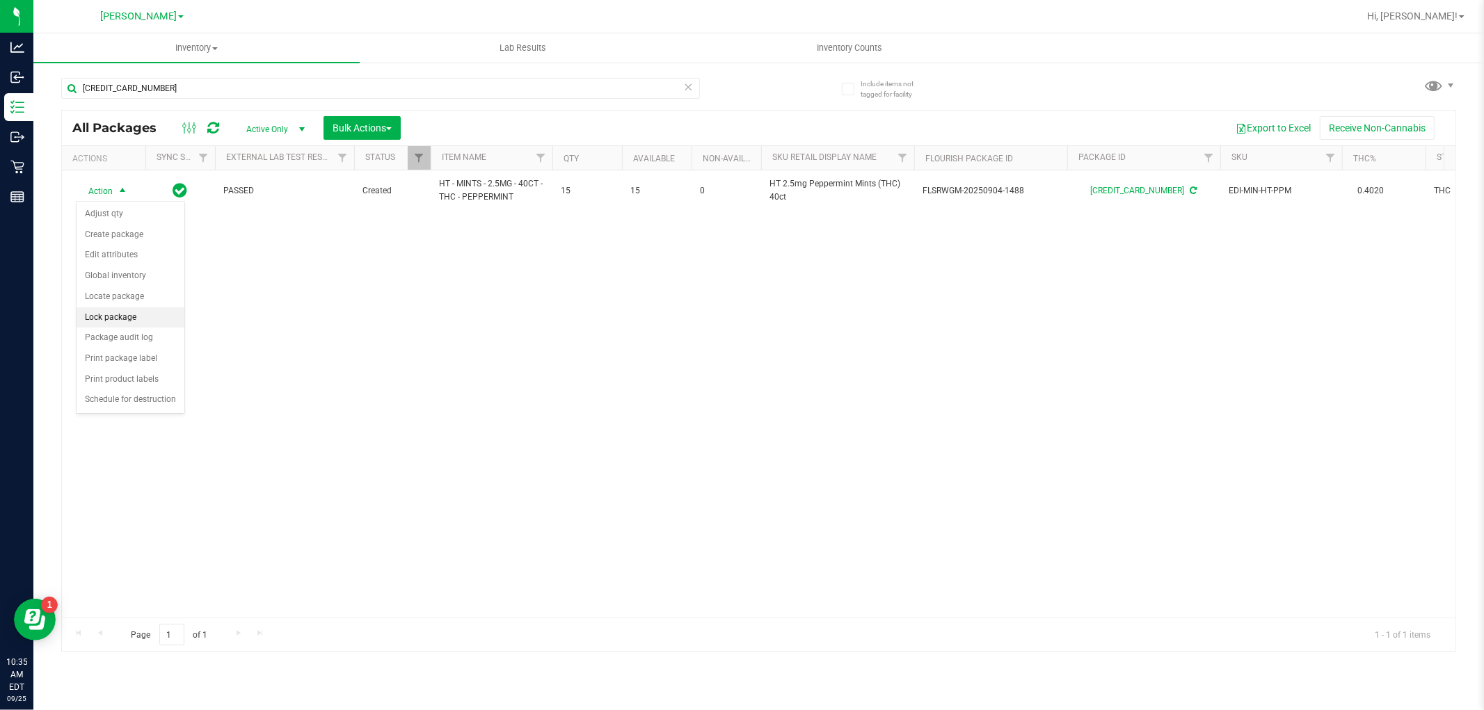
click at [125, 317] on li "Lock package" at bounding box center [131, 318] width 108 height 21
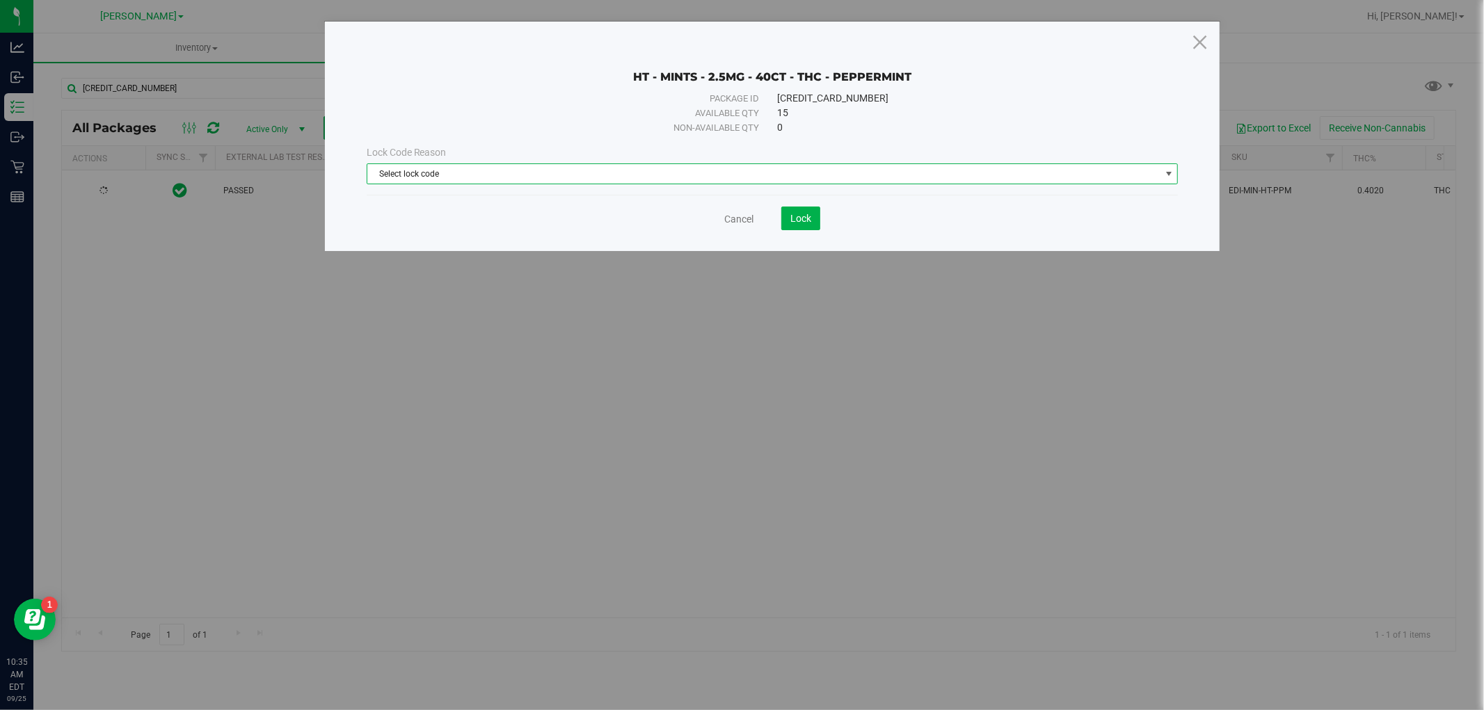
click at [593, 171] on span "Select lock code" at bounding box center [763, 173] width 793 height 19
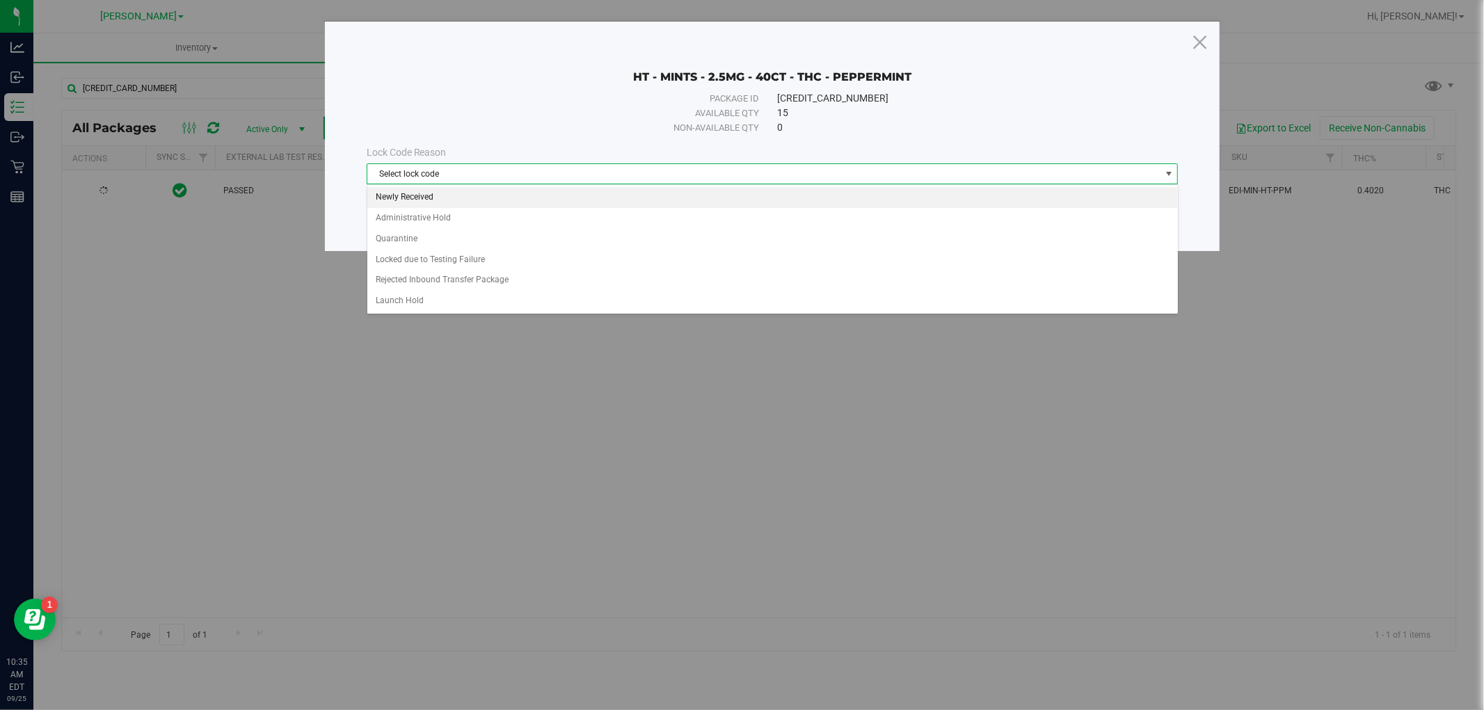
click at [560, 193] on li "Newly Received" at bounding box center [772, 197] width 811 height 21
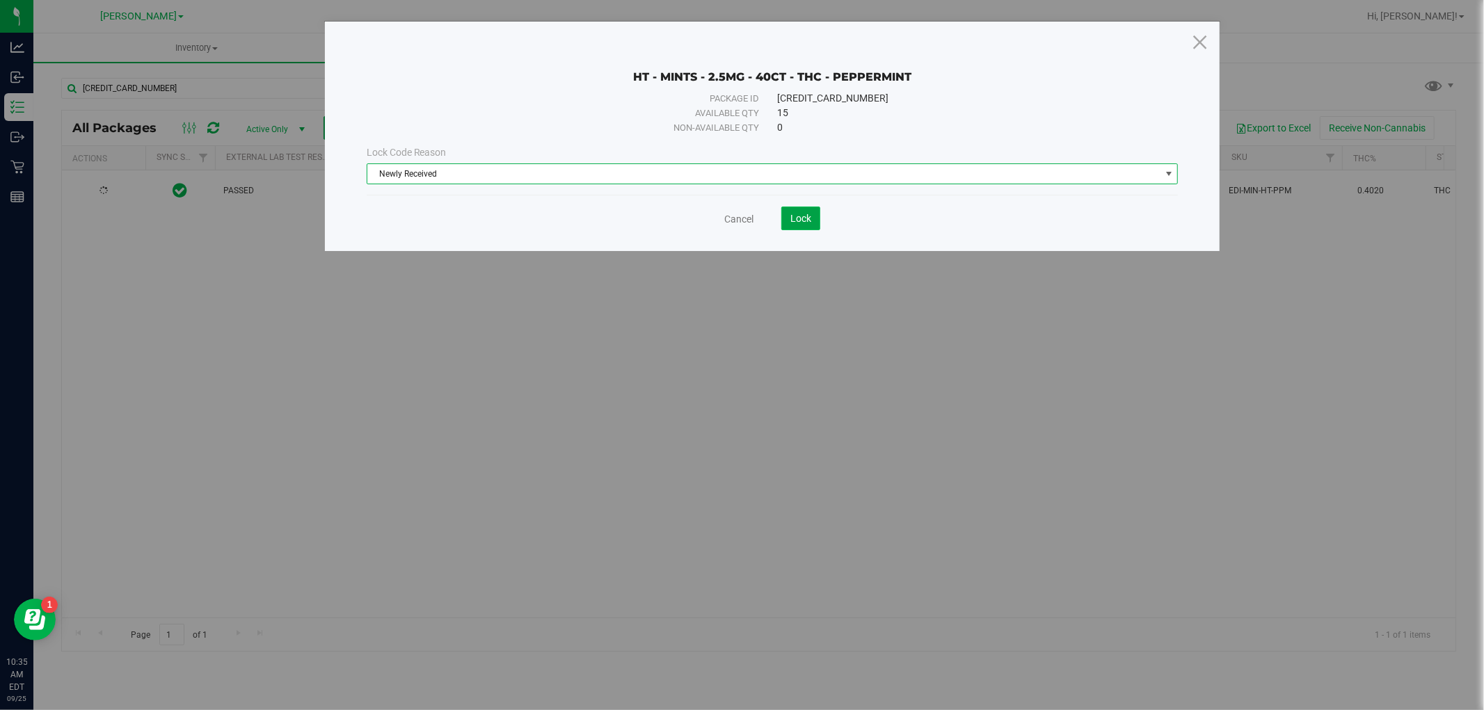
click at [788, 218] on button "Lock" at bounding box center [800, 219] width 39 height 24
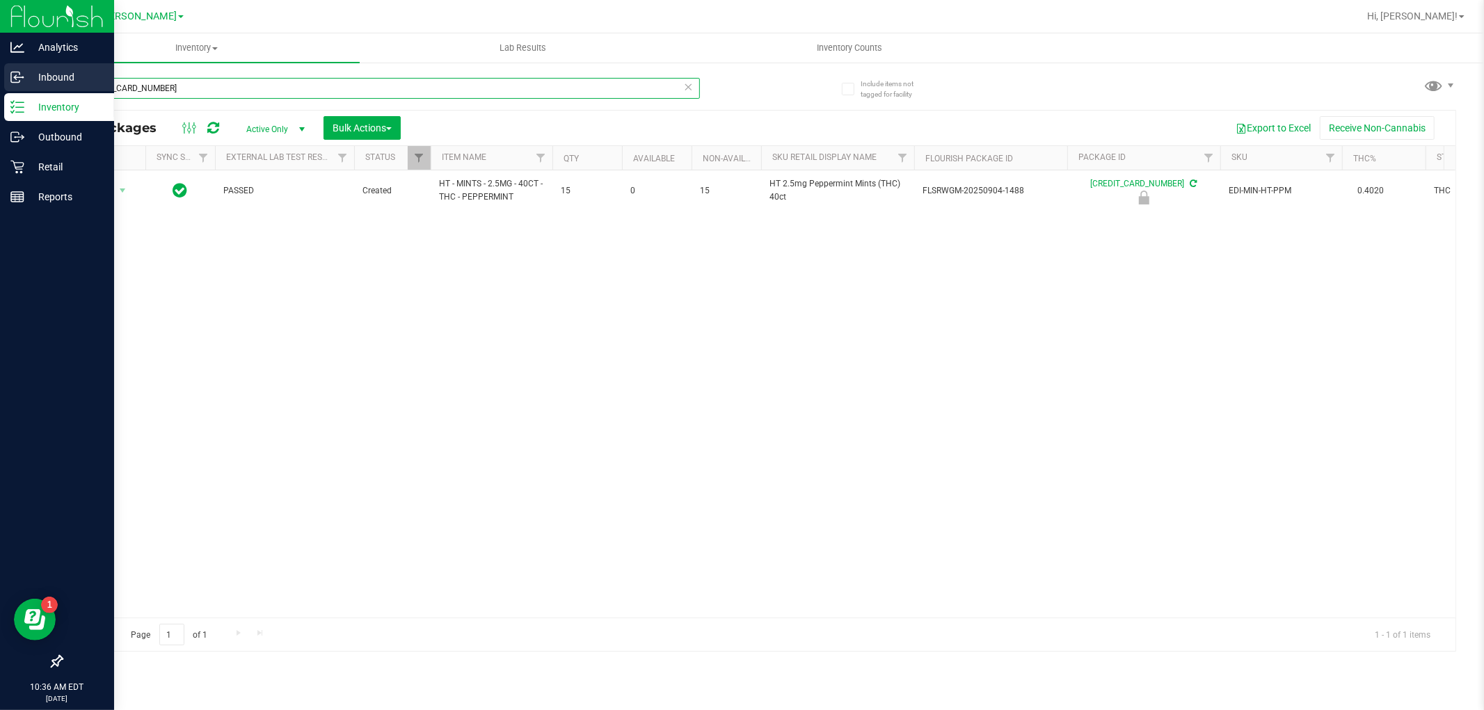
drag, startPoint x: 182, startPoint y: 88, endPoint x: 0, endPoint y: 78, distance: 181.9
click at [0, 78] on div "Analytics Inbound Inventory Outbound Retail Reports 10:36 AM EDT [DATE] 09/25 […" at bounding box center [742, 355] width 1484 height 710
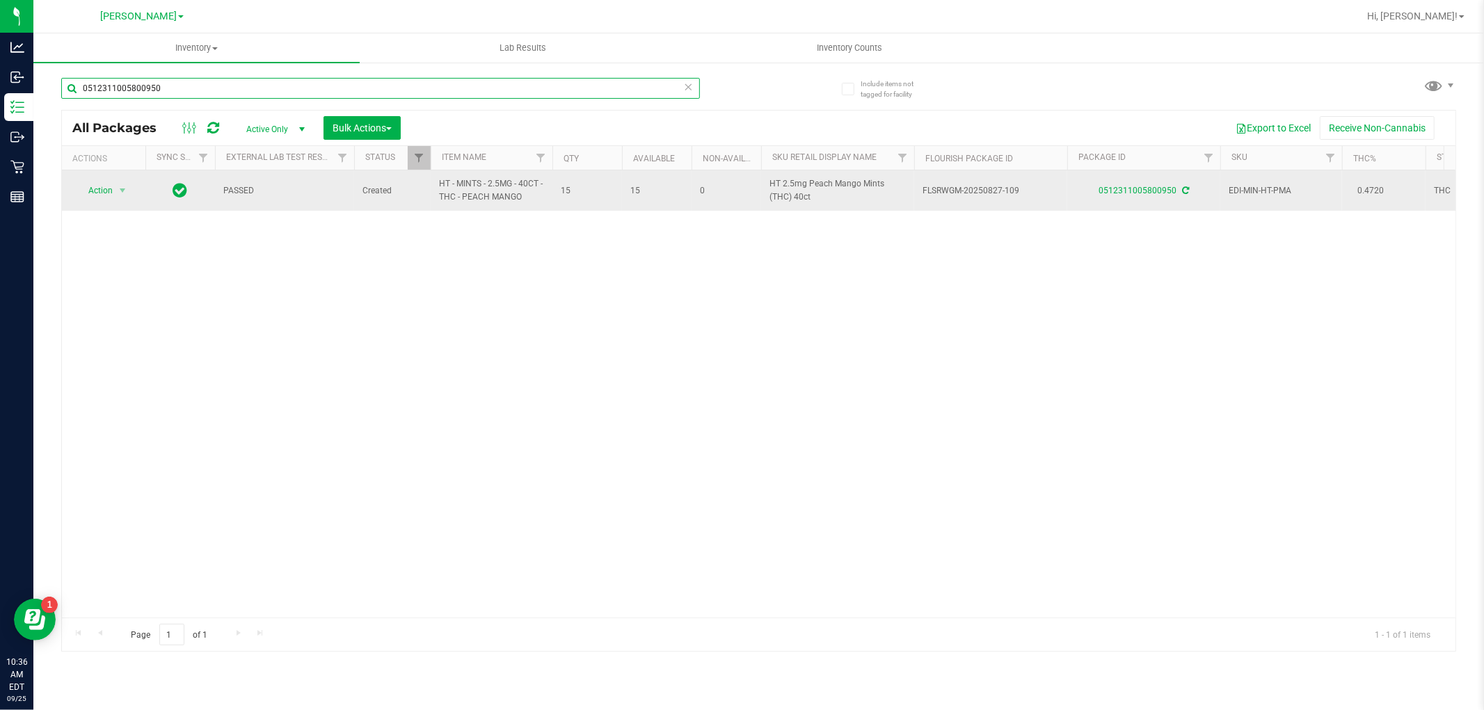
type input "0512311005800950"
drag, startPoint x: 536, startPoint y: 203, endPoint x: 436, endPoint y: 200, distance: 100.2
click at [436, 200] on td "HT - MINTS - 2.5MG - 40CT - THC - PEACH MANGO" at bounding box center [492, 190] width 122 height 40
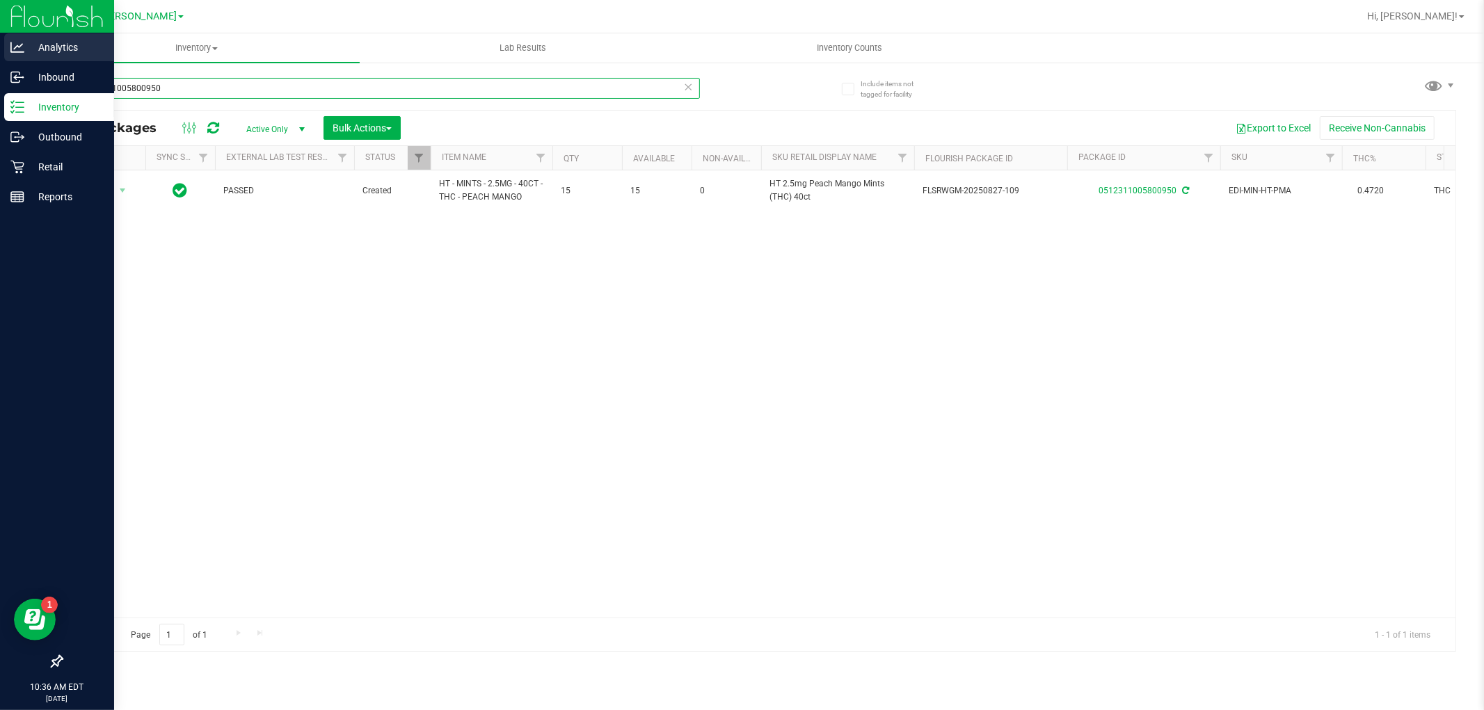
drag, startPoint x: 113, startPoint y: 70, endPoint x: 0, endPoint y: 61, distance: 113.8
click at [0, 61] on div "Analytics Inbound Inventory Outbound Retail Reports 10:36 AM EDT [DATE] 09/25 […" at bounding box center [742, 355] width 1484 height 710
paste input "HT - MINTS - 2.5MG - 40CT - THC - PEACH MANGO"
type input "HT - MINTS - 2.5MG - 40CT - THC - PEACH MANGO"
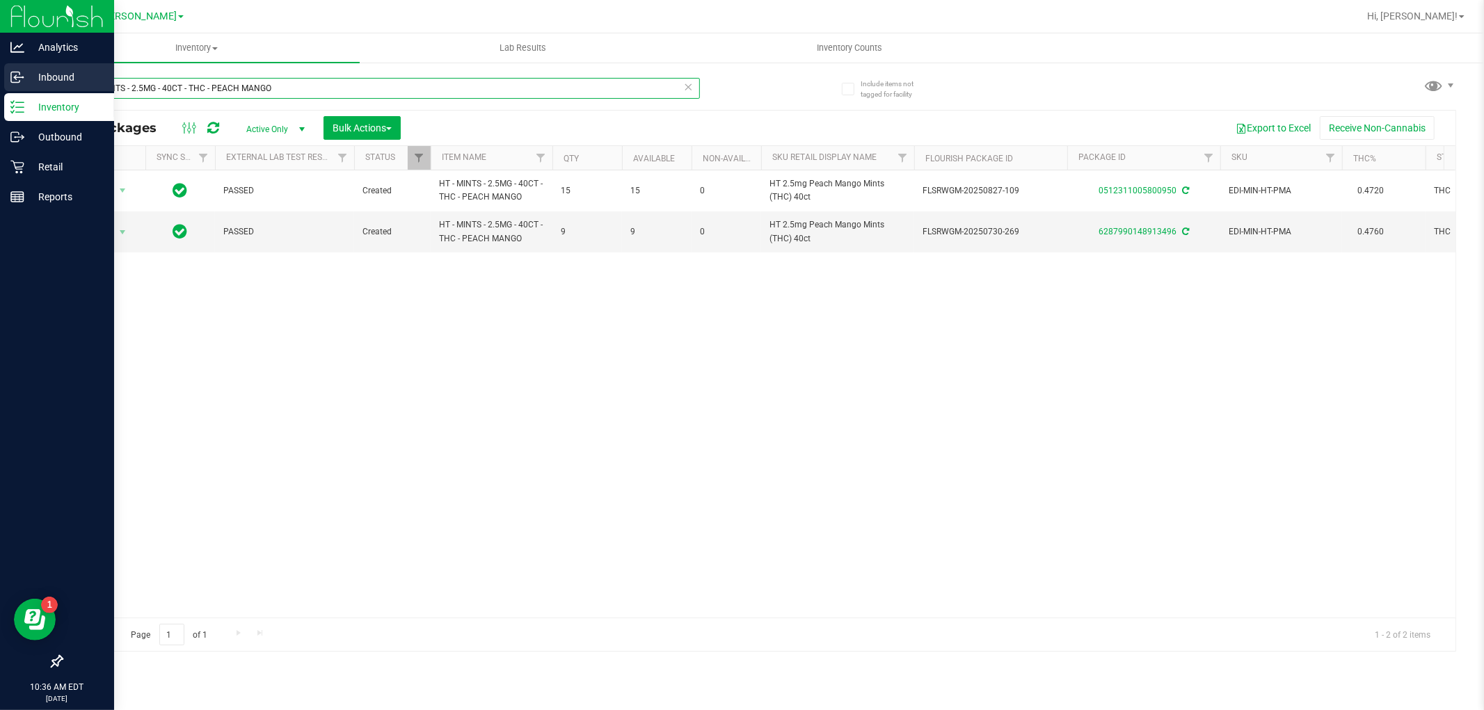
drag, startPoint x: 283, startPoint y: 89, endPoint x: 0, endPoint y: 89, distance: 283.2
click at [0, 89] on div "Analytics Inbound Inventory Outbound Retail Reports 10:36 AM EDT [DATE] 09/25 […" at bounding box center [742, 355] width 1484 height 710
type input "0512311005800950"
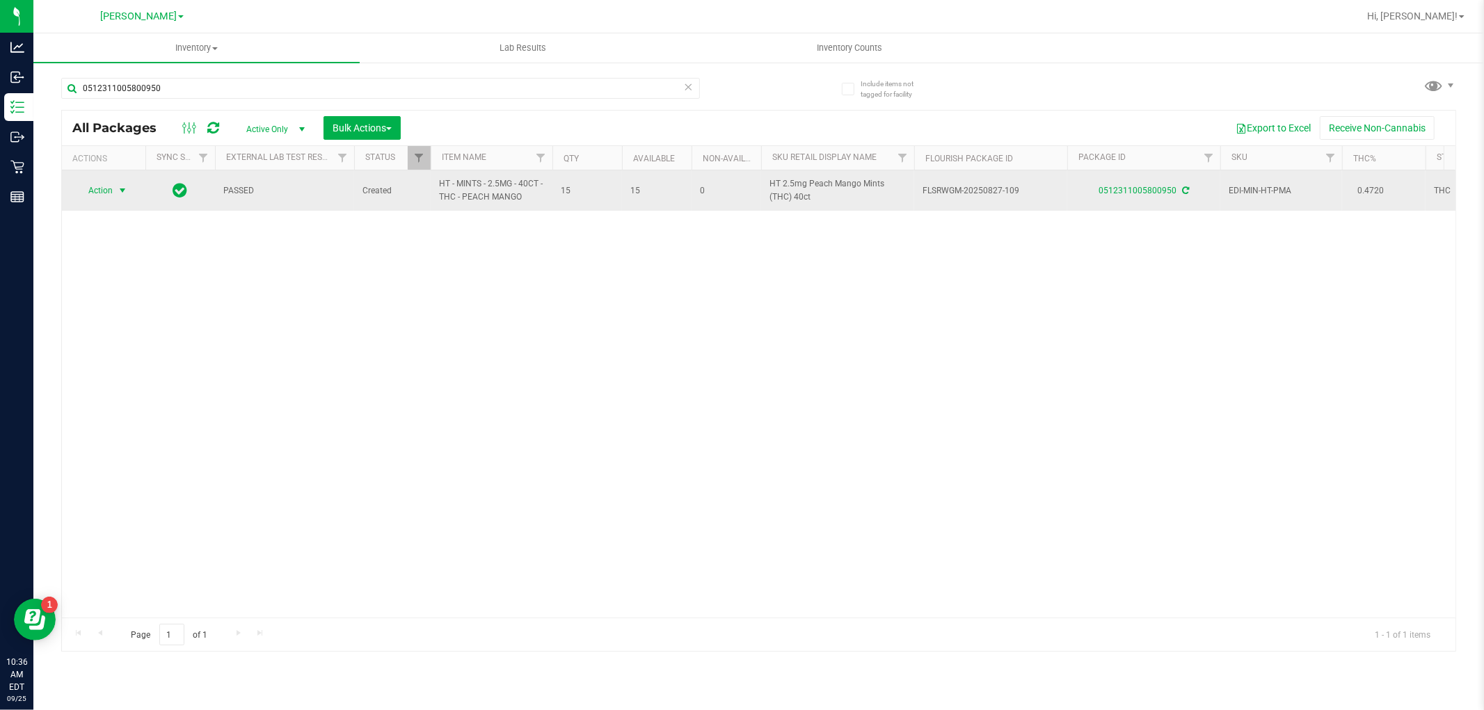
click at [110, 190] on span "Action" at bounding box center [95, 190] width 38 height 19
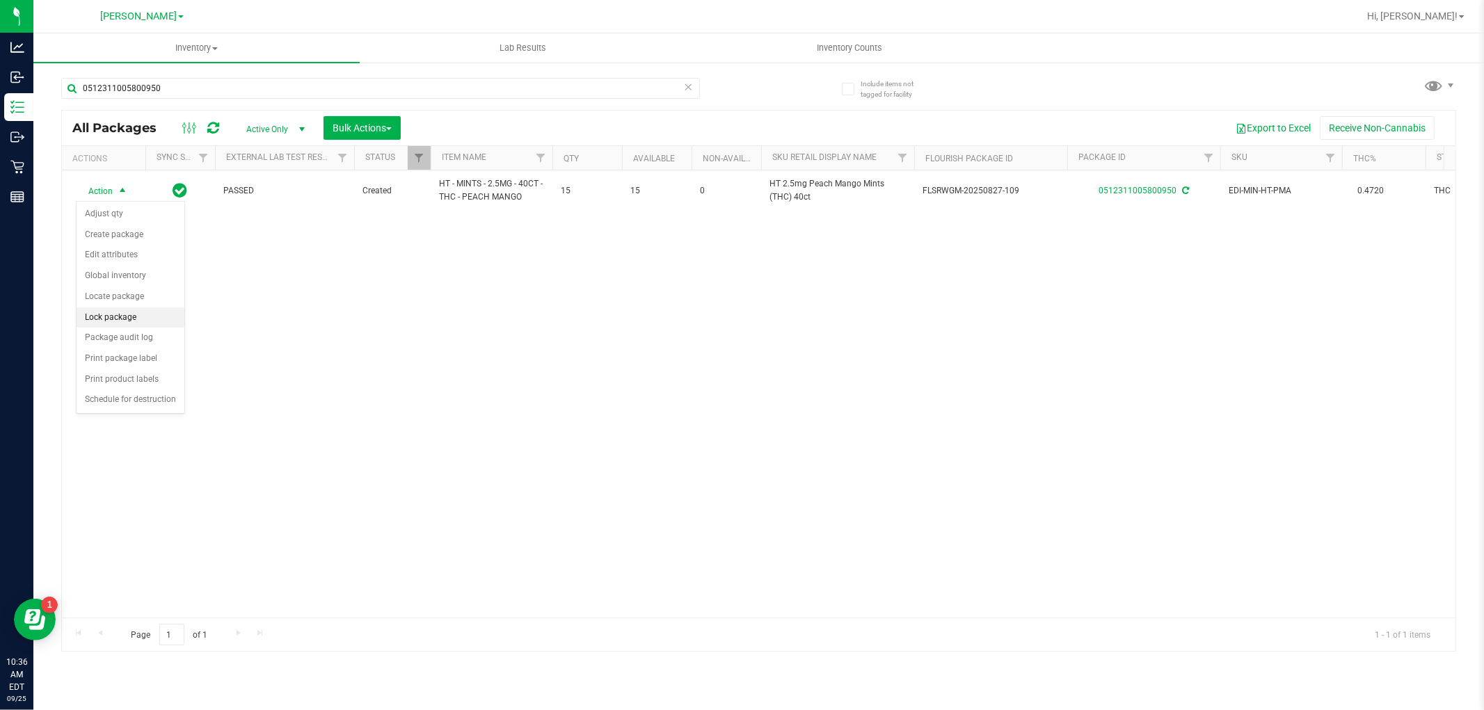
click at [123, 323] on li "Lock package" at bounding box center [131, 318] width 108 height 21
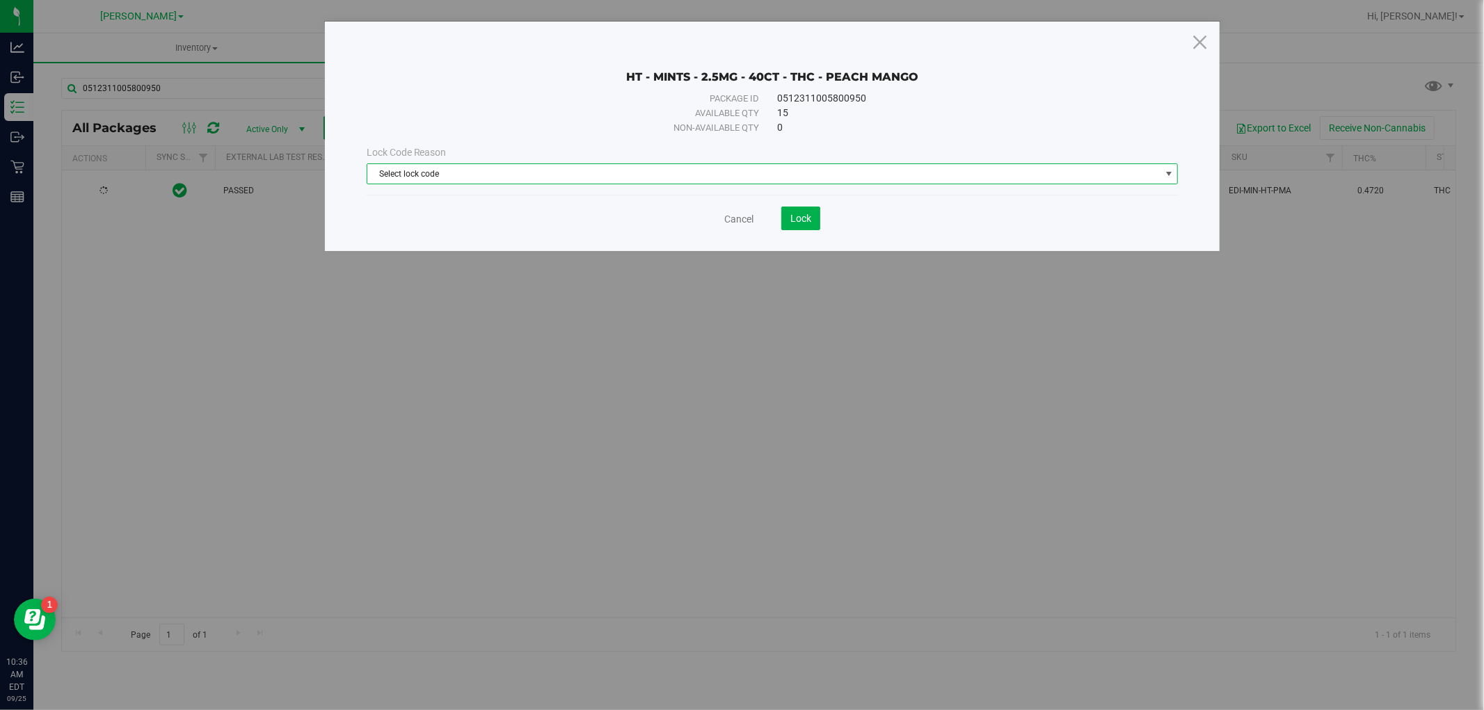
click at [485, 177] on span "Select lock code" at bounding box center [763, 173] width 793 height 19
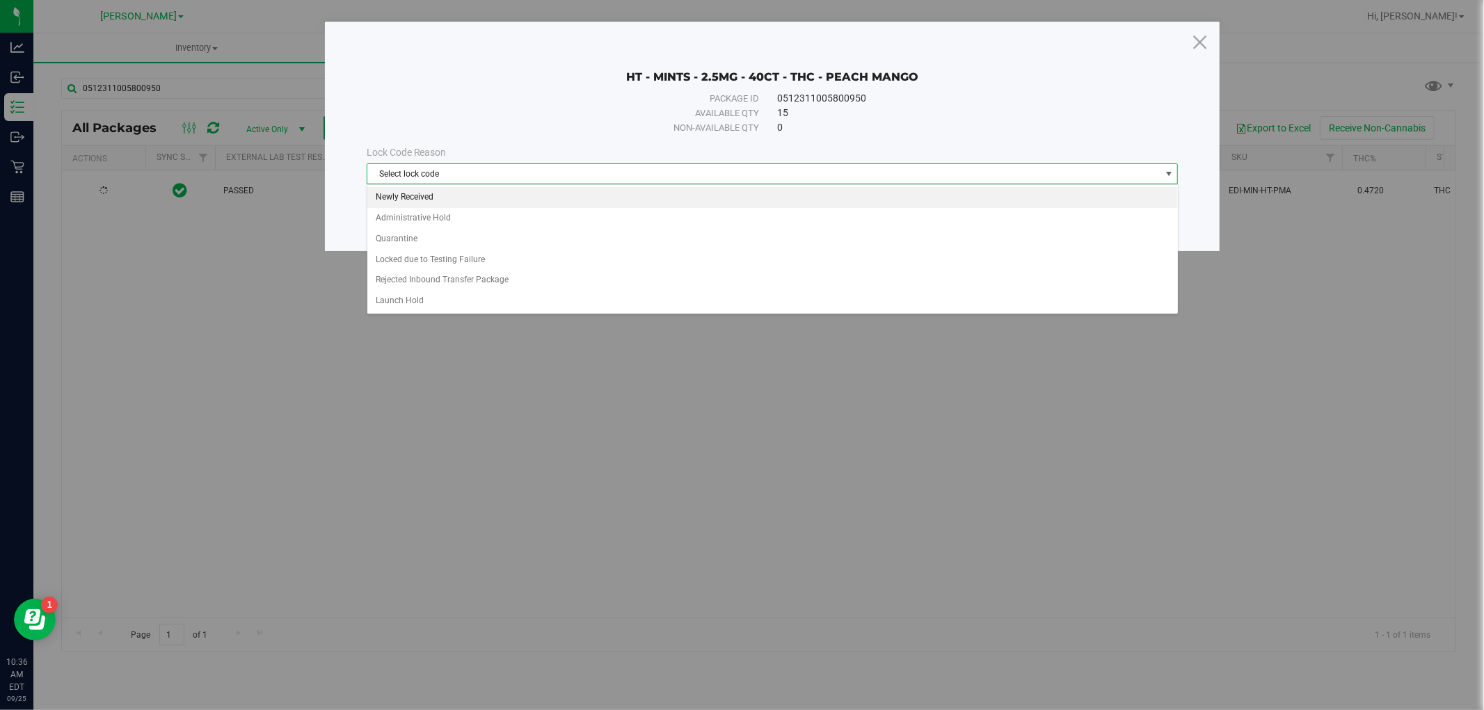
click at [479, 198] on li "Newly Received" at bounding box center [772, 197] width 811 height 21
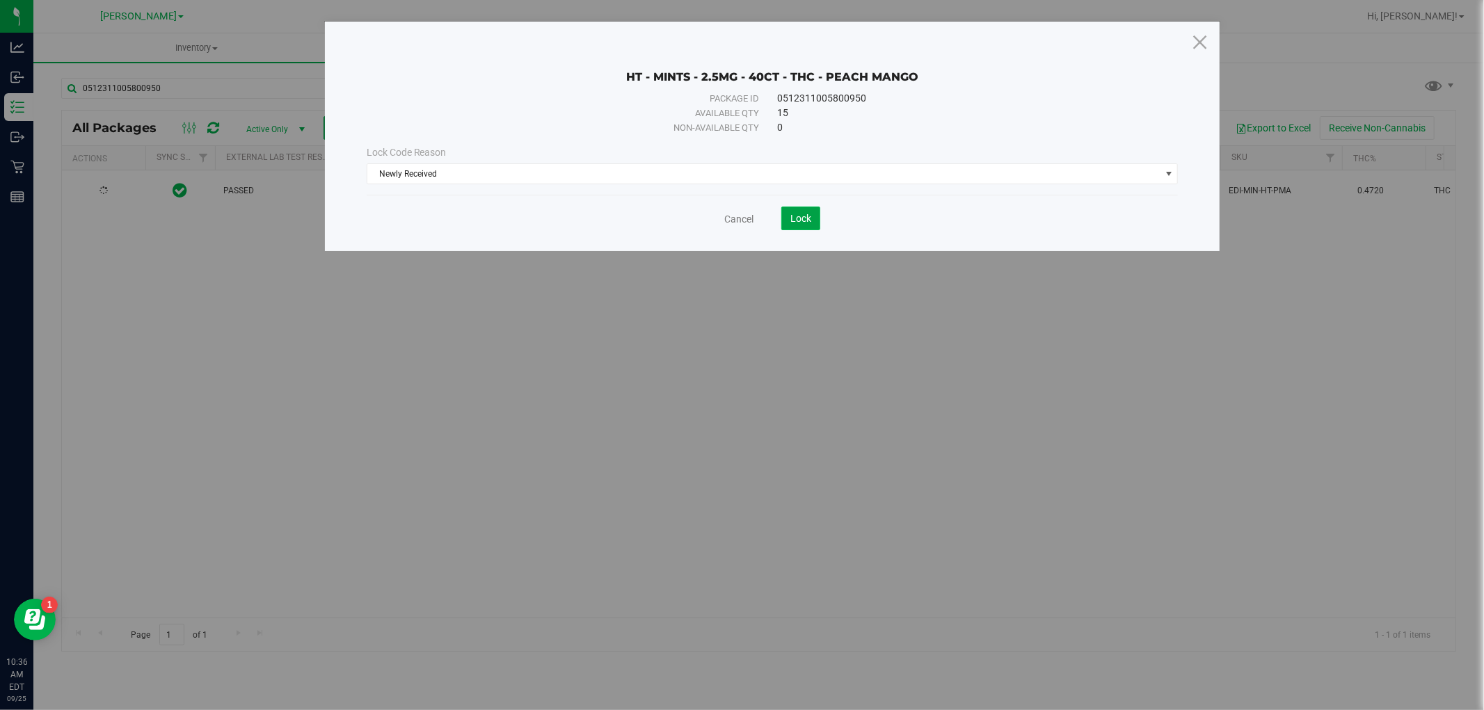
click at [803, 218] on span "Lock" at bounding box center [800, 218] width 21 height 11
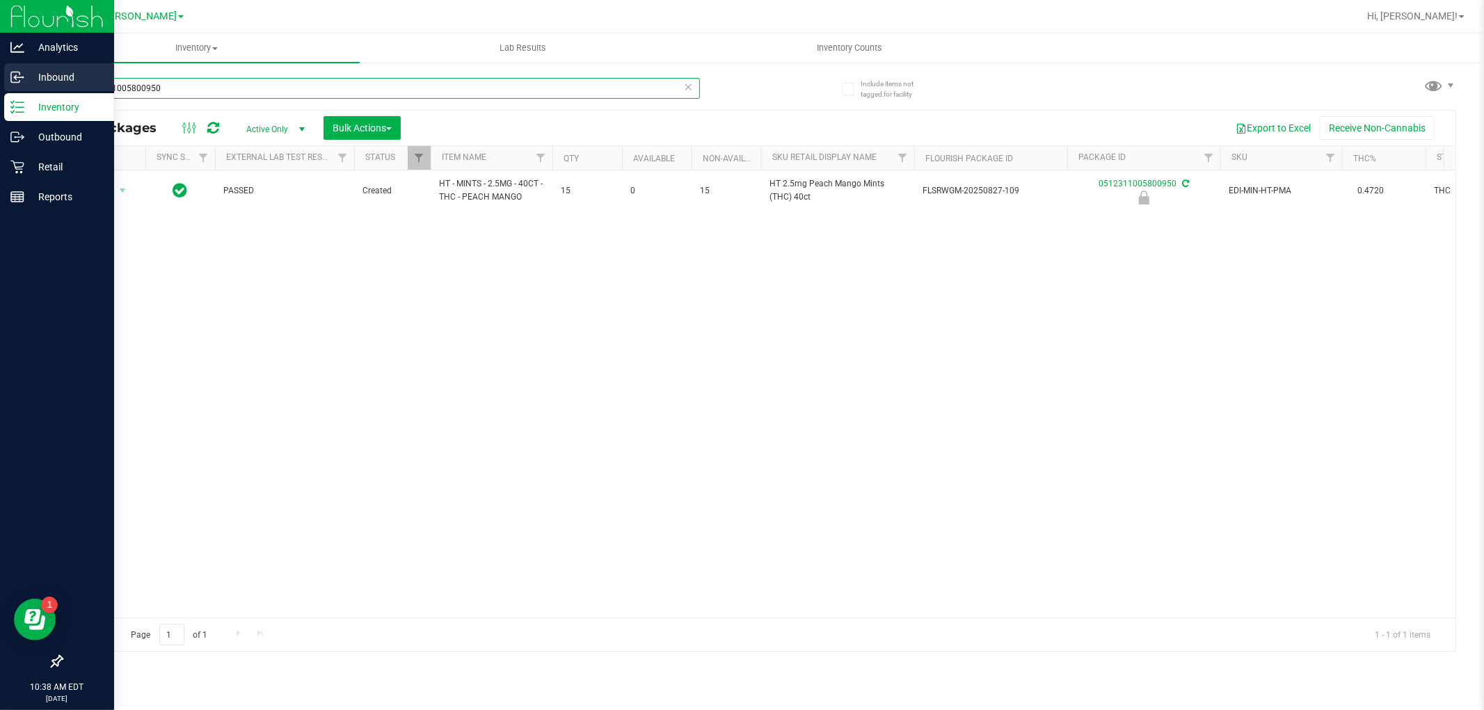
drag, startPoint x: 191, startPoint y: 96, endPoint x: 0, endPoint y: 66, distance: 193.0
click at [0, 66] on div "Analytics Inbound Inventory Outbound Retail Reports 10:38 AM EDT [DATE] 09/25 […" at bounding box center [742, 355] width 1484 height 710
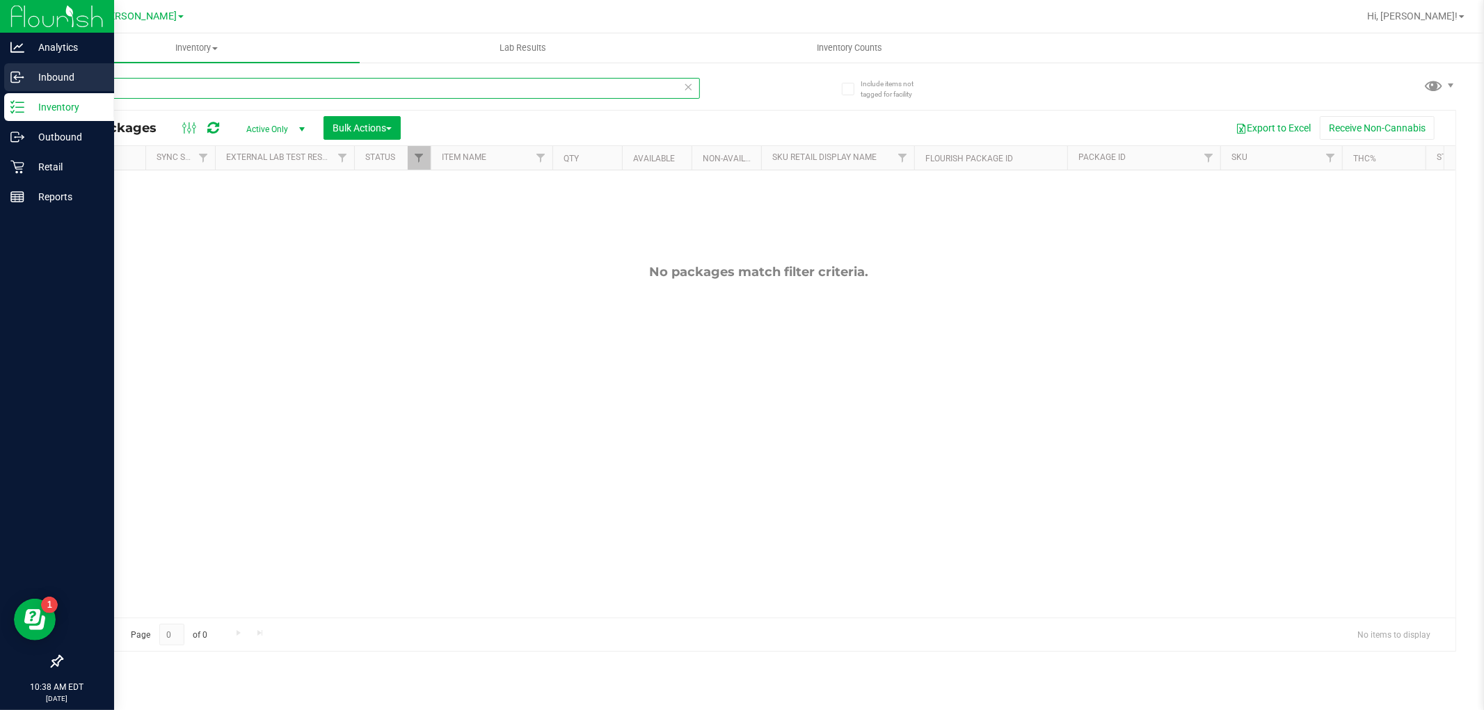
type input "8"
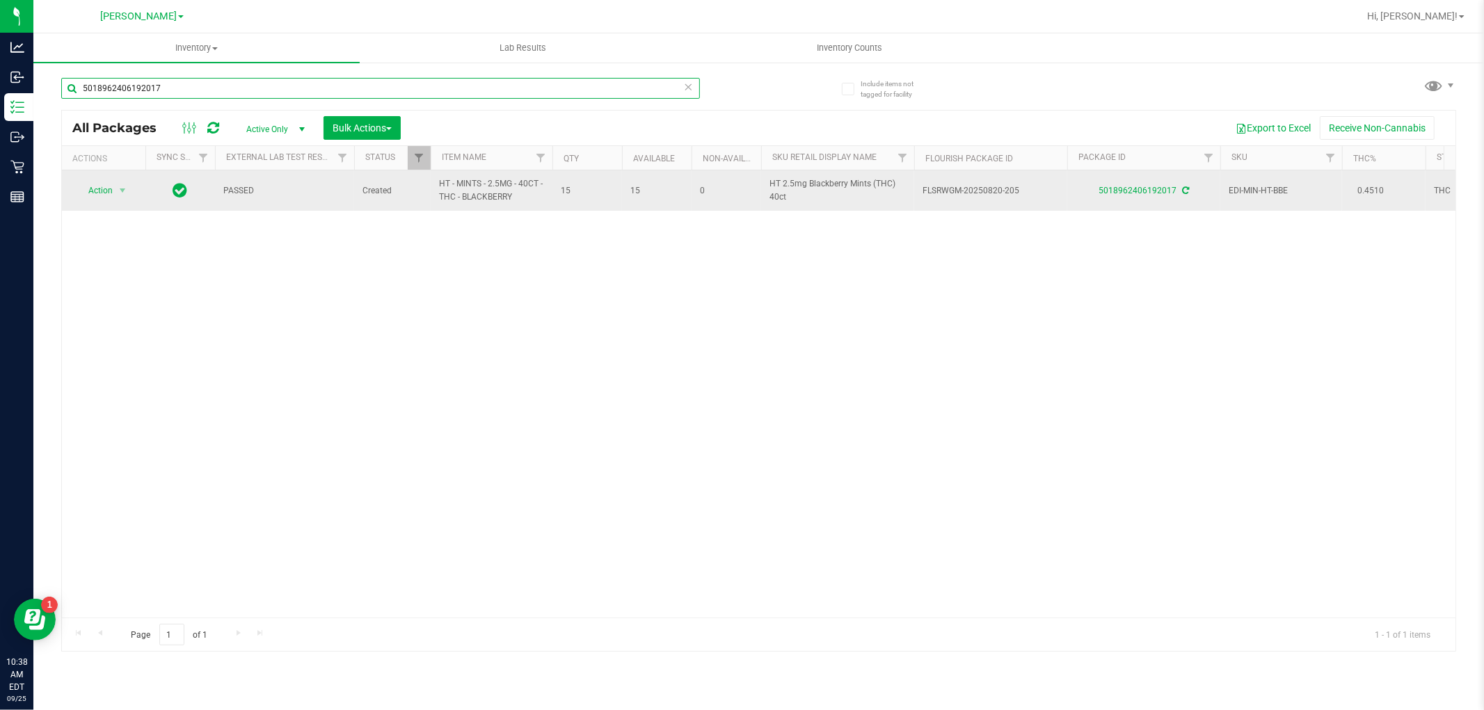
type input "5018962406192017"
drag, startPoint x: 518, startPoint y: 198, endPoint x: 449, endPoint y: 182, distance: 70.2
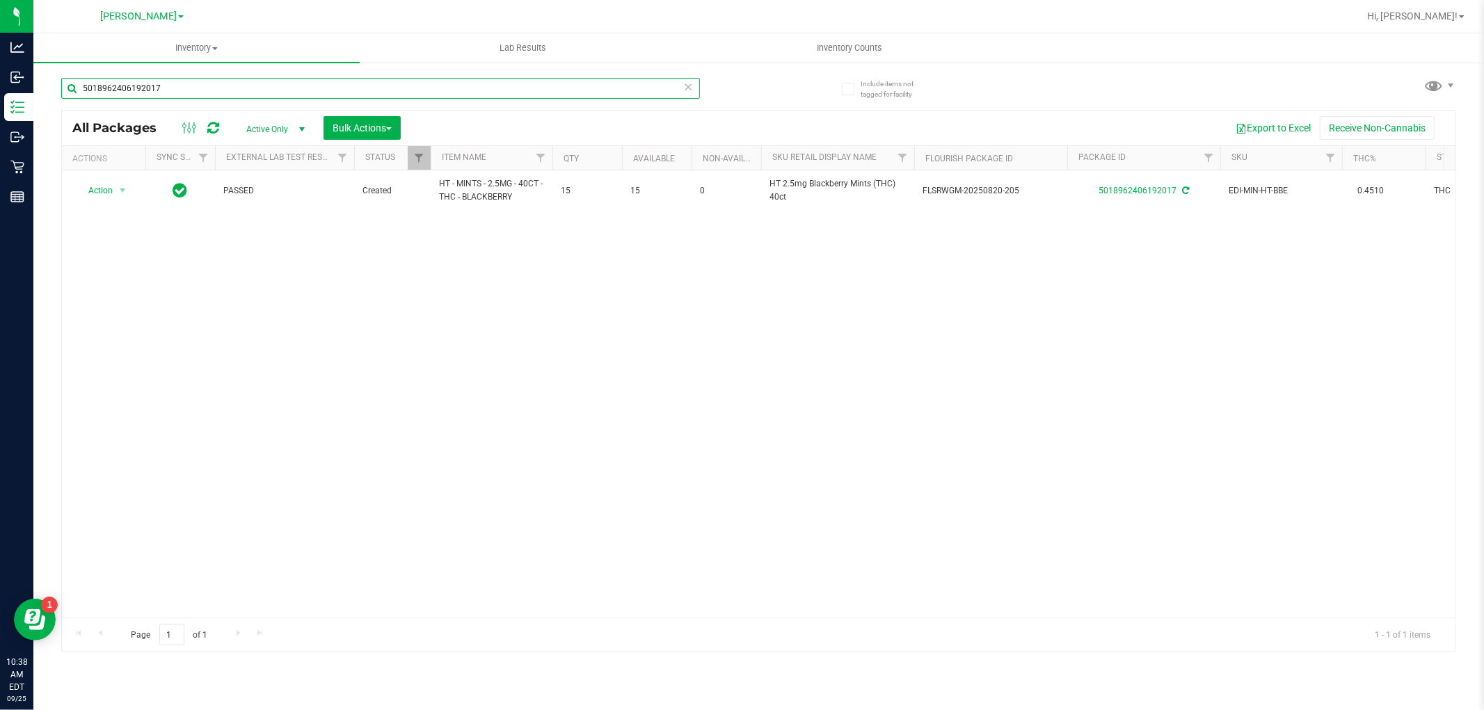
drag, startPoint x: 191, startPoint y: 84, endPoint x: 60, endPoint y: 84, distance: 131.5
click at [60, 84] on div "Include items not tagged for facility 5018962406192017 All Packages Active Only…" at bounding box center [758, 273] width 1451 height 424
paste input "HT - MINTS - 2.5MG - 40CT - THC - BLACKBERRY"
type input "HT - MINTS - 2.5MG - 40CT - THC - BLACKBERRY"
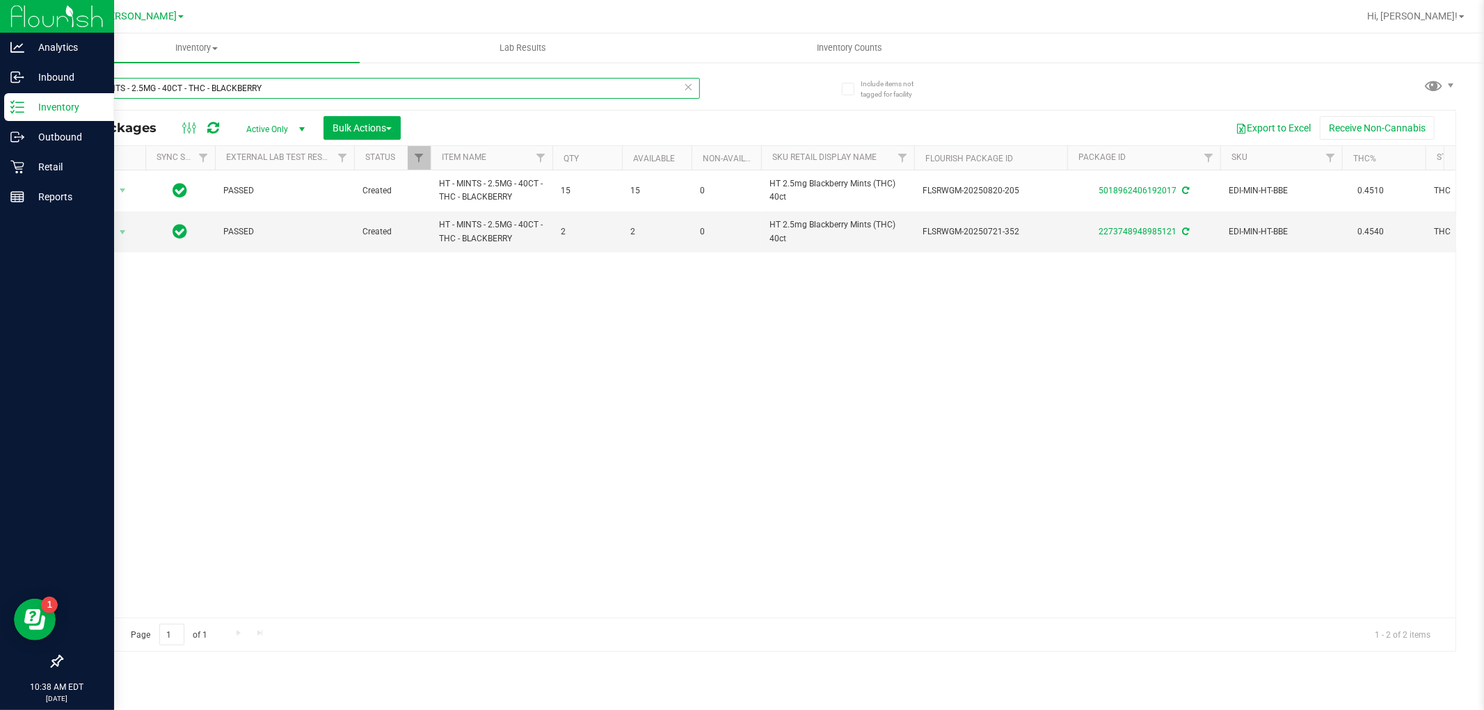
drag, startPoint x: 318, startPoint y: 86, endPoint x: 0, endPoint y: 95, distance: 318.1
click at [0, 95] on div "Analytics Inbound Inventory Outbound Retail Reports 10:38 AM EDT [DATE] 09/25 […" at bounding box center [742, 355] width 1484 height 710
type input "5018962406192017"
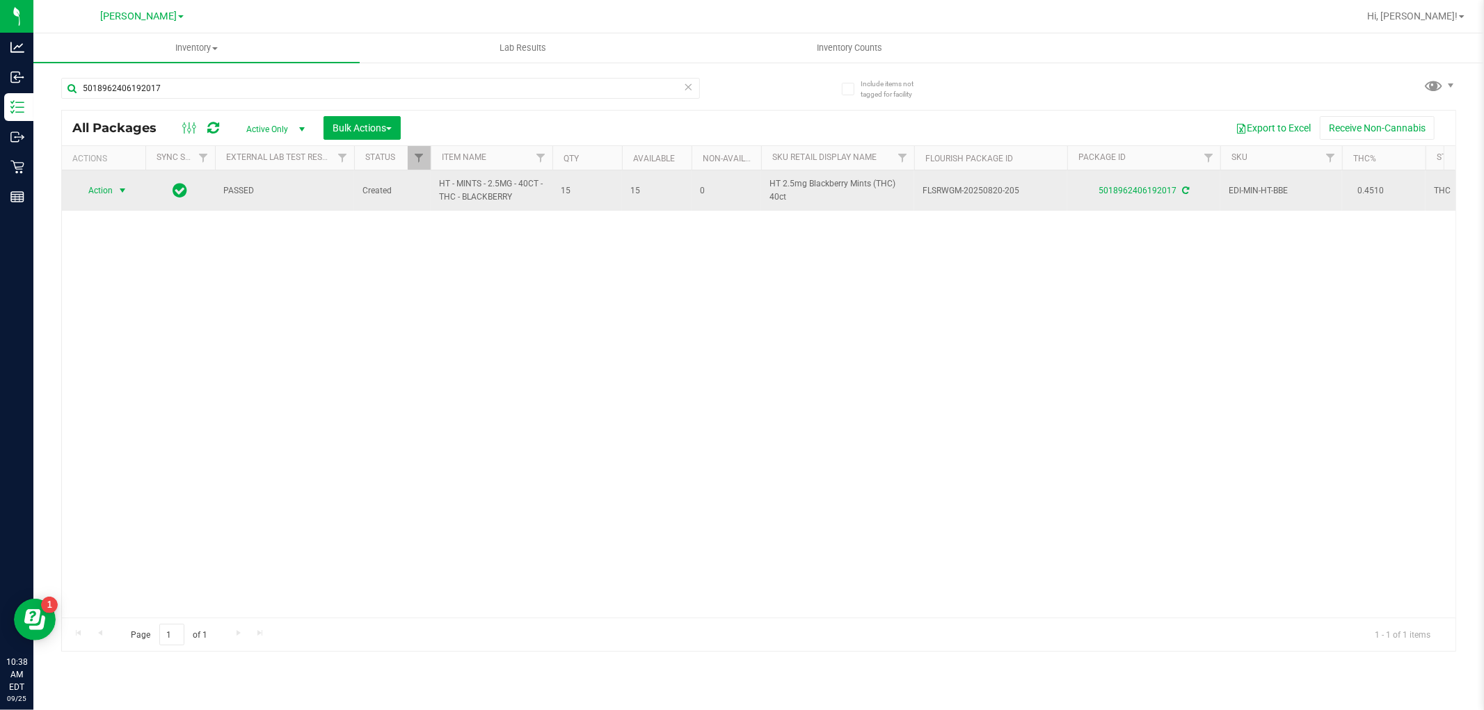
click at [114, 185] on span "select" at bounding box center [122, 190] width 17 height 19
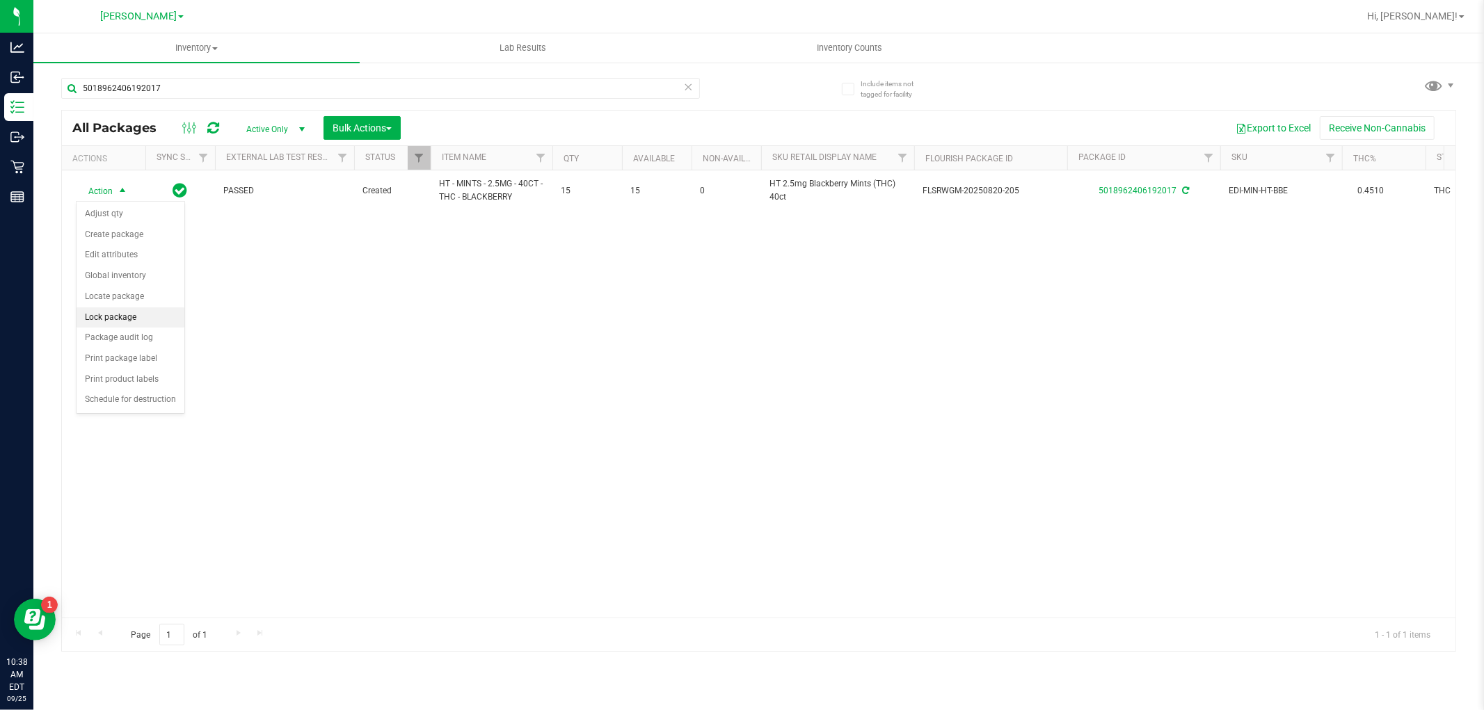
click at [120, 316] on li "Lock package" at bounding box center [131, 318] width 108 height 21
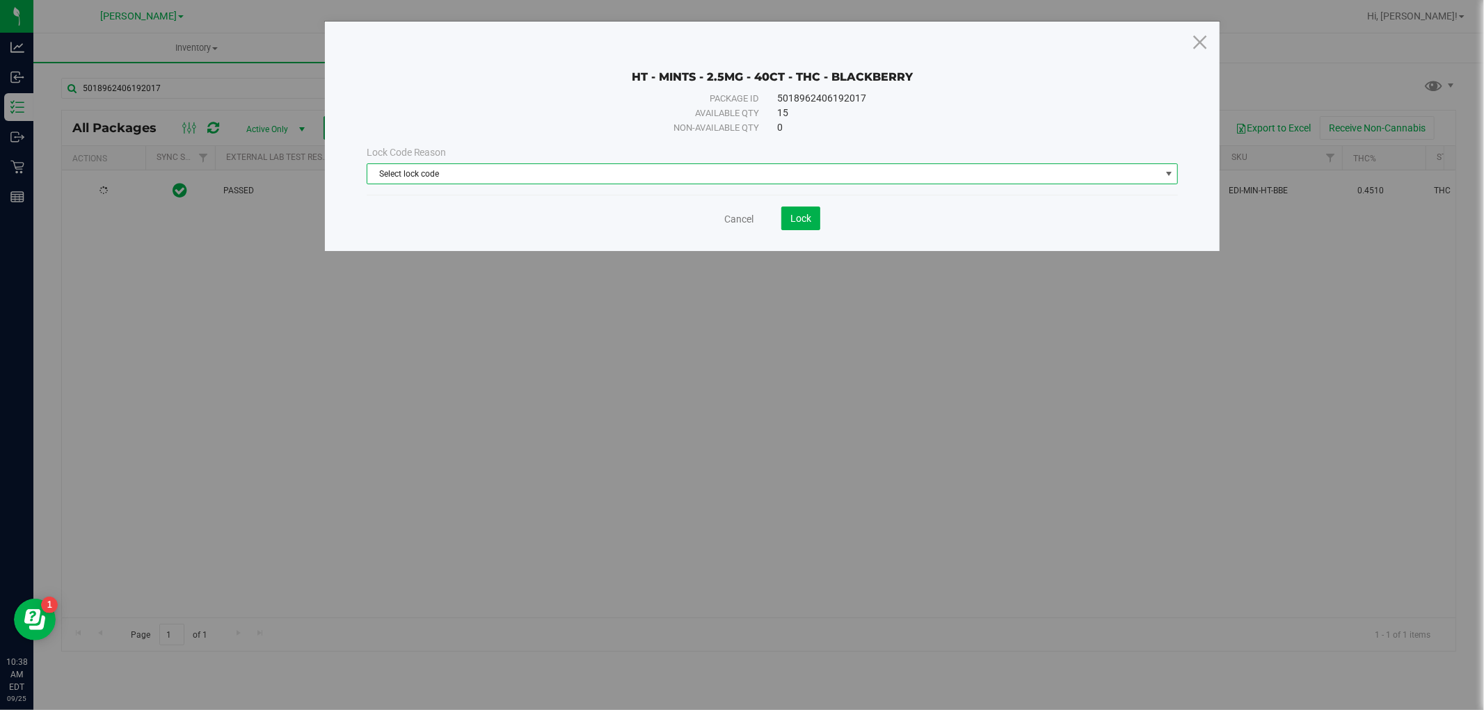
click at [595, 168] on span "Select lock code" at bounding box center [763, 173] width 793 height 19
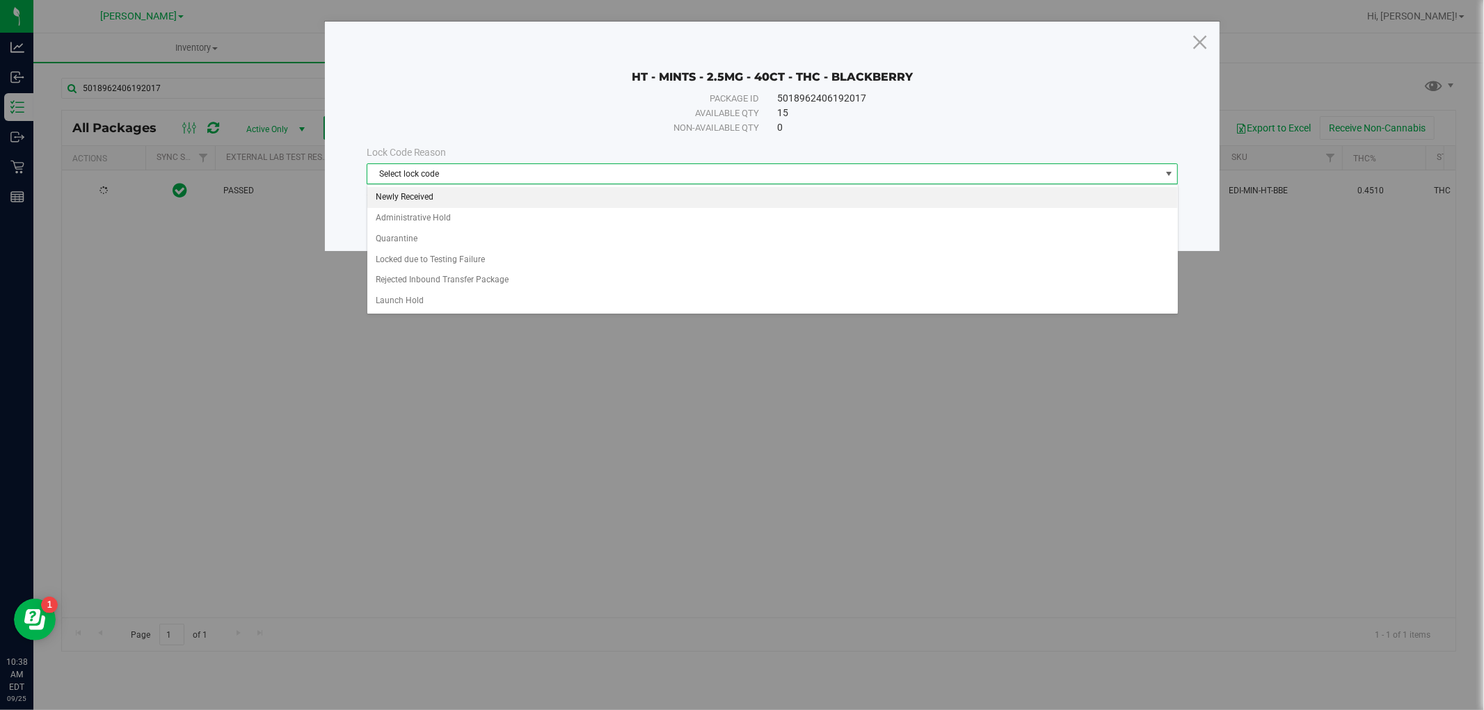
click at [583, 191] on li "Newly Received" at bounding box center [772, 197] width 811 height 21
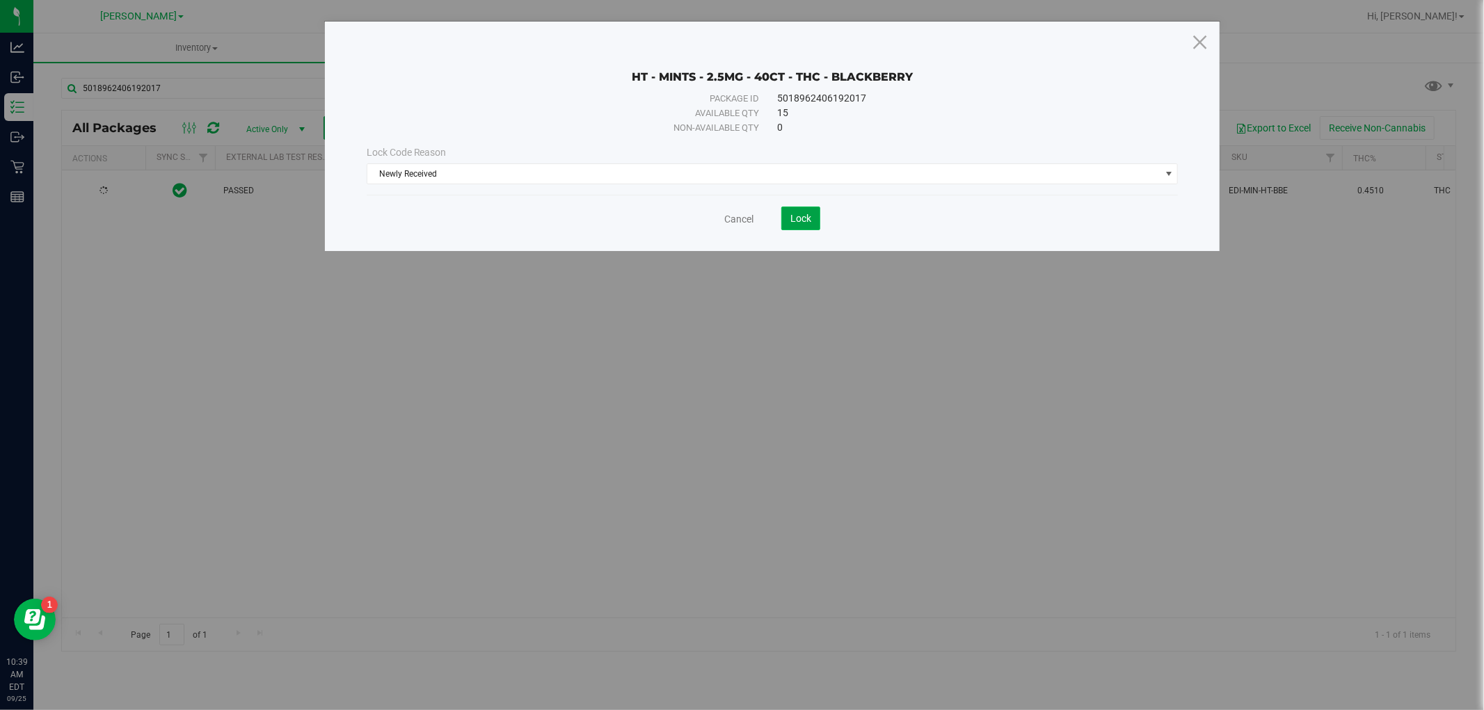
click at [801, 224] on span "Lock" at bounding box center [800, 218] width 21 height 11
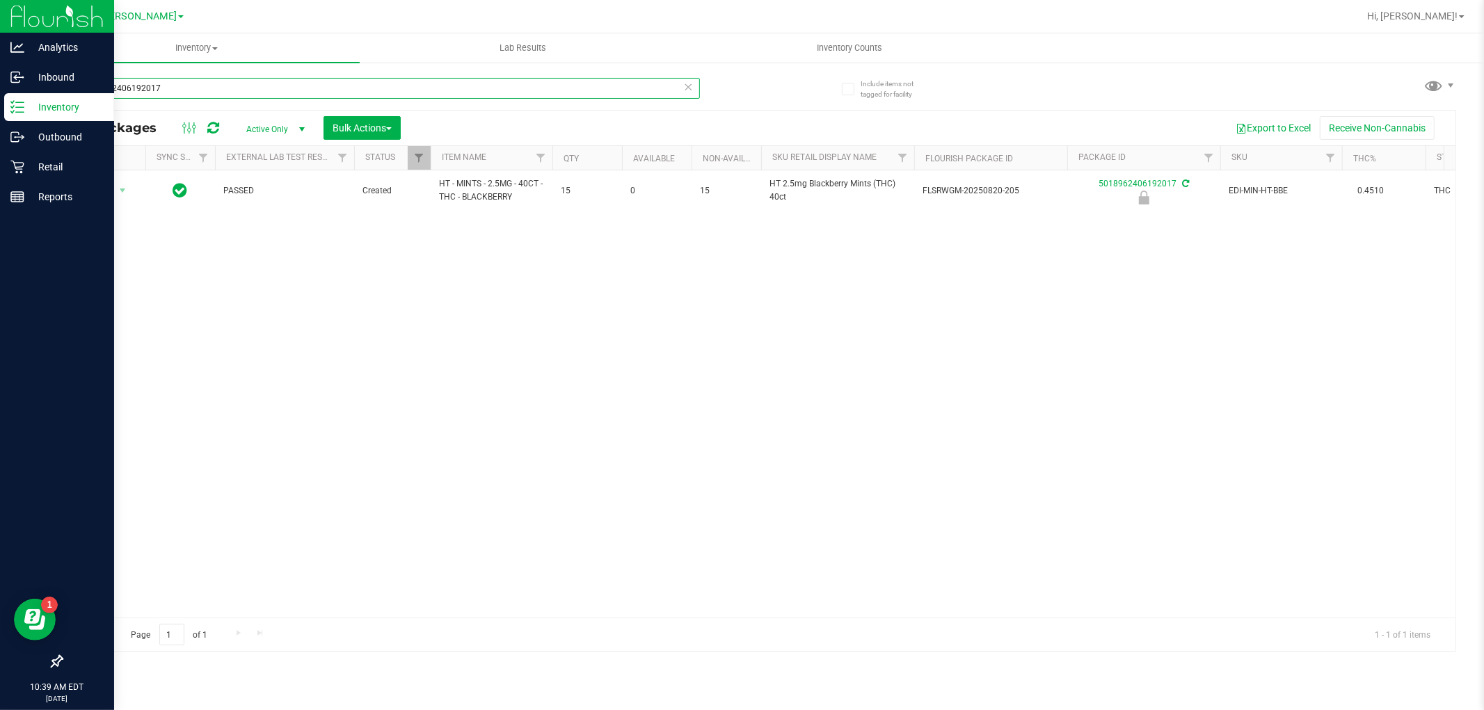
drag, startPoint x: 197, startPoint y: 88, endPoint x: 0, endPoint y: 93, distance: 196.9
click at [0, 93] on div "Analytics Inbound Inventory Outbound Retail Reports 10:39 AM EDT [DATE] 09/25 […" at bounding box center [742, 355] width 1484 height 710
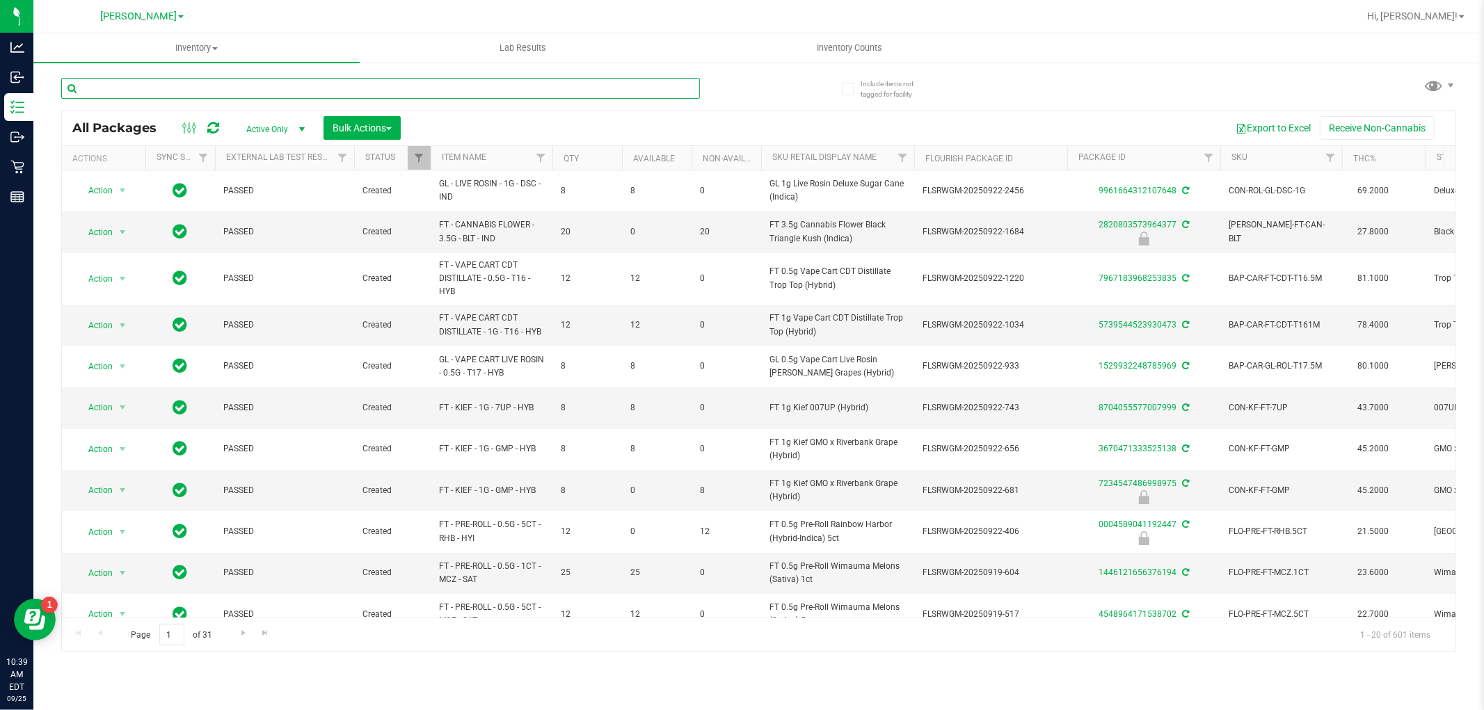
click at [106, 83] on input "text" at bounding box center [380, 88] width 639 height 21
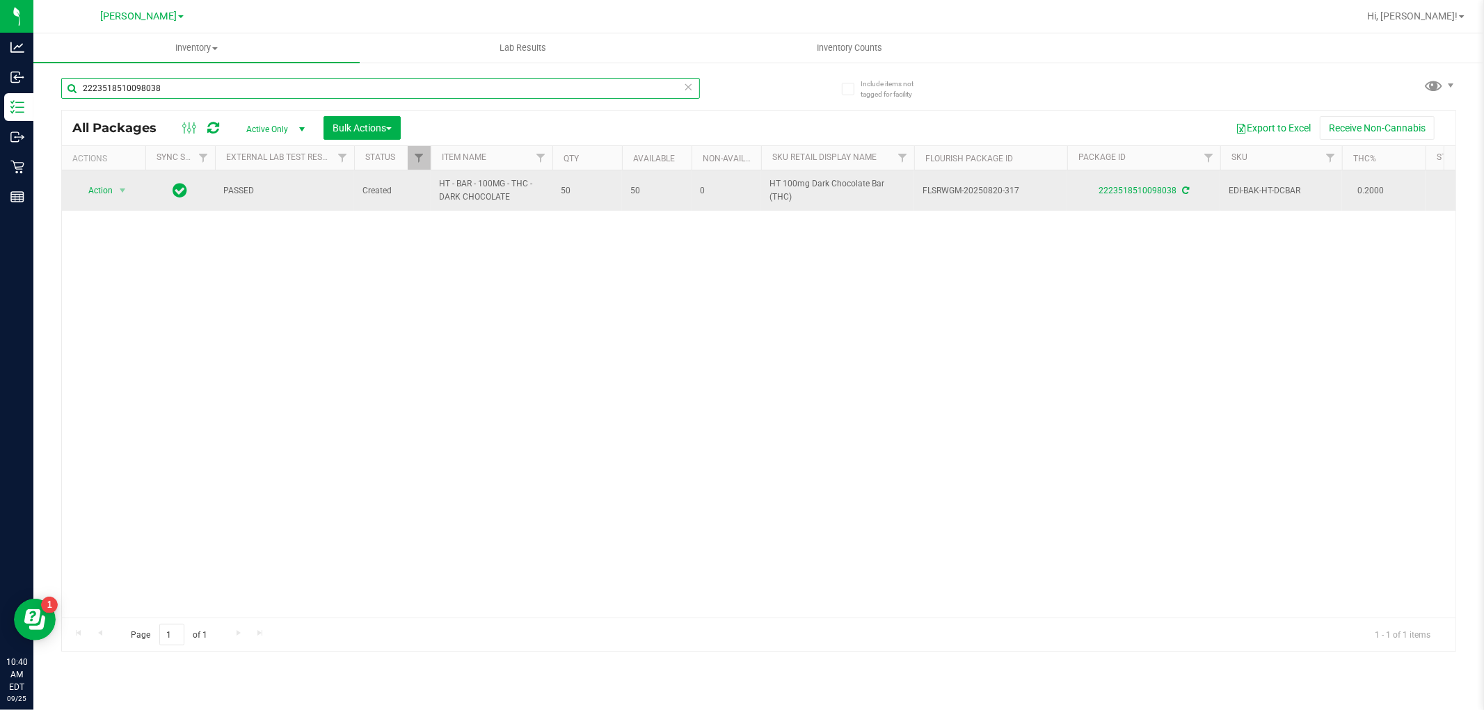
type input "2223518510098038"
drag, startPoint x: 480, startPoint y: 200, endPoint x: 440, endPoint y: 193, distance: 40.3
click at [440, 193] on span "HT - BAR - 100MG - THC - DARK CHOCOLATE" at bounding box center [491, 190] width 105 height 26
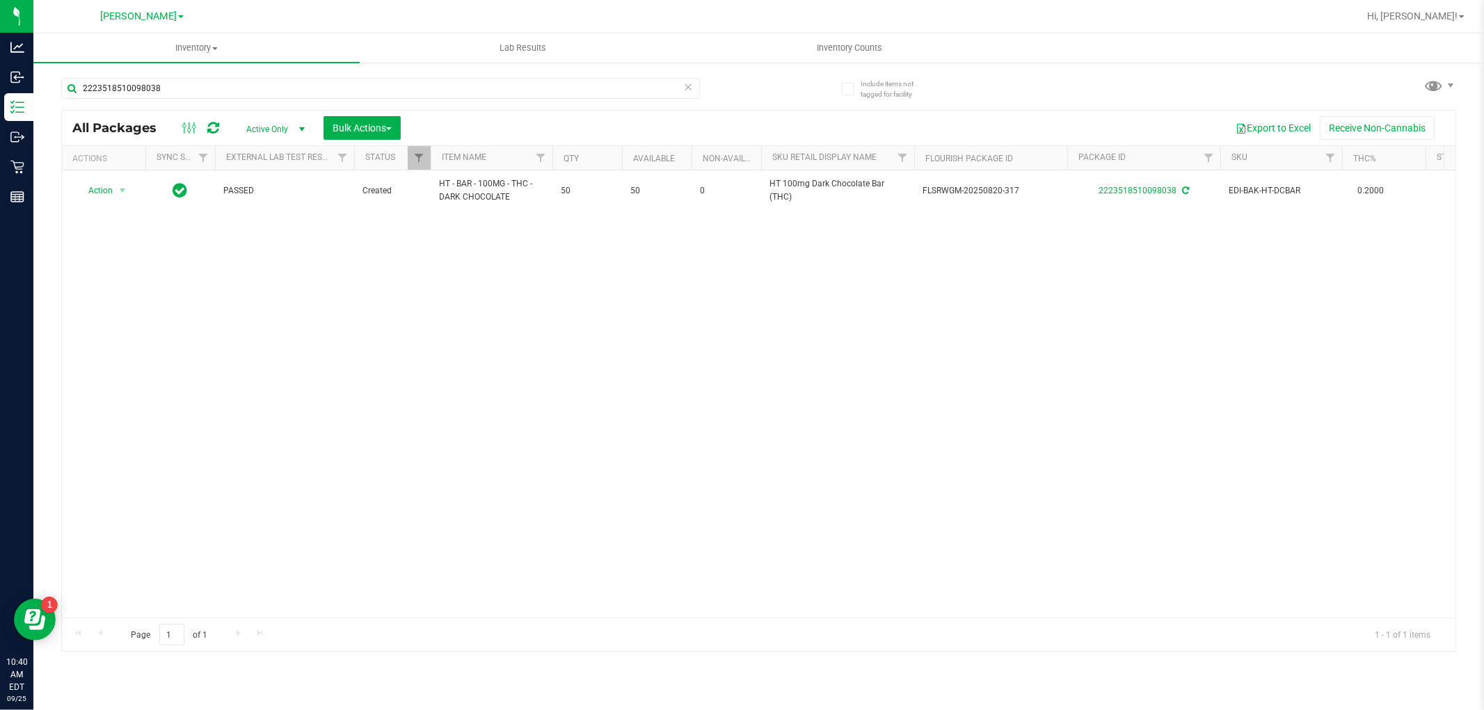
click at [485, 237] on div "Action Action Adjust qty Create package Edit attributes Global inventory Locate…" at bounding box center [759, 393] width 1394 height 447
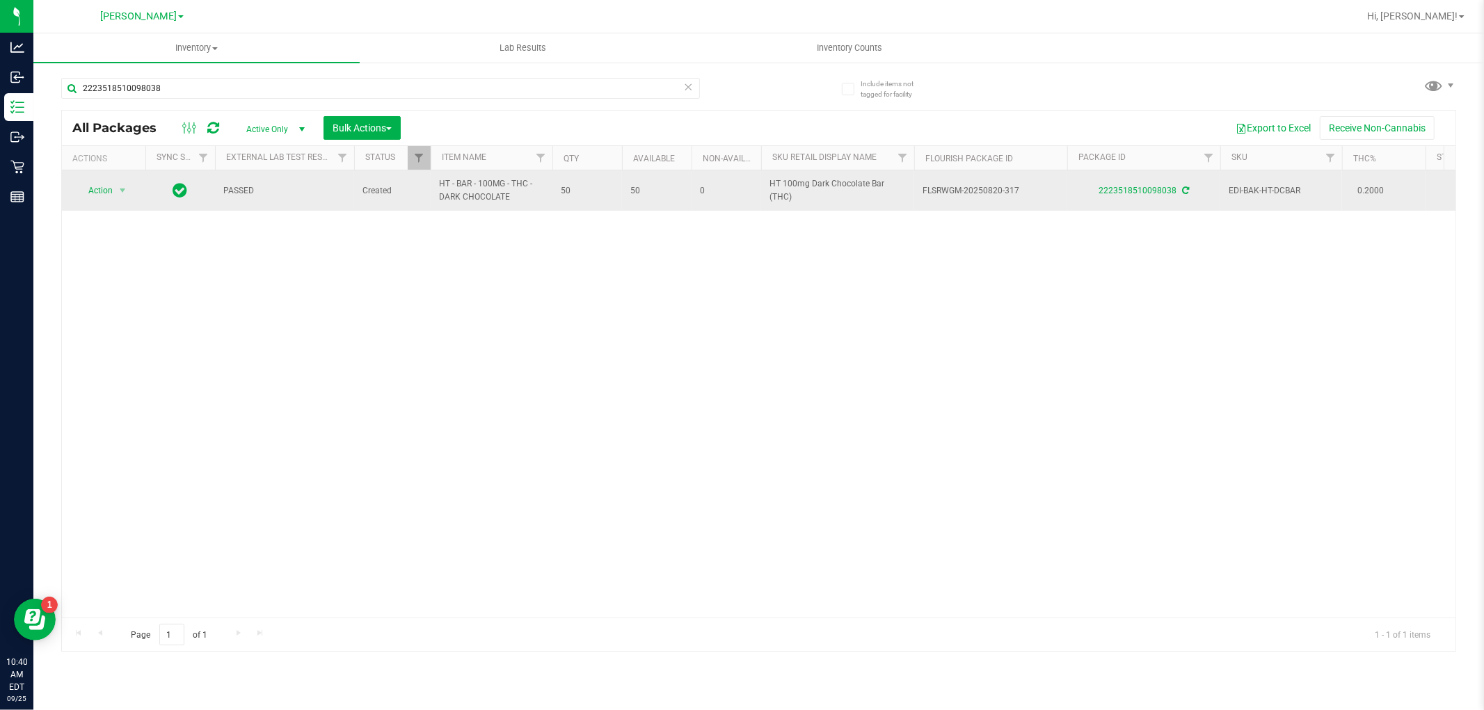
drag, startPoint x: 511, startPoint y: 192, endPoint x: 438, endPoint y: 176, distance: 74.8
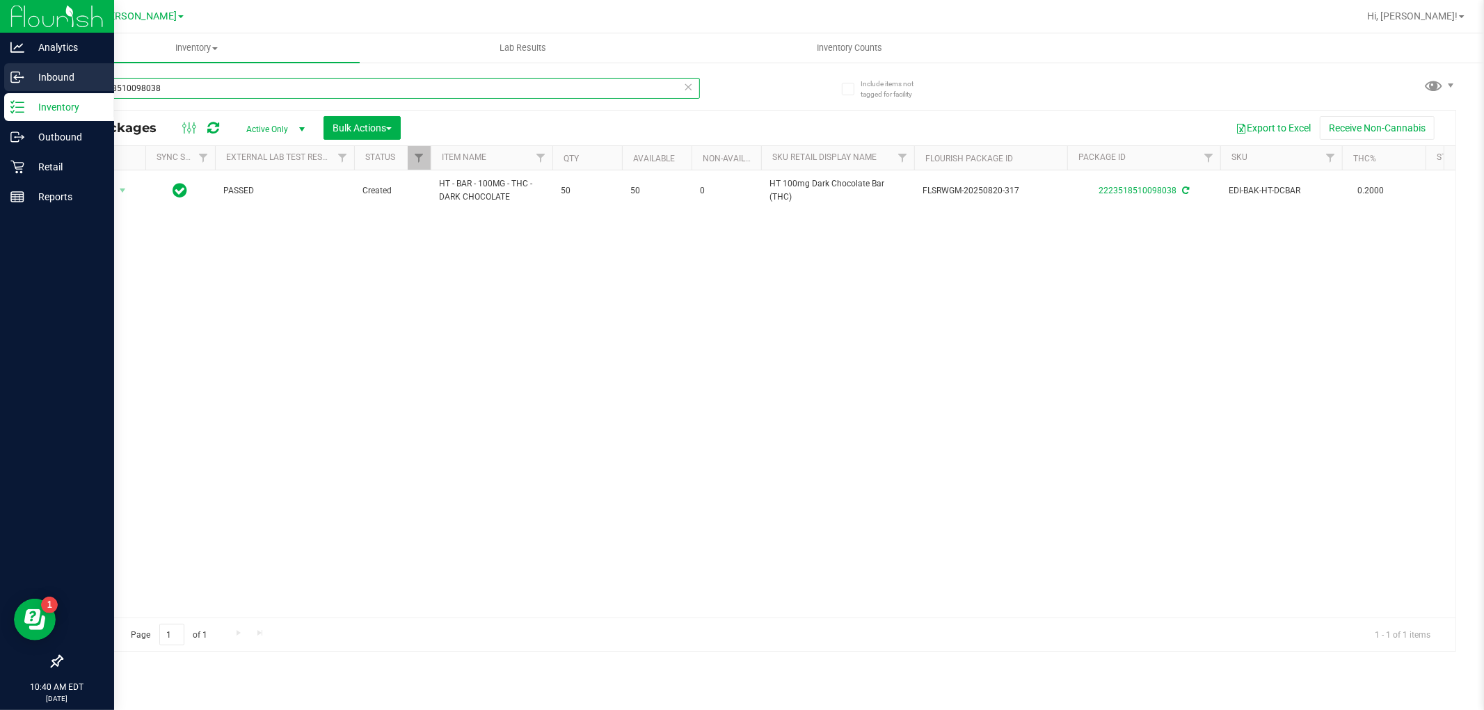
drag, startPoint x: 224, startPoint y: 91, endPoint x: 0, endPoint y: 89, distance: 224.0
click at [0, 89] on div "Analytics Inbound Inventory Outbound Retail Reports 10:40 AM EDT [DATE] 09/25 […" at bounding box center [742, 355] width 1484 height 710
paste input "HT - BAR - 100MG - THC - DARK CHOCOLATE"
type input "HT - BAR - 100MG - THC - DARK CHOCOLATE"
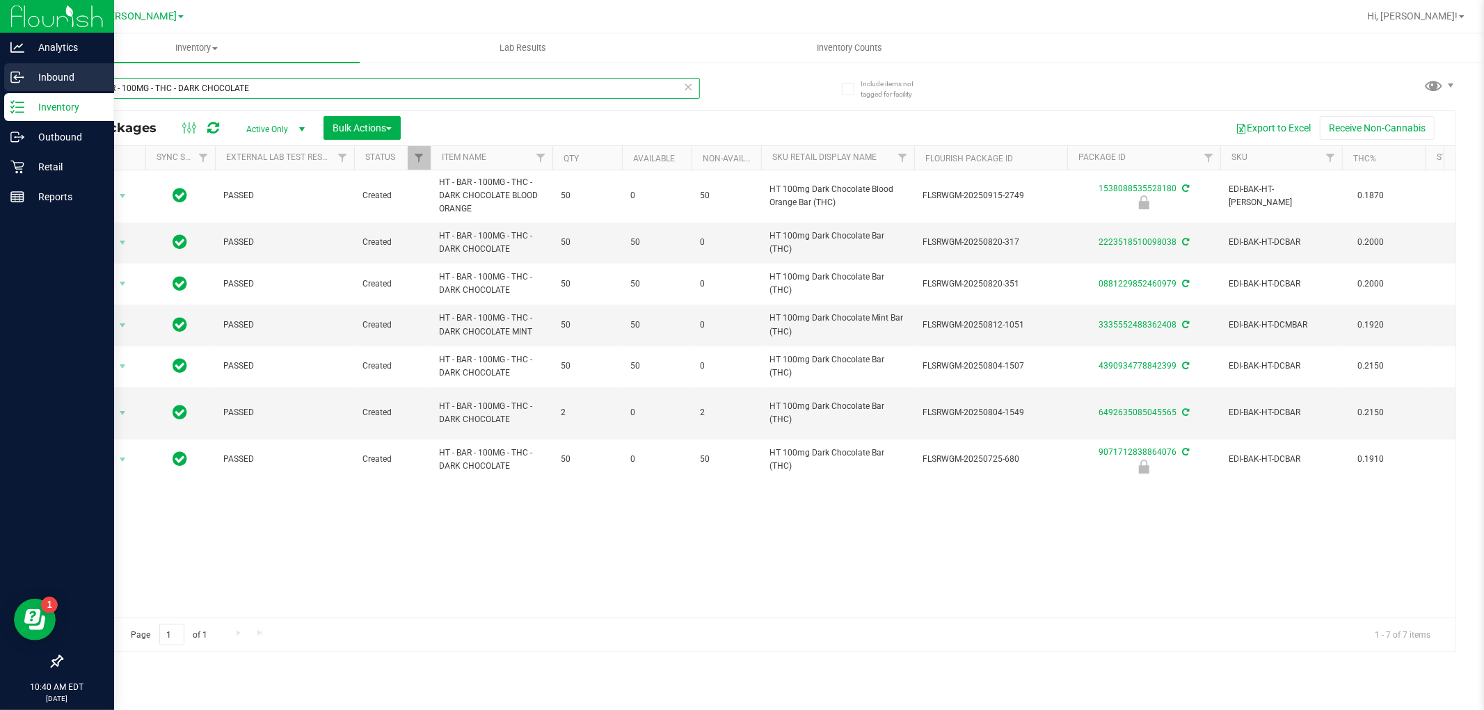
drag, startPoint x: 266, startPoint y: 90, endPoint x: 0, endPoint y: 90, distance: 266.5
click at [0, 90] on div "Analytics Inbound Inventory Outbound Retail Reports 10:40 AM EDT [DATE] 09/25 […" at bounding box center [742, 355] width 1484 height 710
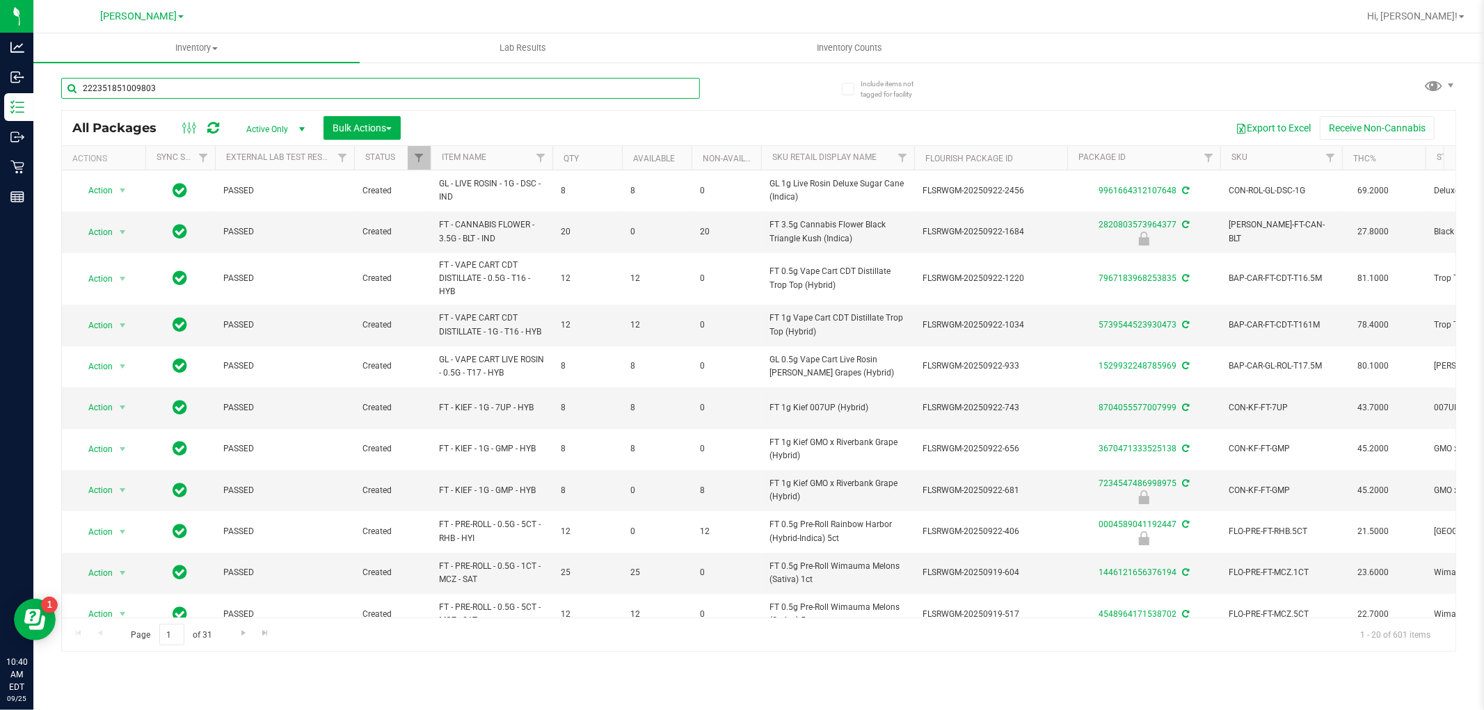
type input "2223518510098038"
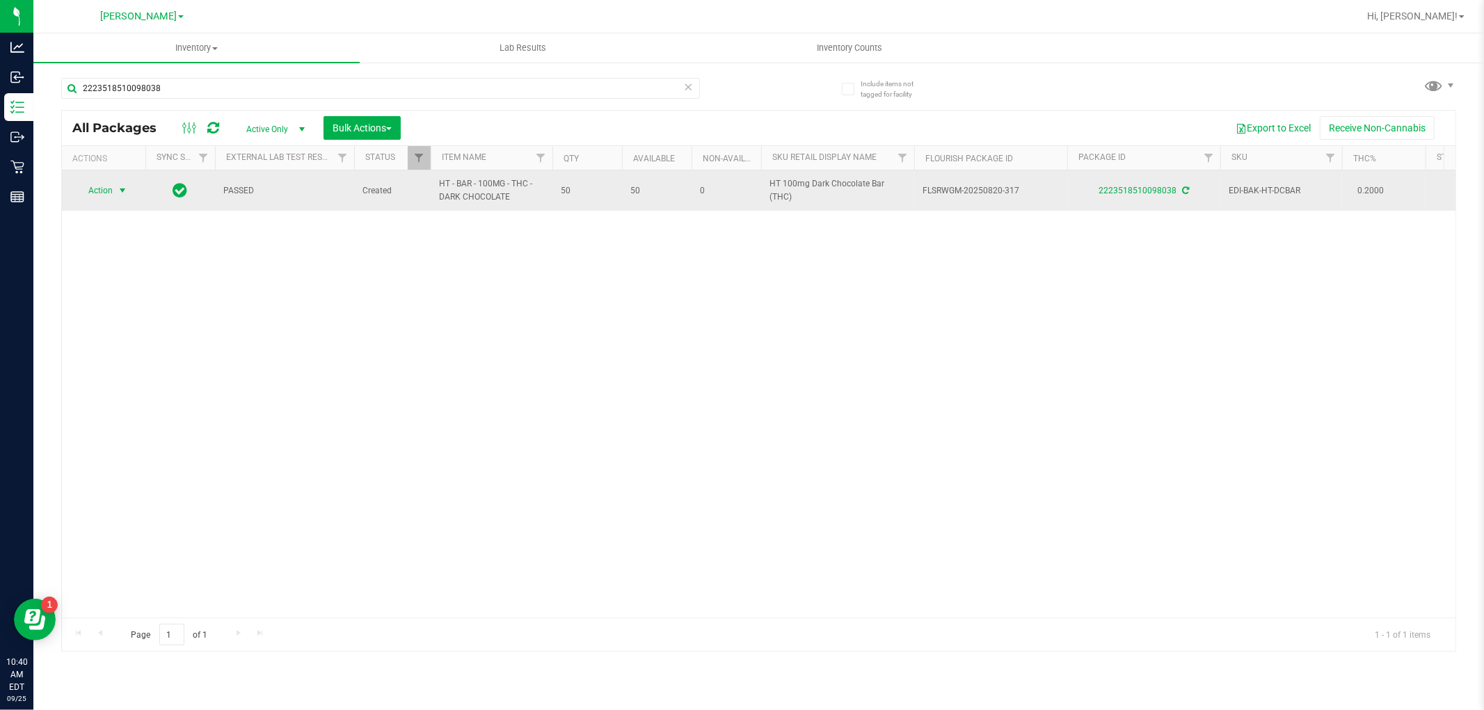
click at [124, 186] on span "select" at bounding box center [122, 190] width 11 height 11
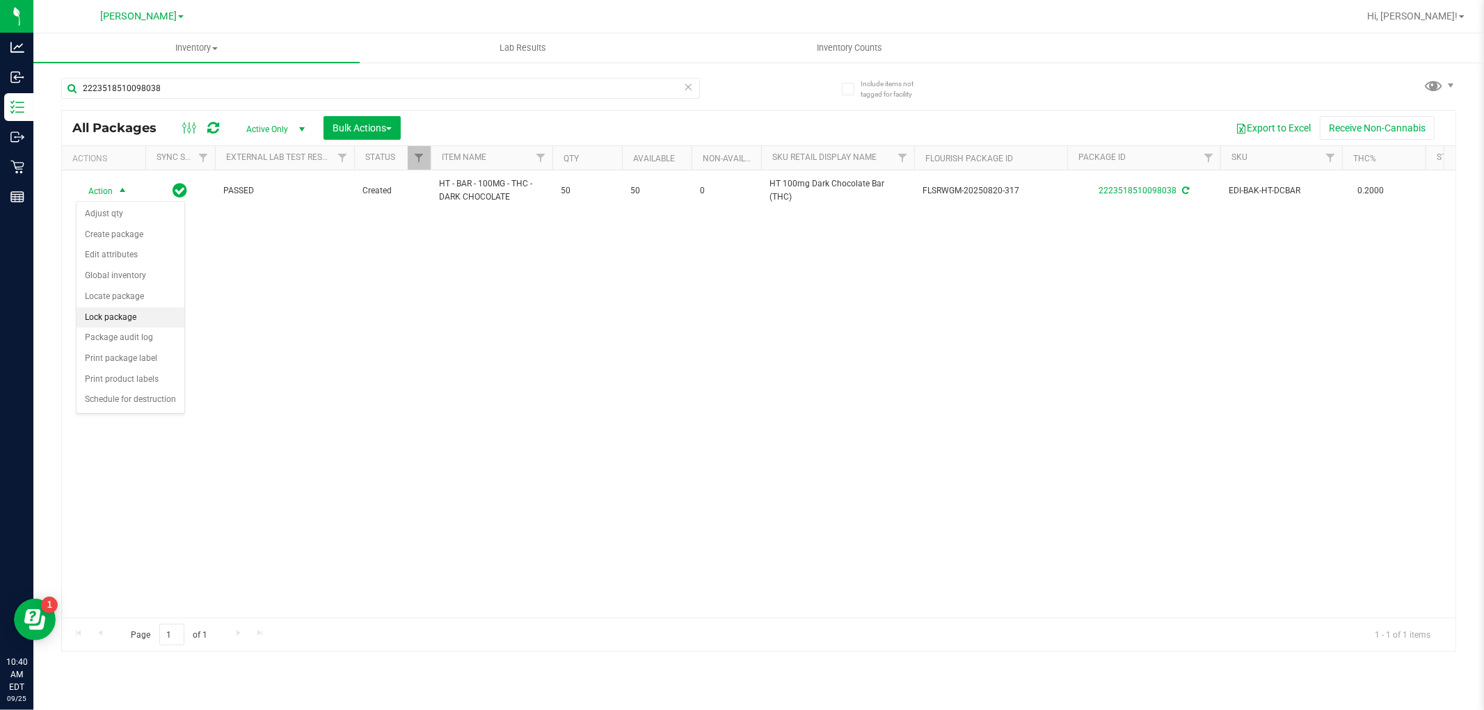
click at [113, 315] on li "Lock package" at bounding box center [131, 318] width 108 height 21
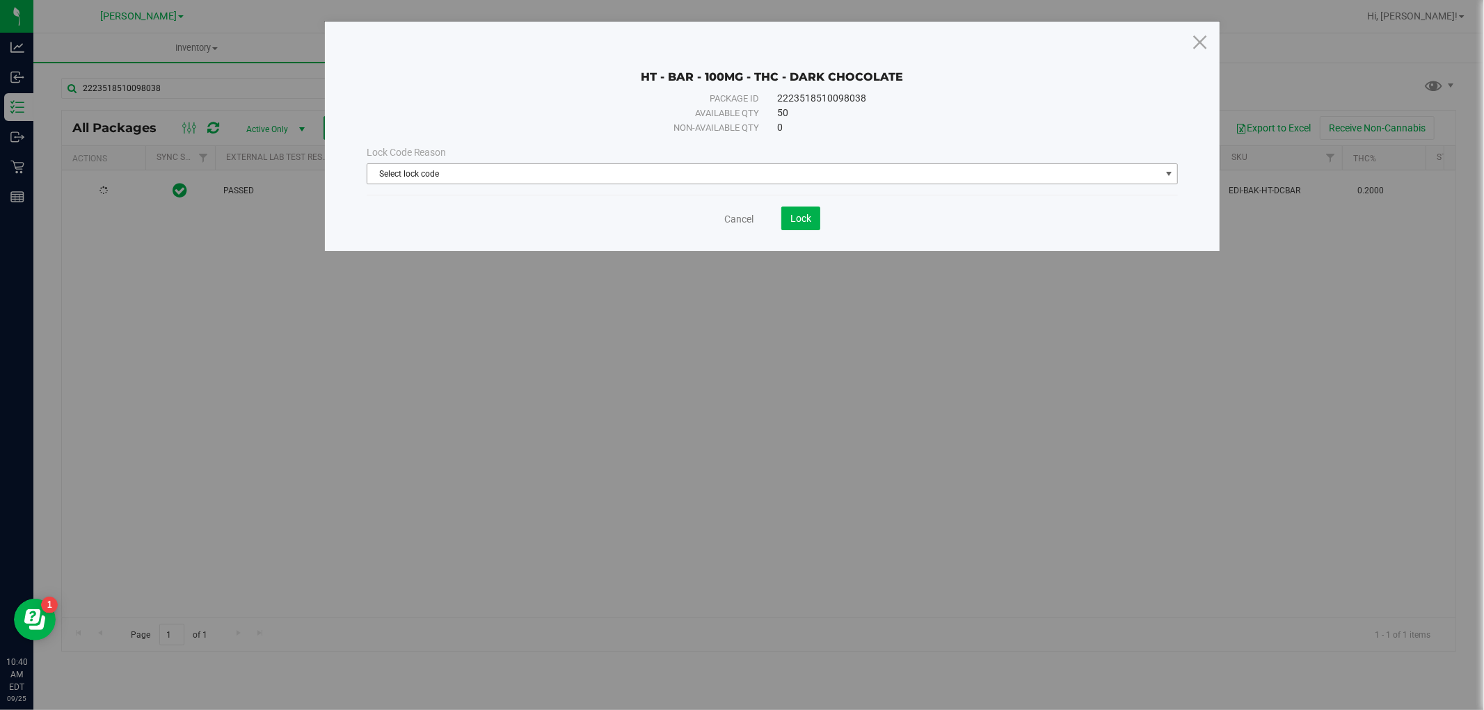
drag, startPoint x: 771, startPoint y: 171, endPoint x: 760, endPoint y: 177, distance: 12.2
click at [771, 170] on span "Select lock code" at bounding box center [763, 173] width 793 height 19
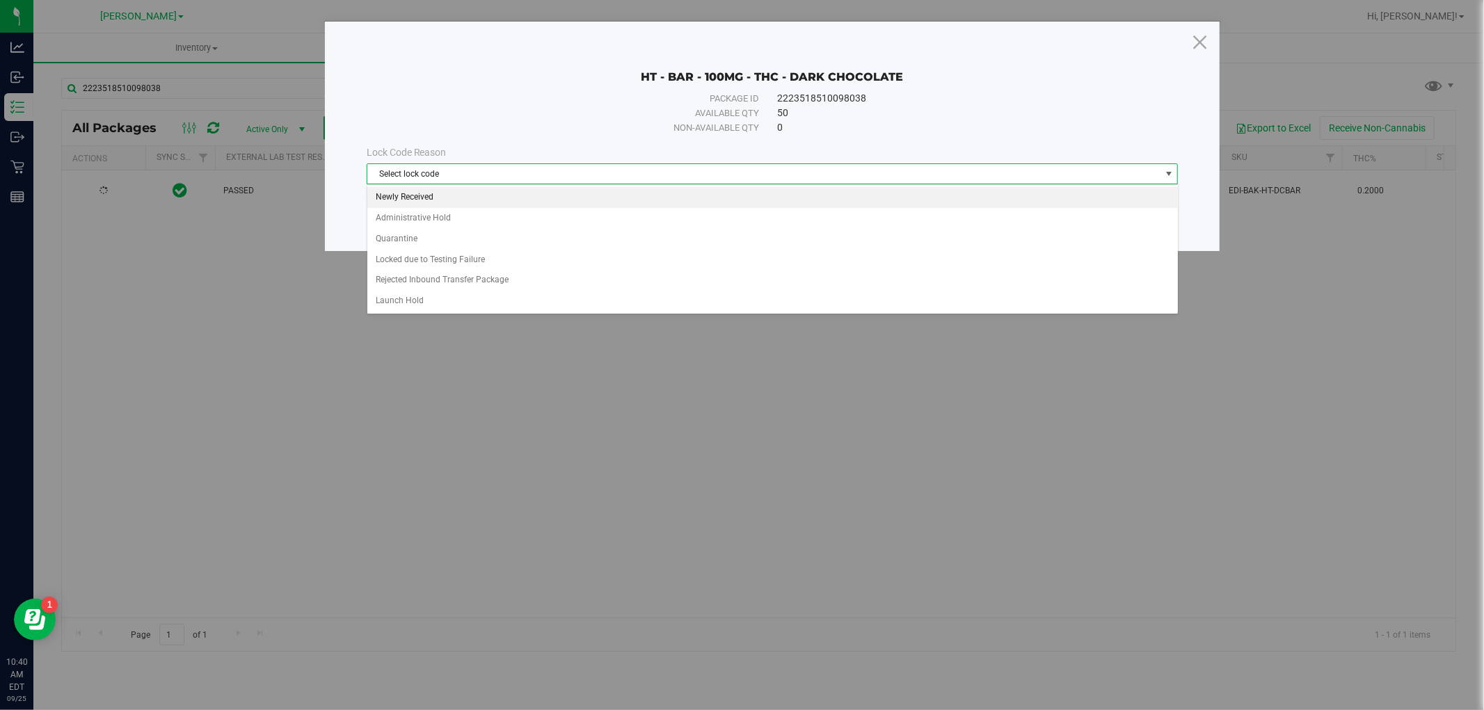
click at [737, 200] on li "Newly Received" at bounding box center [772, 197] width 811 height 21
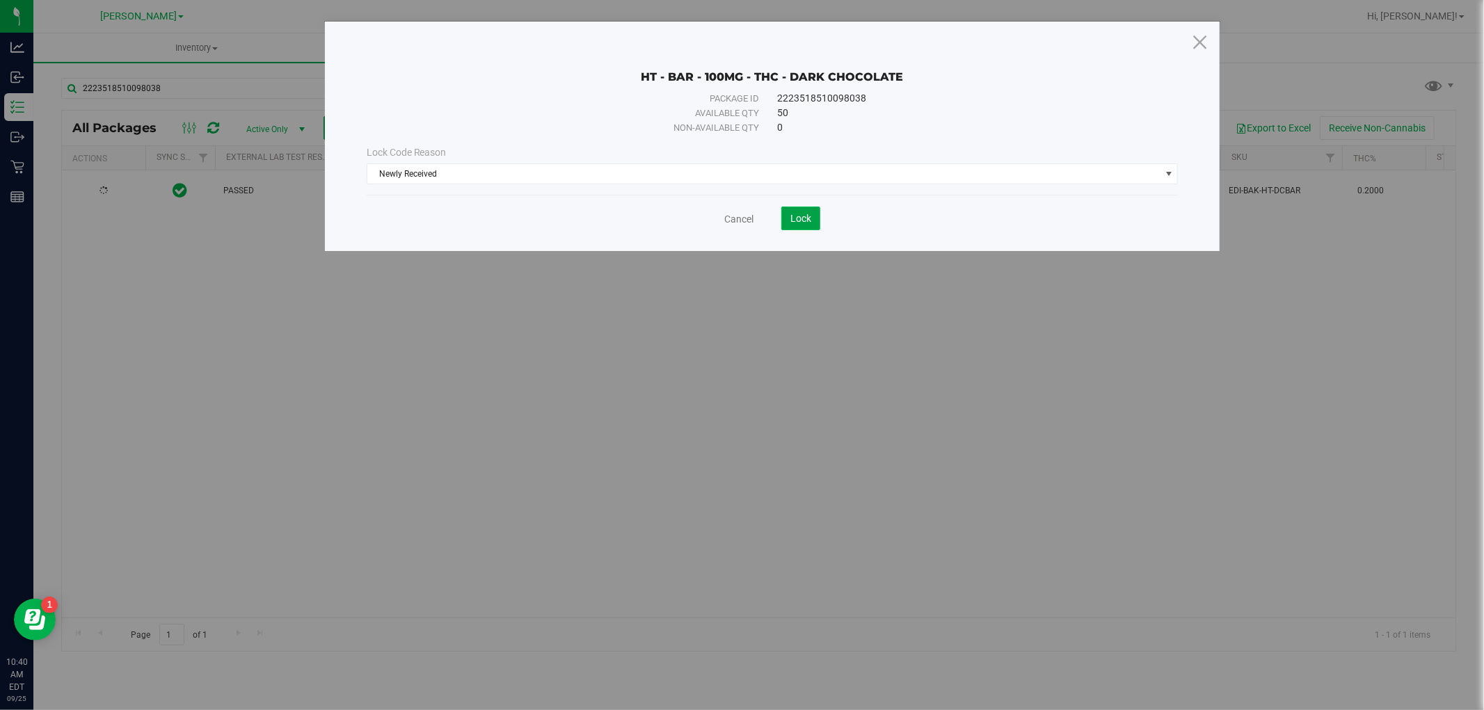
click at [813, 212] on button "Lock" at bounding box center [800, 219] width 39 height 24
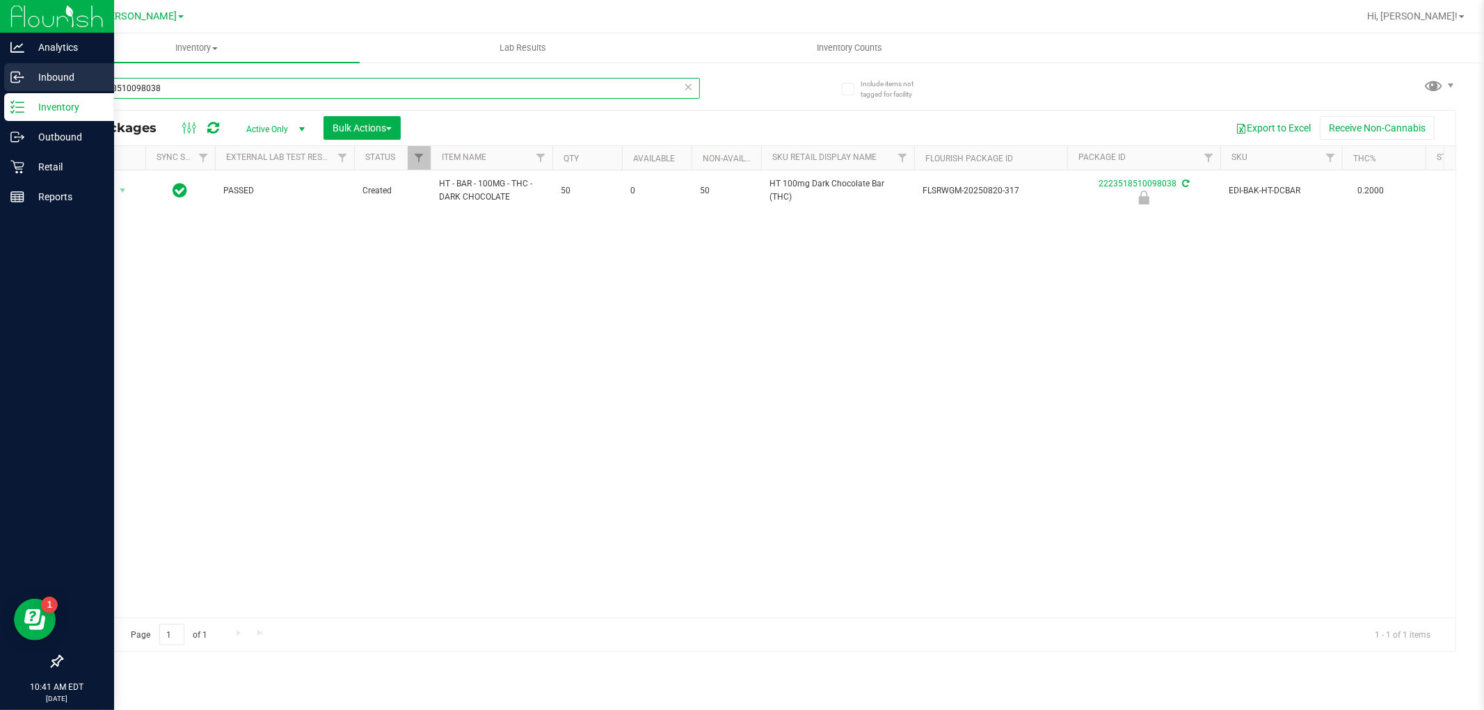
drag, startPoint x: 195, startPoint y: 85, endPoint x: 31, endPoint y: 84, distance: 164.2
click at [31, 85] on div "Analytics Inbound Inventory Outbound Retail Reports 10:41 AM EDT [DATE] 09/25 […" at bounding box center [742, 355] width 1484 height 710
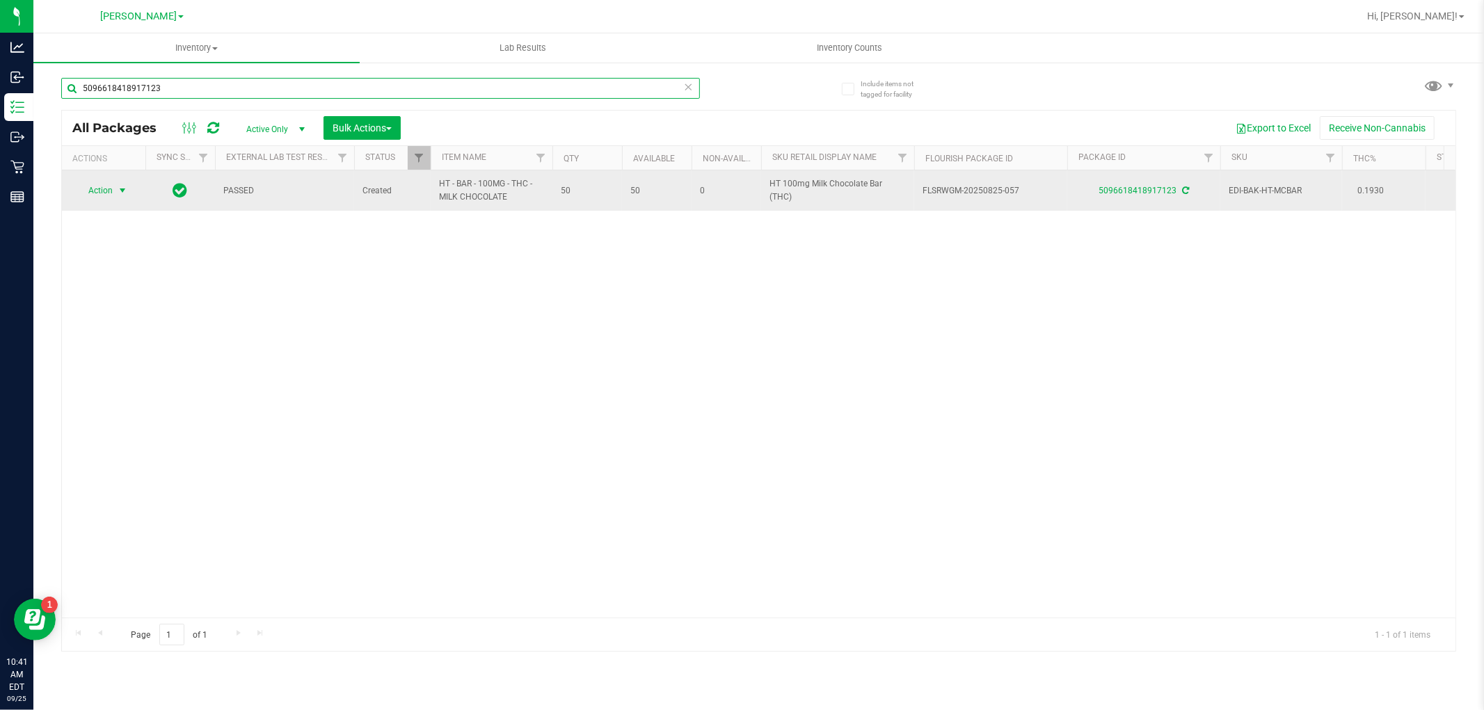
type input "5096618418917123"
click at [102, 188] on span "Action" at bounding box center [95, 190] width 38 height 19
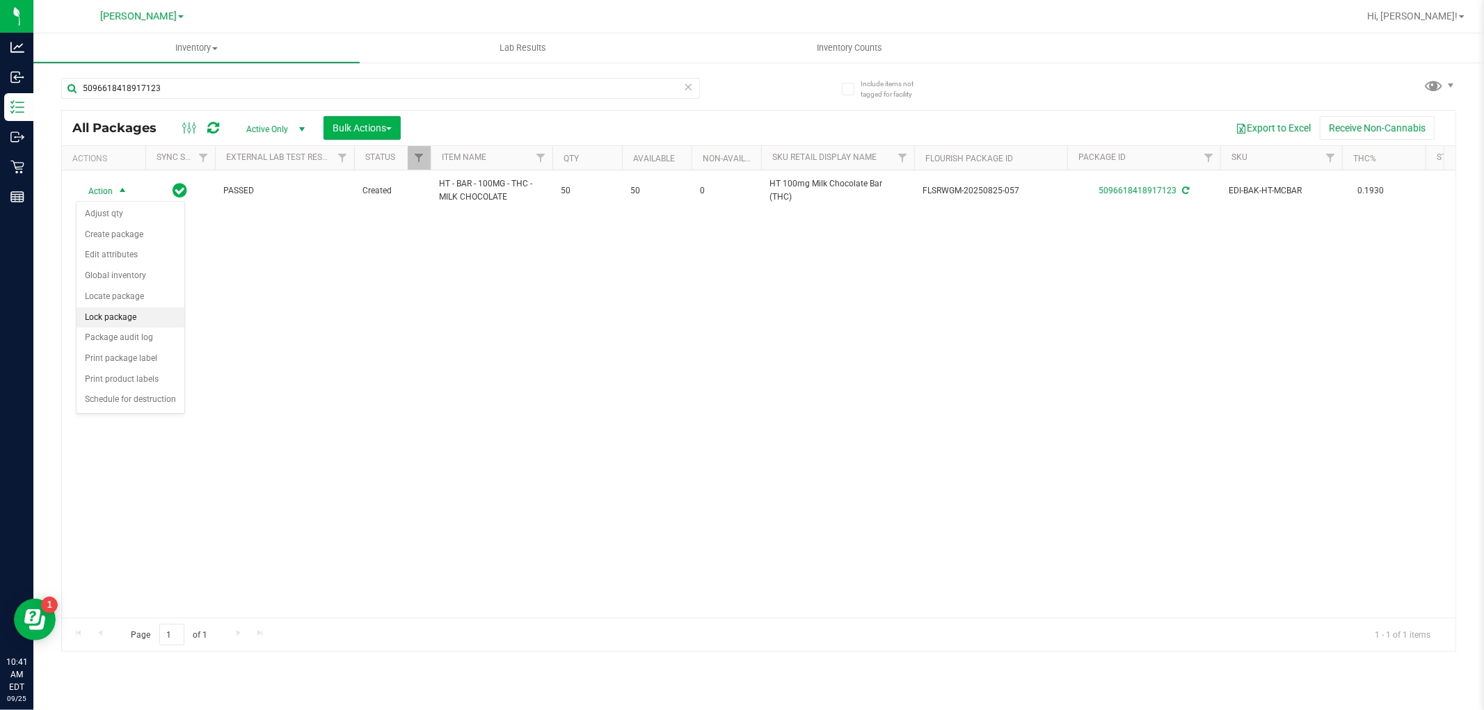
click at [145, 315] on li "Lock package" at bounding box center [131, 318] width 108 height 21
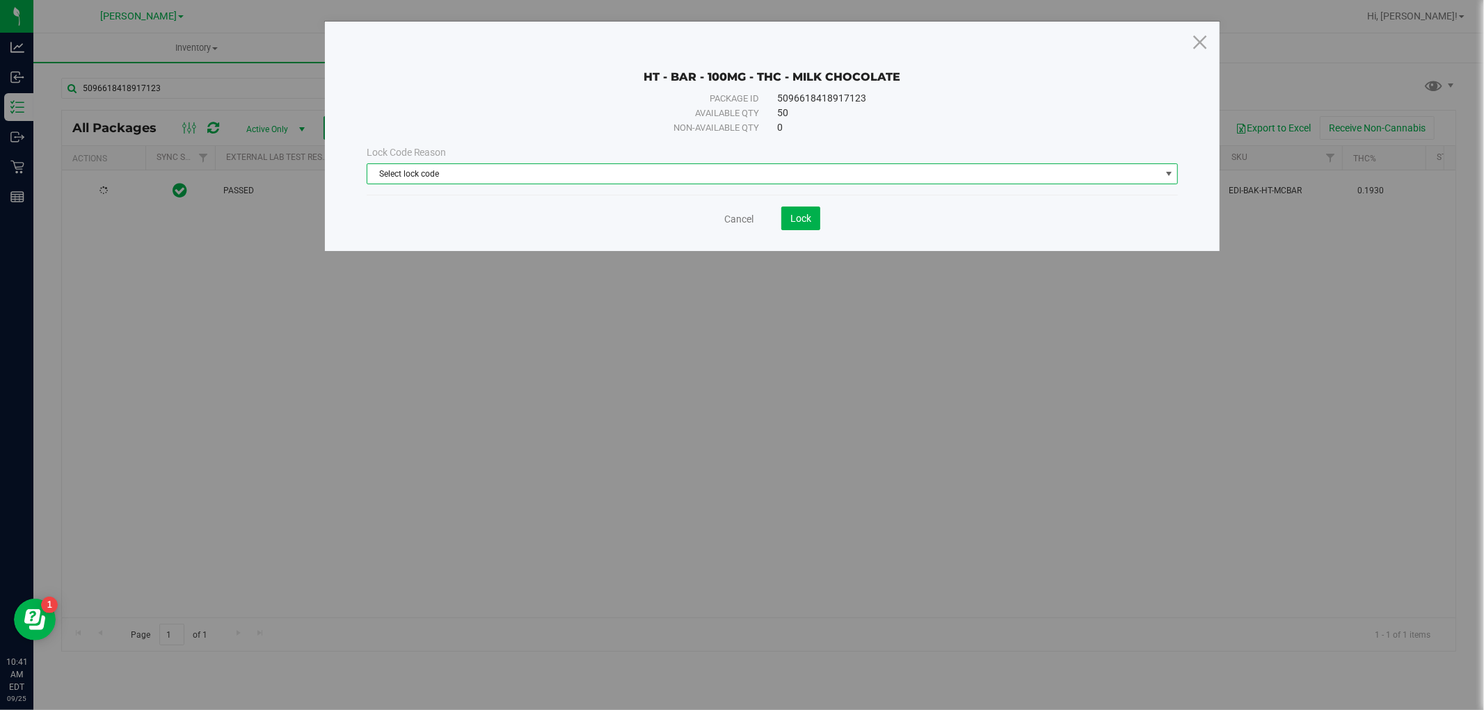
click at [651, 177] on span "Select lock code" at bounding box center [763, 173] width 793 height 19
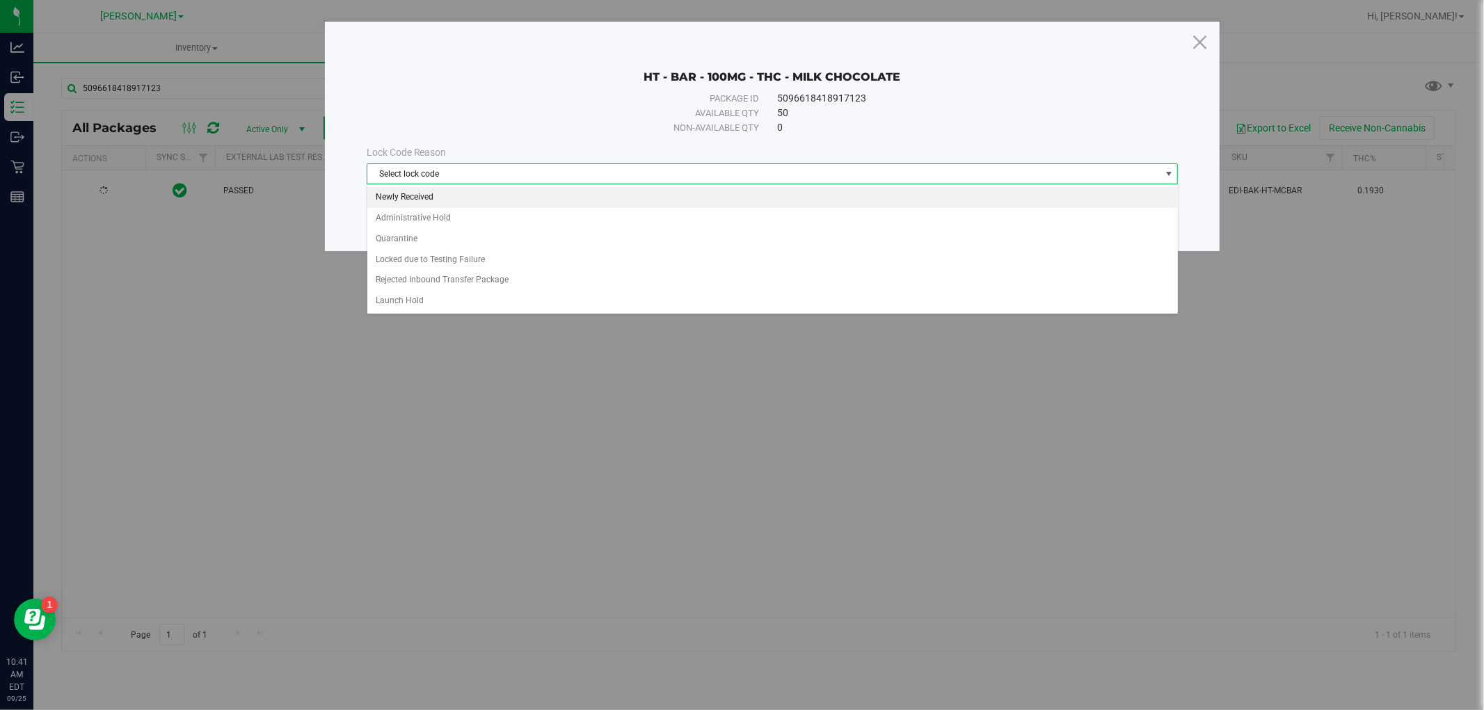
click at [628, 202] on li "Newly Received" at bounding box center [772, 197] width 811 height 21
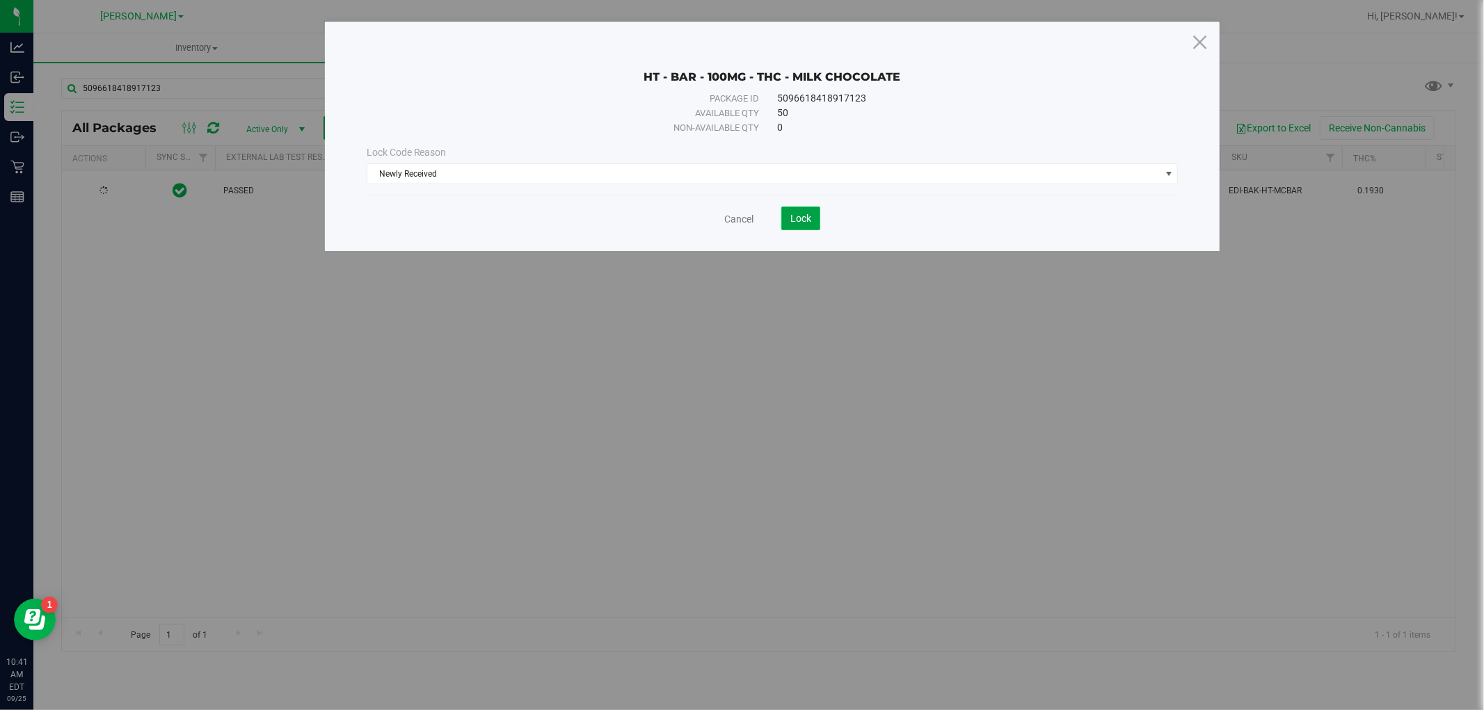
click at [795, 213] on span "Lock" at bounding box center [800, 218] width 21 height 11
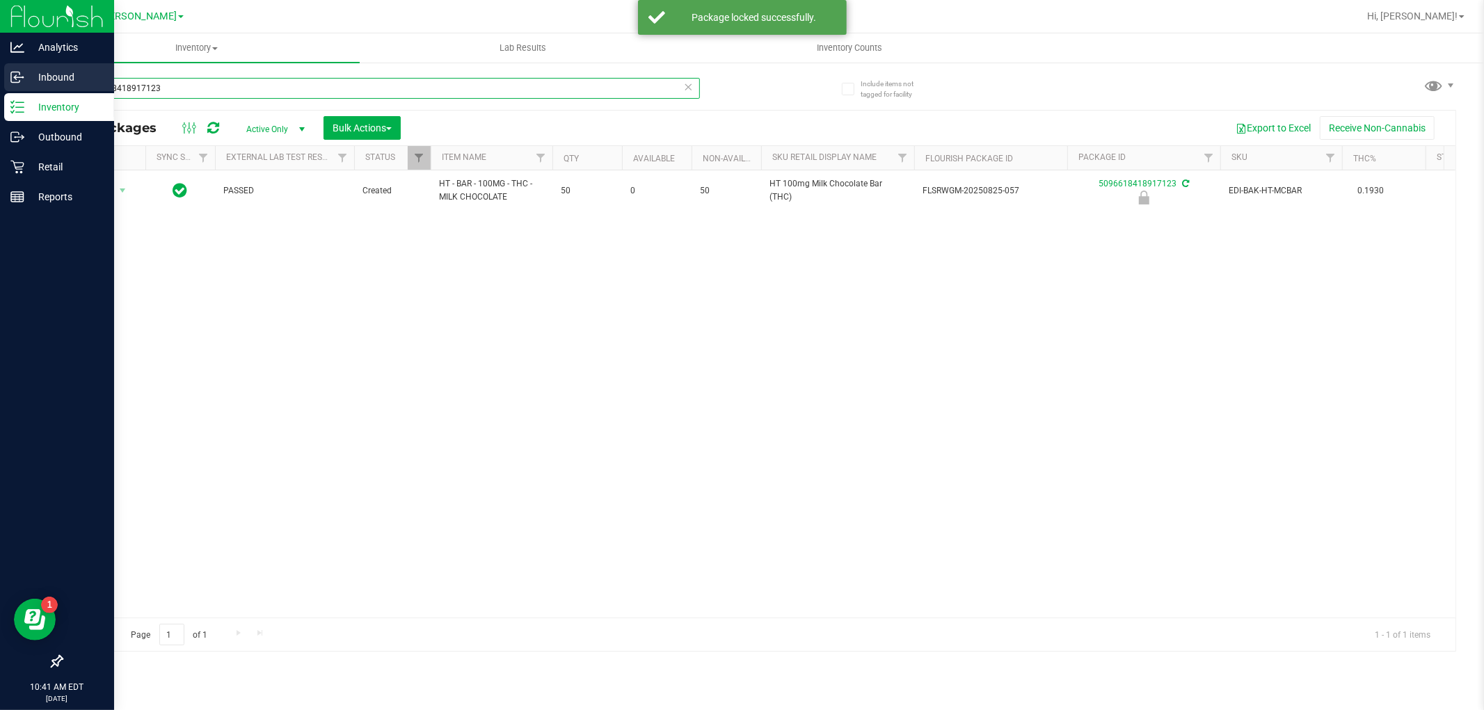
drag, startPoint x: 113, startPoint y: 92, endPoint x: 0, endPoint y: 92, distance: 113.4
click at [0, 92] on div "Analytics Inbound Inventory Outbound Retail Reports 10:41 AM EDT [DATE] 09/25 […" at bounding box center [742, 355] width 1484 height 710
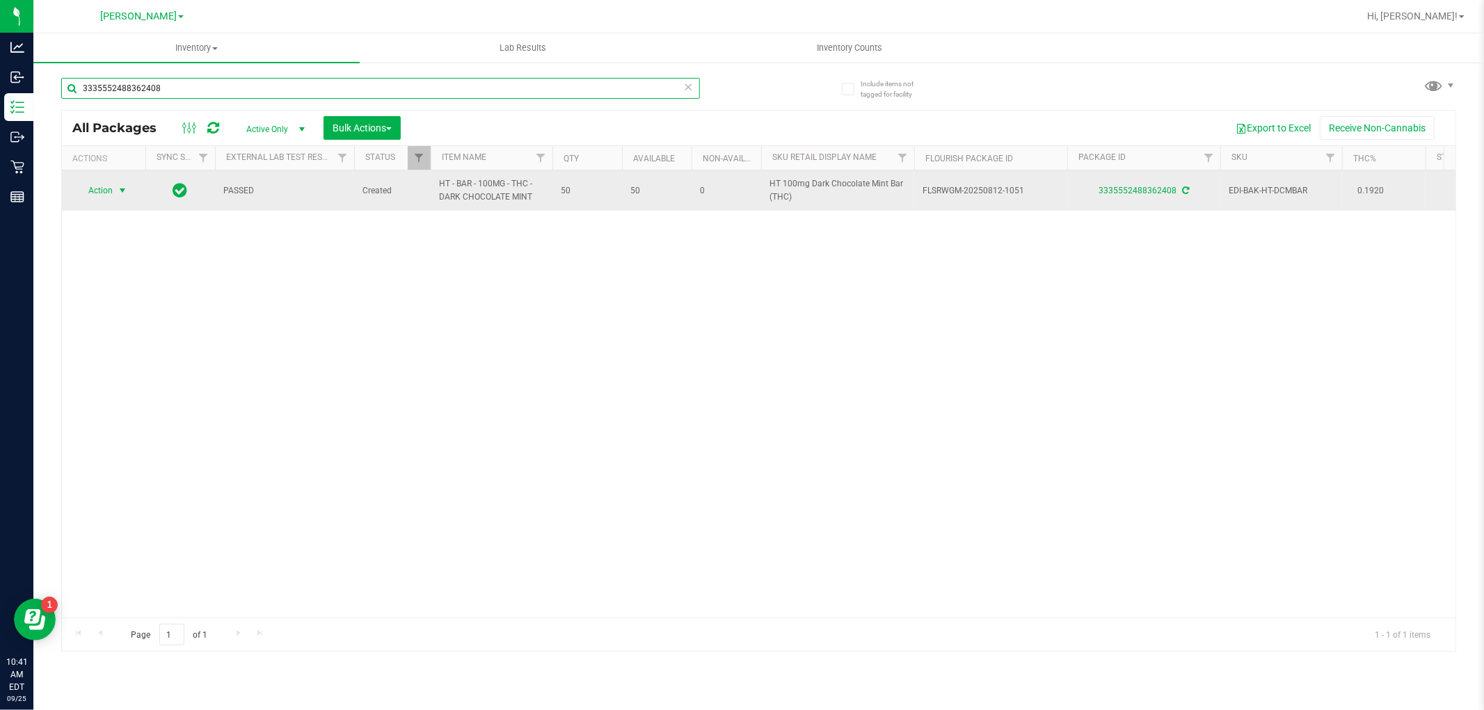
type input "3335552488362408"
click at [101, 190] on span "Action" at bounding box center [95, 190] width 38 height 19
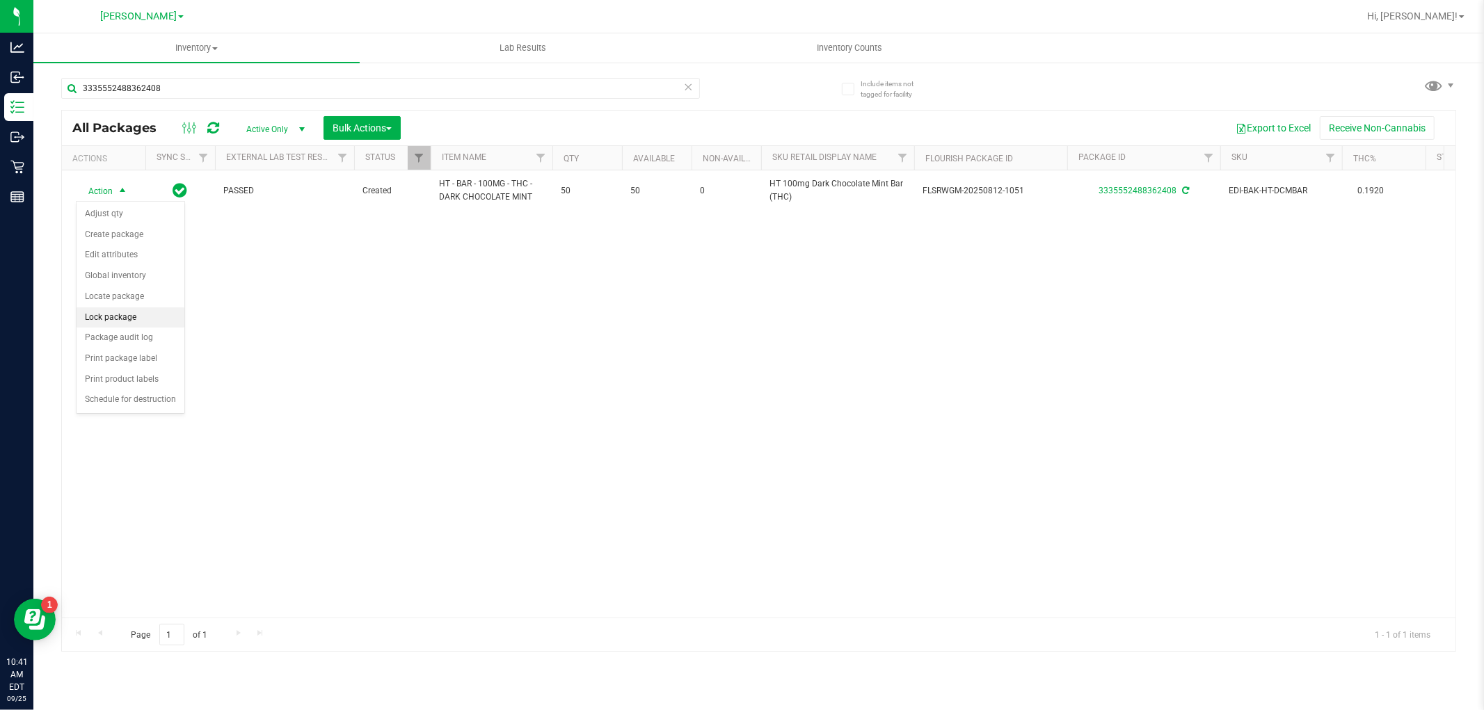
click at [122, 314] on li "Lock package" at bounding box center [131, 318] width 108 height 21
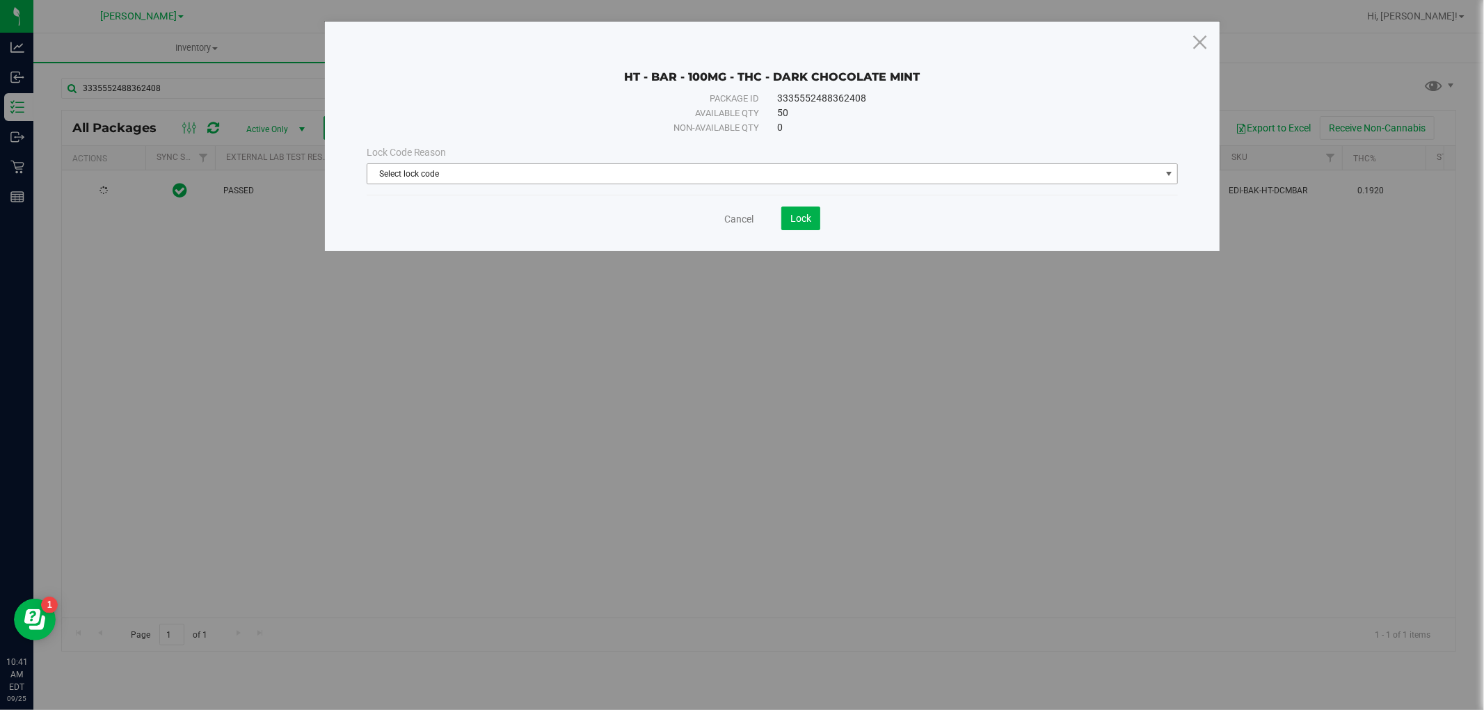
click at [587, 178] on span "Select lock code" at bounding box center [763, 173] width 793 height 19
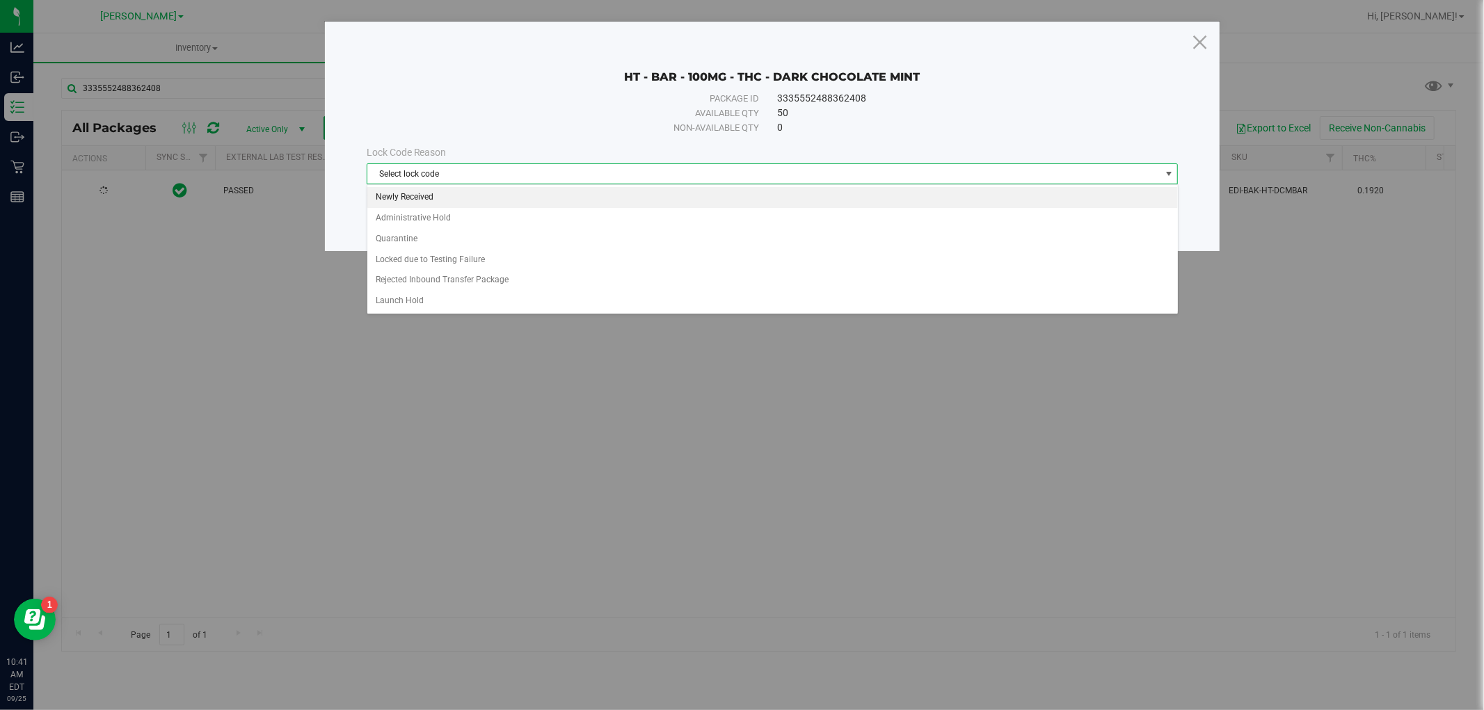
click at [552, 198] on li "Newly Received" at bounding box center [772, 197] width 811 height 21
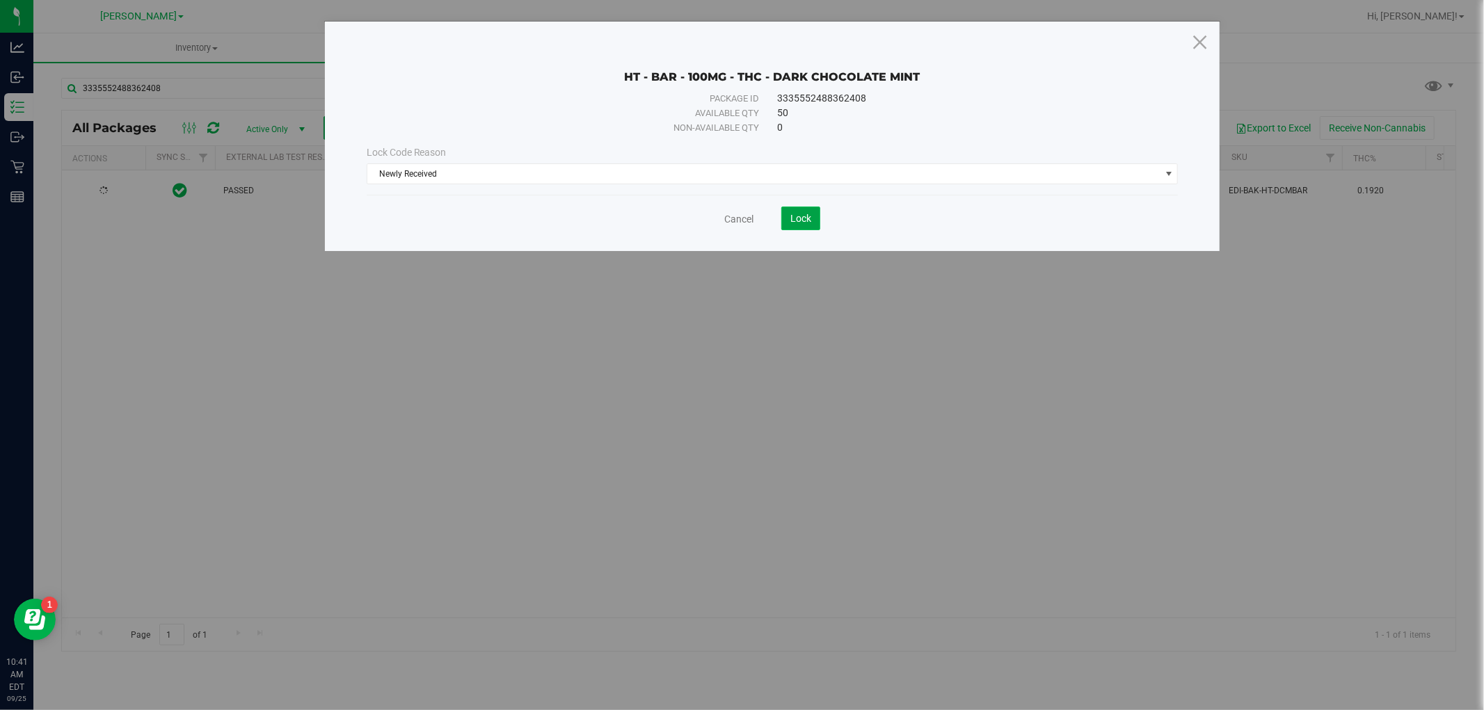
click at [807, 223] on span "Lock" at bounding box center [800, 218] width 21 height 11
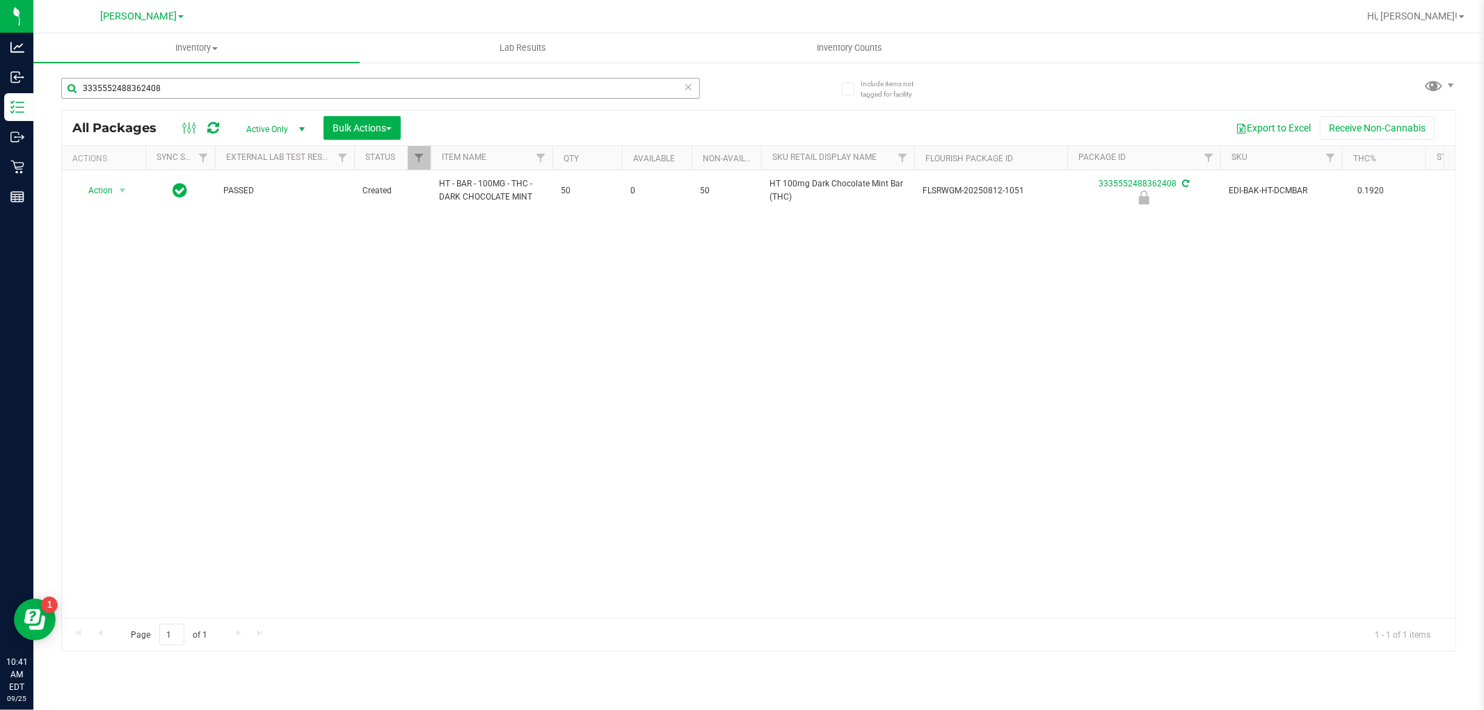
drag, startPoint x: 192, startPoint y: 77, endPoint x: 157, endPoint y: 86, distance: 36.8
click at [157, 86] on div "3335552488362408" at bounding box center [410, 87] width 698 height 45
drag, startPoint x: 193, startPoint y: 94, endPoint x: 67, endPoint y: 83, distance: 126.4
click at [68, 85] on input "3335552488362408" at bounding box center [380, 88] width 639 height 21
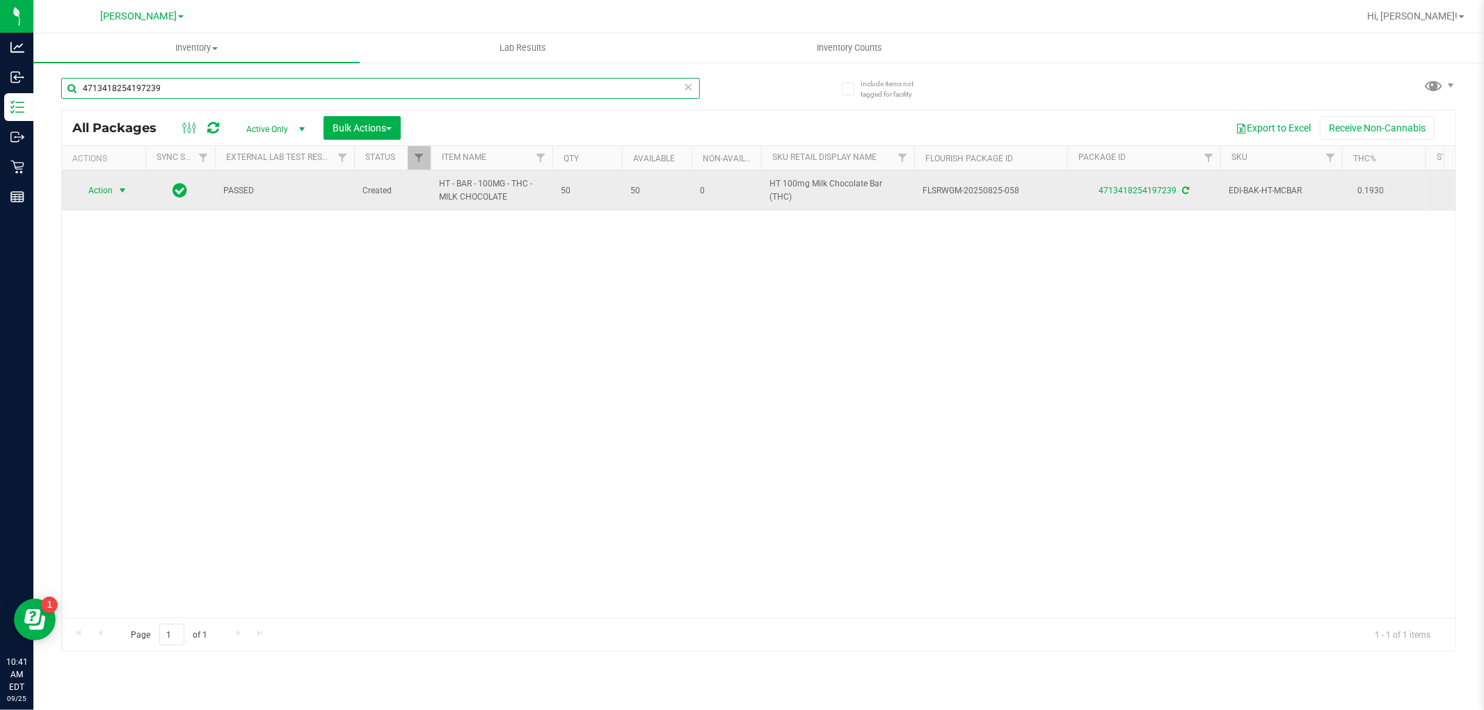
type input "4713418254197239"
click at [106, 191] on span "Action" at bounding box center [95, 190] width 38 height 19
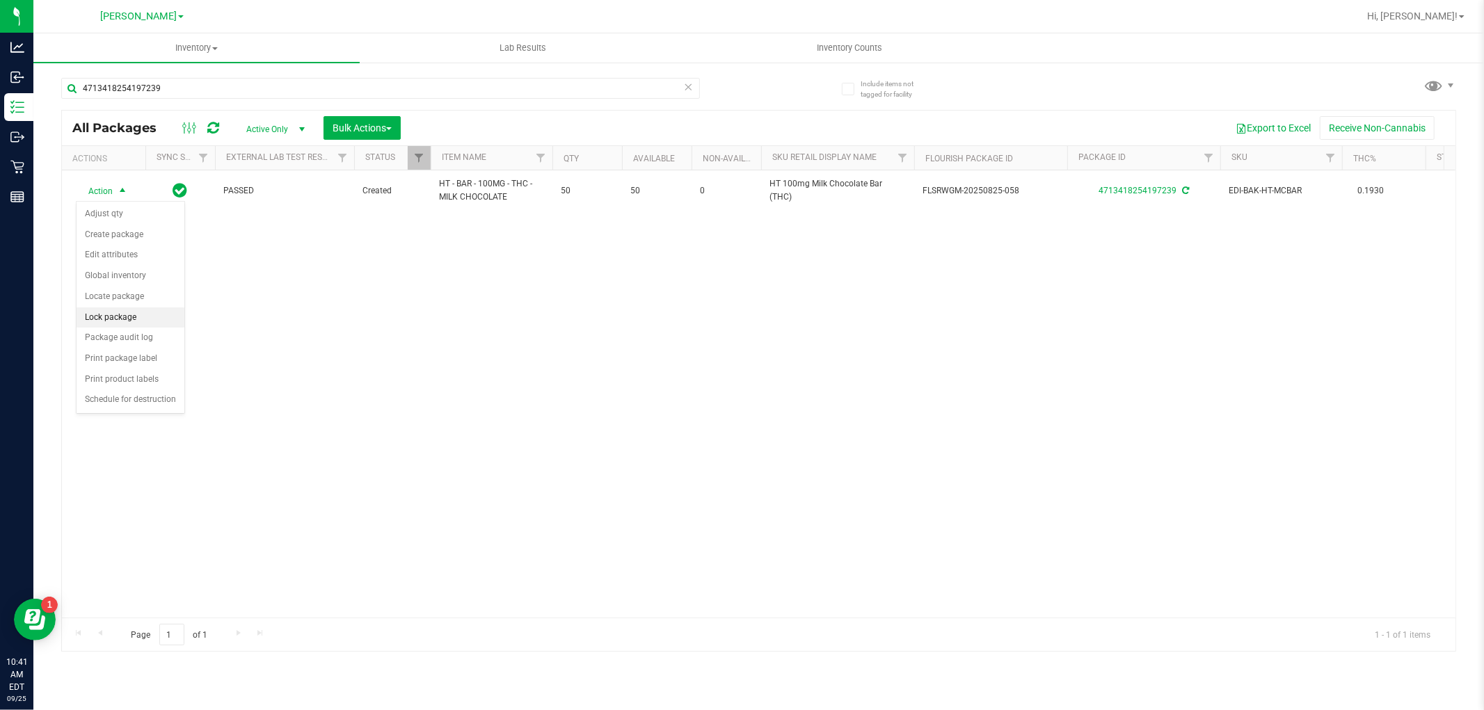
click at [122, 317] on li "Lock package" at bounding box center [131, 318] width 108 height 21
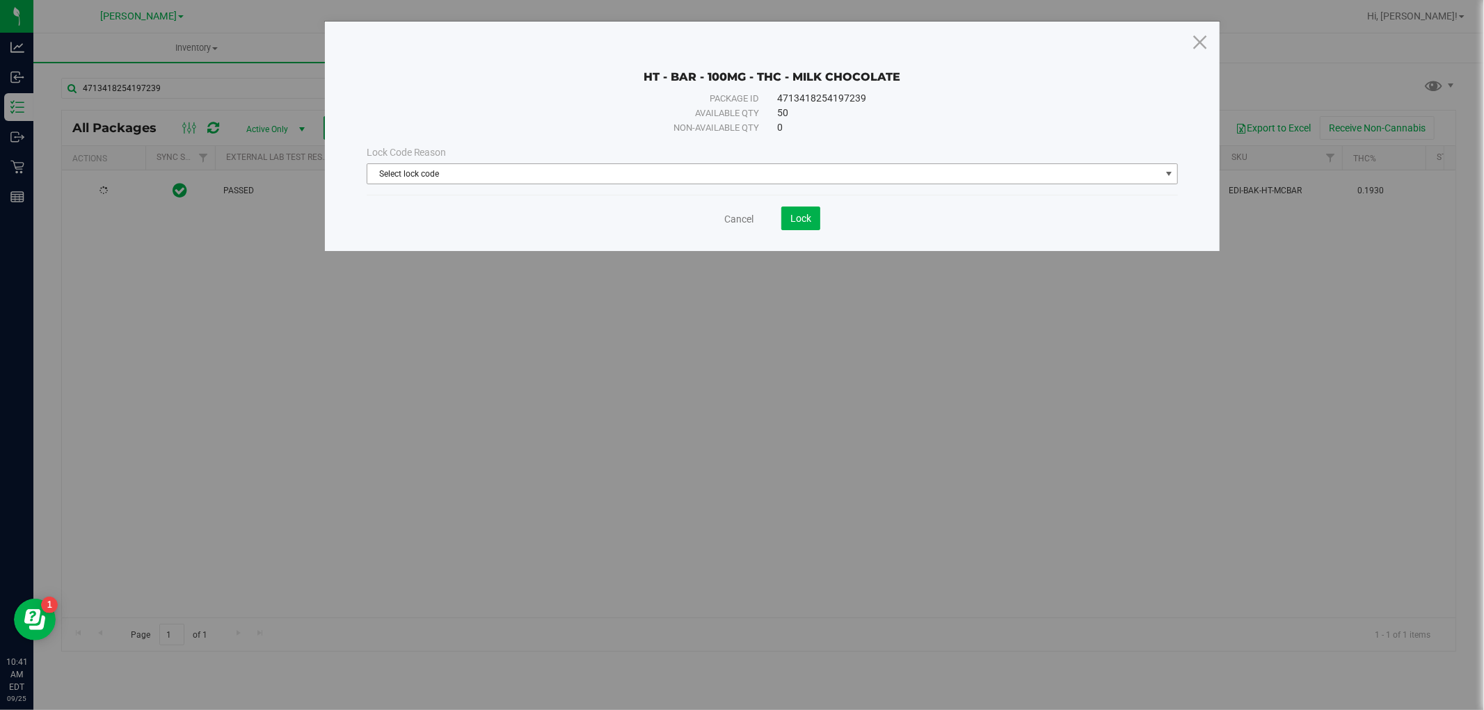
click at [566, 175] on span "Select lock code" at bounding box center [763, 173] width 793 height 19
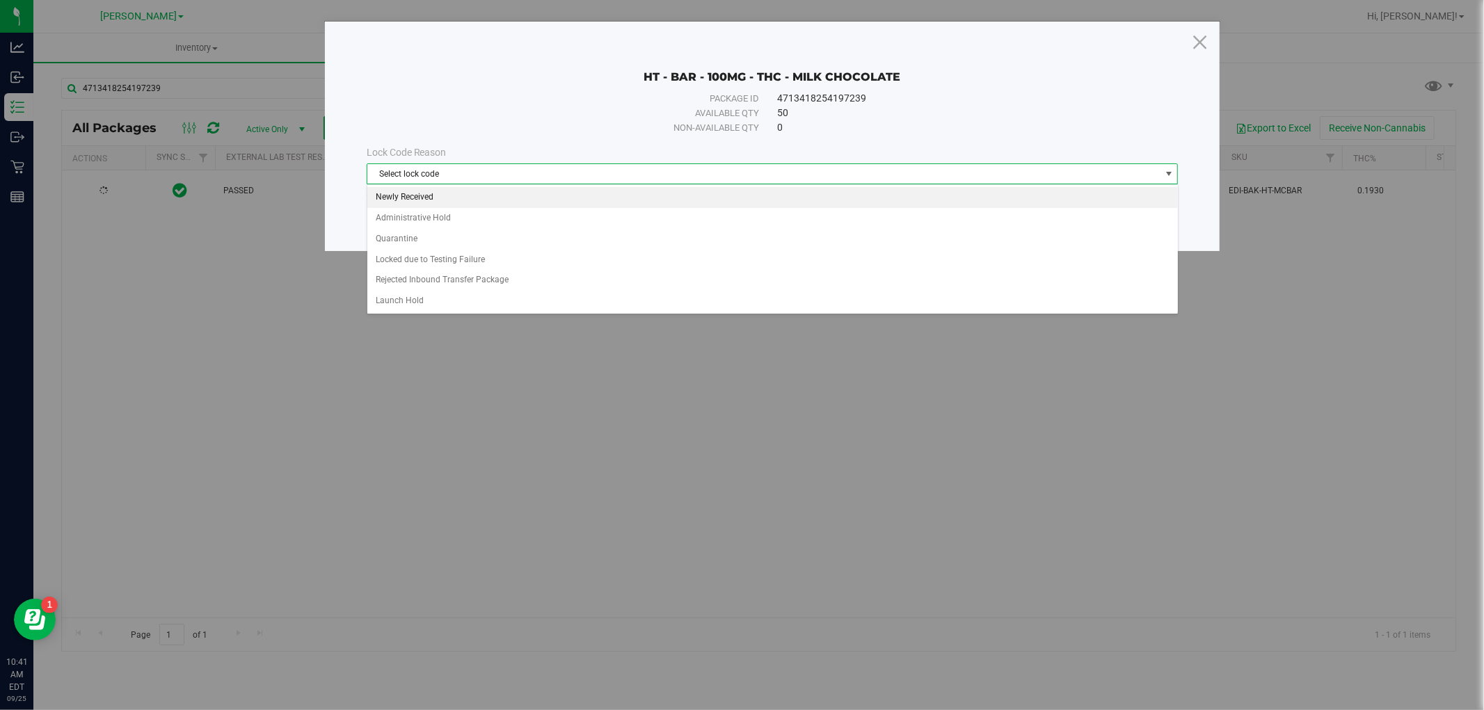
click at [555, 195] on li "Newly Received" at bounding box center [772, 197] width 811 height 21
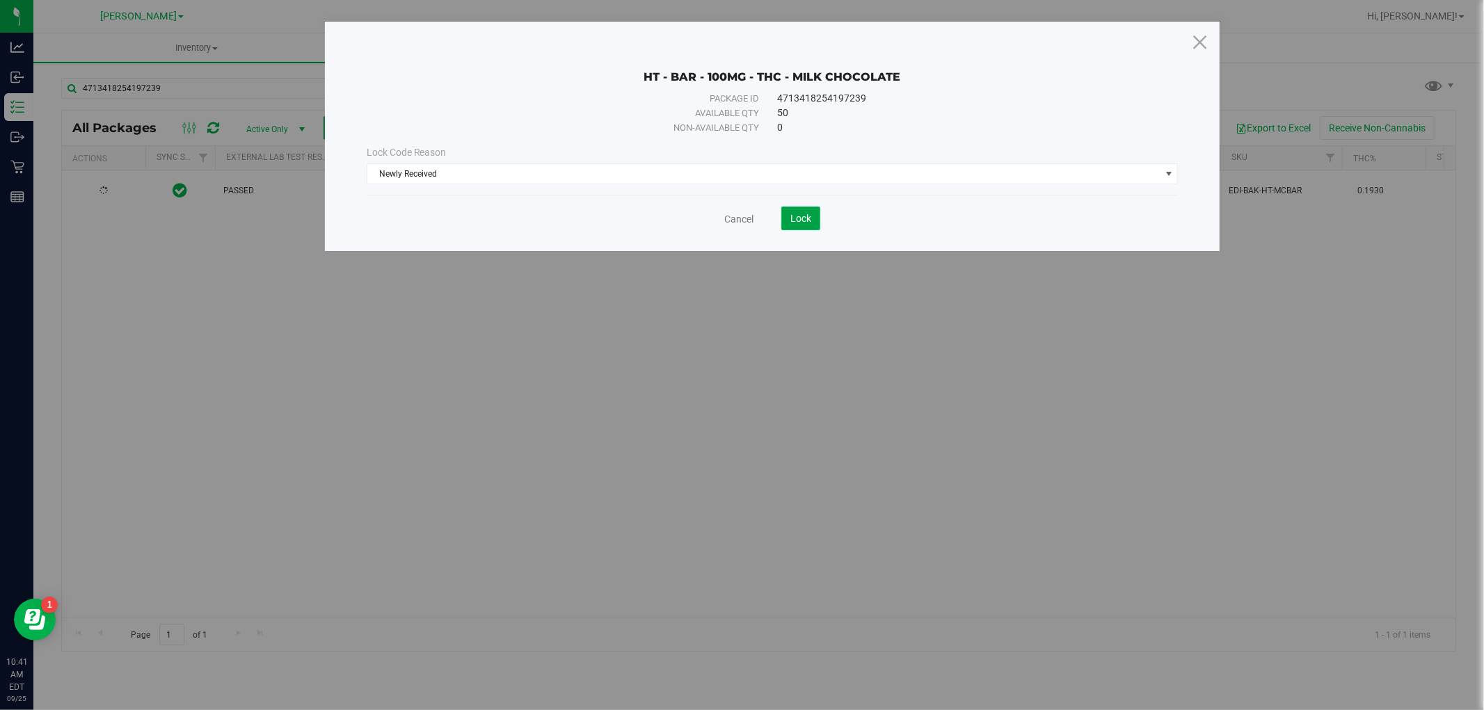
click at [811, 218] on span "Lock" at bounding box center [800, 218] width 21 height 11
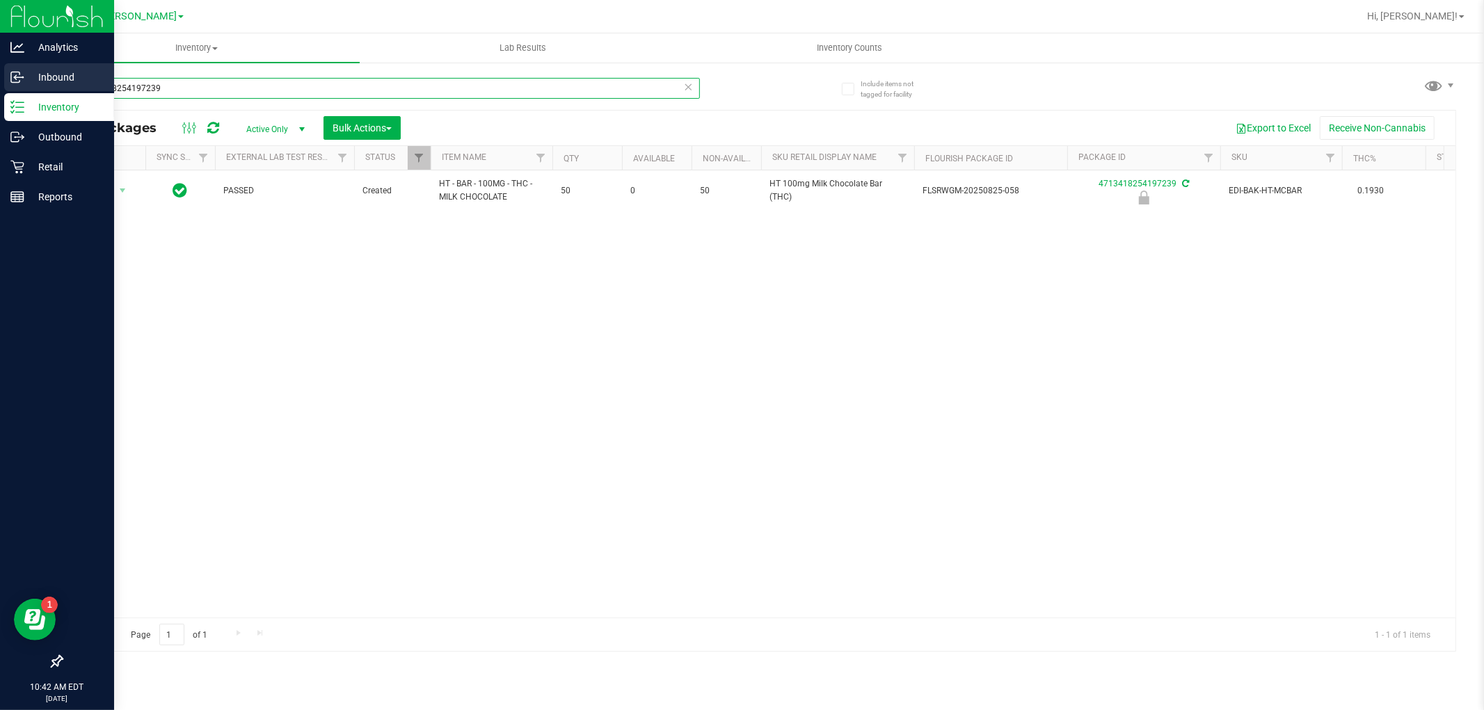
drag, startPoint x: 166, startPoint y: 89, endPoint x: 32, endPoint y: 89, distance: 133.6
click at [32, 89] on div "Analytics Inbound Inventory Outbound Retail Reports 10:42 AM EDT [DATE] 09/25 […" at bounding box center [742, 355] width 1484 height 710
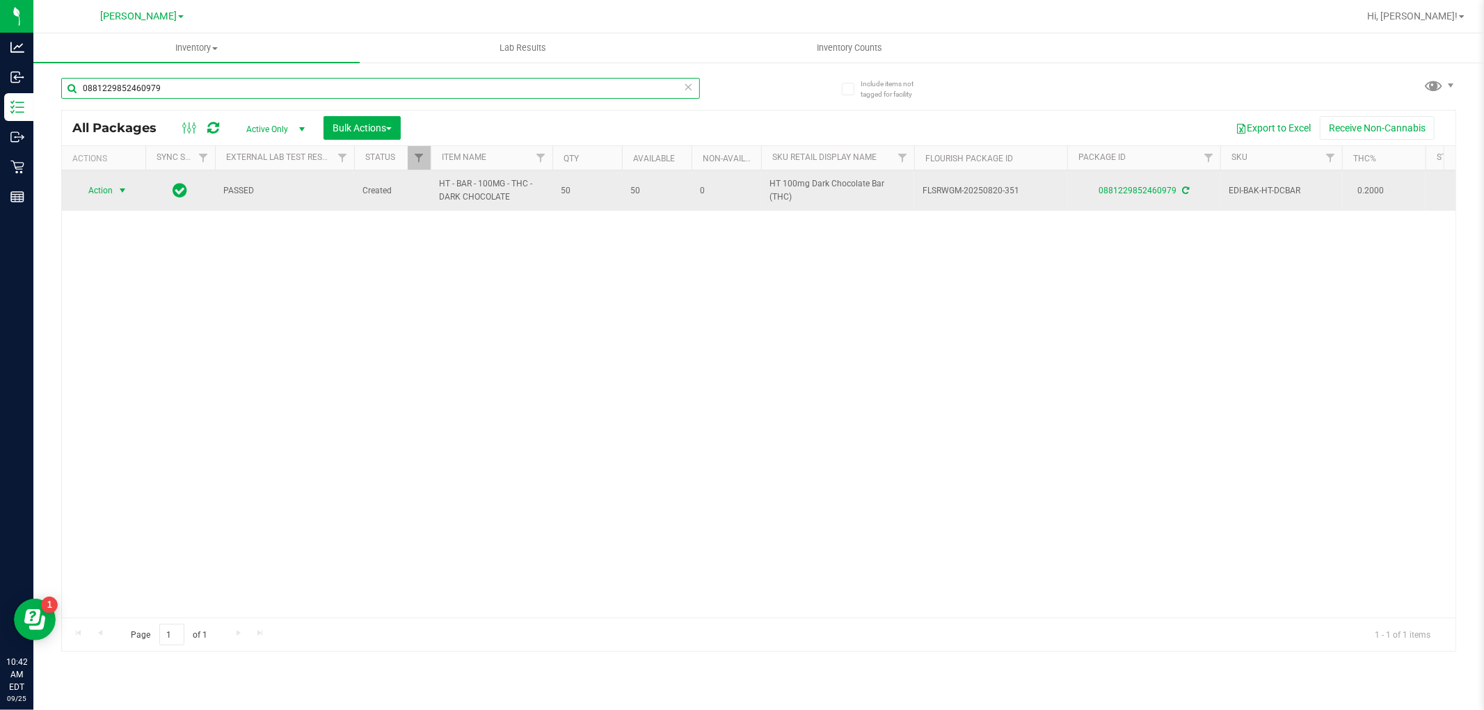
type input "0881229852460979"
click at [115, 191] on span "select" at bounding box center [122, 190] width 17 height 19
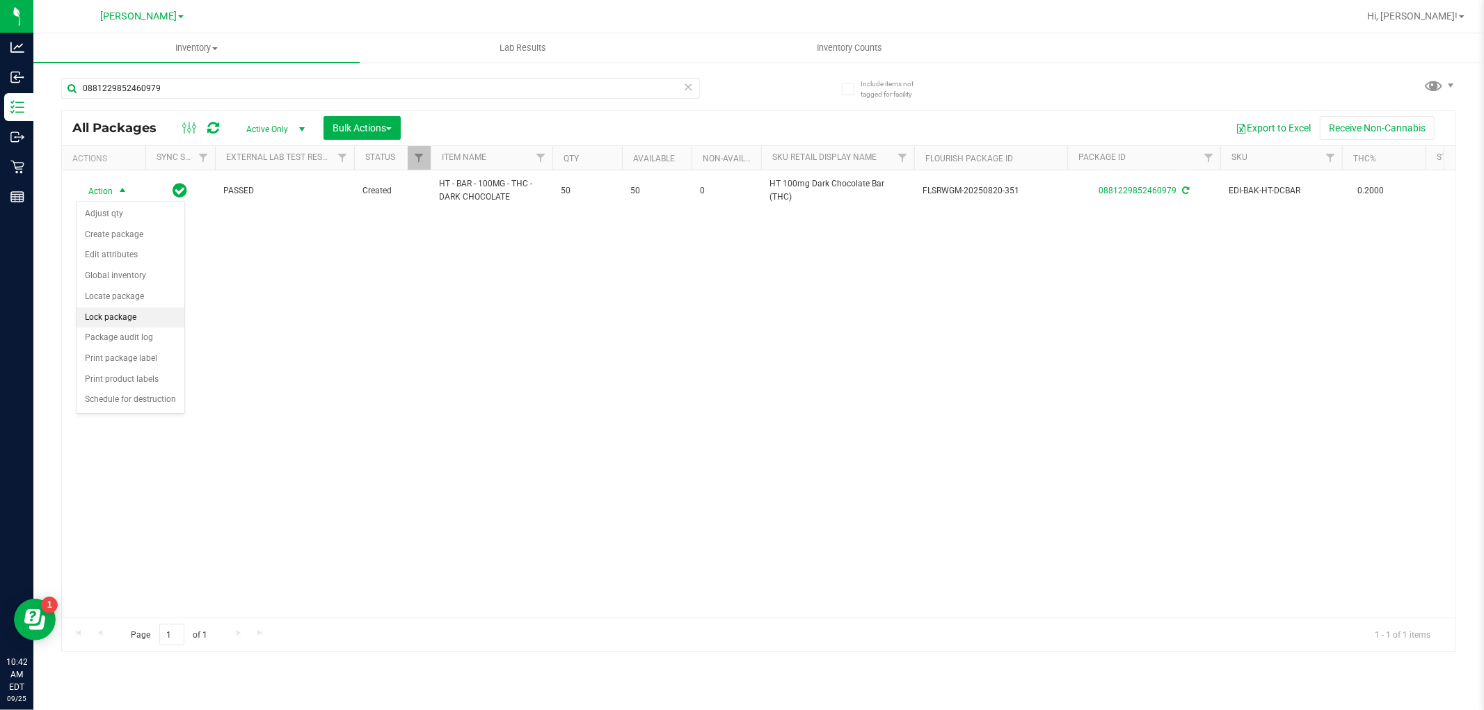
click at [97, 323] on li "Lock package" at bounding box center [131, 318] width 108 height 21
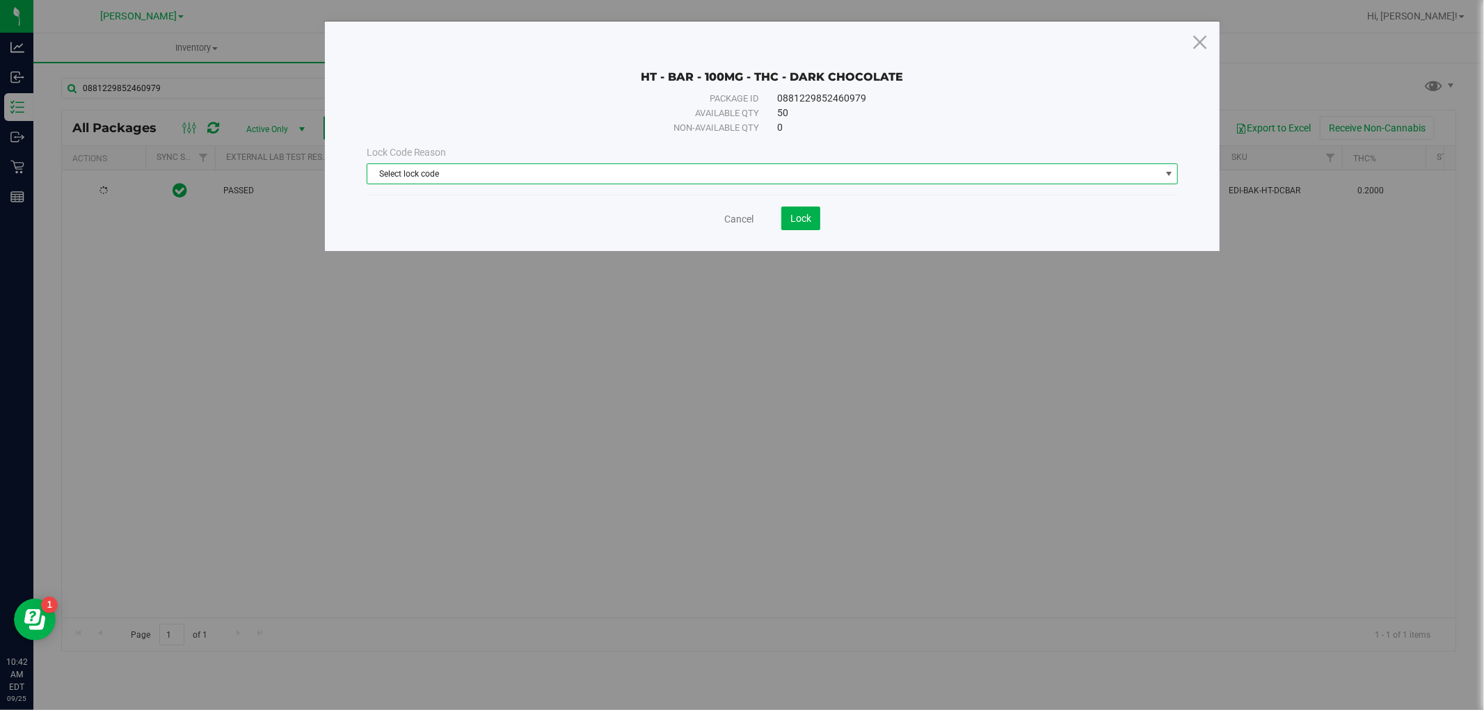
click at [550, 168] on span "Select lock code" at bounding box center [763, 173] width 793 height 19
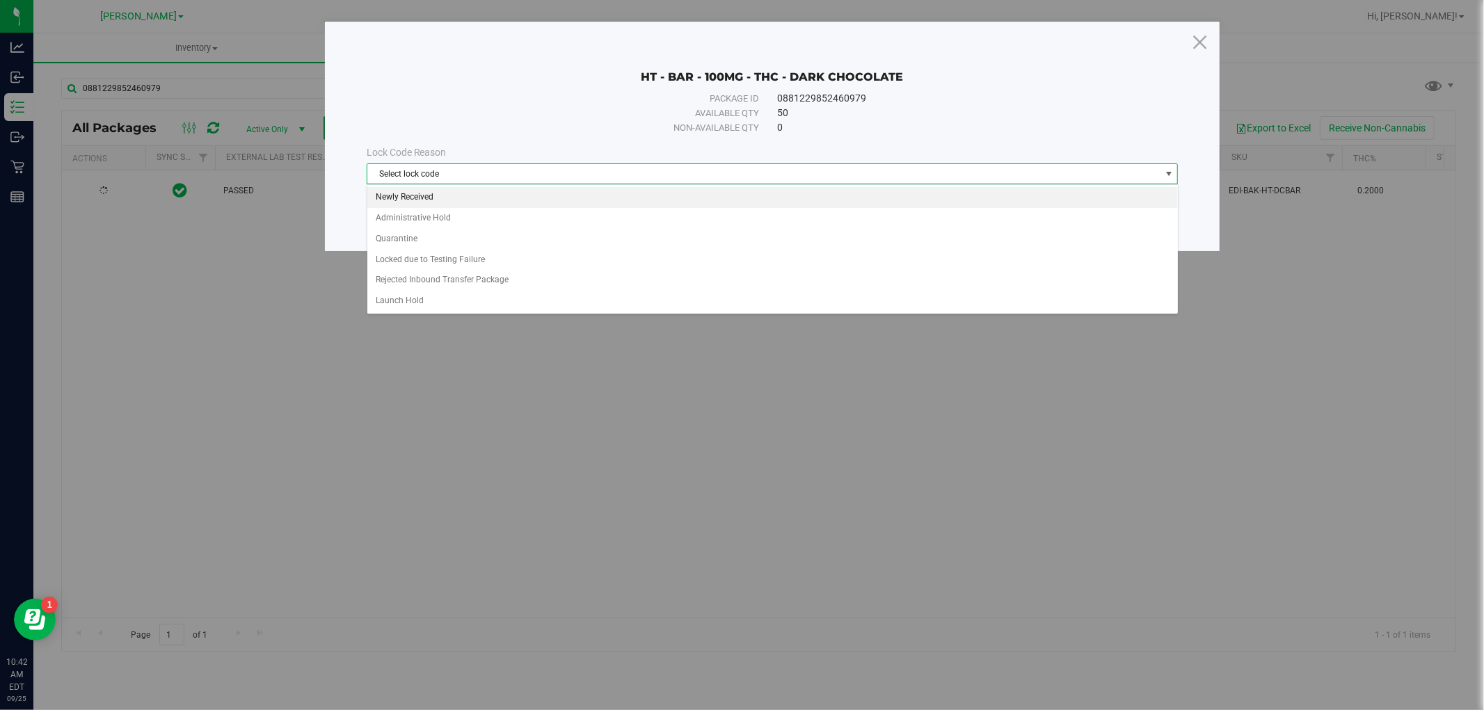
click at [526, 192] on li "Newly Received" at bounding box center [772, 197] width 811 height 21
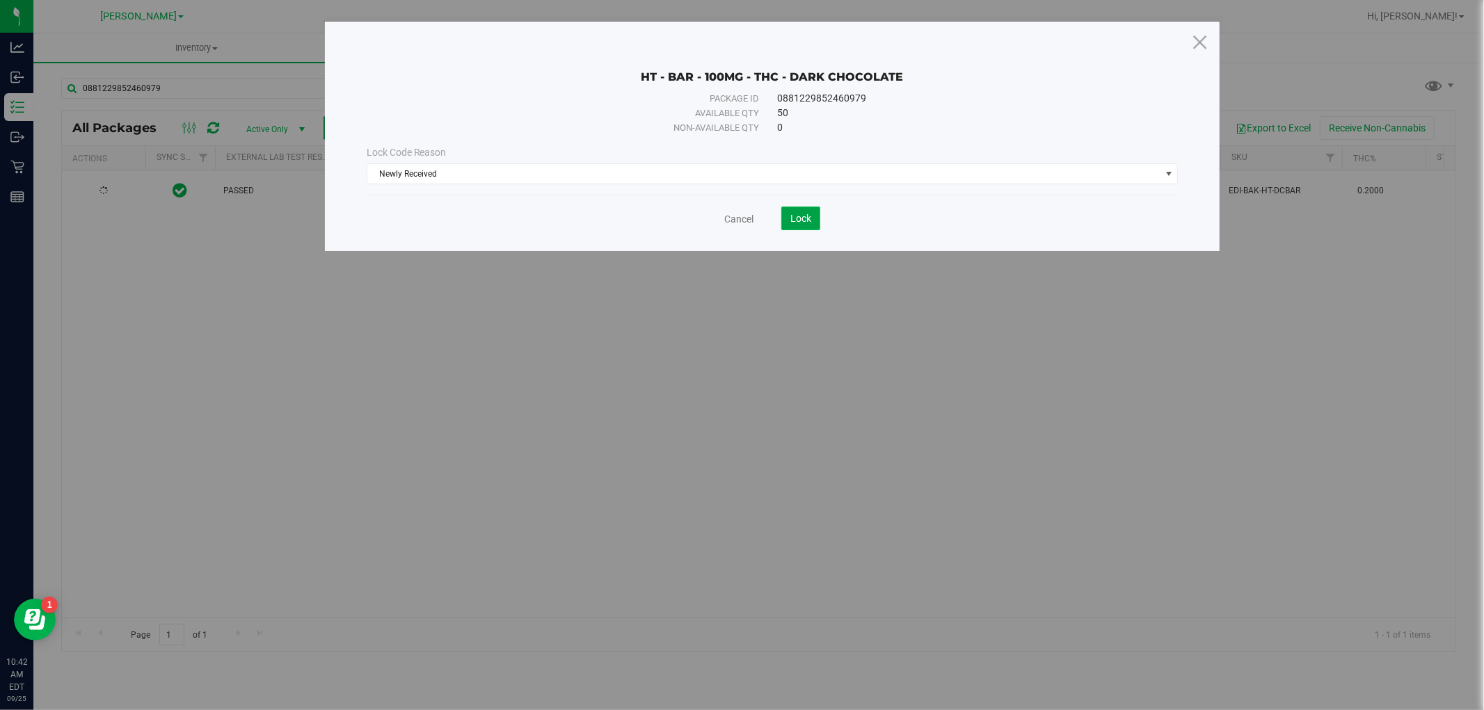
click at [815, 213] on button "Lock" at bounding box center [800, 219] width 39 height 24
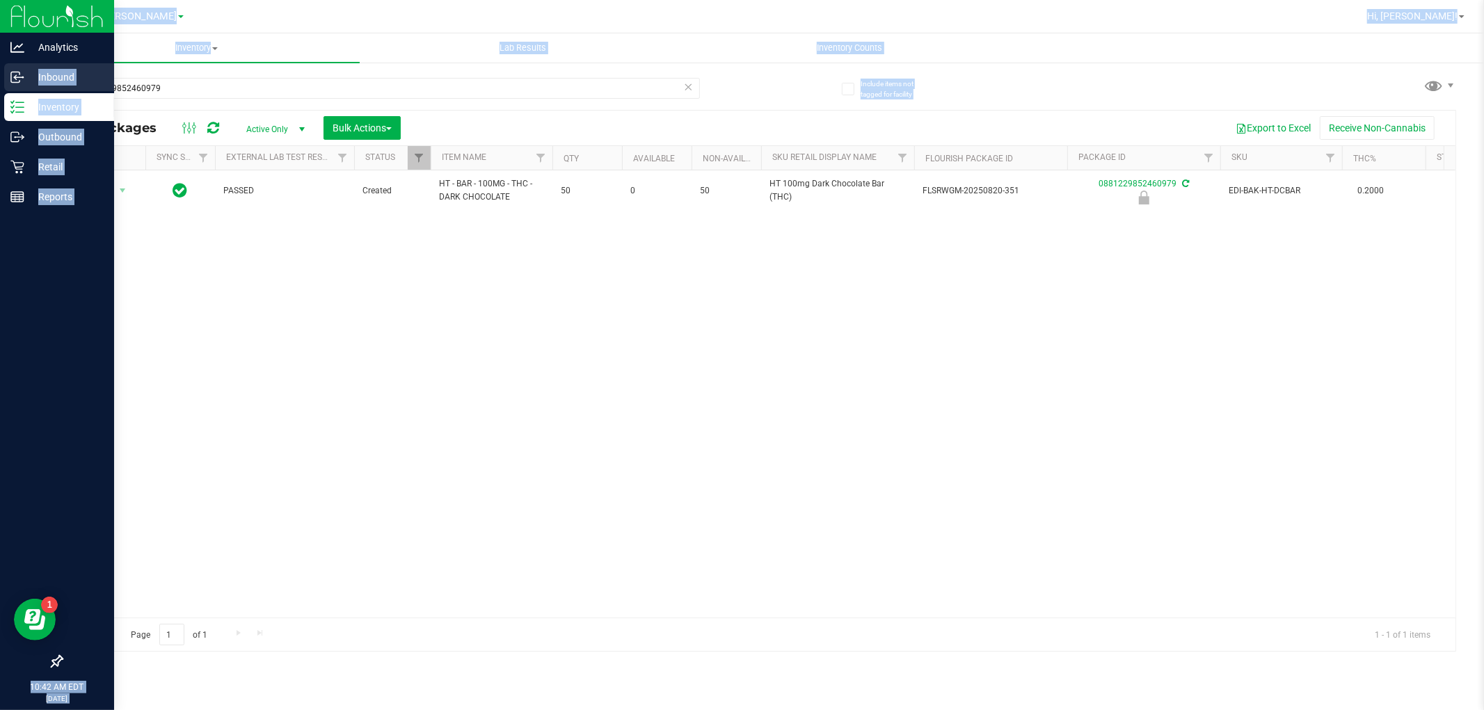
drag, startPoint x: 183, startPoint y: 99, endPoint x: 30, endPoint y: 79, distance: 154.4
click at [30, 79] on div "Analytics Inbound Inventory Outbound Retail Reports 10:42 AM EDT [DATE] 09/25 […" at bounding box center [742, 355] width 1484 height 710
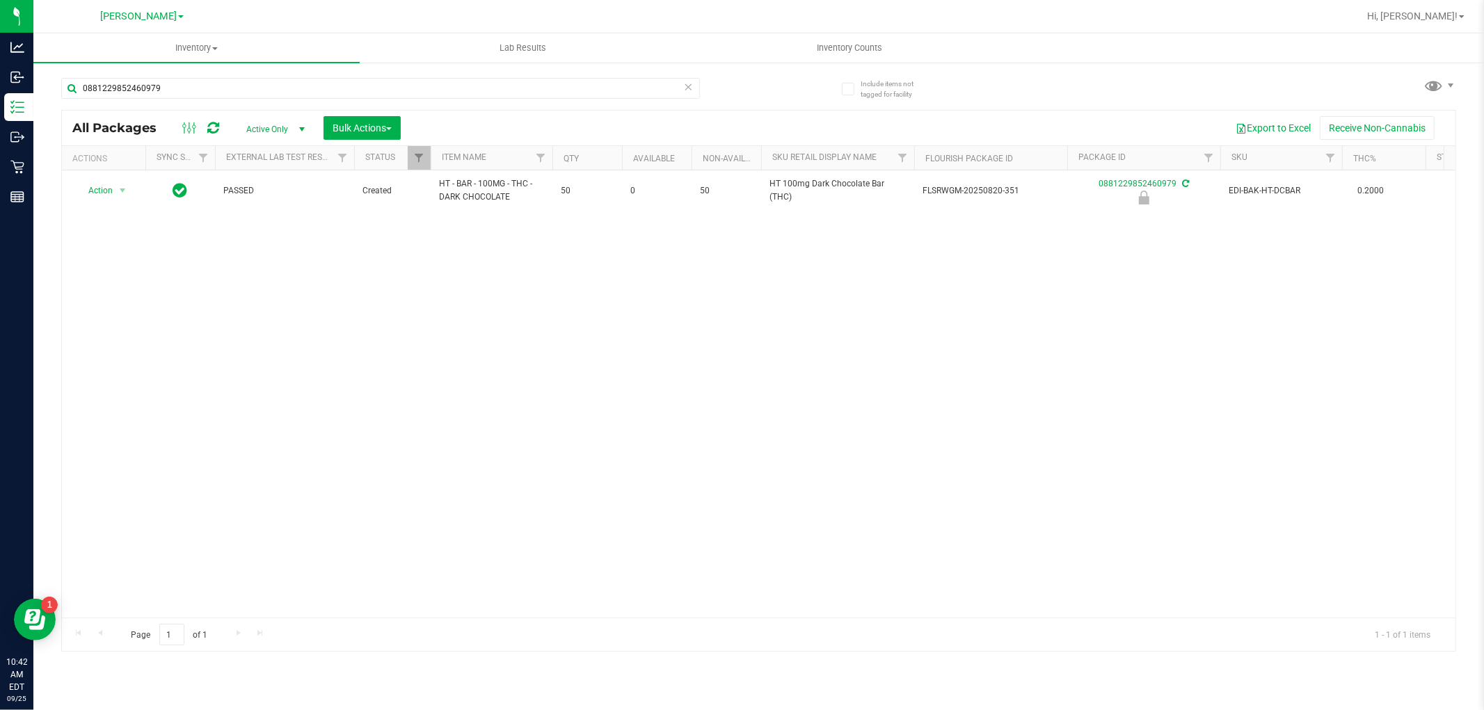
click at [456, 287] on div "Action Action Edit attributes Global inventory Locate package Package audit log…" at bounding box center [759, 393] width 1394 height 447
drag, startPoint x: 176, startPoint y: 89, endPoint x: 38, endPoint y: 89, distance: 137.8
click at [38, 89] on div "Include items not tagged for facility 0881229852460979 All Packages Active Only…" at bounding box center [758, 273] width 1451 height 424
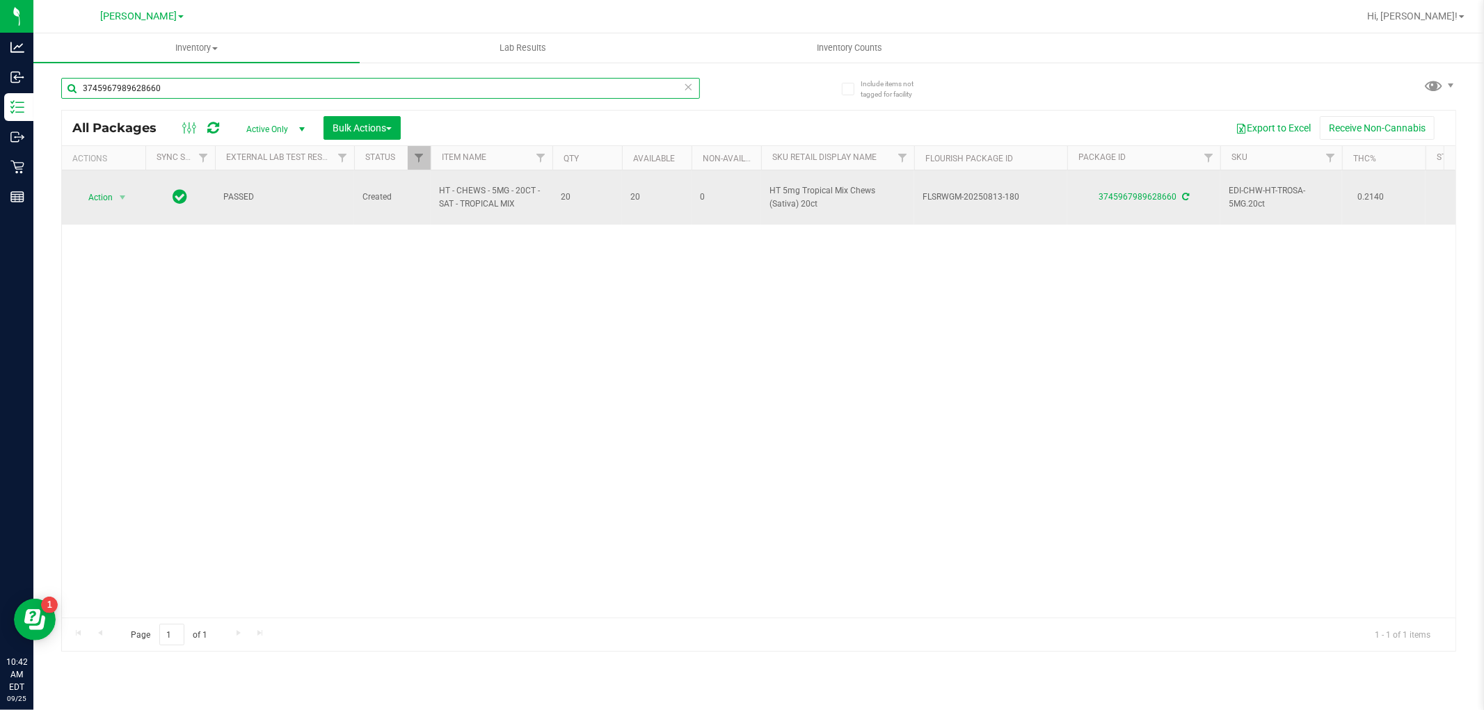
type input "3745967989628660"
drag, startPoint x: 523, startPoint y: 205, endPoint x: 461, endPoint y: 195, distance: 62.0
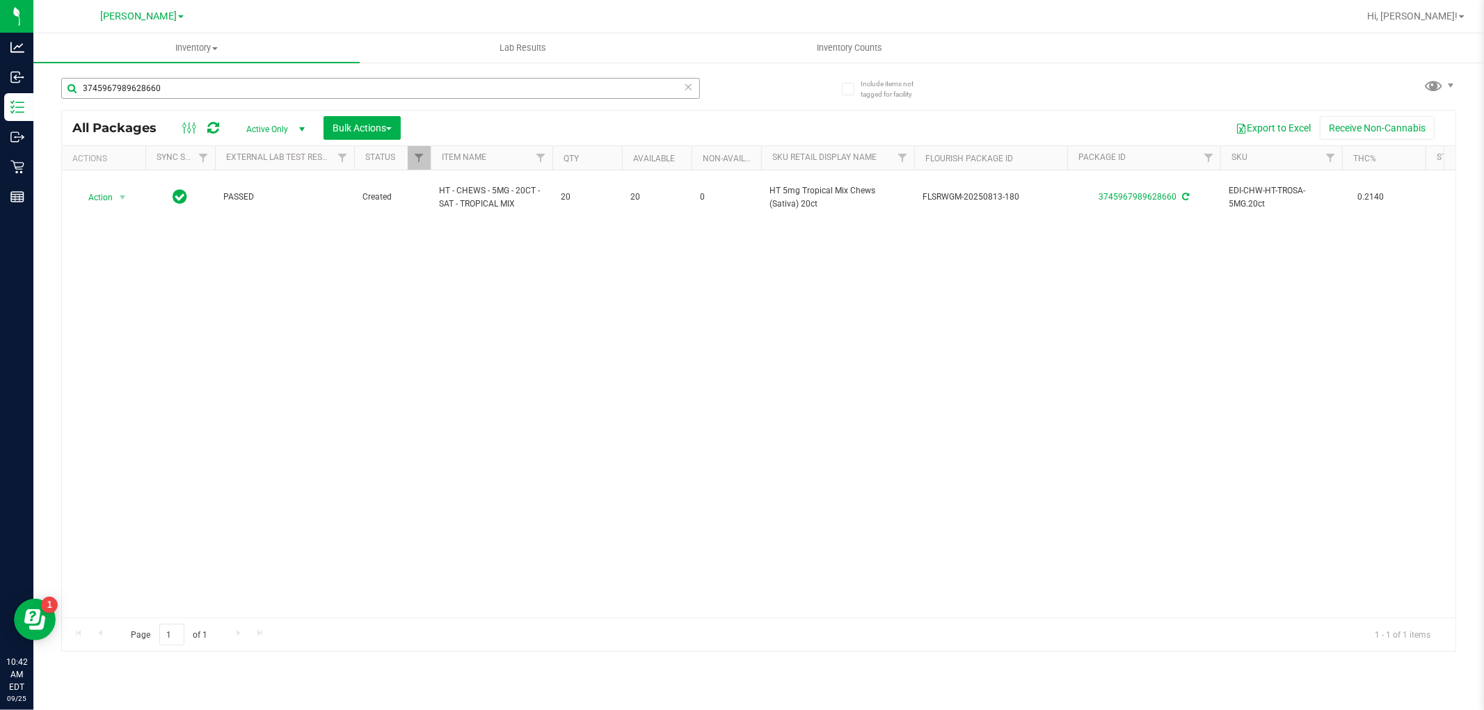
drag, startPoint x: 212, startPoint y: 77, endPoint x: 177, endPoint y: 77, distance: 35.5
click at [177, 77] on div "3745967989628660" at bounding box center [410, 87] width 698 height 45
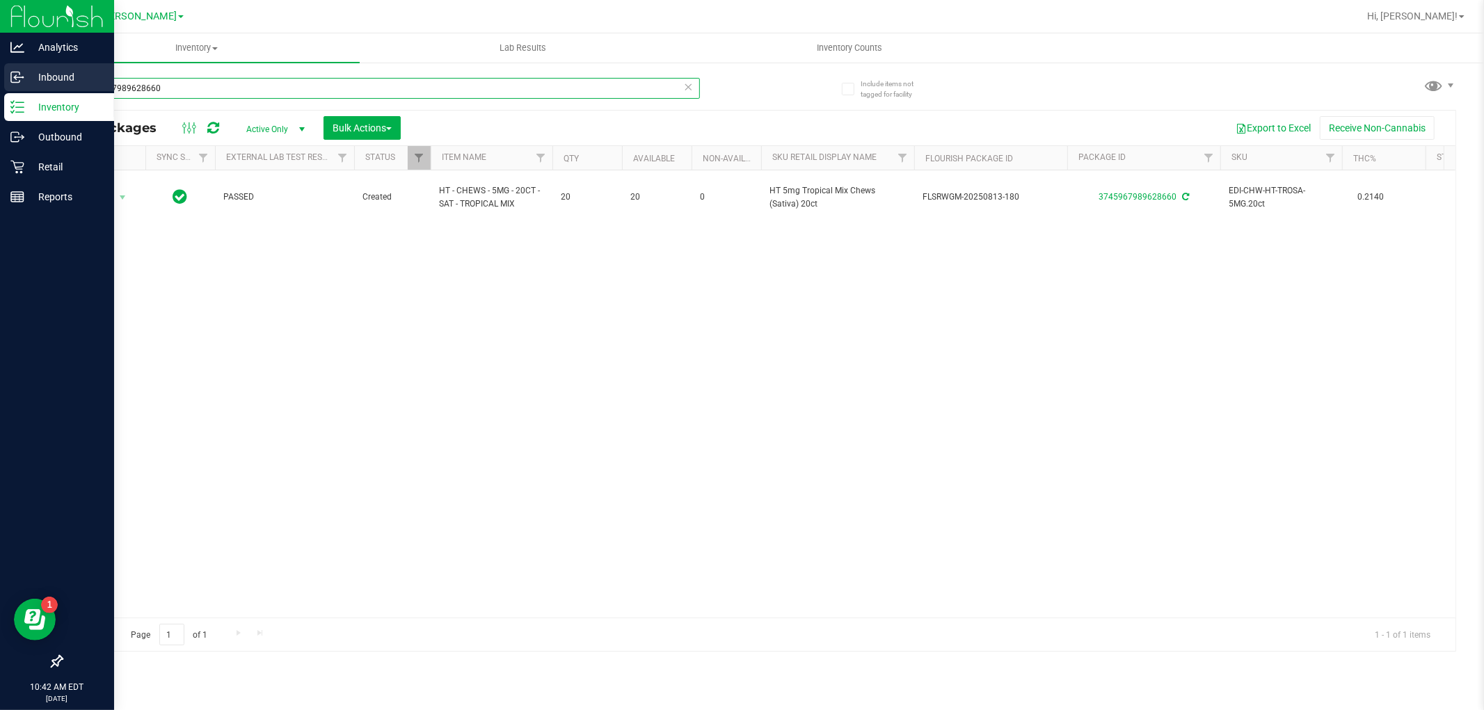
drag, startPoint x: 121, startPoint y: 86, endPoint x: 0, endPoint y: 86, distance: 121.1
click at [0, 86] on div "Analytics Inbound Inventory Outbound Retail Reports 10:42 AM EDT [DATE] 09/25 […" at bounding box center [742, 355] width 1484 height 710
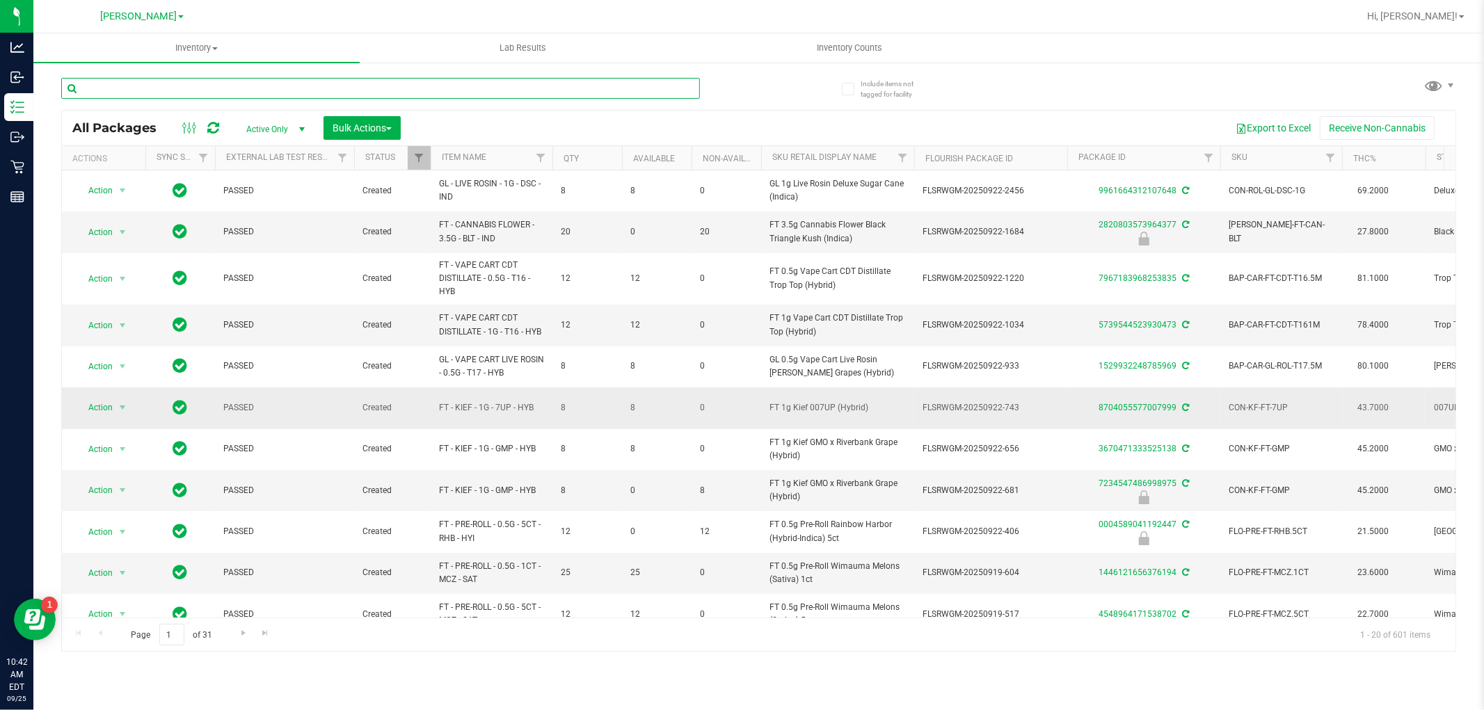
type input "HT - CHEWS - 5MG - 20CT - SAT - TROPICAL MIX"
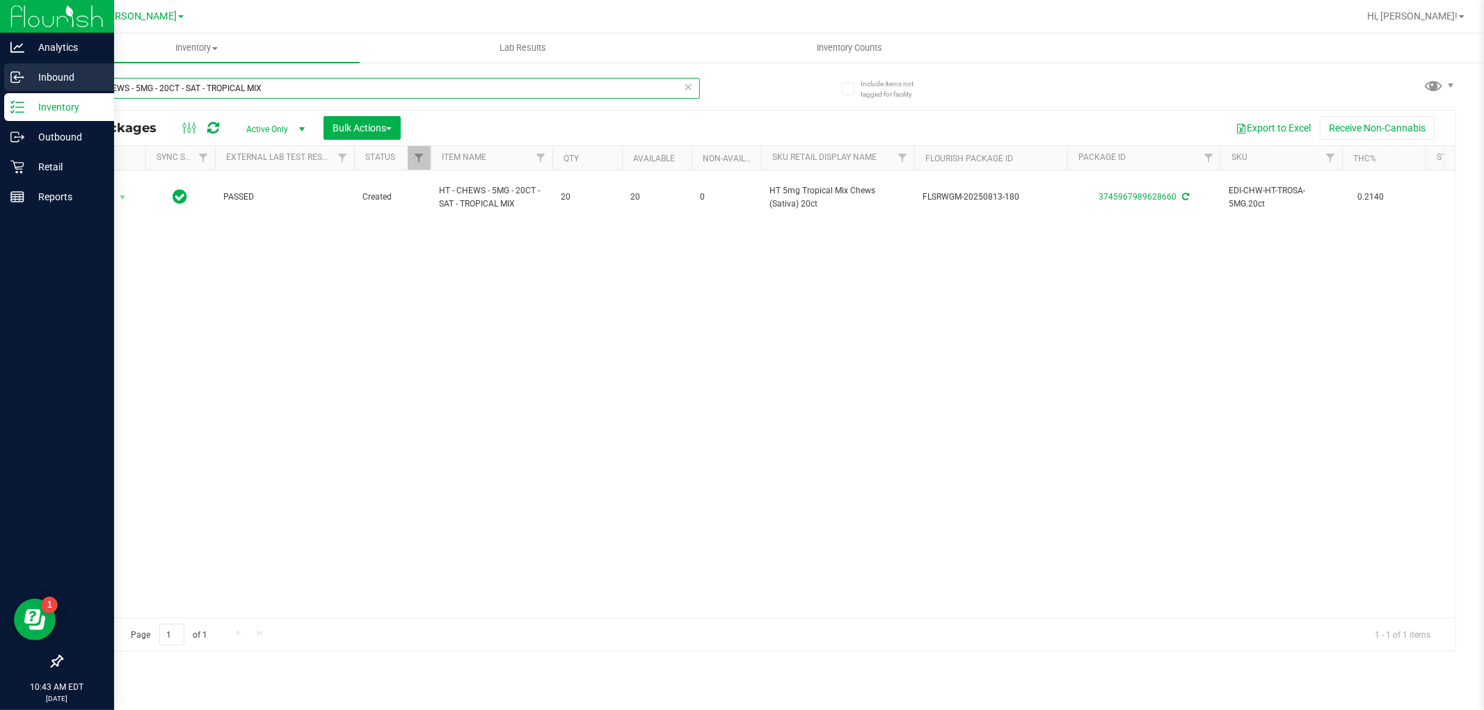
drag, startPoint x: 282, startPoint y: 92, endPoint x: 31, endPoint y: 92, distance: 251.2
click at [31, 92] on div "Analytics Inbound Inventory Outbound Retail Reports 10:43 AM EDT [DATE] 09/25 […" at bounding box center [742, 355] width 1484 height 710
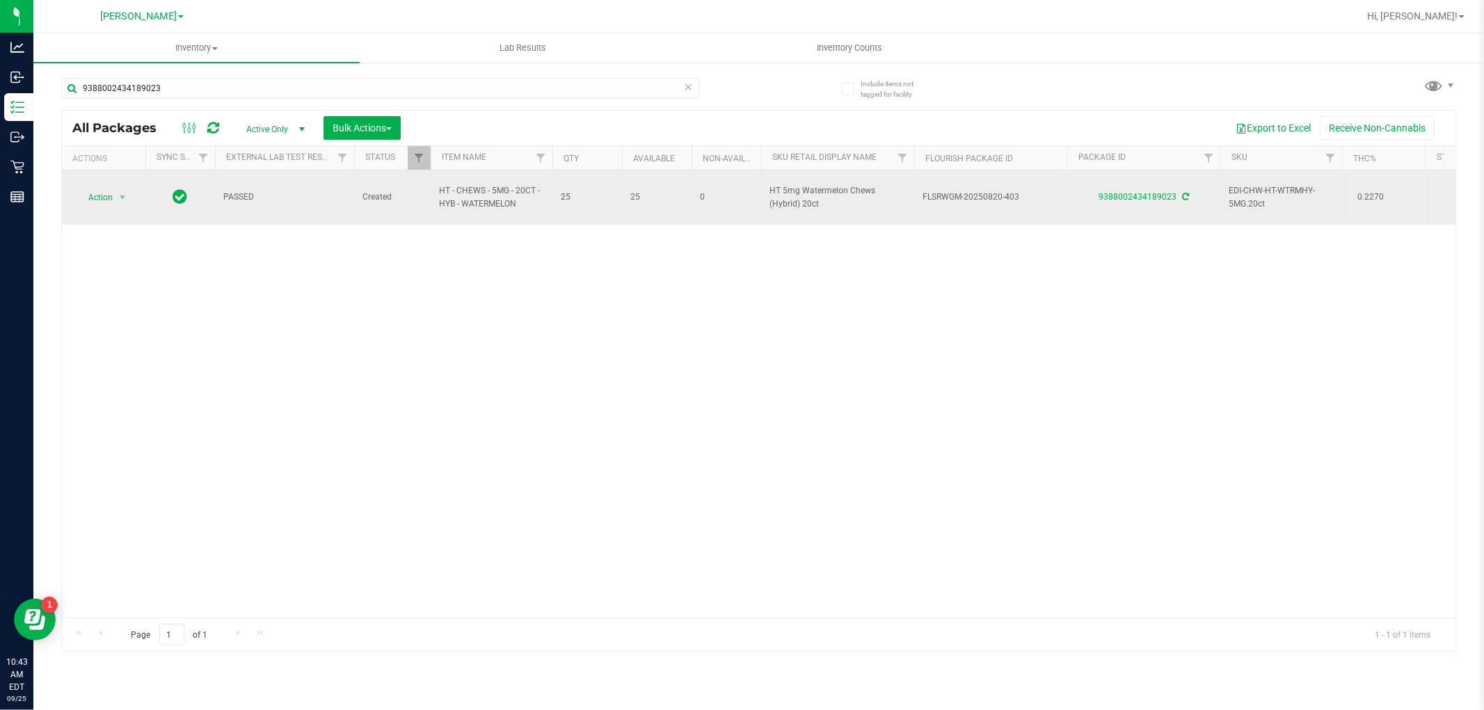
type input "9388002434189023"
drag, startPoint x: 534, startPoint y: 200, endPoint x: 447, endPoint y: 196, distance: 86.4
click at [435, 197] on td "HT - CHEWS - 5MG - 20CT - HYB - WATERMELON" at bounding box center [492, 197] width 122 height 54
copy span "HT - CHEWS - 5MG - 20CT - HYB - WATERMELON"
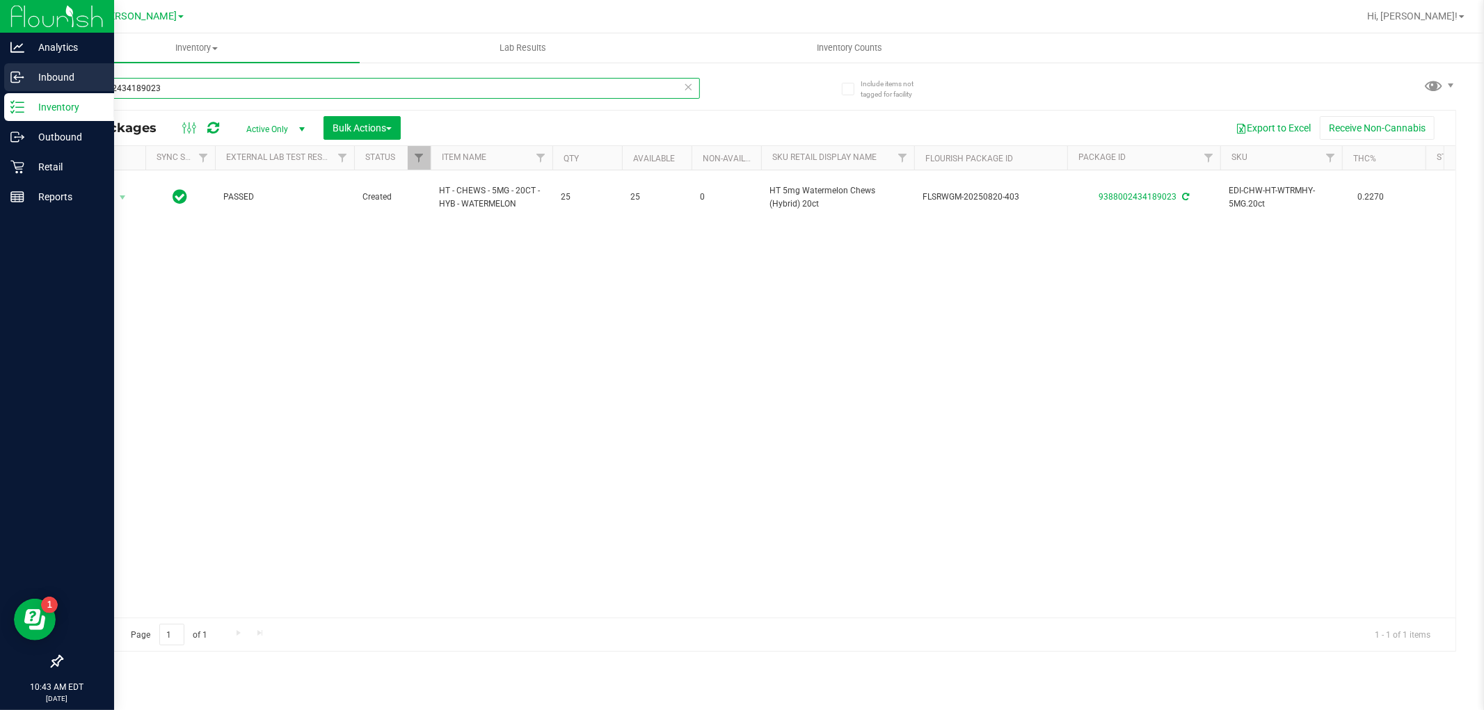
drag, startPoint x: 168, startPoint y: 81, endPoint x: 30, endPoint y: 88, distance: 138.6
click at [30, 88] on div "Analytics Inbound Inventory Outbound Retail Reports 10:43 AM EDT [DATE] 09/25 […" at bounding box center [742, 355] width 1484 height 710
paste input "HT - CHEWS - 5MG - 20CT - HYB - WATERMELON"
type input "HT - CHEWS - 5MG - 20CT - HYB - WATERMELON"
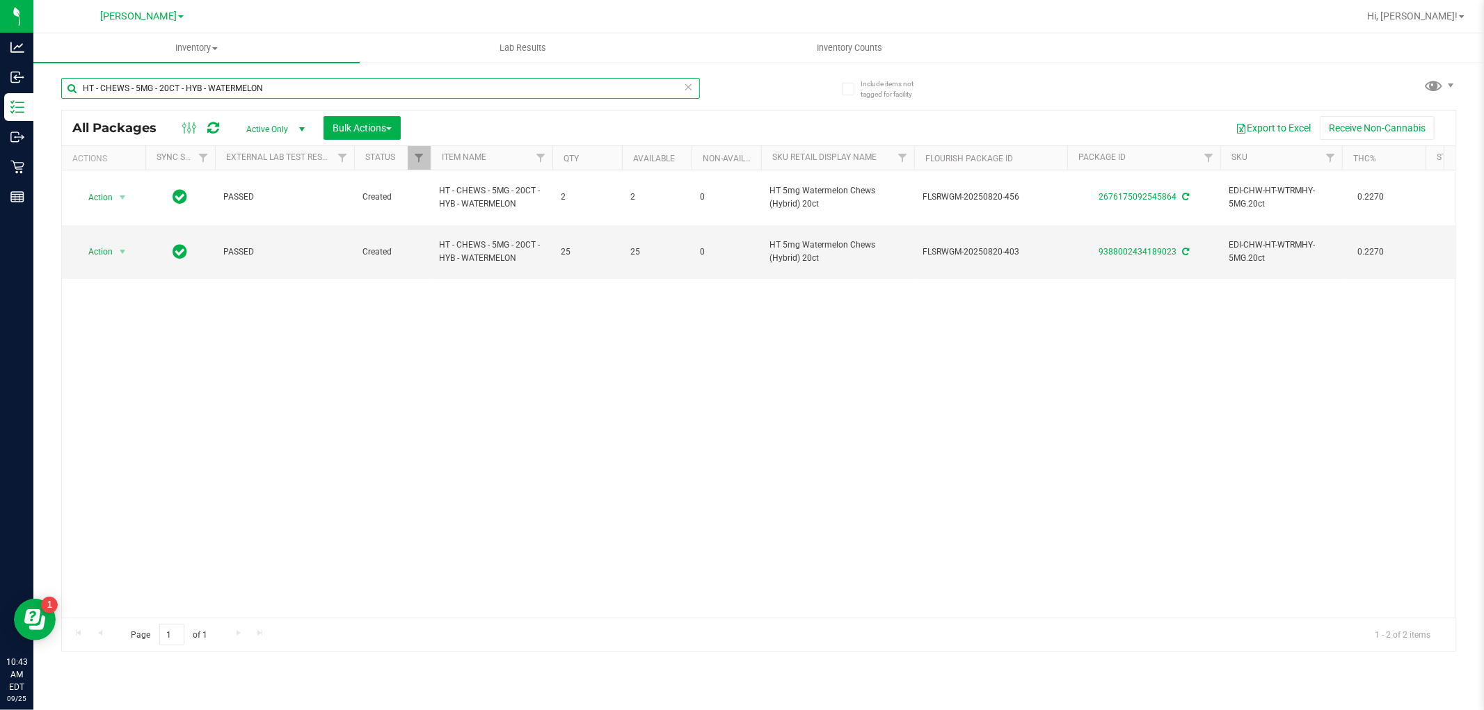
drag, startPoint x: 287, startPoint y: 91, endPoint x: 67, endPoint y: 86, distance: 219.2
click at [67, 86] on input "HT - CHEWS - 5MG - 20CT - HYB - WATERMELON" at bounding box center [380, 88] width 639 height 21
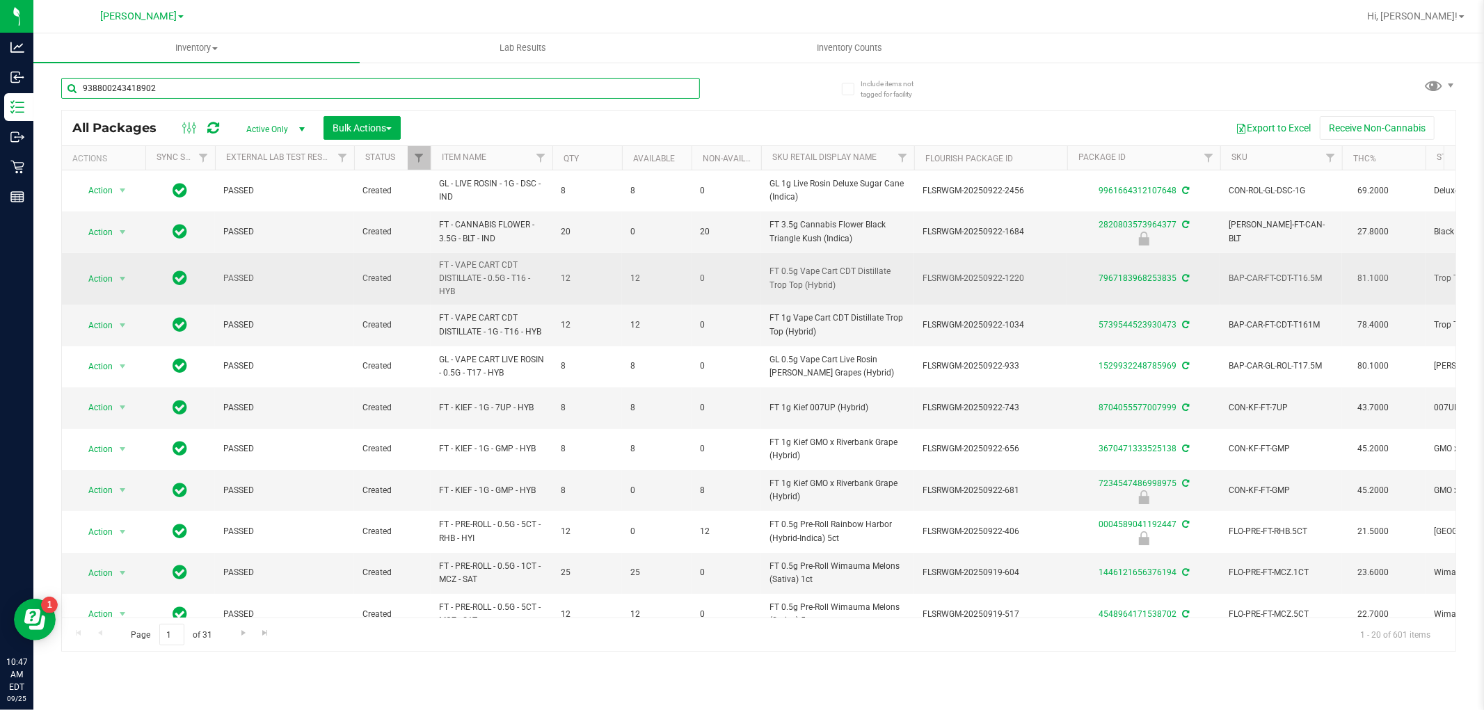
type input "9388002434189023"
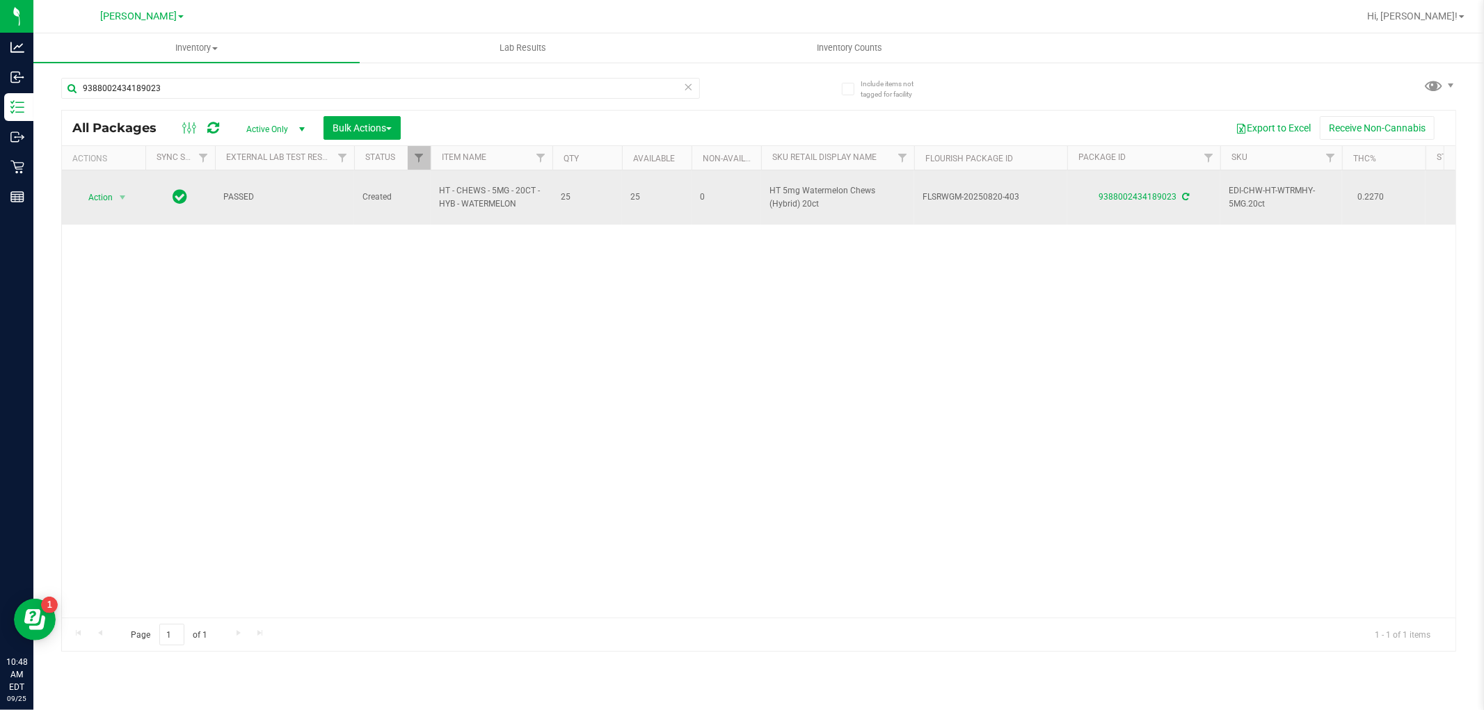
drag, startPoint x: 524, startPoint y: 206, endPoint x: 430, endPoint y: 197, distance: 94.4
click at [431, 197] on td "HT - CHEWS - 5MG - 20CT - HYB - WATERMELON" at bounding box center [492, 197] width 122 height 54
copy span "HT - CHEWS - 5MG - 20CT - HYB - WATERMELON"
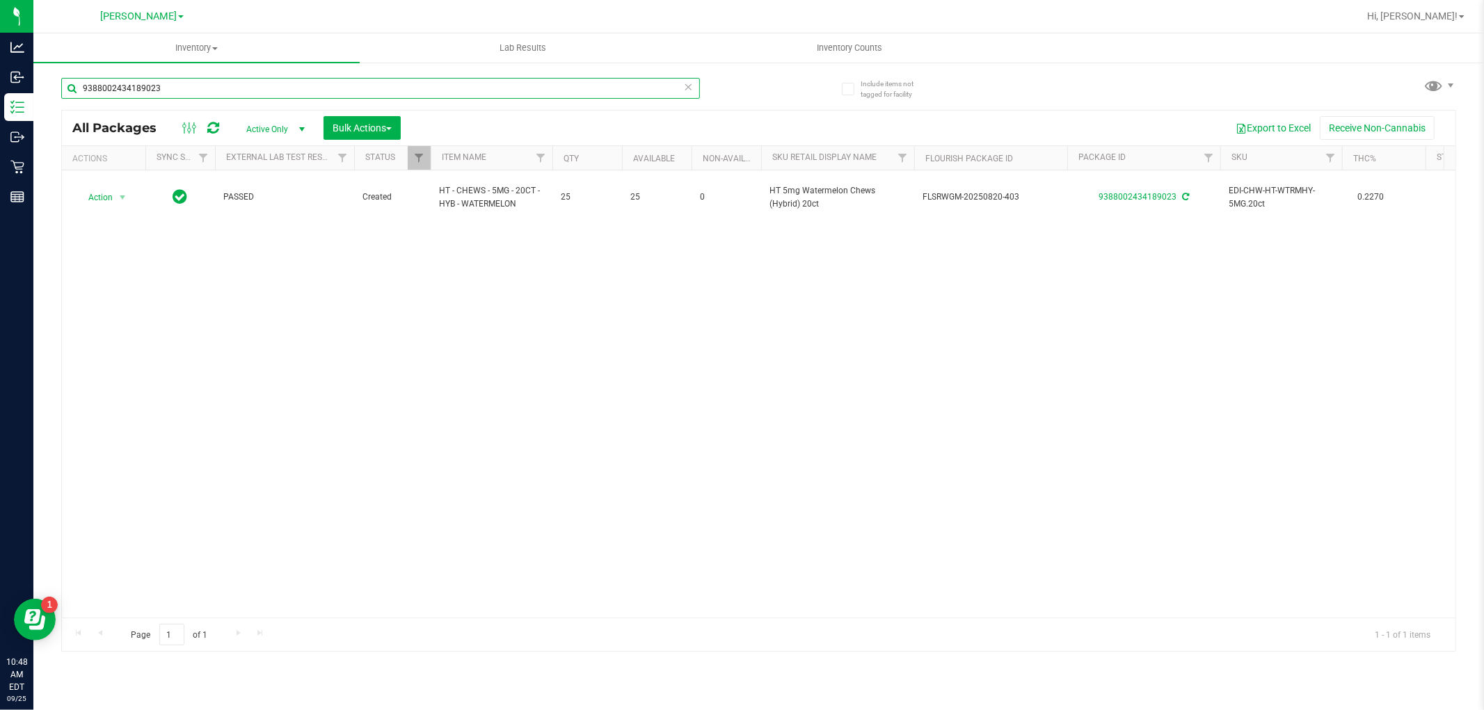
drag, startPoint x: 214, startPoint y: 87, endPoint x: 38, endPoint y: 87, distance: 176.0
click at [38, 87] on div "Include items not tagged for facility 9388002434189023 All Packages Active Only…" at bounding box center [758, 273] width 1451 height 424
paste input "HT - CHEWS - 5MG - 20CT - HYB - WATERMELON"
type input "HT - CHEWS - 5MG - 20CT - HYB - WATERMELON"
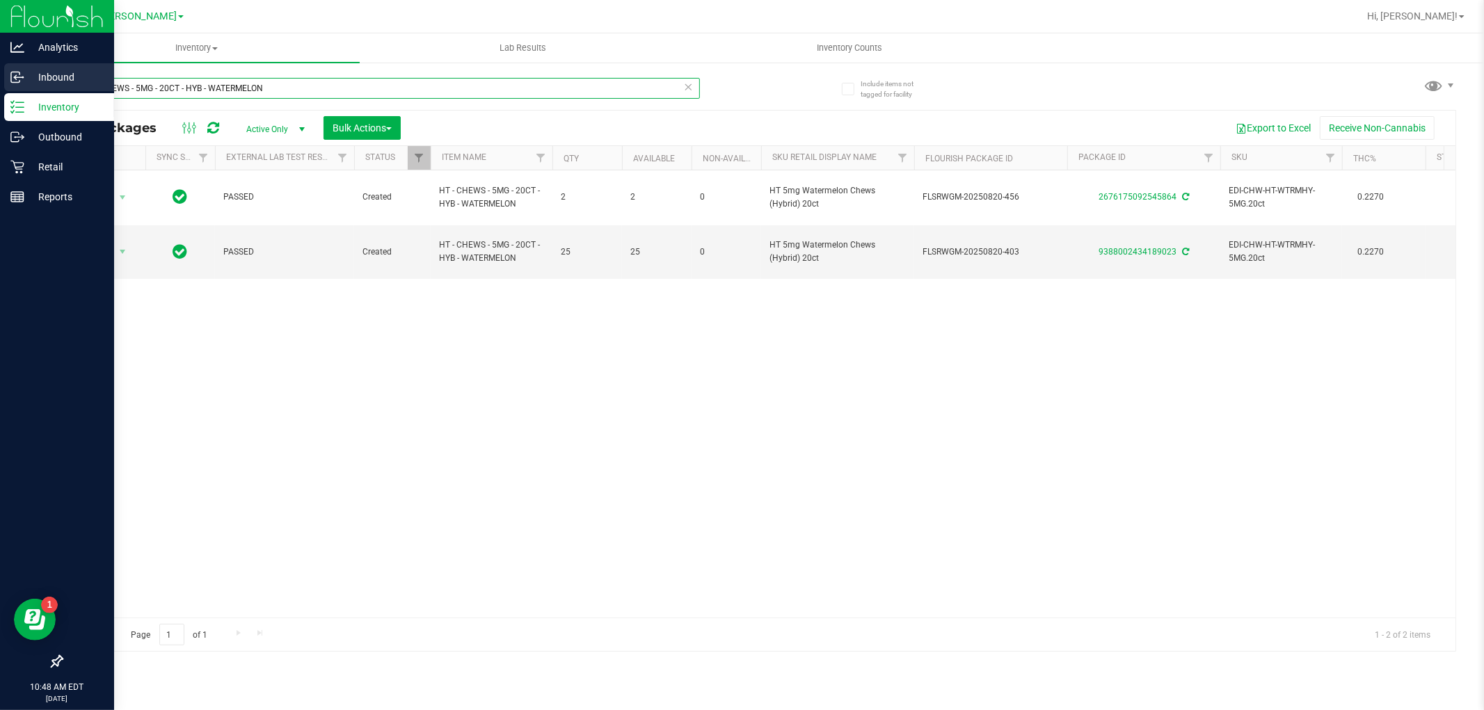
drag, startPoint x: 281, startPoint y: 89, endPoint x: 15, endPoint y: 89, distance: 266.5
click at [15, 89] on div "Analytics Inbound Inventory Outbound Retail Reports 10:48 AM EDT 09/25/2025 09/…" at bounding box center [742, 355] width 1484 height 710
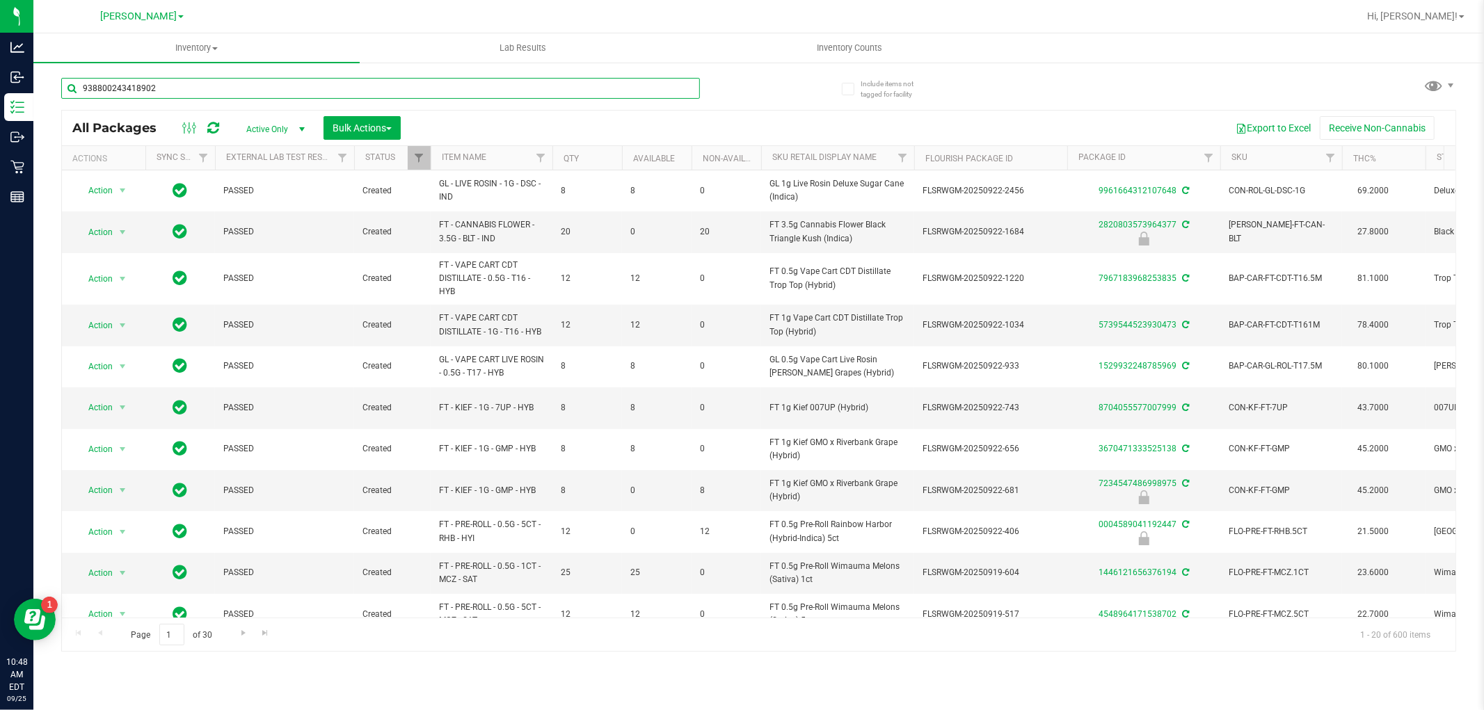
type input "9388002434189023"
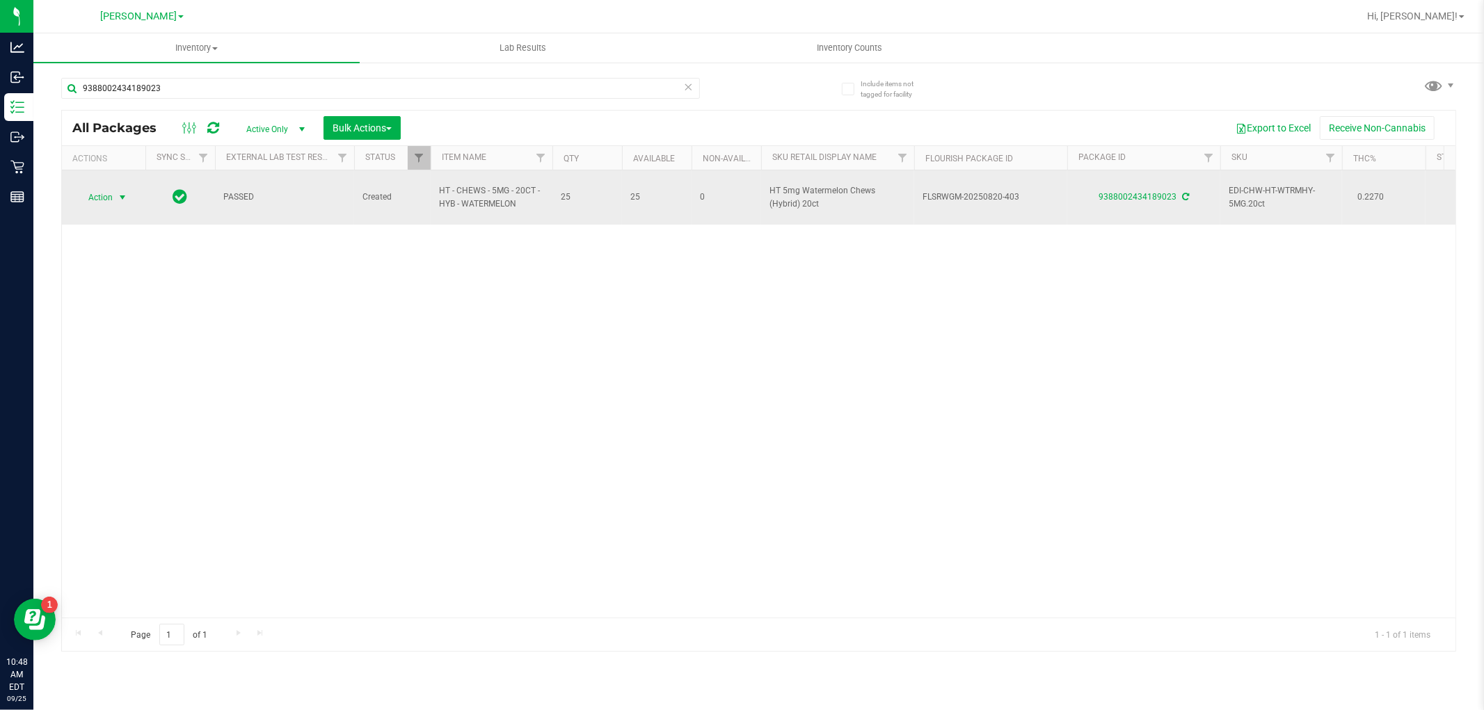
click at [111, 193] on span "Action" at bounding box center [95, 197] width 38 height 19
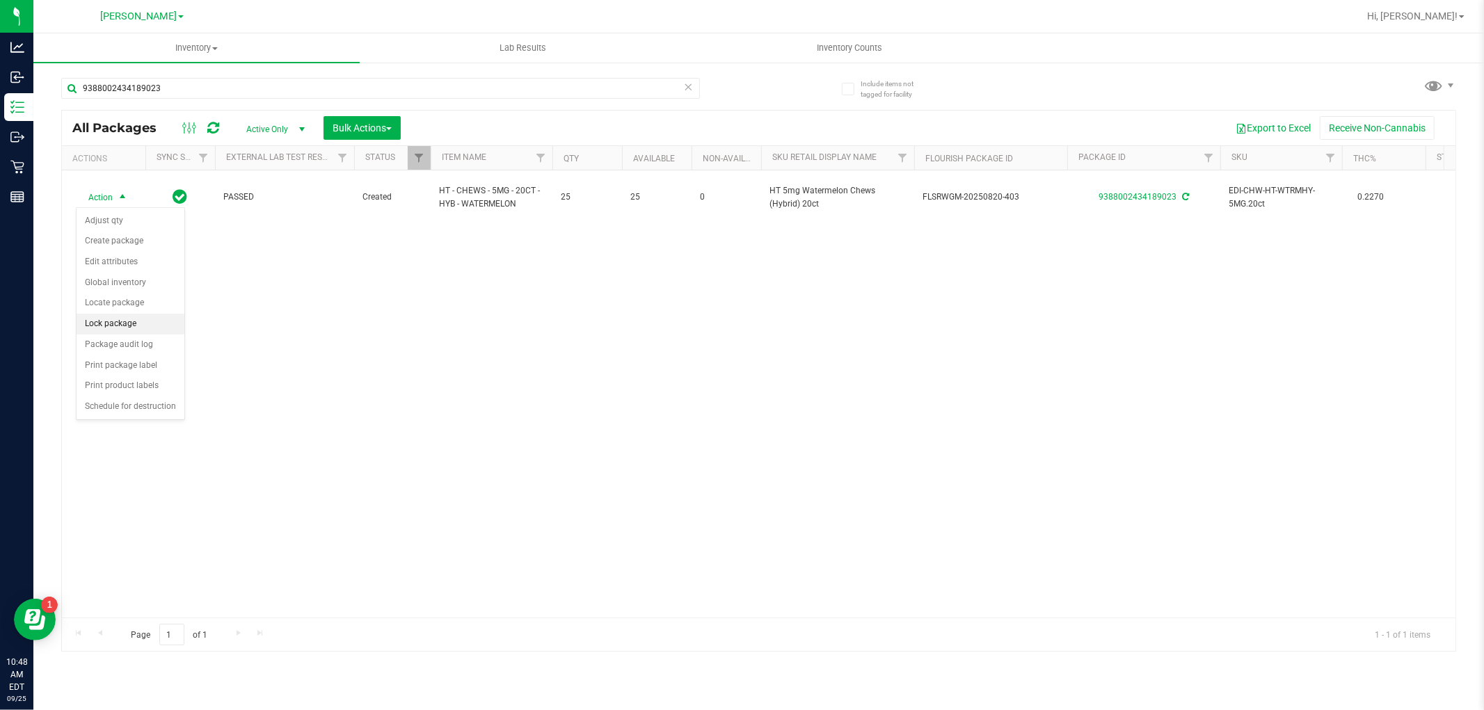
click at [140, 324] on li "Lock package" at bounding box center [131, 324] width 108 height 21
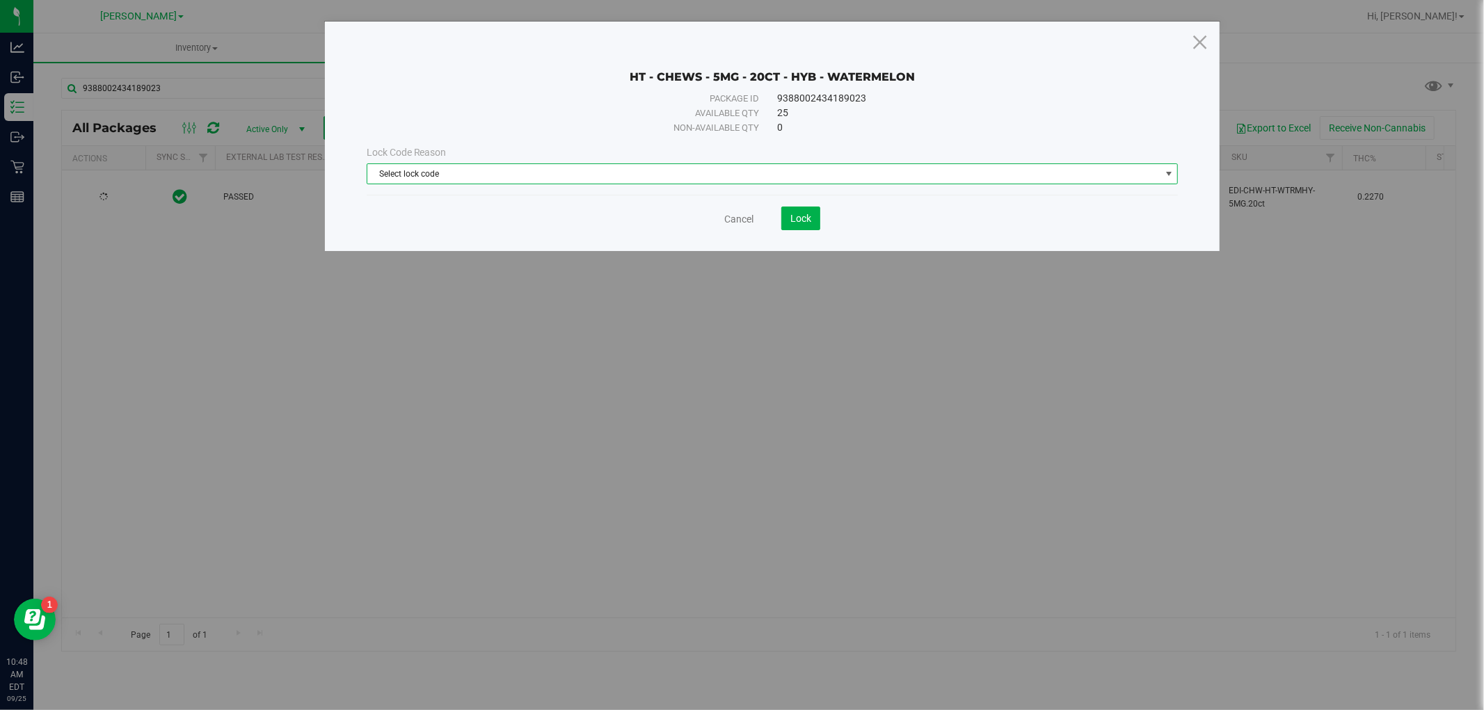
click at [655, 175] on span "Select lock code" at bounding box center [763, 173] width 793 height 19
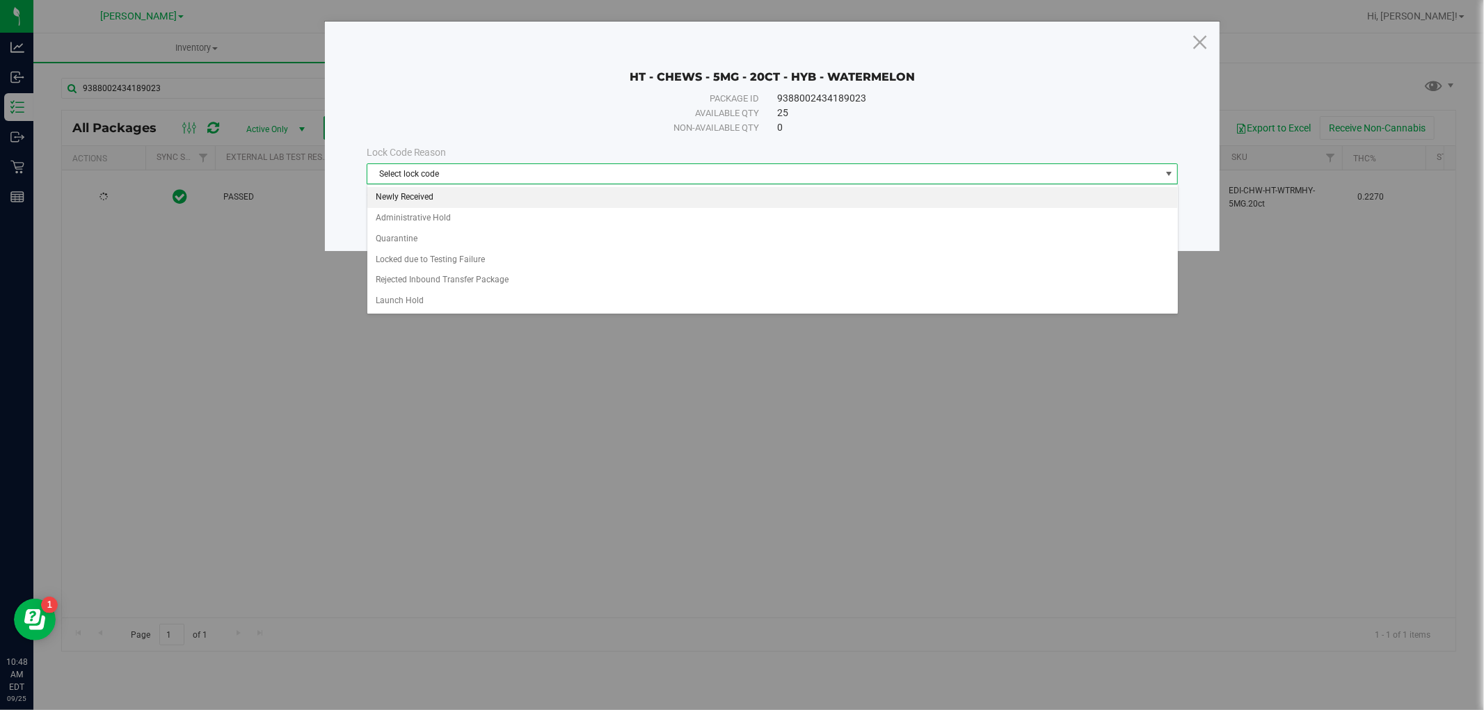
click at [632, 198] on li "Newly Received" at bounding box center [772, 197] width 811 height 21
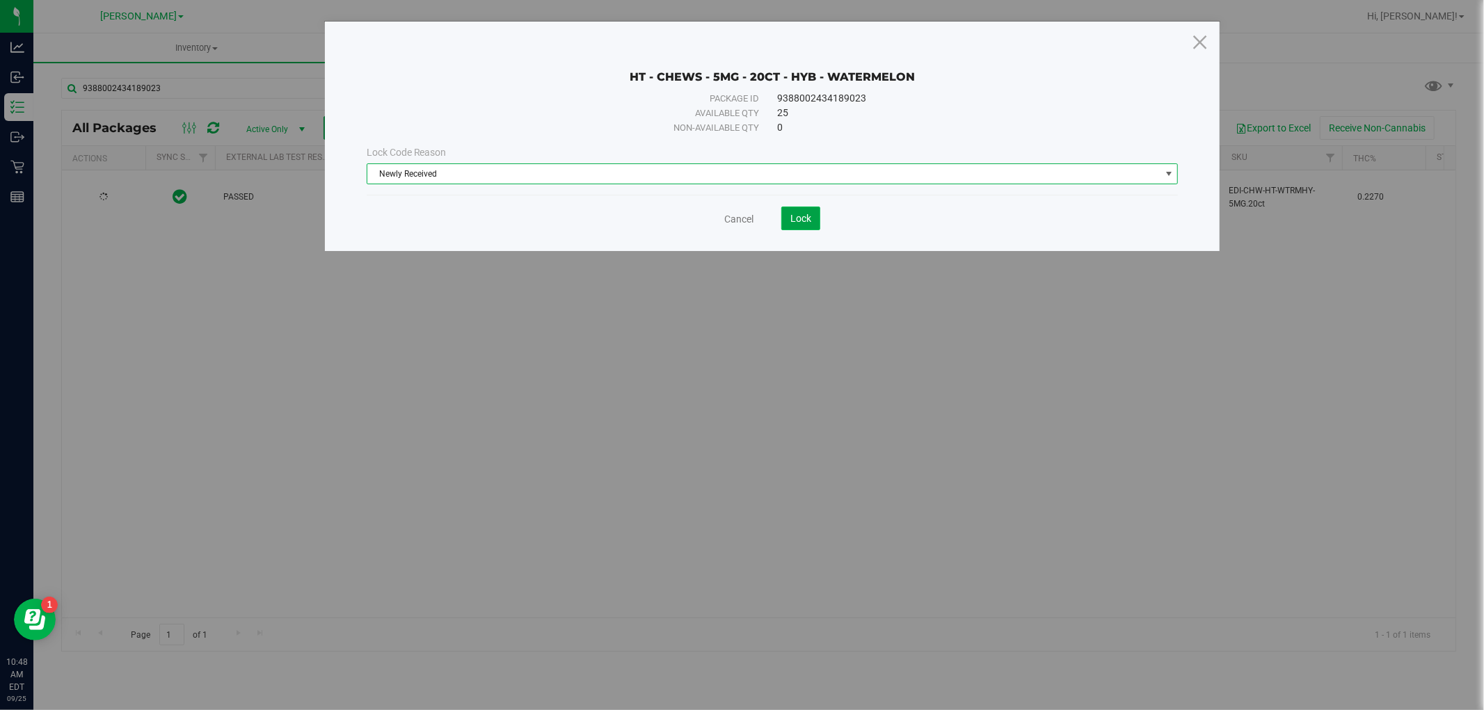
click at [792, 214] on span "Lock" at bounding box center [800, 218] width 21 height 11
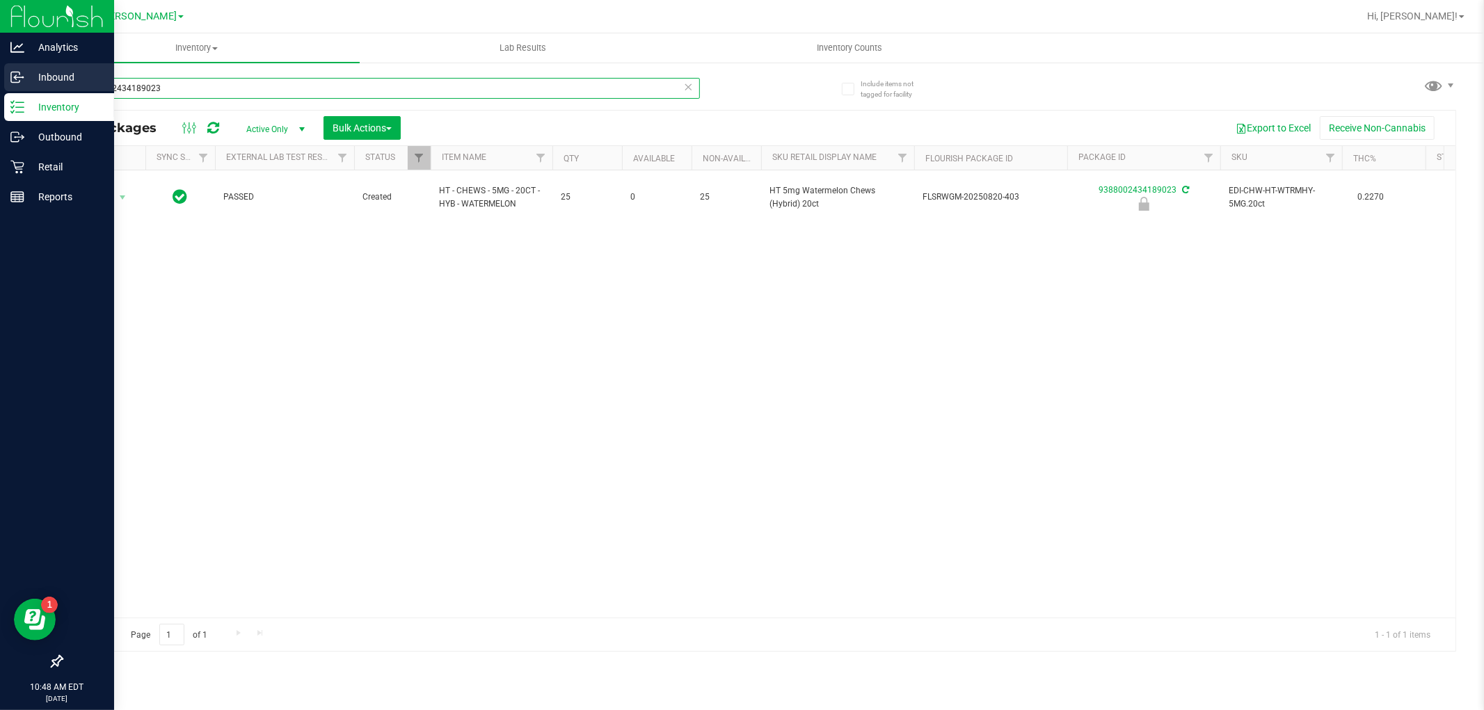
drag, startPoint x: 175, startPoint y: 85, endPoint x: 0, endPoint y: 85, distance: 174.6
click at [0, 85] on div "Analytics Inbound Inventory Outbound Retail Reports 10:48 AM EDT 09/25/2025 09/…" at bounding box center [742, 355] width 1484 height 710
type input "8899150923504642"
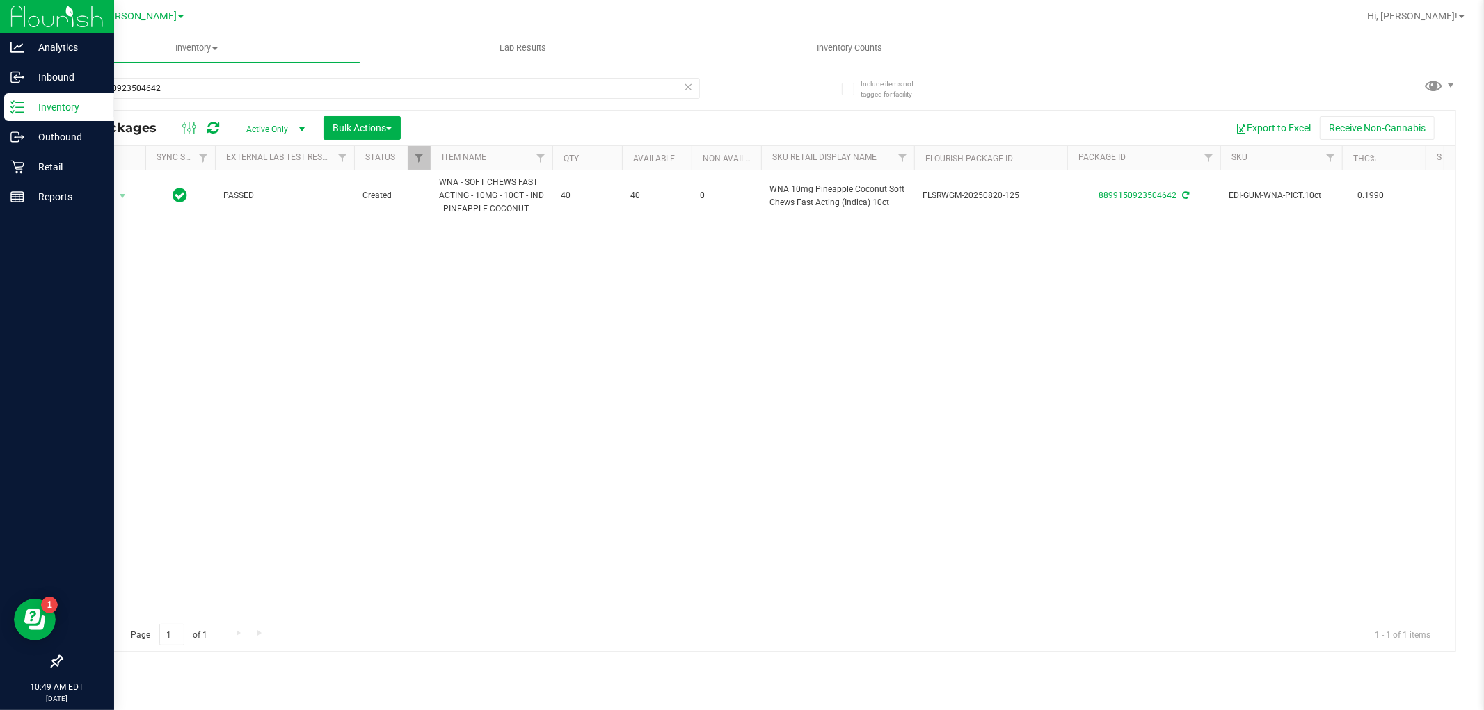
click at [0, 416] on div at bounding box center [57, 431] width 114 height 436
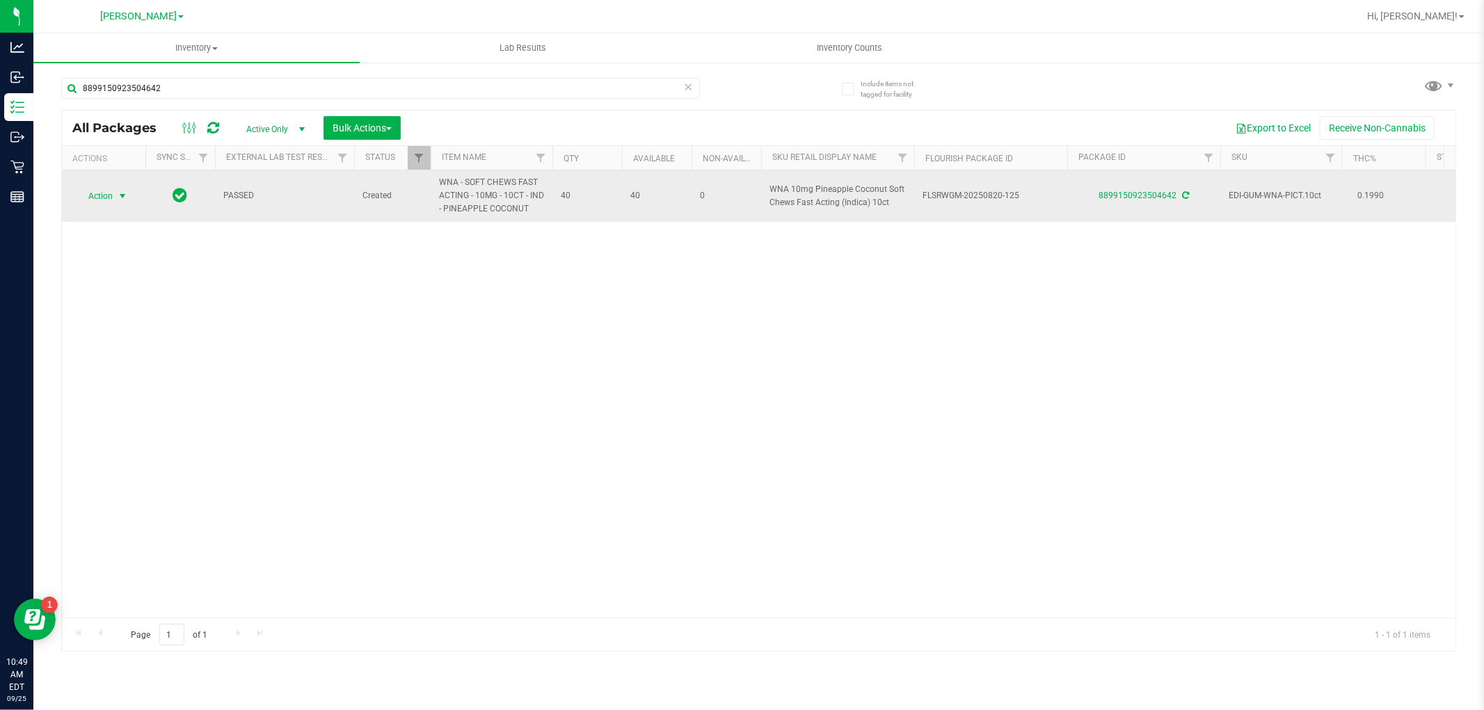
click at [101, 189] on span "Action" at bounding box center [95, 195] width 38 height 19
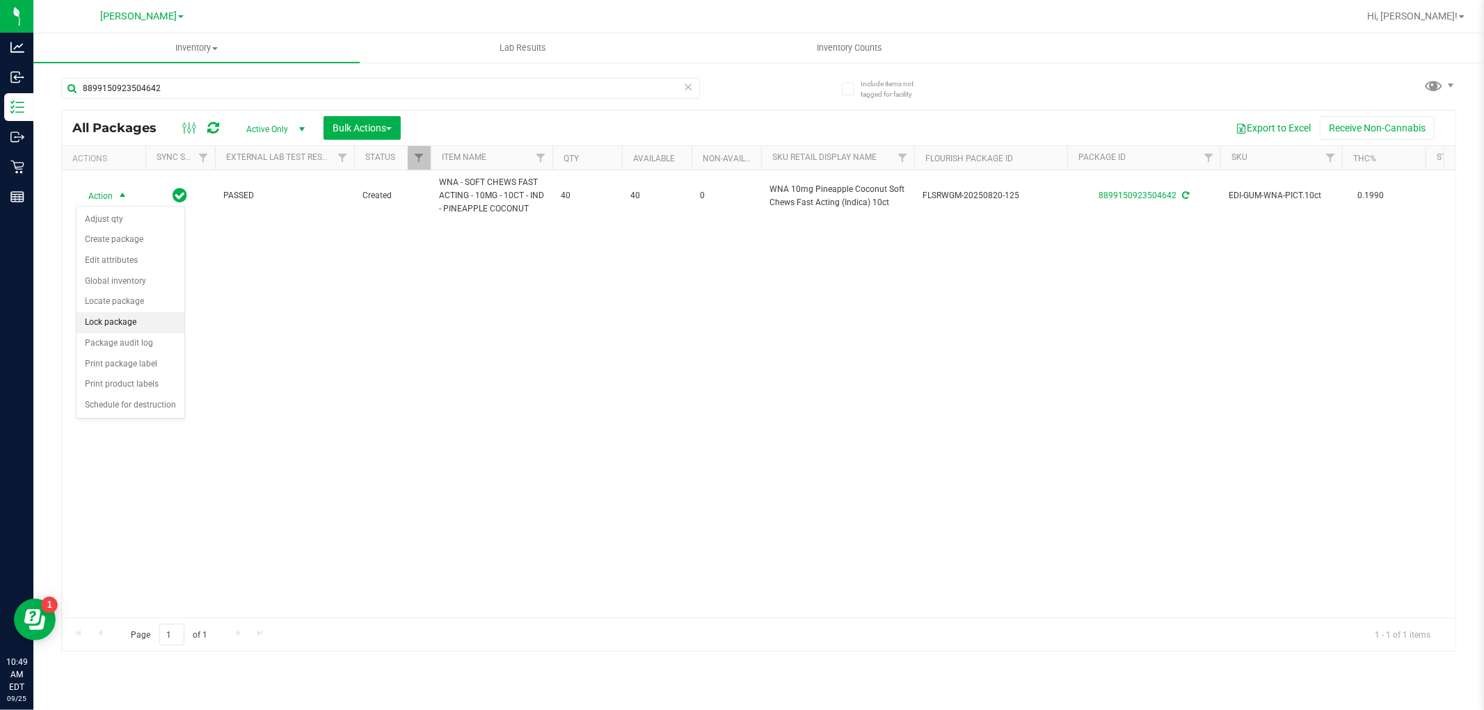
click at [128, 322] on li "Lock package" at bounding box center [131, 322] width 108 height 21
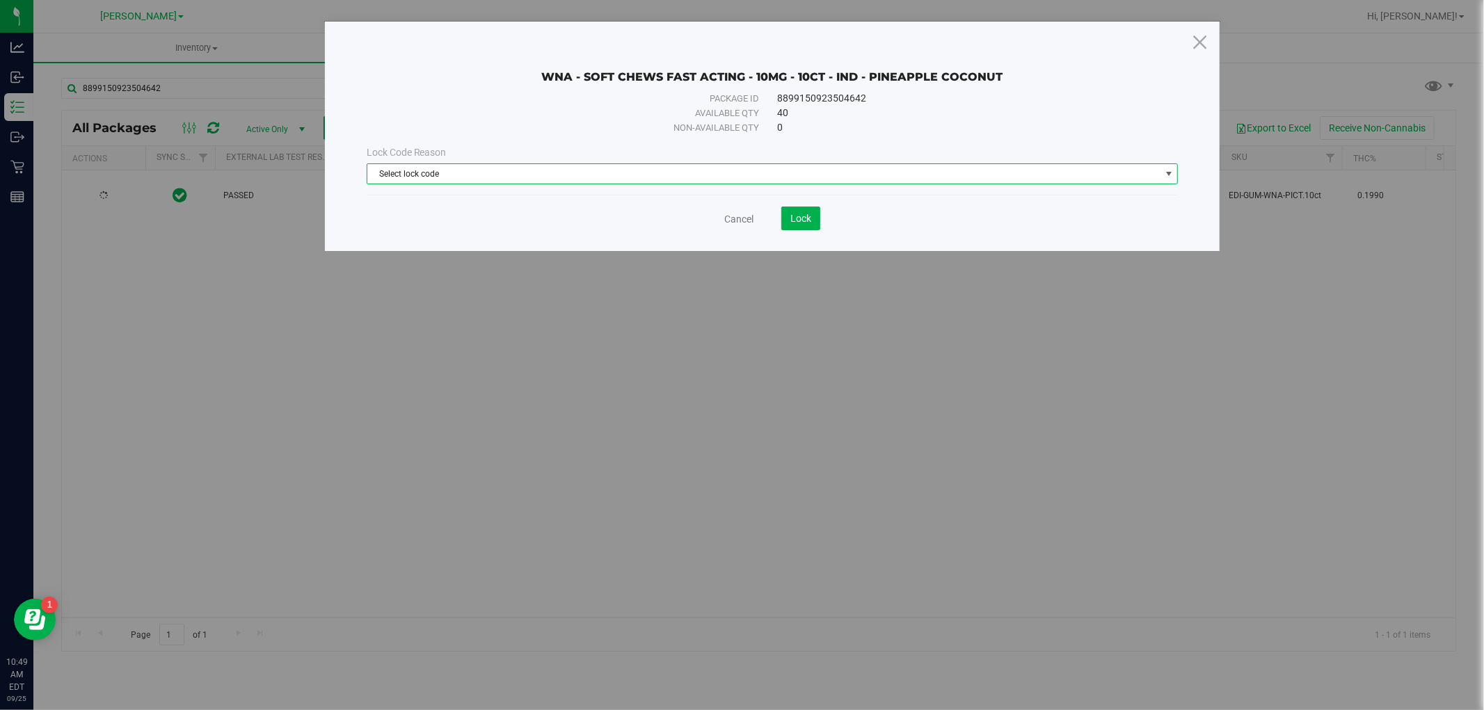
click at [456, 178] on span "Select lock code" at bounding box center [763, 173] width 793 height 19
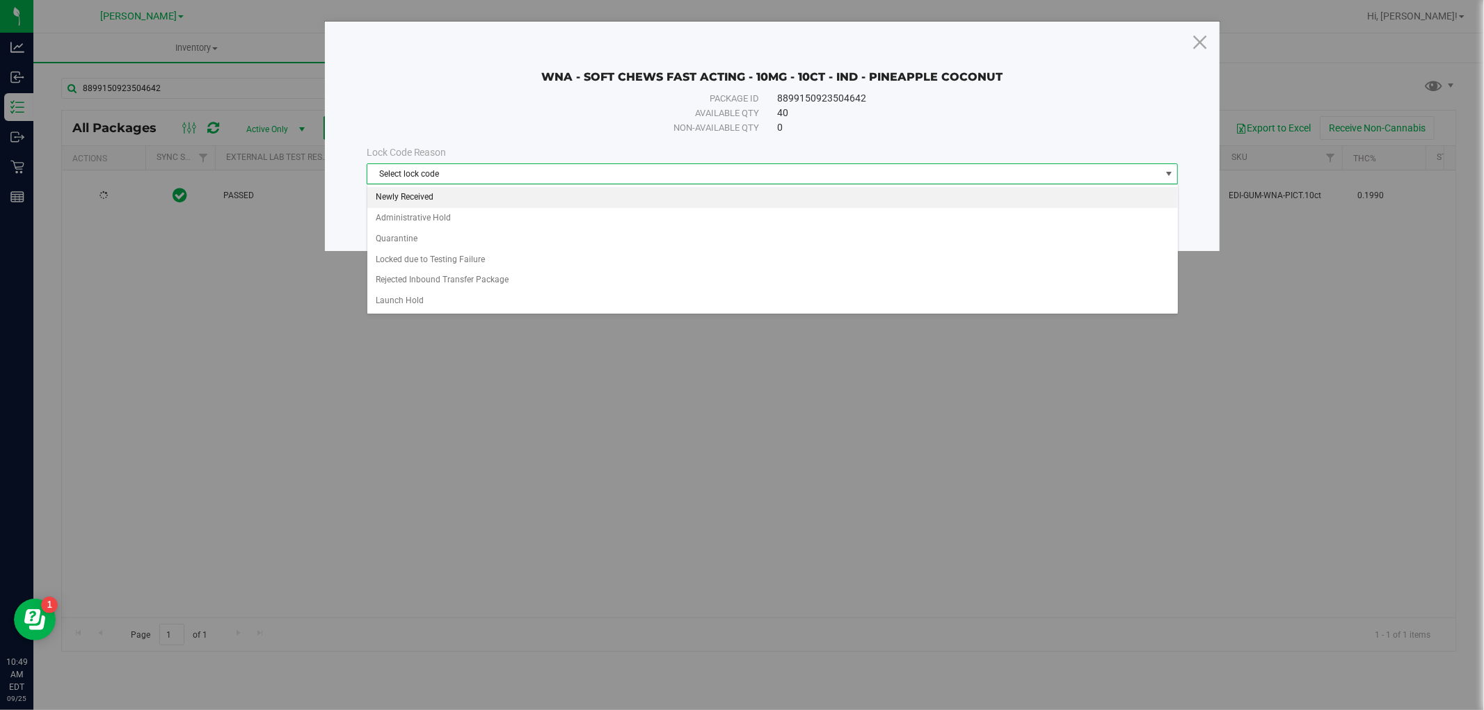
click at [453, 197] on li "Newly Received" at bounding box center [772, 197] width 811 height 21
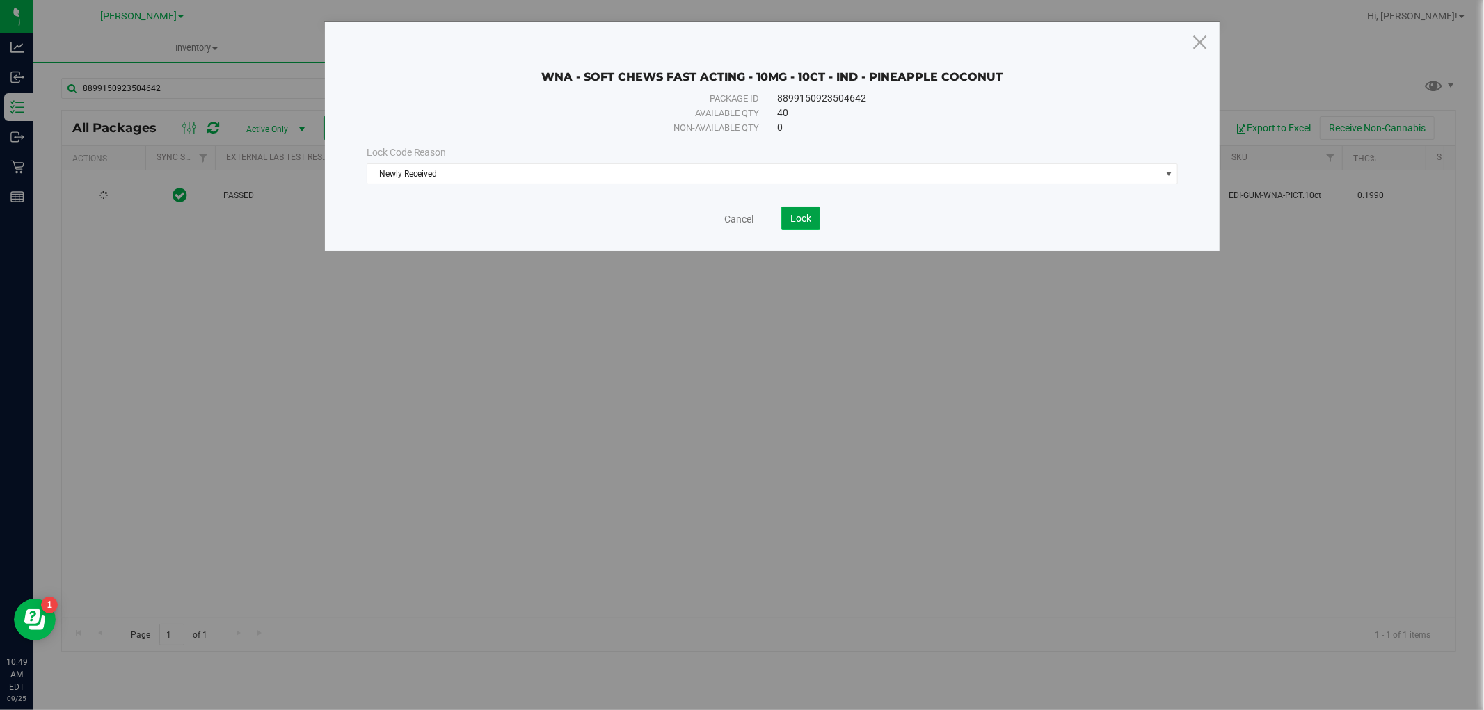
click at [801, 214] on span "Lock" at bounding box center [800, 218] width 21 height 11
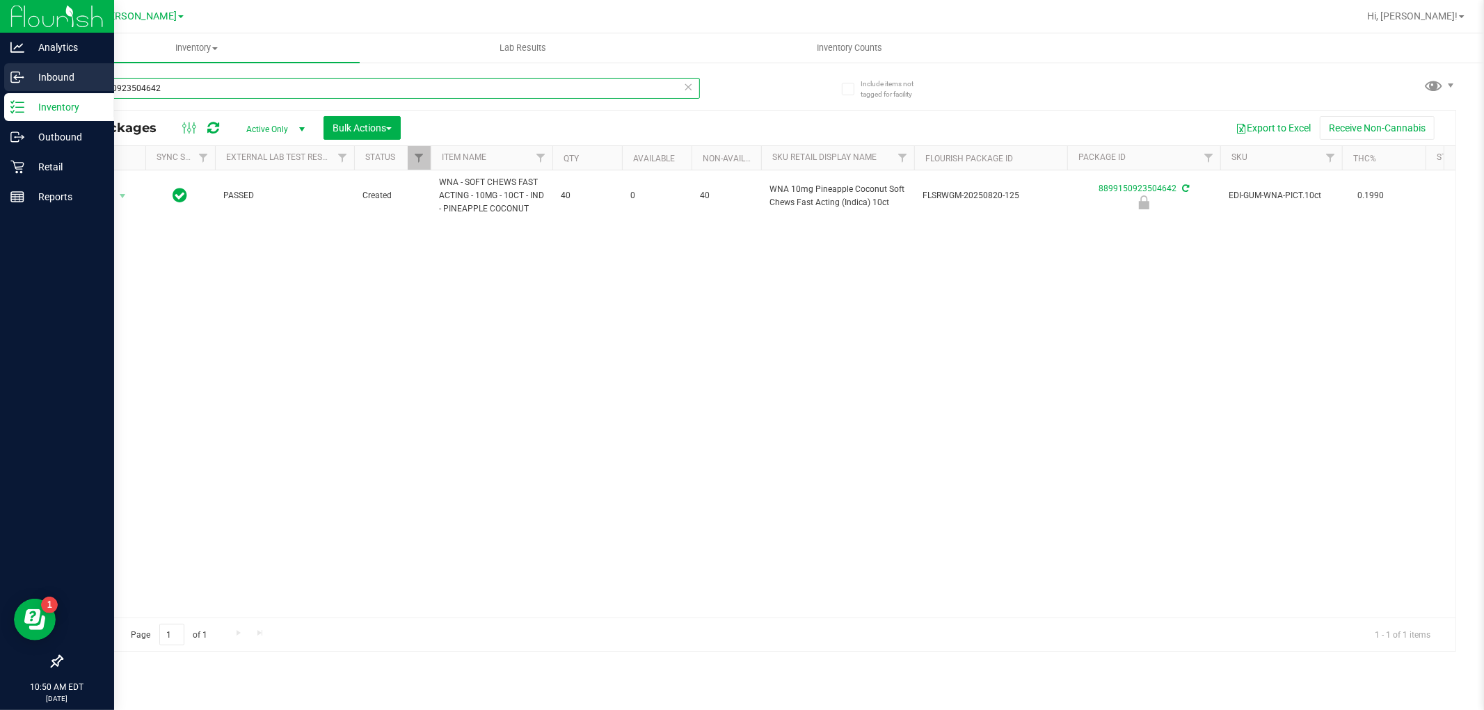
drag, startPoint x: 185, startPoint y: 92, endPoint x: 0, endPoint y: 90, distance: 185.1
click at [0, 90] on div "Analytics Inbound Inventory Outbound Retail Reports 10:50 AM EDT 09/25/2025 09/…" at bounding box center [742, 355] width 1484 height 710
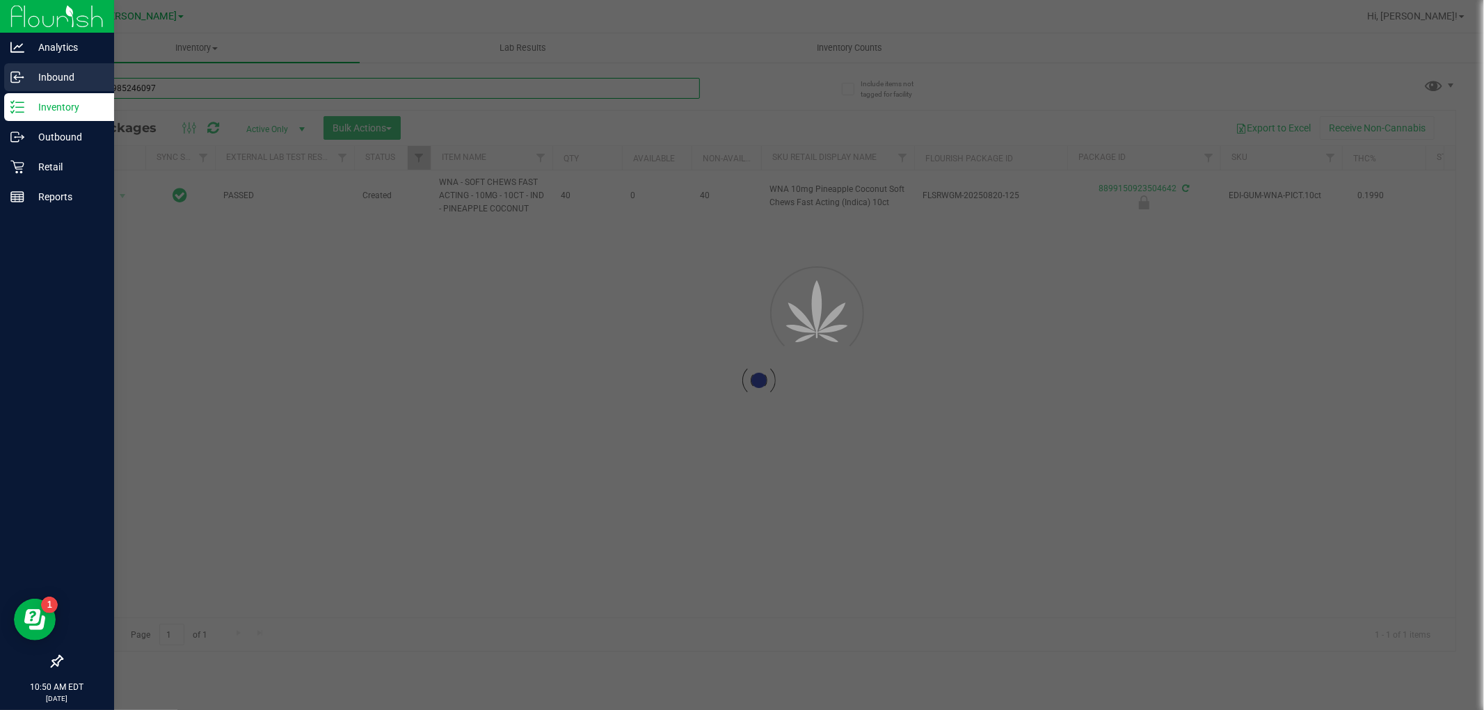
type input "0881229852460979"
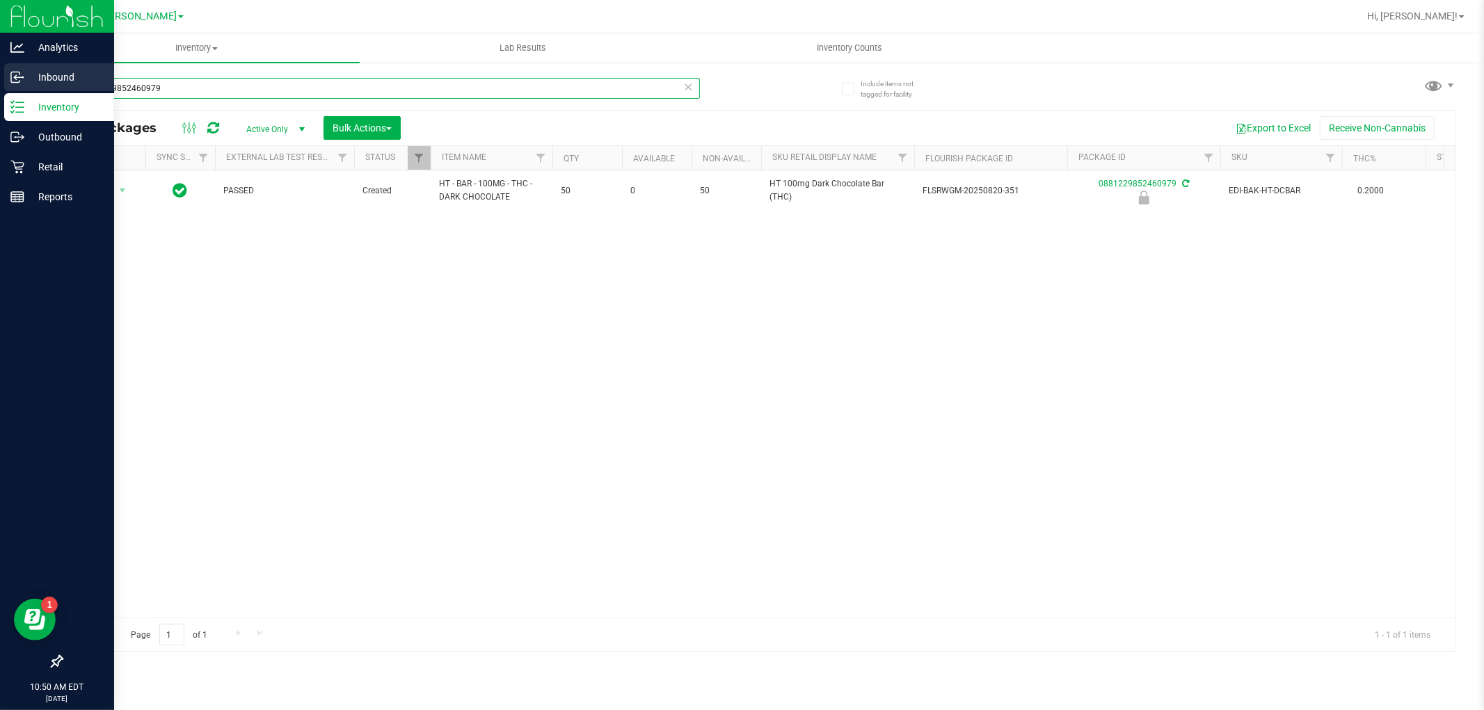
drag, startPoint x: 86, startPoint y: 88, endPoint x: 10, endPoint y: 84, distance: 75.2
click at [10, 84] on div "Analytics Inbound Inventory Outbound Retail Reports 10:50 AM EDT 09/25/2025 09/…" at bounding box center [742, 355] width 1484 height 710
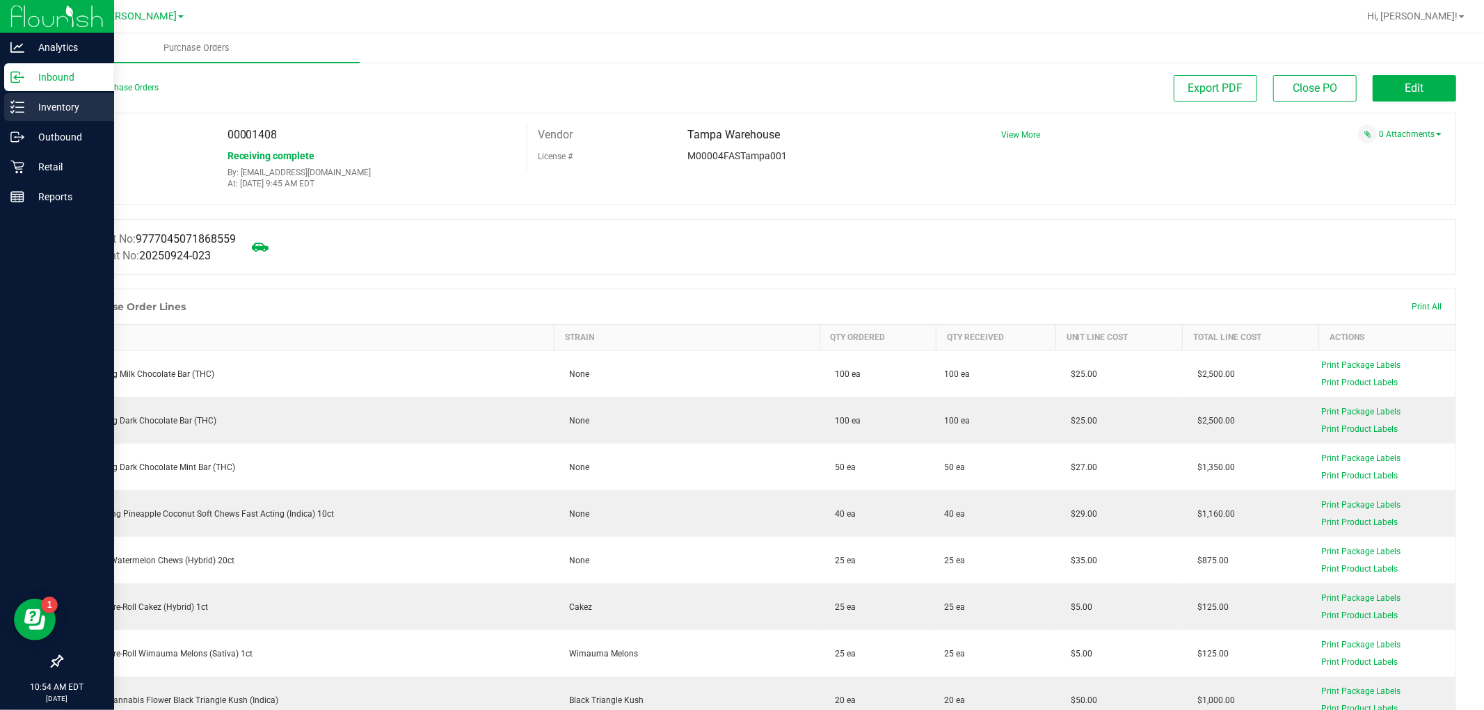
click at [23, 109] on icon at bounding box center [17, 107] width 14 height 14
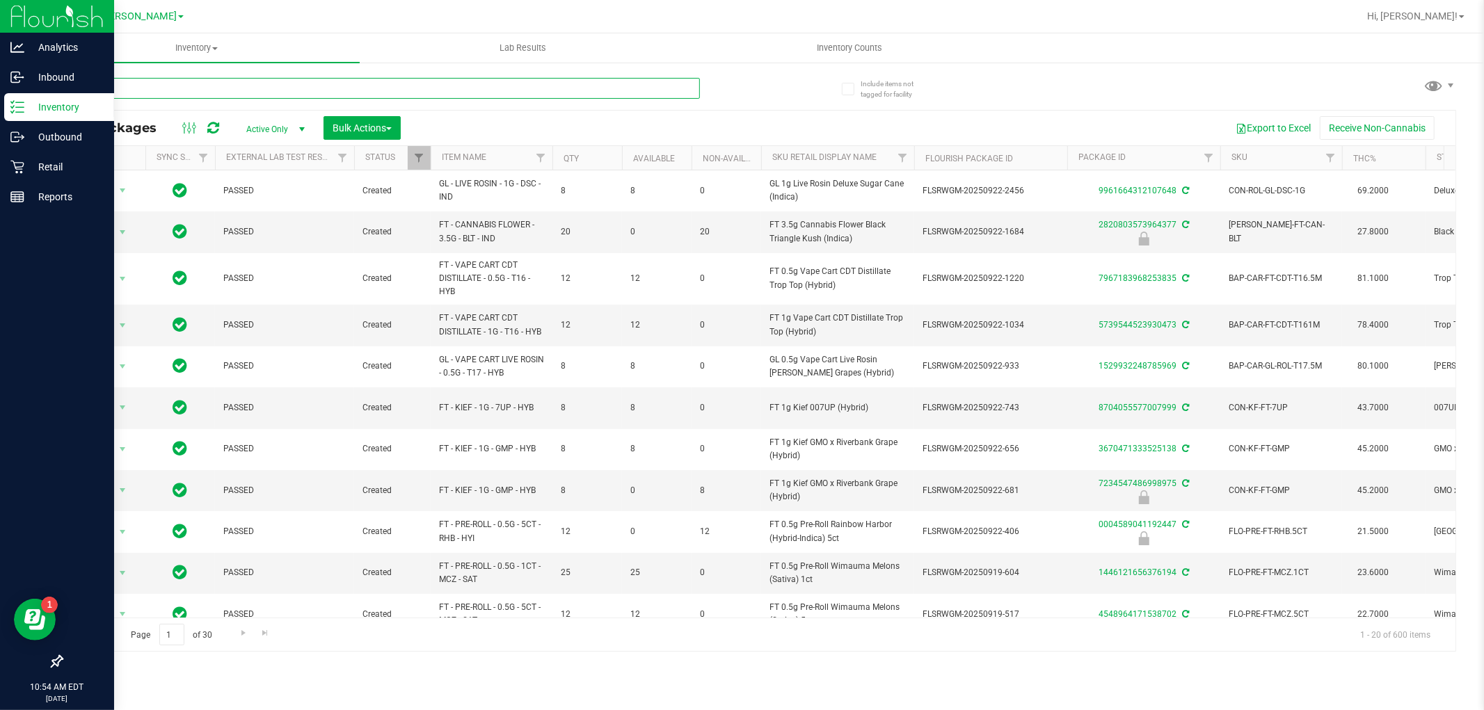
click at [168, 87] on input "text" at bounding box center [380, 88] width 639 height 21
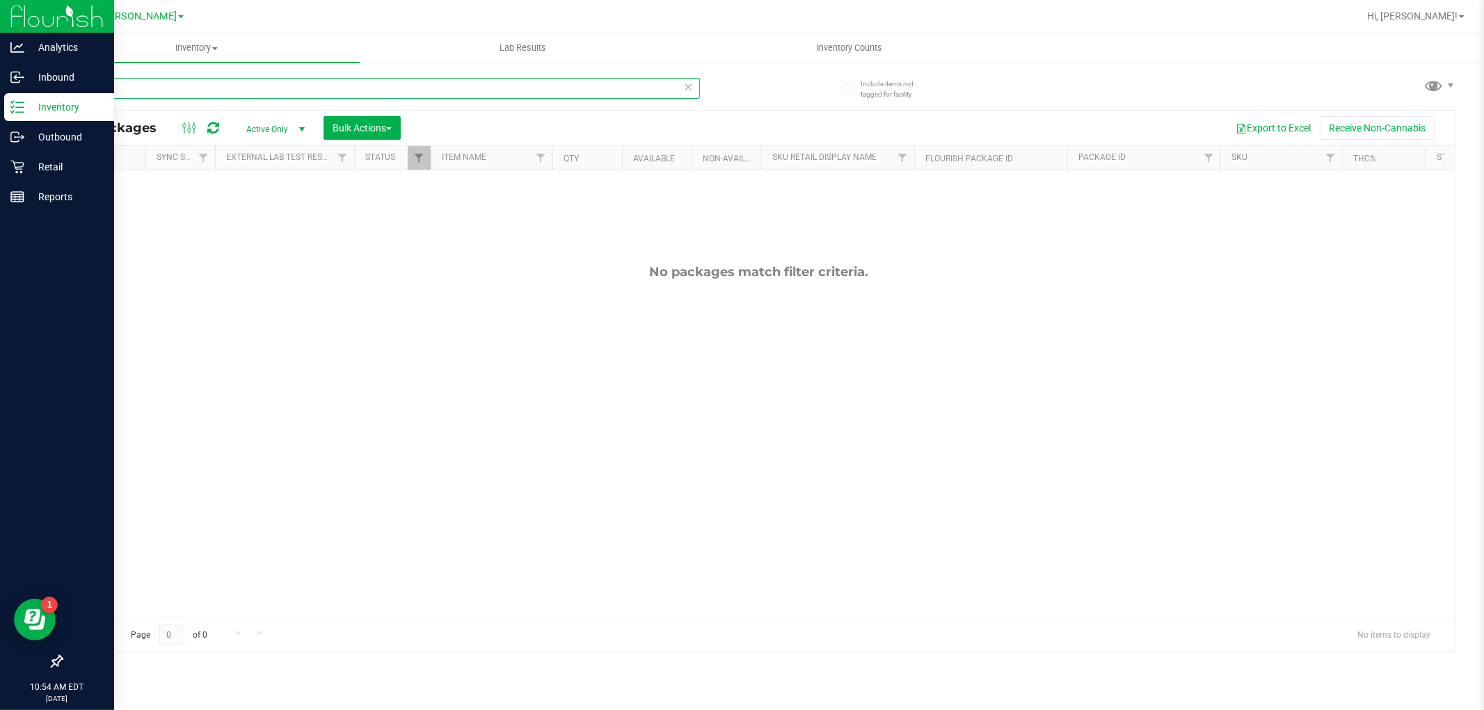
type input "y"
type input "hemi"
drag, startPoint x: 184, startPoint y: 80, endPoint x: 36, endPoint y: 82, distance: 148.2
click at [36, 82] on div "Include items not tagged for facility hemi All Packages Active Only Active Only…" at bounding box center [758, 273] width 1451 height 424
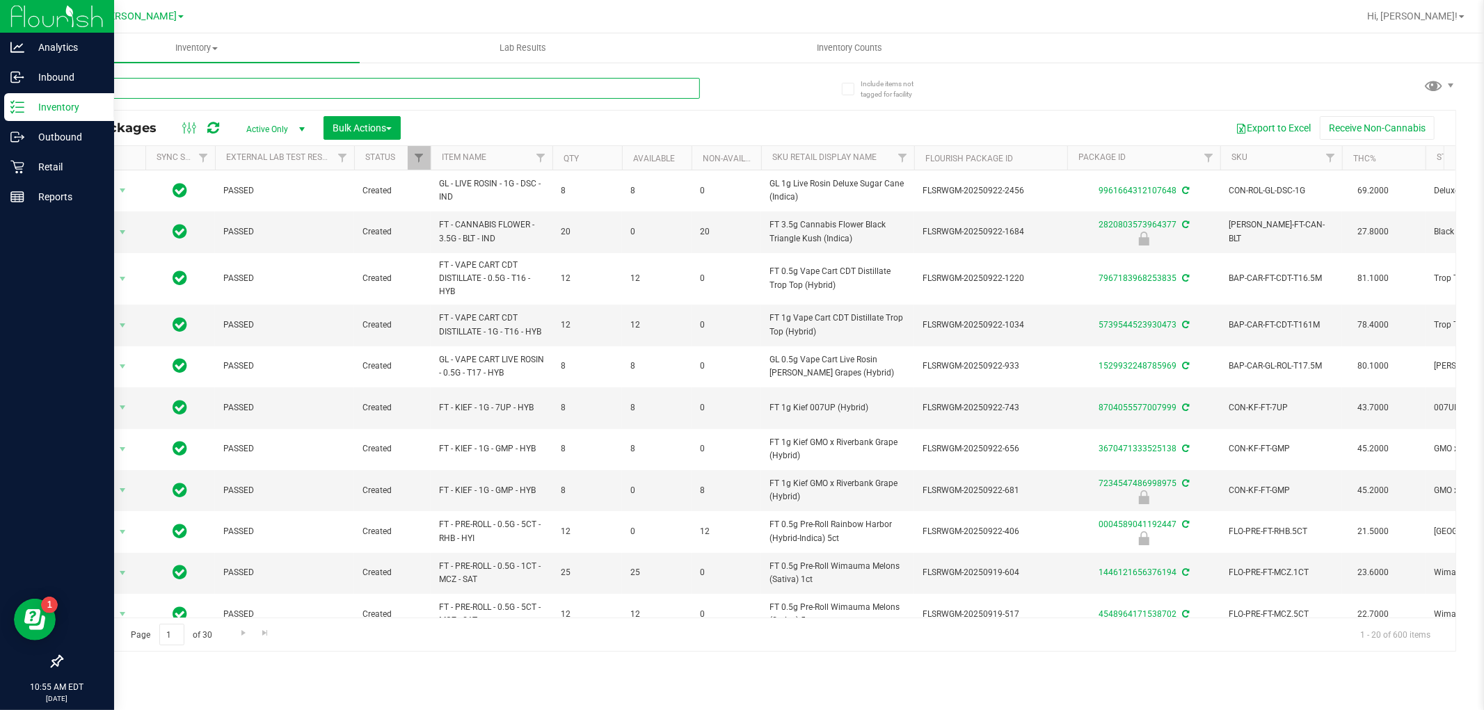
type input "ya hemi"
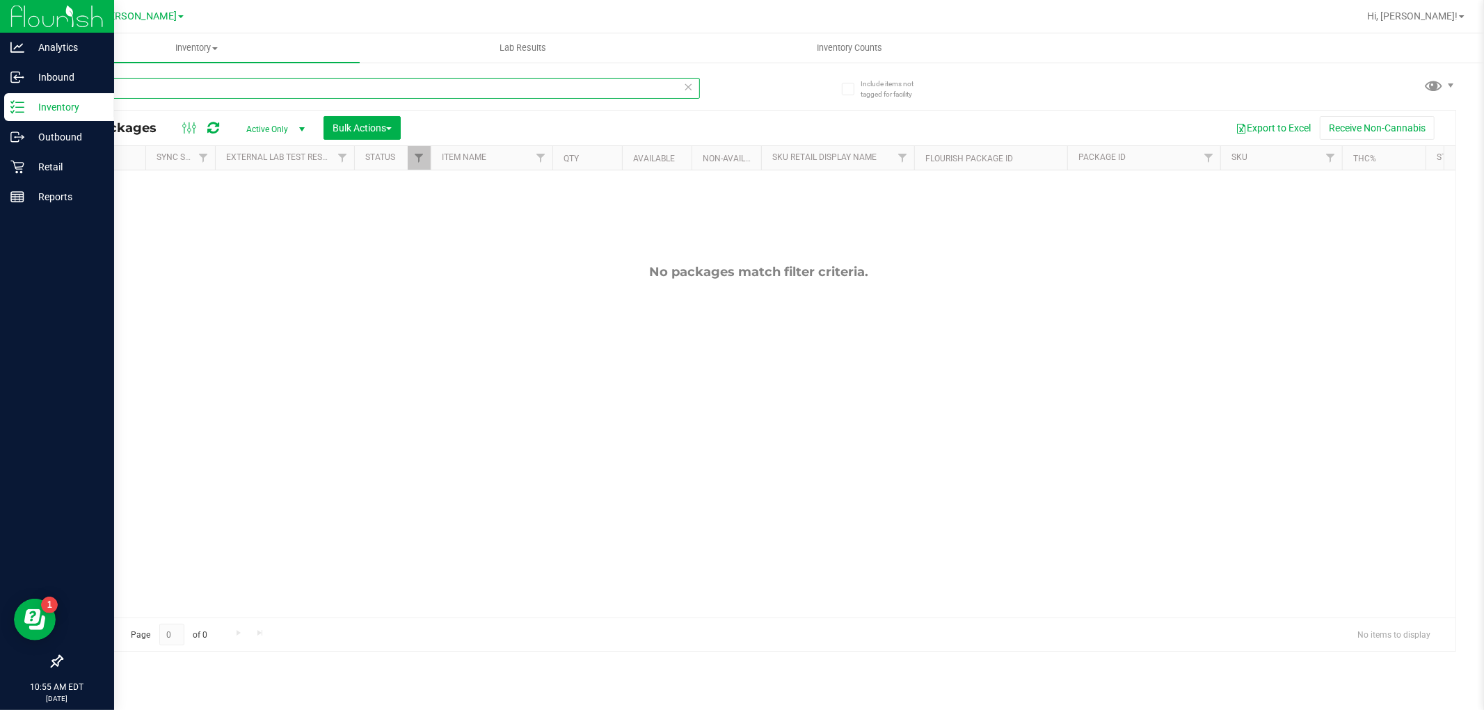
drag, startPoint x: 181, startPoint y: 92, endPoint x: 0, endPoint y: 93, distance: 180.9
click at [0, 93] on div "Analytics Inbound Inventory Outbound Retail Reports 10:55 AM EDT 09/25/2025 09/…" at bounding box center [742, 355] width 1484 height 710
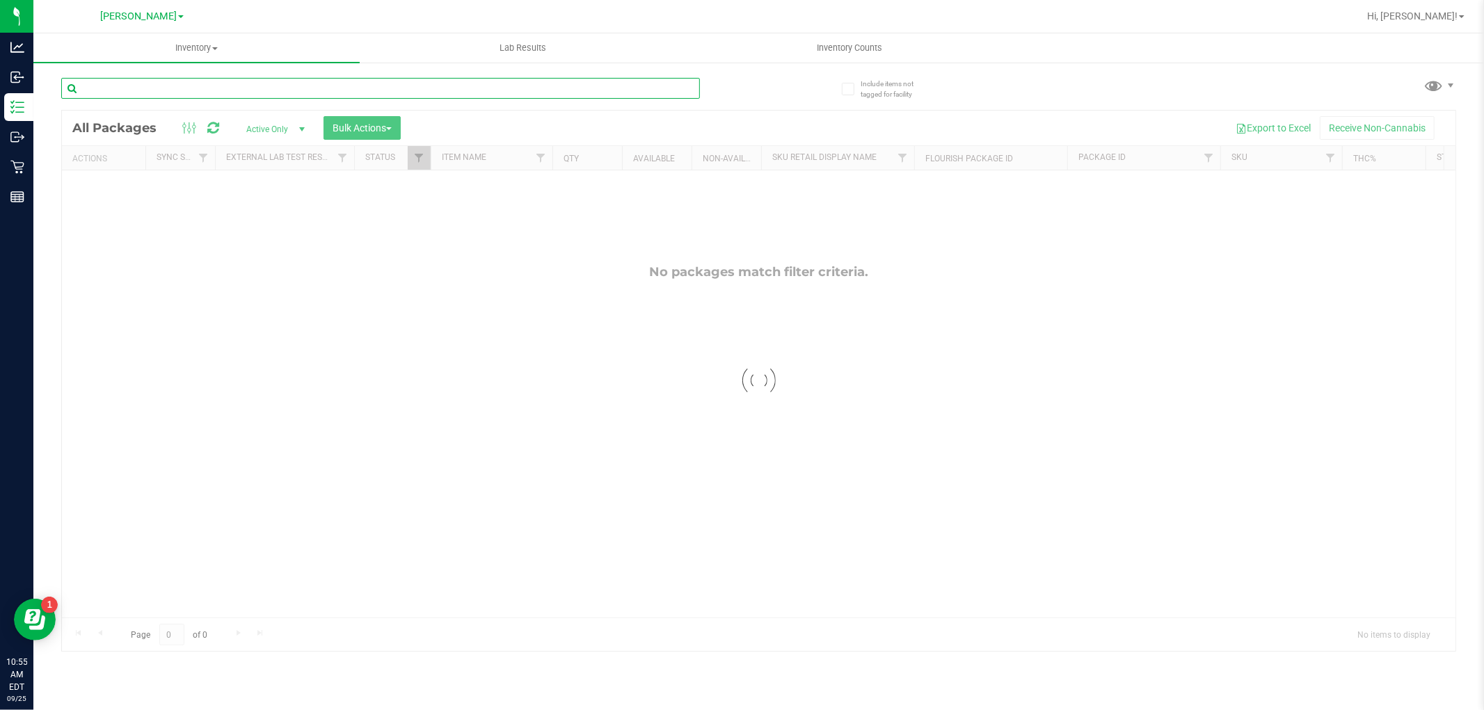
click at [193, 88] on div "Inventory All packages All inventory Waste log Create inventory Lab Results Inv…" at bounding box center [758, 371] width 1451 height 677
type input "yahemi"
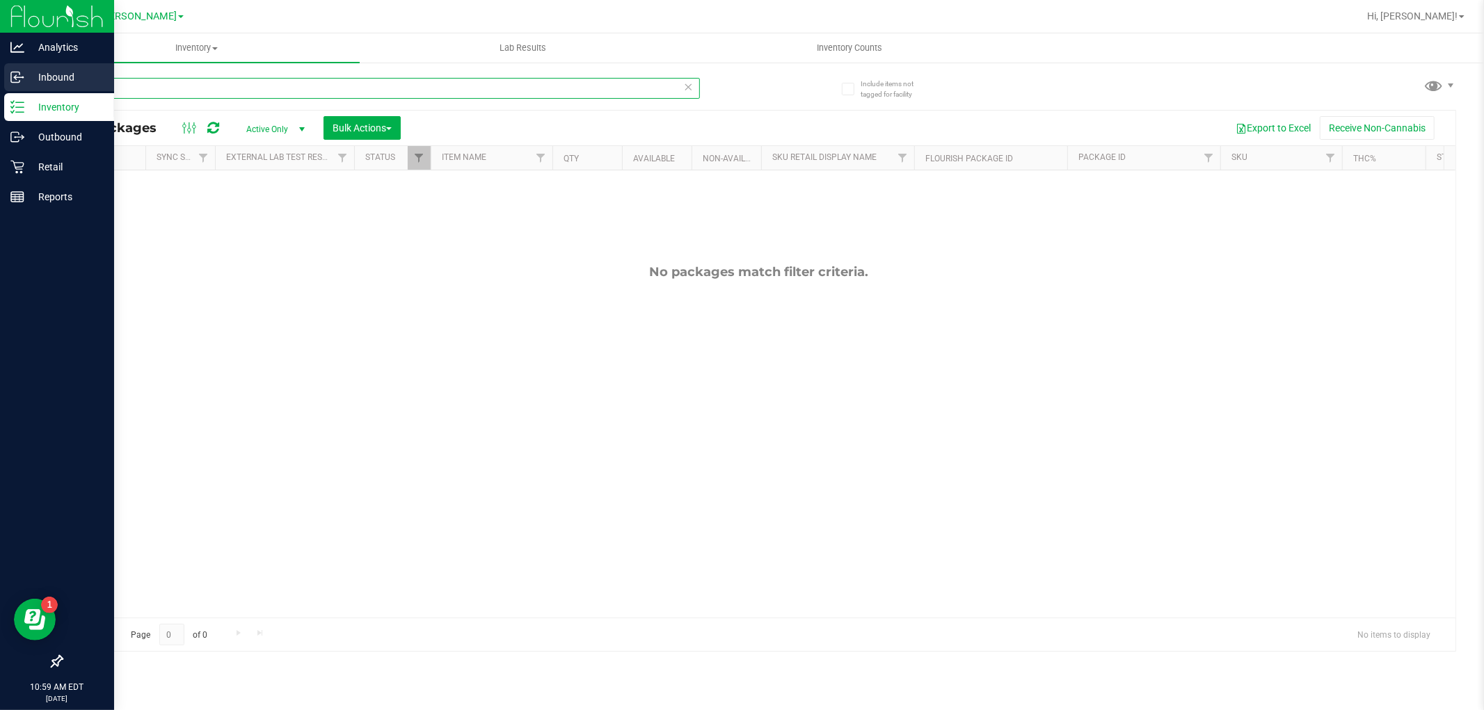
drag, startPoint x: 169, startPoint y: 87, endPoint x: 0, endPoint y: 86, distance: 169.1
click at [0, 86] on div "Analytics Inbound Inventory Outbound Retail Reports 10:59 AM EDT 09/25/2025 09/…" at bounding box center [742, 355] width 1484 height 710
paste input "SN250728DC1-0804"
type input "SN250728DC1-0804"
drag, startPoint x: 188, startPoint y: 92, endPoint x: 0, endPoint y: 92, distance: 187.9
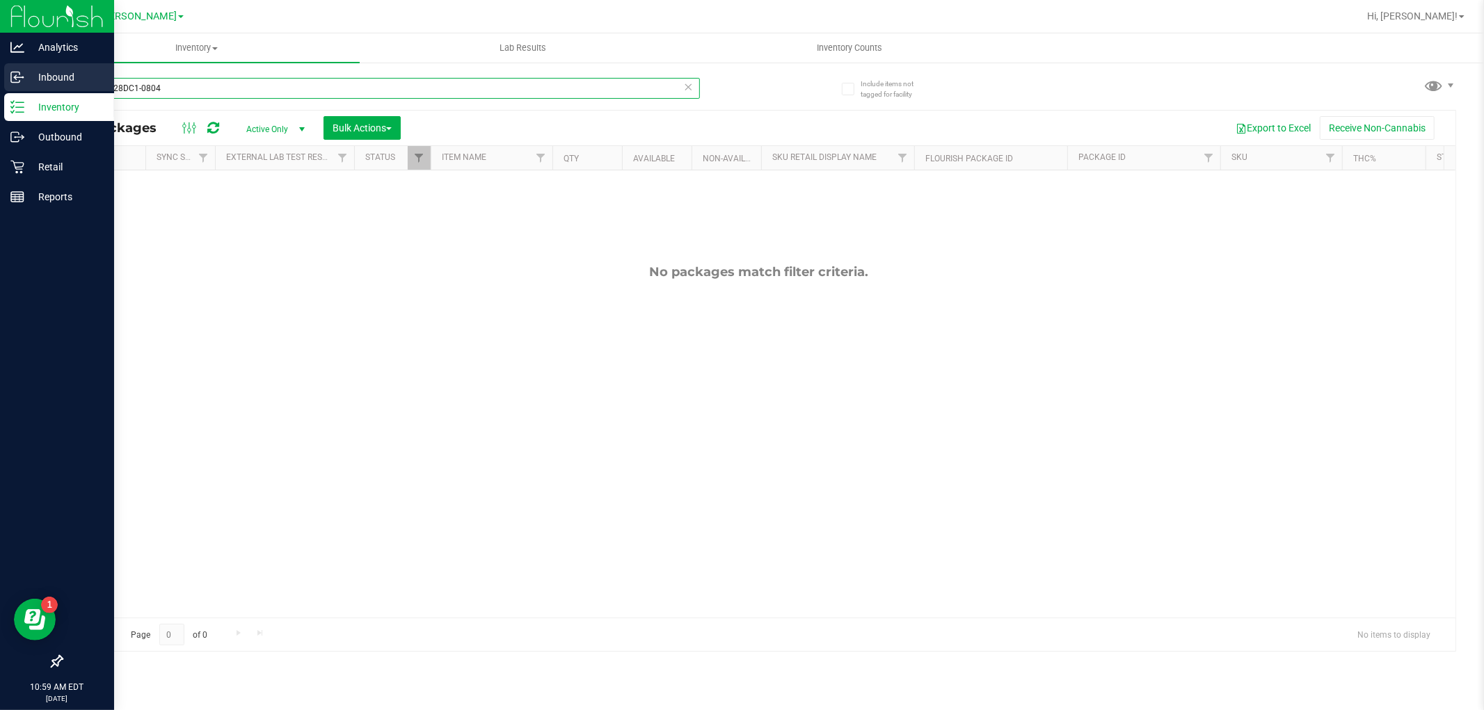
click at [0, 92] on div "Analytics Inbound Inventory Outbound Retail Reports 10:59 AM EDT 09/25/2025 09/…" at bounding box center [742, 355] width 1484 height 710
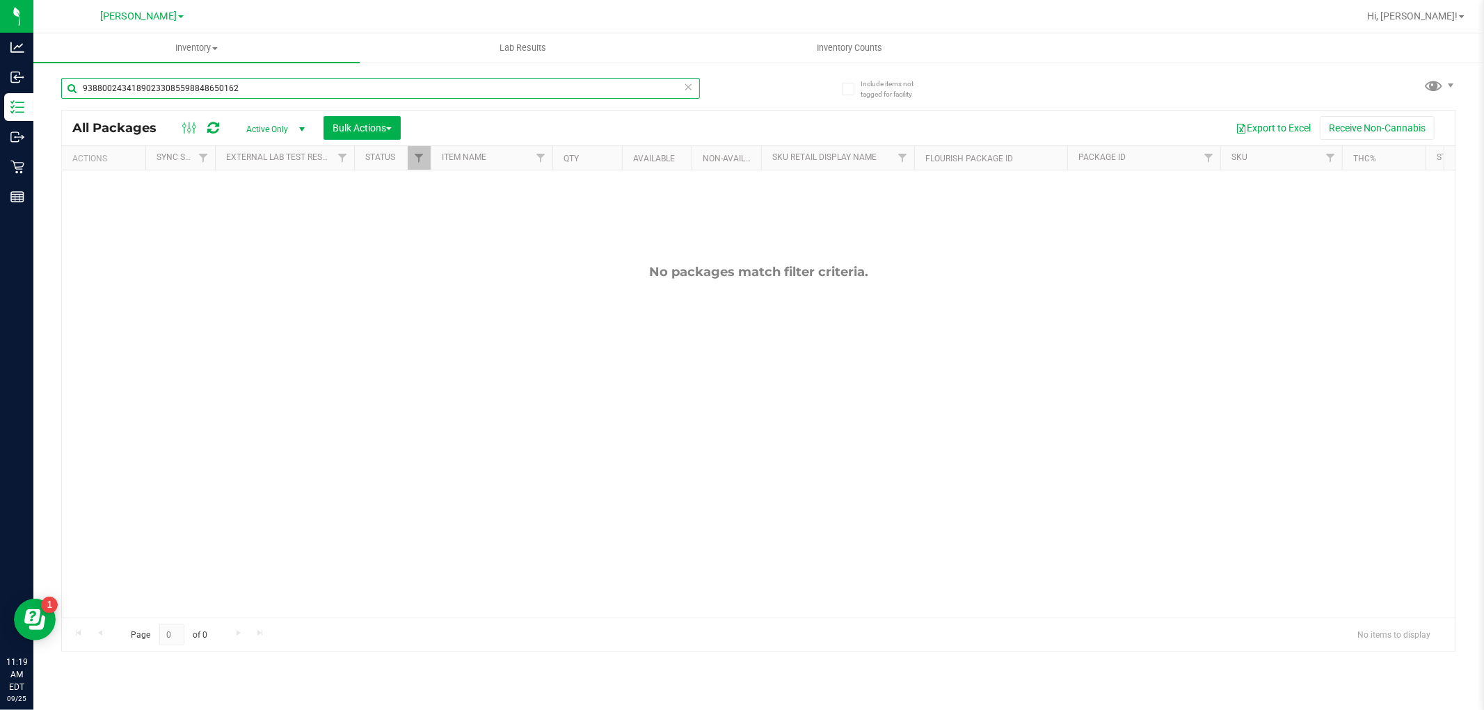
type input "93880024341890233085598848650162"
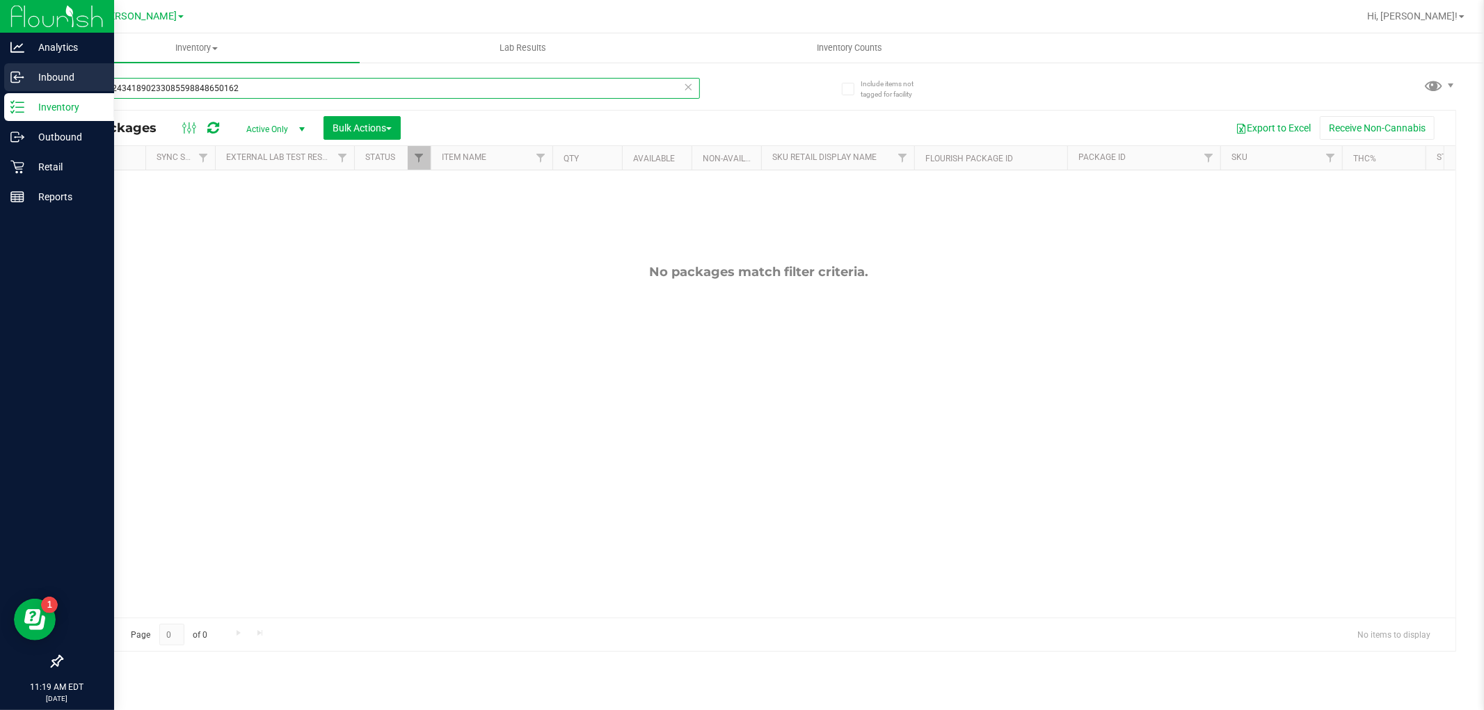
drag, startPoint x: 276, startPoint y: 90, endPoint x: 14, endPoint y: 89, distance: 262.3
click at [14, 89] on div "Analytics Inbound Inventory Outbound Retail Reports 11:19 AM EDT 09/25/2025 09/…" at bounding box center [742, 355] width 1484 height 710
type input "reckless"
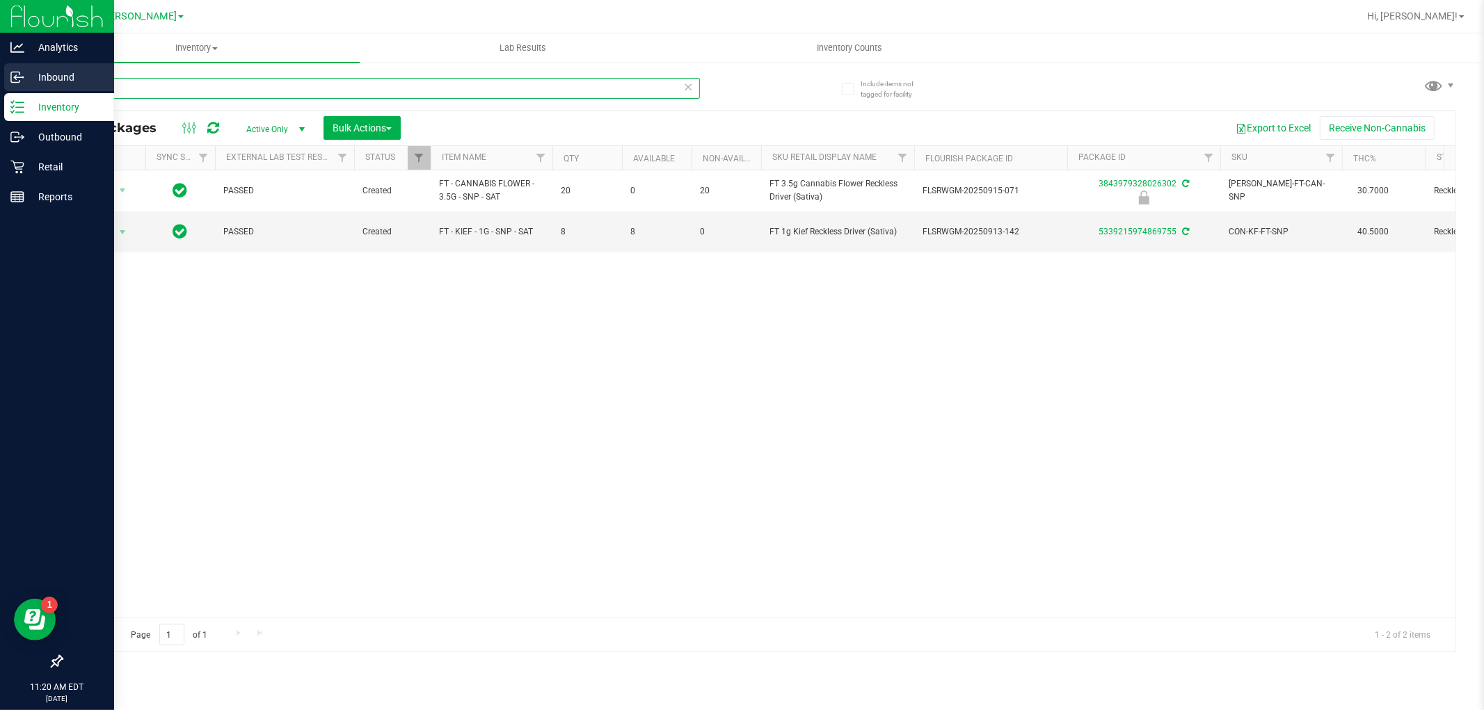
drag, startPoint x: 163, startPoint y: 85, endPoint x: 0, endPoint y: 89, distance: 162.9
click at [0, 89] on div "Analytics Inbound Inventory Outbound Retail Reports 11:20 AM EDT 09/25/2025 09/…" at bounding box center [742, 355] width 1484 height 710
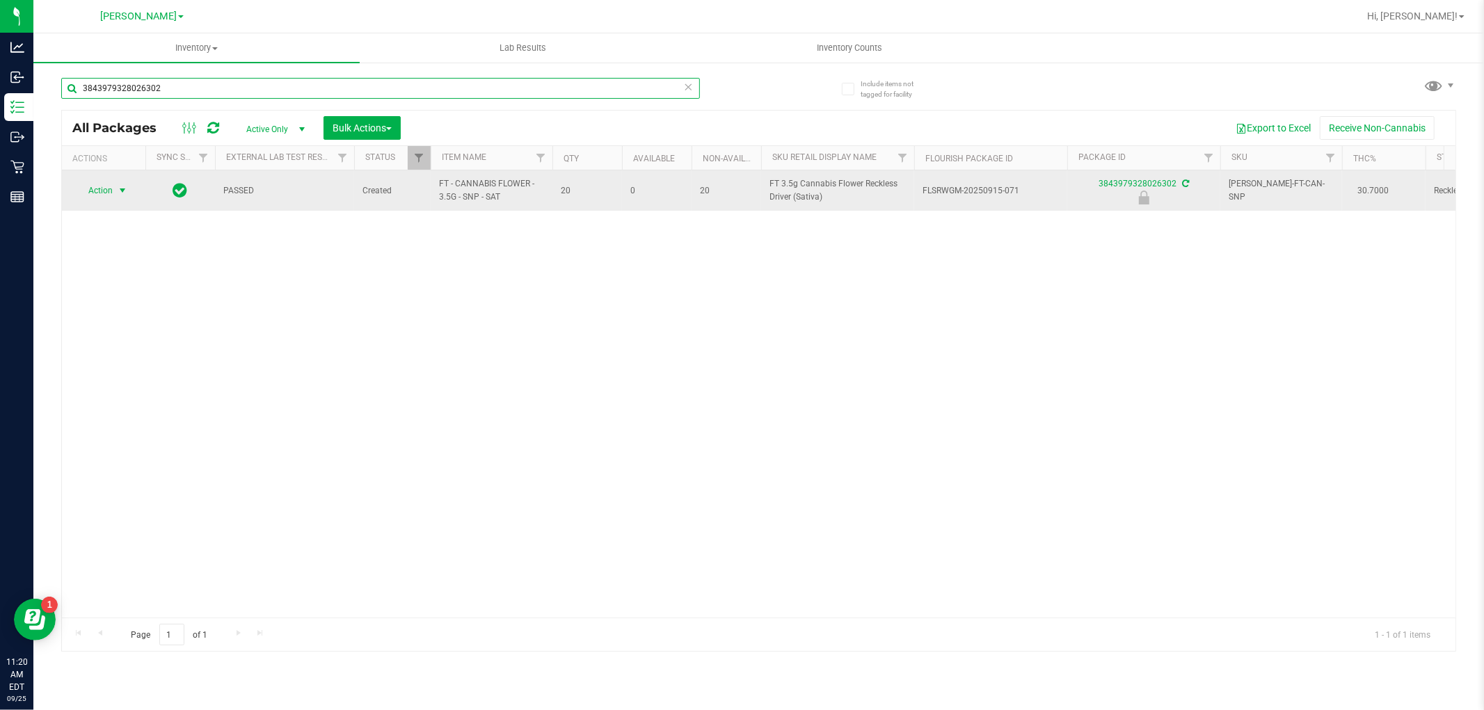
type input "3843979328026302"
click at [100, 185] on span "Action" at bounding box center [95, 190] width 38 height 19
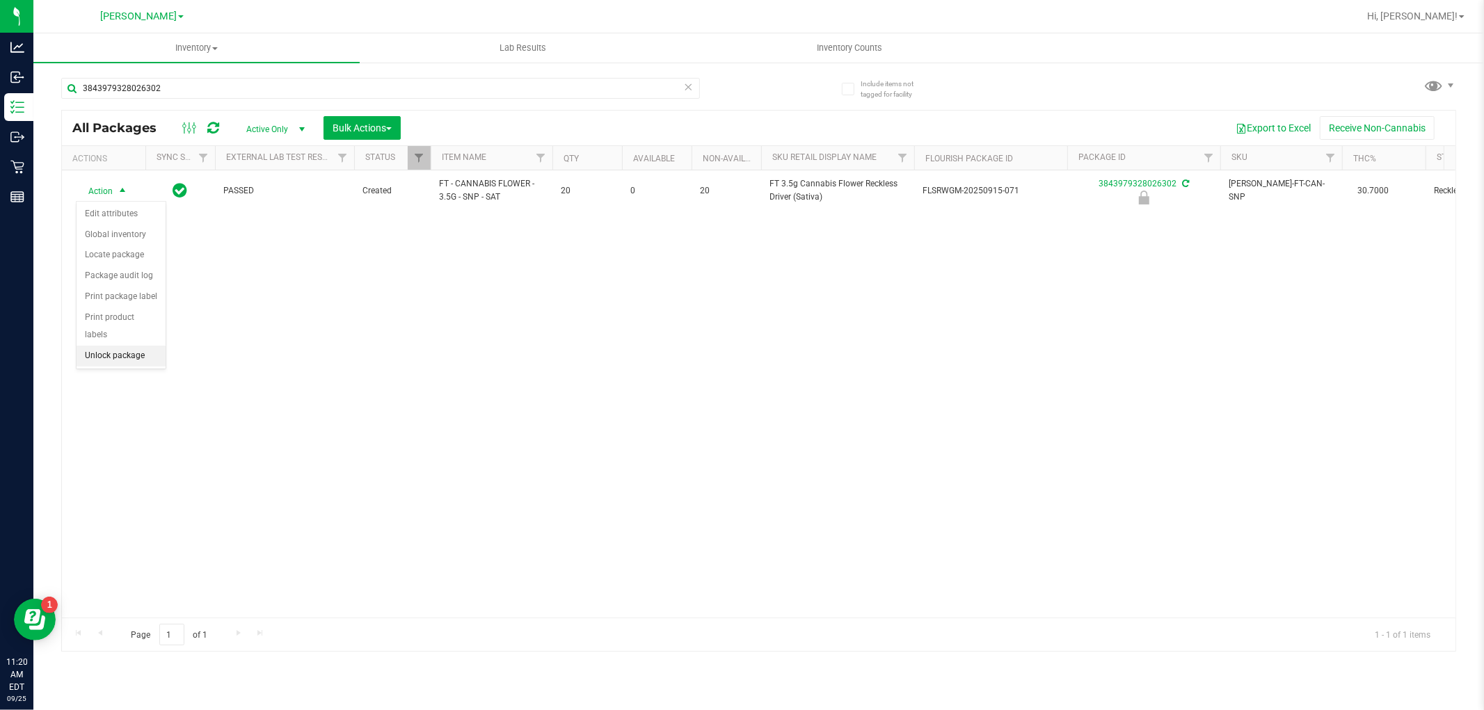
click at [122, 358] on li "Unlock package" at bounding box center [121, 356] width 89 height 21
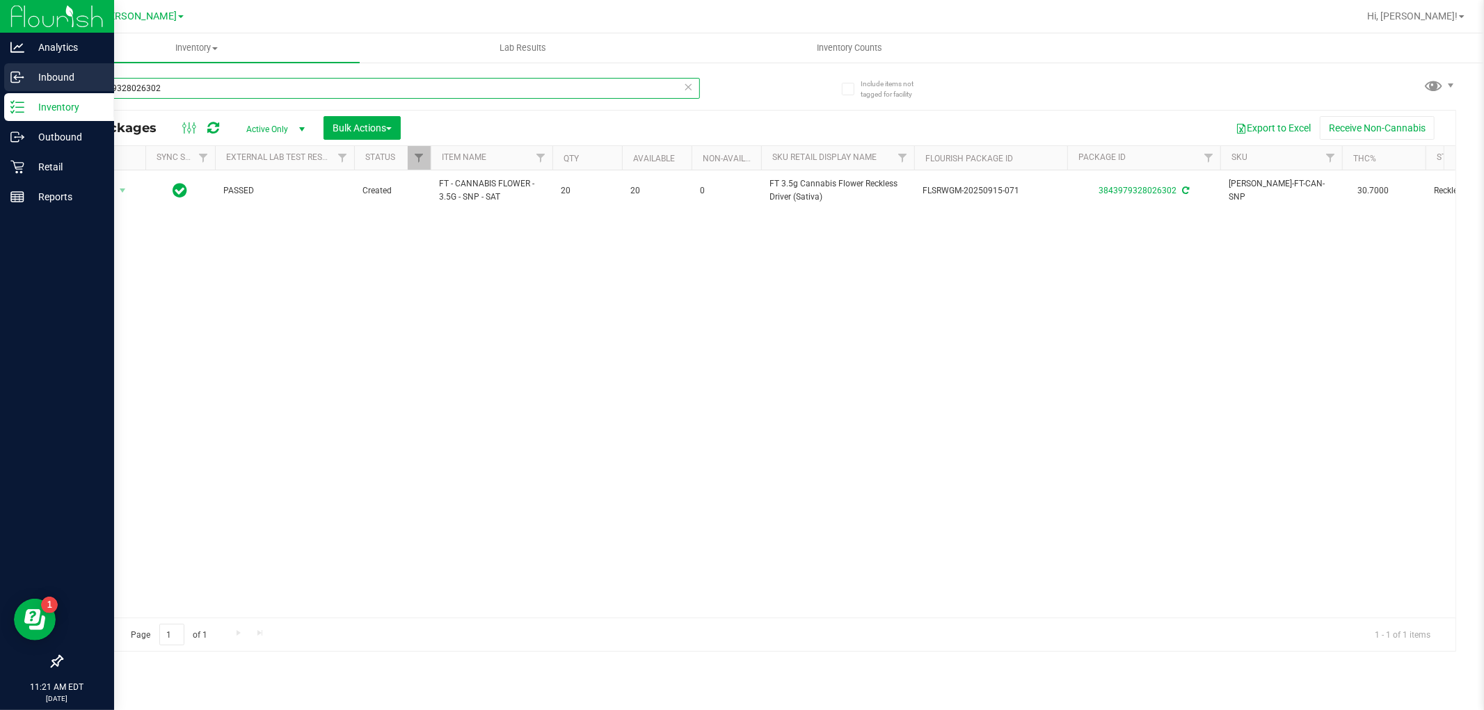
drag, startPoint x: 196, startPoint y: 81, endPoint x: 0, endPoint y: 67, distance: 196.0
click at [0, 67] on div "Analytics Inbound Inventory Outbound Retail Reports 11:21 AM EDT 09/25/2025 09/…" at bounding box center [742, 355] width 1484 height 710
type input "0961327691698579"
drag, startPoint x: 197, startPoint y: 87, endPoint x: 1, endPoint y: 87, distance: 195.5
click at [1, 87] on div "Analytics Inbound Inventory Outbound Retail Reports 11:21 AM EDT 09/25/2025 09/…" at bounding box center [742, 355] width 1484 height 710
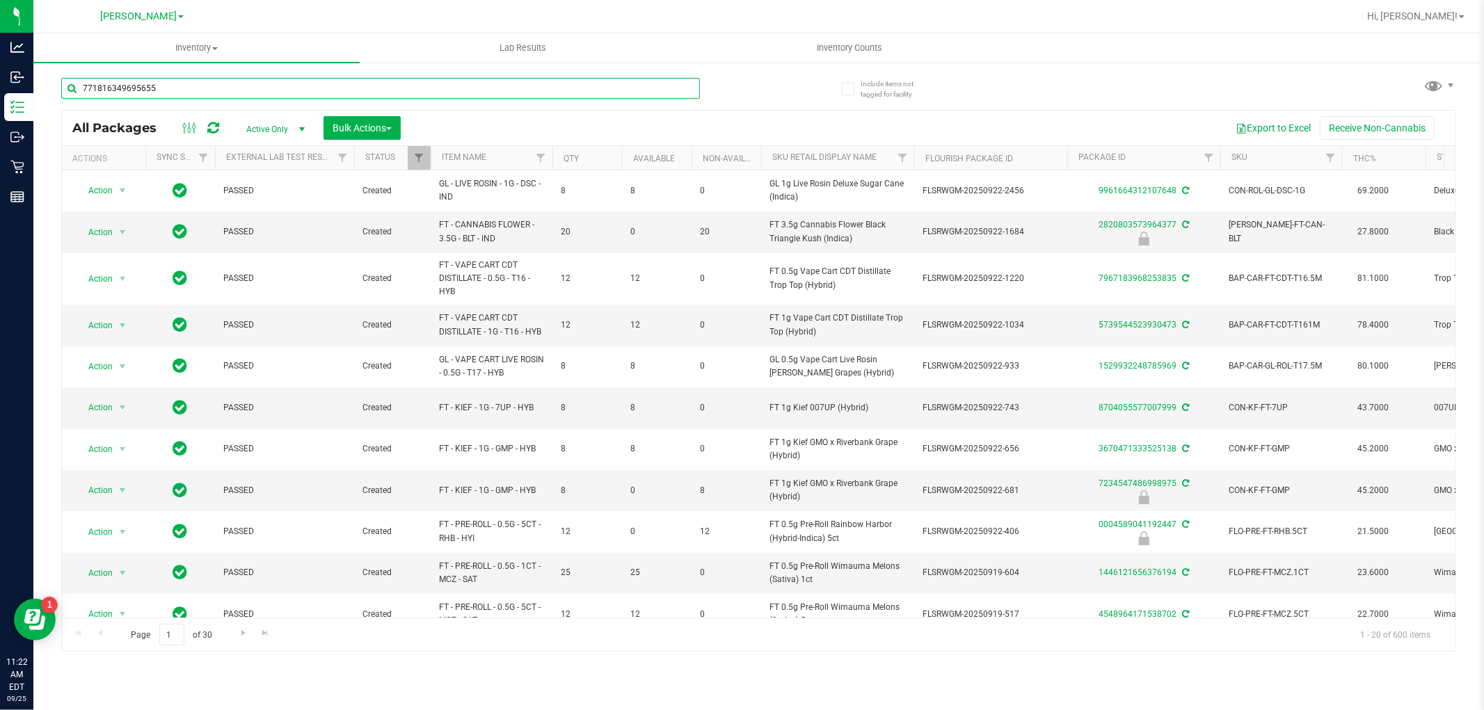
type input "7718163496956557"
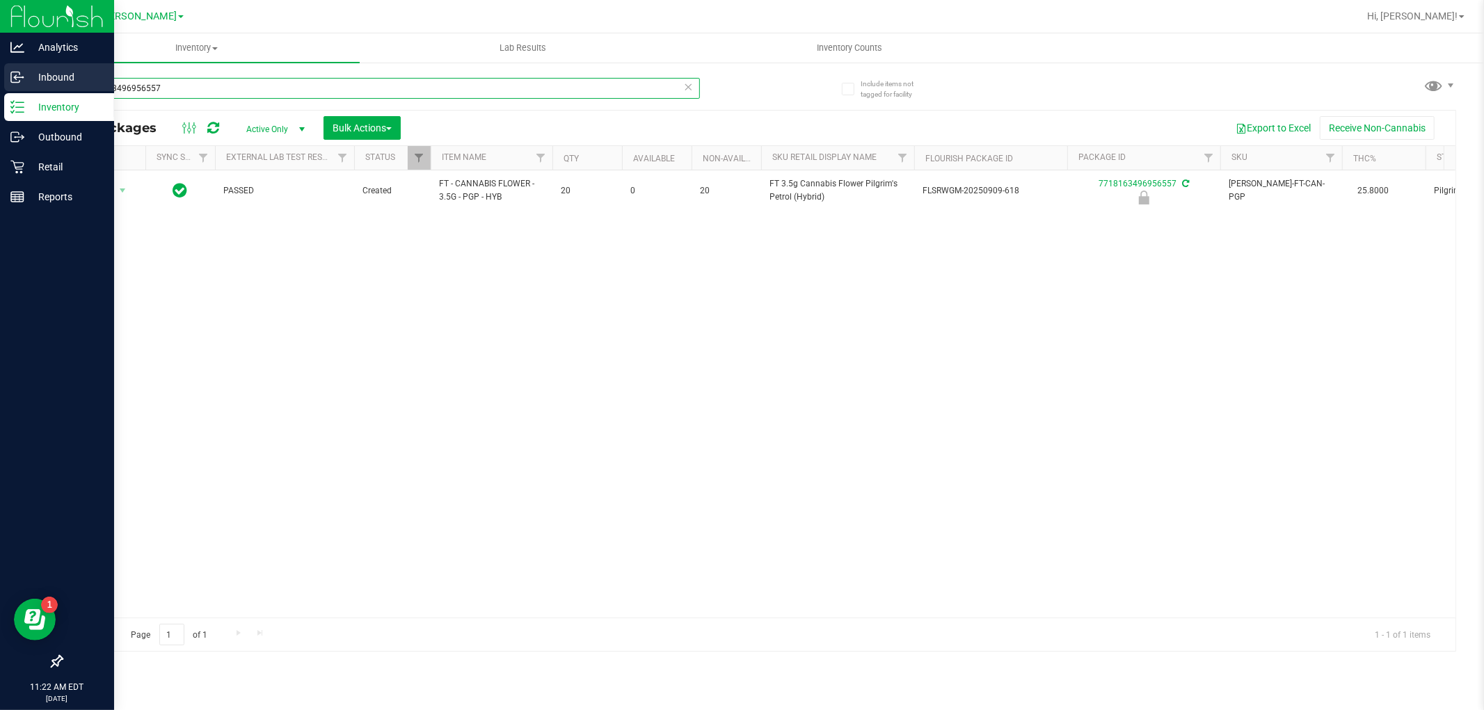
drag, startPoint x: 192, startPoint y: 91, endPoint x: 3, endPoint y: 91, distance: 189.2
click at [3, 91] on div "Analytics Inbound Inventory Outbound Retail Reports 11:22 AM EDT 09/25/2025 09/…" at bounding box center [742, 355] width 1484 height 710
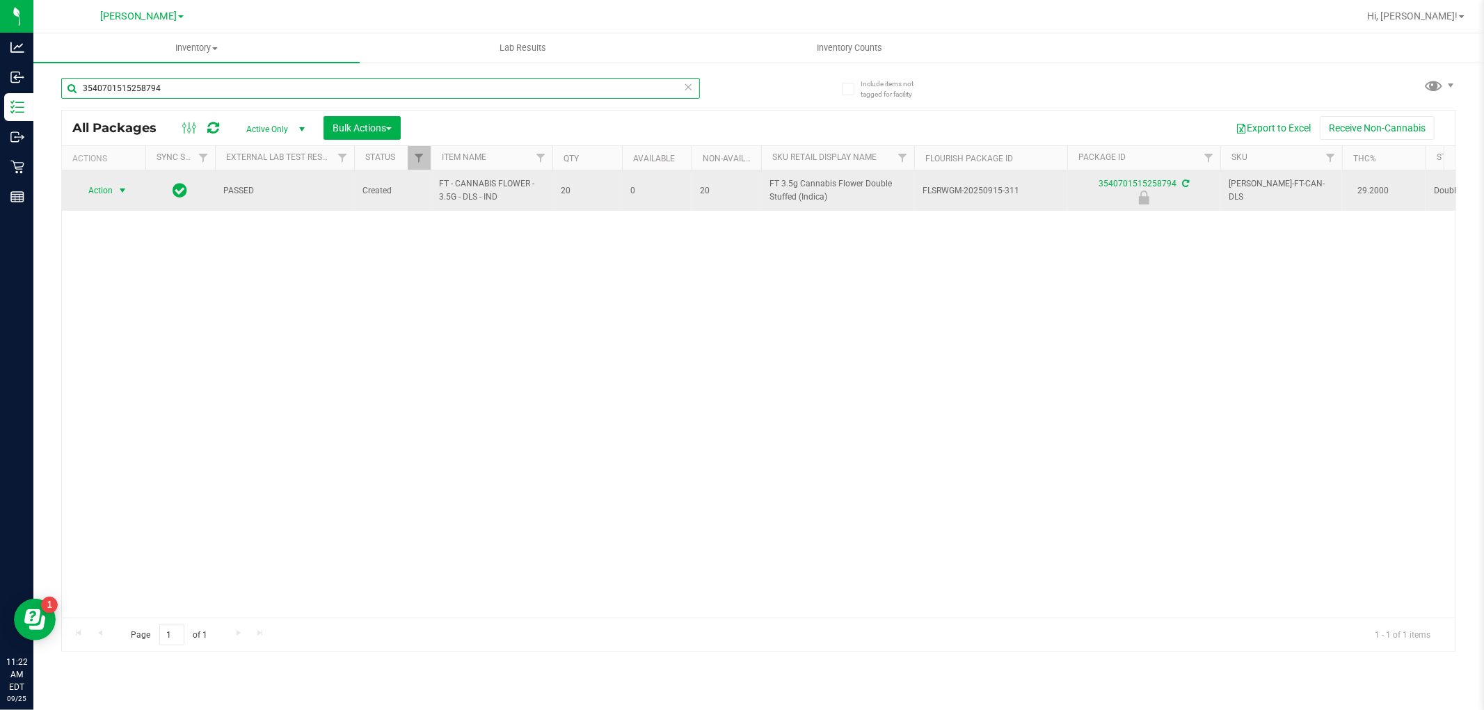
type input "3540701515258794"
click at [115, 198] on span "select" at bounding box center [122, 190] width 17 height 19
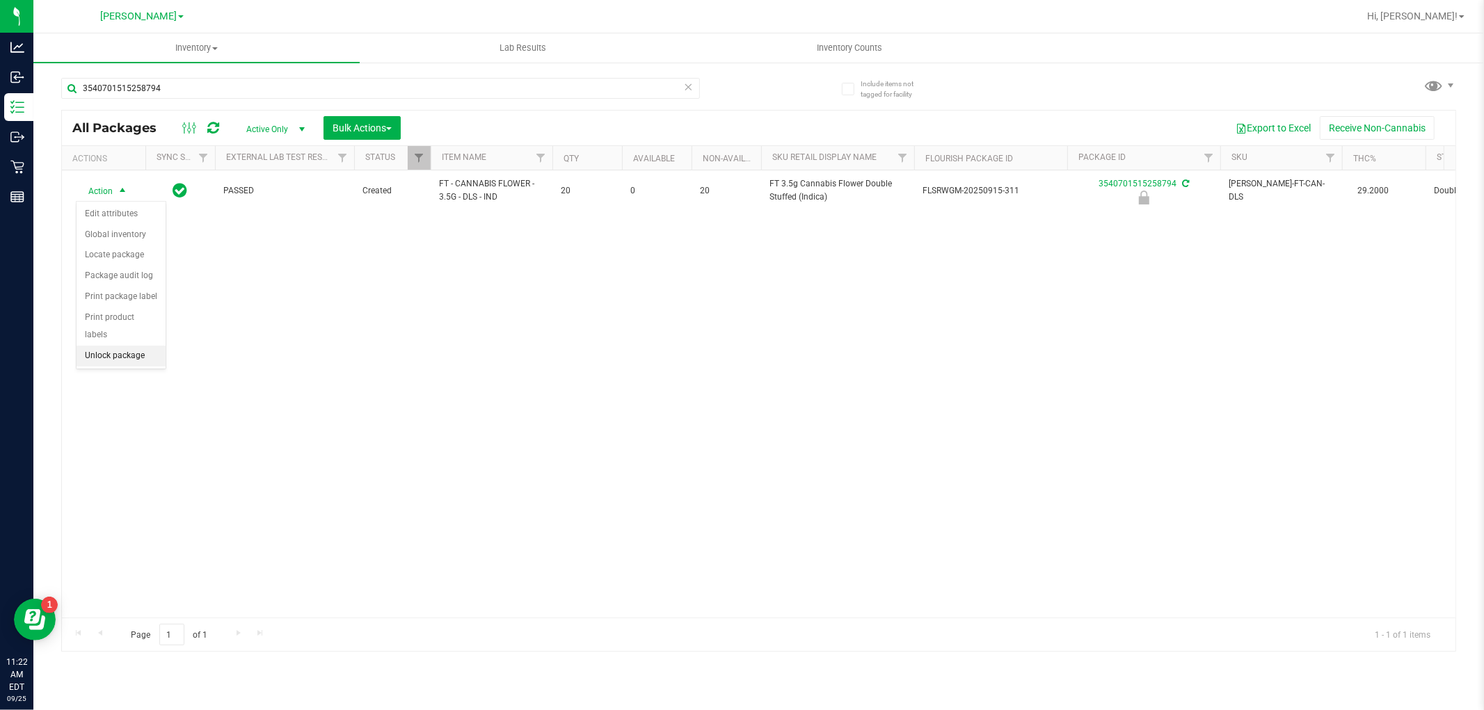
click at [120, 350] on li "Unlock package" at bounding box center [121, 356] width 89 height 21
